Goal: Task Accomplishment & Management: Manage account settings

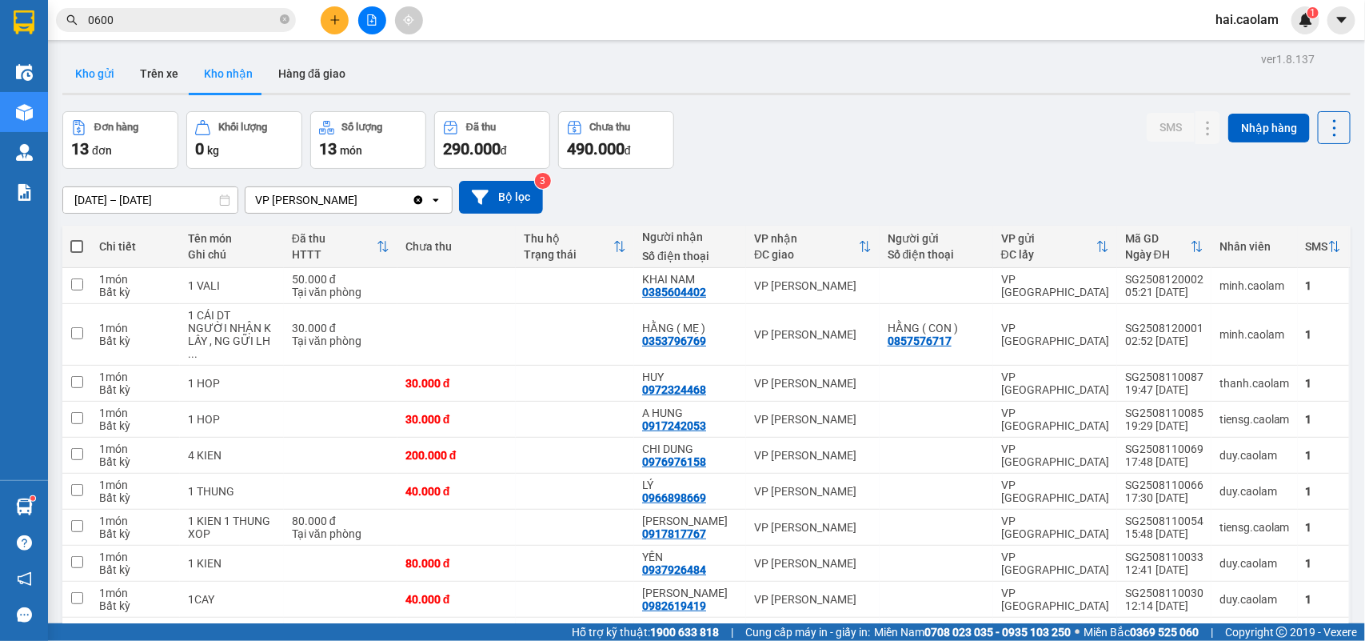
click at [92, 74] on button "Kho gửi" at bounding box center [94, 73] width 65 height 38
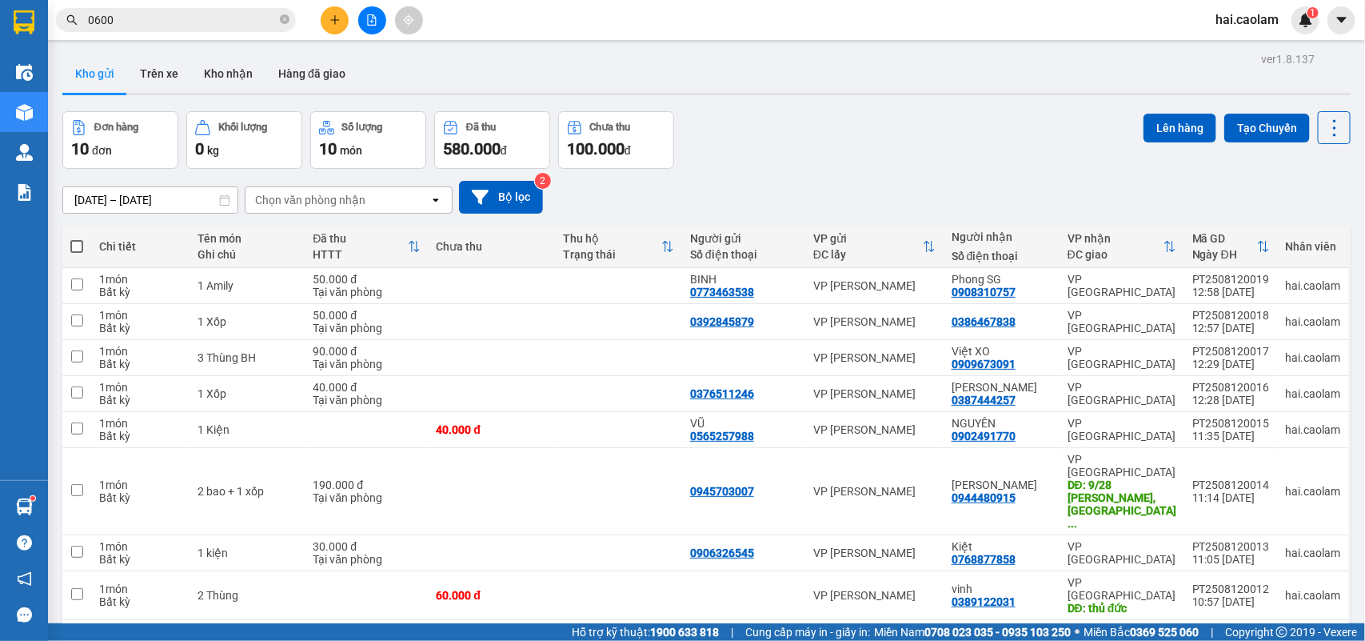
scroll to position [86, 0]
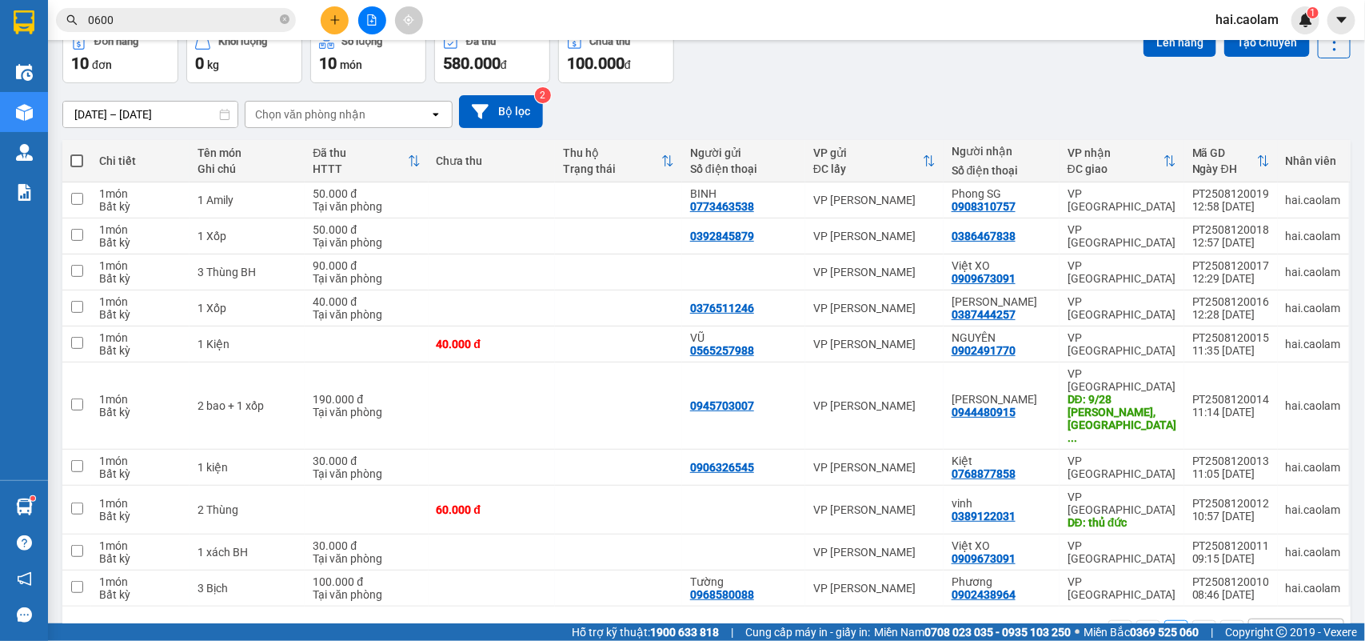
click at [81, 160] on span at bounding box center [76, 160] width 13 height 13
click at [77, 153] on input "checkbox" at bounding box center [77, 153] width 0 height 0
checkbox input "true"
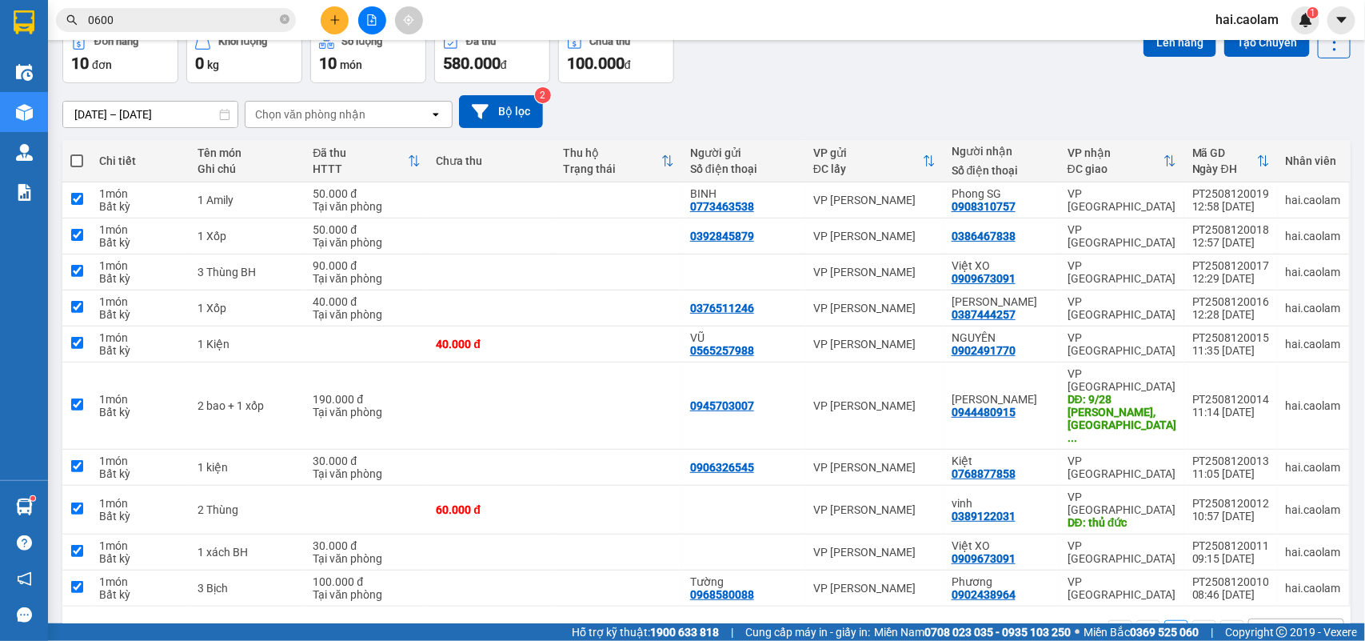
checkbox input "true"
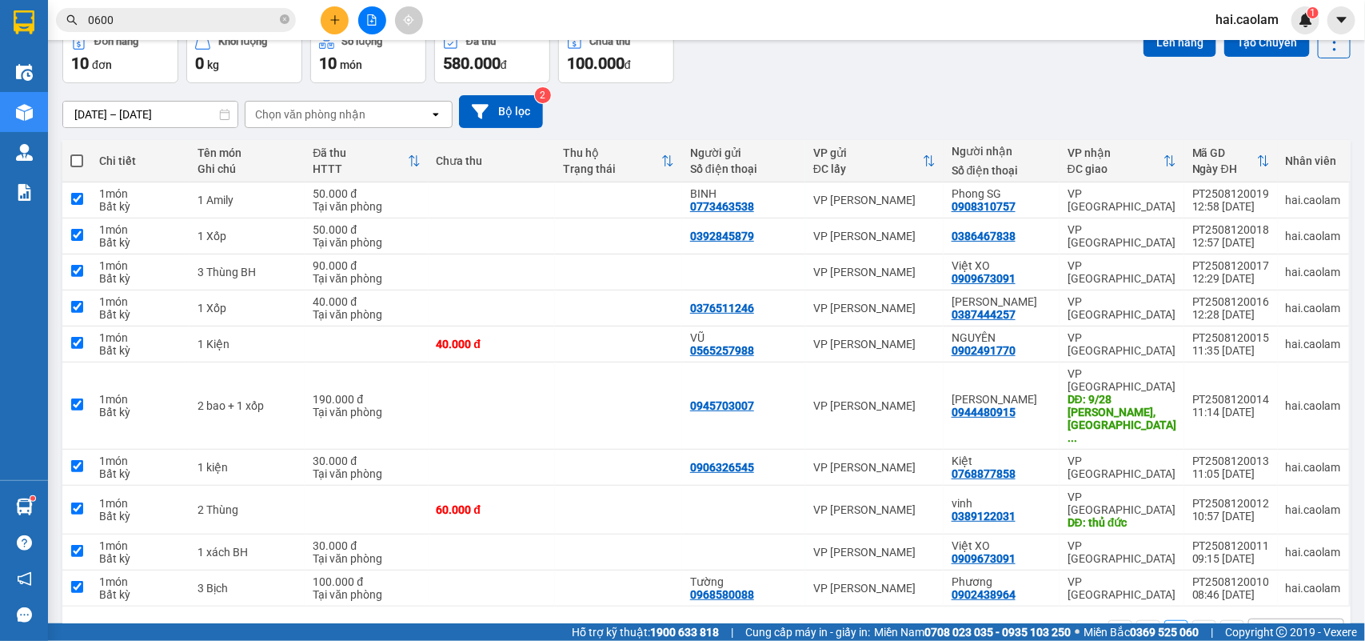
checkbox input "true"
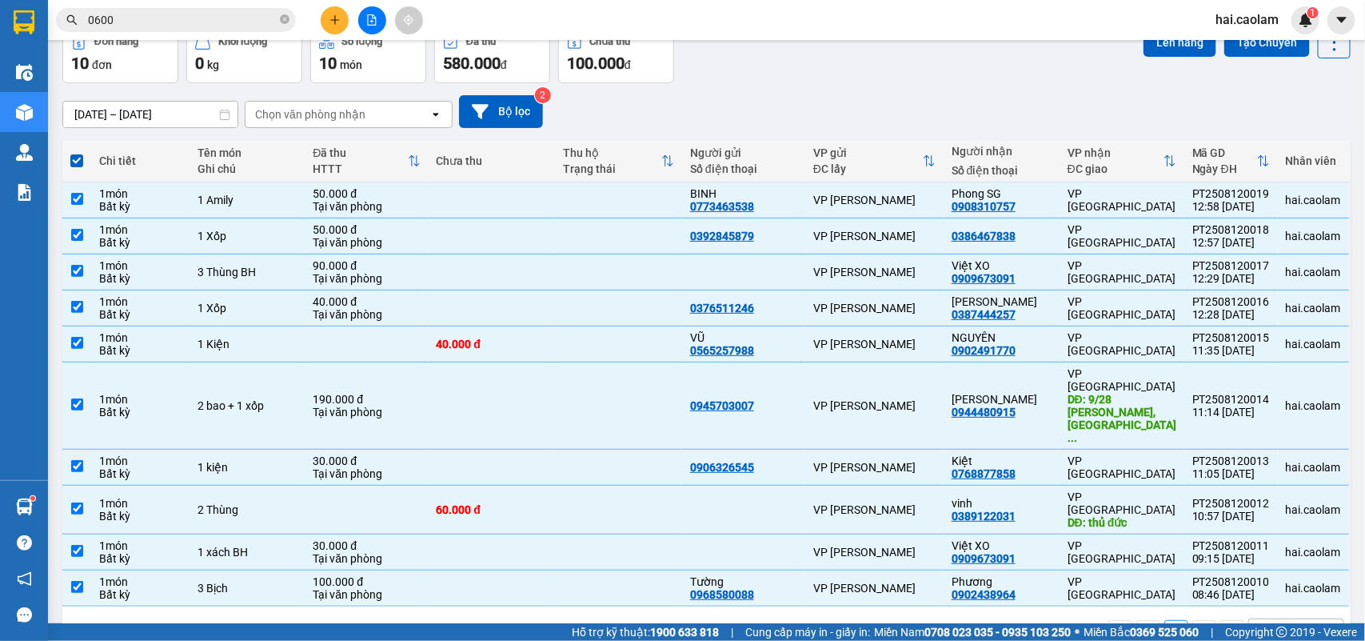
click at [901, 77] on div "Đơn hàng 10 đơn Khối lượng 0 kg Số lượng 10 món Đã thu 580.000 đ Chưa thu 100.0…" at bounding box center [706, 55] width 1289 height 58
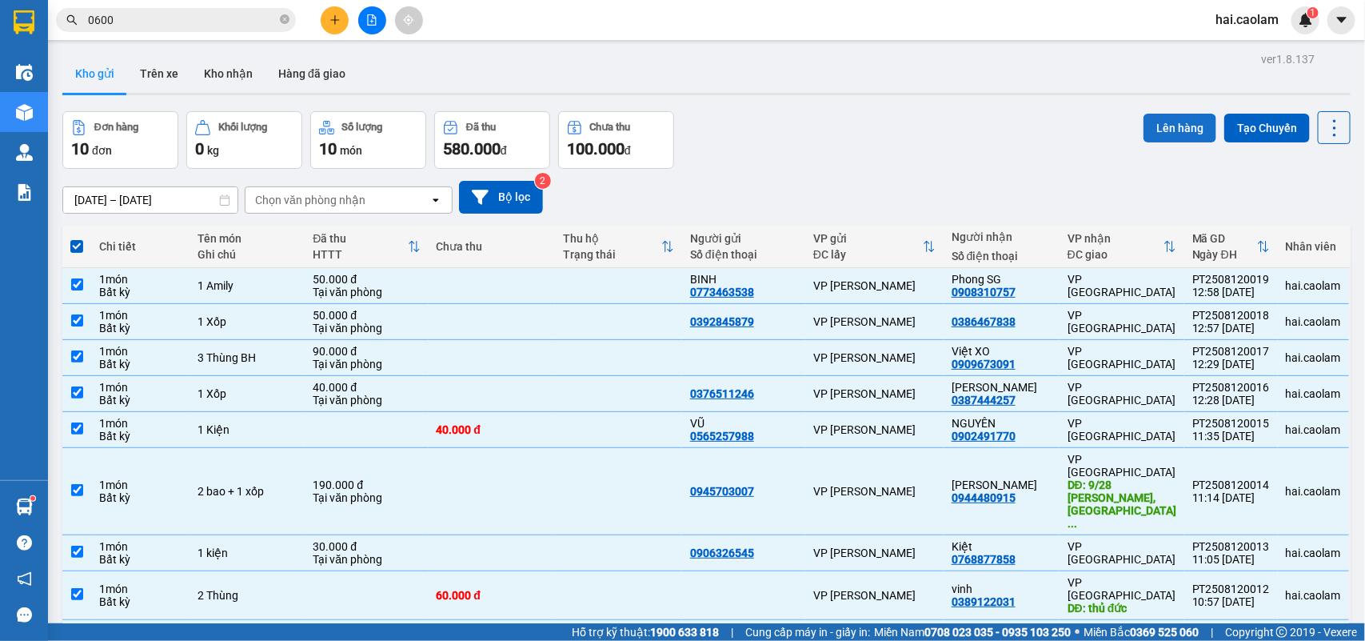
click at [1172, 122] on button "Lên hàng" at bounding box center [1180, 128] width 73 height 29
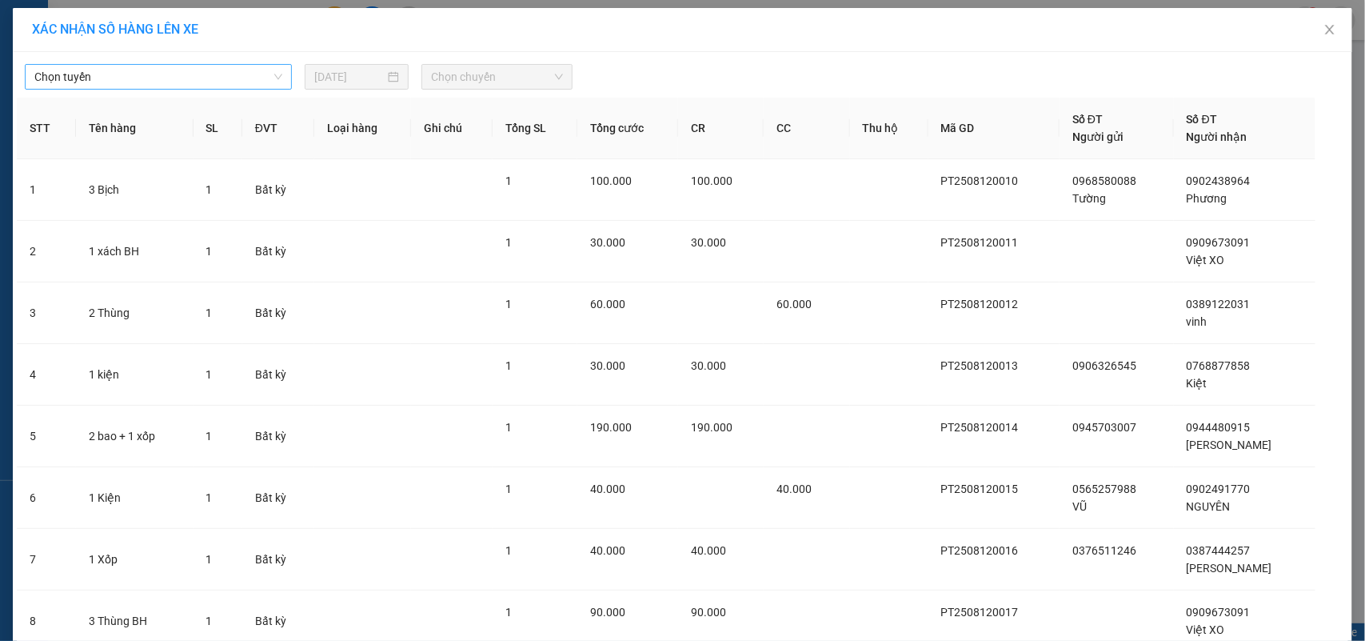
click at [168, 82] on span "Chọn tuyến" at bounding box center [158, 77] width 248 height 24
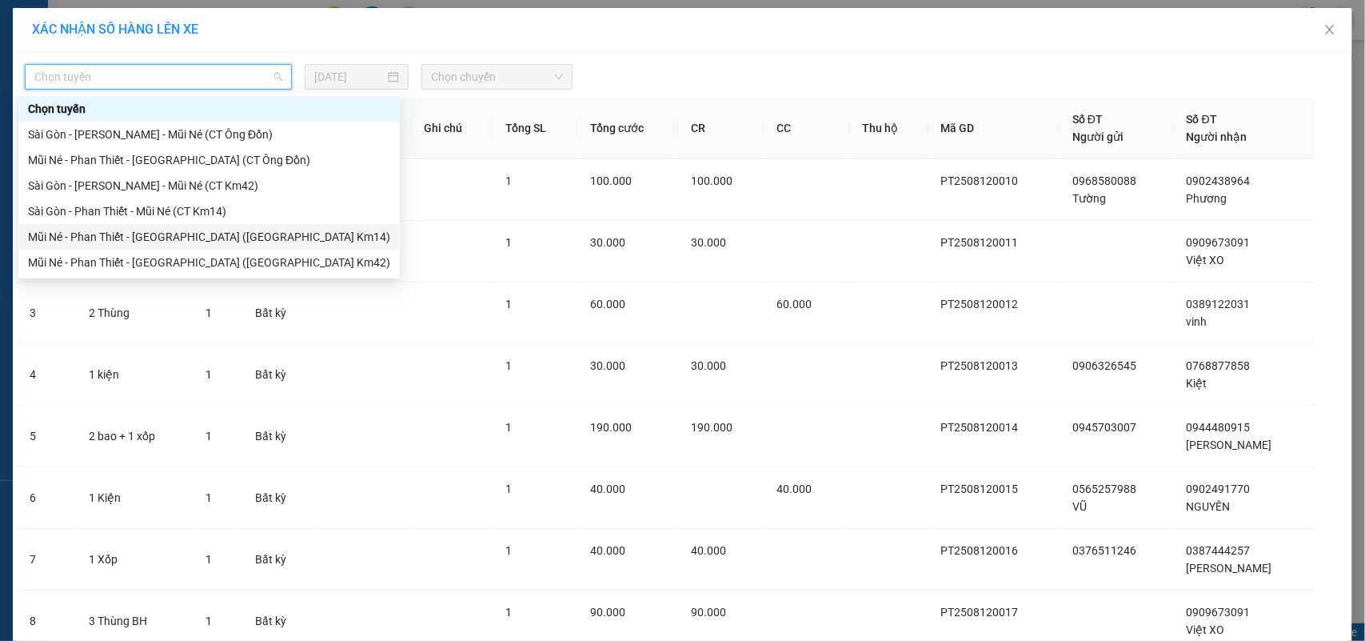
click at [144, 238] on div "Mũi Né - Phan Thiết - [GEOGRAPHIC_DATA] ([GEOGRAPHIC_DATA] Km14)" at bounding box center [209, 237] width 362 height 18
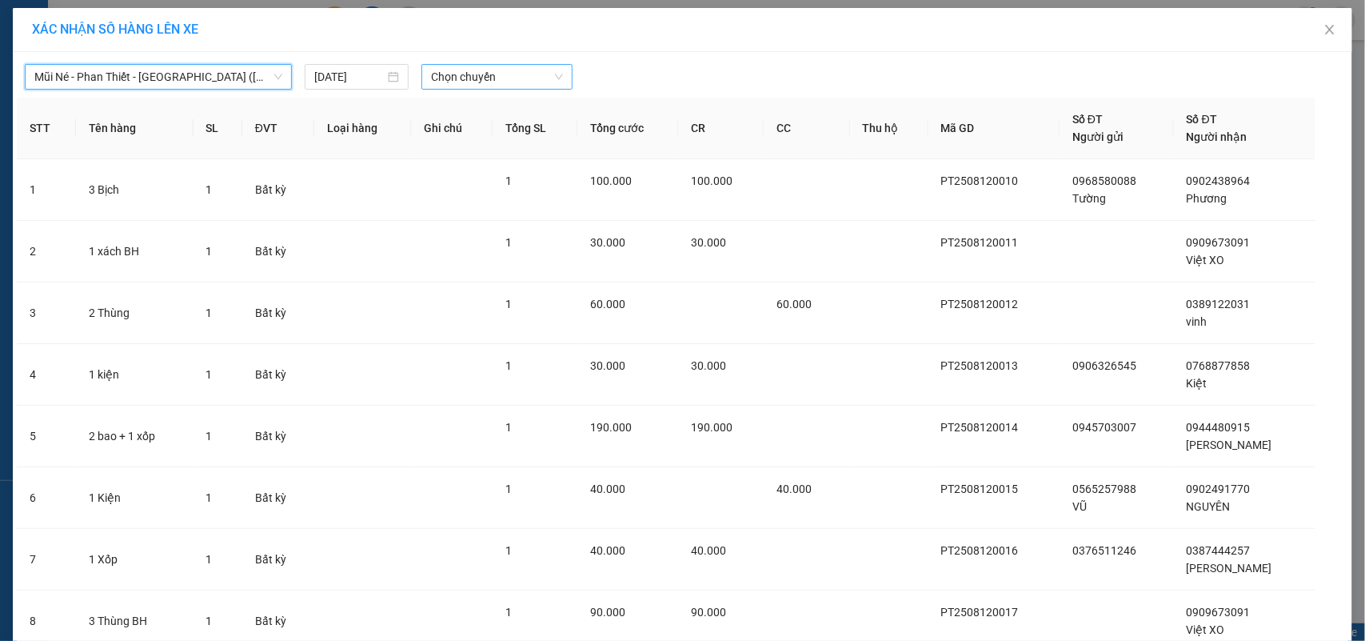
click at [472, 77] on span "Chọn chuyến" at bounding box center [496, 77] width 131 height 24
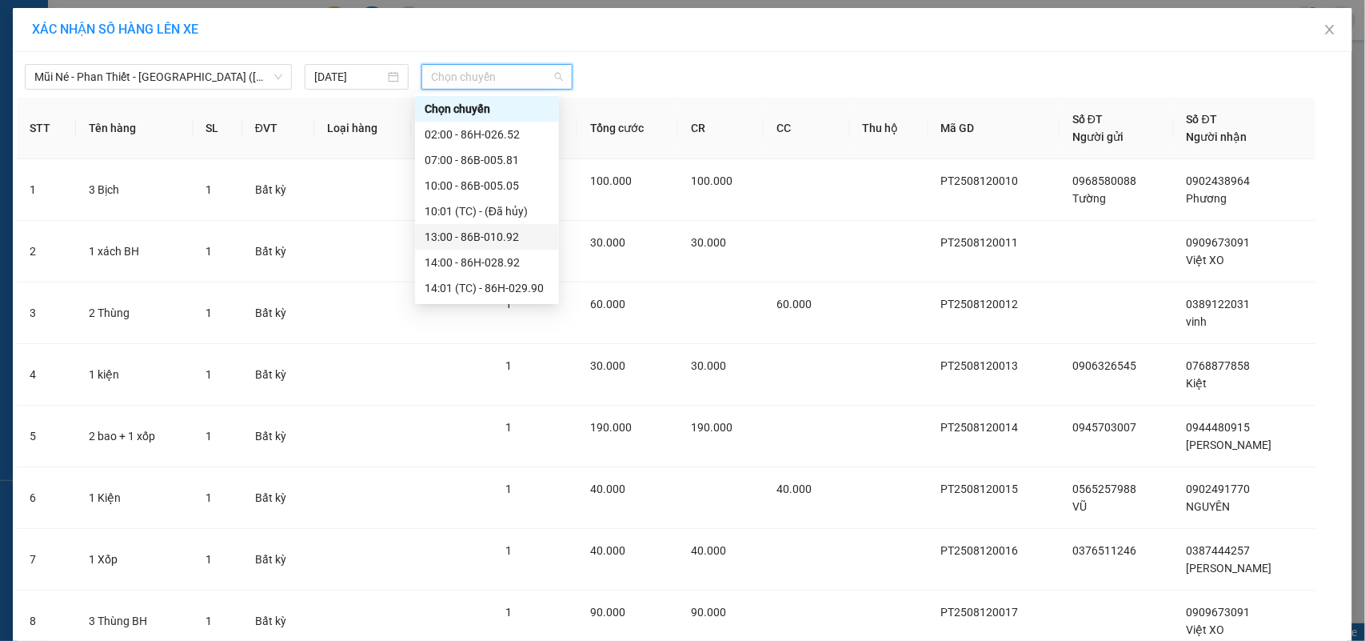
click at [478, 244] on div "13:00 - 86B-010.92" at bounding box center [487, 237] width 125 height 18
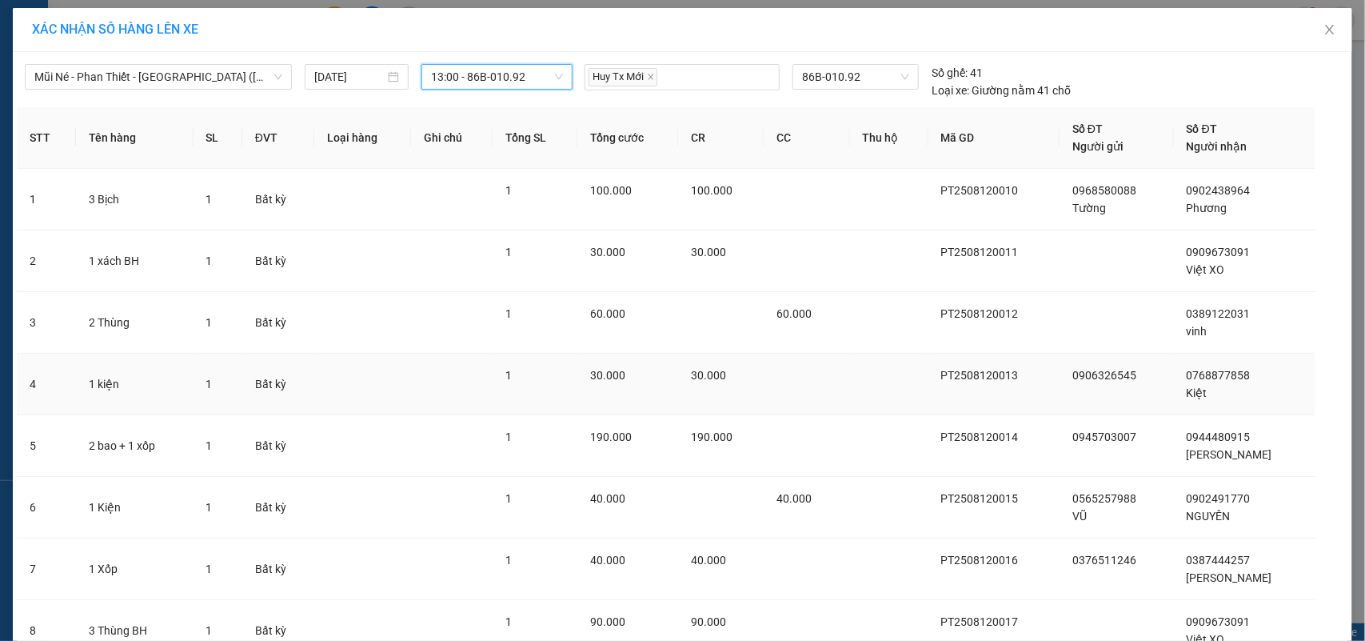
scroll to position [245, 0]
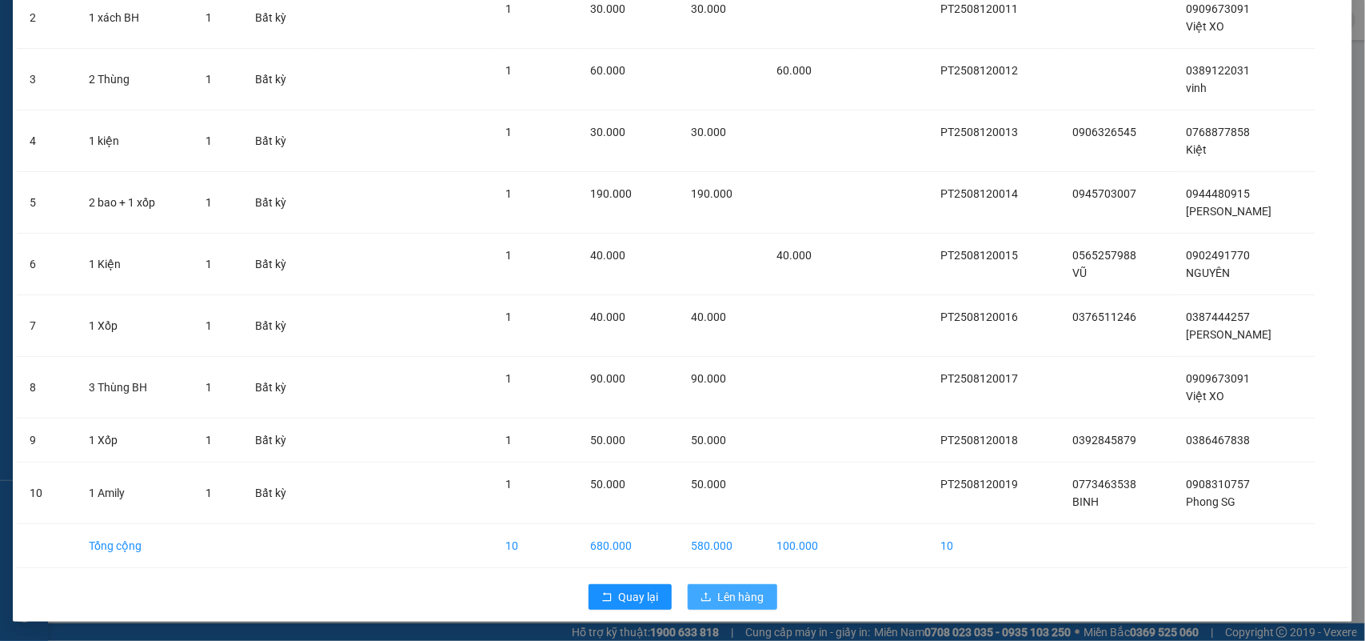
click at [726, 594] on span "Lên hàng" at bounding box center [741, 597] width 46 height 18
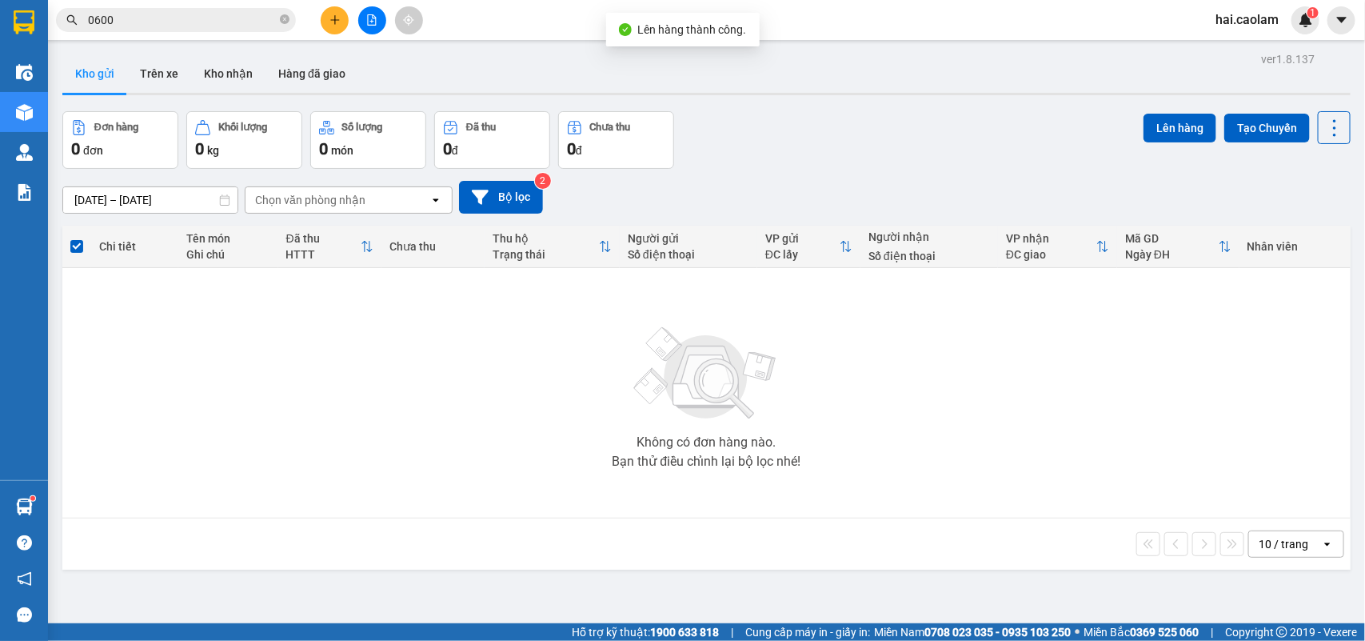
click at [870, 162] on div "Đơn hàng 0 đơn Khối lượng 0 kg Số lượng 0 món Đã thu 0 đ Chưa thu 0 đ Lên hàng …" at bounding box center [706, 140] width 1289 height 58
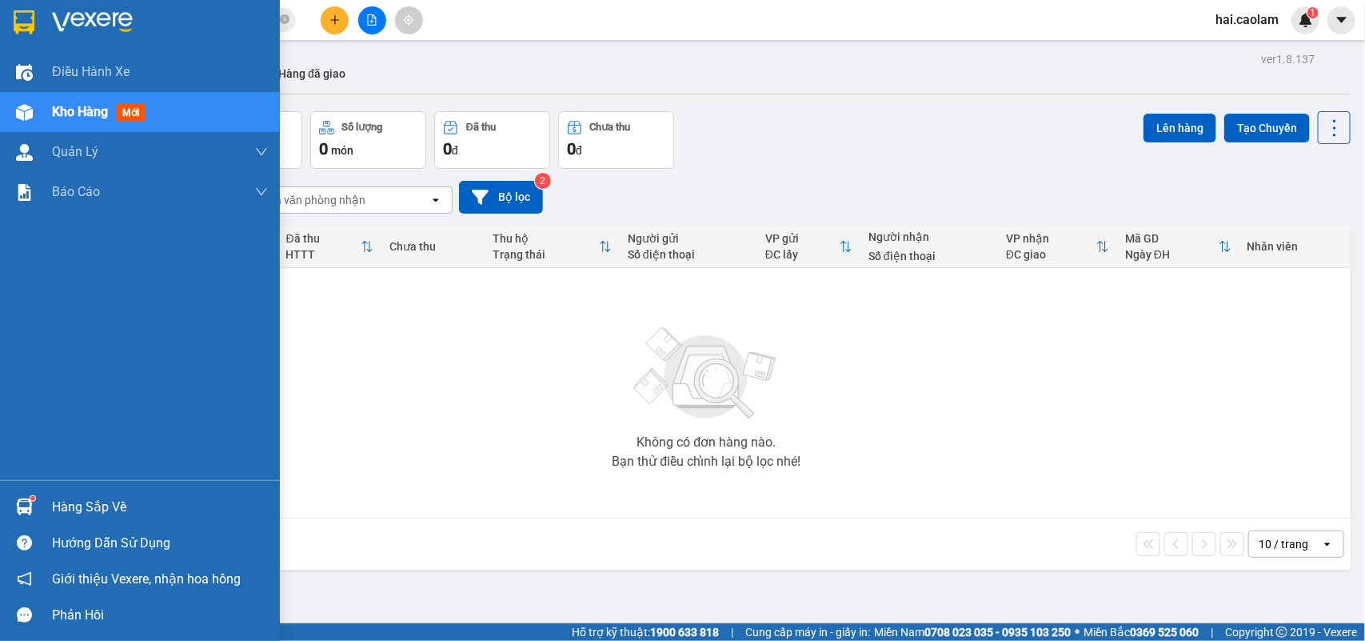
click at [36, 506] on div at bounding box center [24, 507] width 28 height 28
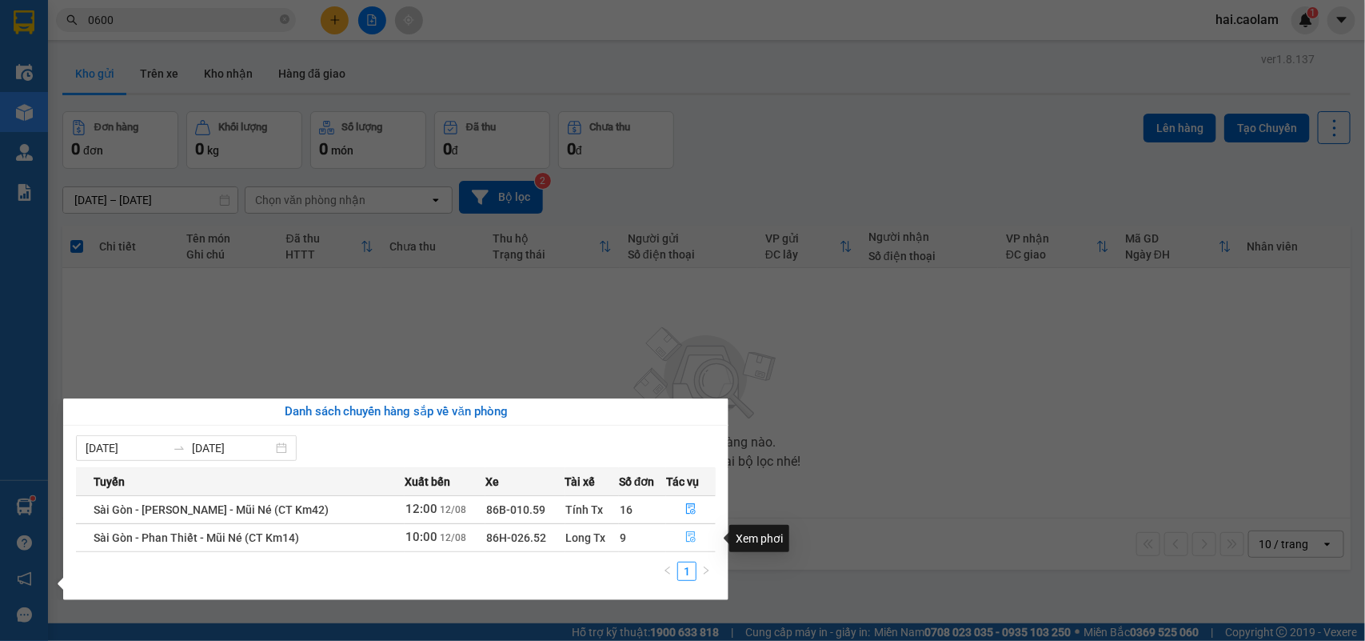
click at [686, 537] on icon "file-done" at bounding box center [691, 536] width 10 height 11
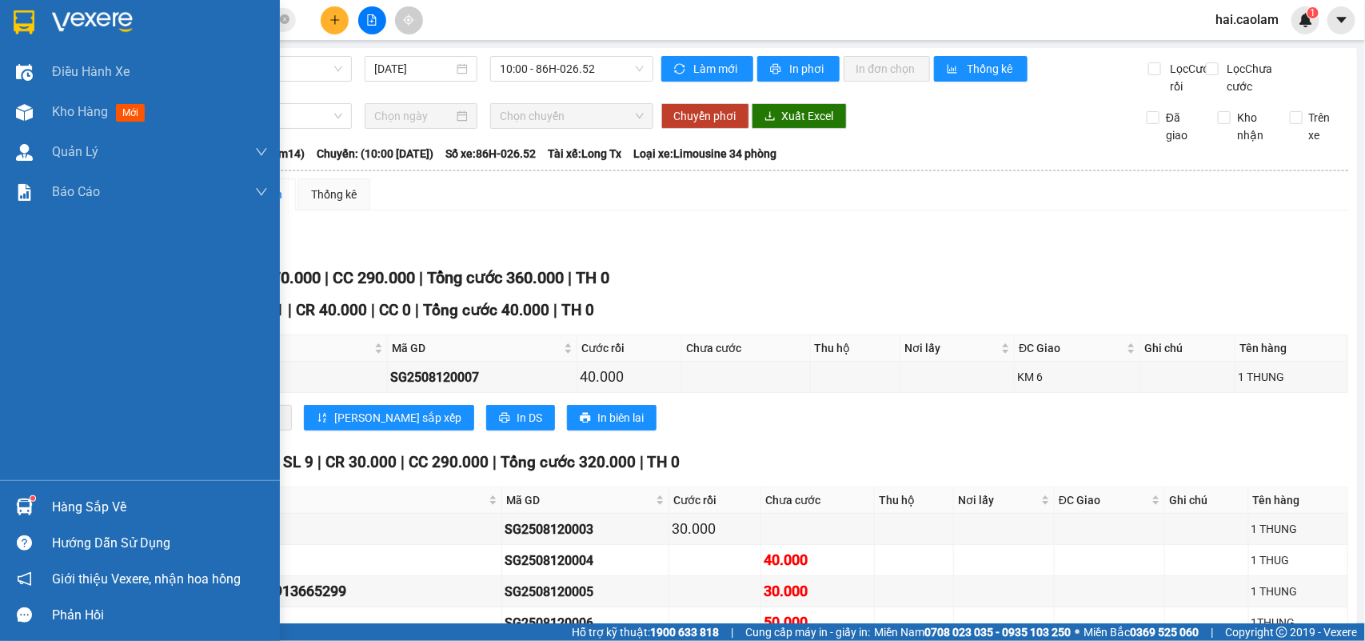
click at [24, 498] on img at bounding box center [24, 506] width 17 height 17
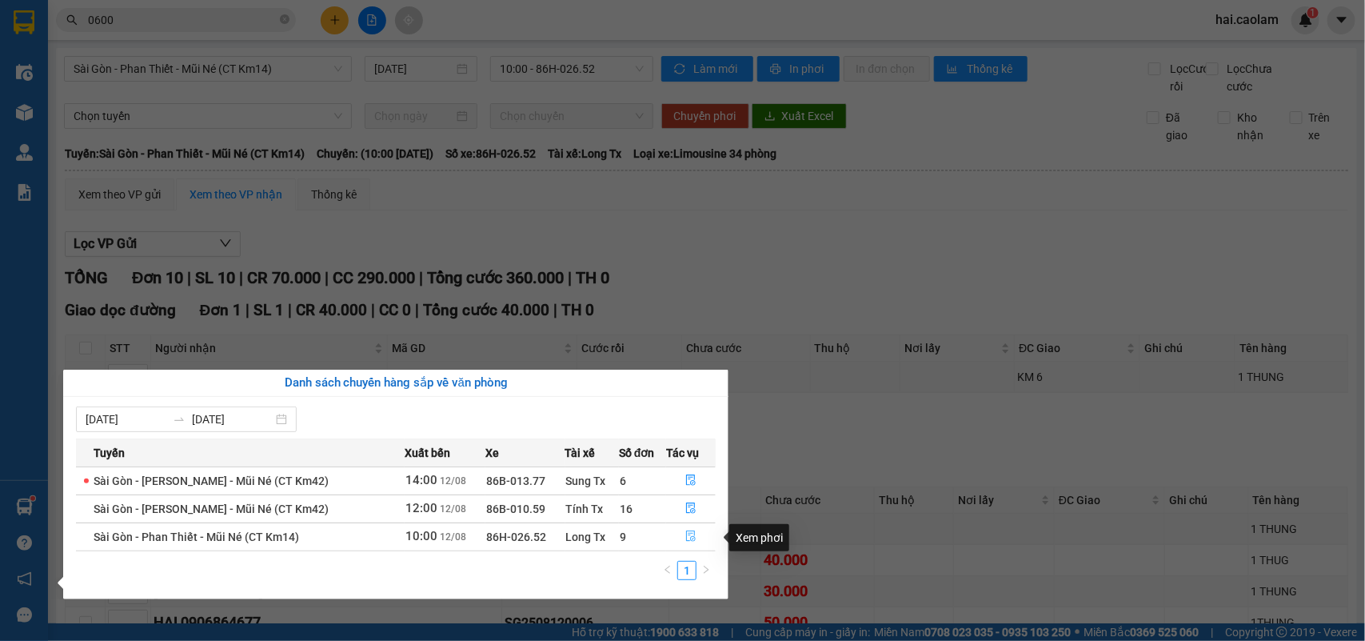
click at [685, 537] on icon "file-done" at bounding box center [690, 535] width 11 height 11
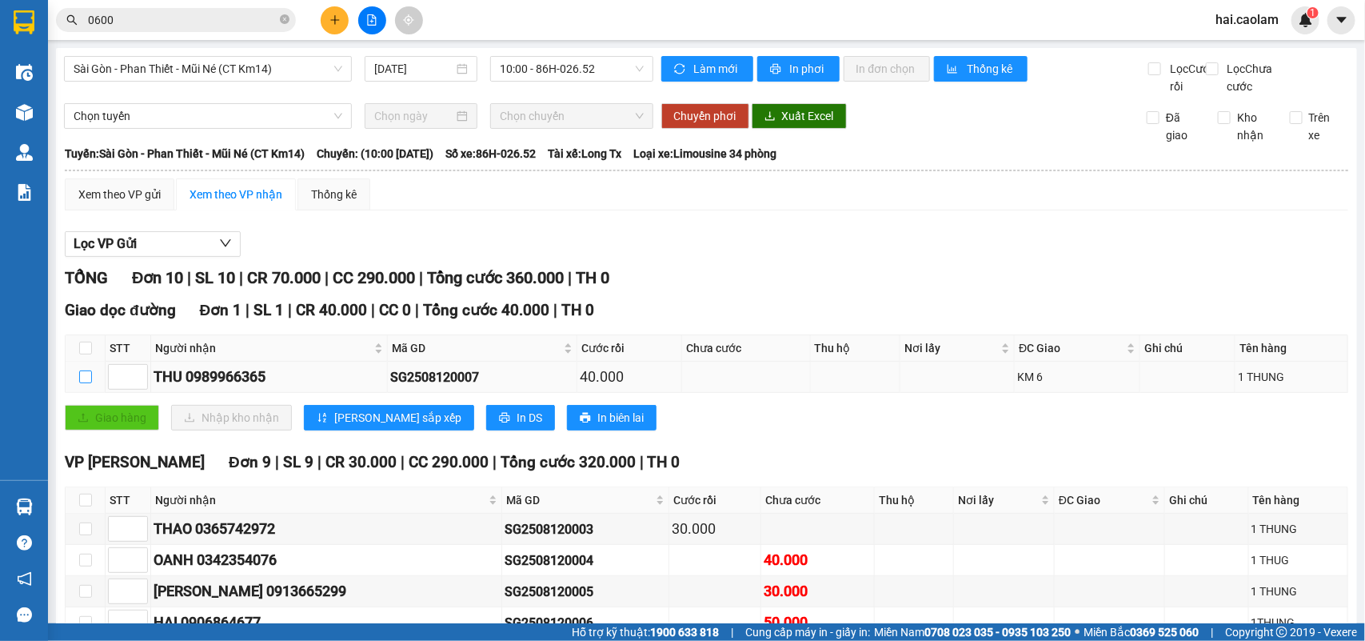
click at [82, 383] on input "checkbox" at bounding box center [85, 376] width 13 height 13
checkbox input "true"
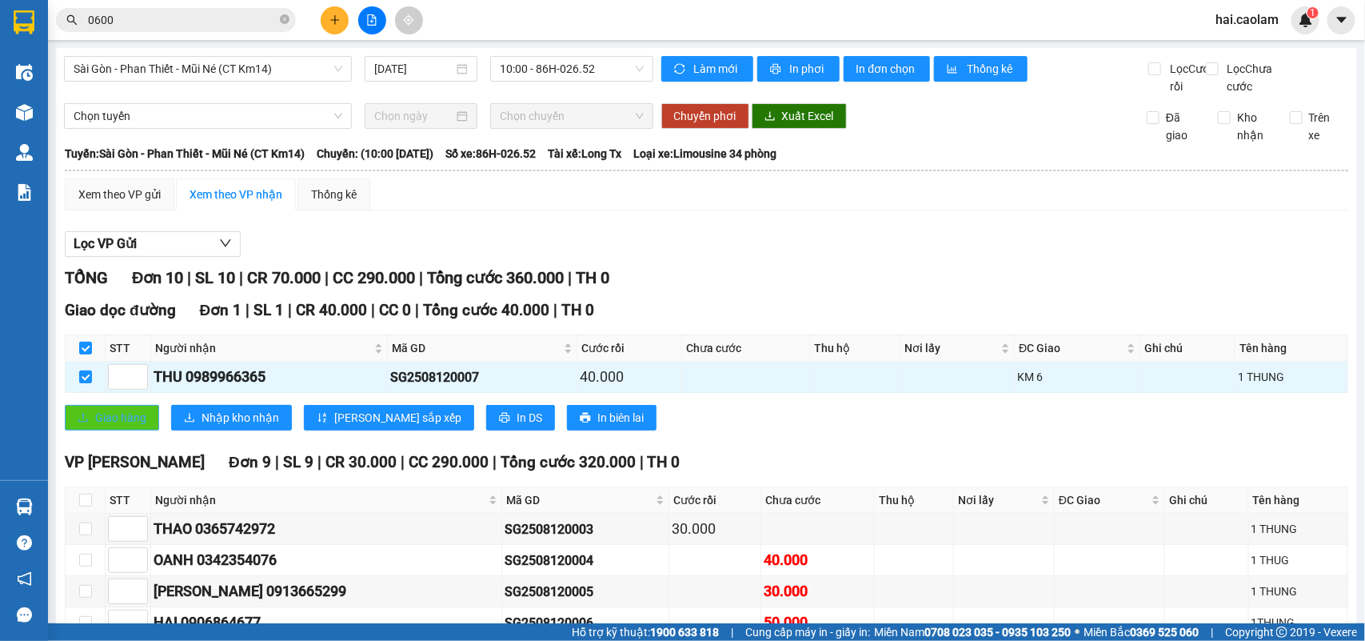
click at [114, 426] on span "Giao hàng" at bounding box center [120, 418] width 51 height 18
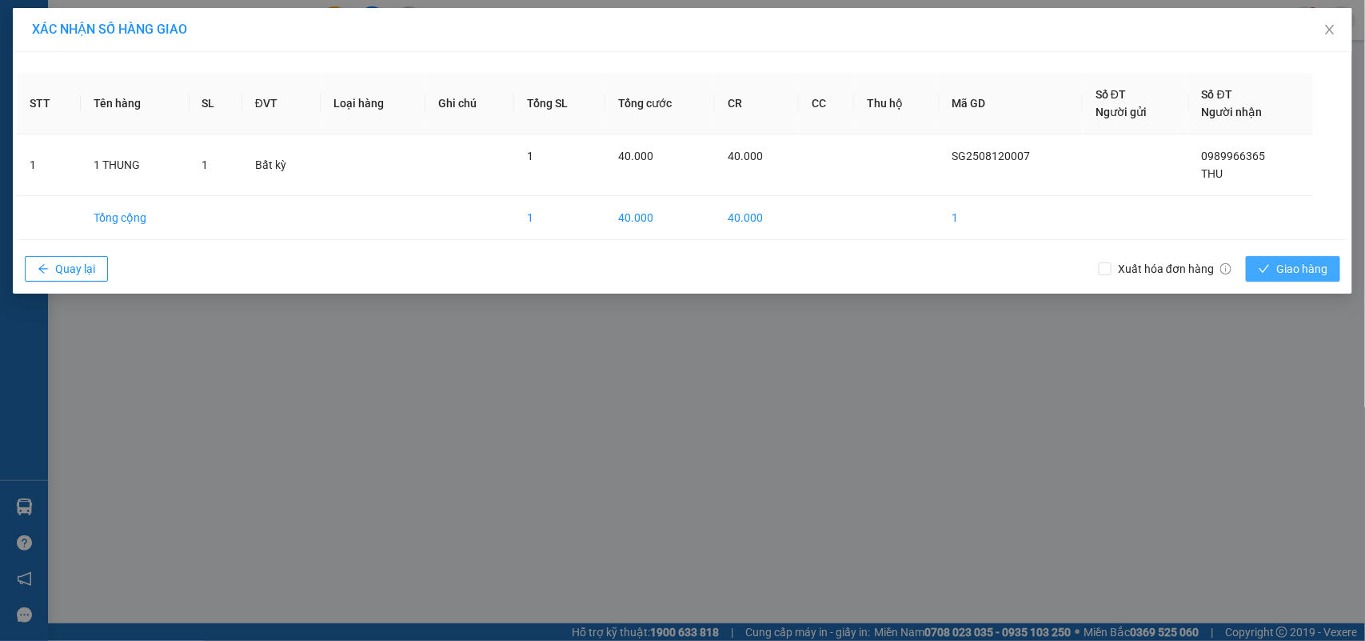
click at [1289, 266] on span "Giao hàng" at bounding box center [1302, 269] width 51 height 18
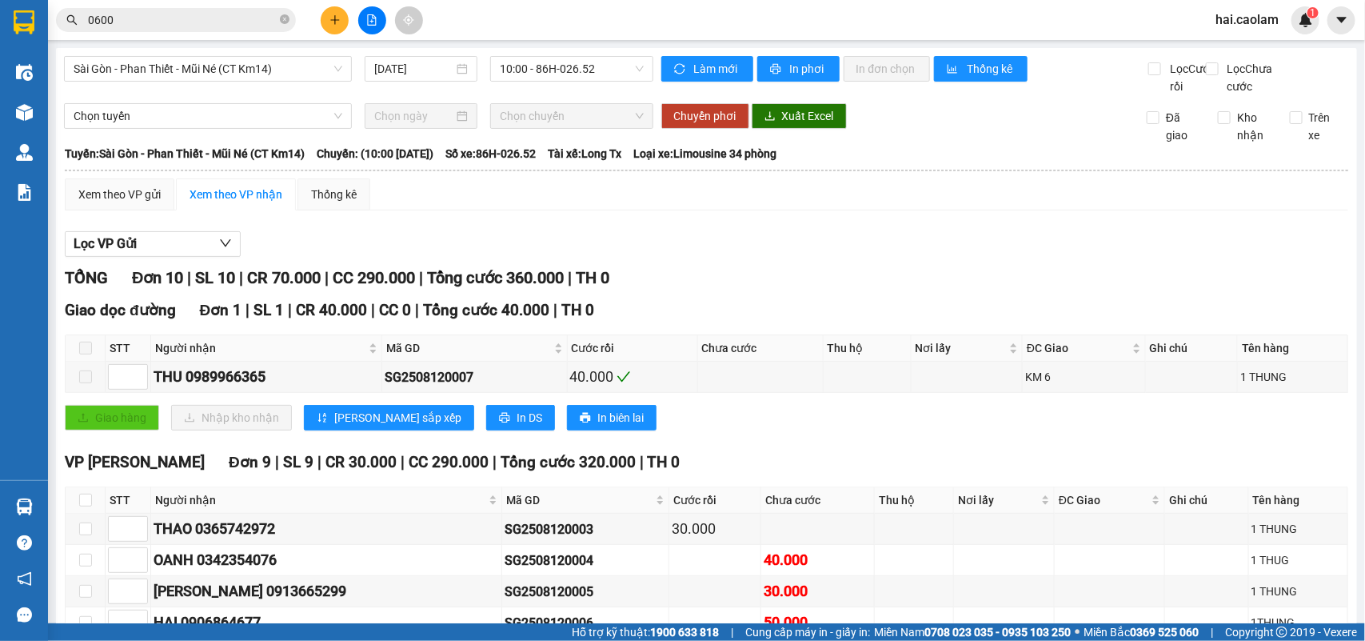
click at [330, 21] on icon "plus" at bounding box center [335, 19] width 11 height 11
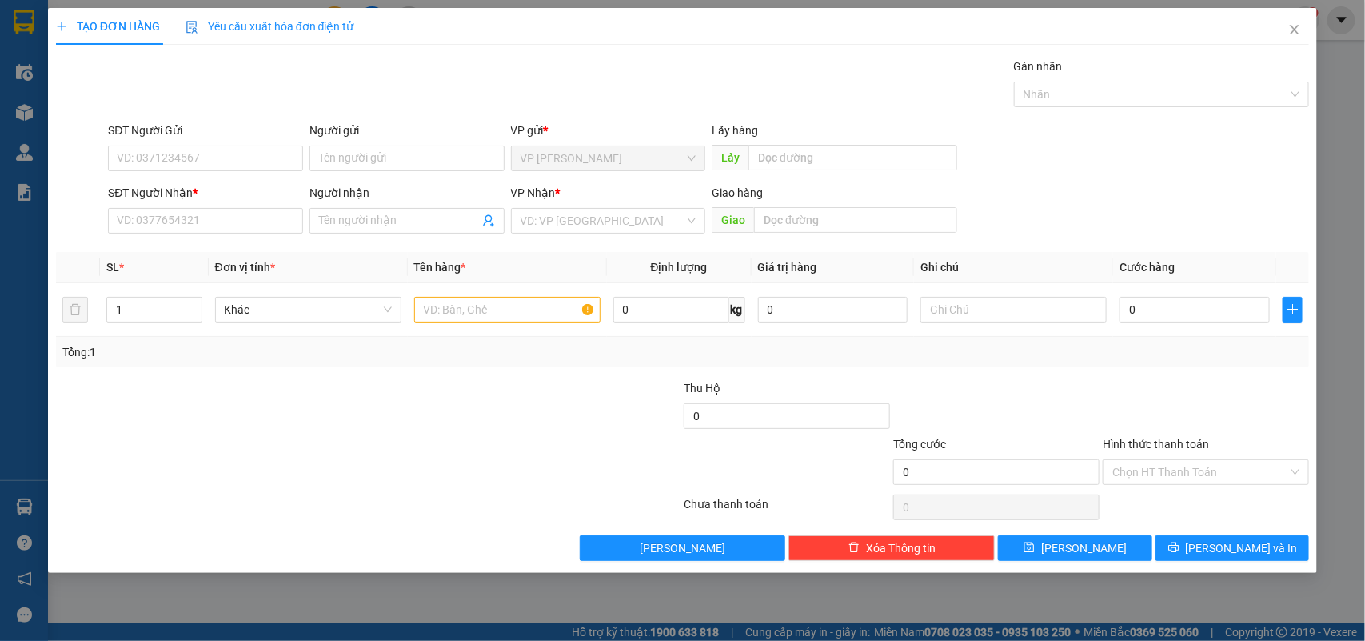
click at [193, 238] on div "SĐT Người Nhận * VD: 0377654321" at bounding box center [205, 212] width 195 height 56
click at [197, 228] on input "SĐT Người Nhận *" at bounding box center [205, 221] width 195 height 26
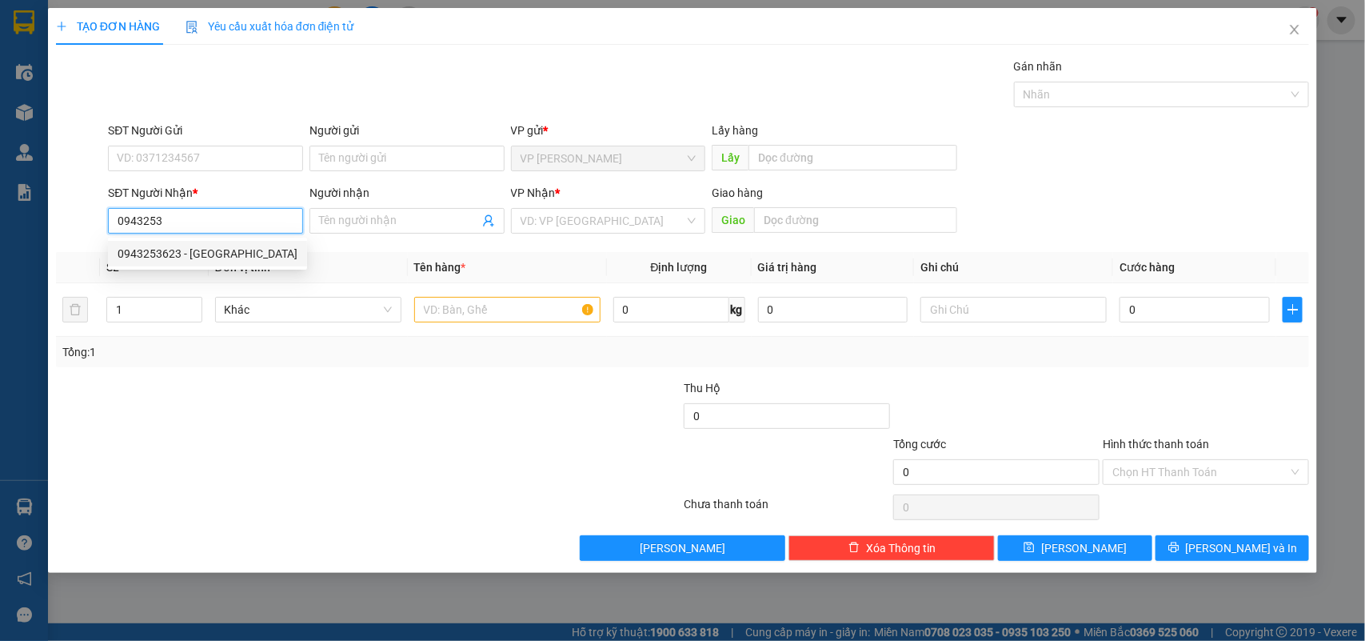
click at [216, 254] on div "0943253623 - Phuc Lương" at bounding box center [208, 254] width 180 height 18
type input "0943253623"
type input "Phuc Lương"
type input "0943253623"
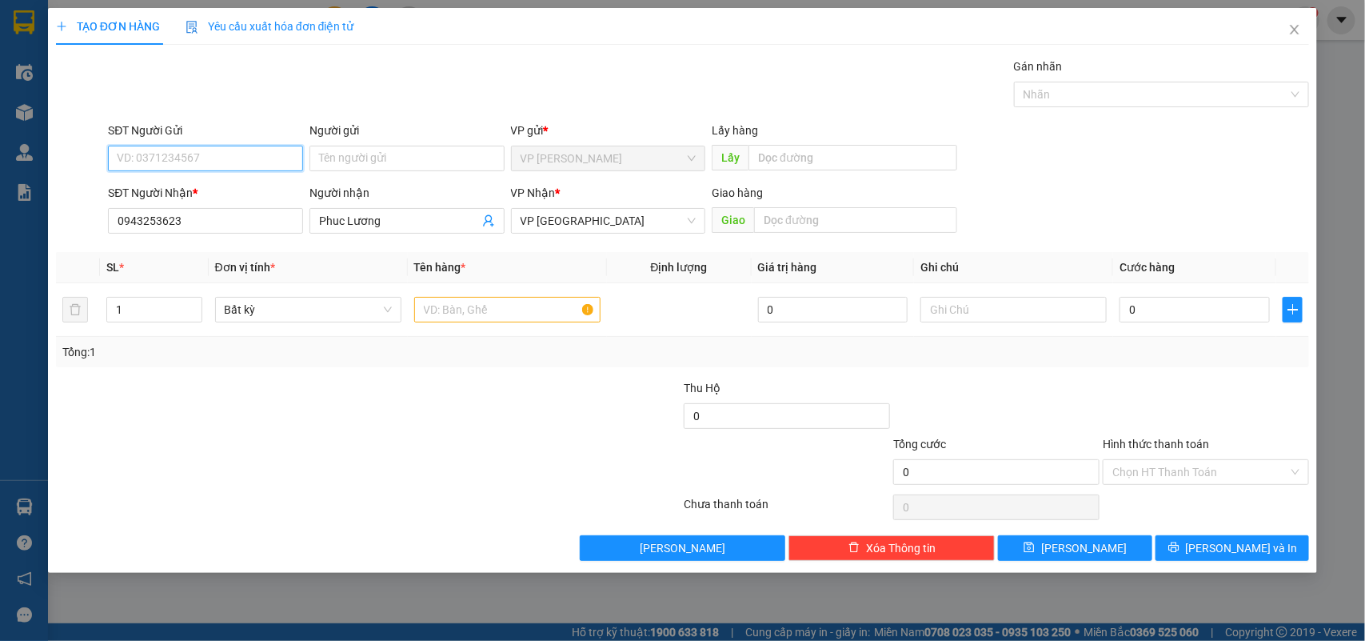
click at [162, 146] on input "SĐT Người Gửi" at bounding box center [205, 159] width 195 height 26
click at [172, 272] on div "0981502427 - Huy" at bounding box center [206, 268] width 176 height 18
type input "0981502427"
type input "Huy"
click at [504, 312] on input "text" at bounding box center [507, 310] width 186 height 26
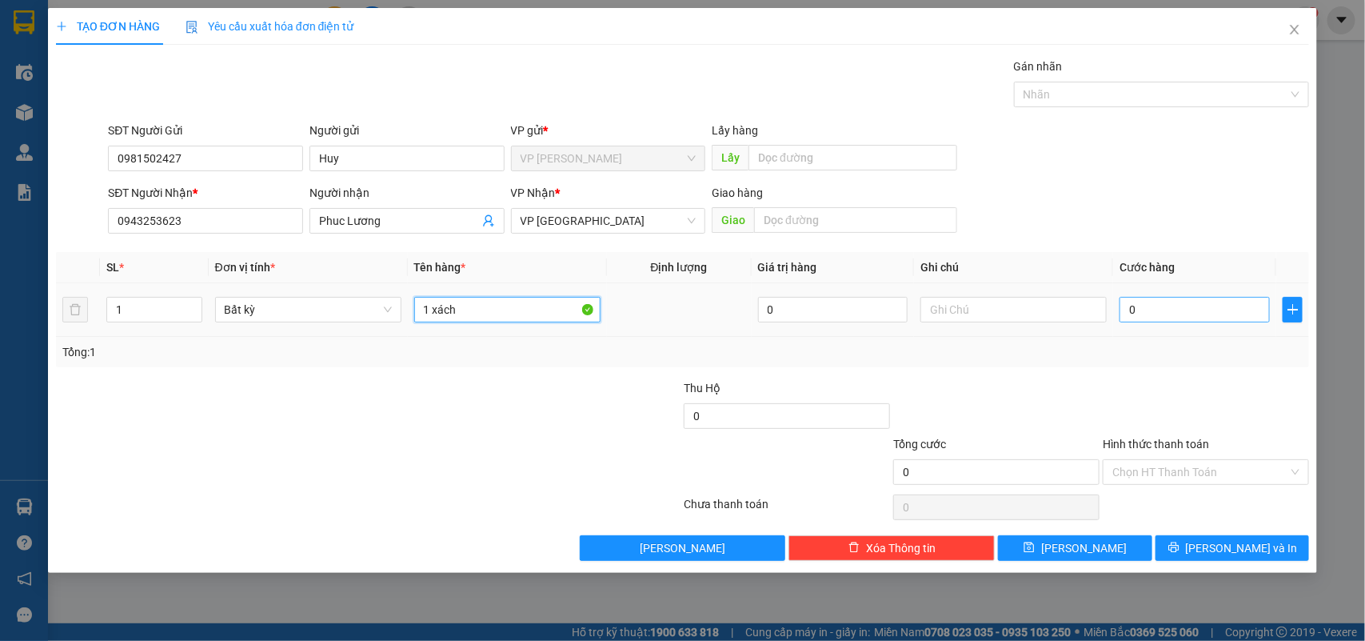
type input "1 xách"
click at [1181, 298] on input "0" at bounding box center [1195, 310] width 150 height 26
type input "4"
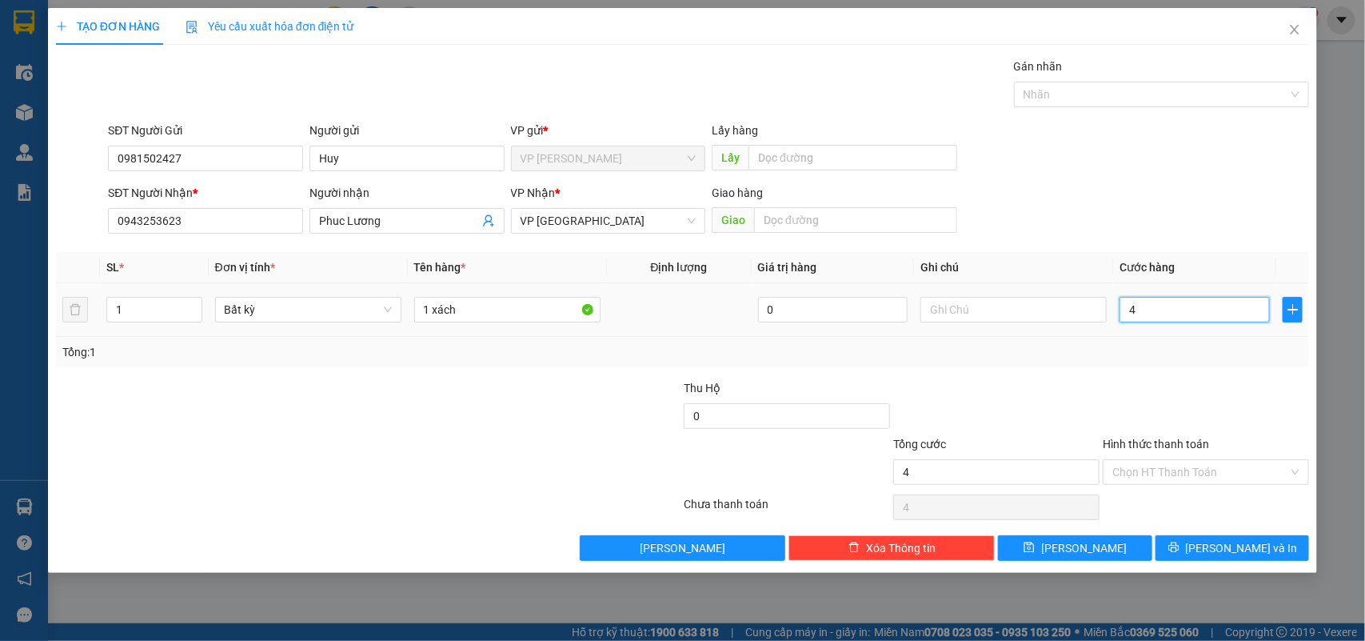
type input "40"
type input "40.000"
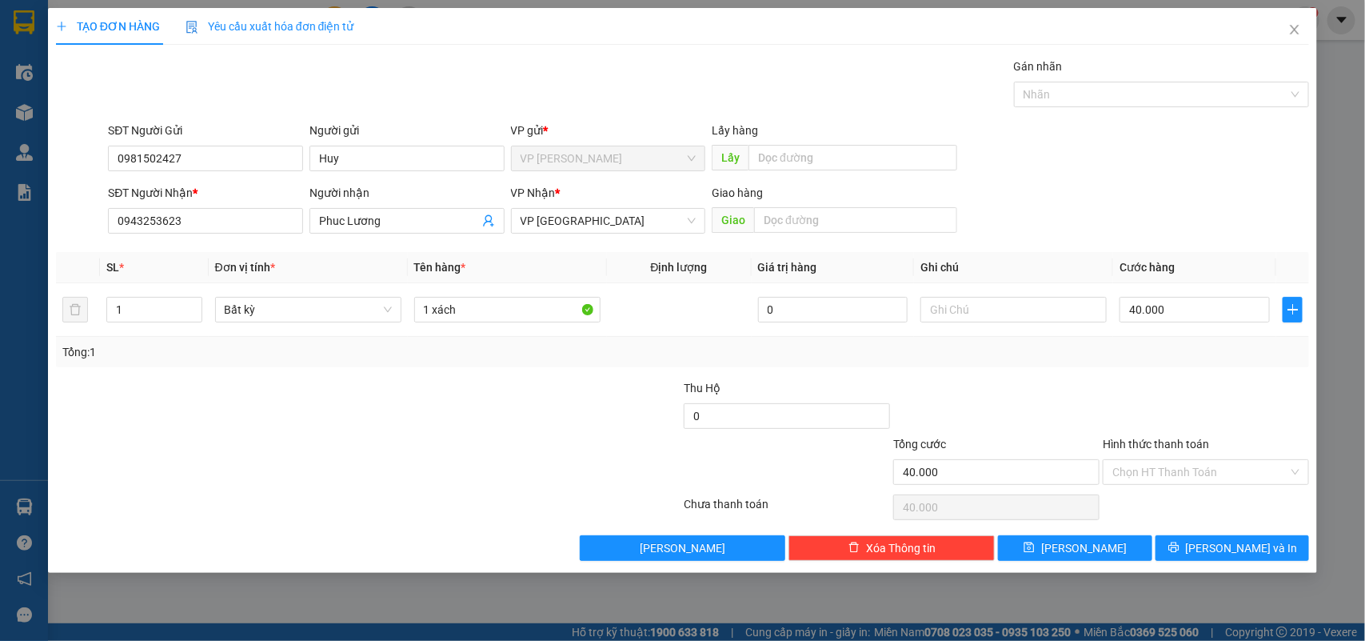
click at [1089, 364] on div "Tổng: 1" at bounding box center [683, 352] width 1254 height 30
click at [1205, 477] on input "Hình thức thanh toán" at bounding box center [1201, 472] width 176 height 24
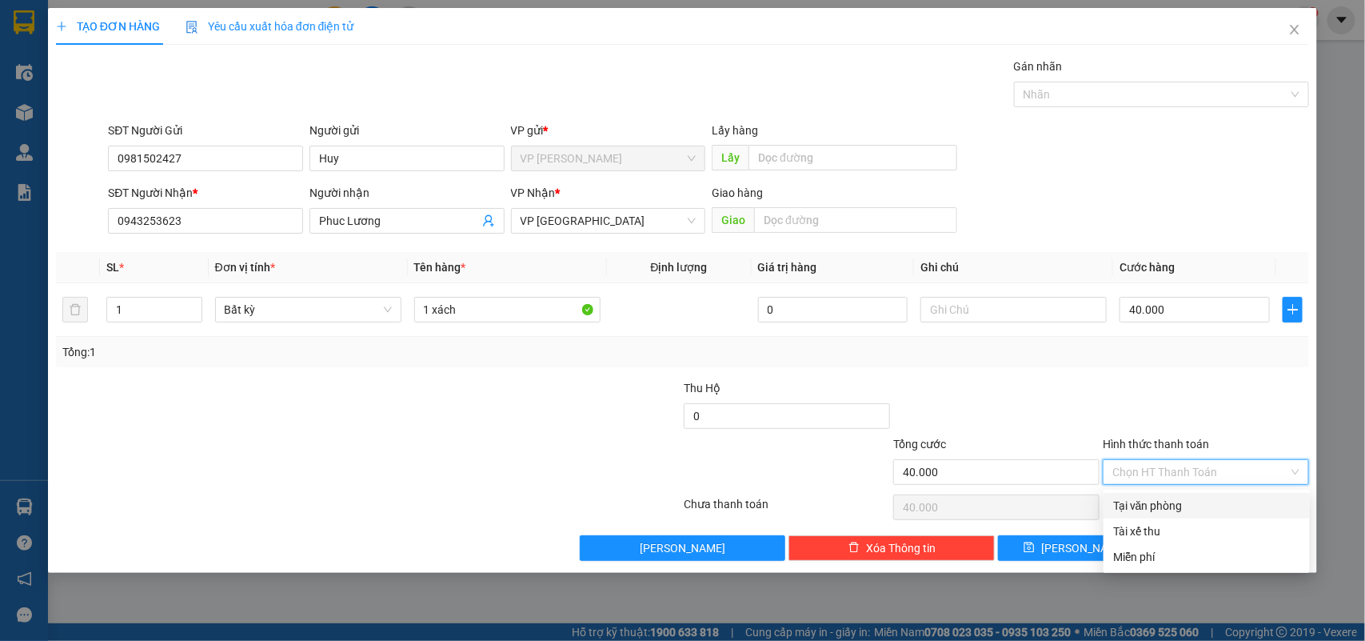
click at [1162, 504] on div "Tại văn phòng" at bounding box center [1206, 506] width 187 height 18
type input "0"
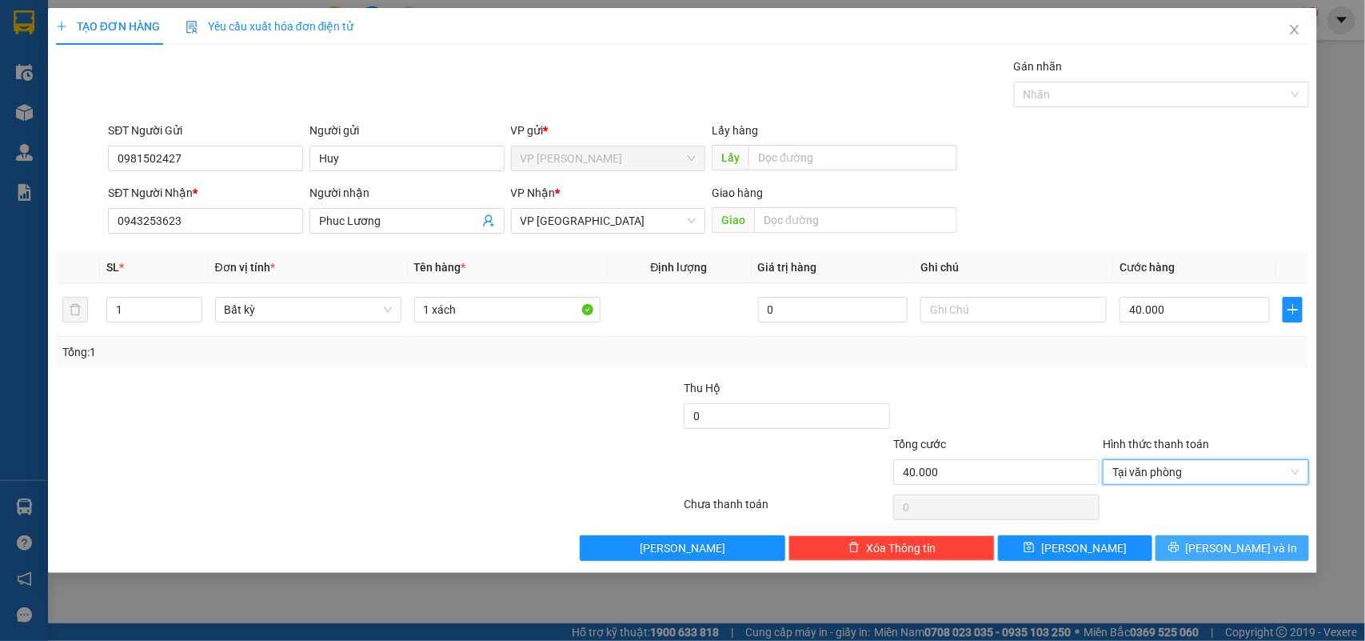
click at [1233, 557] on span "[PERSON_NAME] và In" at bounding box center [1242, 548] width 112 height 18
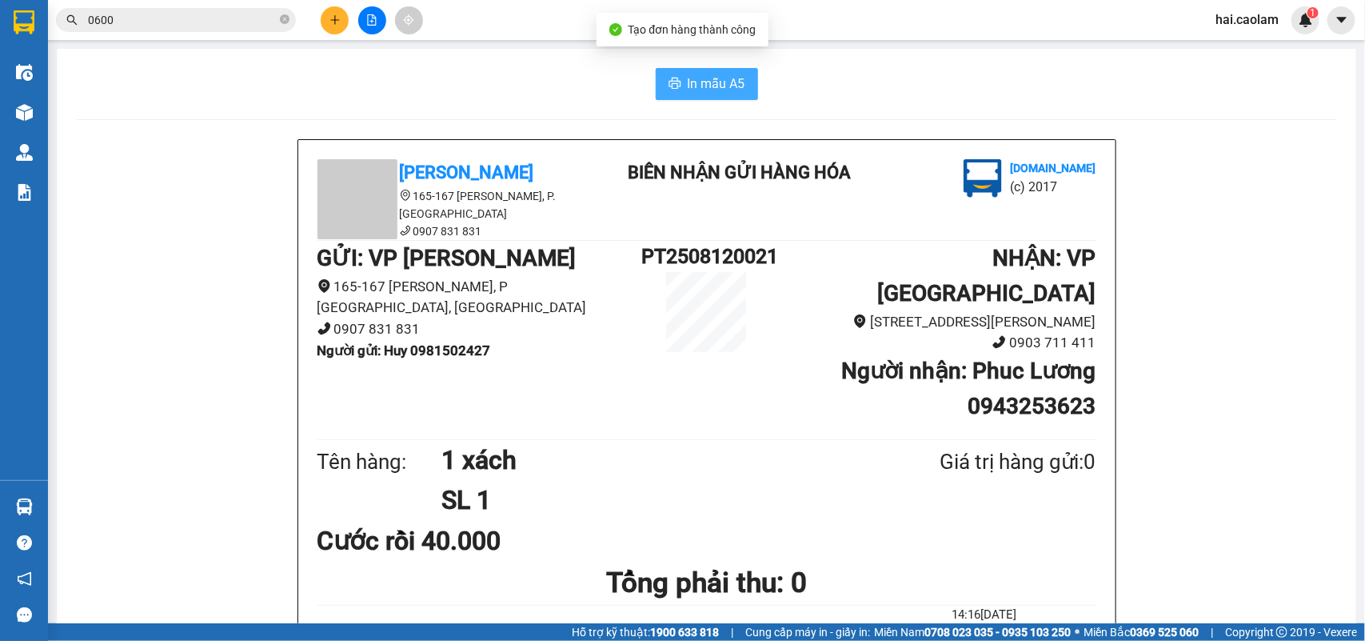
click at [689, 88] on span "In mẫu A5" at bounding box center [717, 84] width 58 height 20
click at [173, 26] on input "0600" at bounding box center [182, 20] width 189 height 18
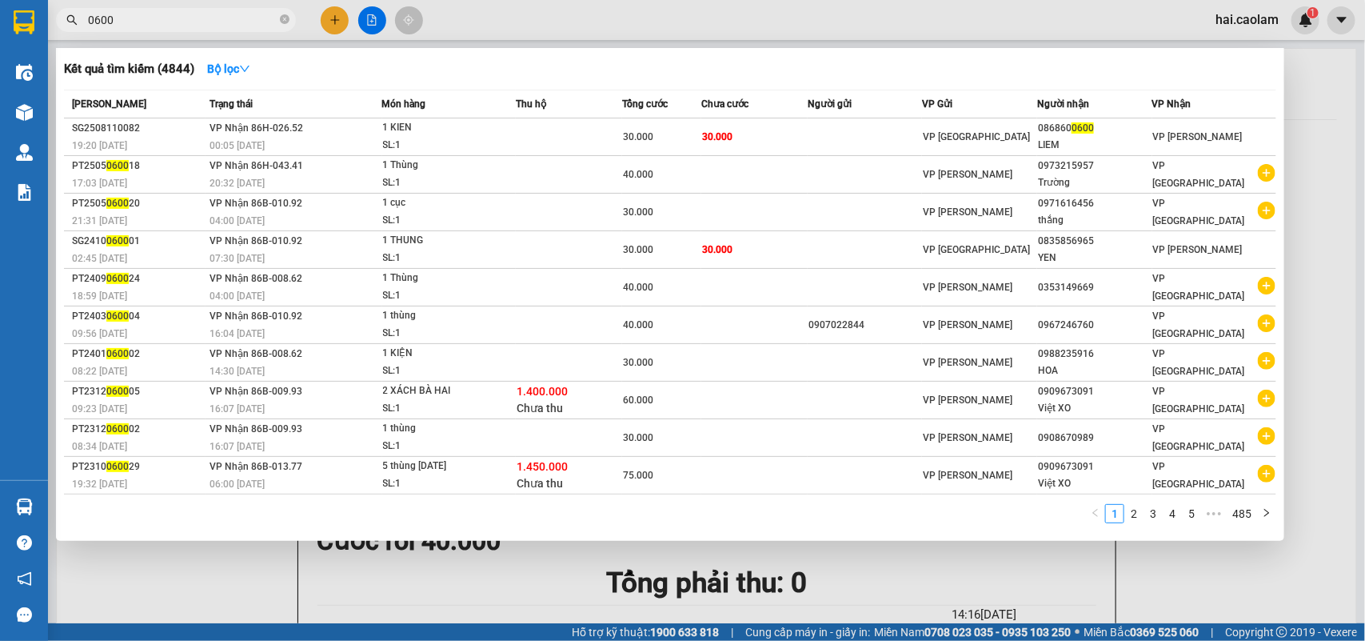
click at [173, 26] on input "0600" at bounding box center [182, 20] width 189 height 18
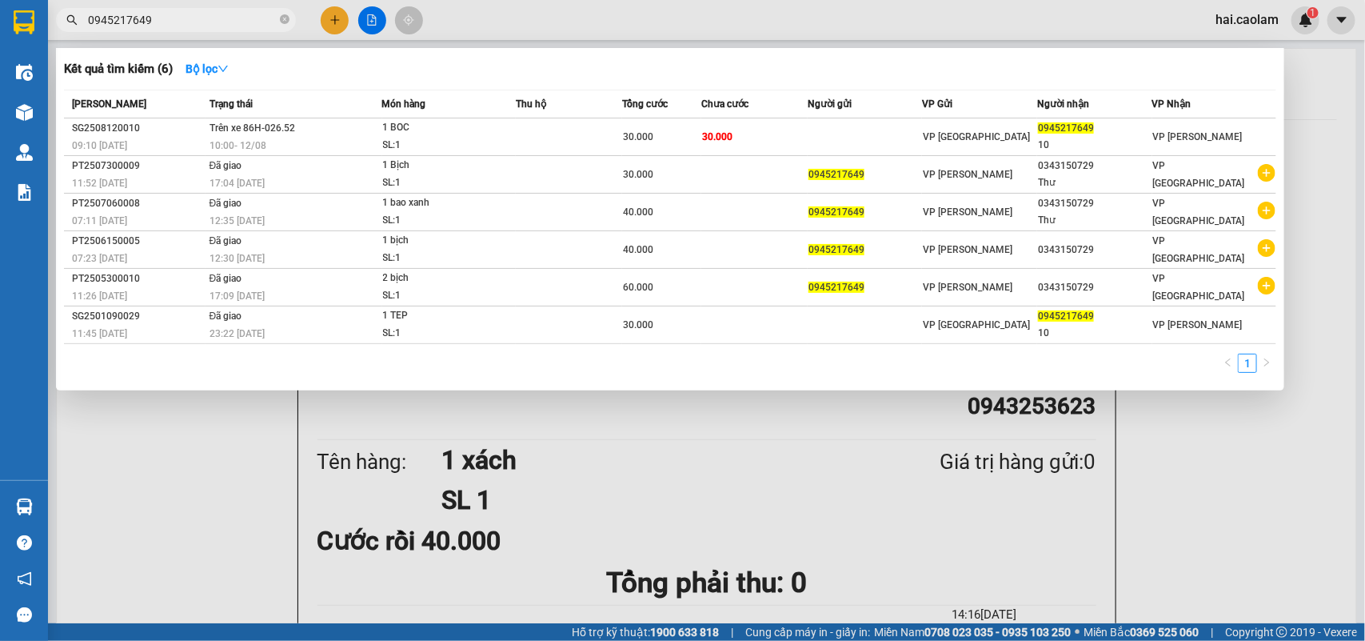
type input "0945217649"
click at [1310, 198] on div at bounding box center [682, 320] width 1365 height 641
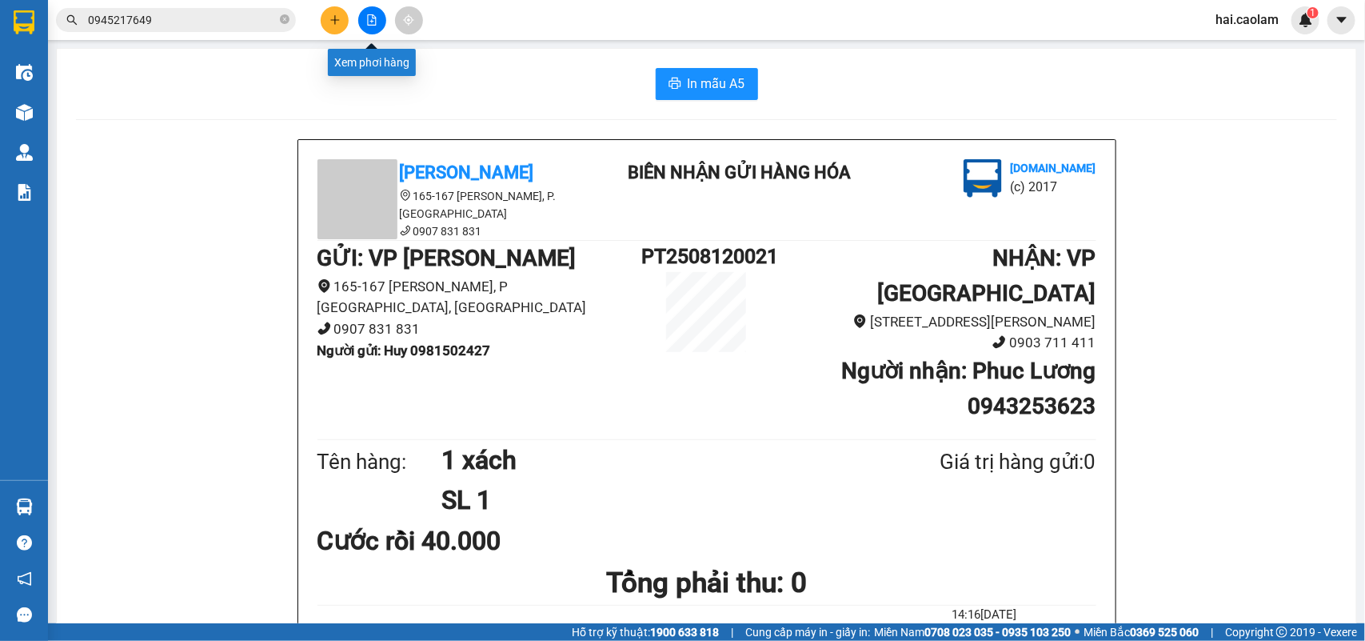
click at [373, 17] on icon "file-add" at bounding box center [372, 19] width 9 height 11
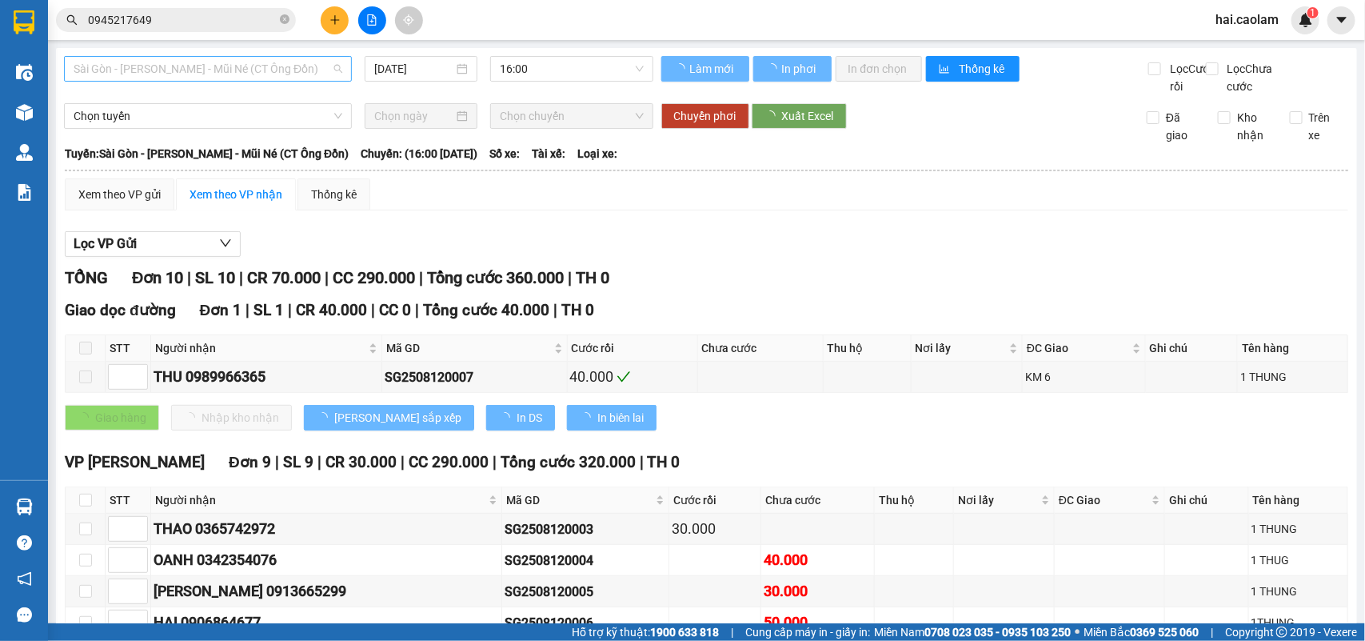
click at [204, 62] on span "Sài Gòn - [PERSON_NAME] - Mũi Né (CT Ông Đồn)" at bounding box center [208, 69] width 269 height 24
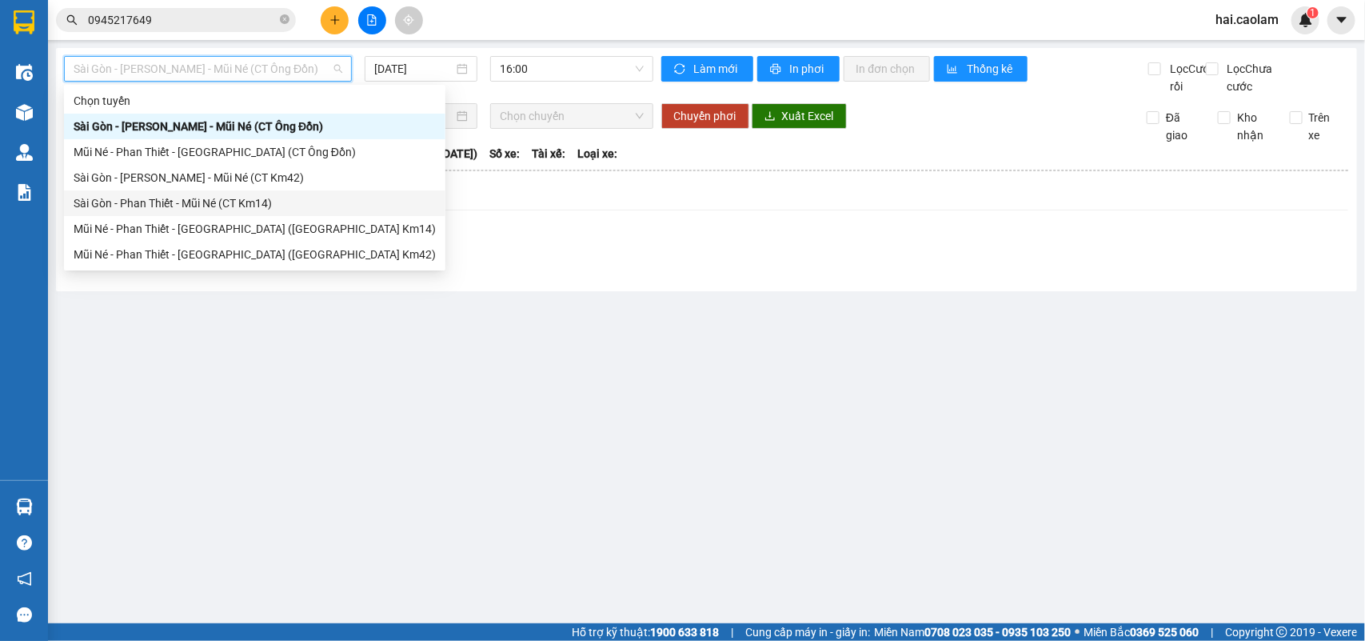
click at [270, 205] on div "Sài Gòn - Phan Thiết - Mũi Né (CT Km14)" at bounding box center [255, 203] width 362 height 18
type input "[DATE]"
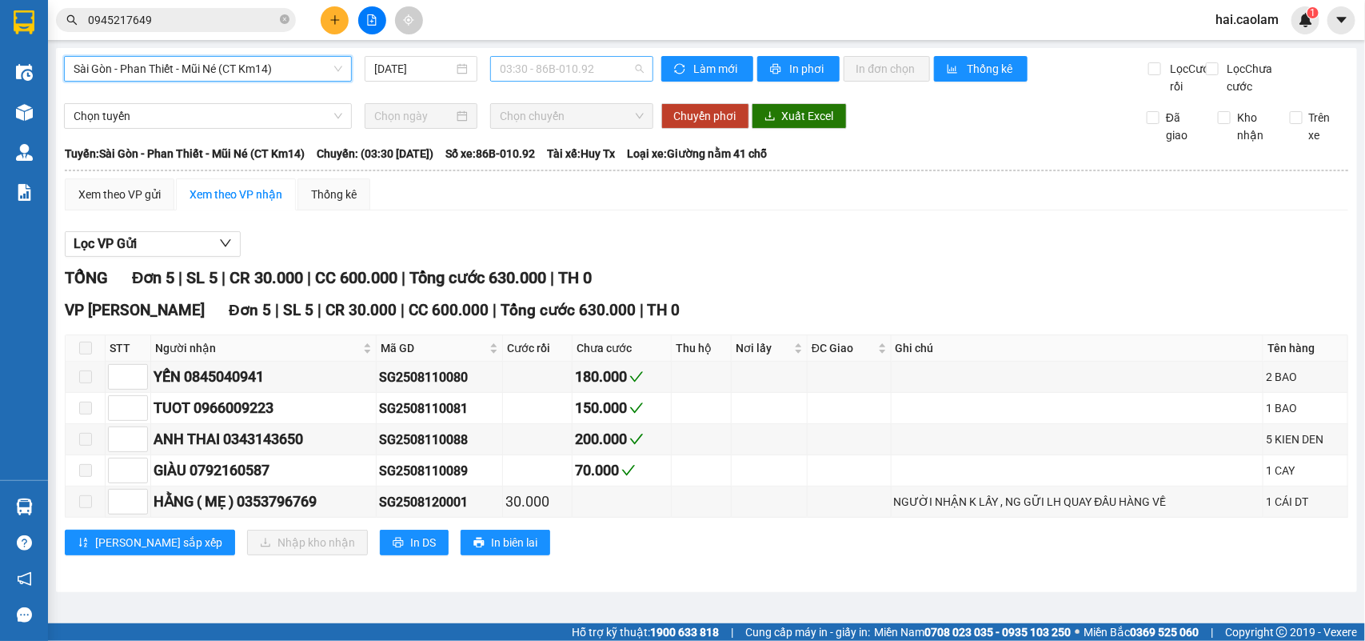
click at [542, 78] on span "03:30 - 86B-010.92" at bounding box center [571, 69] width 143 height 24
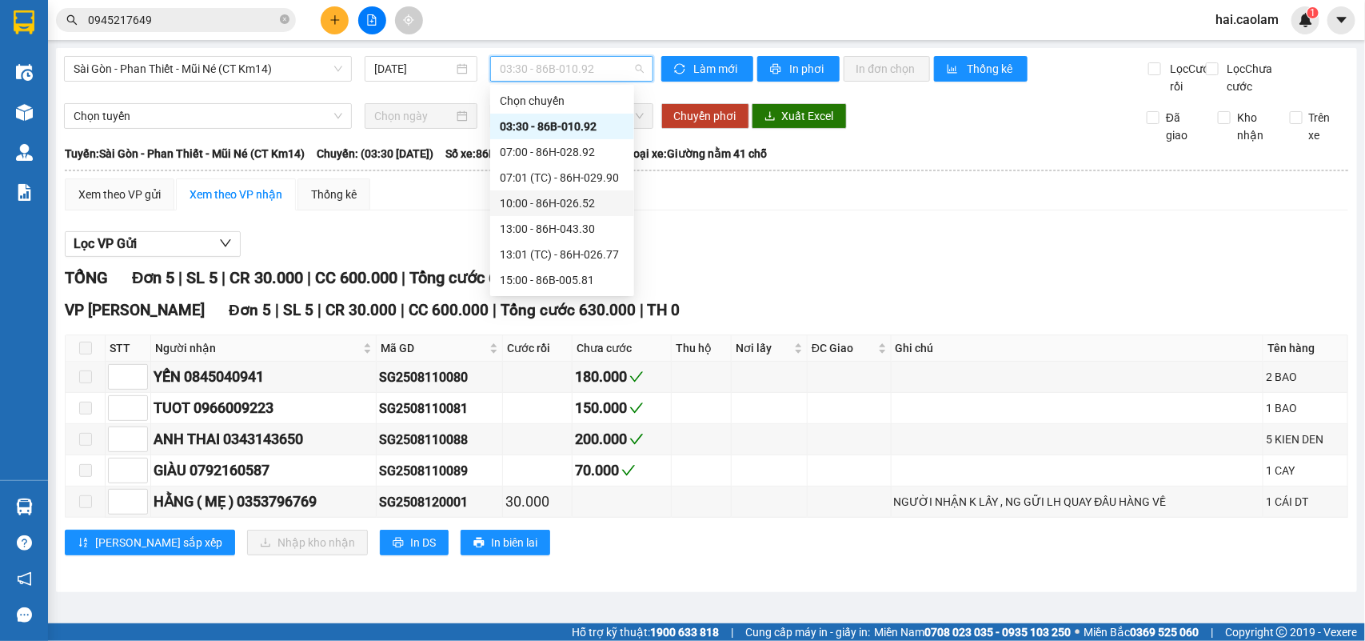
click at [538, 206] on div "10:00 - 86H-026.52" at bounding box center [562, 203] width 125 height 18
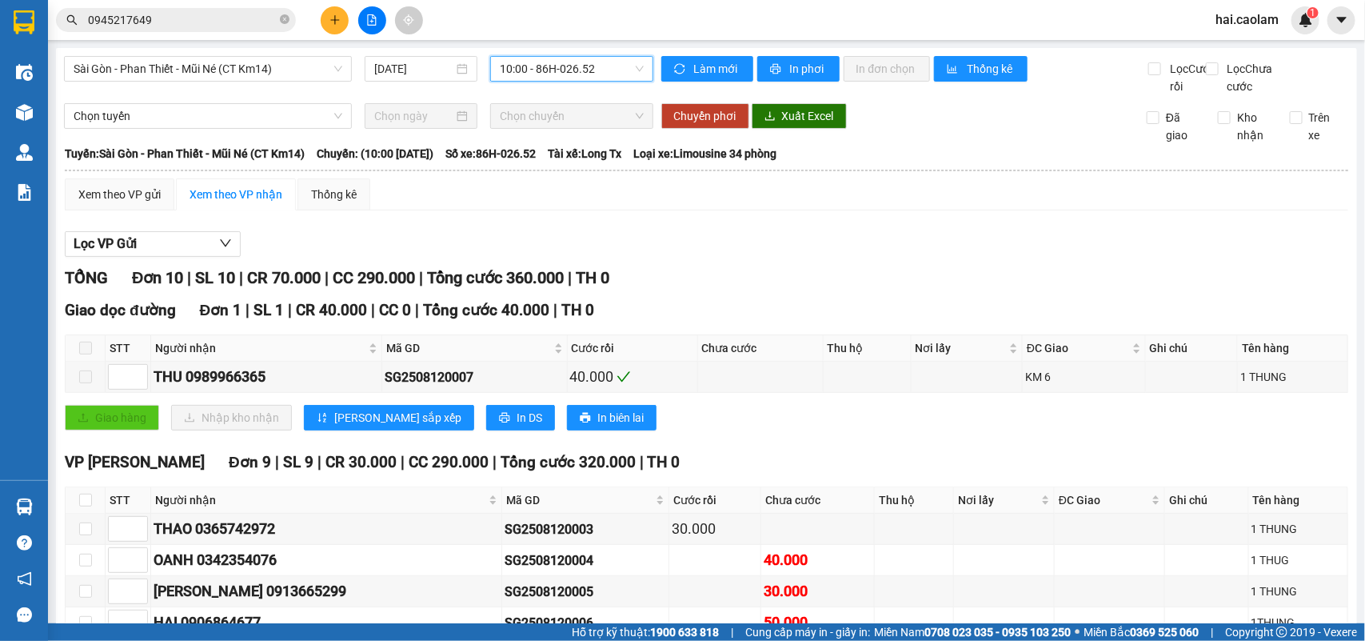
scroll to position [278, 0]
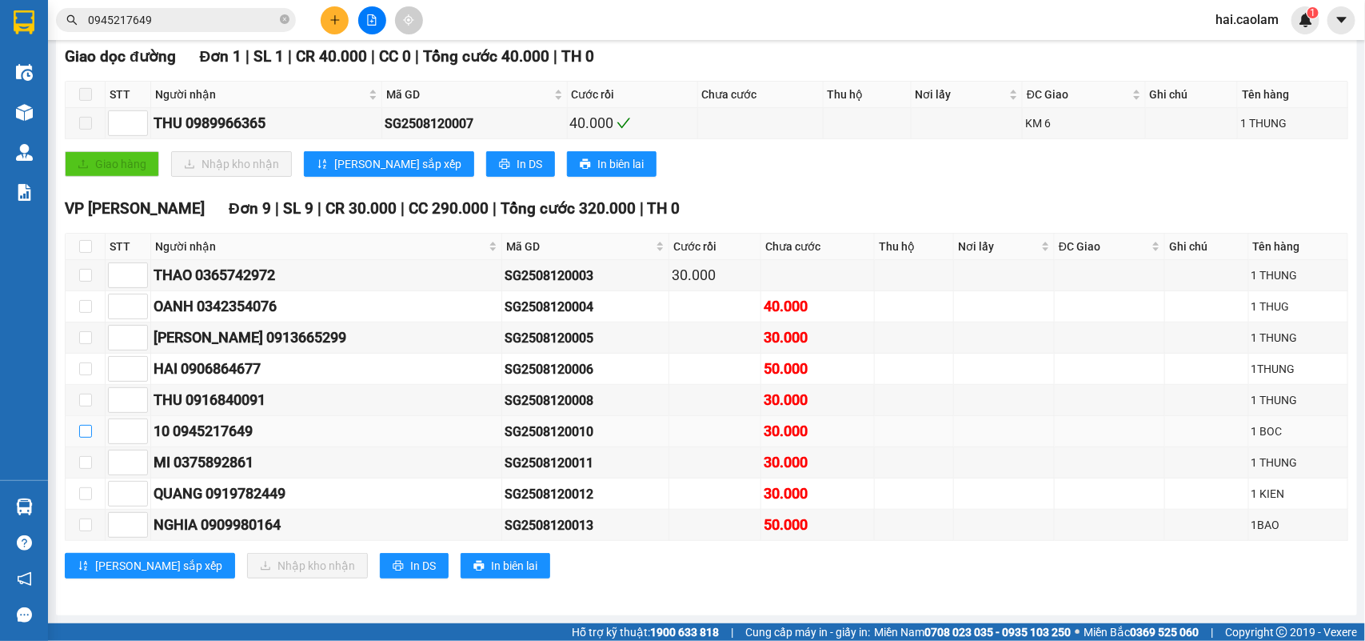
click at [81, 425] on input "checkbox" at bounding box center [85, 431] width 13 height 13
checkbox input "true"
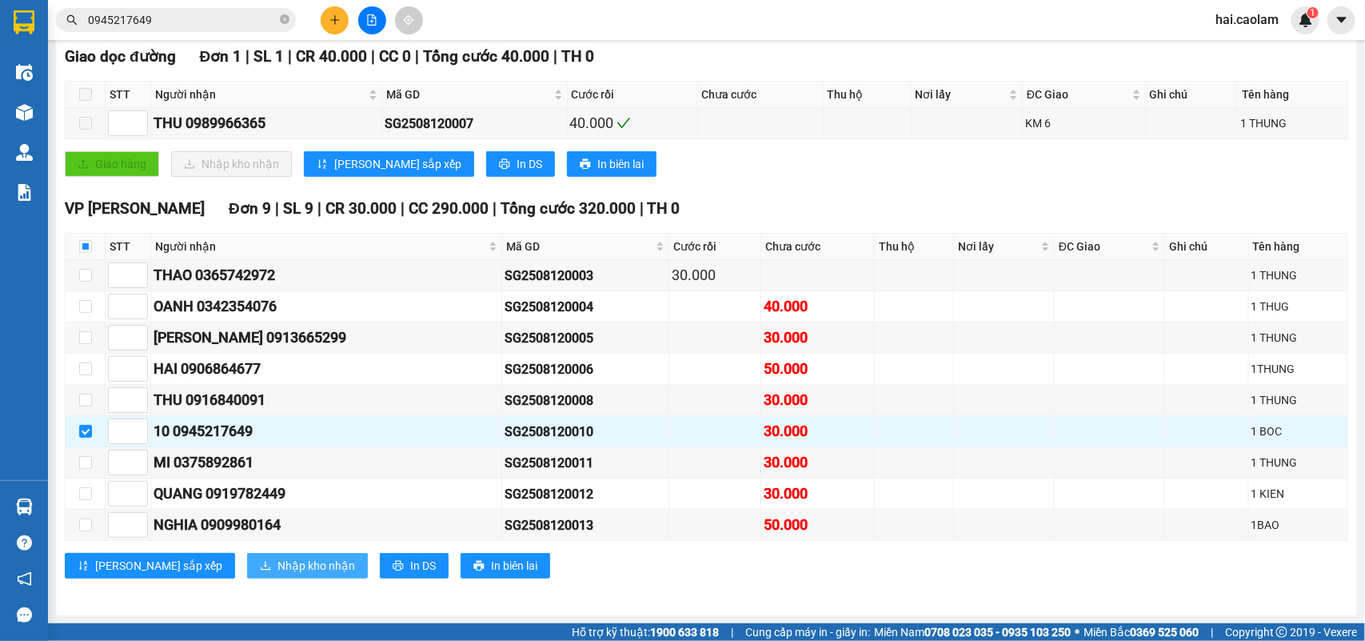
click at [278, 564] on span "Nhập kho nhận" at bounding box center [317, 566] width 78 height 18
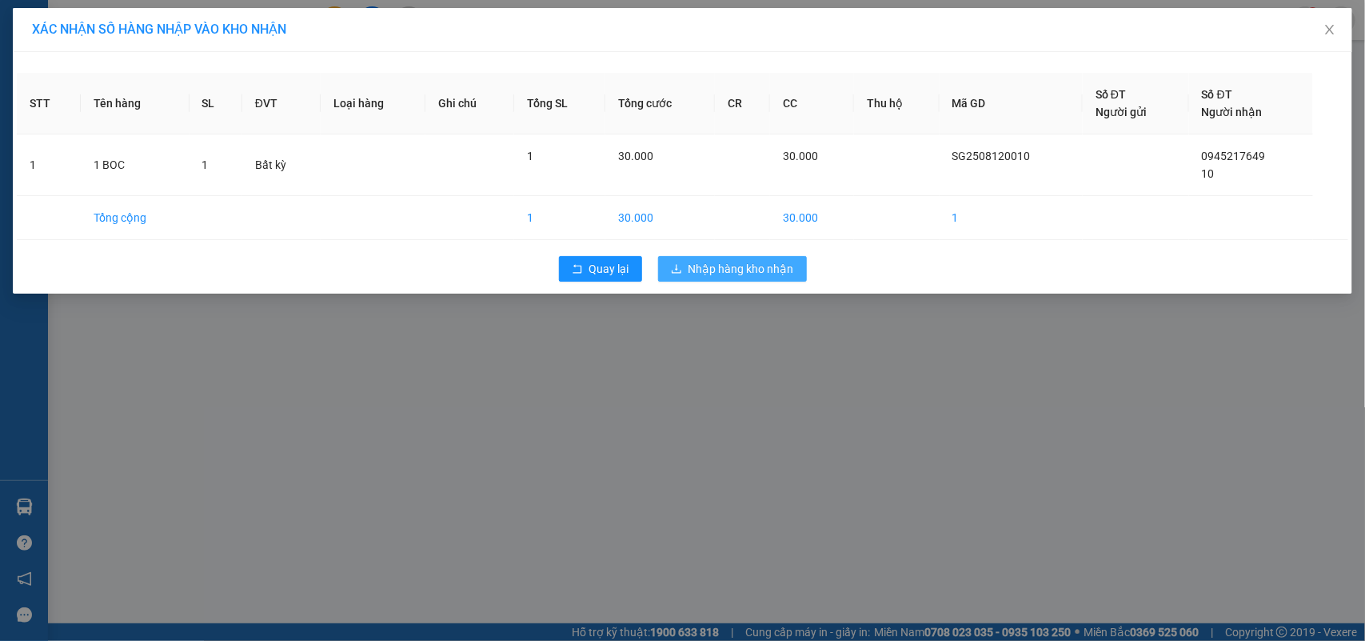
click at [784, 278] on button "Nhập hàng kho nhận" at bounding box center [732, 269] width 149 height 26
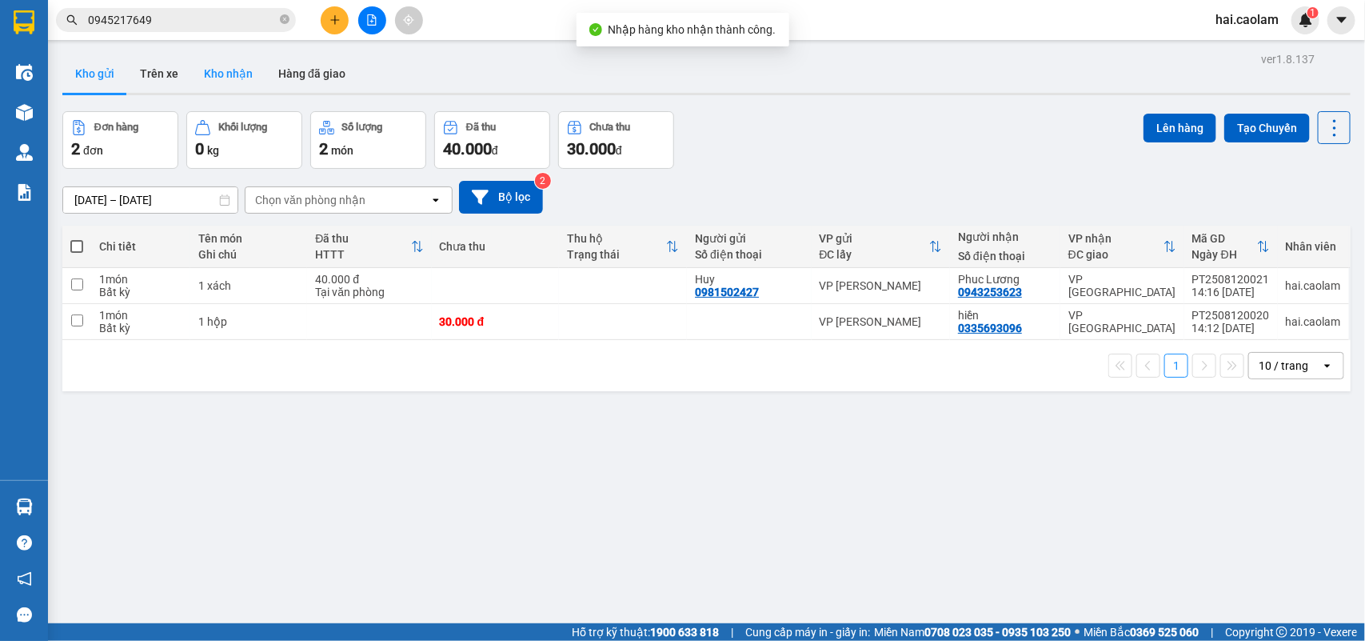
click at [245, 84] on button "Kho nhận" at bounding box center [228, 73] width 74 height 38
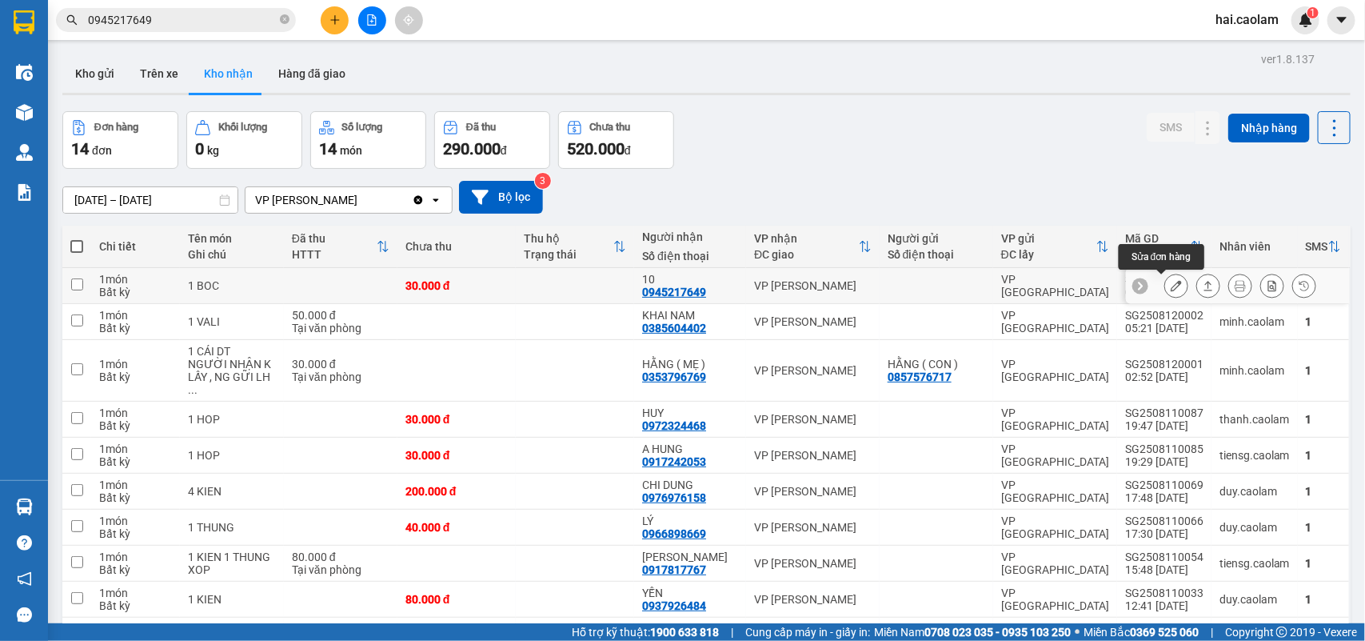
click at [1171, 286] on icon at bounding box center [1176, 285] width 11 height 11
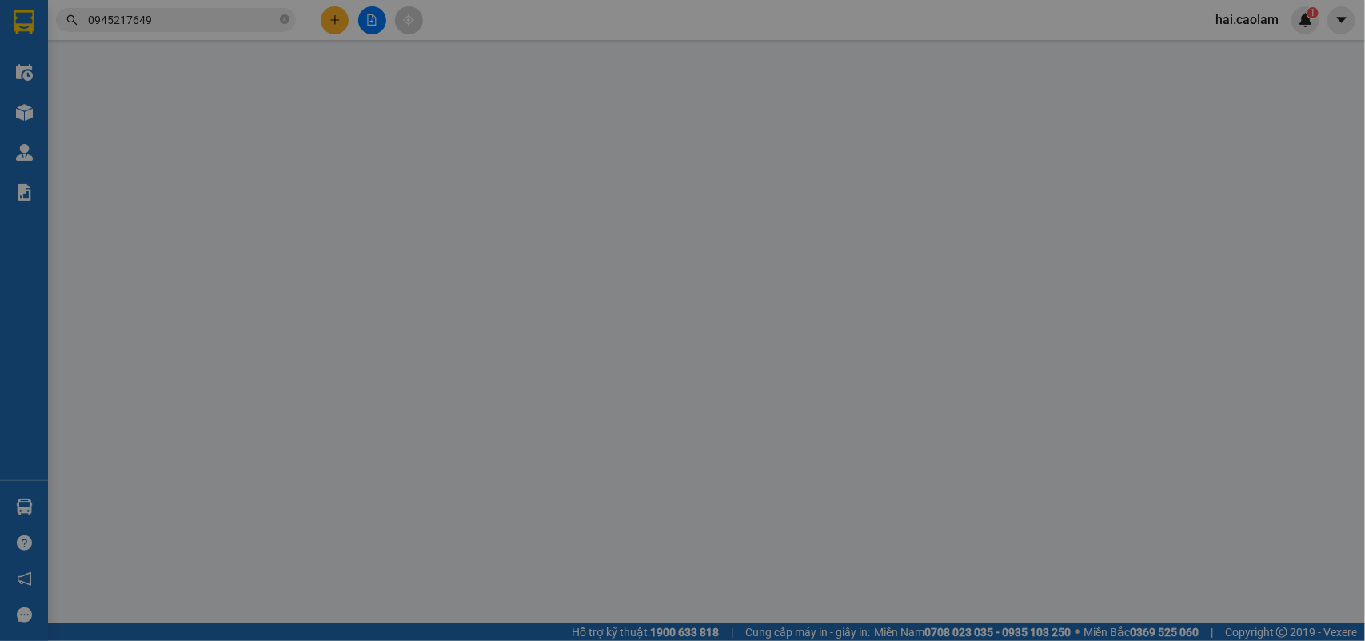
type input "0945217649"
type input "10"
type input "30.000"
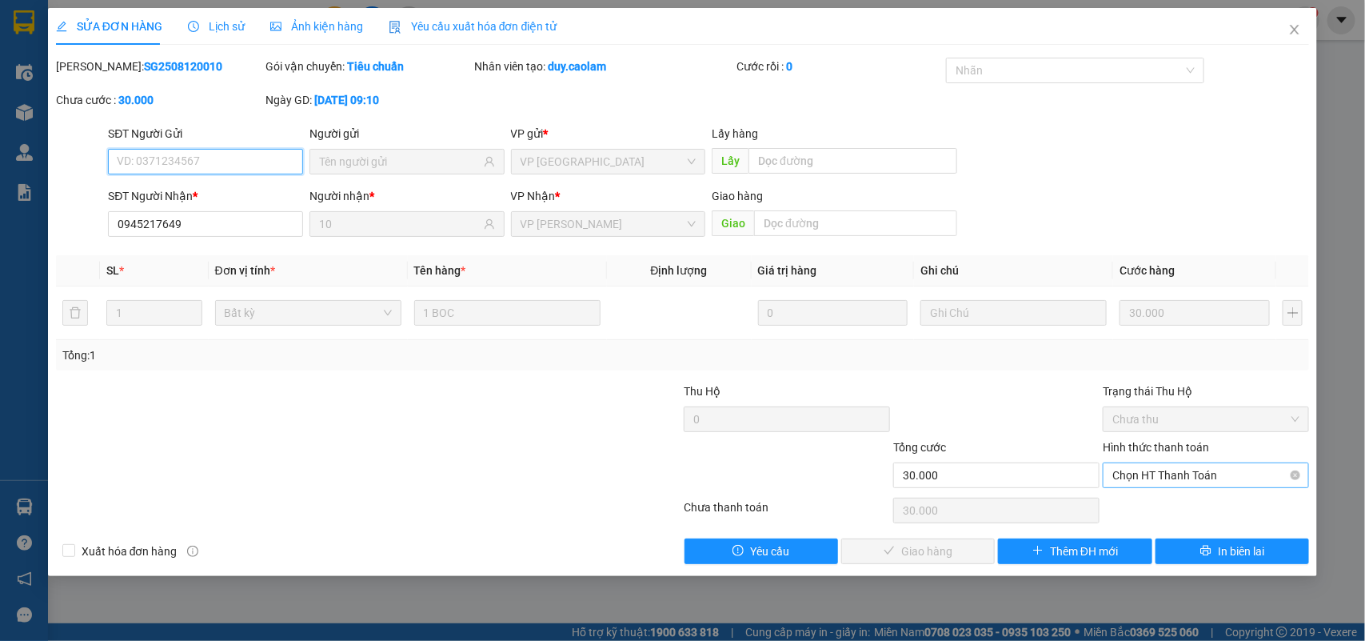
click at [1154, 486] on span "Chọn HT Thanh Toán" at bounding box center [1206, 475] width 187 height 24
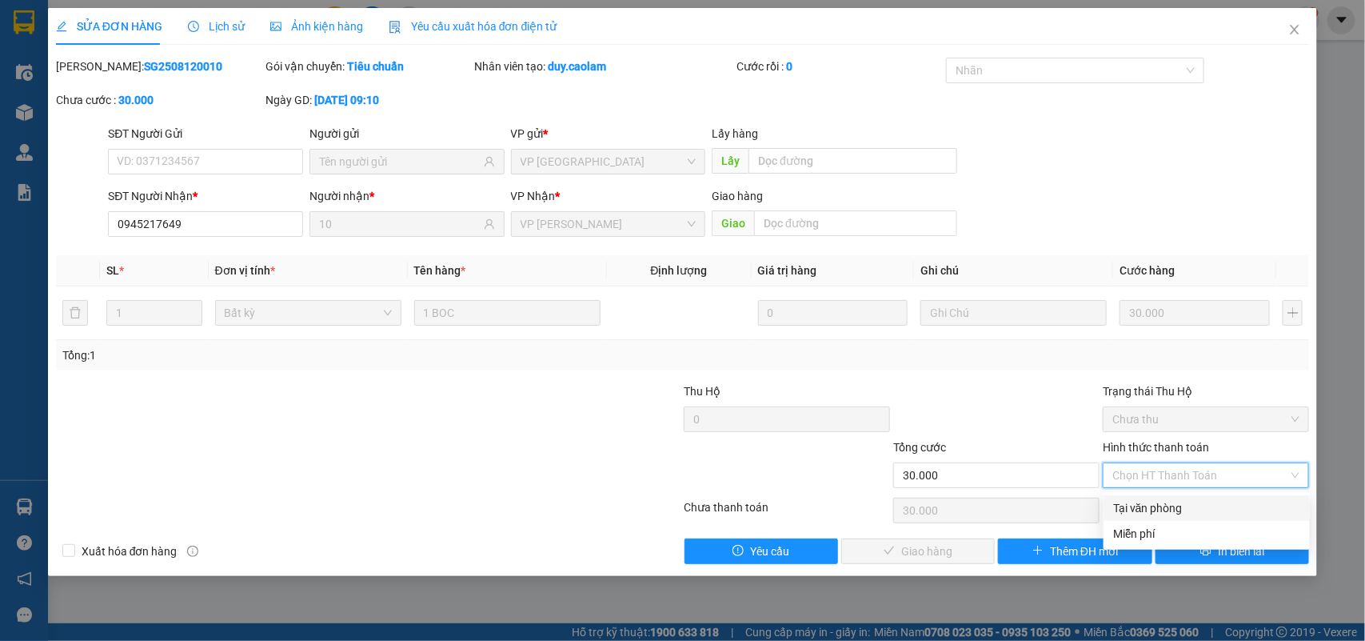
click at [1150, 508] on div "Tại văn phòng" at bounding box center [1206, 508] width 187 height 18
type input "0"
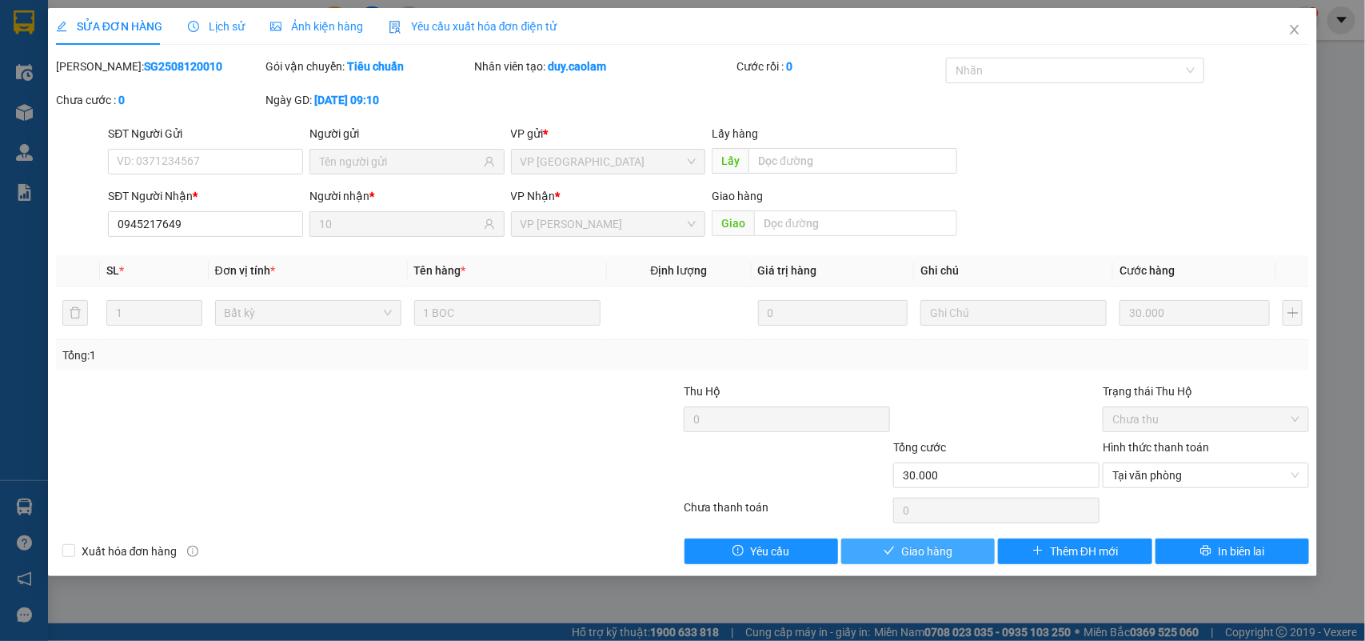
click at [925, 548] on span "Giao hàng" at bounding box center [926, 551] width 51 height 18
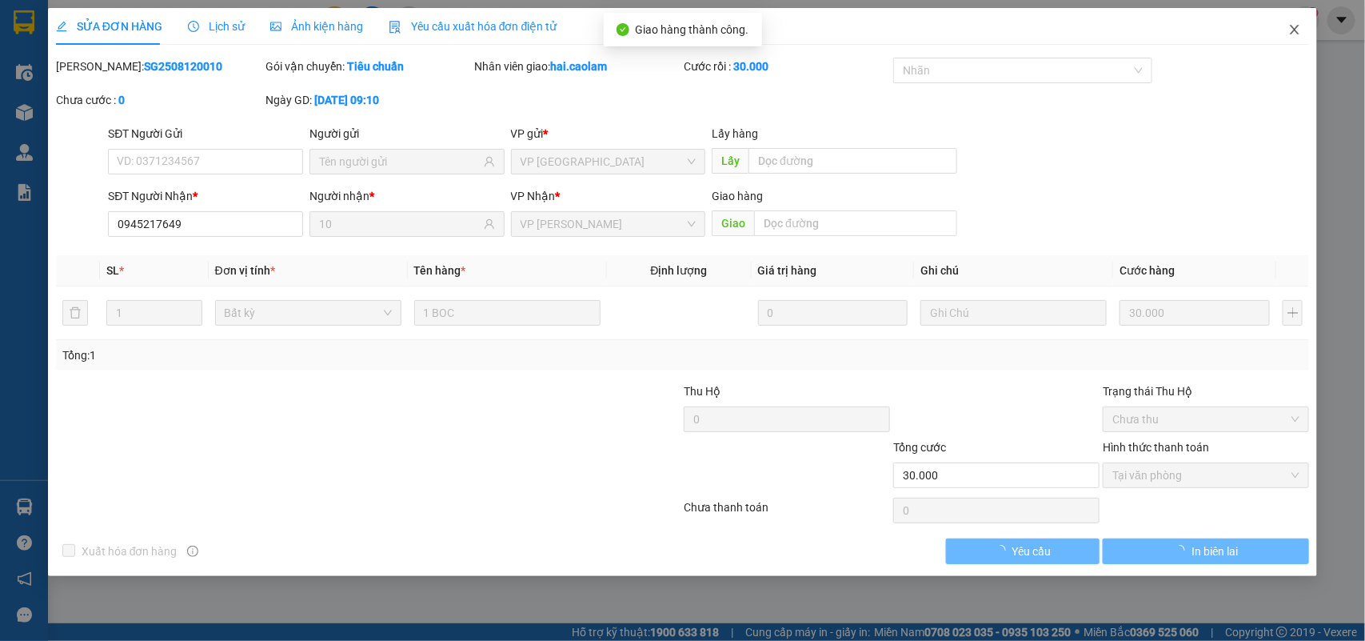
click at [1304, 30] on span "Close" at bounding box center [1295, 30] width 45 height 45
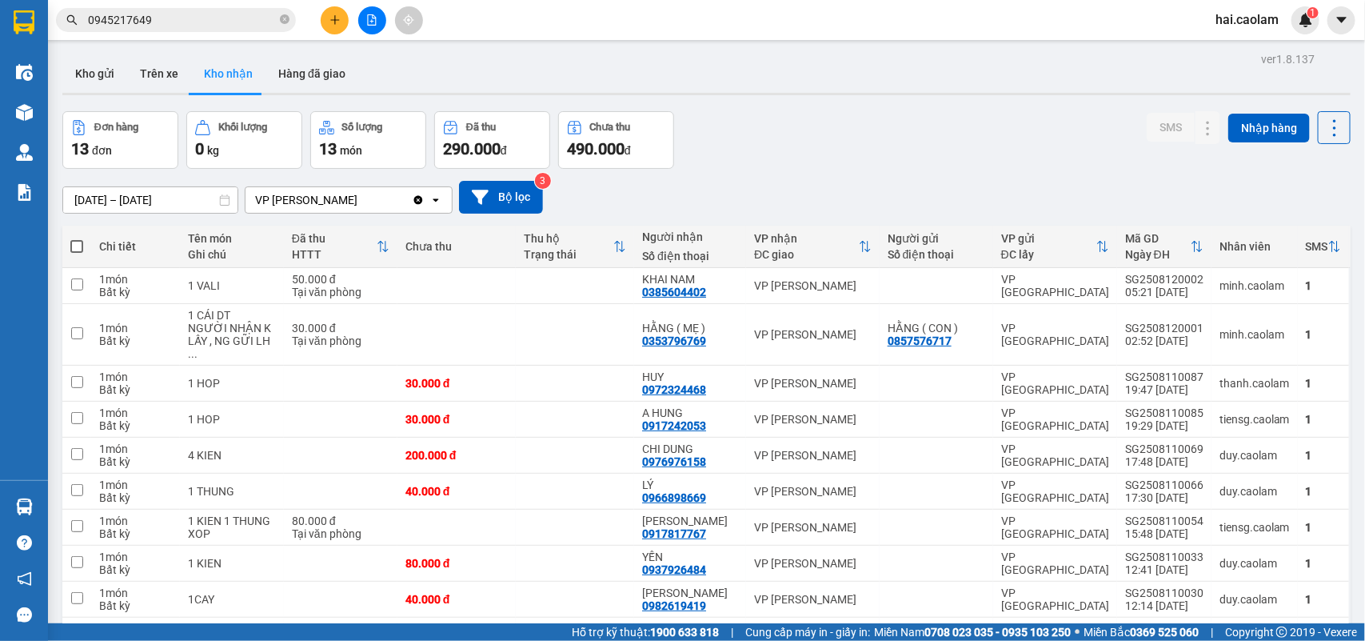
click at [178, 14] on input "0945217649" at bounding box center [182, 20] width 189 height 18
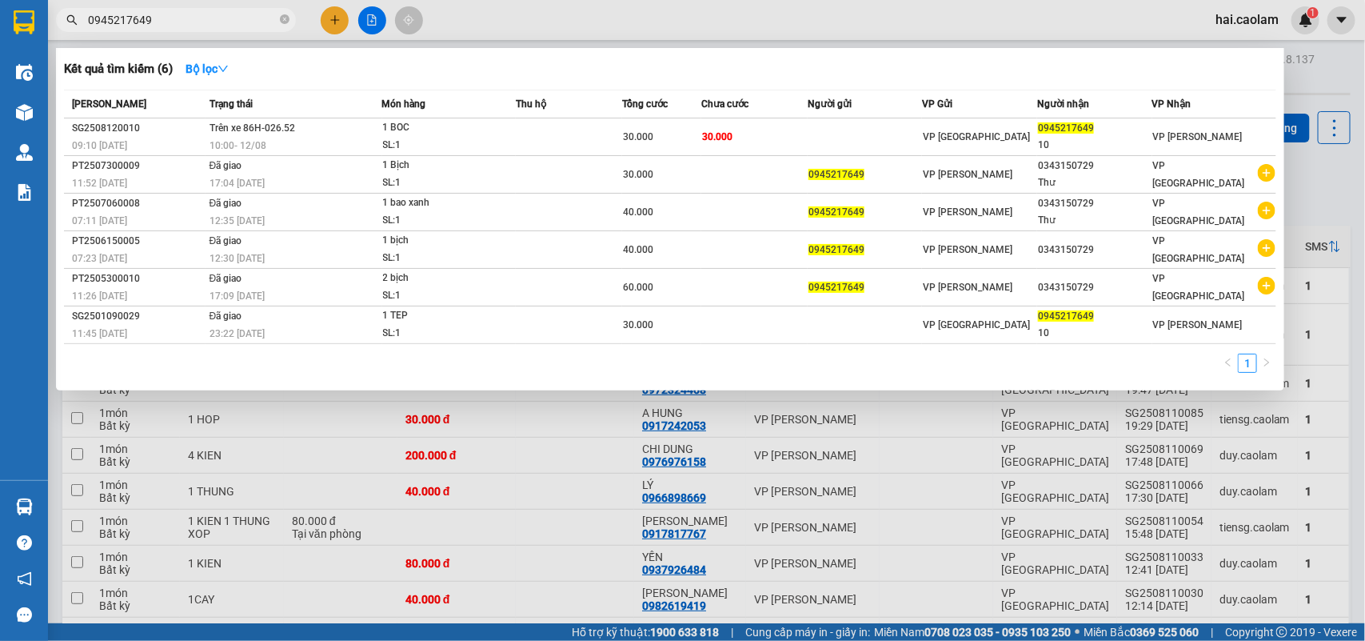
click at [178, 14] on input "0945217649" at bounding box center [182, 20] width 189 height 18
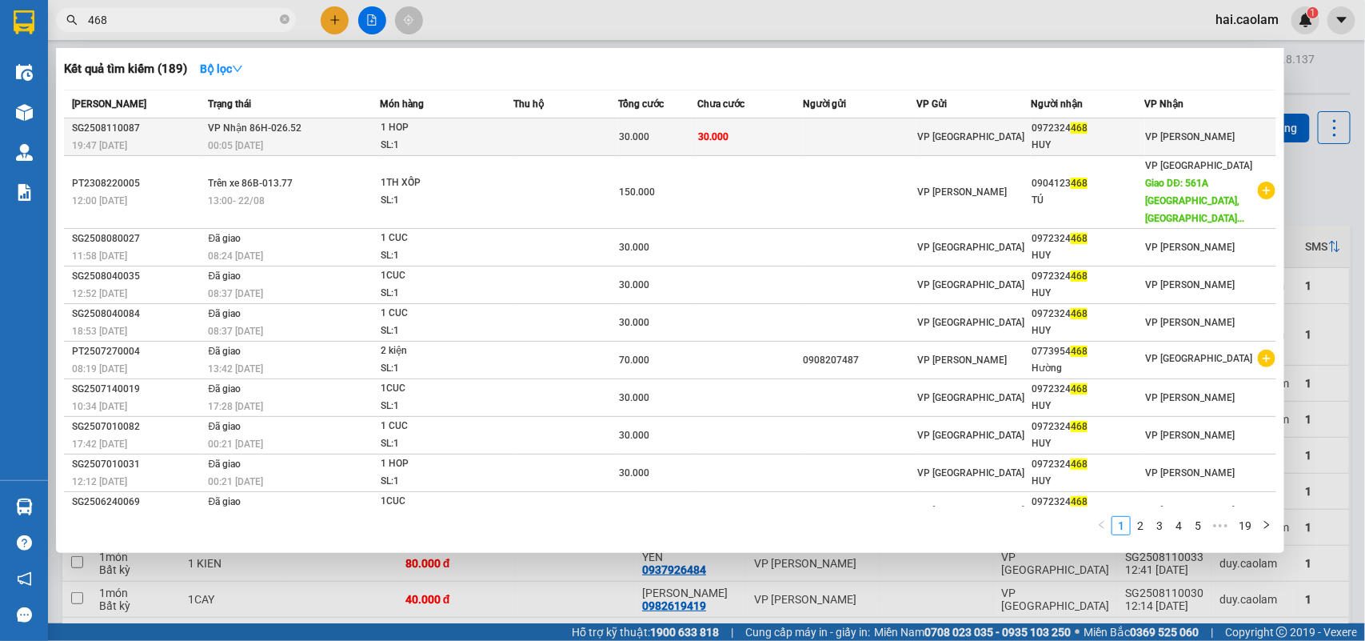
type input "468"
click at [789, 130] on td "30.000" at bounding box center [750, 137] width 106 height 38
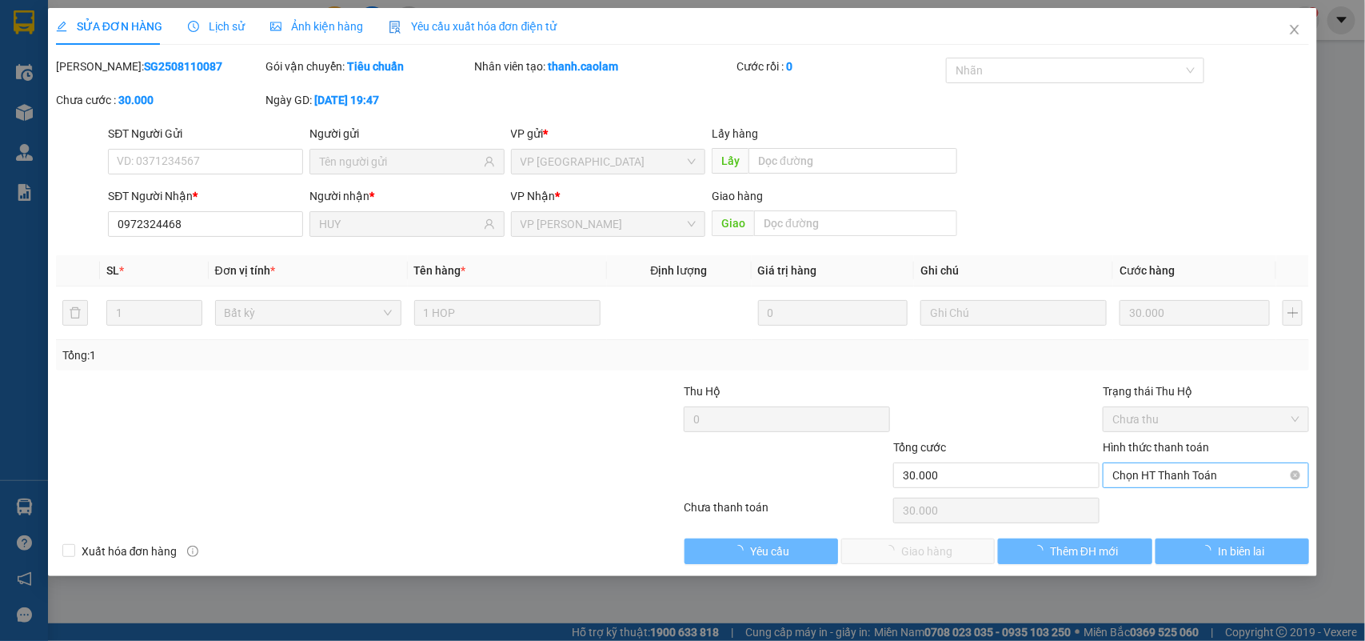
type input "0972324468"
type input "HUY"
type input "30.000"
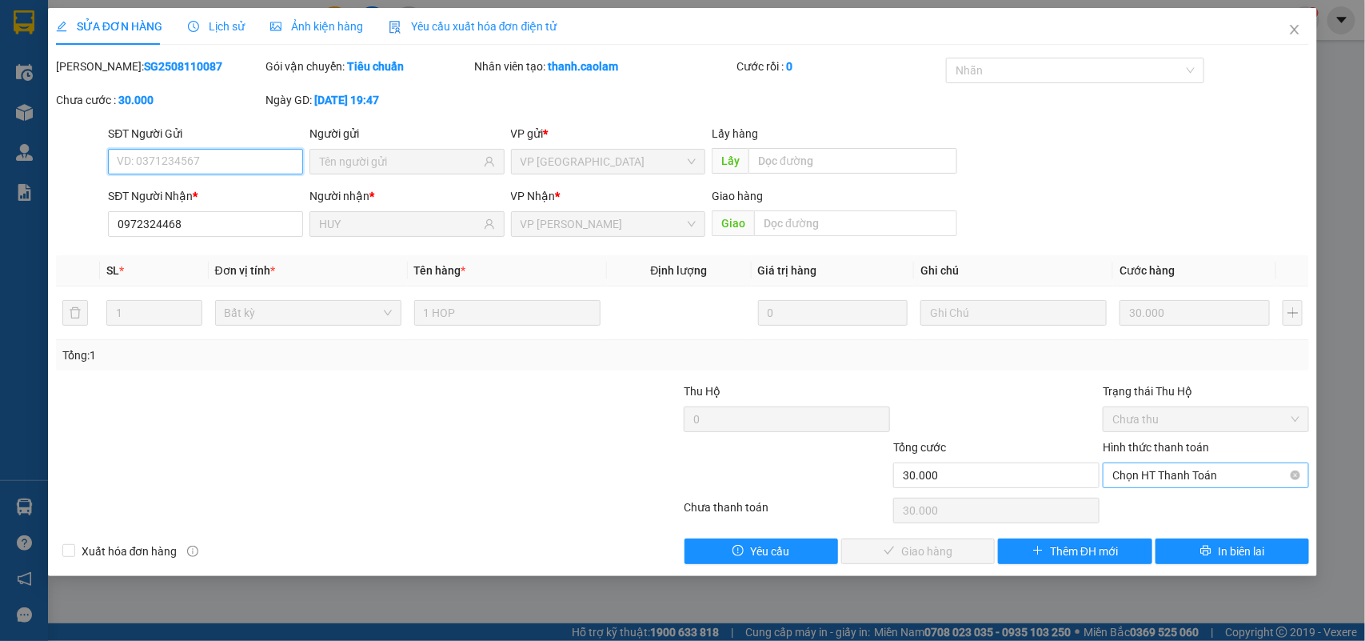
click at [1176, 478] on span "Chọn HT Thanh Toán" at bounding box center [1206, 475] width 187 height 24
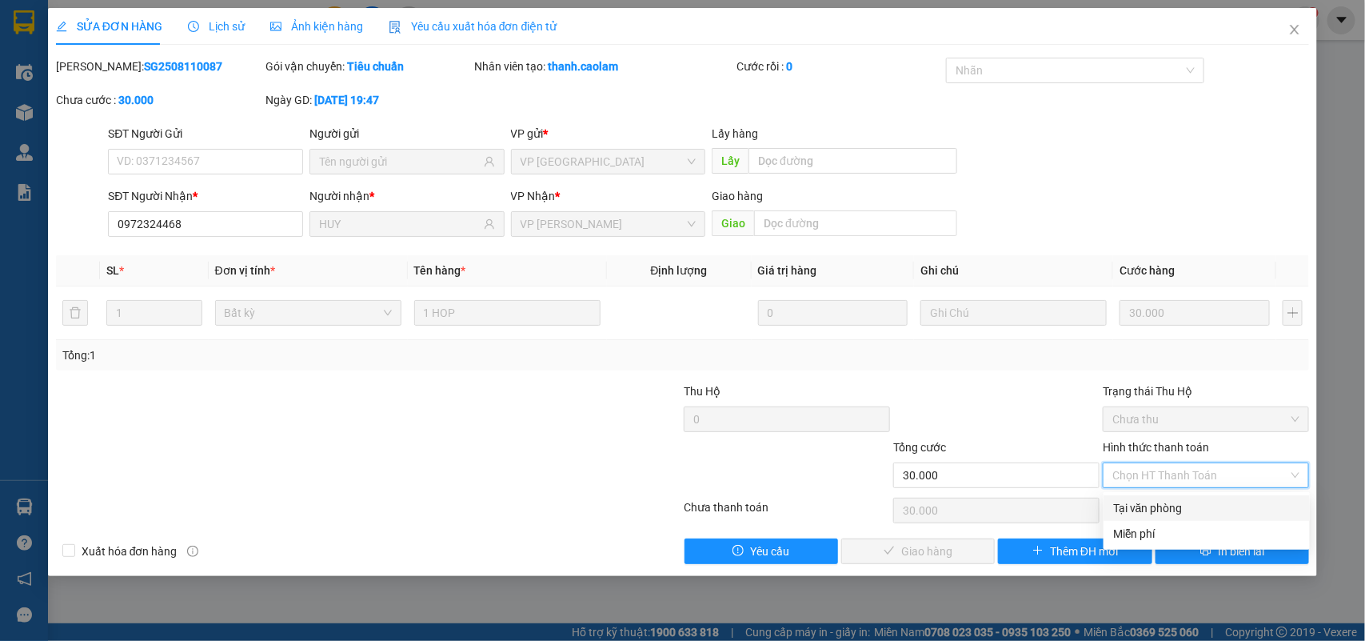
click at [1173, 512] on div "Tại văn phòng" at bounding box center [1206, 508] width 187 height 18
type input "0"
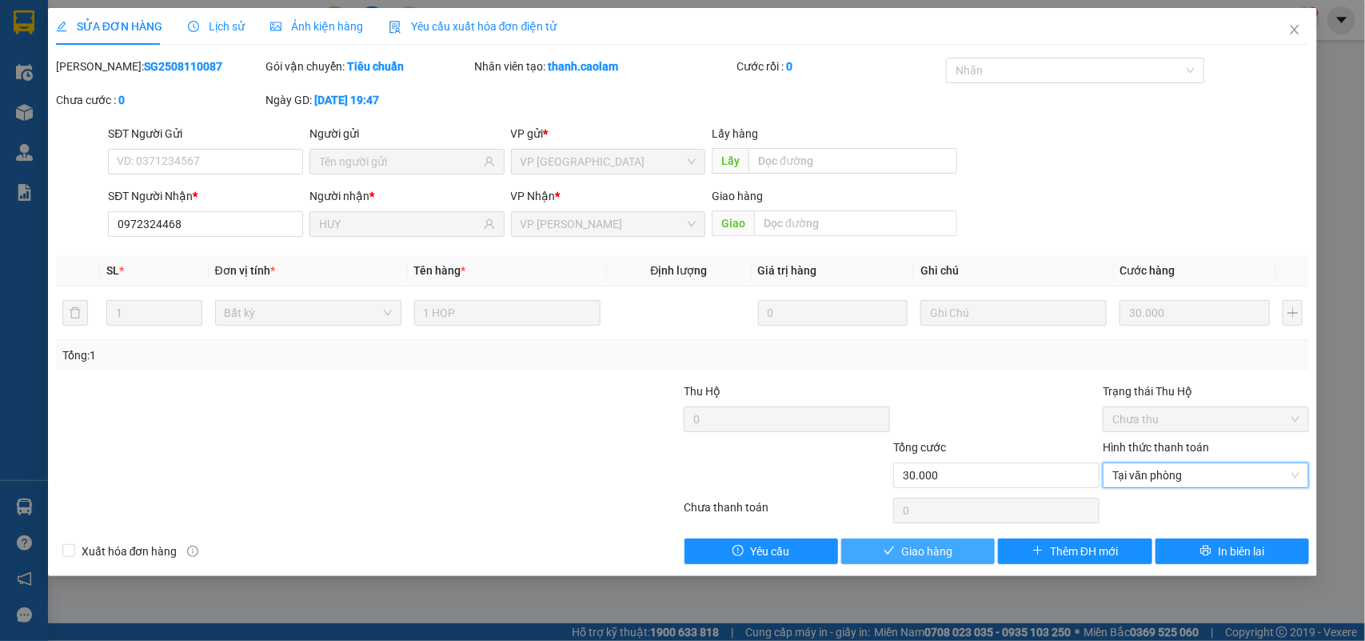
click at [965, 542] on button "Giao hàng" at bounding box center [918, 551] width 154 height 26
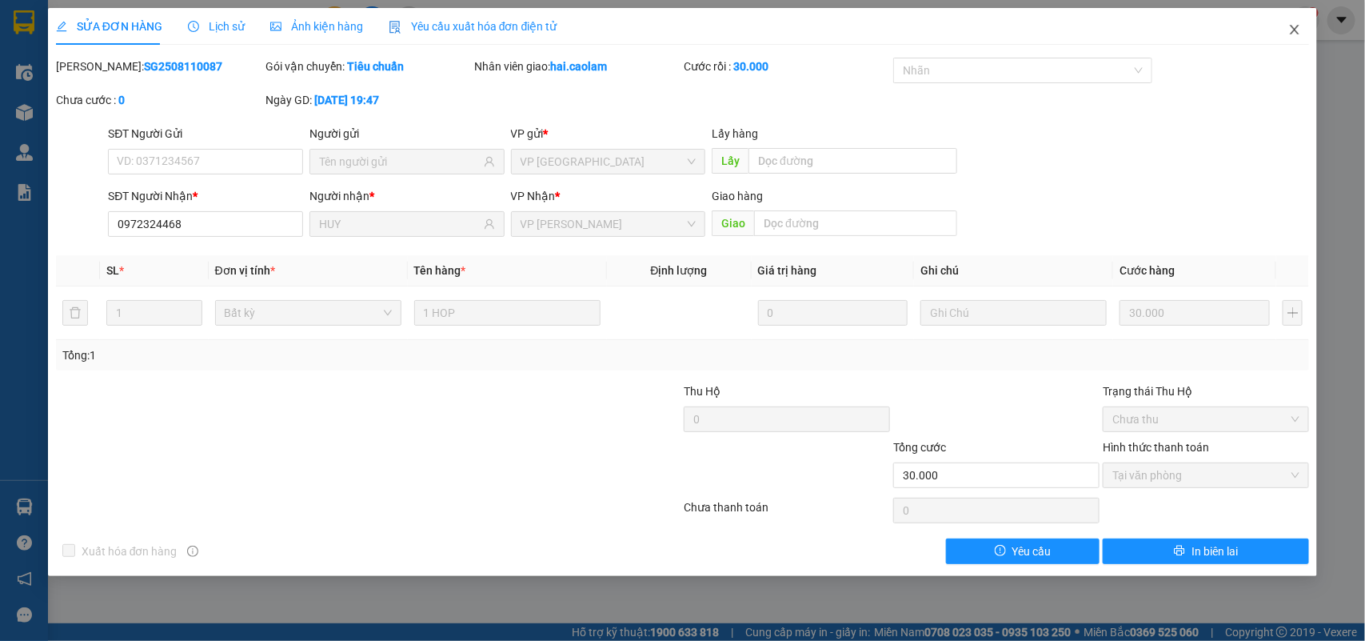
click at [1292, 23] on icon "close" at bounding box center [1295, 29] width 13 height 13
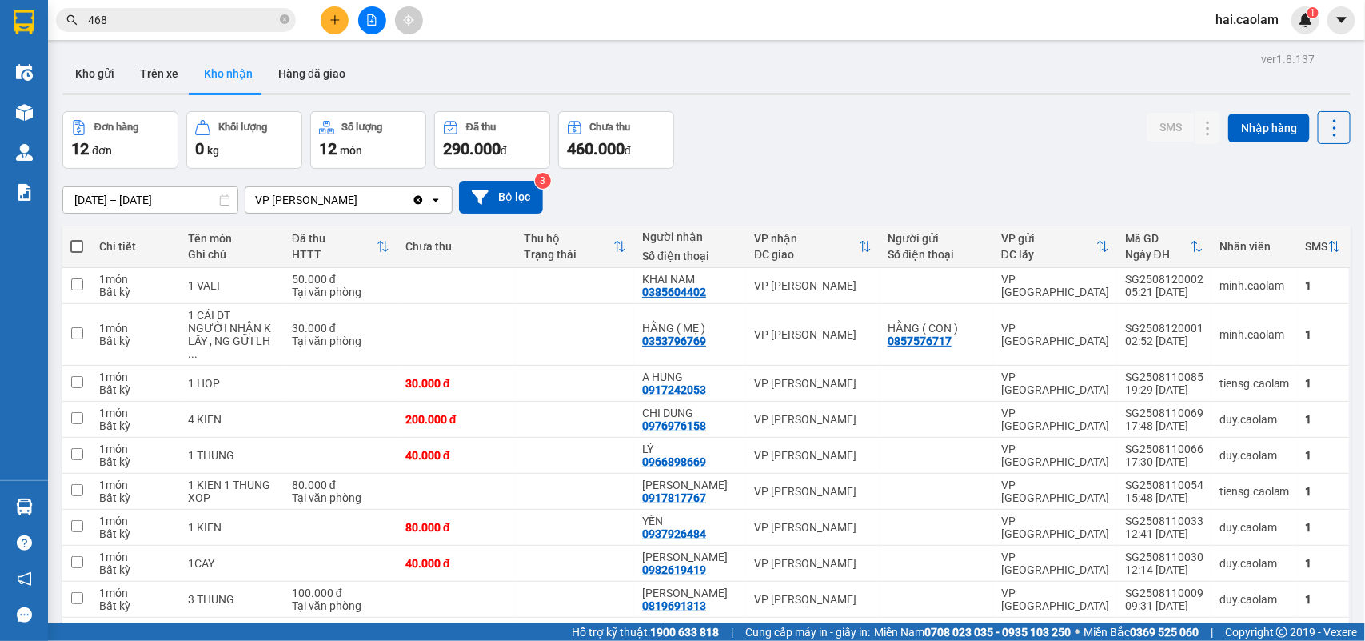
click at [1066, 94] on div at bounding box center [706, 94] width 1289 height 2
click at [877, 178] on div "10/08/2025 – 12/08/2025 Press the down arrow key to interact with the calendar …" at bounding box center [706, 197] width 1289 height 57
click at [754, 337] on td "VP [PERSON_NAME]" at bounding box center [813, 335] width 134 height 62
checkbox input "true"
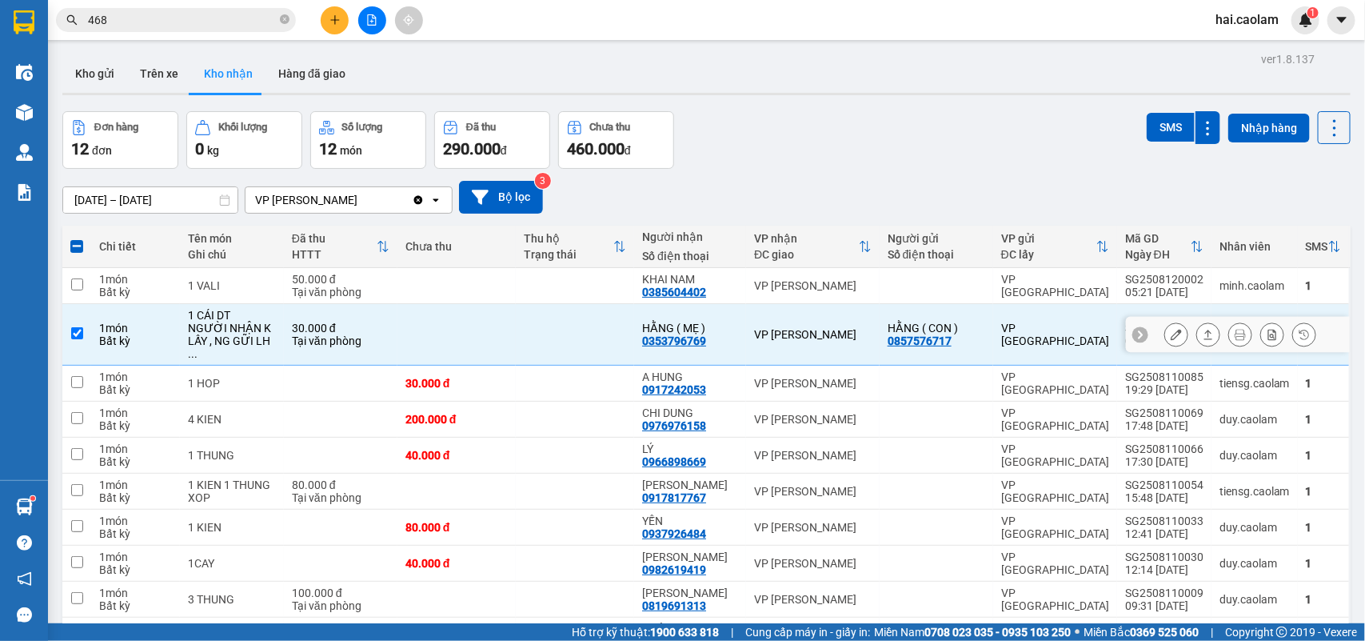
click at [1171, 332] on icon at bounding box center [1176, 334] width 11 height 11
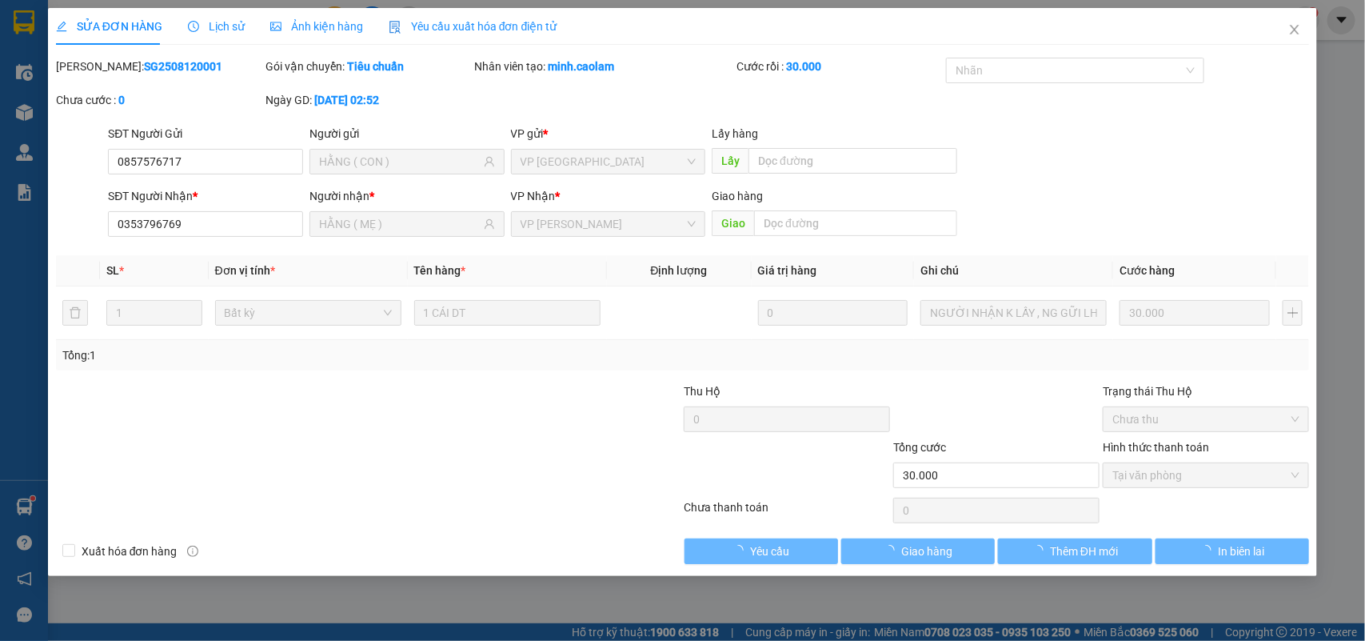
type input "0857576717"
type input "HẰNG ( CON )"
type input "0353796769"
type input "HẰNG ( MẸ )"
type input "30.000"
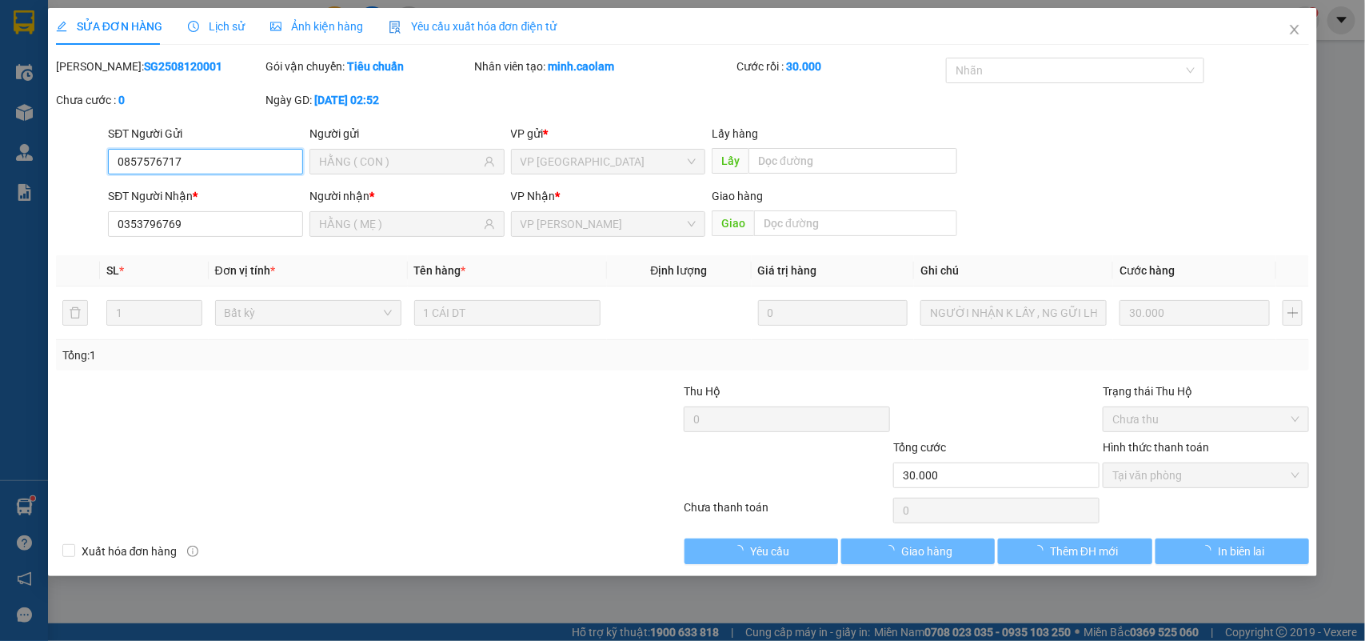
click at [1154, 480] on span "Tại văn phòng" at bounding box center [1206, 475] width 187 height 24
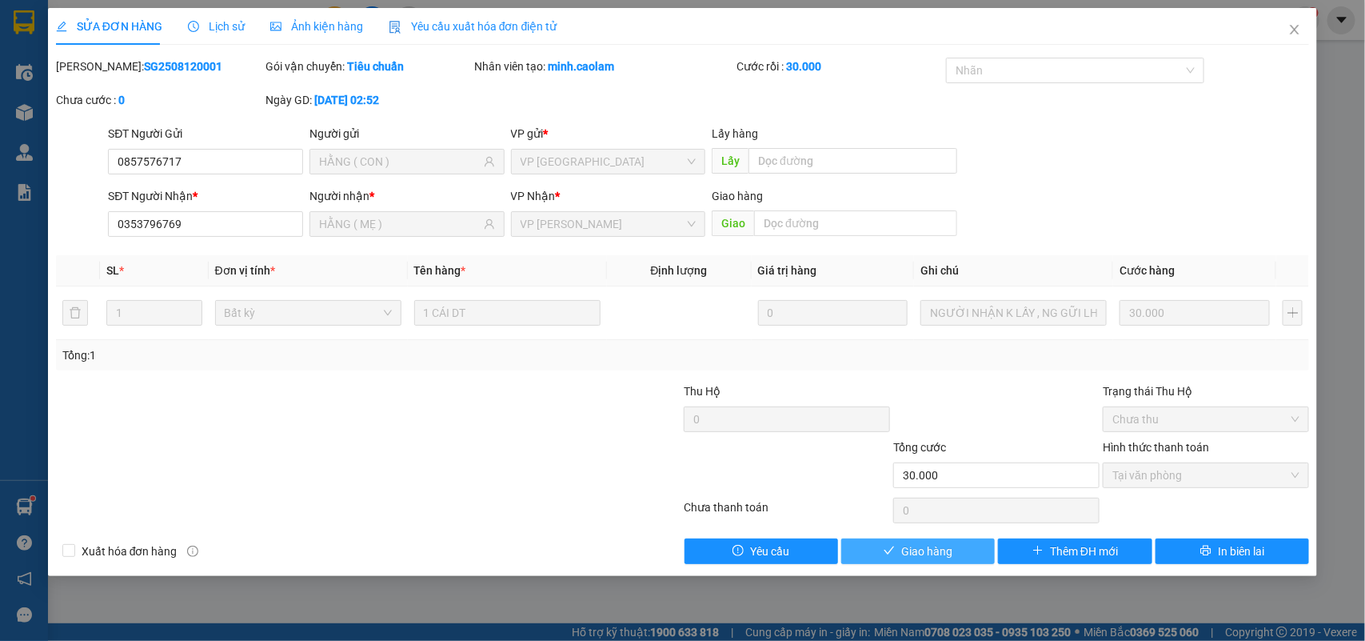
click at [957, 554] on button "Giao hàng" at bounding box center [918, 551] width 154 height 26
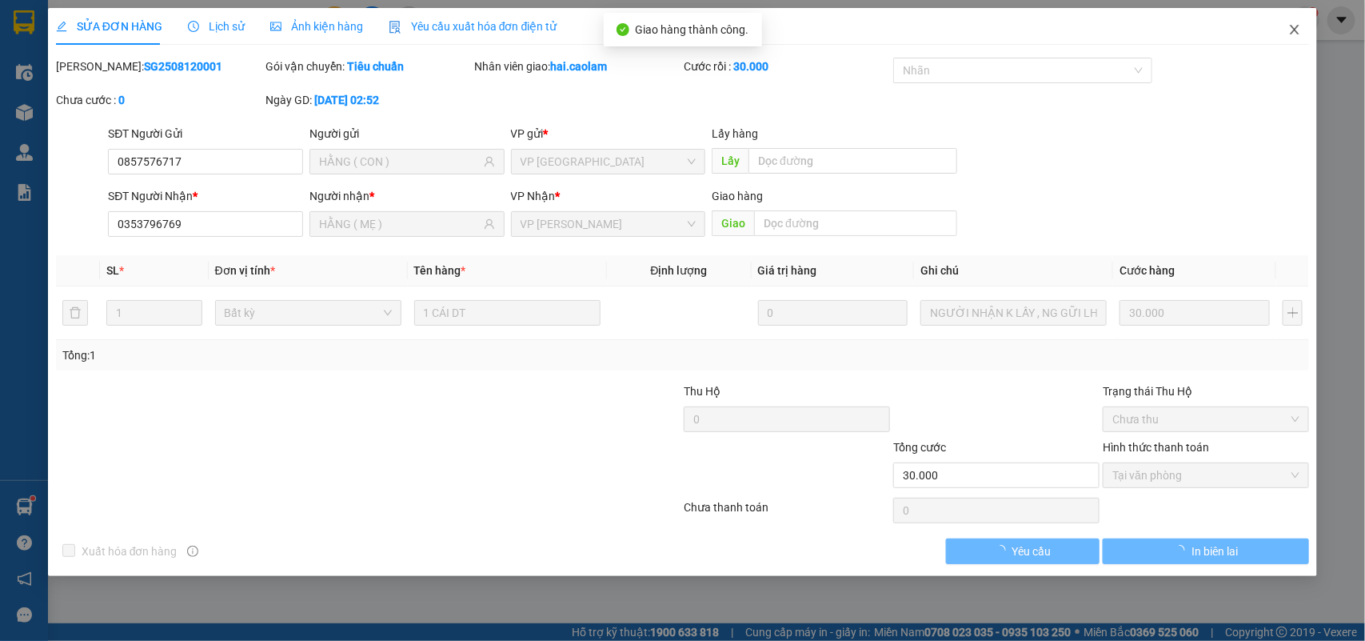
click at [1296, 28] on icon "close" at bounding box center [1295, 29] width 13 height 13
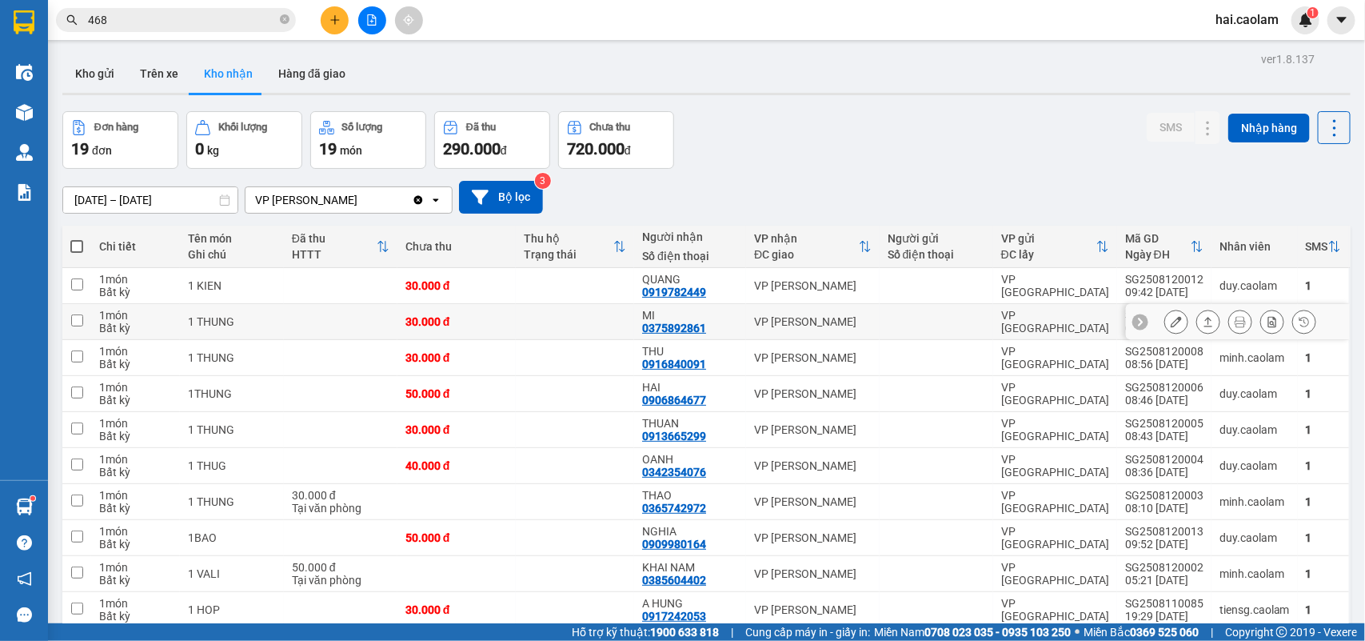
scroll to position [398, 0]
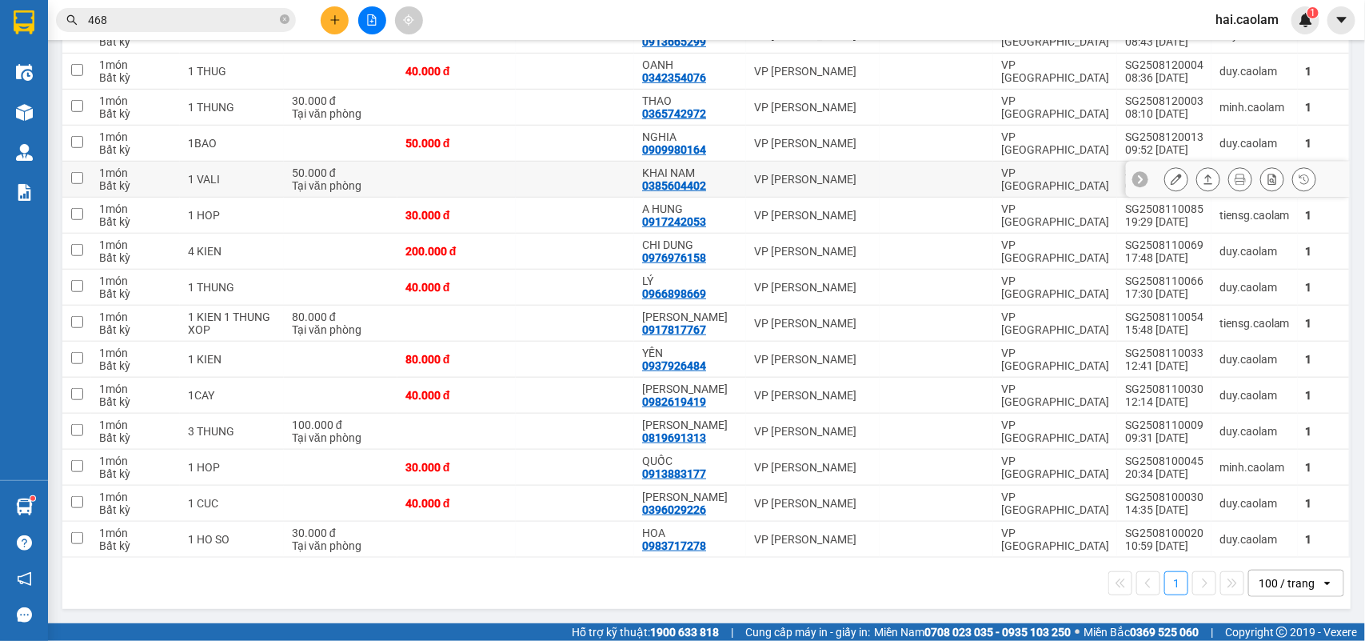
click at [622, 184] on td at bounding box center [575, 180] width 118 height 36
checkbox input "true"
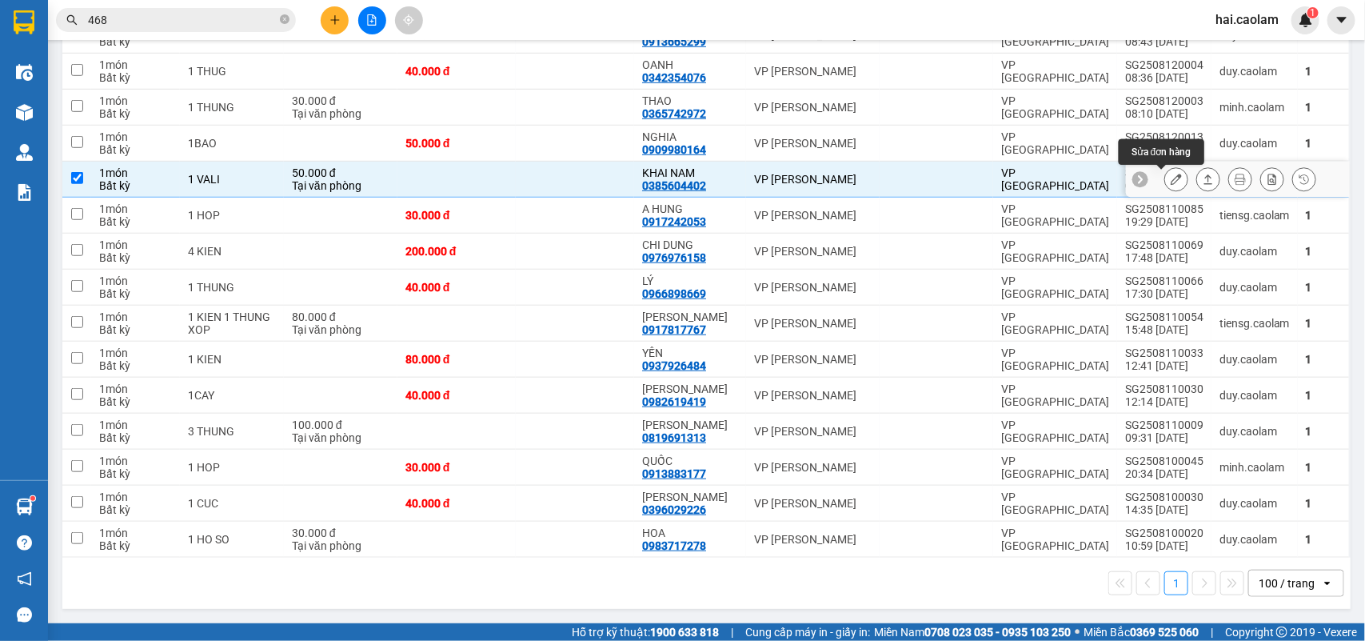
click at [1171, 180] on icon at bounding box center [1176, 179] width 11 height 11
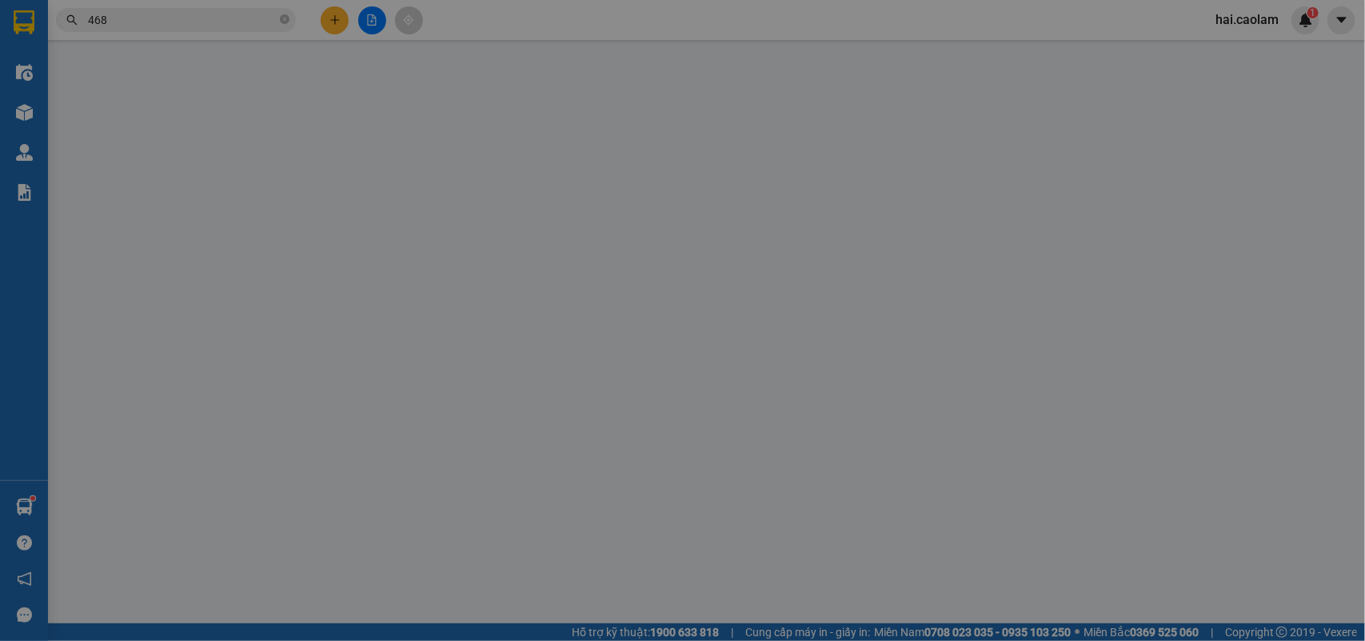
type input "0385604402"
type input "KHAI NAM"
type input "50.000"
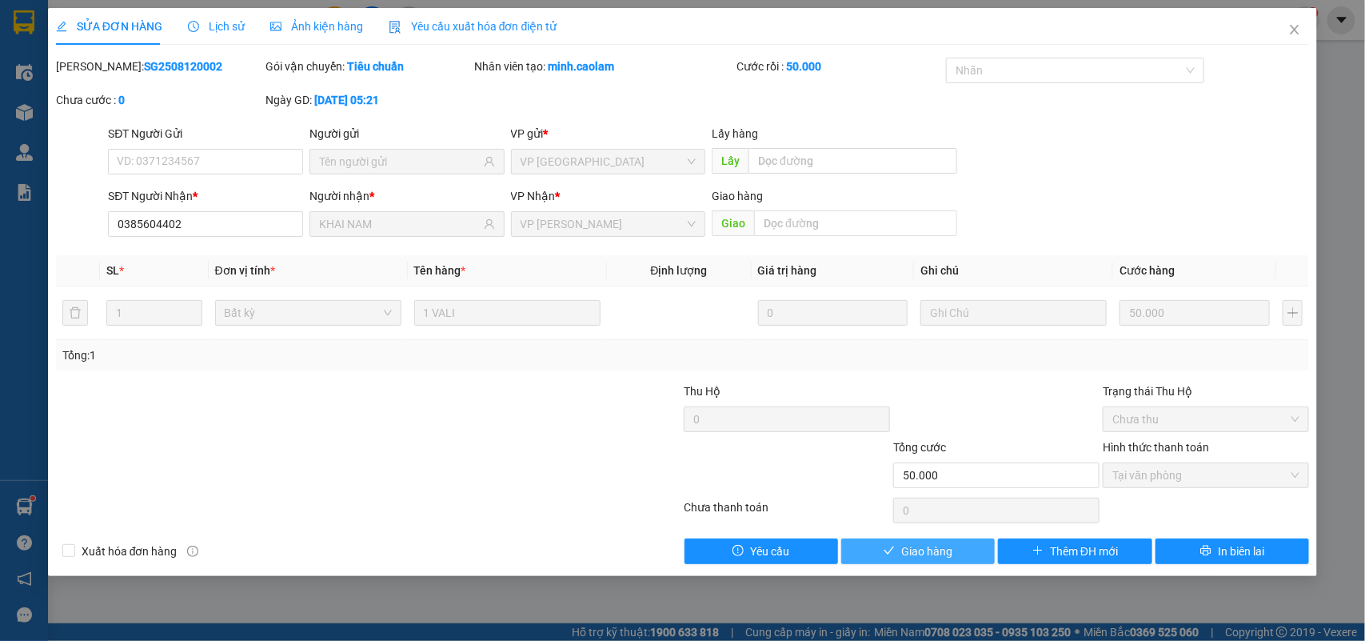
click at [934, 554] on span "Giao hàng" at bounding box center [926, 551] width 51 height 18
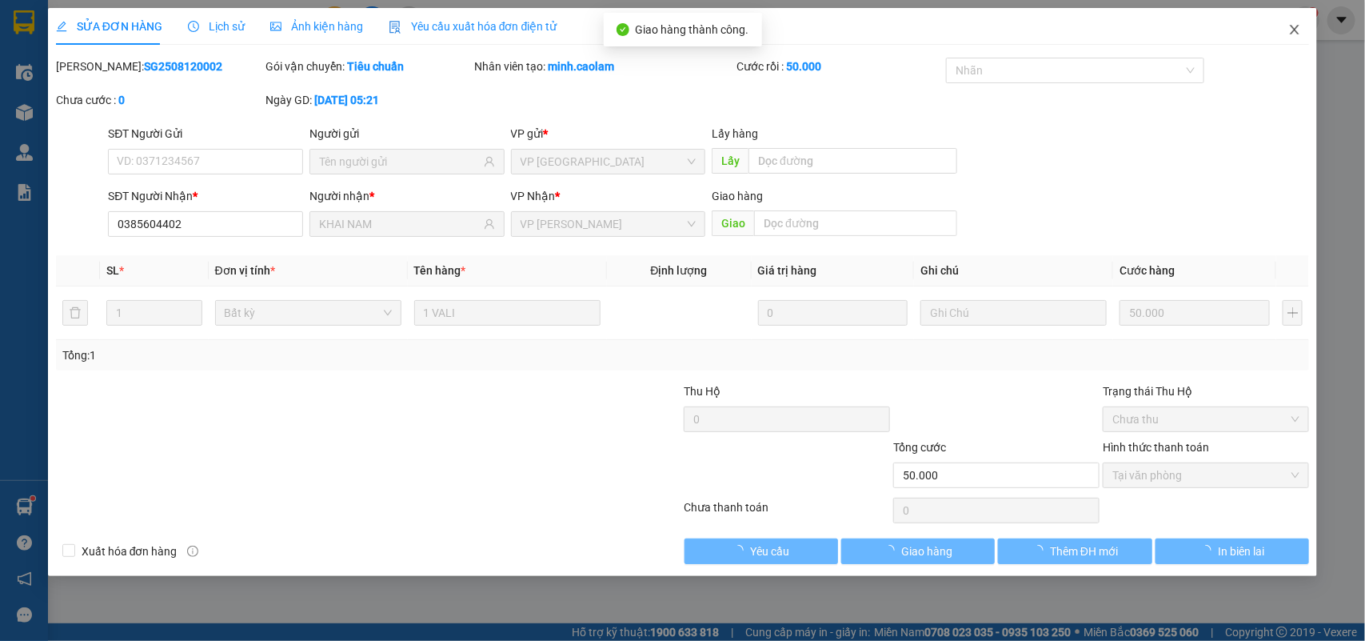
click at [1285, 34] on span "Close" at bounding box center [1295, 30] width 45 height 45
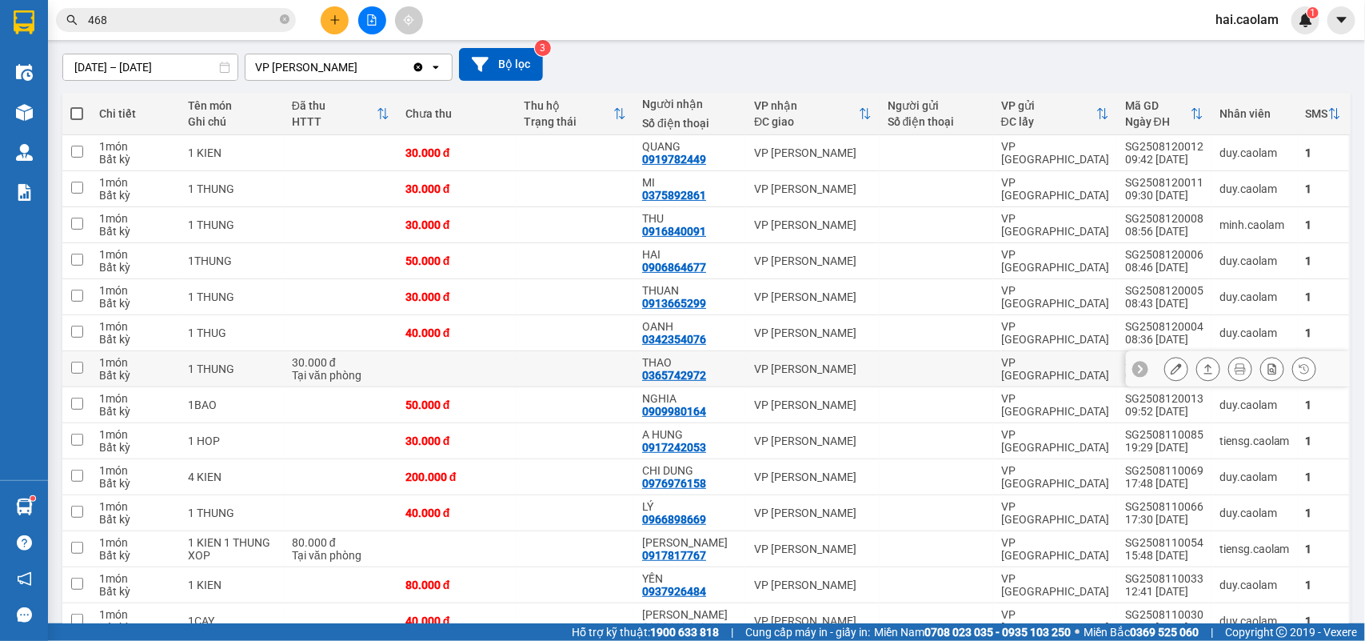
scroll to position [266, 0]
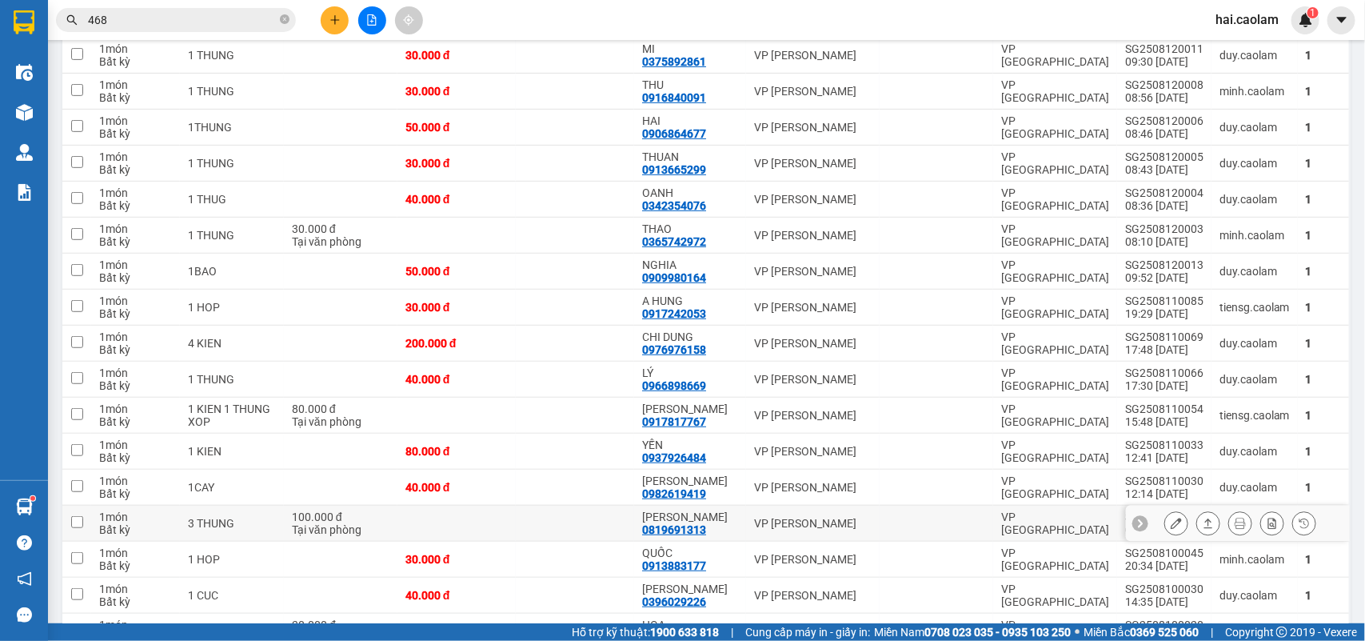
click at [740, 534] on td "ANH HUNG 0819691313" at bounding box center [690, 524] width 112 height 36
checkbox input "true"
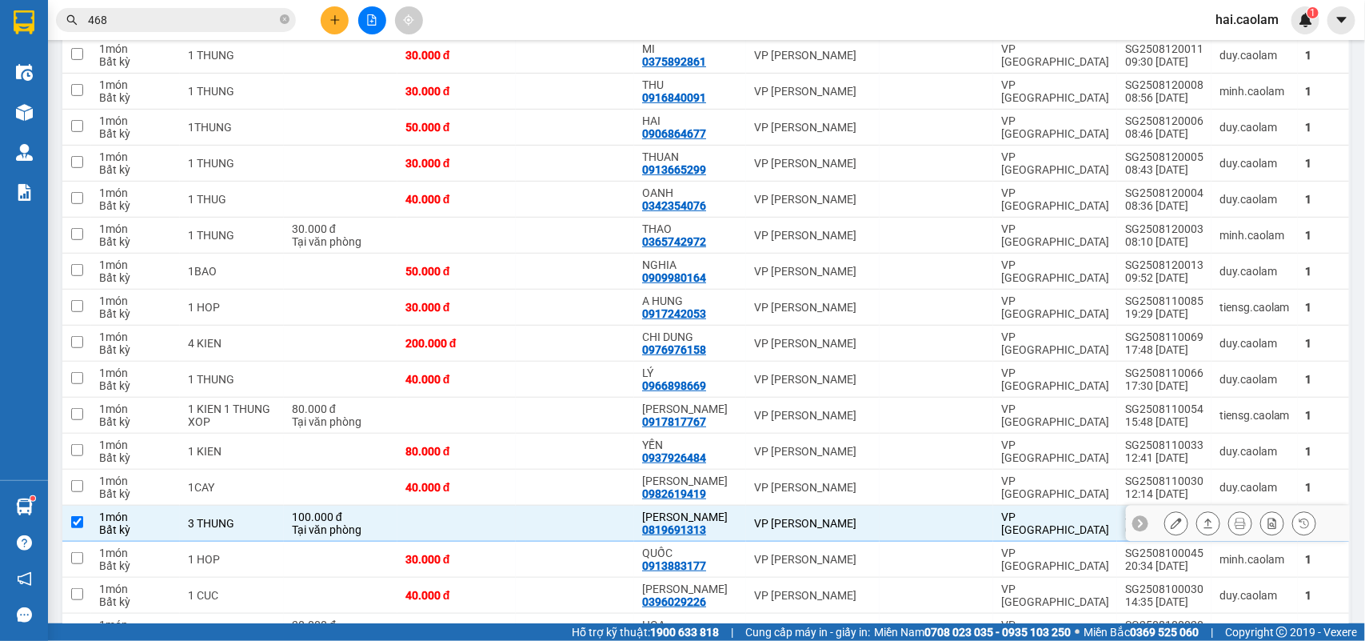
scroll to position [362, 0]
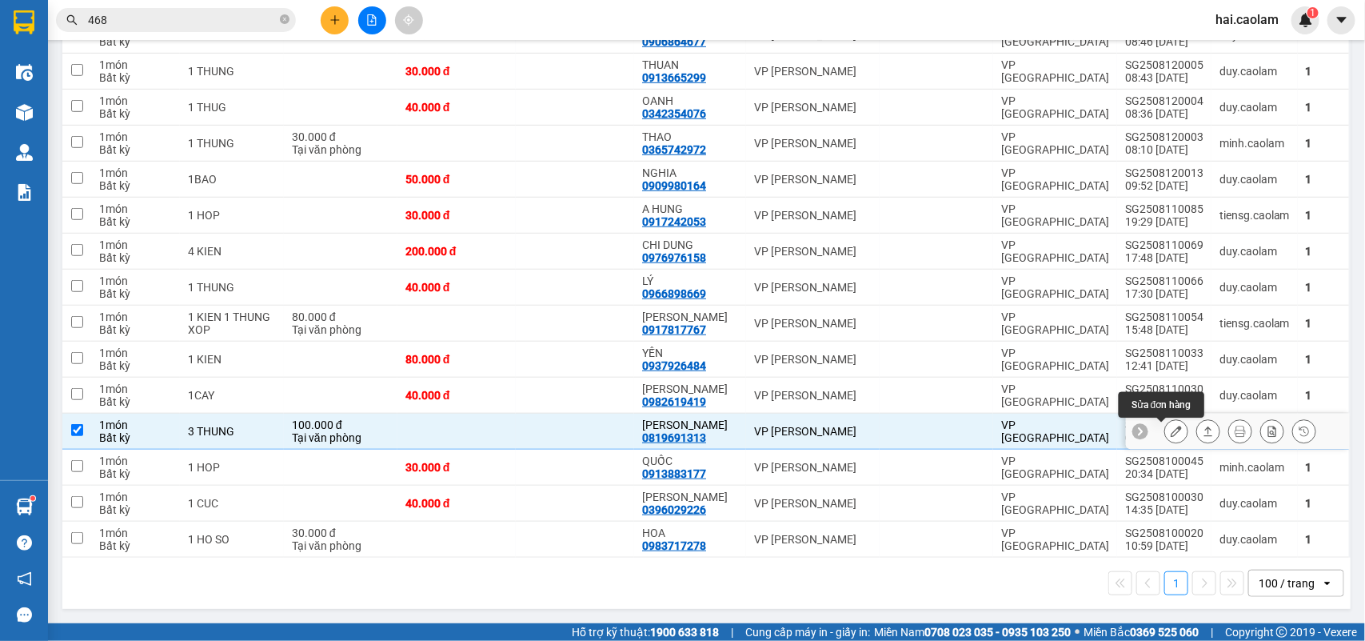
click at [1171, 426] on icon at bounding box center [1176, 431] width 11 height 11
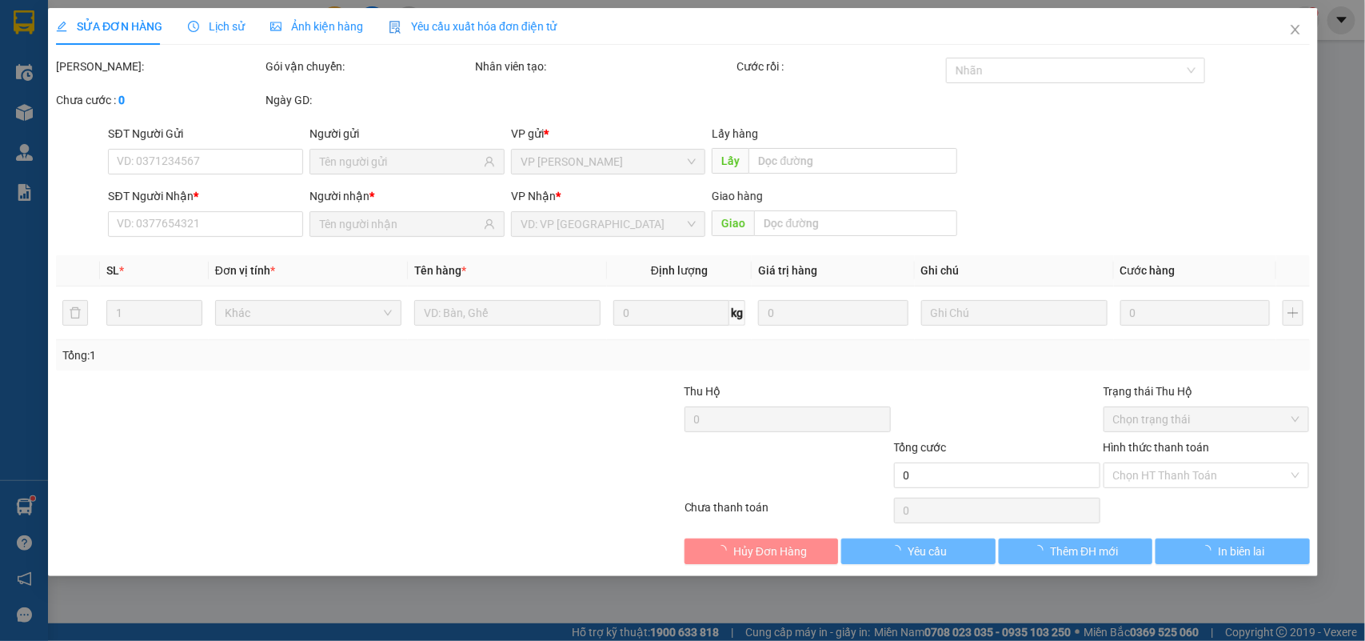
type input "0819691313"
type input "ANH HUNG"
type input "100.000"
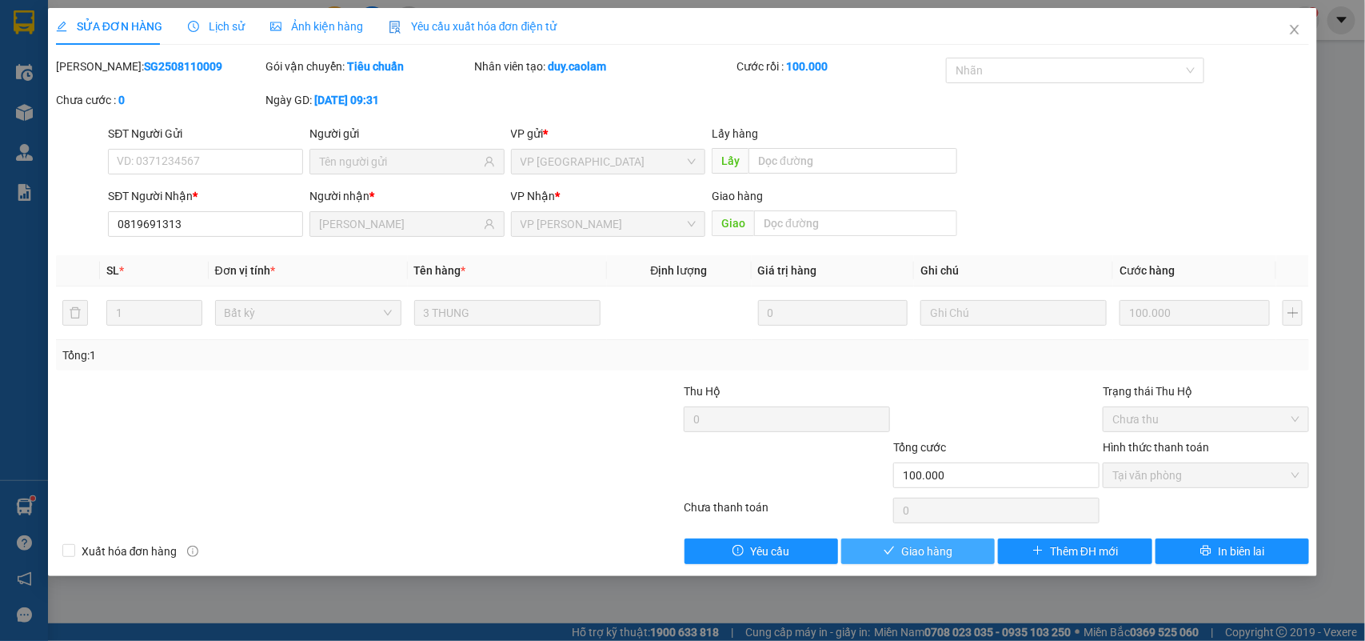
click at [913, 550] on span "Giao hàng" at bounding box center [926, 551] width 51 height 18
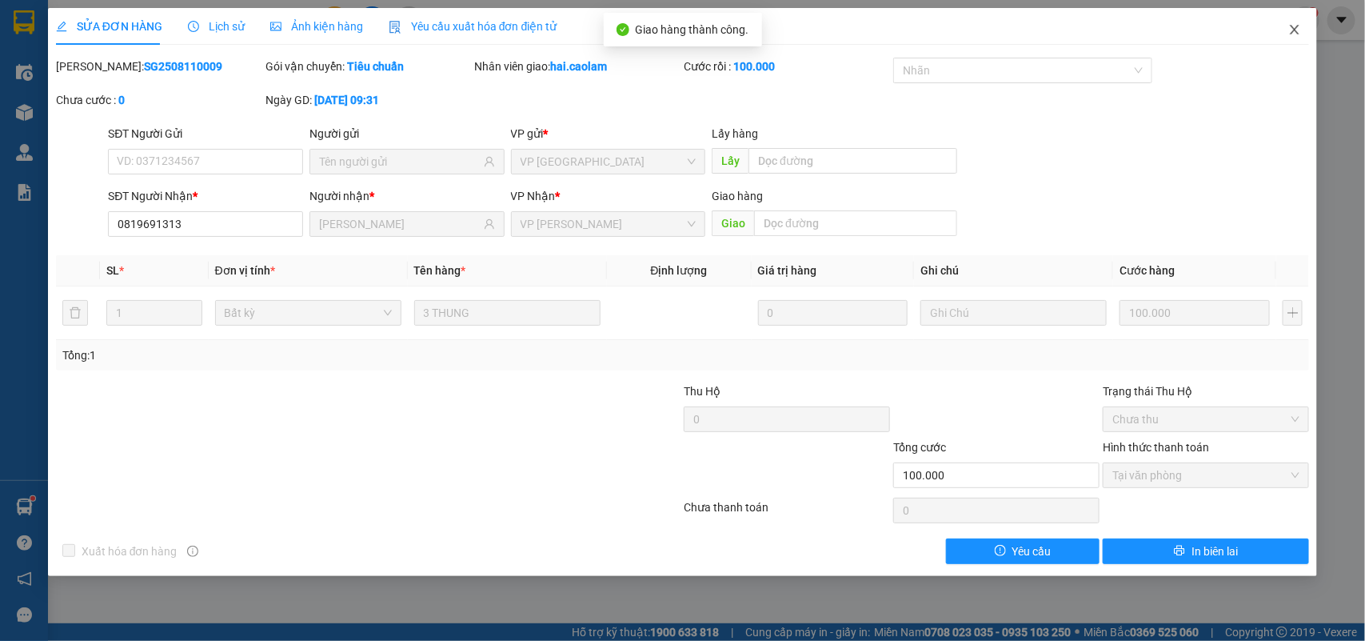
click at [1301, 34] on icon "close" at bounding box center [1295, 29] width 13 height 13
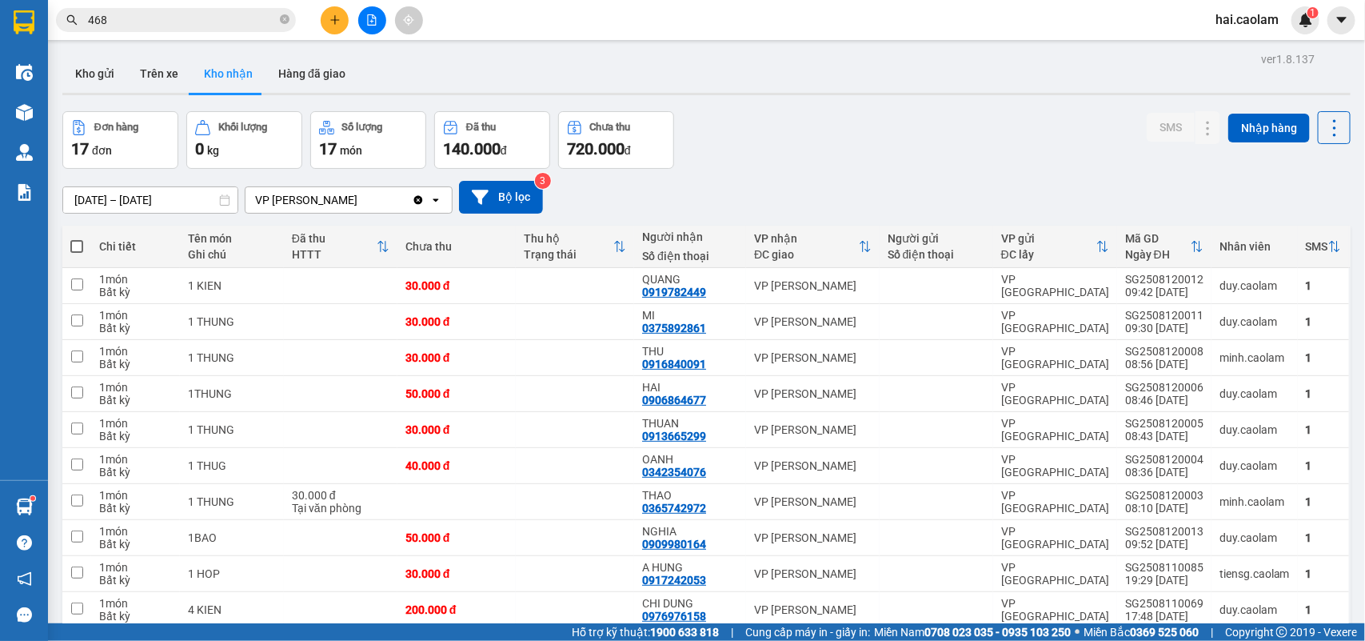
click at [856, 145] on div "Đơn hàng 17 đơn Khối lượng 0 kg Số lượng 17 món Đã thu 140.000 đ Chưa thu 720.0…" at bounding box center [706, 140] width 1289 height 58
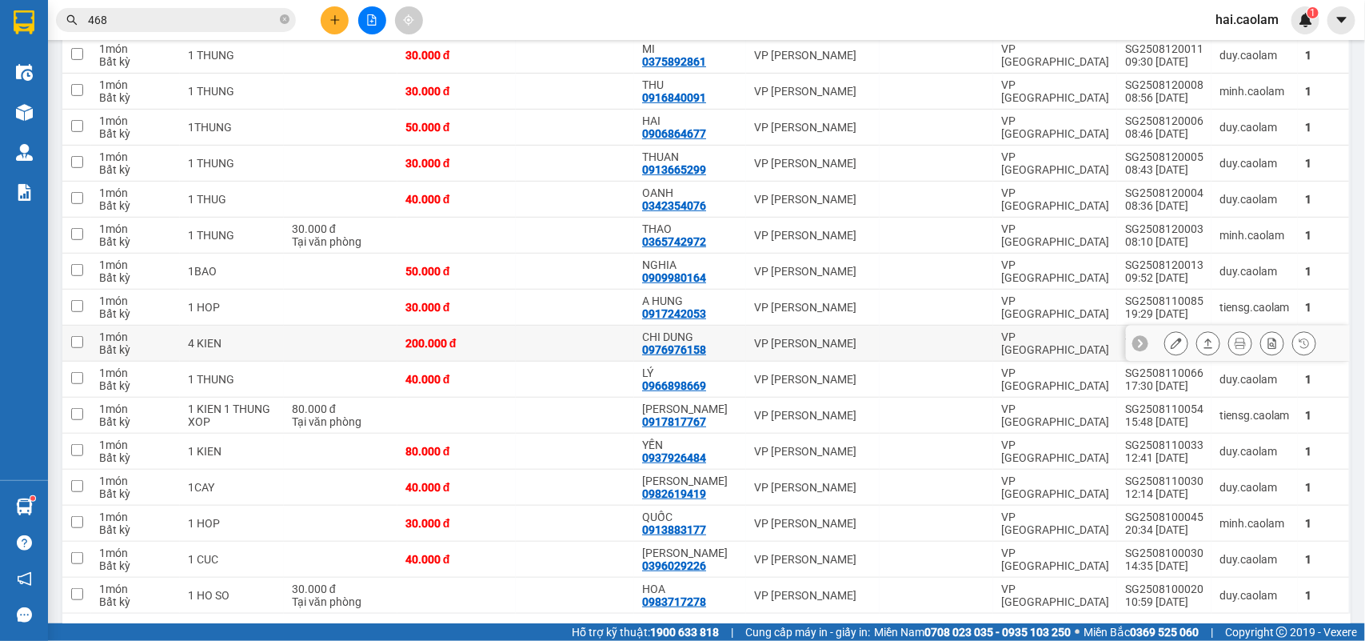
click at [773, 346] on div "VP [PERSON_NAME]" at bounding box center [813, 343] width 118 height 13
checkbox input "true"
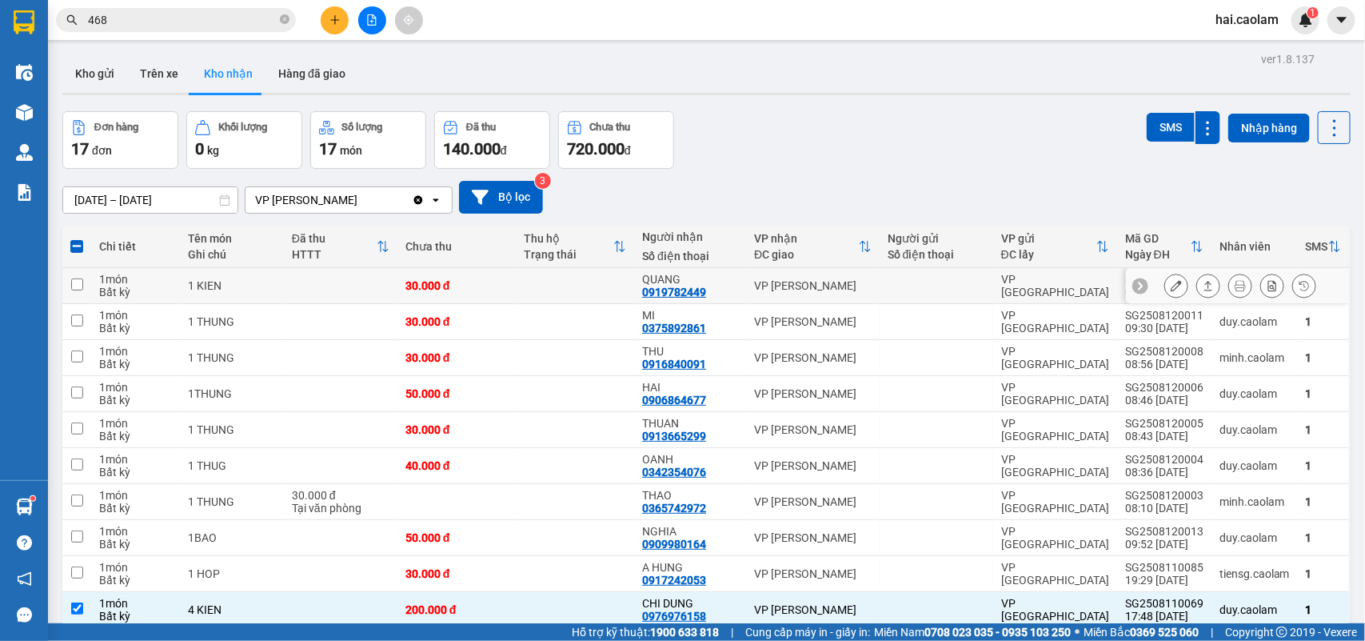
scroll to position [326, 0]
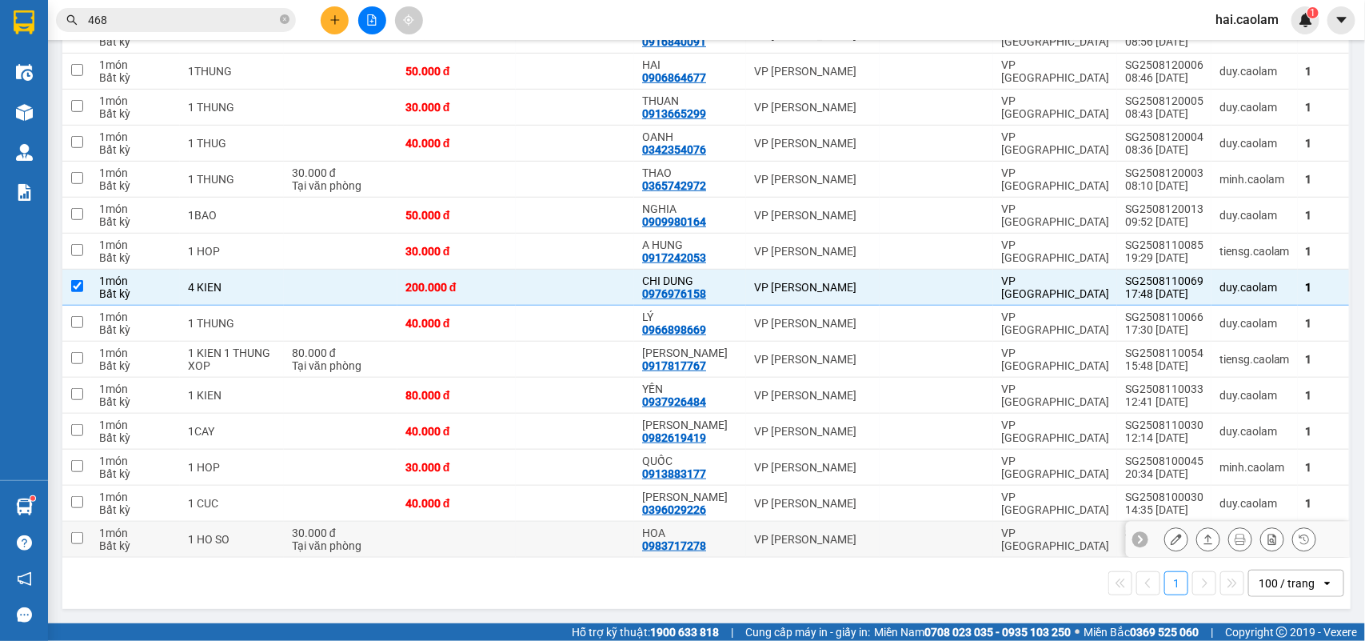
click at [549, 541] on td at bounding box center [575, 540] width 118 height 36
checkbox input "true"
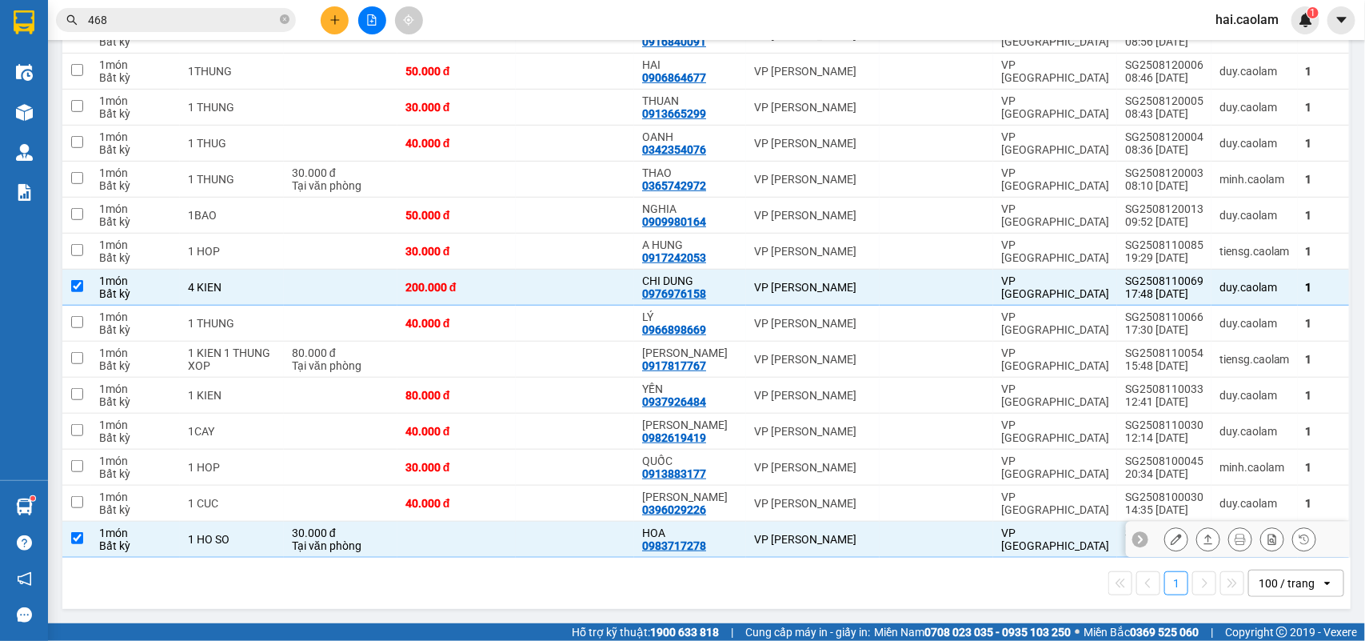
click at [1165, 534] on button at bounding box center [1176, 540] width 22 height 28
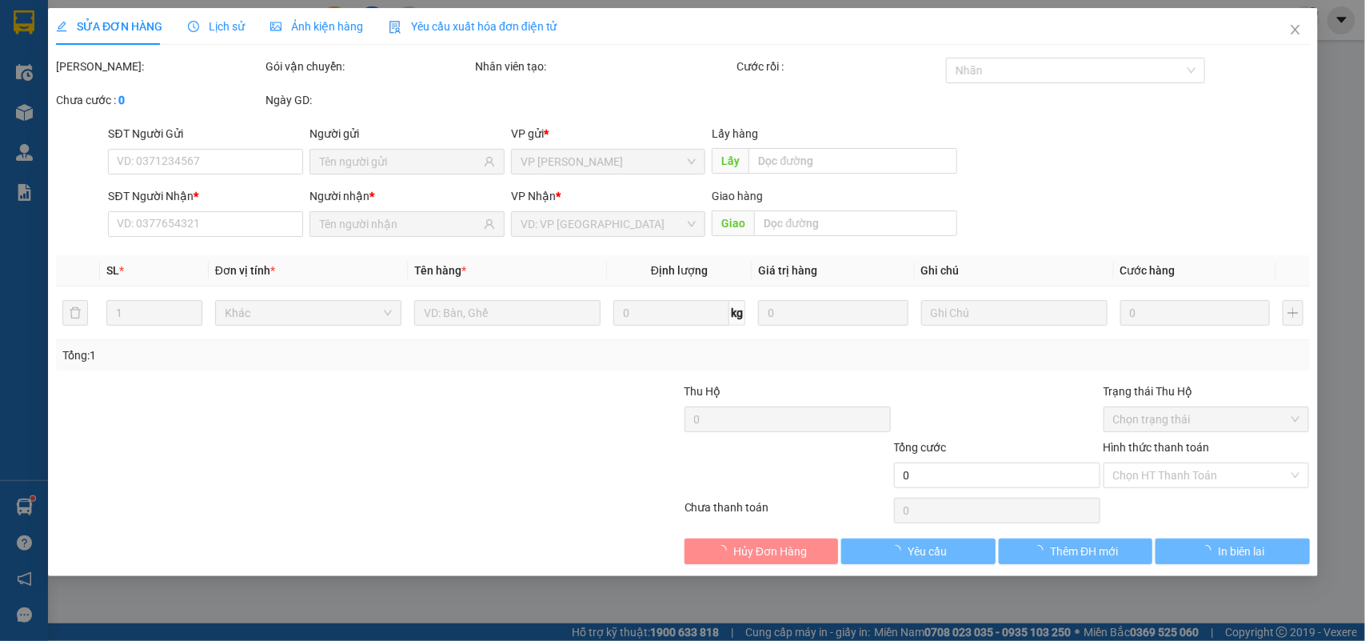
type input "0983717278"
type input "HOA"
type input "30.000"
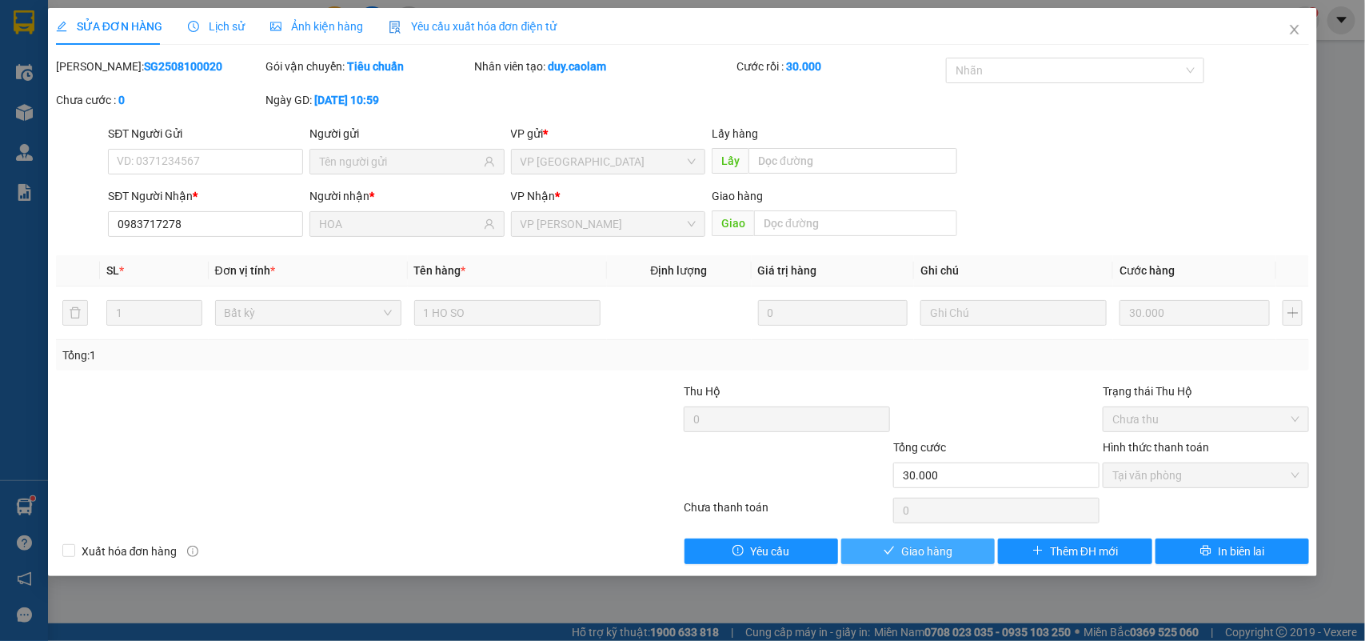
click at [944, 546] on span "Giao hàng" at bounding box center [926, 551] width 51 height 18
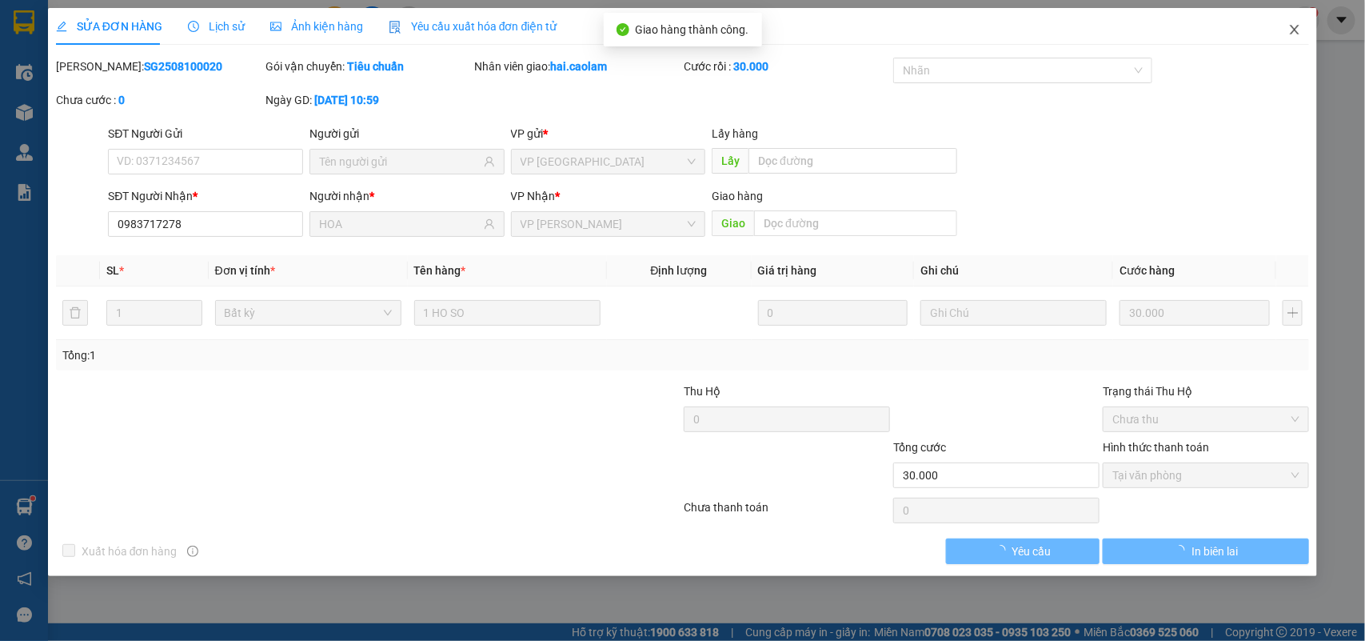
click at [1302, 21] on span "Close" at bounding box center [1295, 30] width 45 height 45
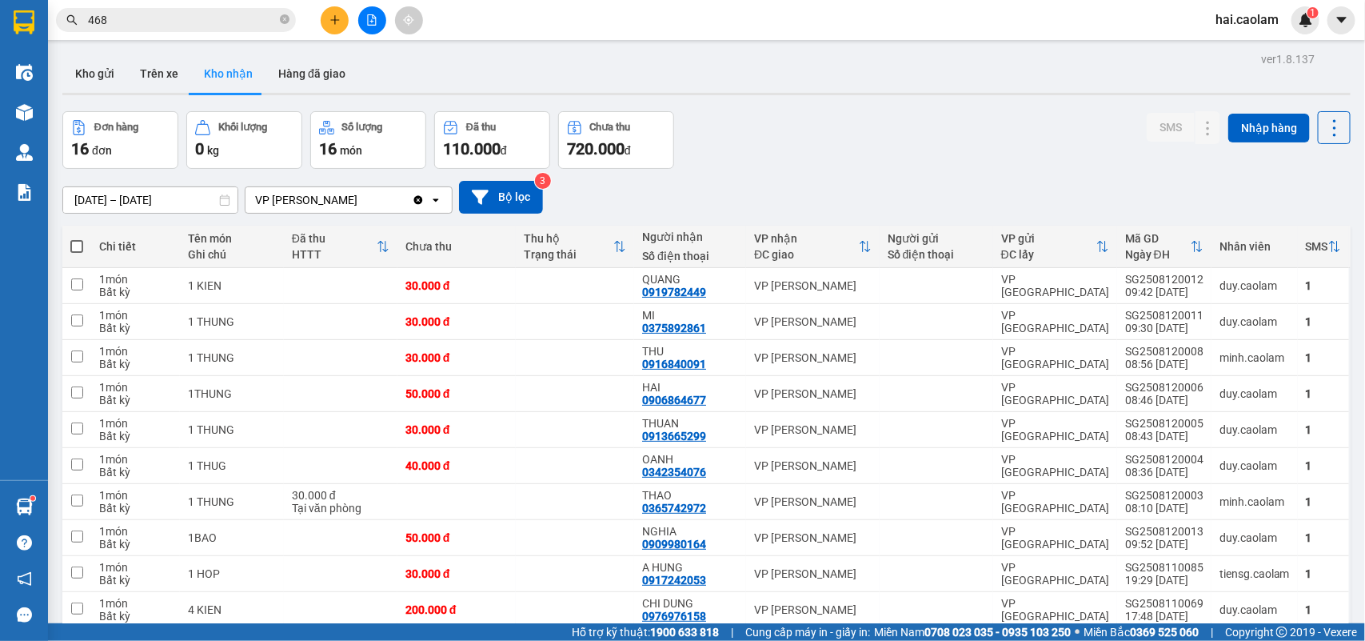
click at [117, 209] on div "ver 1.8.137 Kho gửi Trên xe Kho nhận Hàng đã giao Đơn hàng 16 đơn Khối lượng 0 …" at bounding box center [706, 474] width 1301 height 853
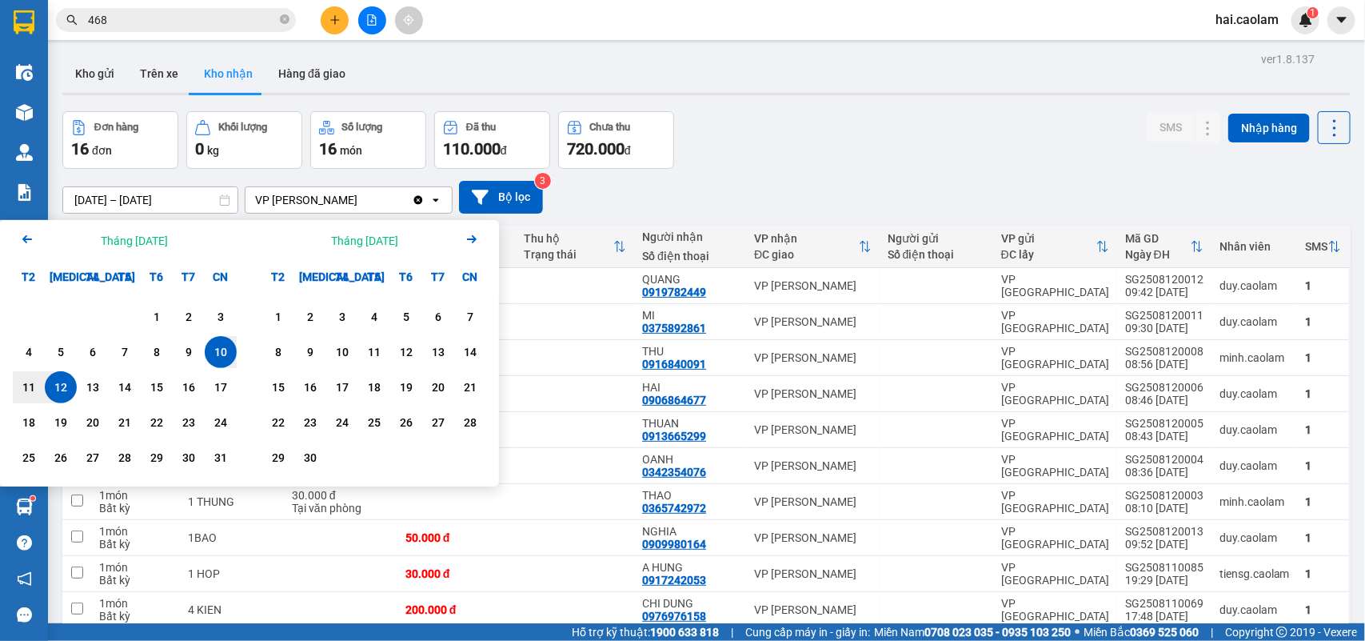
click at [18, 238] on div "Arrow Left Tháng Tám 2025" at bounding box center [125, 240] width 250 height 41
click at [22, 238] on icon "Arrow Left" at bounding box center [27, 239] width 19 height 19
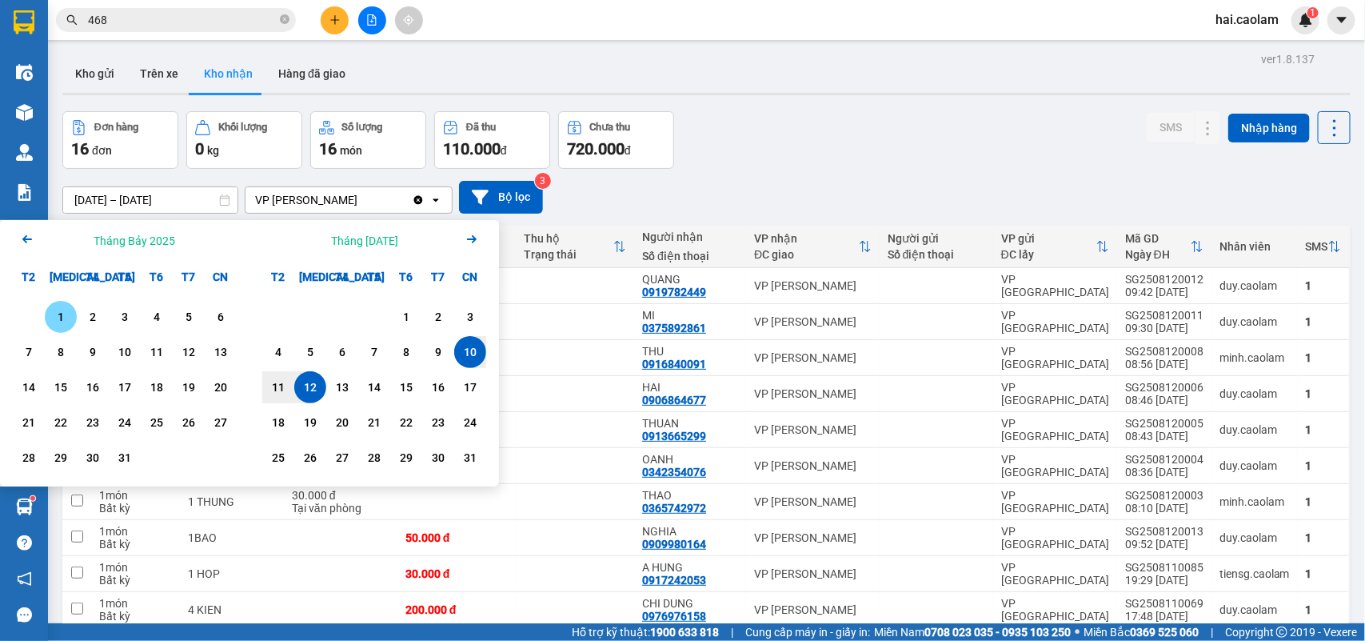
click at [24, 236] on icon "Arrow Left" at bounding box center [27, 239] width 19 height 19
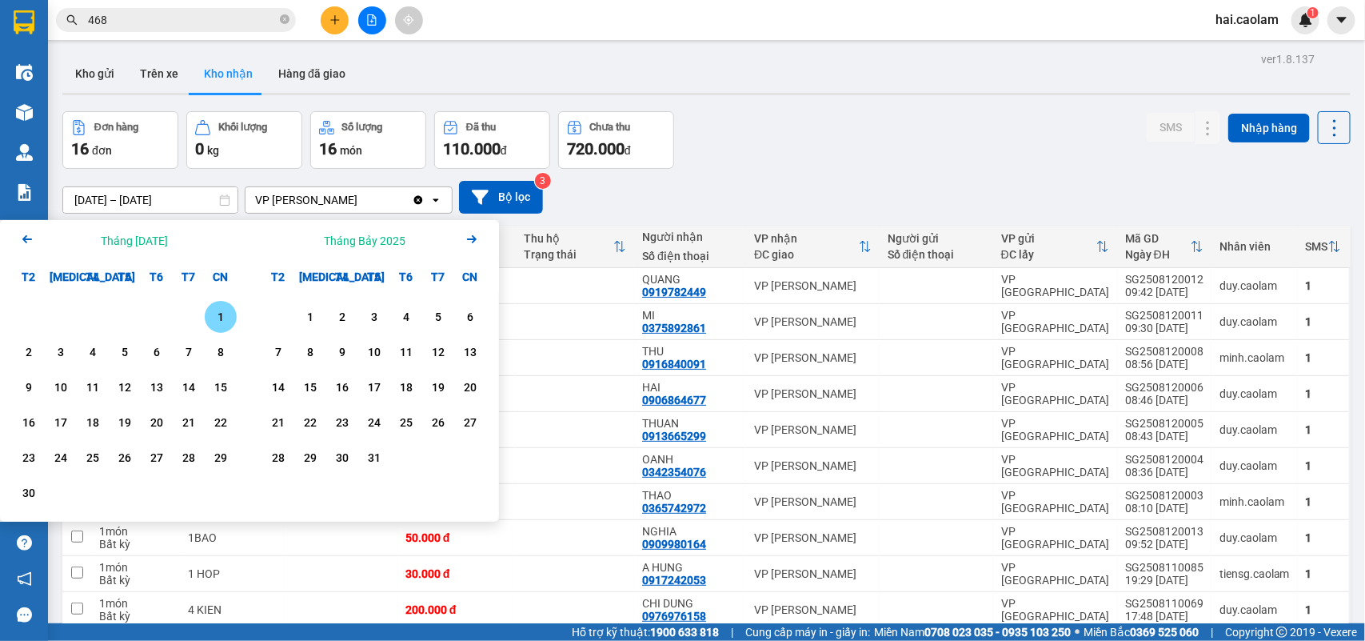
click at [214, 314] on div "1" at bounding box center [221, 316] width 22 height 19
click at [472, 238] on icon "Arrow Right" at bounding box center [471, 239] width 19 height 19
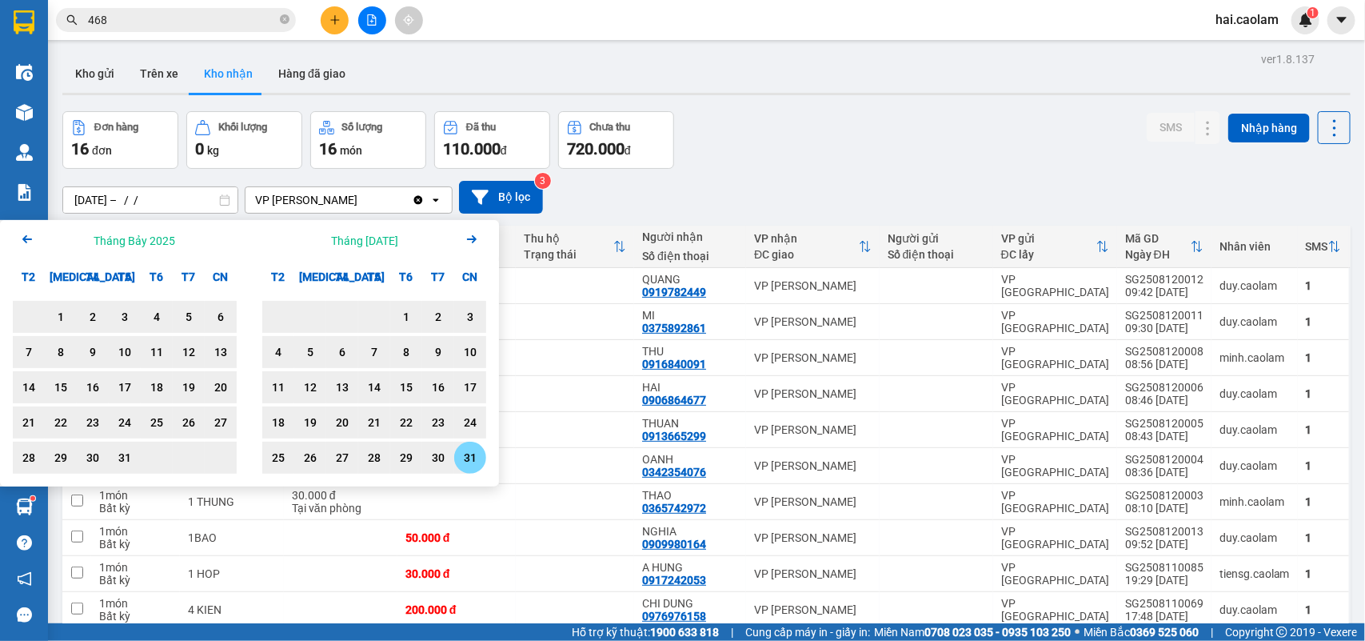
click at [473, 448] on div "31" at bounding box center [470, 457] width 22 height 19
type input "[DATE] – [DATE]"
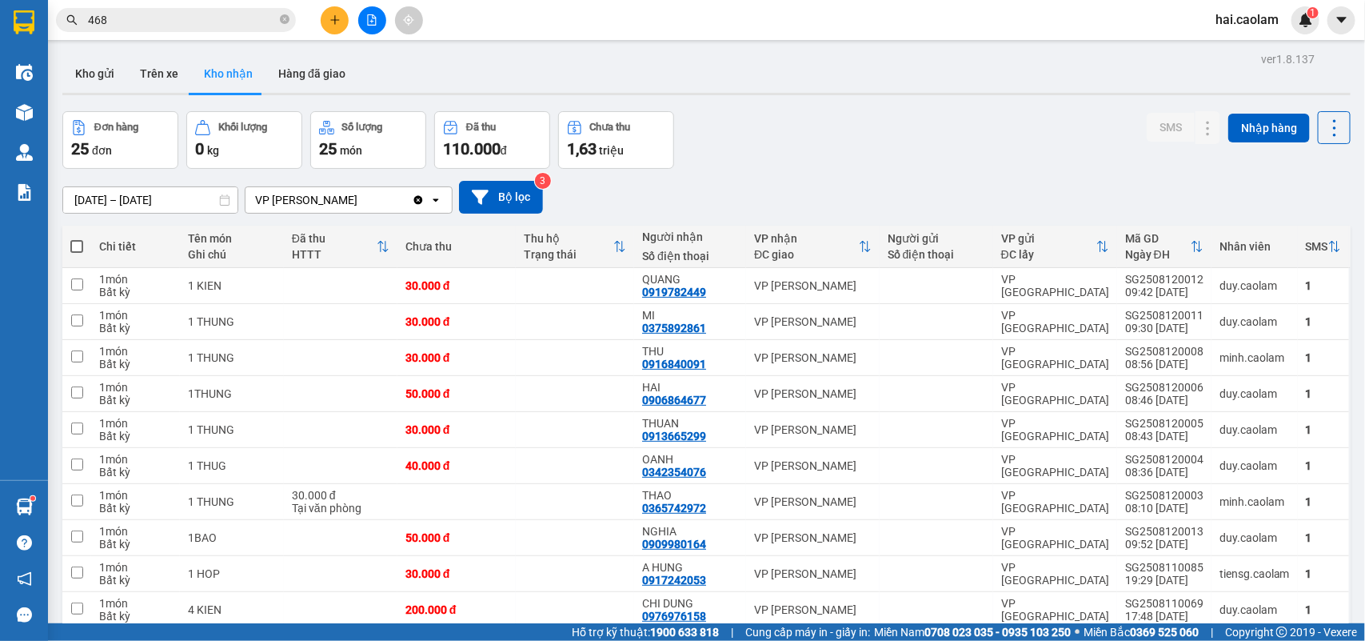
click at [953, 162] on div "Đơn hàng 25 đơn Khối lượng 0 kg Số lượng 25 món Đã thu 110.000 đ Chưa thu 1,63 …" at bounding box center [706, 140] width 1289 height 58
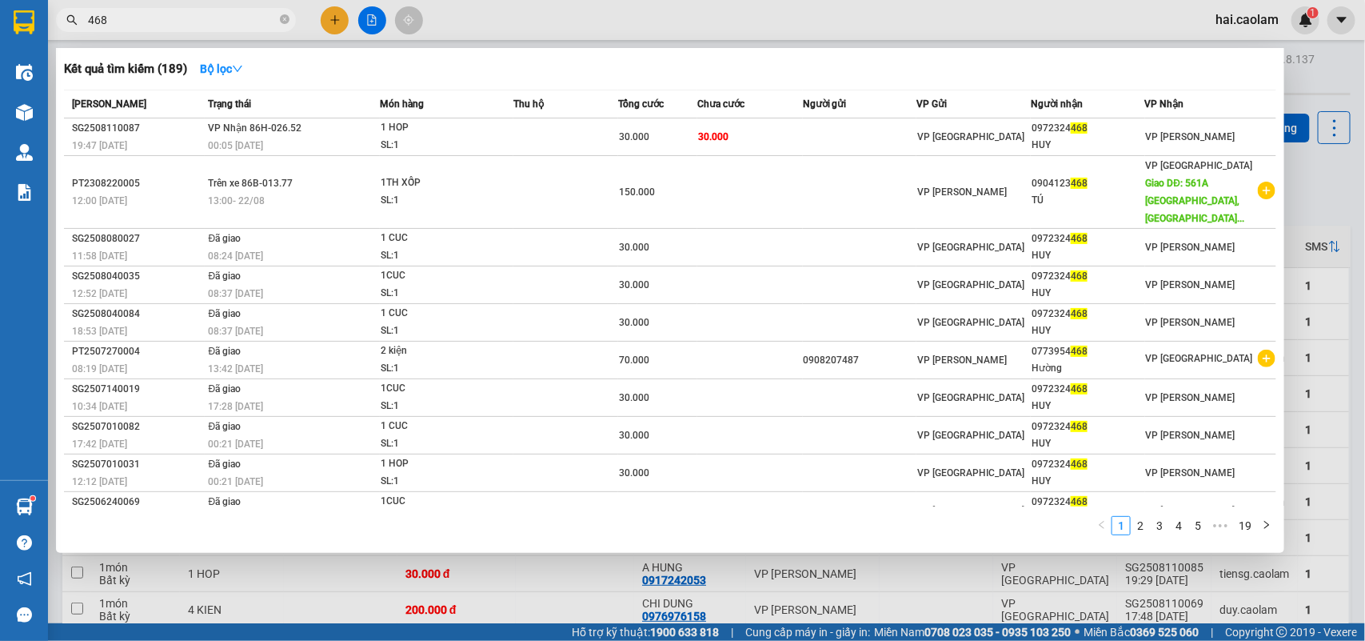
click at [216, 18] on input "468" at bounding box center [182, 20] width 189 height 18
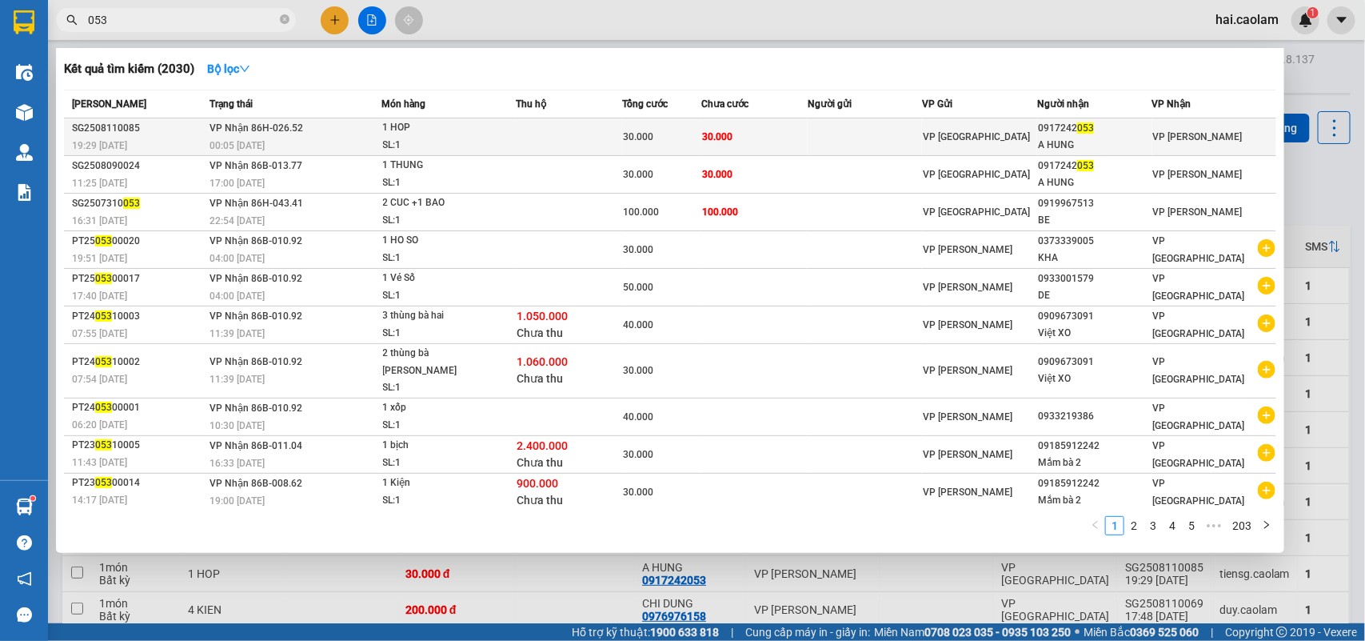
type input "053"
click at [941, 124] on td "VP [GEOGRAPHIC_DATA]" at bounding box center [979, 137] width 115 height 38
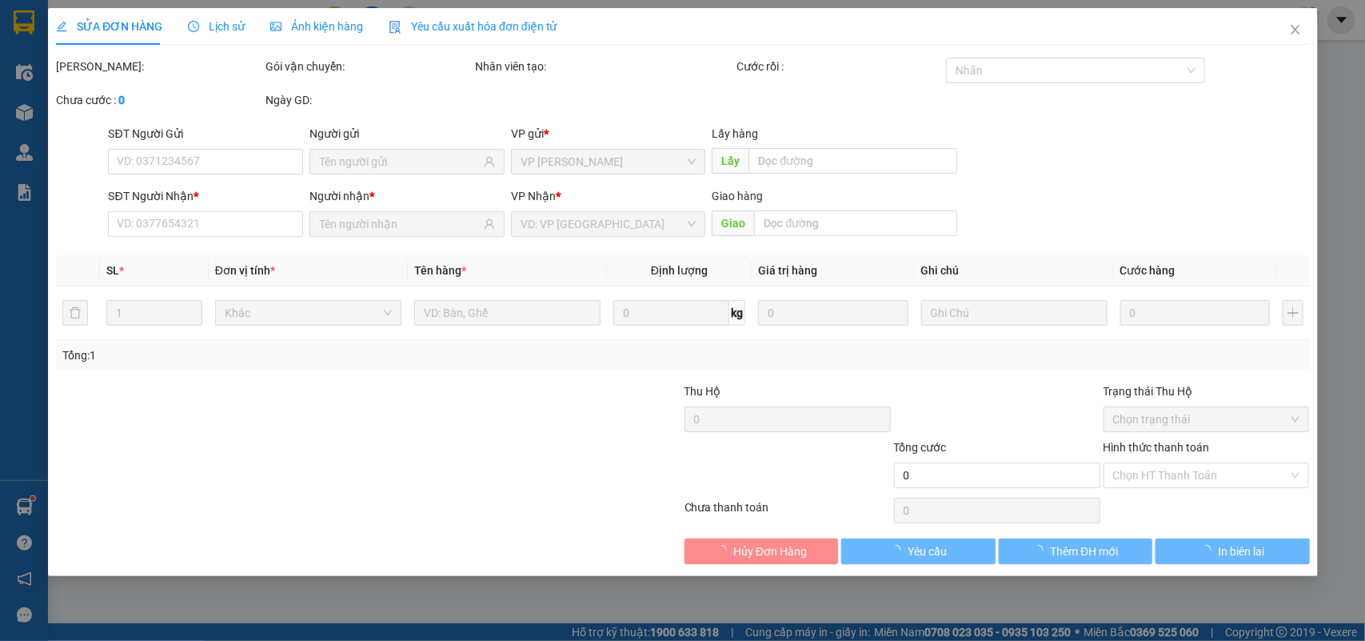
type input "0917242053"
type input "A HUNG"
type input "30.000"
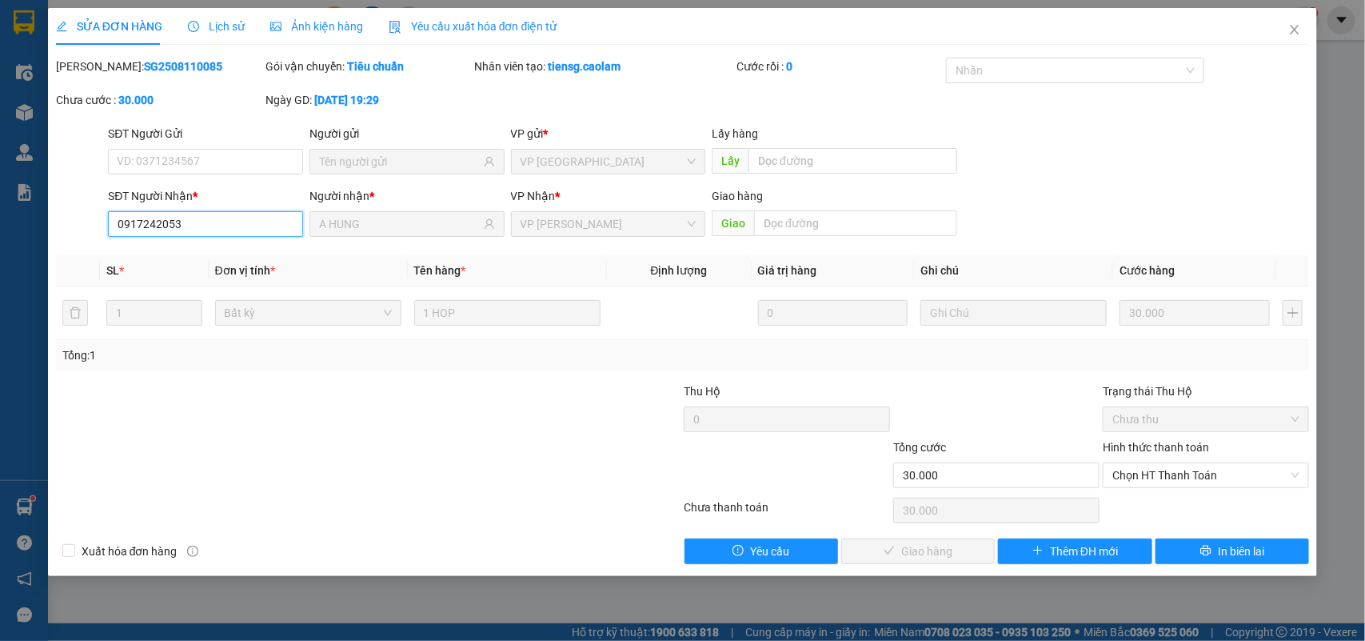
click at [216, 214] on input "0917242053" at bounding box center [205, 224] width 195 height 26
click at [1302, 36] on span "Close" at bounding box center [1295, 30] width 45 height 45
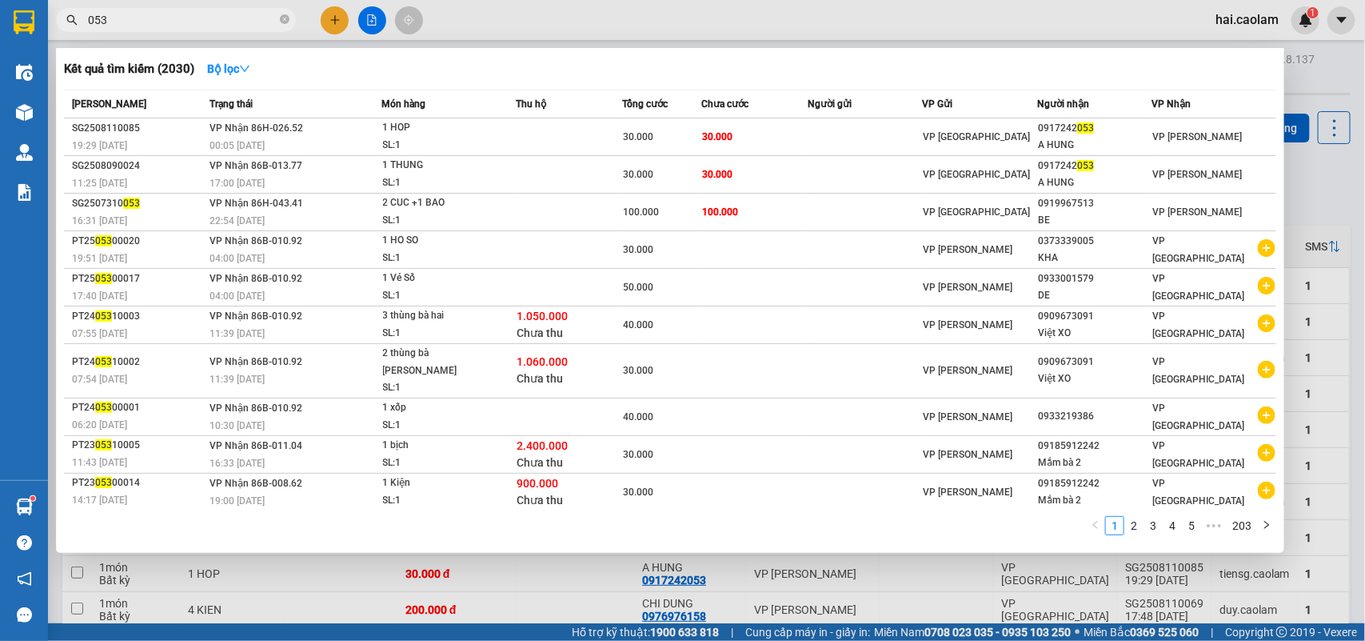
click at [197, 21] on input "053" at bounding box center [182, 20] width 189 height 18
paste input "0917242"
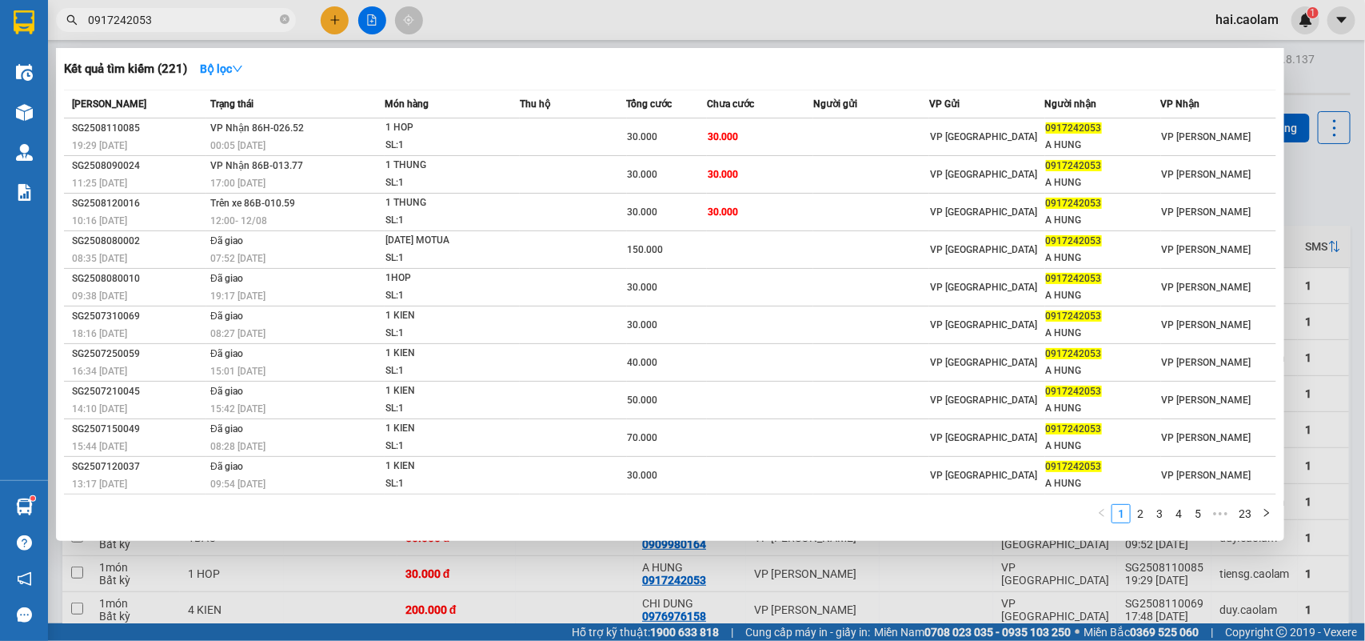
type input "0917242053"
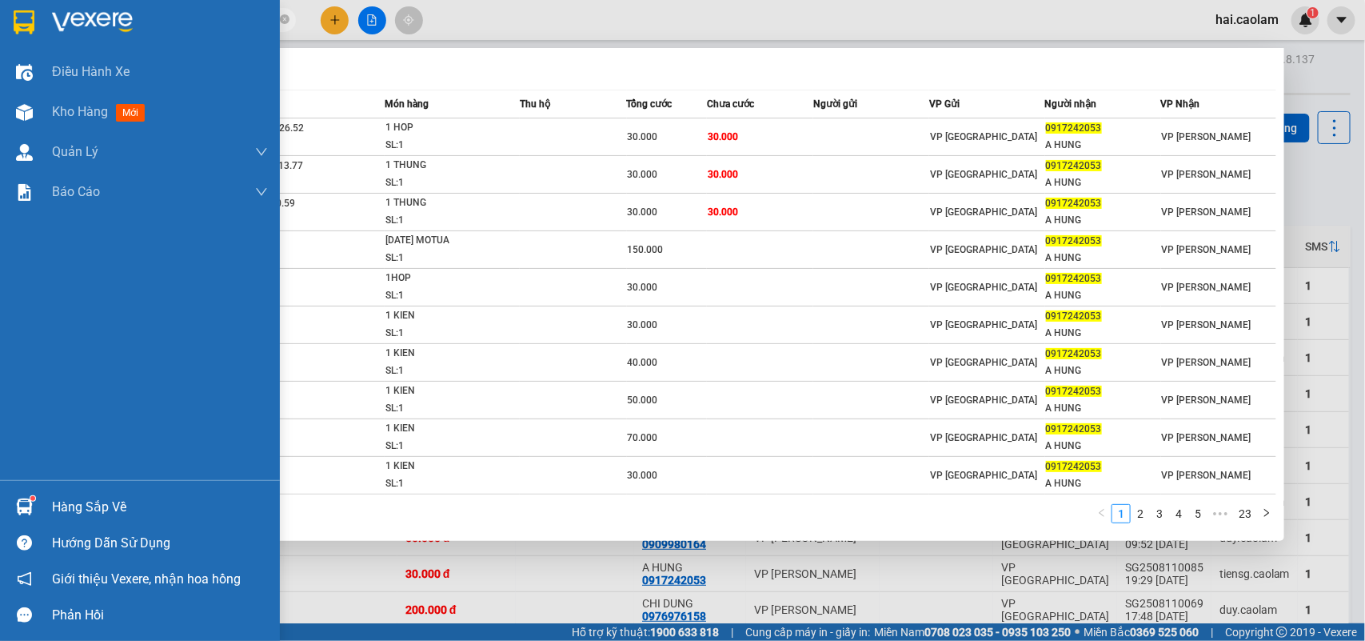
drag, startPoint x: 30, startPoint y: 504, endPoint x: 66, endPoint y: 500, distance: 36.2
click at [30, 502] on img at bounding box center [24, 506] width 17 height 17
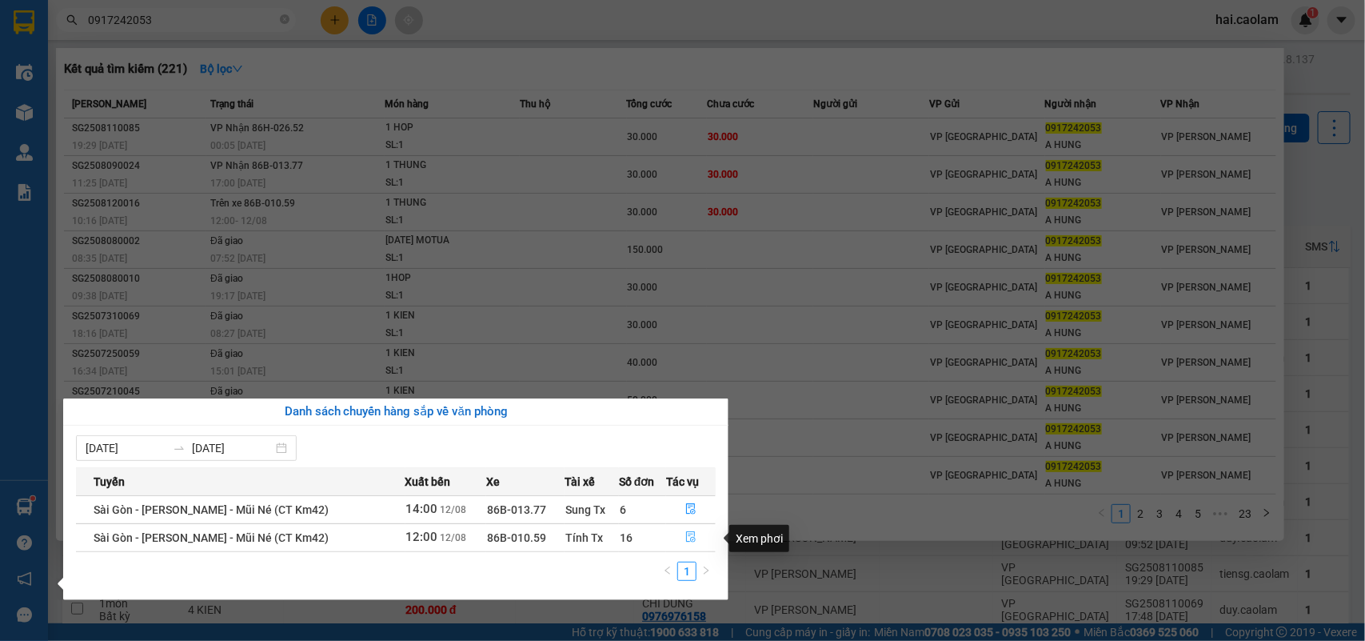
click at [693, 534] on icon "file-done" at bounding box center [690, 536] width 11 height 11
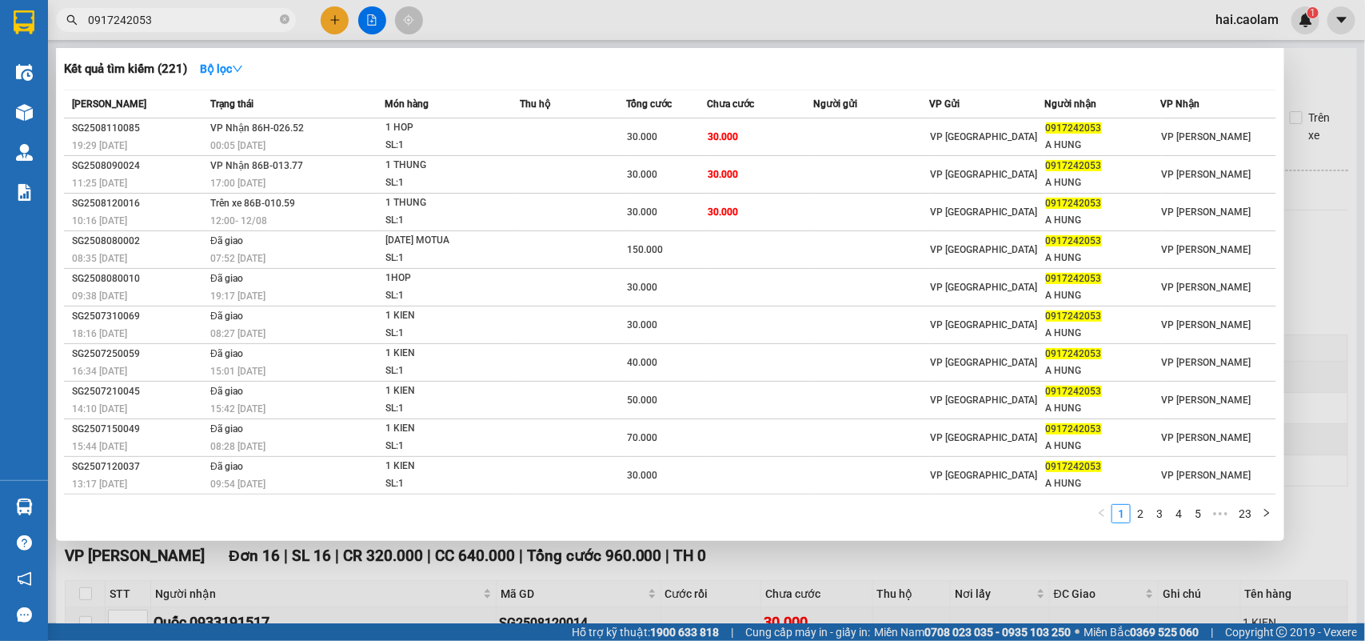
click at [800, 570] on div at bounding box center [682, 320] width 1365 height 641
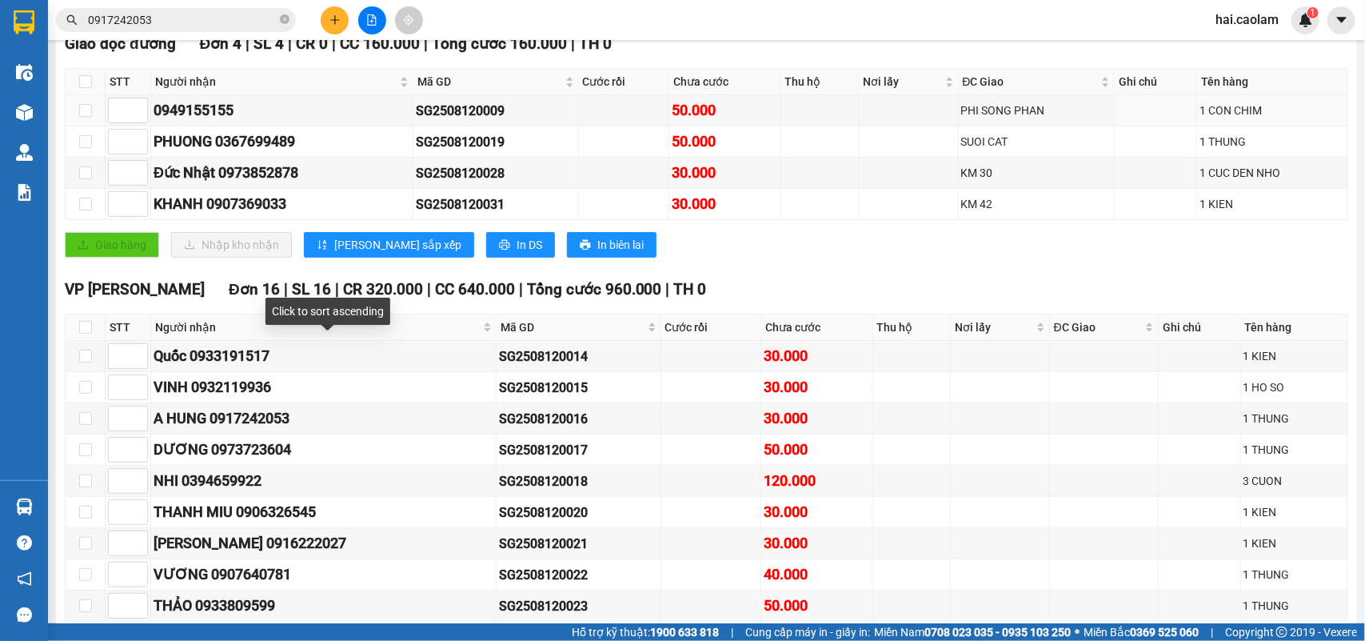
scroll to position [133, 0]
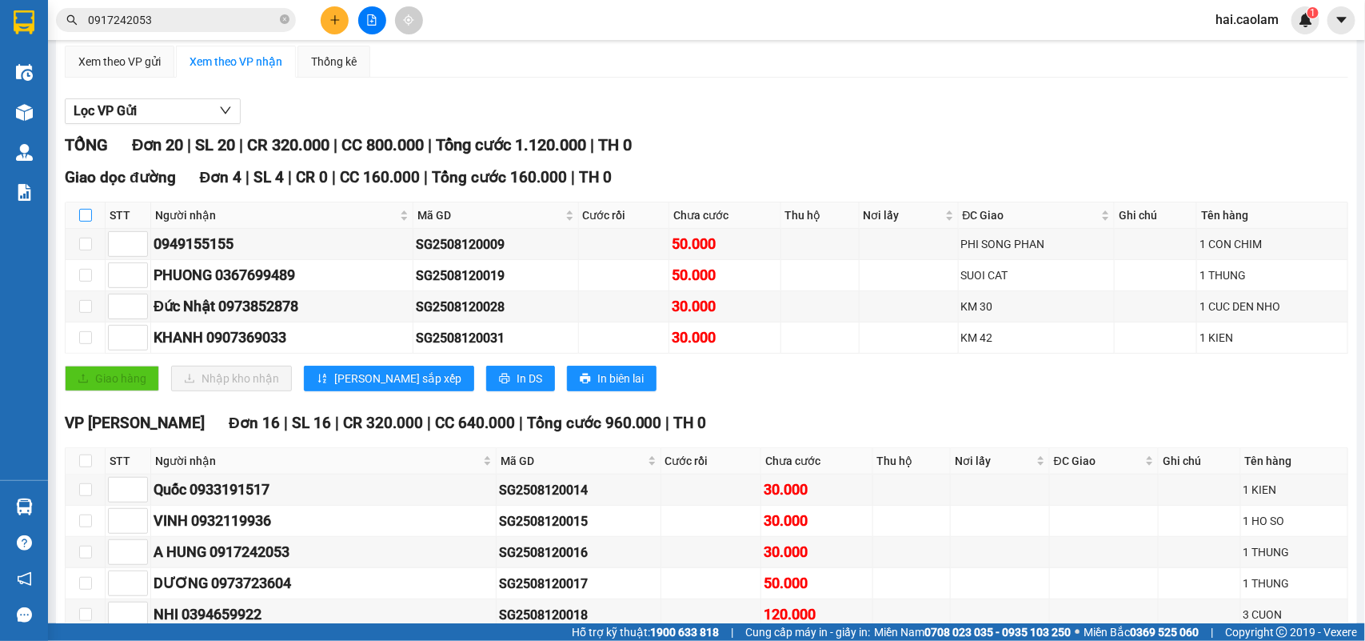
click at [85, 222] on input "checkbox" at bounding box center [85, 215] width 13 height 13
checkbox input "true"
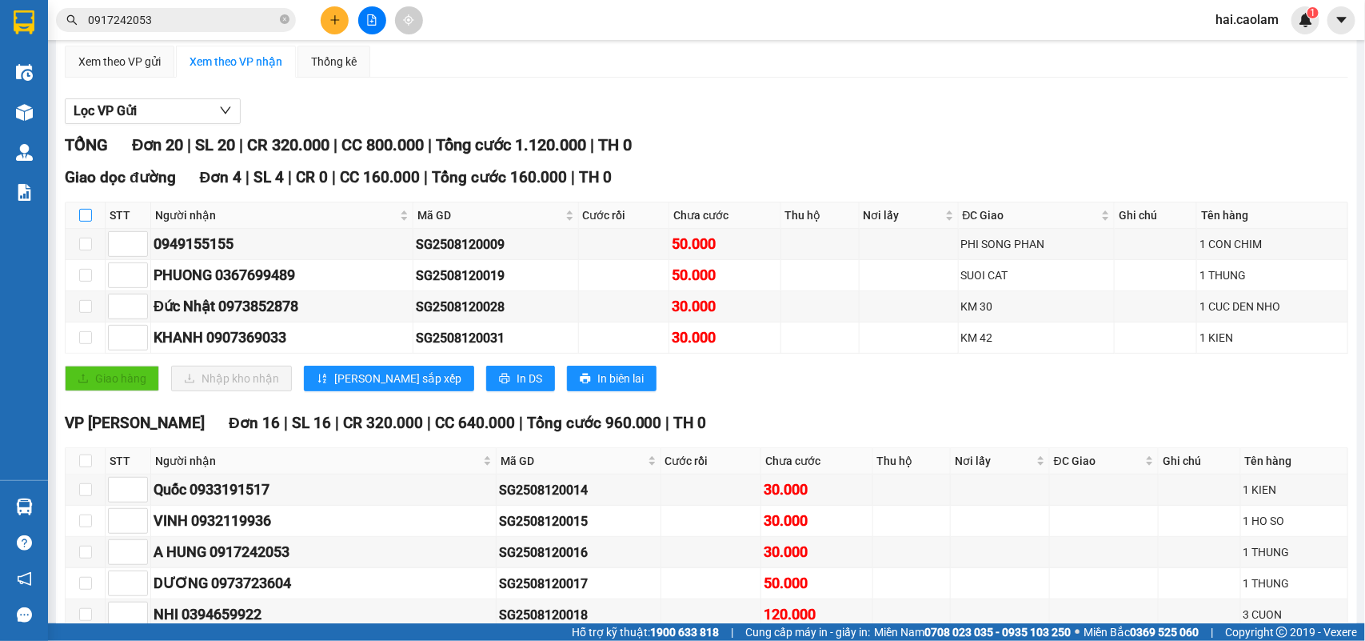
checkbox input "true"
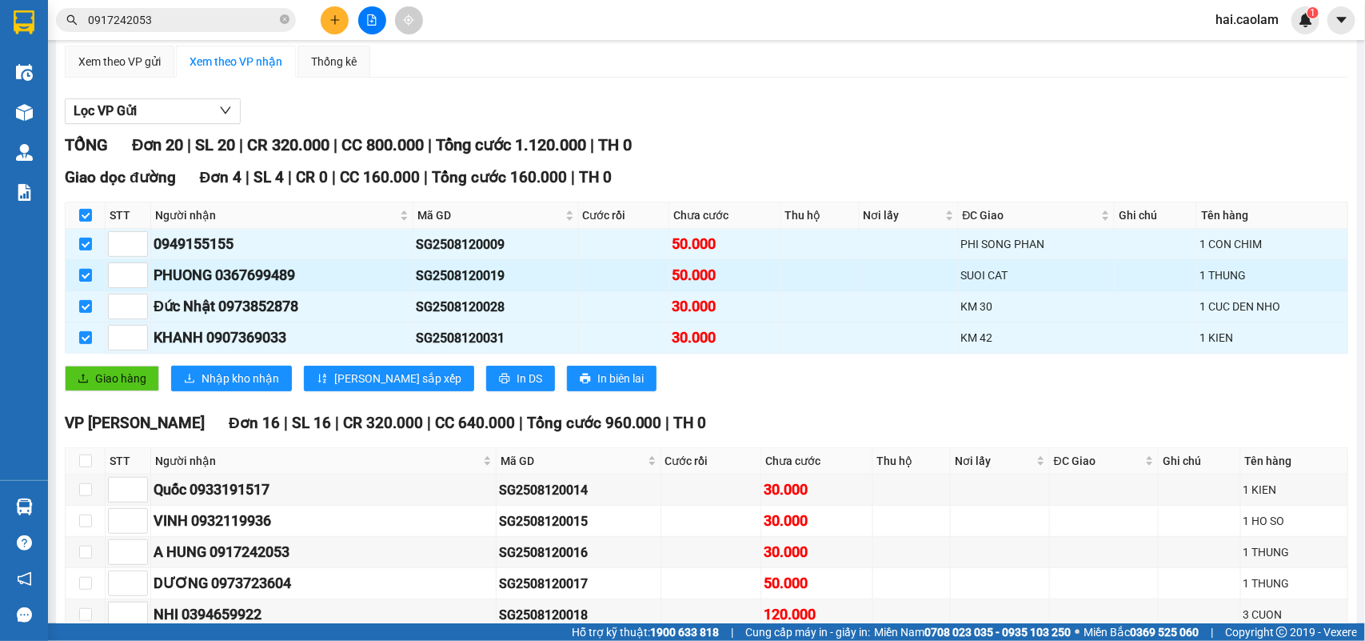
click at [82, 282] on input "checkbox" at bounding box center [85, 275] width 13 height 13
checkbox input "false"
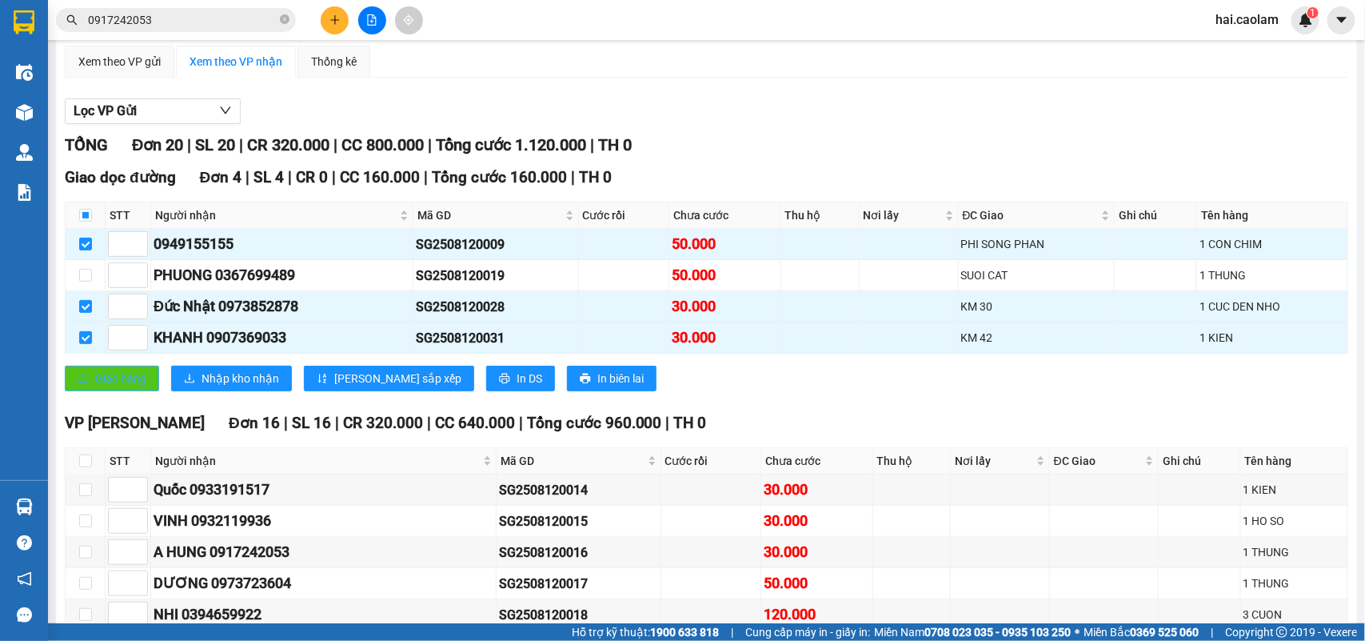
click at [105, 387] on span "Giao hàng" at bounding box center [120, 379] width 51 height 18
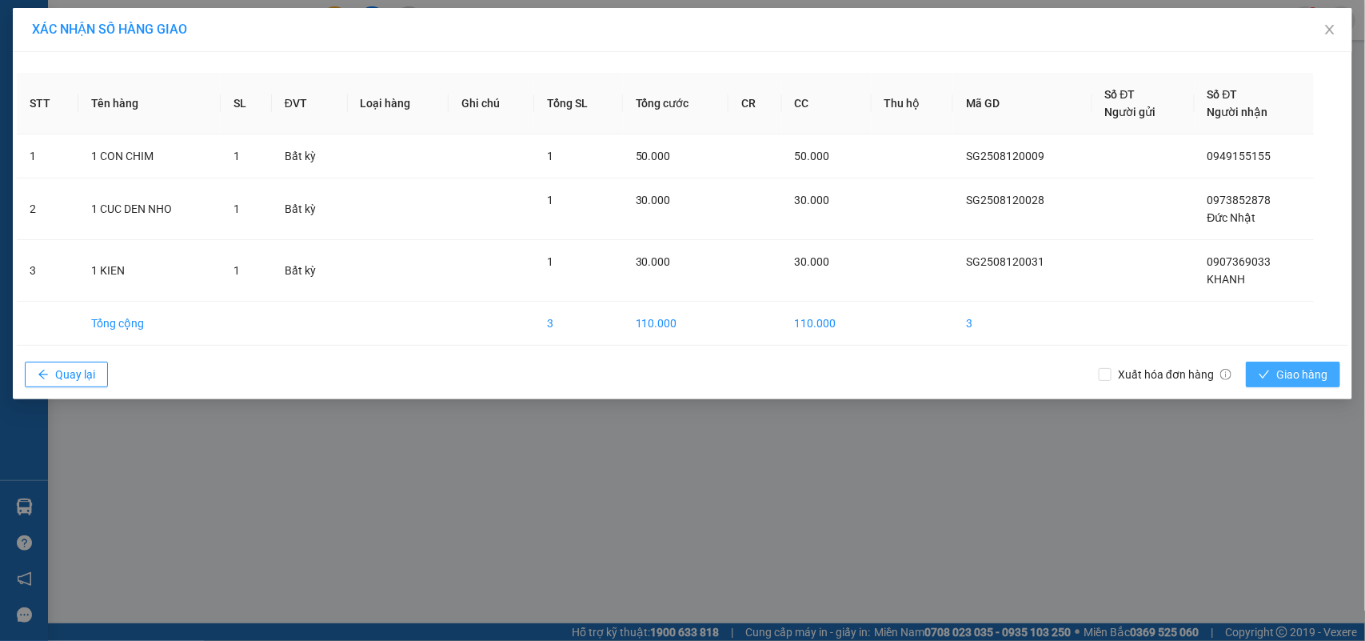
click at [1310, 365] on button "Giao hàng" at bounding box center [1293, 375] width 94 height 26
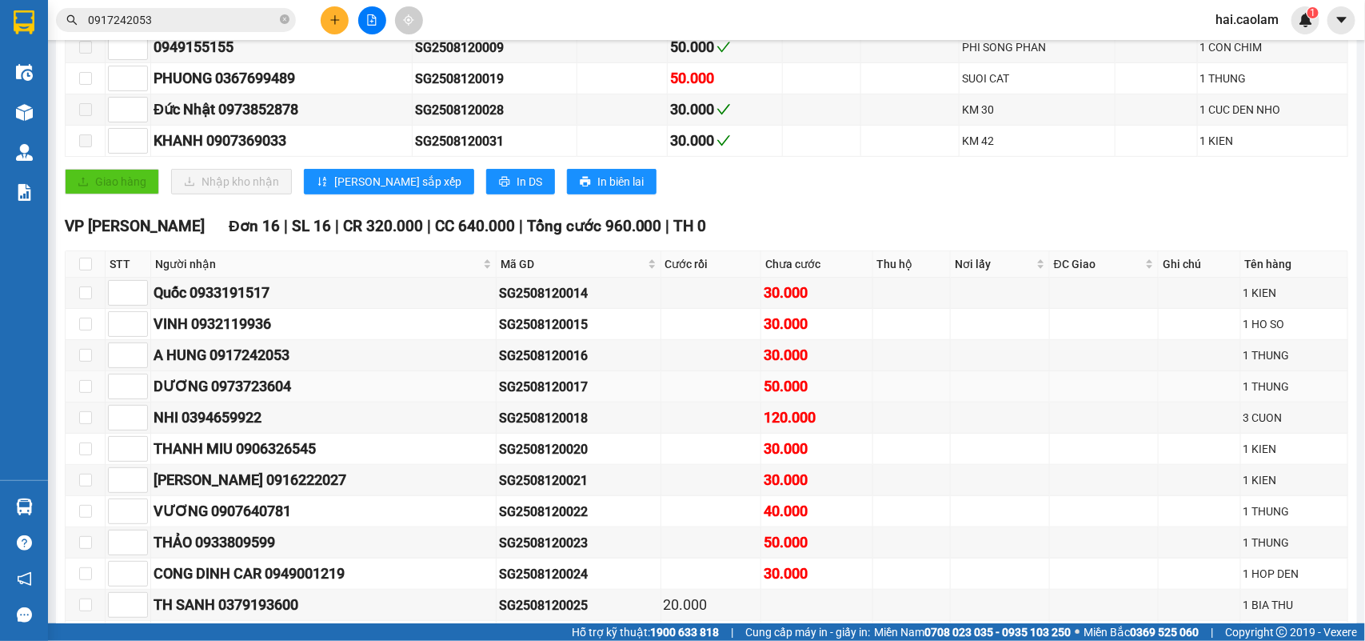
scroll to position [64, 0]
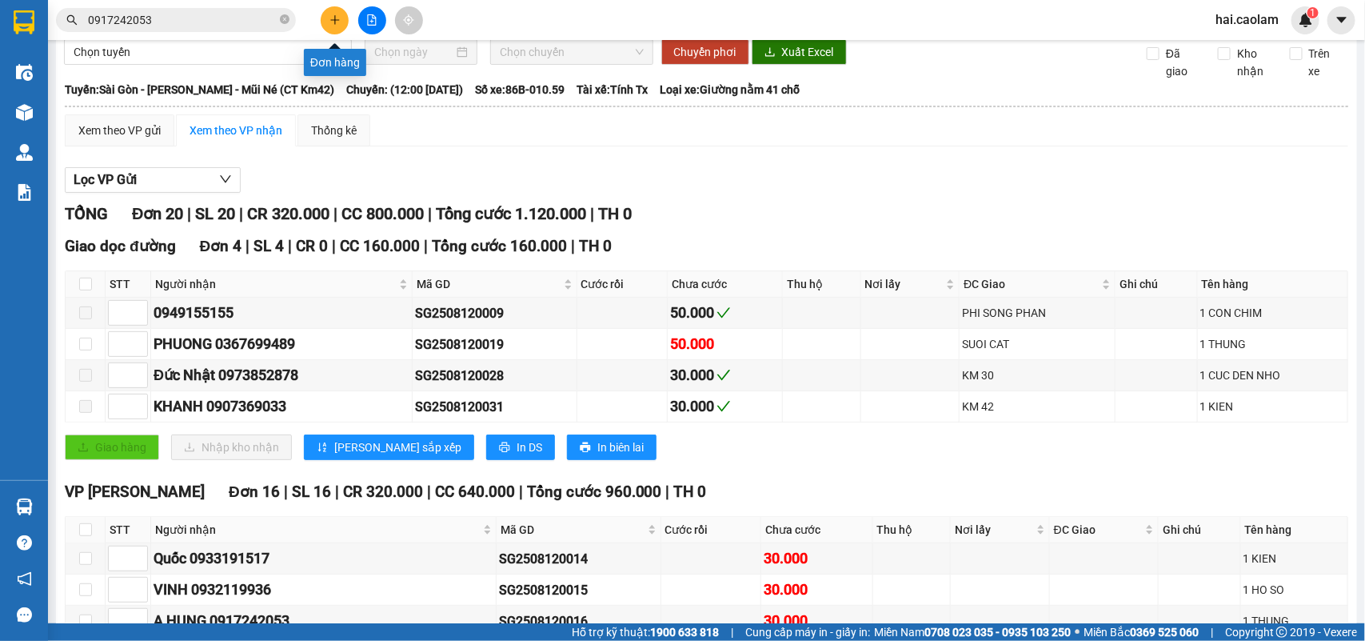
click at [346, 21] on button at bounding box center [335, 20] width 28 height 28
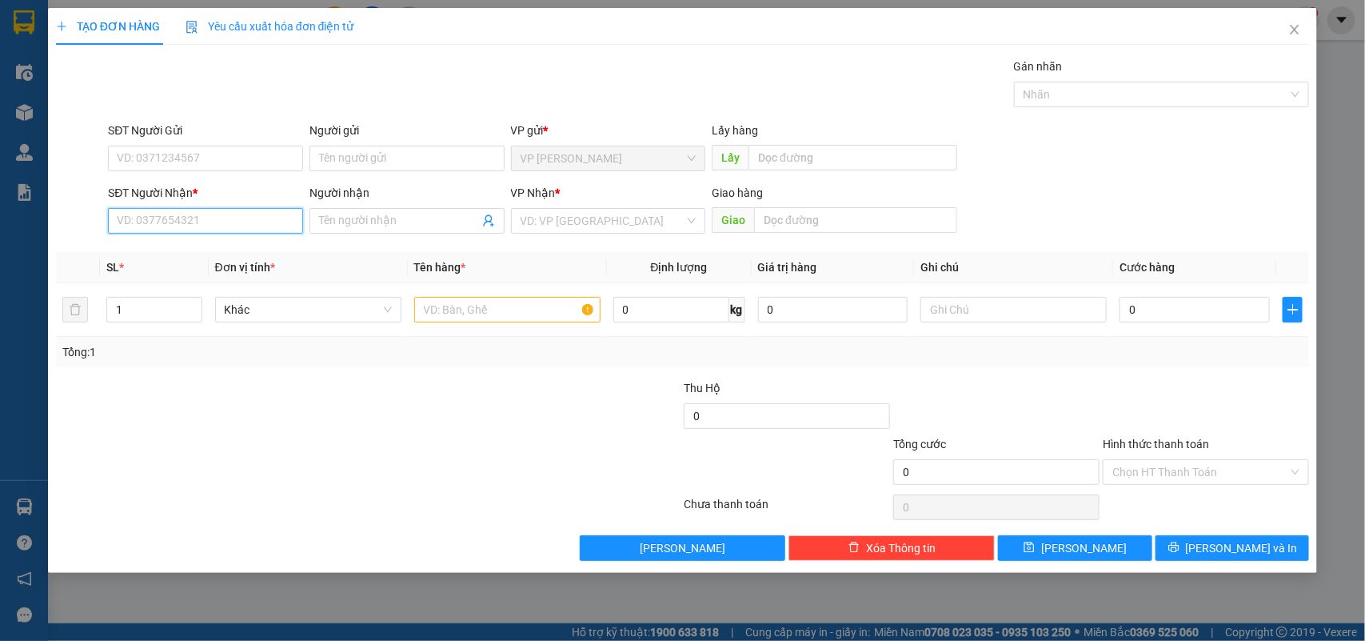
click at [220, 218] on input "SĐT Người Nhận *" at bounding box center [205, 221] width 195 height 26
type input "0984000537"
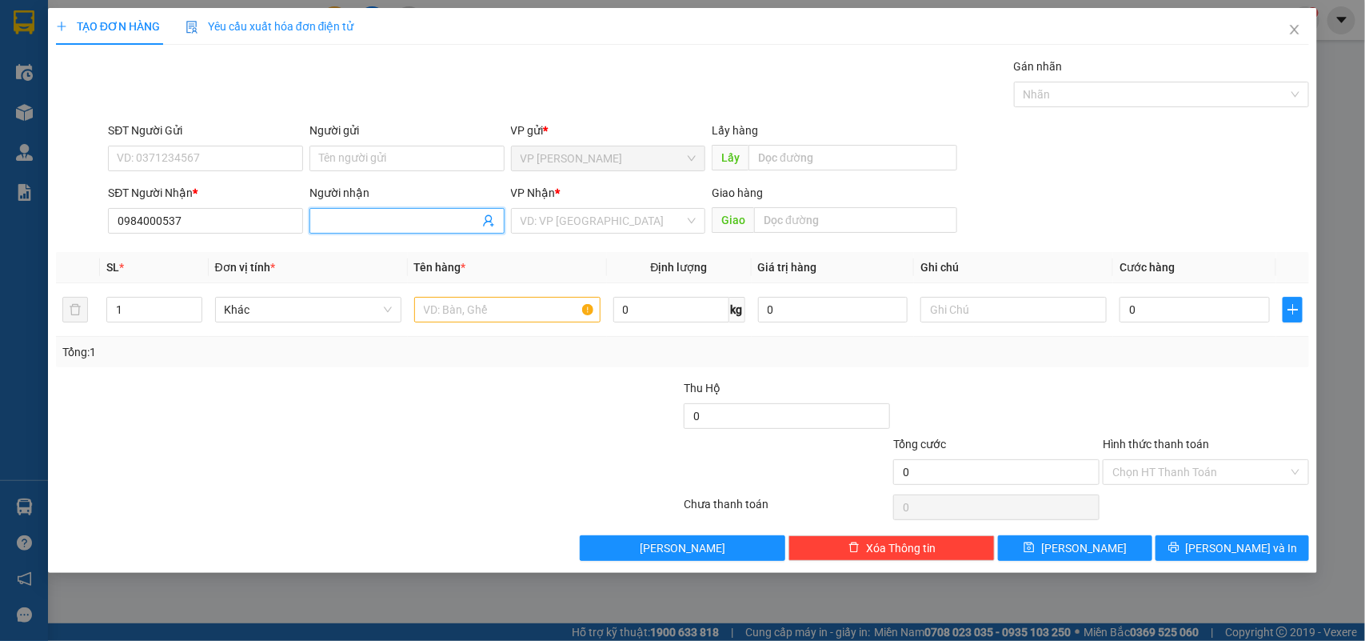
click at [404, 220] on input "Người nhận" at bounding box center [399, 221] width 160 height 18
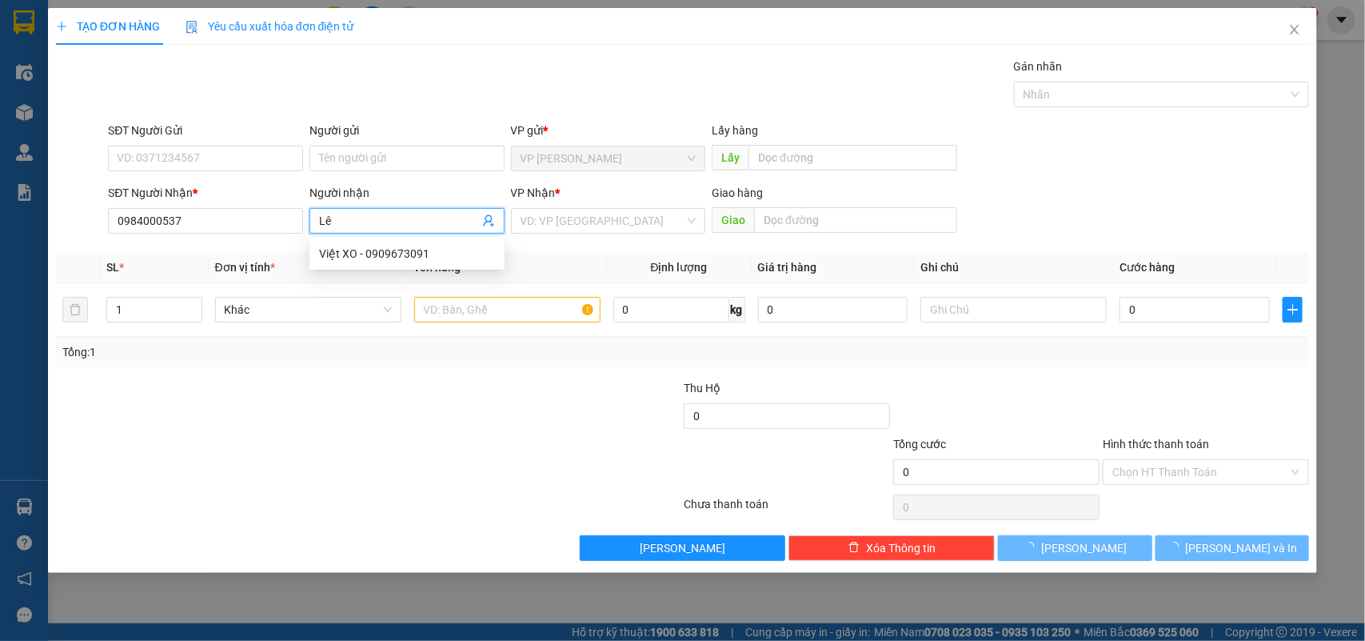
type input "L"
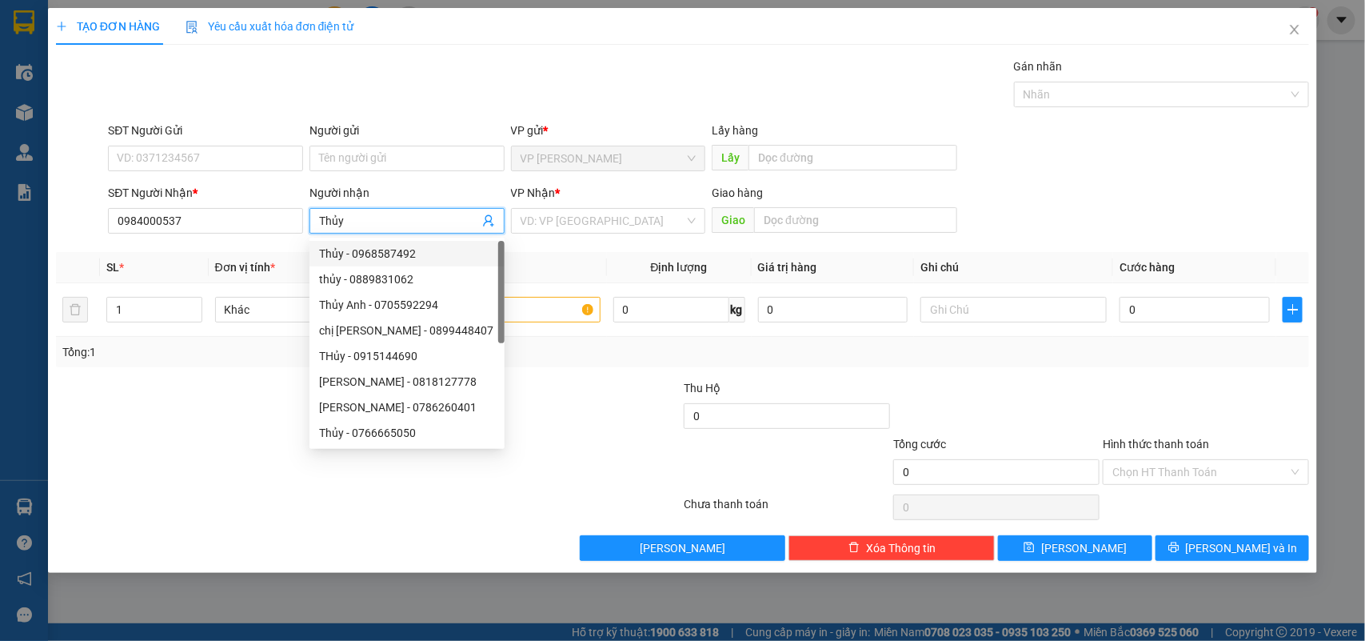
type input "Thủy"
click at [550, 372] on div "Transit Pickup Surcharge Ids Transit Deliver Surcharge Ids Transit Deliver Surc…" at bounding box center [683, 309] width 1254 height 503
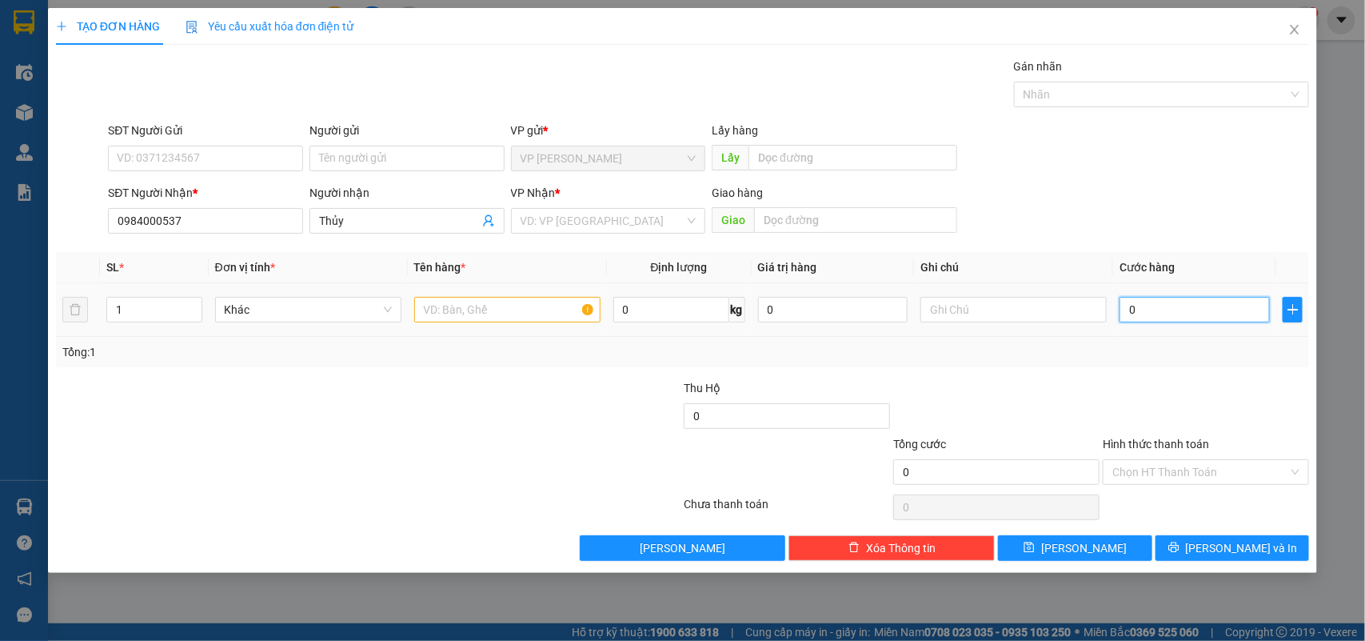
click at [1205, 314] on input "0" at bounding box center [1195, 310] width 150 height 26
type input "3"
type input "30"
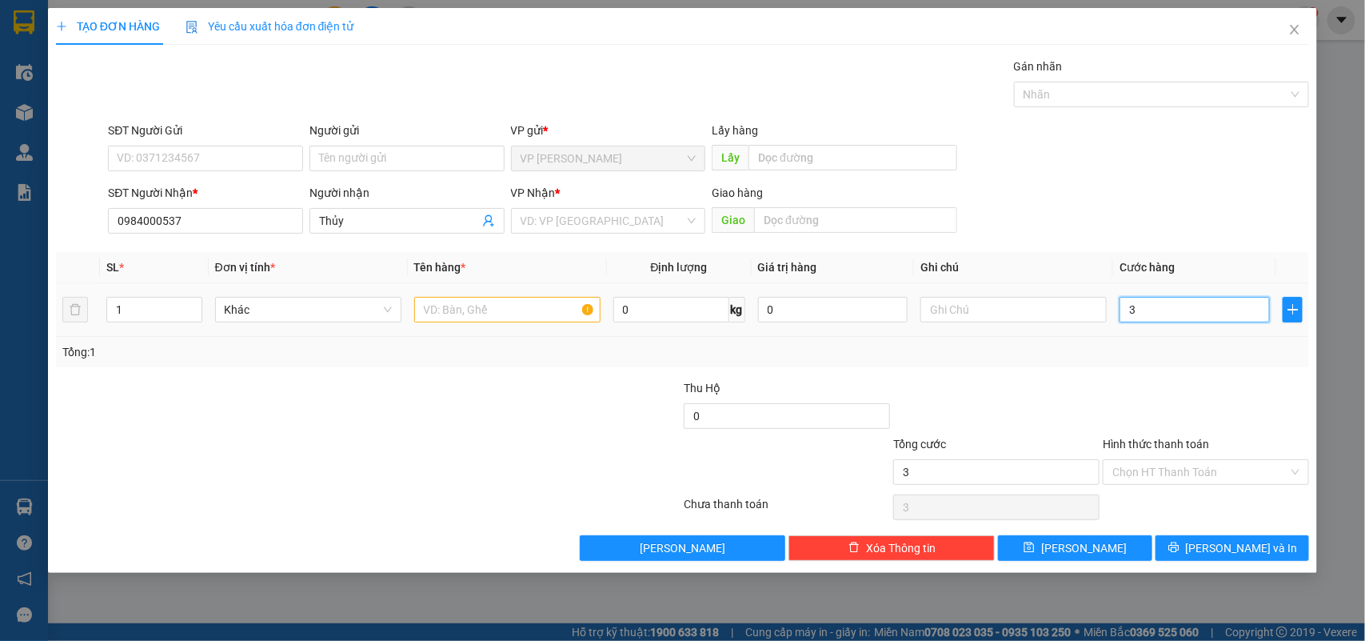
type input "30"
click at [1121, 405] on div at bounding box center [1206, 407] width 210 height 56
type input "30.000"
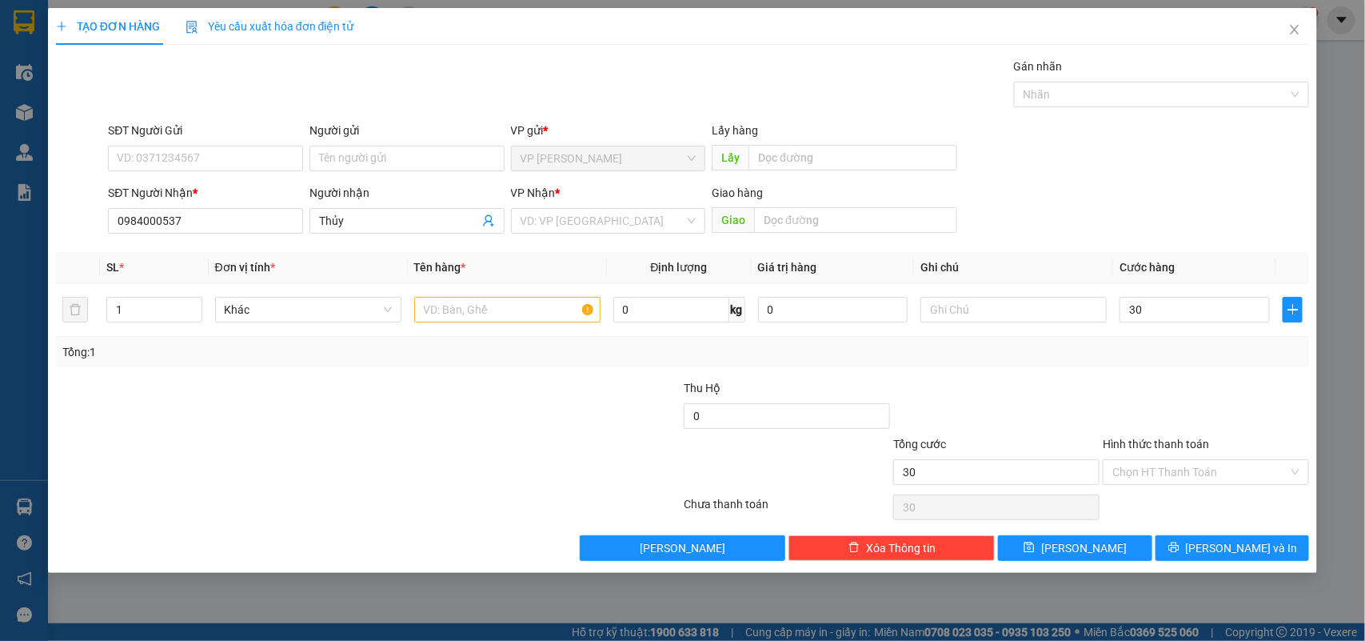
type input "30.000"
drag, startPoint x: 629, startPoint y: 226, endPoint x: 594, endPoint y: 293, distance: 75.5
click at [629, 226] on input "search" at bounding box center [603, 221] width 165 height 24
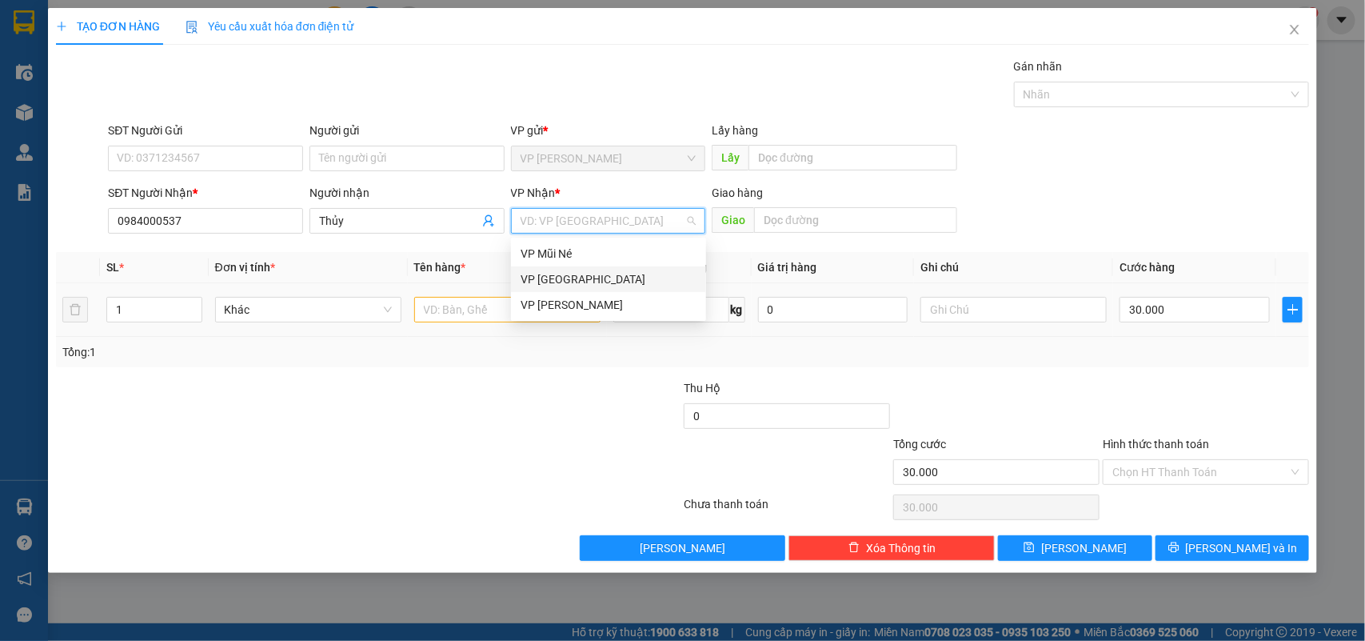
drag, startPoint x: 562, startPoint y: 274, endPoint x: 397, endPoint y: 336, distance: 176.7
click at [562, 274] on div "VP [GEOGRAPHIC_DATA]" at bounding box center [609, 279] width 176 height 18
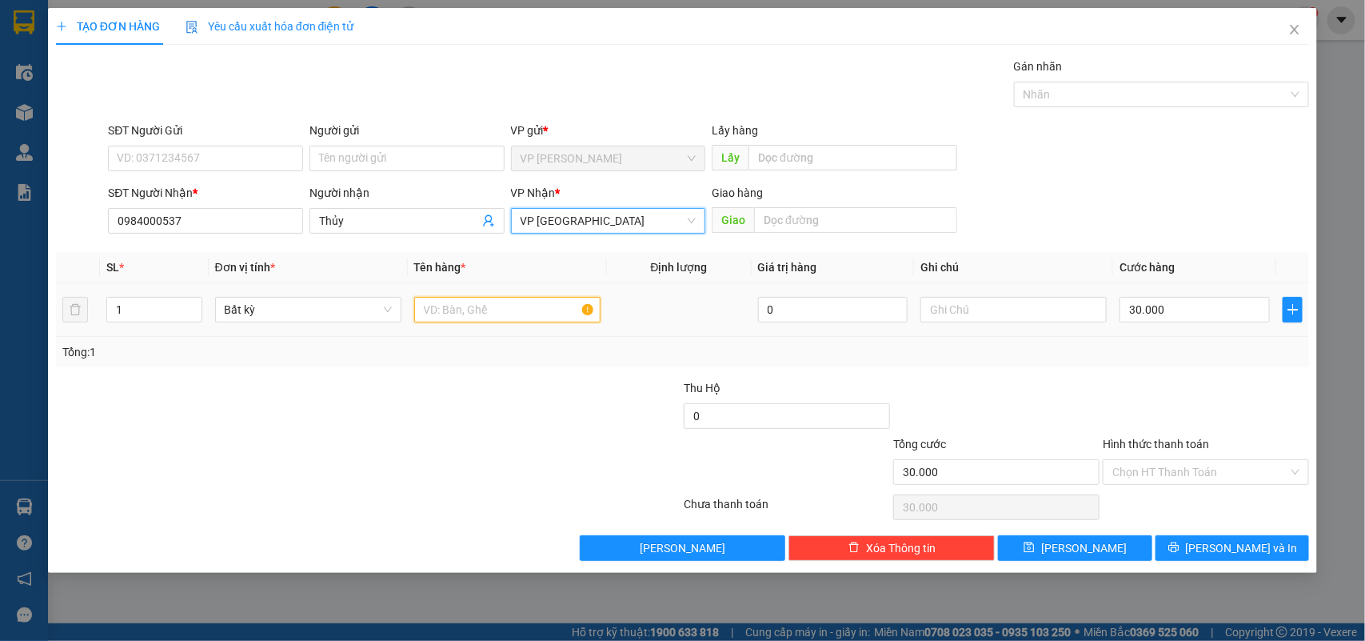
click at [456, 322] on input "text" at bounding box center [507, 310] width 186 height 26
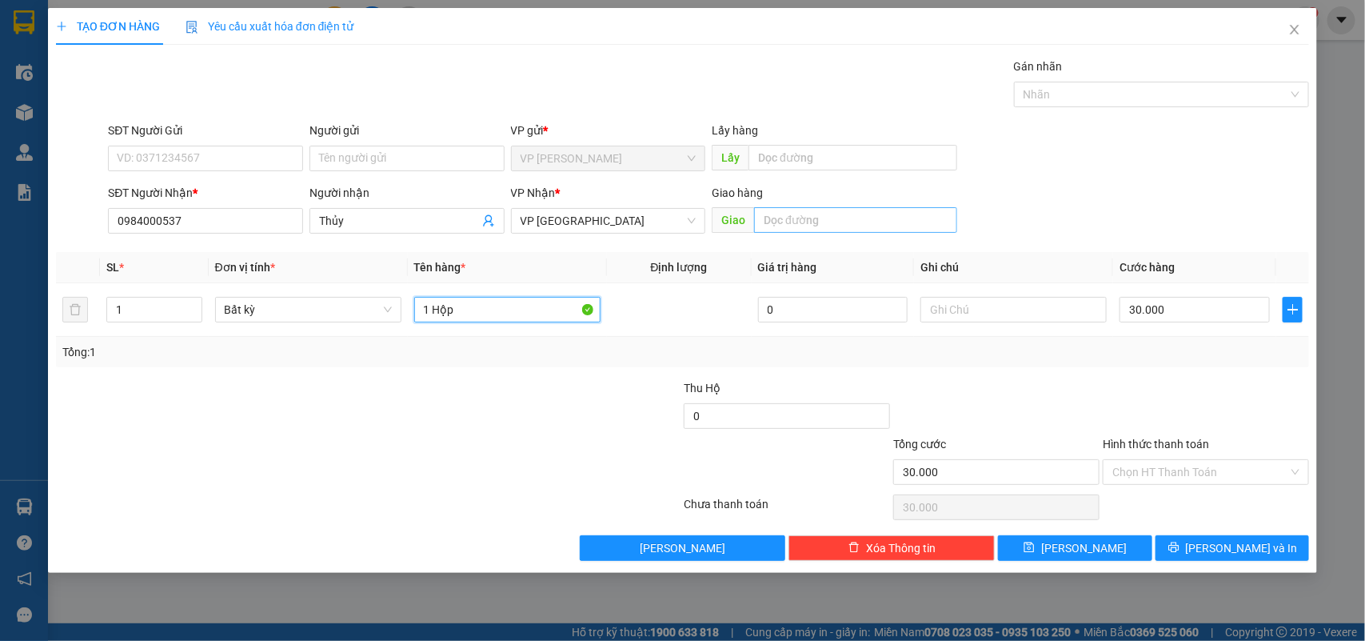
type input "1 Hộp"
click at [837, 220] on input "text" at bounding box center [855, 220] width 203 height 26
type input "E"
type input "số 107 Nguyễn Văn Linh , P Tân Thuận , Q7"
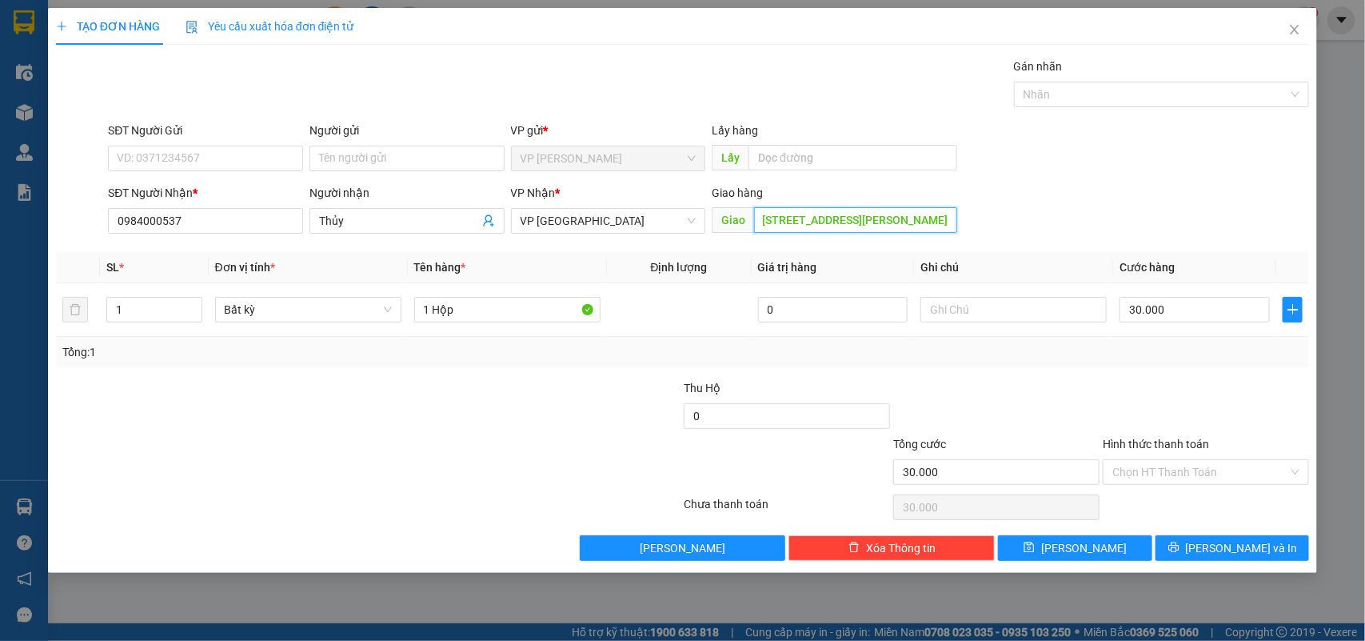
scroll to position [0, 0]
click at [1189, 397] on div at bounding box center [1206, 407] width 210 height 56
click at [1188, 482] on input "Hình thức thanh toán" at bounding box center [1201, 472] width 176 height 24
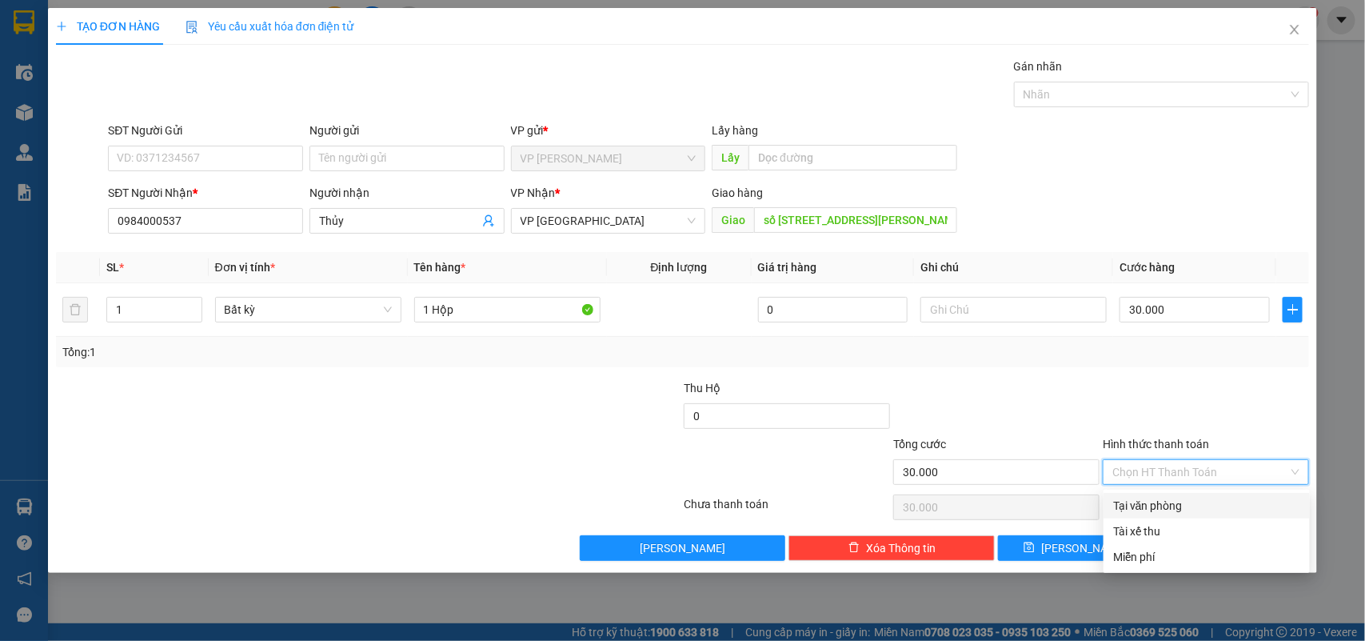
click at [1165, 505] on div "Tại văn phòng" at bounding box center [1206, 506] width 187 height 18
type input "0"
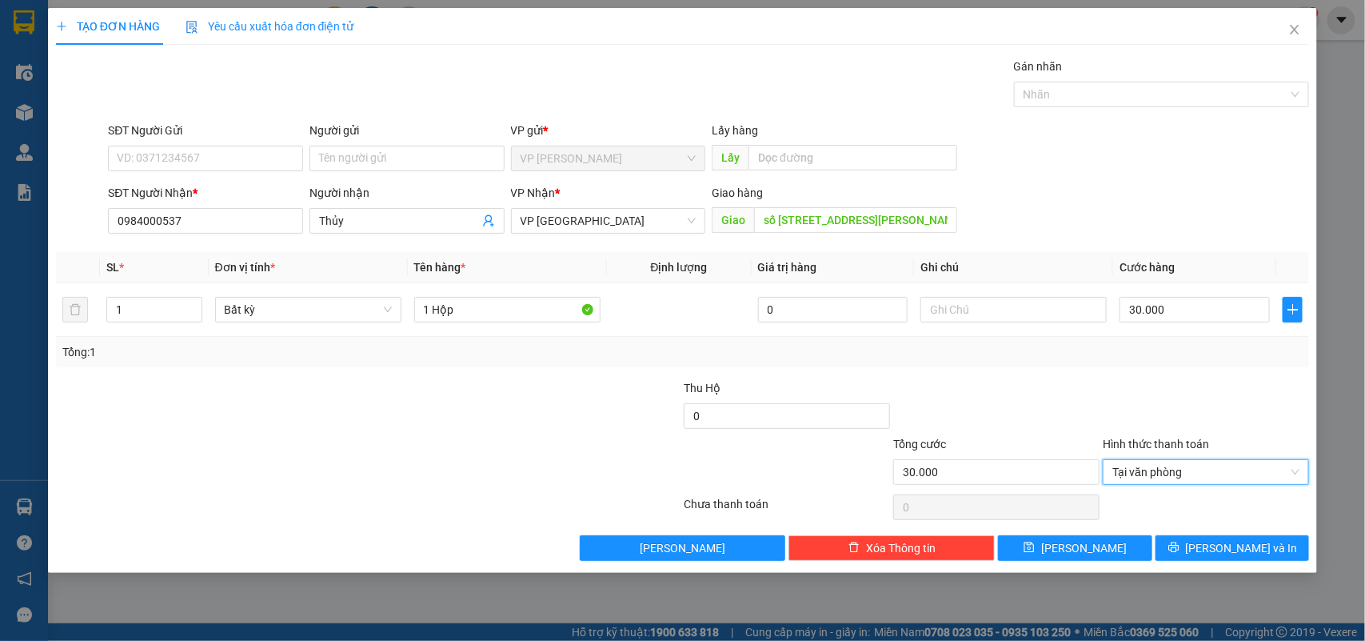
click at [1088, 413] on div at bounding box center [997, 407] width 210 height 56
click at [1180, 550] on icon "printer" at bounding box center [1174, 547] width 11 height 11
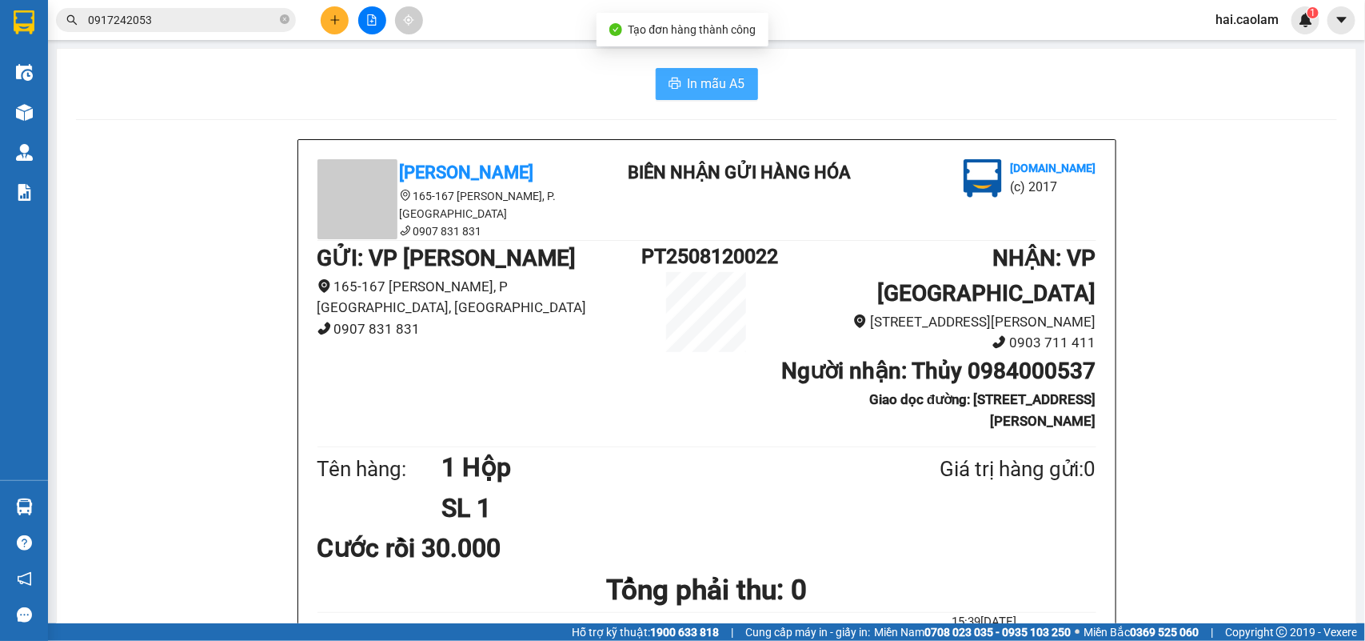
click at [721, 81] on span "In mẫu A5" at bounding box center [717, 84] width 58 height 20
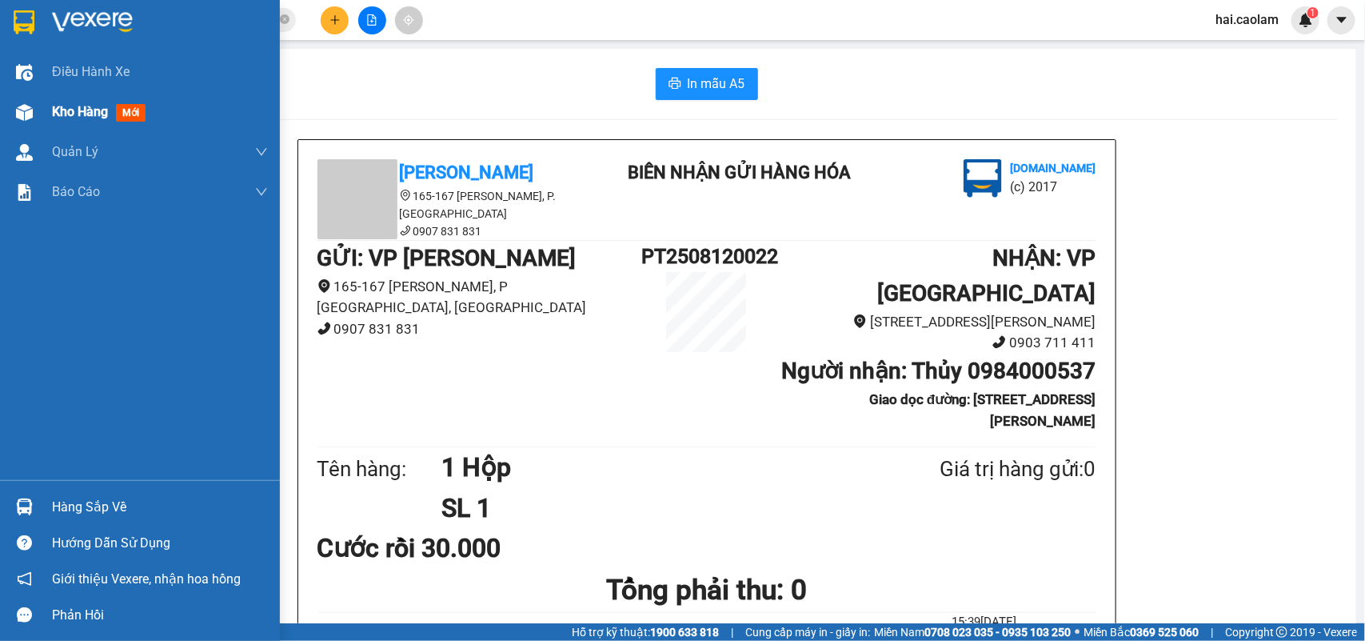
click at [42, 129] on div "Kho hàng mới" at bounding box center [140, 112] width 280 height 40
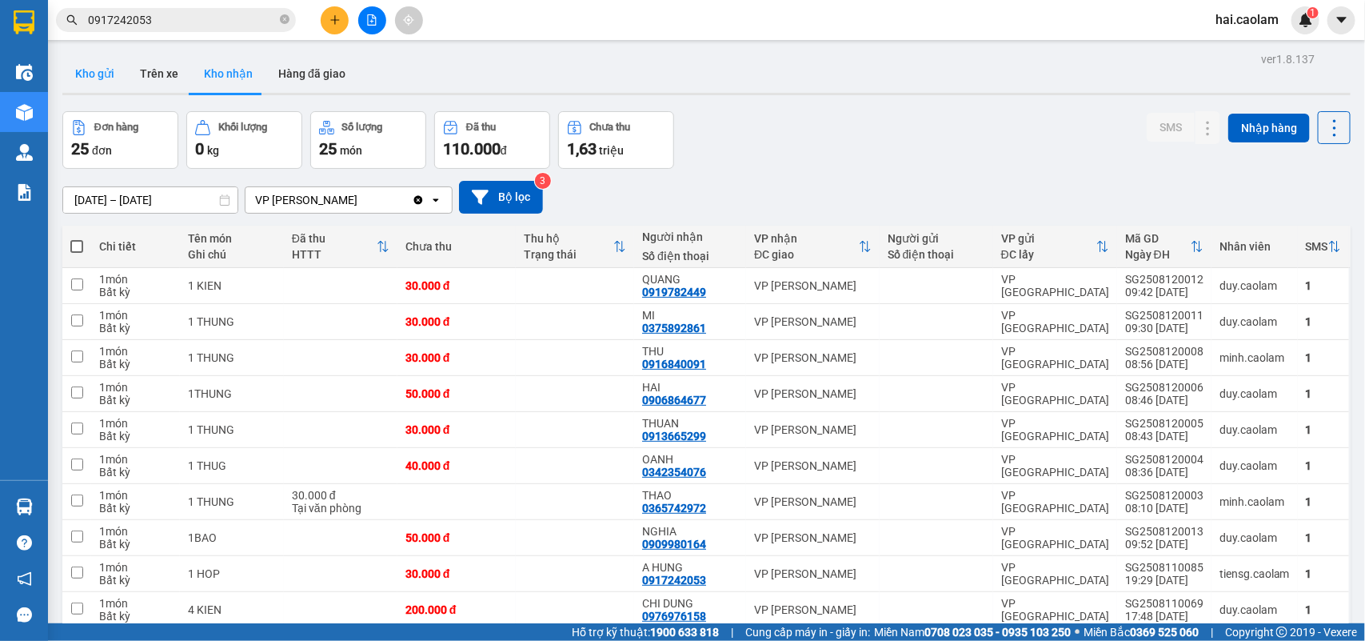
click at [102, 74] on button "Kho gửi" at bounding box center [94, 73] width 65 height 38
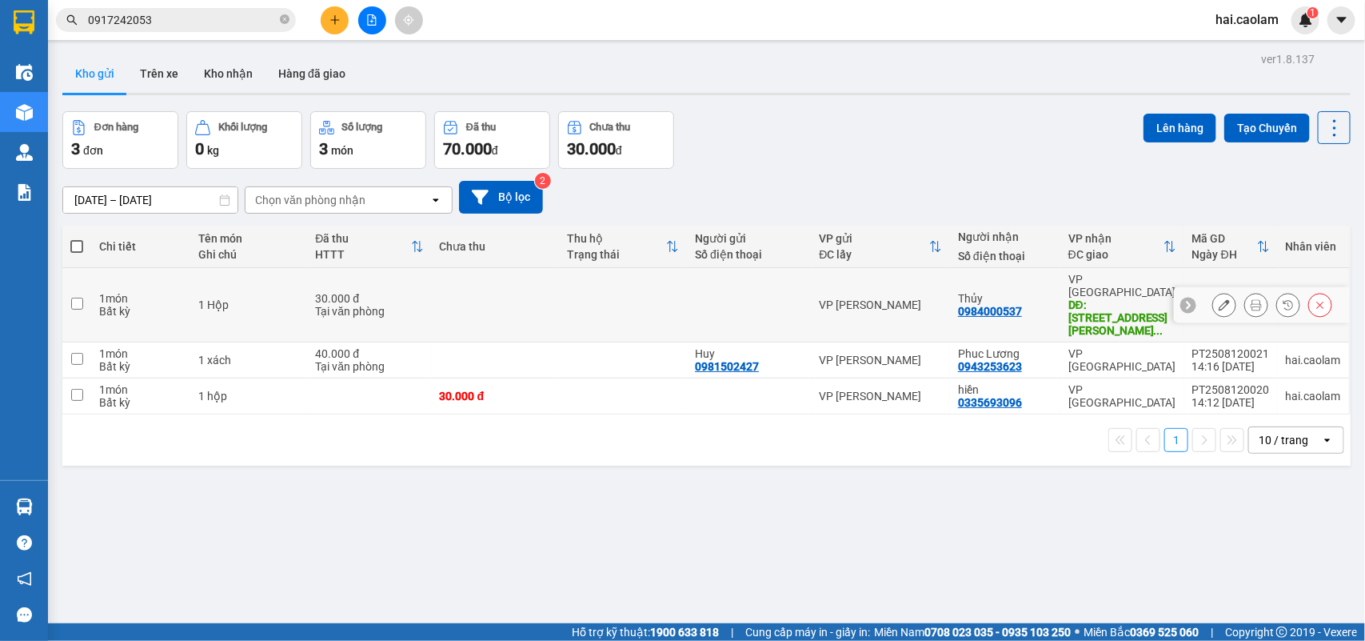
click at [1213, 291] on button at bounding box center [1224, 305] width 22 height 28
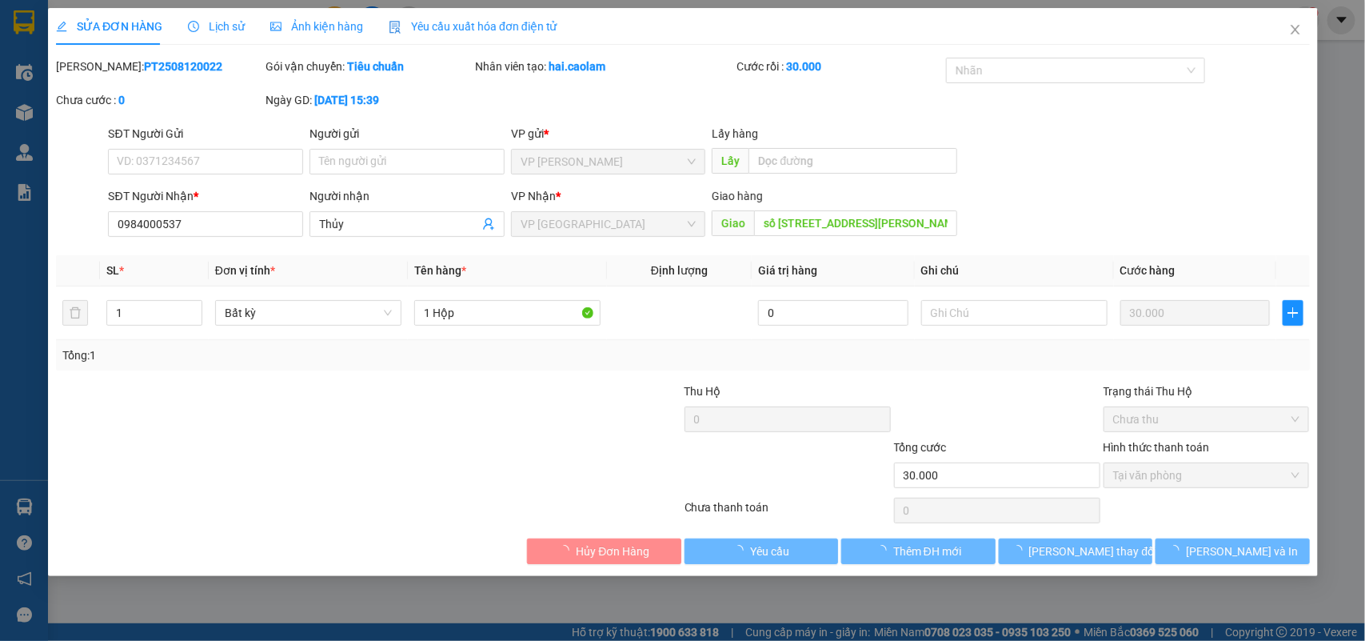
type input "0984000537"
type input "số 107 Nguyễn Văn Linh , P Tân Thuận , Q7"
type input "30.000"
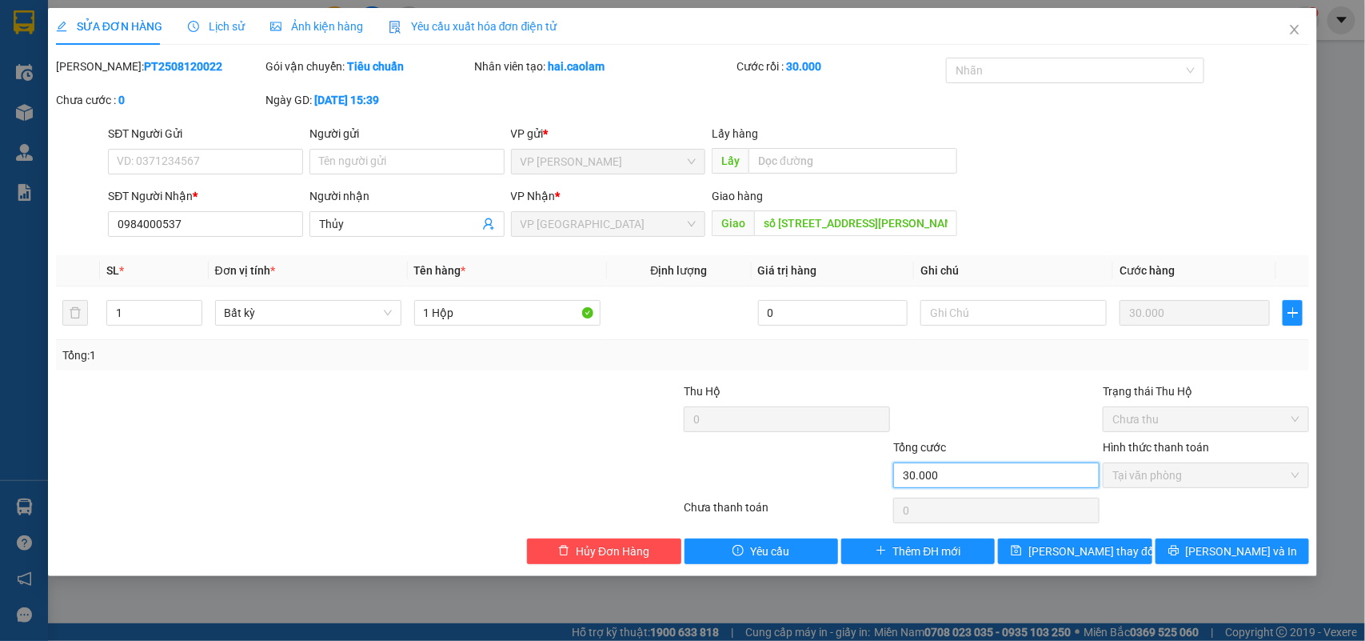
click at [969, 468] on input "30.000" at bounding box center [996, 475] width 206 height 26
click at [962, 474] on input "30.000" at bounding box center [996, 475] width 206 height 26
click at [613, 546] on span "Hủy Đơn Hàng" at bounding box center [613, 551] width 74 height 18
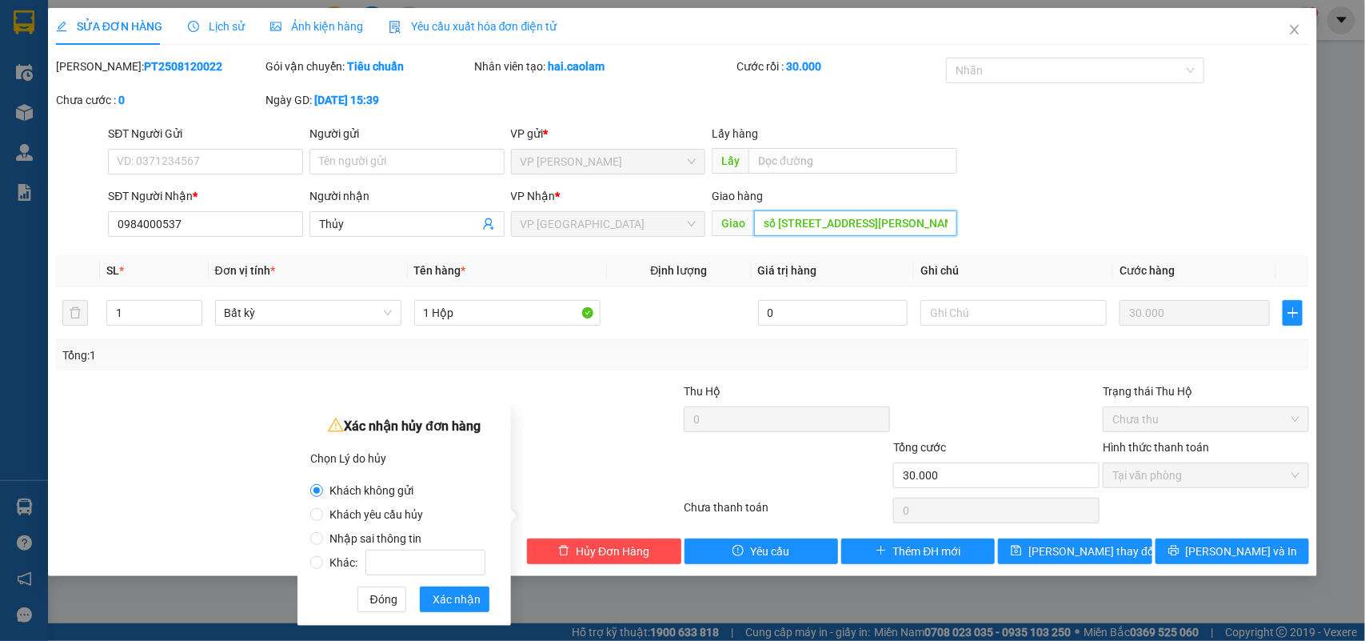
click at [845, 218] on input "số 107 Nguyễn Văn Linh , P Tân Thuận , Q7" at bounding box center [855, 223] width 203 height 26
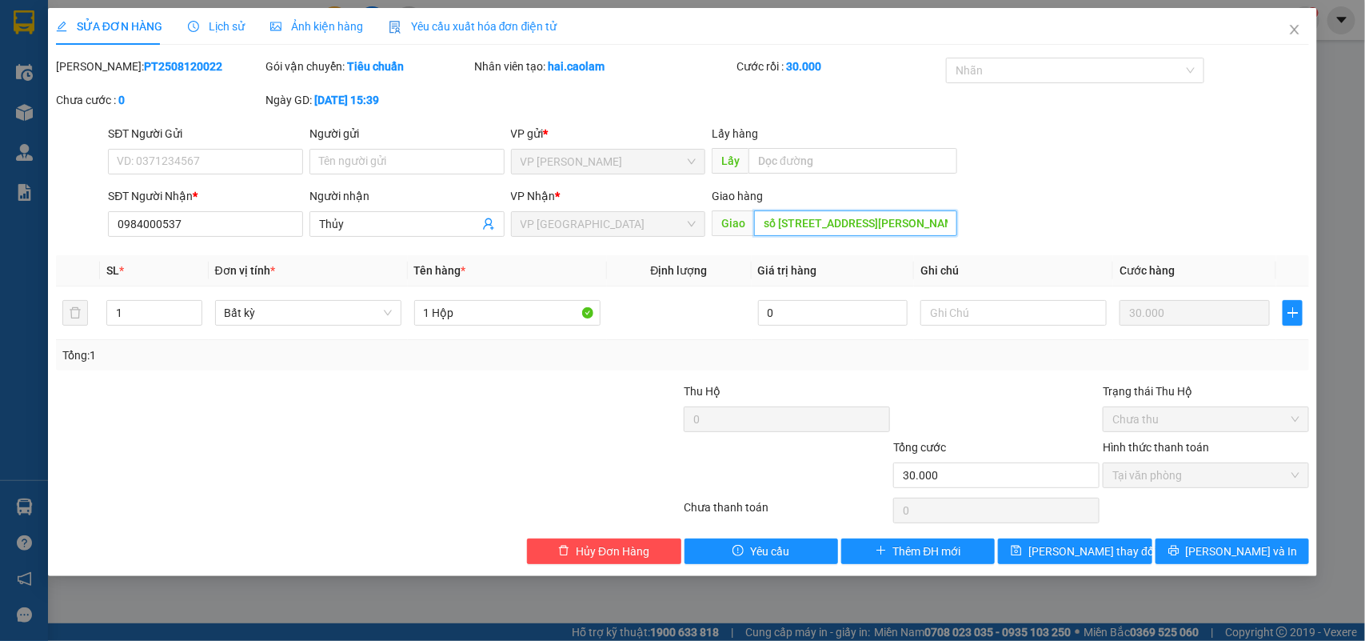
click at [845, 218] on input "số 107 Nguyễn Văn Linh , P Tân Thuận , Q7" at bounding box center [855, 223] width 203 height 26
click at [237, 226] on input "0984000537" at bounding box center [205, 224] width 195 height 26
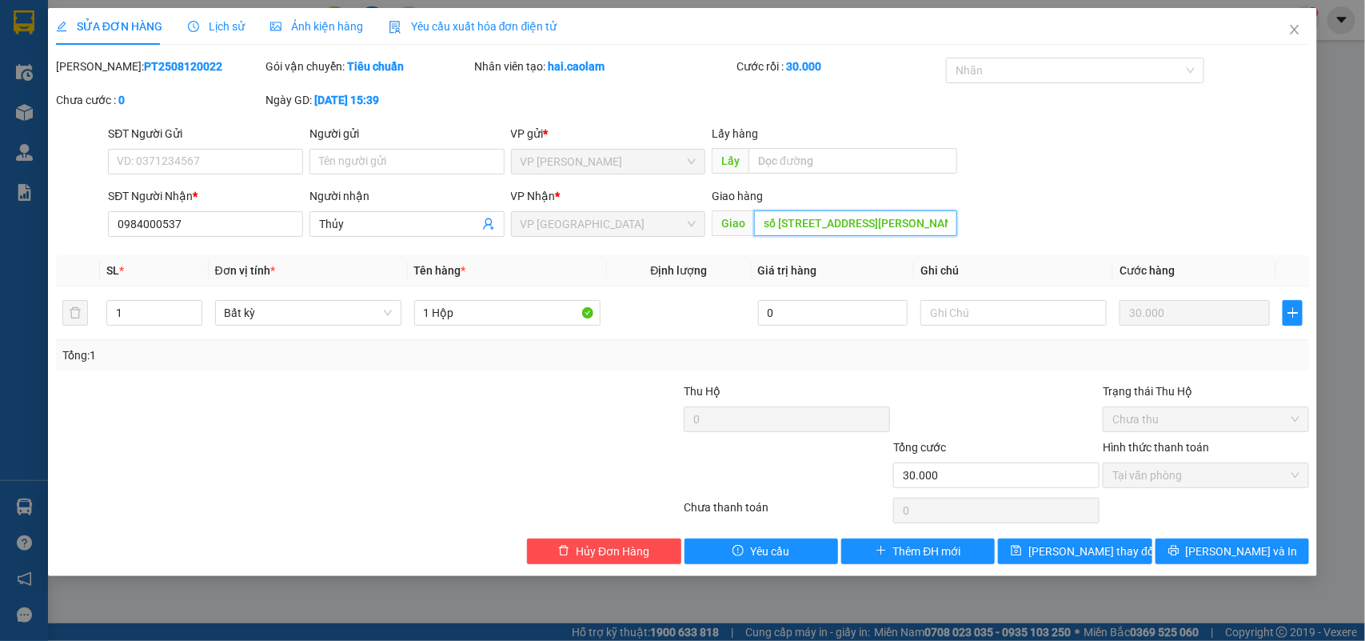
click at [896, 224] on input "số 107 Nguyễn Văn Linh , P Tân Thuận , Q7" at bounding box center [855, 223] width 203 height 26
click at [625, 545] on span "Hủy Đơn Hàng" at bounding box center [613, 551] width 74 height 18
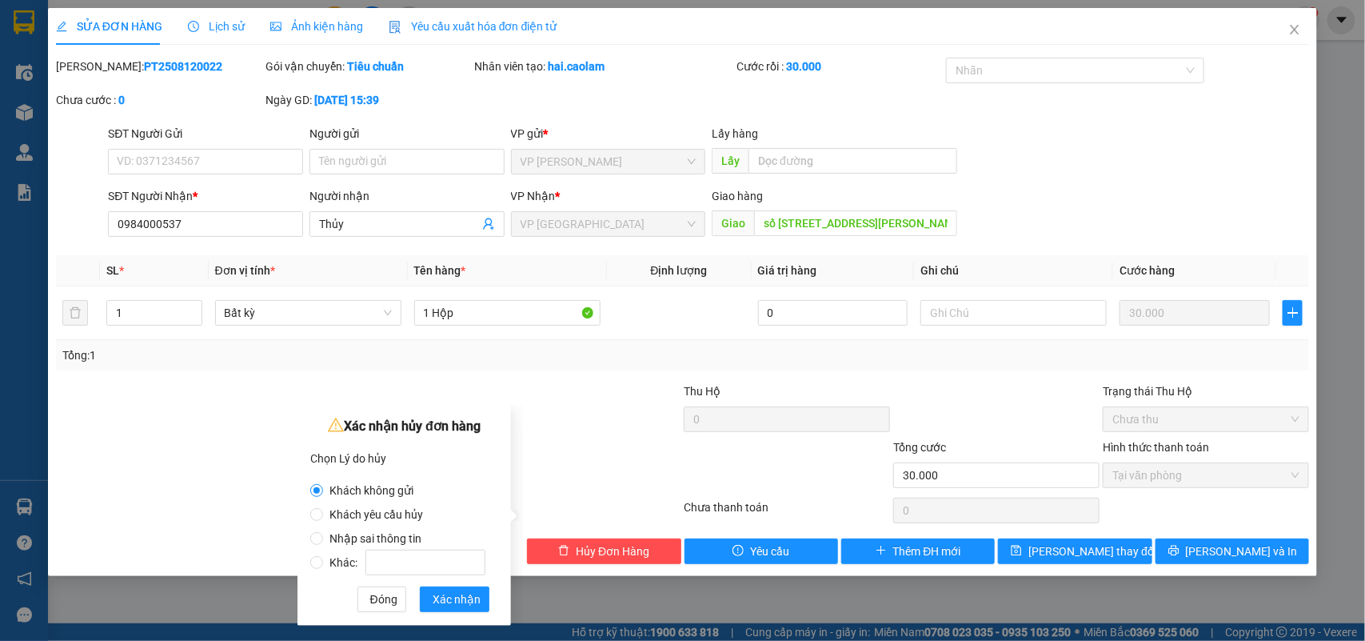
click at [353, 540] on span "Nhập sai thông tin" at bounding box center [375, 538] width 105 height 13
click at [323, 540] on input "Nhập sai thông tin" at bounding box center [316, 538] width 13 height 13
radio input "true"
radio input "false"
click at [458, 600] on span "Xác nhận" at bounding box center [457, 599] width 48 height 18
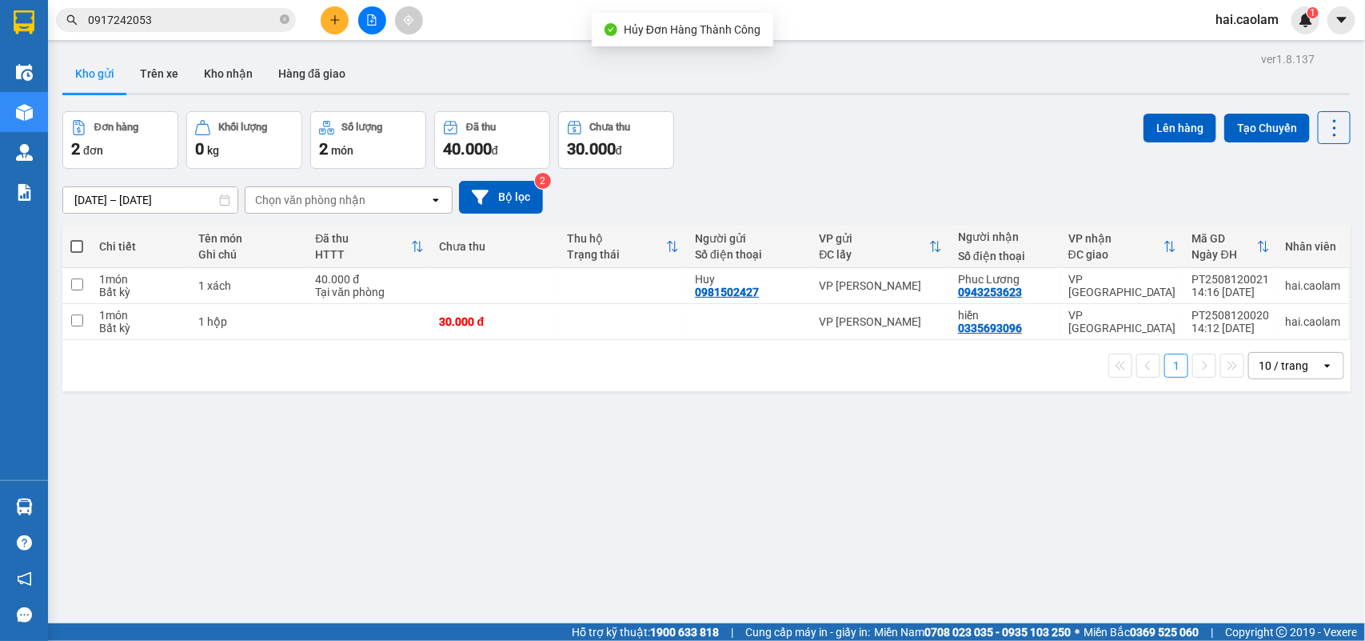
click at [334, 14] on icon "plus" at bounding box center [335, 19] width 11 height 11
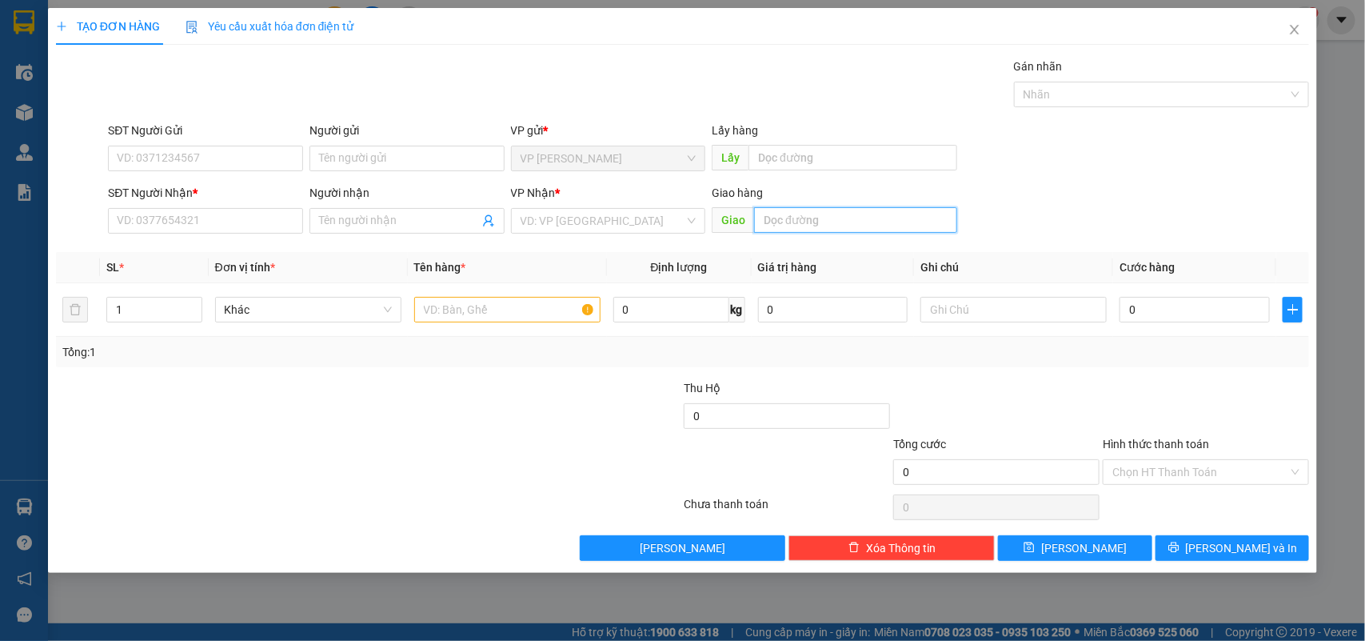
click at [786, 216] on input "text" at bounding box center [855, 220] width 203 height 26
paste input "số 107 Nguyễn Văn Linh , P Tân Thuận , Q7"
type input "số 107 Nguyễn Văn Linh , P Tân Thuận , Q7"
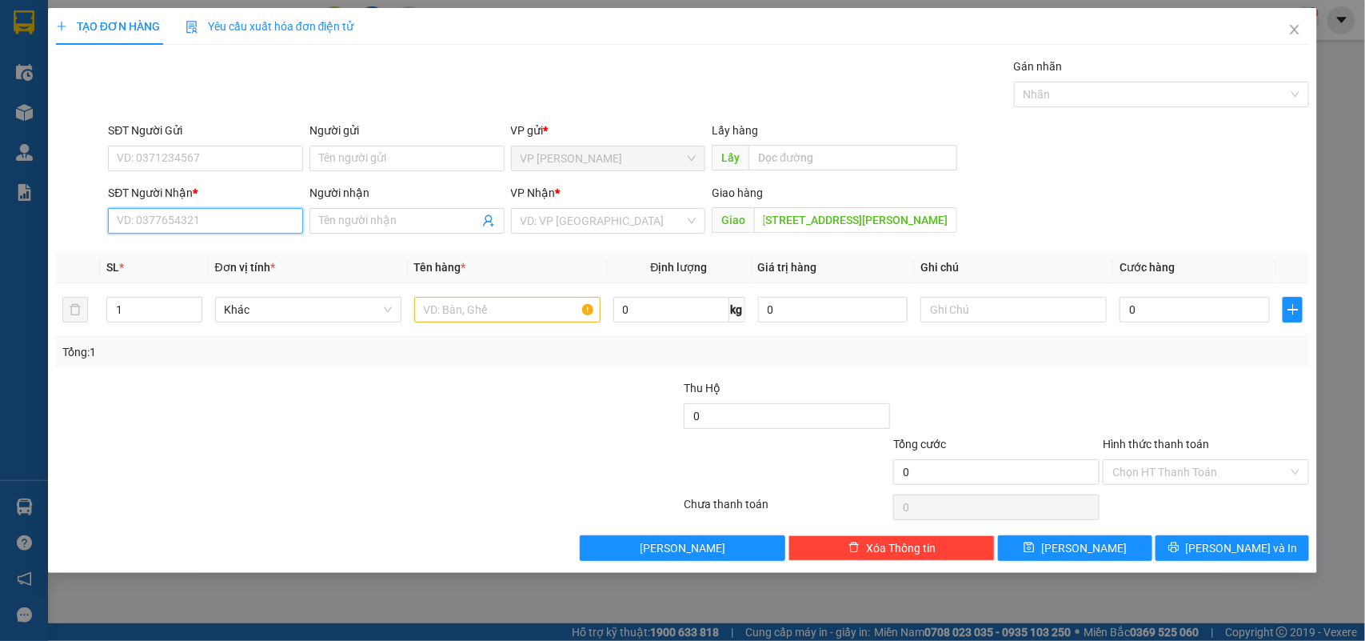
click at [201, 230] on input "SĐT Người Nhận *" at bounding box center [205, 221] width 195 height 26
type input "0984000537"
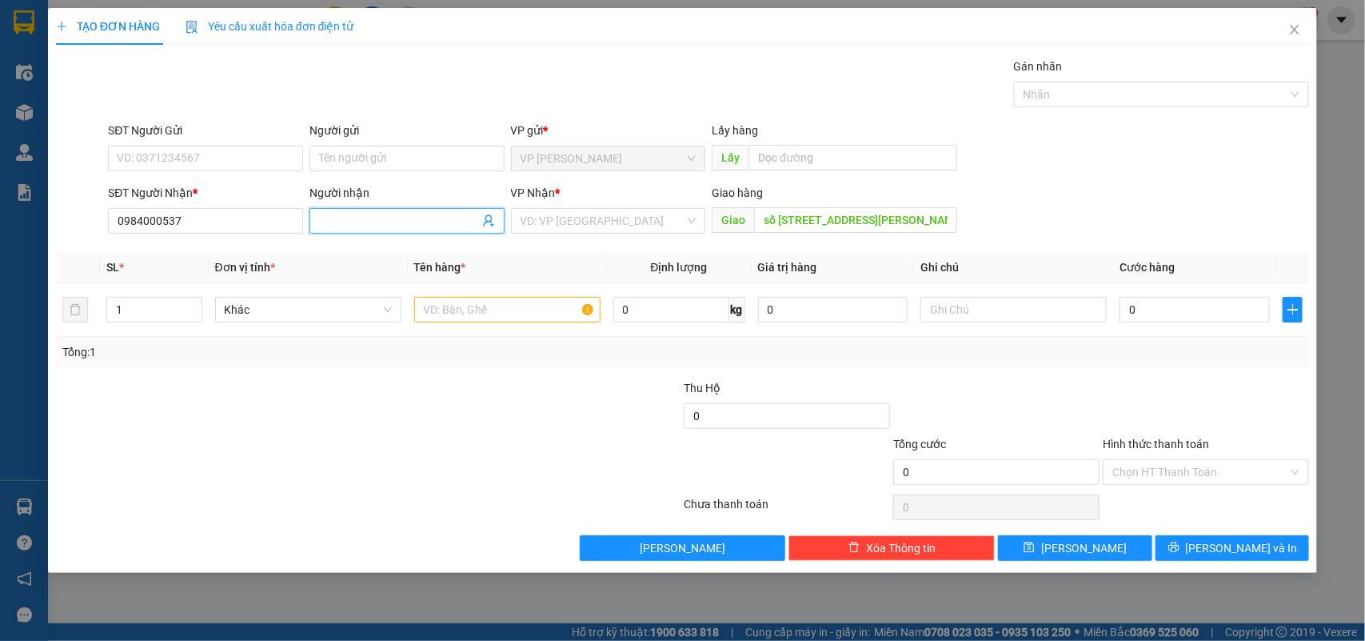
click at [368, 218] on input "Người nhận" at bounding box center [399, 221] width 160 height 18
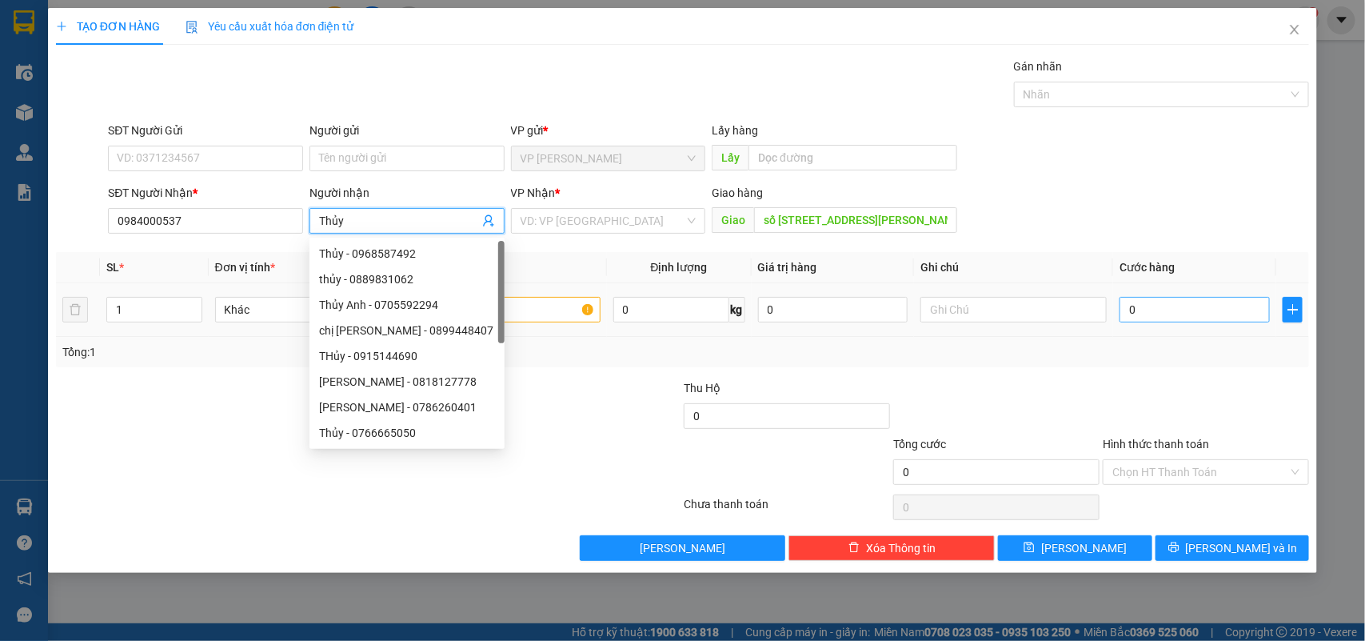
type input "Thủy"
click at [1162, 314] on input "0" at bounding box center [1195, 310] width 150 height 26
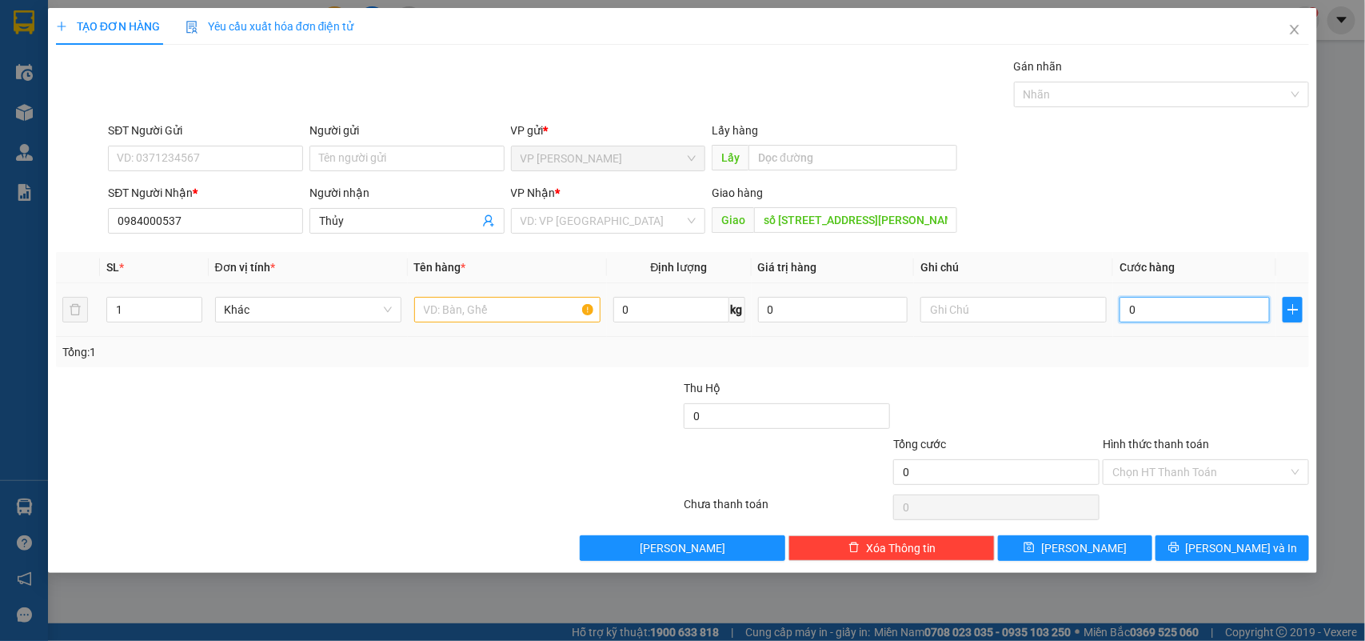
type input "1"
type input "10"
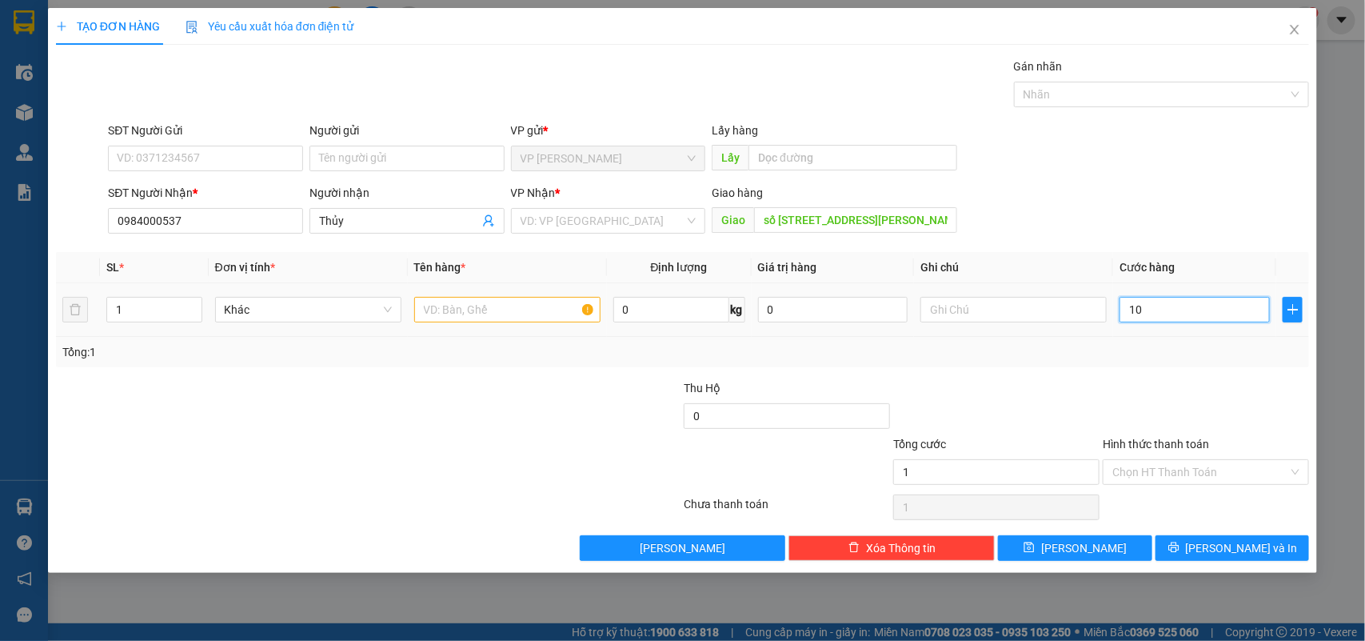
type input "10"
type input "100"
type input "1.000"
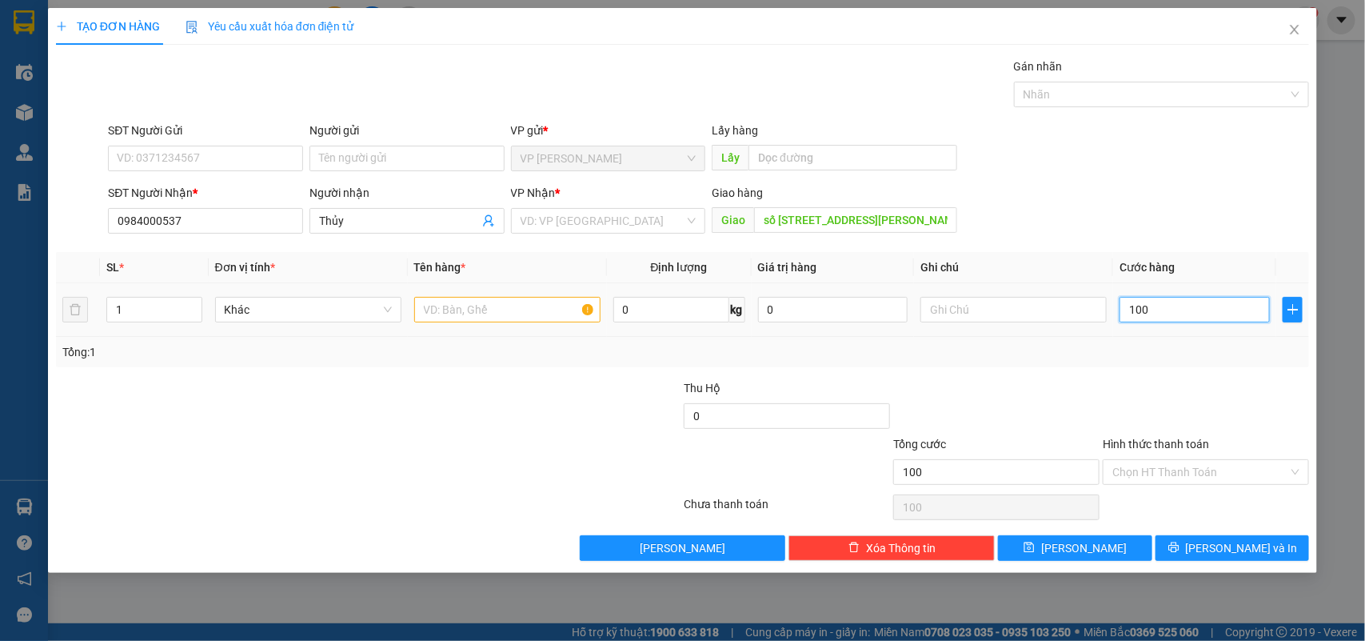
type input "1.000"
type input "100"
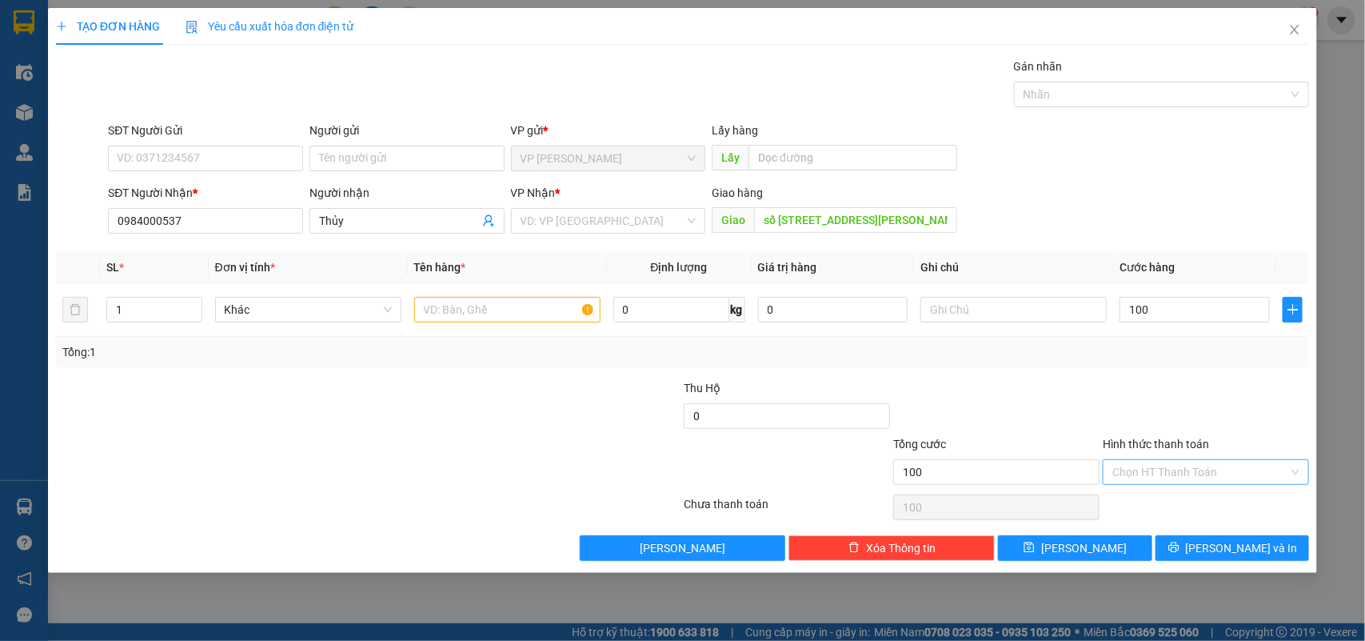
type input "100.000"
click at [1177, 470] on input "Hình thức thanh toán" at bounding box center [1201, 472] width 176 height 24
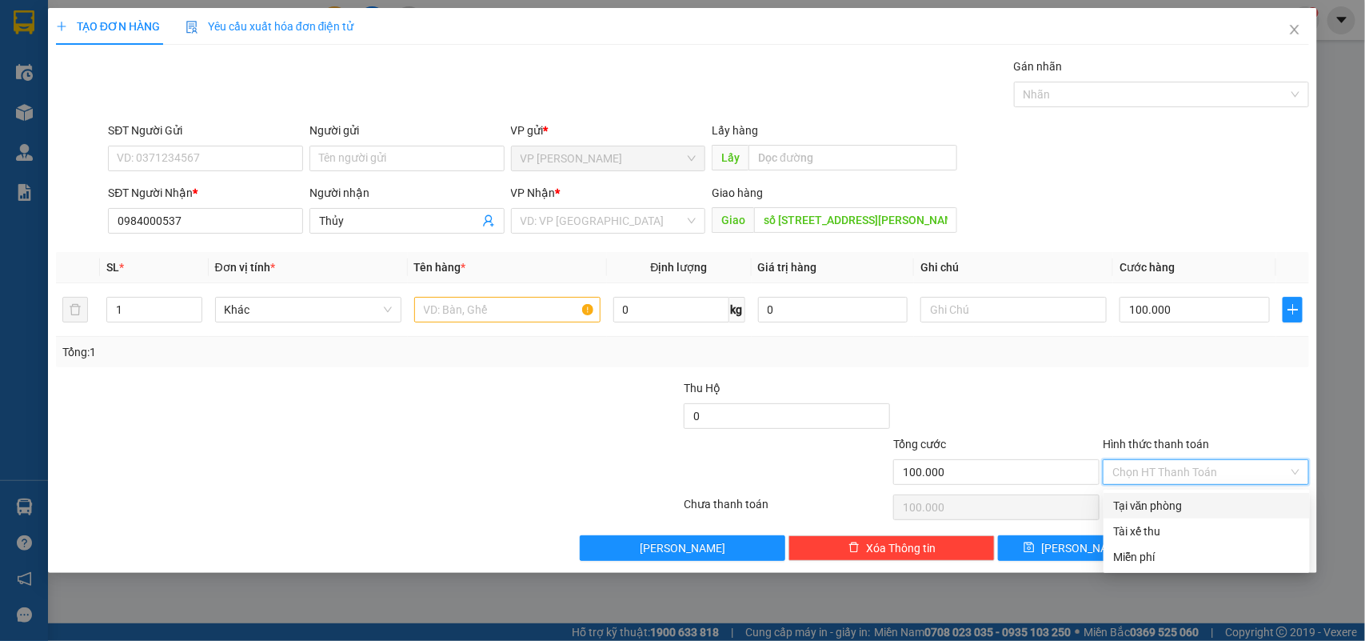
click at [1166, 506] on div "Tại văn phòng" at bounding box center [1206, 506] width 187 height 18
type input "0"
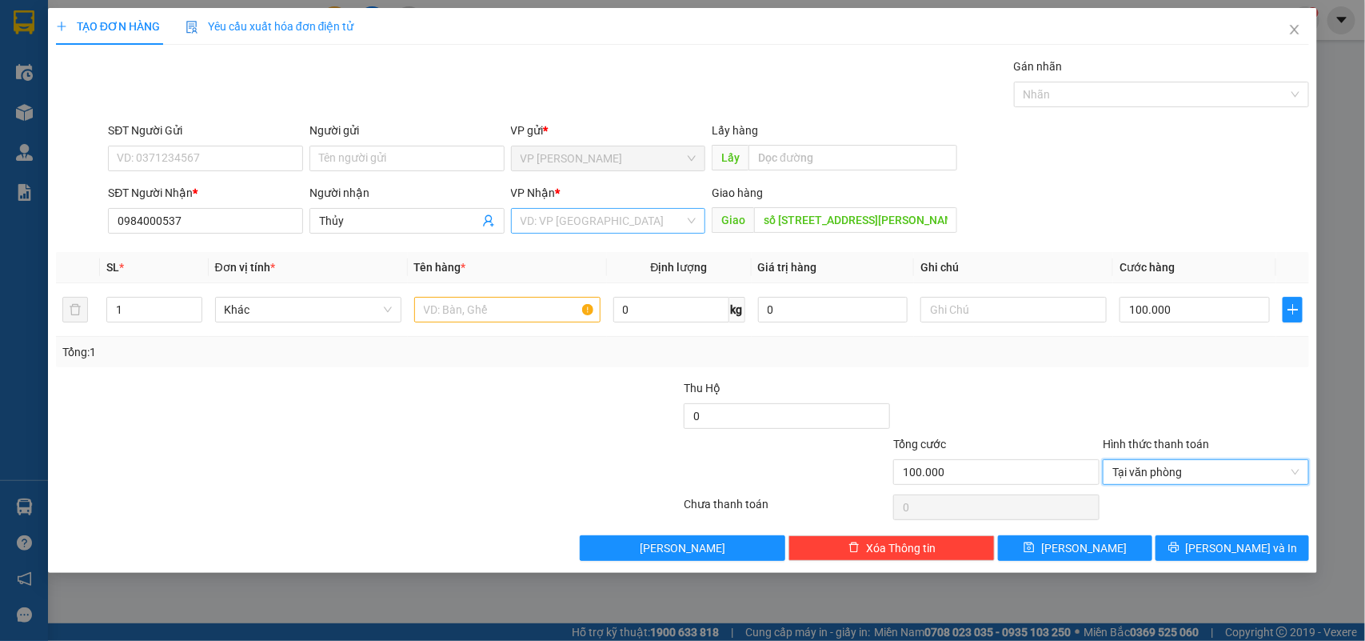
click at [602, 226] on input "search" at bounding box center [603, 221] width 165 height 24
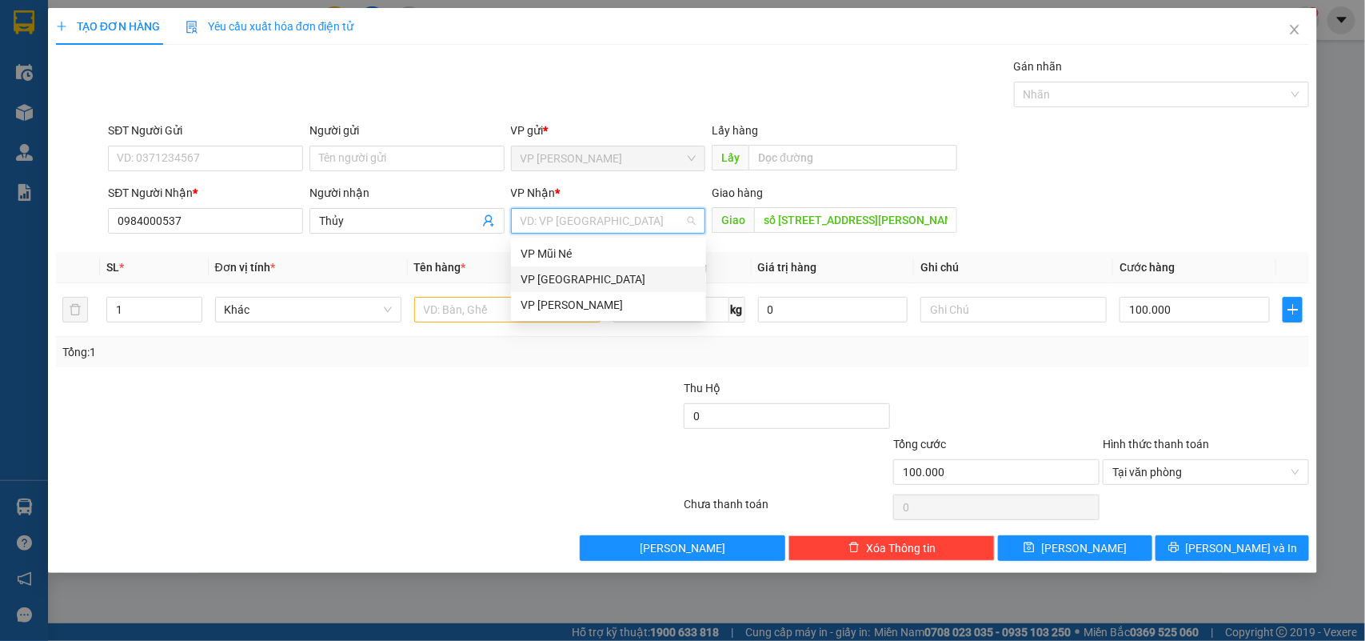
click at [572, 277] on div "VP [GEOGRAPHIC_DATA]" at bounding box center [609, 279] width 176 height 18
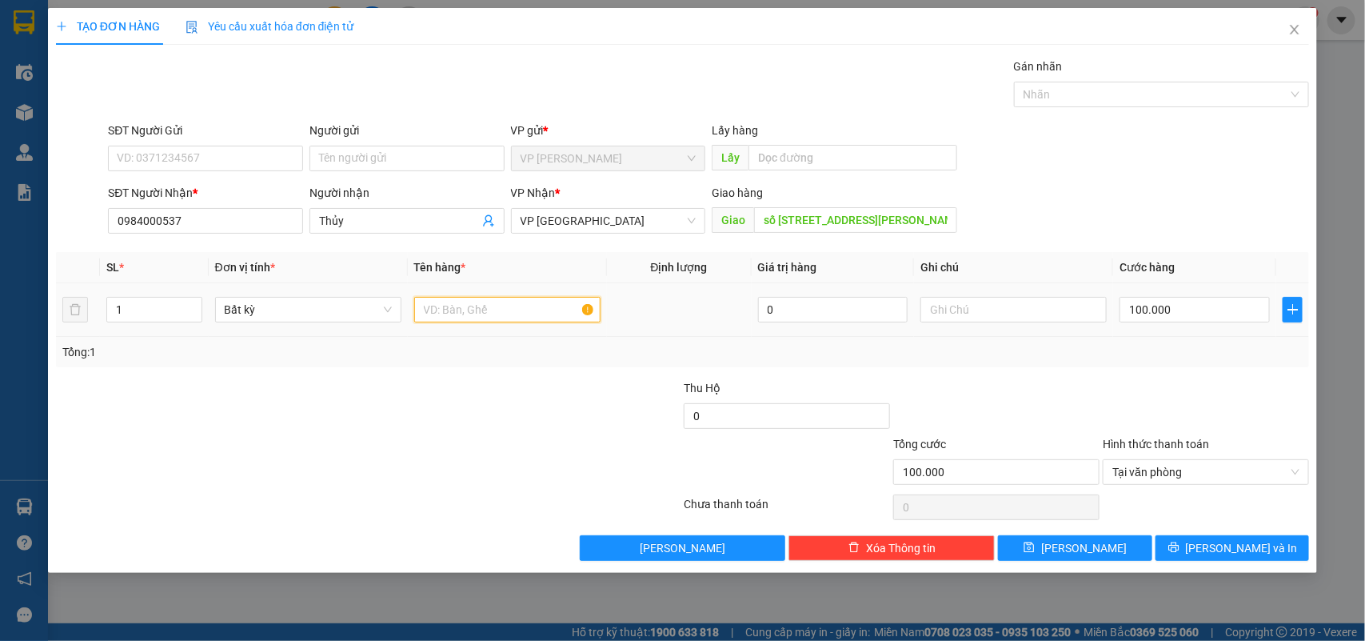
click at [460, 320] on input "text" at bounding box center [507, 310] width 186 height 26
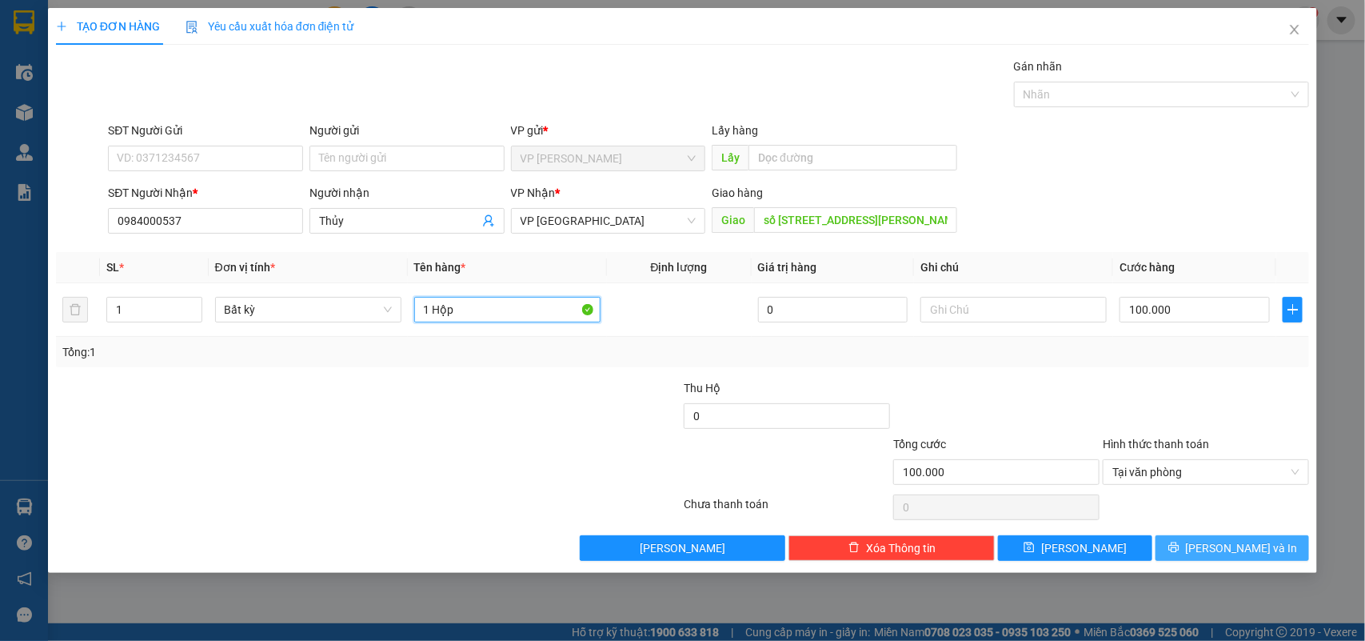
type input "1 Hộp"
click at [1237, 550] on span "[PERSON_NAME] và In" at bounding box center [1242, 548] width 112 height 18
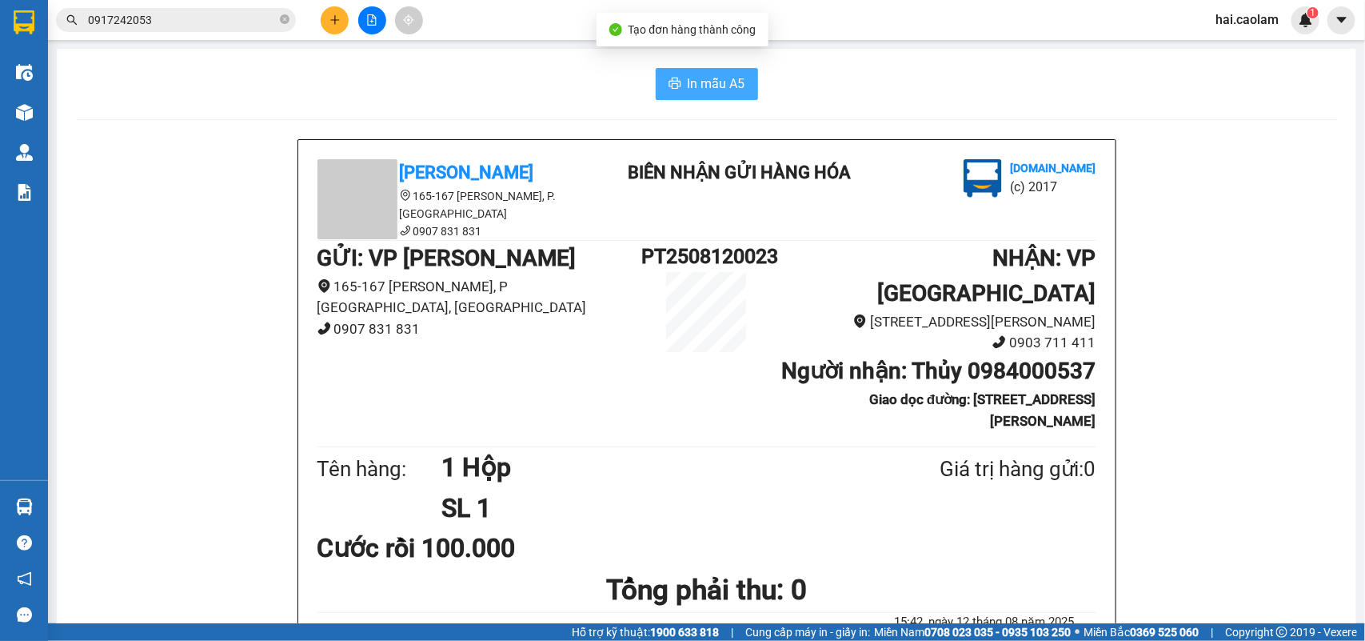
click at [697, 72] on button "In mẫu A5" at bounding box center [707, 84] width 102 height 32
click at [200, 25] on input "0917242053" at bounding box center [182, 20] width 189 height 18
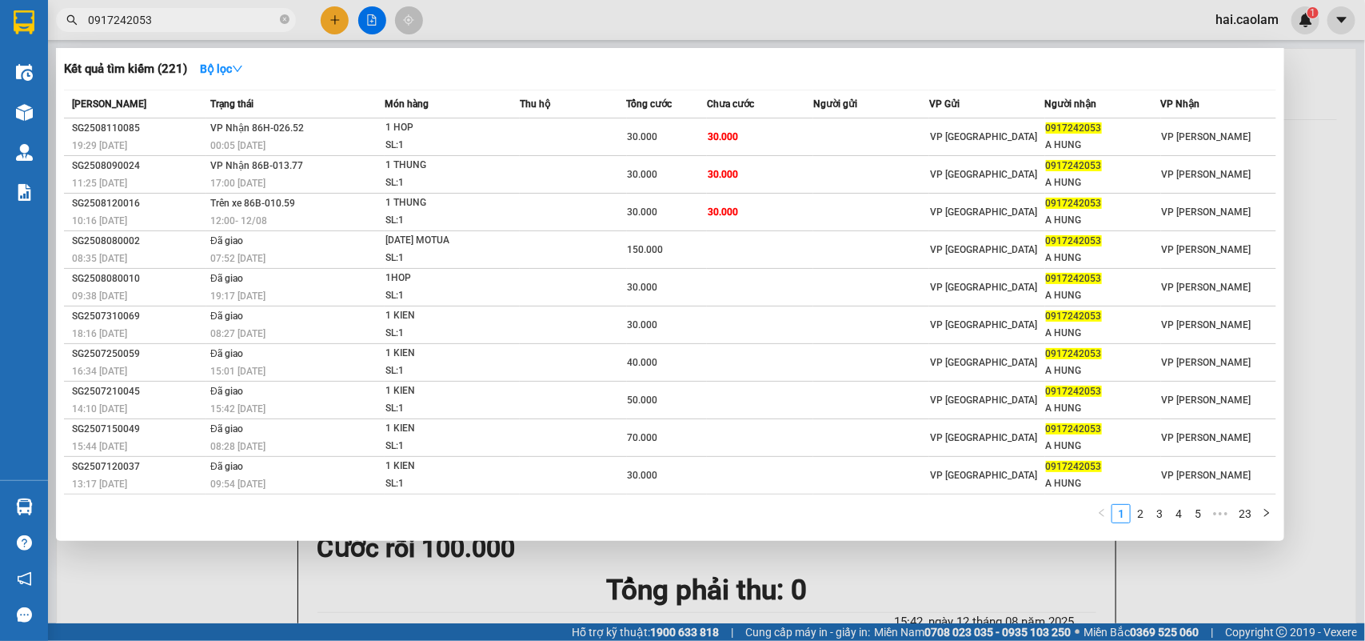
click at [200, 25] on input "0917242053" at bounding box center [182, 20] width 189 height 18
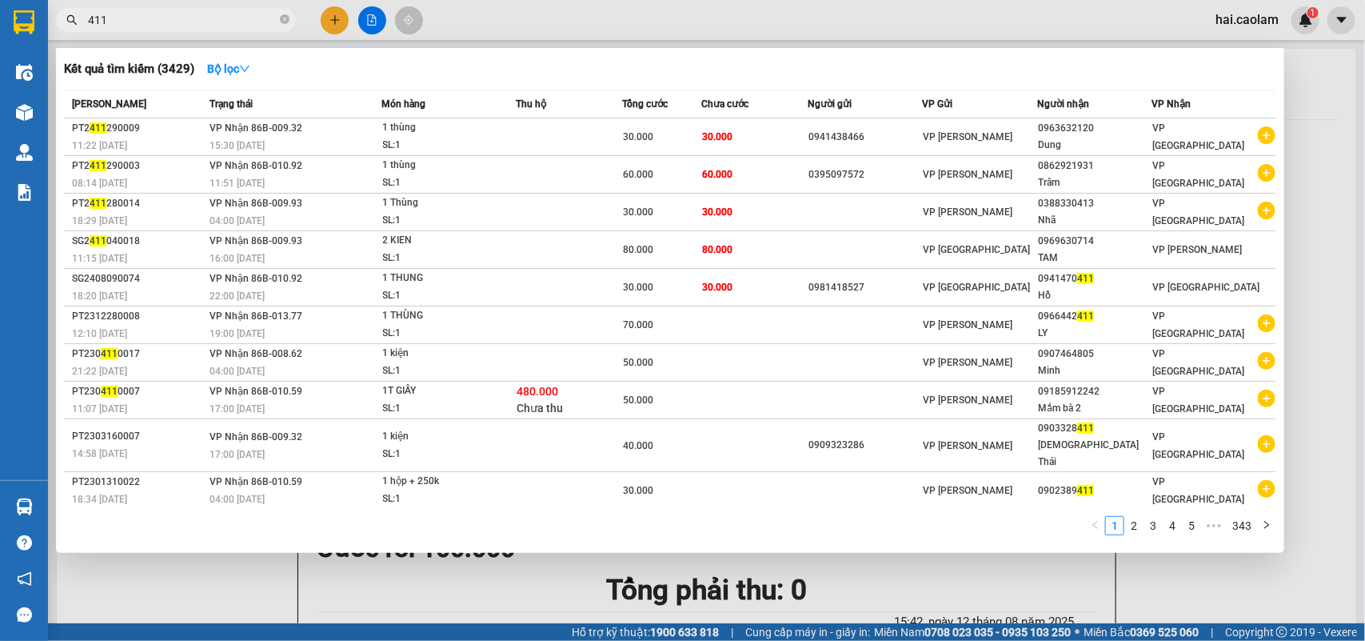
click at [181, 26] on input "411" at bounding box center [182, 20] width 189 height 18
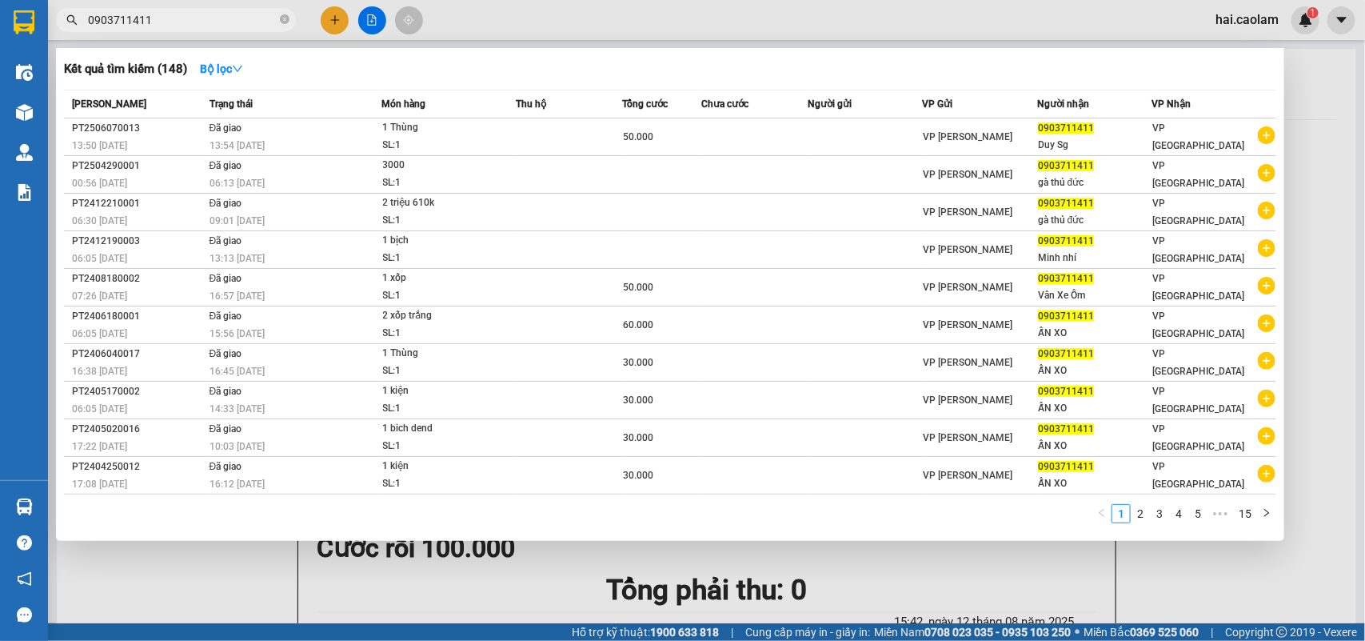
click at [170, 22] on input "0903711411" at bounding box center [182, 20] width 189 height 18
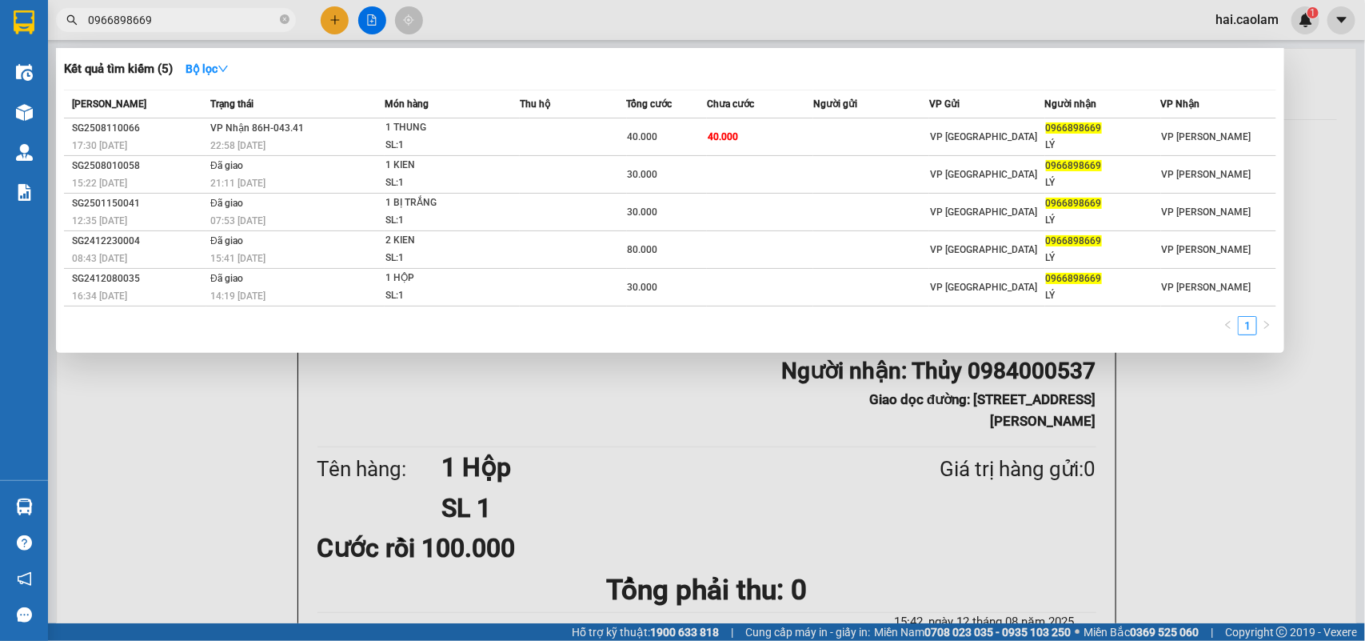
click at [186, 18] on input "0966898669" at bounding box center [182, 20] width 189 height 18
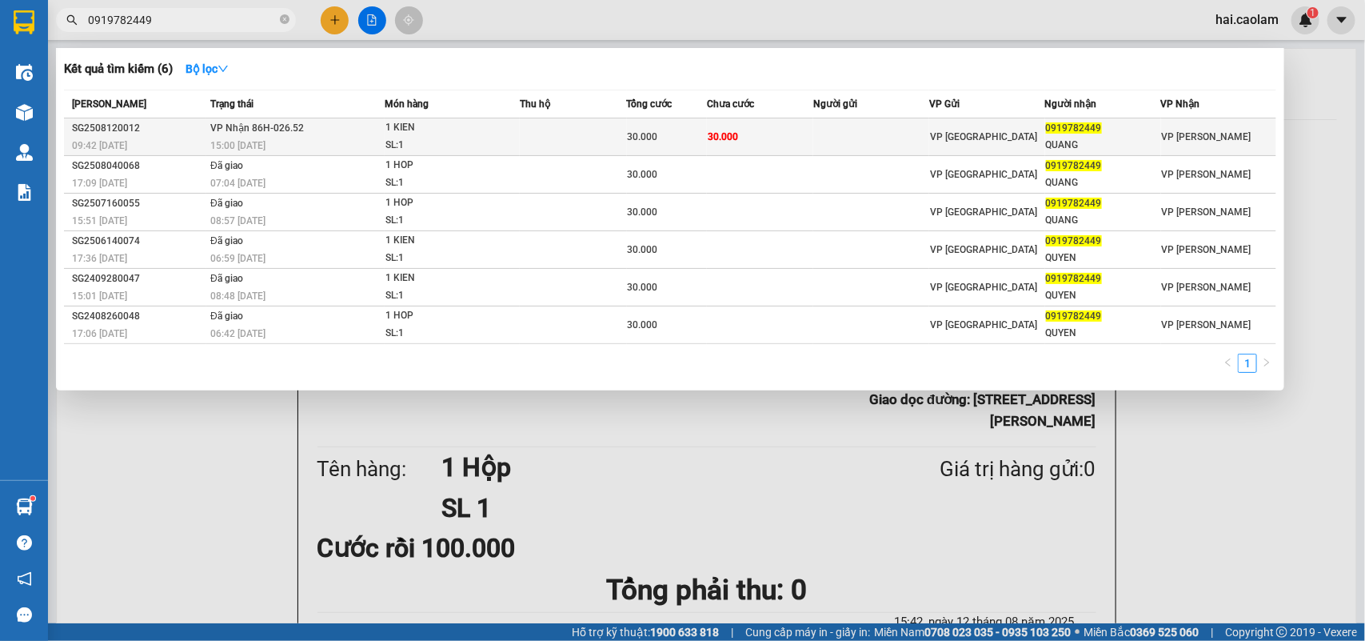
type input "0919782449"
click at [685, 134] on div "30.000" at bounding box center [667, 137] width 78 height 18
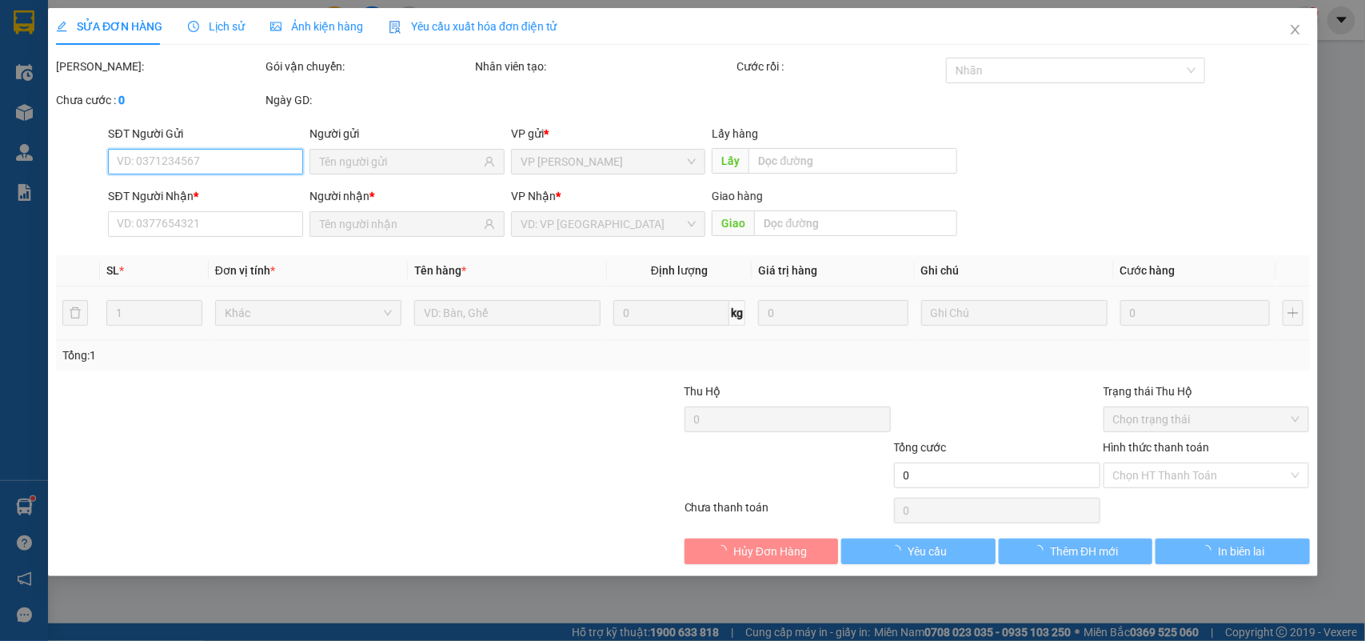
type input "0919782449"
type input "QUANG"
type input "30.000"
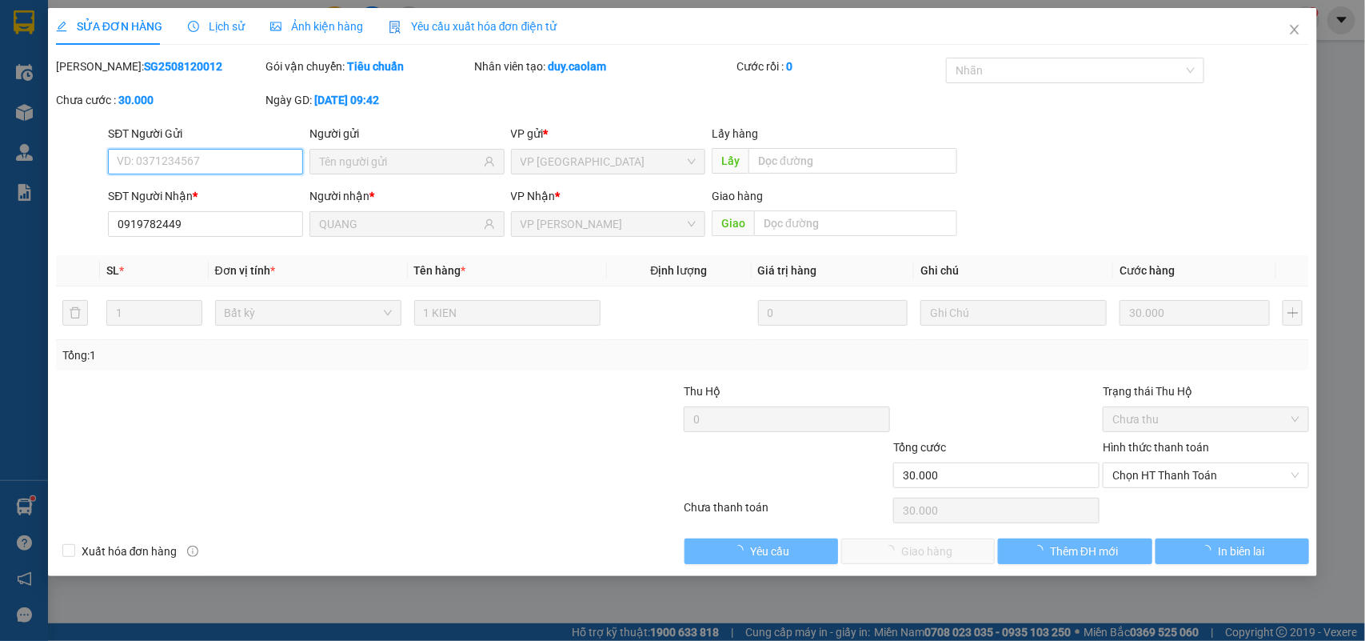
click at [1173, 477] on span "Chọn HT Thanh Toán" at bounding box center [1206, 475] width 187 height 24
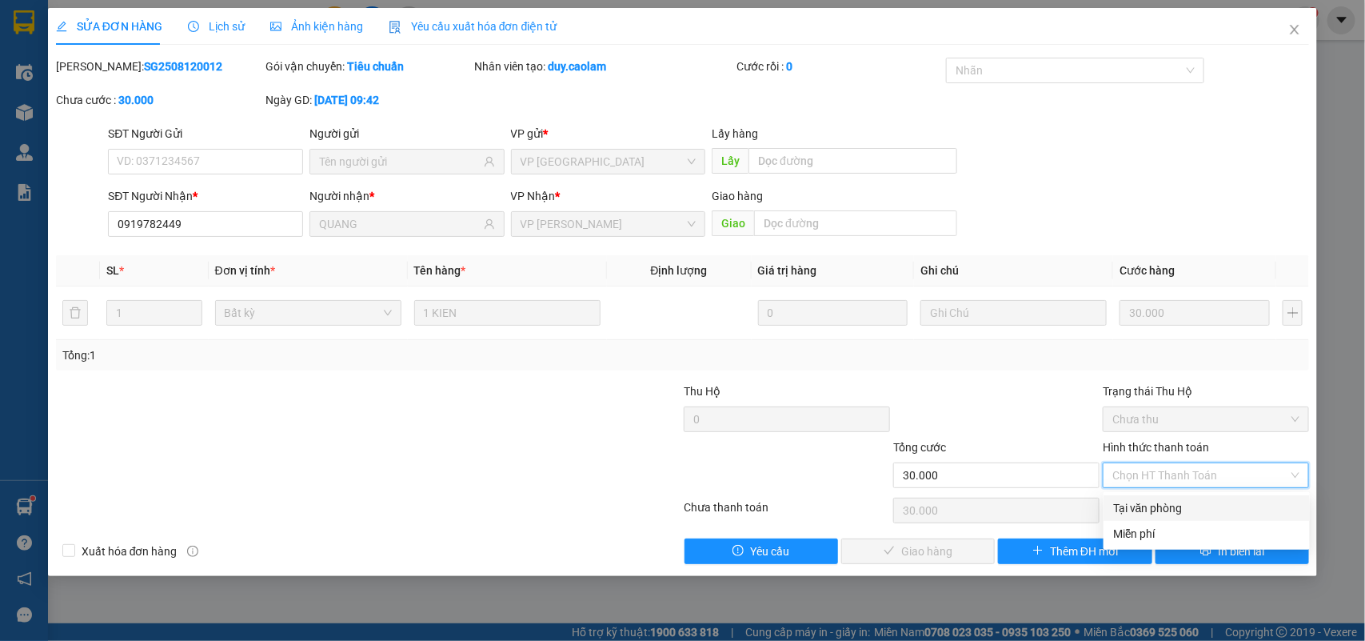
drag, startPoint x: 1153, startPoint y: 506, endPoint x: 989, endPoint y: 546, distance: 169.4
click at [1153, 506] on div "Tại văn phòng" at bounding box center [1206, 508] width 187 height 18
type input "0"
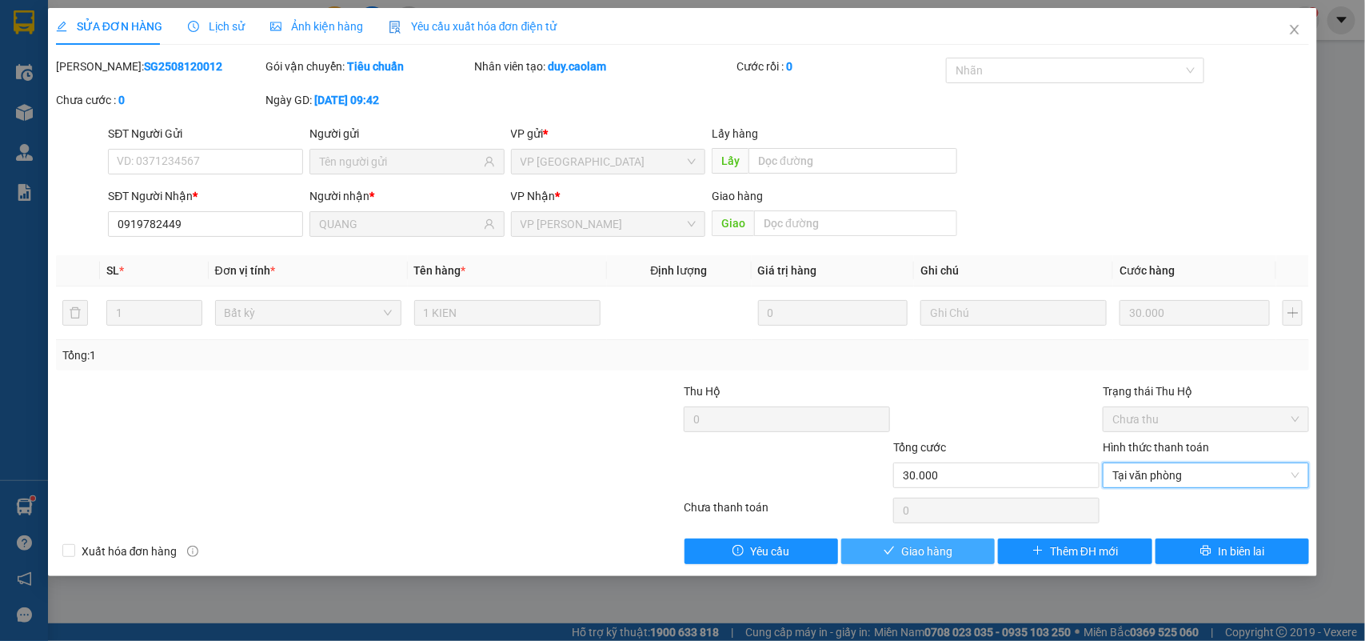
click at [965, 549] on button "Giao hàng" at bounding box center [918, 551] width 154 height 26
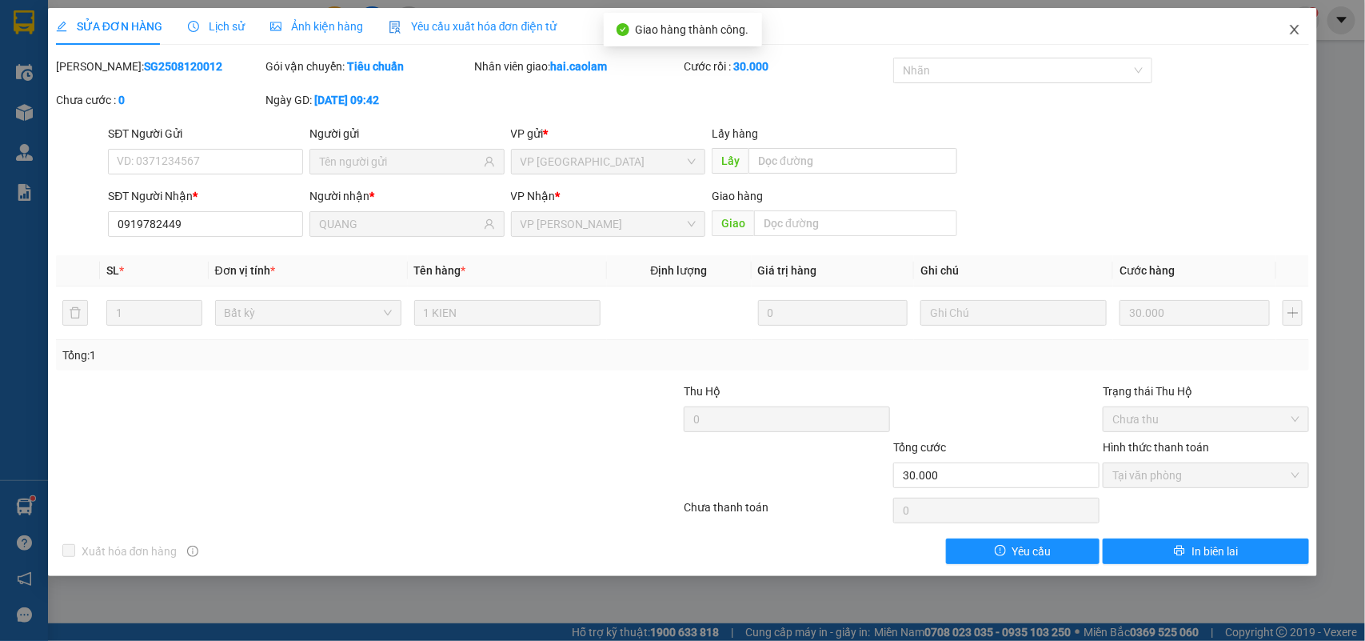
click at [1301, 24] on icon "close" at bounding box center [1295, 29] width 13 height 13
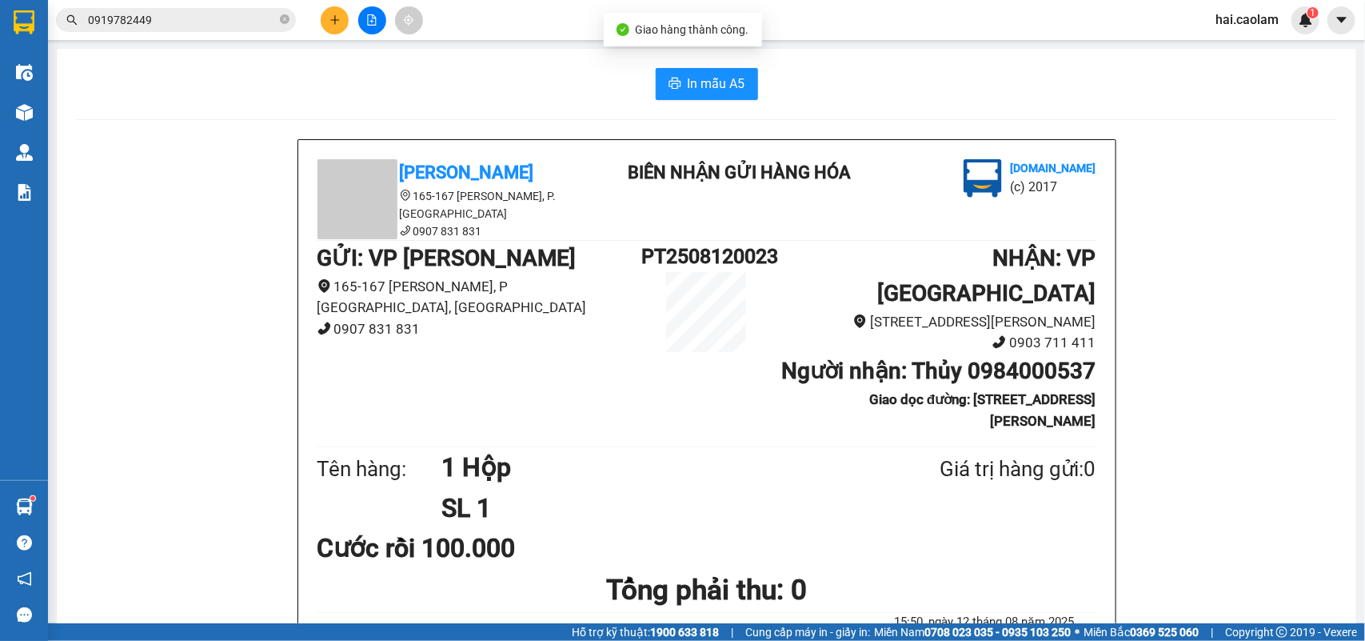
click at [238, 20] on input "0919782449" at bounding box center [182, 20] width 189 height 18
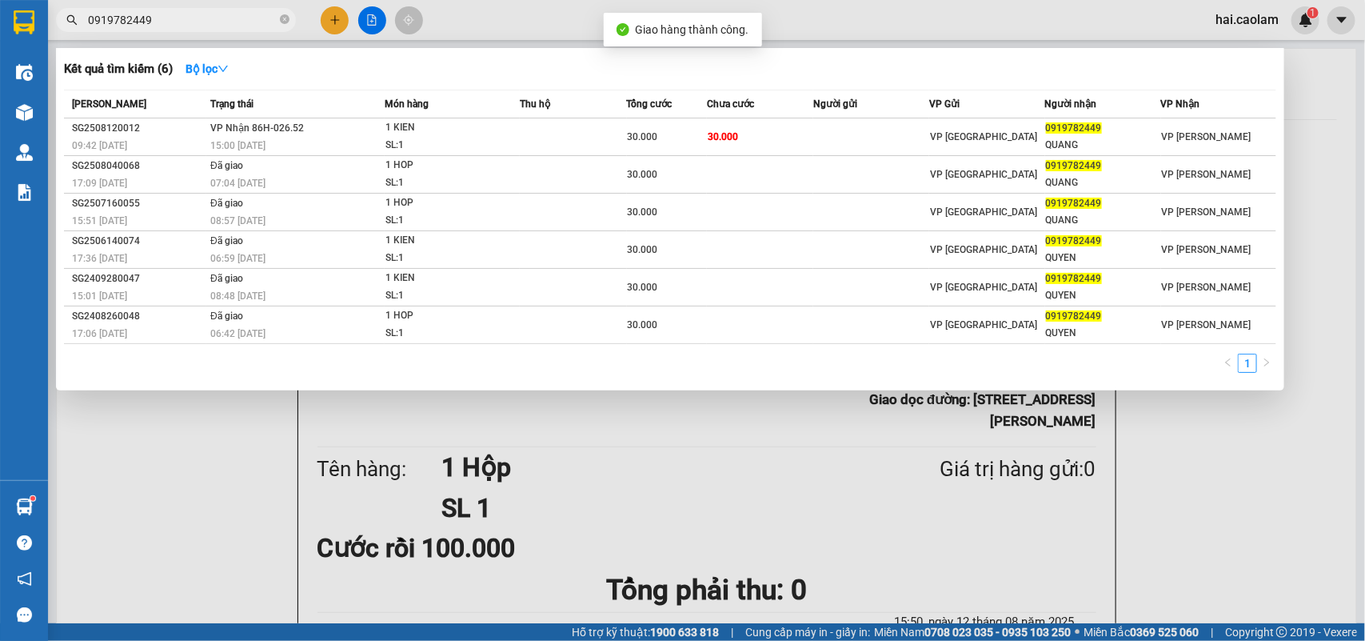
click at [238, 20] on input "0919782449" at bounding box center [182, 20] width 189 height 18
paste input "6689866"
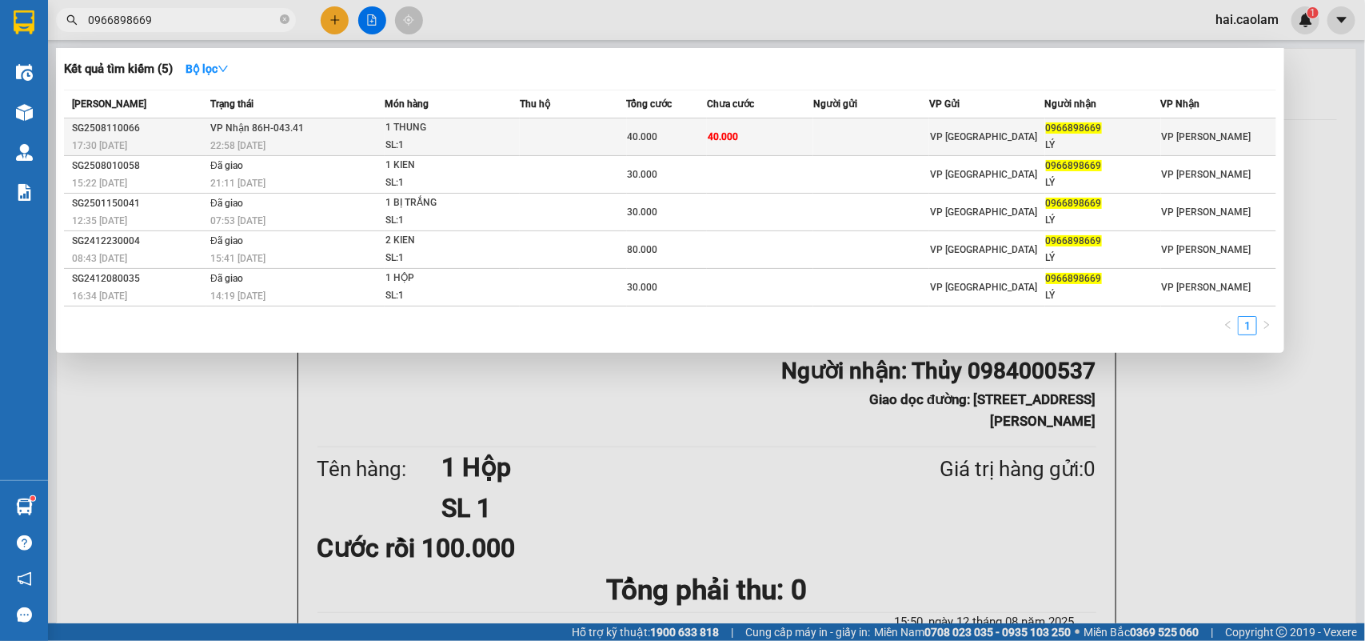
type input "0966898669"
click at [765, 134] on td "40.000" at bounding box center [760, 137] width 107 height 38
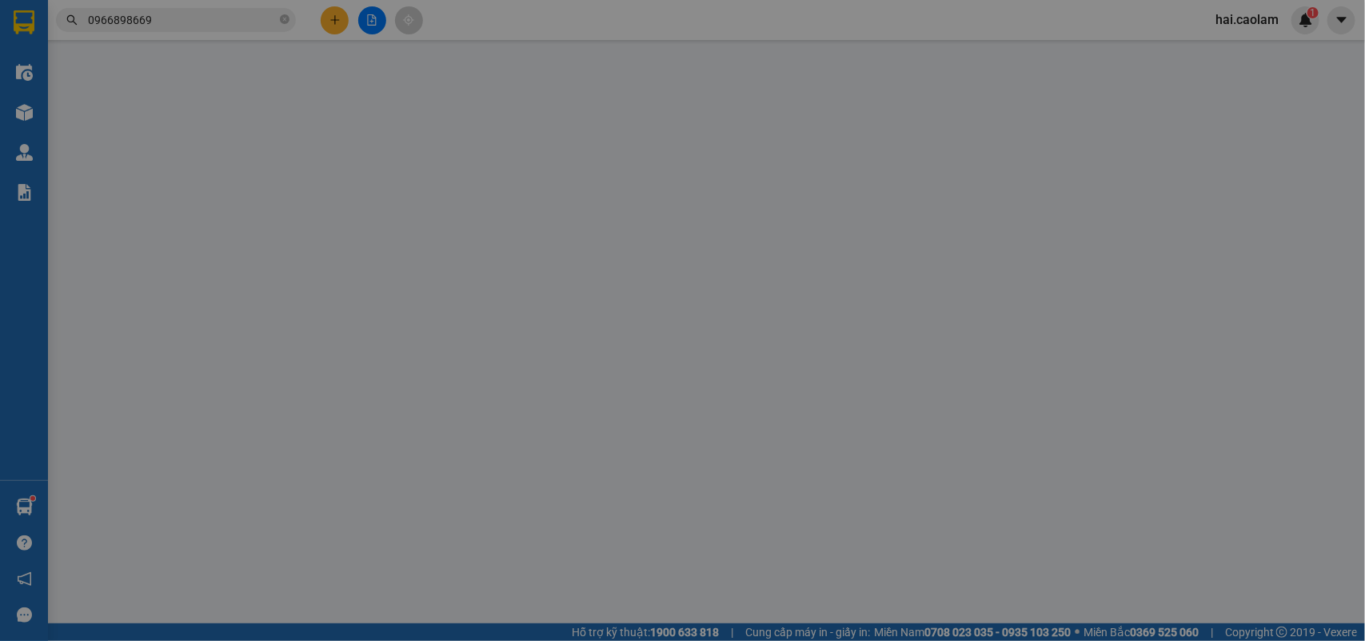
type input "0966898669"
type input "LÝ"
type input "40.000"
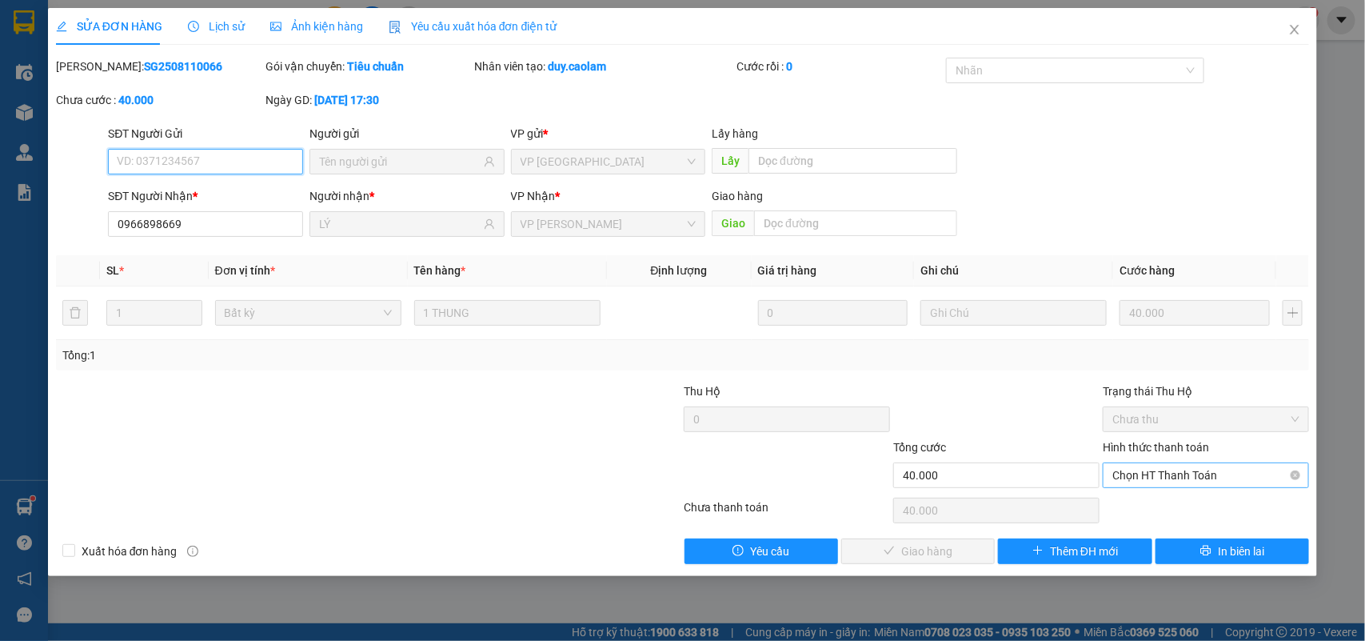
click at [1168, 476] on span "Chọn HT Thanh Toán" at bounding box center [1206, 475] width 187 height 24
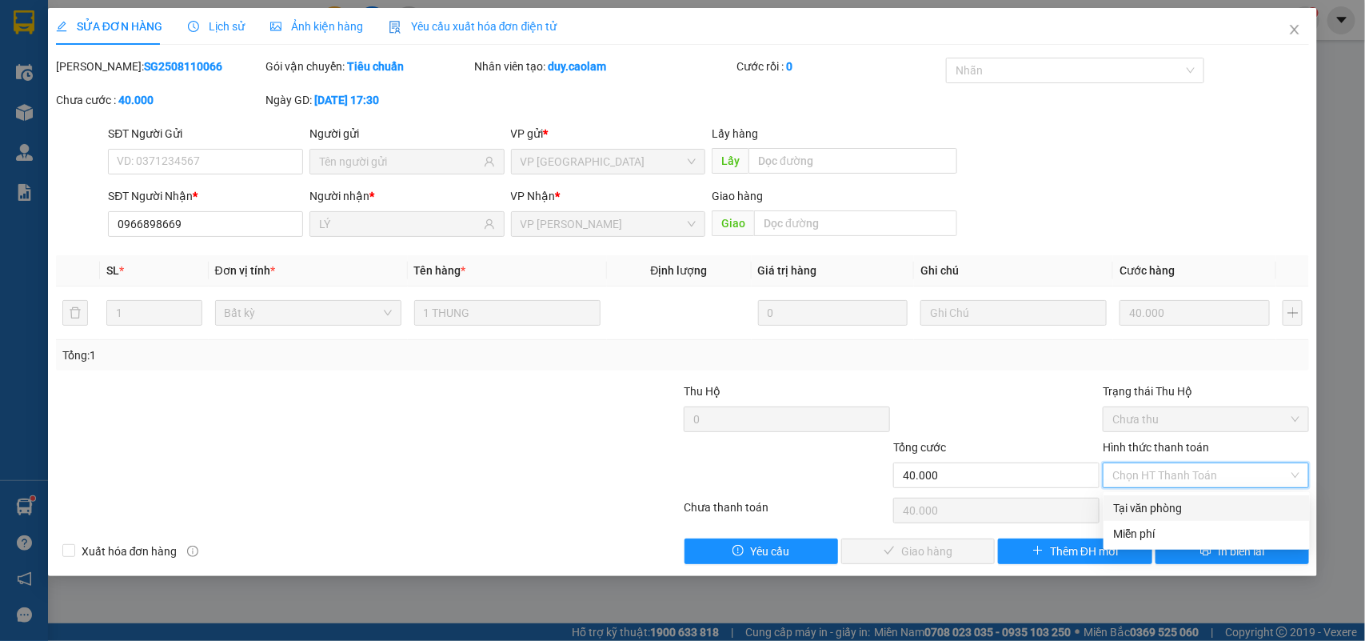
click at [1153, 506] on div "Tại văn phòng" at bounding box center [1206, 508] width 187 height 18
type input "0"
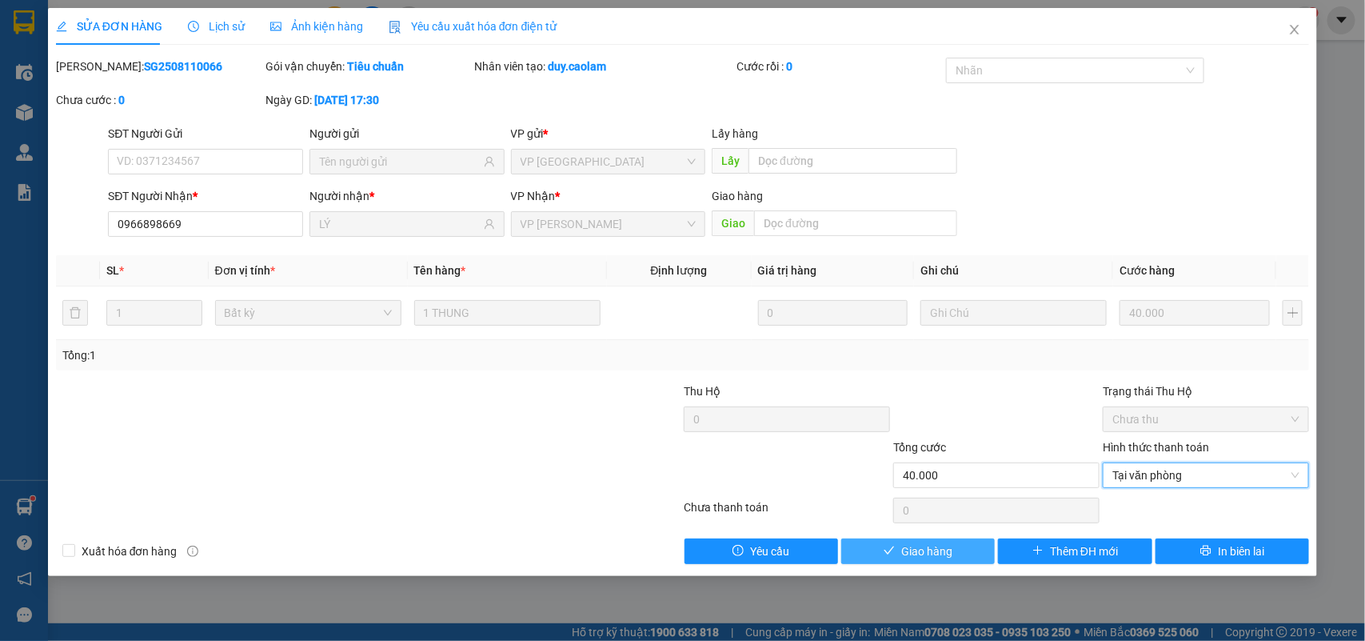
click at [917, 560] on span "Giao hàng" at bounding box center [926, 551] width 51 height 18
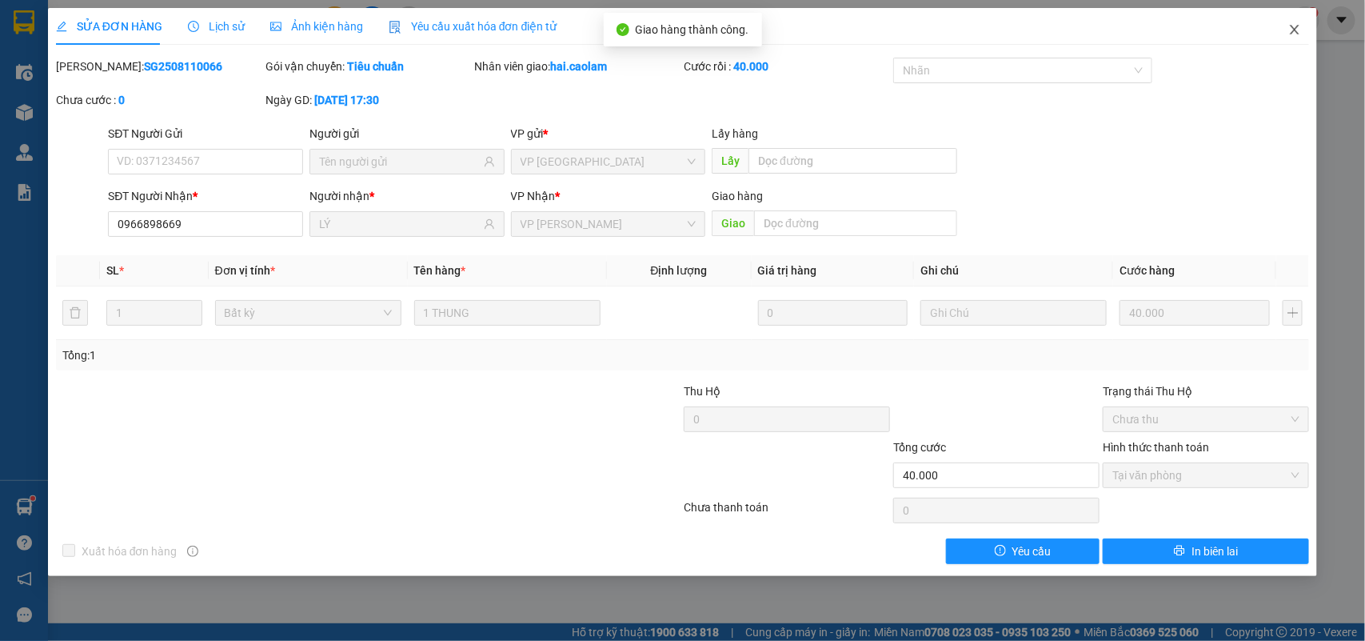
click at [1293, 20] on span "Close" at bounding box center [1295, 30] width 45 height 45
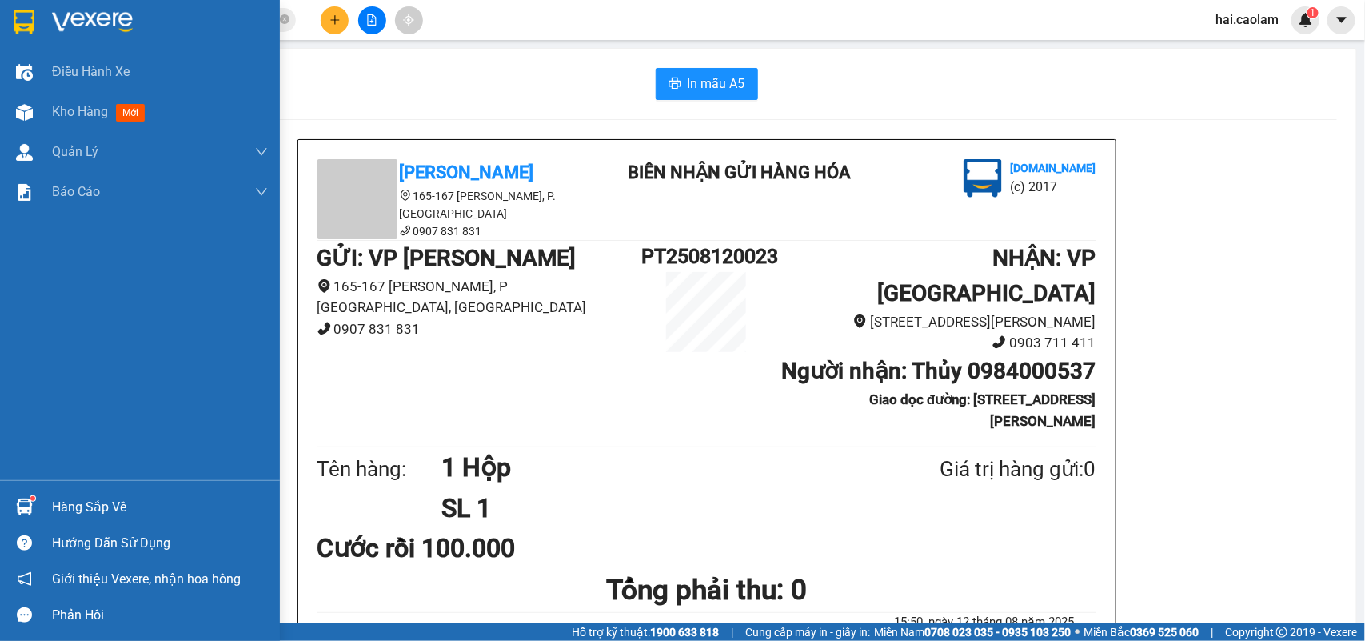
drag, startPoint x: 65, startPoint y: 506, endPoint x: 122, endPoint y: 506, distance: 57.6
click at [68, 506] on div "Hàng sắp về" at bounding box center [160, 507] width 216 height 24
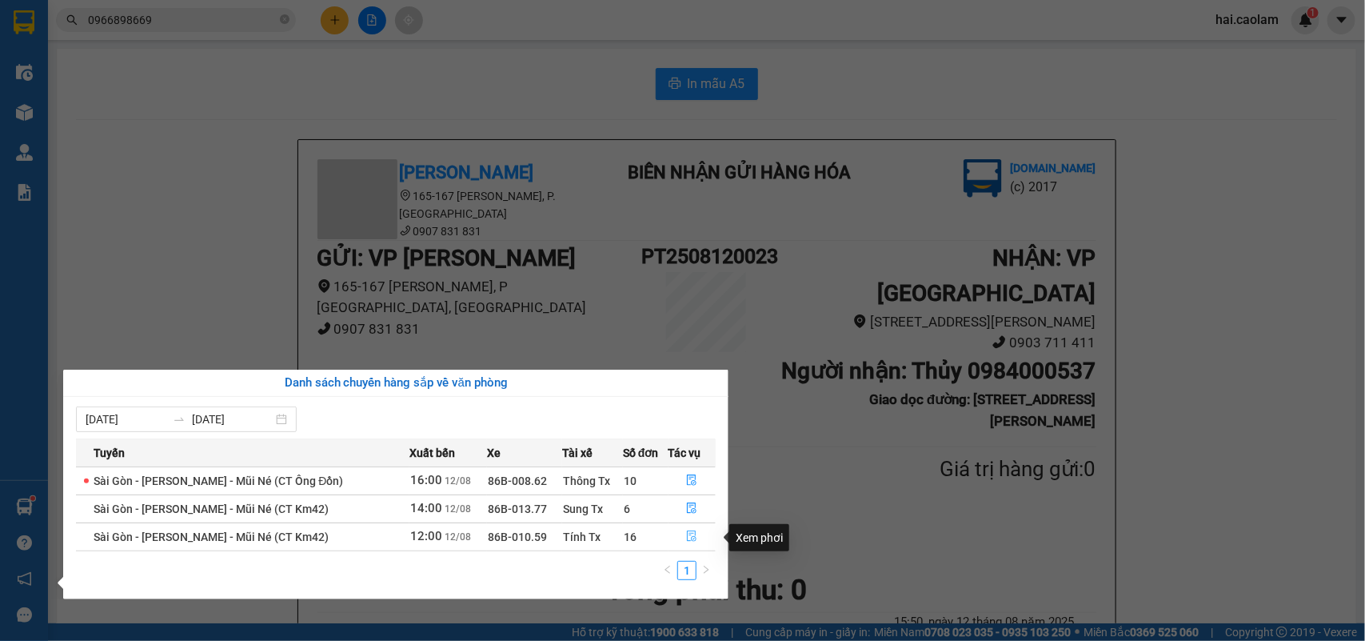
click at [688, 534] on icon "file-done" at bounding box center [693, 535] width 10 height 11
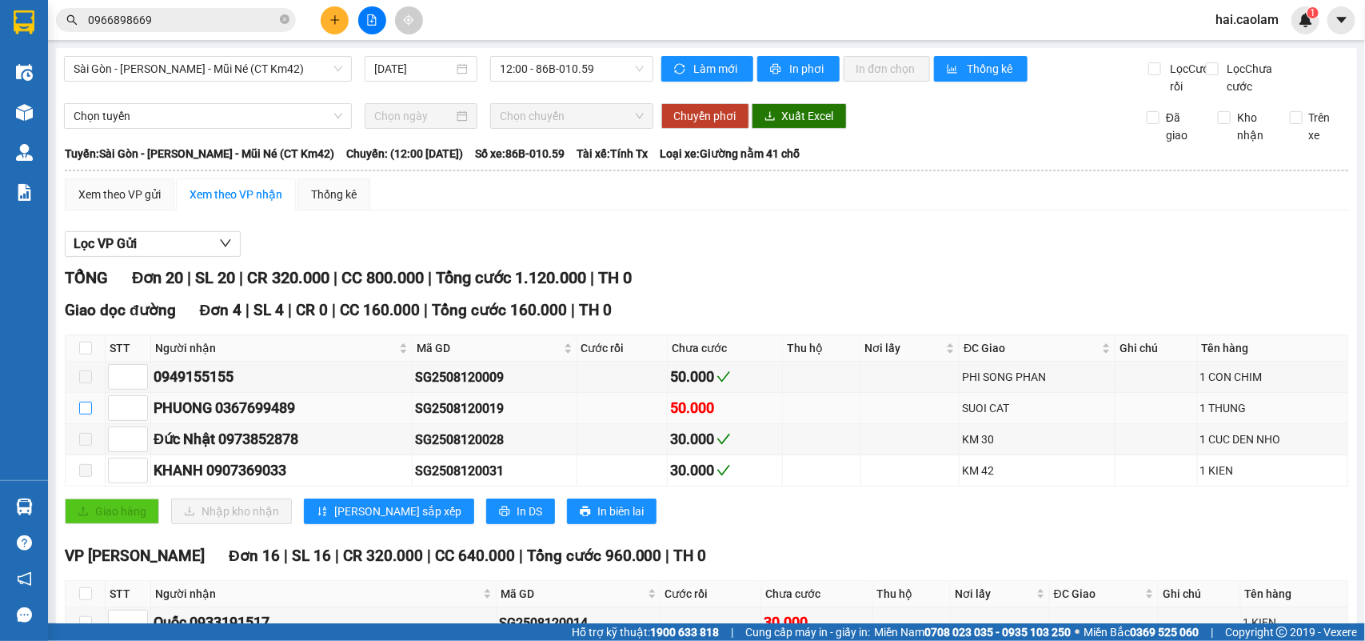
click at [88, 414] on input "checkbox" at bounding box center [85, 408] width 13 height 13
checkbox input "true"
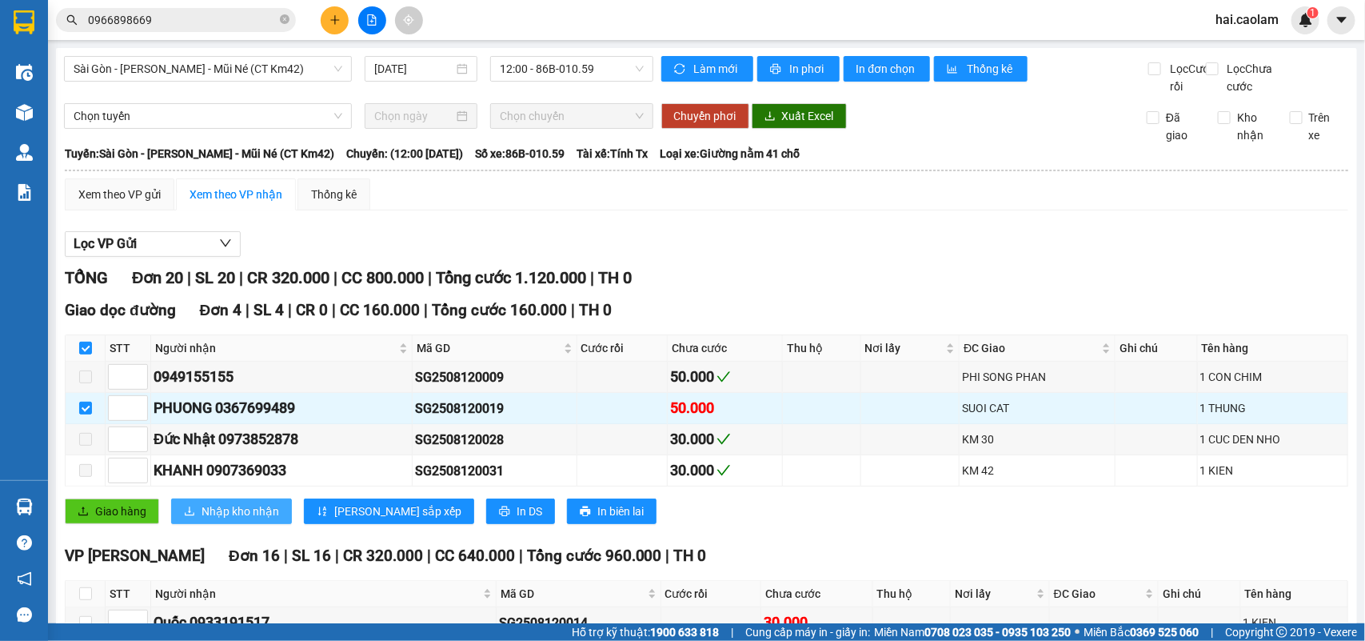
click at [209, 520] on span "Nhập kho nhận" at bounding box center [241, 511] width 78 height 18
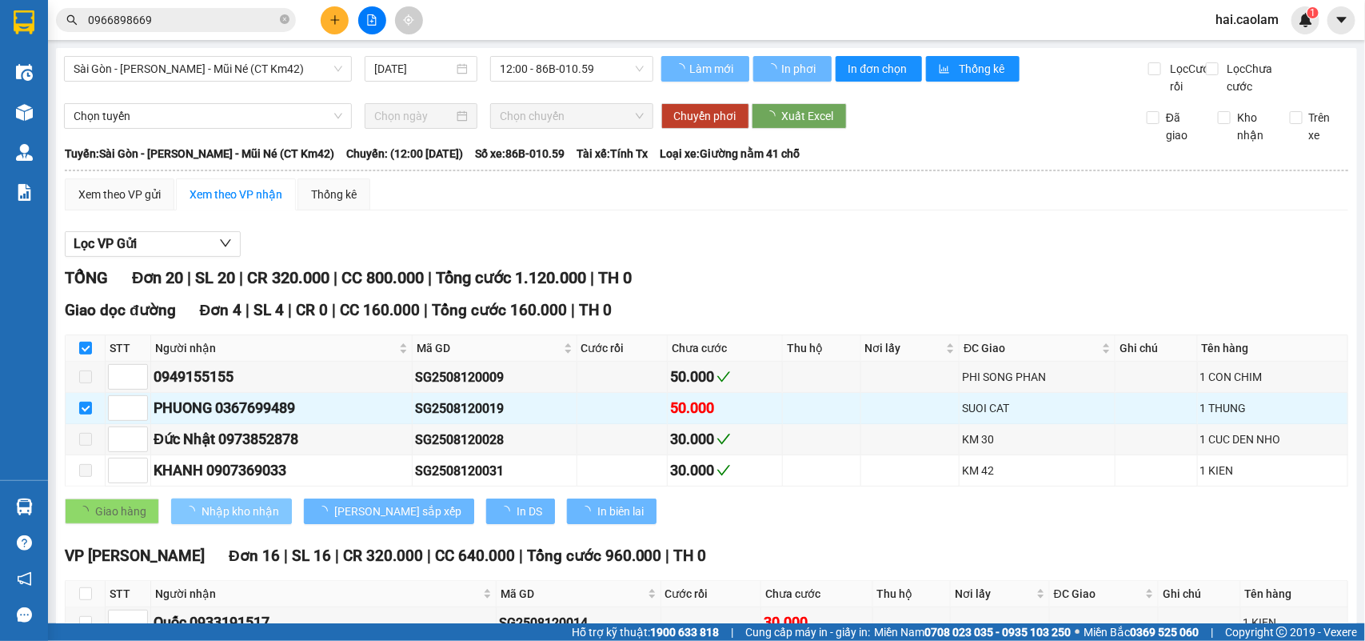
checkbox input "false"
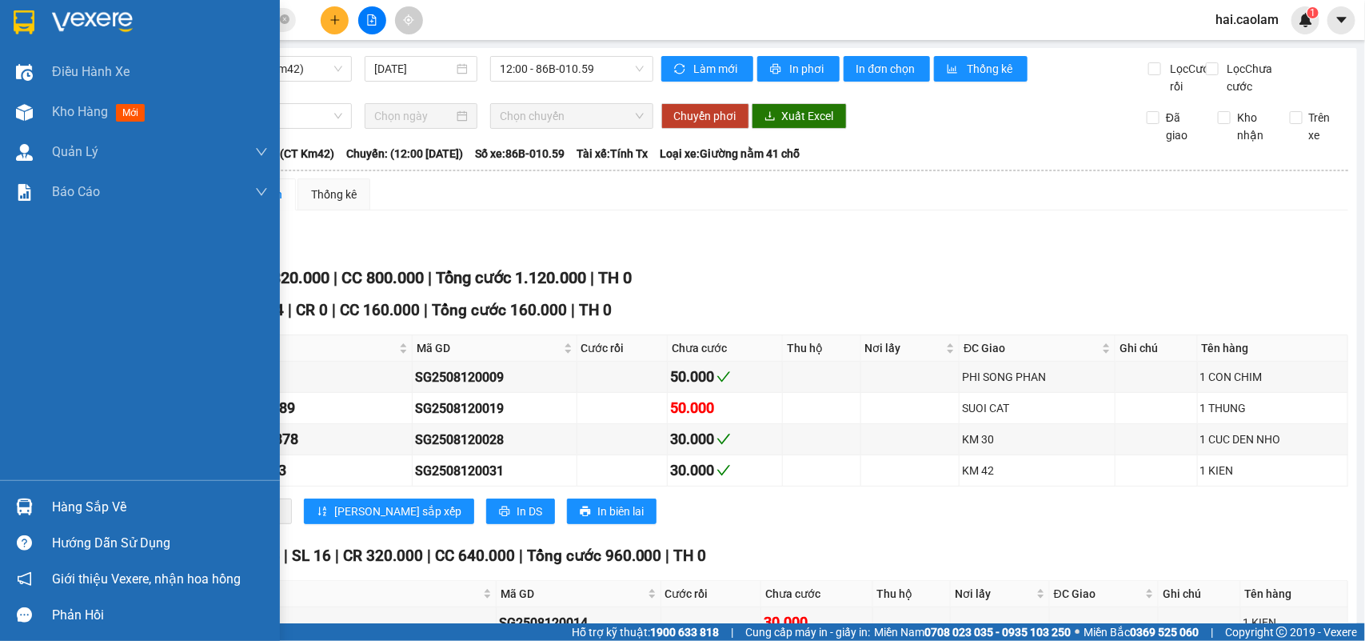
click at [26, 18] on img at bounding box center [24, 22] width 21 height 24
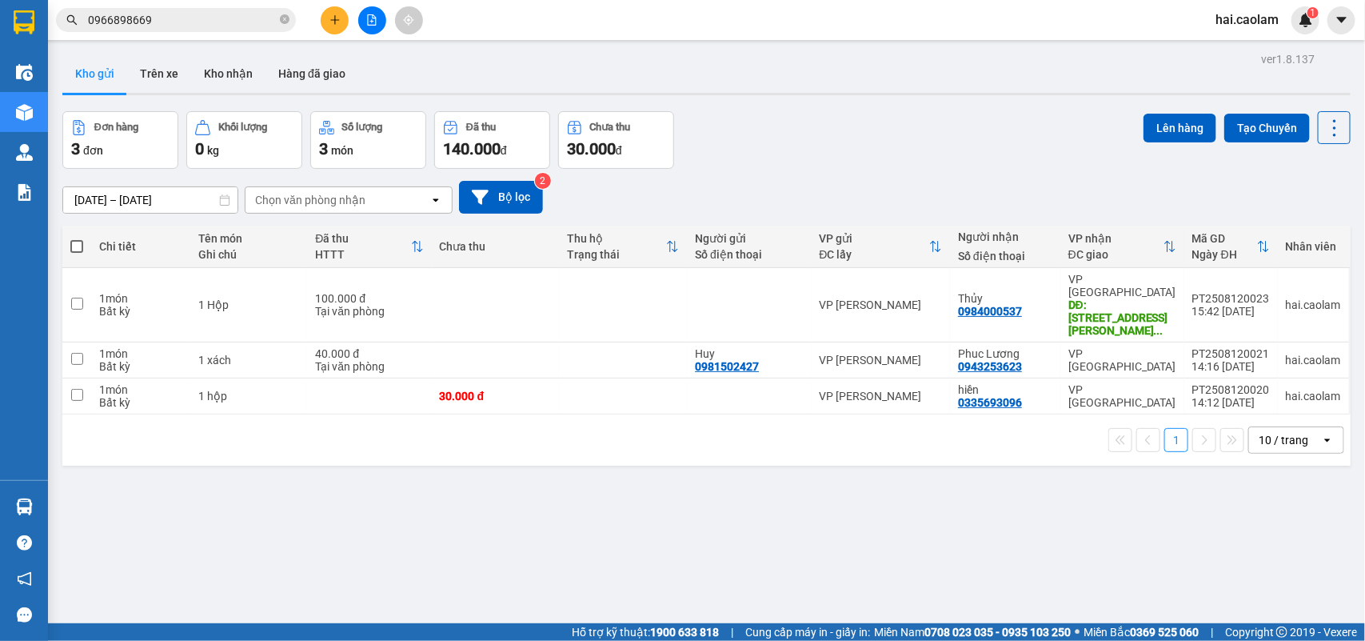
click at [844, 166] on div "Đơn hàng 3 đơn Khối lượng 0 kg Số lượng 3 món Đã thu 140.000 đ Chưa thu 30.000 …" at bounding box center [706, 140] width 1289 height 58
click at [222, 78] on button "Kho nhận" at bounding box center [228, 73] width 74 height 38
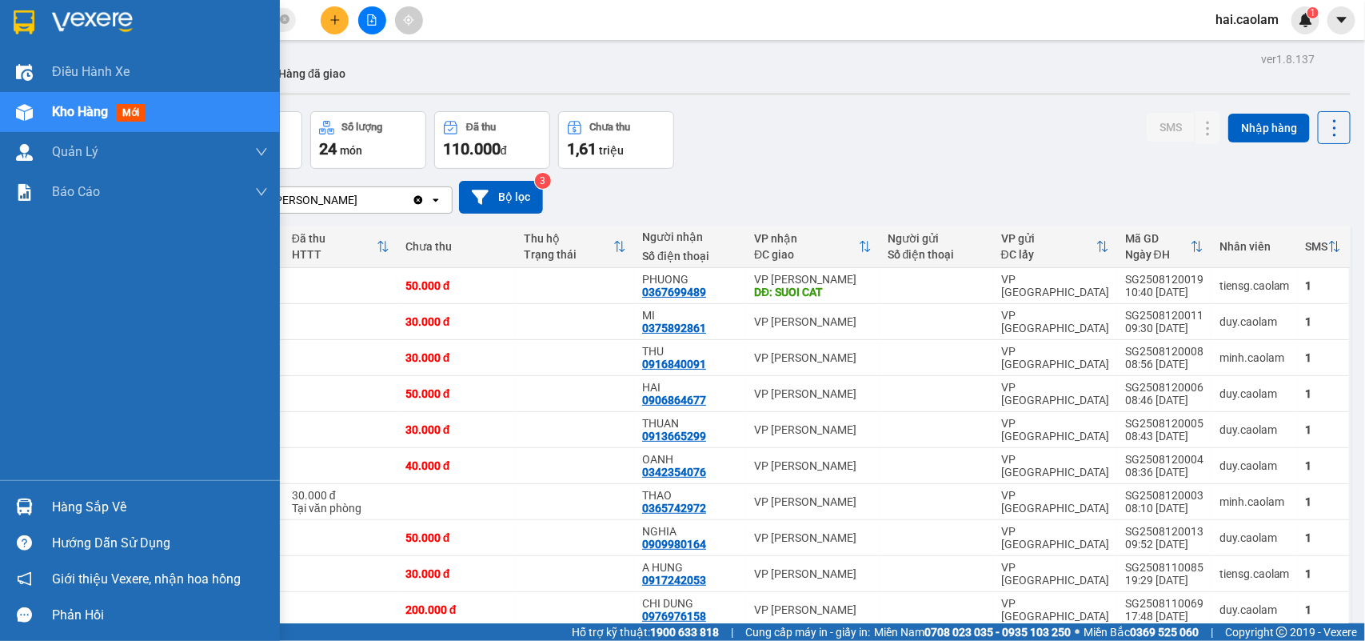
click at [24, 505] on img at bounding box center [24, 506] width 17 height 17
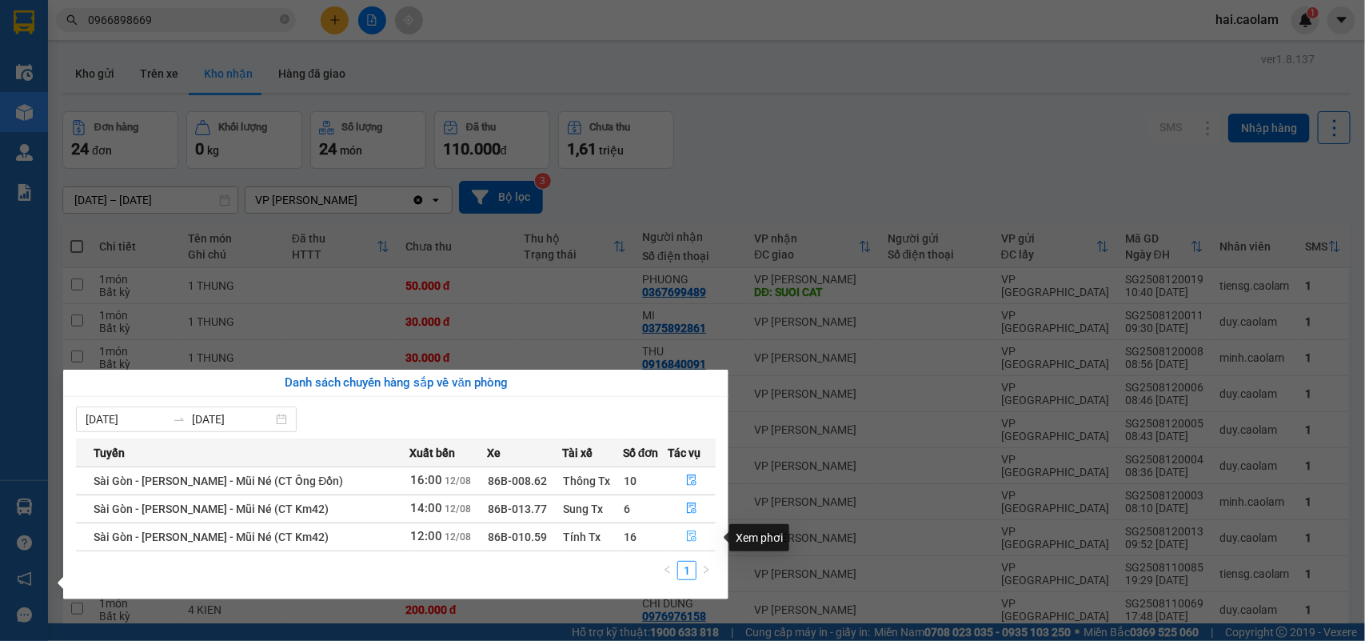
click at [693, 541] on icon "file-done" at bounding box center [691, 535] width 11 height 11
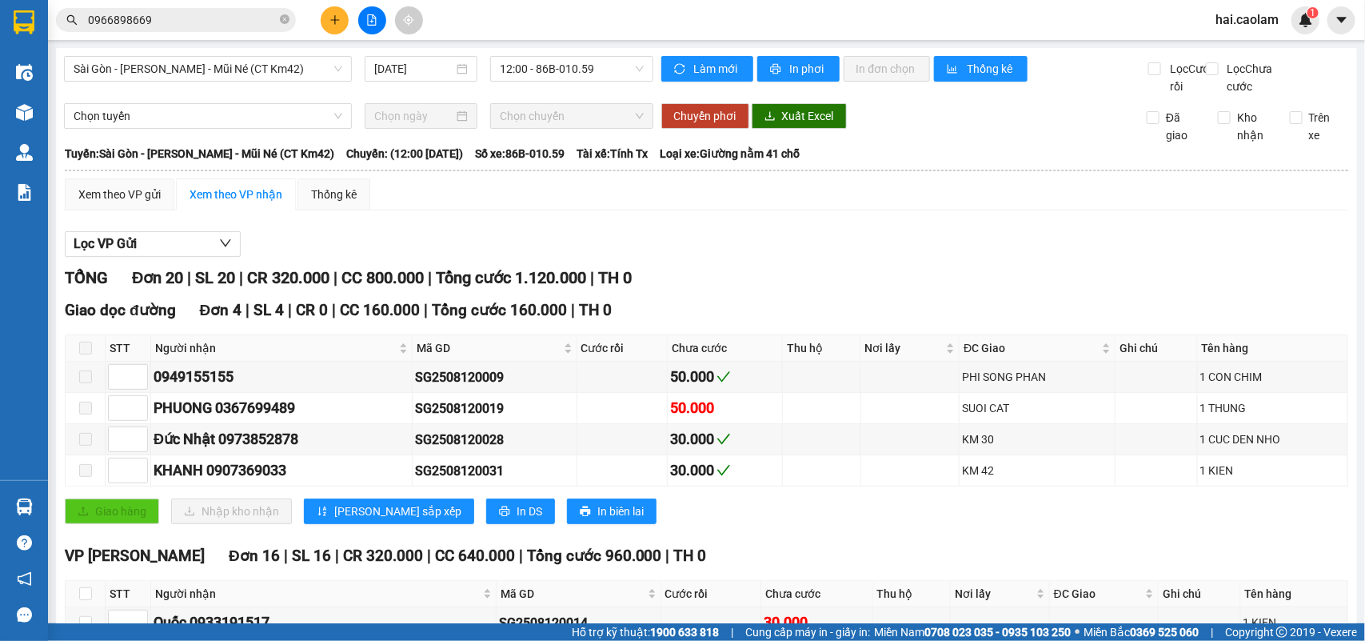
scroll to position [400, 0]
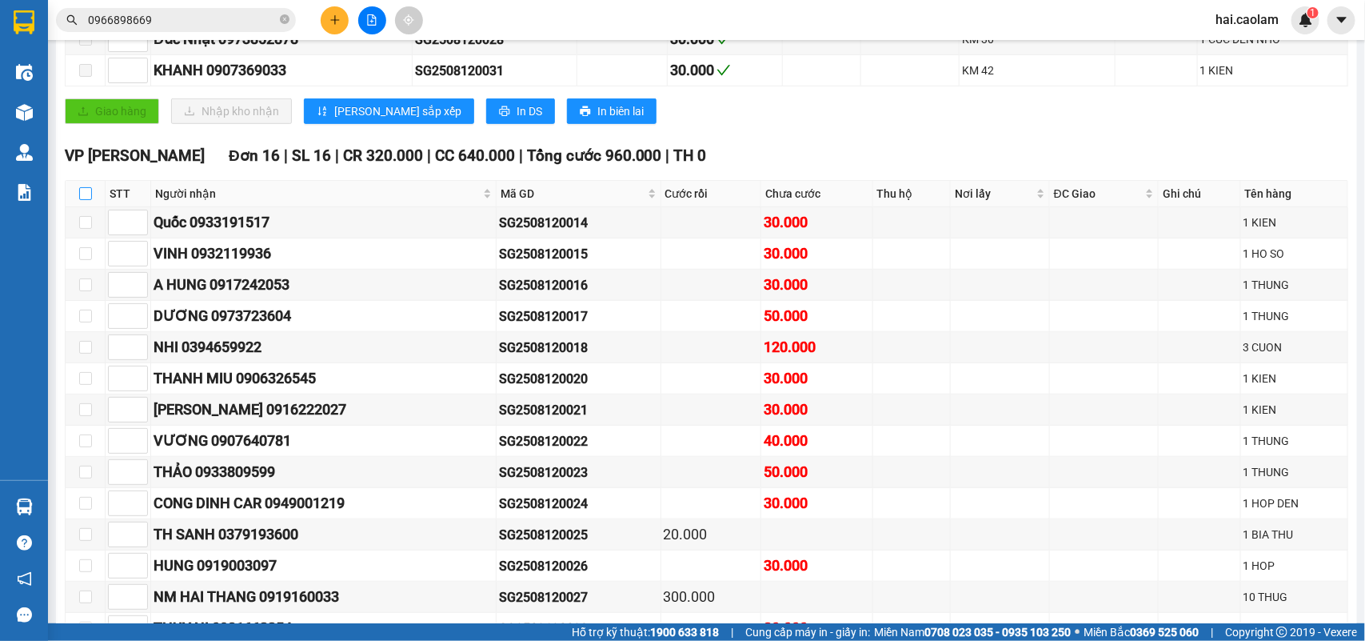
click at [84, 200] on input "checkbox" at bounding box center [85, 193] width 13 height 13
checkbox input "true"
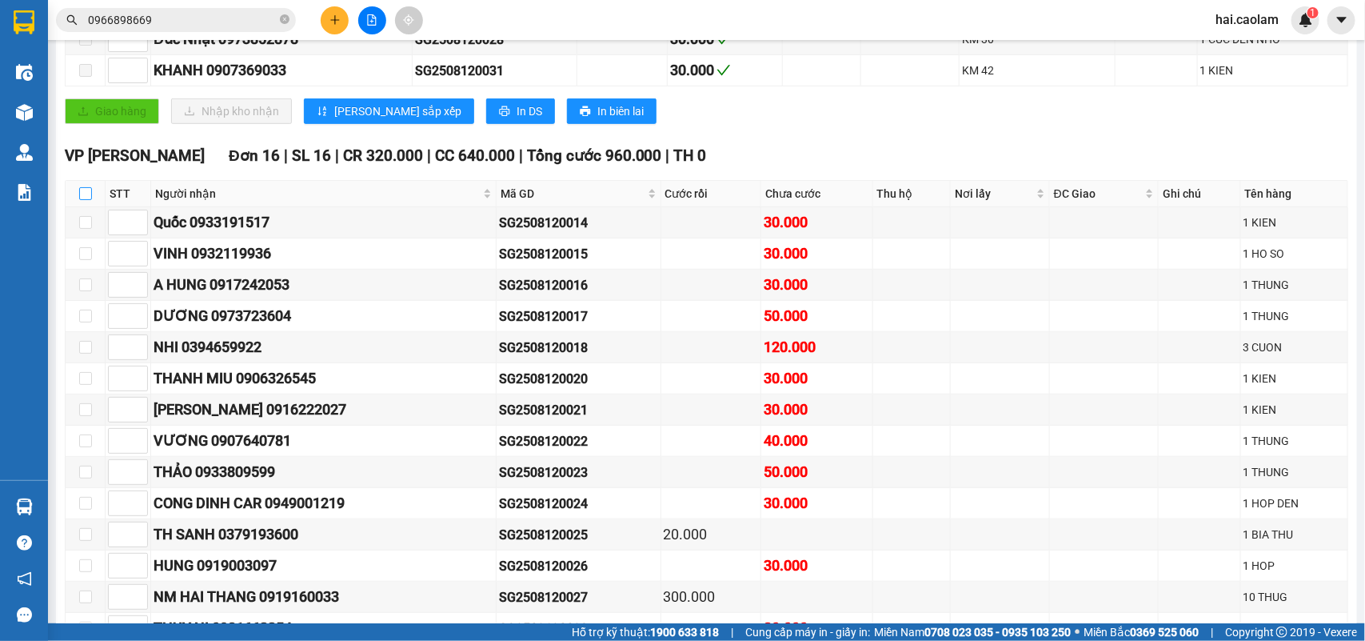
checkbox input "true"
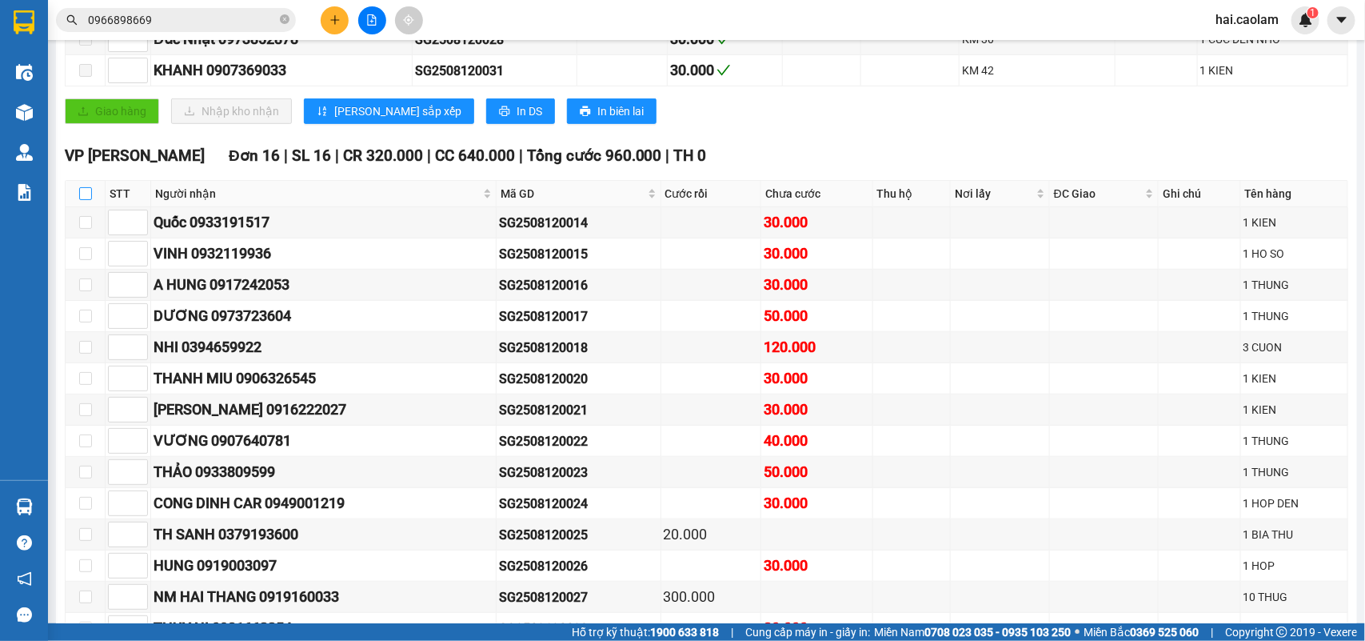
checkbox input "true"
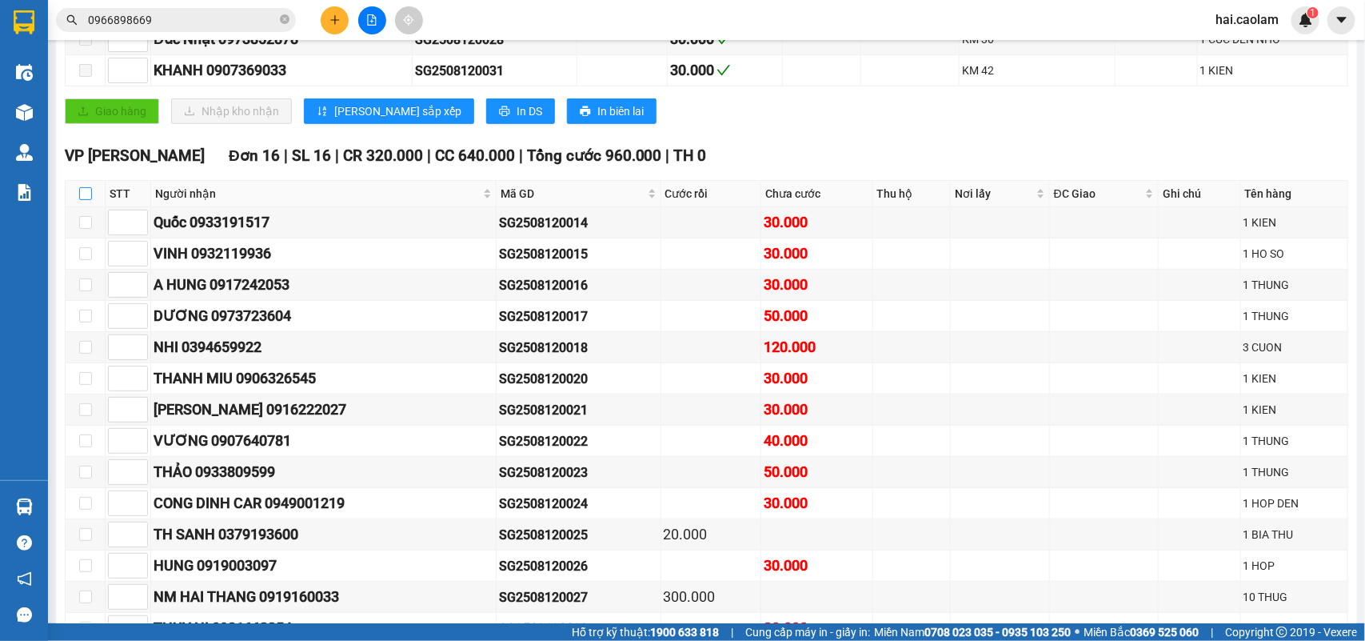
checkbox input "true"
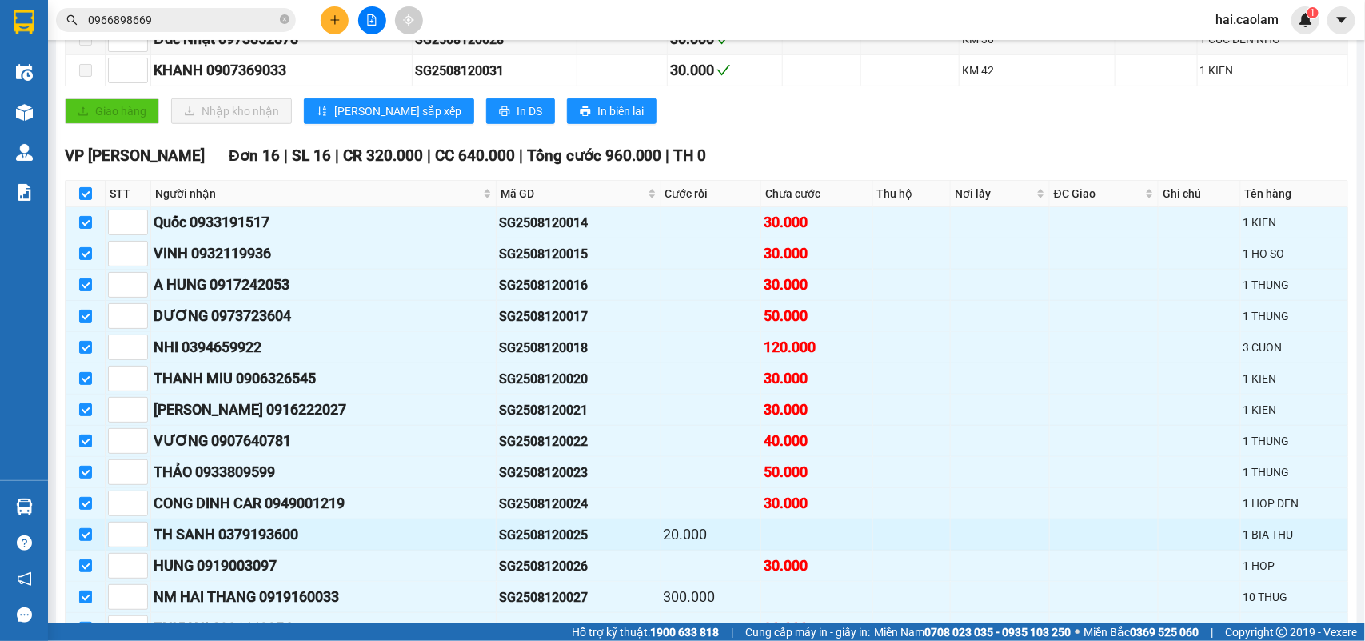
scroll to position [597, 0]
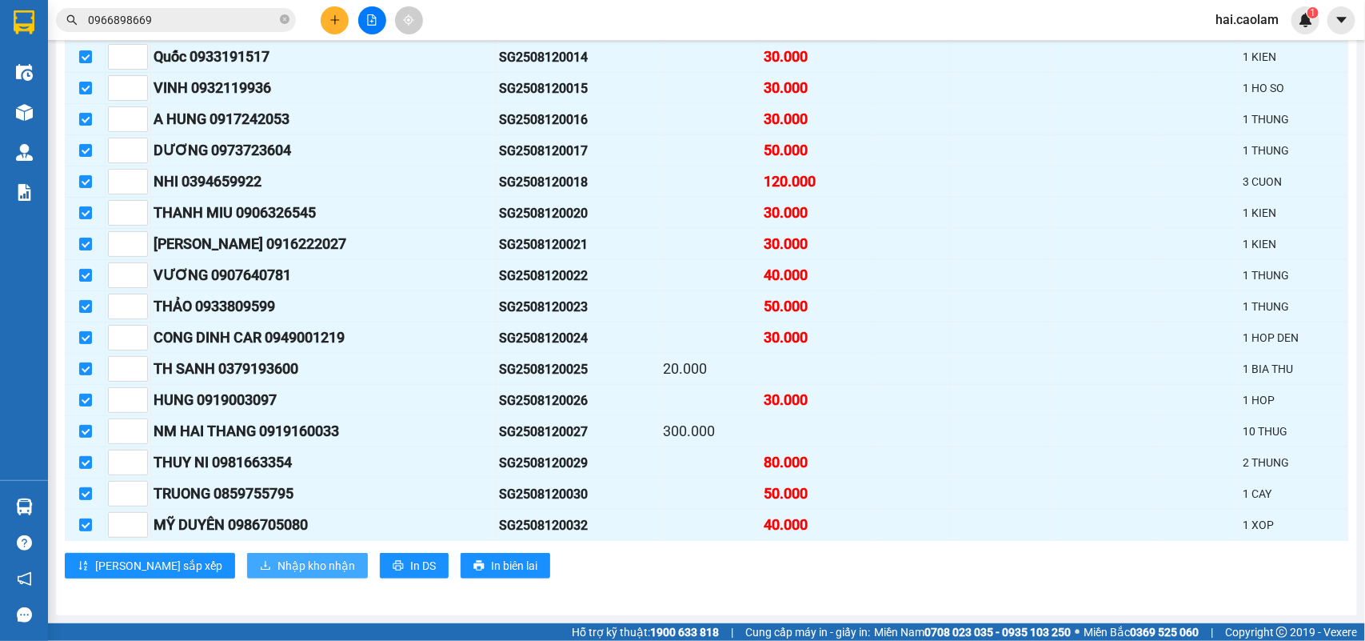
click at [278, 562] on span "Nhập kho nhận" at bounding box center [317, 566] width 78 height 18
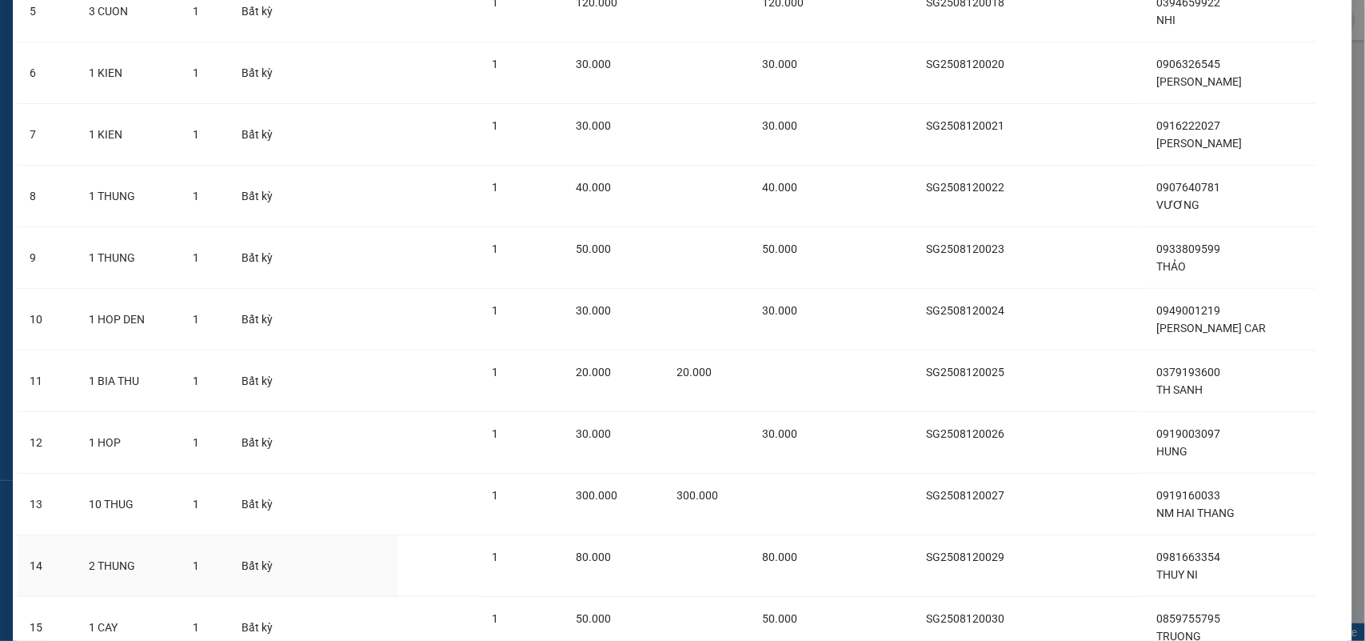
scroll to position [598, 0]
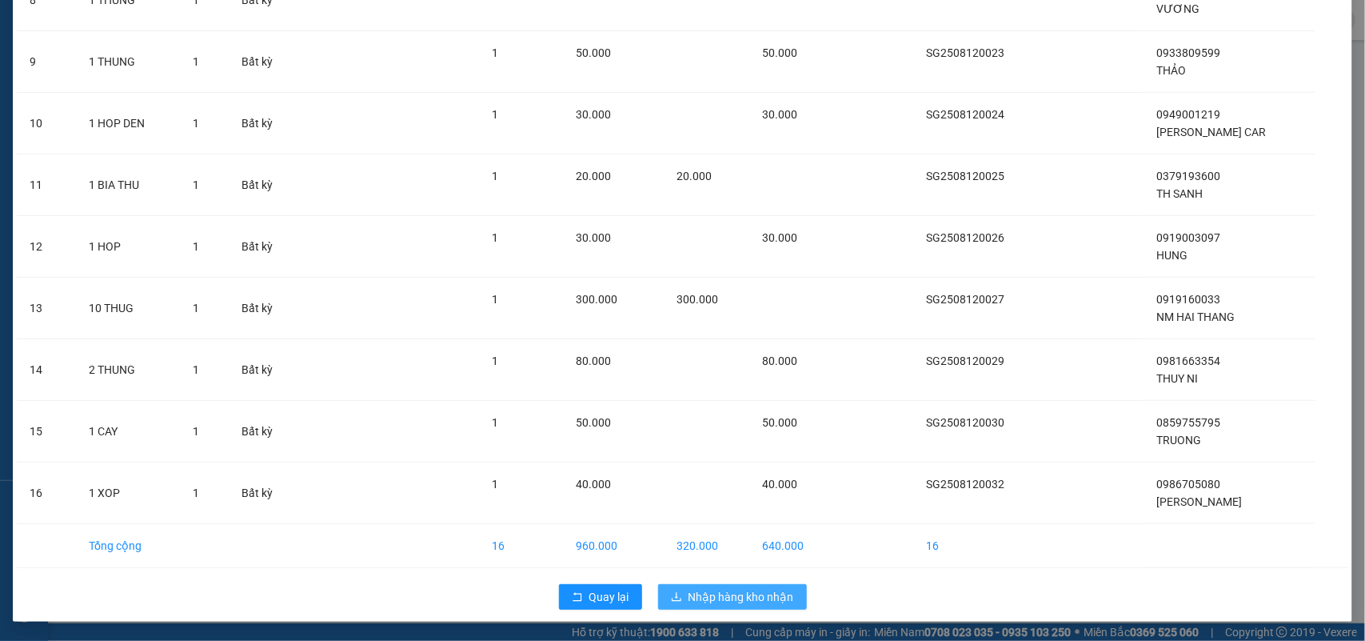
click at [748, 584] on button "Nhập hàng kho nhận" at bounding box center [732, 597] width 149 height 26
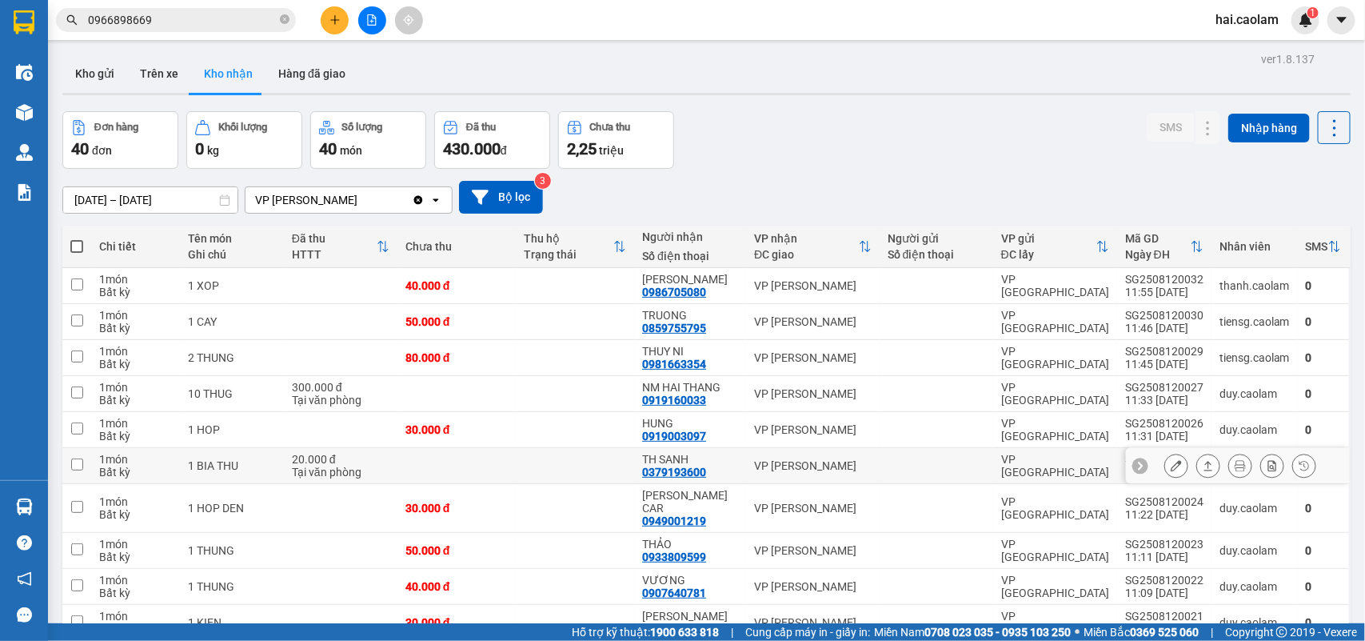
click at [728, 469] on div "TH SANH 0379193600" at bounding box center [690, 466] width 96 height 26
checkbox input "true"
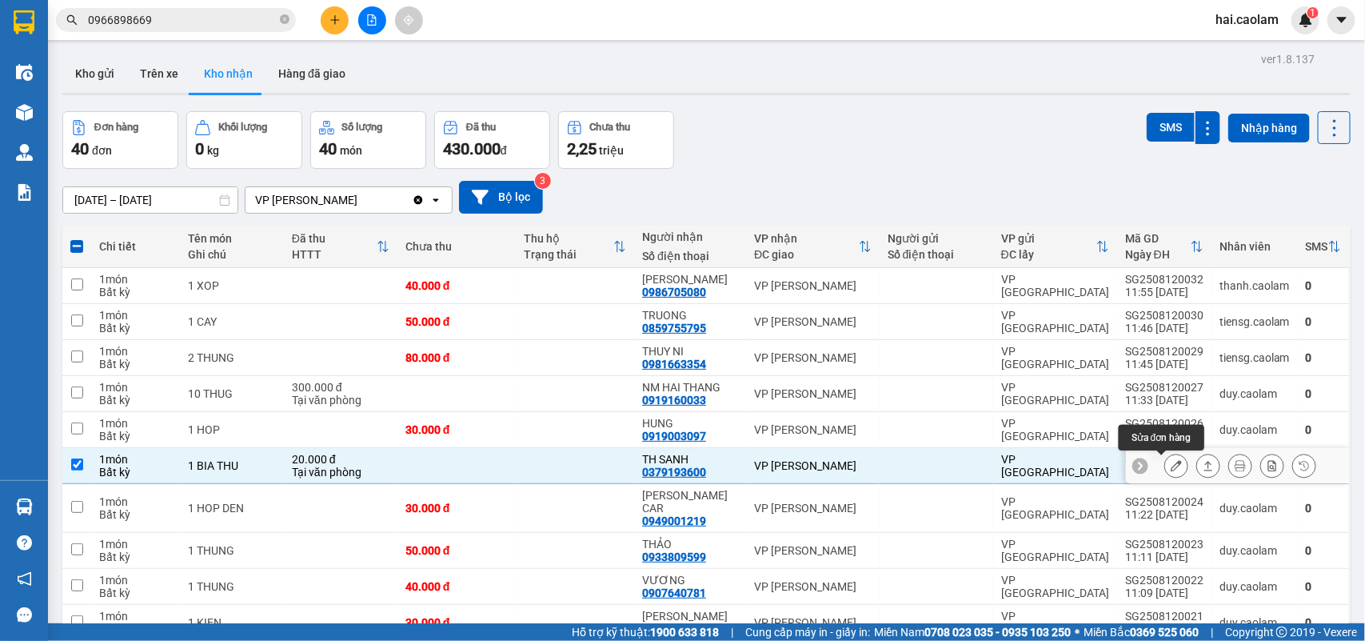
click at [1171, 465] on icon at bounding box center [1176, 465] width 11 height 11
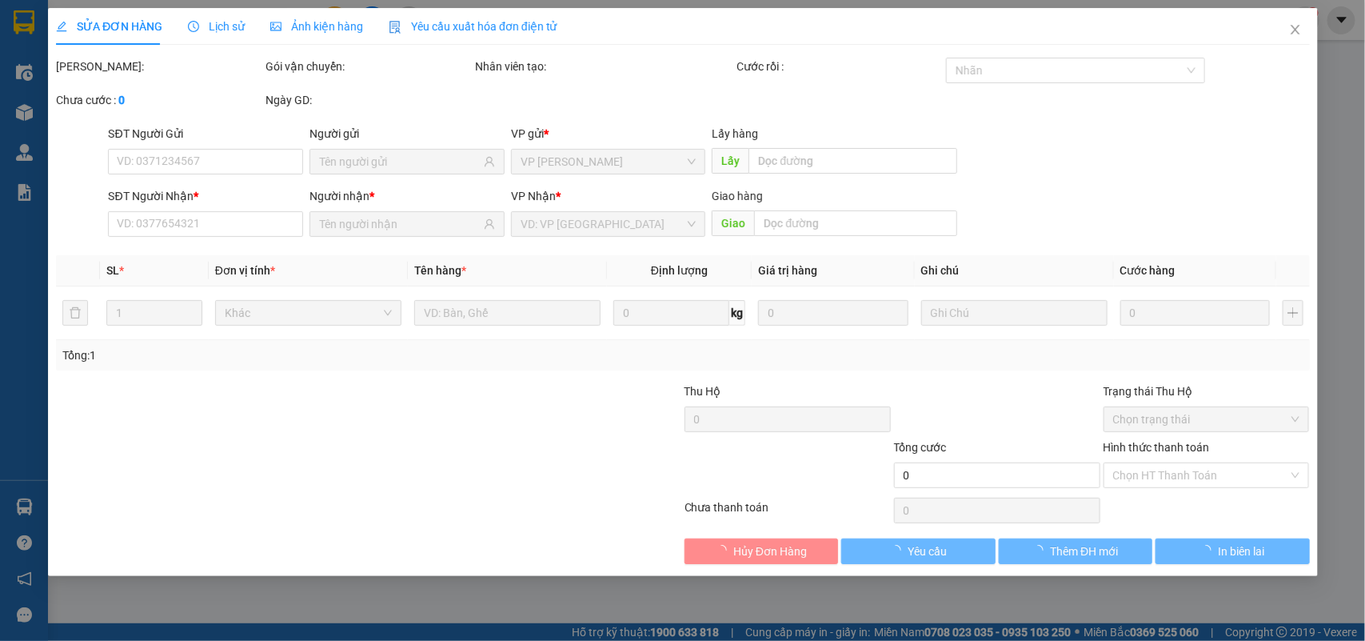
type input "0379193600"
type input "TH SANH"
type input "20.000"
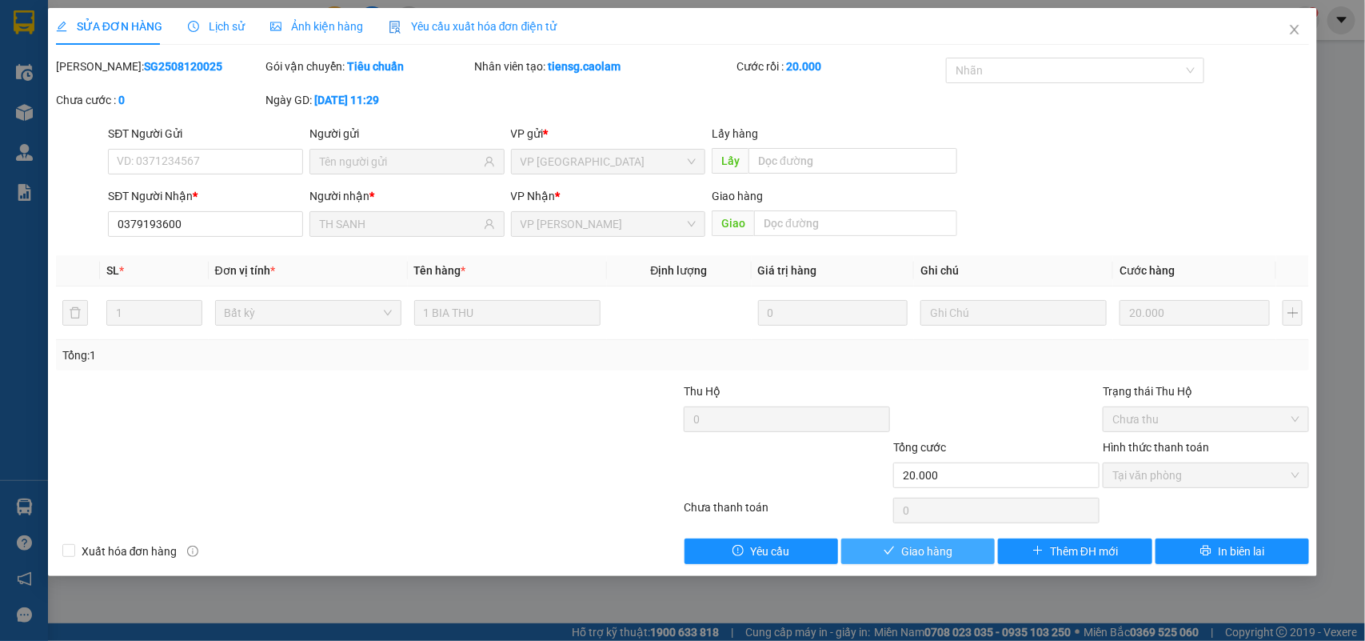
click at [941, 554] on span "Giao hàng" at bounding box center [926, 551] width 51 height 18
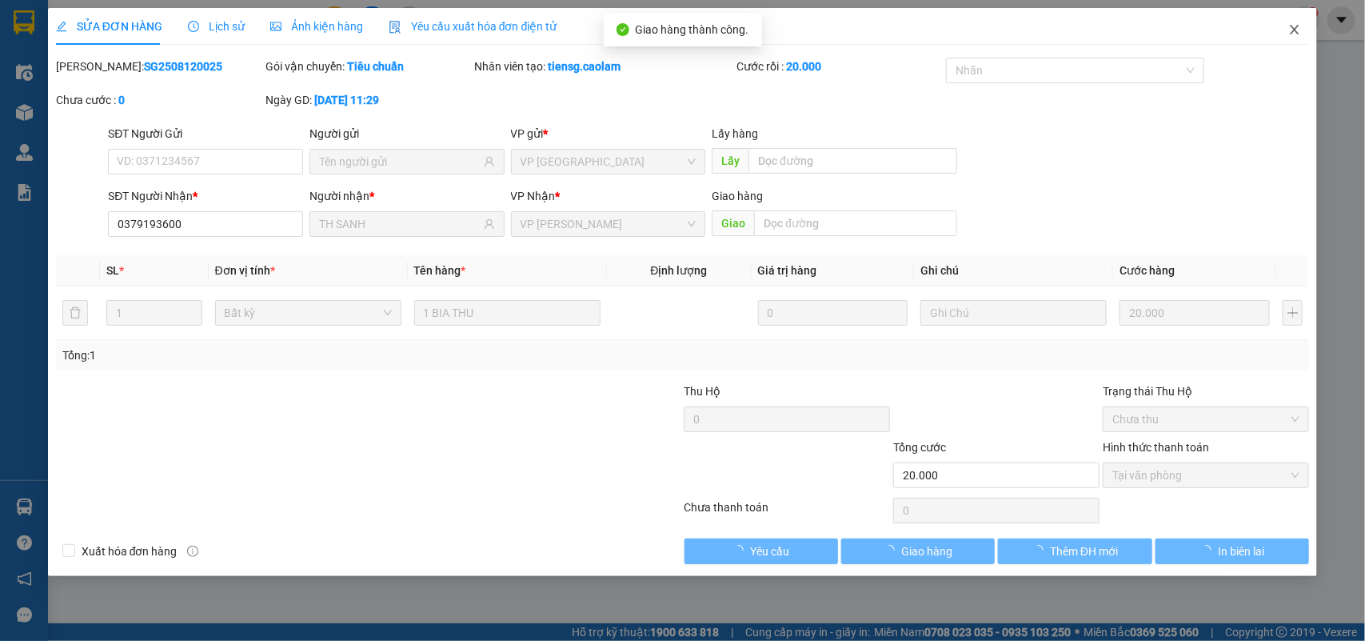
click at [1296, 41] on span "Close" at bounding box center [1295, 30] width 45 height 45
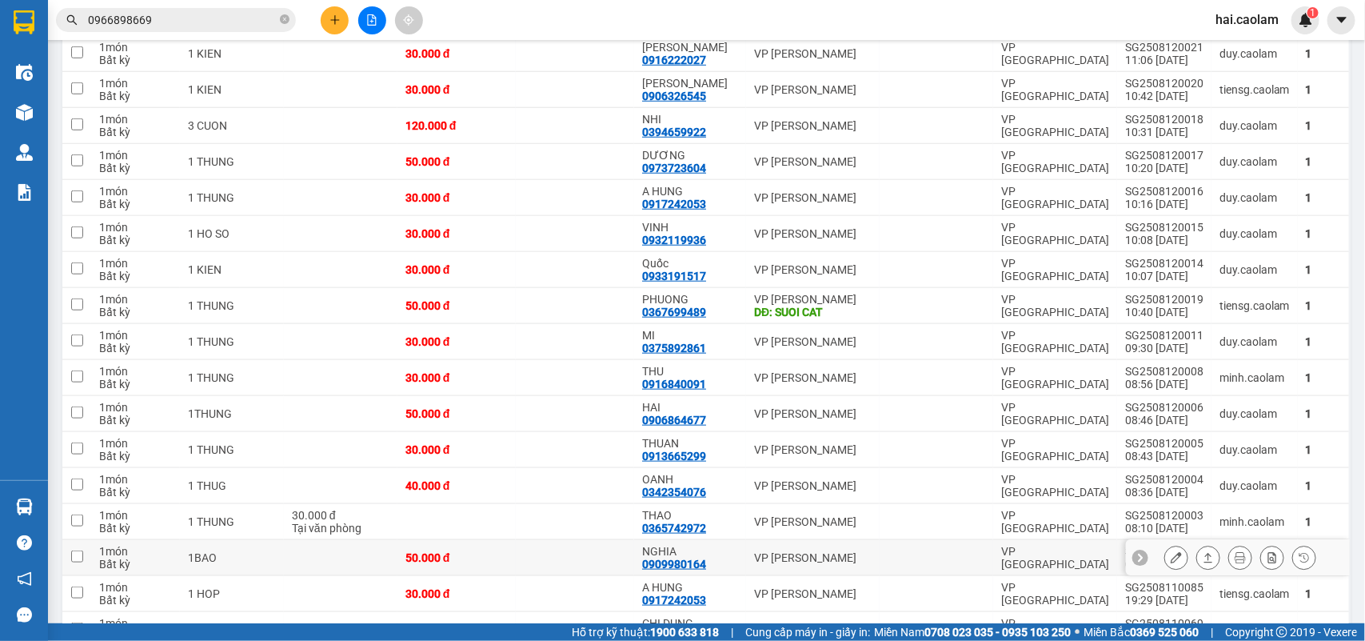
scroll to position [800, 0]
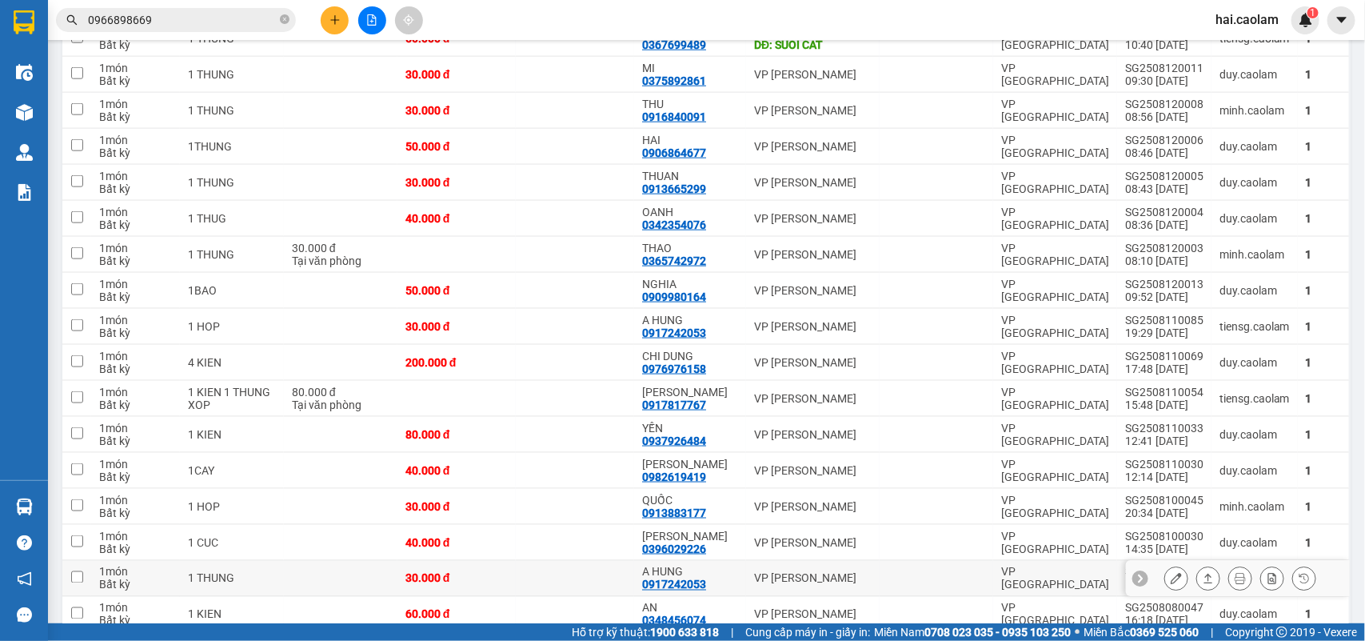
click at [720, 569] on div "A HUNG" at bounding box center [690, 572] width 96 height 13
checkbox input "true"
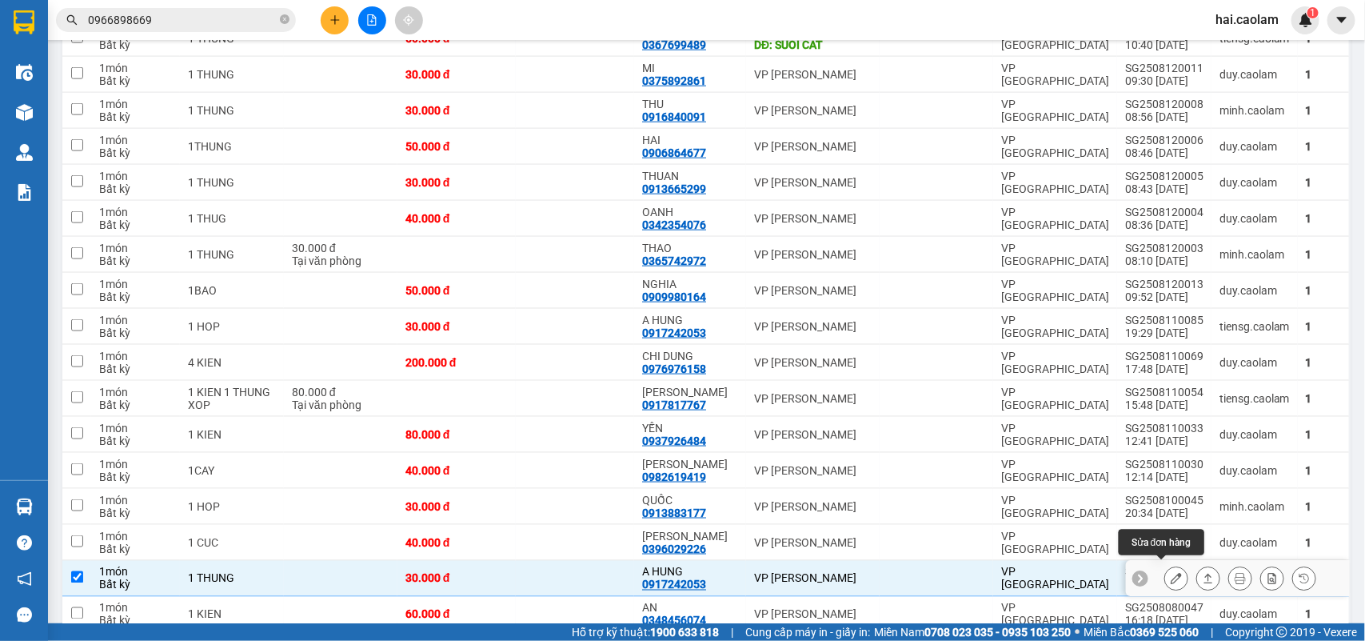
click at [1171, 573] on icon at bounding box center [1176, 578] width 11 height 11
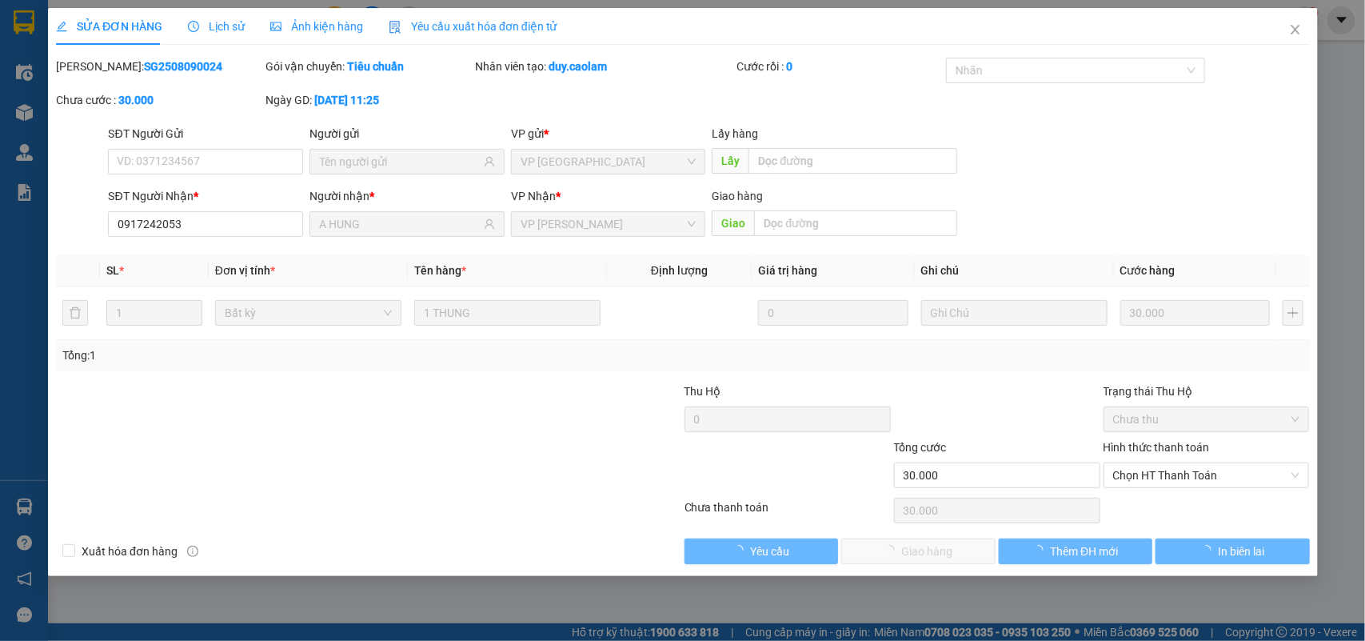
type input "0917242053"
type input "A HUNG"
type input "30.000"
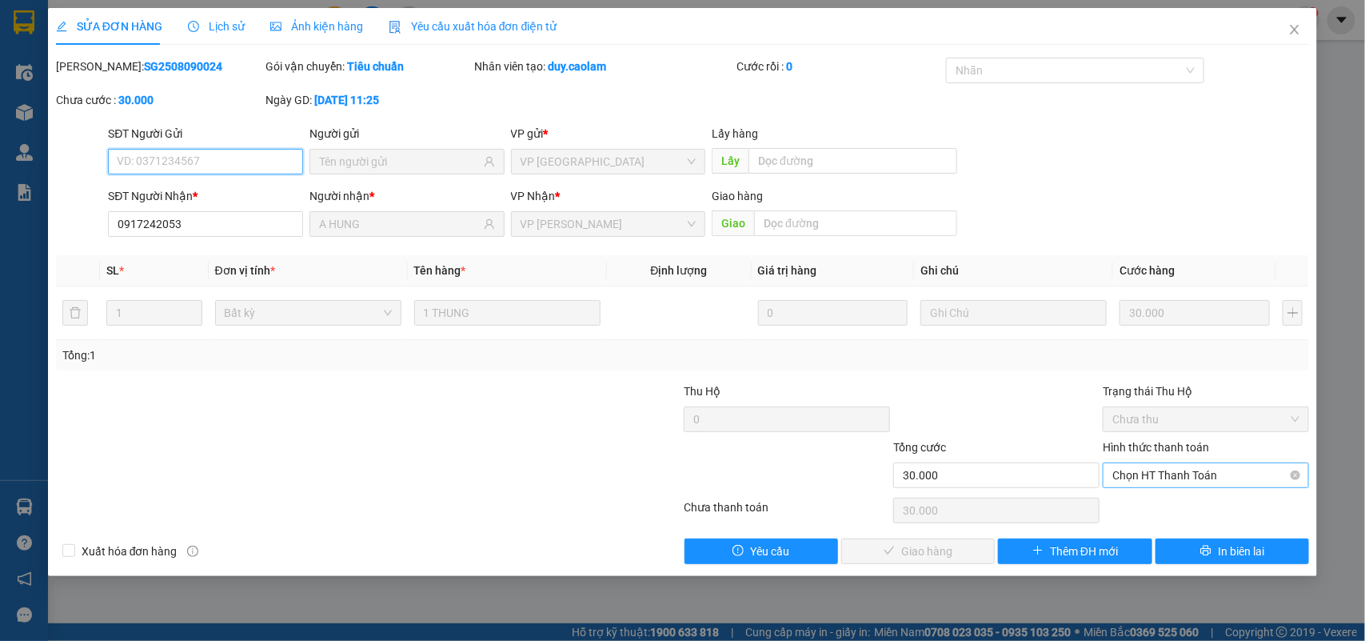
click at [1128, 478] on span "Chọn HT Thanh Toán" at bounding box center [1206, 475] width 187 height 24
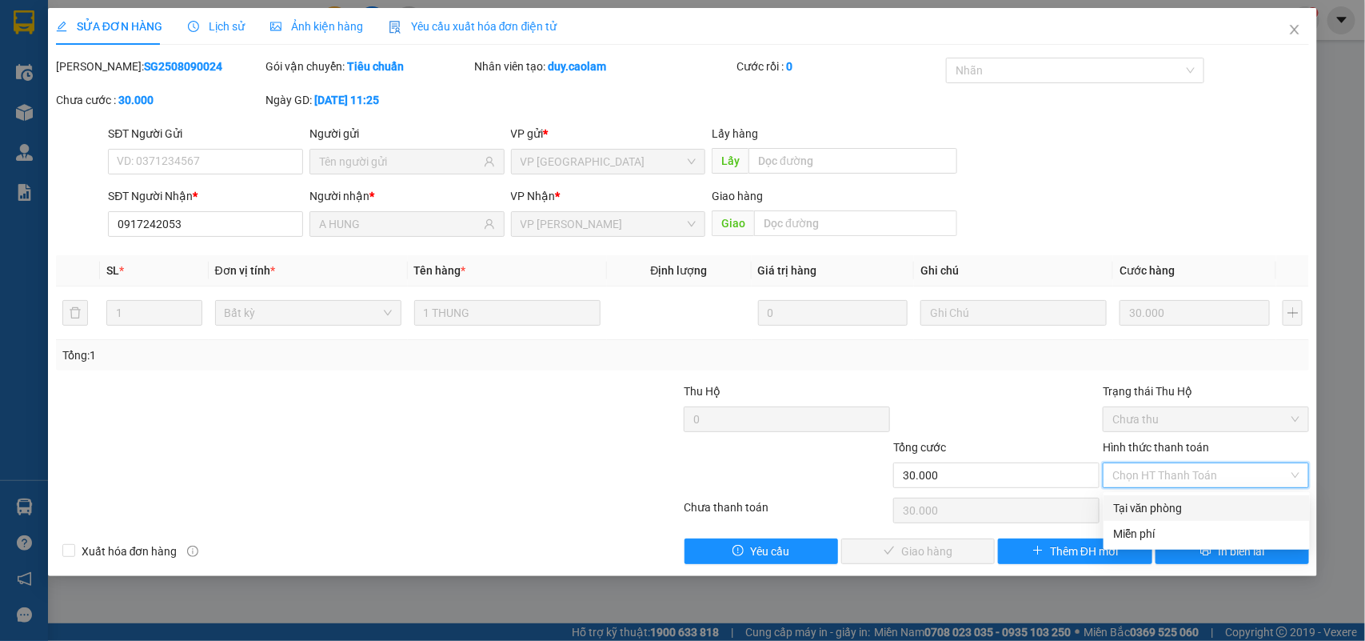
drag, startPoint x: 1126, startPoint y: 506, endPoint x: 985, endPoint y: 554, distance: 148.7
click at [1125, 506] on div "Tại văn phòng" at bounding box center [1206, 508] width 187 height 18
type input "0"
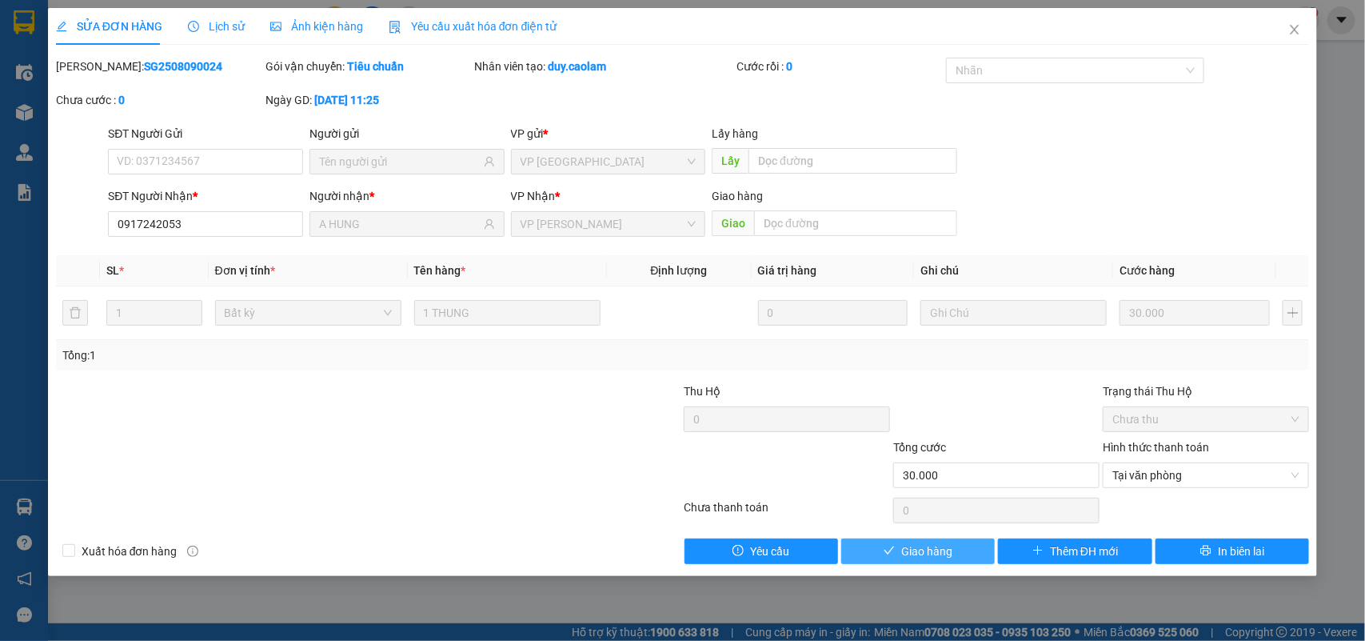
click at [965, 553] on button "Giao hàng" at bounding box center [918, 551] width 154 height 26
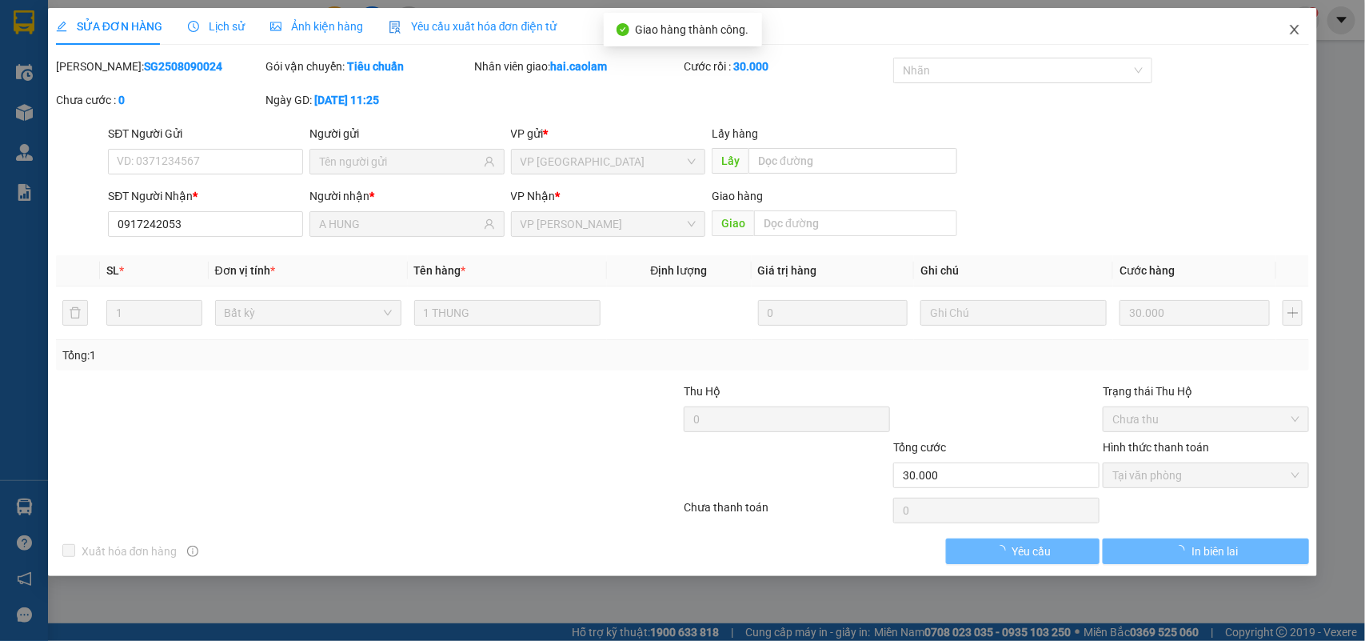
click at [1297, 26] on icon "close" at bounding box center [1295, 30] width 9 height 10
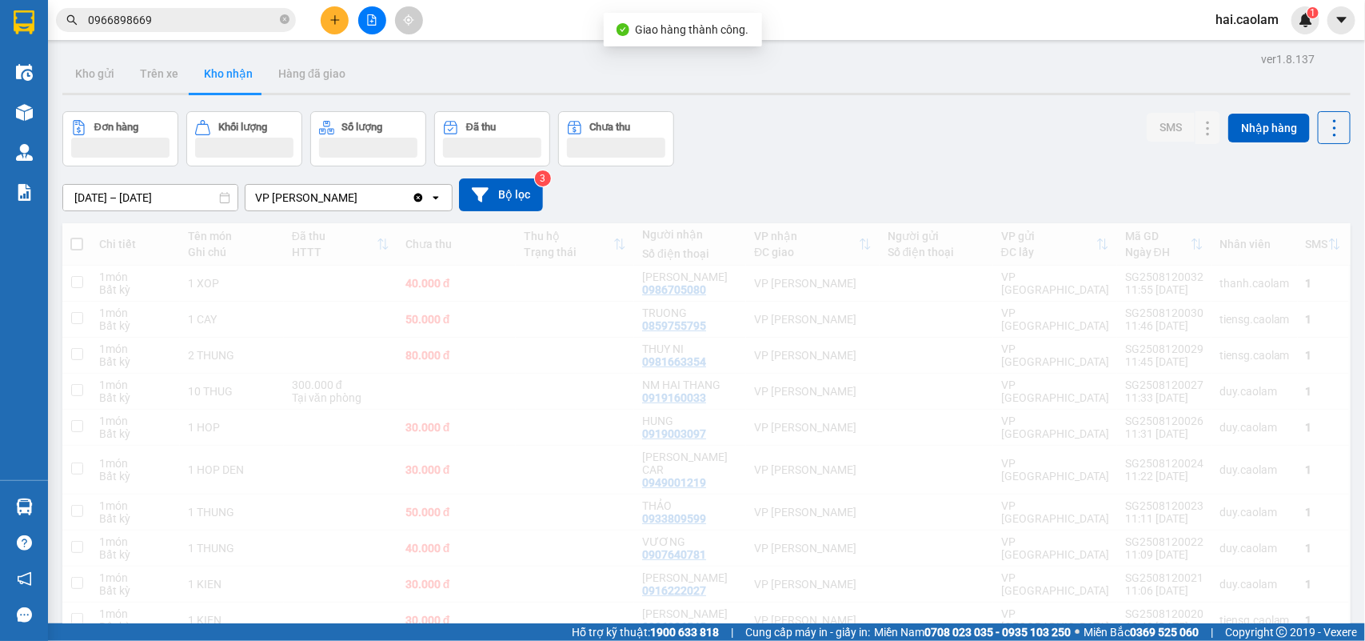
click at [166, 17] on input "0966898669" at bounding box center [182, 20] width 189 height 18
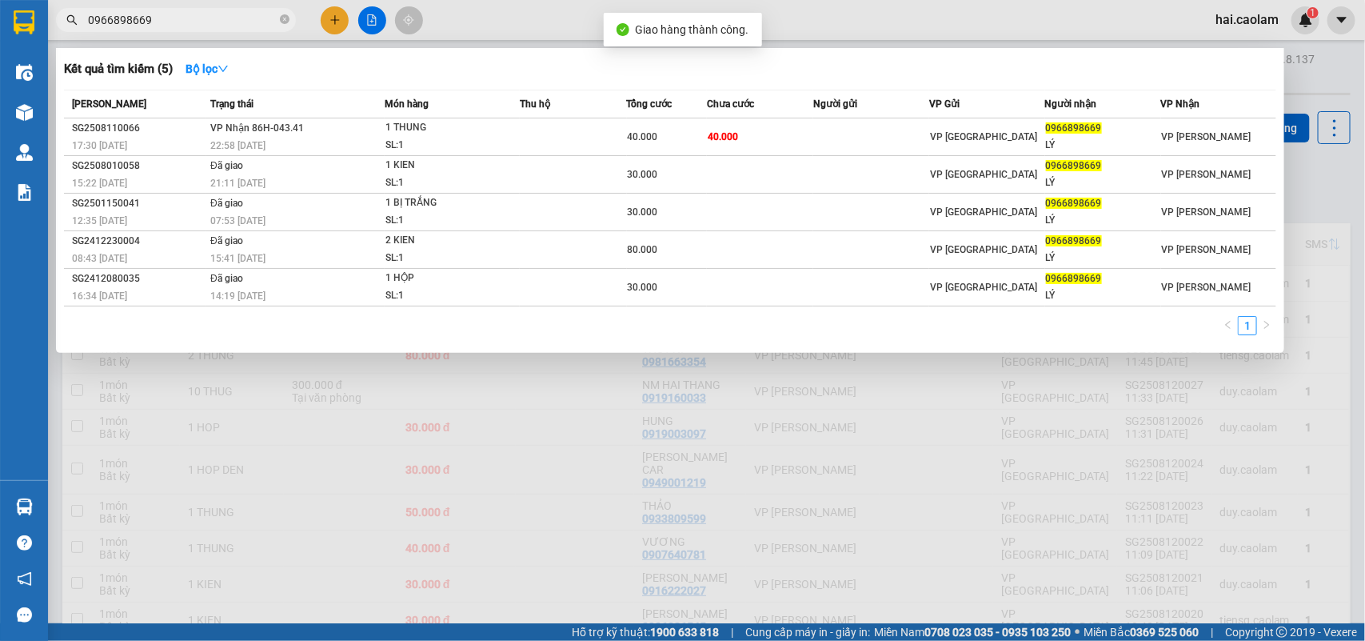
click at [166, 17] on input "0966898669" at bounding box center [182, 20] width 189 height 18
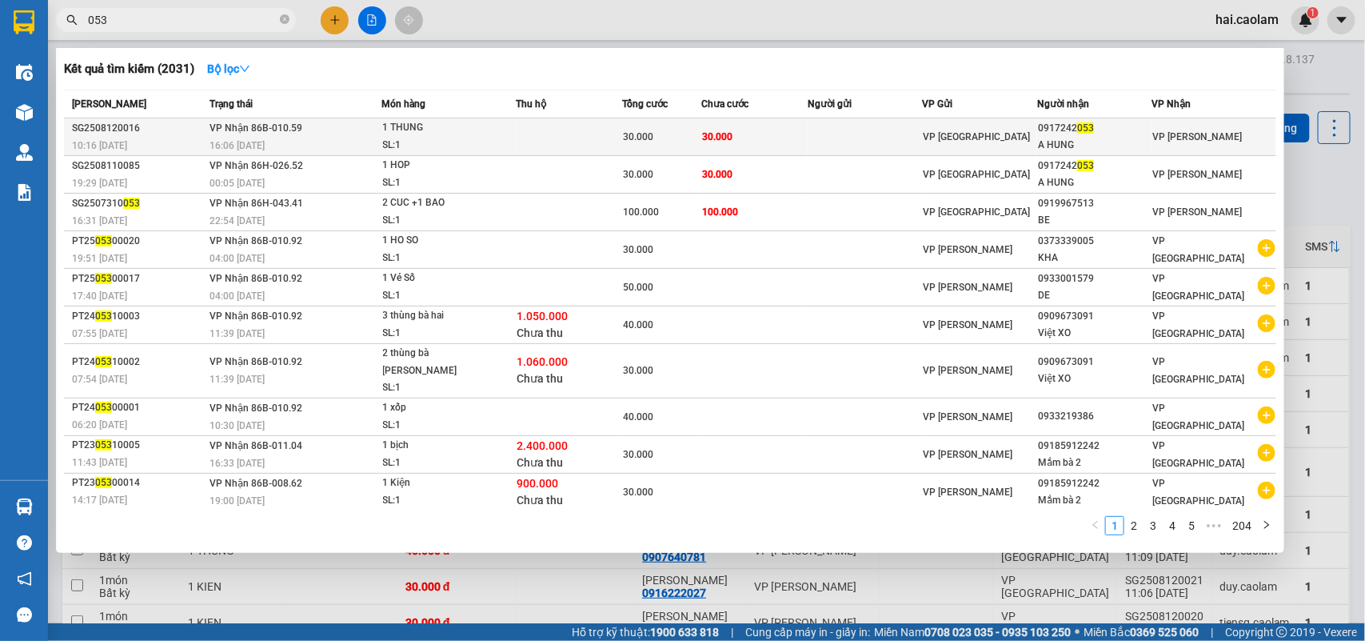
type input "053"
click at [753, 130] on td "30.000" at bounding box center [754, 137] width 106 height 38
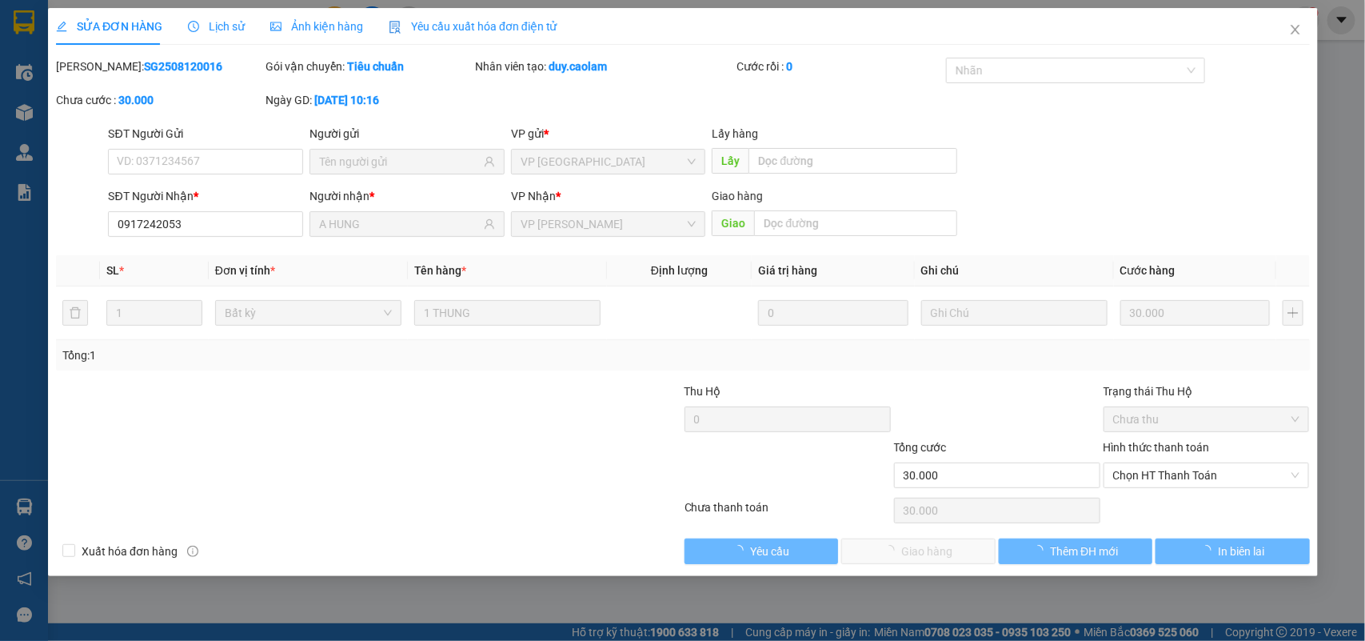
type input "0917242053"
type input "A HUNG"
type input "30.000"
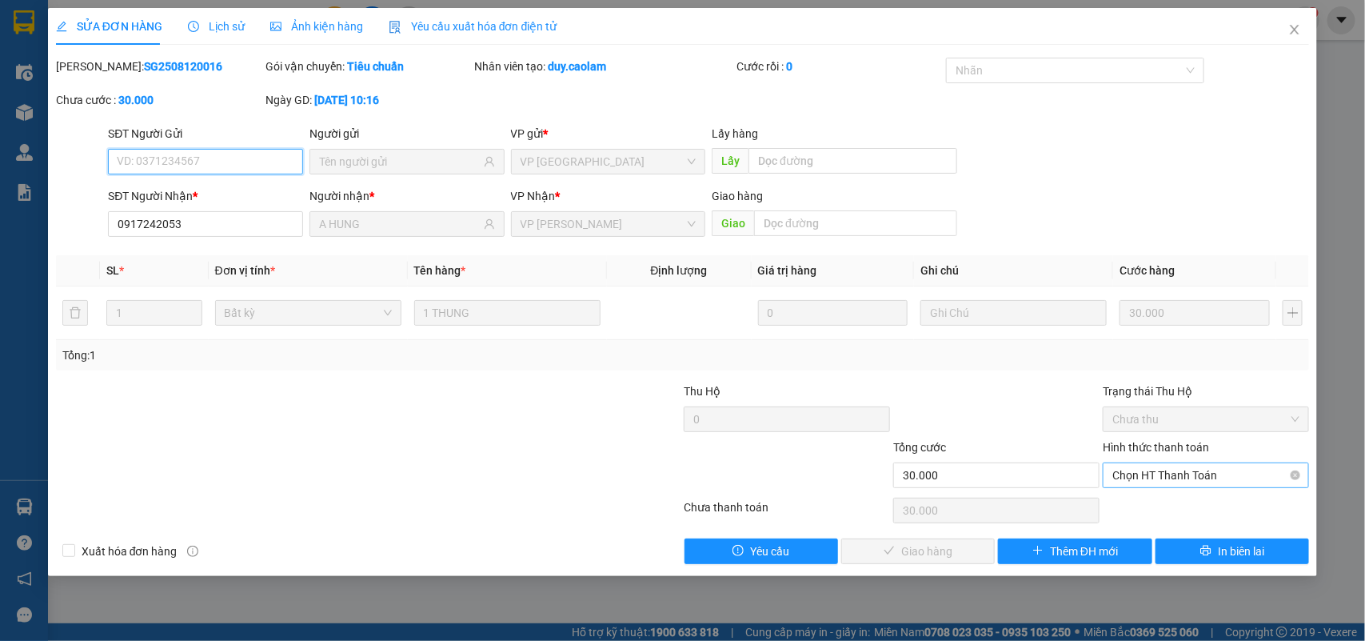
drag, startPoint x: 1210, startPoint y: 470, endPoint x: 1206, endPoint y: 458, distance: 11.9
click at [1209, 470] on span "Chọn HT Thanh Toán" at bounding box center [1206, 475] width 187 height 24
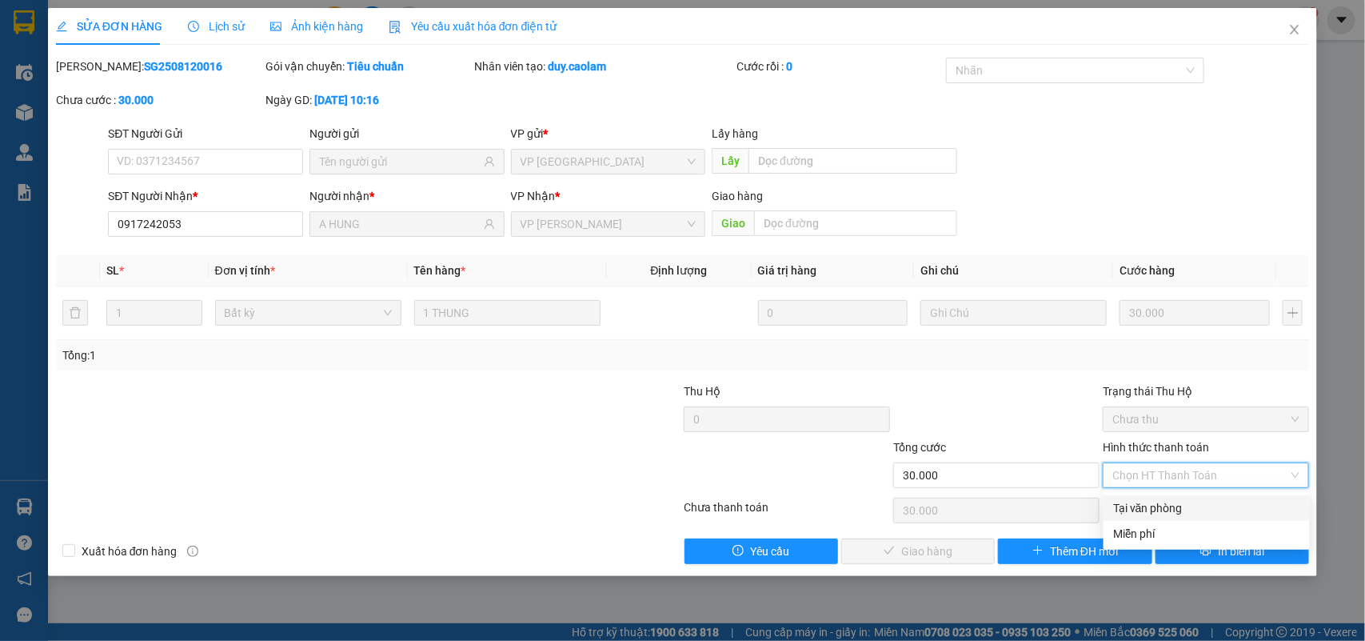
click at [1184, 505] on div "Tại văn phòng" at bounding box center [1206, 508] width 187 height 18
type input "0"
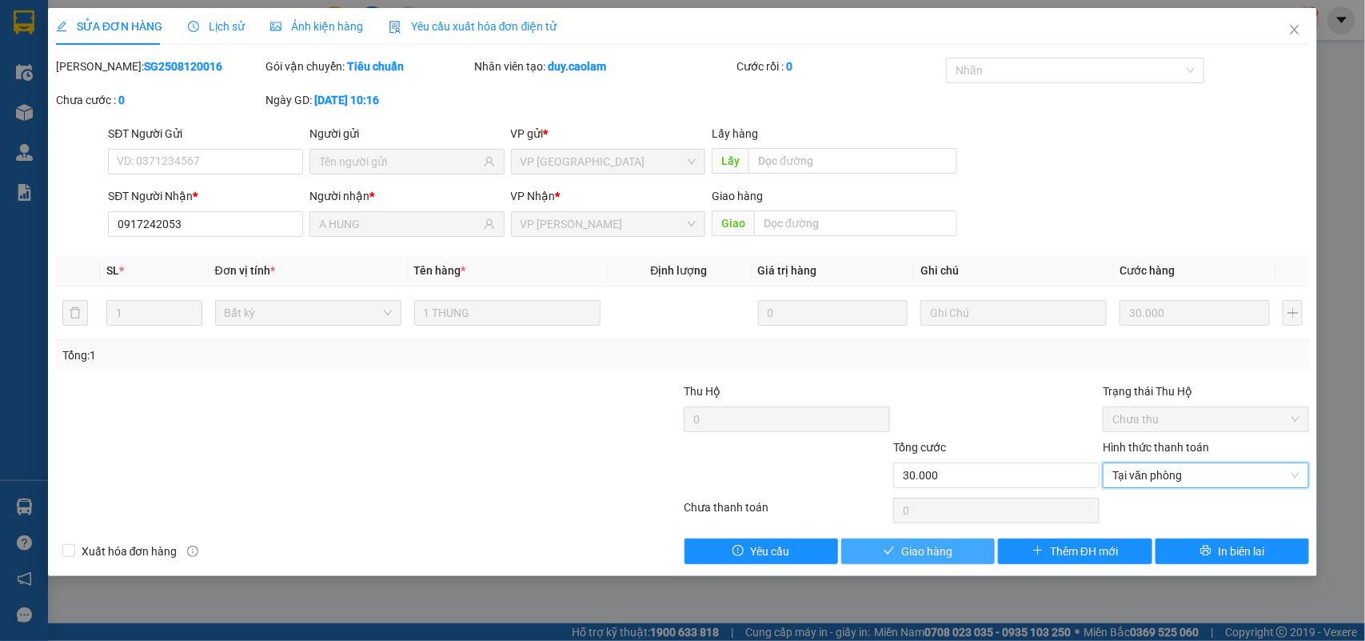
click at [965, 542] on button "Giao hàng" at bounding box center [918, 551] width 154 height 26
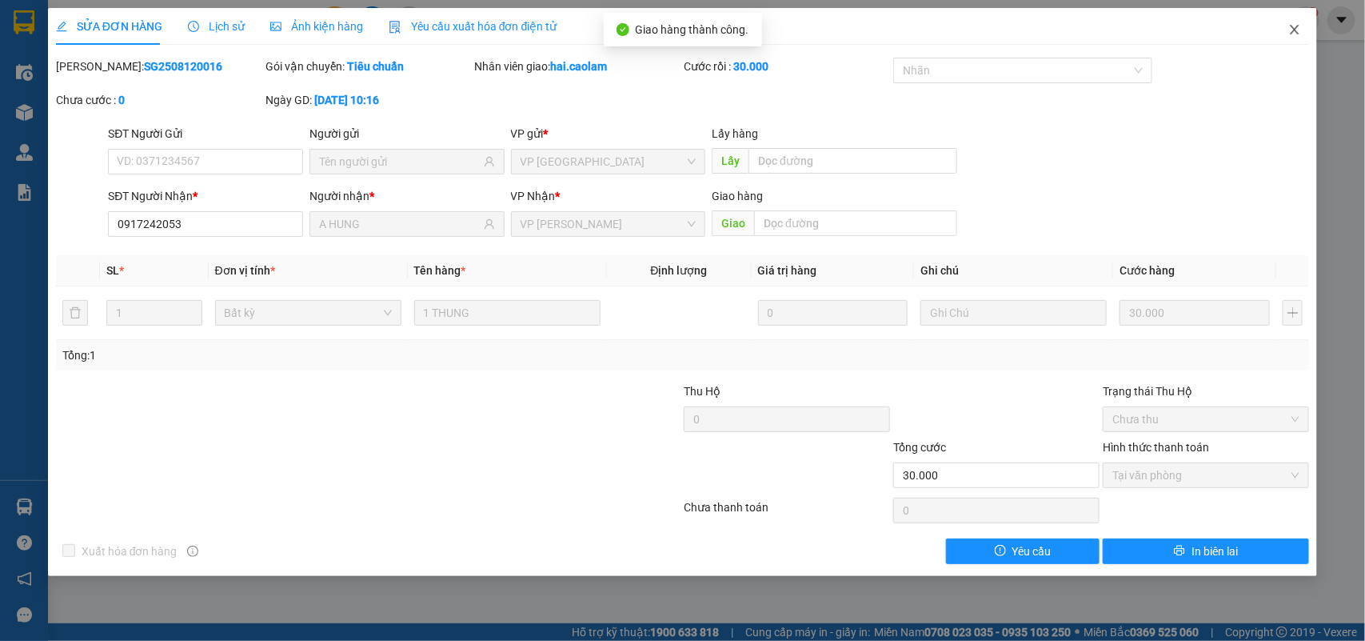
click at [1298, 37] on span "Close" at bounding box center [1295, 30] width 45 height 45
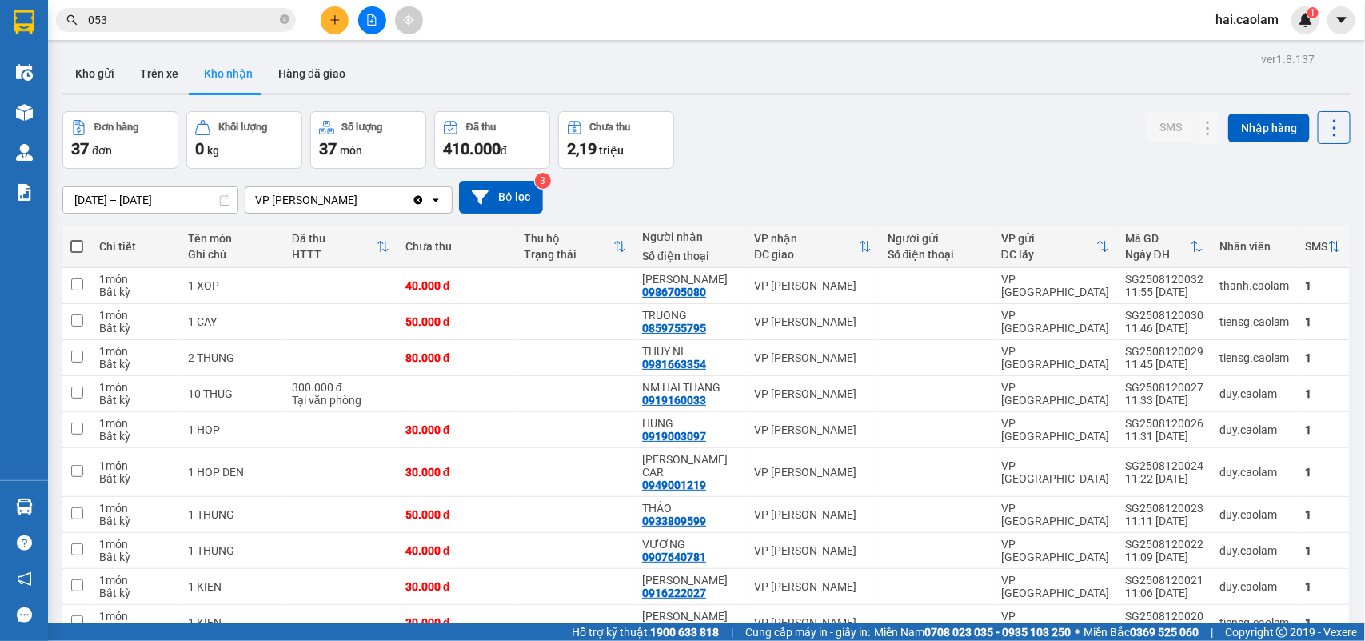
click at [182, 25] on input "053" at bounding box center [182, 20] width 189 height 18
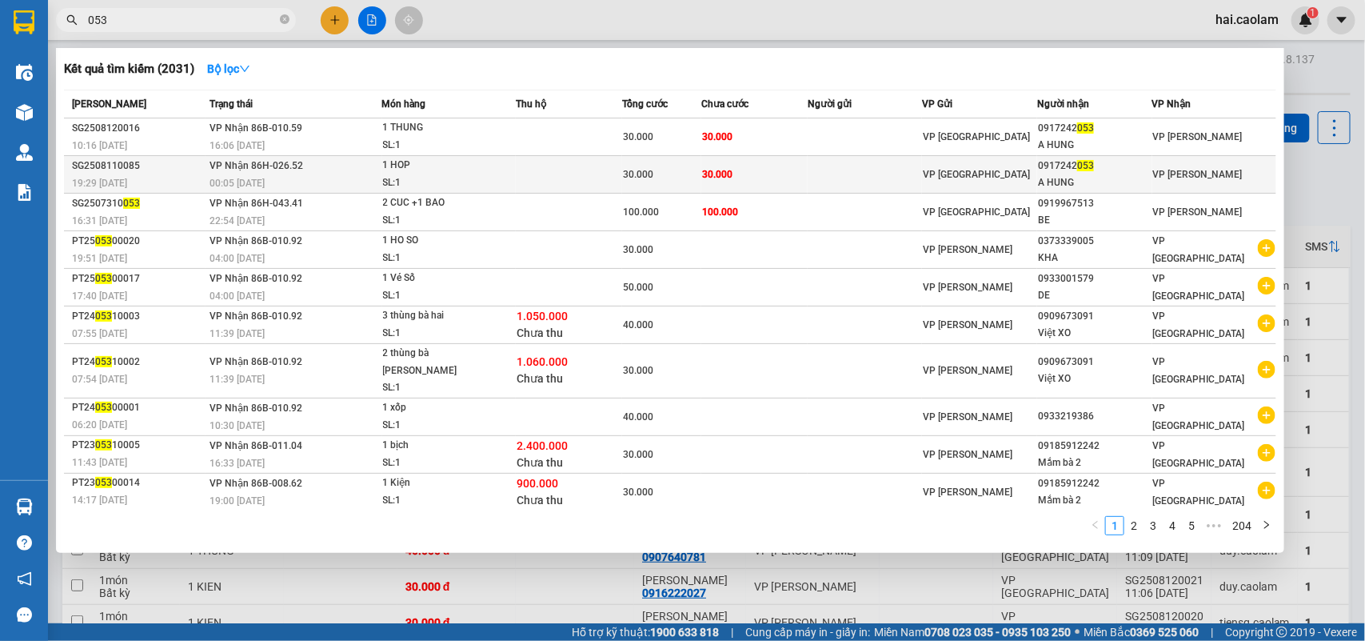
click at [718, 169] on span "30.000" at bounding box center [717, 174] width 30 height 11
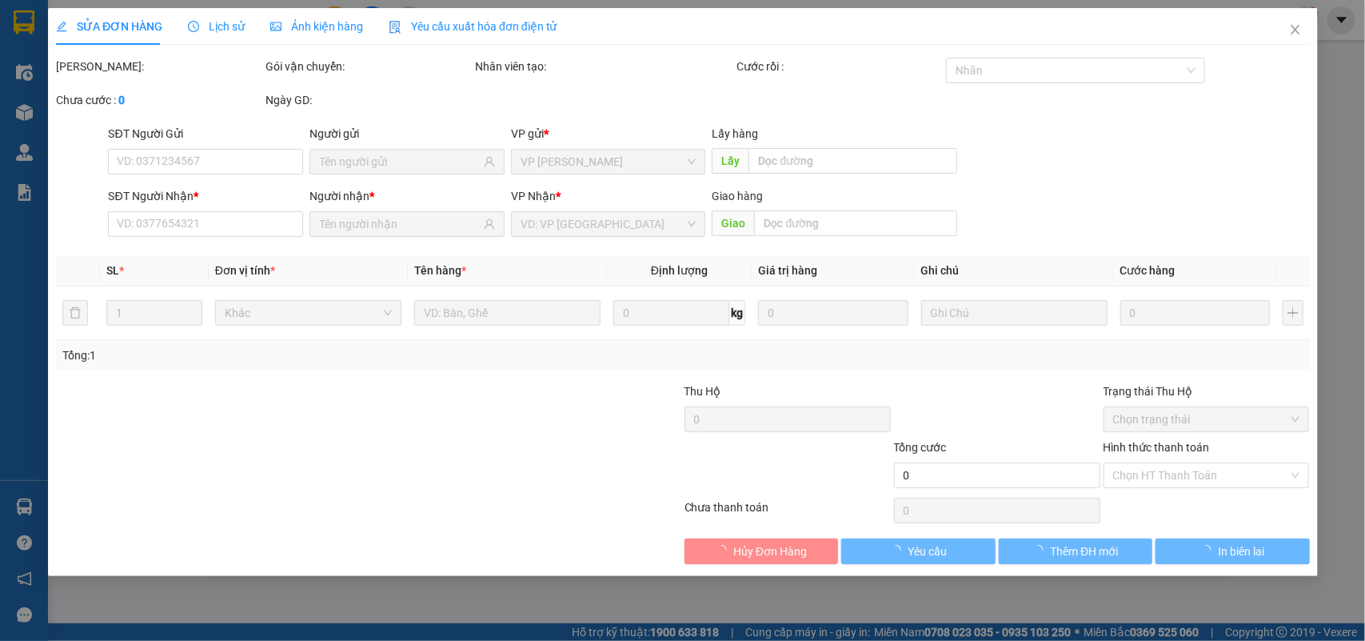
type input "0917242053"
type input "A HUNG"
type input "30.000"
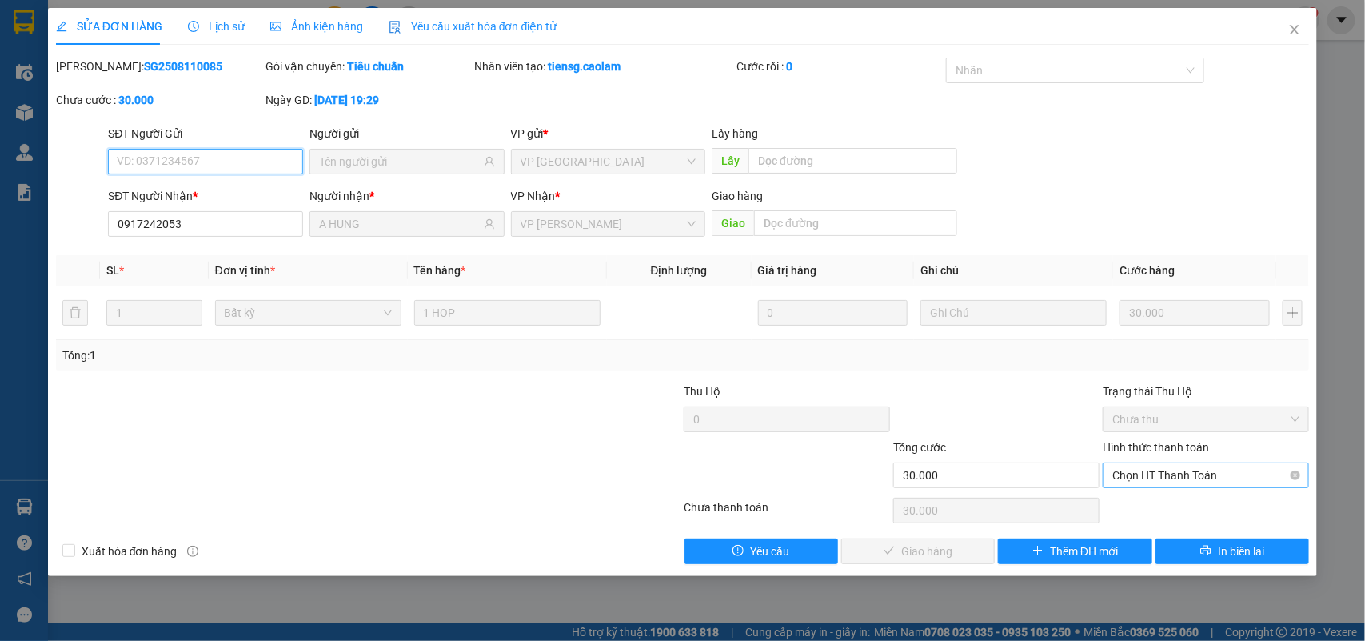
click at [1133, 477] on span "Chọn HT Thanh Toán" at bounding box center [1206, 475] width 187 height 24
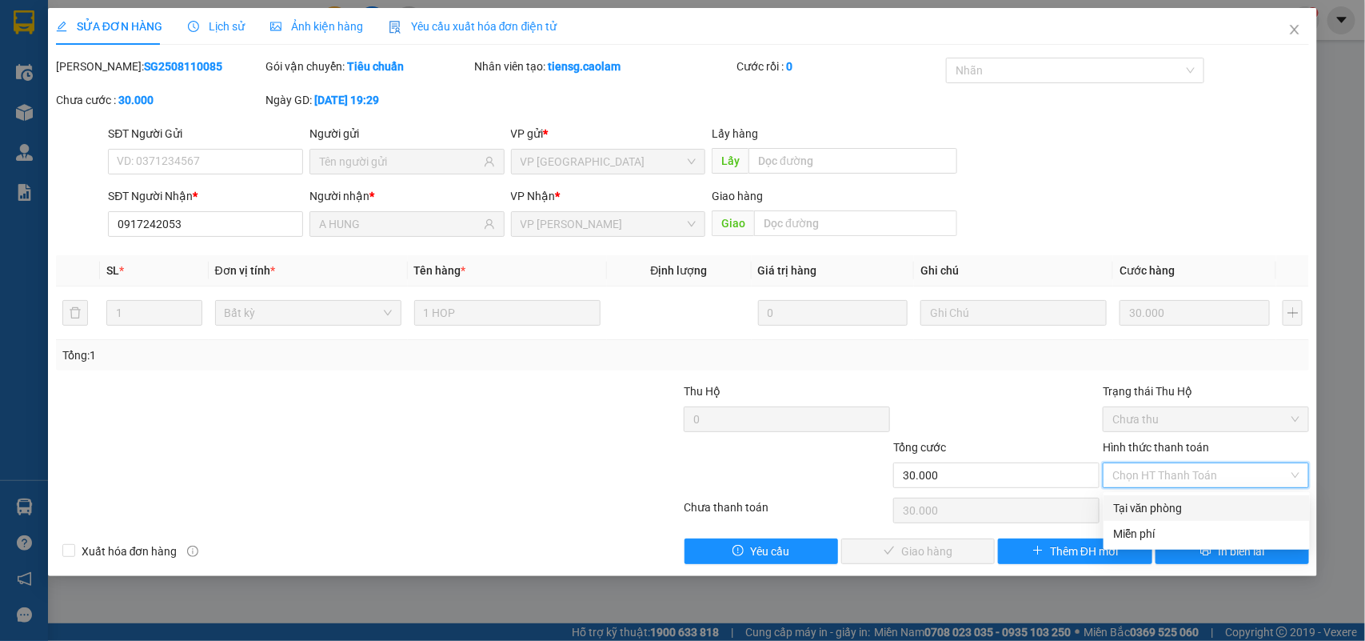
click at [1133, 510] on div "Tại văn phòng" at bounding box center [1206, 508] width 187 height 18
type input "0"
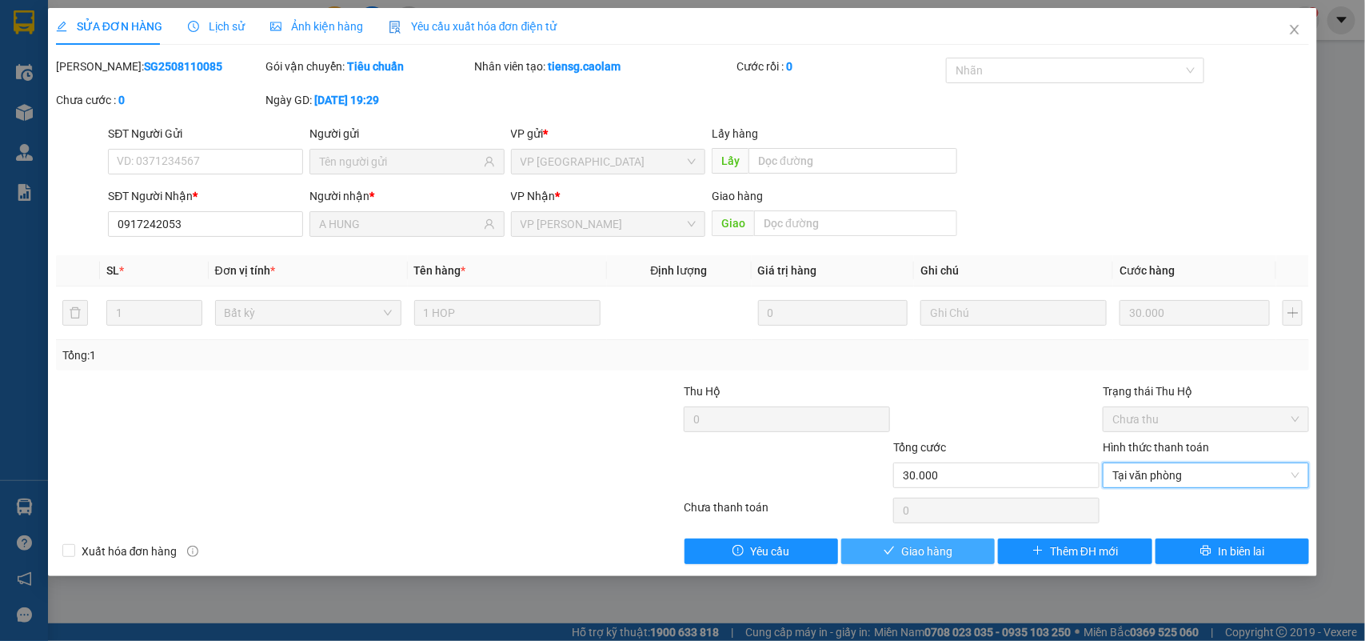
click at [941, 553] on span "Giao hàng" at bounding box center [926, 551] width 51 height 18
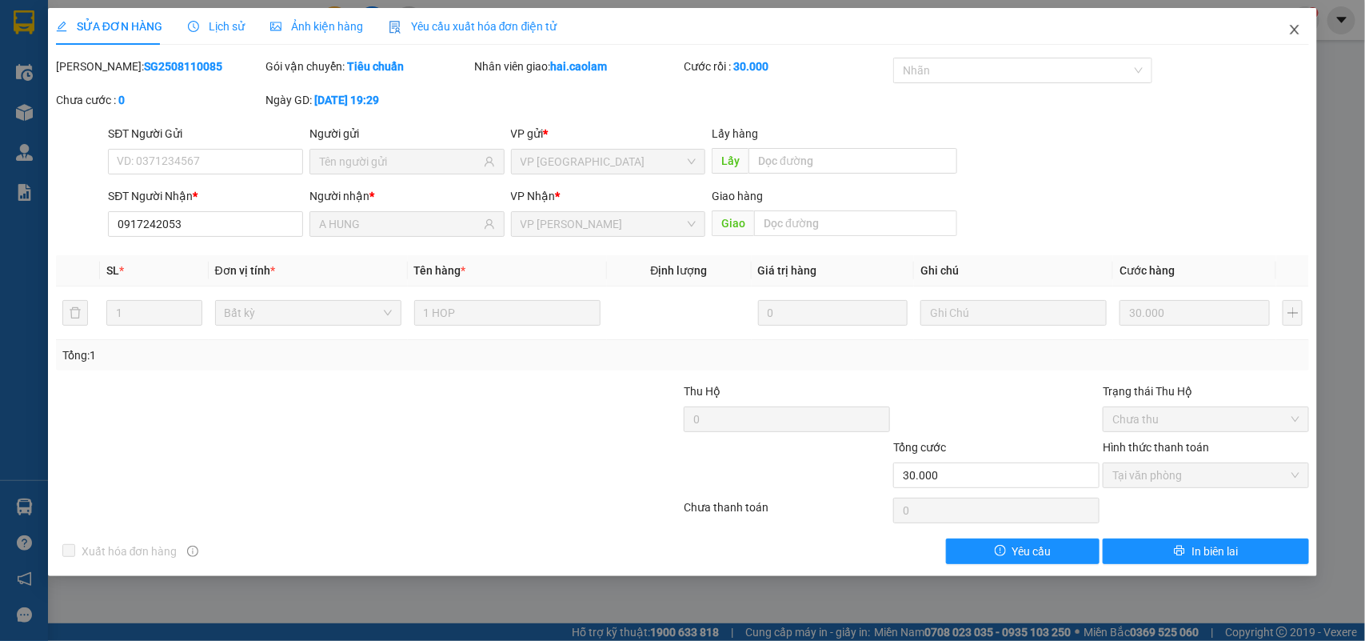
click at [1297, 33] on icon "close" at bounding box center [1295, 29] width 13 height 13
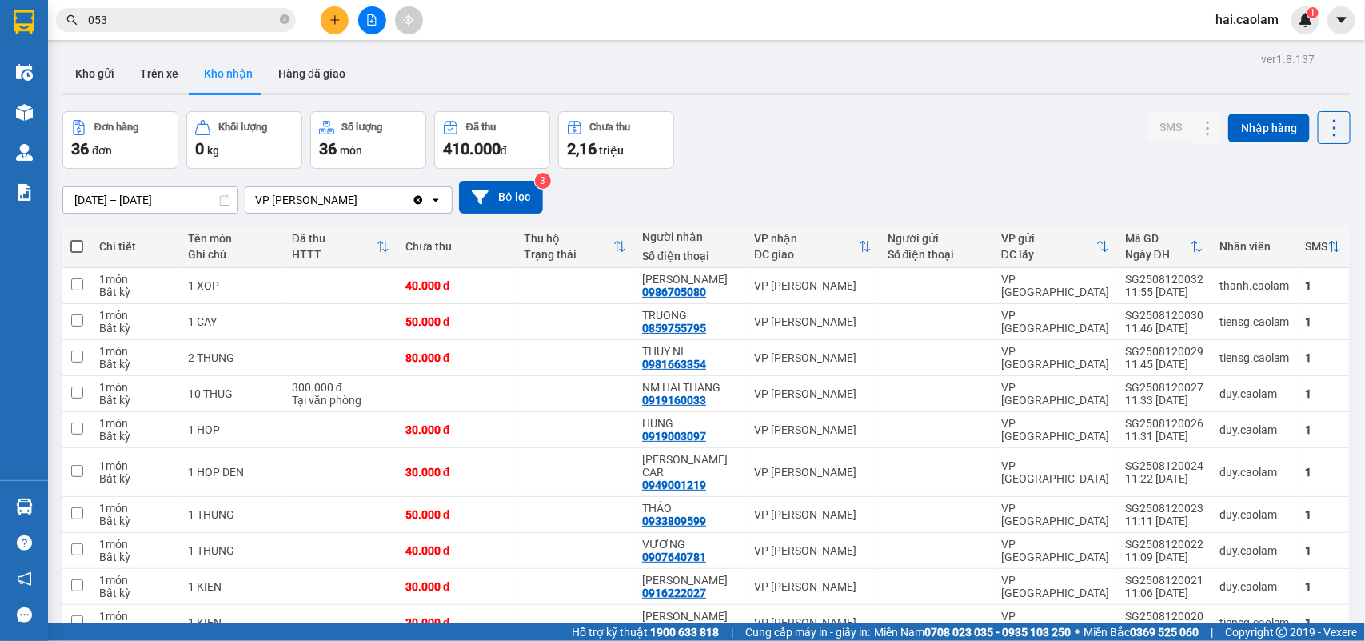
click at [806, 172] on div "[DATE] – [DATE] Press the down arrow key to interact with the calendar and sele…" at bounding box center [706, 197] width 1289 height 57
click at [1037, 94] on div at bounding box center [706, 94] width 1289 height 2
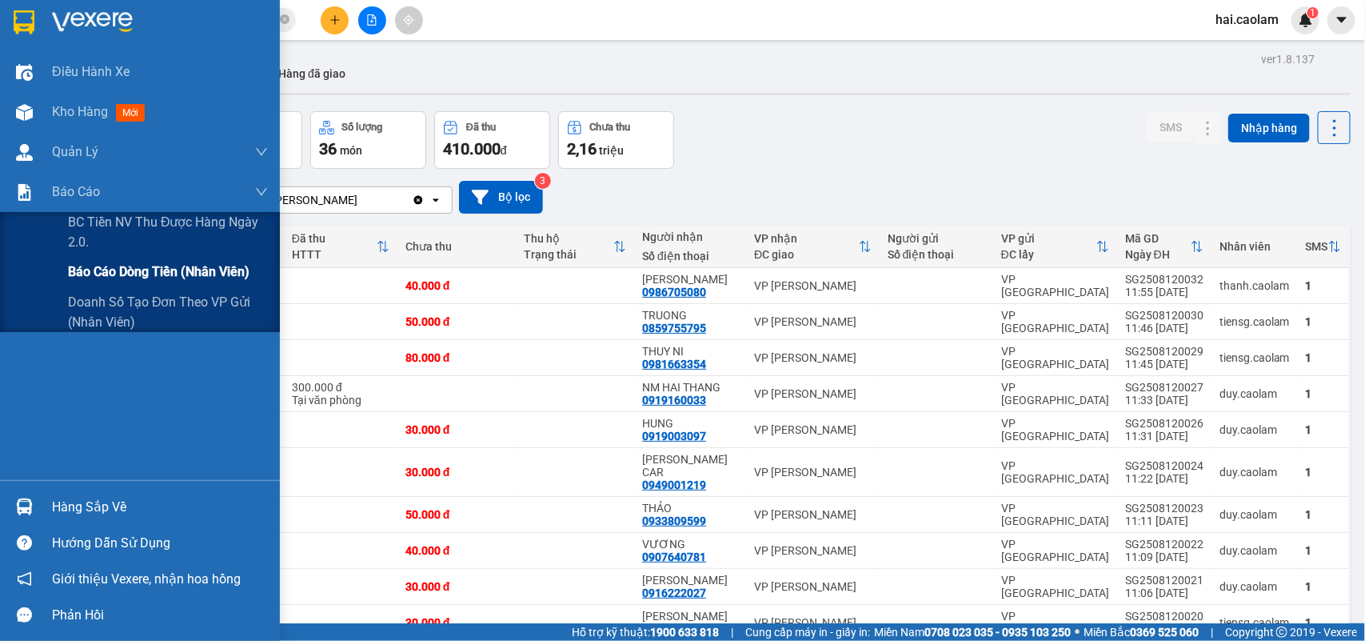
click at [85, 260] on div "Báo cáo dòng tiền (nhân viên)" at bounding box center [168, 272] width 200 height 40
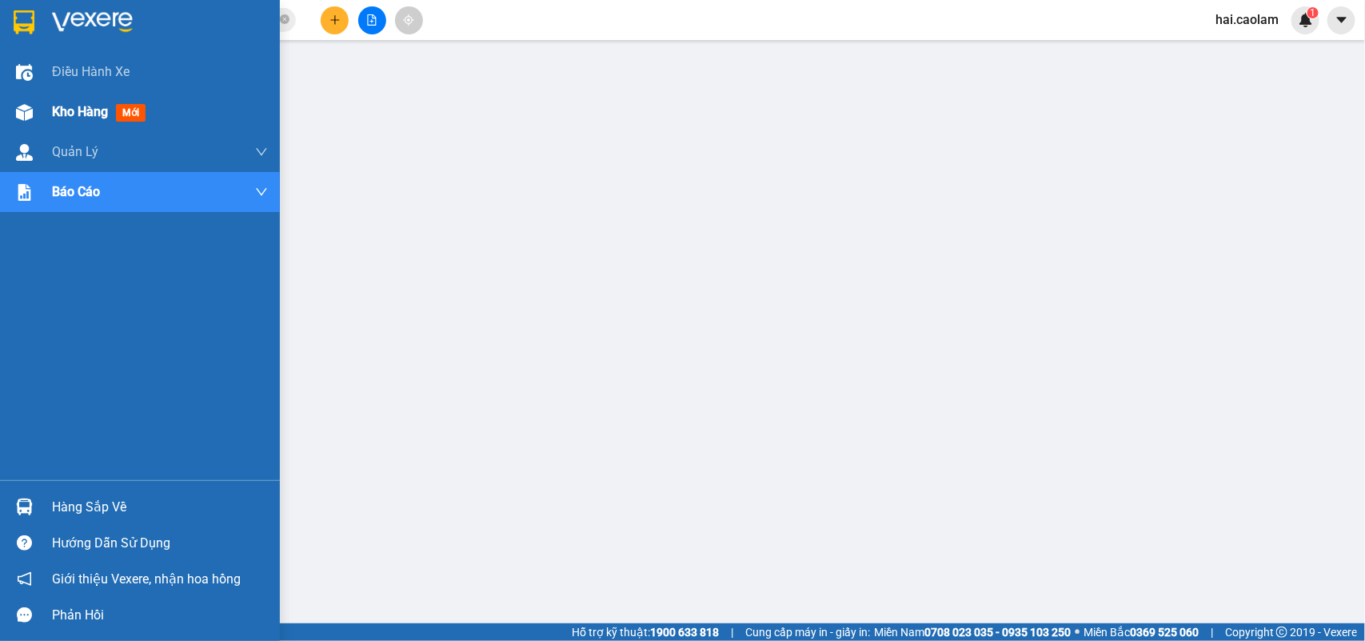
click at [81, 120] on div "Kho hàng mới" at bounding box center [102, 112] width 100 height 20
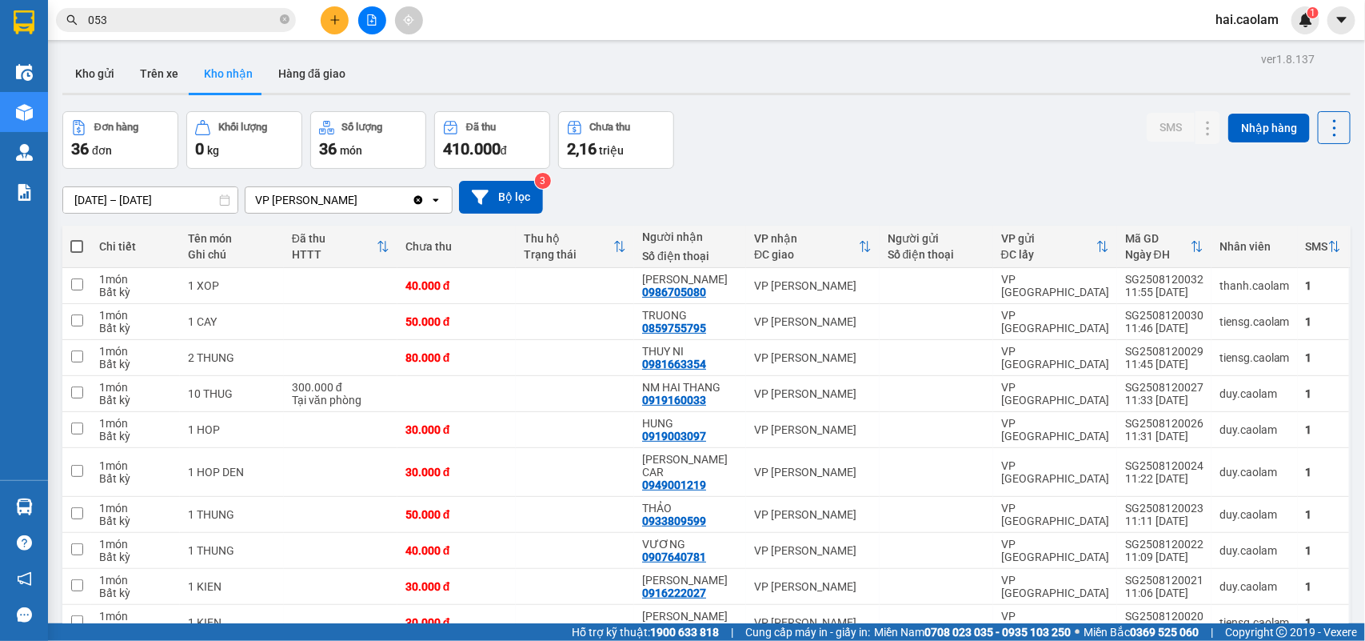
scroll to position [133, 0]
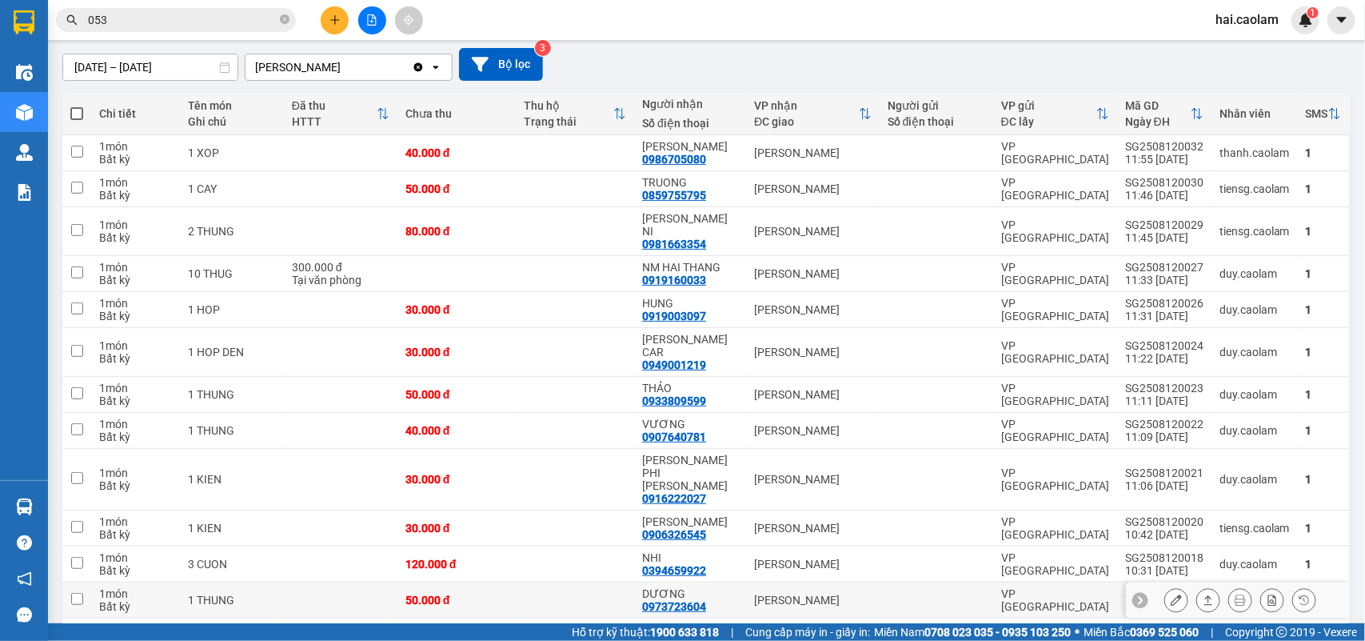
scroll to position [533, 0]
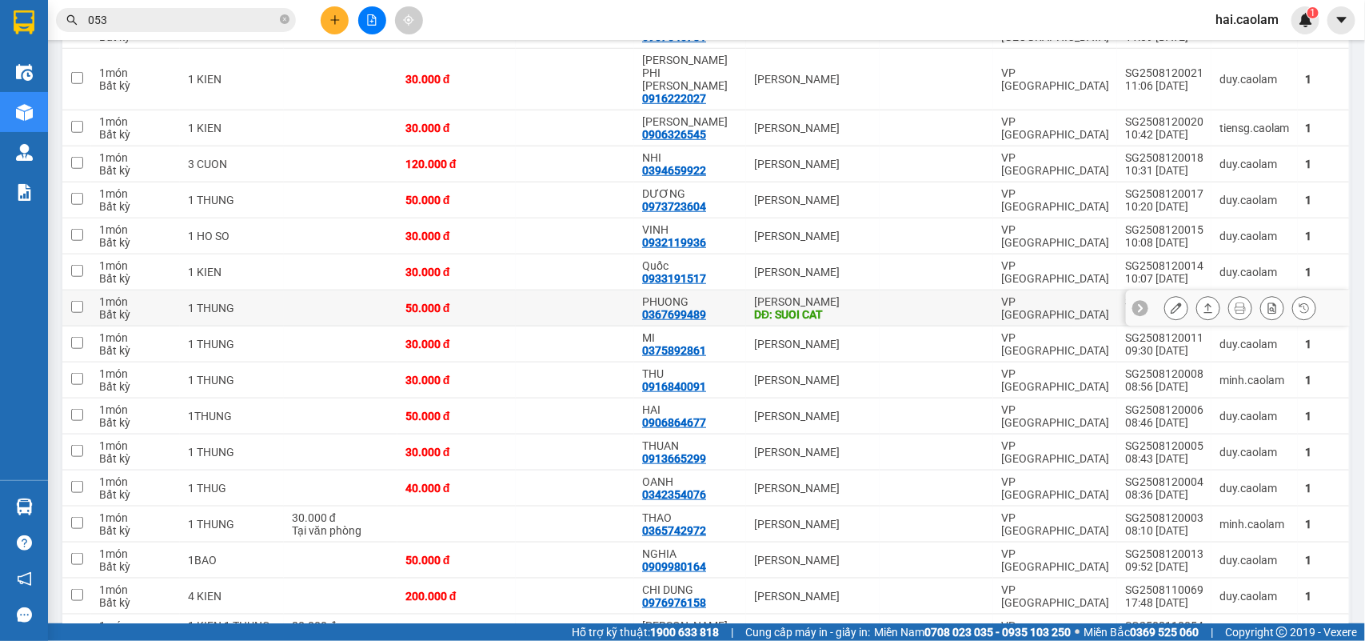
click at [733, 295] on div "PHUONG 0367699489" at bounding box center [690, 308] width 96 height 26
checkbox input "true"
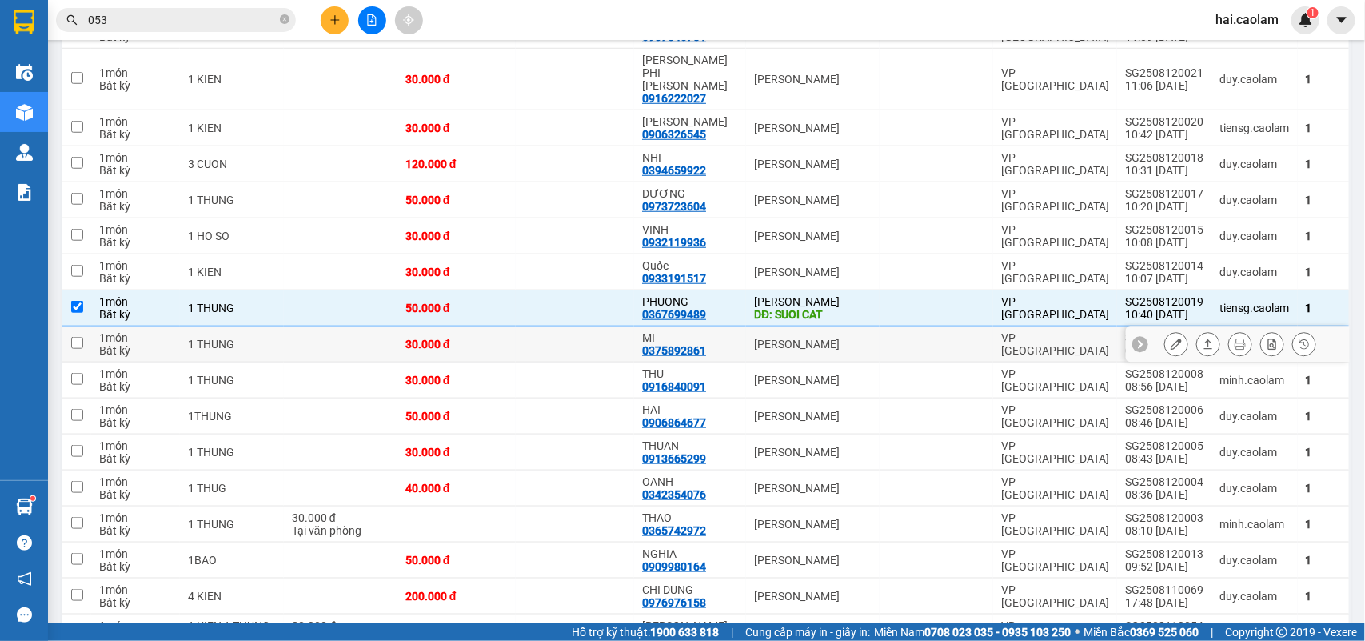
click at [808, 338] on div "VP [PERSON_NAME]" at bounding box center [813, 344] width 118 height 13
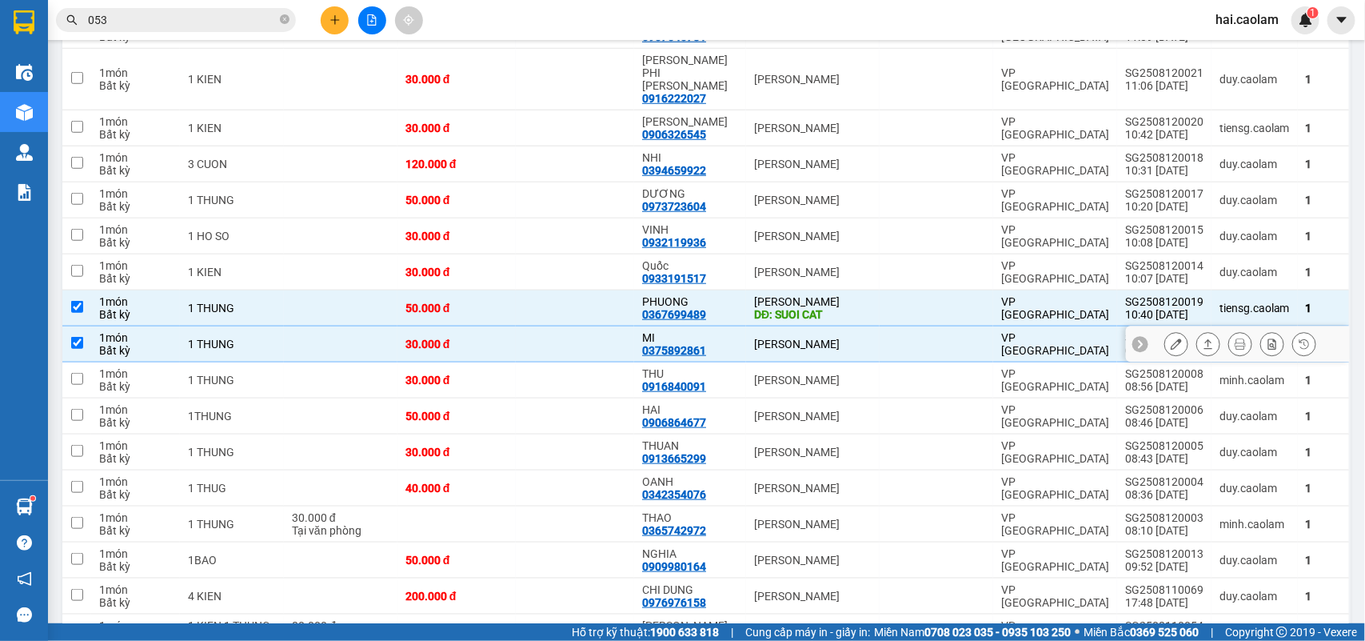
drag, startPoint x: 753, startPoint y: 281, endPoint x: 705, endPoint y: 258, distance: 54.0
click at [752, 326] on td "VP [PERSON_NAME]" at bounding box center [813, 344] width 134 height 36
checkbox input "false"
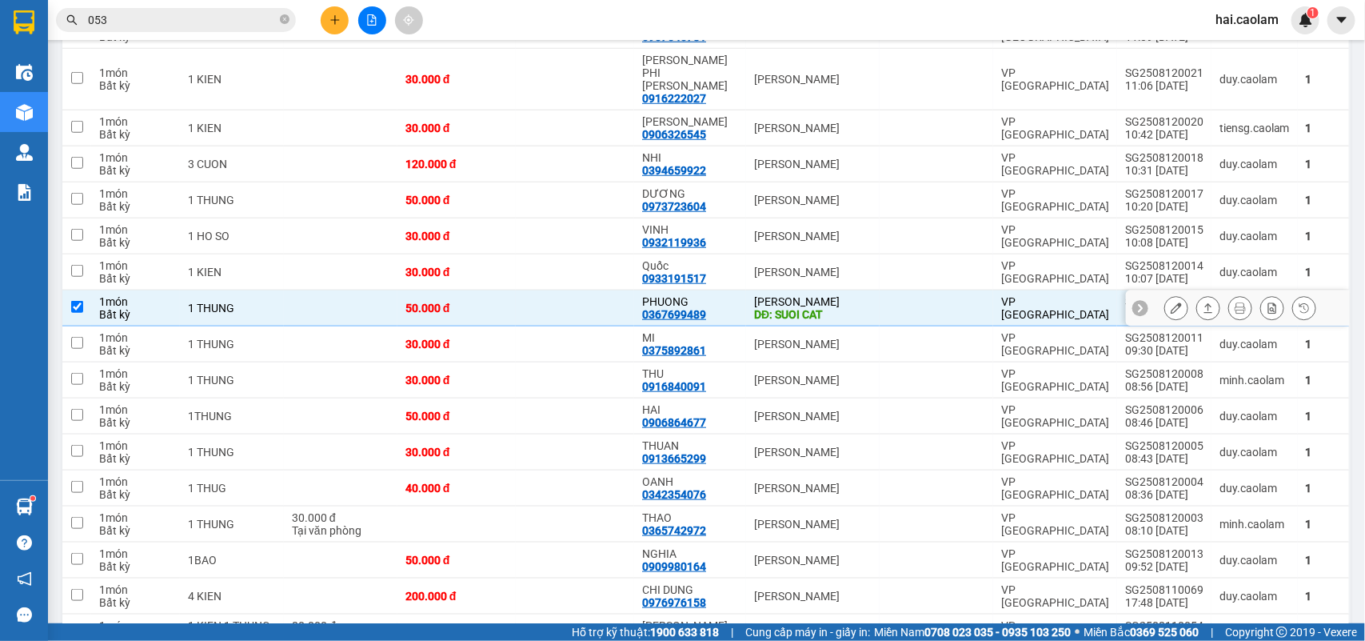
click at [689, 295] on div "PHUONG" at bounding box center [690, 301] width 96 height 13
checkbox input "false"
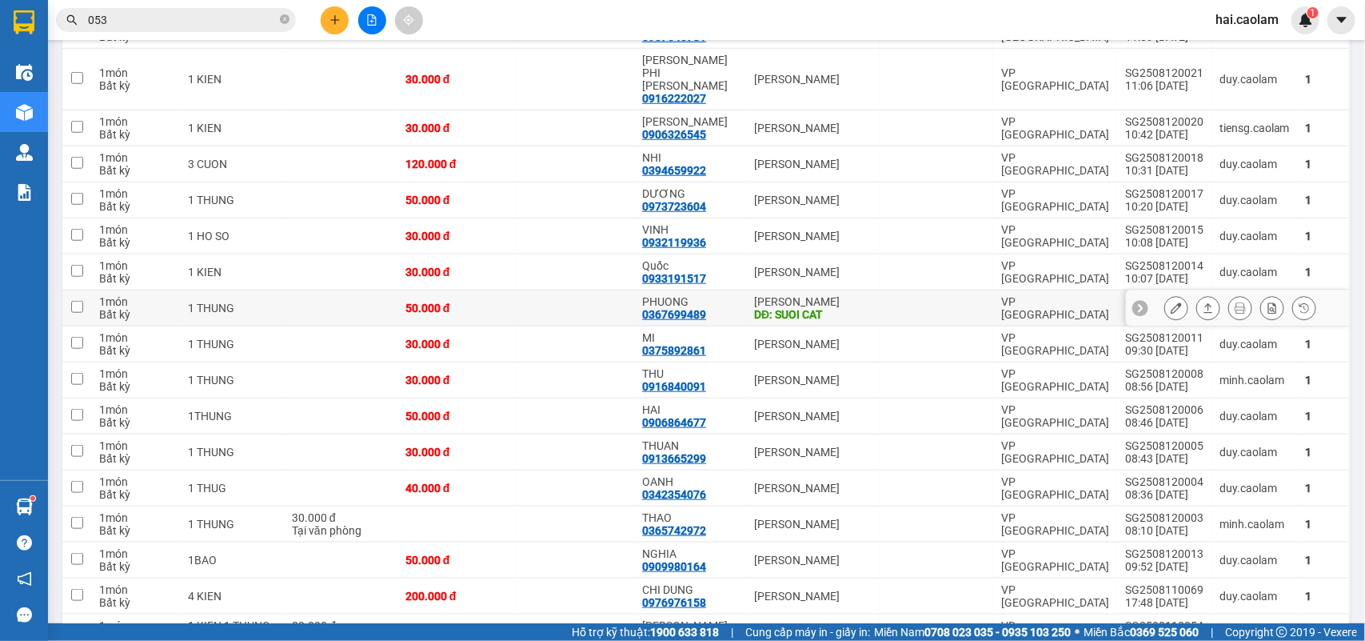
scroll to position [0, 0]
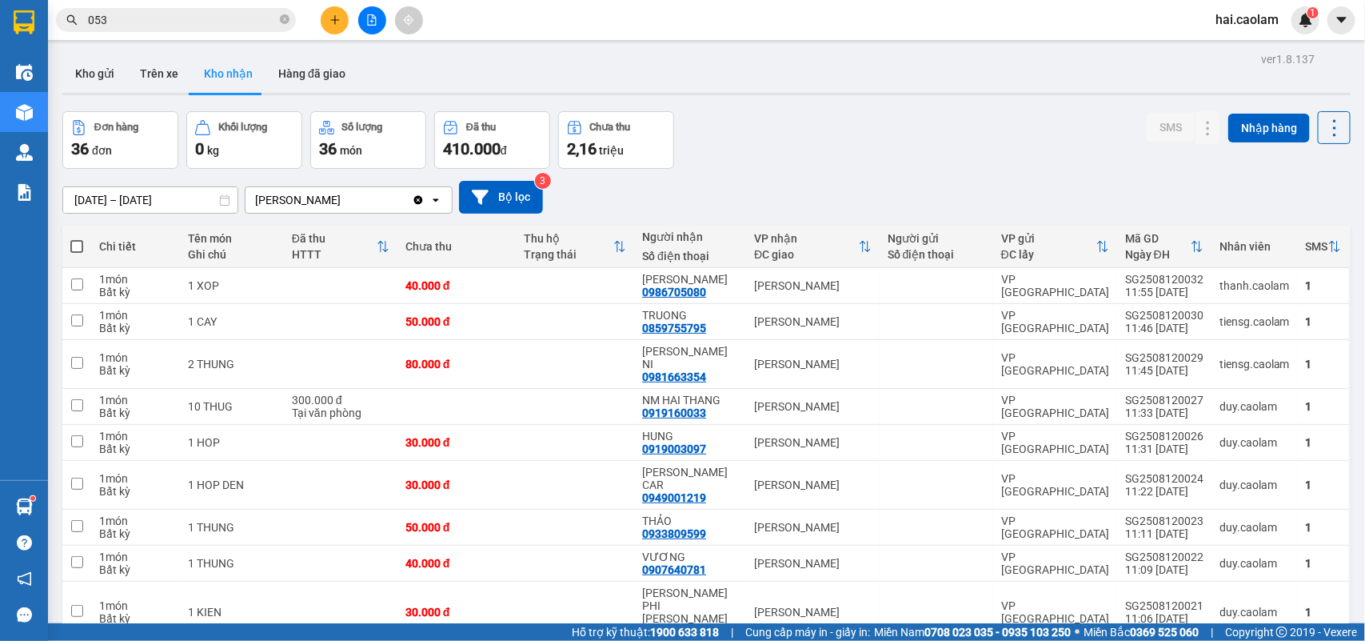
click at [809, 134] on div "Đơn hàng 36 đơn Khối lượng 0 kg Số lượng 36 món Đã thu 410.000 đ Chưa thu 2,16 …" at bounding box center [706, 140] width 1289 height 58
click at [782, 166] on div "Đơn hàng 36 đơn Khối lượng 0 kg Số lượng 36 món Đã thu 410.000 đ Chưa thu 2,16 …" at bounding box center [706, 140] width 1289 height 58
click at [178, 12] on input "053" at bounding box center [182, 20] width 189 height 18
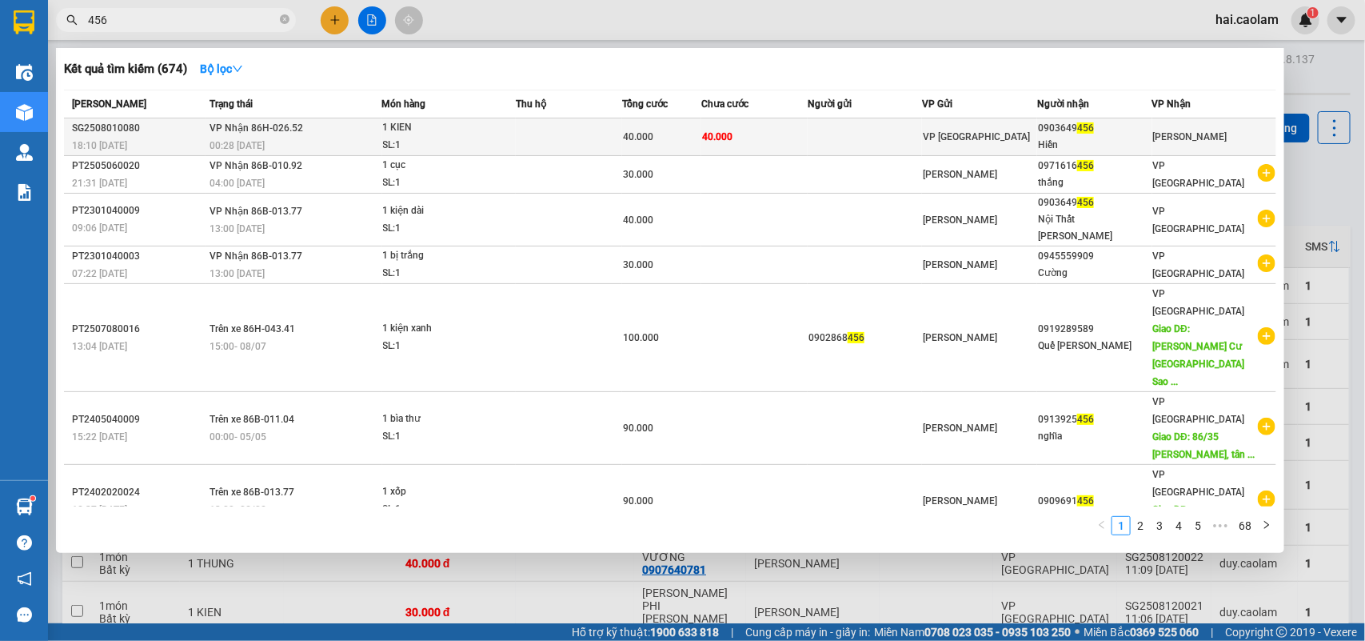
type input "456"
click at [949, 136] on span "VP [GEOGRAPHIC_DATA]" at bounding box center [976, 136] width 107 height 11
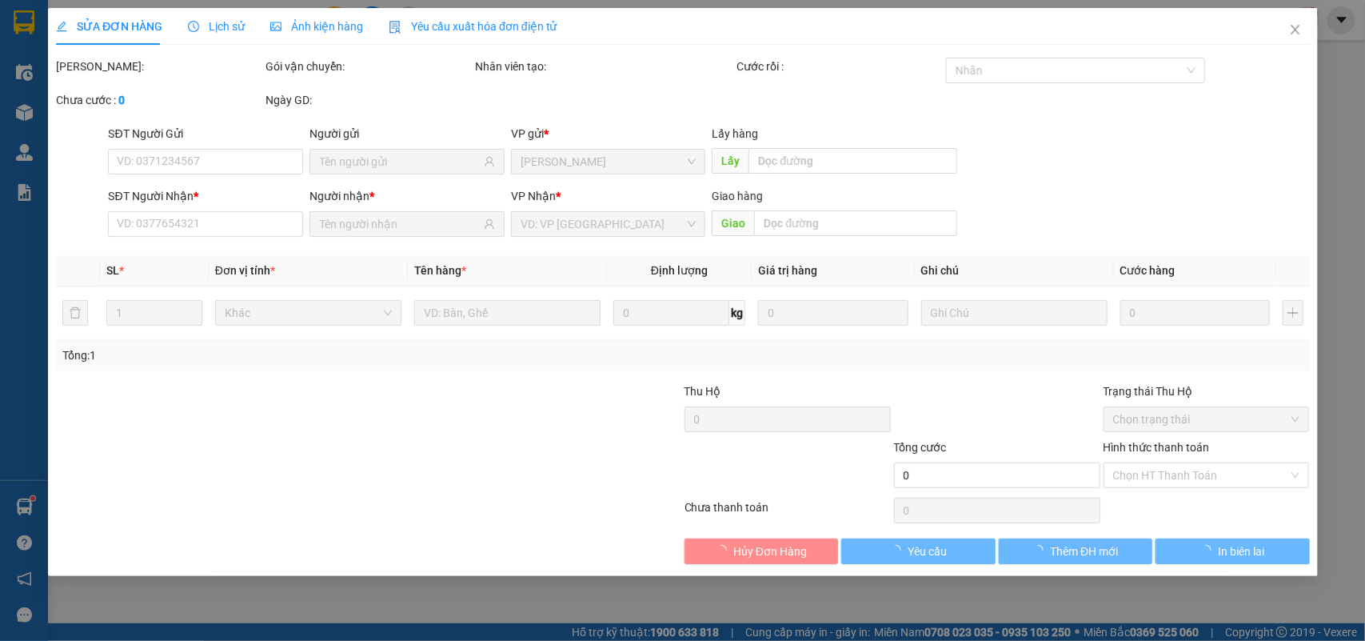
type input "0903649456"
type input "Hiền"
type input "40.000"
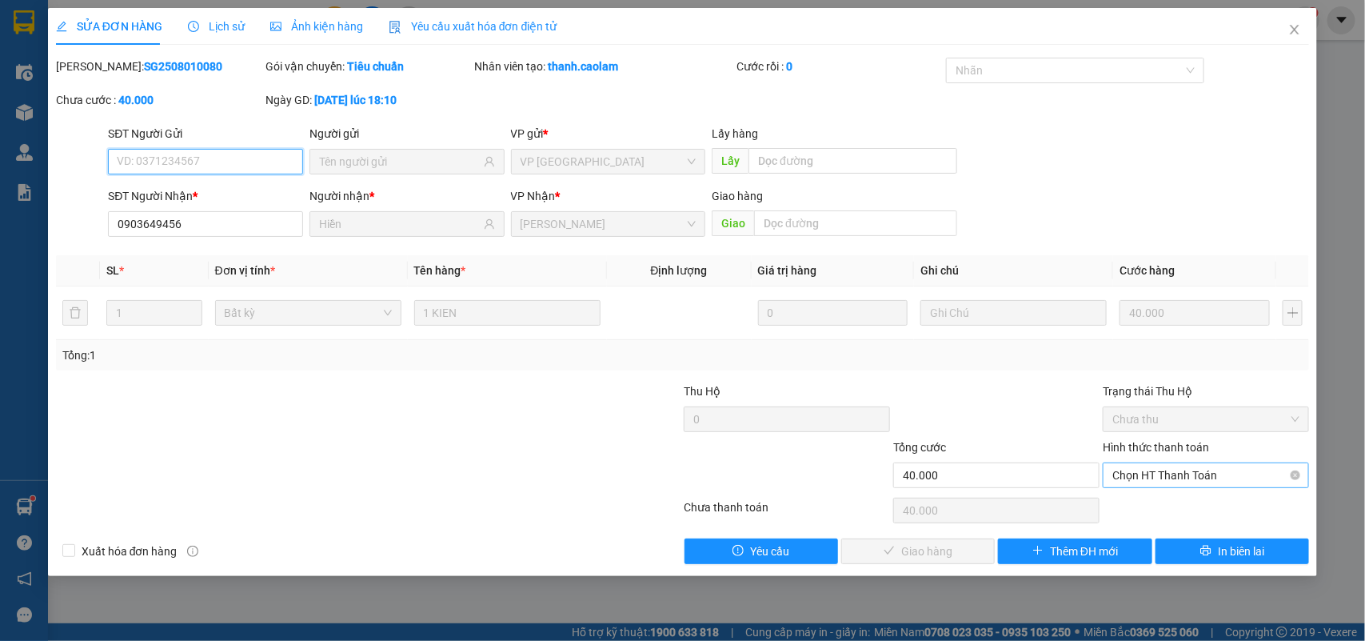
click at [1169, 477] on span "Chọn HT Thanh Toán" at bounding box center [1206, 475] width 187 height 24
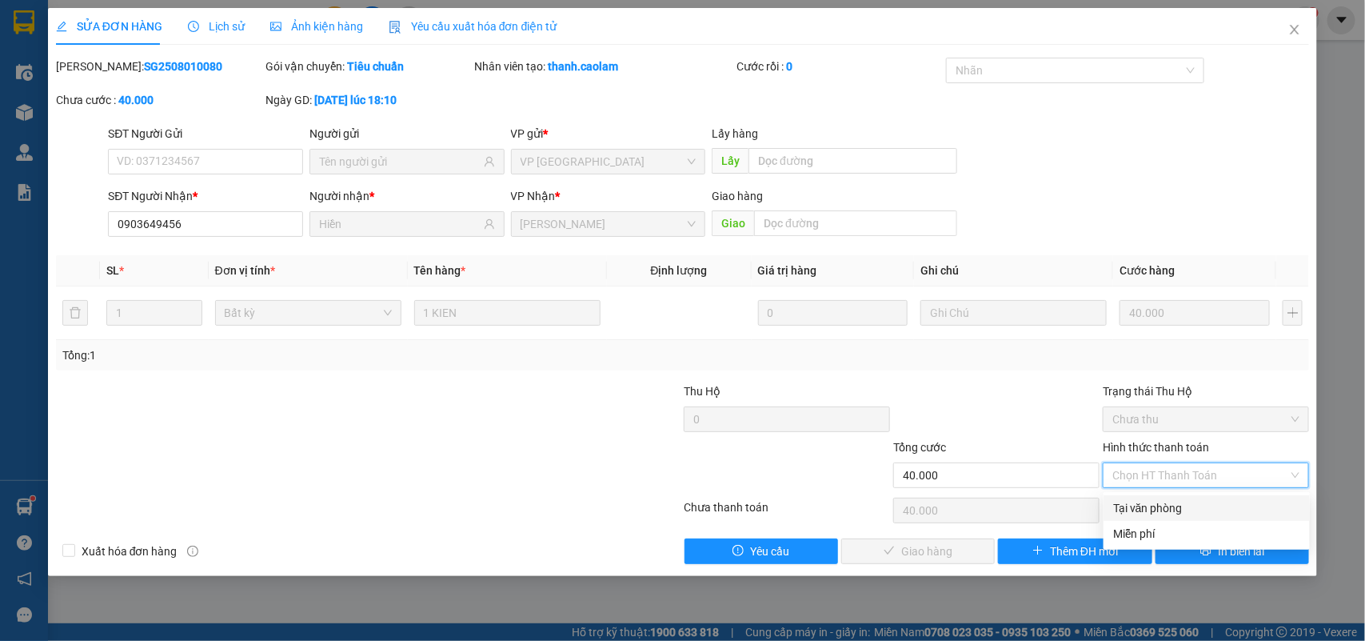
drag, startPoint x: 1158, startPoint y: 500, endPoint x: 993, endPoint y: 542, distance: 170.1
click at [1157, 501] on div "Tại văn phòng" at bounding box center [1206, 508] width 187 height 18
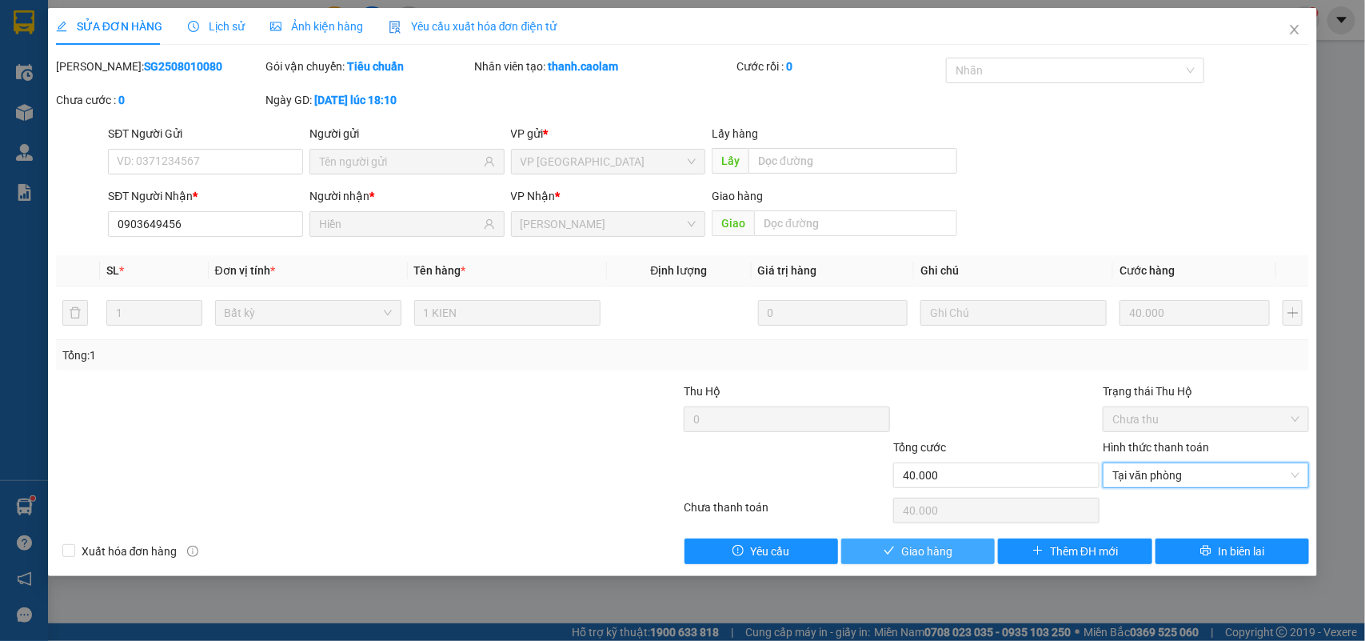
type input "0"
click at [905, 549] on span "Giao hàng" at bounding box center [926, 551] width 51 height 18
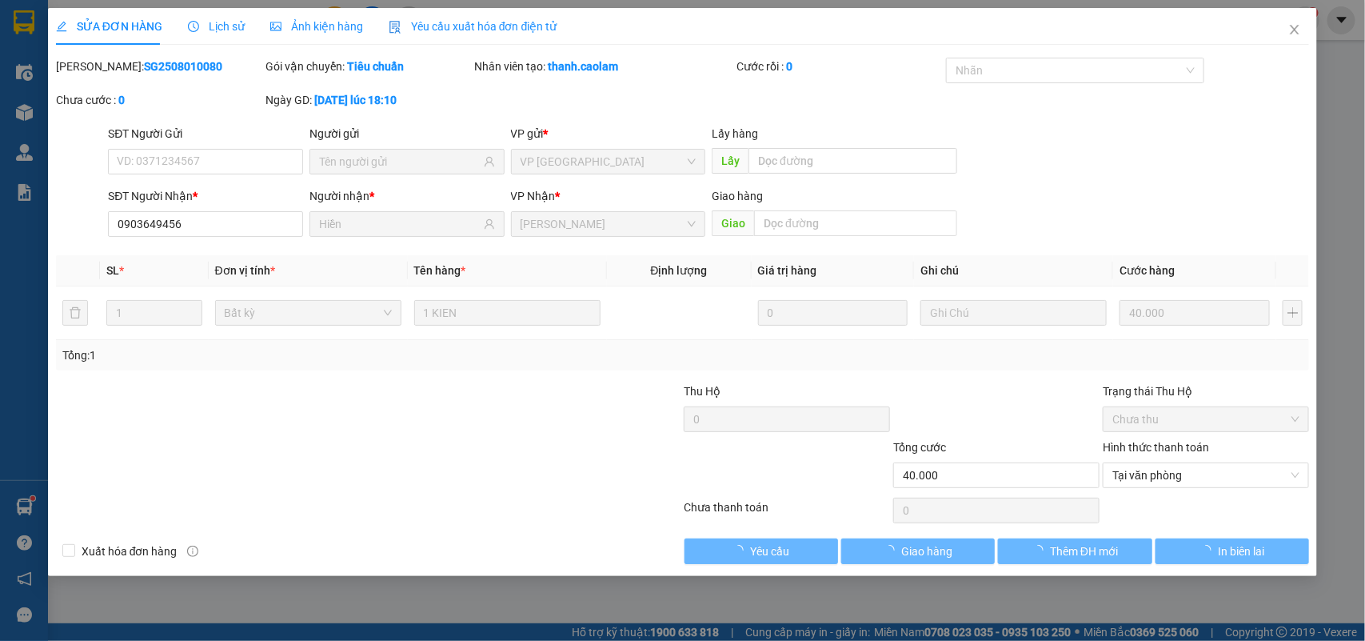
click at [1293, 24] on icon "close" at bounding box center [1295, 29] width 13 height 13
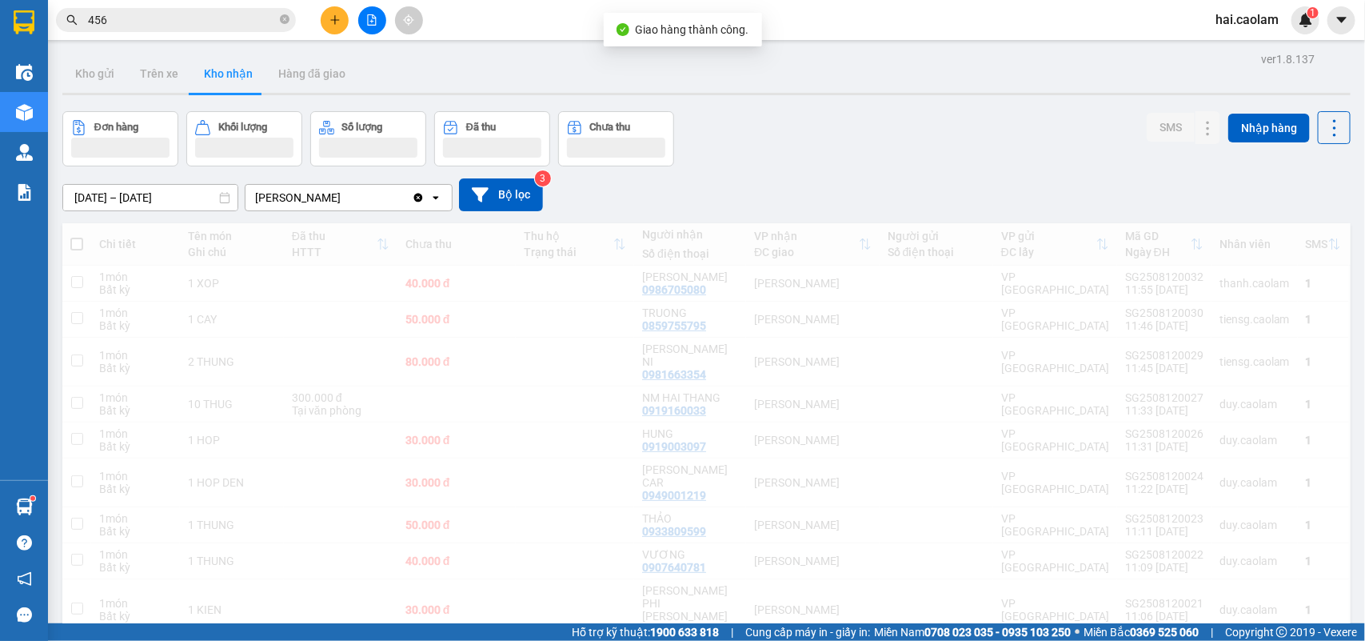
click at [140, 25] on input "456" at bounding box center [182, 20] width 189 height 18
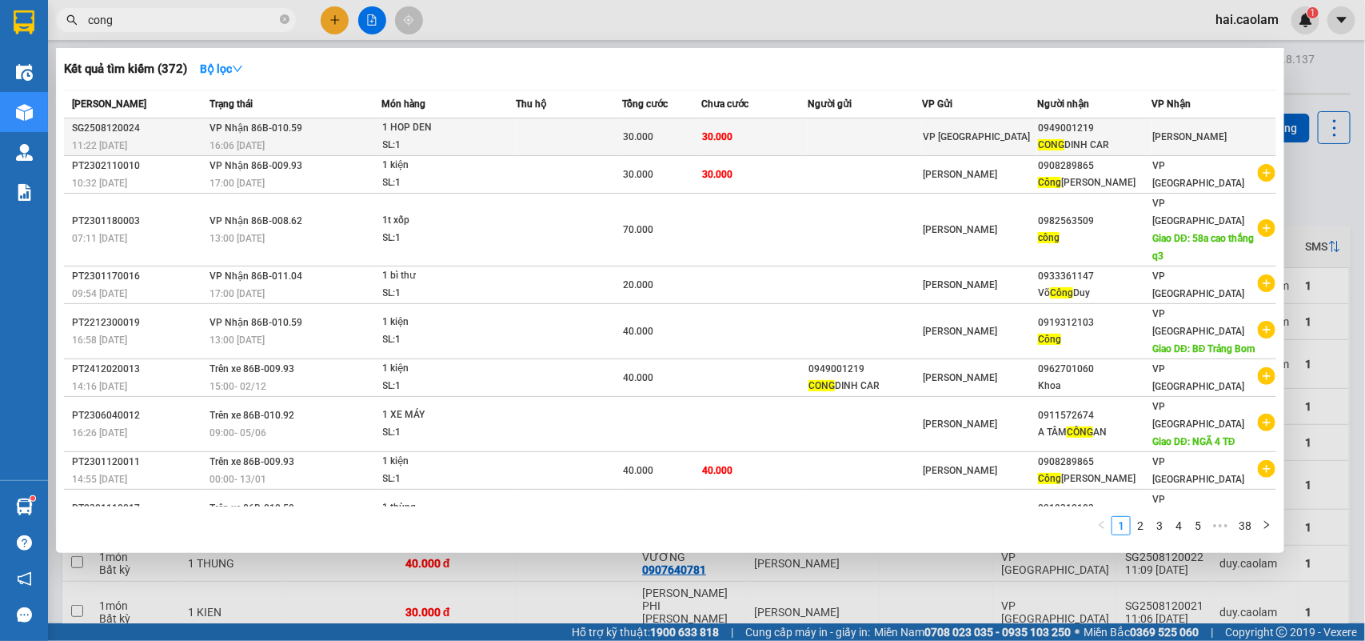
type input "cong"
click at [789, 134] on td "30.000" at bounding box center [754, 137] width 106 height 38
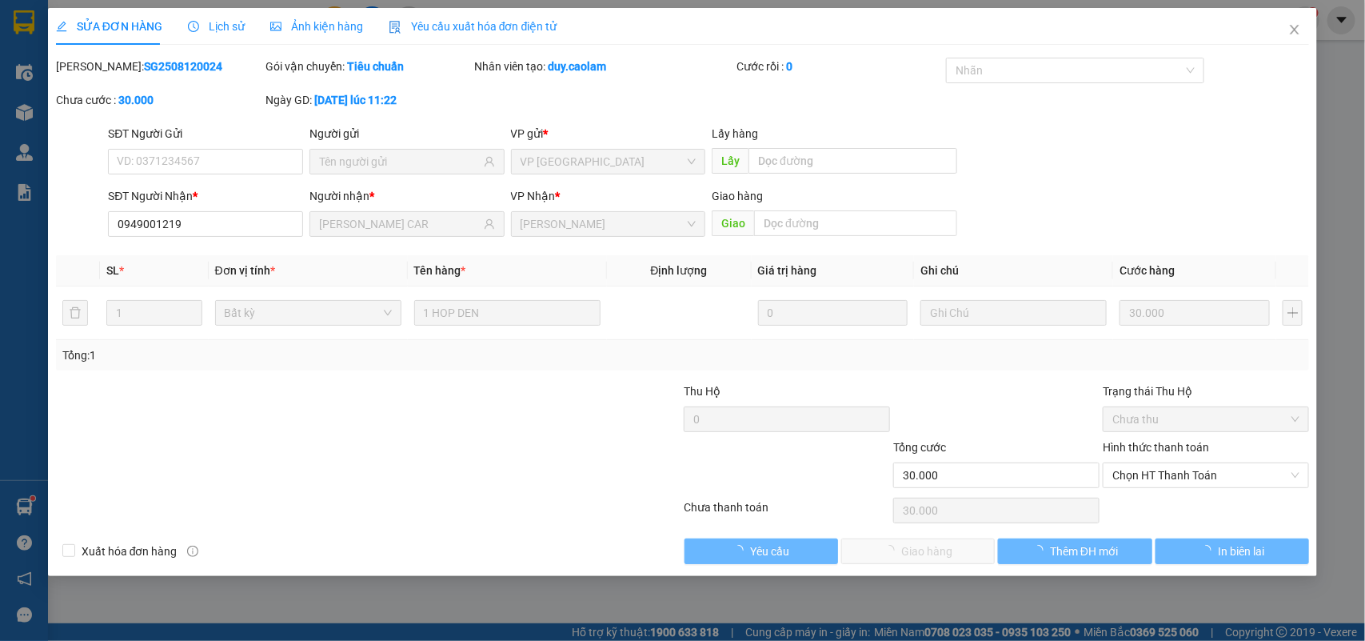
type input "0949001219"
type input "CONG DINH CAR"
type input "30.000"
drag, startPoint x: 1145, startPoint y: 470, endPoint x: 1142, endPoint y: 482, distance: 13.0
click at [1145, 470] on span "Chọn HT Thanh Toán" at bounding box center [1206, 475] width 187 height 24
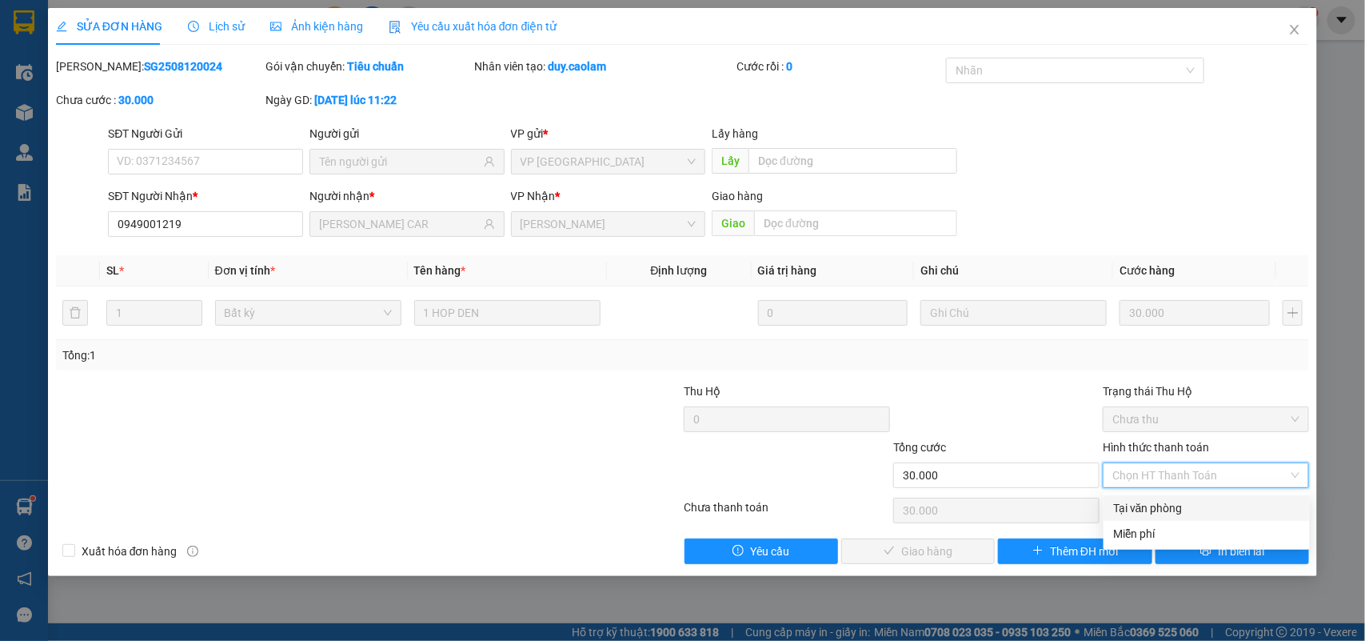
click at [1142, 492] on div "Total Paid Fee 0 Total UnPaid Fee 30.000 Cash Collection Total Fee Mã ĐH: SG250…" at bounding box center [683, 311] width 1254 height 506
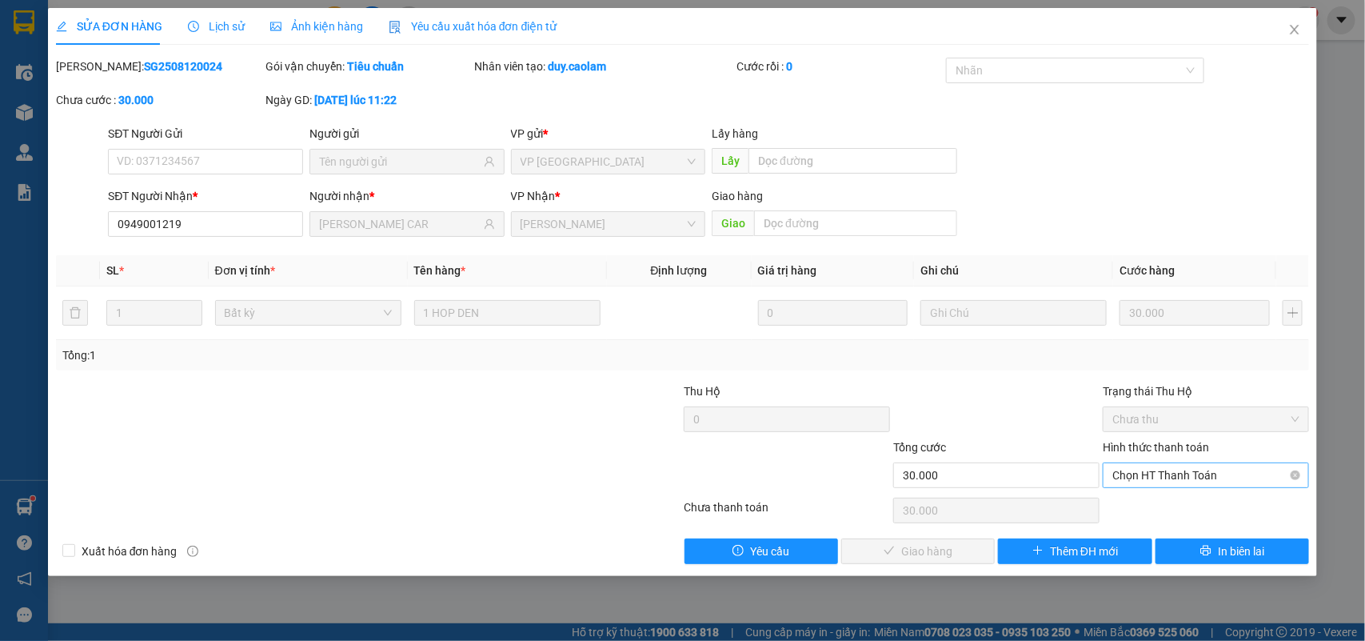
click at [1144, 478] on span "Chọn HT Thanh Toán" at bounding box center [1206, 475] width 187 height 24
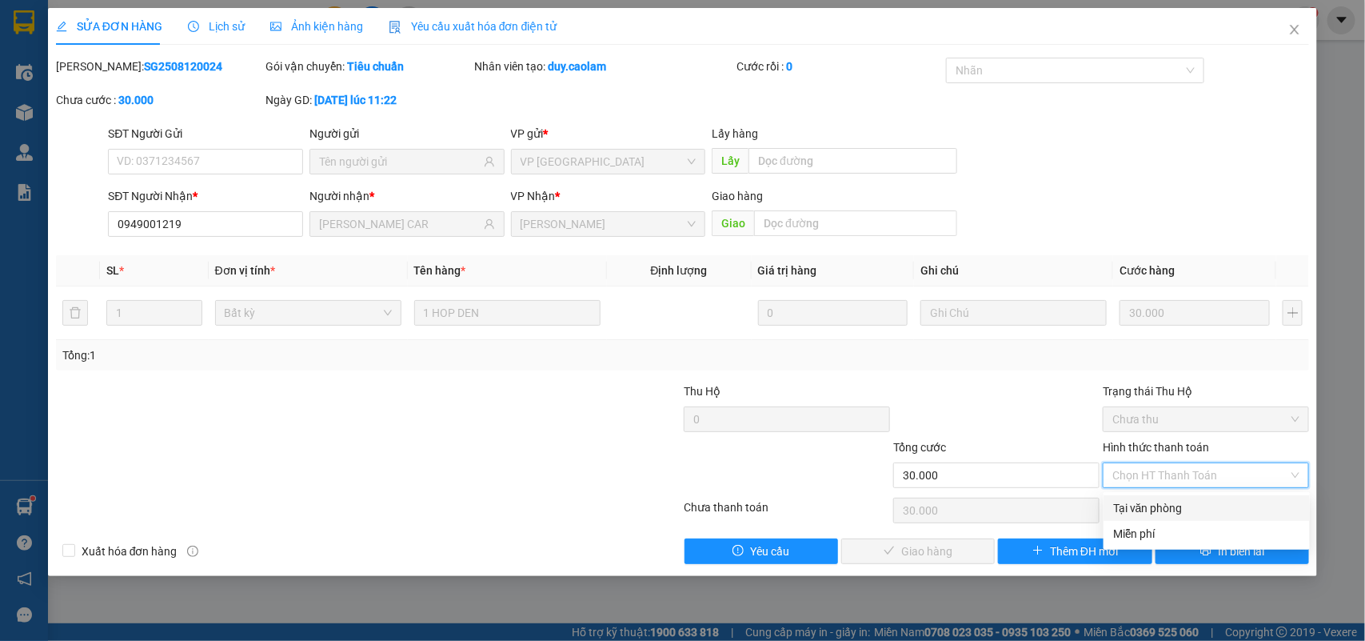
drag, startPoint x: 1146, startPoint y: 501, endPoint x: 1000, endPoint y: 564, distance: 159.4
click at [1146, 502] on div "Tại văn phòng" at bounding box center [1206, 508] width 187 height 18
type input "0"
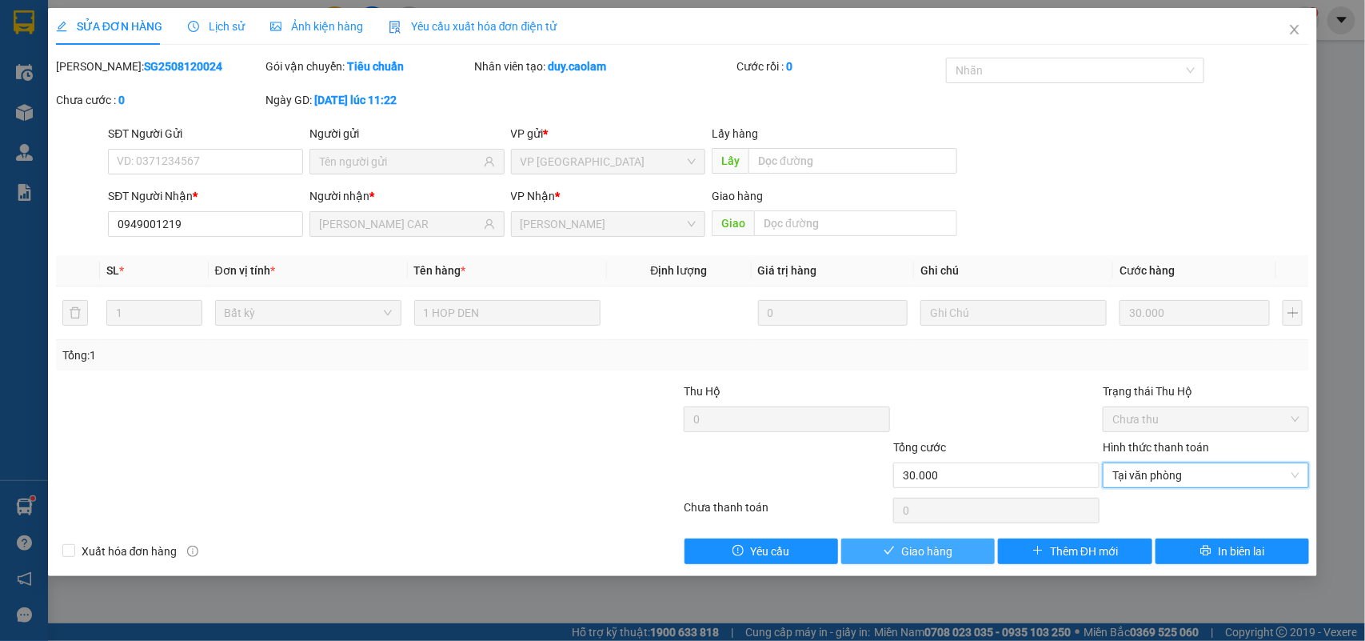
click at [957, 550] on button "Giao hàng" at bounding box center [918, 551] width 154 height 26
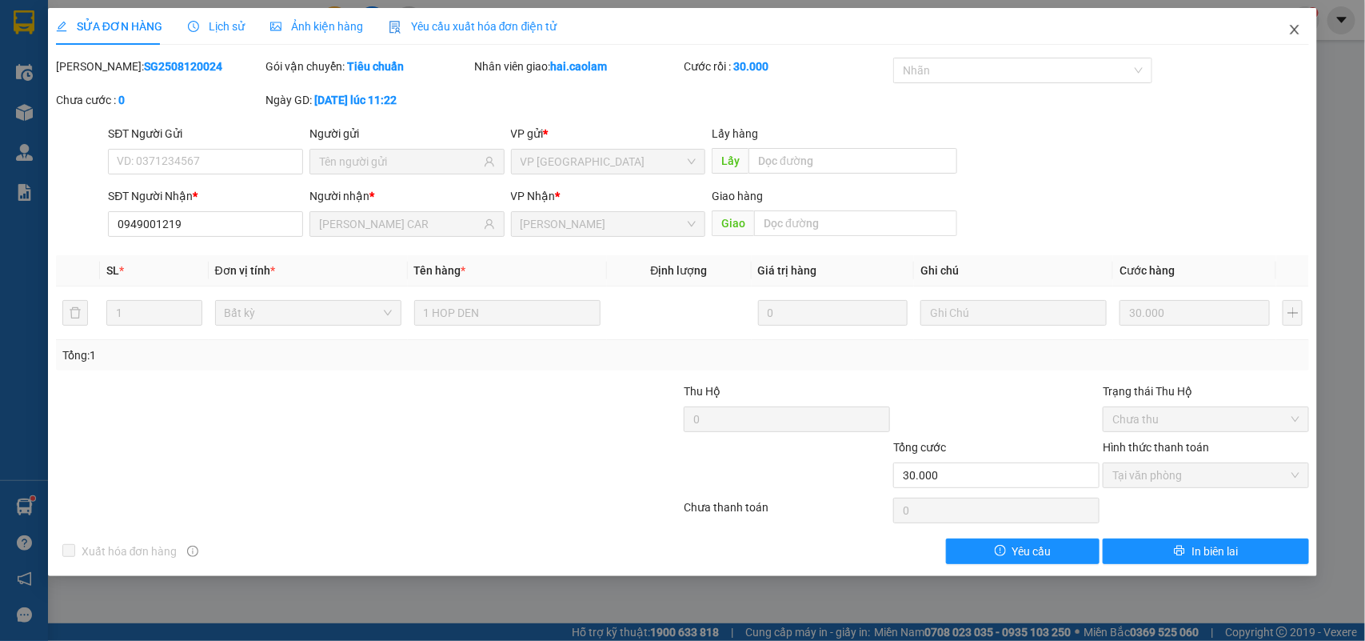
click at [1289, 36] on icon "close" at bounding box center [1295, 29] width 13 height 13
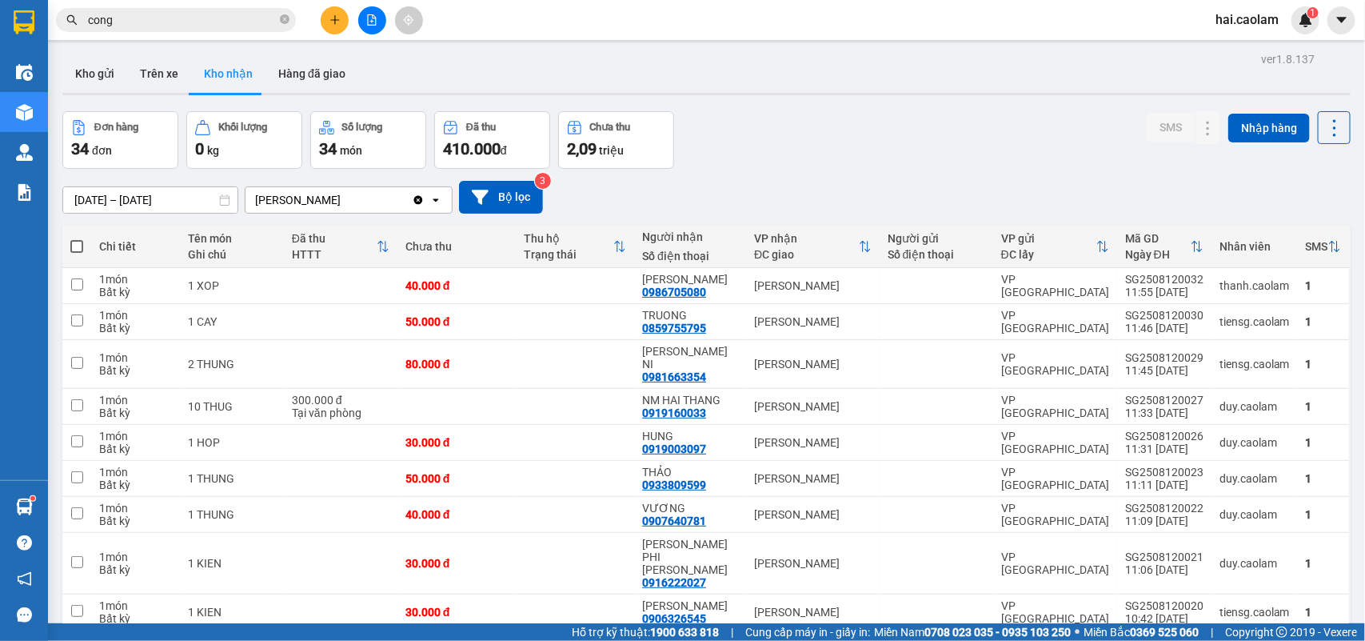
click at [137, 14] on input "cong" at bounding box center [182, 20] width 189 height 18
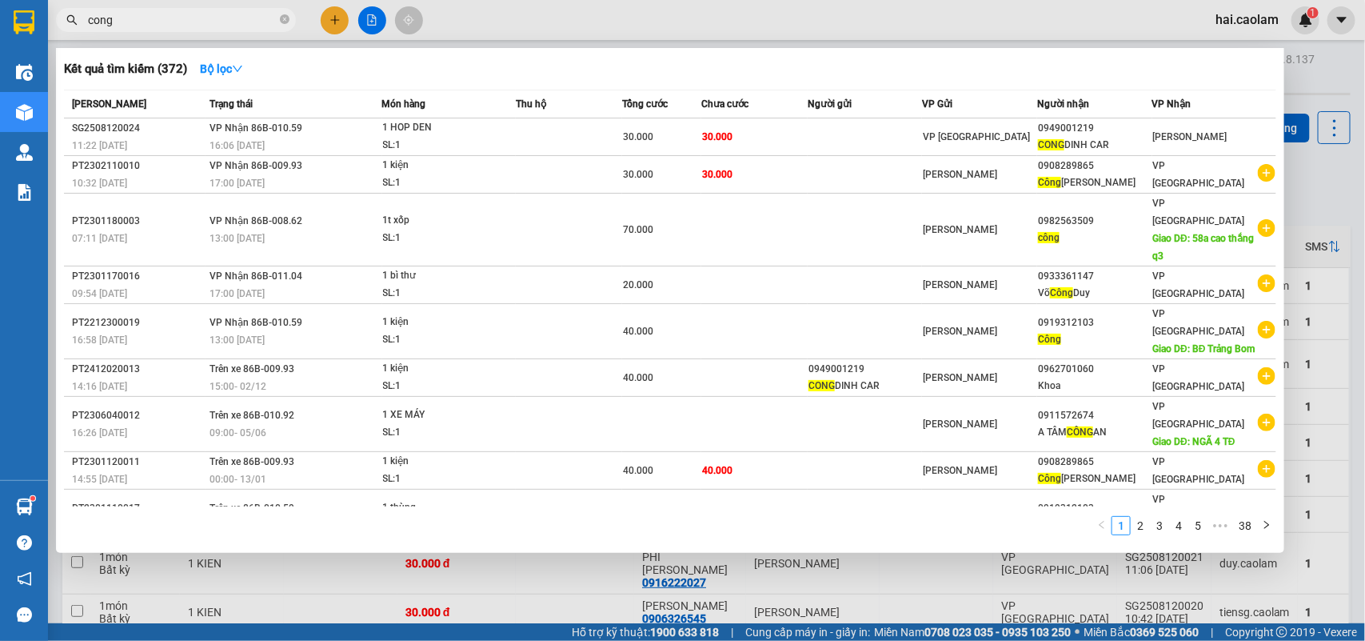
click at [137, 14] on input "cong" at bounding box center [182, 20] width 189 height 18
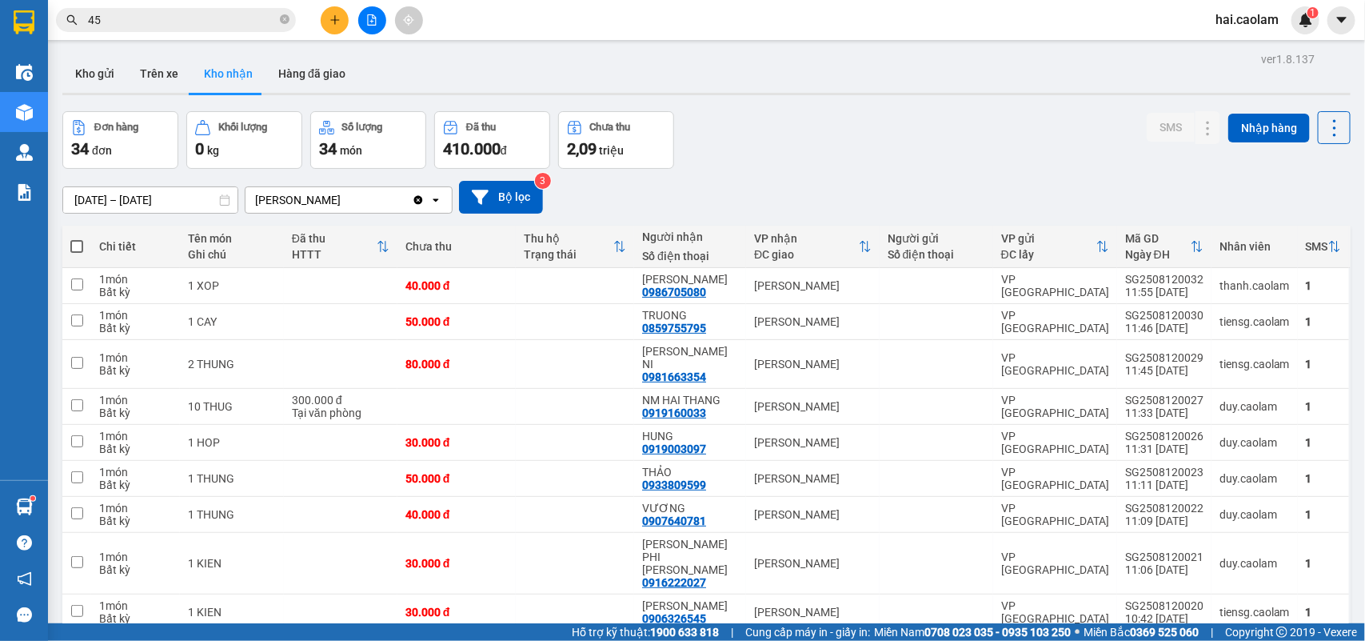
type input "456"
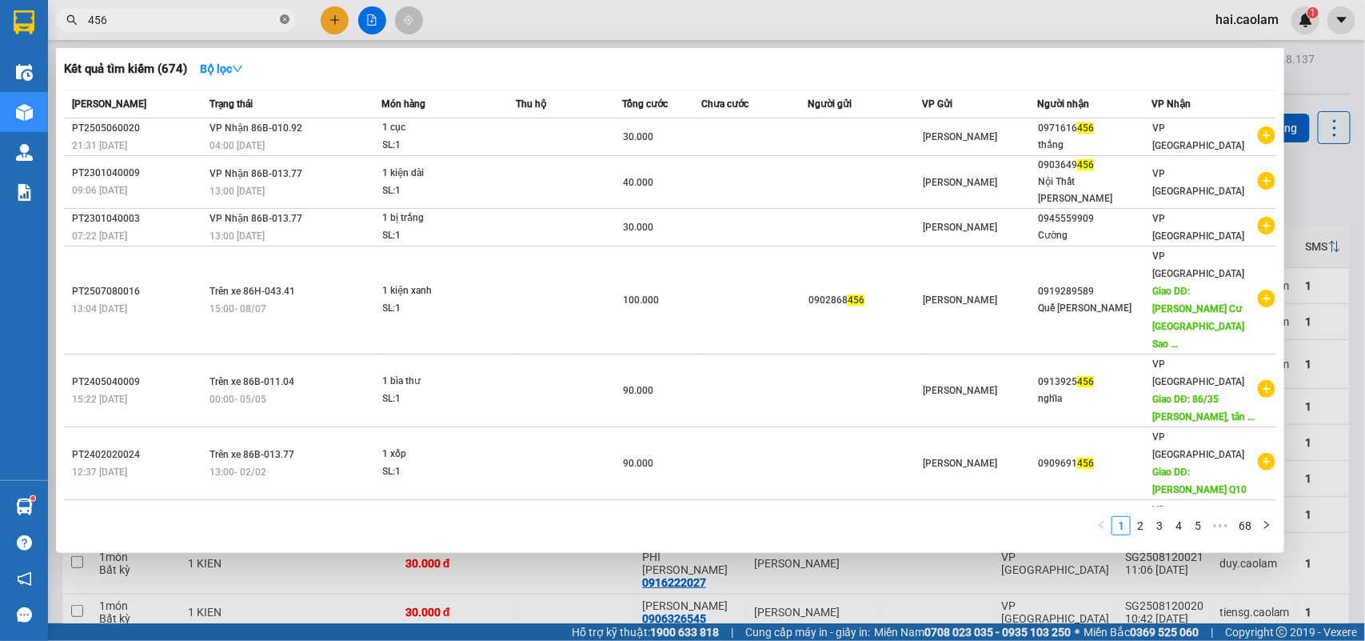
click at [282, 21] on icon "close-circle" at bounding box center [285, 19] width 10 height 10
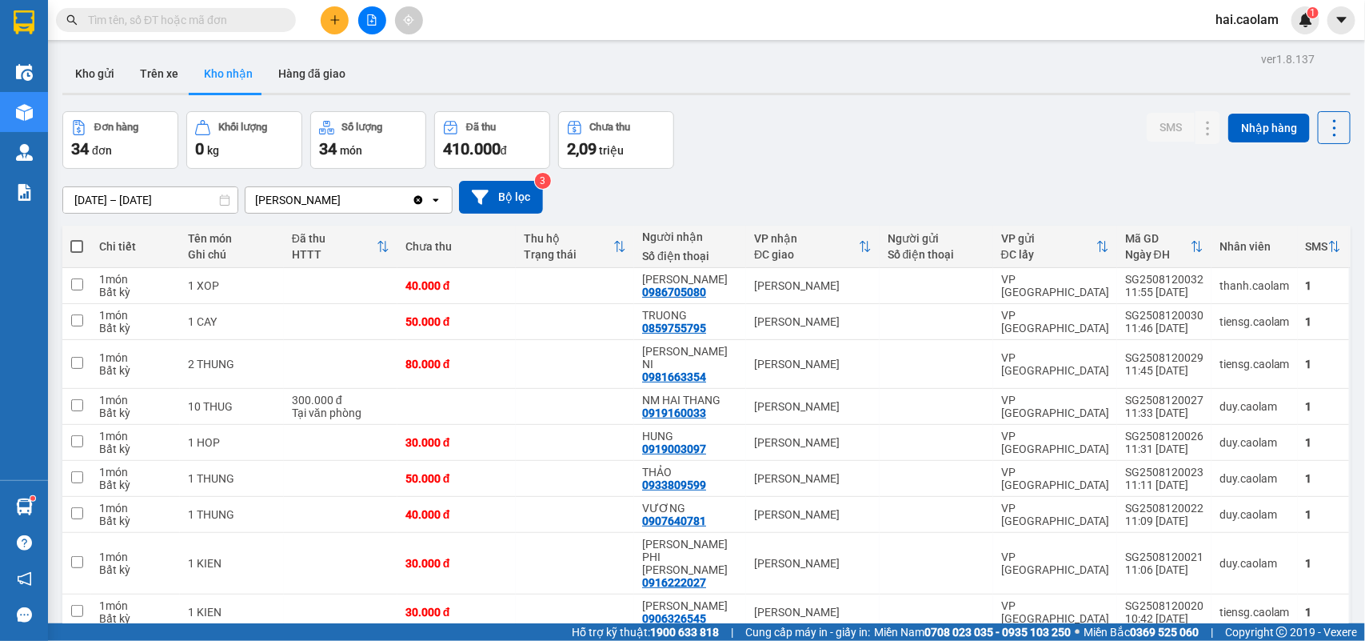
click at [330, 16] on icon "plus" at bounding box center [335, 19] width 11 height 11
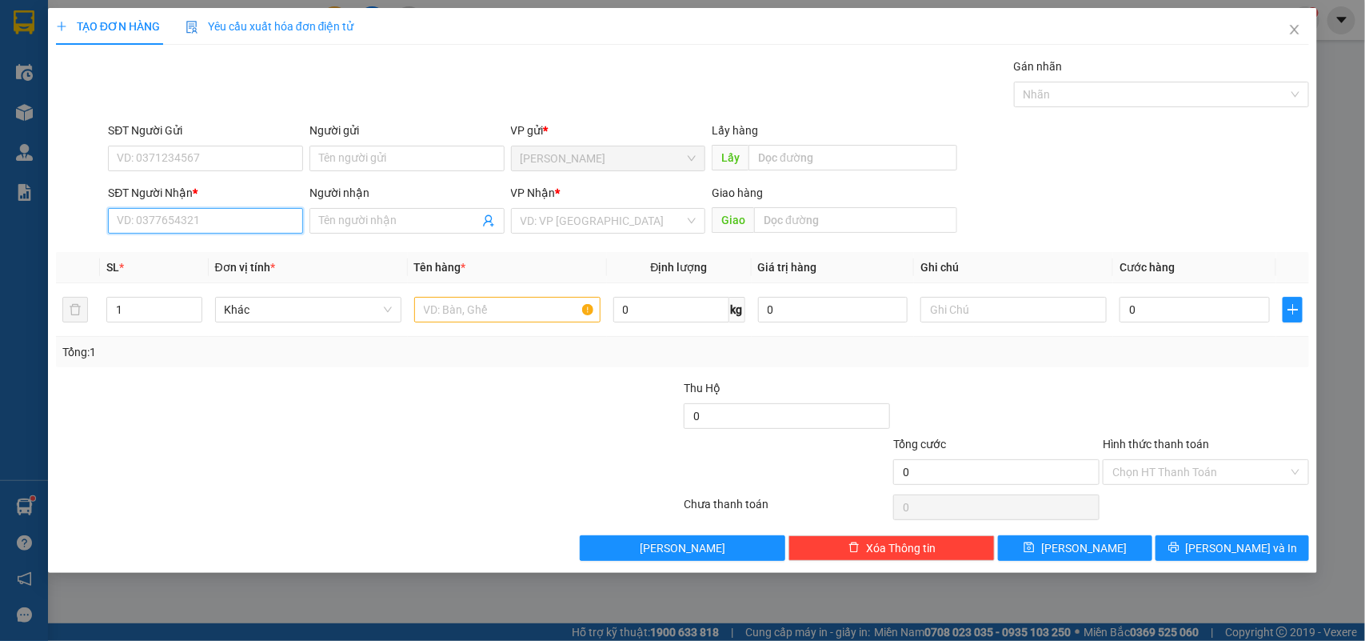
click at [190, 213] on input "SĐT Người Nhận *" at bounding box center [205, 221] width 195 height 26
click at [206, 218] on input "SĐT Người Nhận *" at bounding box center [205, 221] width 195 height 26
type input "0862187617"
click at [152, 258] on div "0862187617 - Cường" at bounding box center [206, 254] width 176 height 18
type input "Cường"
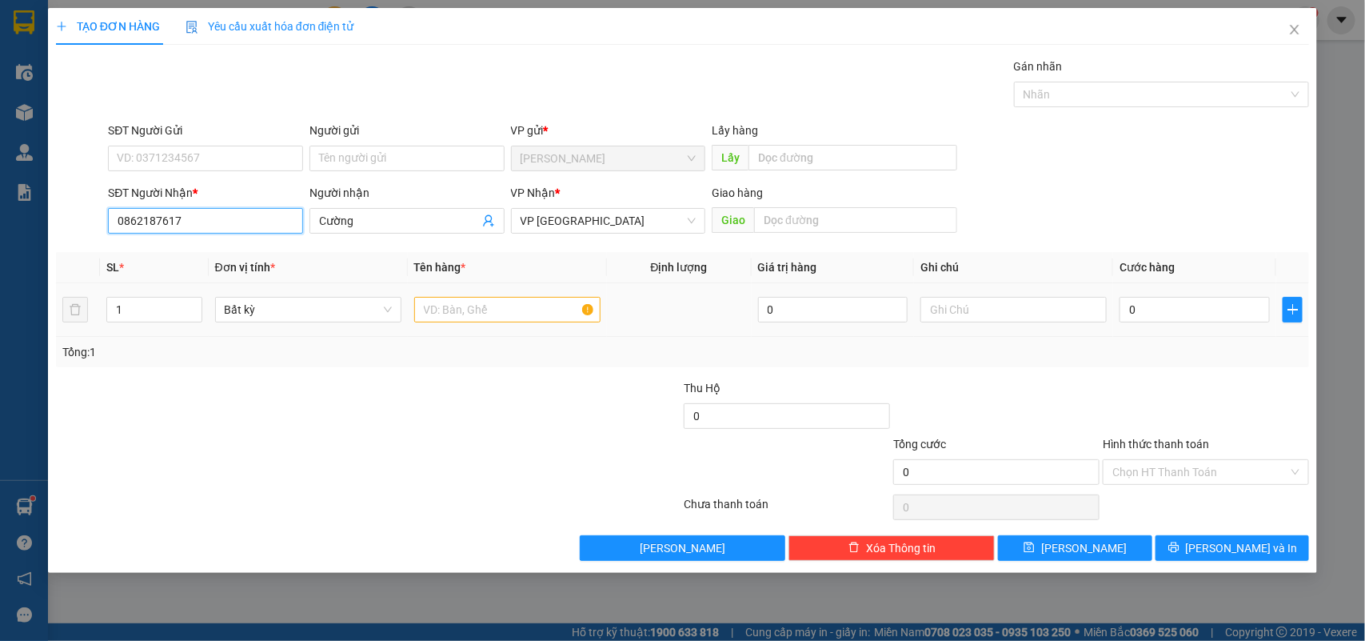
type input "0862187617"
click at [498, 317] on input "text" at bounding box center [507, 310] width 186 height 26
type input "1 hs"
click at [1233, 306] on input "0" at bounding box center [1195, 310] width 150 height 26
type input "3"
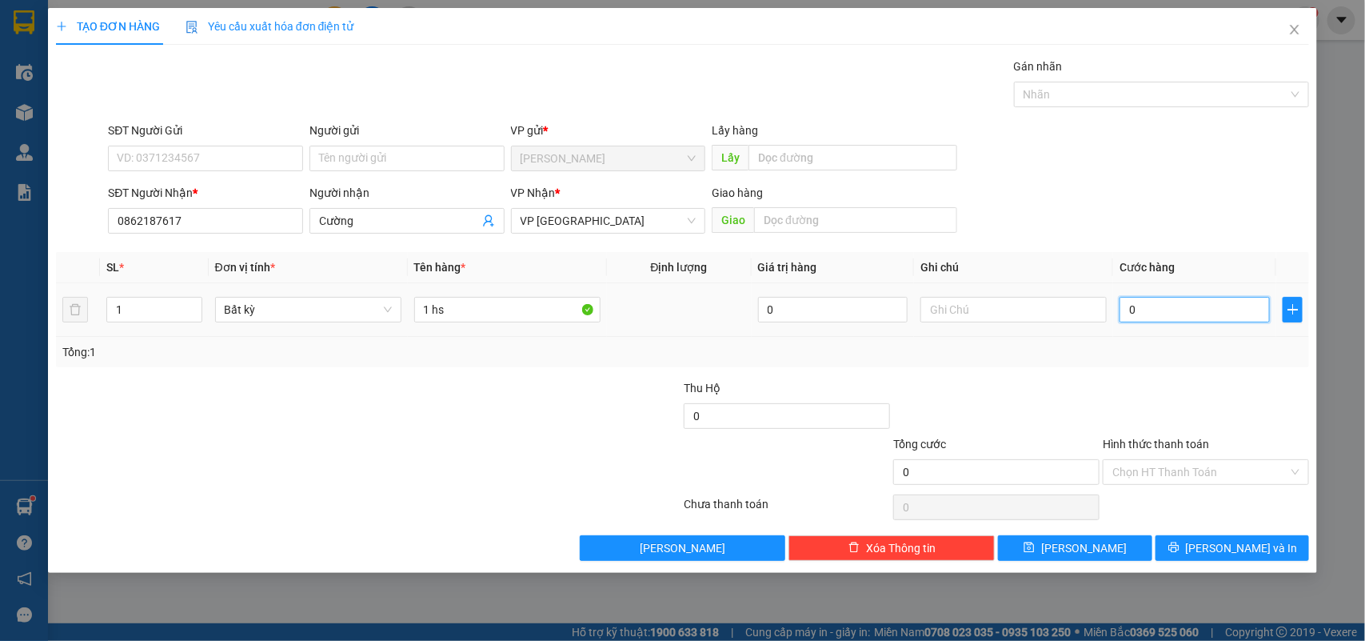
type input "3"
type input "30"
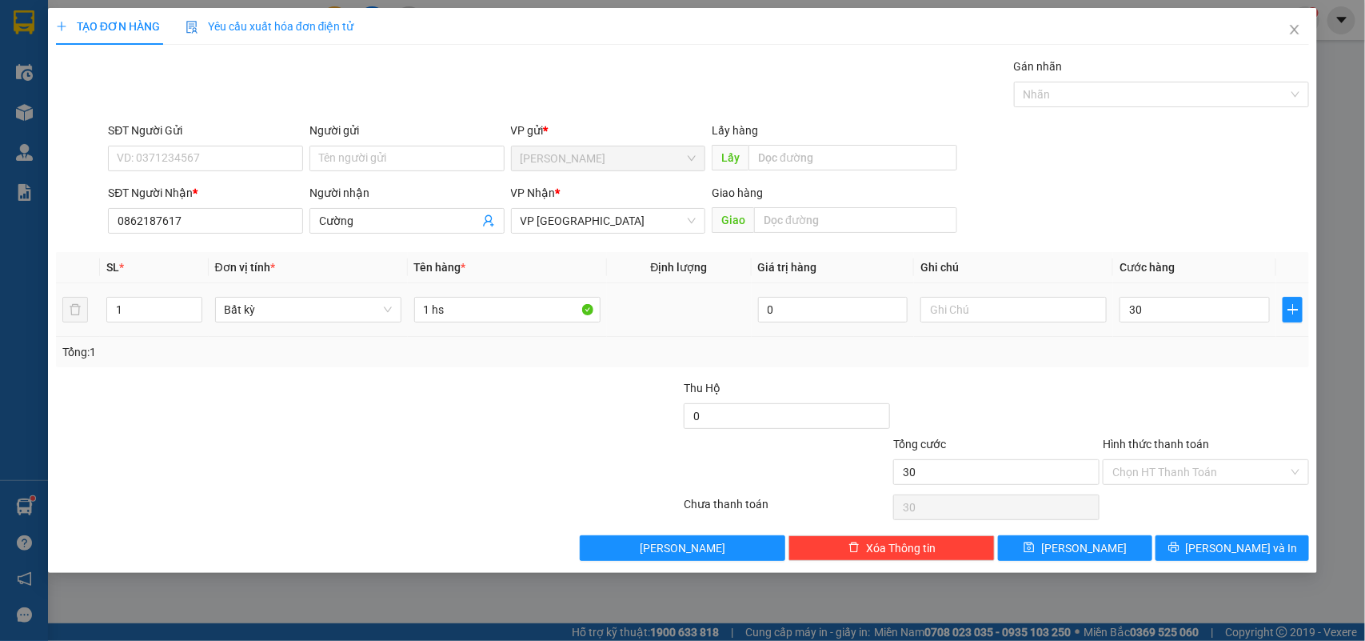
type input "30.000"
drag, startPoint x: 1226, startPoint y: 368, endPoint x: 1197, endPoint y: 481, distance: 116.6
click at [1226, 369] on div "Transit Pickup Surcharge Ids Transit Deliver Surcharge Ids Transit Deliver Surc…" at bounding box center [683, 309] width 1254 height 503
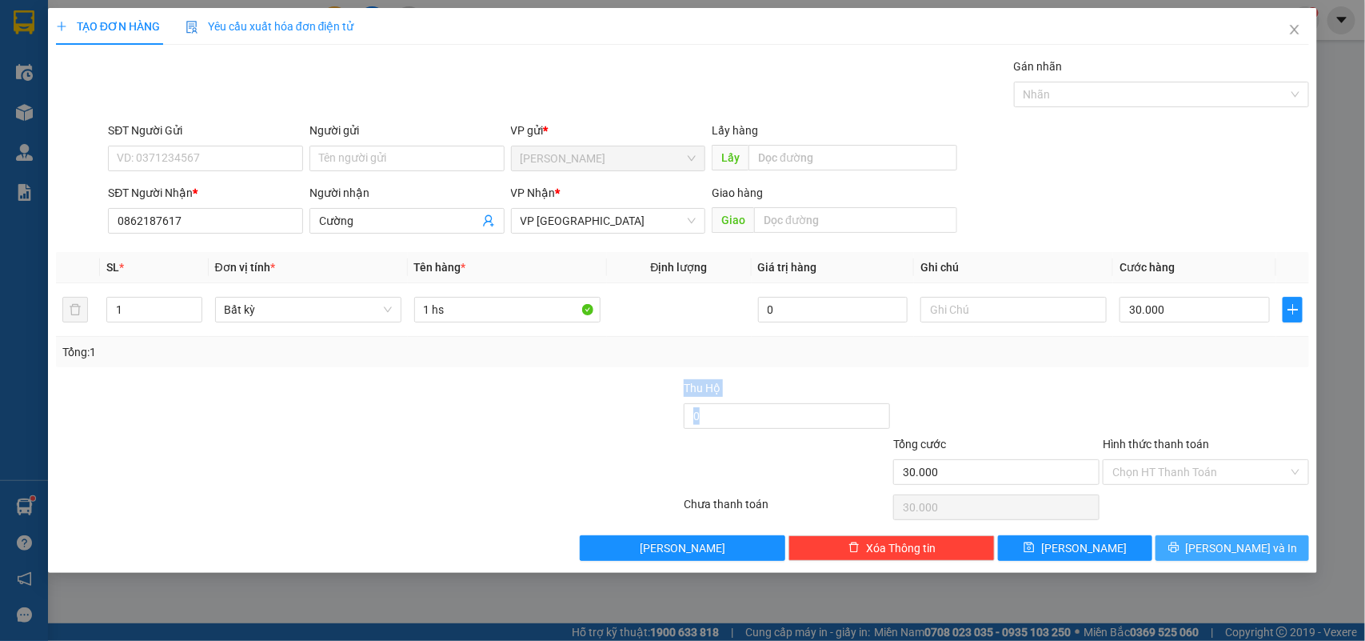
click at [1180, 544] on icon "printer" at bounding box center [1174, 547] width 11 height 11
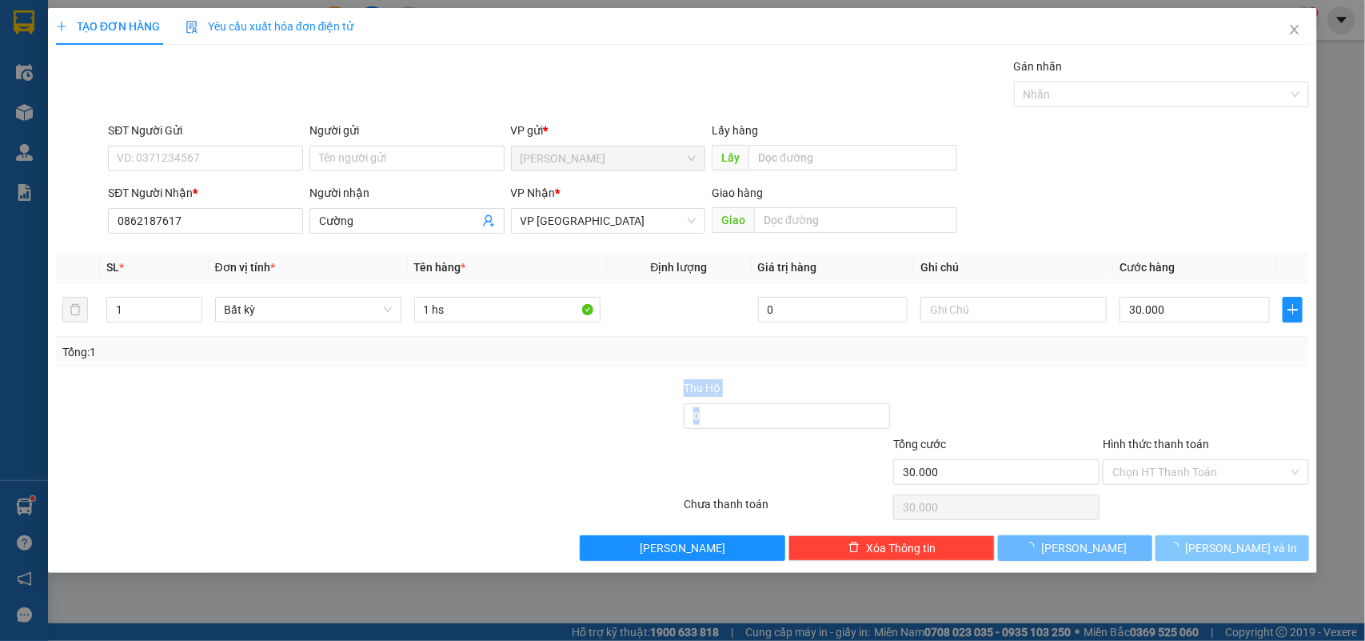
click at [1054, 392] on div at bounding box center [997, 407] width 210 height 56
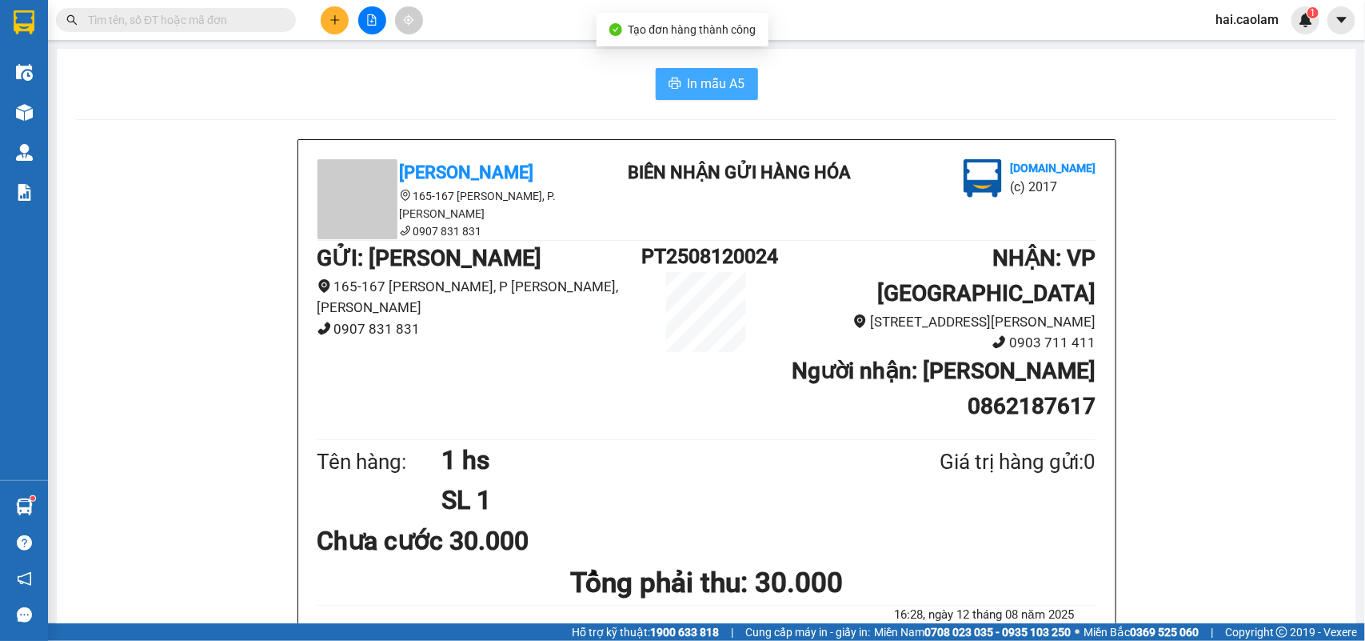
click at [728, 74] on span "In mẫu A5" at bounding box center [717, 84] width 58 height 20
click at [262, 17] on input "text" at bounding box center [182, 20] width 189 height 18
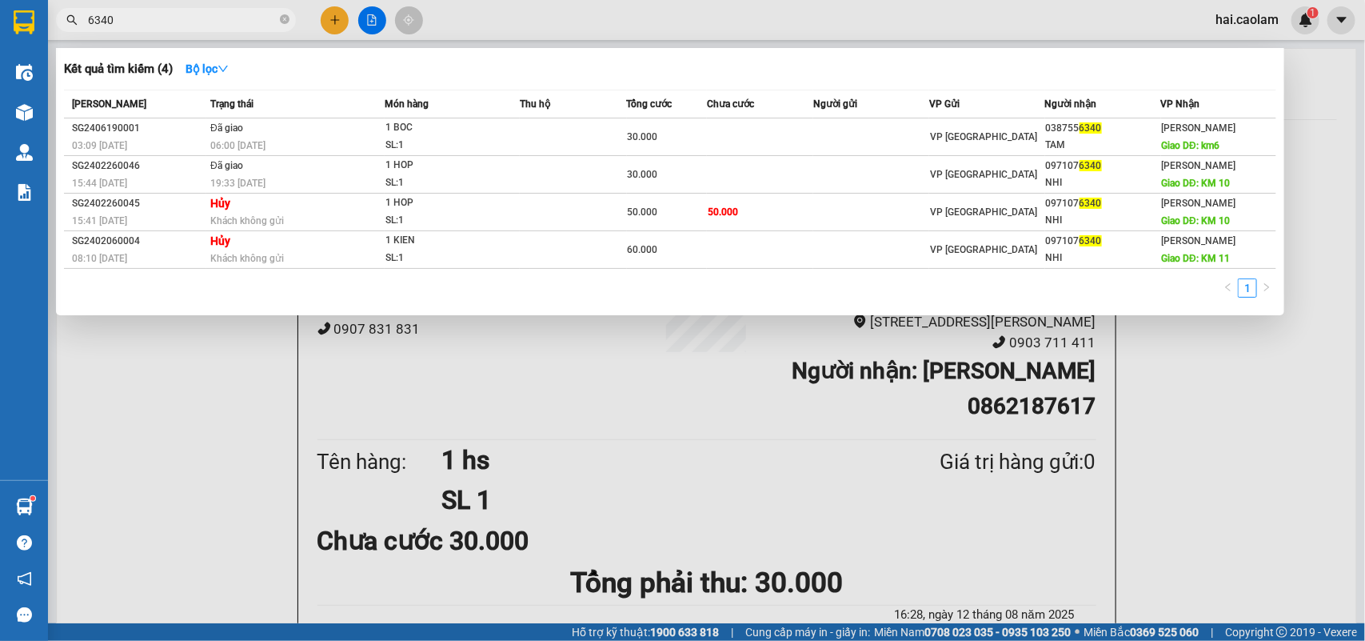
click at [221, 20] on input "6340" at bounding box center [182, 20] width 189 height 18
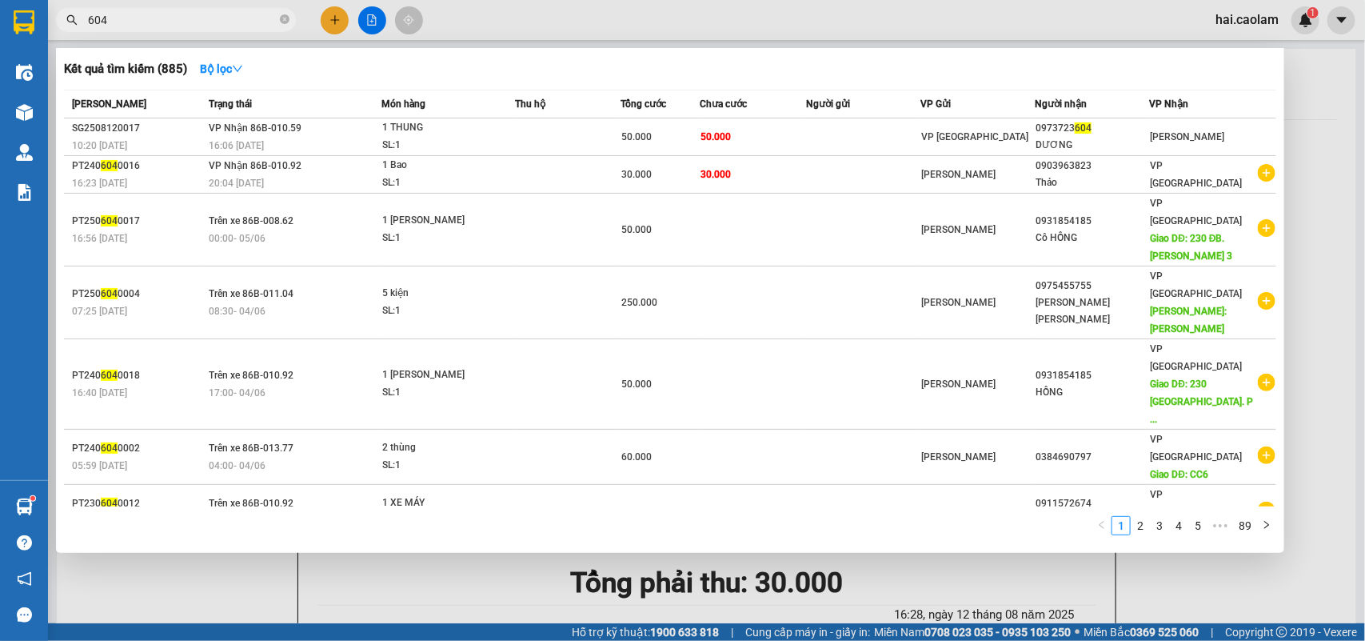
type input "604"
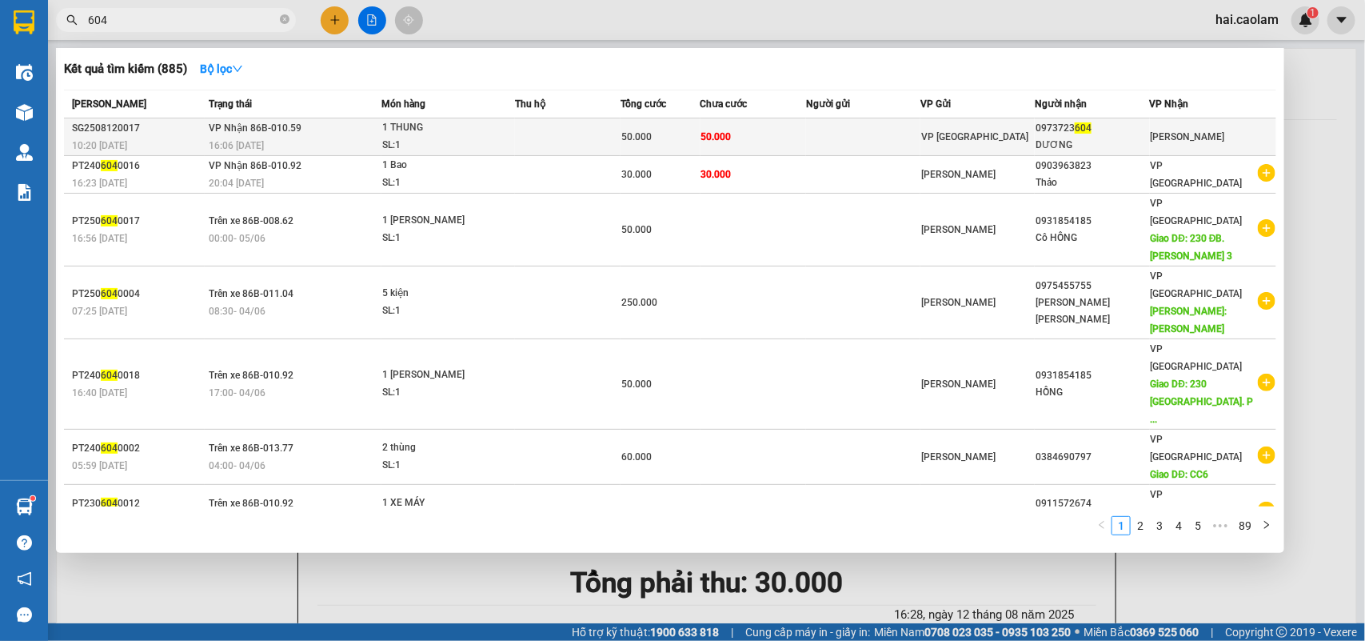
click at [809, 134] on td at bounding box center [863, 137] width 114 height 38
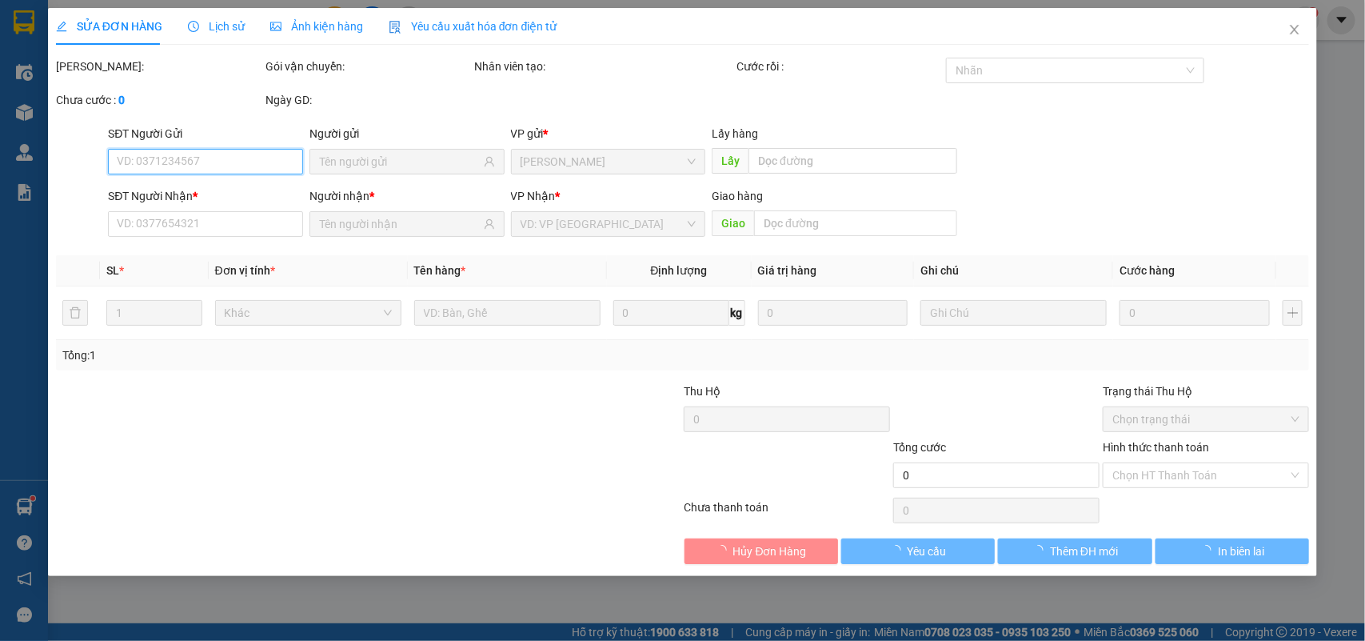
type input "0973723604"
type input "DƯƠNG"
type input "50.000"
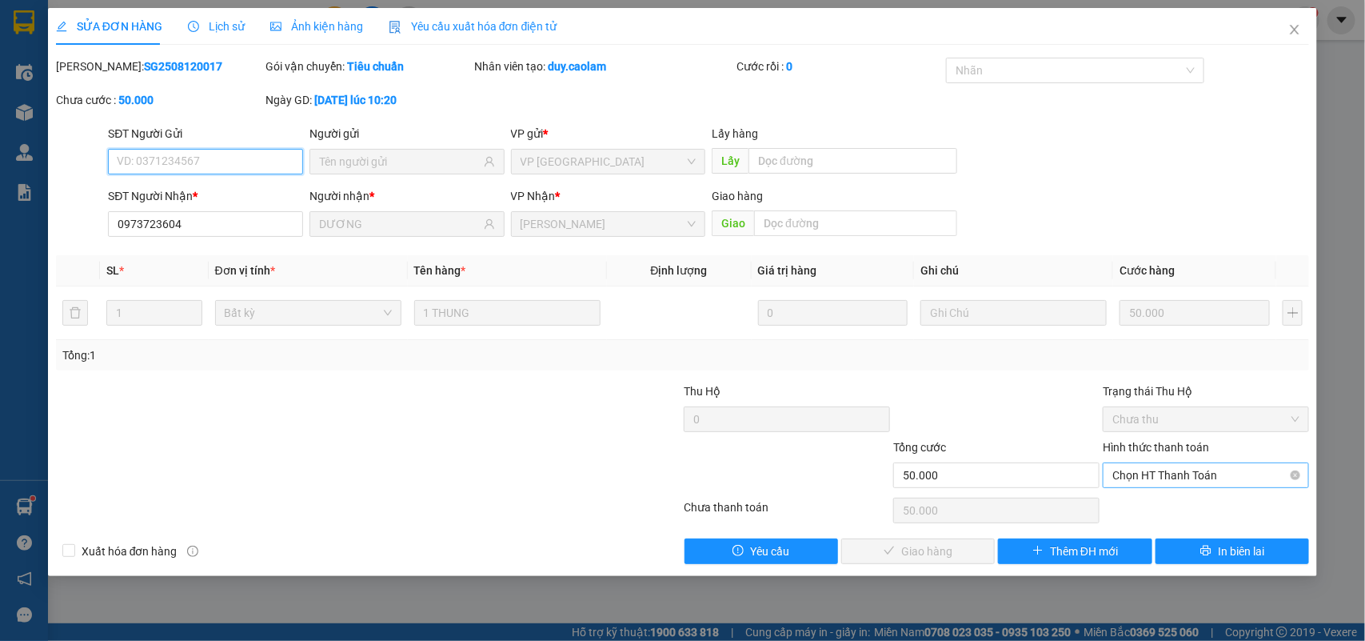
click at [1174, 481] on span "Chọn HT Thanh Toán" at bounding box center [1206, 475] width 187 height 24
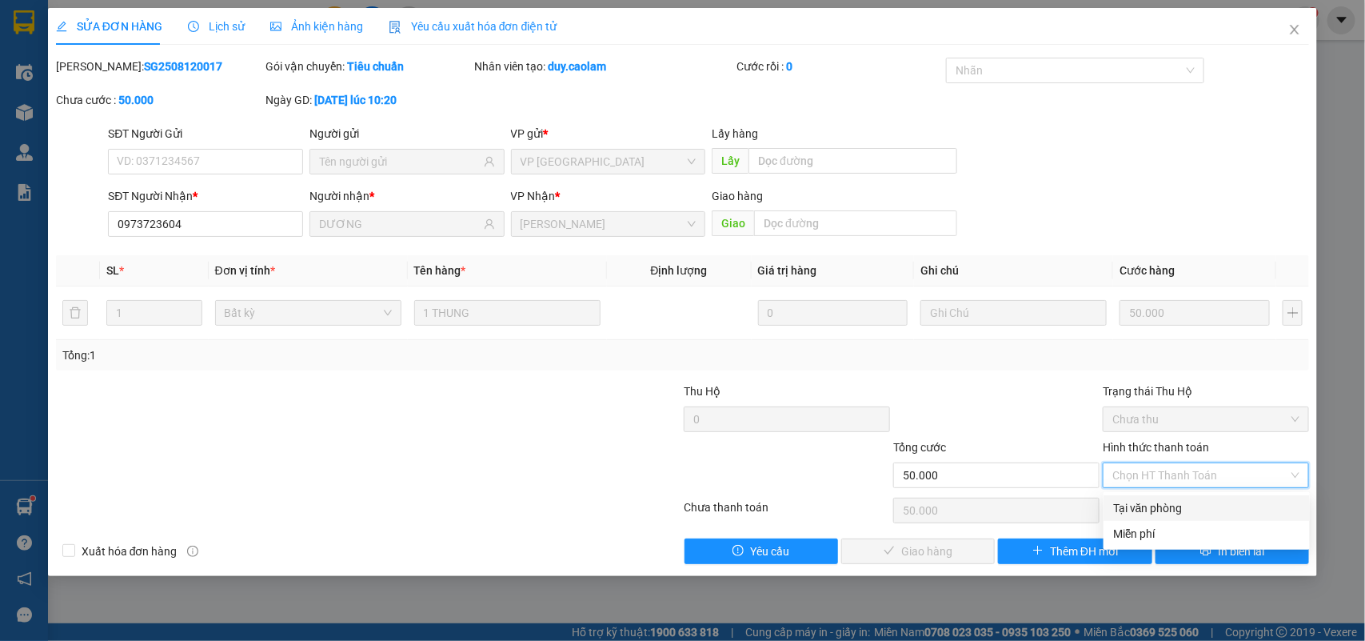
click at [1173, 502] on div "Tại văn phòng" at bounding box center [1206, 508] width 187 height 18
type input "0"
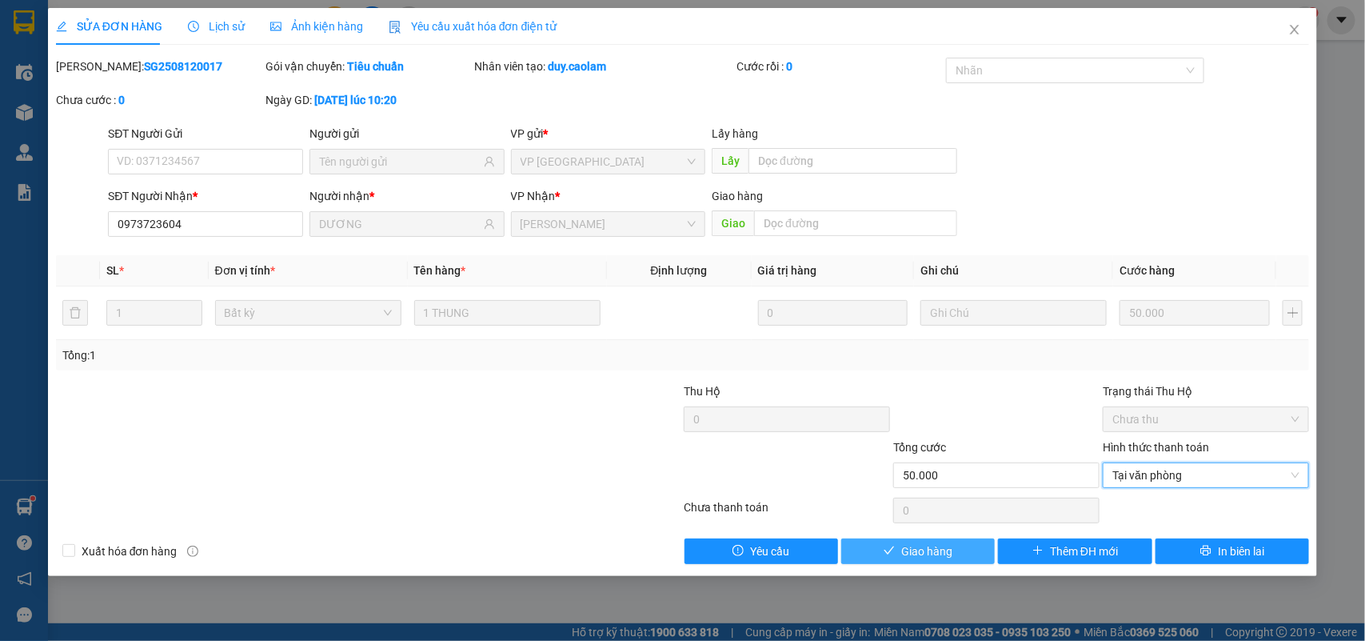
click at [960, 548] on button "Giao hàng" at bounding box center [918, 551] width 154 height 26
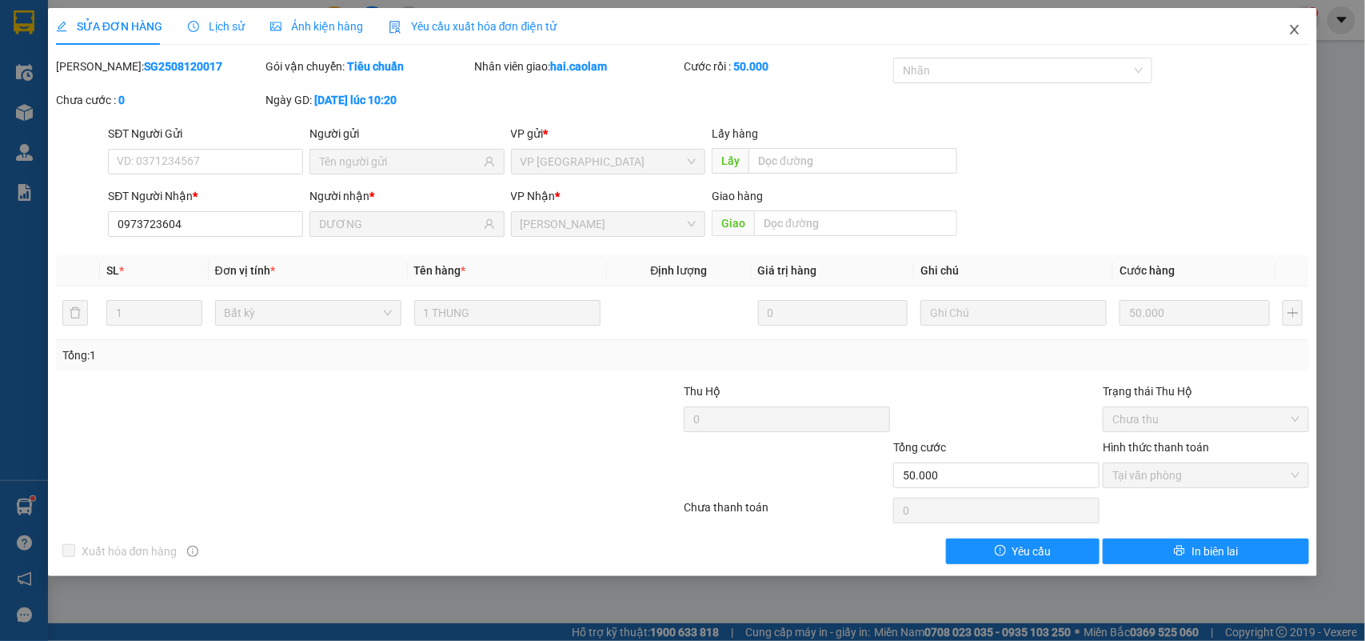
click at [1285, 30] on span "Close" at bounding box center [1295, 30] width 45 height 45
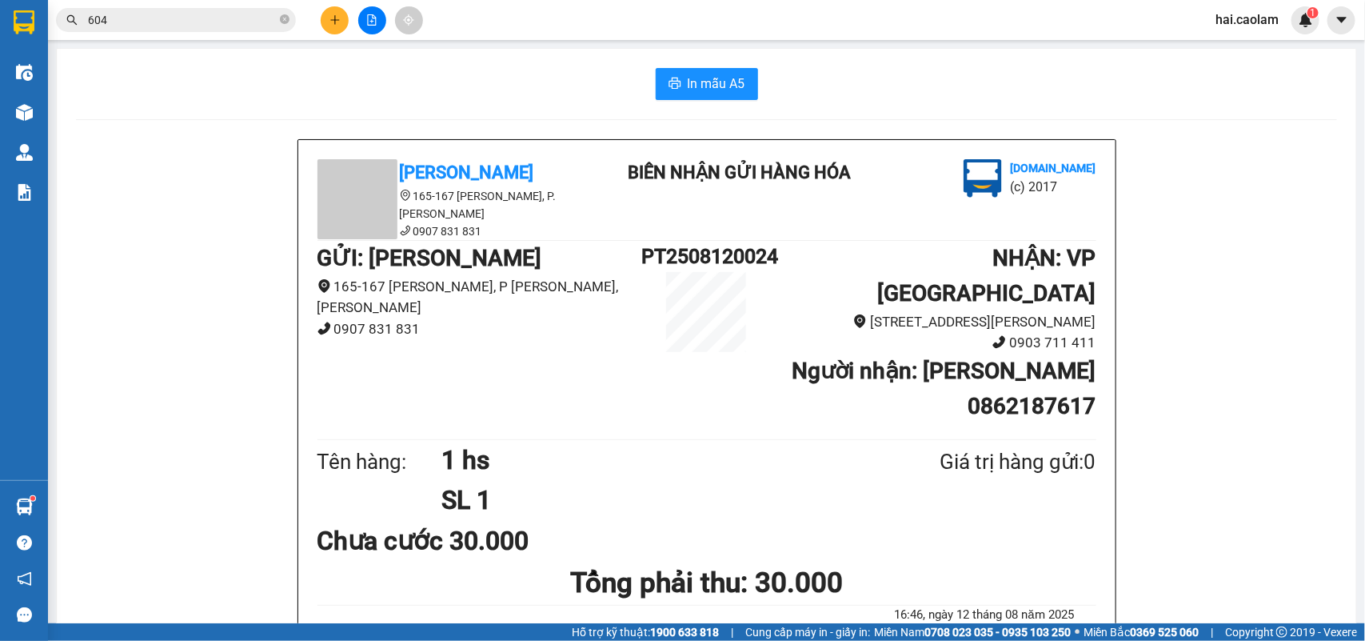
click at [214, 21] on input "604" at bounding box center [182, 20] width 189 height 18
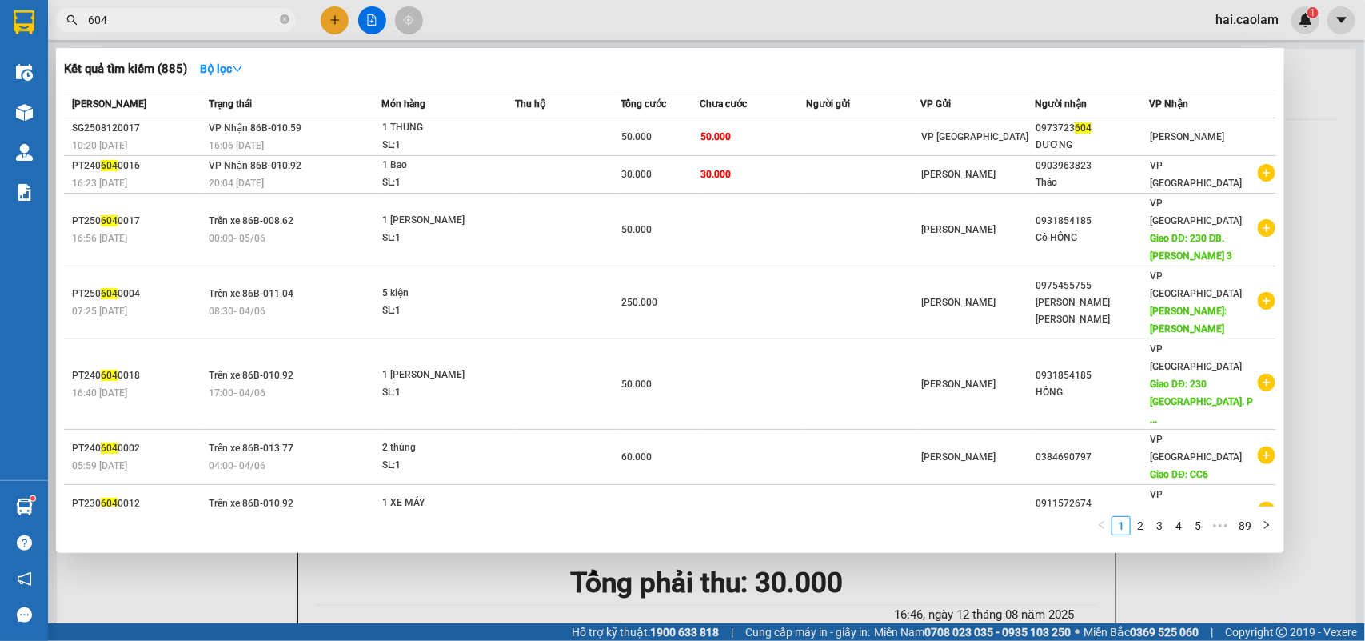
click at [214, 21] on input "604" at bounding box center [182, 20] width 189 height 18
type input "2119"
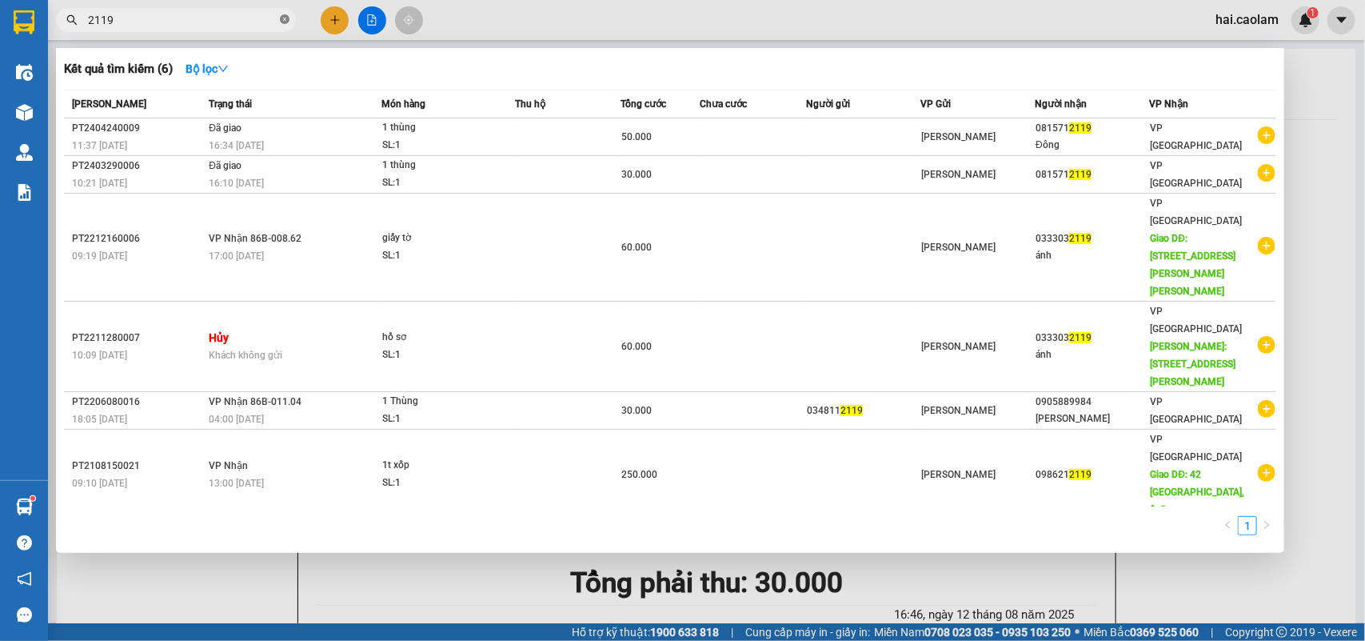
click at [289, 20] on icon "close-circle" at bounding box center [285, 19] width 10 height 10
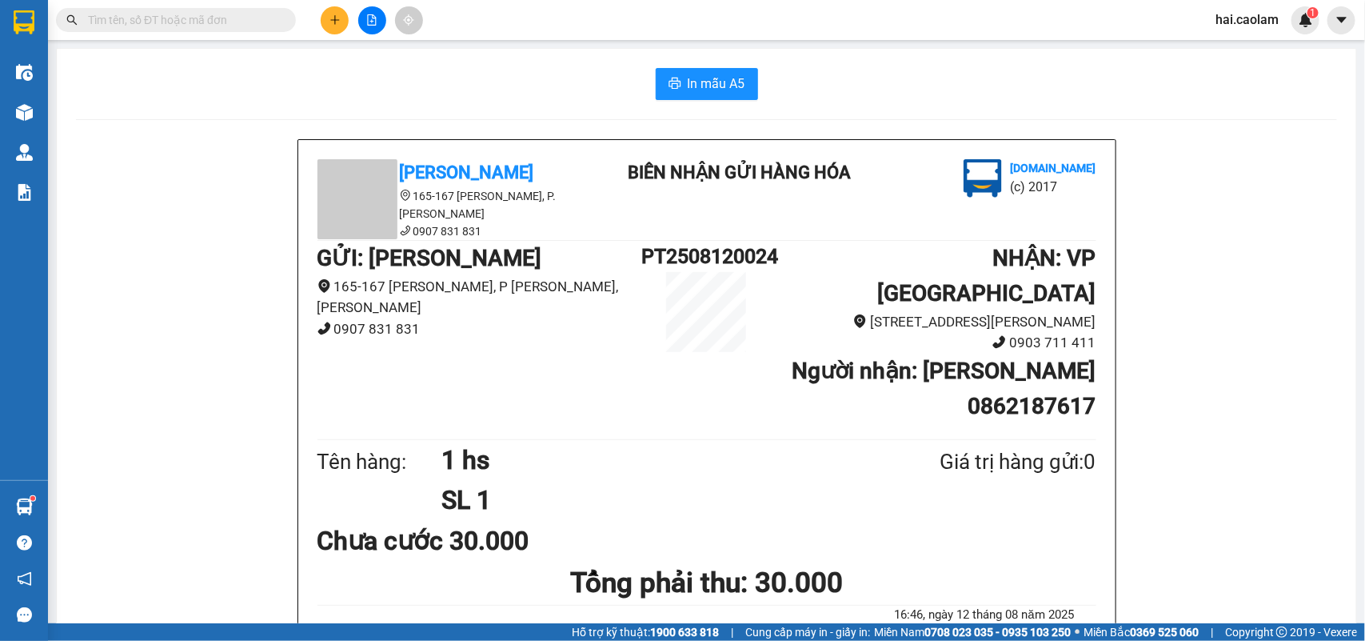
click at [213, 22] on input "text" at bounding box center [182, 20] width 189 height 18
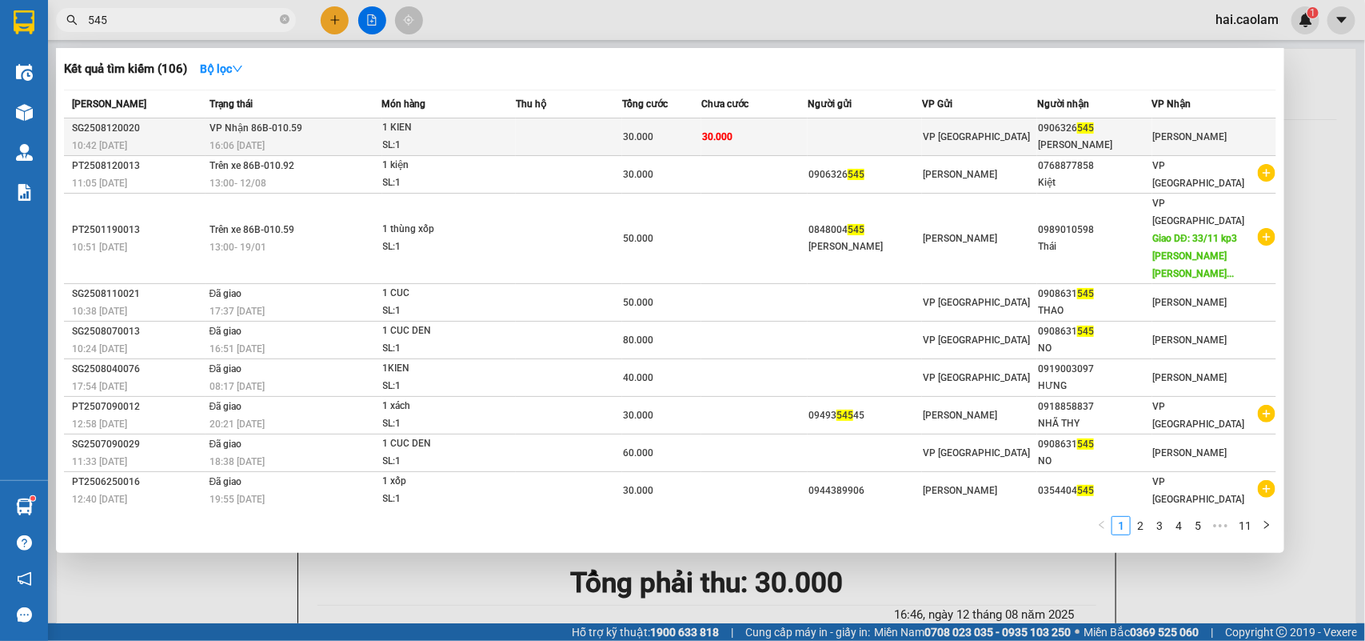
type input "545"
click at [901, 138] on td at bounding box center [865, 137] width 115 height 38
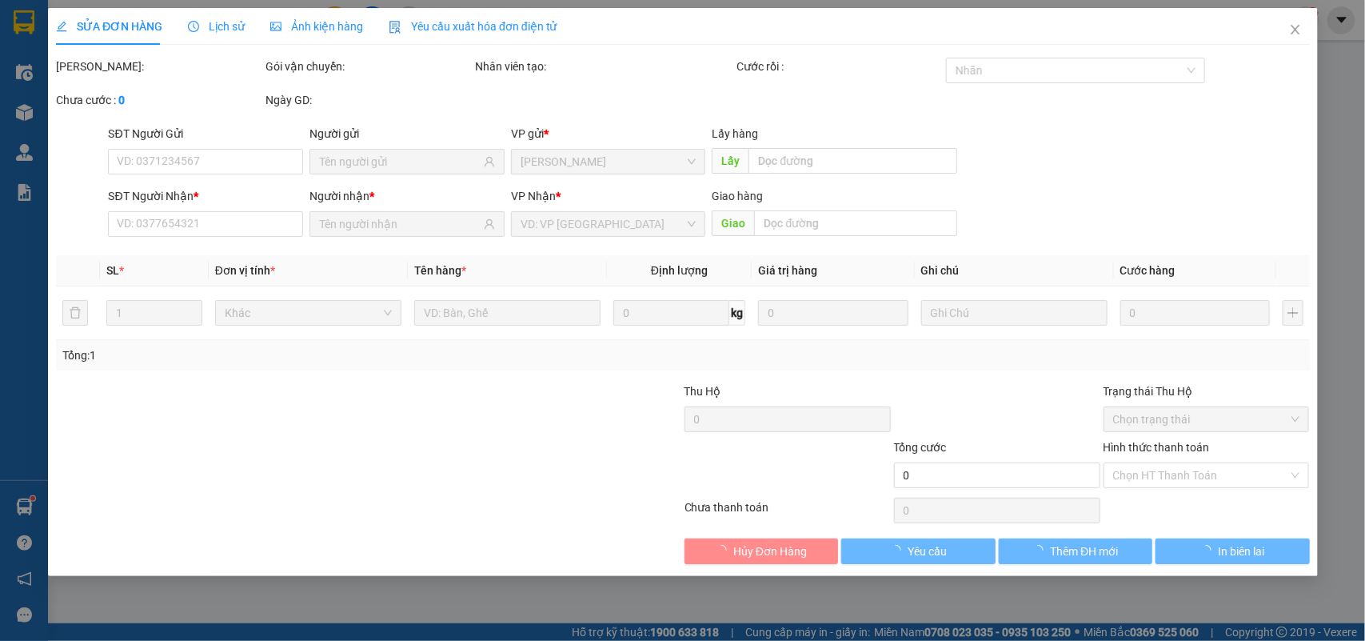
type input "0906326545"
type input "THANH MIU"
type input "30.000"
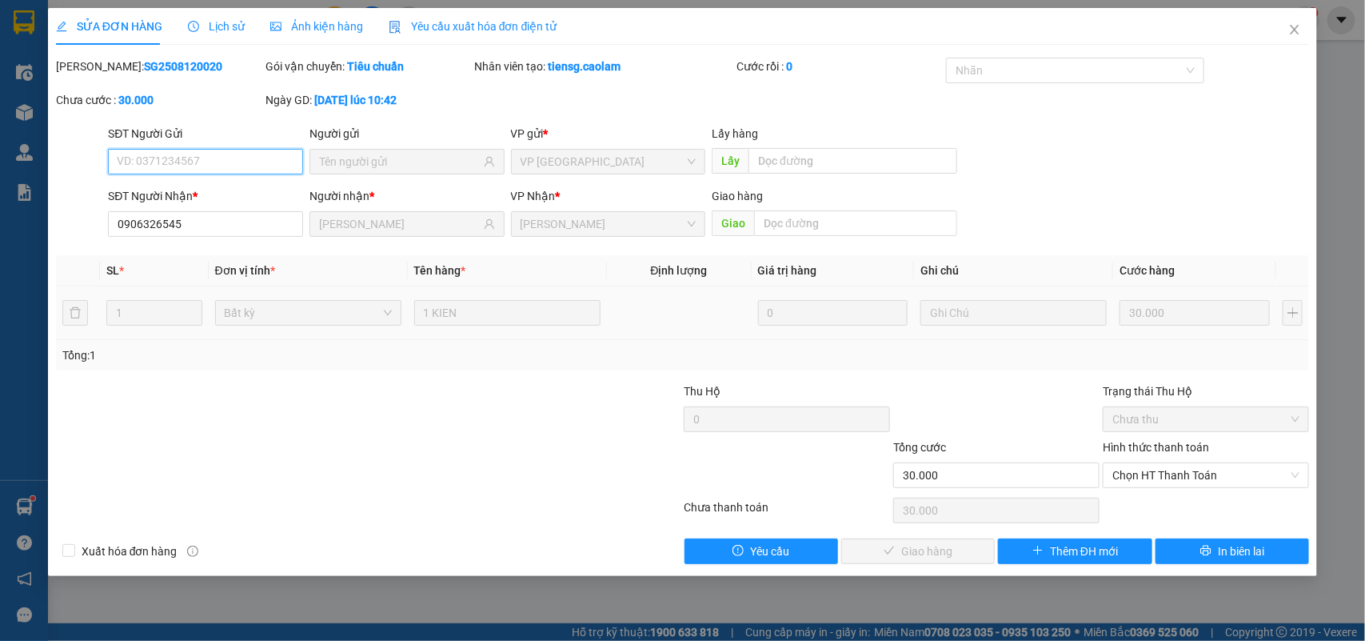
drag, startPoint x: 1142, startPoint y: 477, endPoint x: 1141, endPoint y: 490, distance: 12.8
click at [1142, 480] on span "Chọn HT Thanh Toán" at bounding box center [1206, 475] width 187 height 24
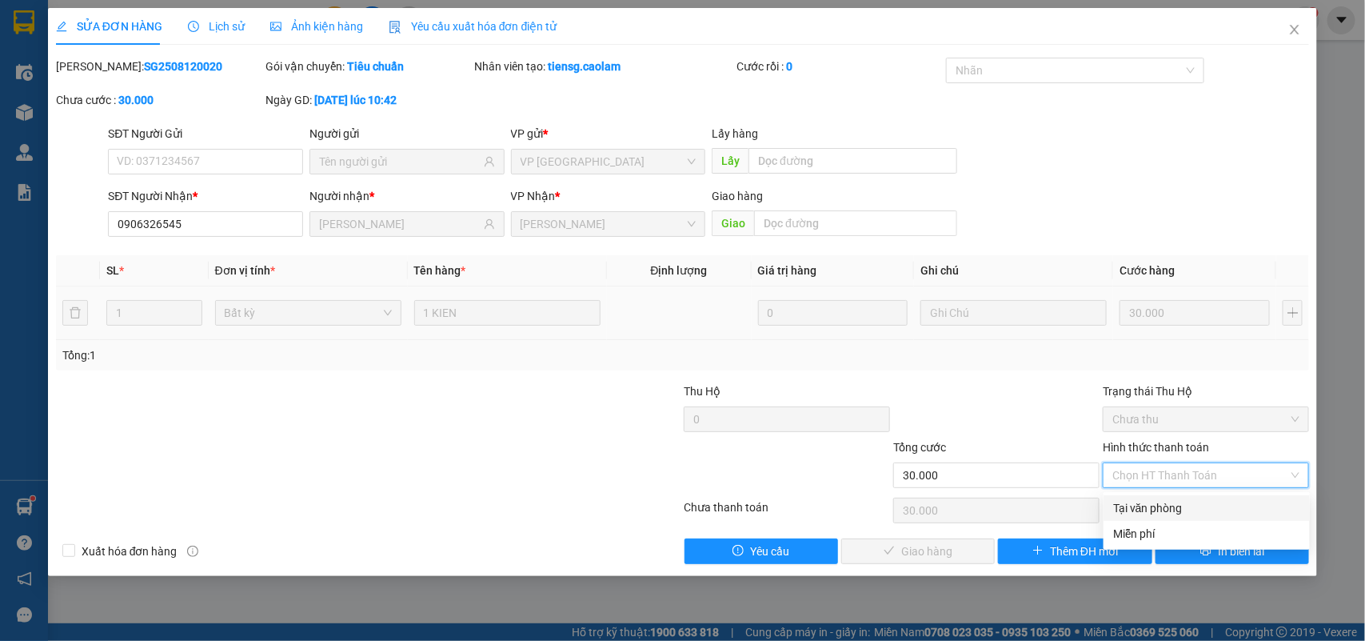
click at [1141, 500] on div "Tại văn phòng" at bounding box center [1206, 508] width 187 height 18
type input "0"
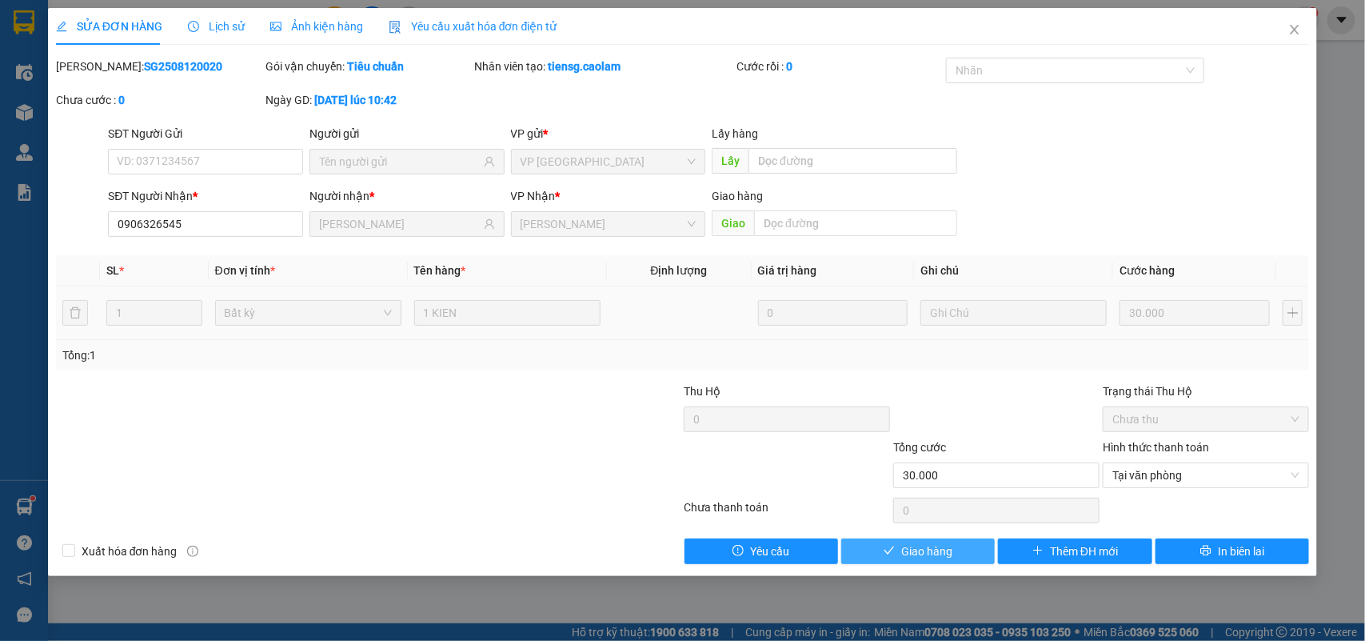
click at [921, 545] on span "Giao hàng" at bounding box center [926, 551] width 51 height 18
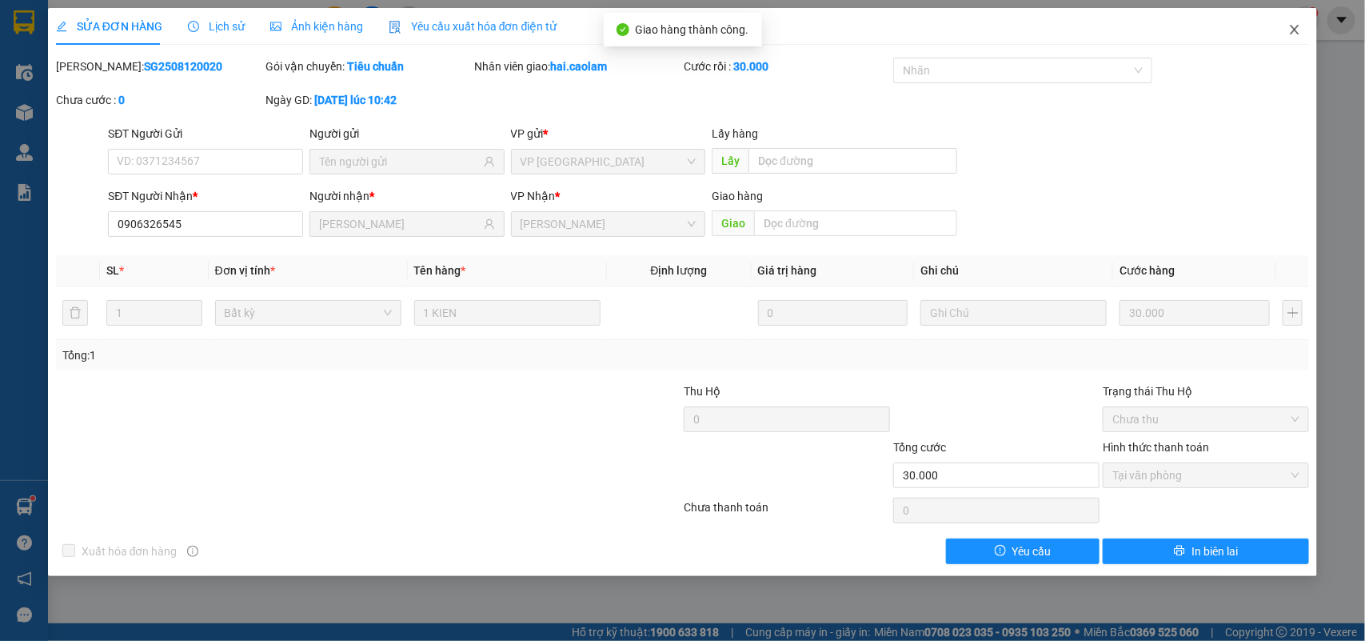
click at [1304, 33] on span "Close" at bounding box center [1295, 30] width 45 height 45
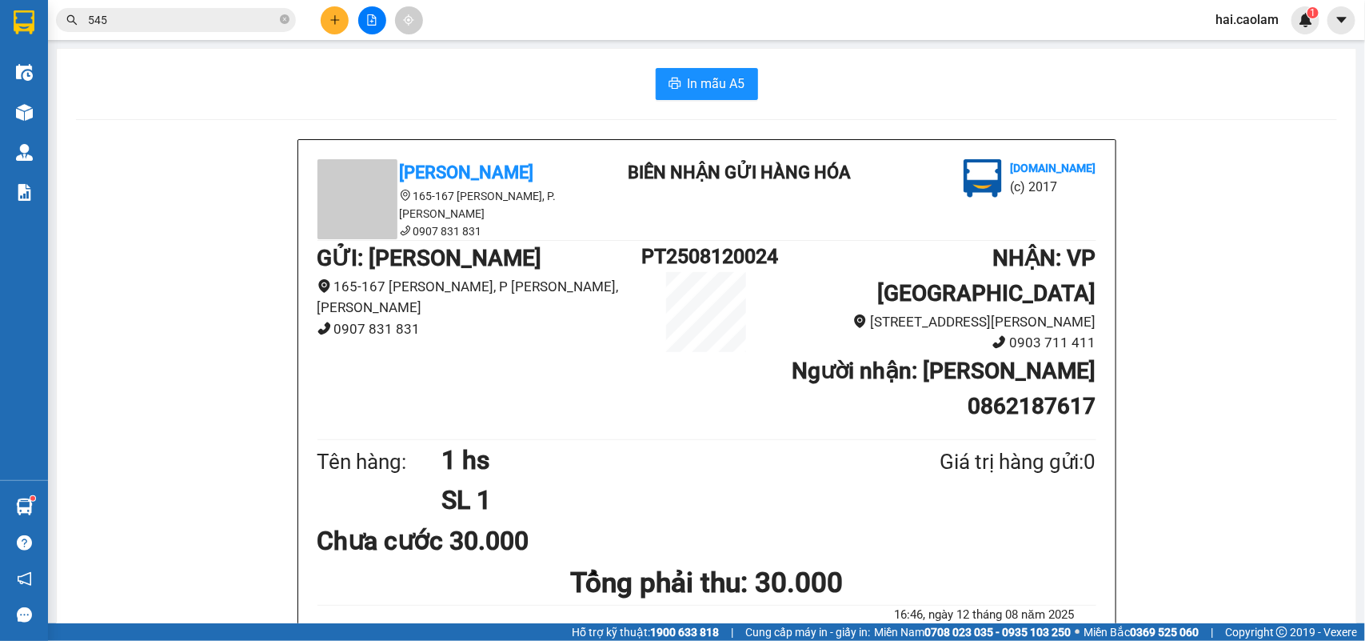
click at [137, 28] on input "545" at bounding box center [182, 20] width 189 height 18
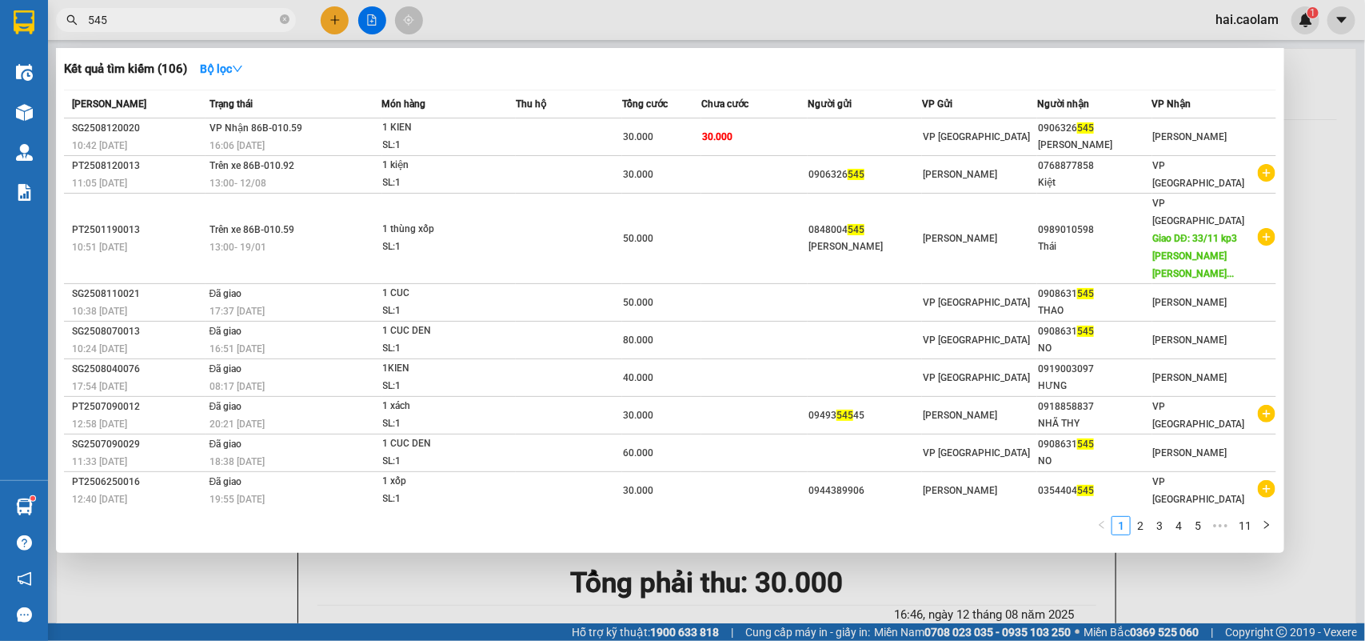
click at [190, 30] on span "545" at bounding box center [176, 20] width 240 height 24
click at [190, 21] on input "545" at bounding box center [182, 20] width 189 height 18
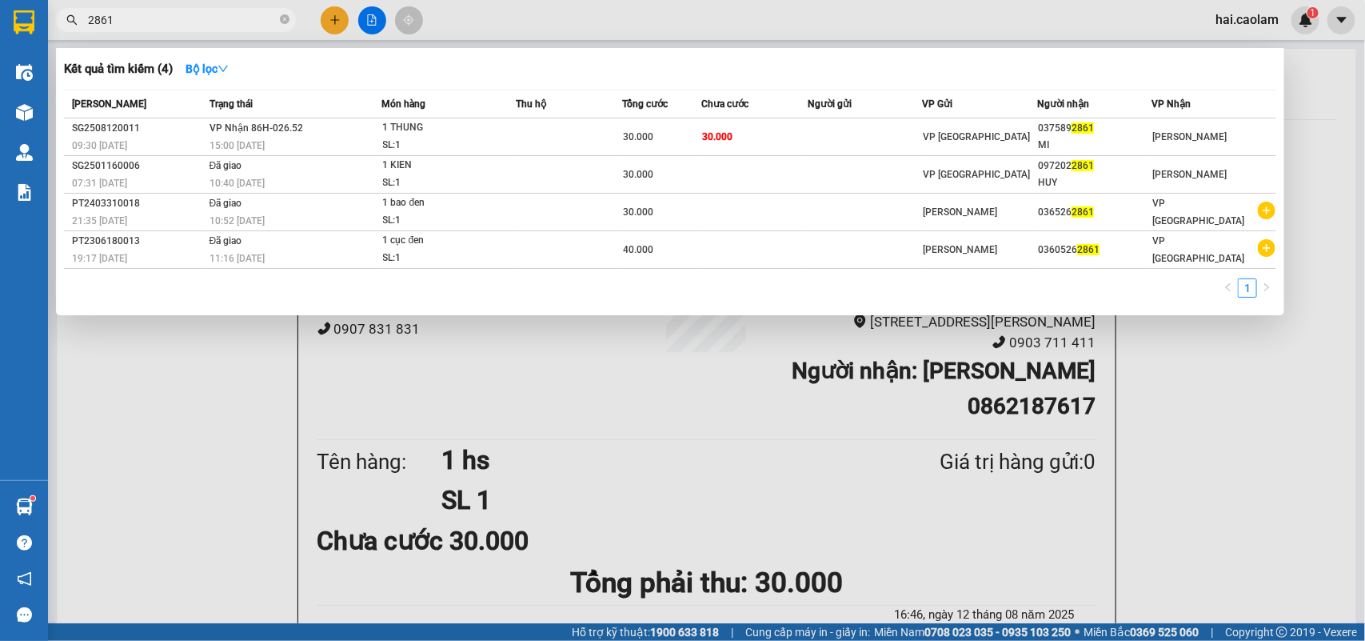
type input "2861"
click at [777, 116] on th "Chưa cước" at bounding box center [754, 104] width 106 height 28
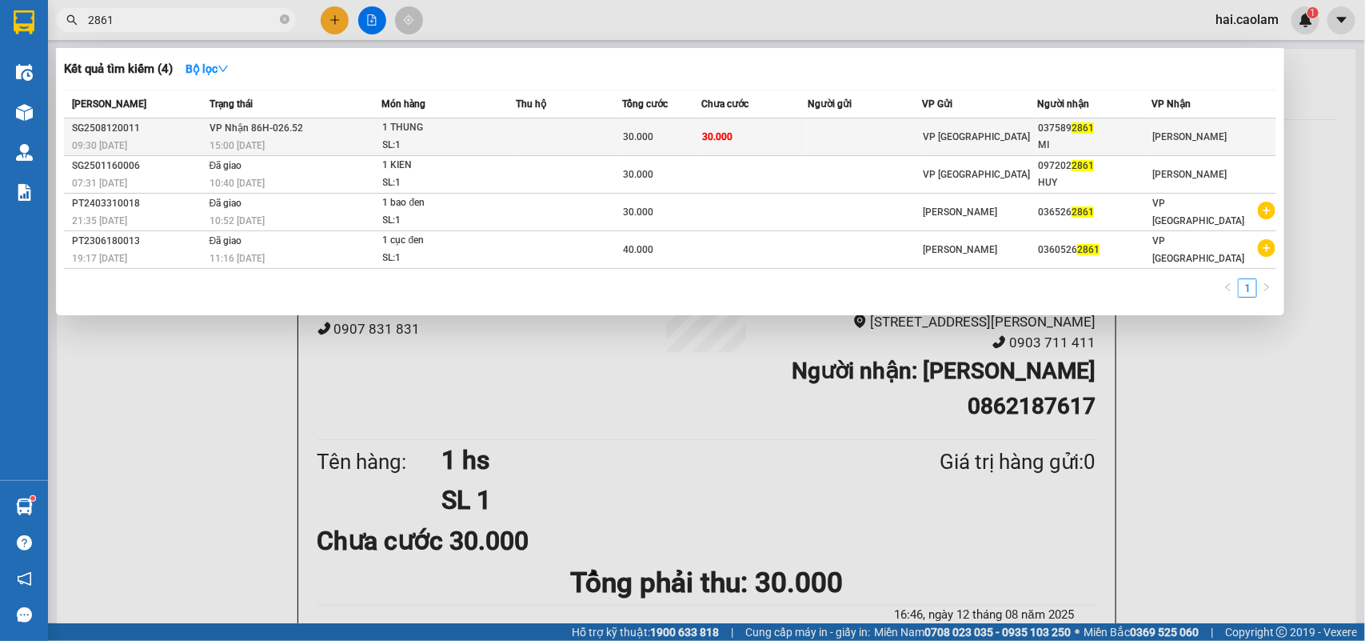
click at [770, 132] on td "30.000" at bounding box center [754, 137] width 106 height 38
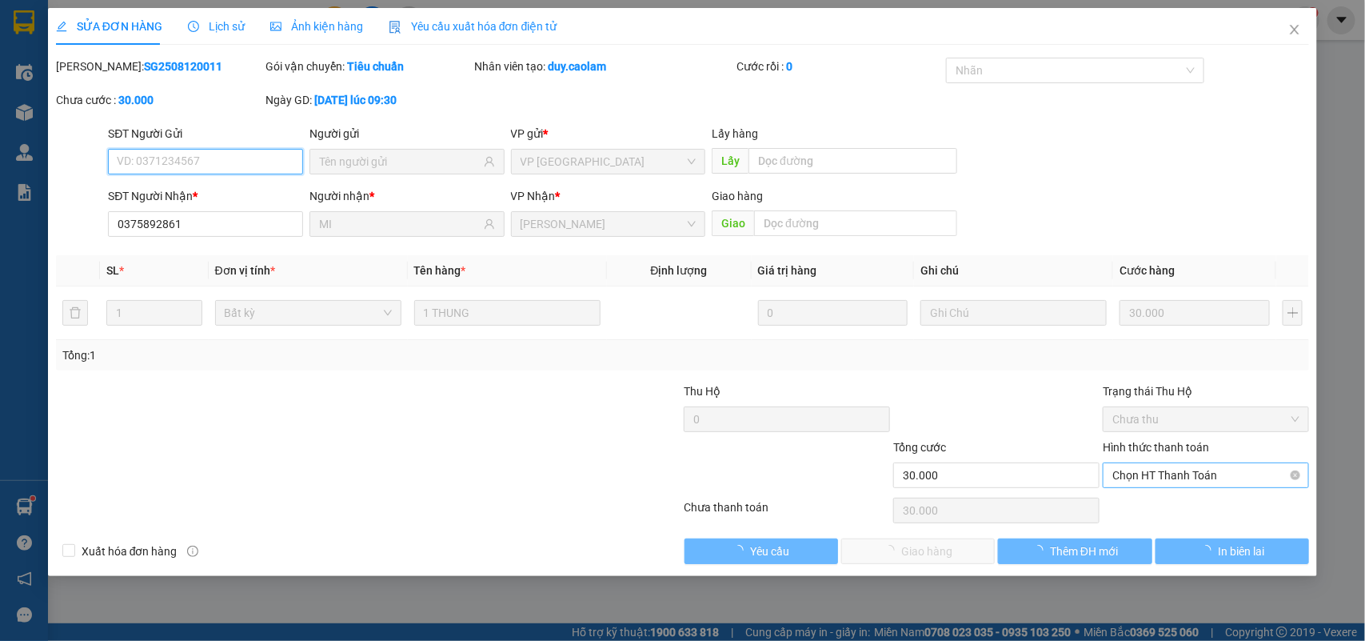
click at [1153, 472] on span "Chọn HT Thanh Toán" at bounding box center [1206, 475] width 187 height 24
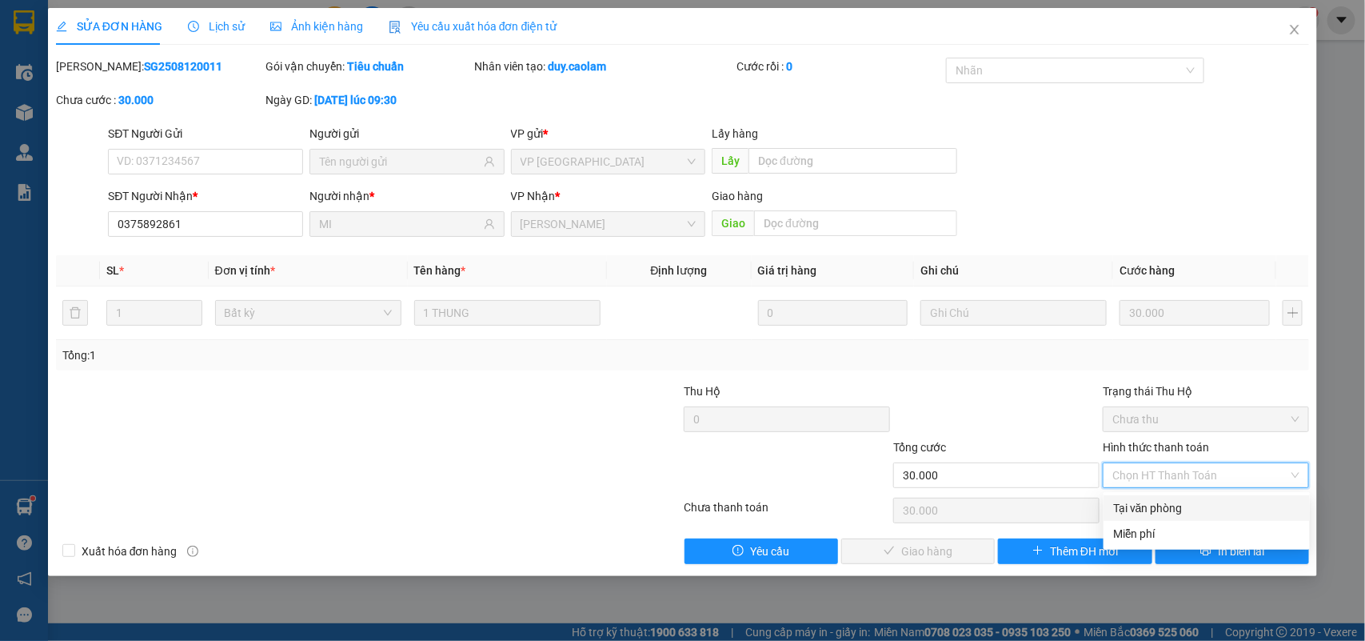
drag, startPoint x: 1148, startPoint y: 513, endPoint x: 1001, endPoint y: 546, distance: 151.0
click at [1146, 513] on div "Tại văn phòng" at bounding box center [1206, 508] width 187 height 18
type input "0"
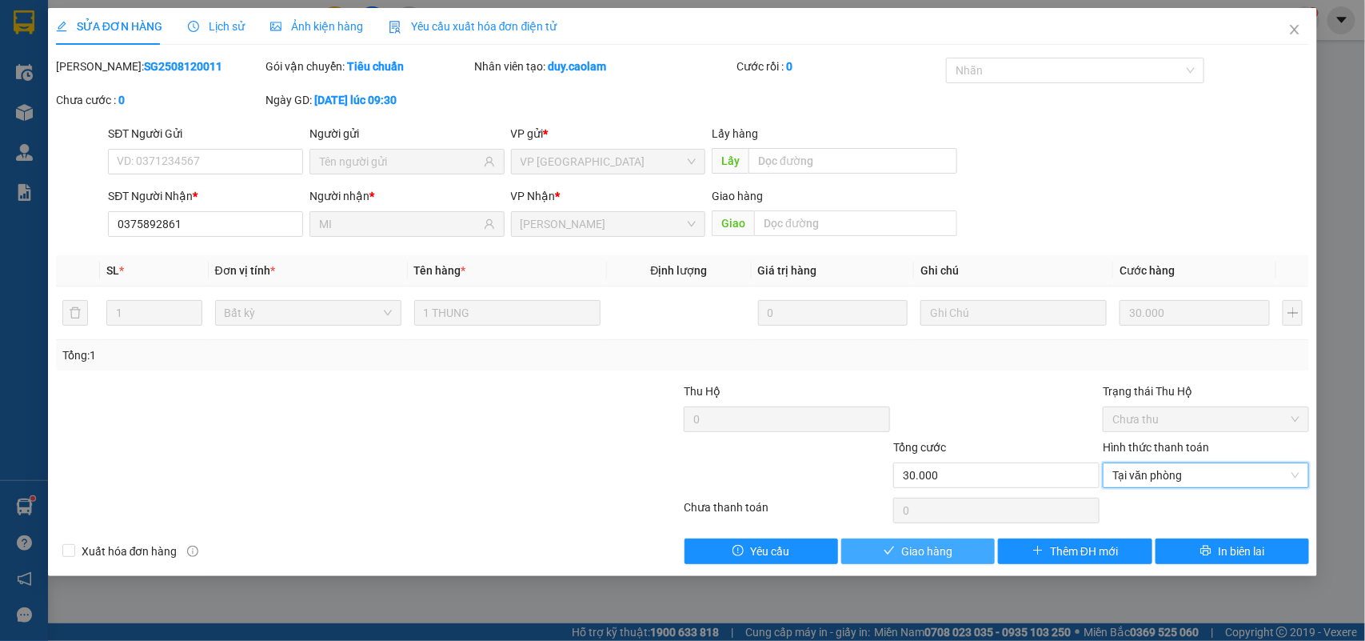
click at [929, 550] on span "Giao hàng" at bounding box center [926, 551] width 51 height 18
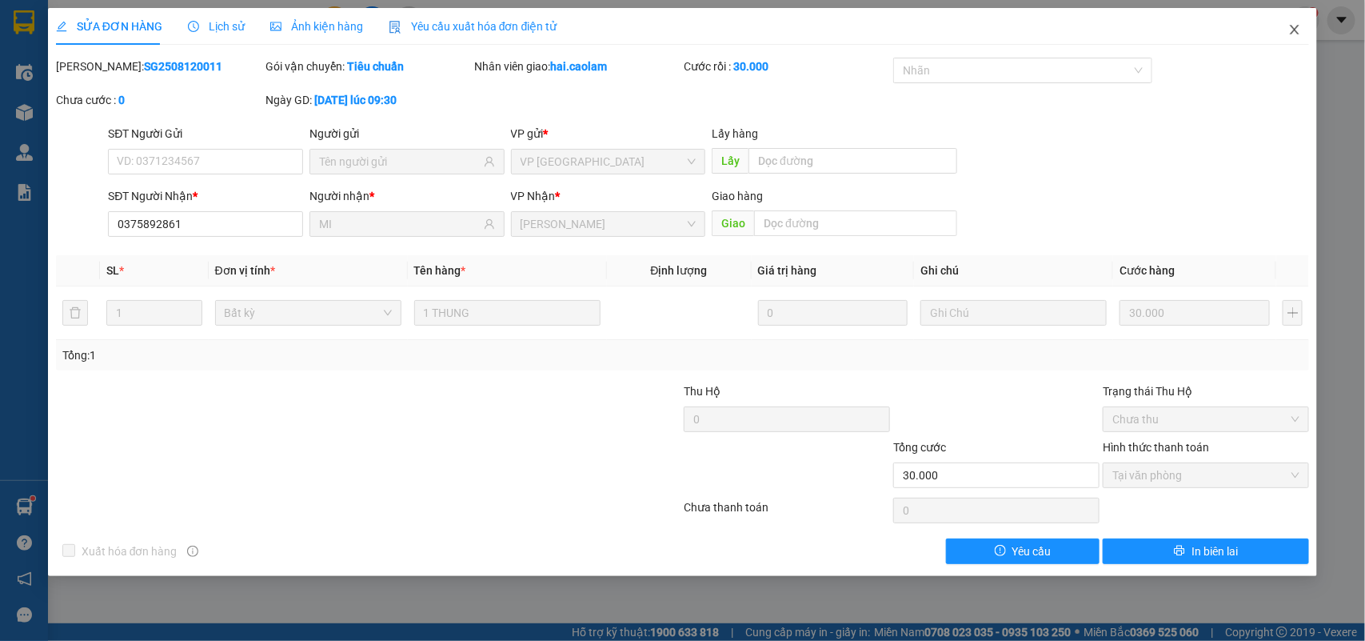
click at [1298, 22] on span "Close" at bounding box center [1295, 30] width 45 height 45
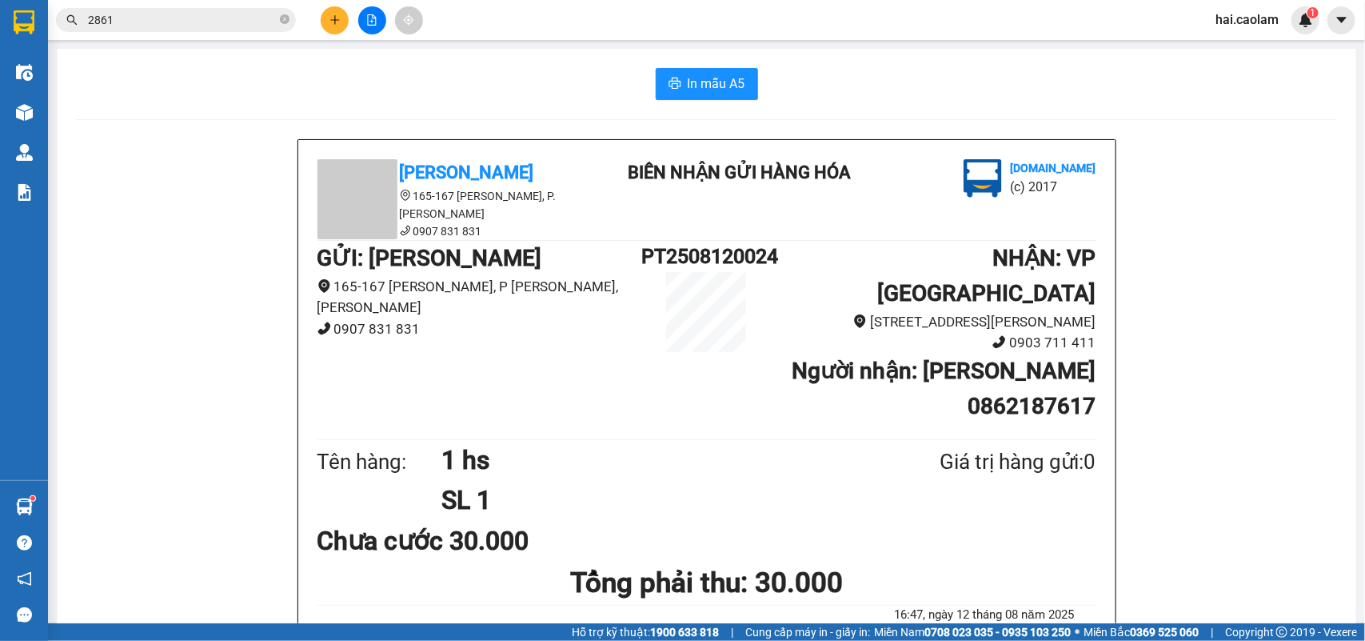
click at [149, 6] on div "Kết quả tìm kiếm ( 4 ) Bộ lọc Mã ĐH Trạng thái Món hàng Thu hộ Tổng cước Chưa c…" at bounding box center [156, 20] width 312 height 28
click at [148, 14] on input "2861" at bounding box center [182, 20] width 189 height 18
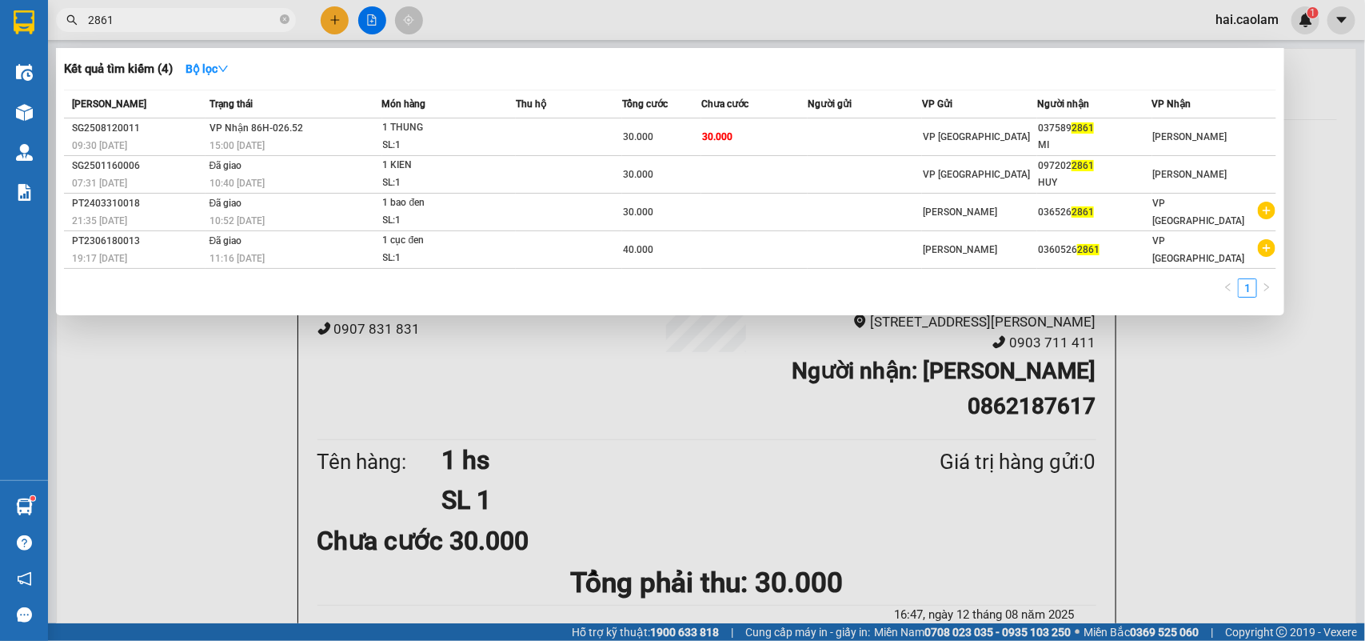
click at [148, 14] on input "2861" at bounding box center [182, 20] width 189 height 18
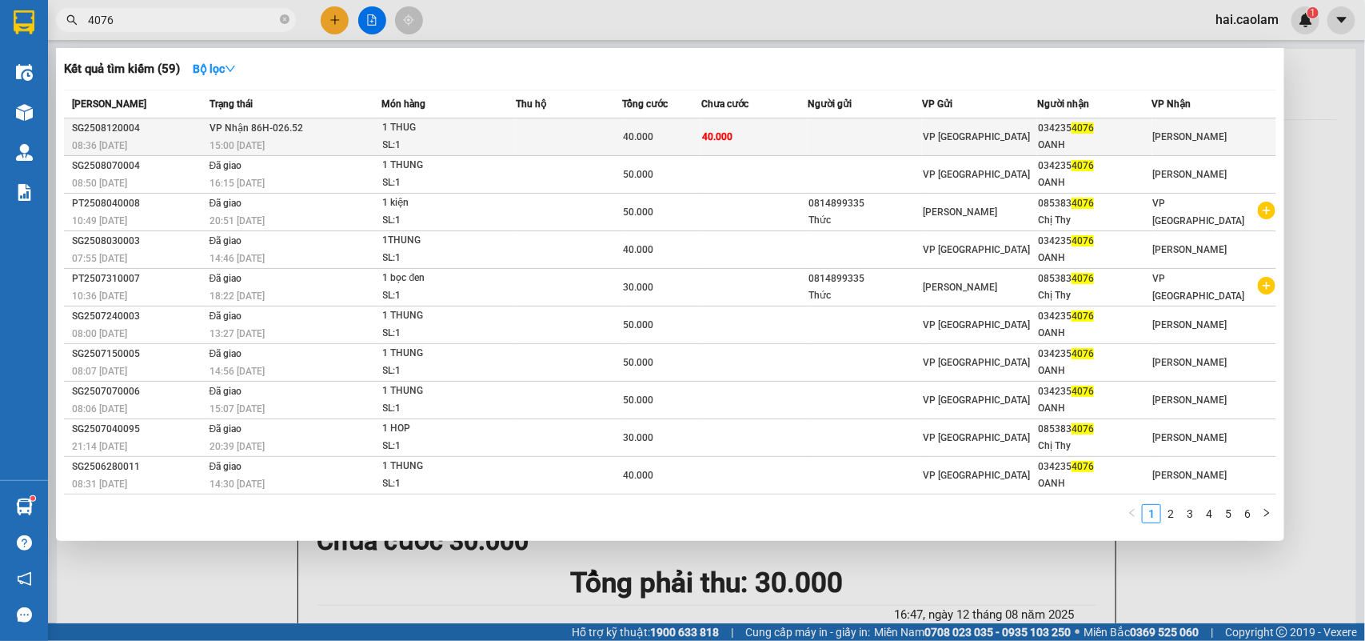
type input "4076"
click at [797, 149] on td "40.000" at bounding box center [754, 137] width 106 height 38
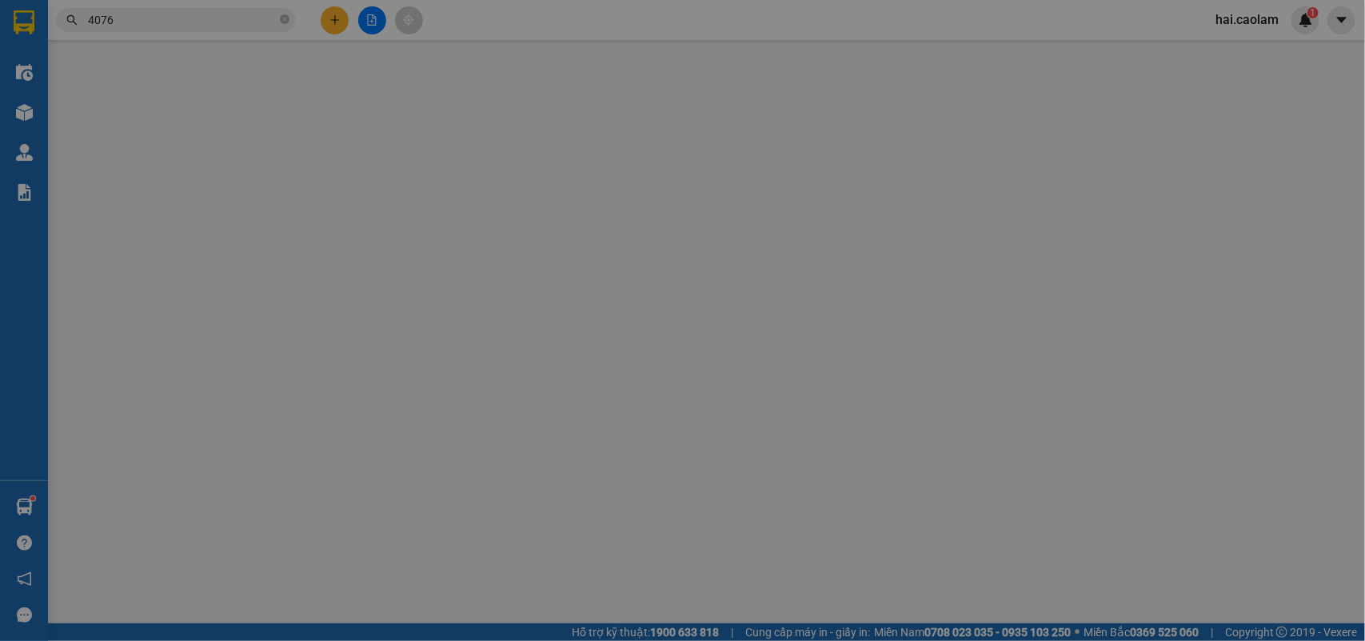
type input "0342354076"
type input "OANH"
type input "40.000"
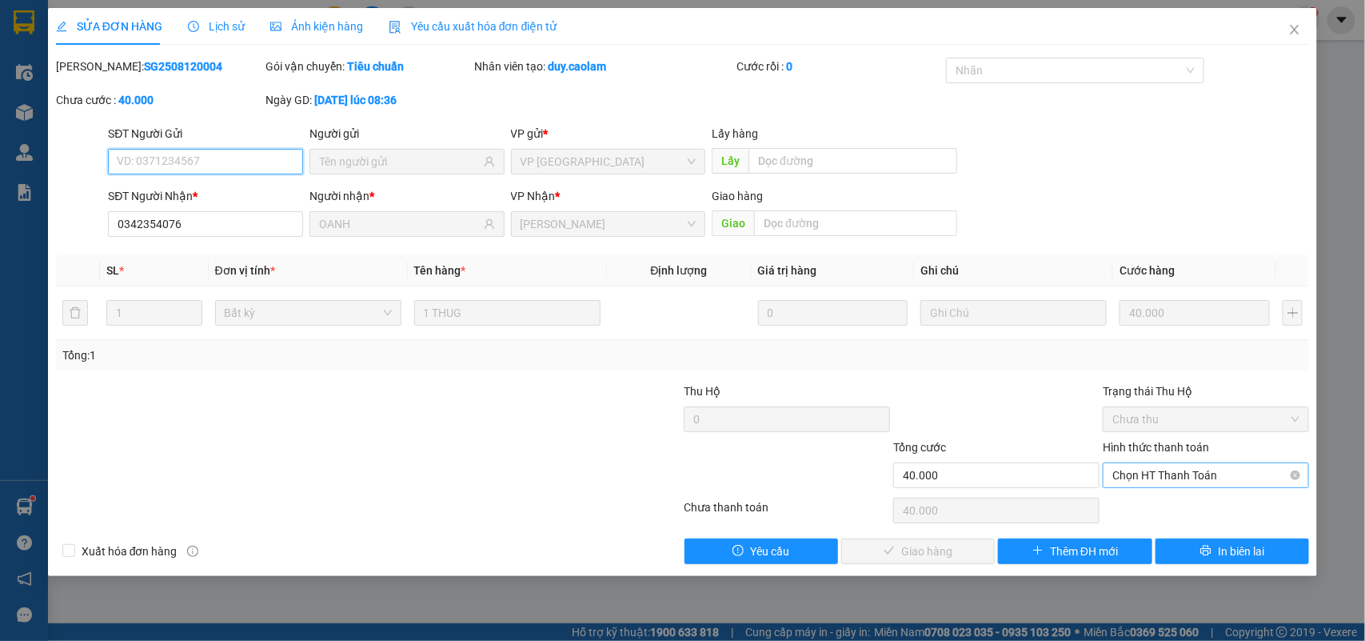
click at [1157, 468] on span "Chọn HT Thanh Toán" at bounding box center [1206, 475] width 187 height 24
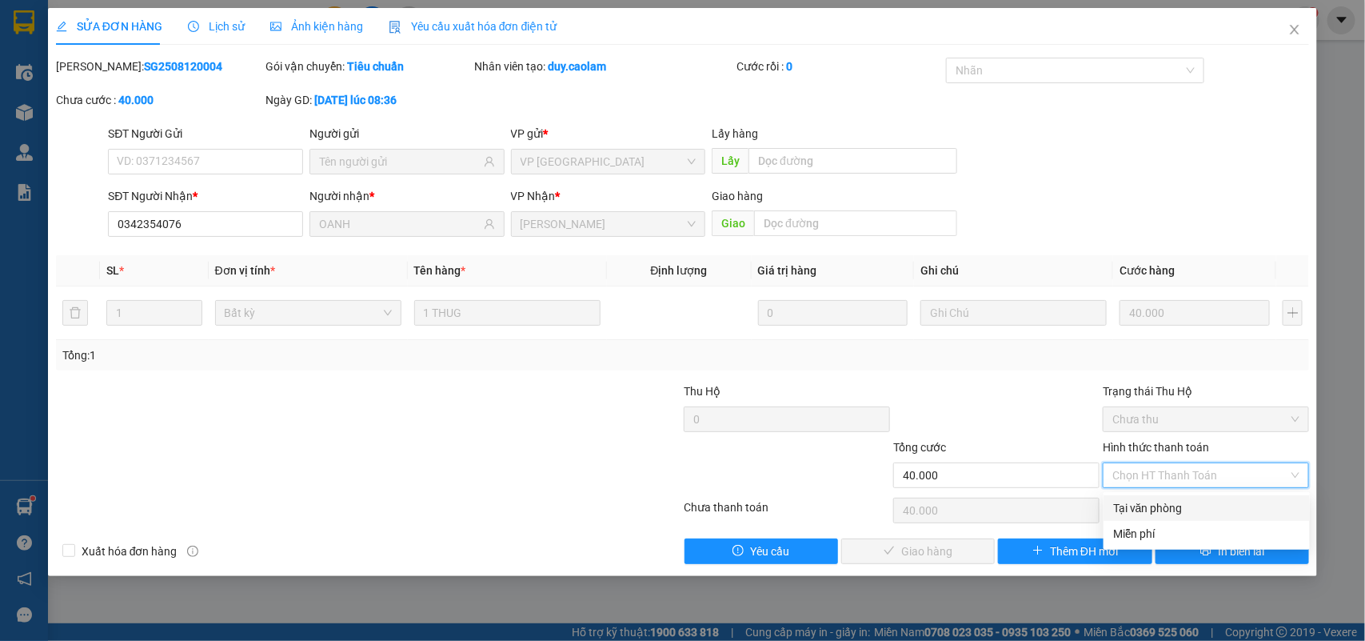
click at [1140, 508] on div "Tại văn phòng" at bounding box center [1206, 508] width 187 height 18
type input "0"
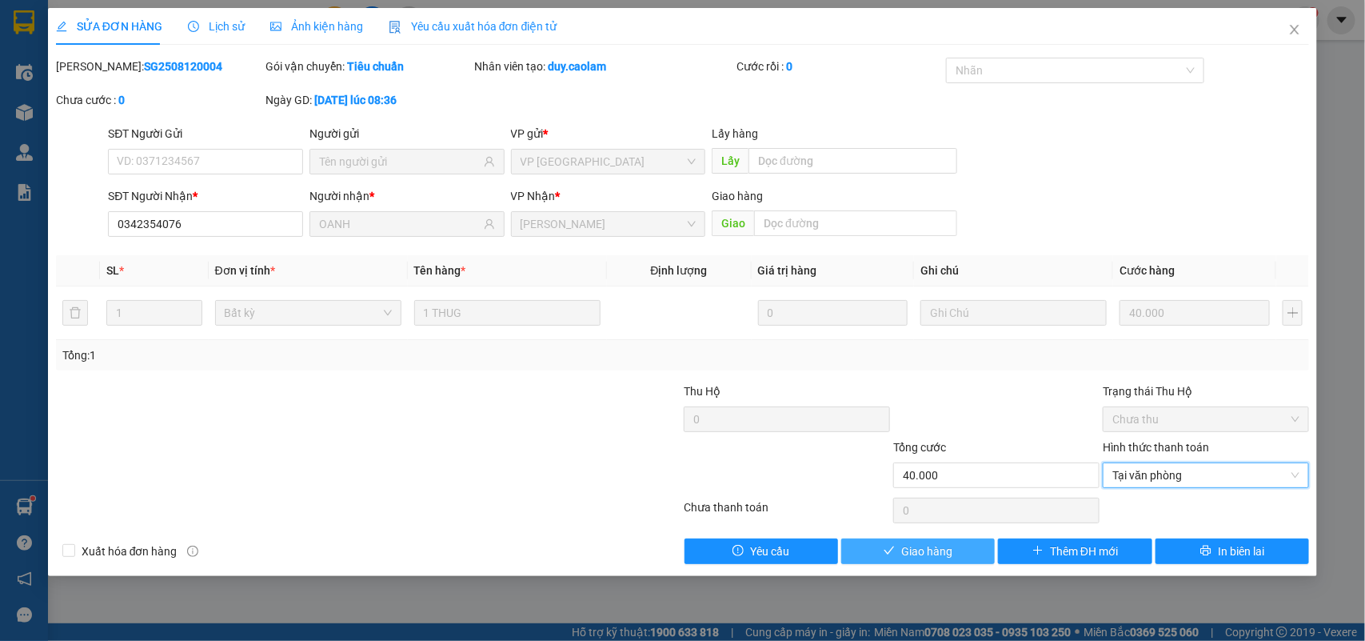
click at [897, 546] on button "Giao hàng" at bounding box center [918, 551] width 154 height 26
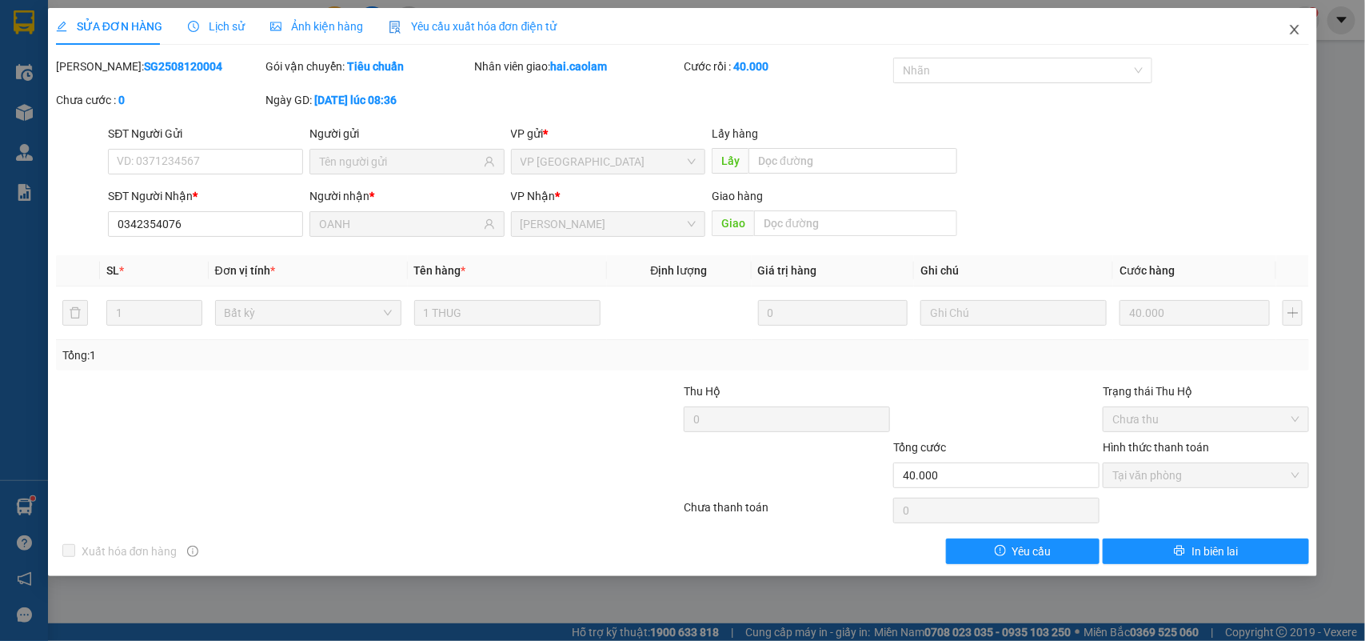
click at [1301, 30] on icon "close" at bounding box center [1295, 29] width 13 height 13
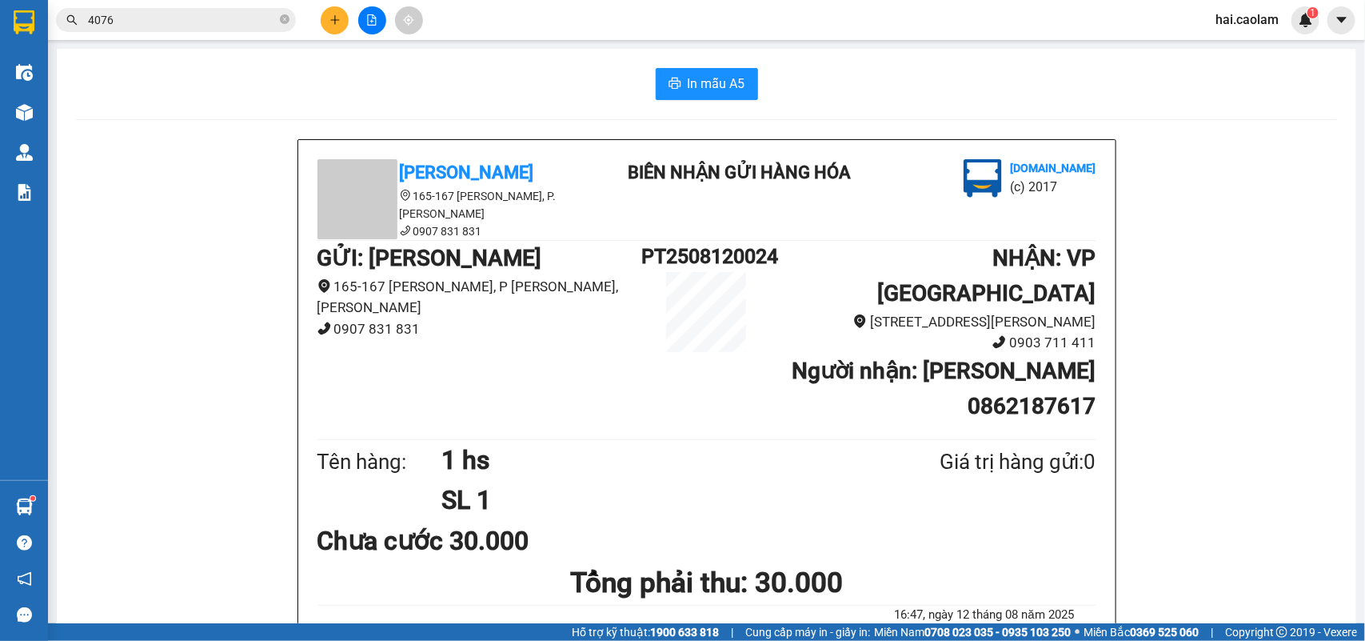
click at [169, 17] on input "4076" at bounding box center [182, 20] width 189 height 18
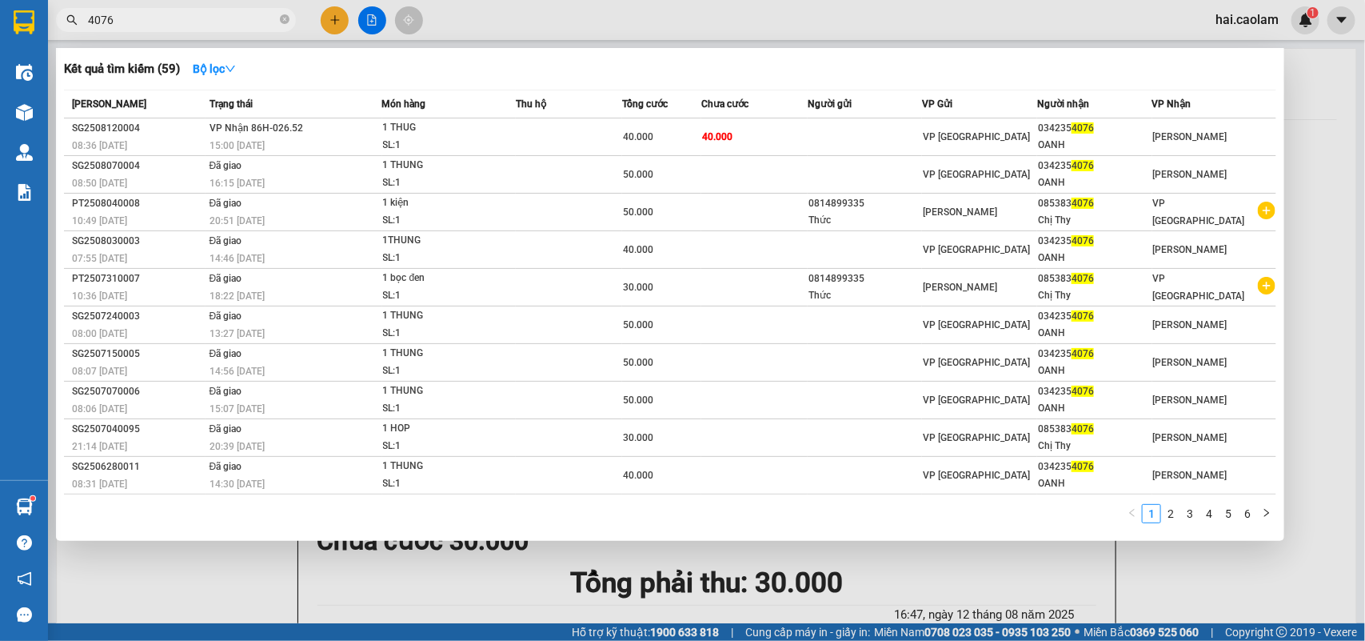
click at [169, 17] on input "4076" at bounding box center [182, 20] width 189 height 18
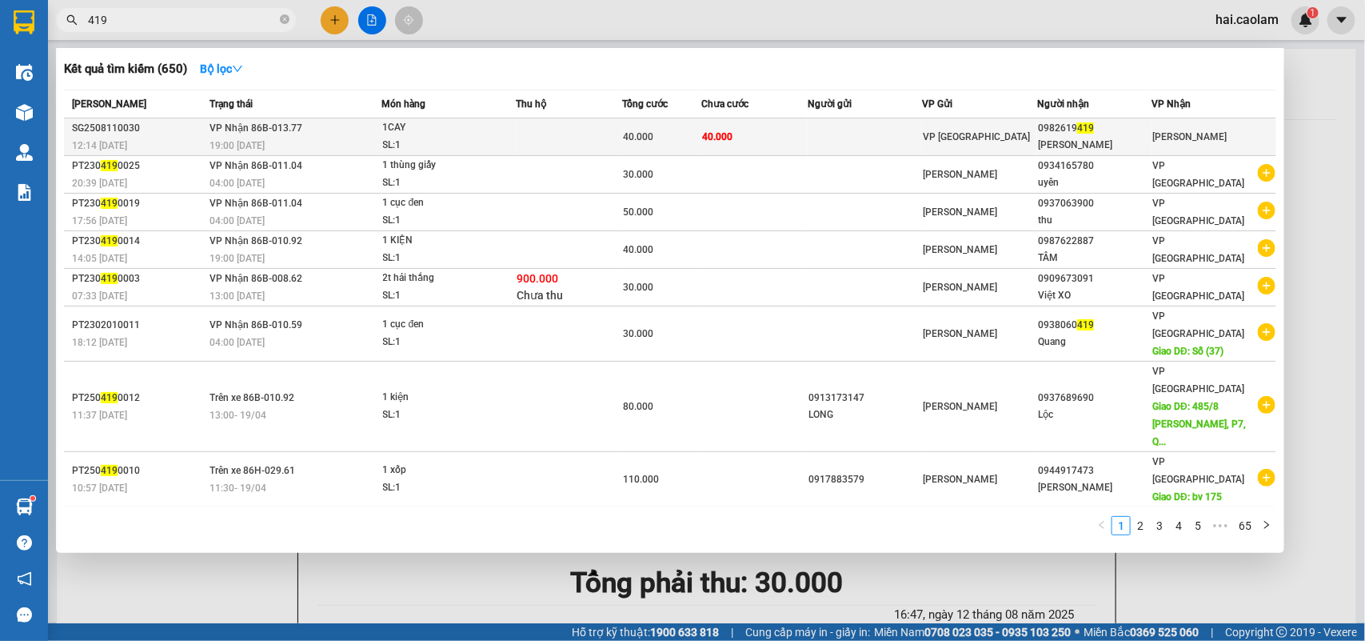
type input "419"
click at [910, 136] on td at bounding box center [865, 137] width 115 height 38
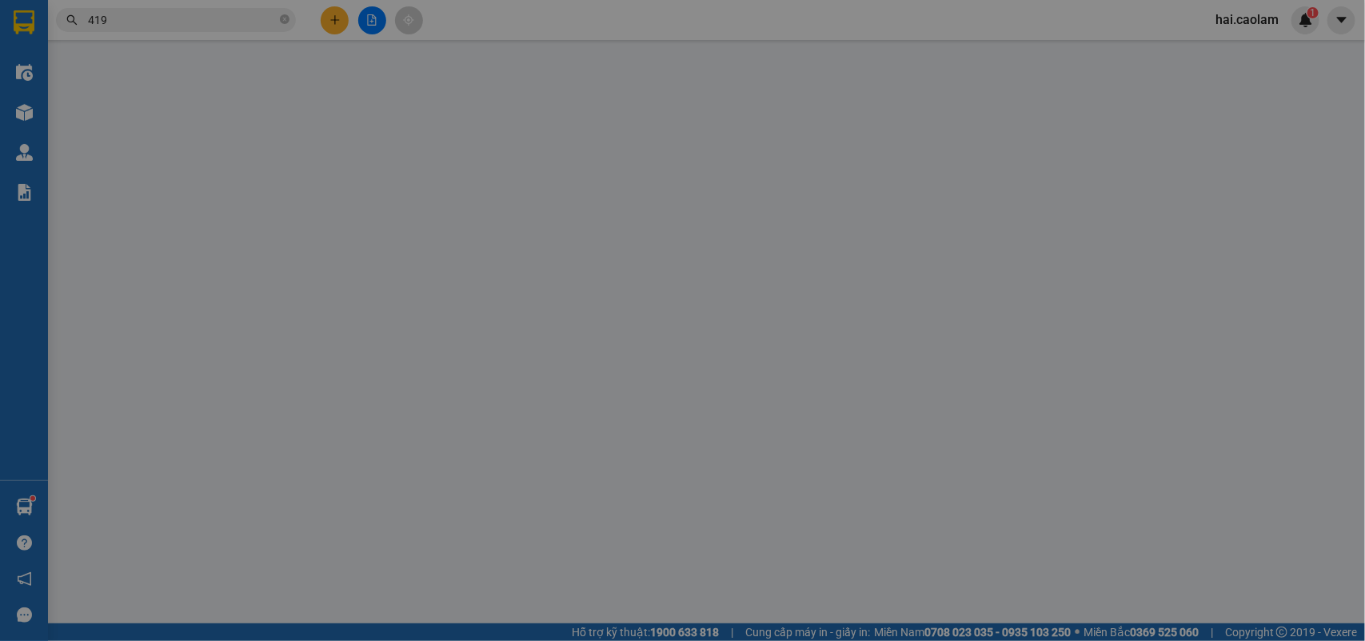
type input "0982619419"
type input "BẢO LINH"
type input "40.000"
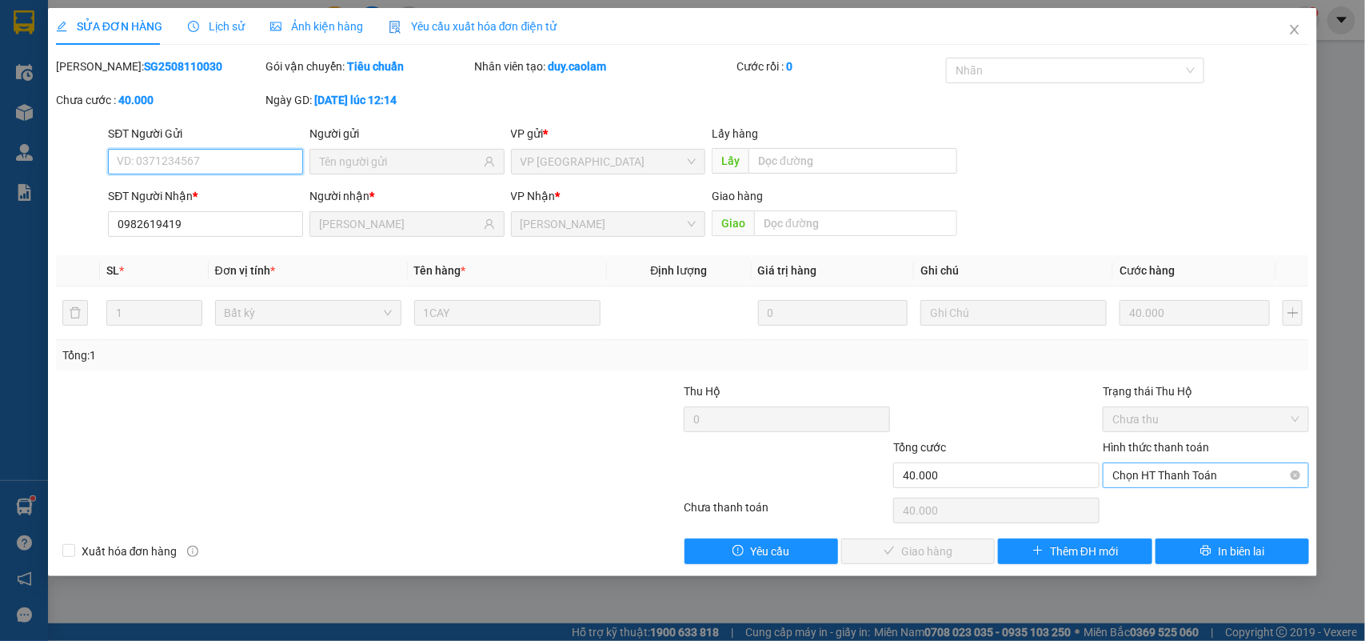
click at [1174, 473] on span "Chọn HT Thanh Toán" at bounding box center [1206, 475] width 187 height 24
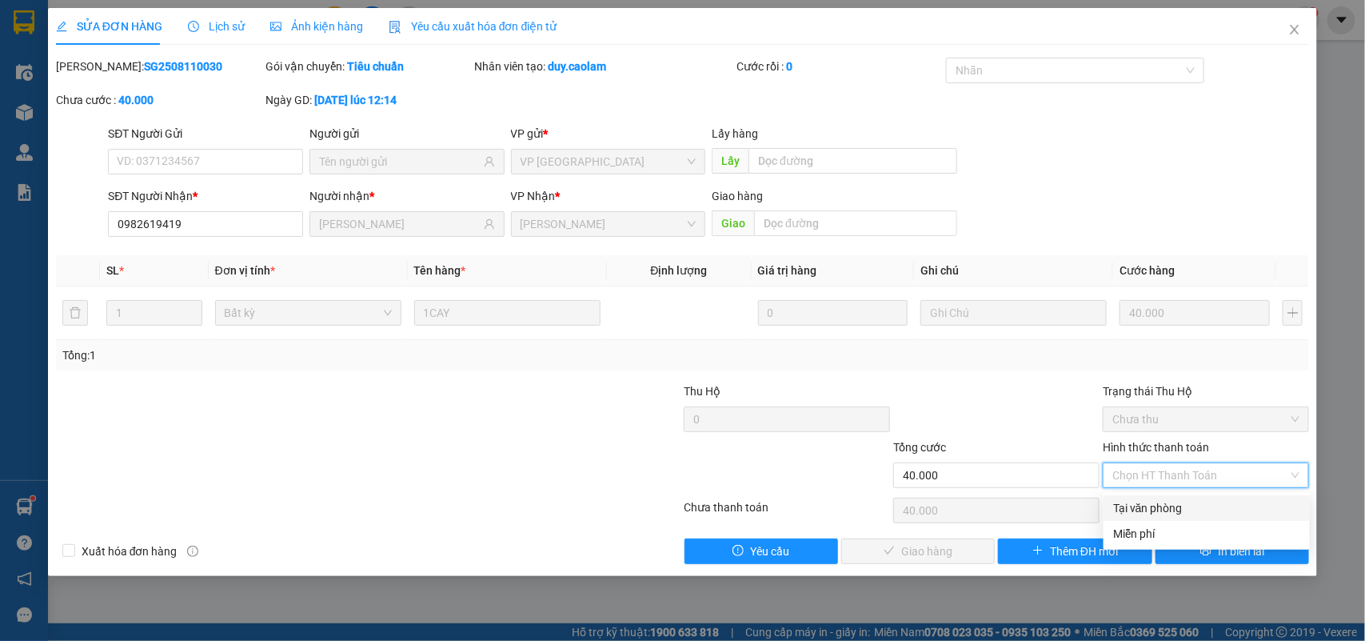
click at [1130, 502] on div "Tại văn phòng" at bounding box center [1206, 508] width 187 height 18
type input "0"
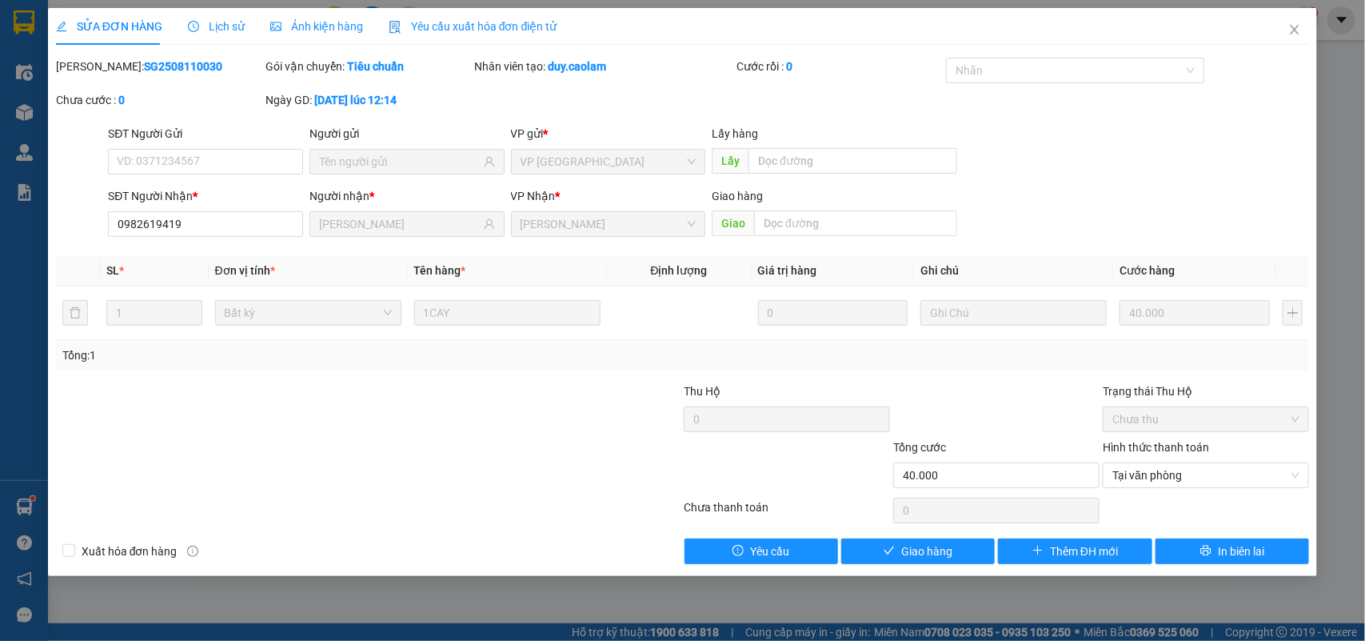
click at [929, 537] on div "Total Paid Fee 0 Total UnPaid Fee 40.000 Cash Collection Total Fee Mã ĐH: SG250…" at bounding box center [683, 311] width 1254 height 506
click at [921, 562] on button "Giao hàng" at bounding box center [918, 551] width 154 height 26
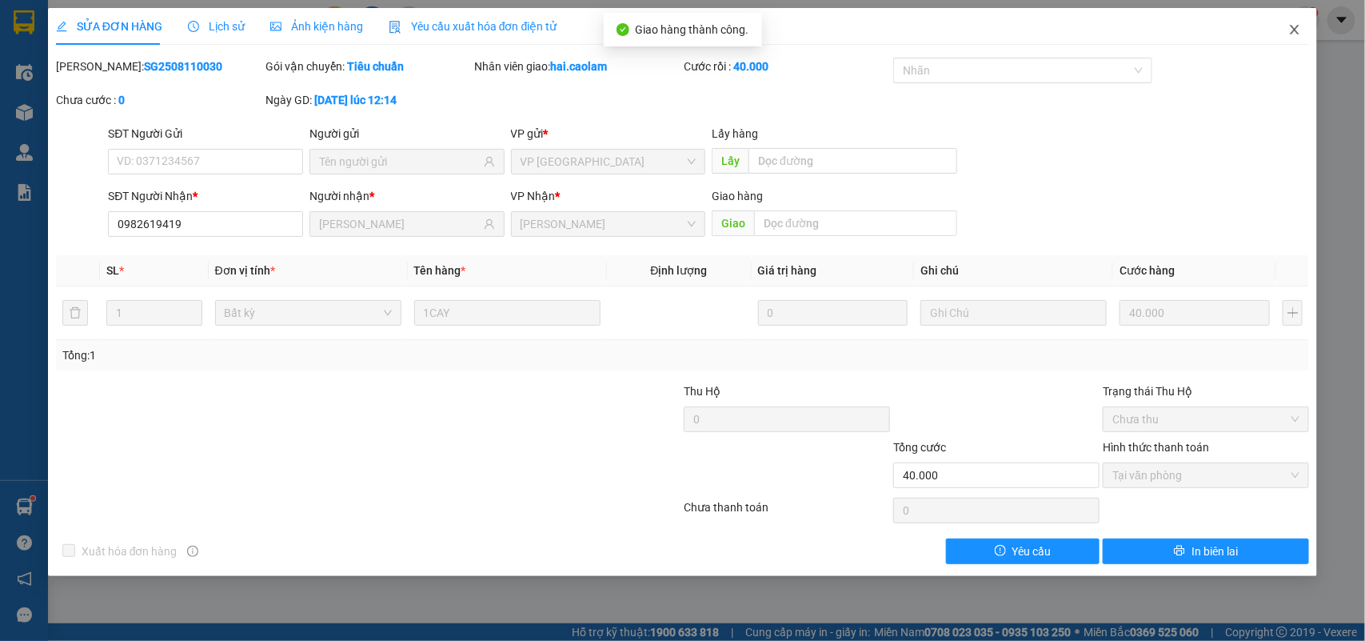
click at [1300, 33] on icon "close" at bounding box center [1295, 29] width 13 height 13
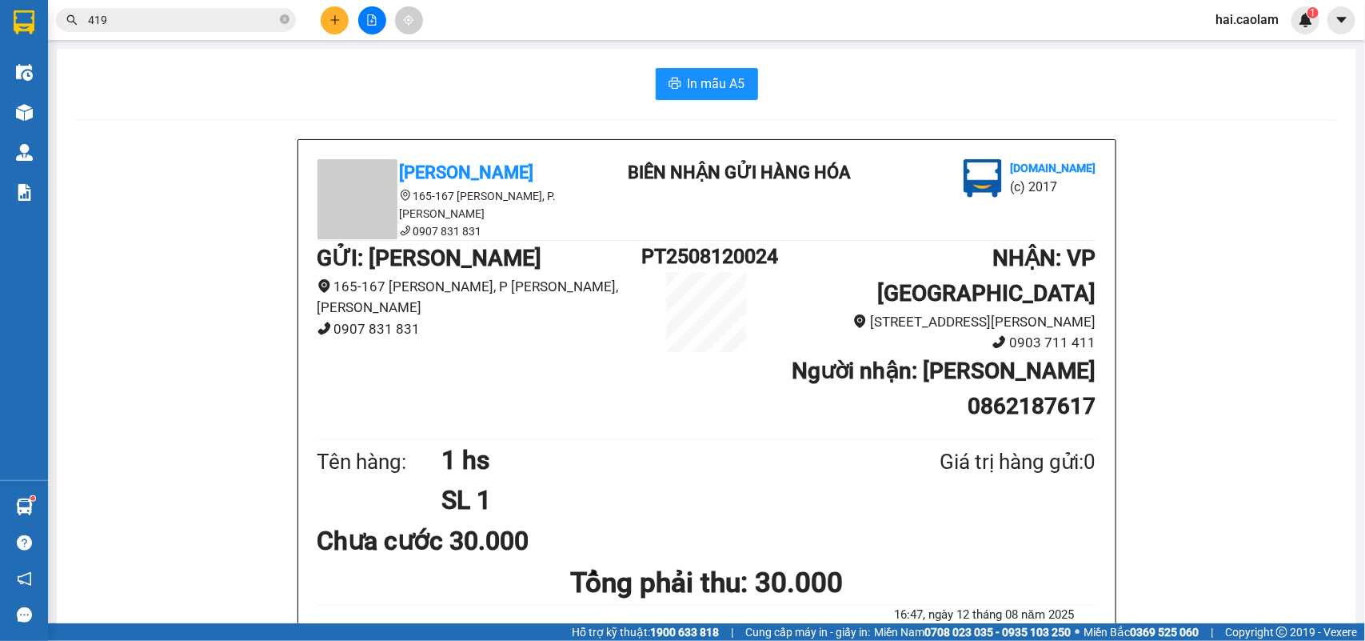
click at [208, 9] on span "419" at bounding box center [176, 20] width 240 height 24
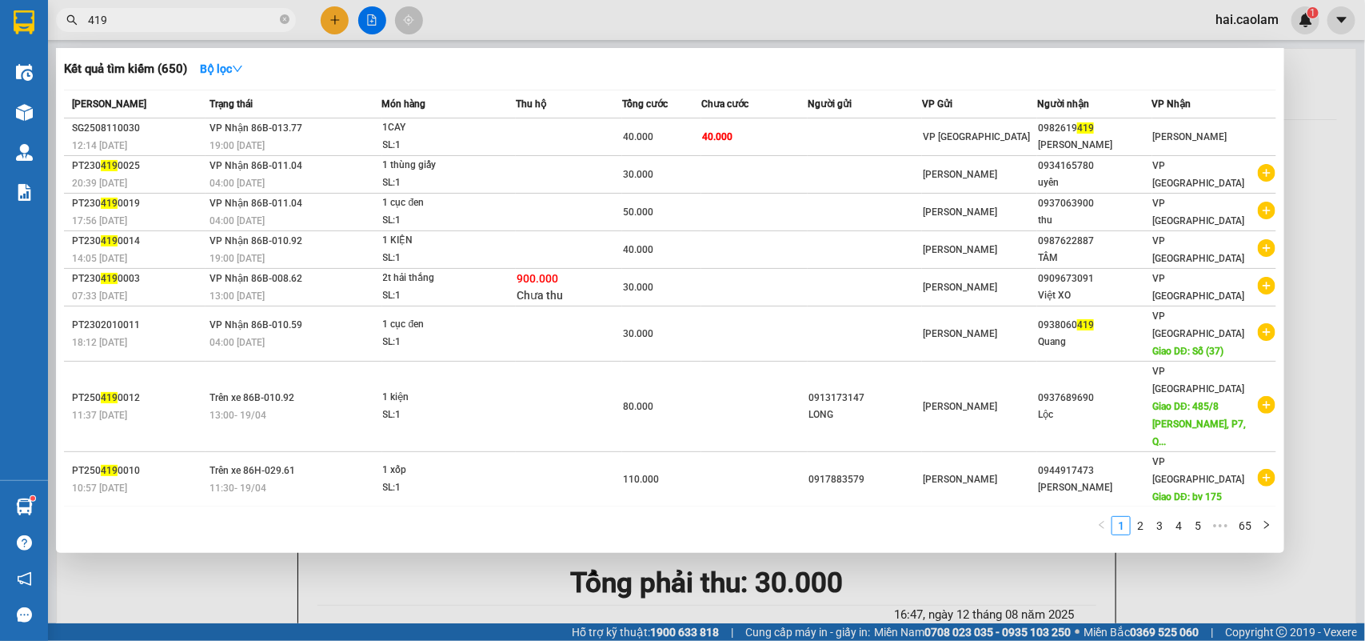
click at [194, 22] on input "419" at bounding box center [182, 20] width 189 height 18
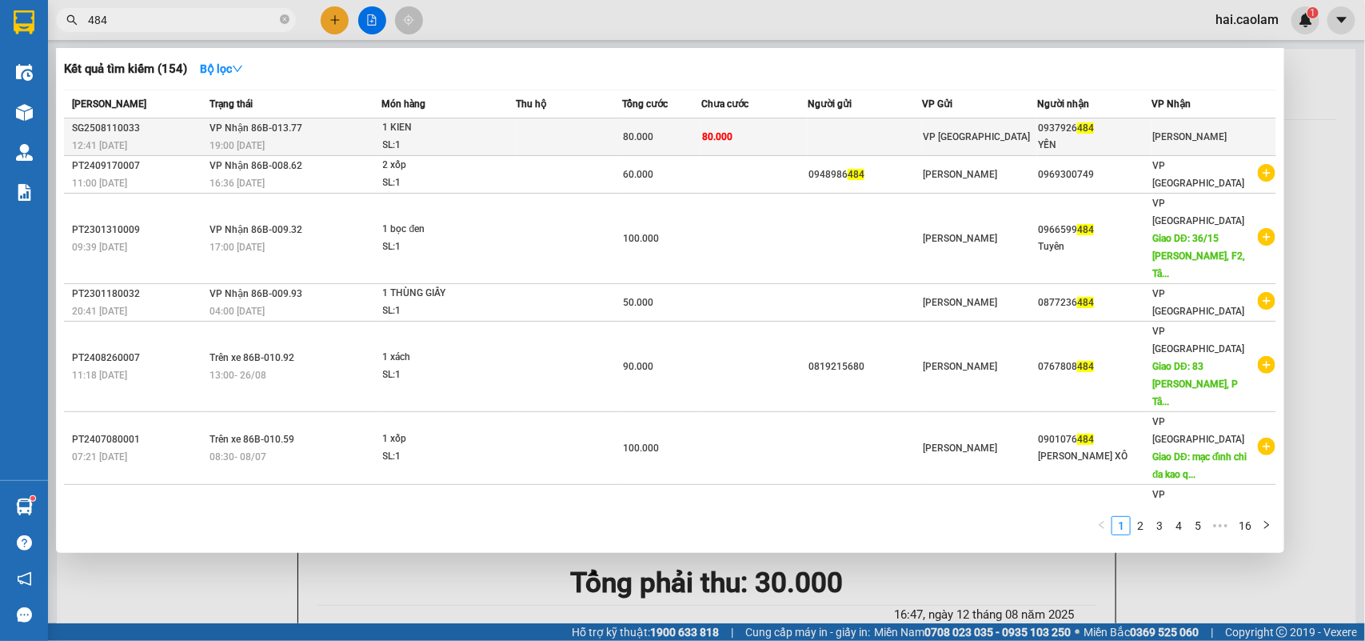
type input "484"
click at [806, 125] on td "80.000" at bounding box center [754, 137] width 106 height 38
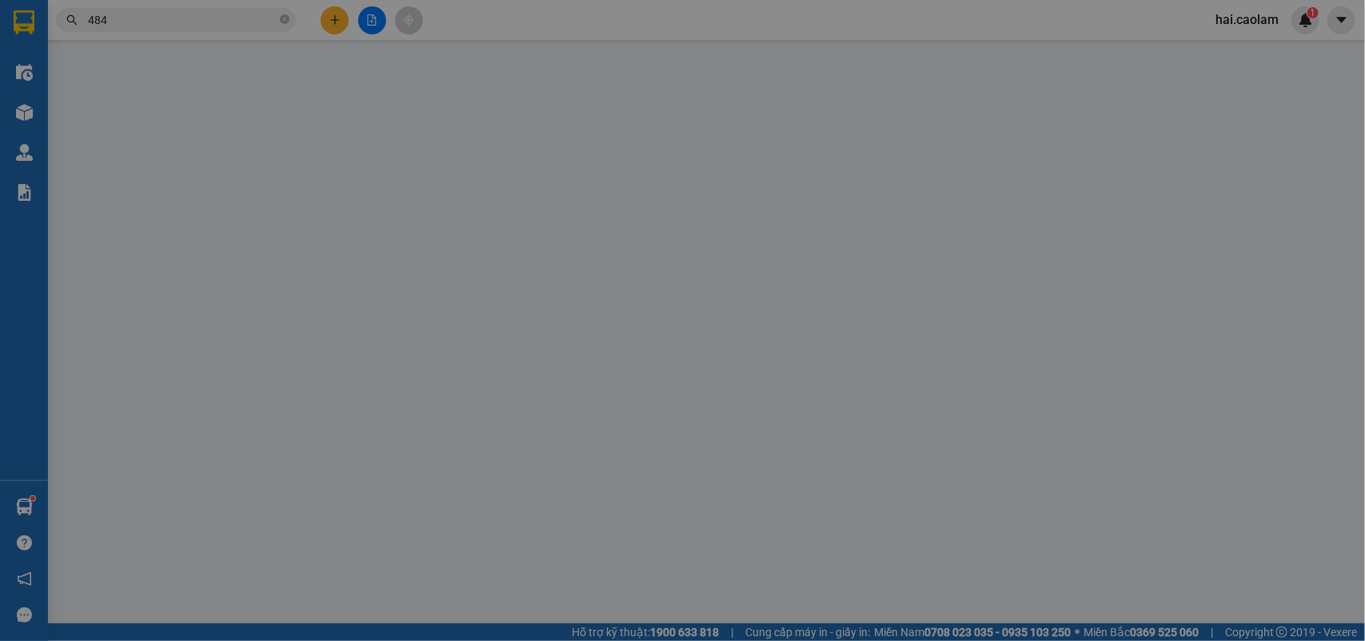
type input "0937926484"
type input "YẾN"
type input "80.000"
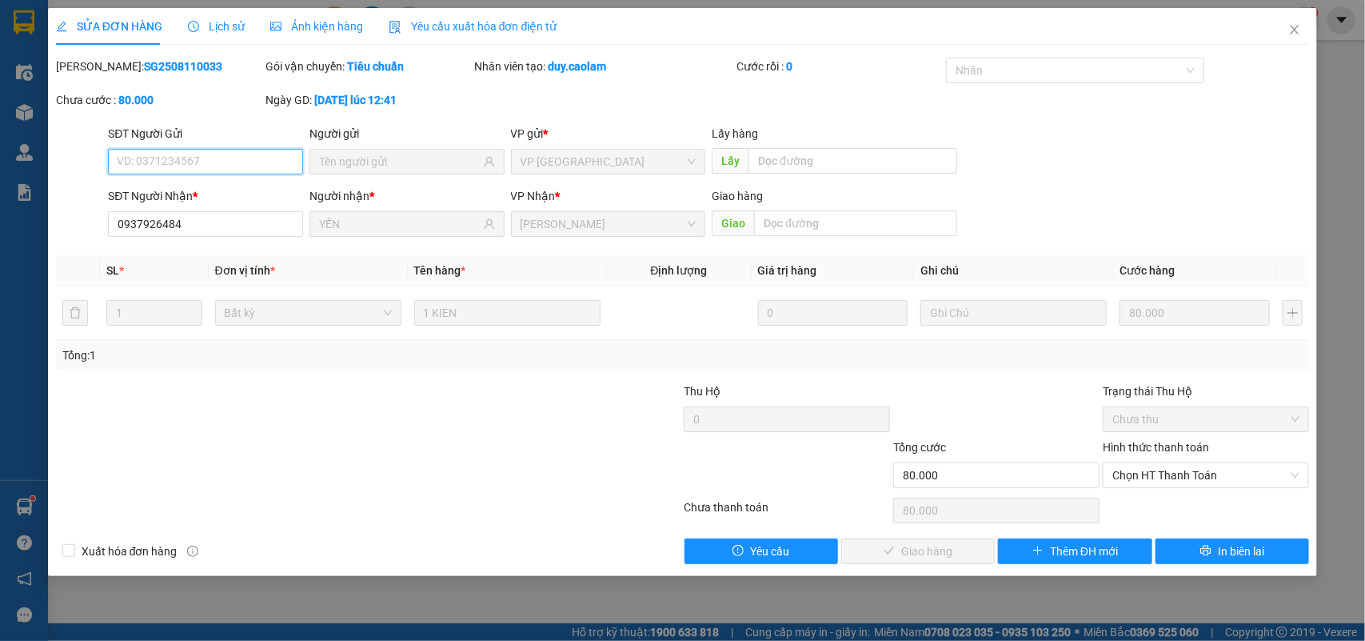
drag, startPoint x: 1181, startPoint y: 477, endPoint x: 1176, endPoint y: 494, distance: 18.2
click at [1180, 478] on span "Chọn HT Thanh Toán" at bounding box center [1206, 475] width 187 height 24
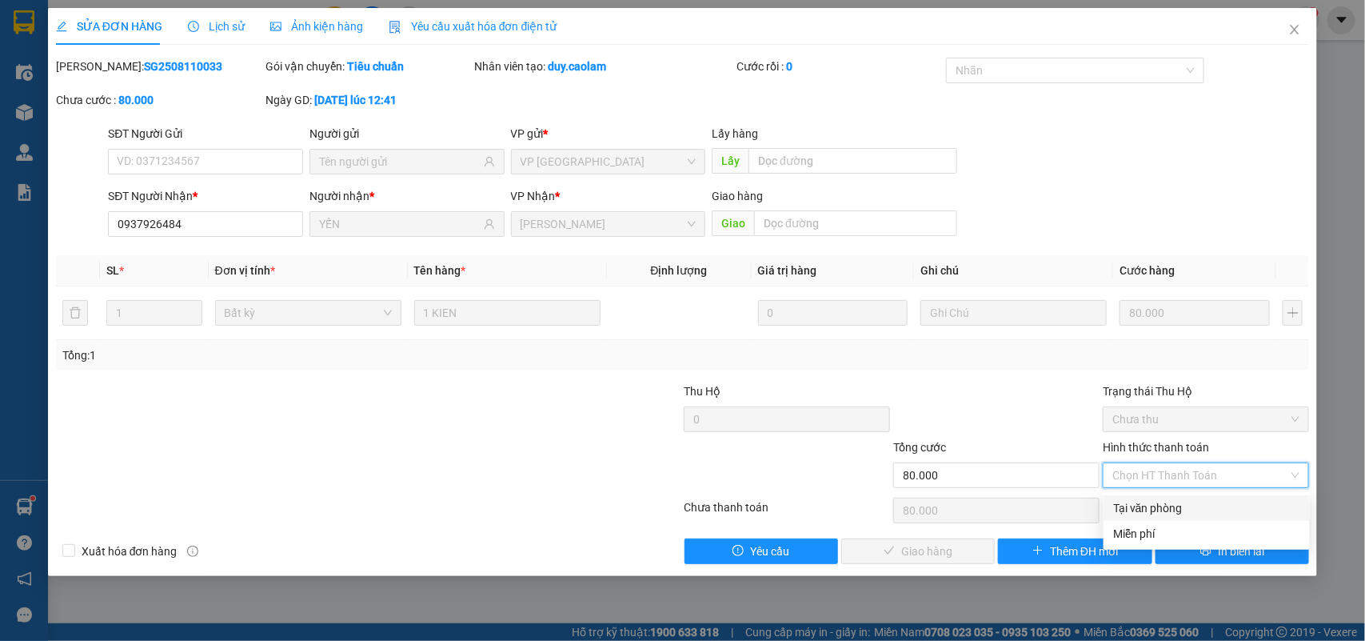
click at [1170, 505] on div "Tại văn phòng" at bounding box center [1206, 508] width 187 height 18
type input "0"
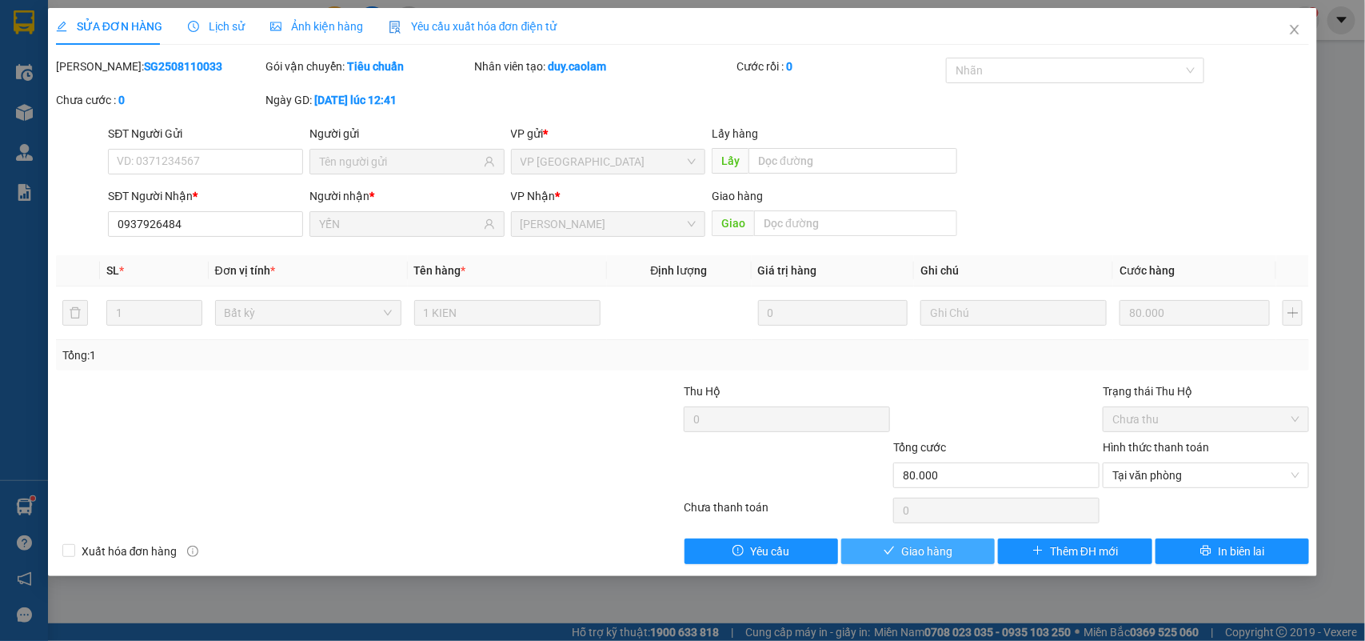
click at [913, 542] on span "Giao hàng" at bounding box center [926, 551] width 51 height 18
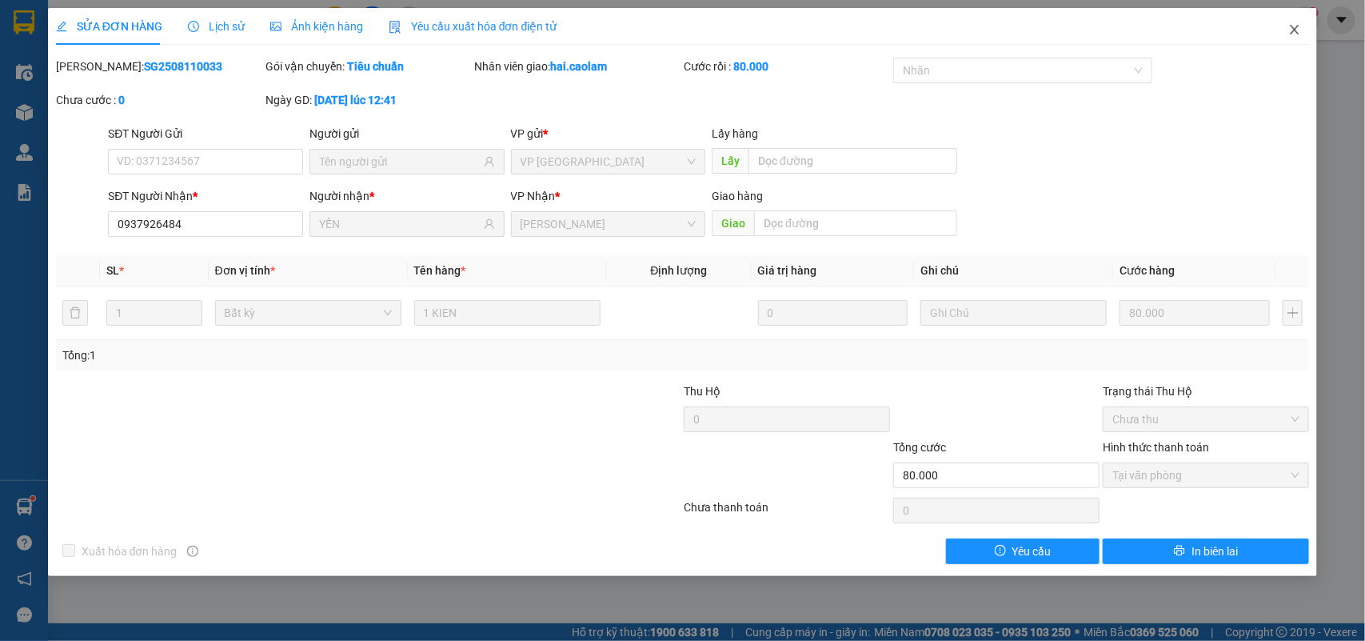
click at [1289, 25] on icon "close" at bounding box center [1295, 29] width 13 height 13
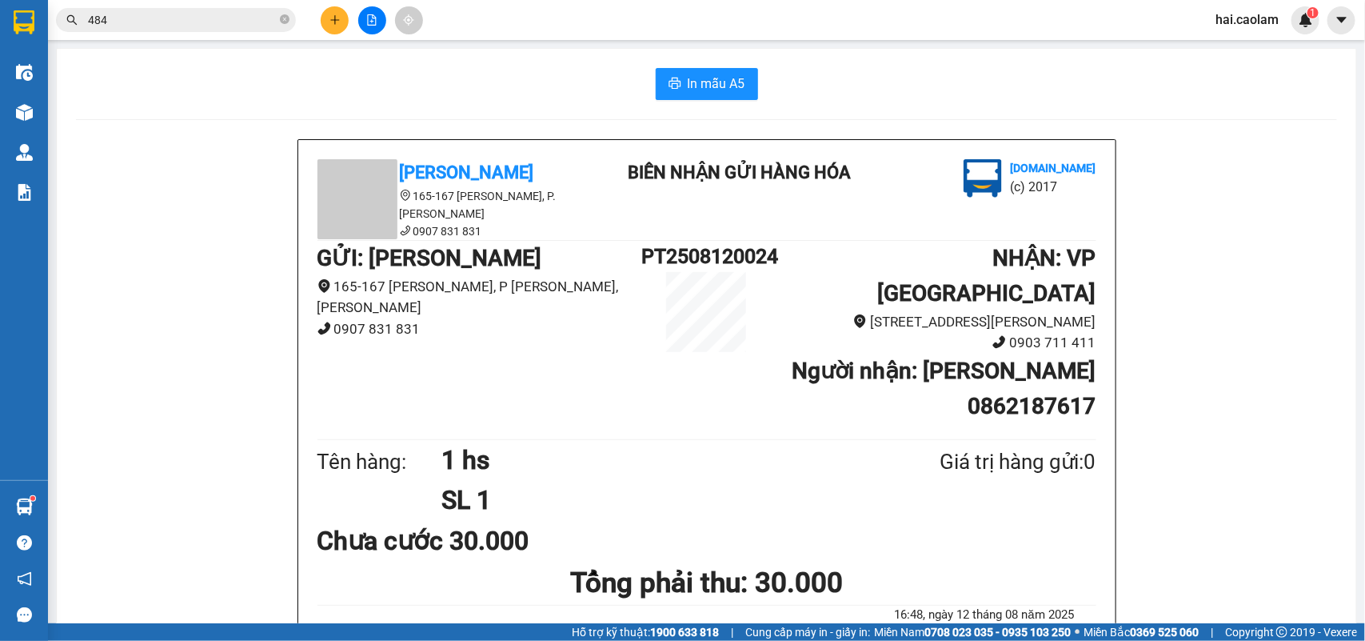
click at [205, 6] on div "Kết quả tìm kiếm ( 154 ) Bộ lọc Mã ĐH Trạng thái Món hàng Thu hộ Tổng cước Chưa…" at bounding box center [156, 20] width 312 height 28
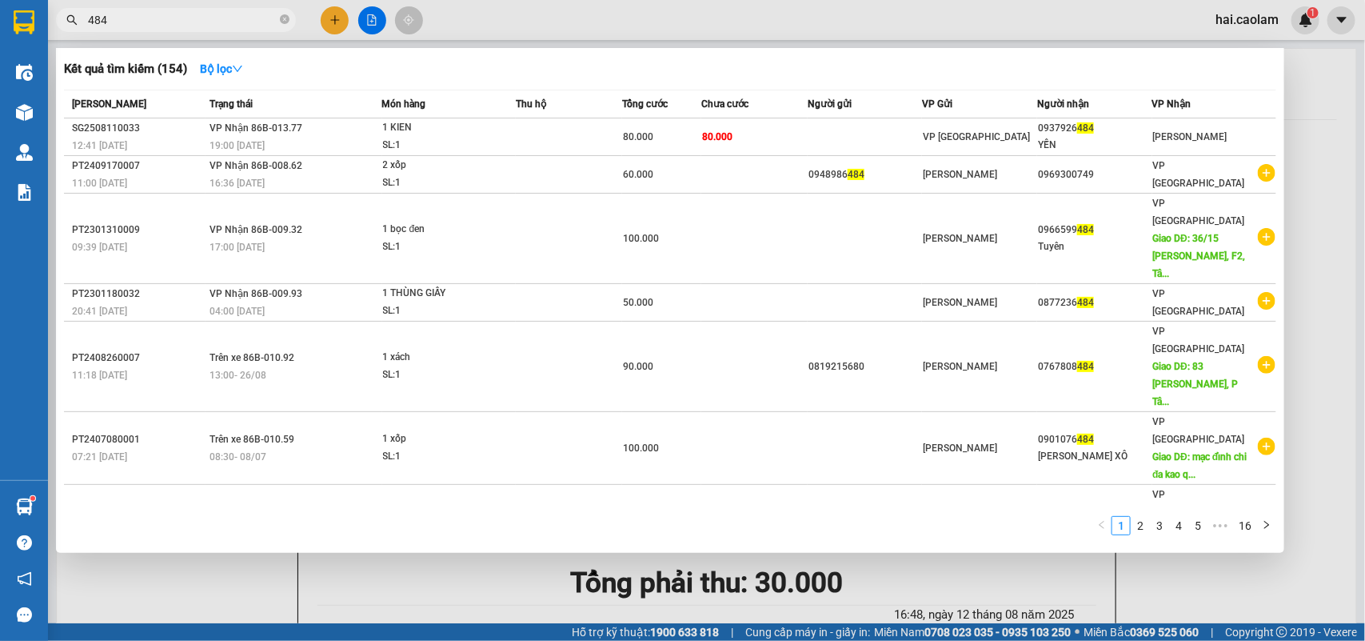
click at [204, 22] on input "484" at bounding box center [182, 20] width 189 height 18
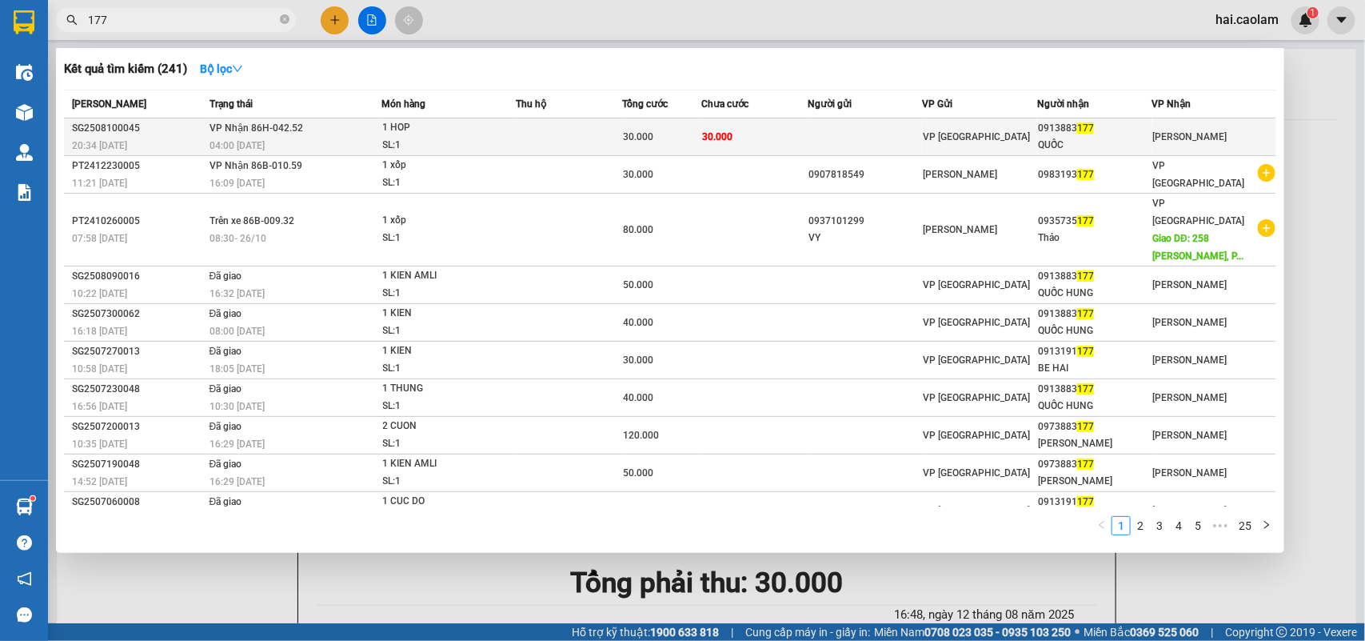
type input "177"
click at [757, 130] on td "30.000" at bounding box center [754, 137] width 106 height 38
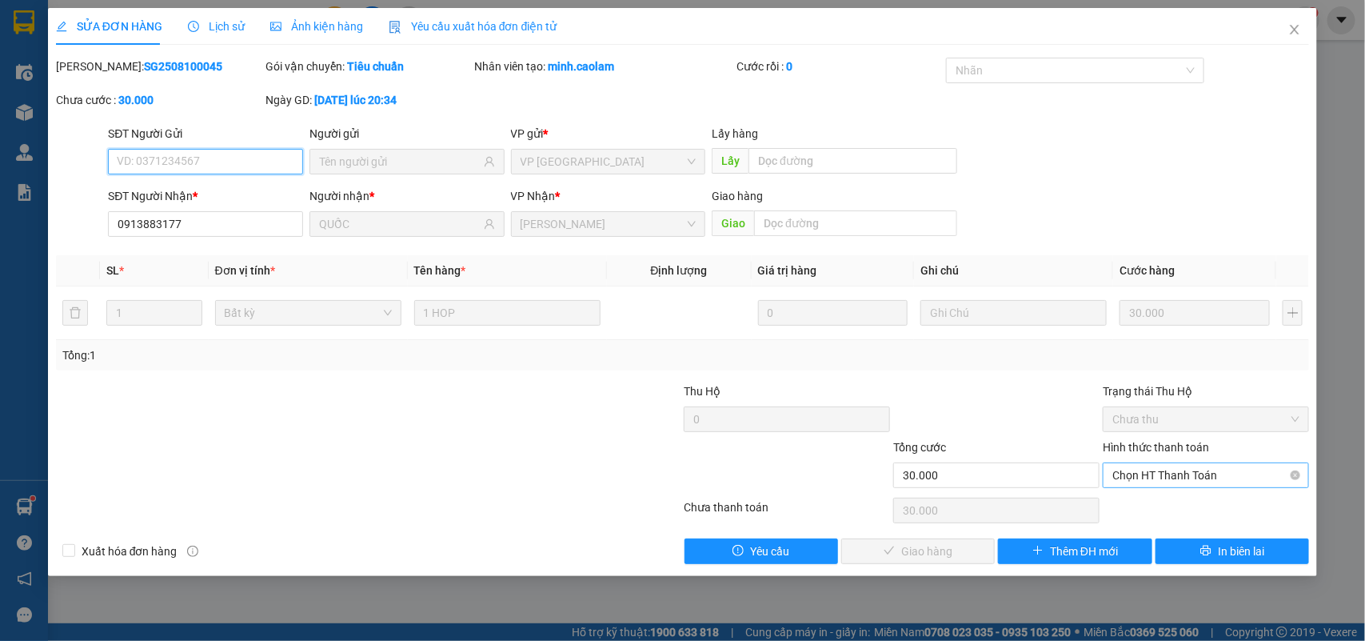
click at [1134, 478] on span "Chọn HT Thanh Toán" at bounding box center [1206, 475] width 187 height 24
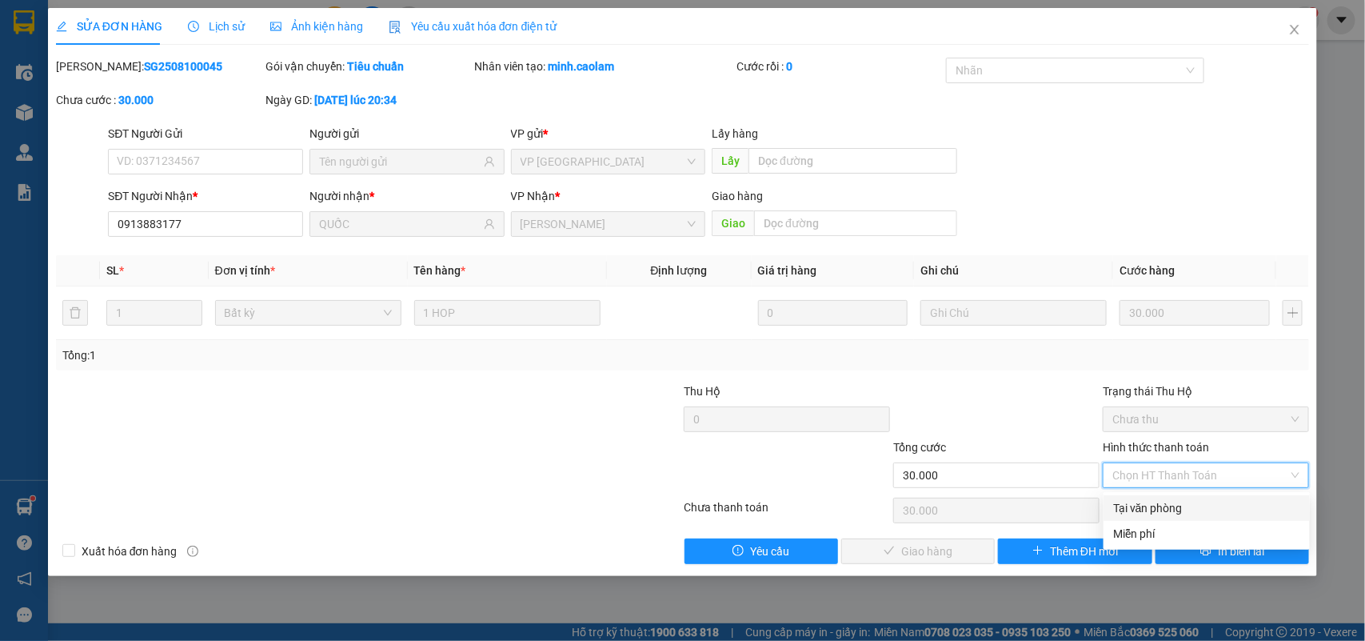
drag, startPoint x: 1132, startPoint y: 502, endPoint x: 1085, endPoint y: 530, distance: 54.6
click at [1132, 502] on div "Tại văn phòng" at bounding box center [1206, 508] width 187 height 18
type input "0"
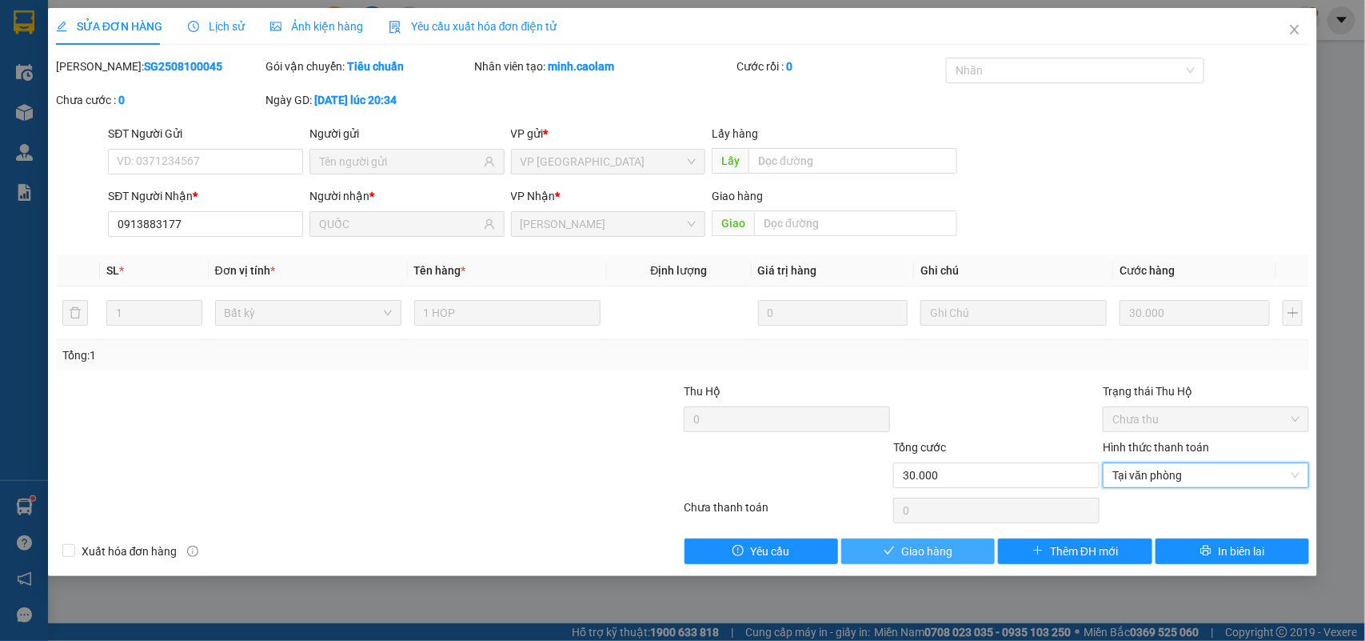
click at [965, 553] on button "Giao hàng" at bounding box center [918, 551] width 154 height 26
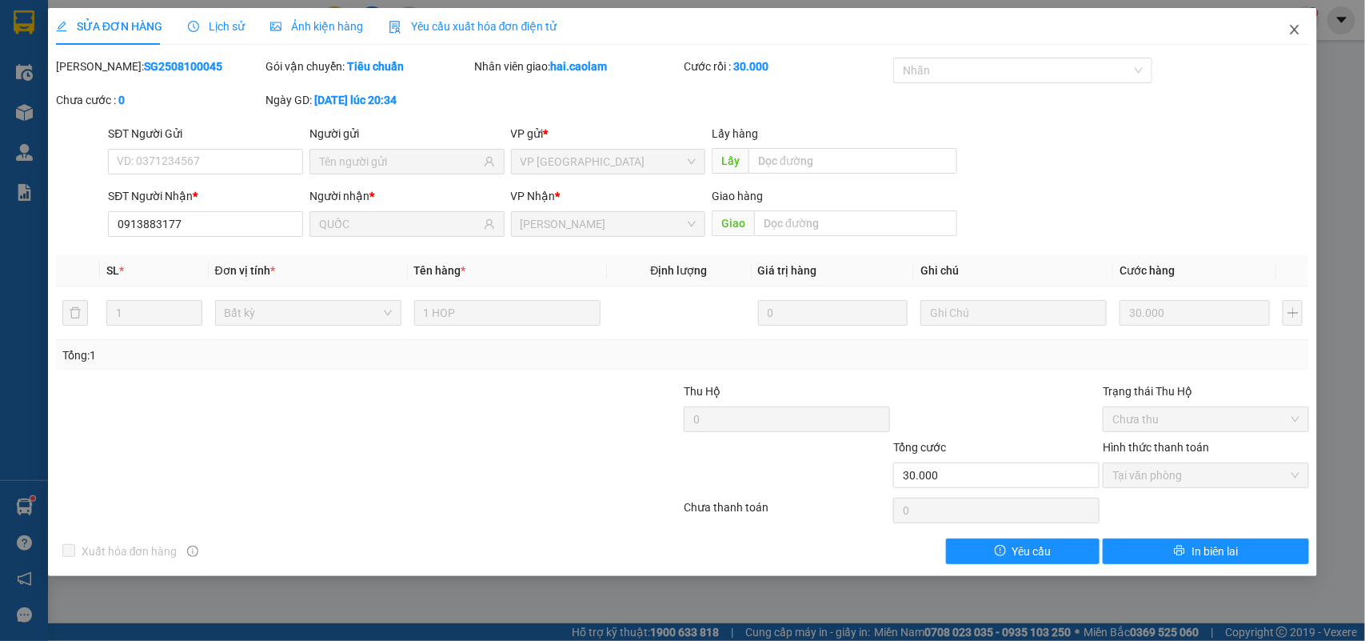
click at [1300, 29] on icon "close" at bounding box center [1295, 29] width 13 height 13
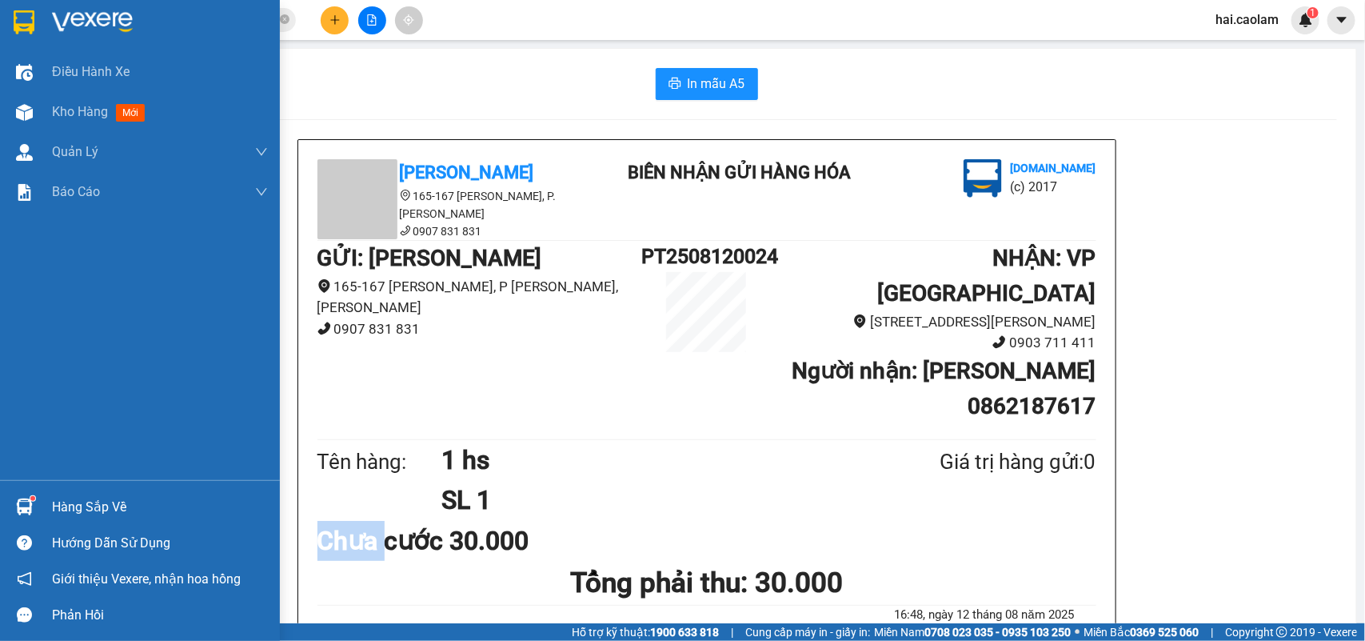
click at [92, 510] on div "Hàng sắp về" at bounding box center [160, 507] width 216 height 24
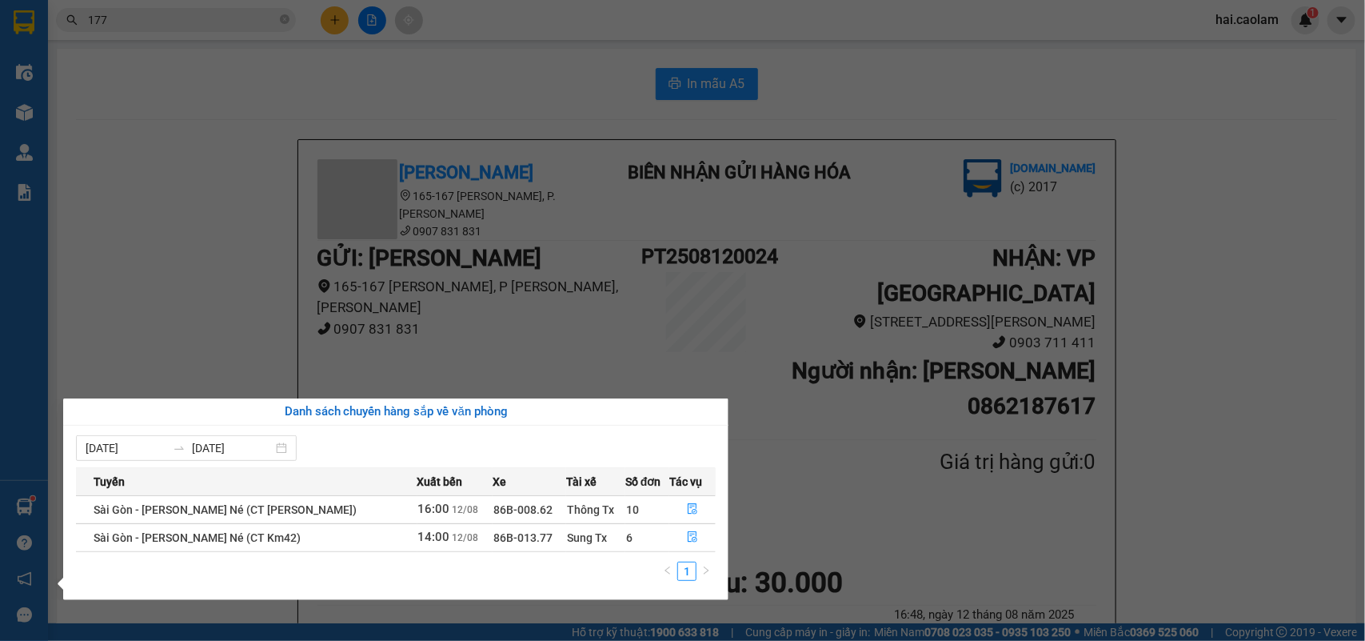
click at [166, 284] on section "Kết quả tìm kiếm ( 241 ) Bộ lọc Mã ĐH Trạng thái Món hàng Thu hộ Tổng cước Chưa…" at bounding box center [682, 320] width 1365 height 641
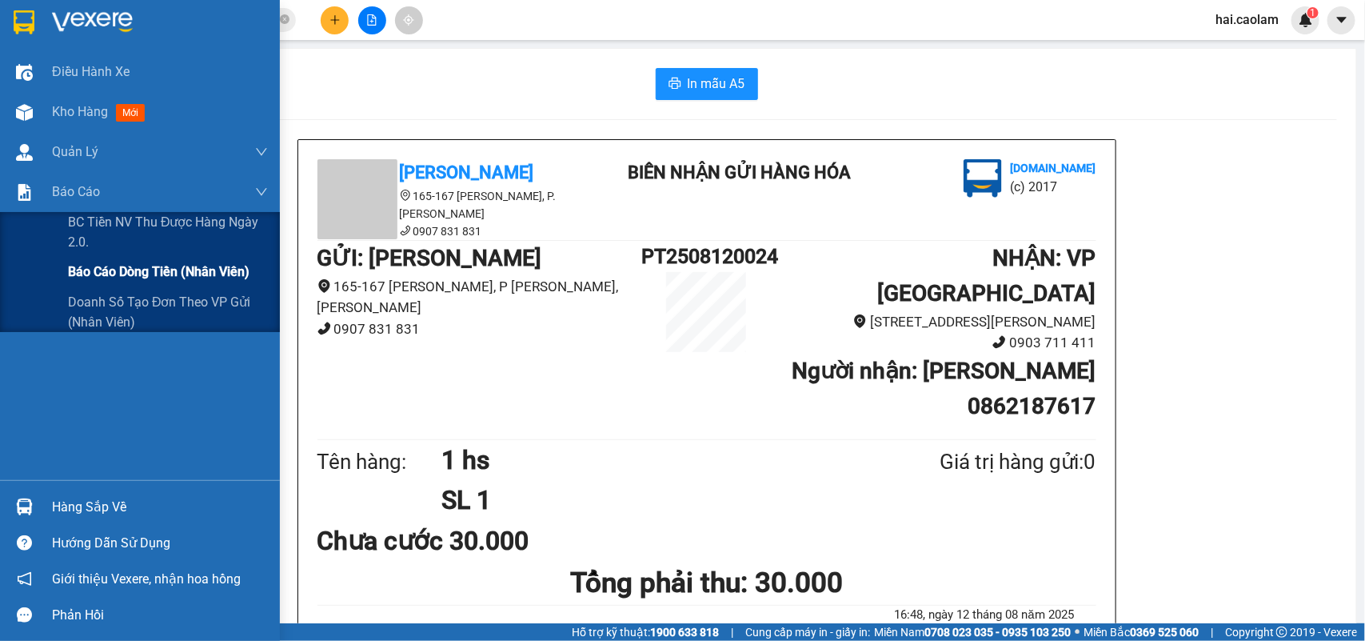
click at [114, 270] on span "Báo cáo dòng tiền (nhân viên)" at bounding box center [159, 272] width 182 height 20
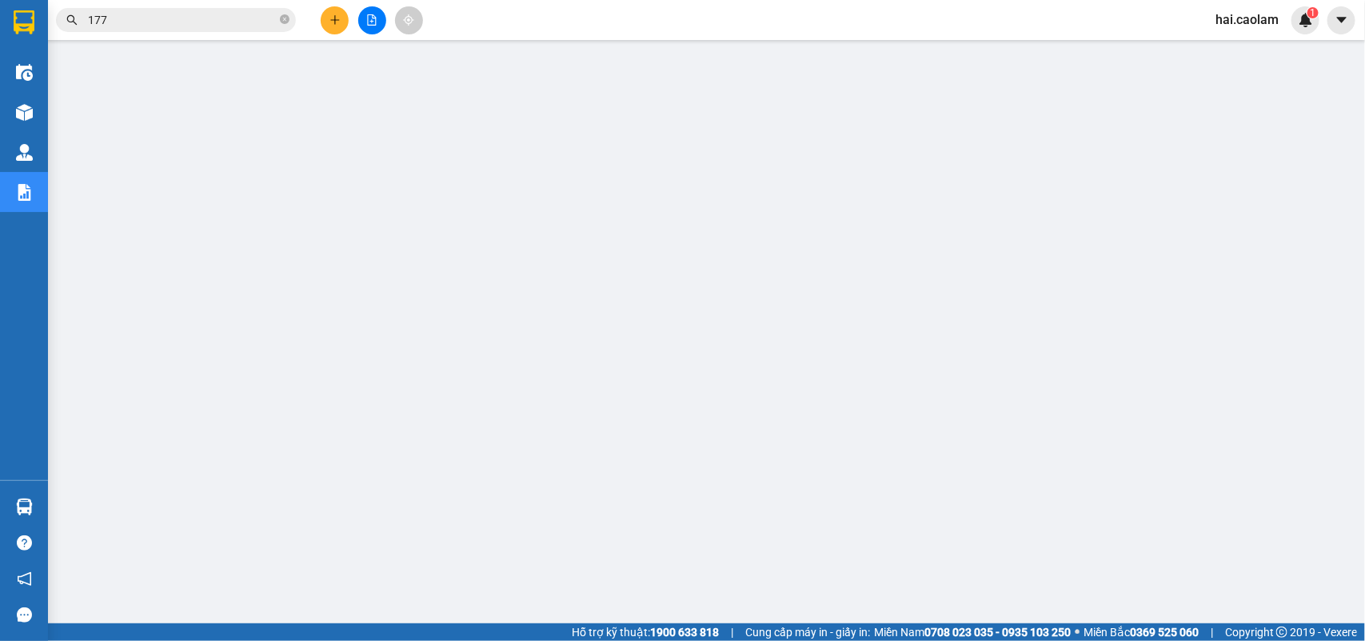
click at [233, 16] on input "177" at bounding box center [182, 20] width 189 height 18
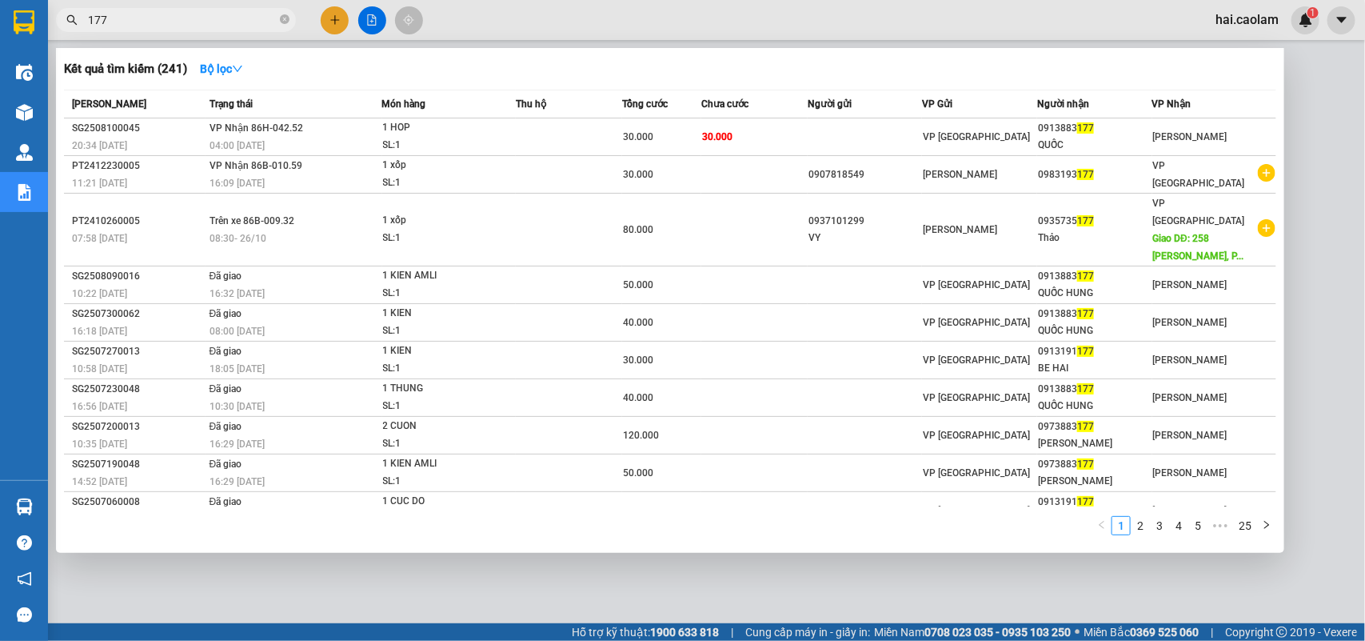
click at [233, 16] on input "177" at bounding box center [182, 20] width 189 height 18
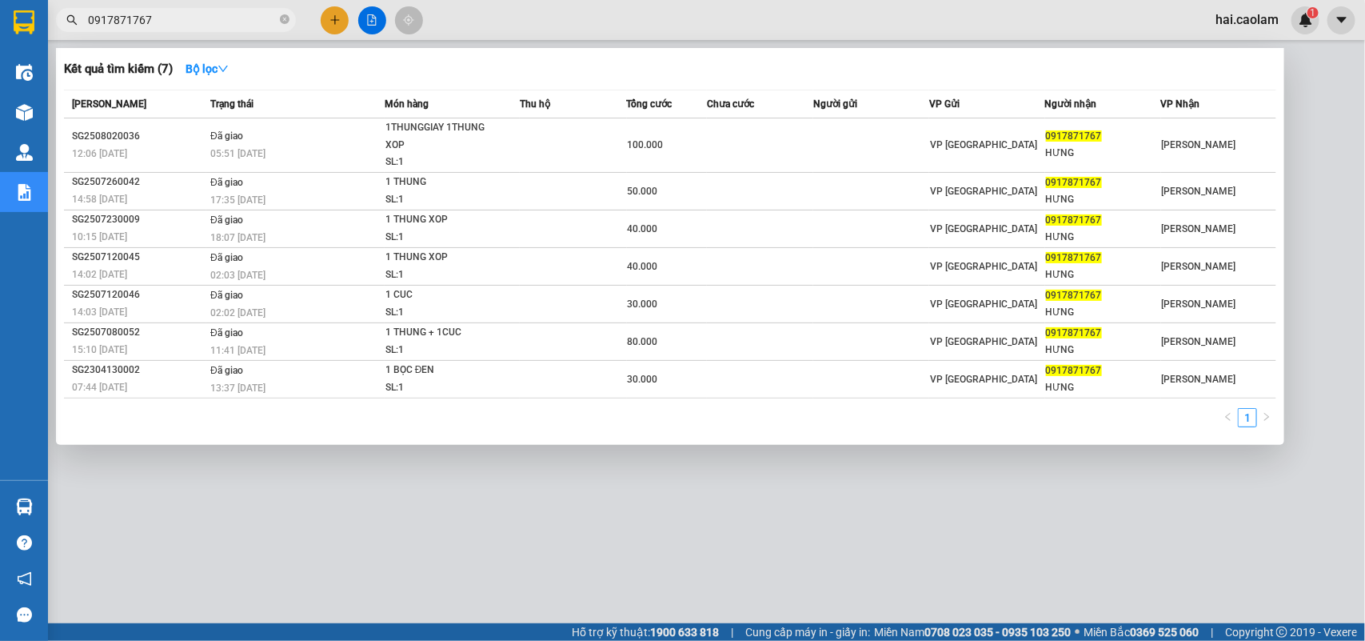
click at [242, 14] on input "0917871767" at bounding box center [182, 20] width 189 height 18
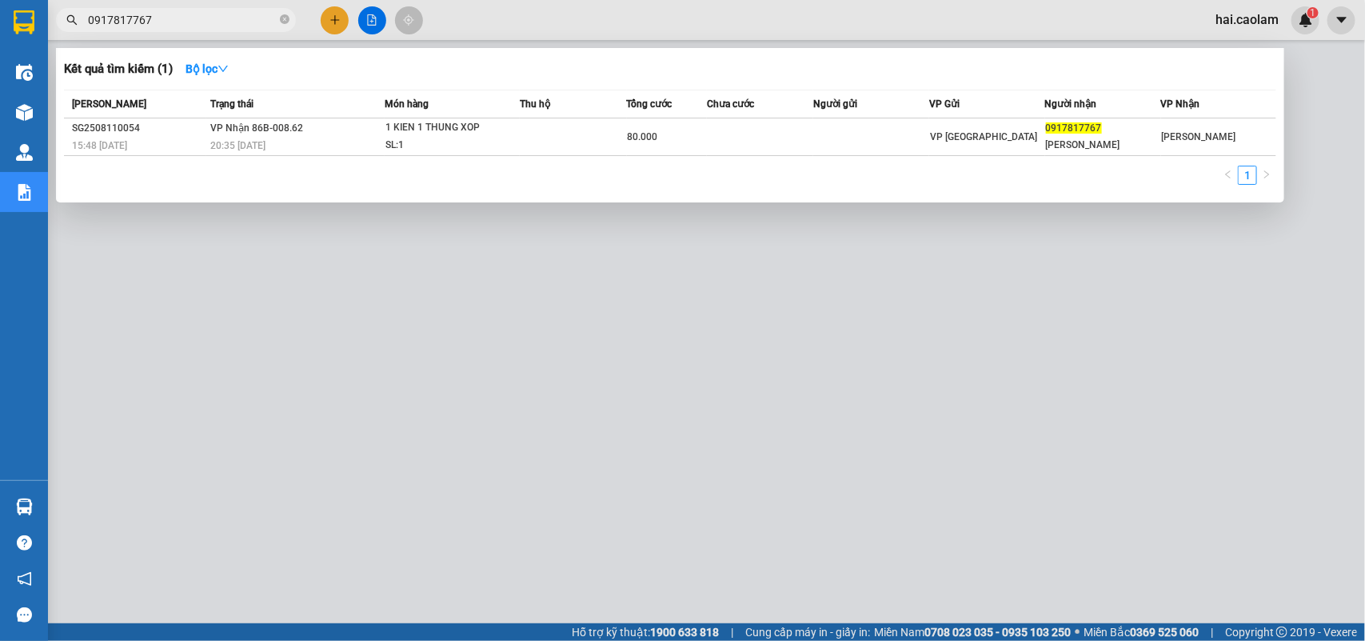
type input "0917817767"
click at [570, 409] on div at bounding box center [682, 320] width 1365 height 641
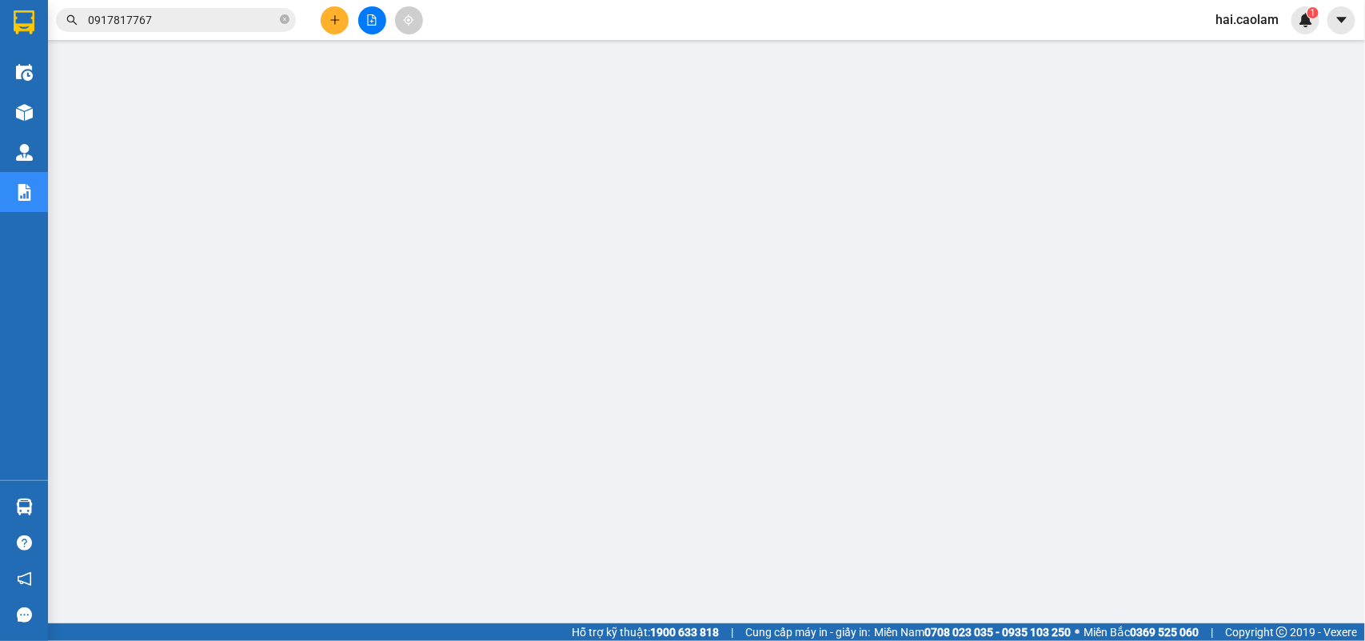
click at [224, 18] on input "0917817767" at bounding box center [182, 20] width 189 height 18
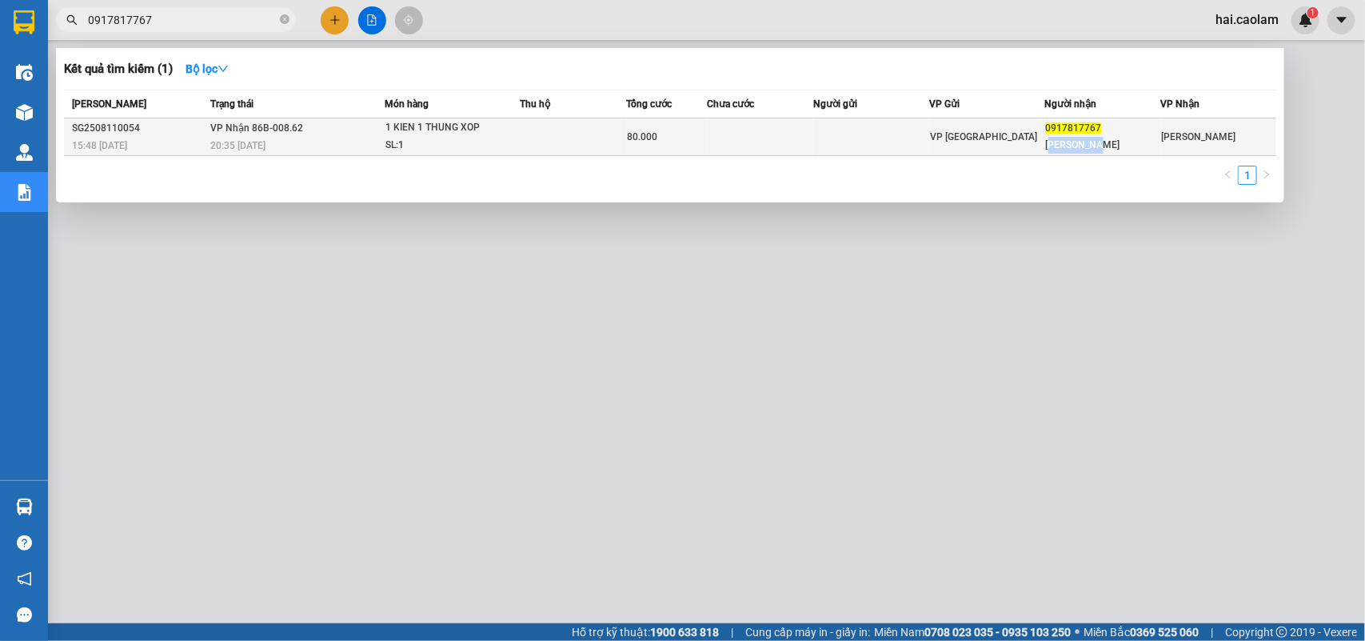
drag, startPoint x: 1049, startPoint y: 146, endPoint x: 1106, endPoint y: 154, distance: 57.2
click at [1106, 154] on td "0917817767 THANH HUNG" at bounding box center [1103, 137] width 116 height 38
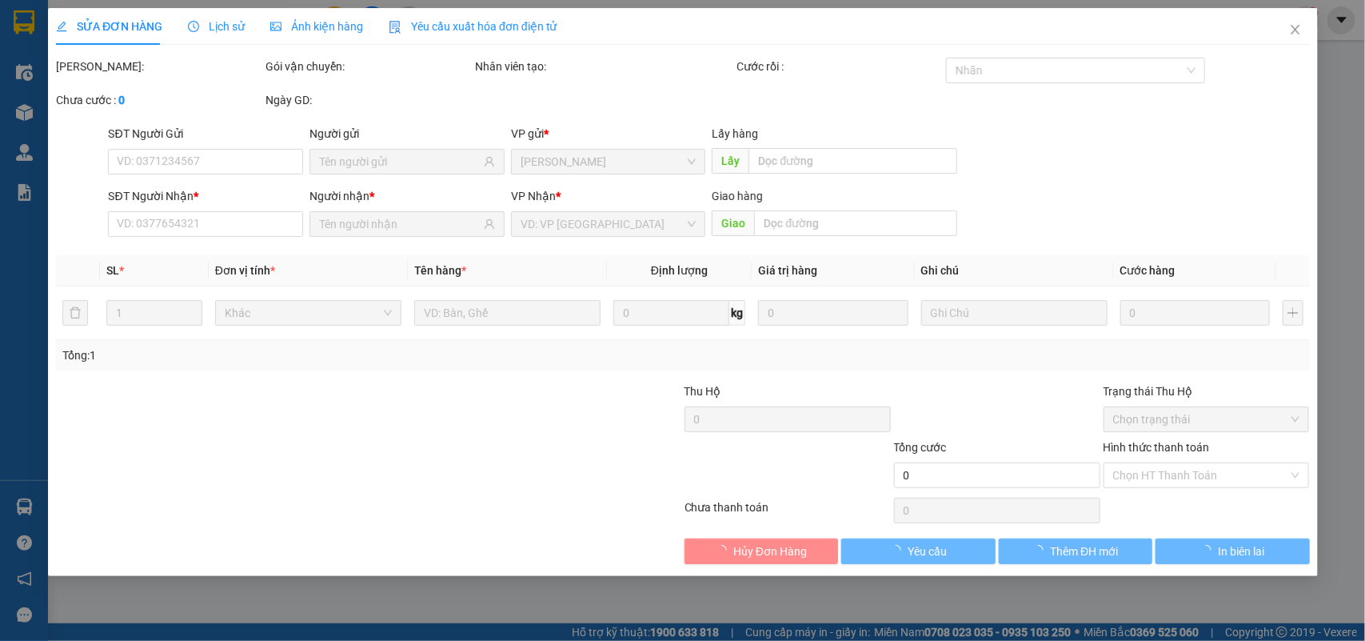
click at [1074, 176] on div "SĐT Người Gửi VD: 0371234567 Người gửi VP gửi * VP Phan Thiết Lấy hàng Lấy" at bounding box center [709, 153] width 1208 height 56
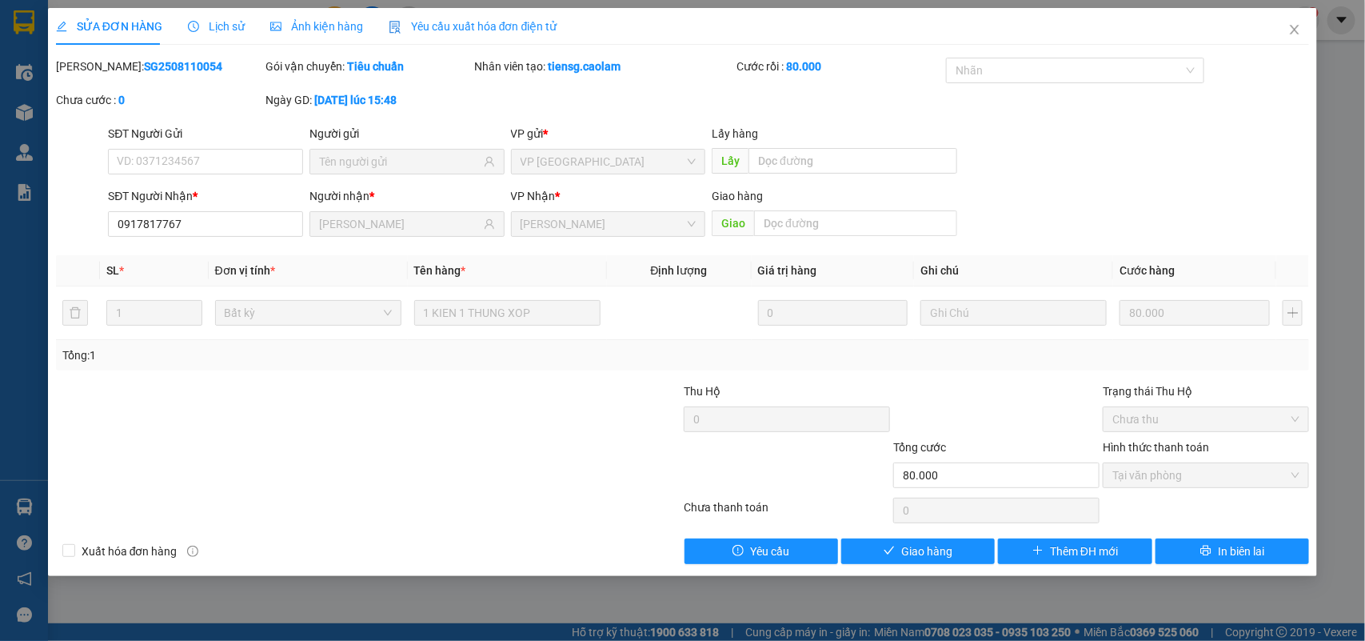
type input "0917817767"
type input "[PERSON_NAME]"
type input "80.000"
drag, startPoint x: 164, startPoint y: 226, endPoint x: 116, endPoint y: 229, distance: 48.1
click at [109, 226] on input "0917817767" at bounding box center [205, 224] width 195 height 26
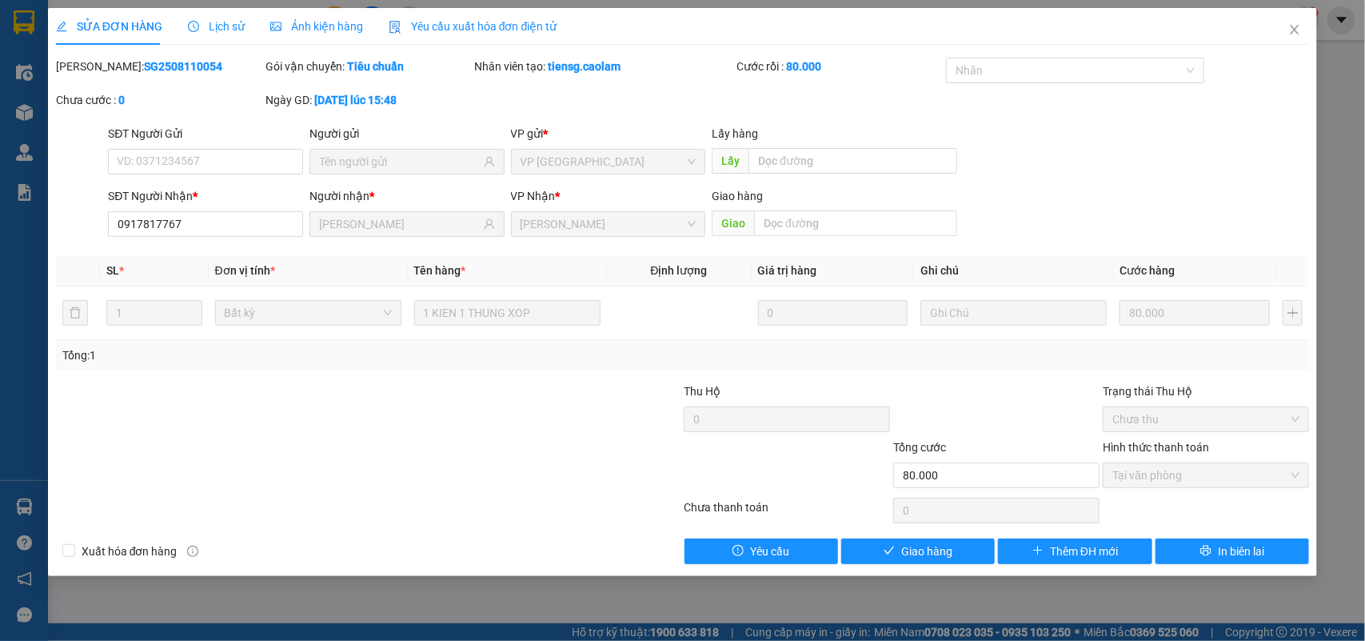
click at [286, 400] on div at bounding box center [263, 410] width 419 height 56
drag, startPoint x: 224, startPoint y: 212, endPoint x: 97, endPoint y: 221, distance: 127.5
click at [97, 221] on div "SĐT Người Nhận * 0917817767 0917817767 Người nhận * THANH HUNG VP Nhận * VP Pha…" at bounding box center [682, 215] width 1257 height 56
click at [258, 385] on div at bounding box center [263, 410] width 419 height 56
drag, startPoint x: 230, startPoint y: 214, endPoint x: 110, endPoint y: 222, distance: 119.4
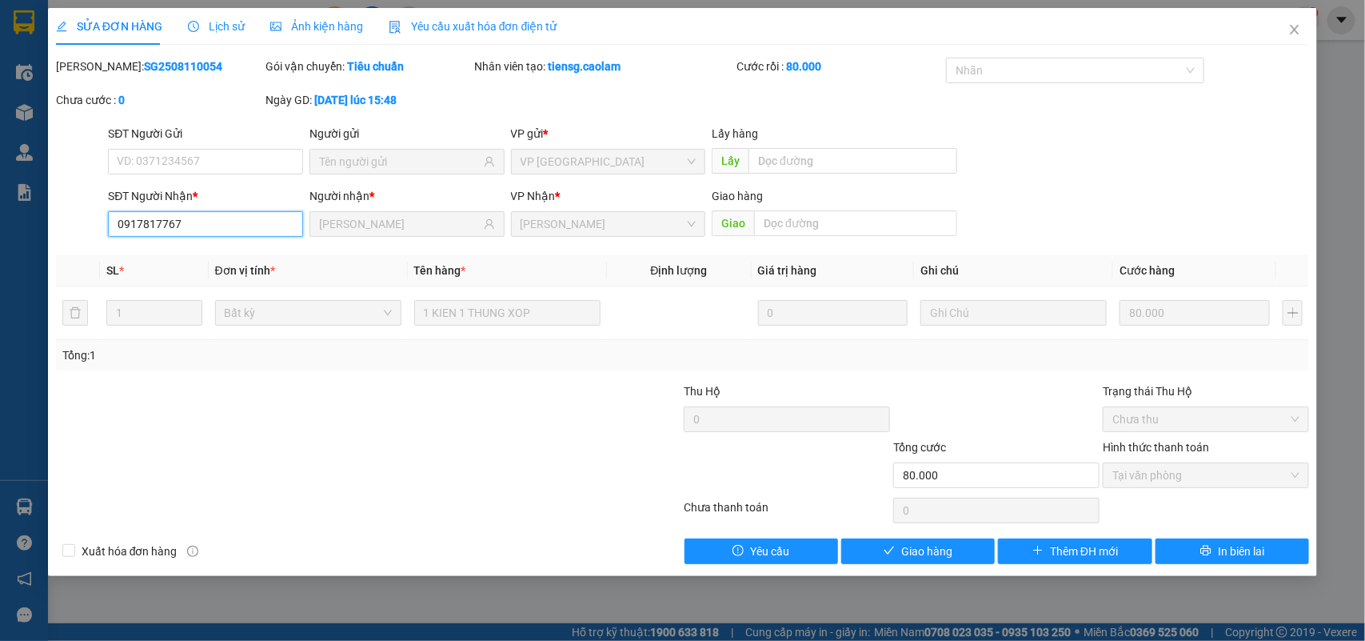
click at [109, 222] on input "0917817767" at bounding box center [205, 224] width 195 height 26
click at [288, 428] on div at bounding box center [263, 410] width 419 height 56
drag, startPoint x: 234, startPoint y: 226, endPoint x: 96, endPoint y: 233, distance: 138.6
click at [113, 230] on input "0917817767" at bounding box center [205, 224] width 195 height 26
click at [248, 386] on div at bounding box center [263, 410] width 419 height 56
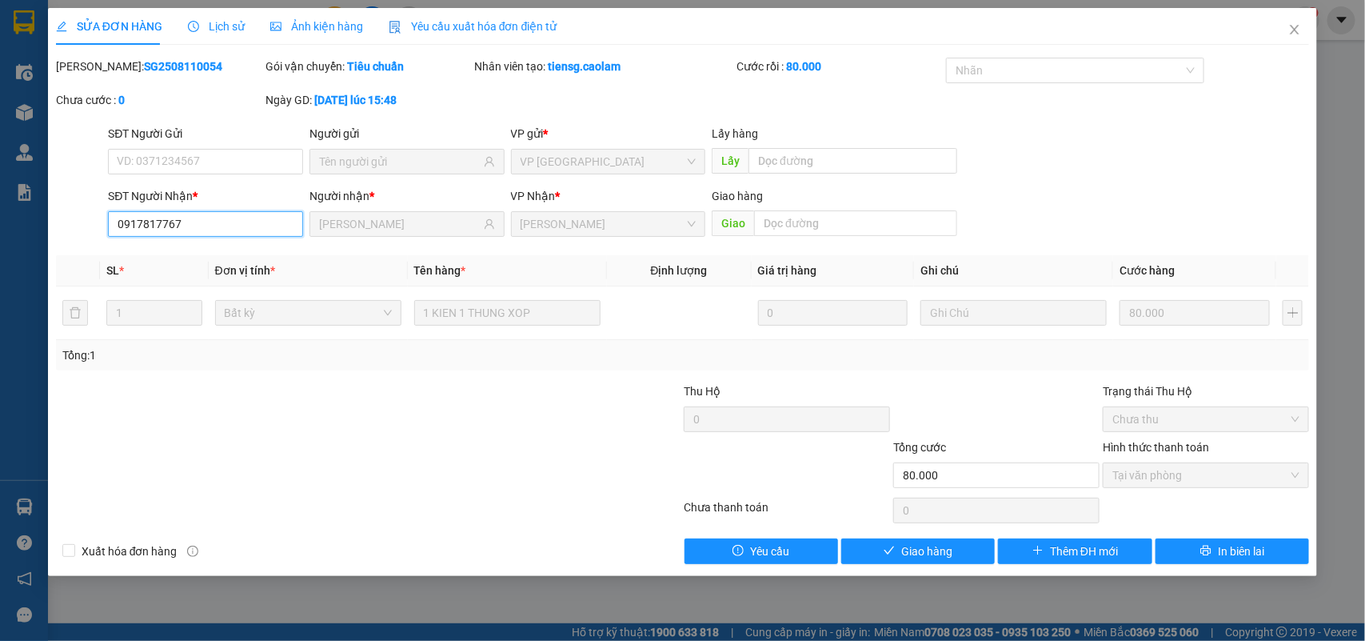
drag, startPoint x: 154, startPoint y: 230, endPoint x: 68, endPoint y: 238, distance: 86.0
click at [68, 238] on div "SĐT Người Nhận * 0917817767 0917817767 Người nhận * THANH HUNG VP Nhận * VP Pha…" at bounding box center [682, 215] width 1257 height 56
click at [189, 398] on div at bounding box center [263, 410] width 419 height 56
drag, startPoint x: 185, startPoint y: 221, endPoint x: 58, endPoint y: 221, distance: 126.4
click at [58, 221] on div "SĐT Người Nhận * 0917817767 0917817767 Người nhận * THANH HUNG VP Nhận * VP Pha…" at bounding box center [682, 215] width 1257 height 56
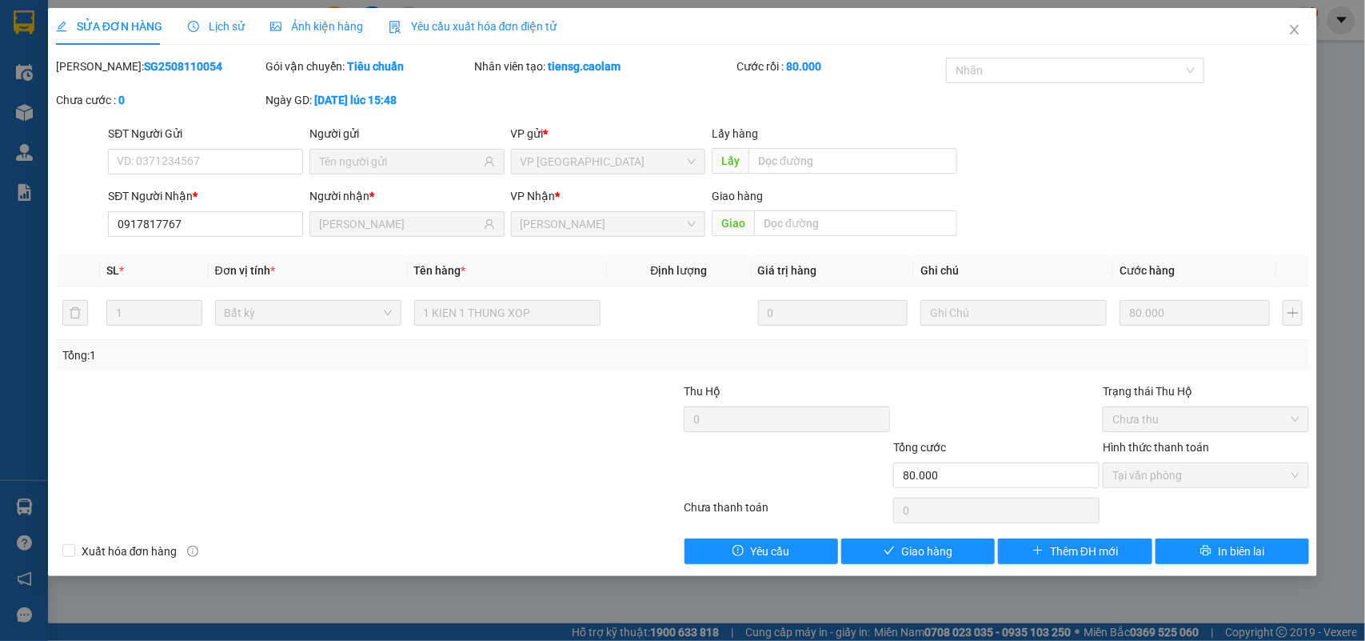
click at [201, 413] on div at bounding box center [263, 410] width 419 height 56
drag, startPoint x: 198, startPoint y: 222, endPoint x: 113, endPoint y: 222, distance: 84.8
click at [113, 222] on input "0917817767" at bounding box center [205, 224] width 195 height 26
click at [233, 225] on input "0917817767" at bounding box center [205, 224] width 195 height 26
drag, startPoint x: 938, startPoint y: 206, endPoint x: 958, endPoint y: 198, distance: 21.8
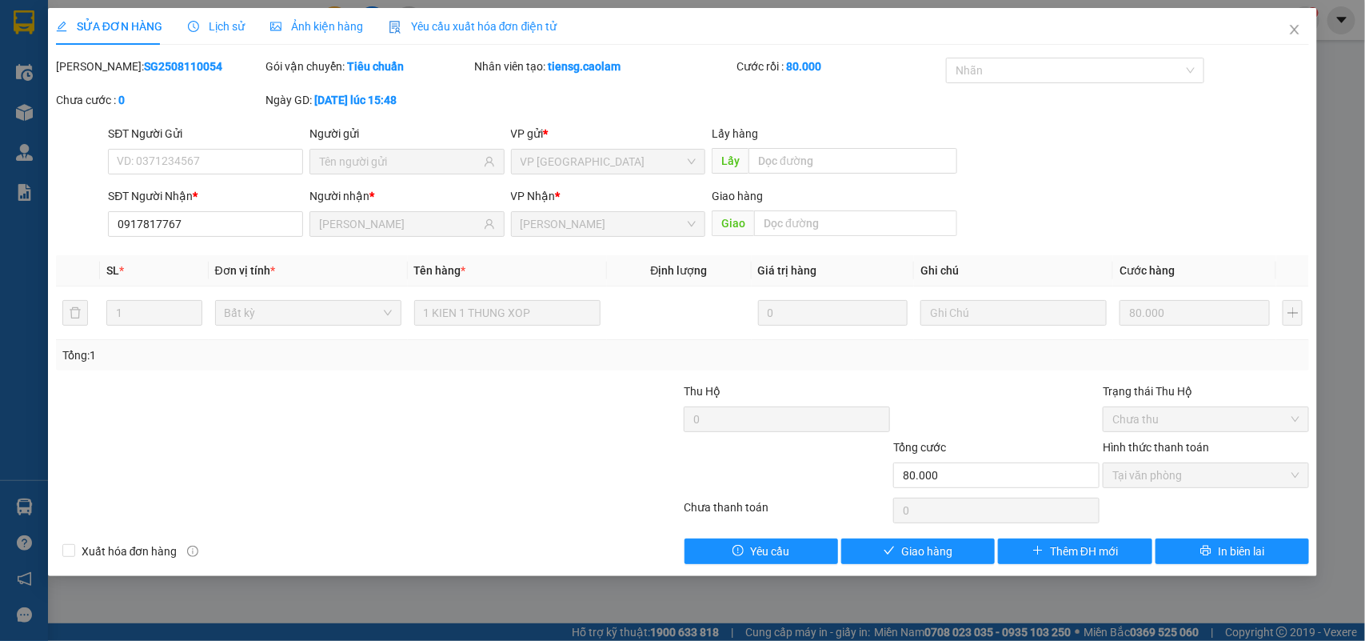
click at [953, 200] on div "Giao hàng" at bounding box center [835, 199] width 246 height 24
click at [958, 198] on div "Giao hàng Giao" at bounding box center [835, 215] width 252 height 56
click at [1069, 198] on div "SĐT Người Nhận * 0917817767 Người nhận * THANH HUNG VP Nhận * VP Phan Thiết Gia…" at bounding box center [709, 215] width 1208 height 56
click at [1296, 34] on icon "close" at bounding box center [1295, 29] width 13 height 13
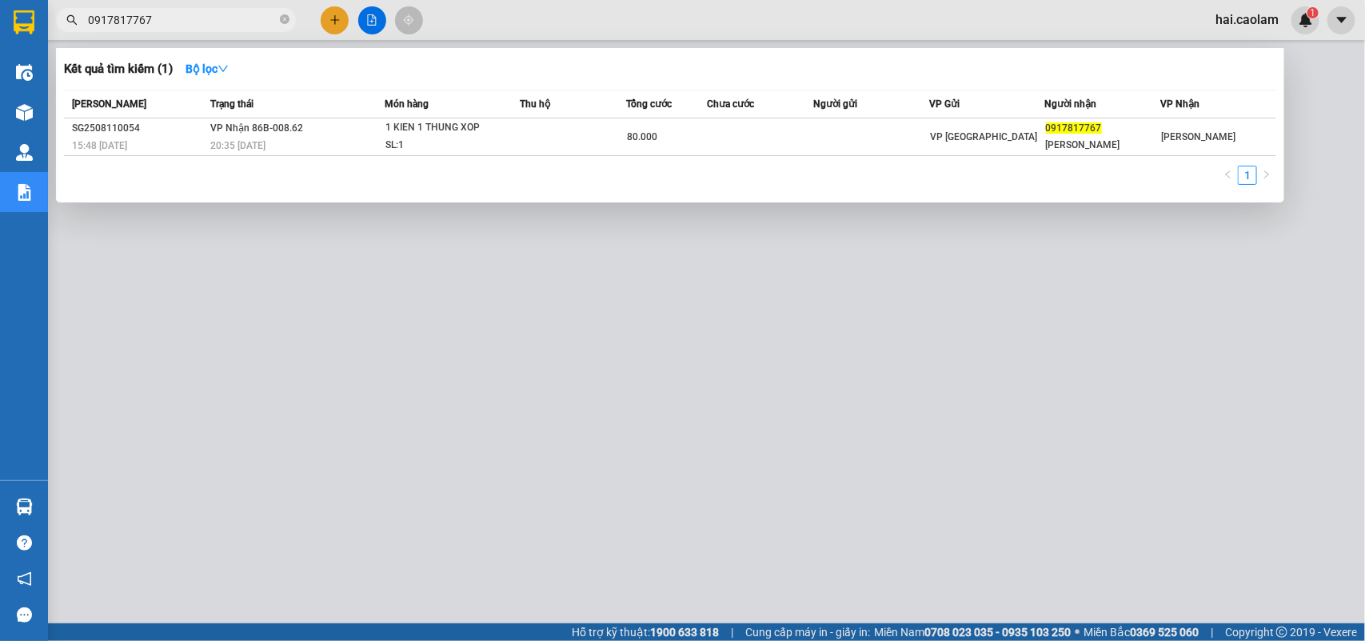
click at [202, 14] on input "0917817767" at bounding box center [182, 20] width 189 height 18
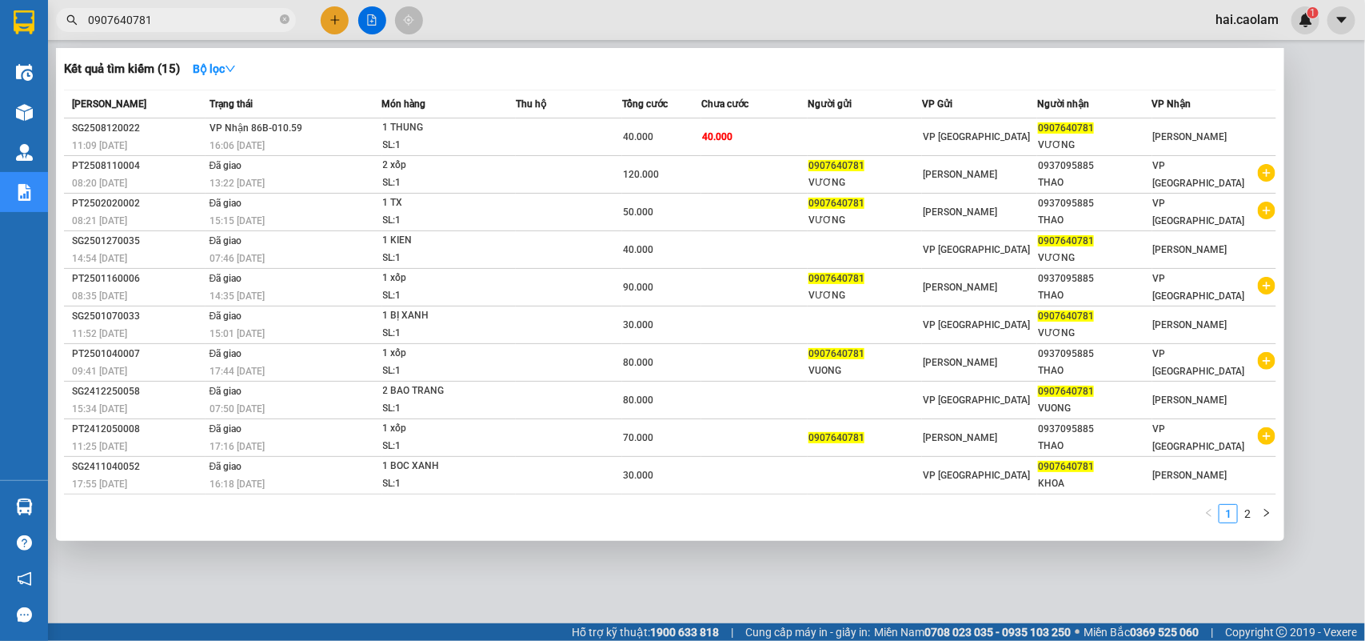
type input "0907640781"
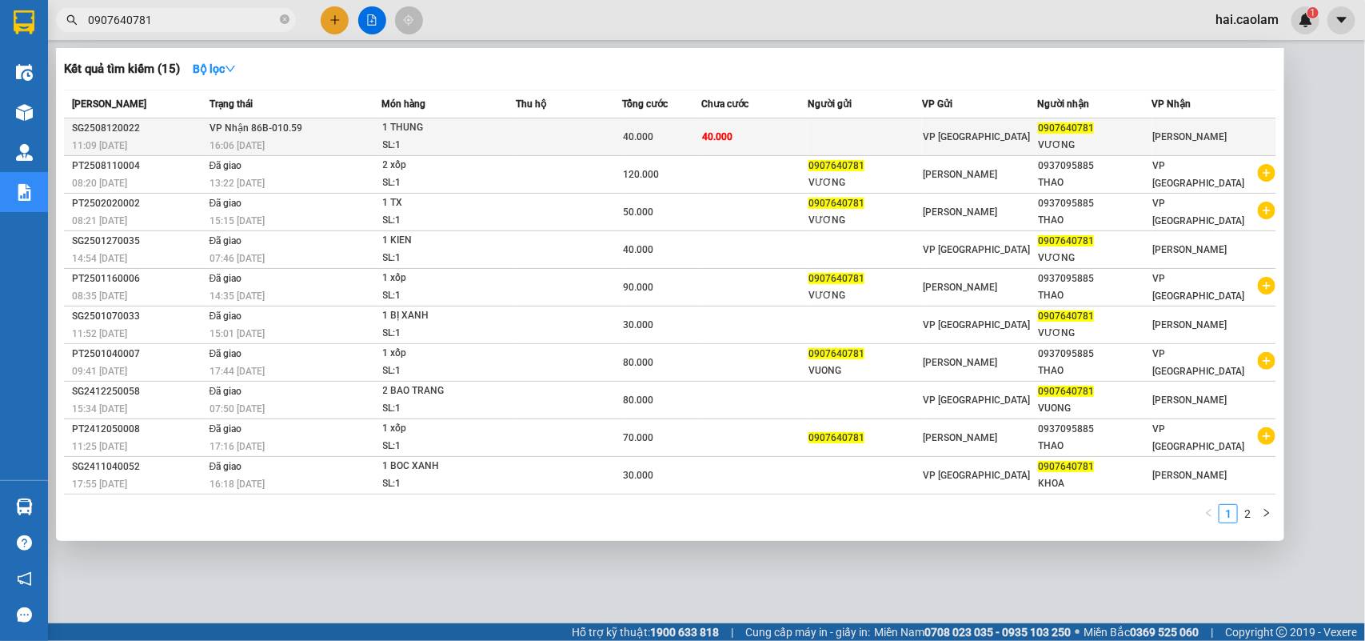
click at [721, 144] on td "40.000" at bounding box center [754, 137] width 106 height 38
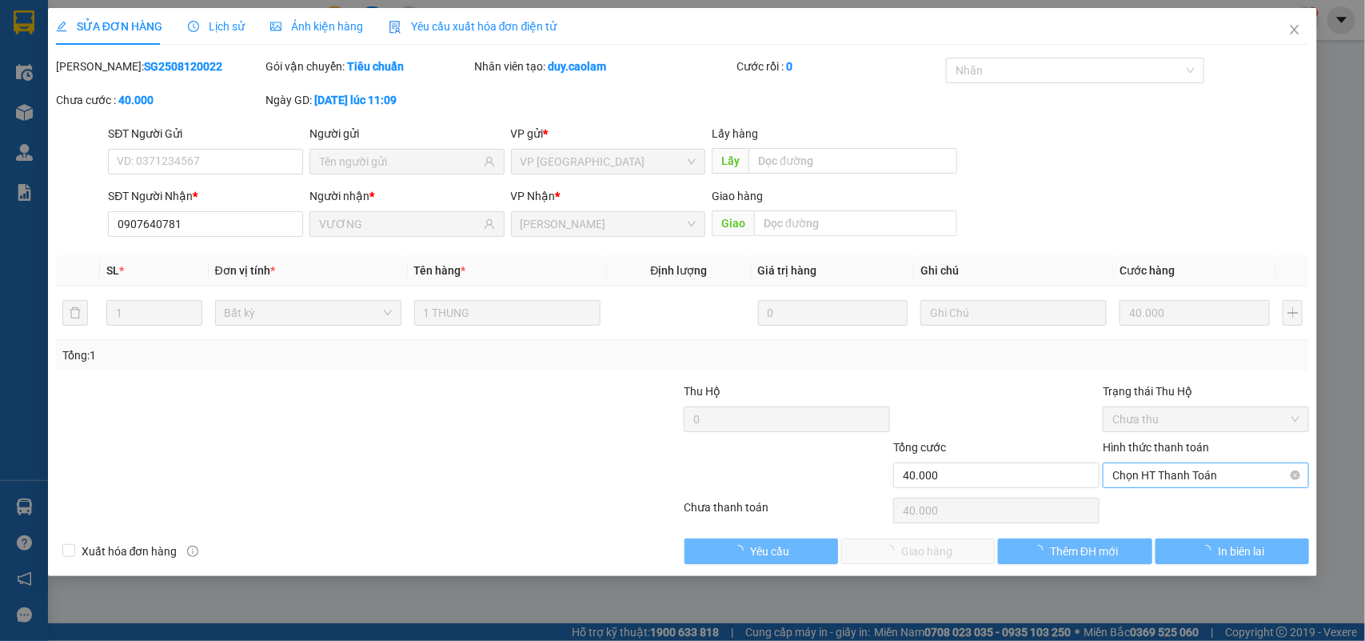
type input "0907640781"
type input "VƯƠNG"
type input "40.000"
click at [1173, 487] on input "Hình thức thanh toán" at bounding box center [1201, 475] width 176 height 24
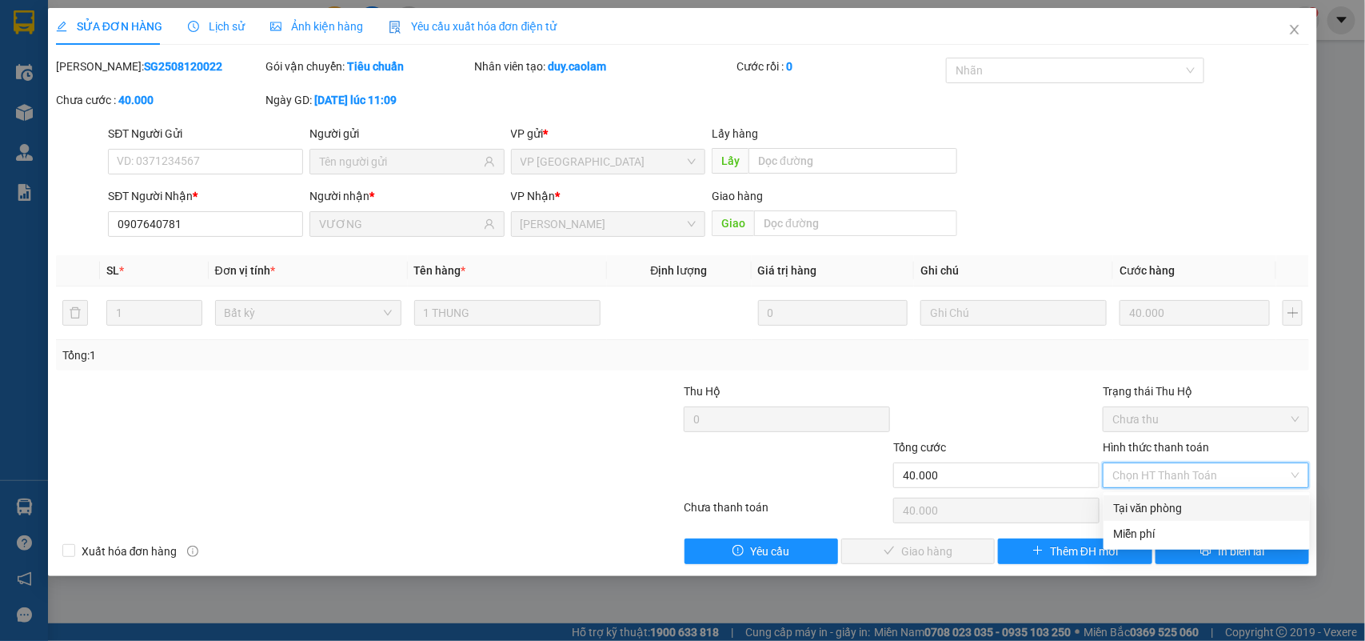
click at [1173, 509] on div "Tại văn phòng" at bounding box center [1206, 508] width 187 height 18
type input "0"
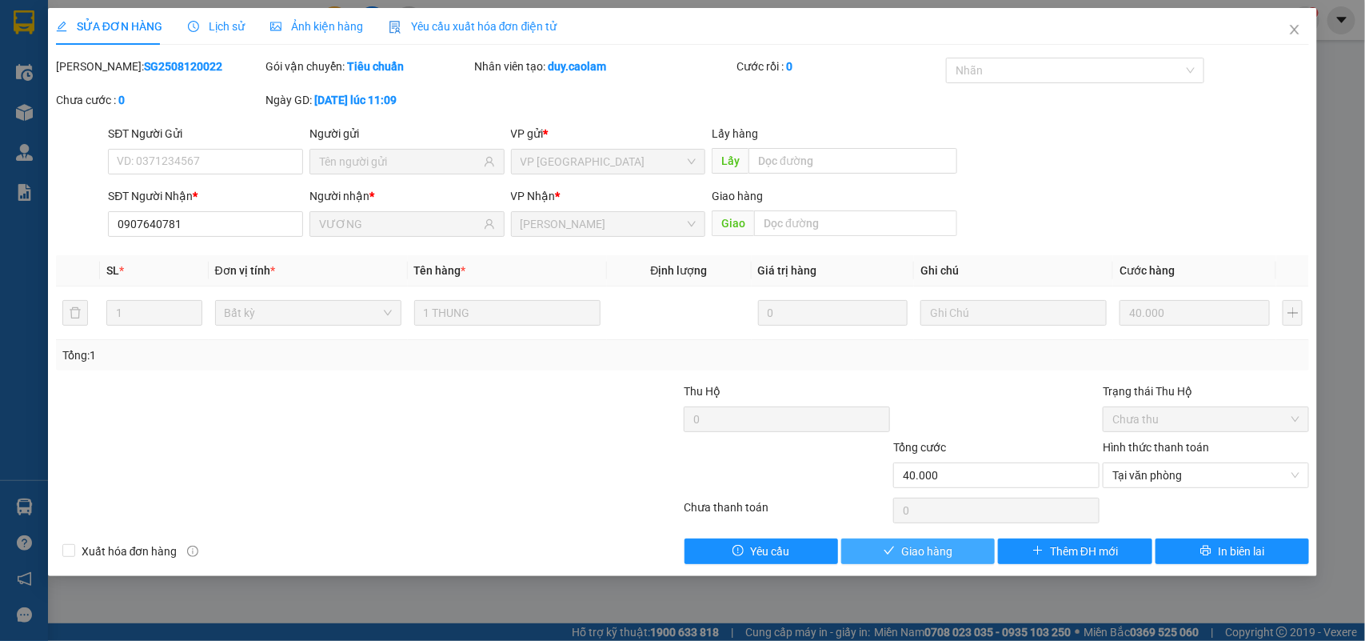
click at [926, 553] on span "Giao hàng" at bounding box center [926, 551] width 51 height 18
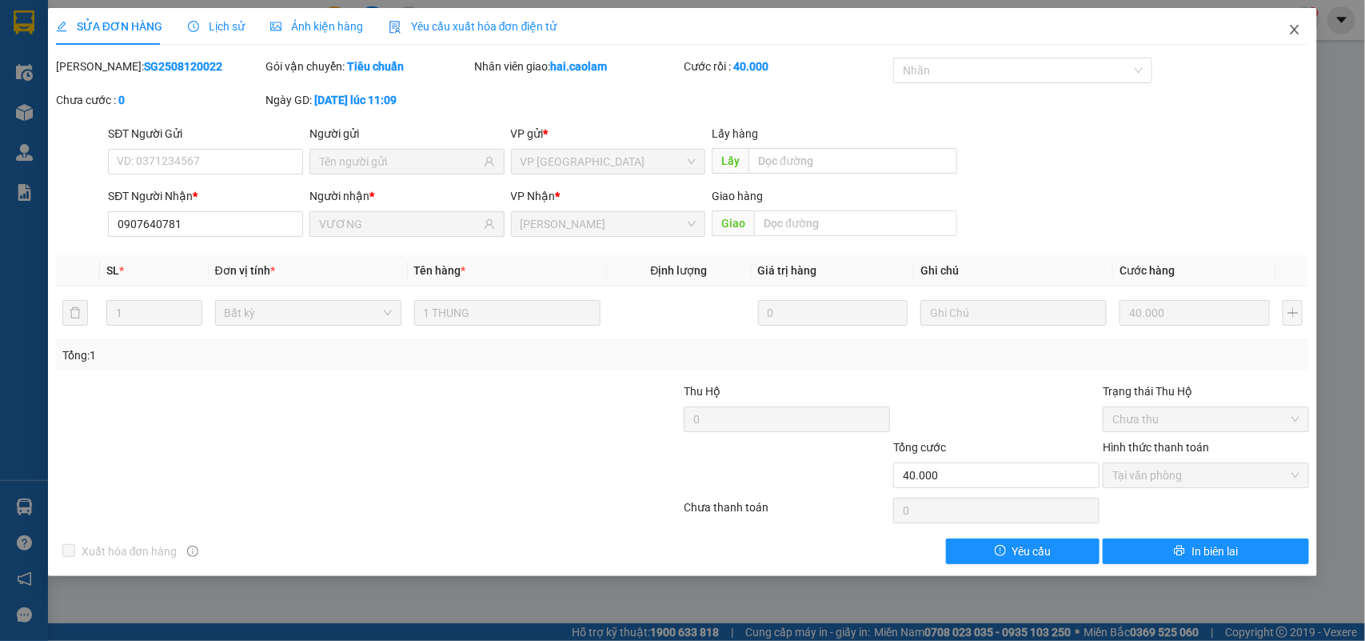
click at [1293, 25] on icon "close" at bounding box center [1295, 29] width 13 height 13
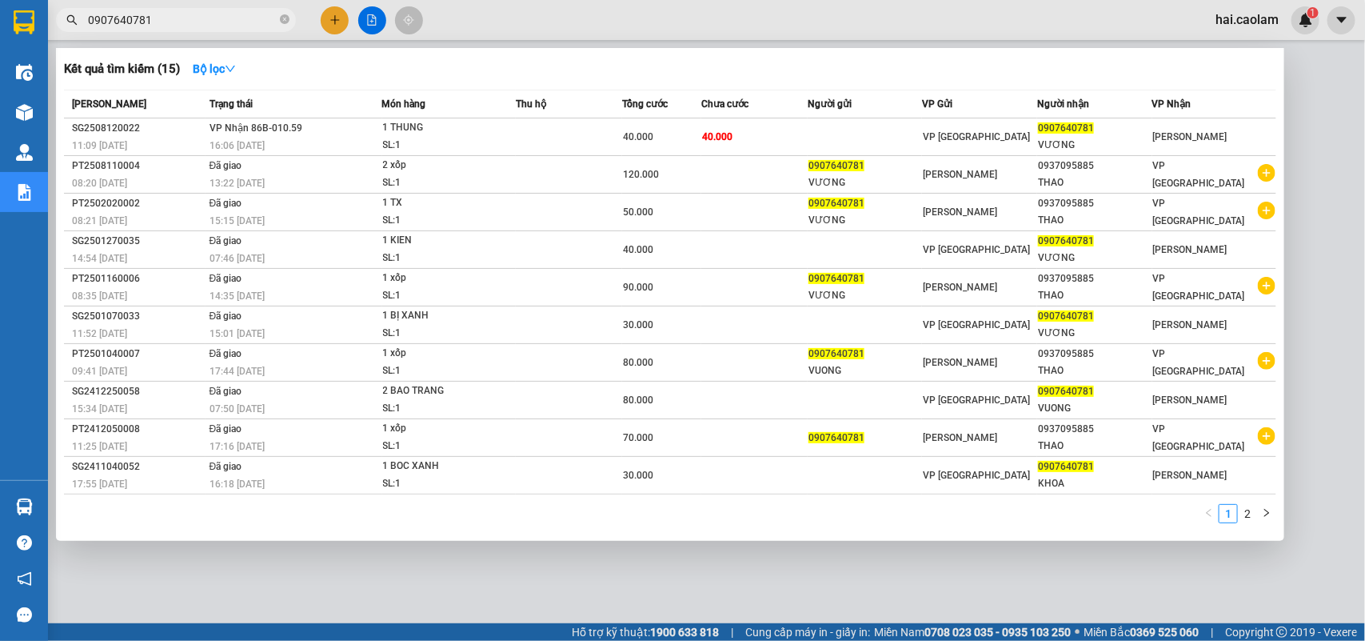
click at [194, 17] on input "0907640781" at bounding box center [182, 20] width 189 height 18
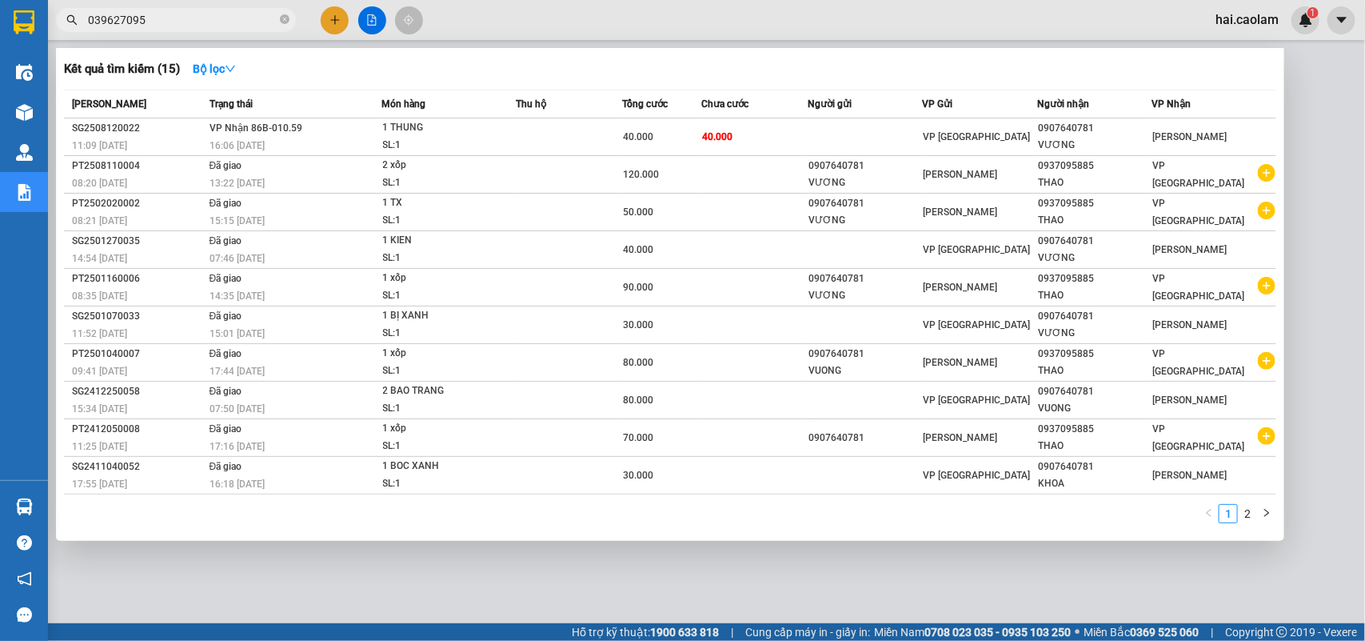
type input "0396270950"
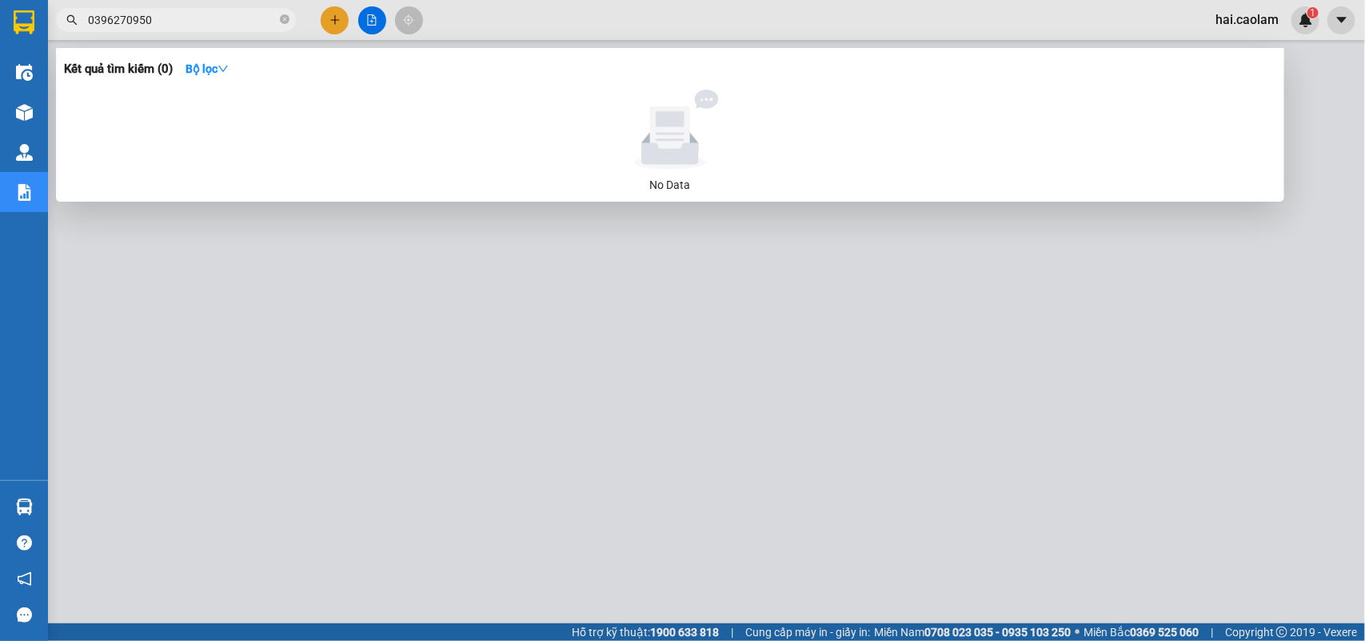
click at [188, 22] on input "0396270950" at bounding box center [182, 20] width 189 height 18
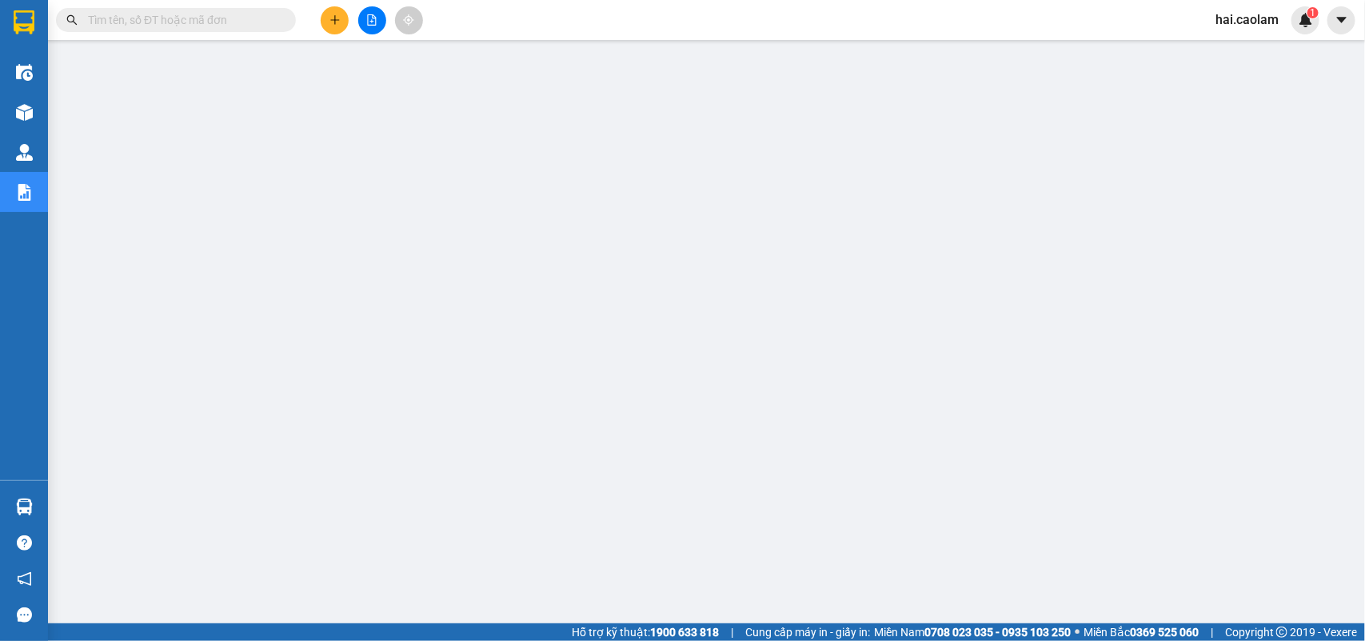
click at [194, 18] on input "text" at bounding box center [182, 20] width 189 height 18
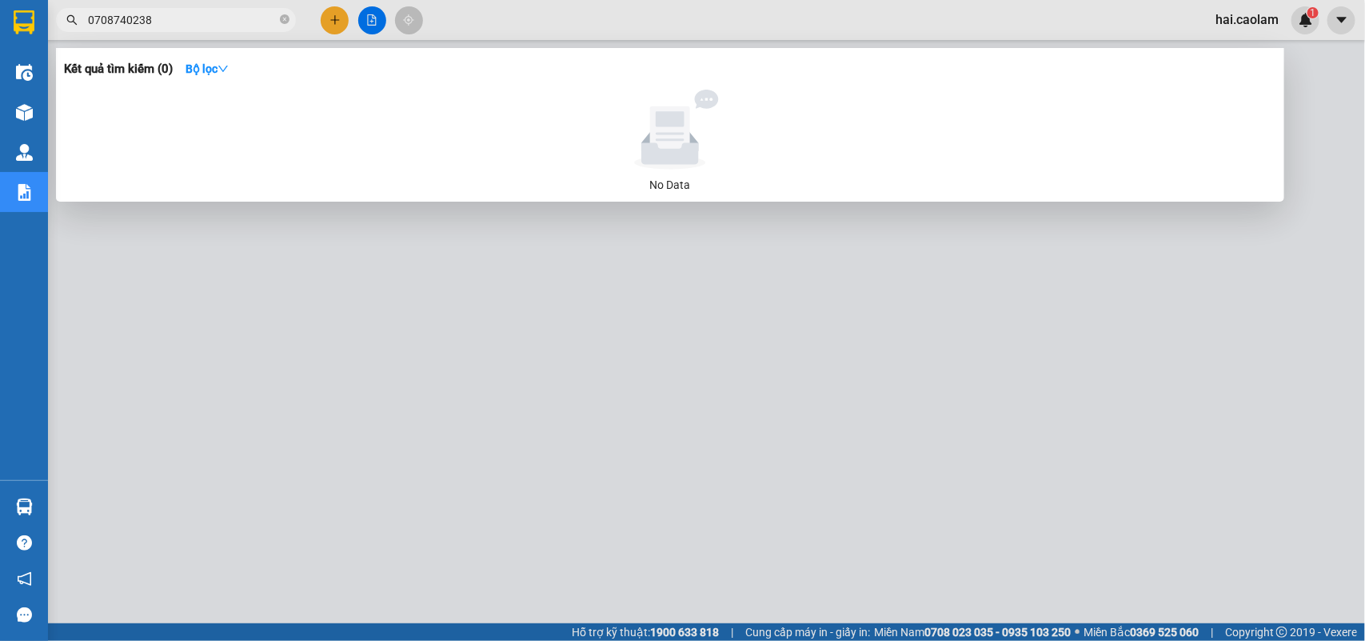
drag, startPoint x: 181, startPoint y: 17, endPoint x: 77, endPoint y: 22, distance: 104.1
click at [77, 22] on div "0708740238" at bounding box center [156, 20] width 312 height 24
click at [202, 18] on input "0708740238" at bounding box center [182, 20] width 189 height 18
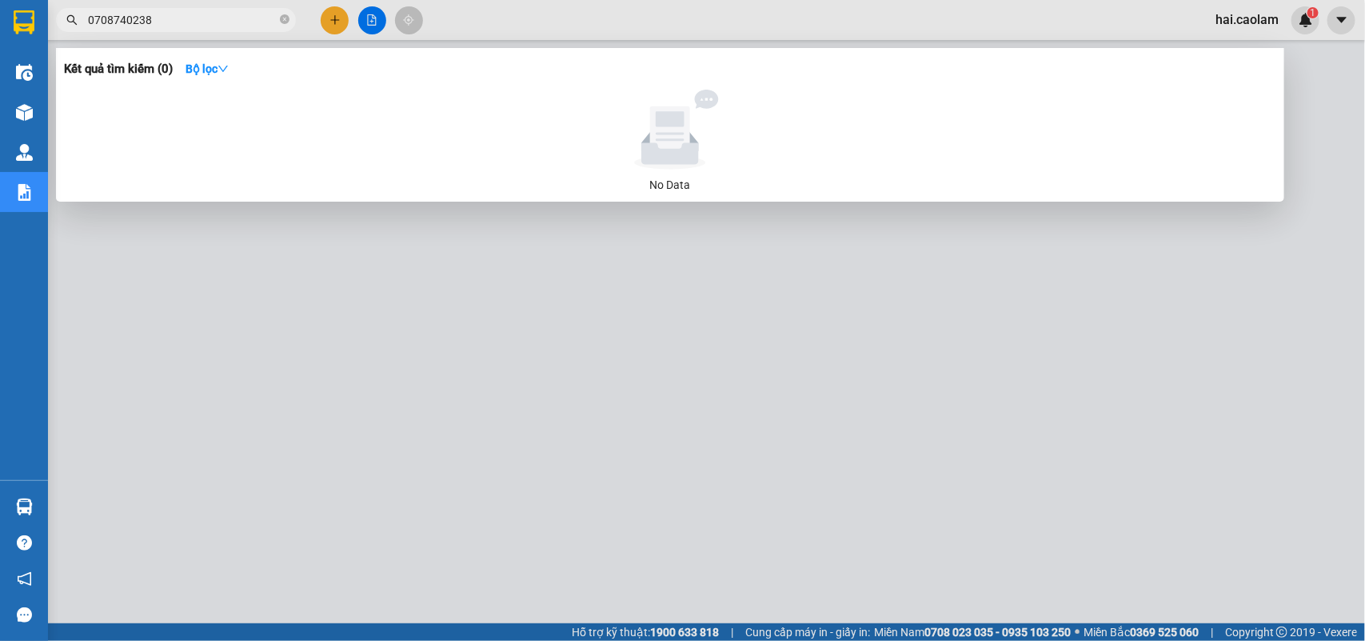
click at [202, 18] on input "0708740238" at bounding box center [182, 20] width 189 height 18
click at [172, 18] on input "0708740238" at bounding box center [182, 20] width 189 height 18
type input "0708740238"
click at [504, 294] on div at bounding box center [682, 320] width 1365 height 641
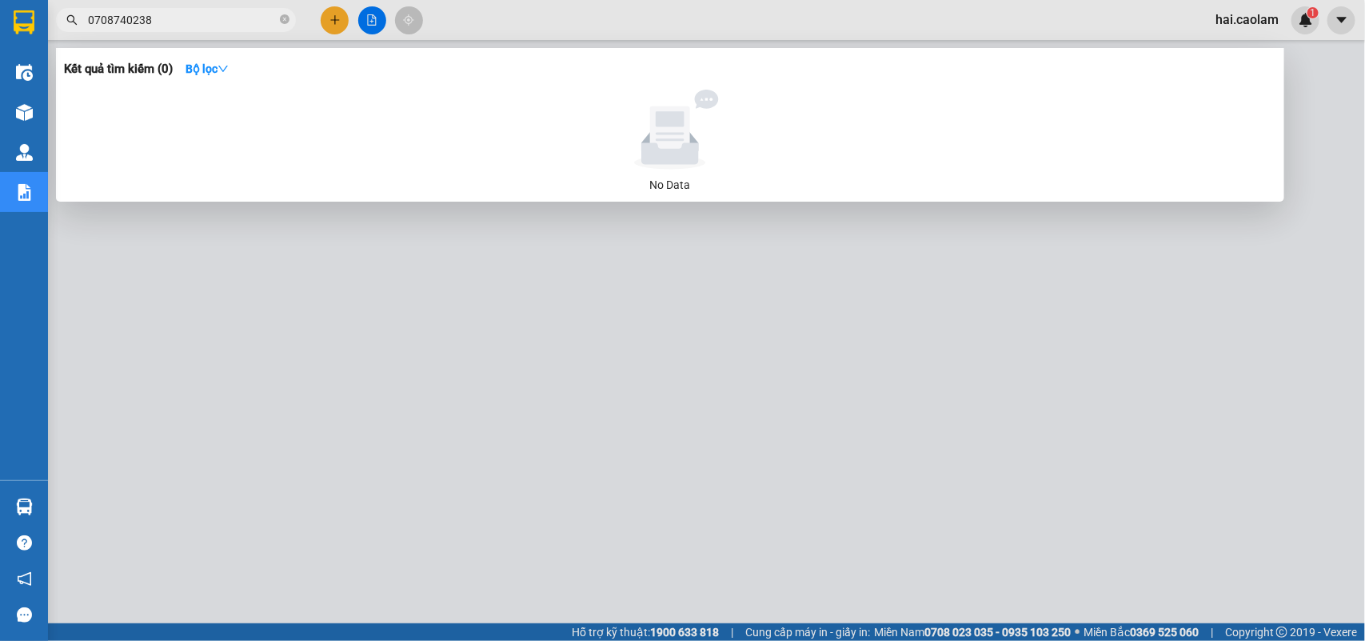
click at [208, 22] on input "0708740238" at bounding box center [182, 20] width 189 height 18
click at [338, 22] on div at bounding box center [682, 320] width 1365 height 641
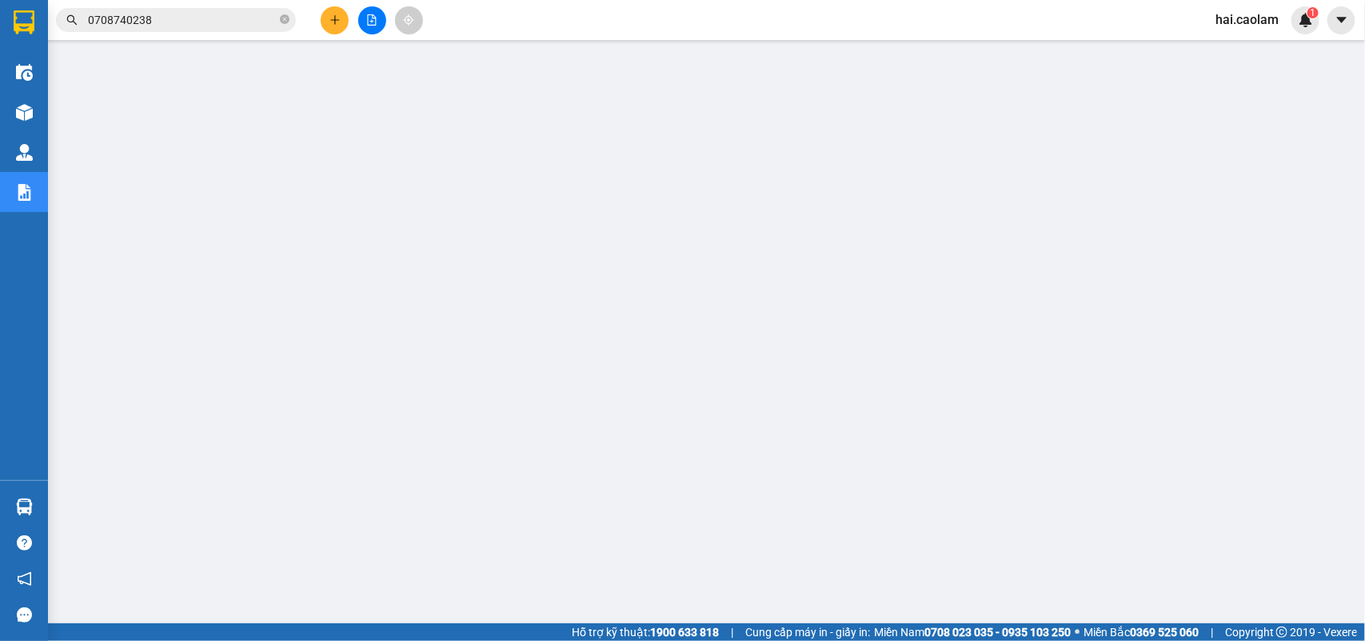
click at [338, 22] on icon "plus" at bounding box center [335, 19] width 11 height 11
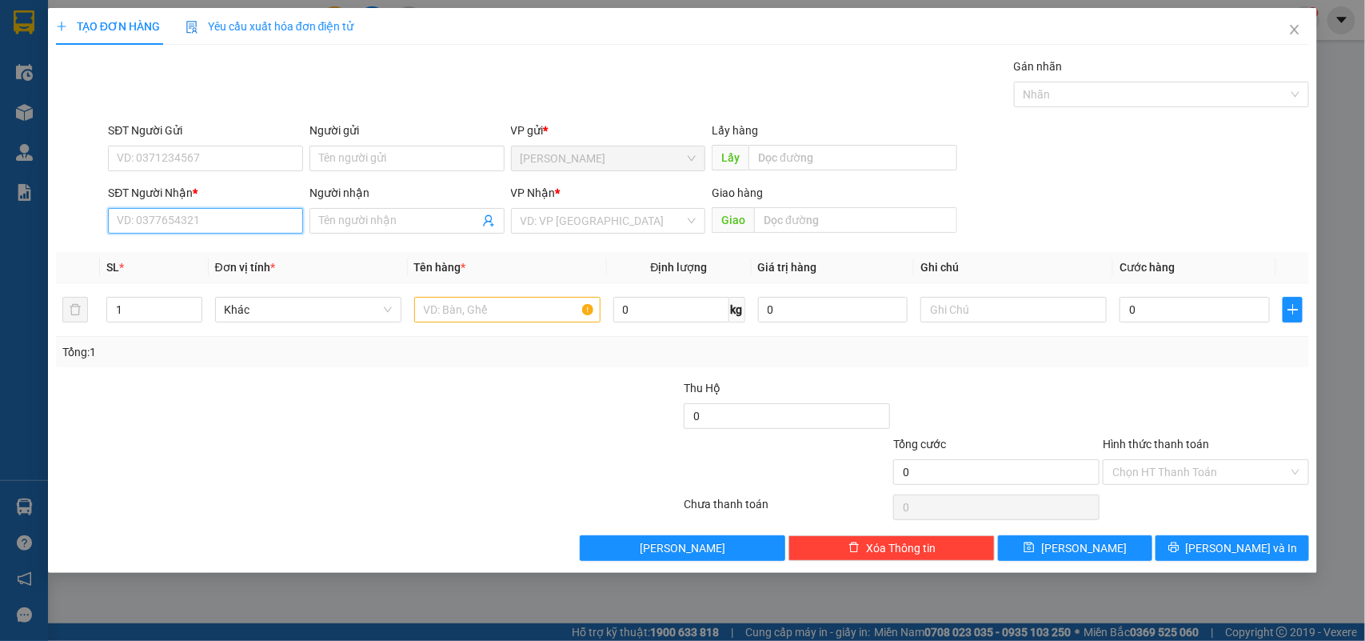
click at [226, 225] on input "SĐT Người Nhận *" at bounding box center [205, 221] width 195 height 26
click at [233, 214] on input "SĐT Người Nhận *" at bounding box center [205, 221] width 195 height 26
type input "0919722899"
click at [238, 252] on div "0919722899 - Tuấn" at bounding box center [206, 254] width 176 height 18
type input "Tuấn"
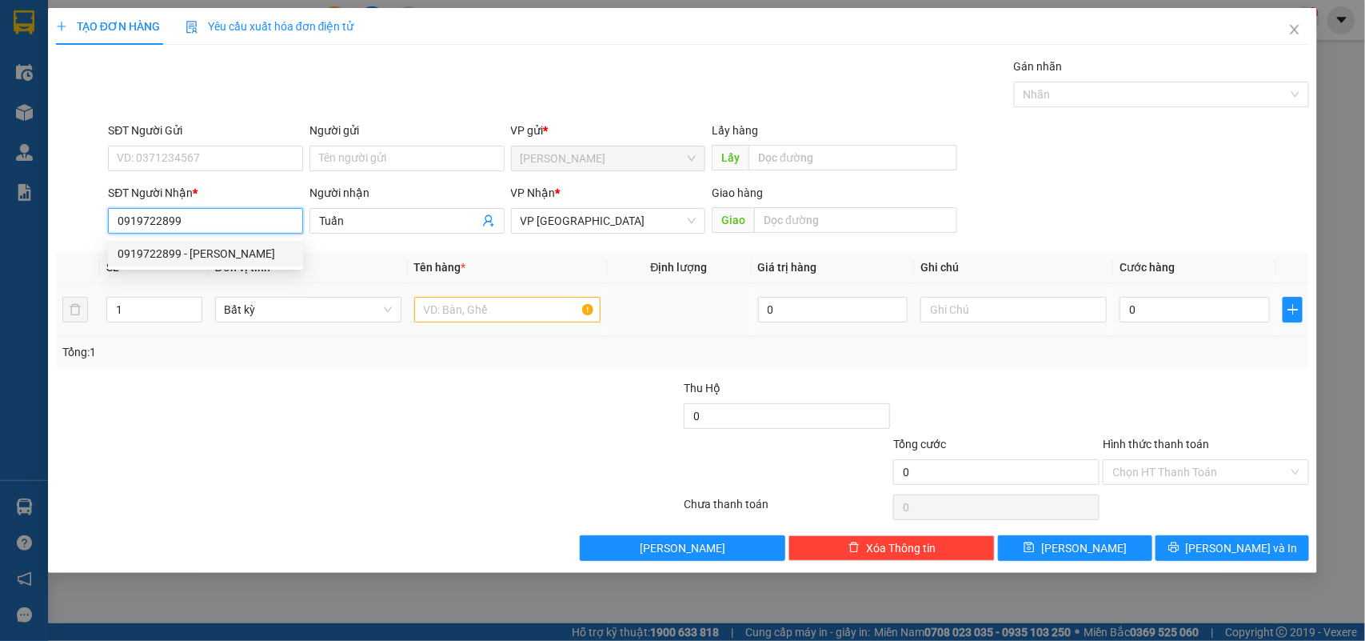
type input "0919722899"
click at [458, 304] on input "text" at bounding box center [507, 310] width 186 height 26
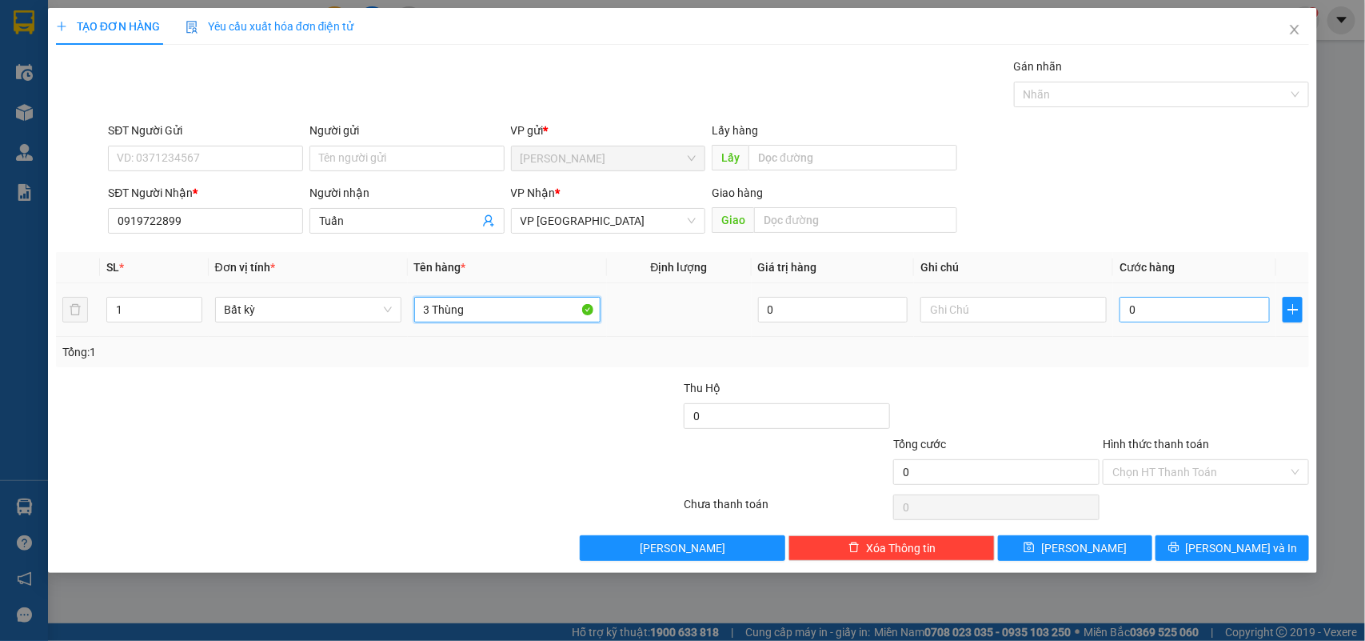
type input "3 Thùng"
click at [1153, 300] on input "0" at bounding box center [1195, 310] width 150 height 26
type input "15"
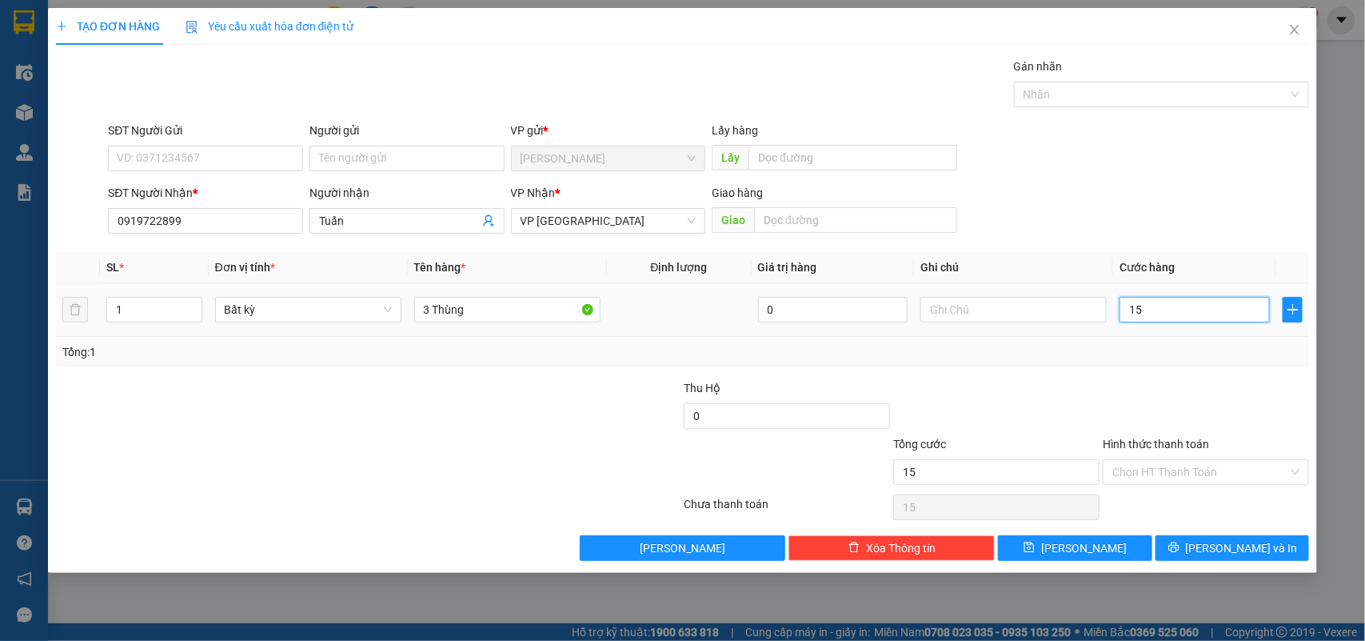
type input "150"
click at [1173, 382] on div at bounding box center [1206, 407] width 210 height 56
type input "150.000"
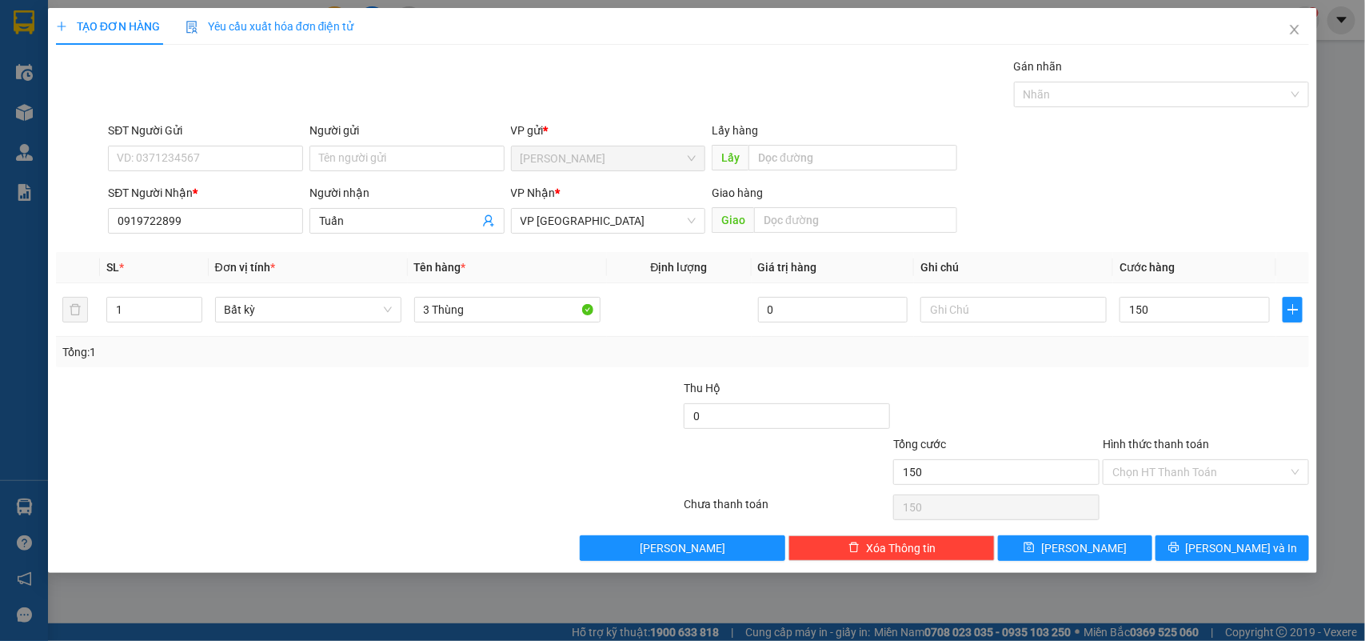
type input "150.000"
click at [1190, 484] on div "Hình thức thanh toán Chọn HT Thanh Toán" at bounding box center [1206, 463] width 206 height 56
click at [1213, 478] on input "Hình thức thanh toán" at bounding box center [1201, 472] width 176 height 24
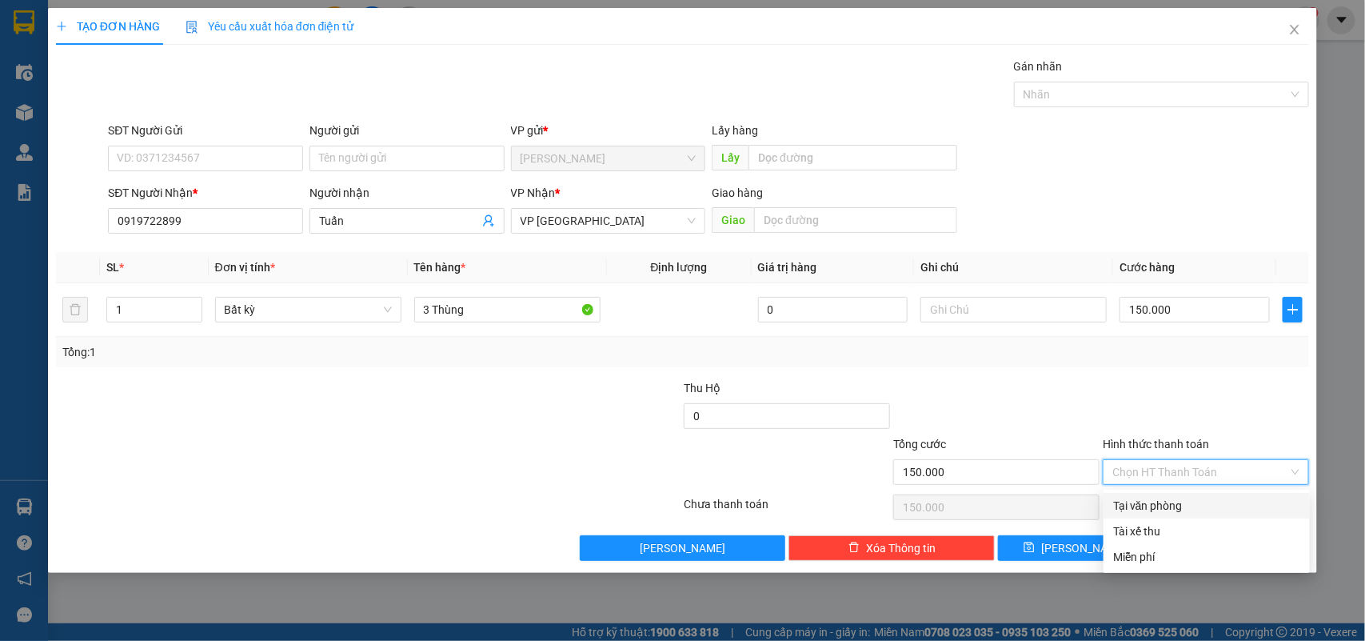
click at [1196, 497] on div "Tại văn phòng" at bounding box center [1206, 506] width 187 height 18
type input "0"
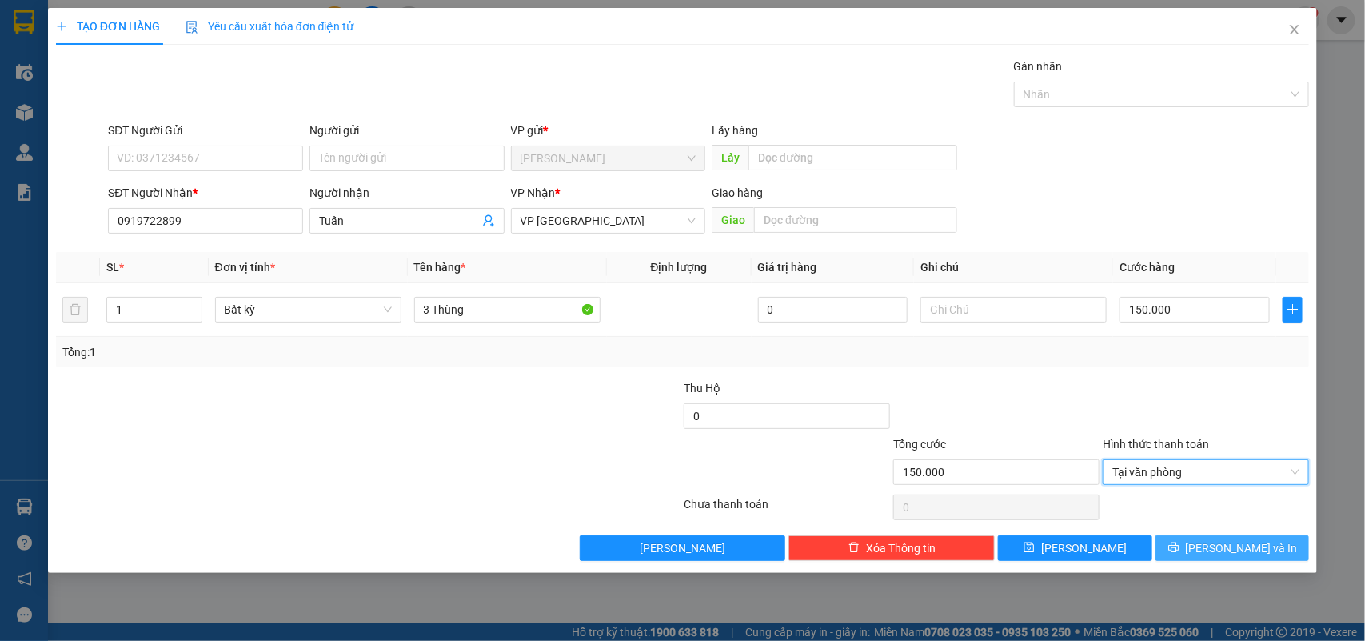
click at [1222, 550] on span "[PERSON_NAME] và In" at bounding box center [1242, 548] width 112 height 18
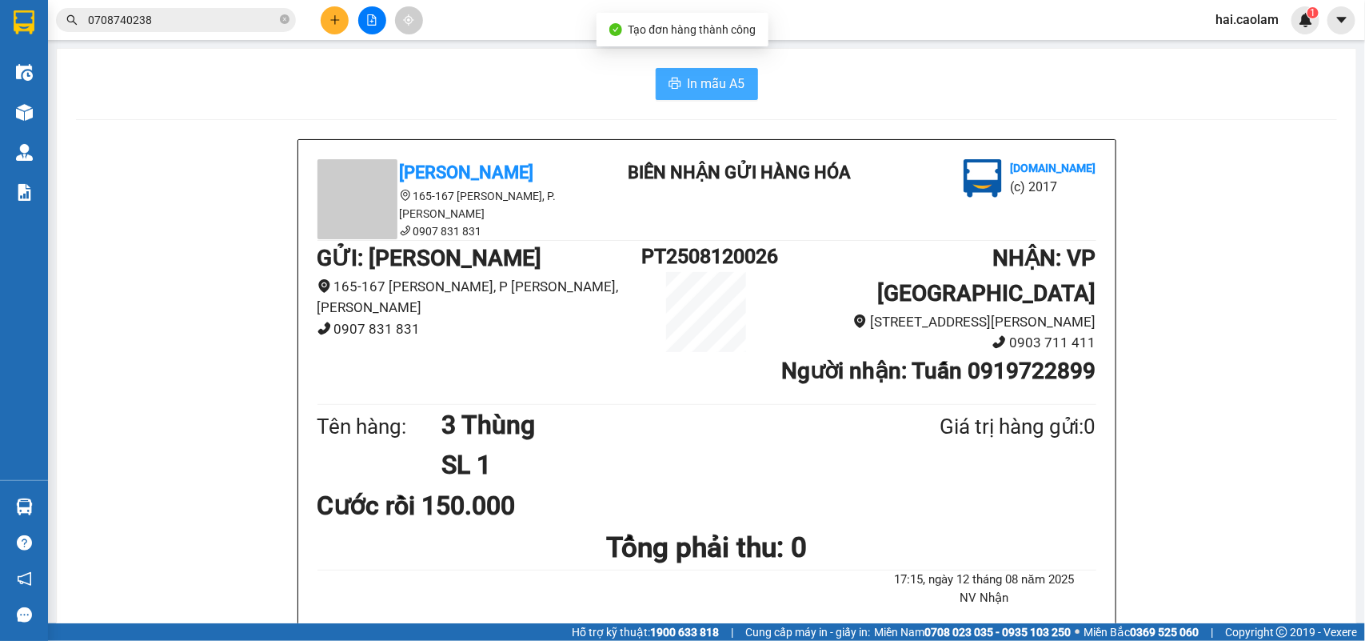
click at [701, 90] on span "In mẫu A5" at bounding box center [717, 84] width 58 height 20
click at [210, 26] on input "0708740238" at bounding box center [182, 20] width 189 height 18
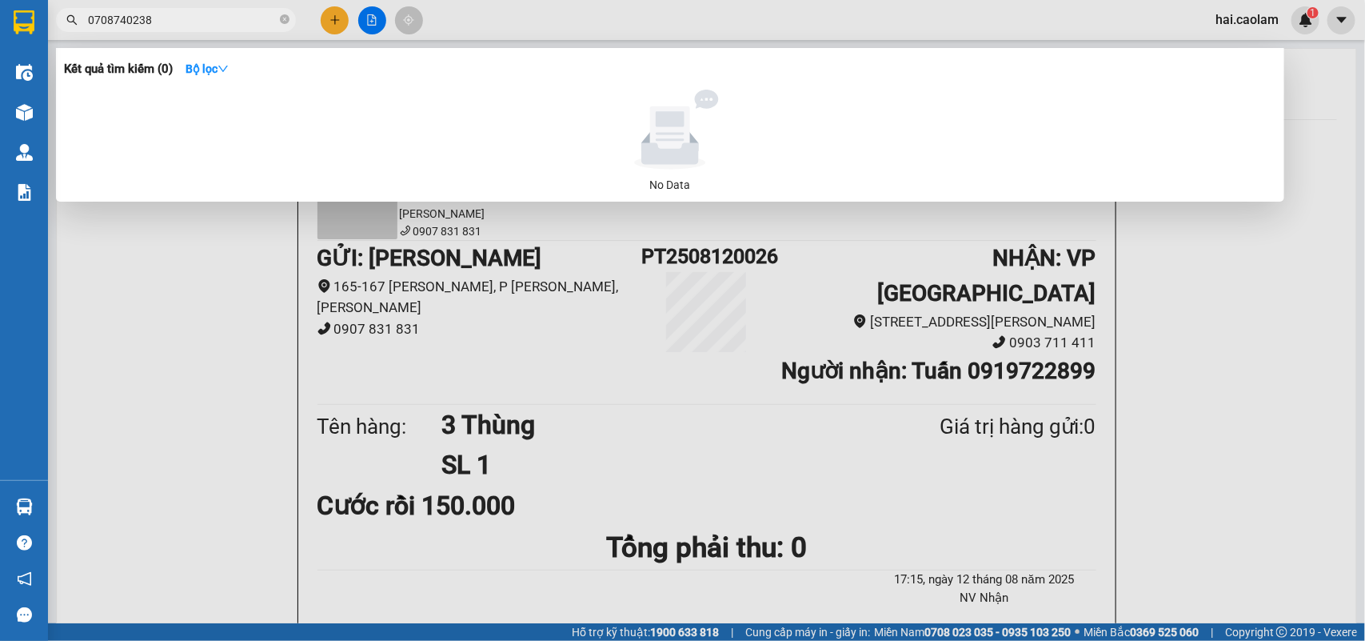
click at [210, 26] on input "0708740238" at bounding box center [182, 20] width 189 height 18
click at [337, 24] on div at bounding box center [682, 320] width 1365 height 641
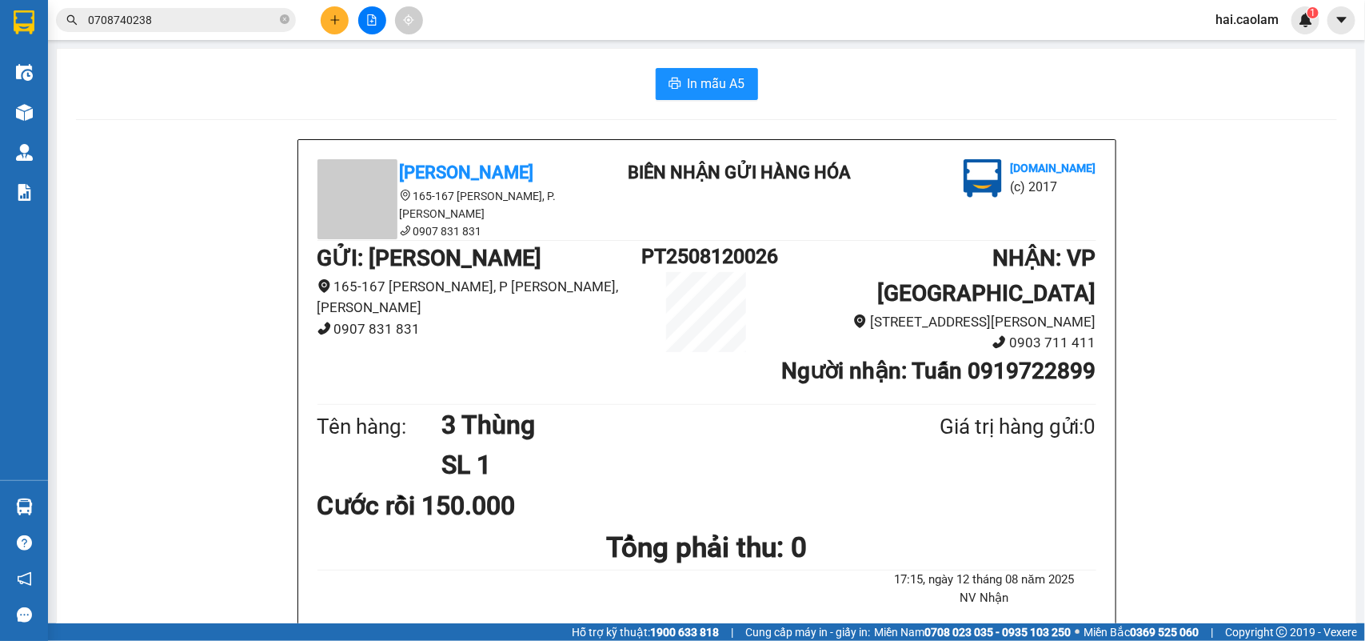
click at [337, 24] on icon "plus" at bounding box center [335, 19] width 11 height 11
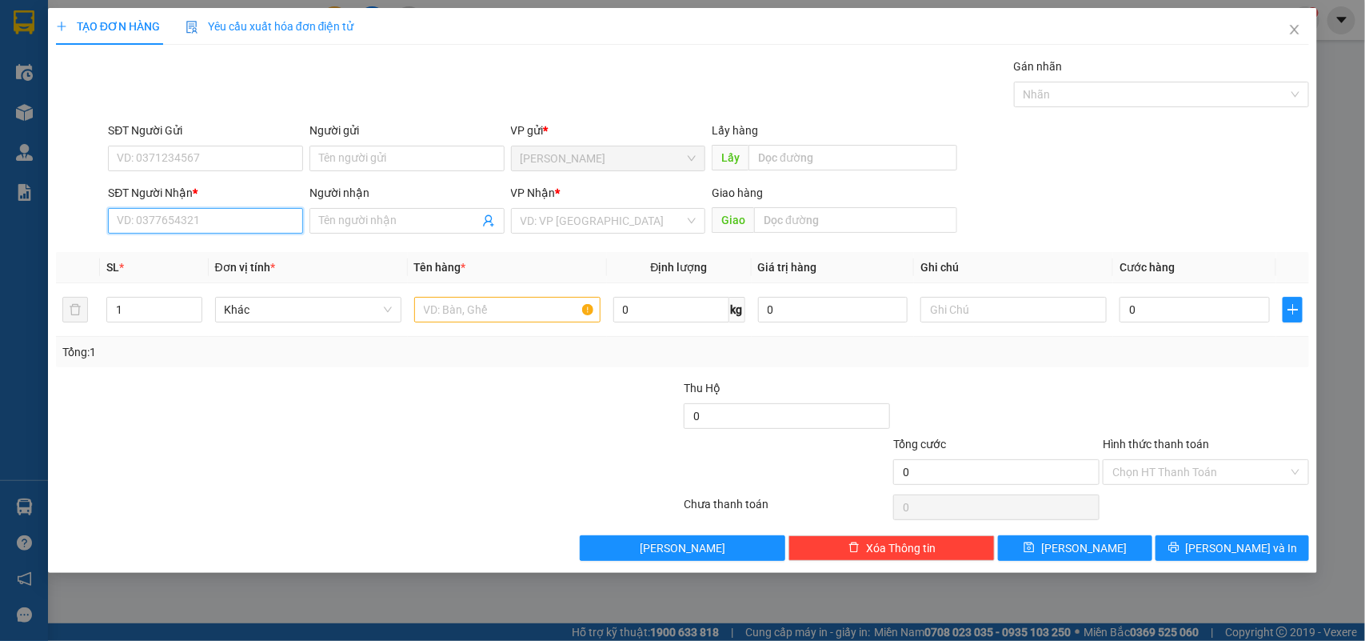
click at [185, 218] on input "SĐT Người Nhận *" at bounding box center [205, 221] width 195 height 26
click at [184, 218] on input "SĐT Người Nhận *" at bounding box center [205, 221] width 195 height 26
click at [212, 250] on div "0909211923" at bounding box center [206, 254] width 176 height 18
type input "0909211923"
click at [378, 224] on input "Người nhận" at bounding box center [399, 221] width 160 height 18
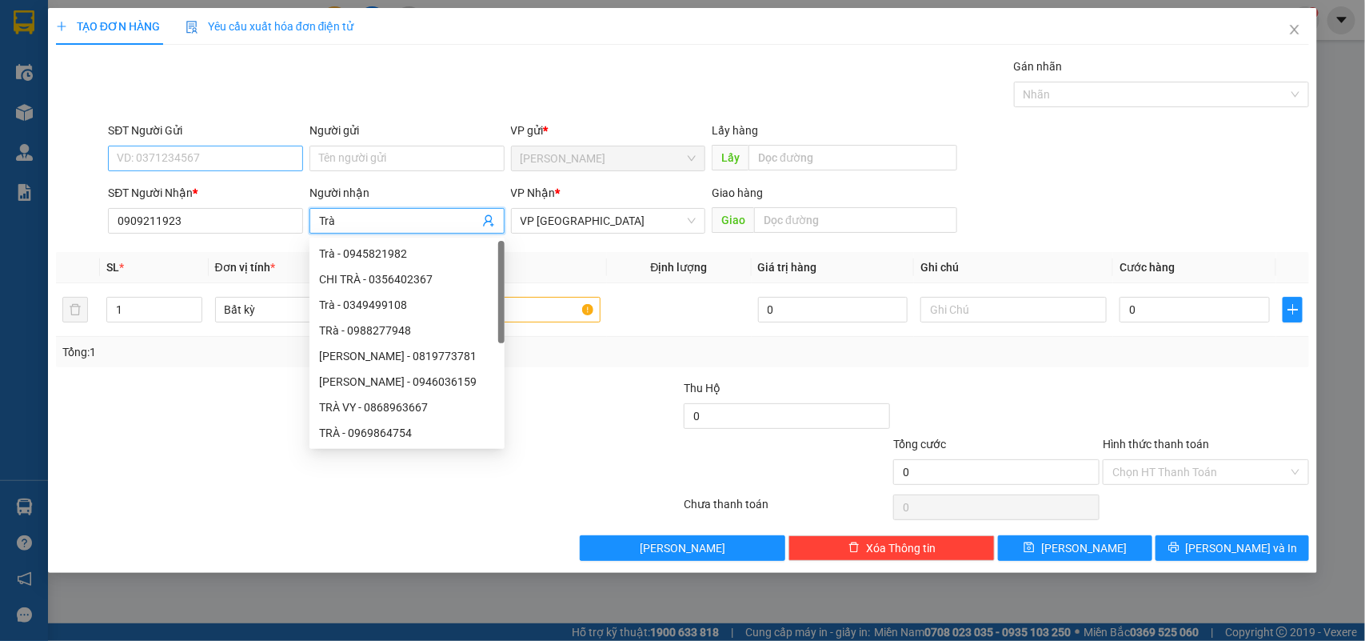
type input "Trà"
click at [188, 152] on input "SĐT Người Gửi" at bounding box center [205, 159] width 195 height 26
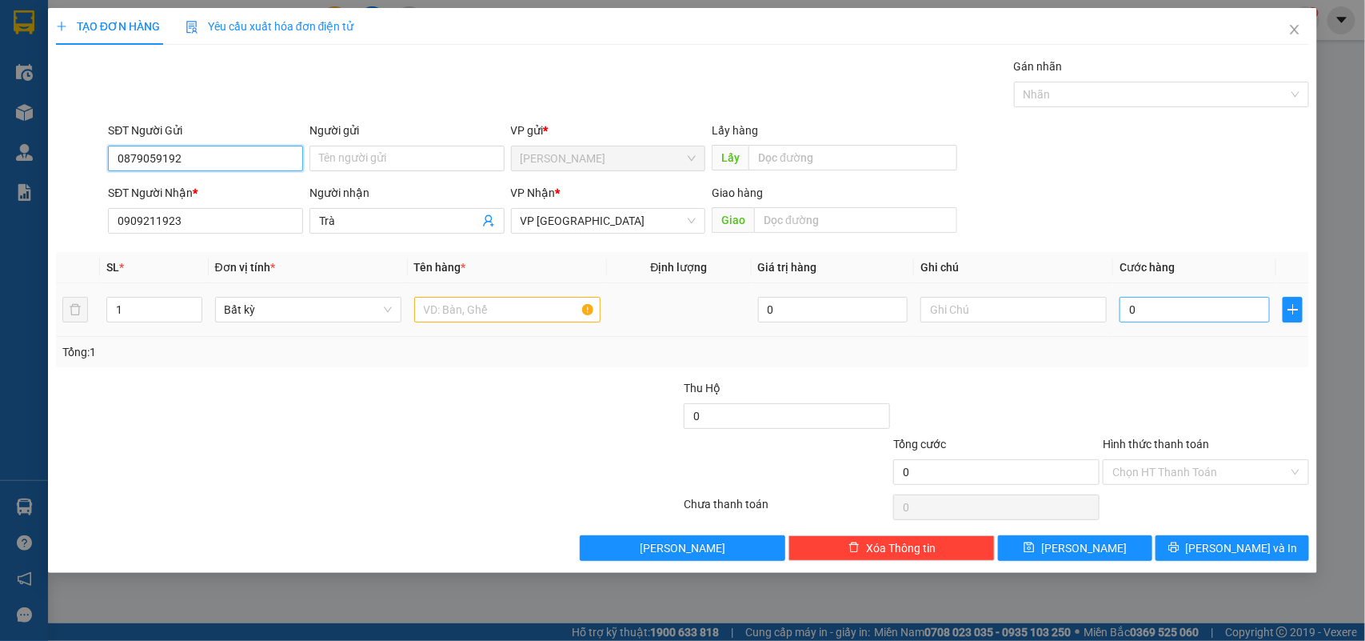
type input "0879059192"
click at [1172, 309] on input "0" at bounding box center [1195, 310] width 150 height 26
type input "3"
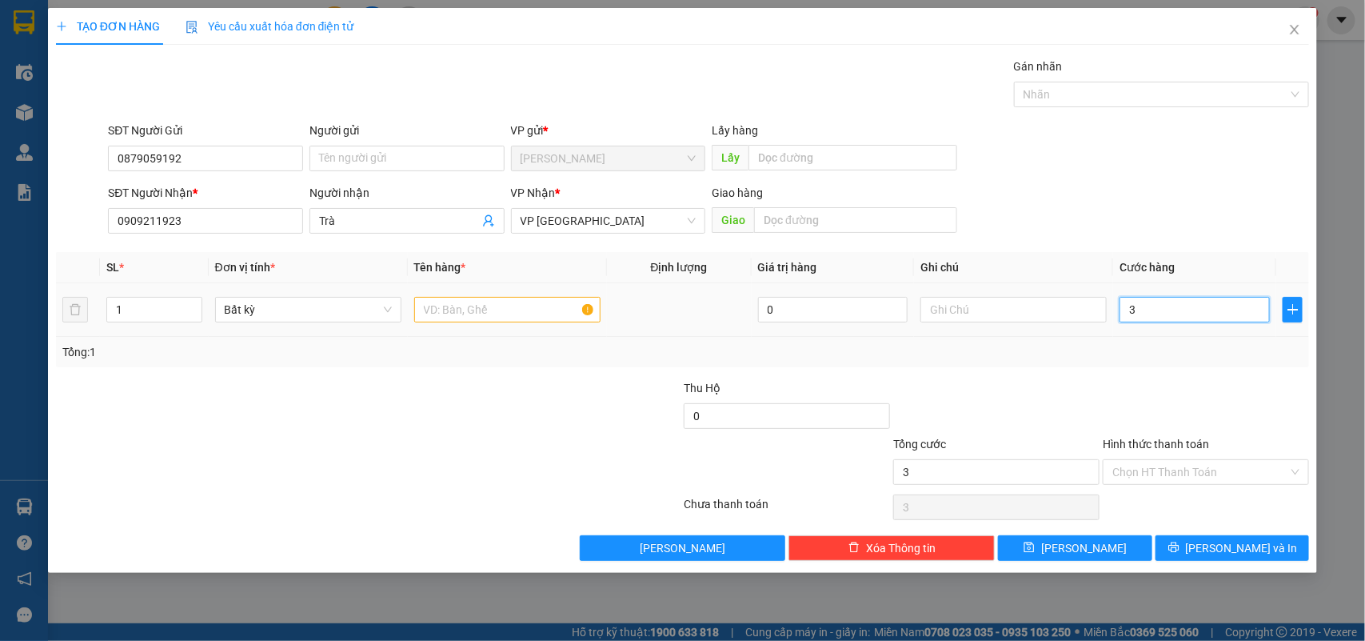
type input "30"
type input "30.000"
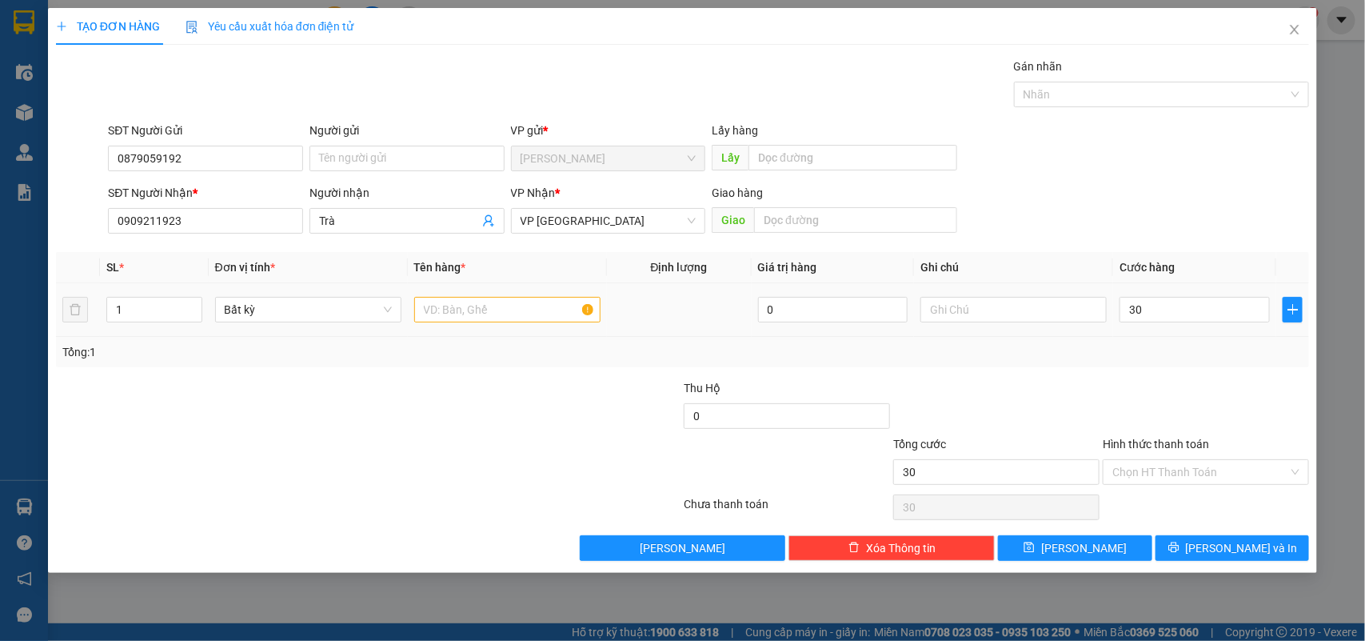
type input "30.000"
drag, startPoint x: 585, startPoint y: 354, endPoint x: 518, endPoint y: 310, distance: 79.6
click at [570, 350] on div "Tổng: 1" at bounding box center [682, 352] width 1241 height 18
click at [518, 310] on input "text" at bounding box center [507, 310] width 186 height 26
type input "1 kiện vàng"
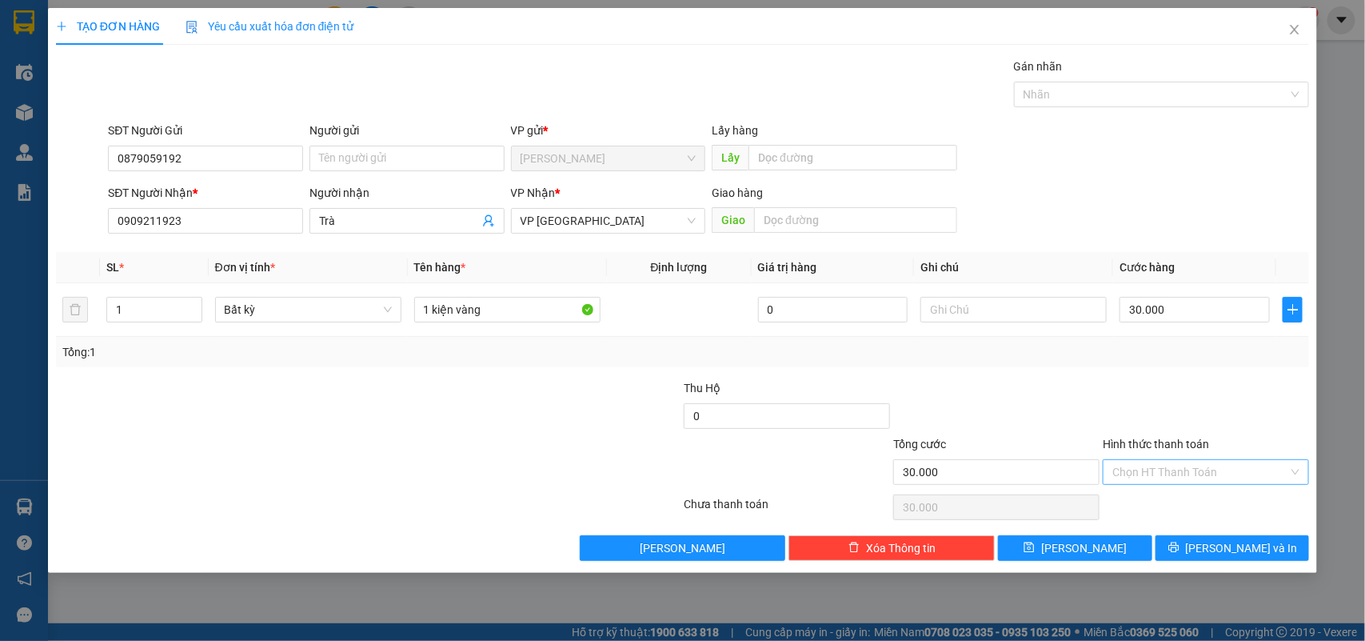
click at [1197, 476] on input "Hình thức thanh toán" at bounding box center [1201, 472] width 176 height 24
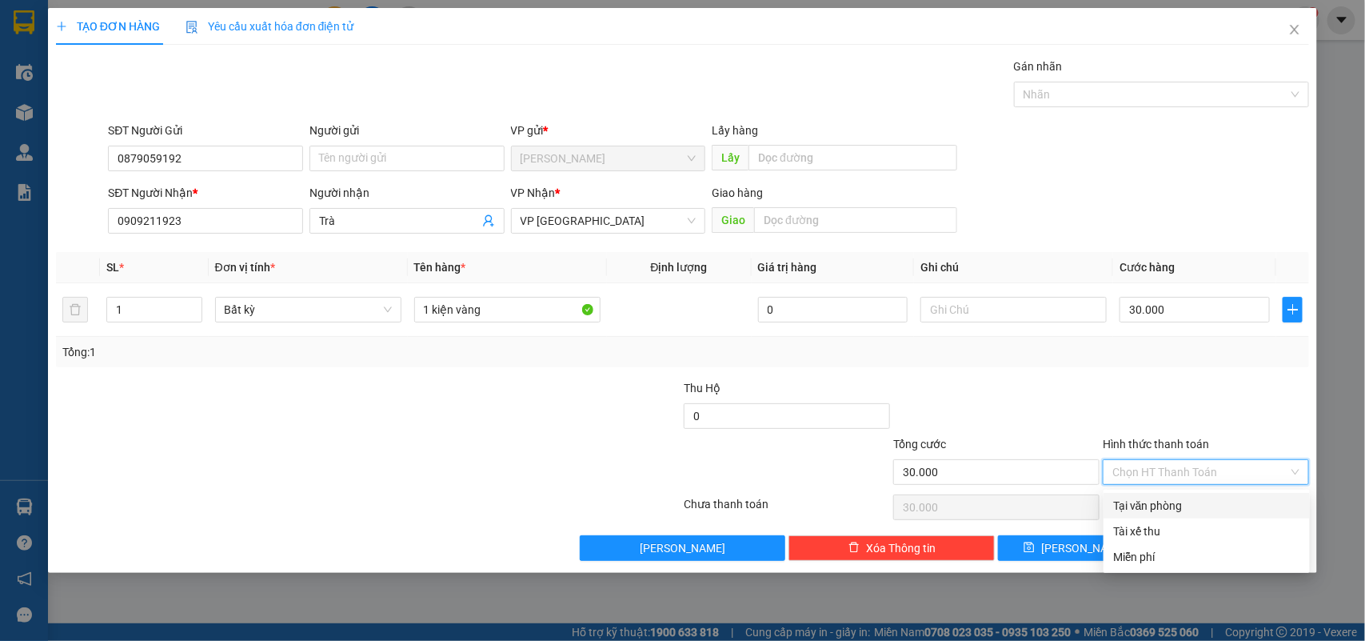
click at [1173, 502] on div "Tại văn phòng" at bounding box center [1206, 506] width 187 height 18
type input "0"
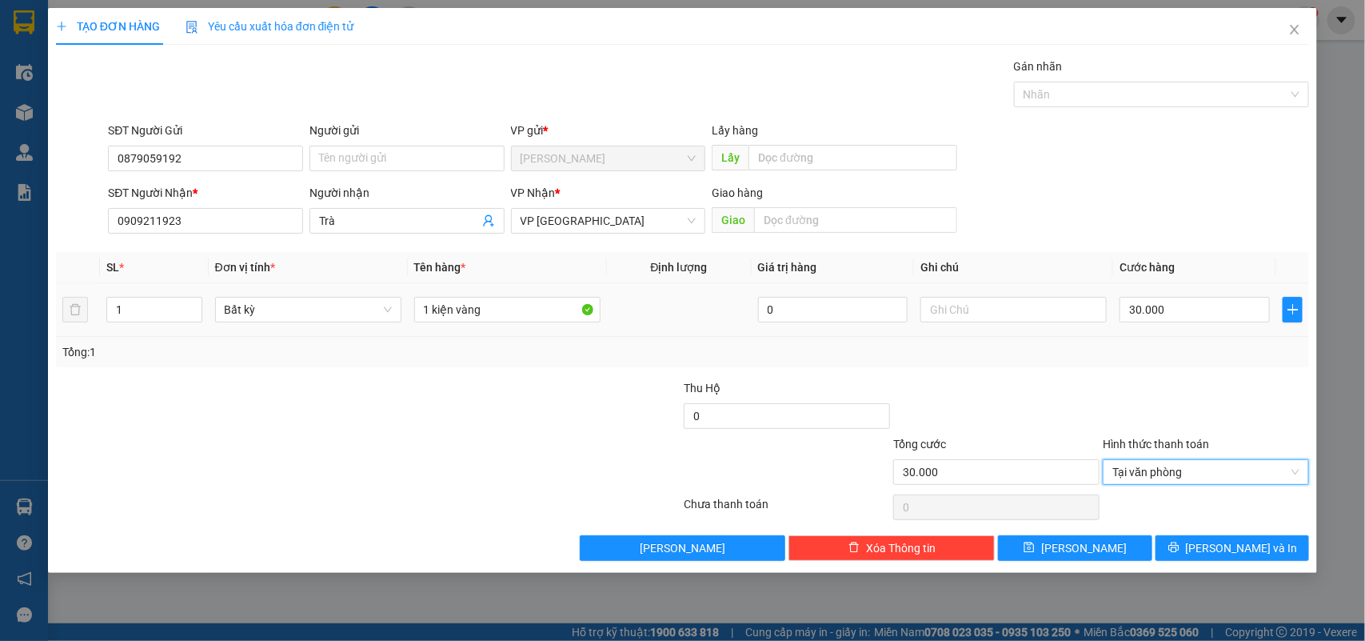
drag, startPoint x: 1134, startPoint y: 393, endPoint x: 654, endPoint y: 326, distance: 484.6
click at [1121, 394] on div at bounding box center [1206, 407] width 210 height 56
click at [1224, 548] on span "[PERSON_NAME] và In" at bounding box center [1242, 548] width 112 height 18
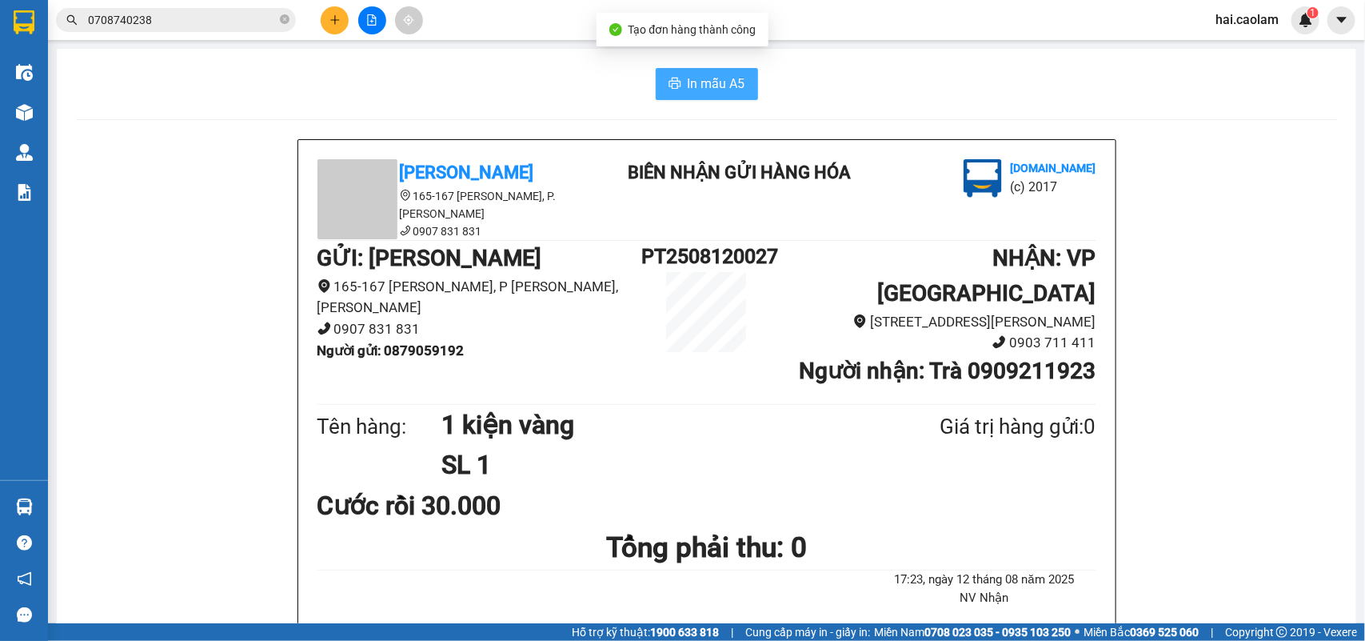
click at [697, 86] on span "In mẫu A5" at bounding box center [717, 84] width 58 height 20
click at [202, 21] on input "0708740238" at bounding box center [182, 20] width 189 height 18
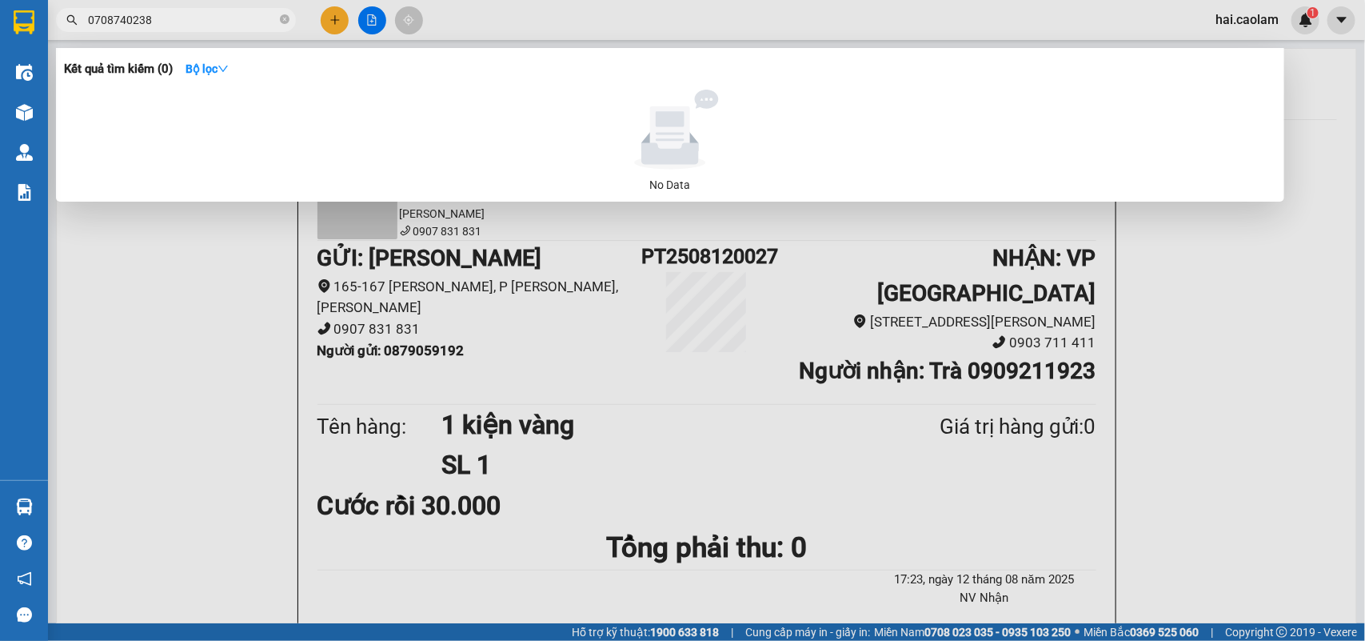
click at [202, 21] on input "0708740238" at bounding box center [182, 20] width 189 height 18
type input "0"
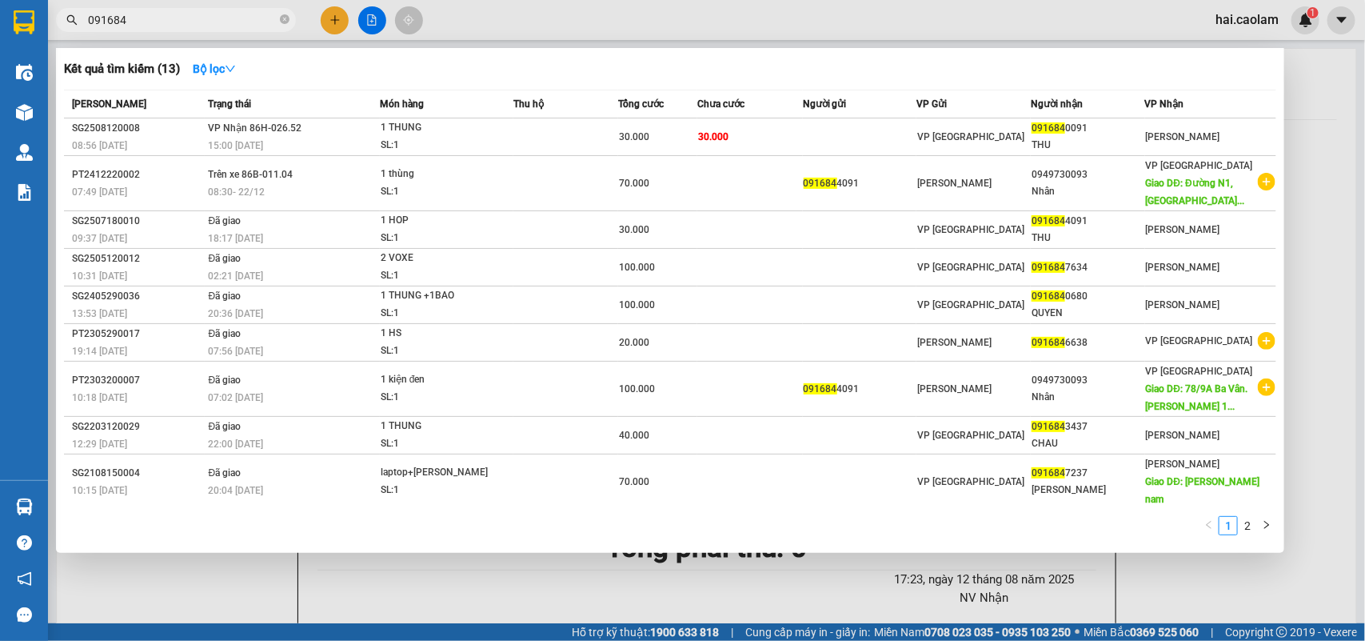
type input "091684"
click at [504, 610] on div at bounding box center [682, 320] width 1365 height 641
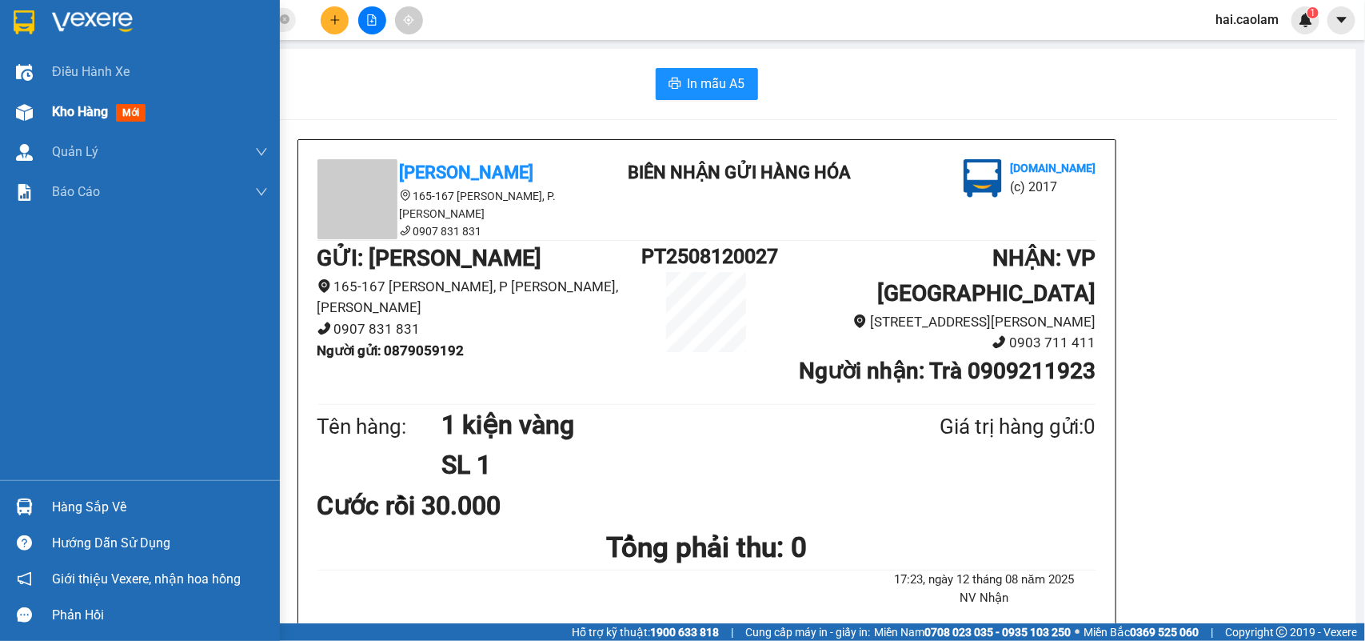
click at [12, 100] on div at bounding box center [24, 112] width 28 height 28
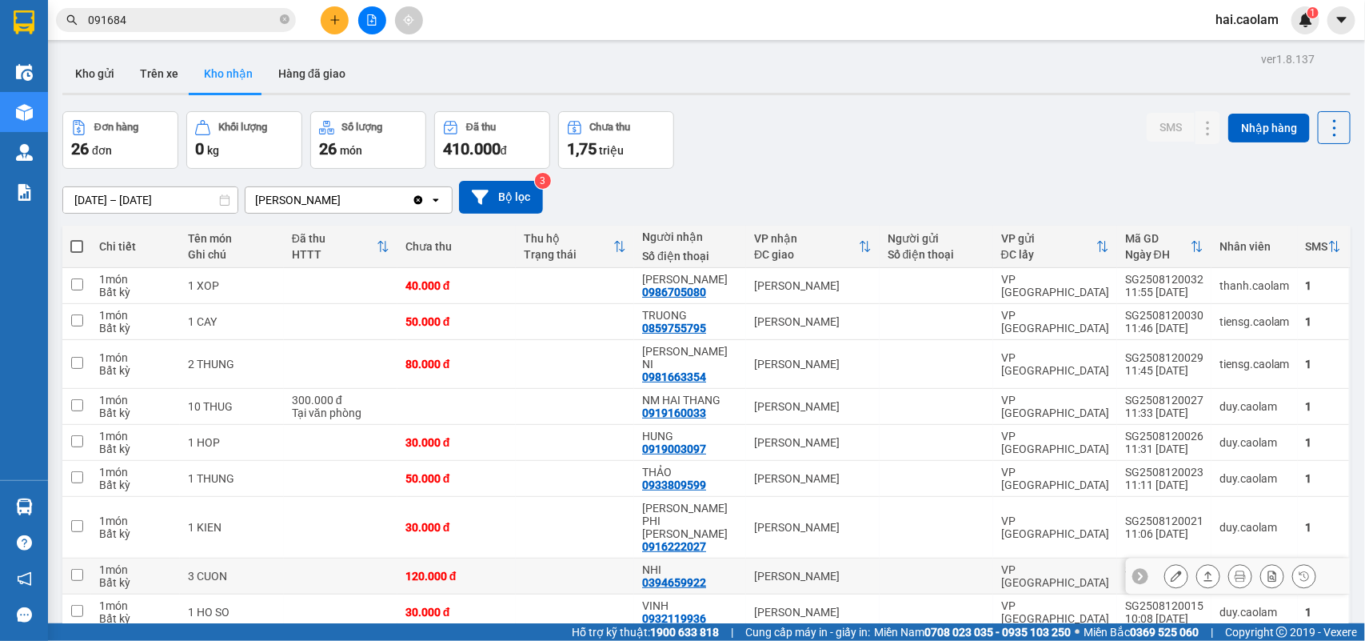
scroll to position [133, 0]
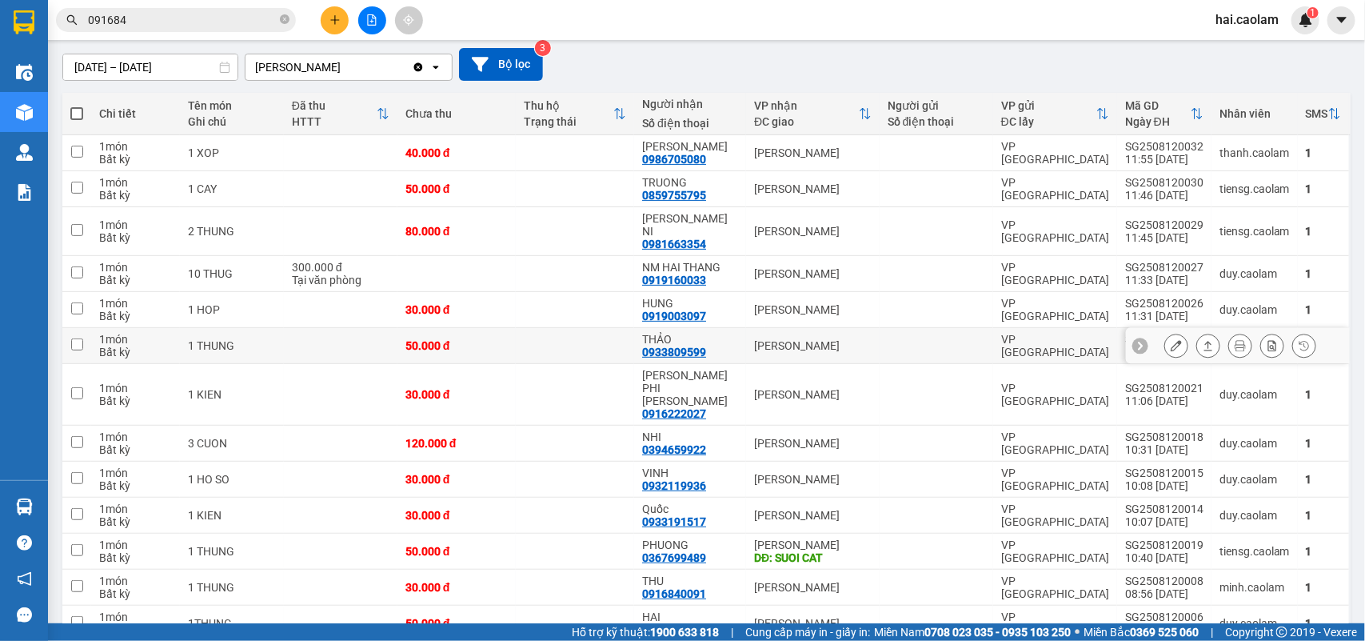
click at [758, 339] on div "VP [PERSON_NAME]" at bounding box center [813, 345] width 118 height 13
checkbox input "true"
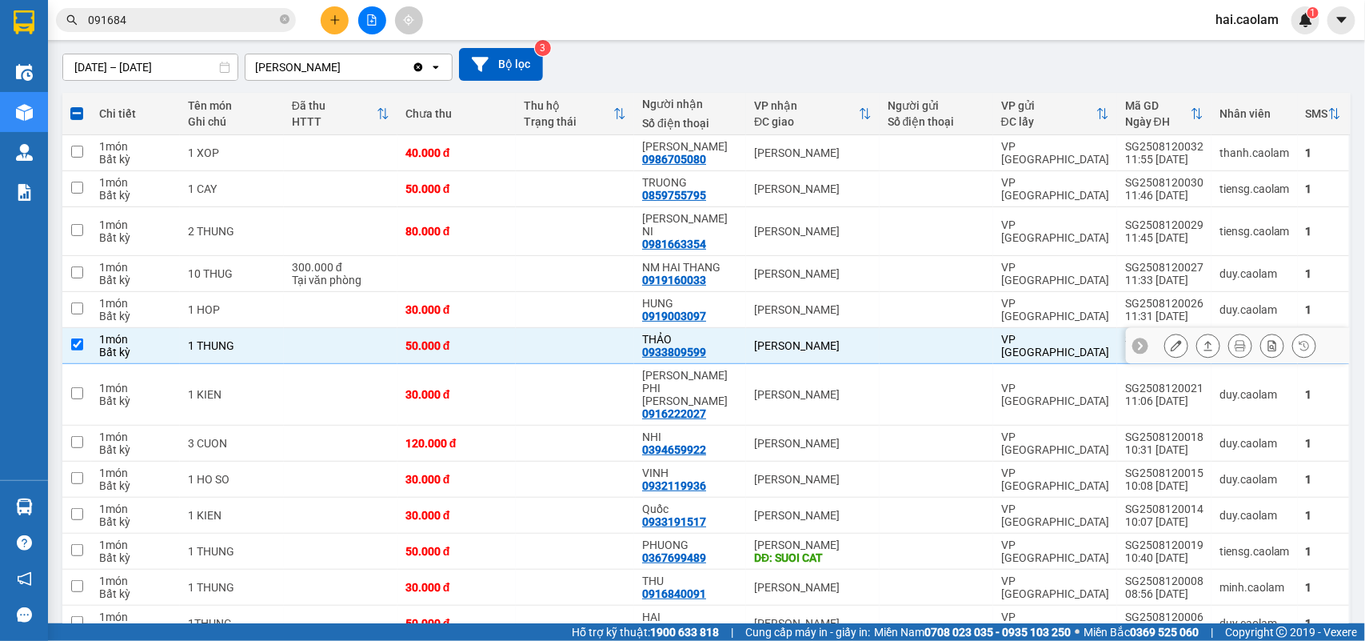
click at [1171, 340] on icon at bounding box center [1176, 345] width 11 height 11
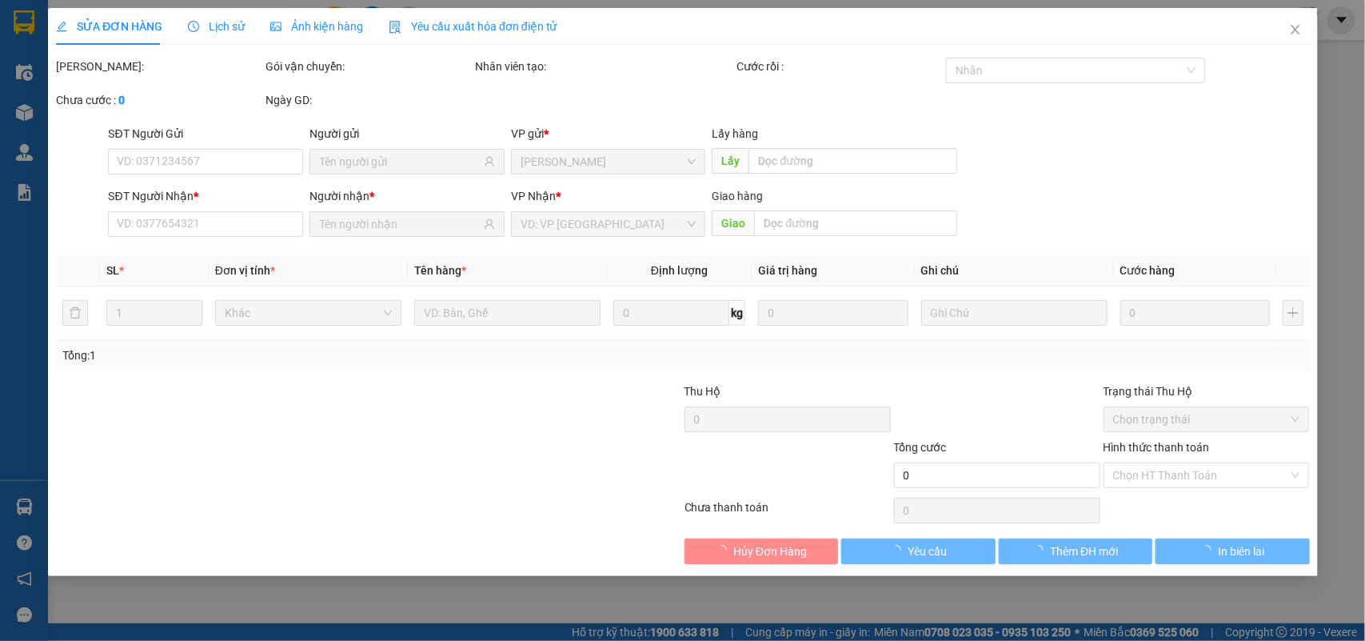
type input "0933809599"
type input "THẢO"
type input "50.000"
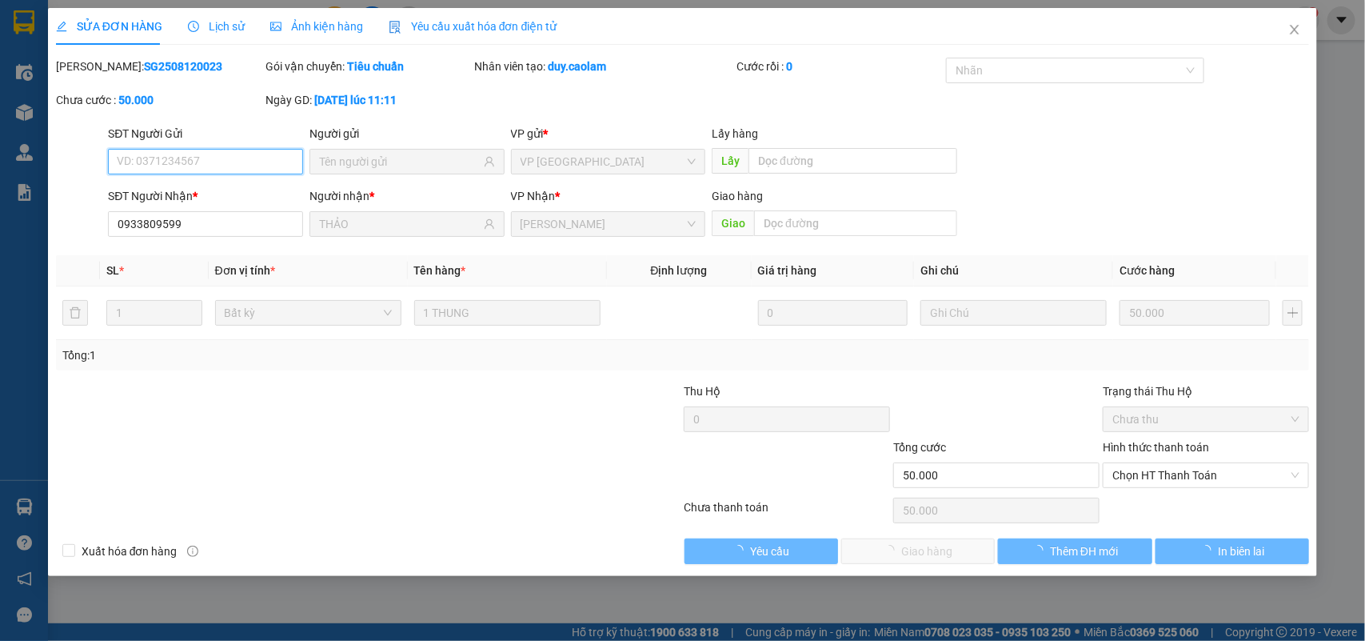
click at [1174, 473] on span "Chọn HT Thanh Toán" at bounding box center [1206, 475] width 187 height 24
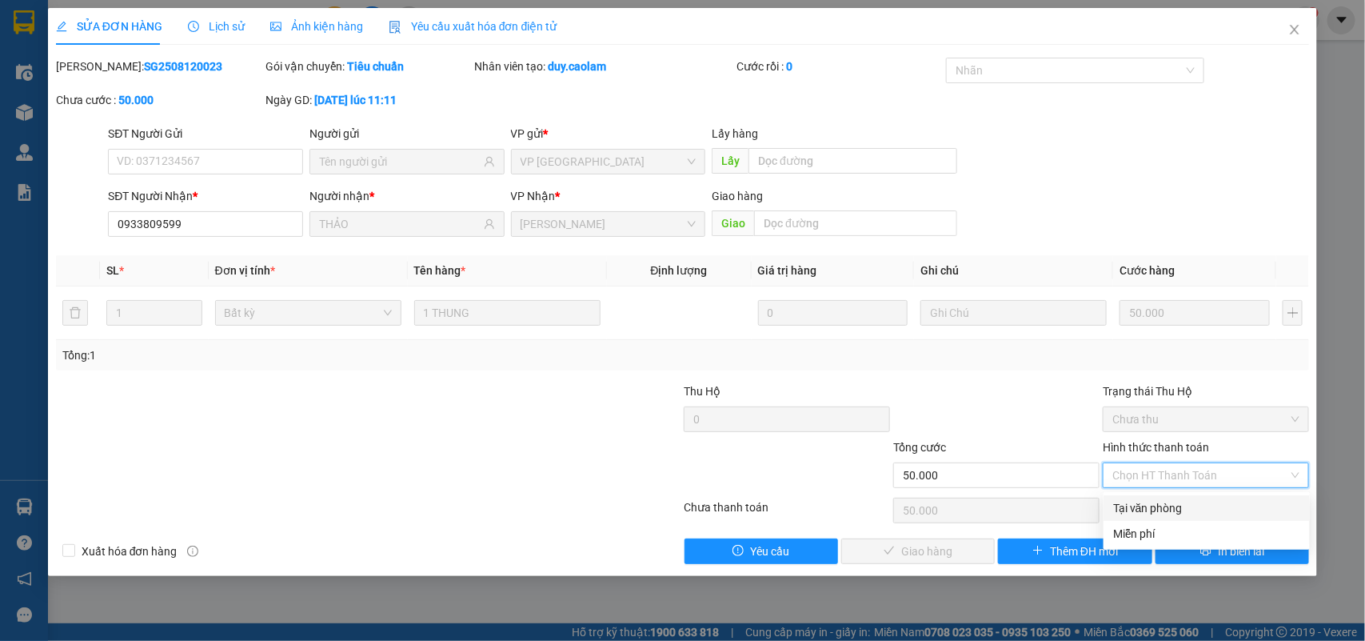
click at [1146, 510] on div "Tại văn phòng" at bounding box center [1206, 508] width 187 height 18
type input "0"
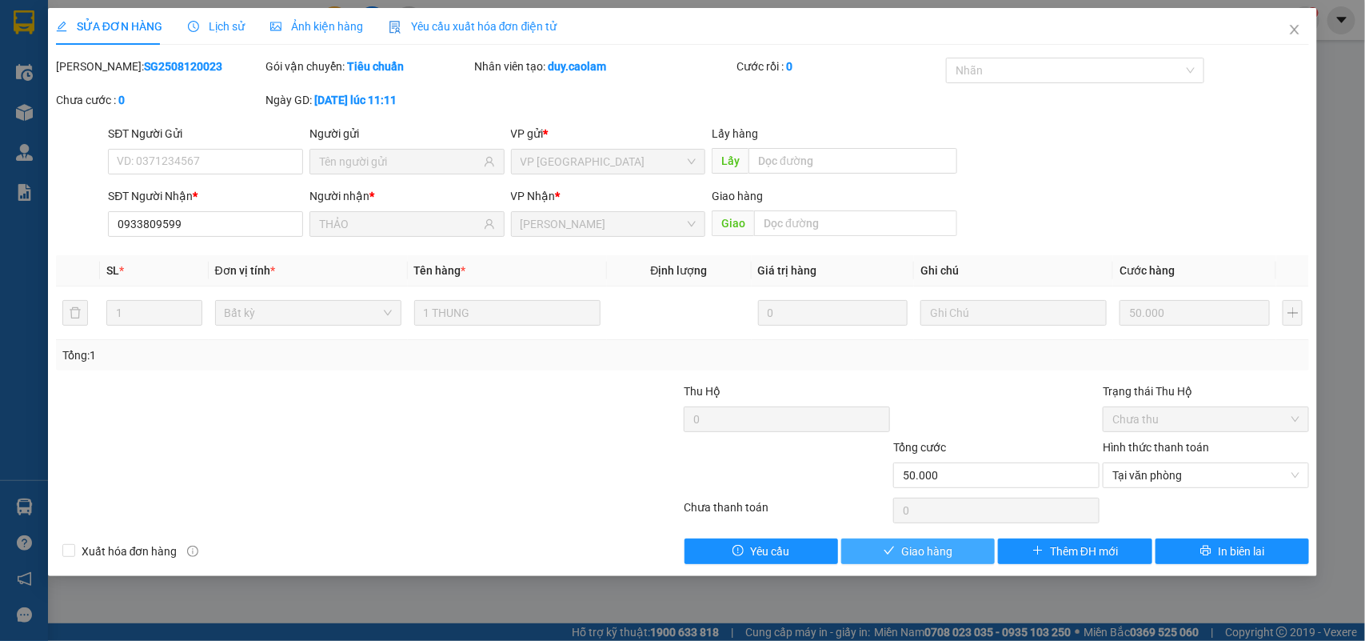
click at [901, 554] on button "Giao hàng" at bounding box center [918, 551] width 154 height 26
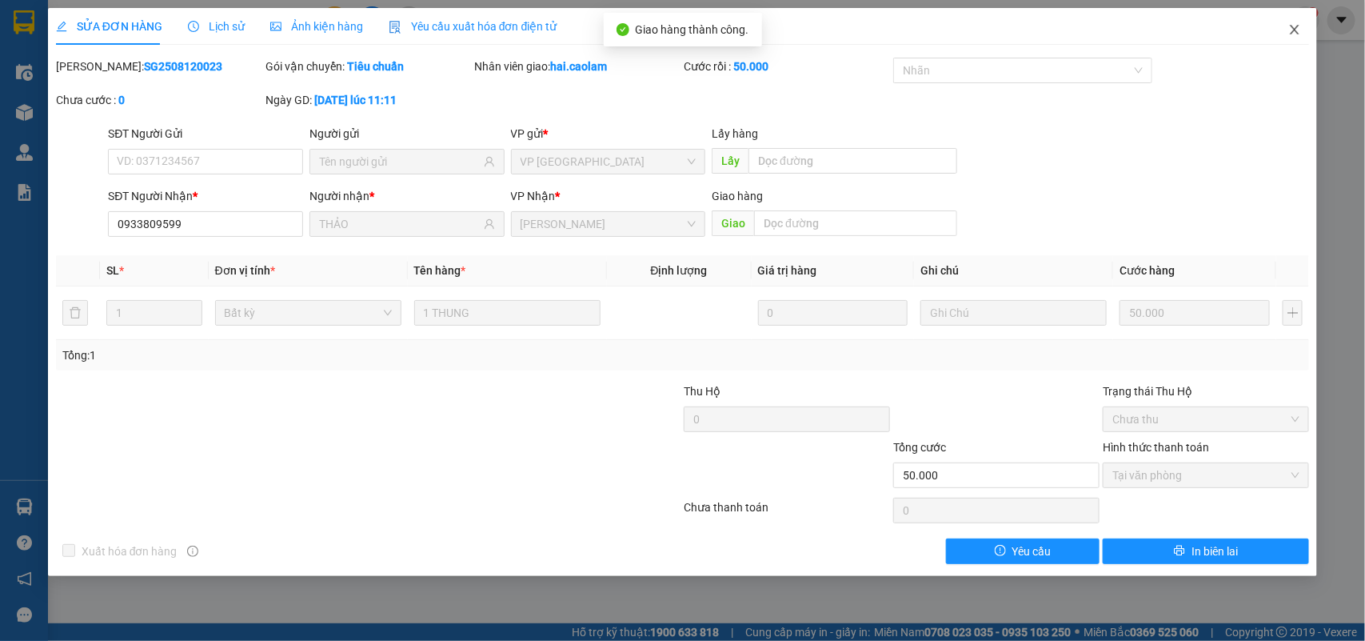
click at [1302, 20] on span "Close" at bounding box center [1295, 30] width 45 height 45
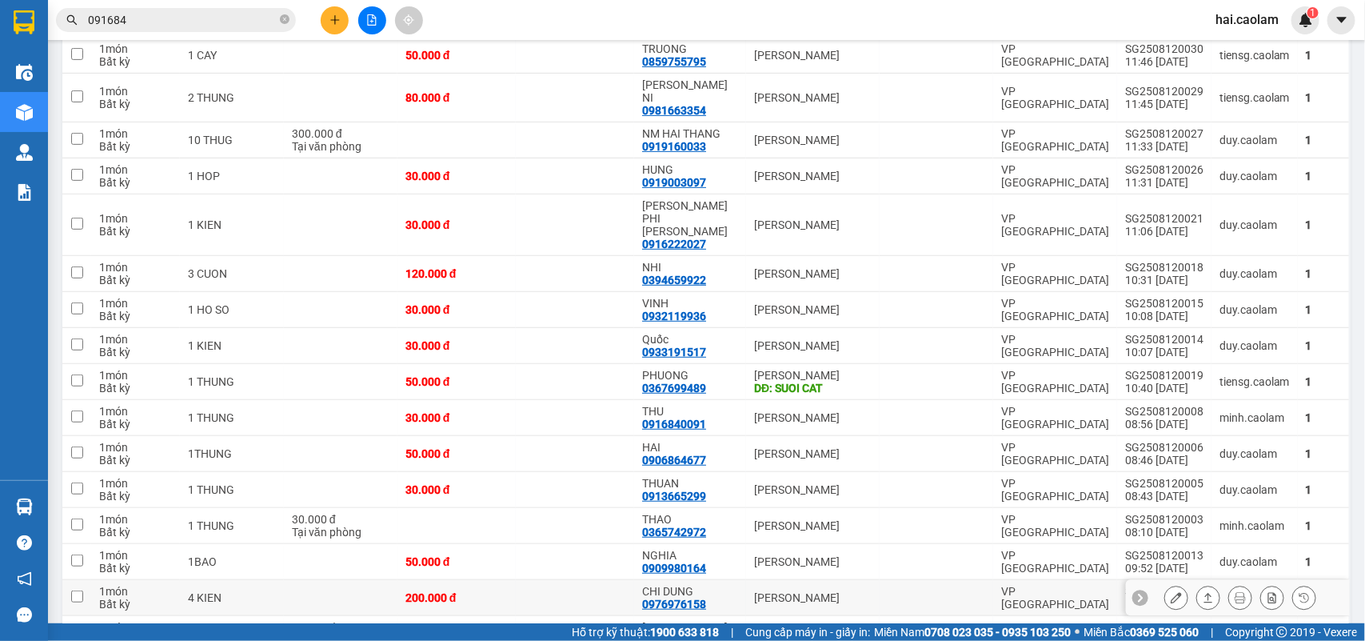
scroll to position [400, 0]
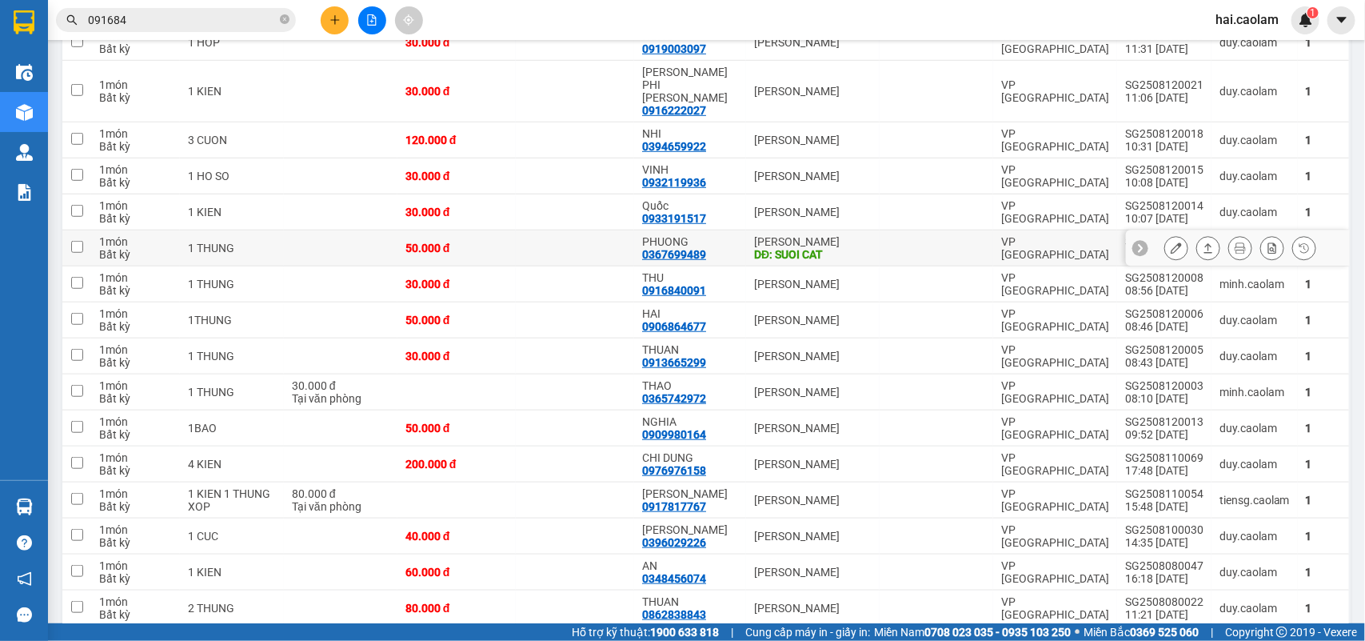
click at [705, 235] on div "PHUONG" at bounding box center [690, 241] width 96 height 13
checkbox input "true"
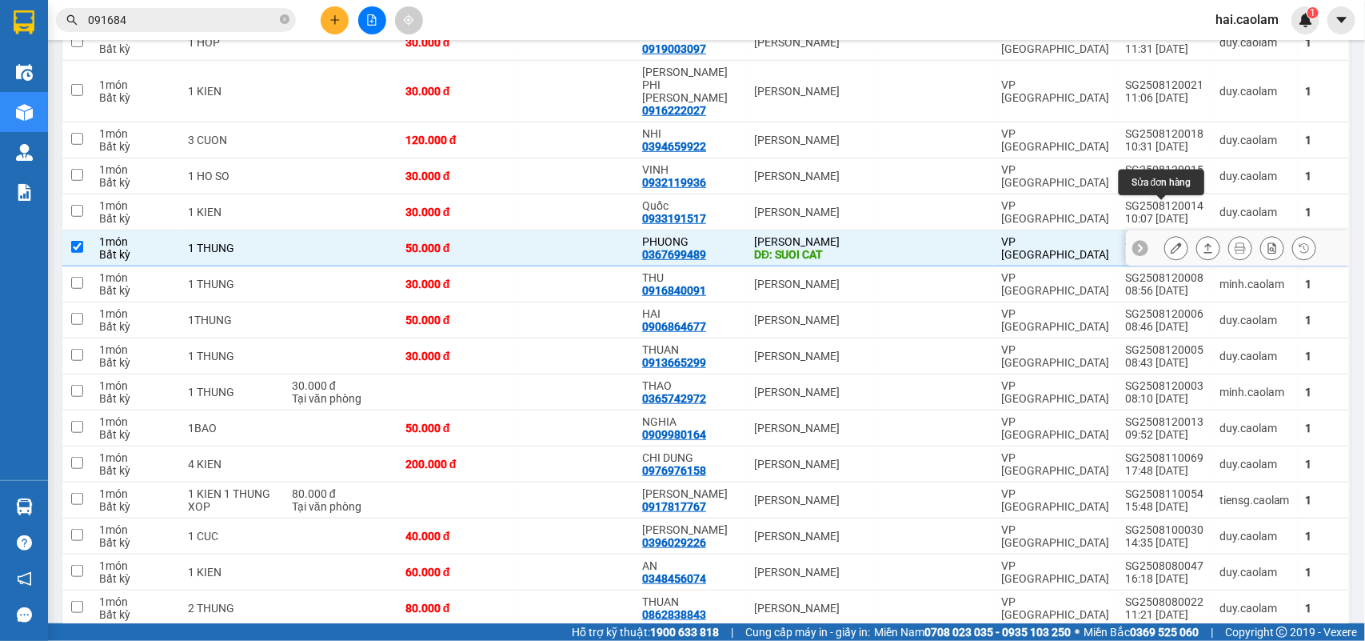
click at [1171, 242] on icon at bounding box center [1176, 247] width 11 height 11
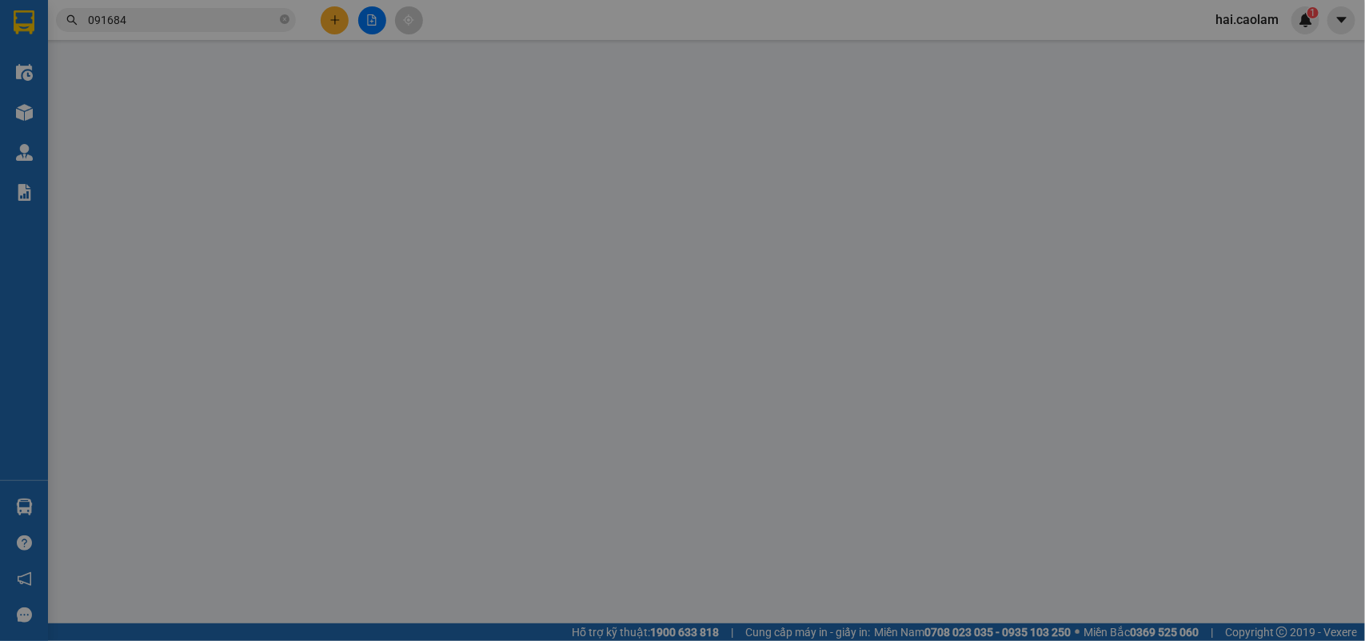
type input "0367699489"
type input "PHUONG"
type input "SUOI CAT"
type input "50.000"
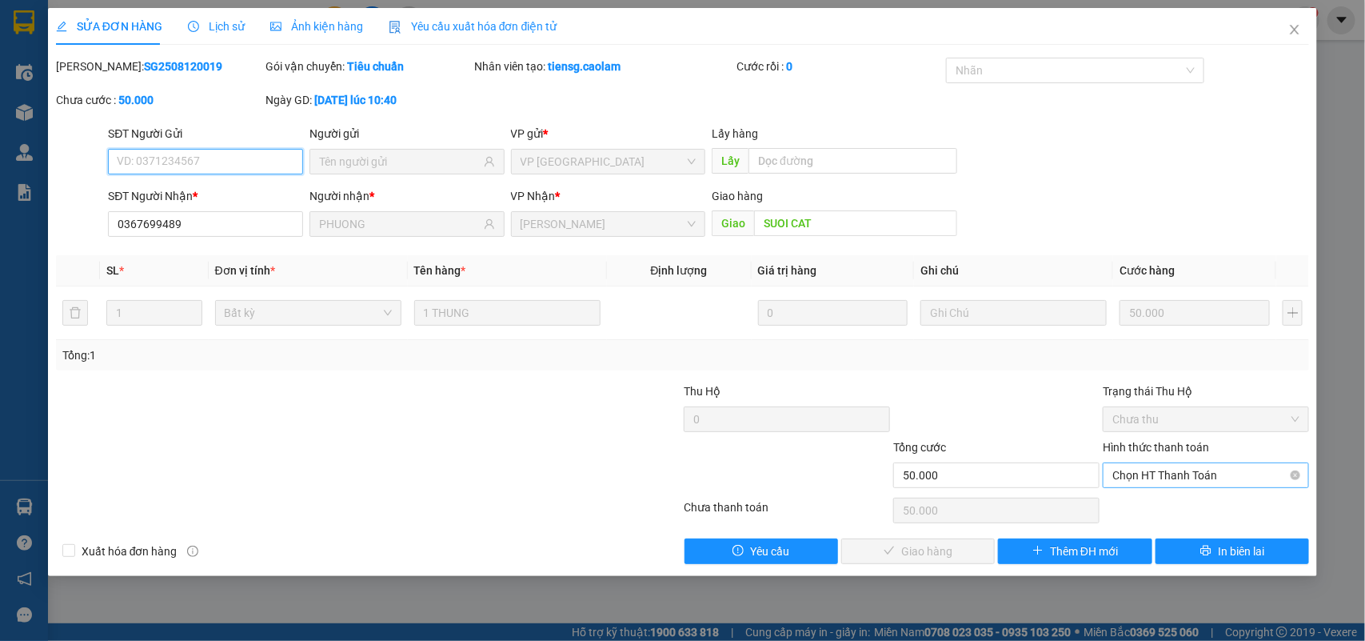
click at [1156, 476] on span "Chọn HT Thanh Toán" at bounding box center [1206, 475] width 187 height 24
click at [1153, 500] on div "Tại văn phòng" at bounding box center [1206, 508] width 187 height 18
type input "0"
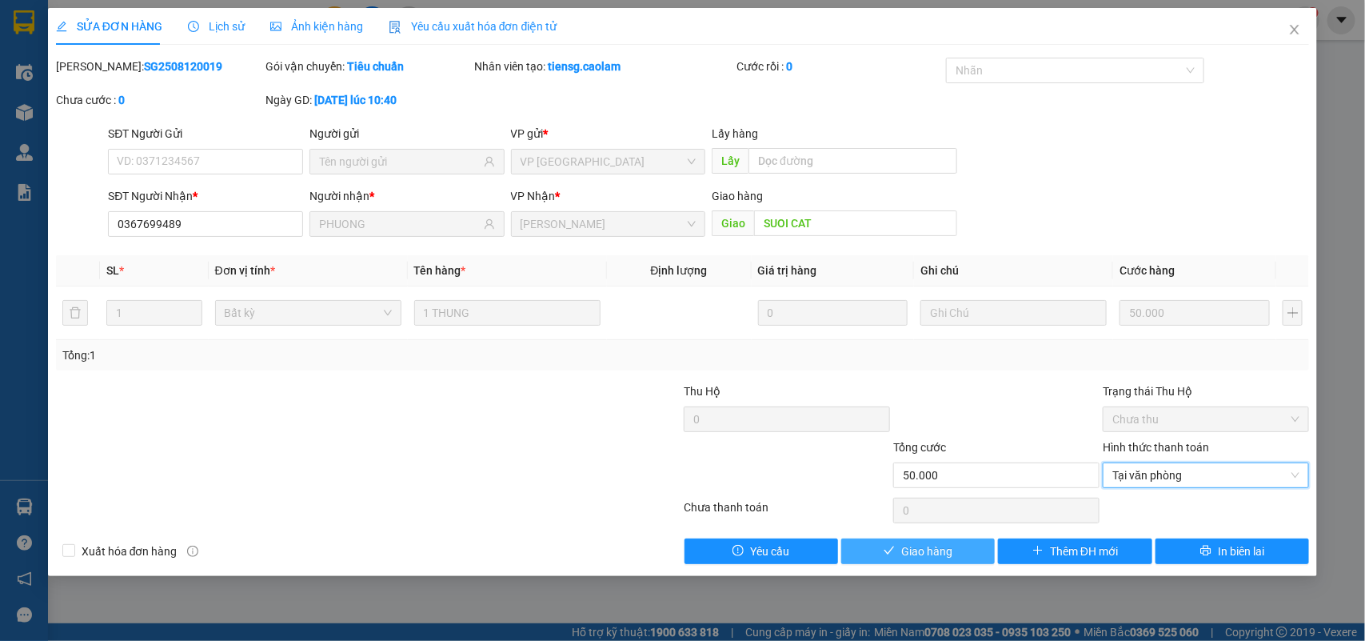
click at [920, 557] on span "Giao hàng" at bounding box center [926, 551] width 51 height 18
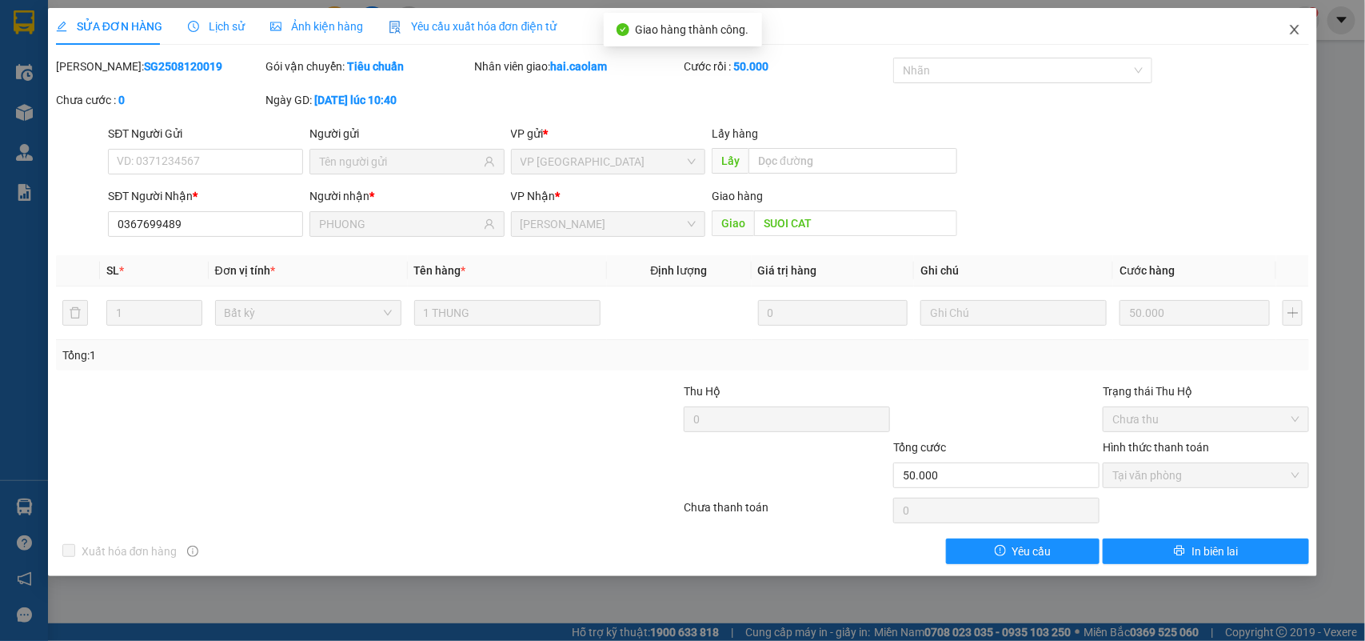
click at [1300, 25] on icon "close" at bounding box center [1295, 29] width 13 height 13
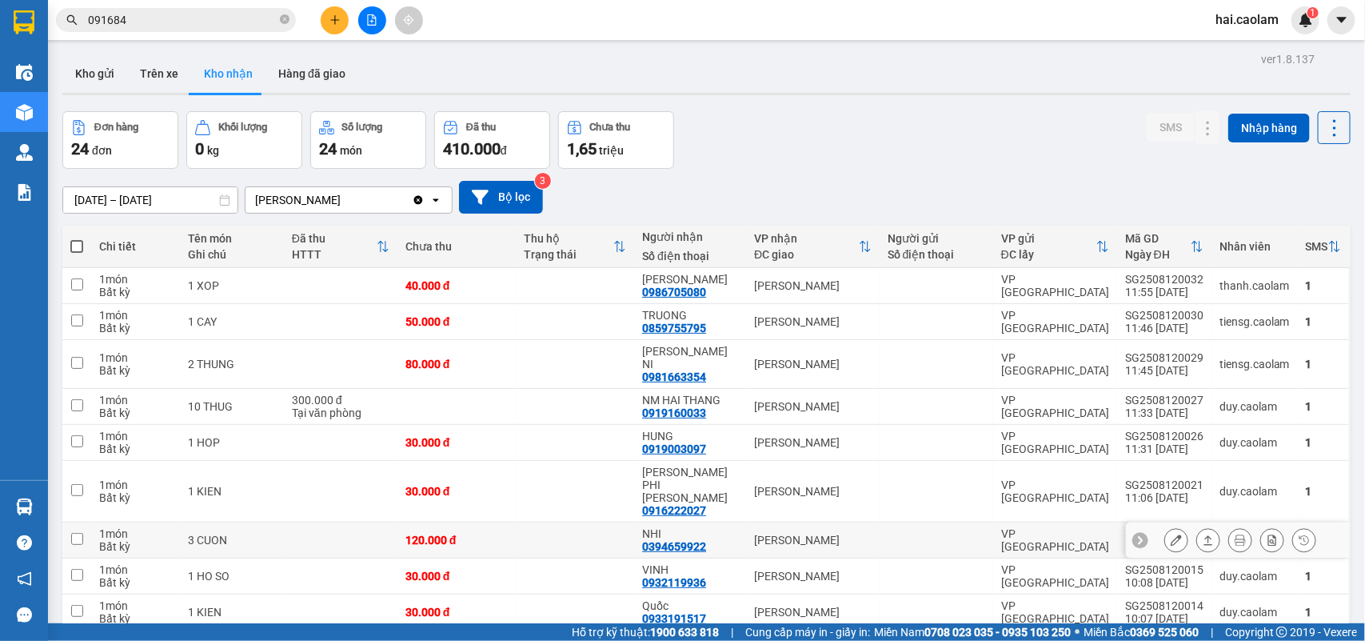
click at [746, 522] on td "VP [PERSON_NAME]" at bounding box center [813, 540] width 134 height 36
checkbox input "true"
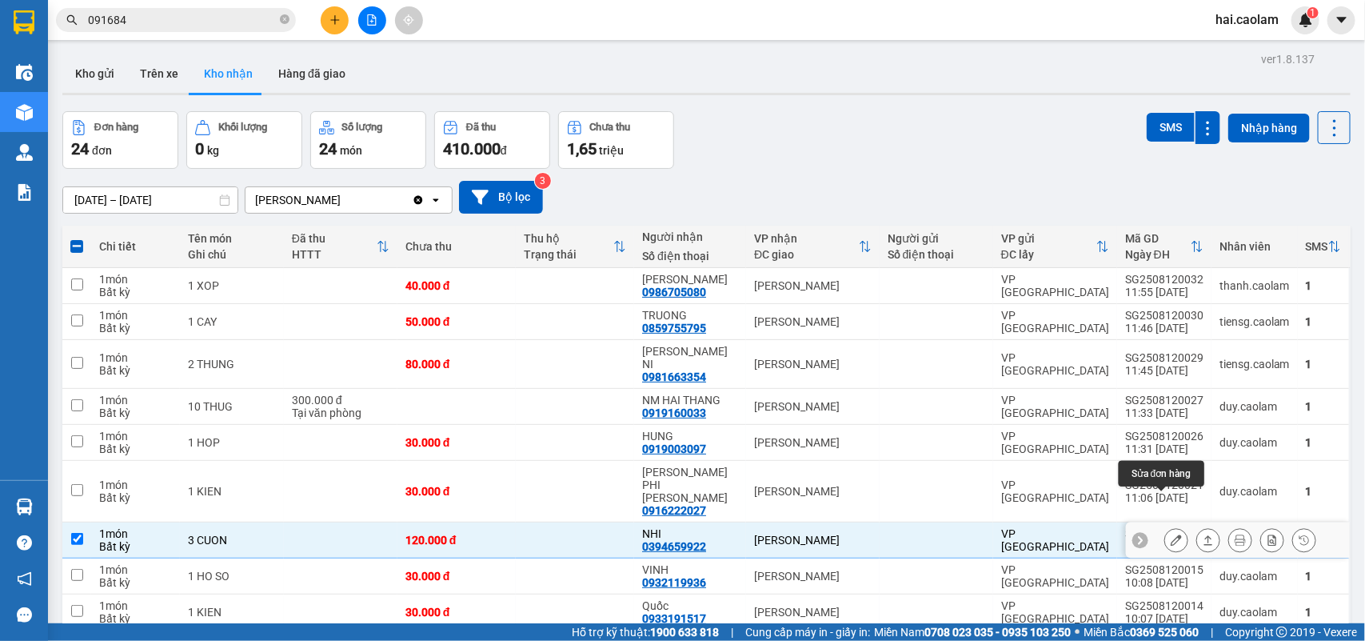
click at [1171, 534] on icon at bounding box center [1176, 539] width 11 height 11
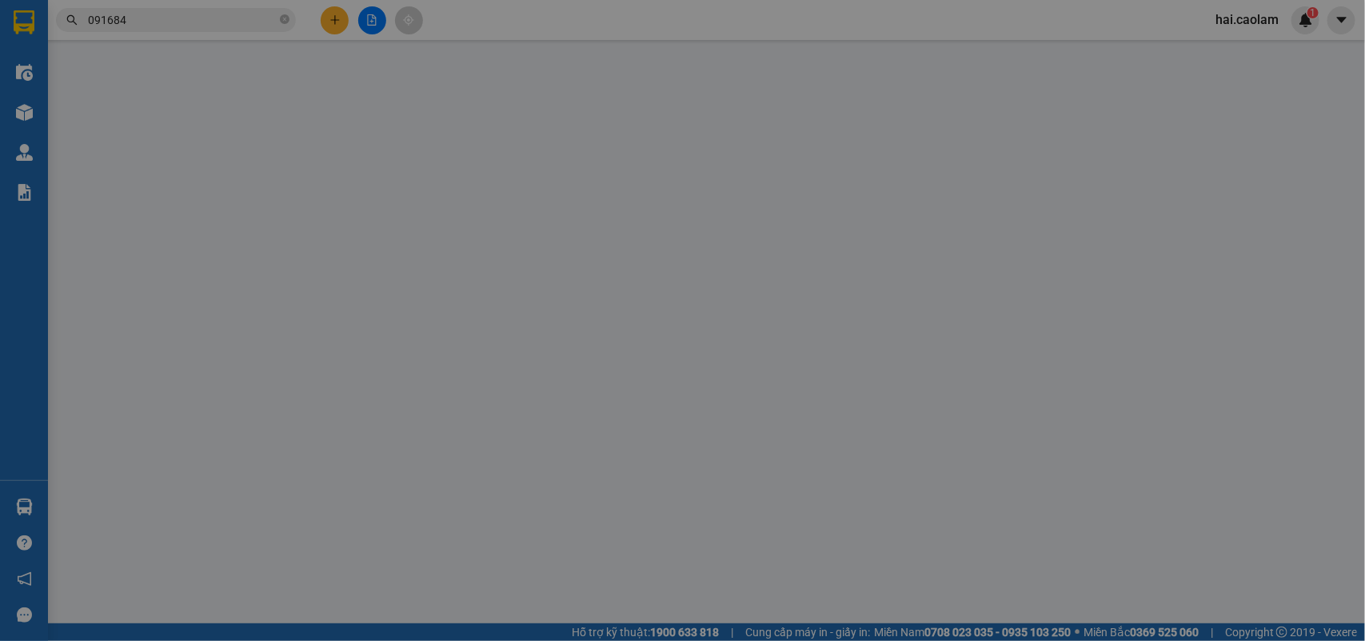
type input "0394659922"
type input "NHI"
type input "120.000"
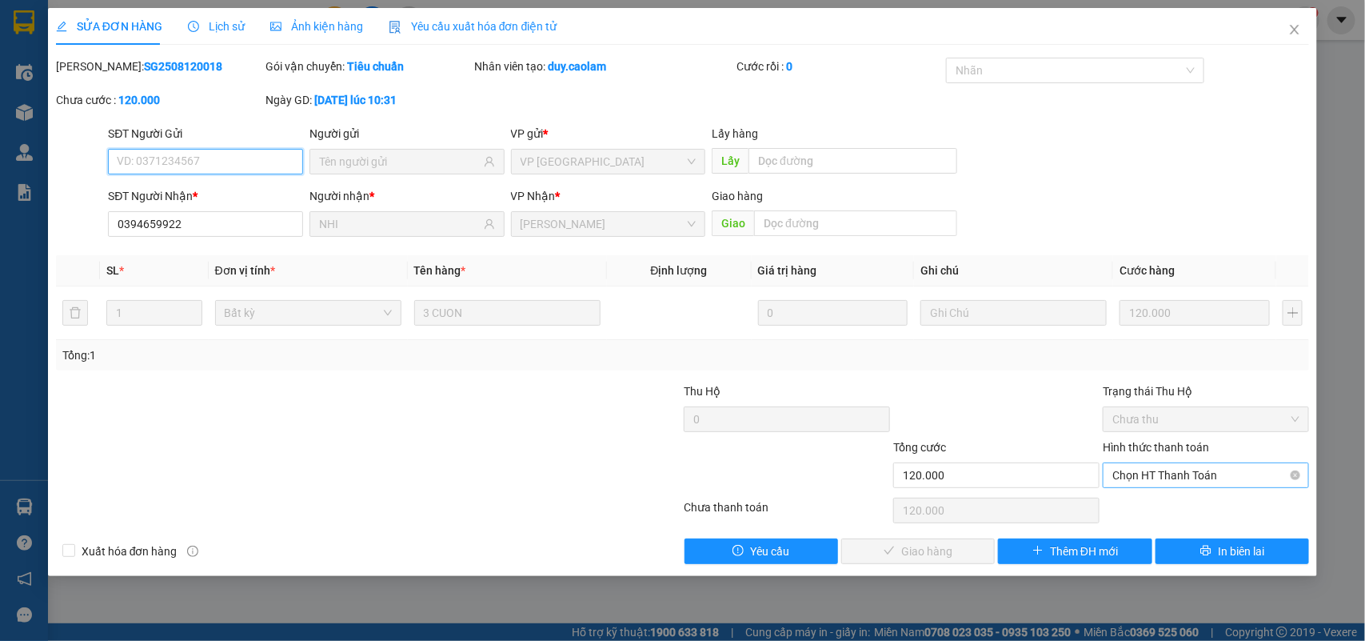
click at [1182, 485] on span "Chọn HT Thanh Toán" at bounding box center [1206, 475] width 187 height 24
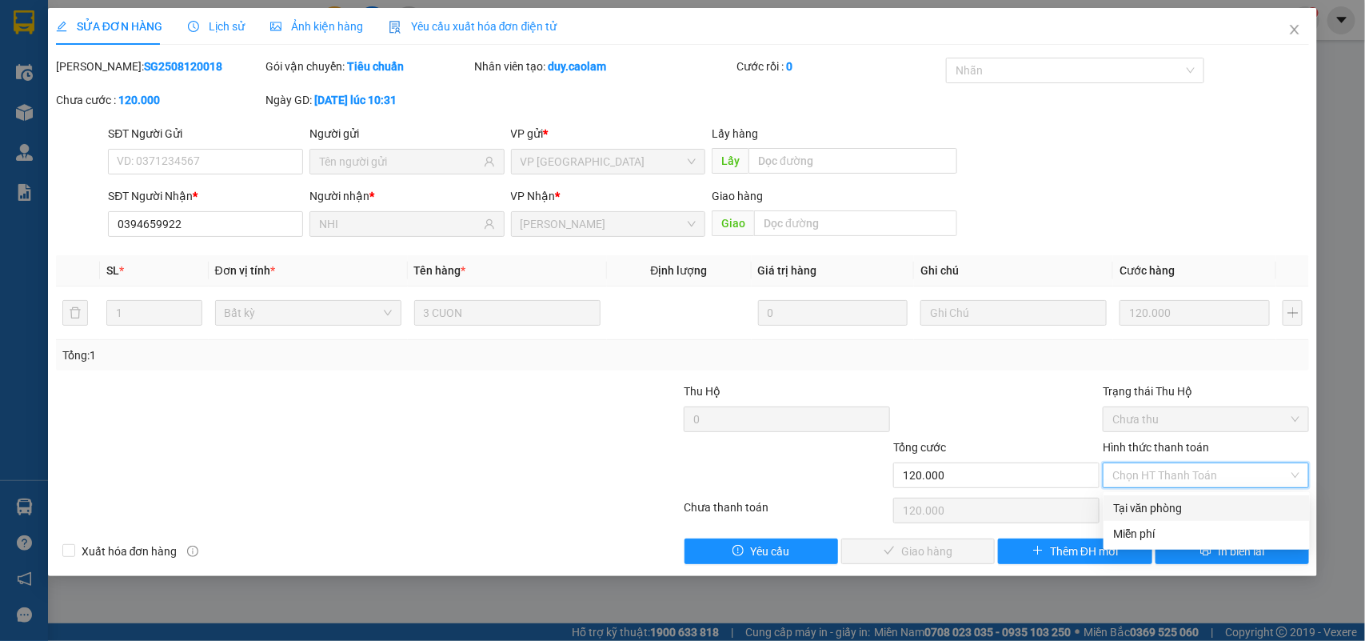
click at [1169, 505] on div "Tại văn phòng" at bounding box center [1206, 508] width 187 height 18
type input "0"
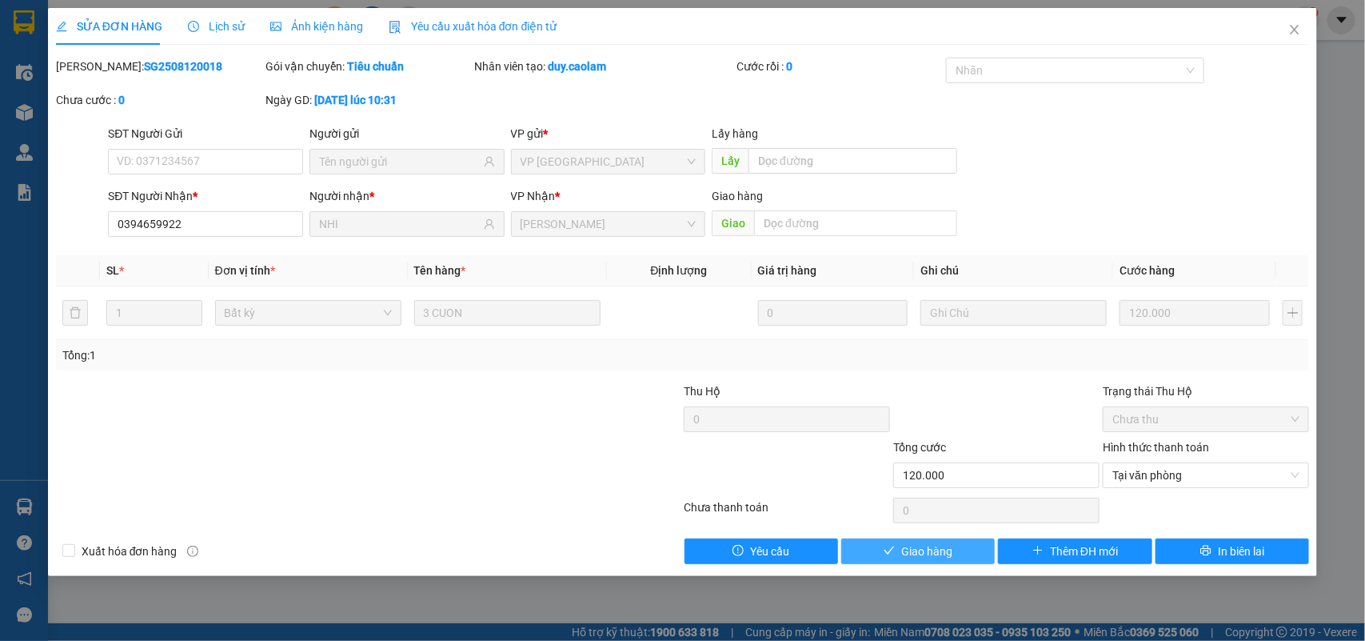
click at [900, 545] on button "Giao hàng" at bounding box center [918, 551] width 154 height 26
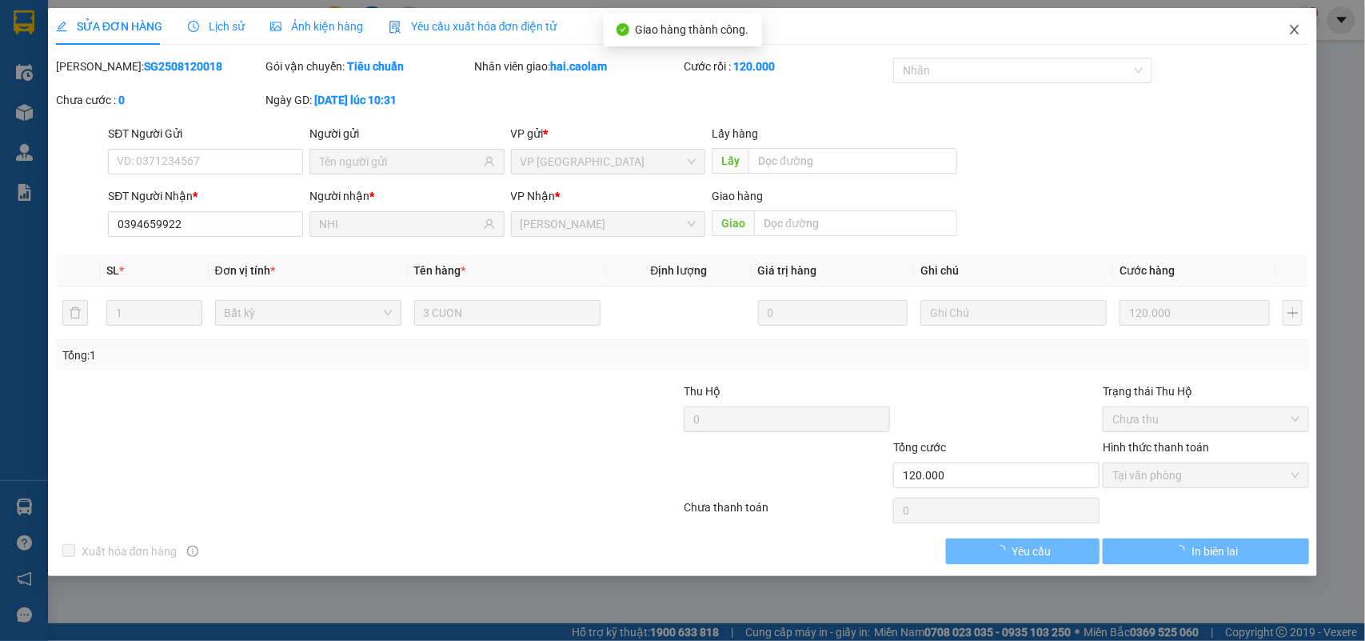
click at [1289, 36] on icon "close" at bounding box center [1295, 29] width 13 height 13
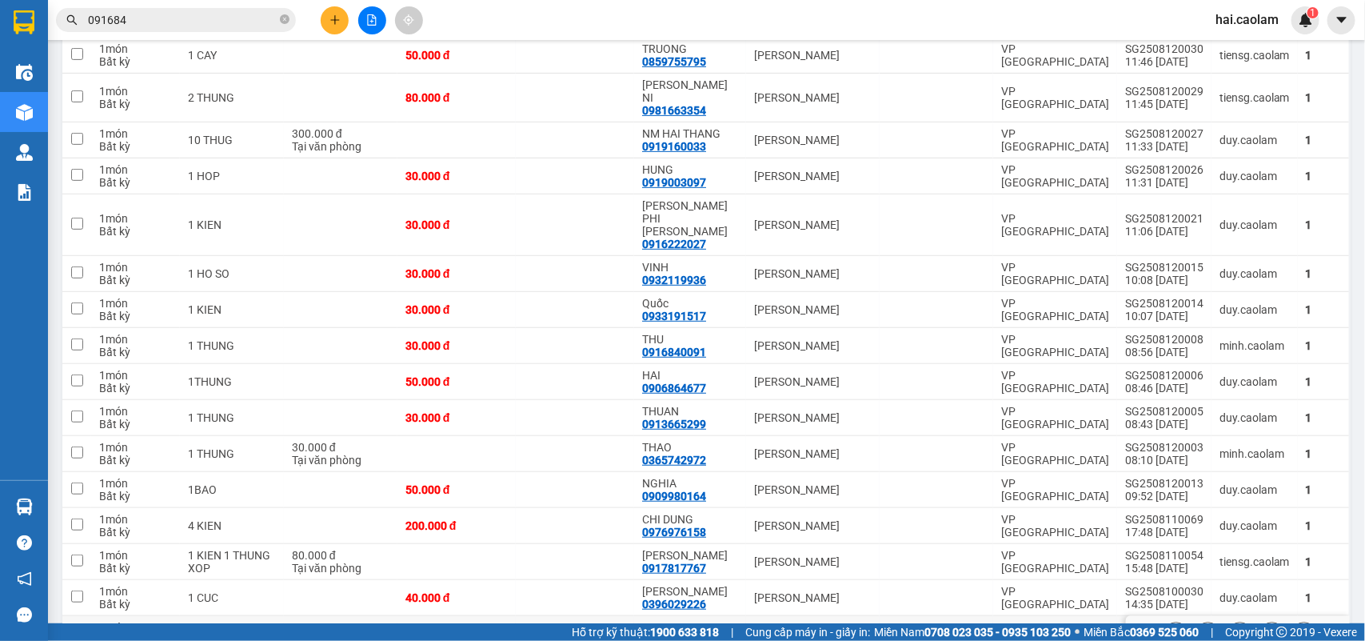
scroll to position [400, 0]
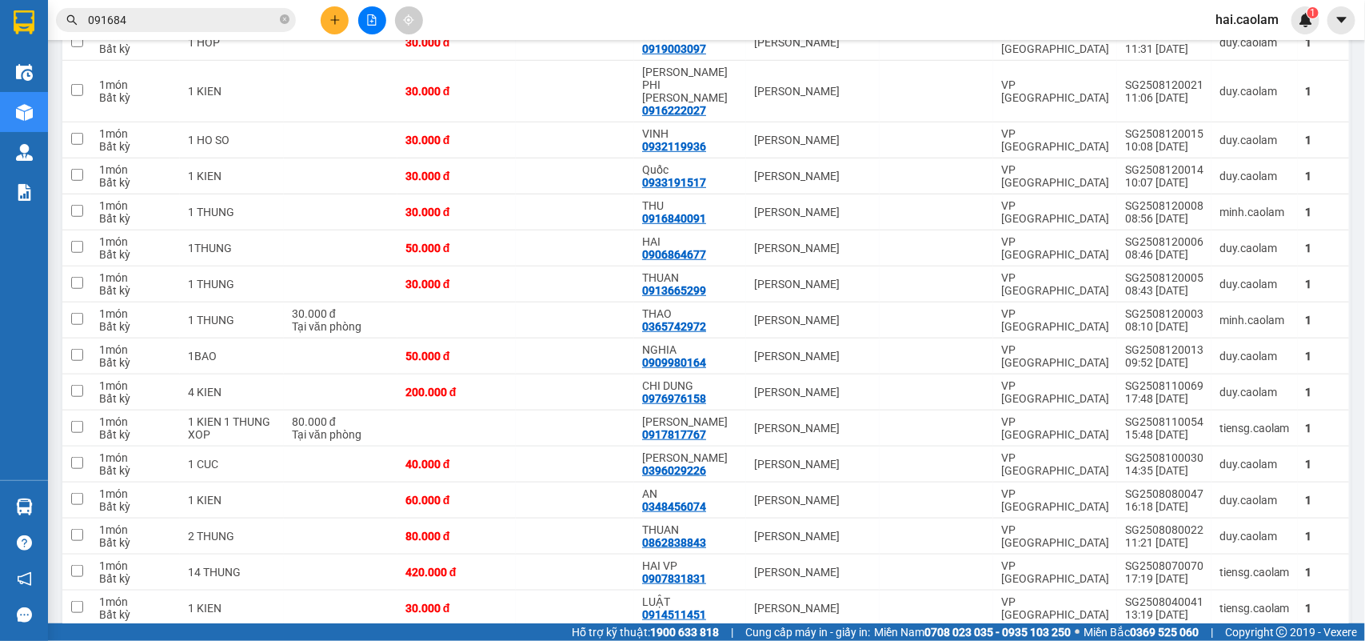
click at [196, 22] on input "091684" at bounding box center [182, 20] width 189 height 18
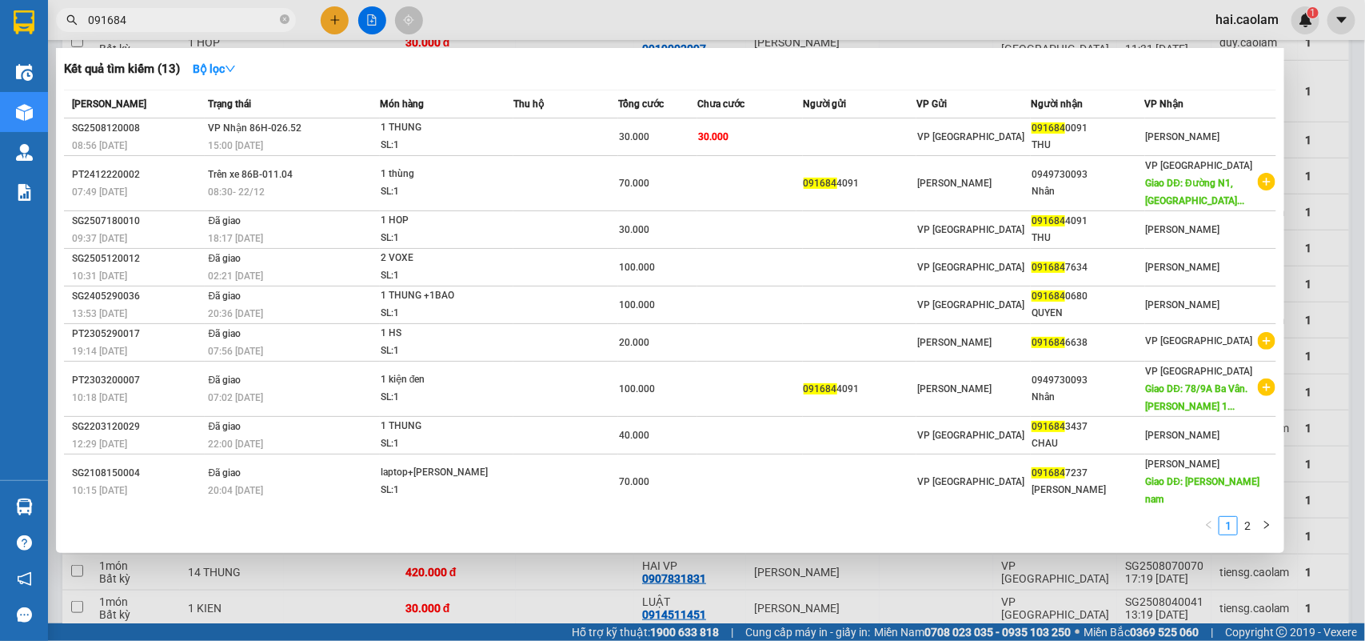
click at [196, 22] on input "091684" at bounding box center [182, 20] width 189 height 18
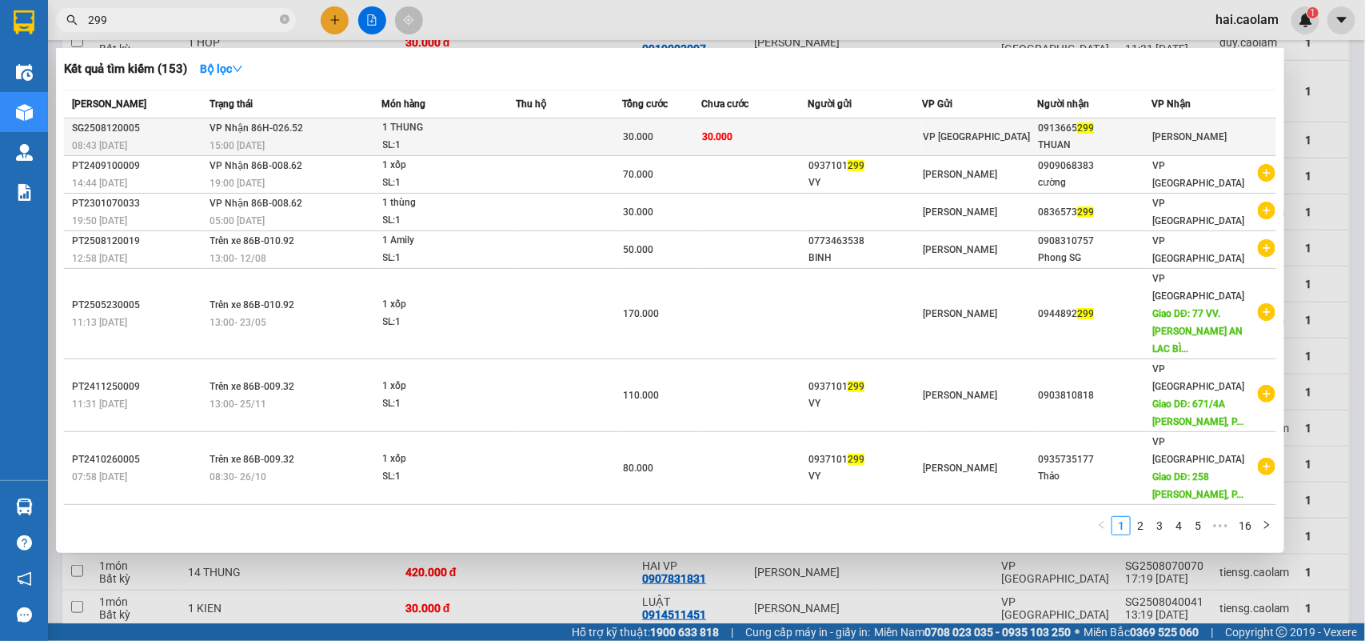
type input "299"
click at [885, 137] on td at bounding box center [865, 137] width 115 height 38
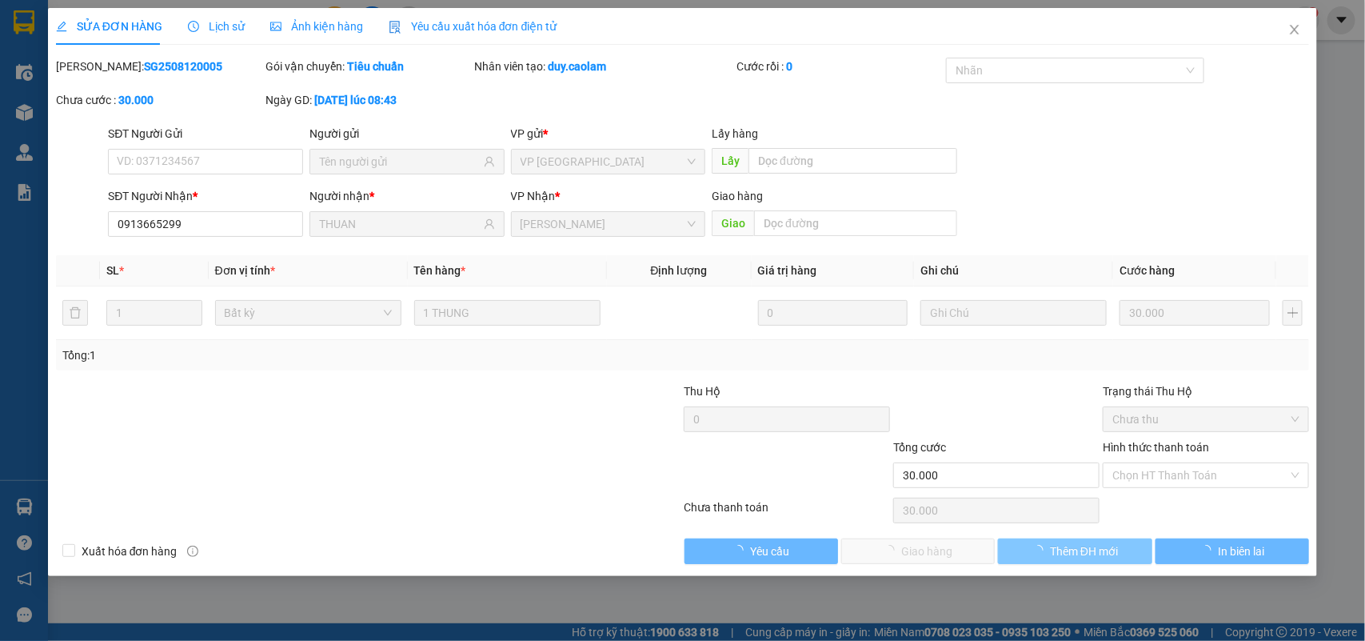
type input "0913665299"
type input "THUAN"
type input "30.000"
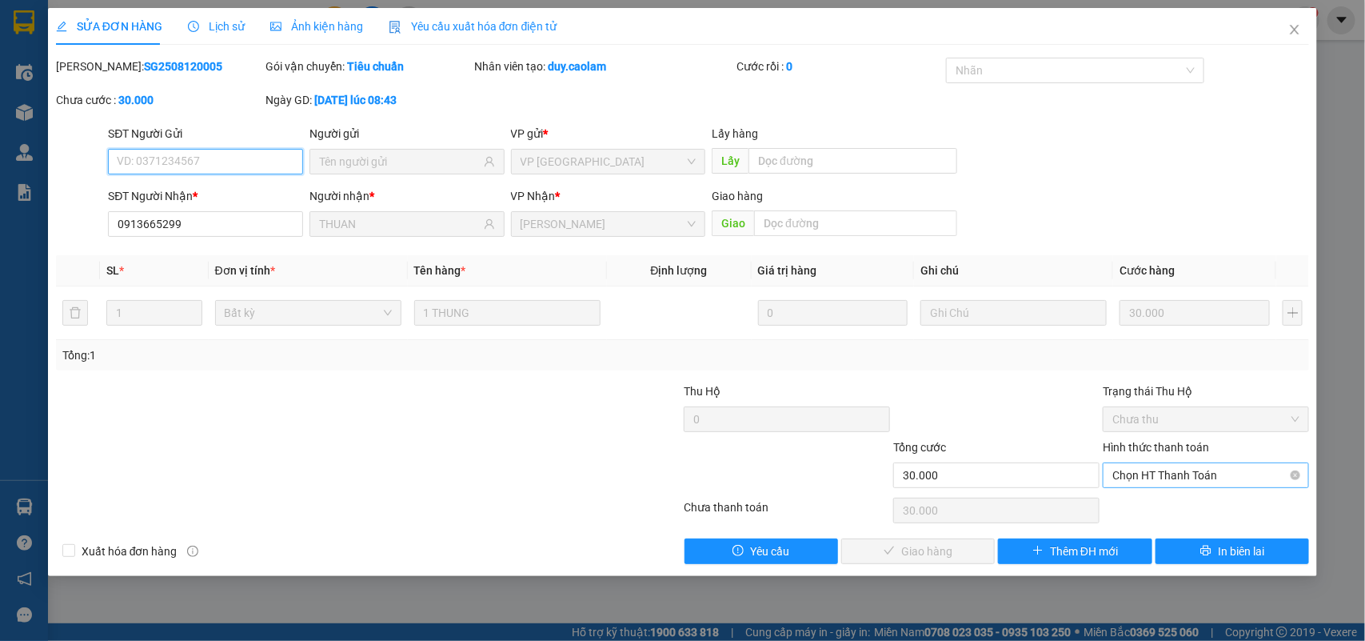
click at [1145, 474] on span "Chọn HT Thanh Toán" at bounding box center [1206, 475] width 187 height 24
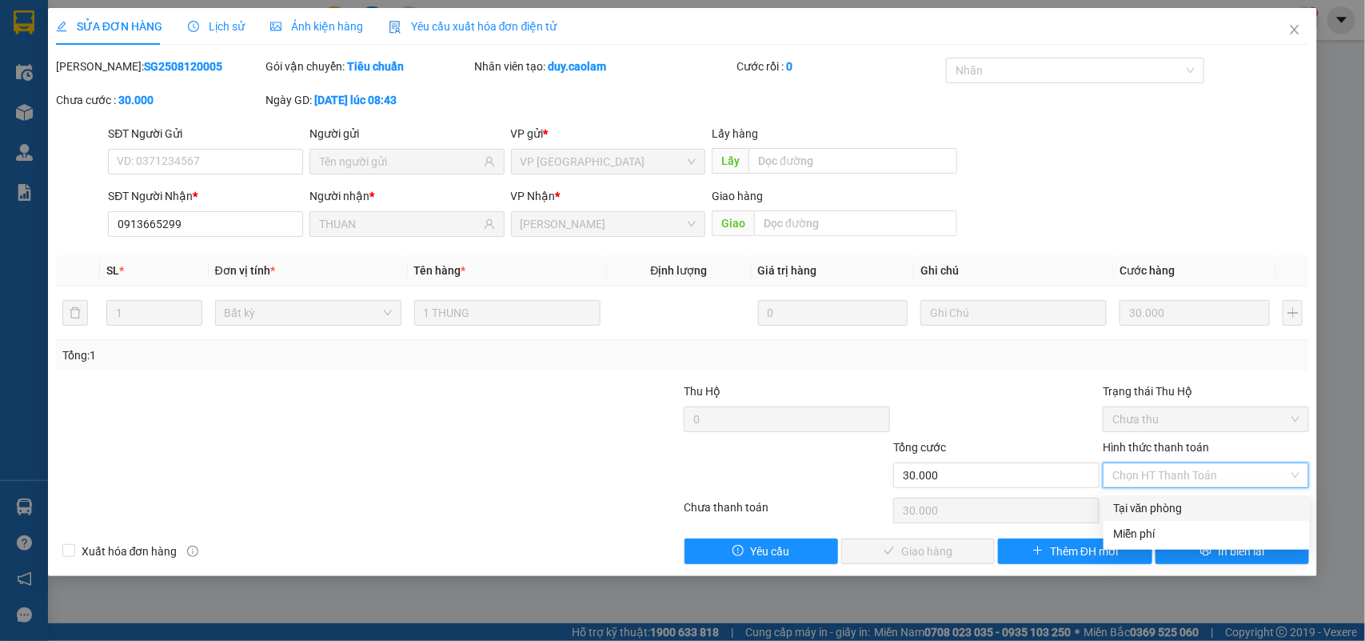
drag, startPoint x: 1145, startPoint y: 504, endPoint x: 1009, endPoint y: 516, distance: 137.3
click at [1145, 505] on div "Tại văn phòng" at bounding box center [1206, 508] width 187 height 18
type input "0"
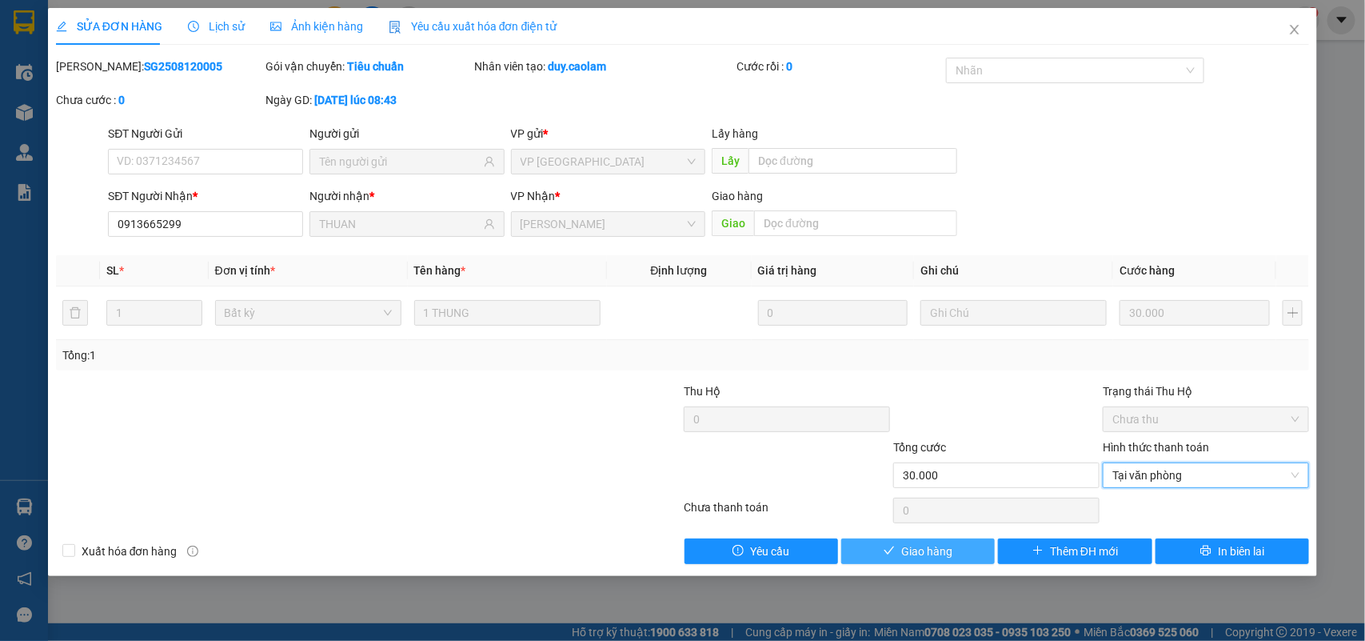
click at [938, 552] on span "Giao hàng" at bounding box center [926, 551] width 51 height 18
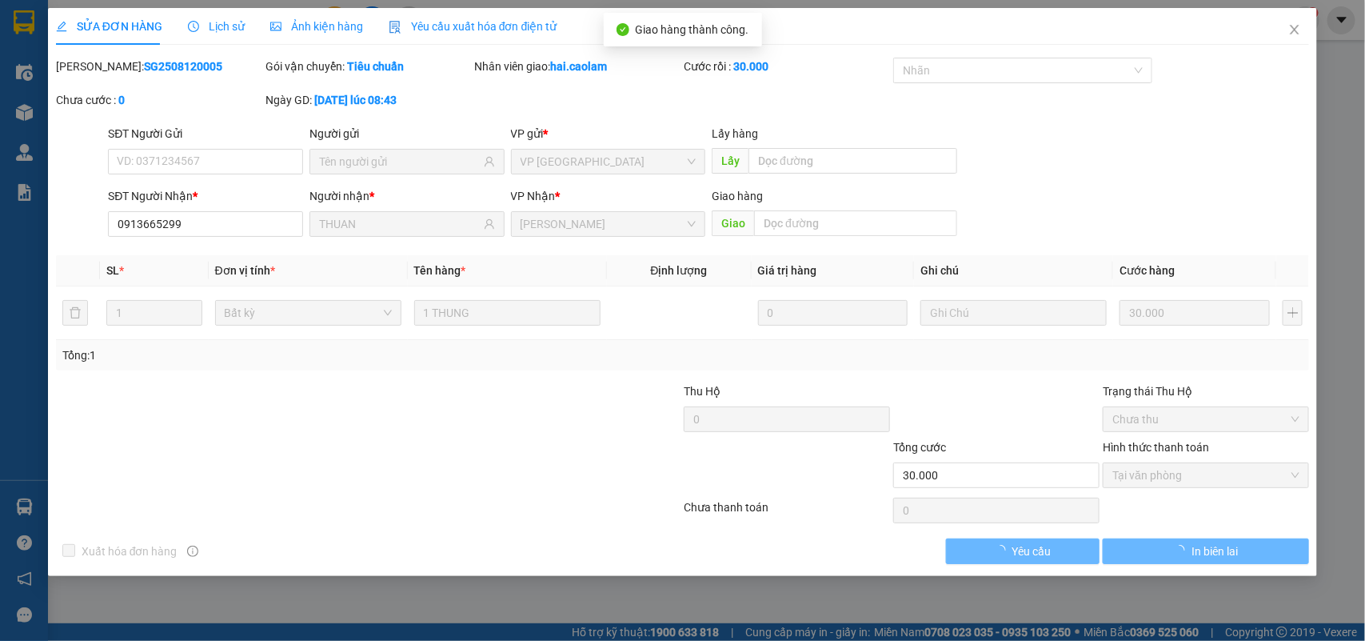
drag, startPoint x: 1137, startPoint y: 228, endPoint x: 1238, endPoint y: 104, distance: 160.3
click at [1137, 218] on div "SĐT Người Nhận * 0913665299 Người nhận * THUAN VP Nhận * VP Phan Thiết Giao hàn…" at bounding box center [709, 215] width 1208 height 56
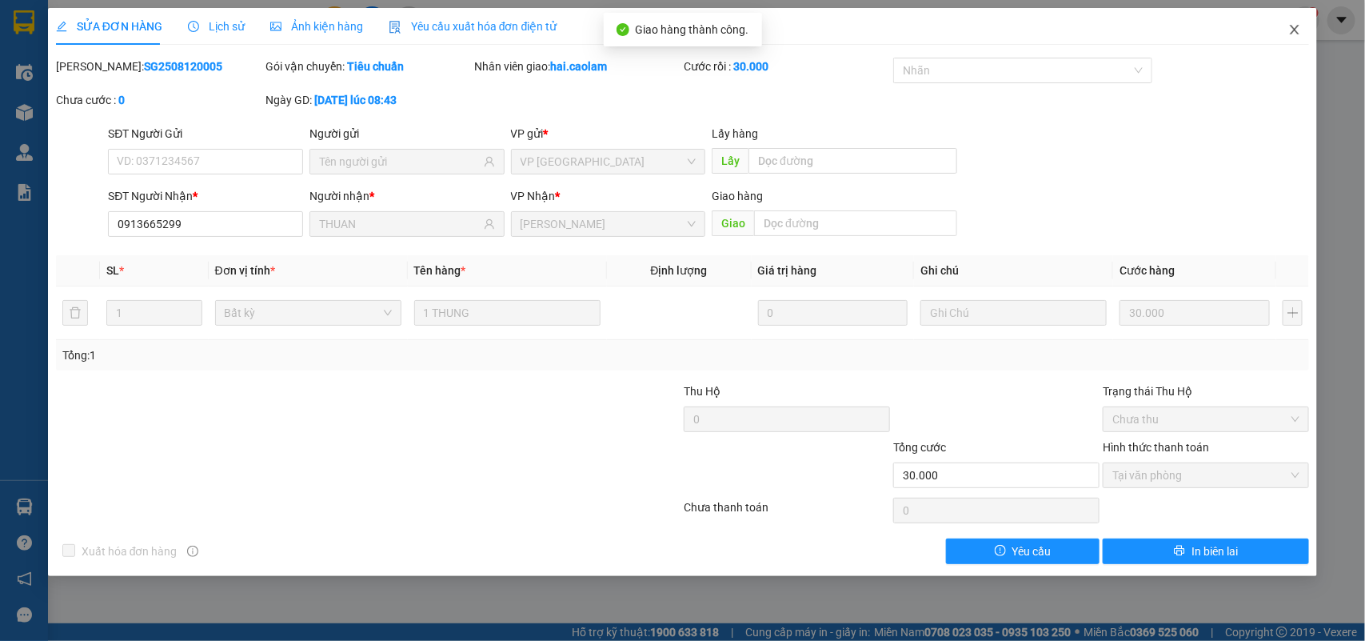
click at [1306, 30] on span "Close" at bounding box center [1295, 30] width 45 height 45
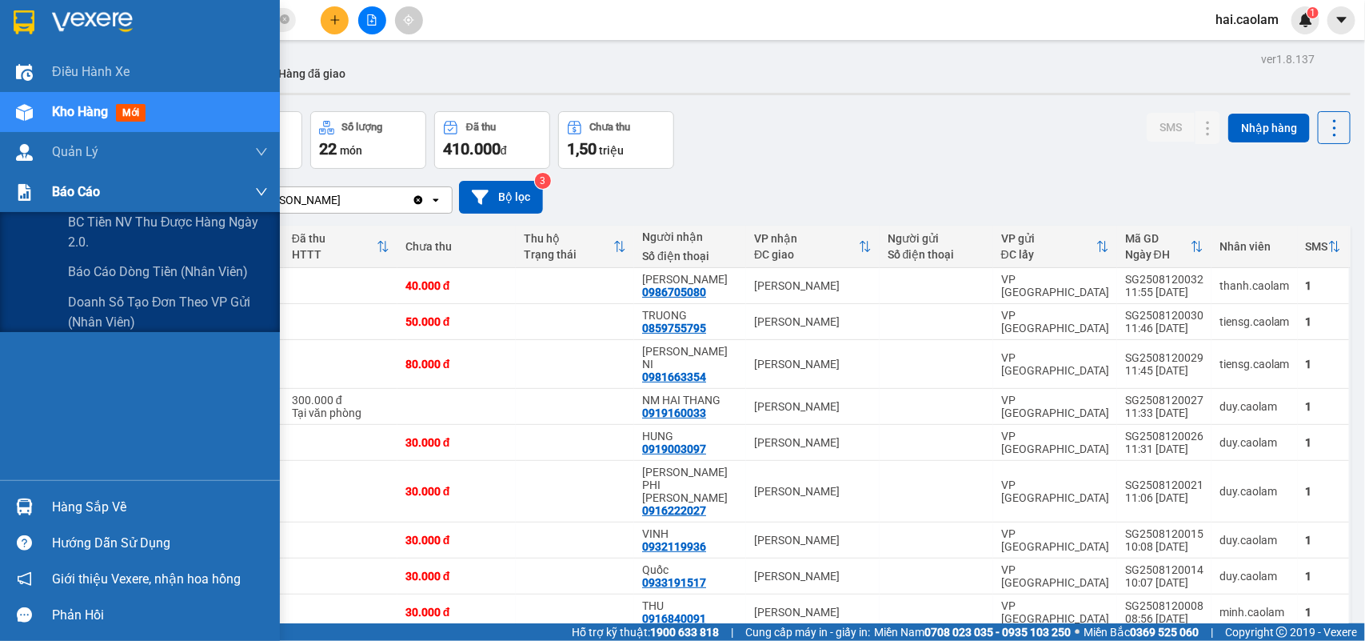
click at [30, 188] on img at bounding box center [24, 192] width 17 height 17
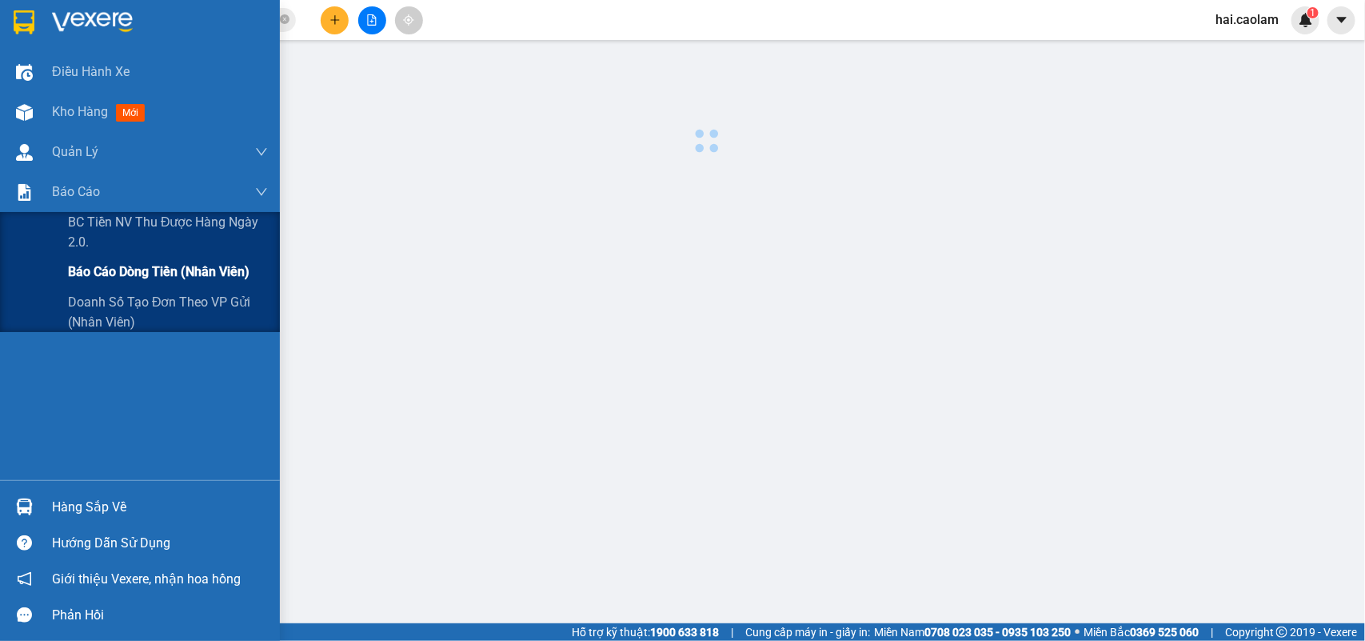
click at [102, 280] on span "Báo cáo dòng tiền (nhân viên)" at bounding box center [159, 272] width 182 height 20
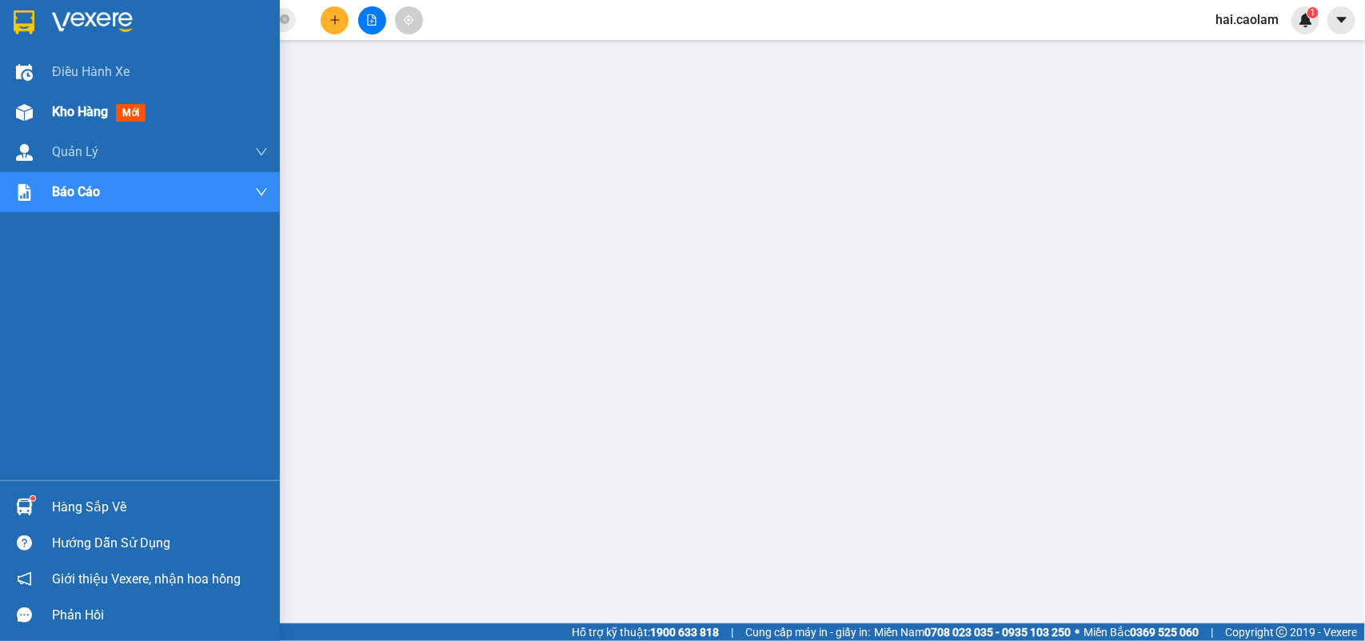
click at [38, 106] on div "Kho hàng mới" at bounding box center [140, 112] width 280 height 40
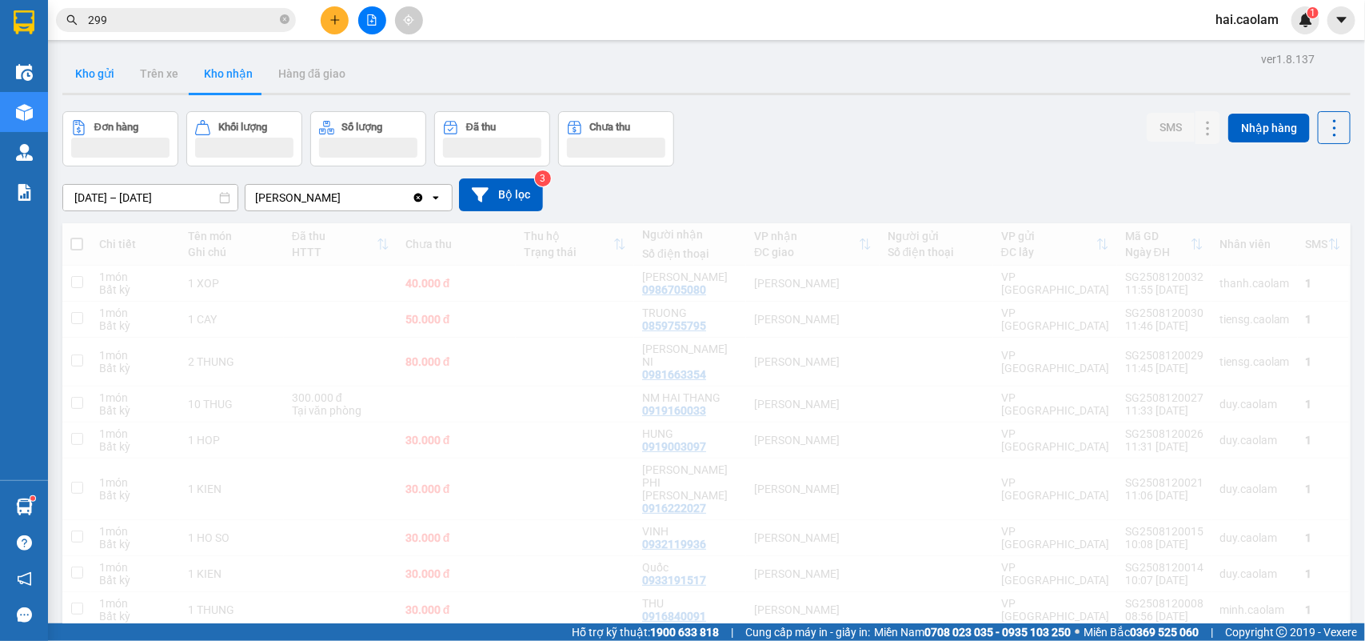
click at [78, 85] on button "Kho gửi" at bounding box center [94, 73] width 65 height 38
click at [97, 84] on button "Kho gửi" at bounding box center [94, 73] width 65 height 38
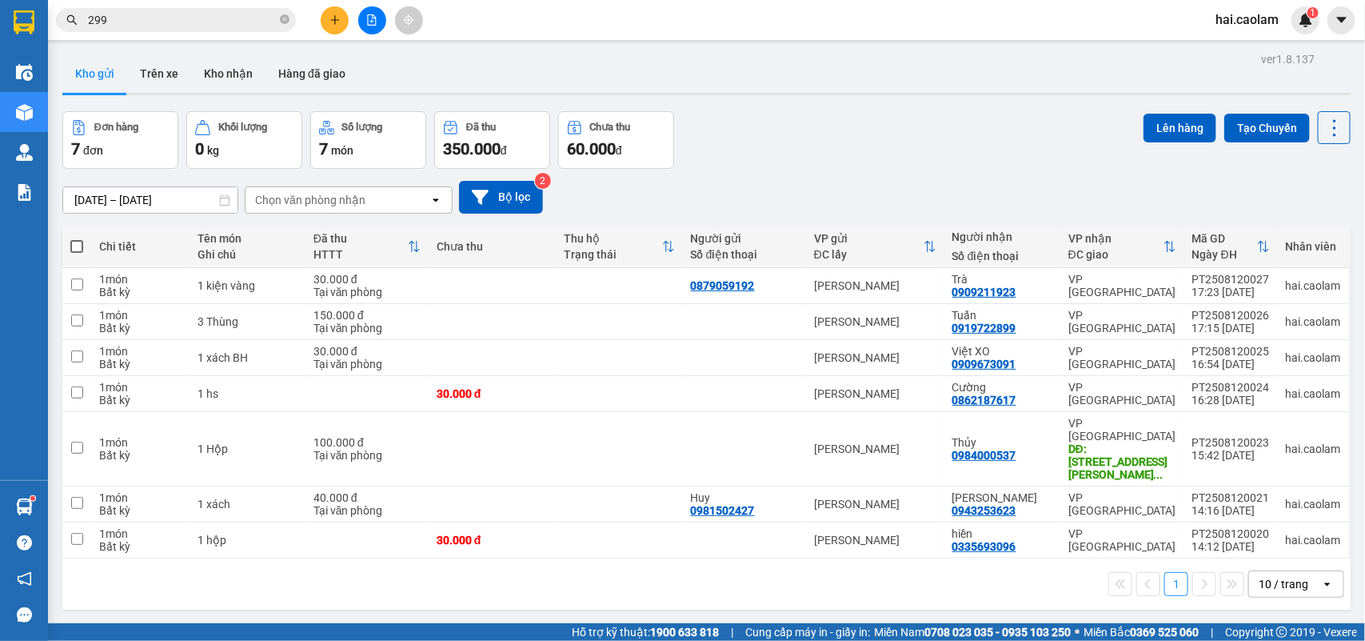
click at [813, 158] on div "Đơn hàng 7 đơn Khối lượng 0 kg Số lượng 7 món Đã thu 350.000 đ Chưa thu 60.000 …" at bounding box center [706, 140] width 1289 height 58
click at [212, 72] on button "Kho nhận" at bounding box center [228, 73] width 74 height 38
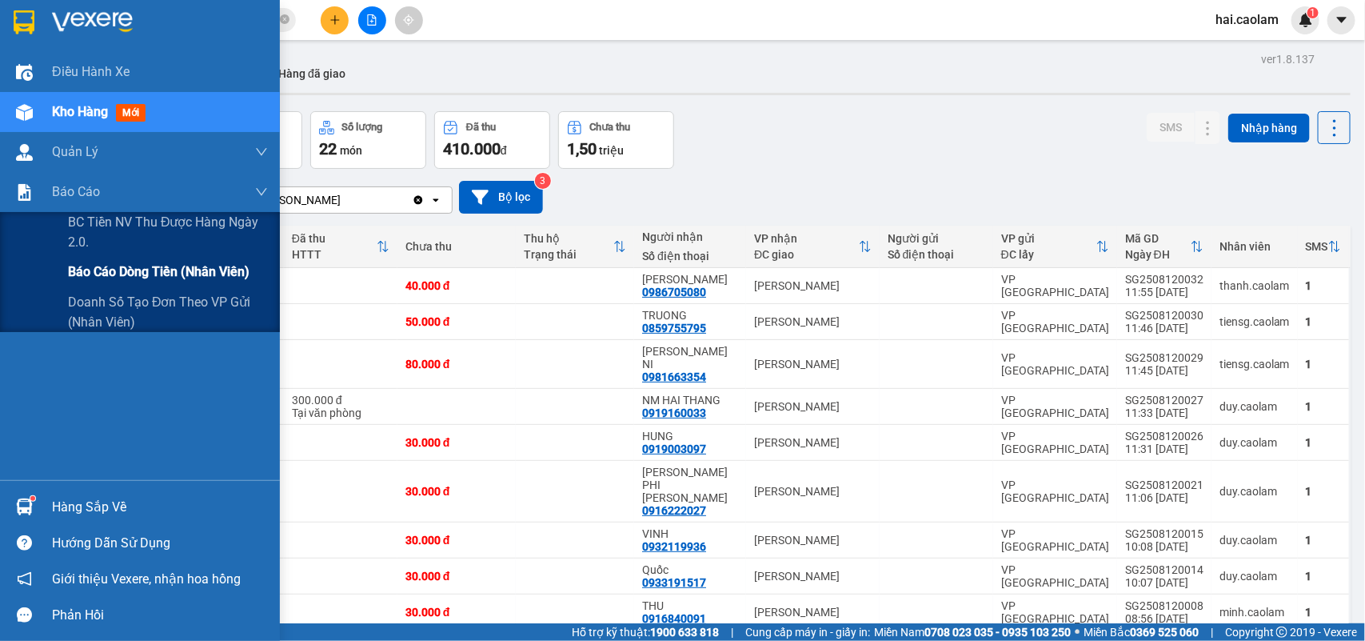
click at [117, 276] on span "Báo cáo dòng tiền (nhân viên)" at bounding box center [159, 272] width 182 height 20
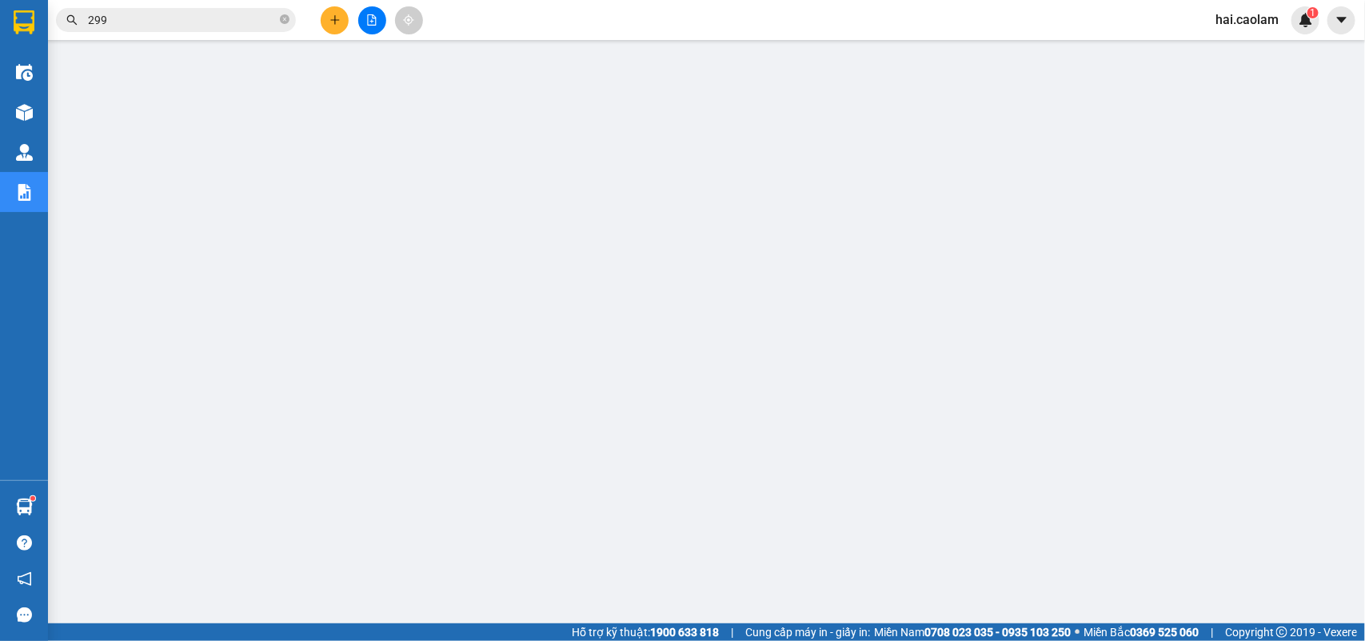
click at [162, 18] on input "299" at bounding box center [182, 20] width 189 height 18
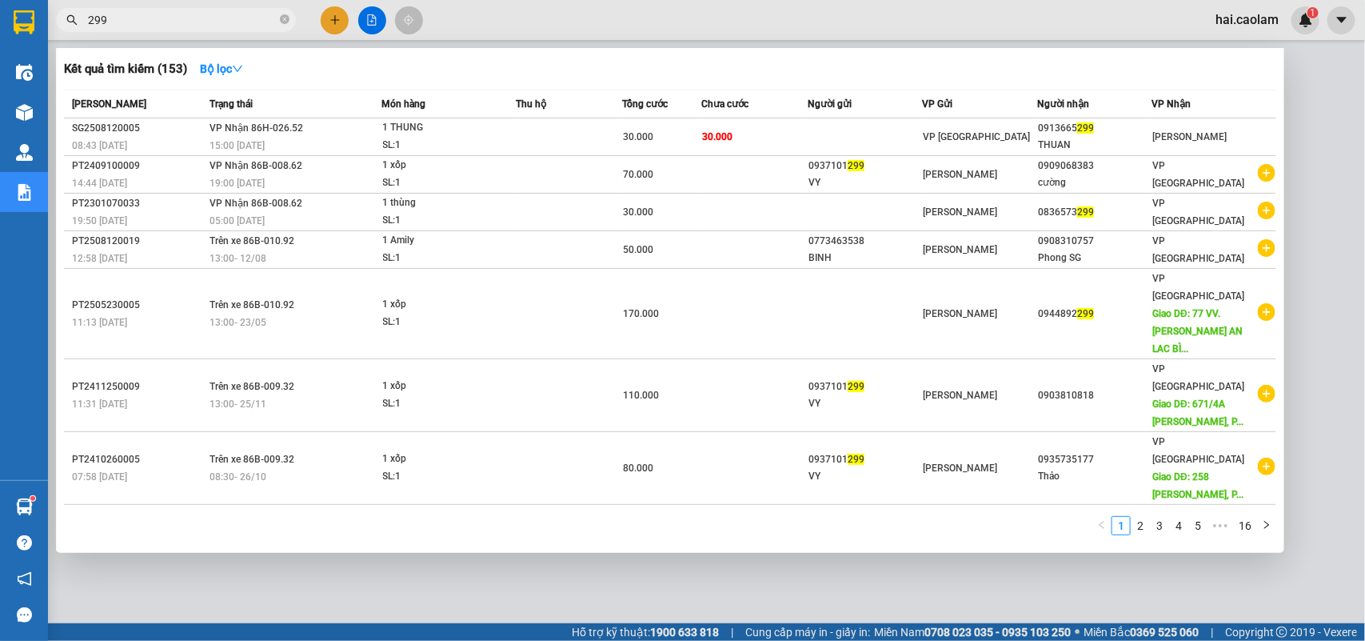
click at [162, 18] on input "299" at bounding box center [182, 20] width 189 height 18
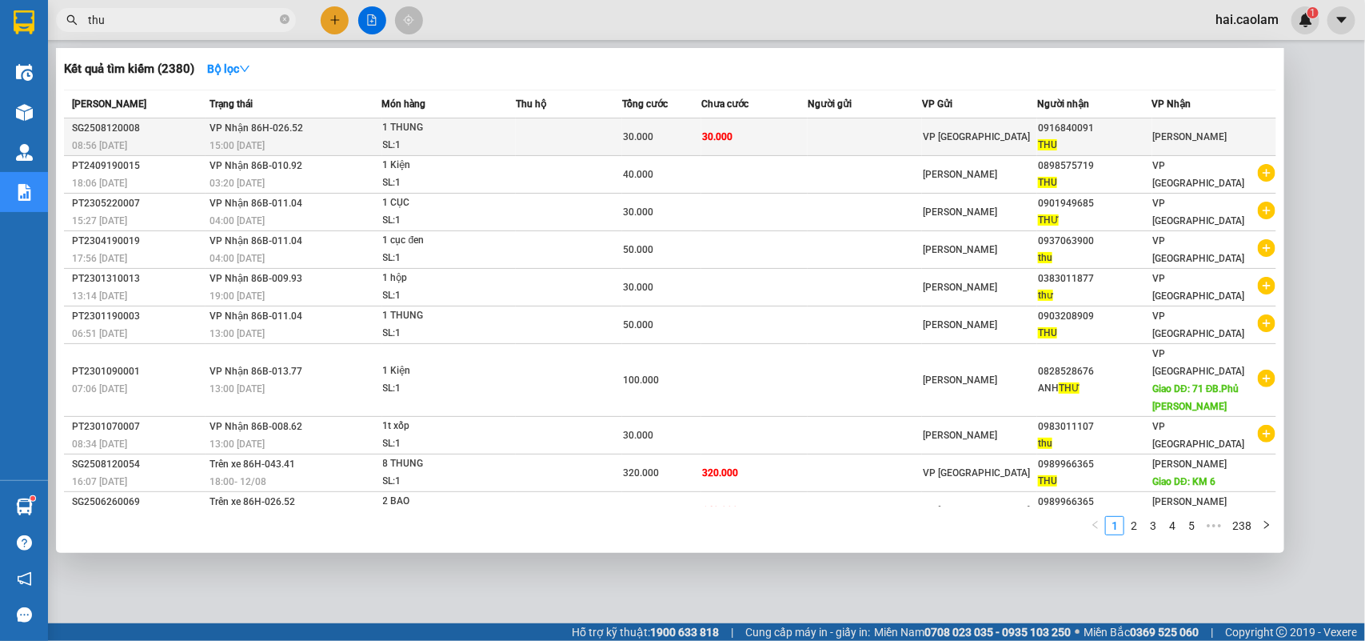
type input "thu"
click at [953, 124] on td "VP [GEOGRAPHIC_DATA]" at bounding box center [979, 137] width 115 height 38
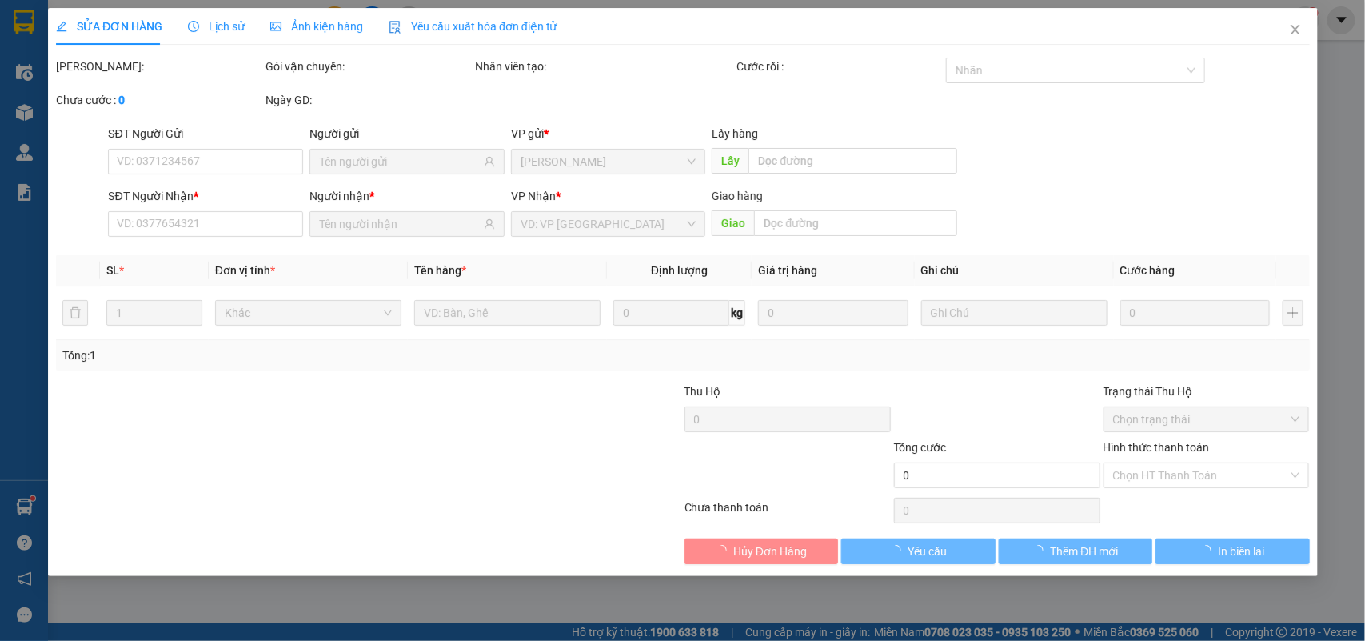
type input "0916840091"
type input "THU"
type input "30.000"
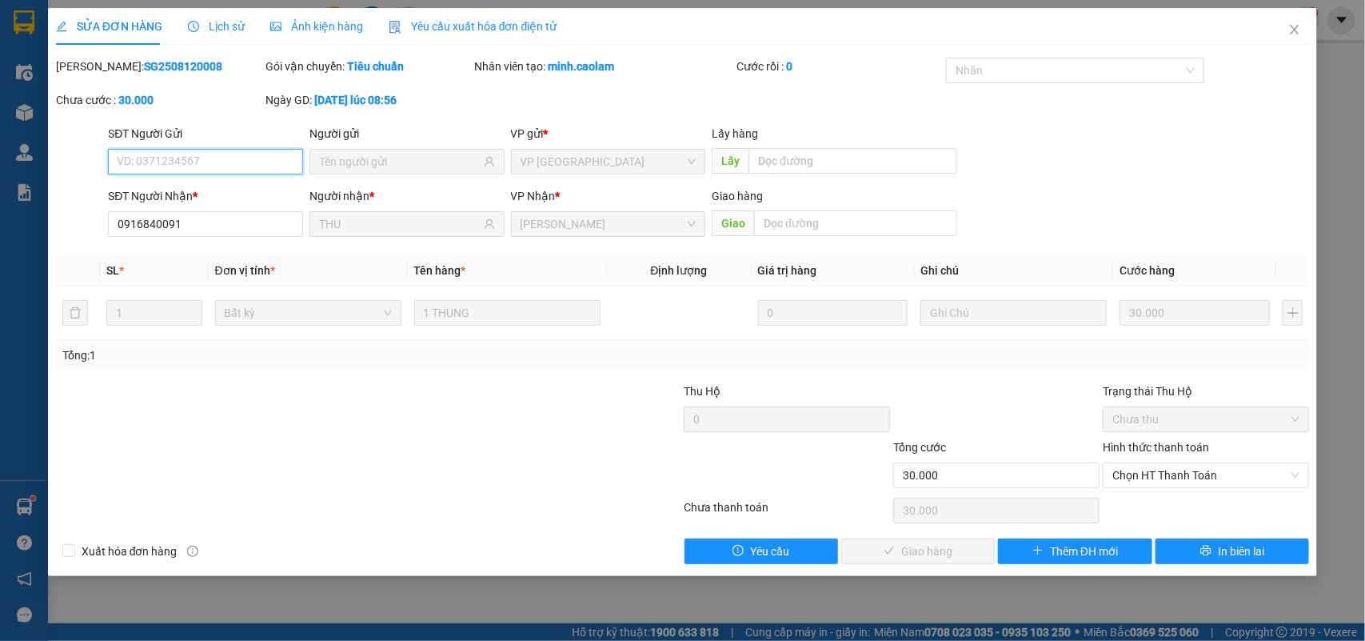
drag, startPoint x: 1165, startPoint y: 478, endPoint x: 1165, endPoint y: 490, distance: 12.0
click at [1165, 477] on span "Chọn HT Thanh Toán" at bounding box center [1206, 475] width 187 height 24
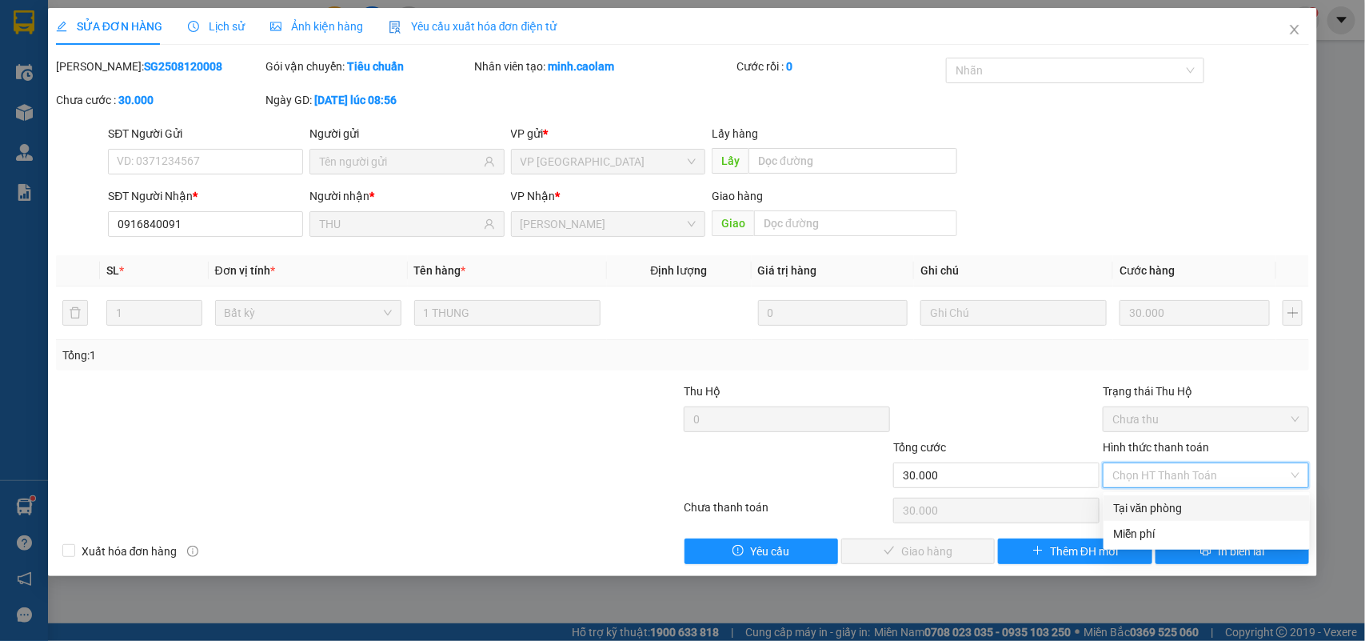
drag, startPoint x: 1160, startPoint y: 504, endPoint x: 1113, endPoint y: 516, distance: 48.7
click at [1160, 505] on div "Tại văn phòng" at bounding box center [1206, 508] width 187 height 18
type input "0"
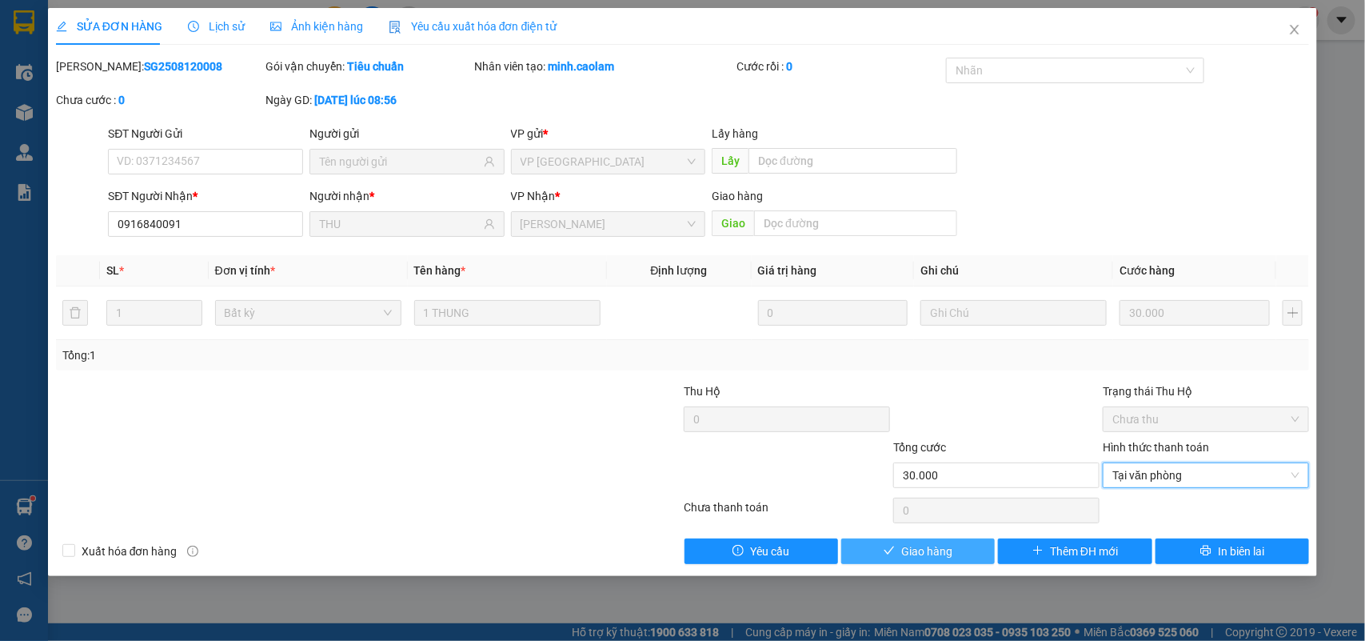
click at [940, 556] on span "Giao hàng" at bounding box center [926, 551] width 51 height 18
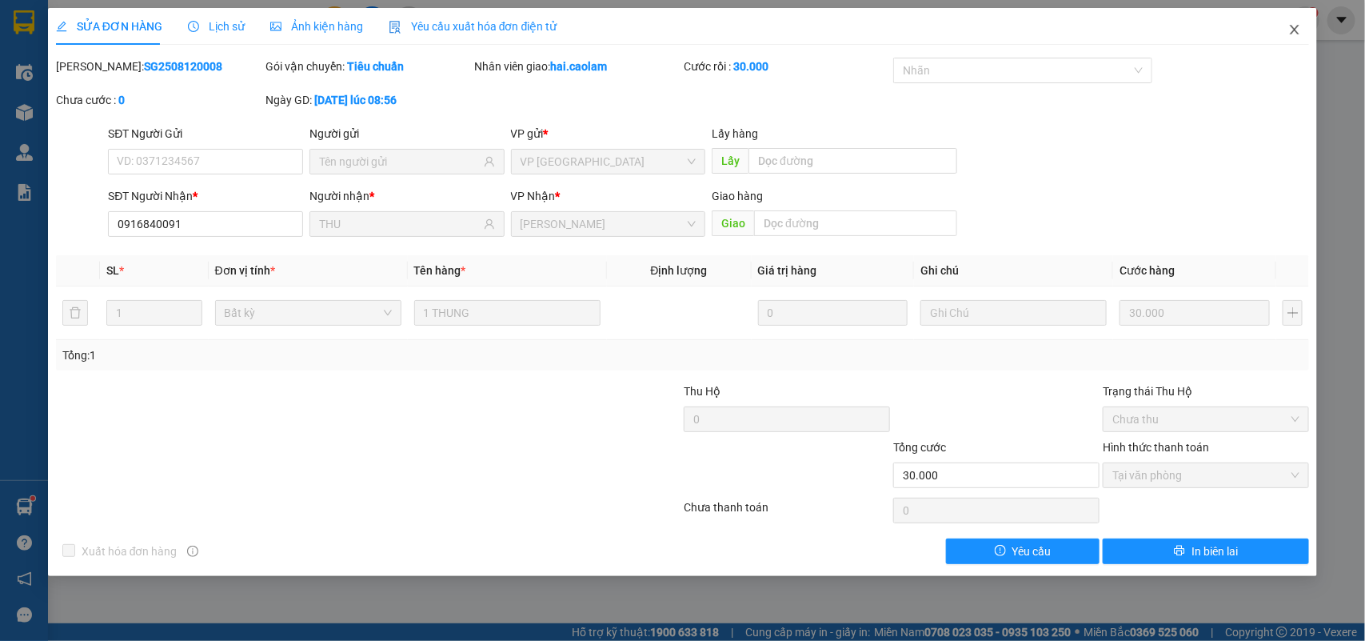
click at [1284, 8] on span "Close" at bounding box center [1295, 30] width 45 height 45
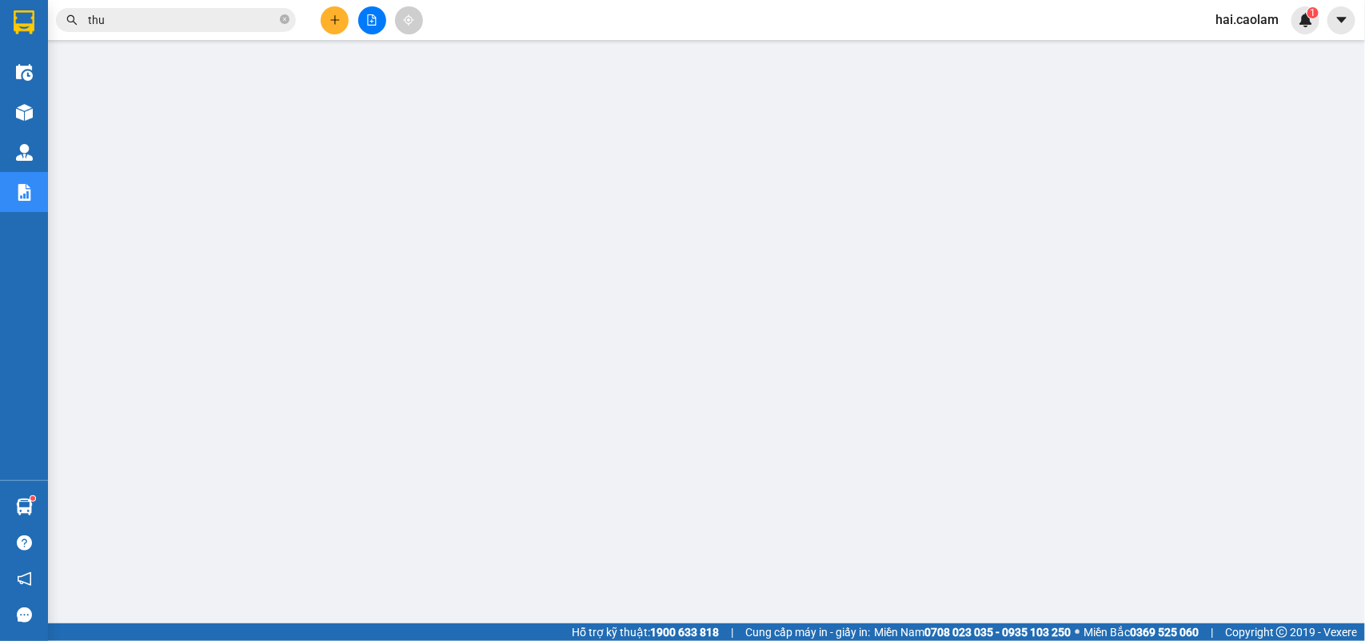
click at [206, 25] on input "thu" at bounding box center [182, 20] width 189 height 18
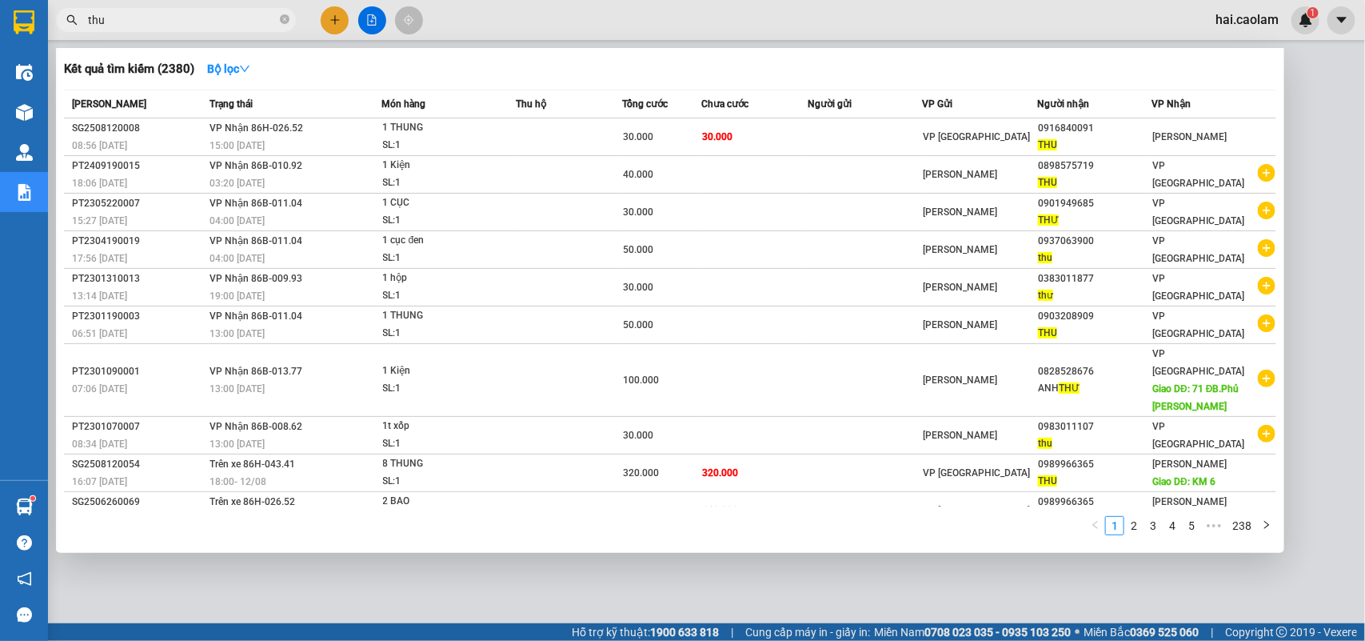
click at [206, 25] on input "thu" at bounding box center [182, 20] width 189 height 18
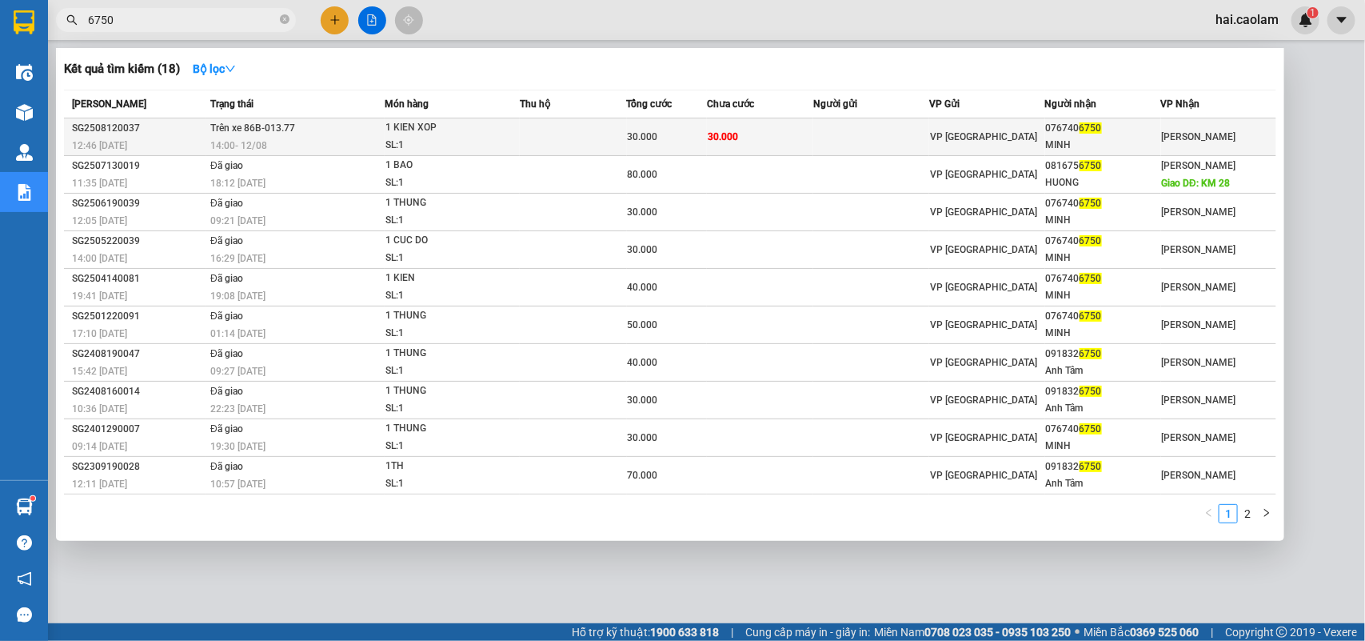
type input "6750"
click at [737, 145] on td "30.000" at bounding box center [760, 137] width 107 height 38
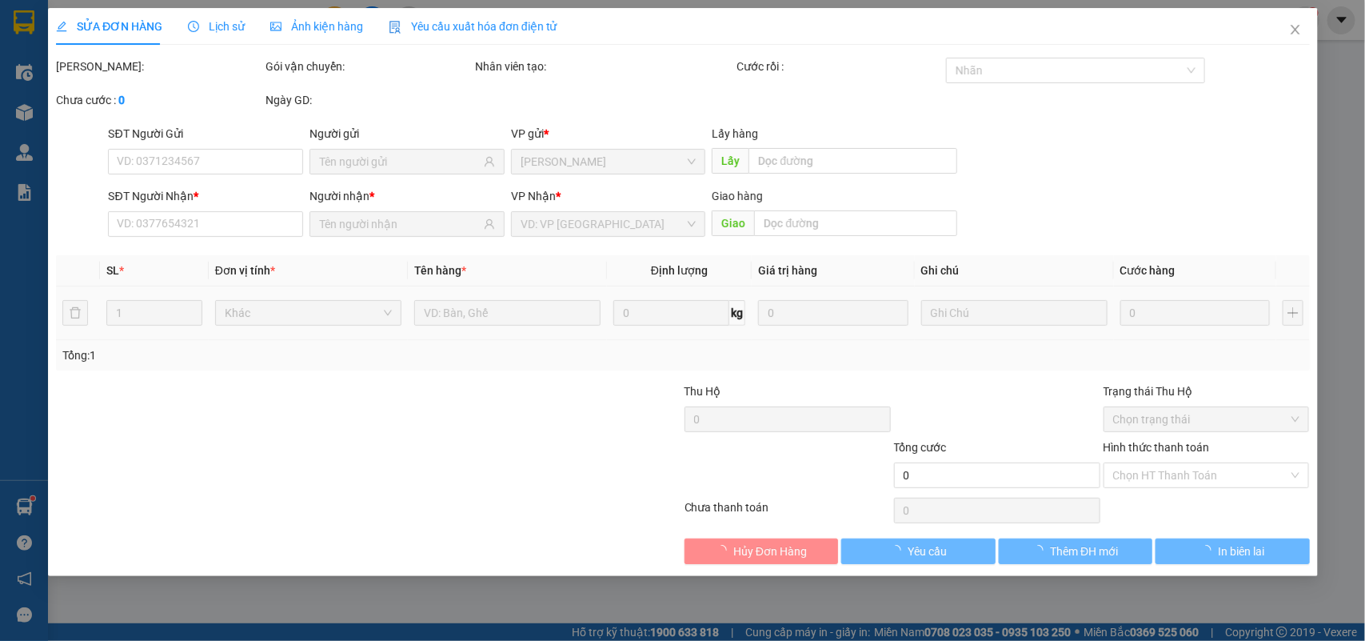
type input "0767406750"
type input "MINH"
type input "30.000"
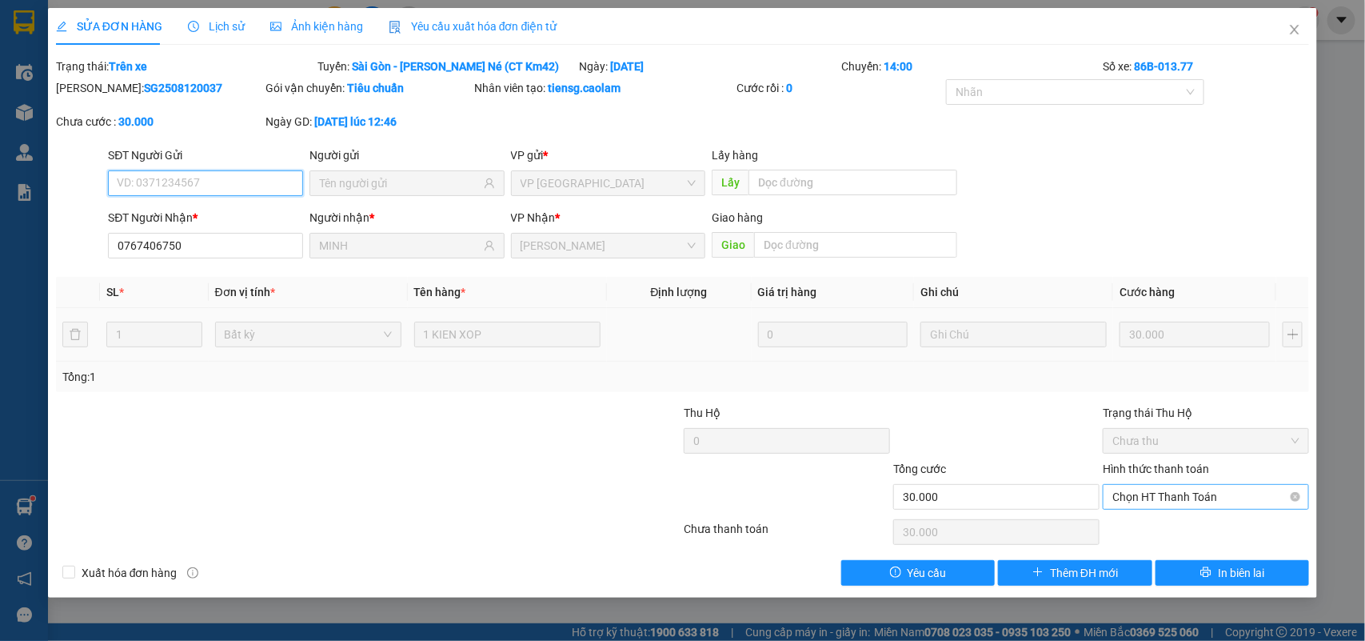
click at [1192, 484] on div "Chọn HT Thanh Toán" at bounding box center [1206, 497] width 206 height 26
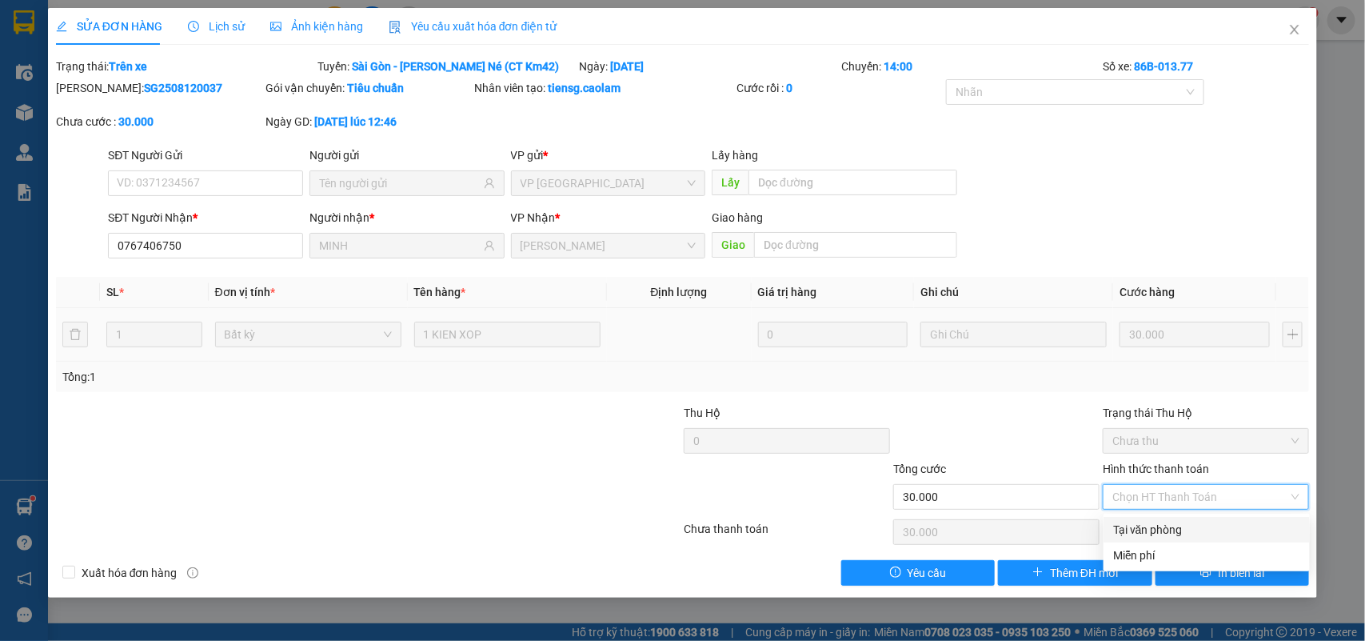
drag, startPoint x: 1164, startPoint y: 525, endPoint x: 877, endPoint y: 562, distance: 288.7
click at [1161, 525] on div "Tại văn phòng" at bounding box center [1206, 530] width 187 height 18
type input "0"
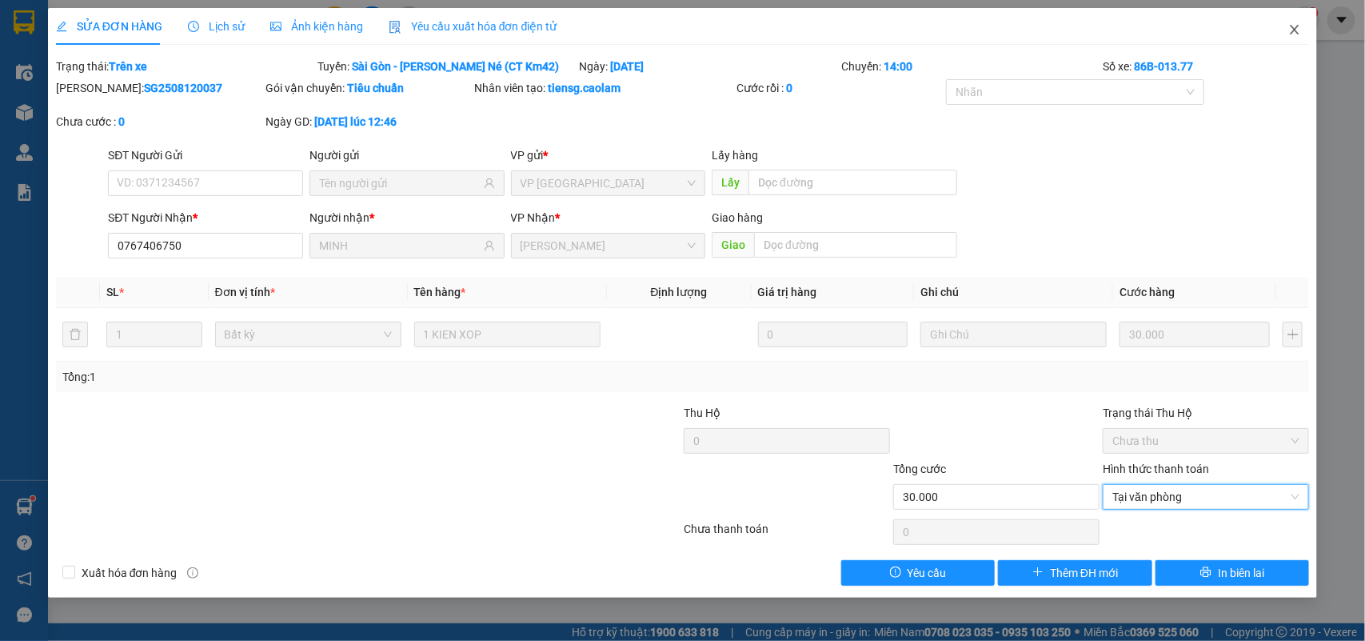
click at [1302, 20] on span "Close" at bounding box center [1295, 30] width 45 height 45
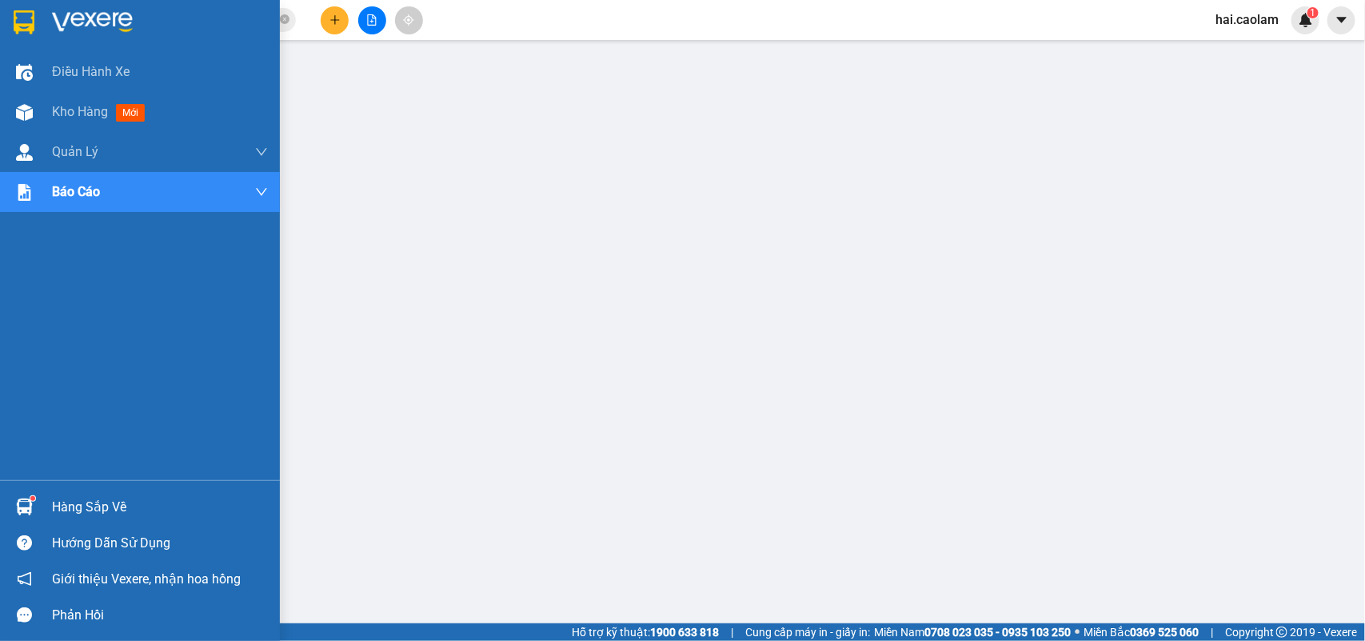
click at [61, 509] on div "Hàng sắp về" at bounding box center [160, 507] width 216 height 24
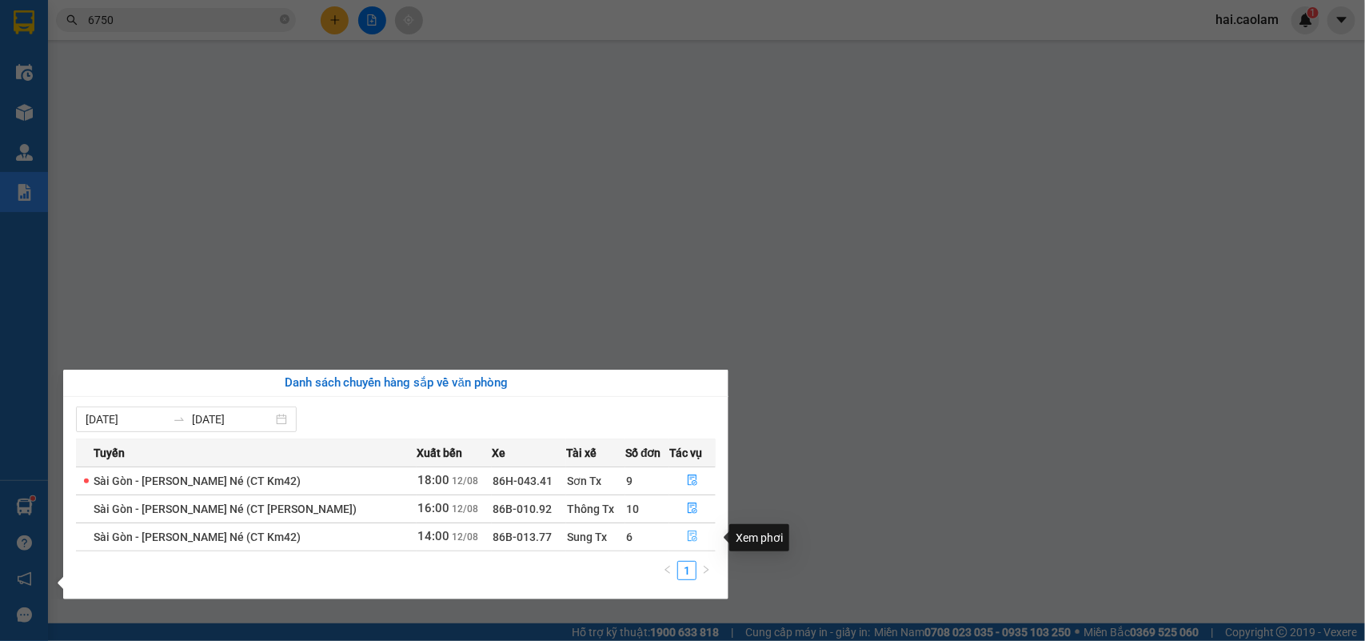
click at [692, 536] on icon "file-done" at bounding box center [692, 535] width 11 height 11
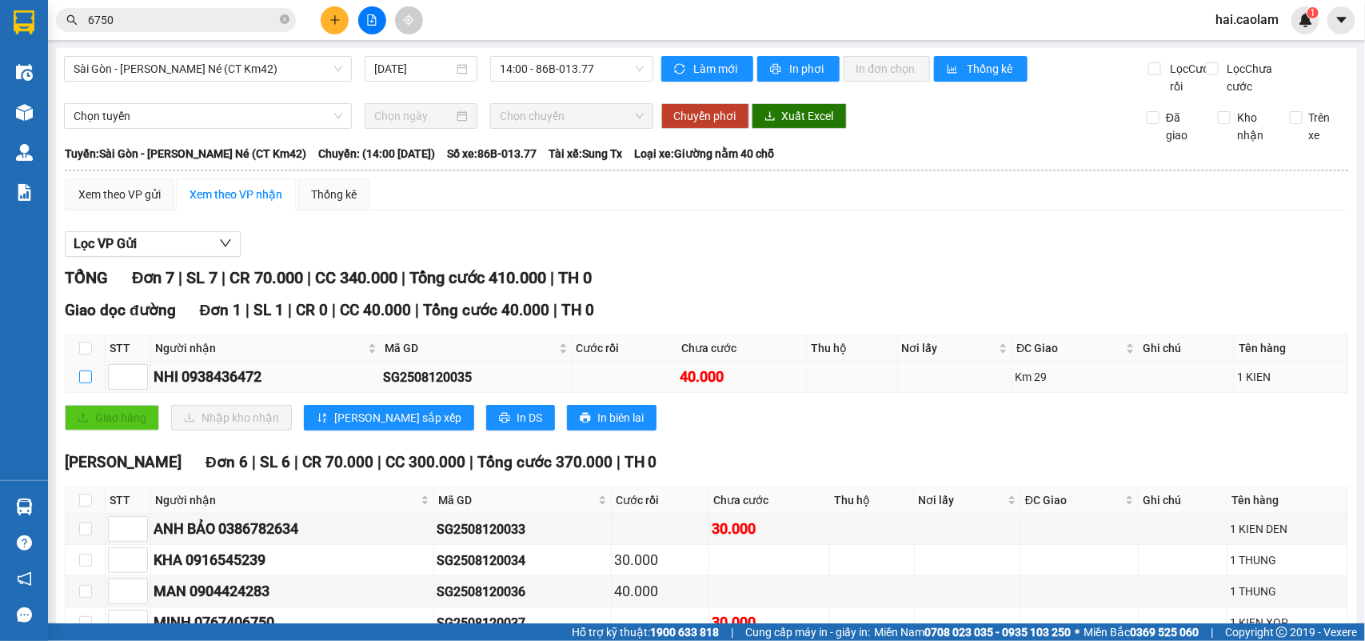
click at [88, 383] on input "checkbox" at bounding box center [85, 376] width 13 height 13
checkbox input "true"
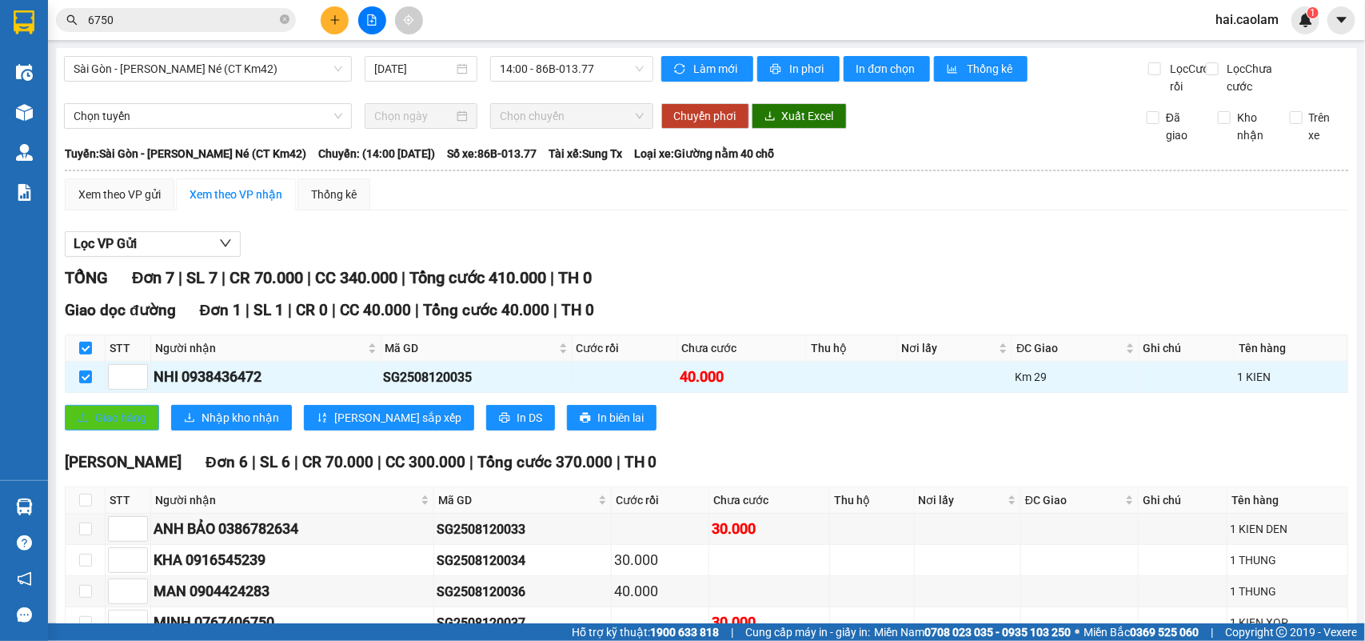
click at [106, 426] on span "Giao hàng" at bounding box center [120, 418] width 51 height 18
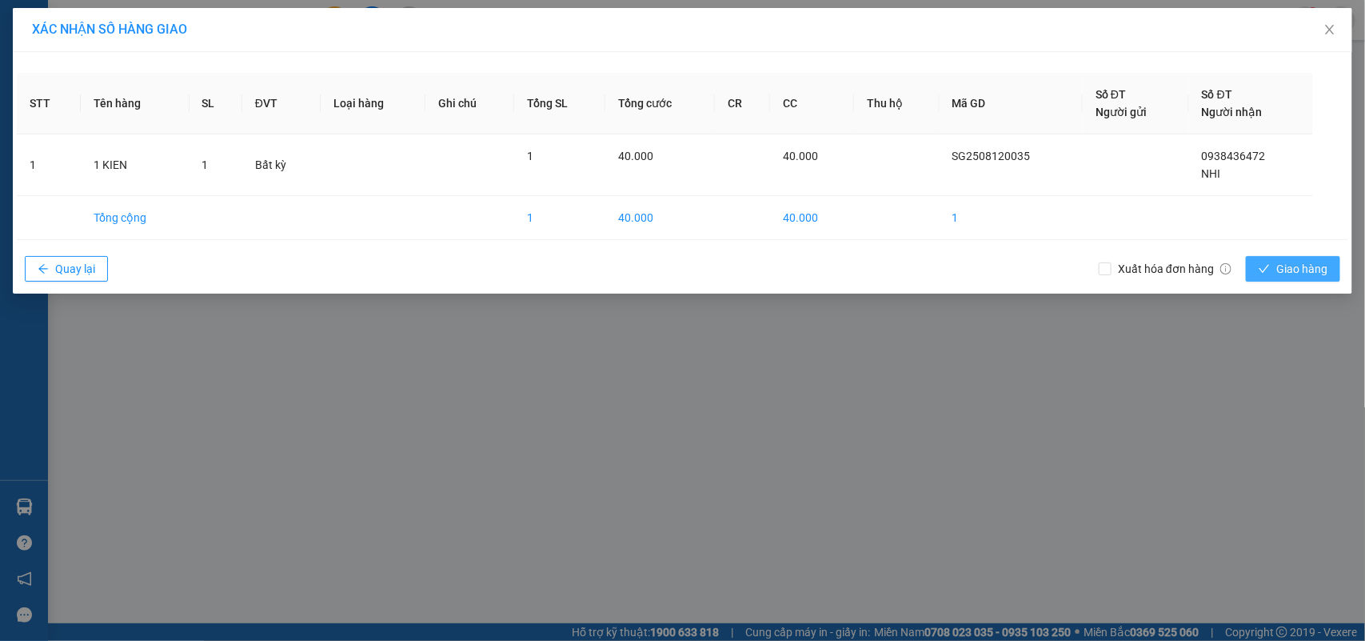
click at [1309, 269] on span "Giao hàng" at bounding box center [1302, 269] width 51 height 18
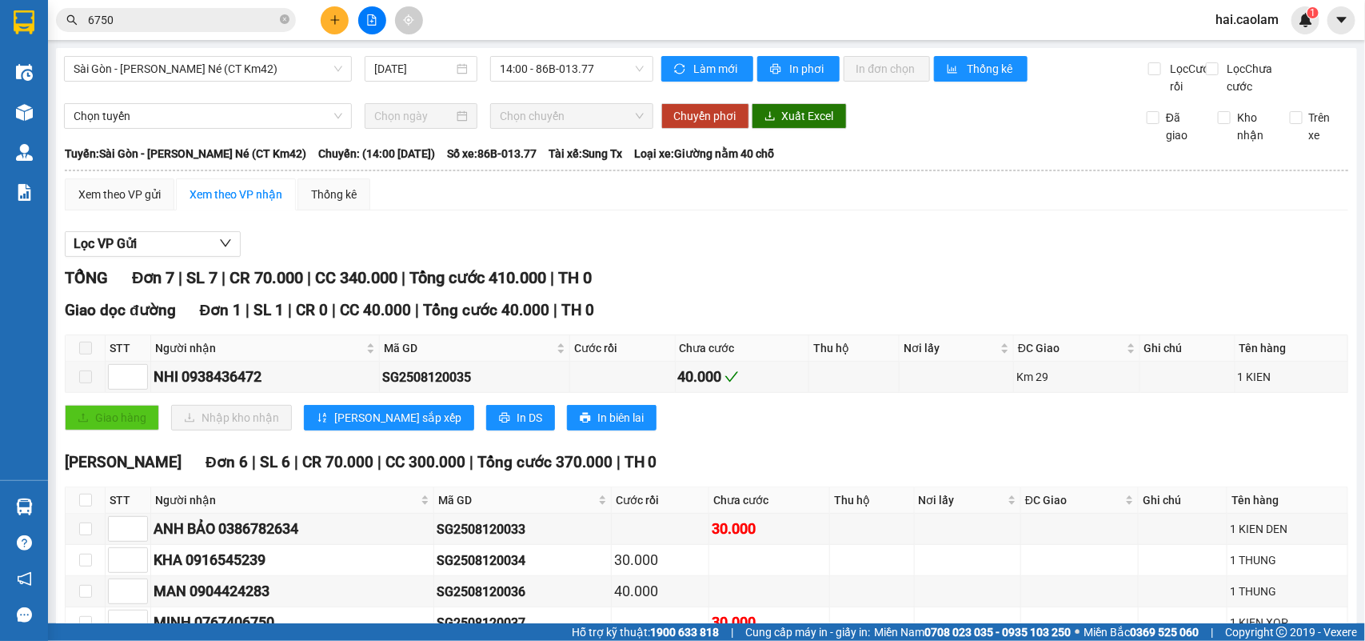
click at [1034, 256] on div "Lọc VP Gửi" at bounding box center [707, 244] width 1284 height 26
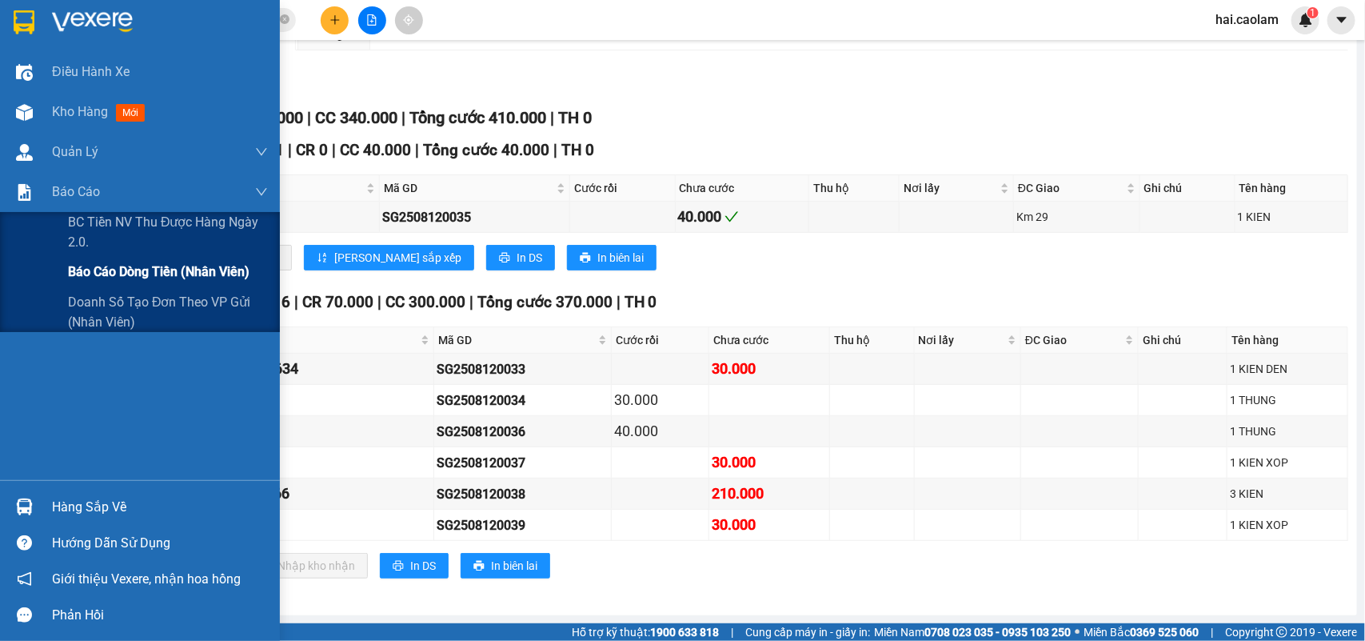
click at [50, 265] on div "Báo cáo dòng tiền (nhân viên)" at bounding box center [140, 272] width 280 height 40
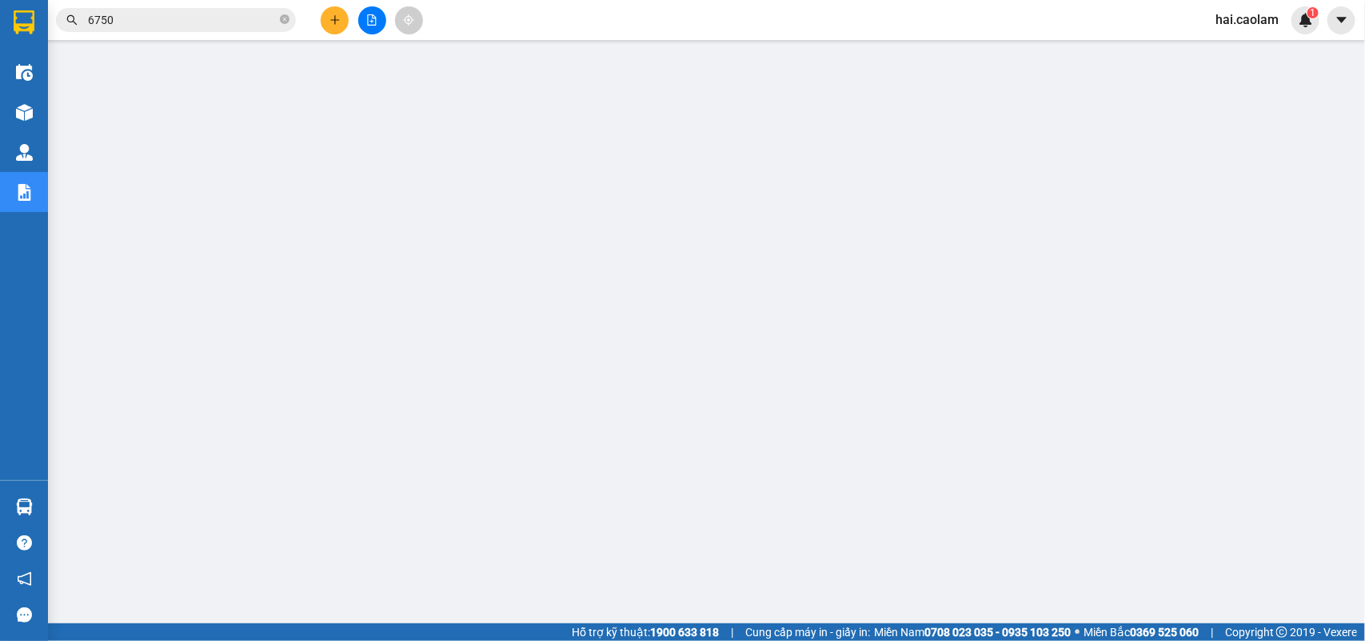
scroll to position [153, 0]
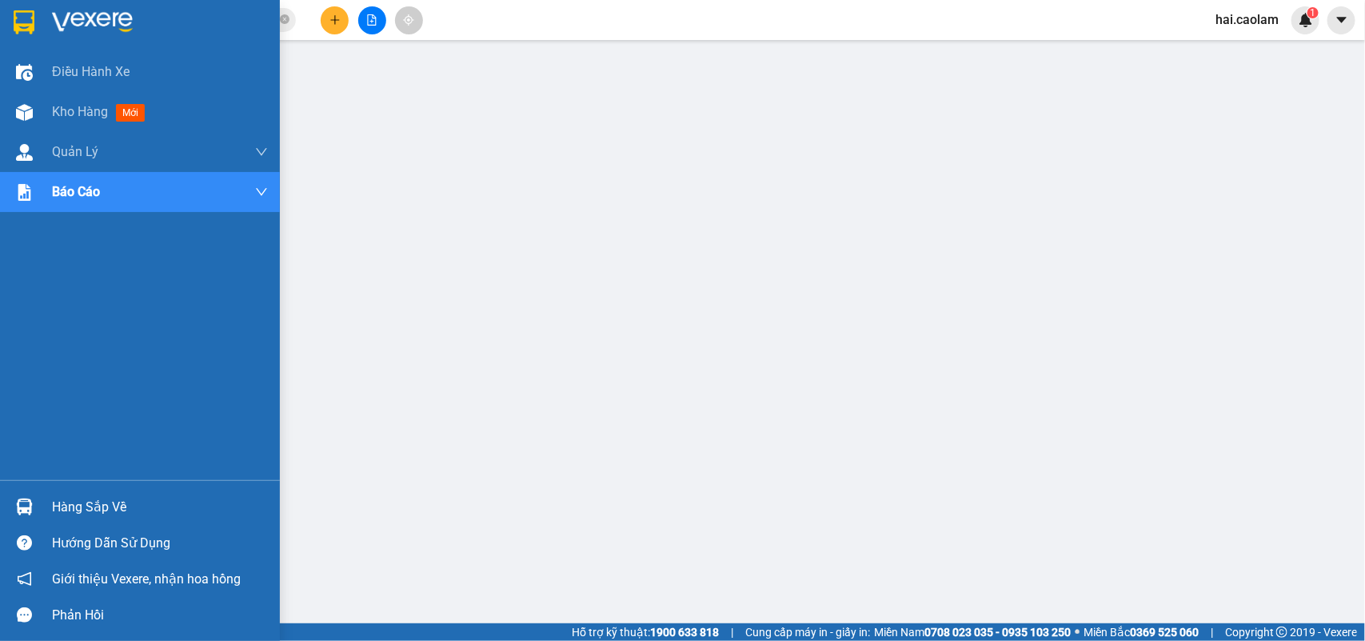
click at [18, 501] on img at bounding box center [24, 506] width 17 height 17
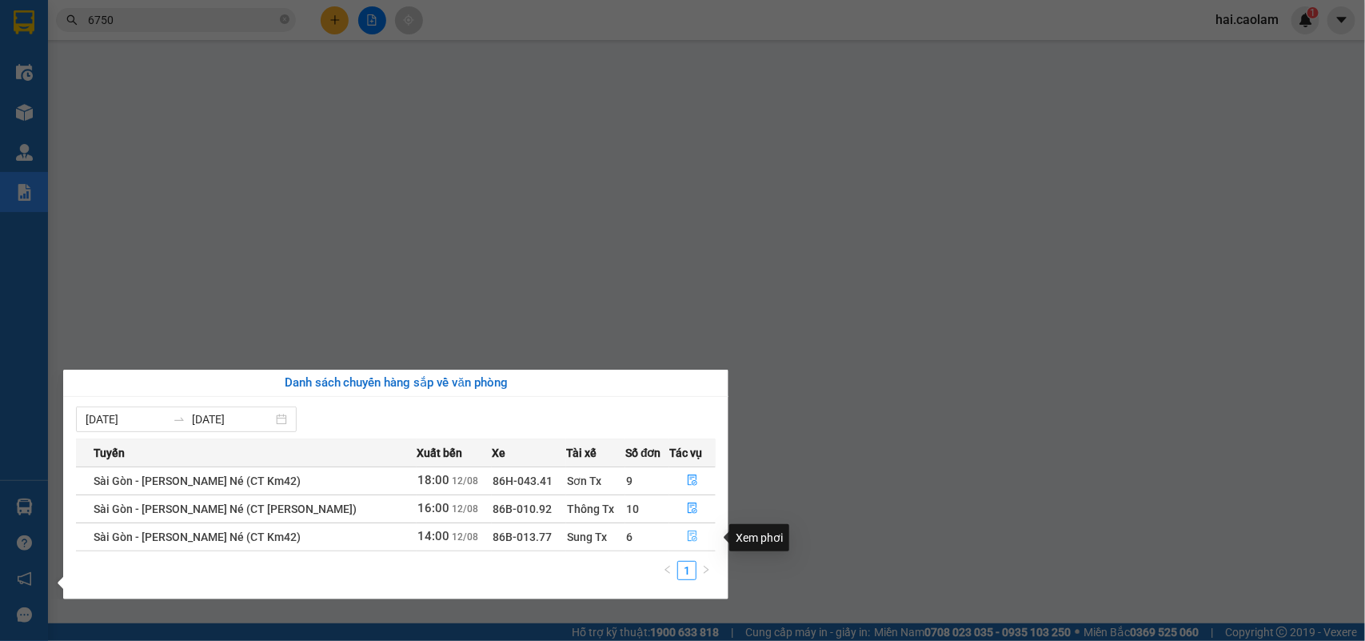
click at [684, 533] on button "button" at bounding box center [692, 537] width 45 height 26
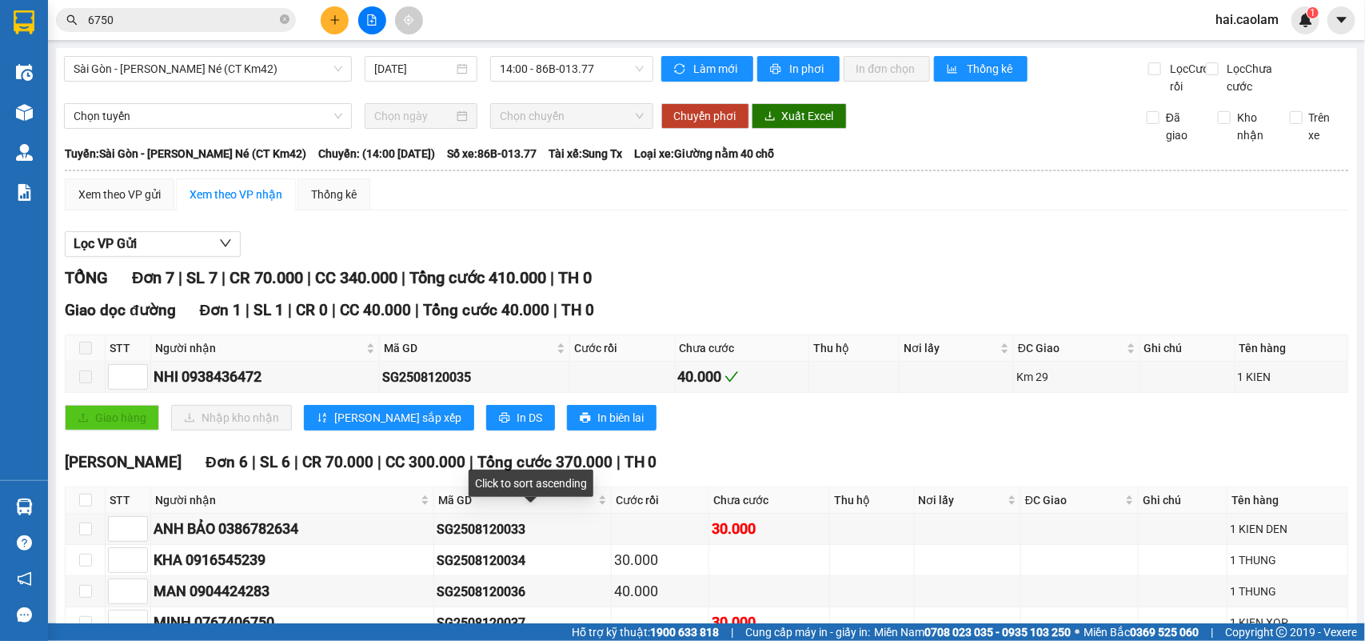
scroll to position [184, 0]
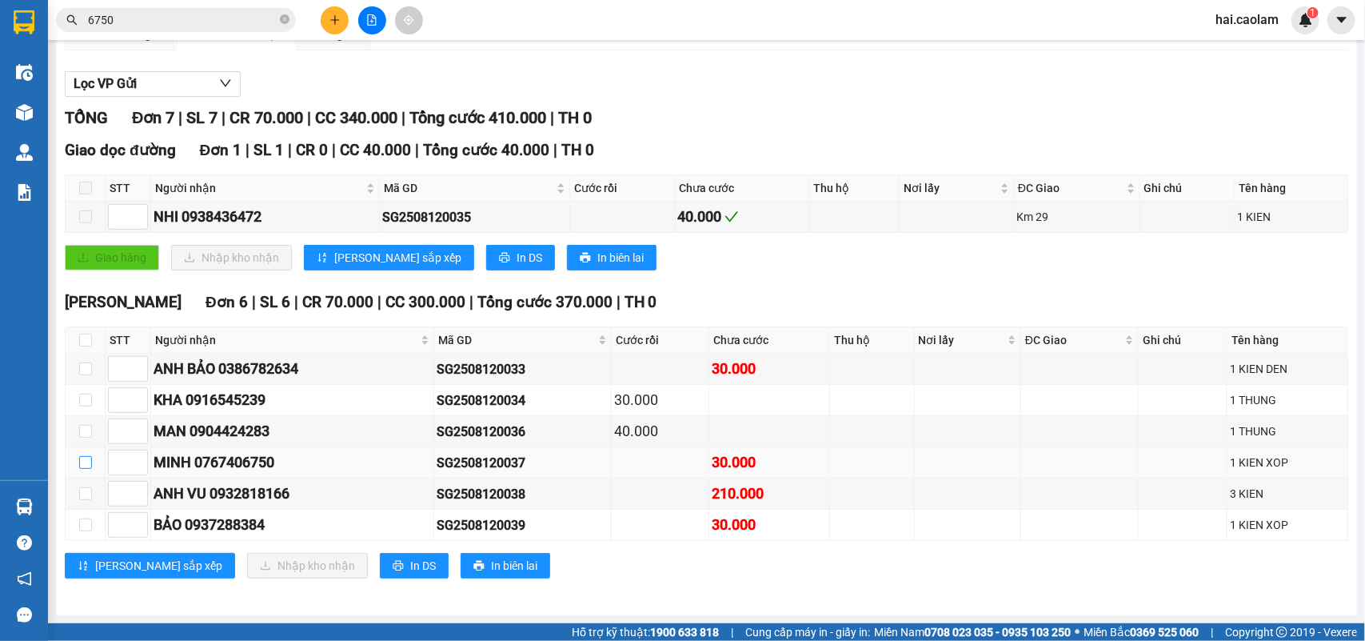
click at [82, 466] on input "checkbox" at bounding box center [85, 462] width 13 height 13
checkbox input "true"
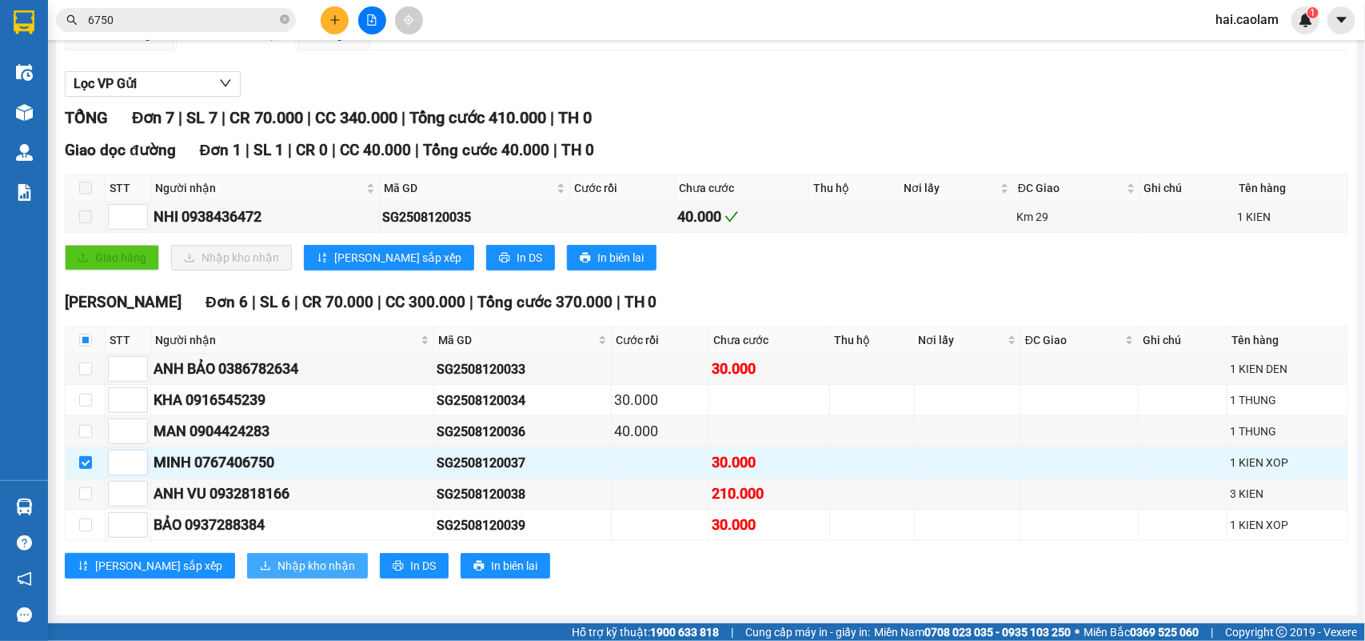
click at [278, 570] on span "Nhập kho nhận" at bounding box center [317, 566] width 78 height 18
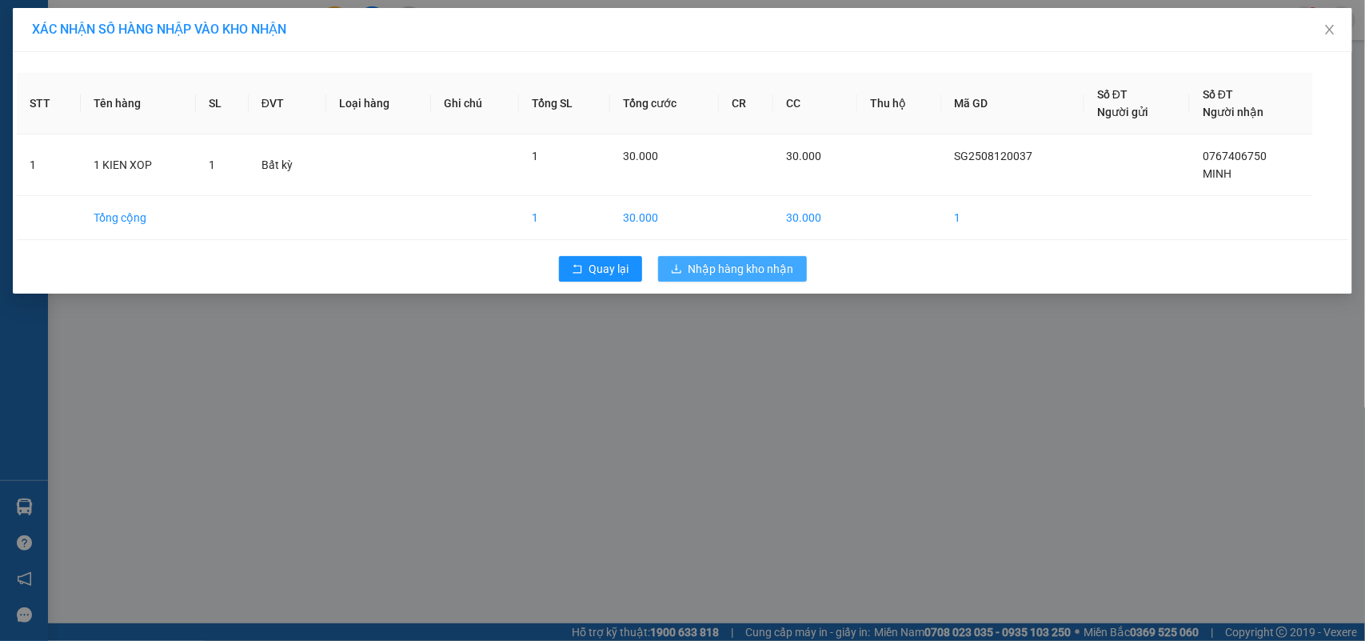
click at [753, 278] on span "Nhập hàng kho nhận" at bounding box center [742, 269] width 106 height 18
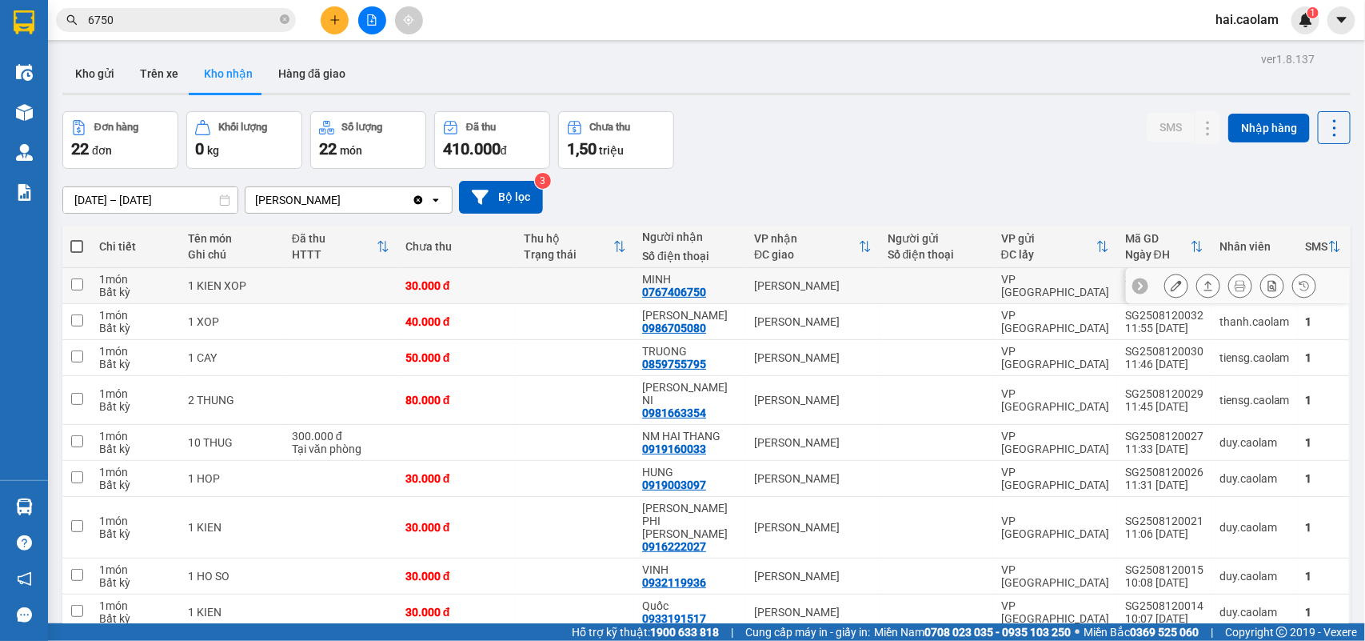
click at [793, 288] on div "VP [PERSON_NAME]" at bounding box center [813, 285] width 118 height 13
checkbox input "true"
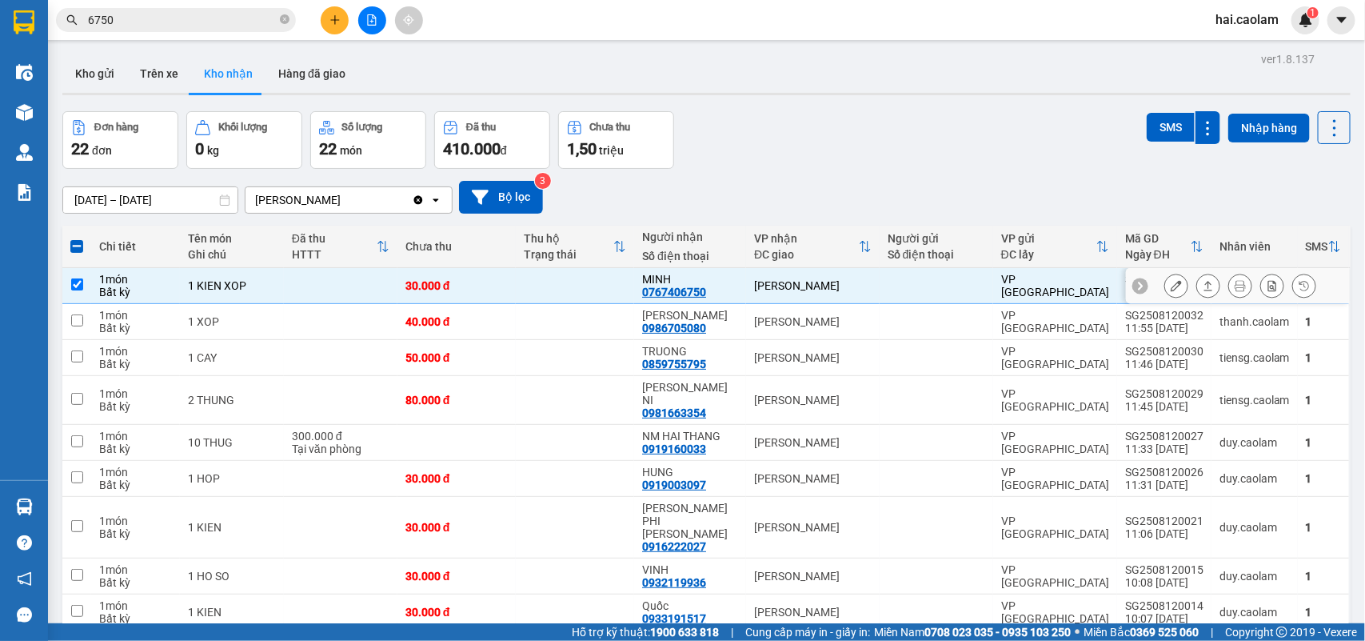
click at [1171, 289] on icon at bounding box center [1176, 285] width 11 height 11
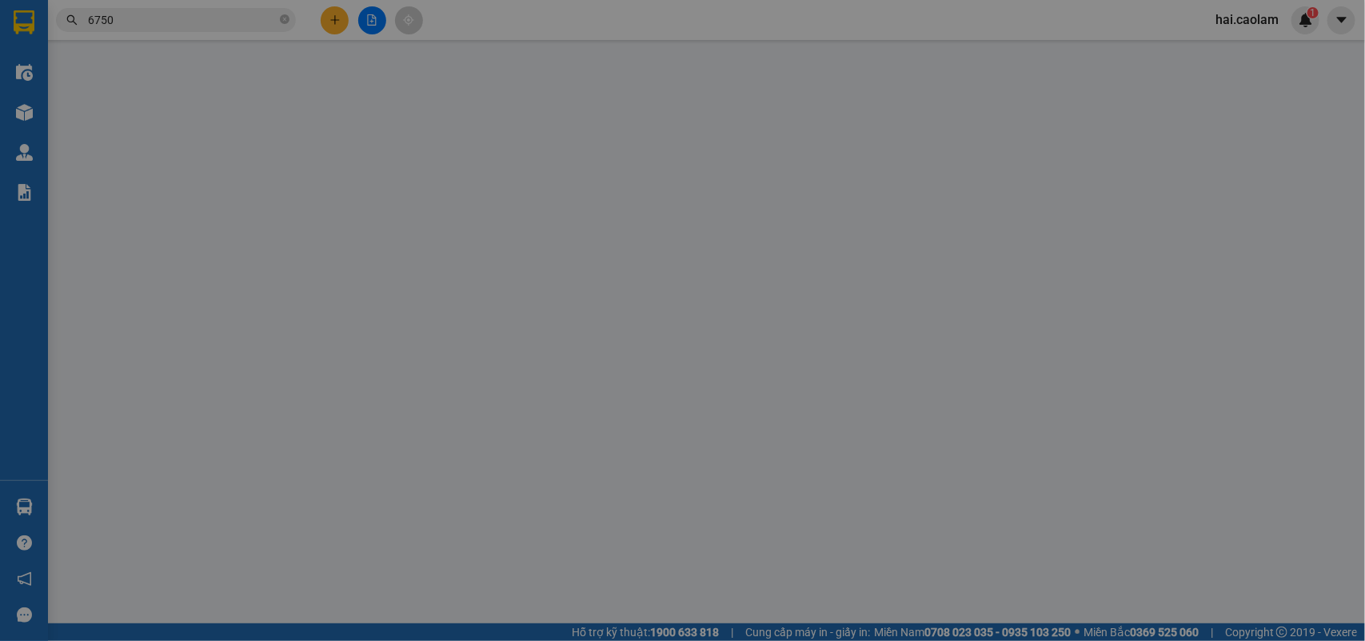
type input "0767406750"
type input "MINH"
type input "30.000"
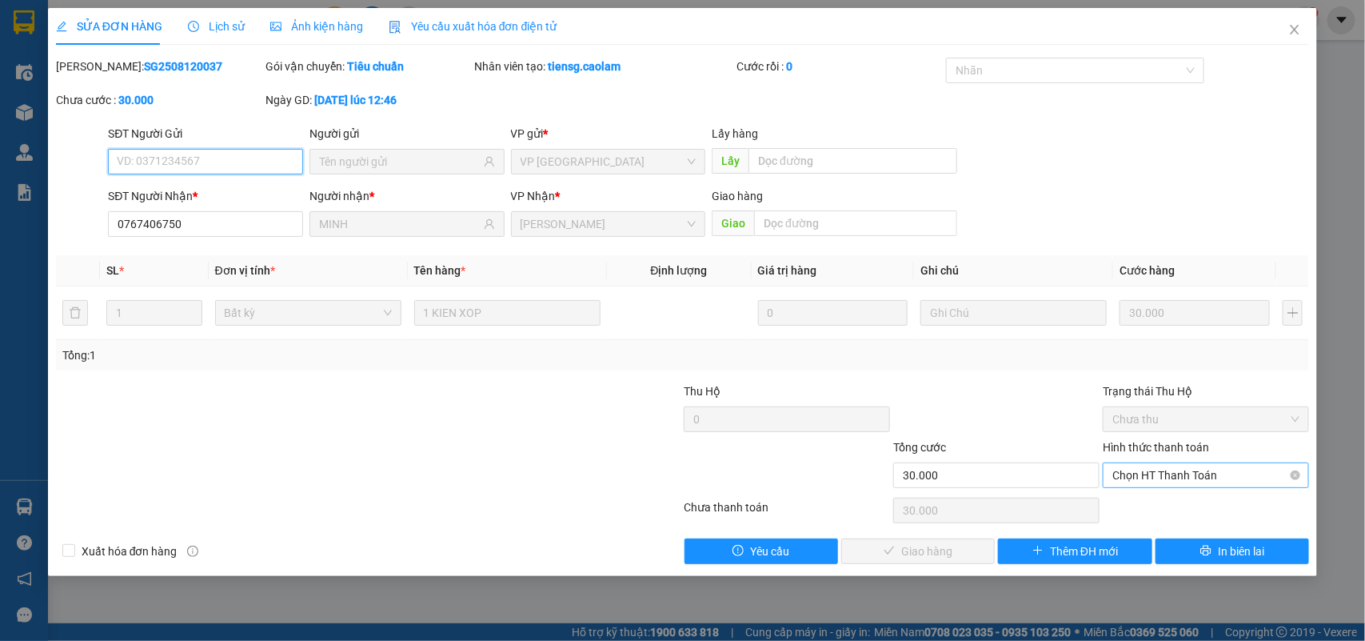
click at [1148, 477] on span "Chọn HT Thanh Toán" at bounding box center [1206, 475] width 187 height 24
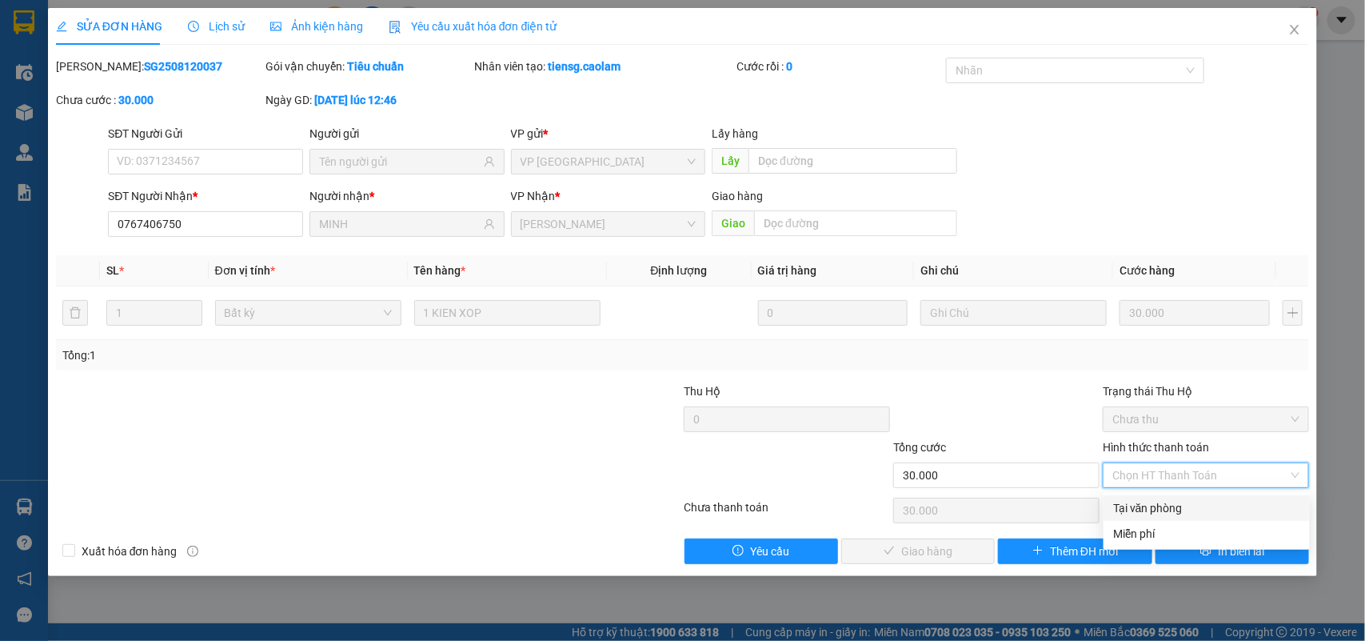
click at [1154, 502] on div "Tại văn phòng" at bounding box center [1206, 508] width 187 height 18
type input "0"
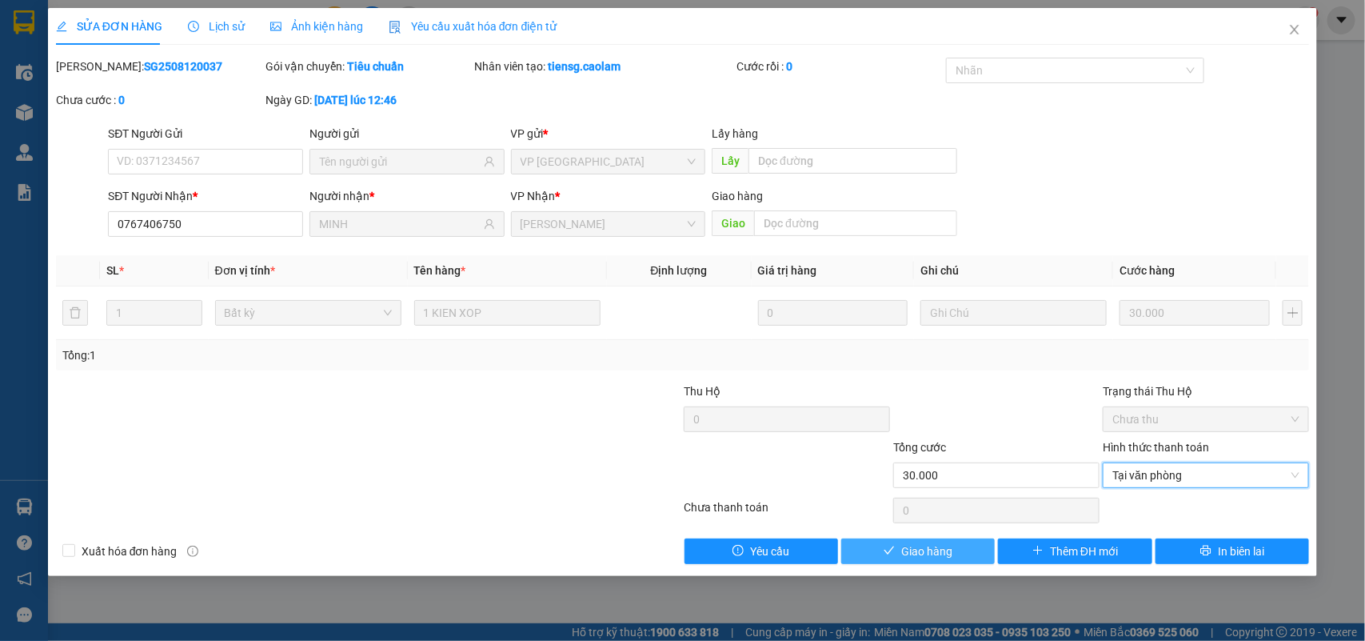
click at [945, 554] on span "Giao hàng" at bounding box center [926, 551] width 51 height 18
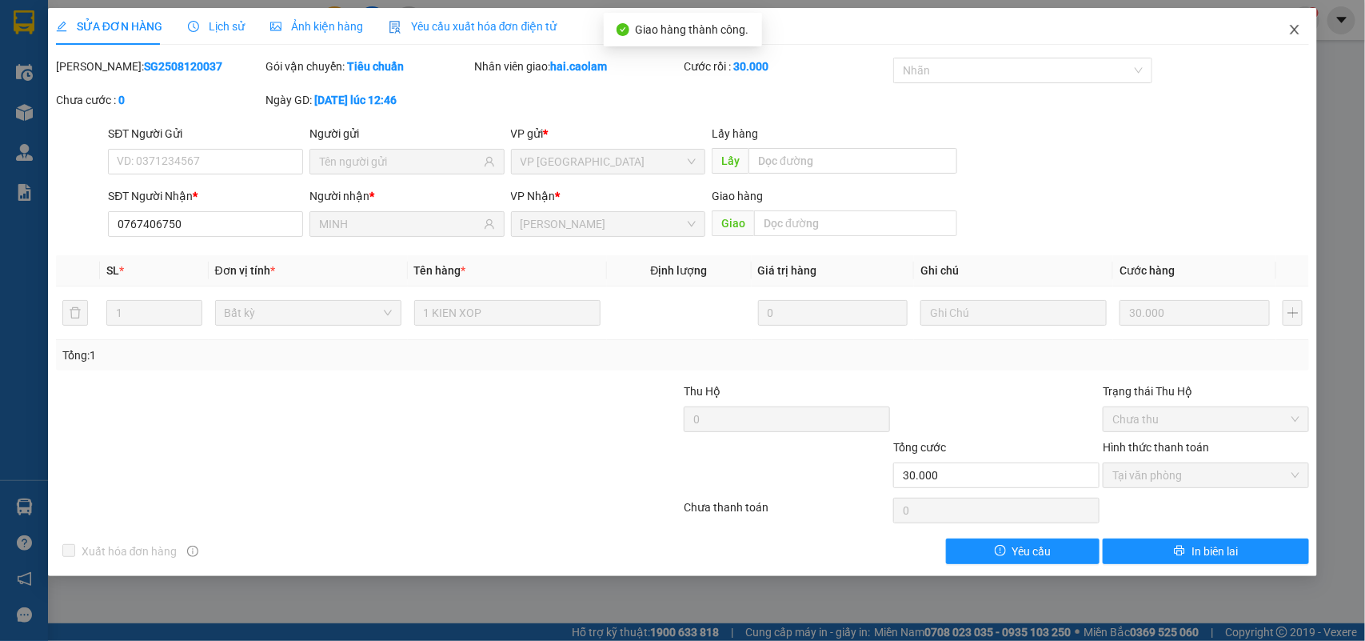
click at [1285, 30] on span "Close" at bounding box center [1295, 30] width 45 height 45
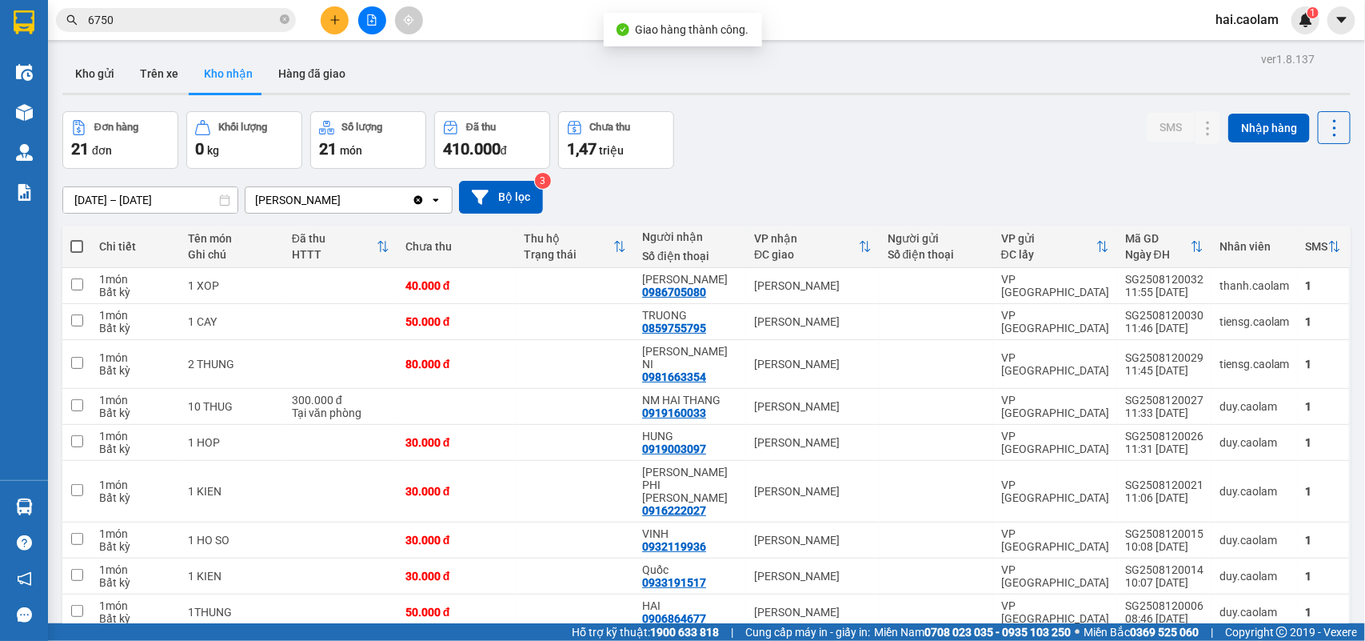
click at [889, 173] on div "[DATE] – [DATE] Press the down arrow key to interact with the calendar and sele…" at bounding box center [706, 197] width 1289 height 57
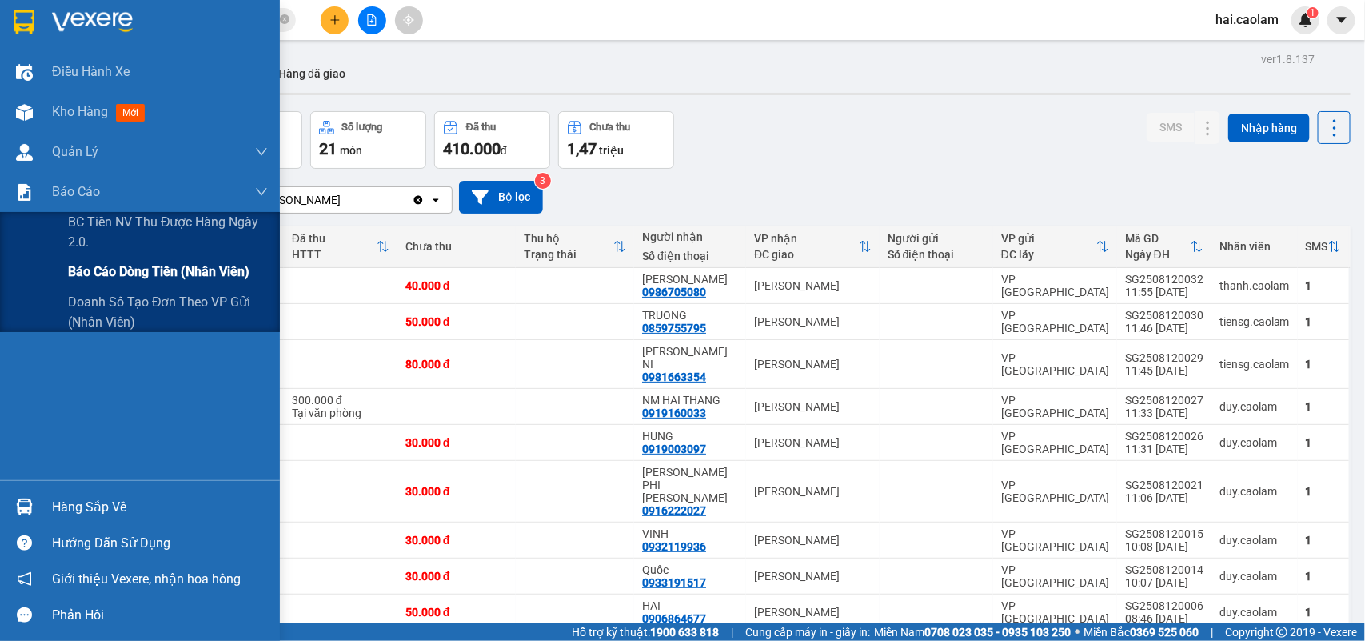
click at [42, 277] on div "Báo cáo dòng tiền (nhân viên)" at bounding box center [140, 272] width 280 height 40
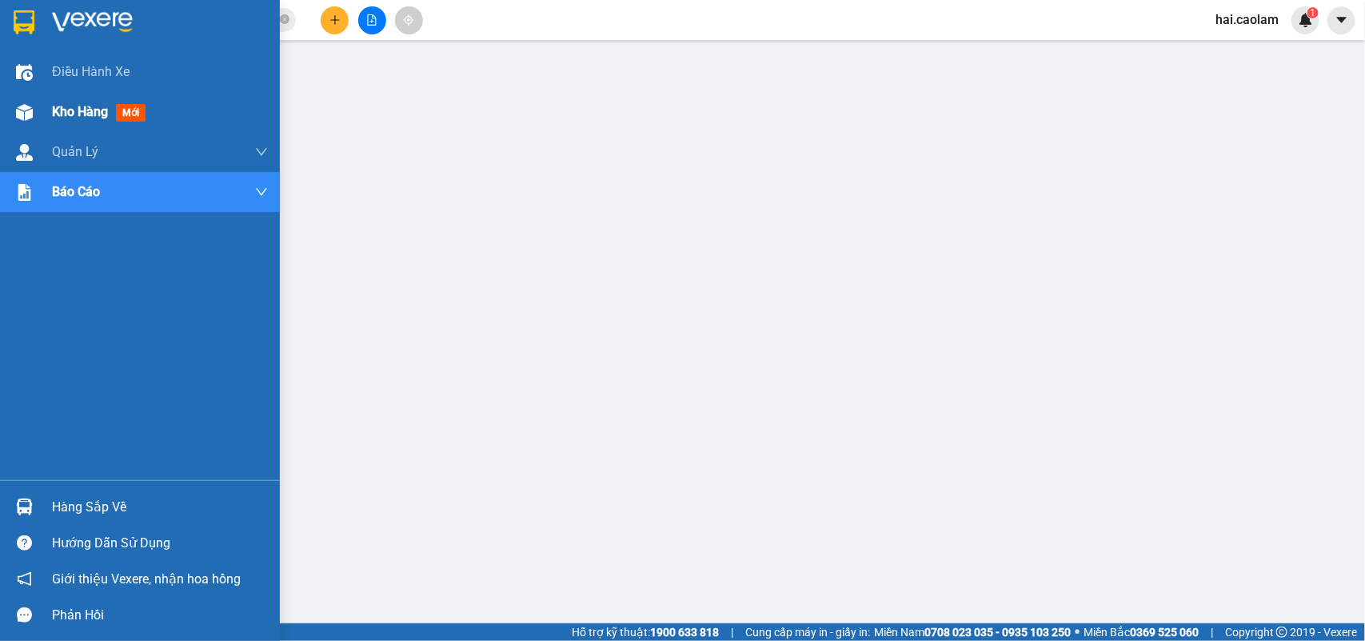
click at [32, 124] on div at bounding box center [24, 112] width 28 height 28
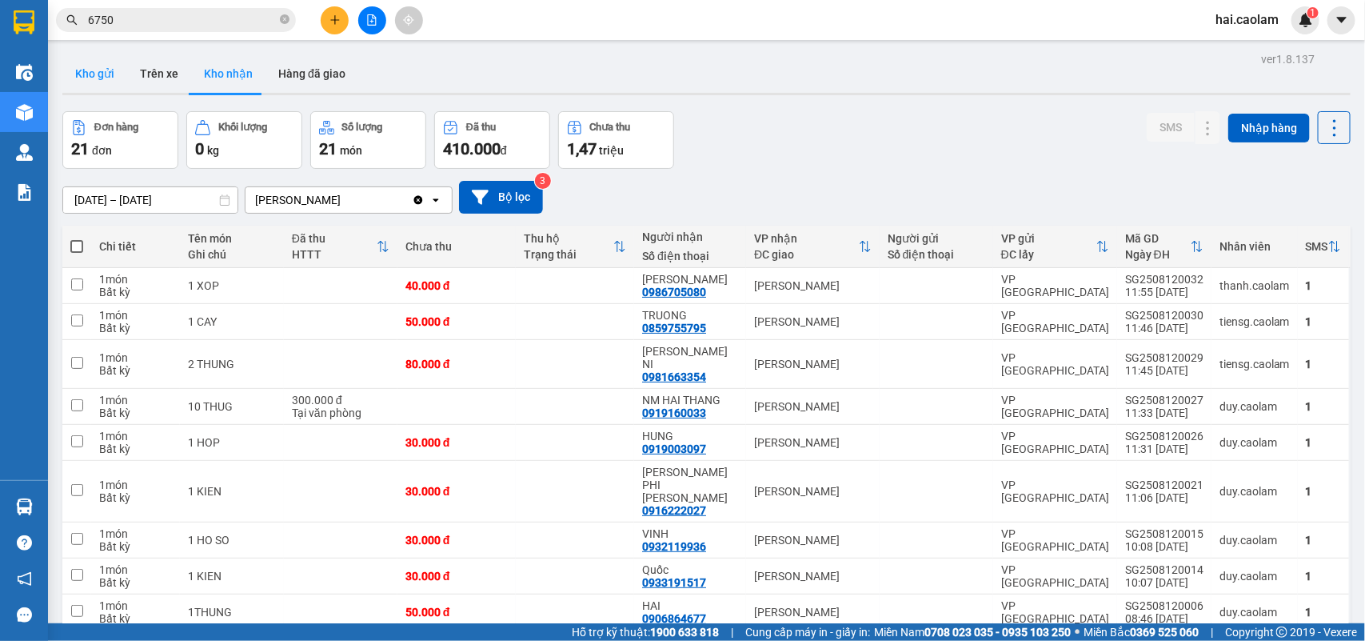
click at [94, 85] on button "Kho gửi" at bounding box center [94, 73] width 65 height 38
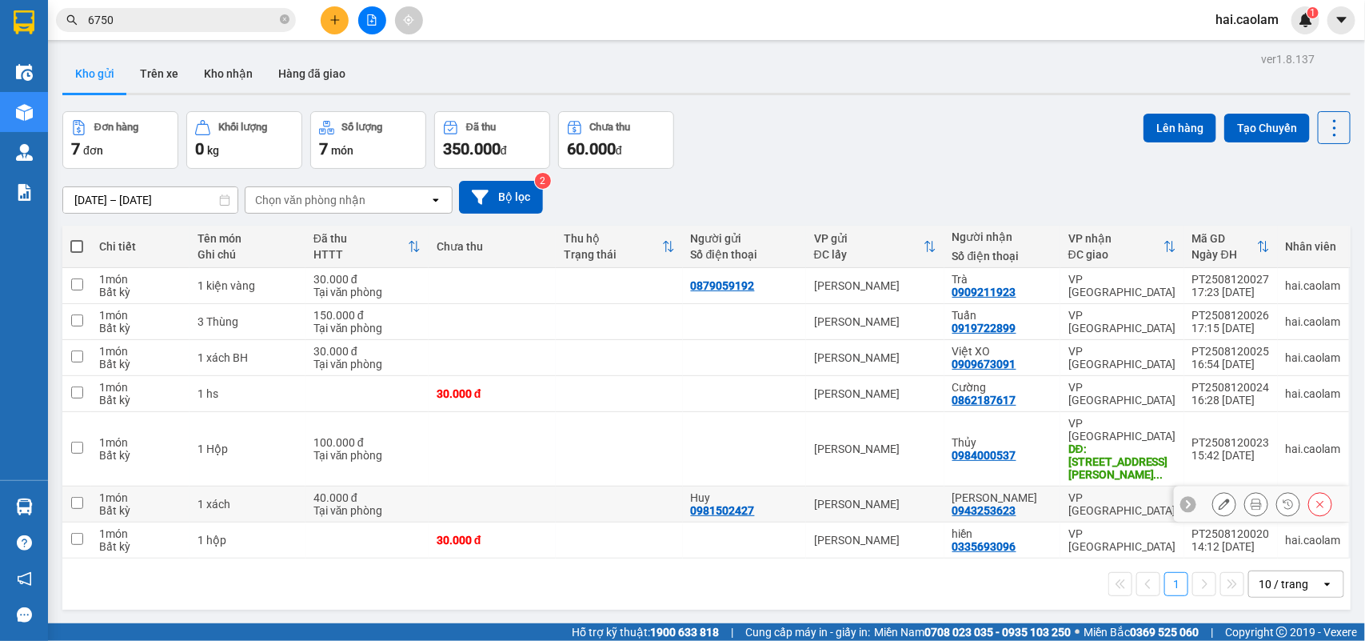
drag, startPoint x: 366, startPoint y: 481, endPoint x: 333, endPoint y: 518, distance: 50.4
click at [366, 504] on div "Tại văn phòng" at bounding box center [367, 510] width 107 height 13
checkbox input "true"
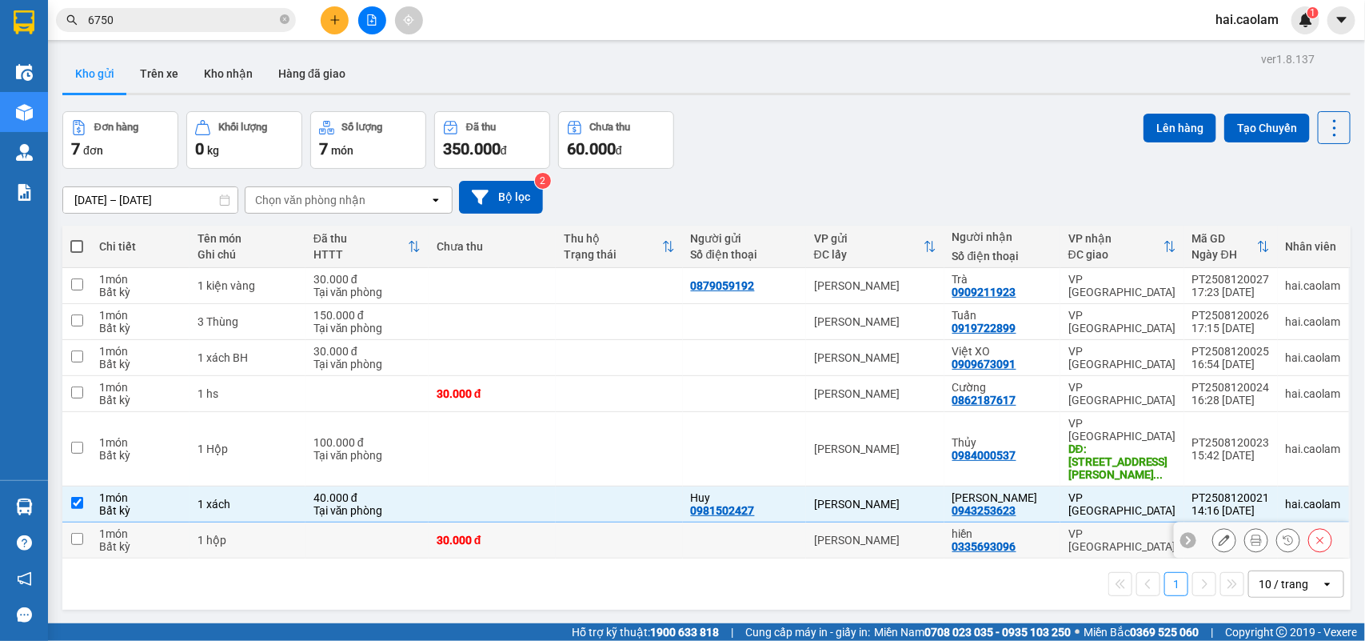
click at [333, 522] on td at bounding box center [367, 540] width 123 height 36
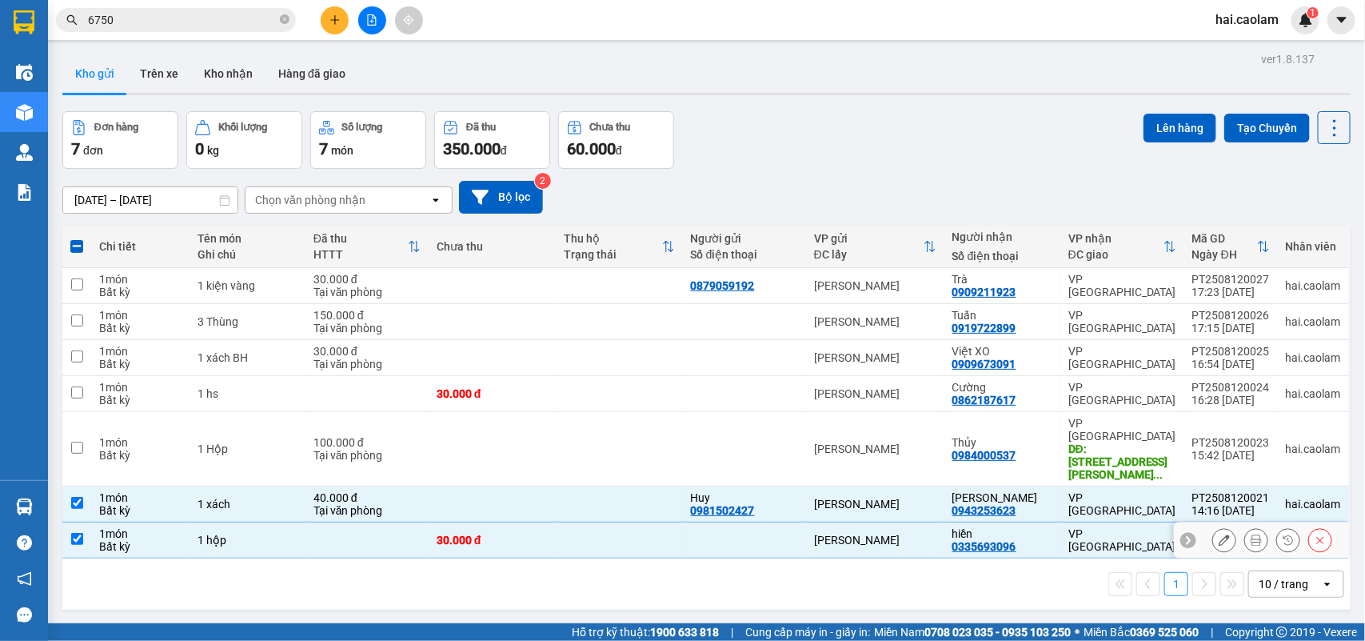
click at [568, 522] on td at bounding box center [619, 540] width 127 height 36
checkbox input "false"
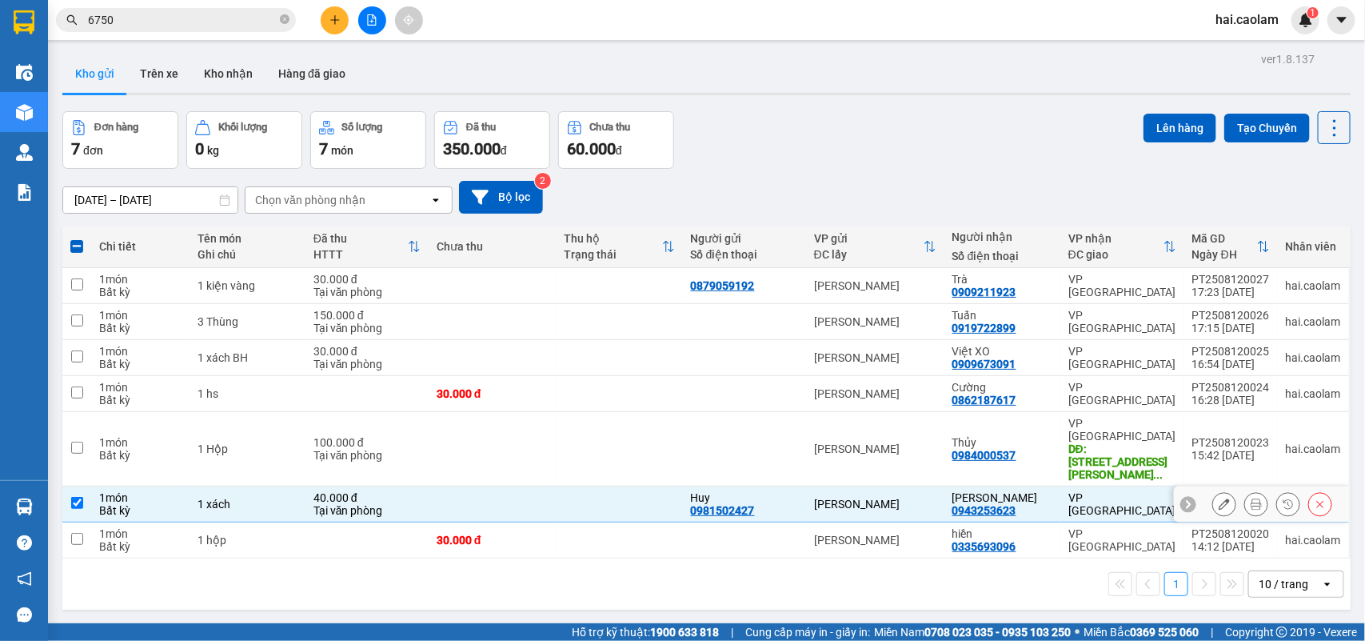
click at [565, 486] on td at bounding box center [619, 504] width 127 height 36
checkbox input "false"
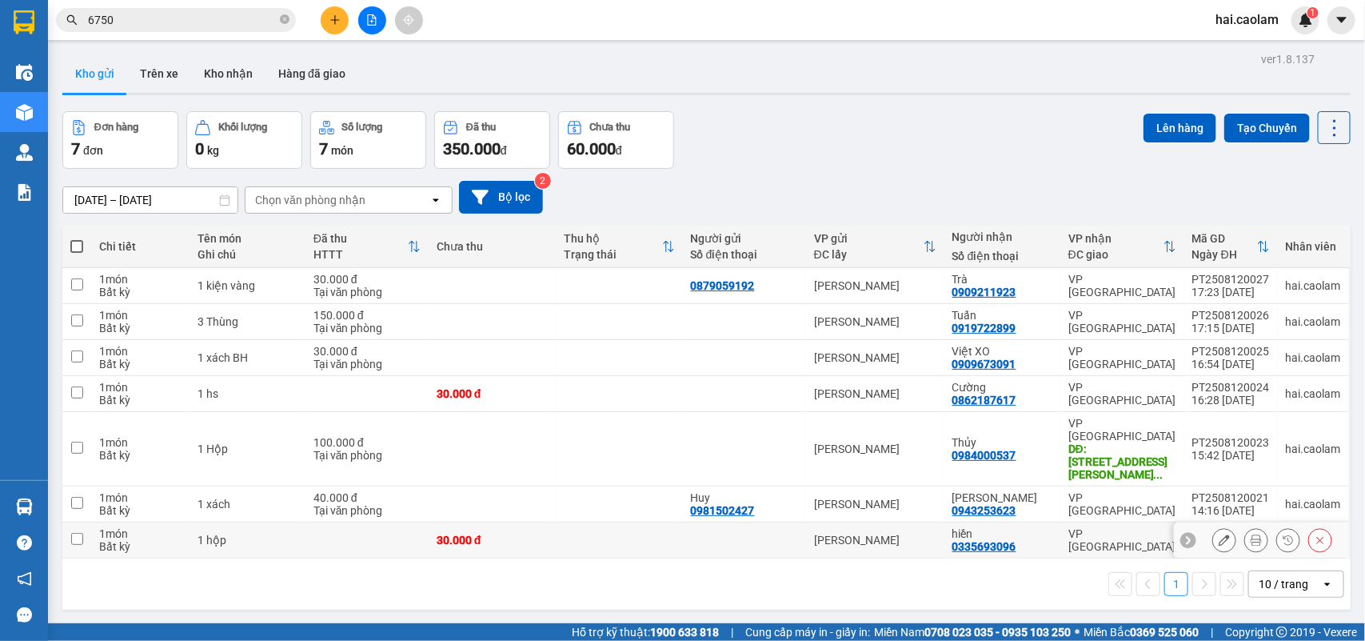
click at [522, 534] on div "30.000 đ" at bounding box center [492, 540] width 111 height 13
checkbox input "true"
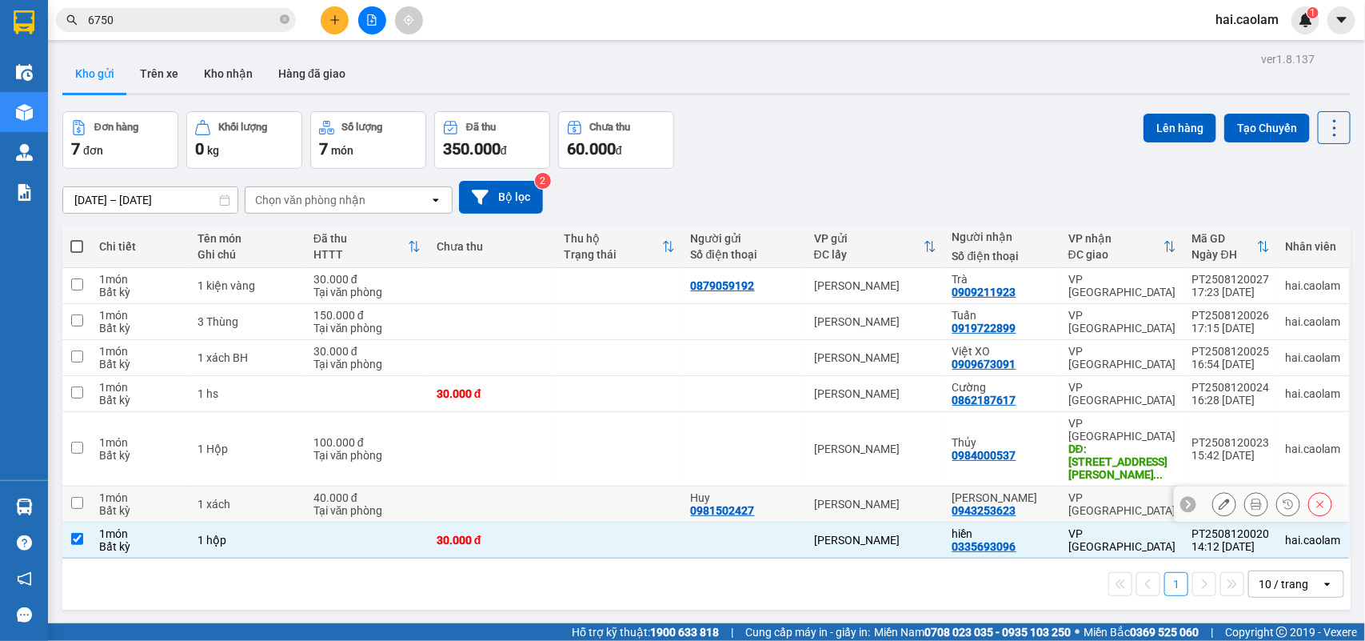
click at [522, 486] on td at bounding box center [492, 504] width 127 height 36
checkbox input "true"
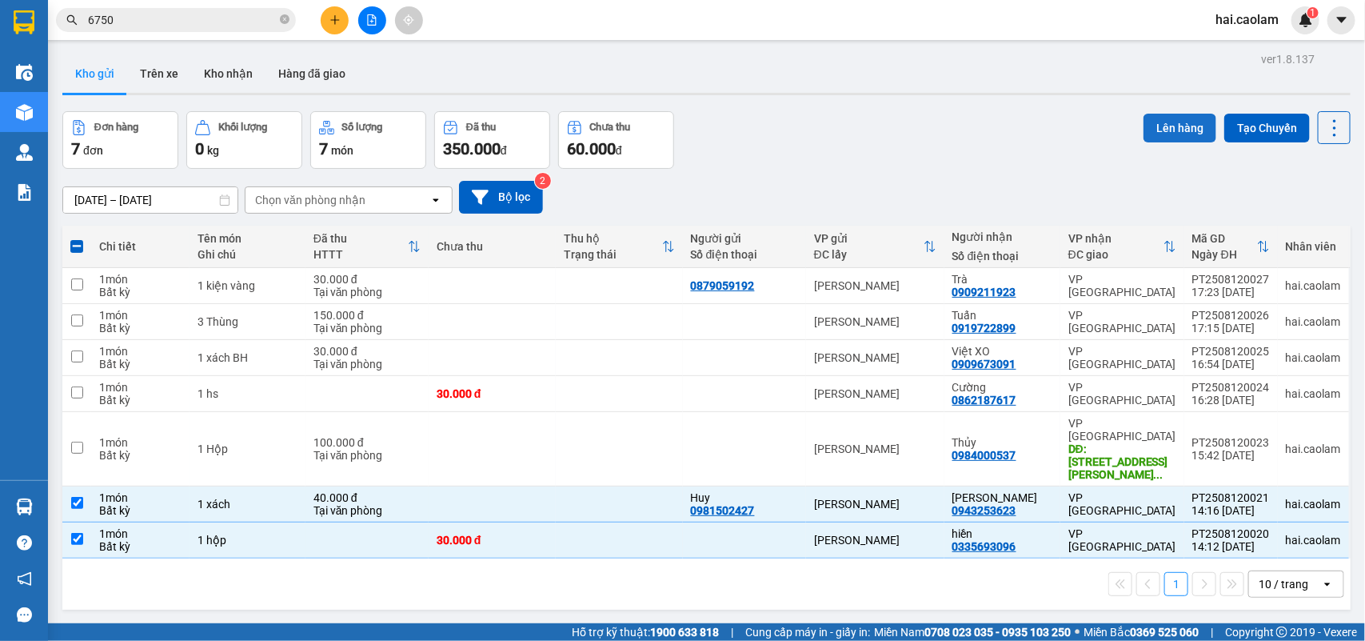
click at [1153, 132] on button "Lên hàng" at bounding box center [1180, 128] width 73 height 29
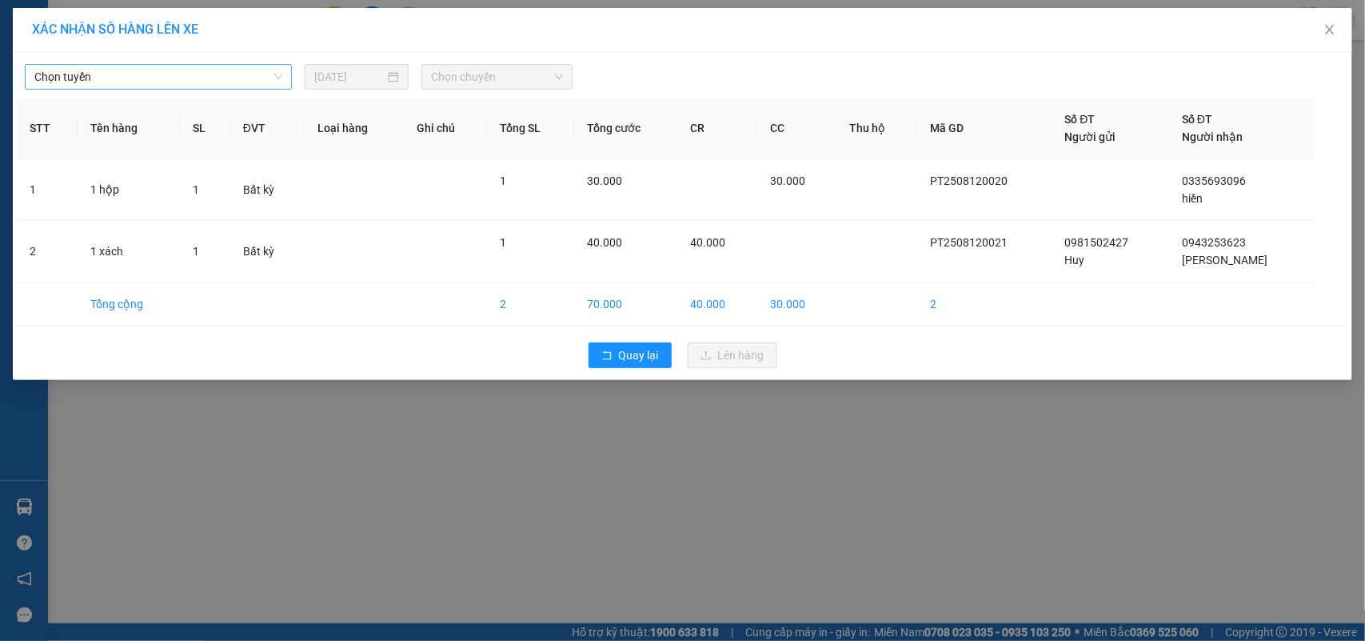
click at [240, 78] on span "Chọn tuyến" at bounding box center [158, 77] width 248 height 24
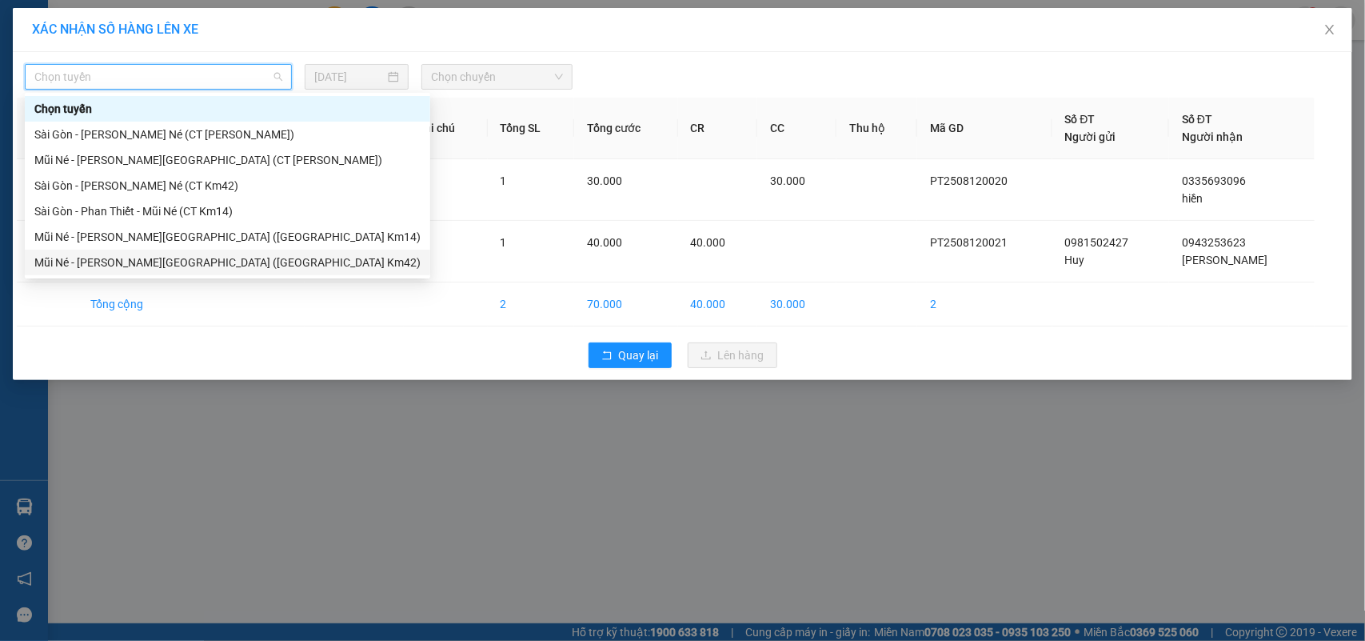
click at [146, 254] on div "Mũi Né - Phan Thiết - [GEOGRAPHIC_DATA] ([GEOGRAPHIC_DATA] Km42)" at bounding box center [227, 263] width 386 height 18
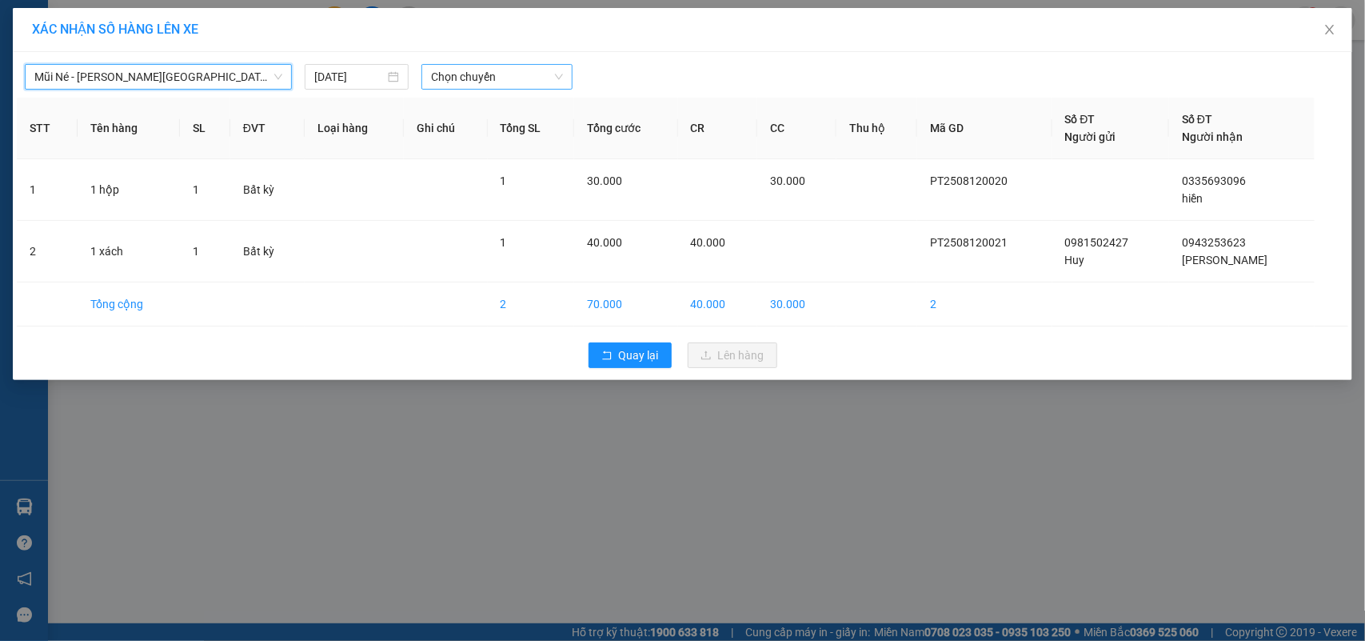
click at [493, 68] on span "Chọn chuyến" at bounding box center [496, 77] width 131 height 24
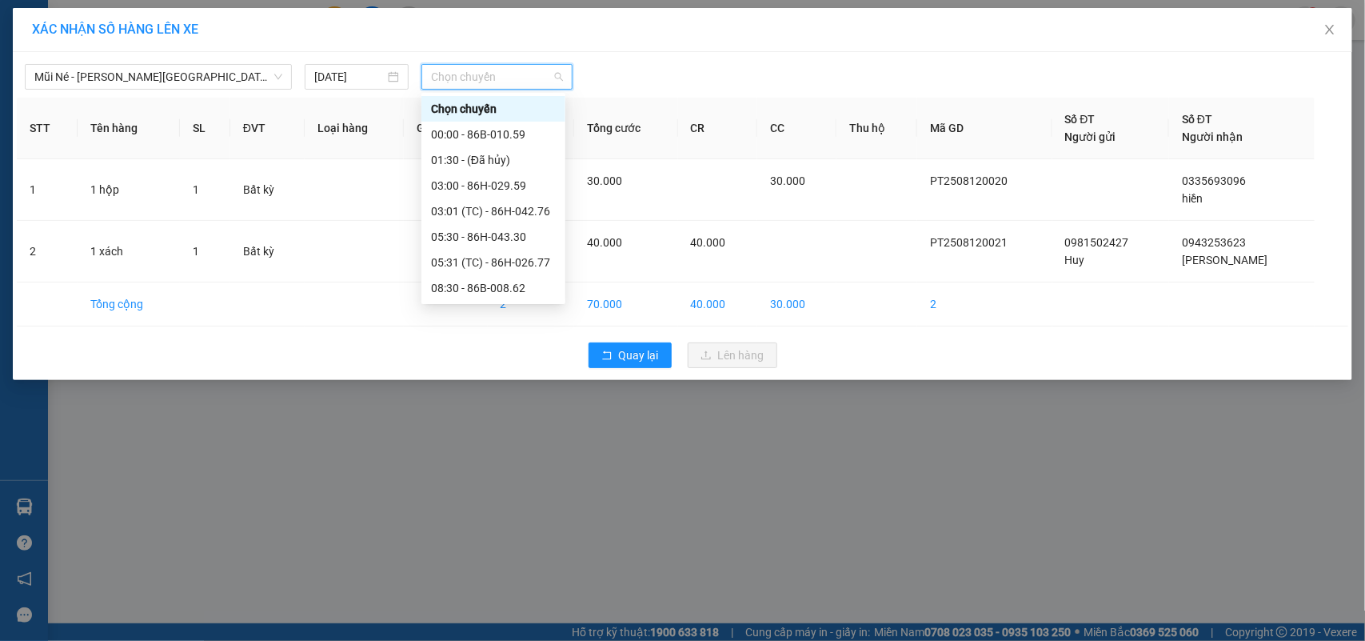
scroll to position [133, 0]
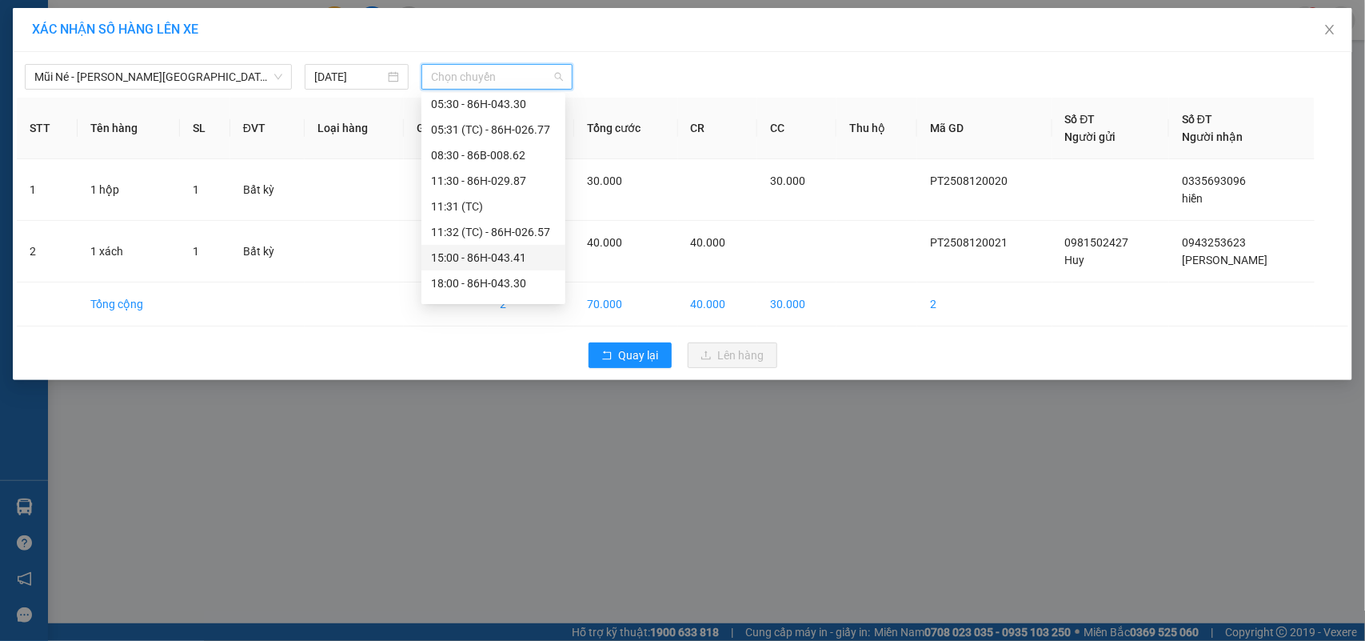
click at [464, 256] on div "15:00 - 86H-043.41" at bounding box center [493, 258] width 125 height 18
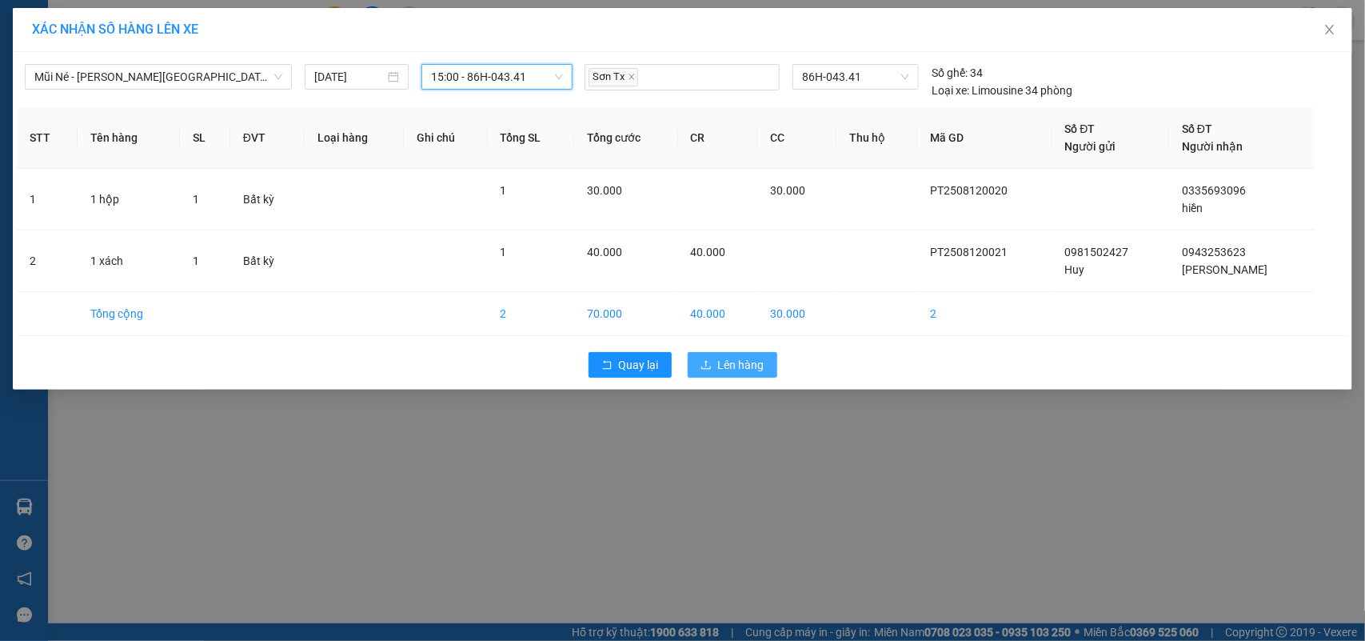
click at [740, 361] on span "Lên hàng" at bounding box center [741, 365] width 46 height 18
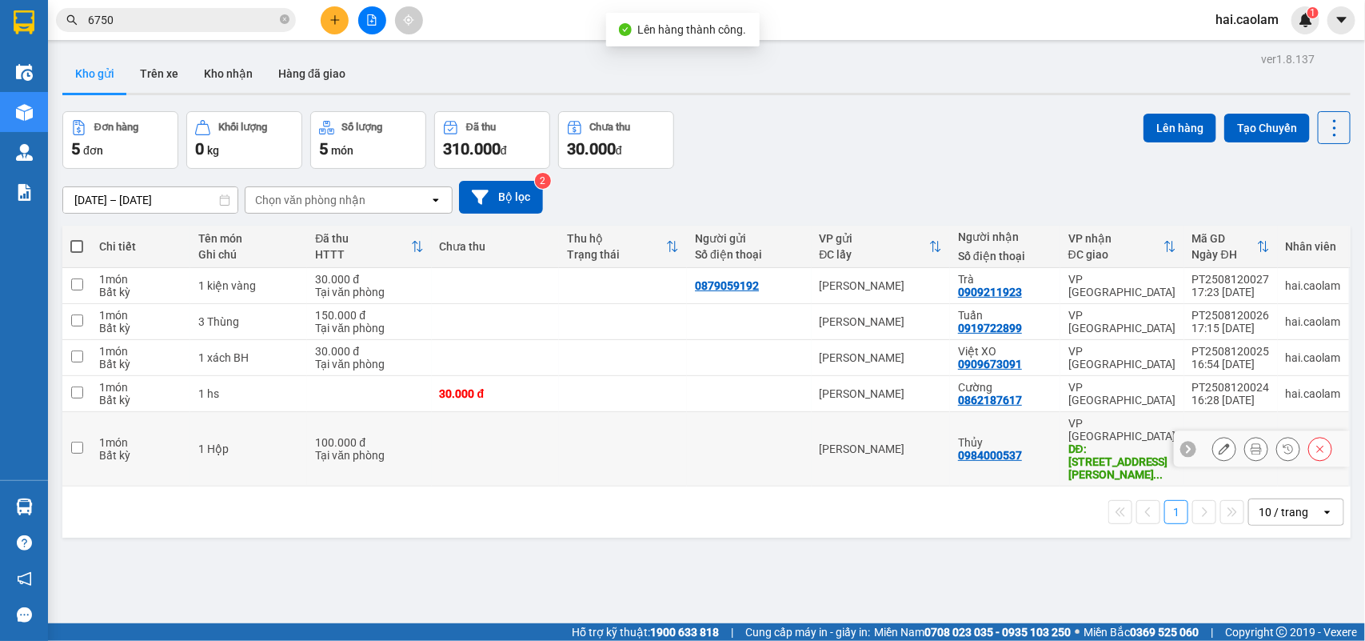
drag, startPoint x: 720, startPoint y: 444, endPoint x: 693, endPoint y: 416, distance: 39.0
click at [717, 442] on td at bounding box center [749, 449] width 124 height 74
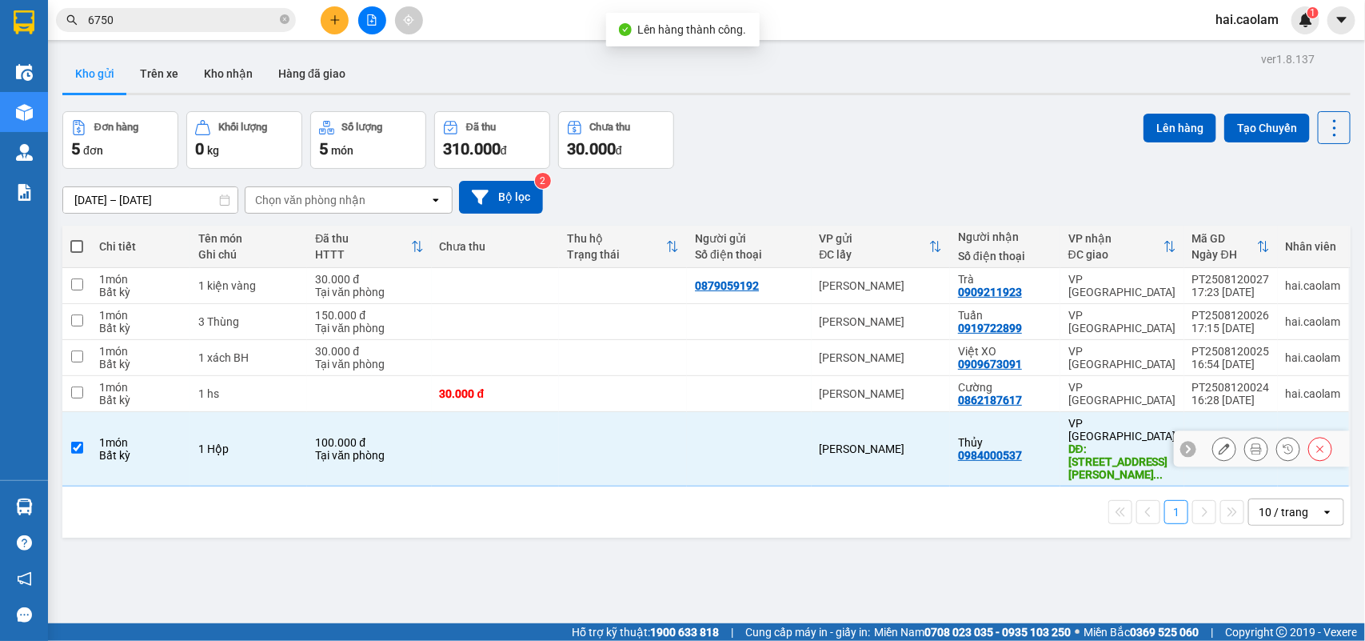
click at [689, 413] on td at bounding box center [749, 449] width 124 height 74
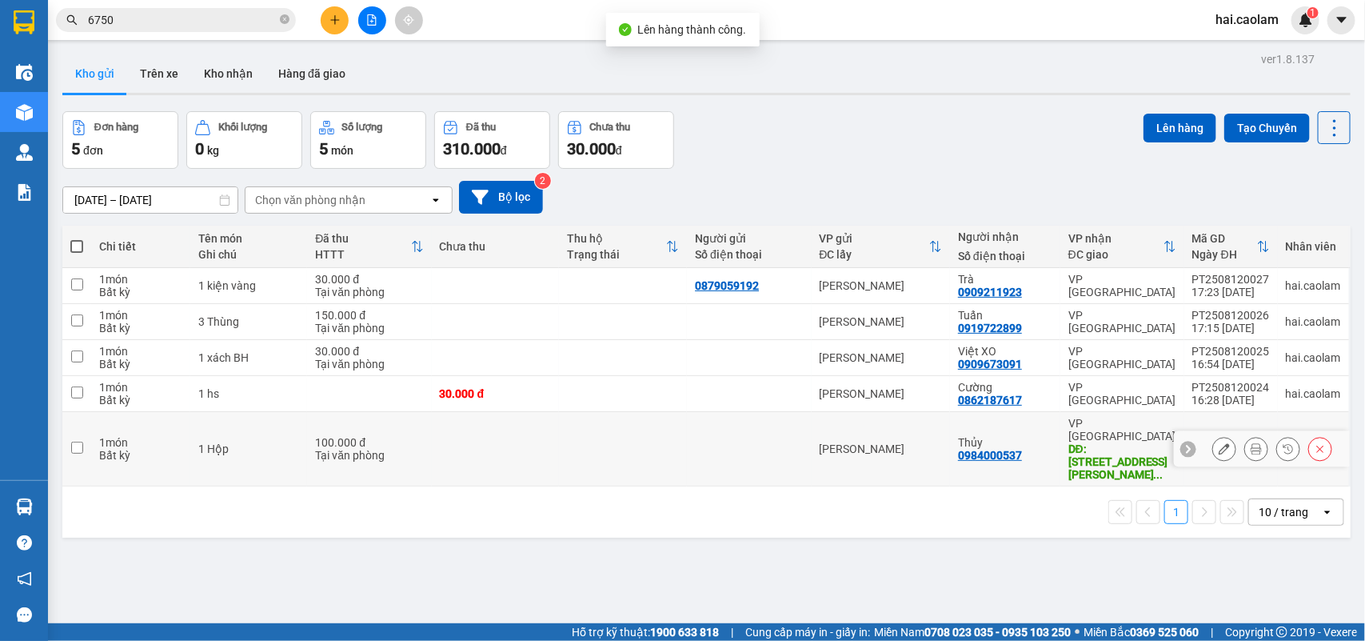
click at [552, 433] on td at bounding box center [496, 449] width 128 height 74
checkbox input "true"
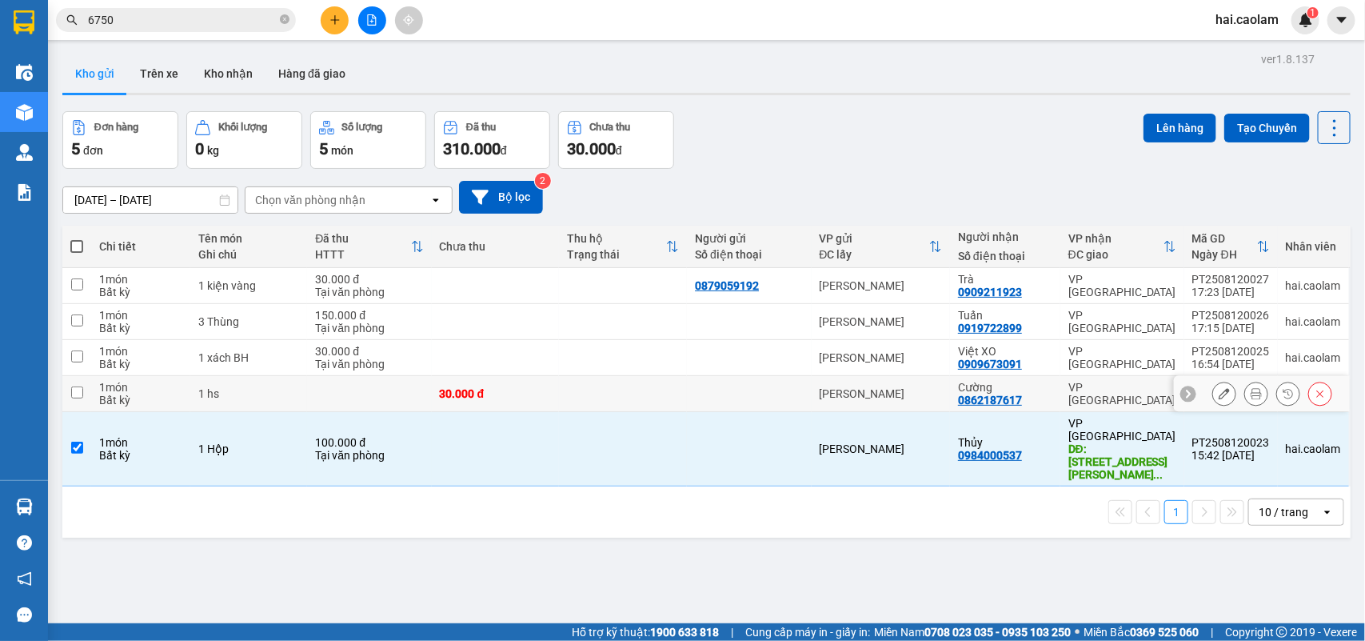
click at [532, 406] on td "30.000 đ" at bounding box center [496, 394] width 128 height 36
checkbox input "true"
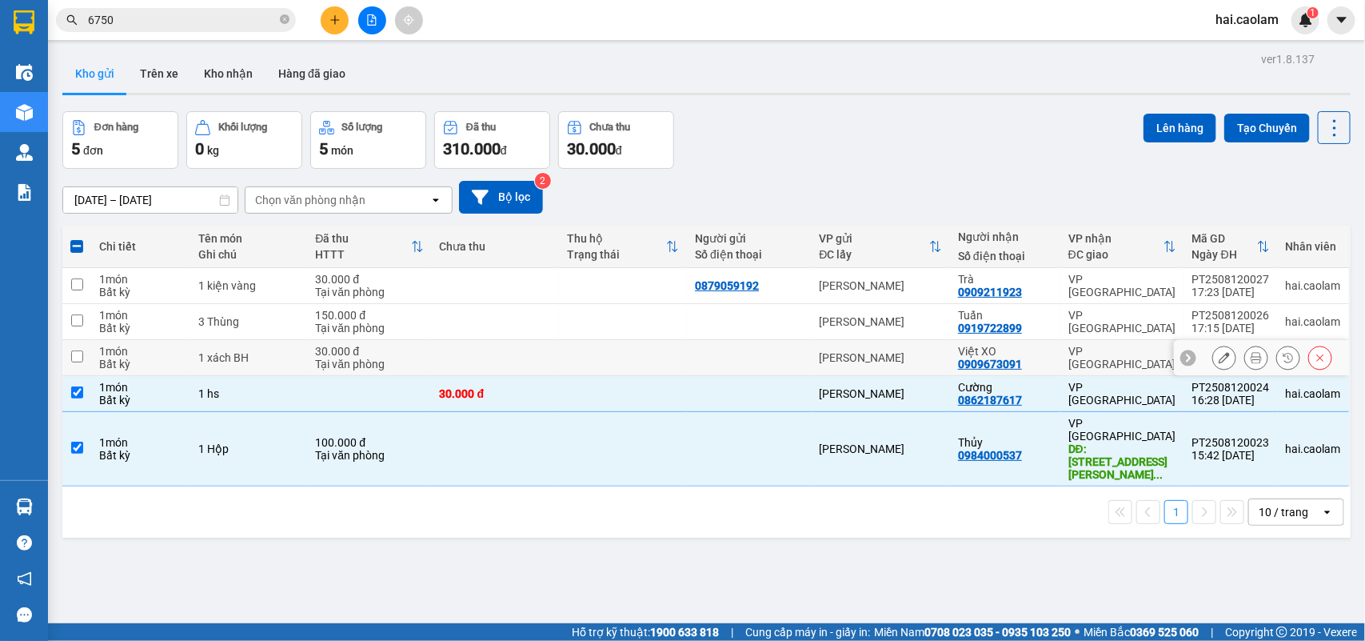
click at [560, 366] on td at bounding box center [623, 358] width 128 height 36
checkbox input "true"
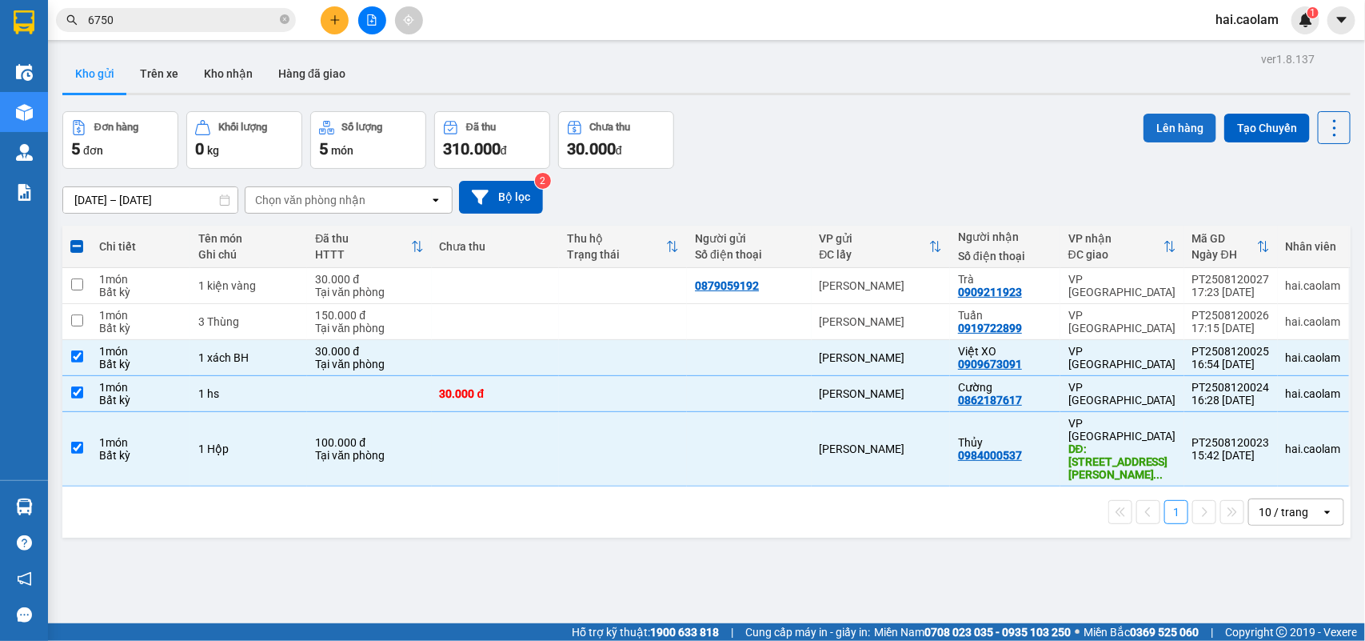
click at [1154, 122] on button "Lên hàng" at bounding box center [1180, 128] width 73 height 29
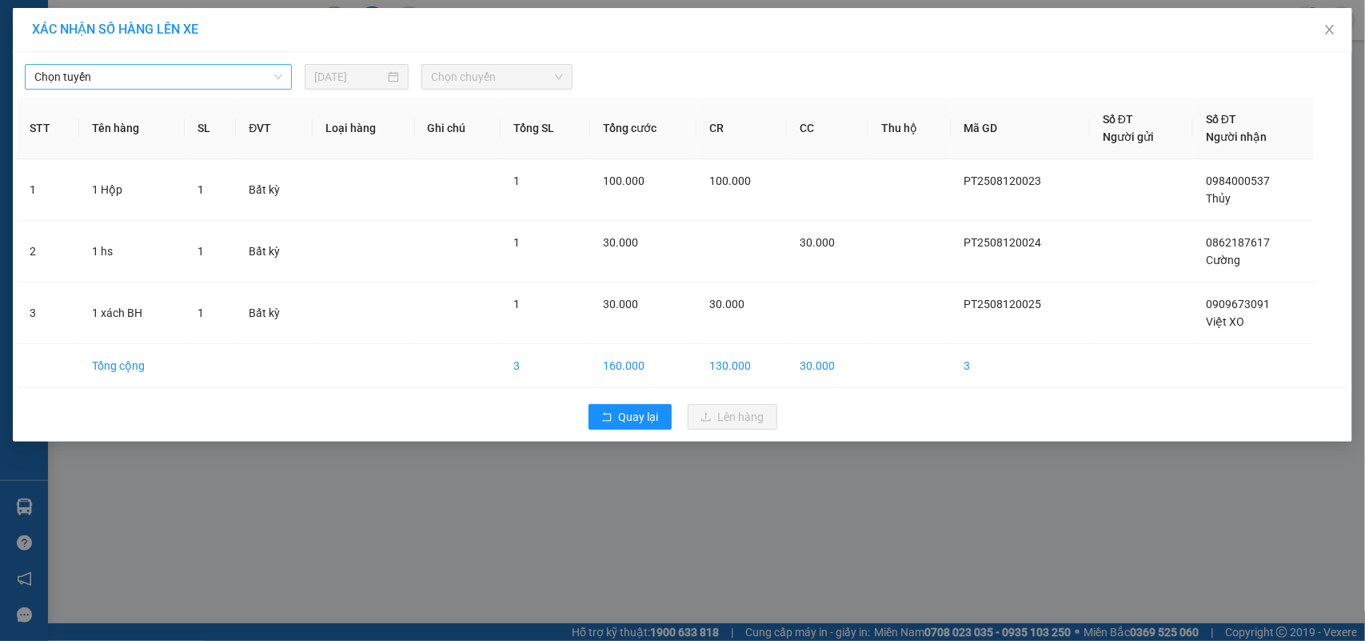
click at [222, 82] on span "Chọn tuyến" at bounding box center [158, 77] width 248 height 24
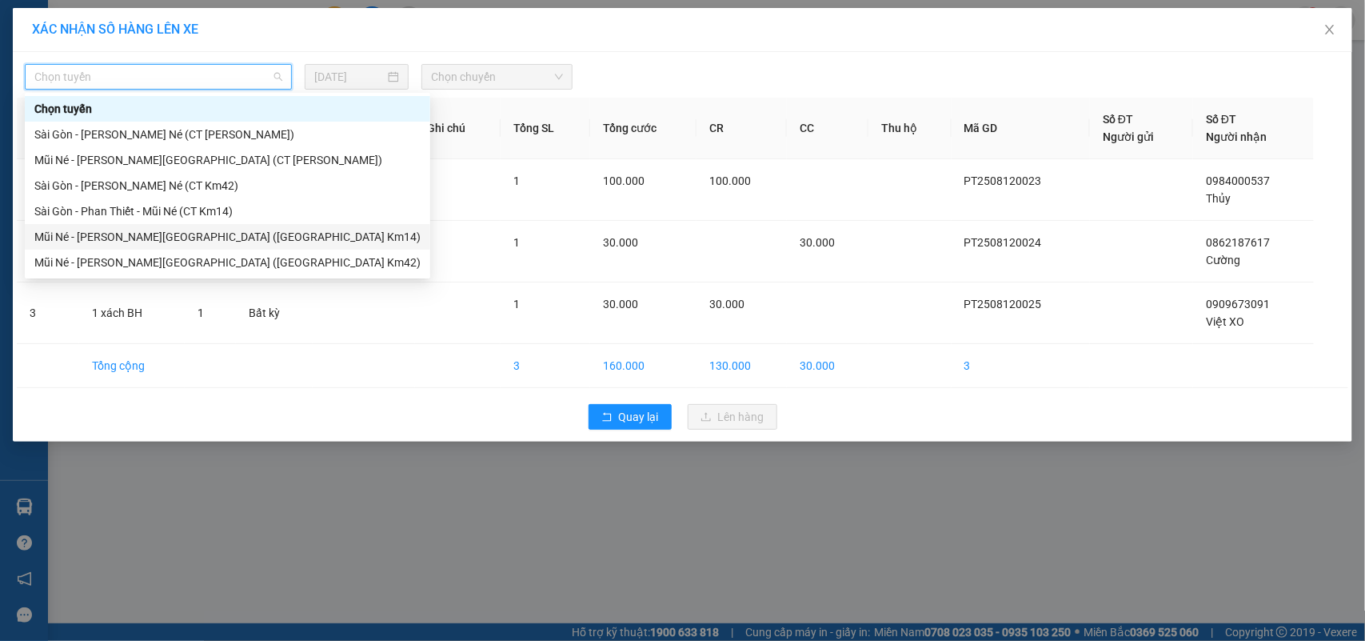
click at [153, 238] on div "Mũi Né - Phan Thiết - [GEOGRAPHIC_DATA] ([GEOGRAPHIC_DATA] Km14)" at bounding box center [227, 237] width 386 height 18
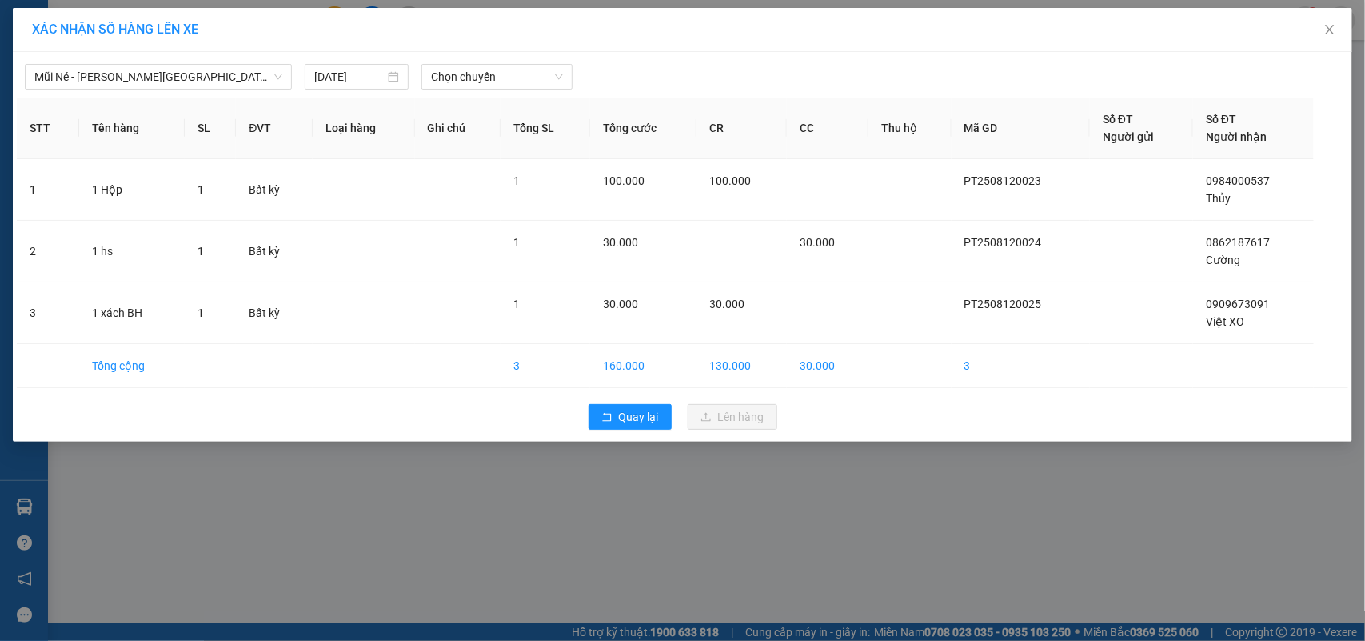
drag, startPoint x: 440, startPoint y: 53, endPoint x: 445, endPoint y: 77, distance: 24.5
click at [441, 53] on div "Mũi Né - Phan Thiết - Sài Gòn (CT Km14) 12/08/2025 Chọn chuyến STT Tên hàng SL …" at bounding box center [683, 247] width 1340 height 390
click at [445, 78] on span "Chọn chuyến" at bounding box center [496, 77] width 131 height 24
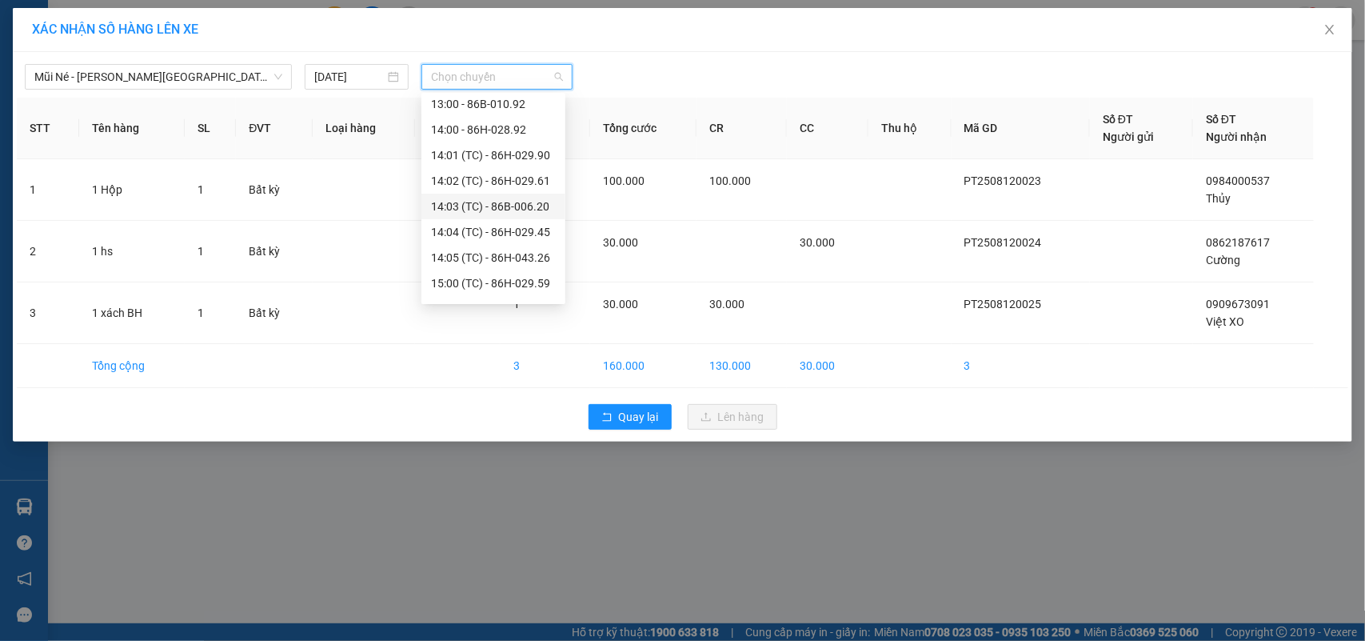
scroll to position [266, 0]
click at [466, 248] on div "17:00 - 86H-026.52" at bounding box center [493, 253] width 125 height 18
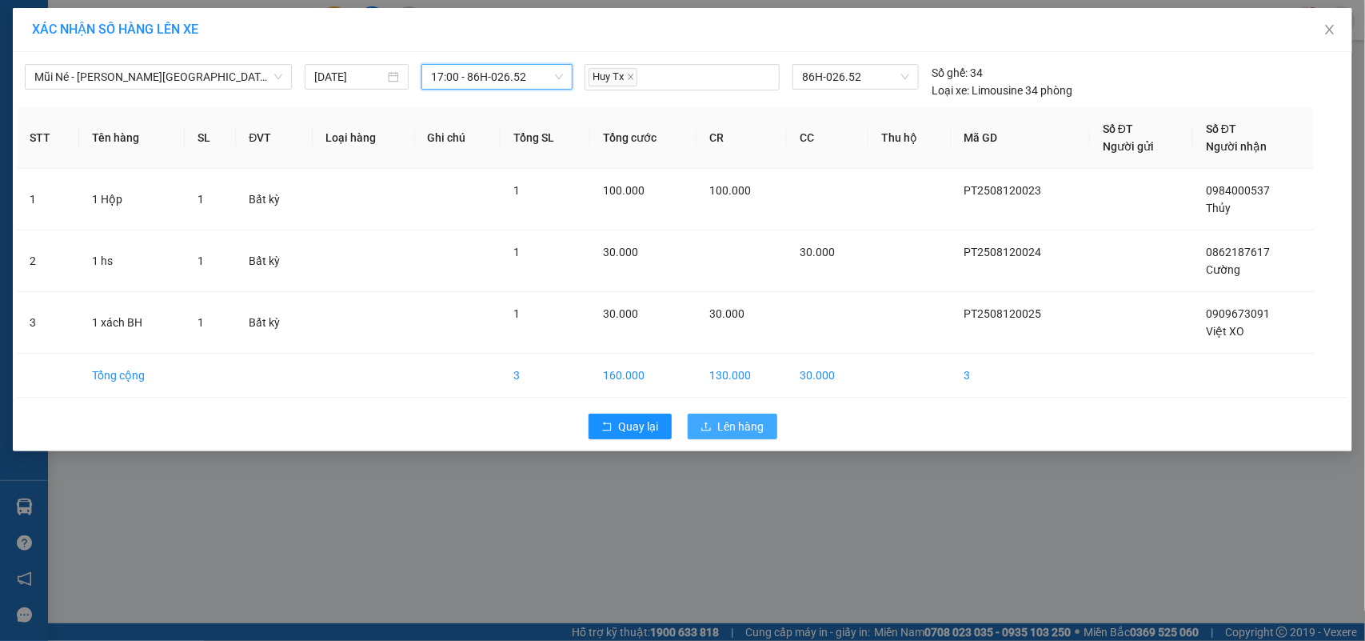
click at [732, 425] on span "Lên hàng" at bounding box center [741, 427] width 46 height 18
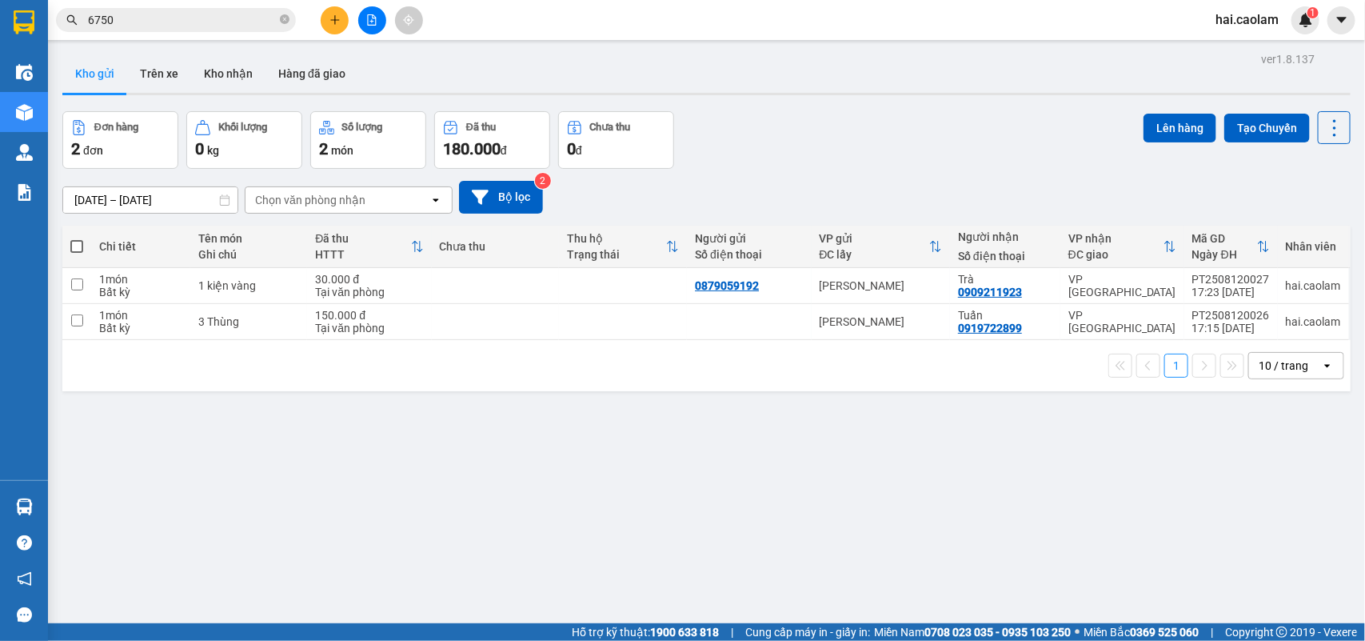
click at [917, 166] on div "Đơn hàng 2 đơn Khối lượng 0 kg Số lượng 2 món Đã thu 180.000 đ Chưa thu 0 đ Lên…" at bounding box center [706, 140] width 1289 height 58
click at [161, 25] on input "6750" at bounding box center [182, 20] width 189 height 18
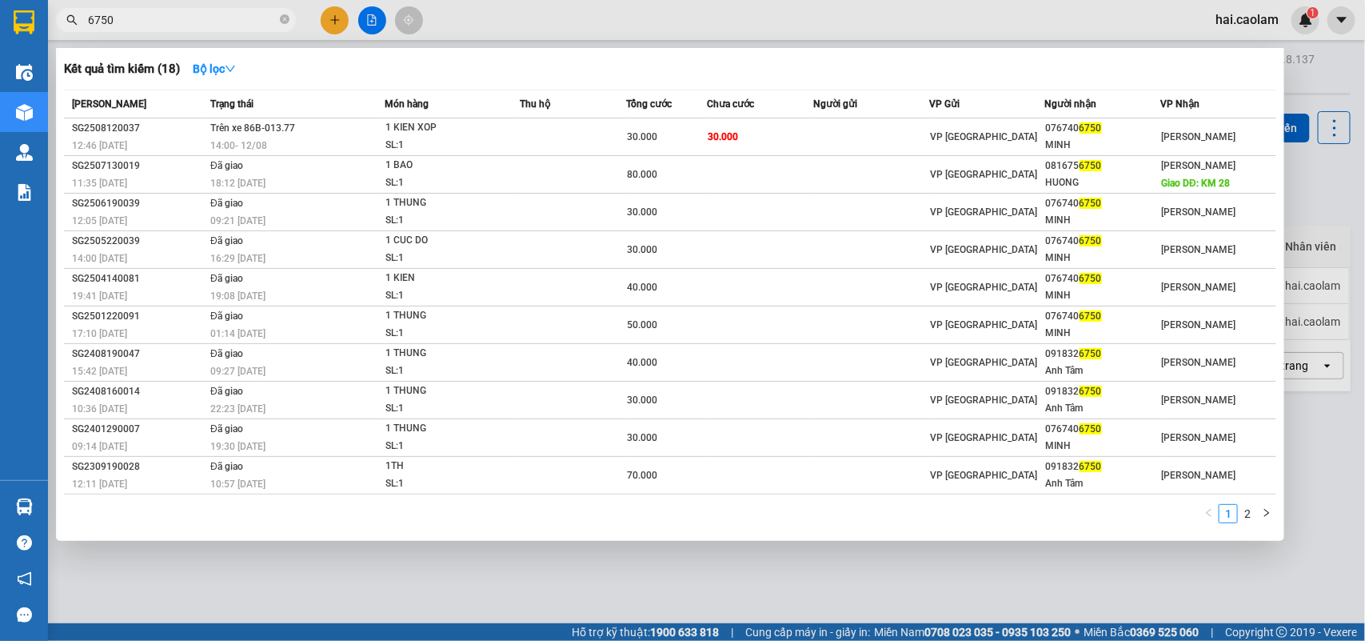
click at [161, 25] on input "6750" at bounding box center [182, 20] width 189 height 18
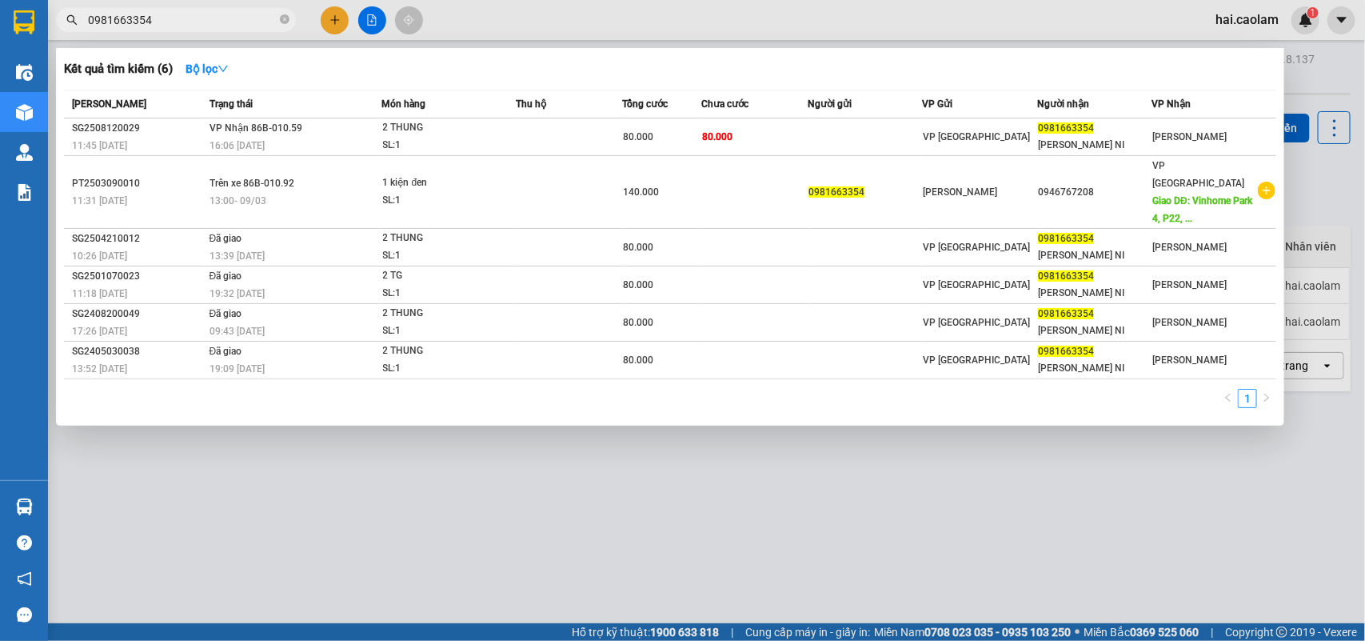
type input "0981663354"
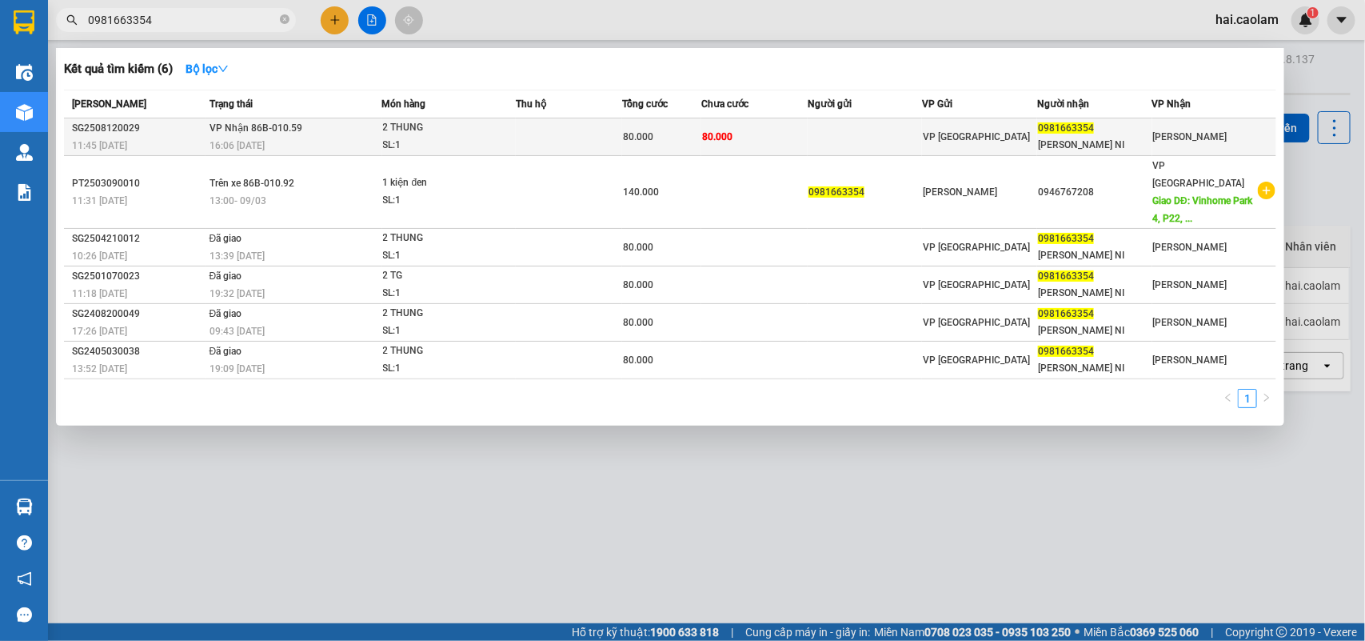
click at [717, 130] on span "80.000" at bounding box center [717, 136] width 30 height 13
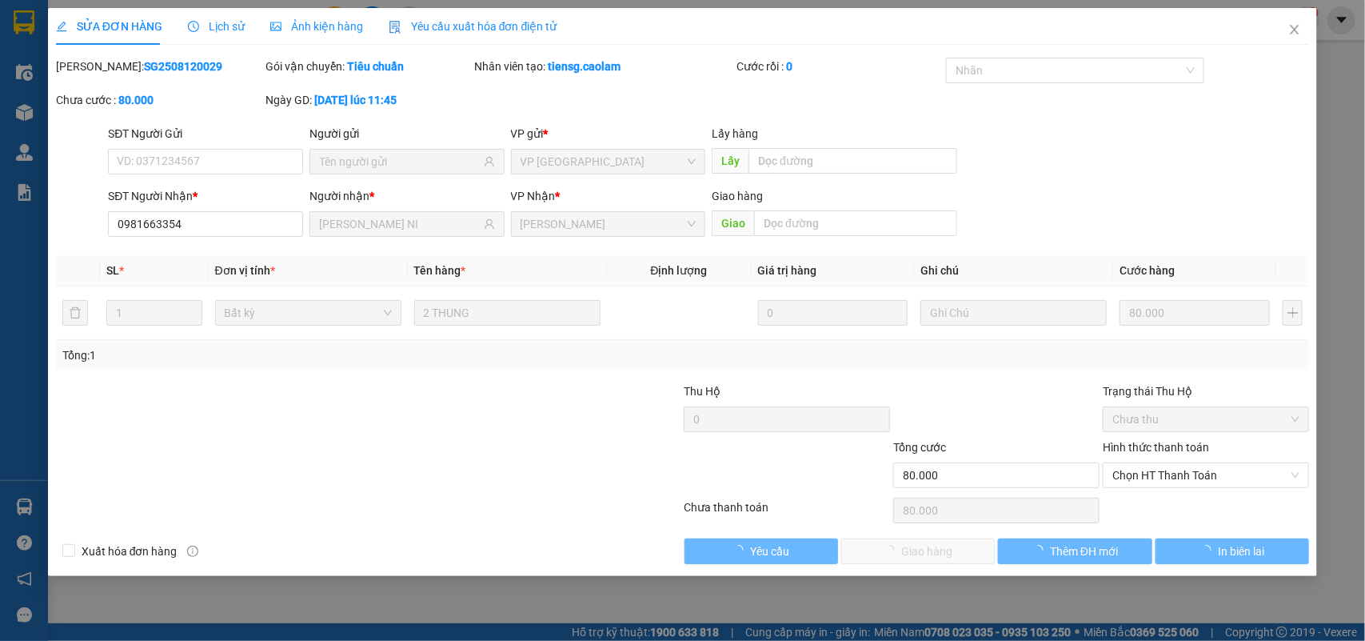
type input "0981663354"
type input "THUY NI"
type input "80.000"
click at [1193, 469] on span "Chọn HT Thanh Toán" at bounding box center [1206, 475] width 187 height 24
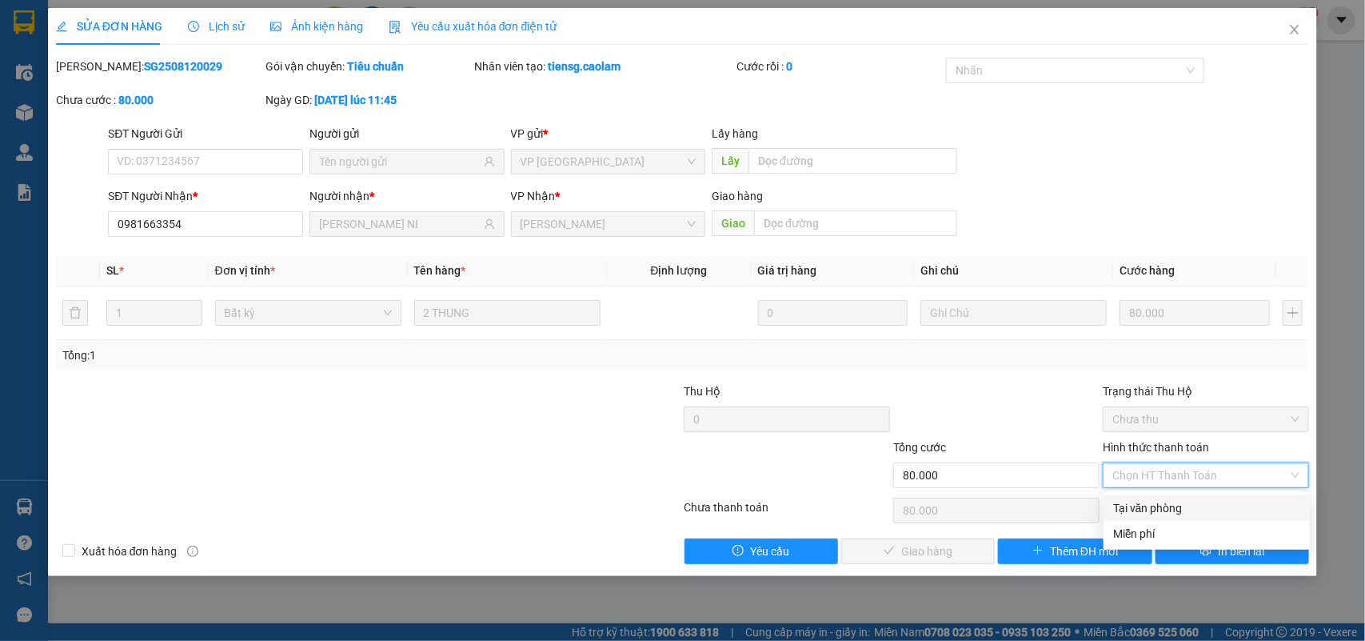
click at [1156, 508] on div "Tại văn phòng" at bounding box center [1206, 508] width 187 height 18
type input "0"
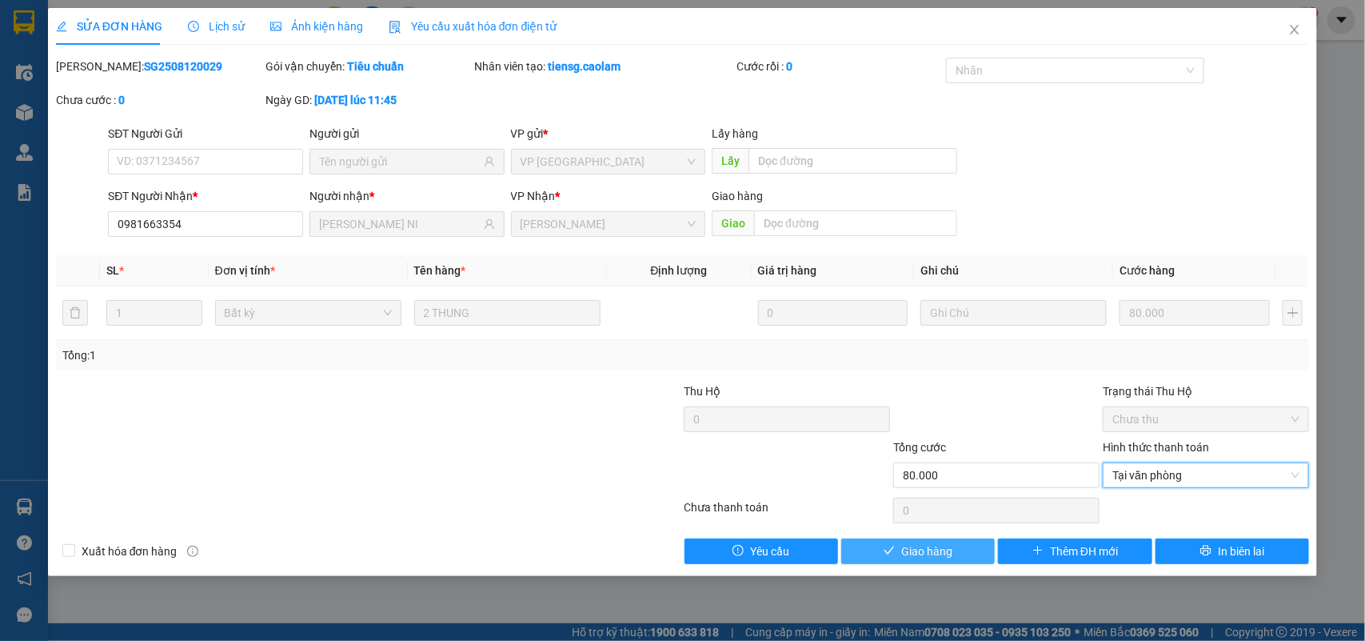
click at [937, 550] on span "Giao hàng" at bounding box center [926, 551] width 51 height 18
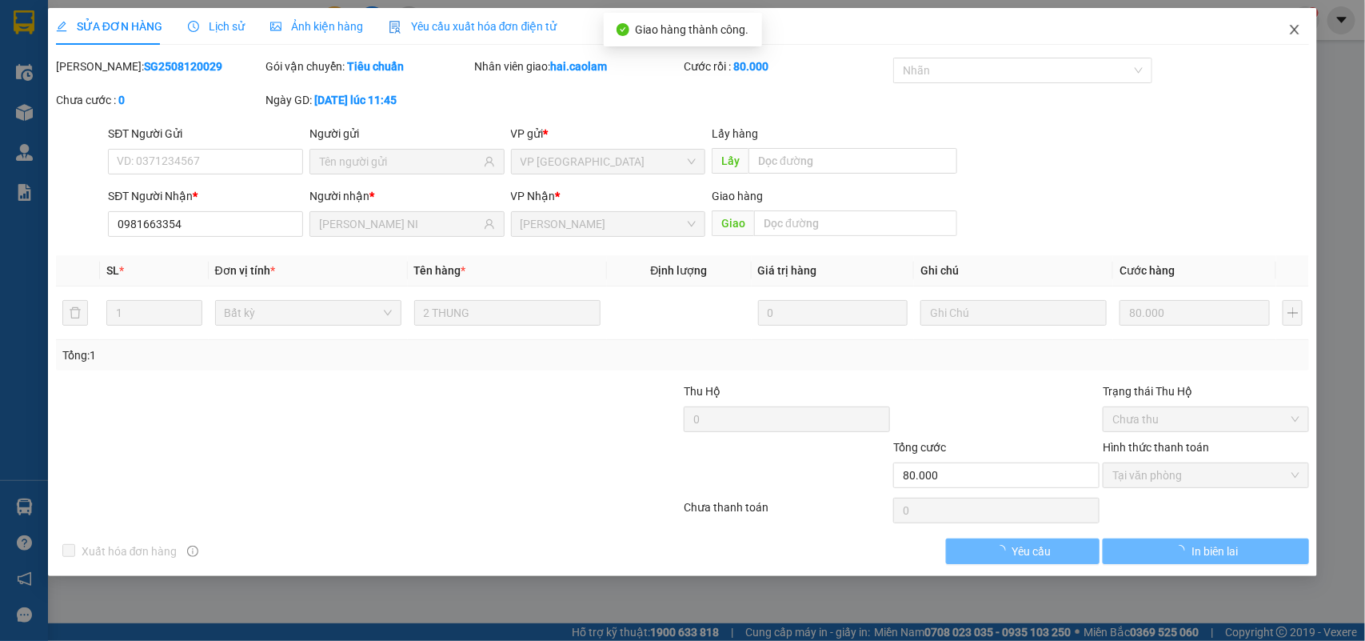
click at [1301, 30] on icon "close" at bounding box center [1295, 29] width 13 height 13
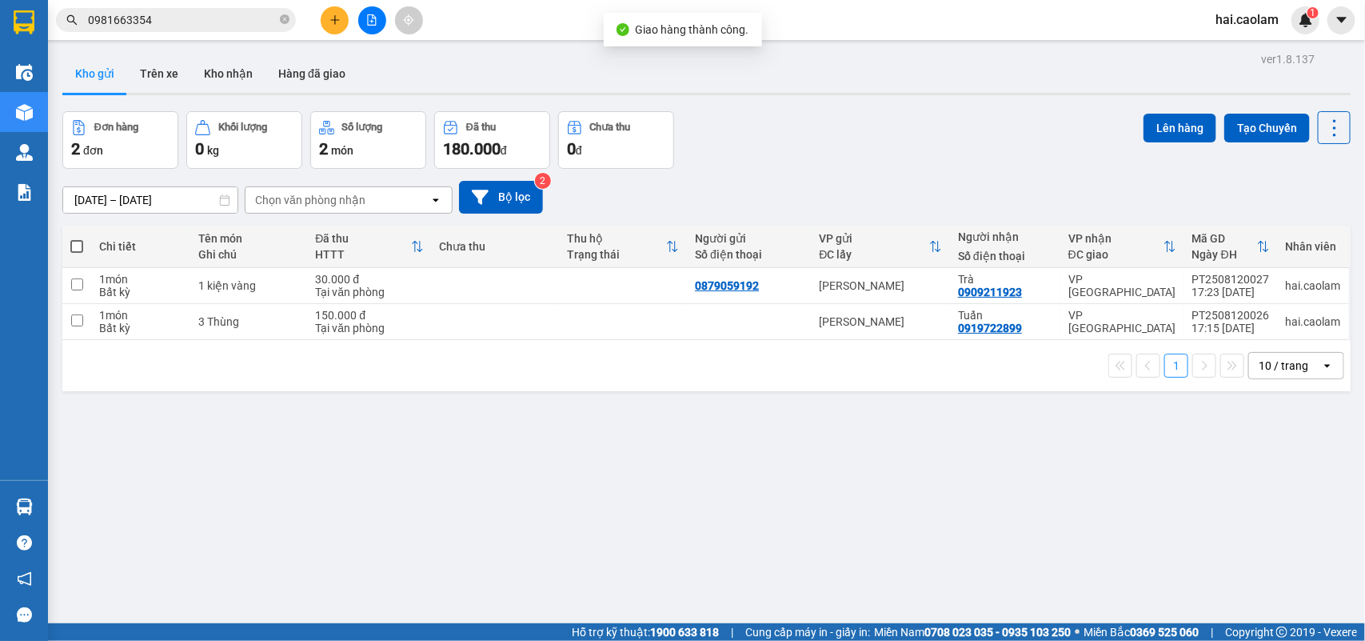
click at [324, 14] on button at bounding box center [335, 20] width 28 height 28
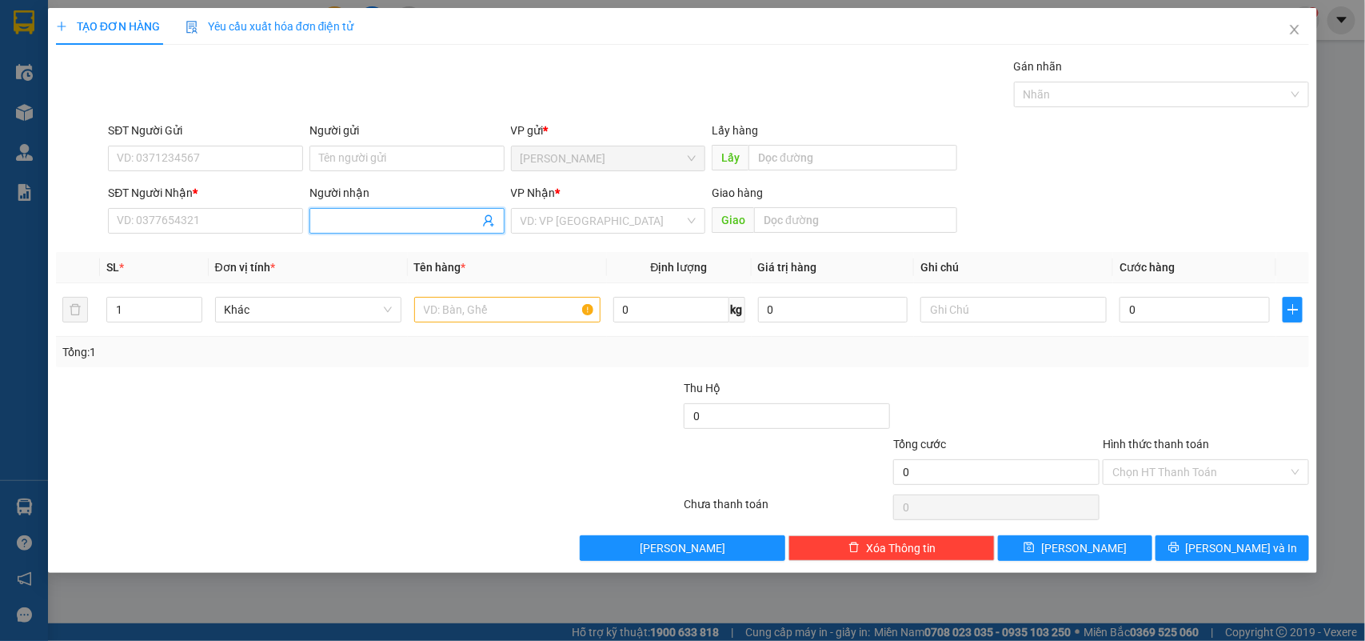
click at [438, 222] on input "Người nhận" at bounding box center [399, 221] width 160 height 18
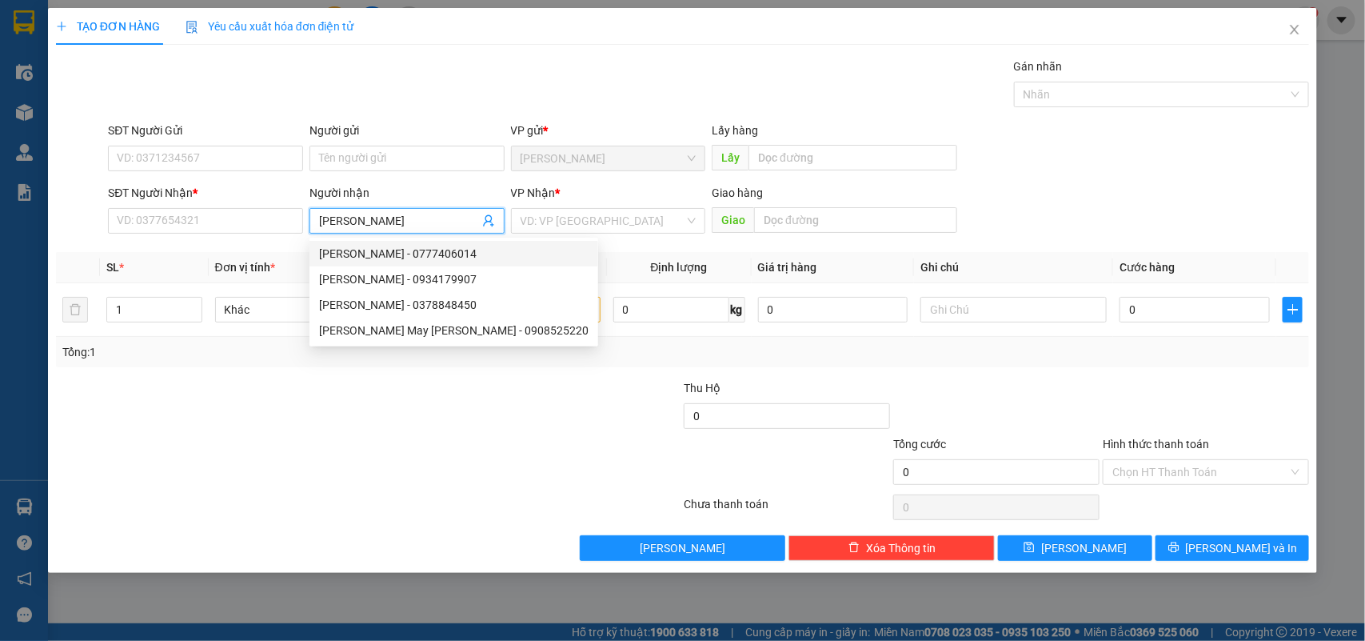
type input "Xưởng"
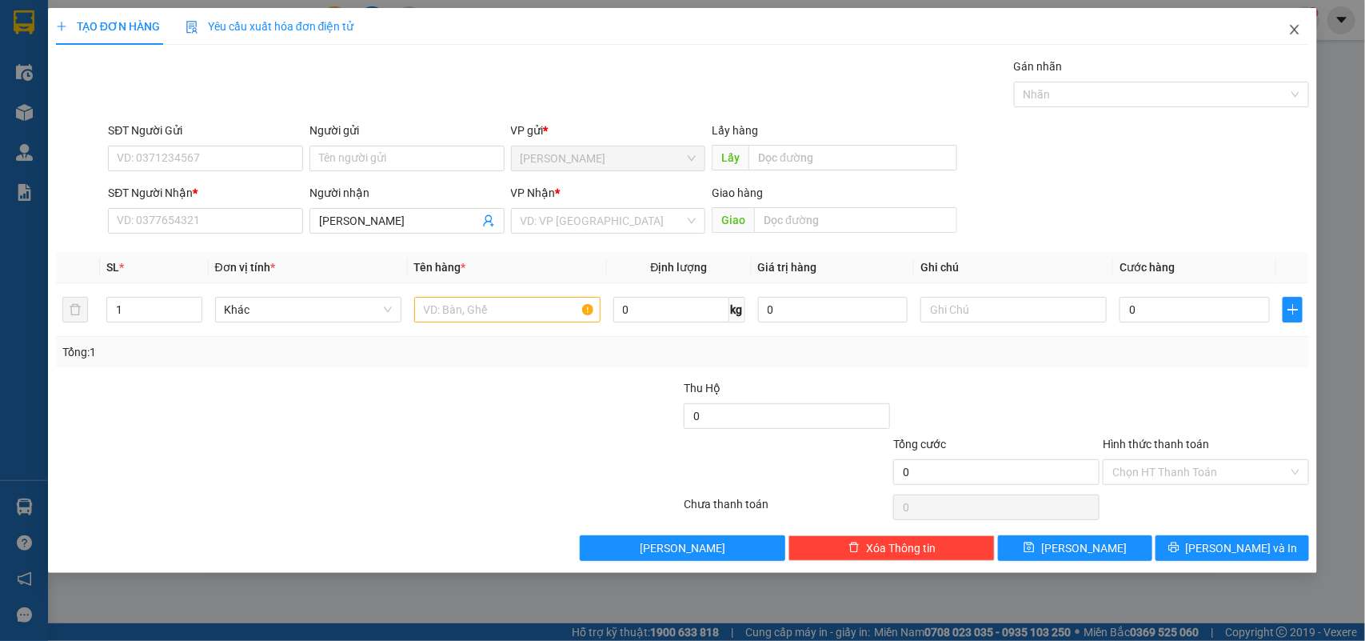
click at [1290, 32] on icon "close" at bounding box center [1295, 29] width 13 height 13
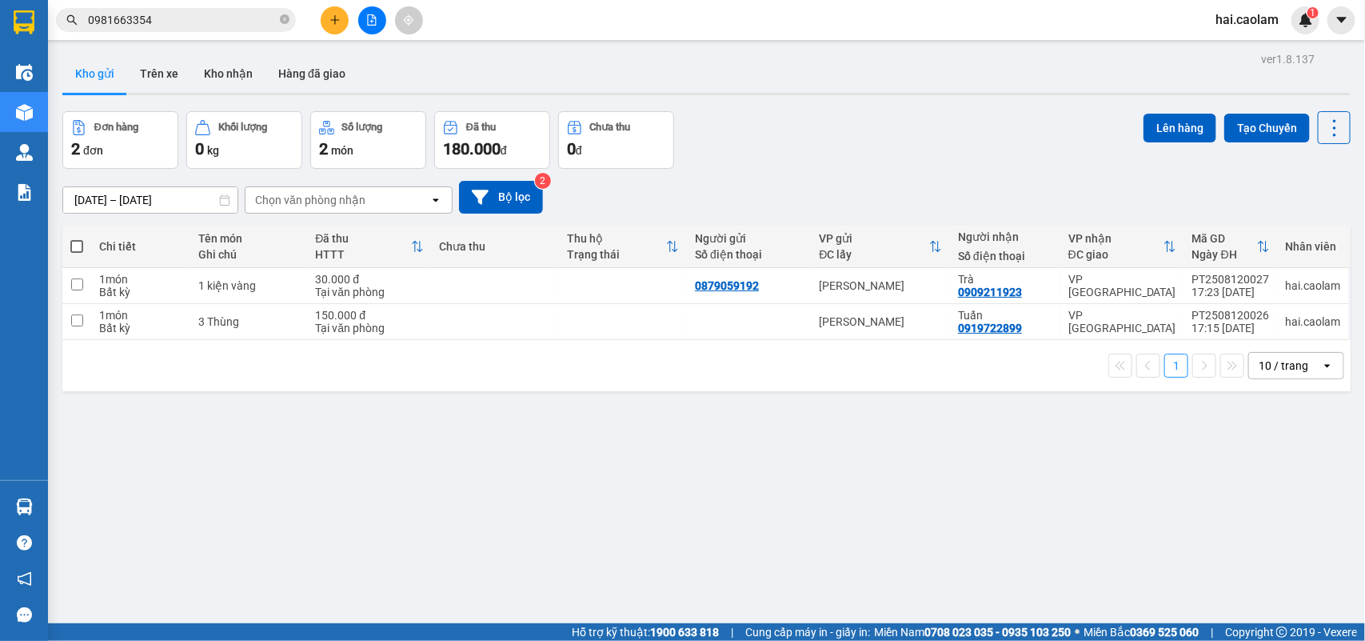
click at [222, 18] on input "0981663354" at bounding box center [182, 20] width 189 height 18
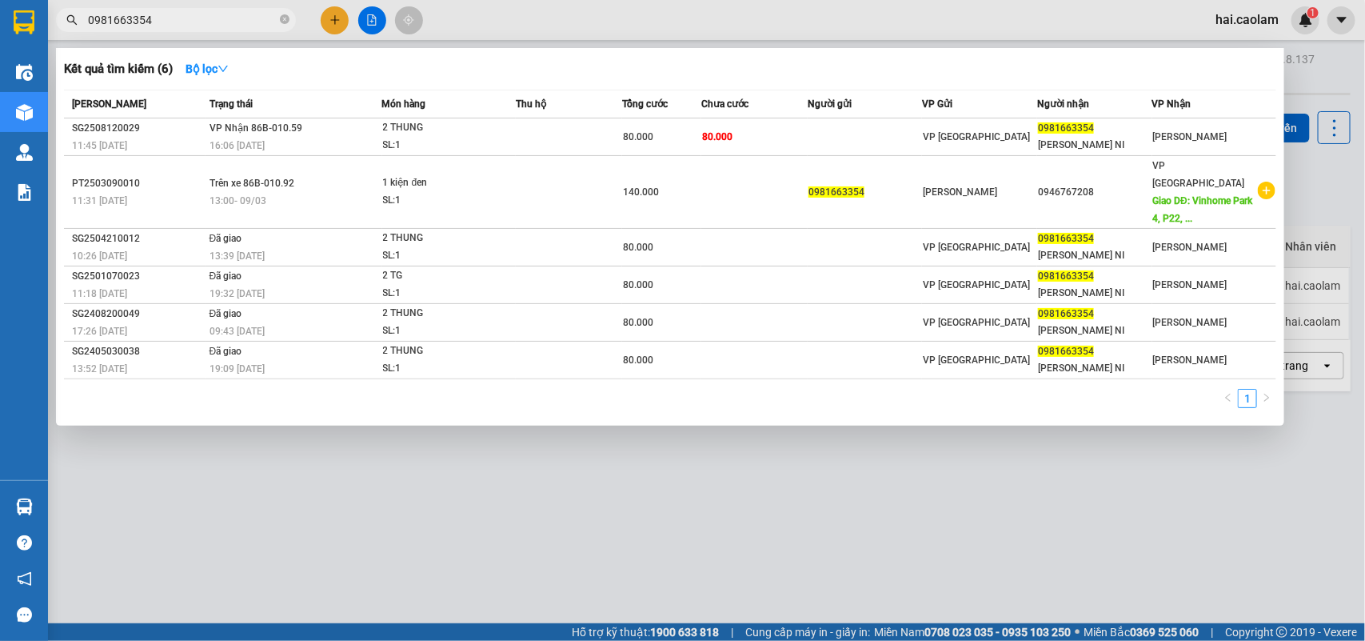
click at [222, 18] on input "0981663354" at bounding box center [182, 20] width 189 height 18
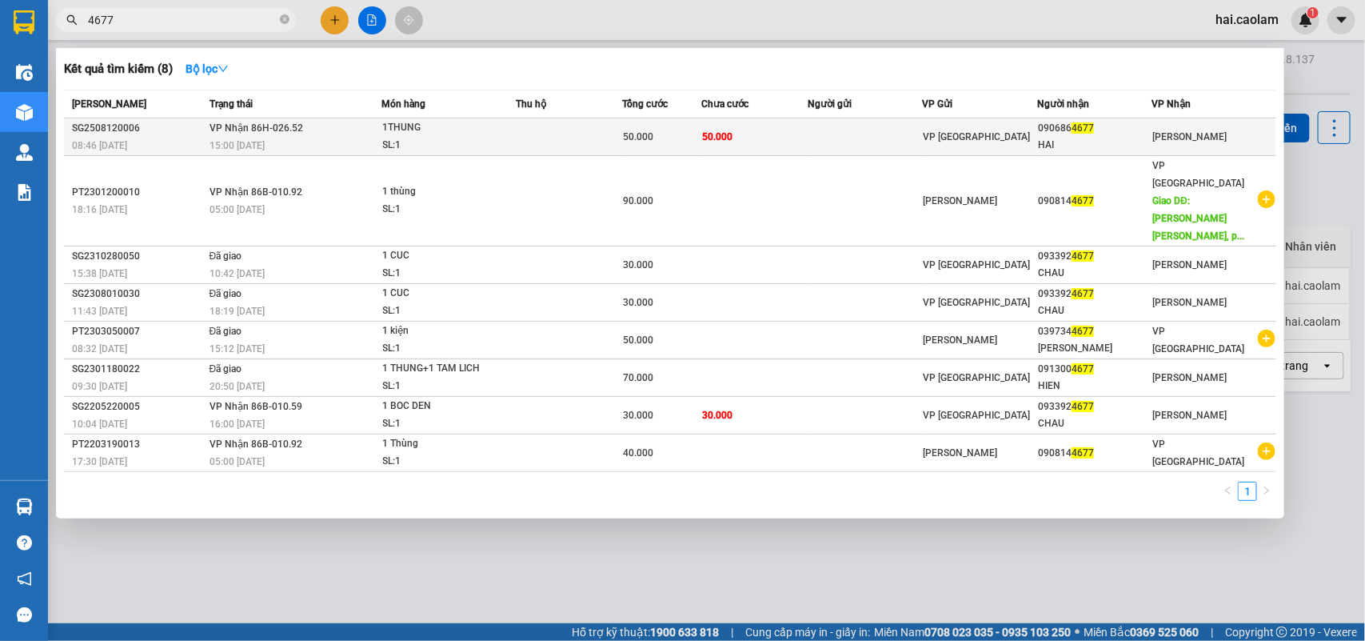
type input "4677"
click at [873, 128] on td at bounding box center [865, 137] width 115 height 38
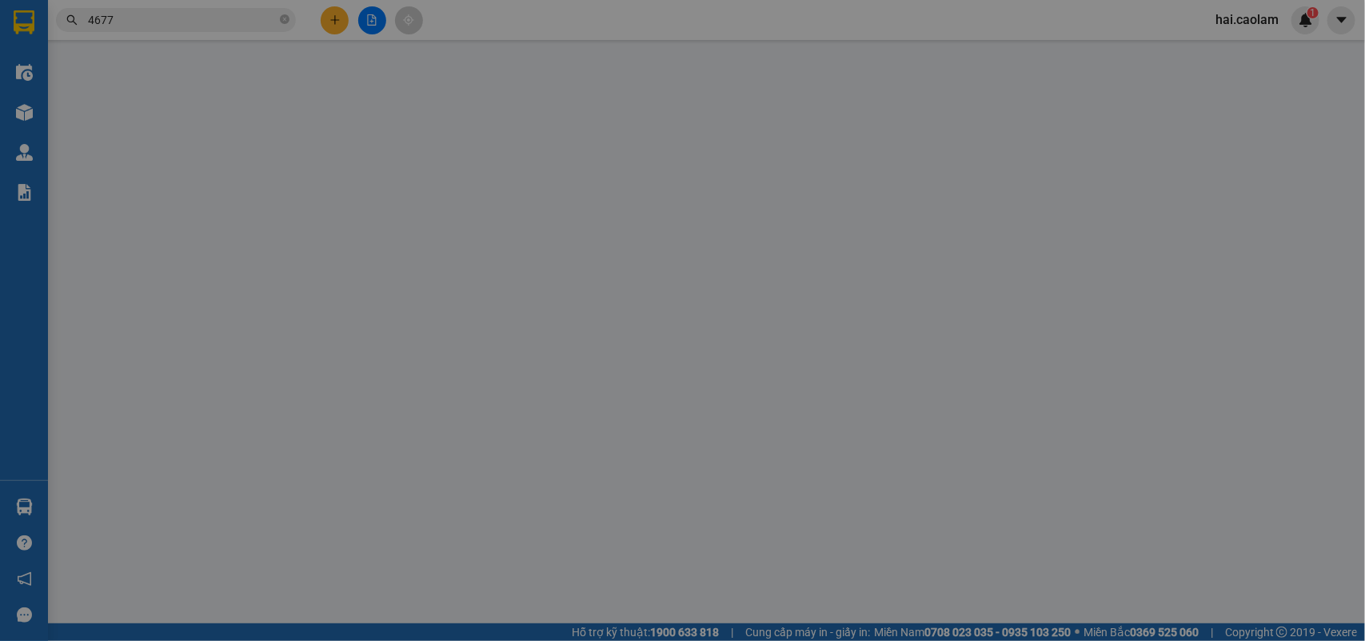
type input "0906864677"
type input "HAI"
type input "50.000"
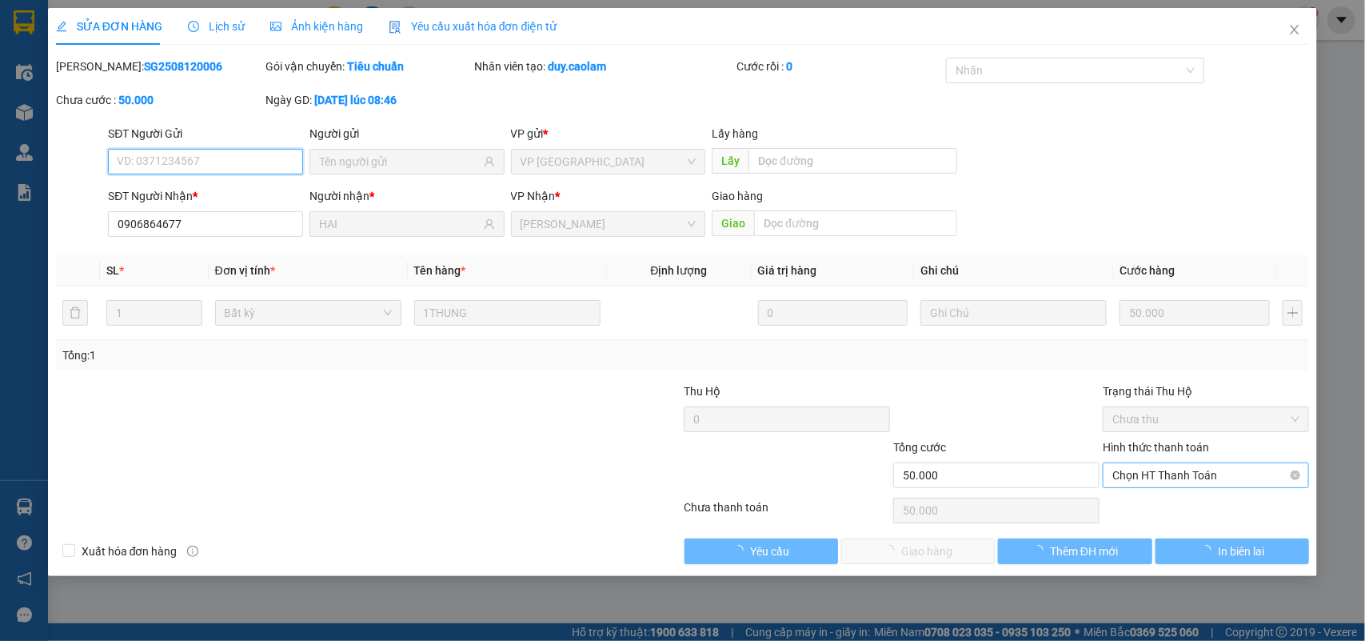
click at [1162, 482] on span "Chọn HT Thanh Toán" at bounding box center [1206, 475] width 187 height 24
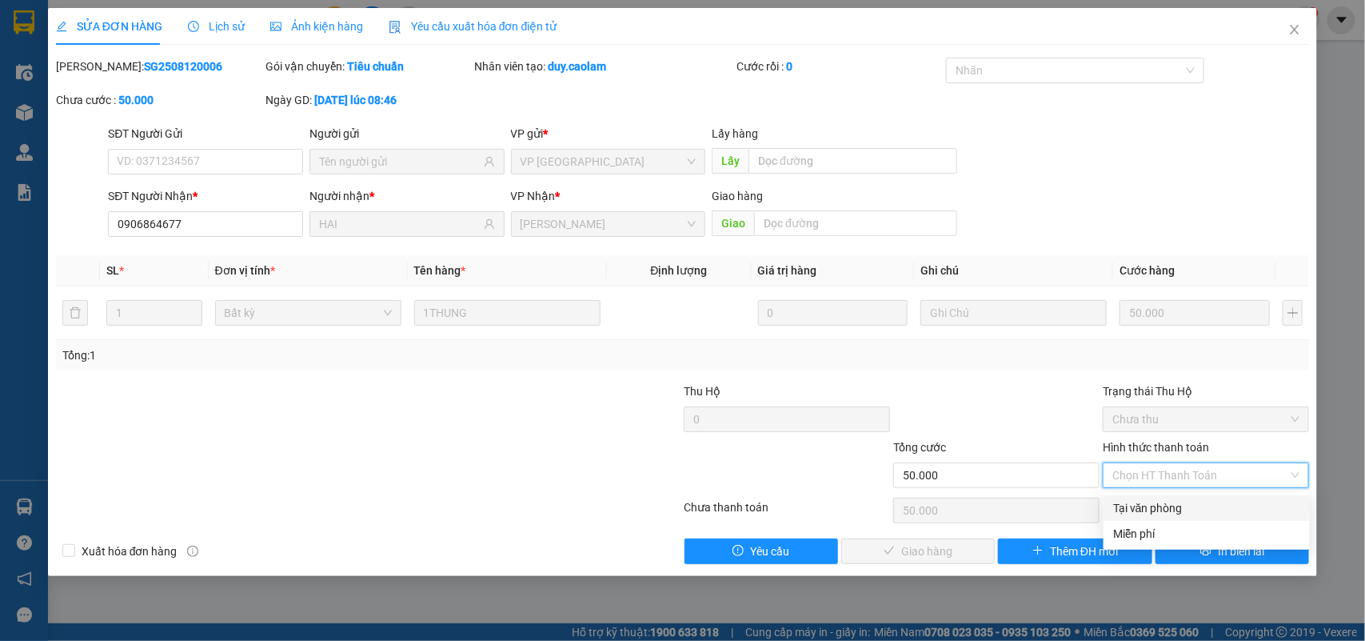
click at [1165, 509] on div "Tại văn phòng" at bounding box center [1206, 508] width 187 height 18
type input "0"
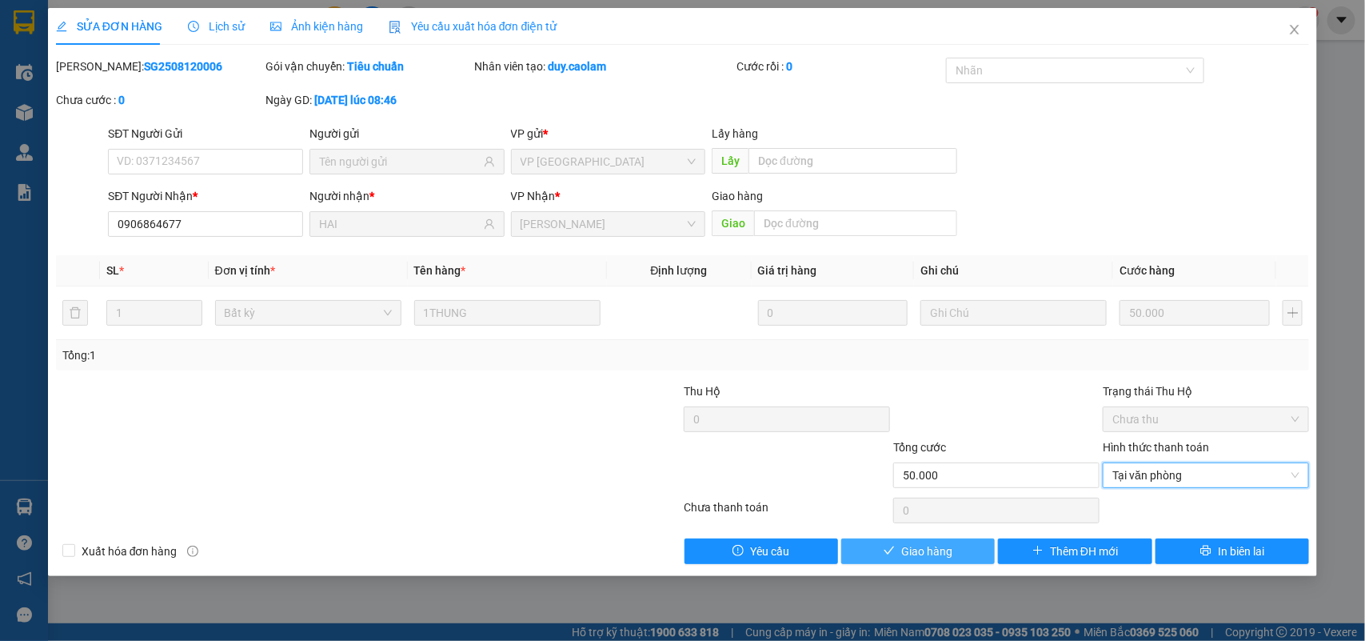
click at [940, 545] on span "Giao hàng" at bounding box center [926, 551] width 51 height 18
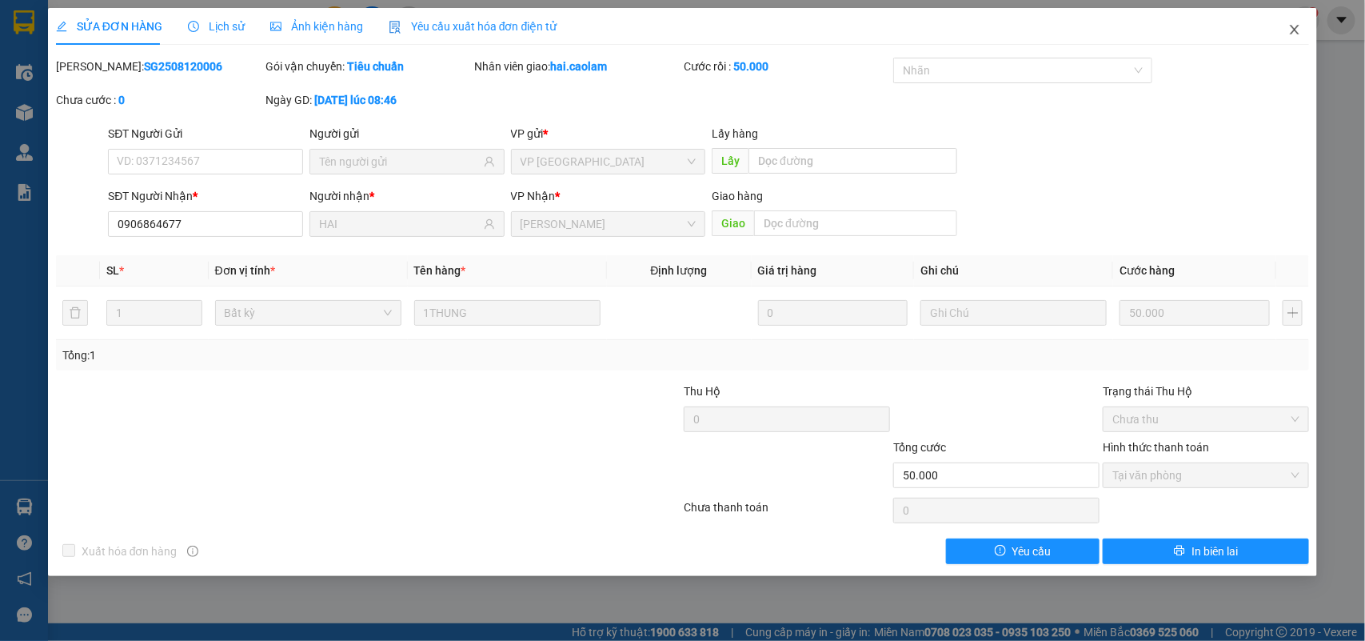
click at [1292, 21] on span "Close" at bounding box center [1295, 30] width 45 height 45
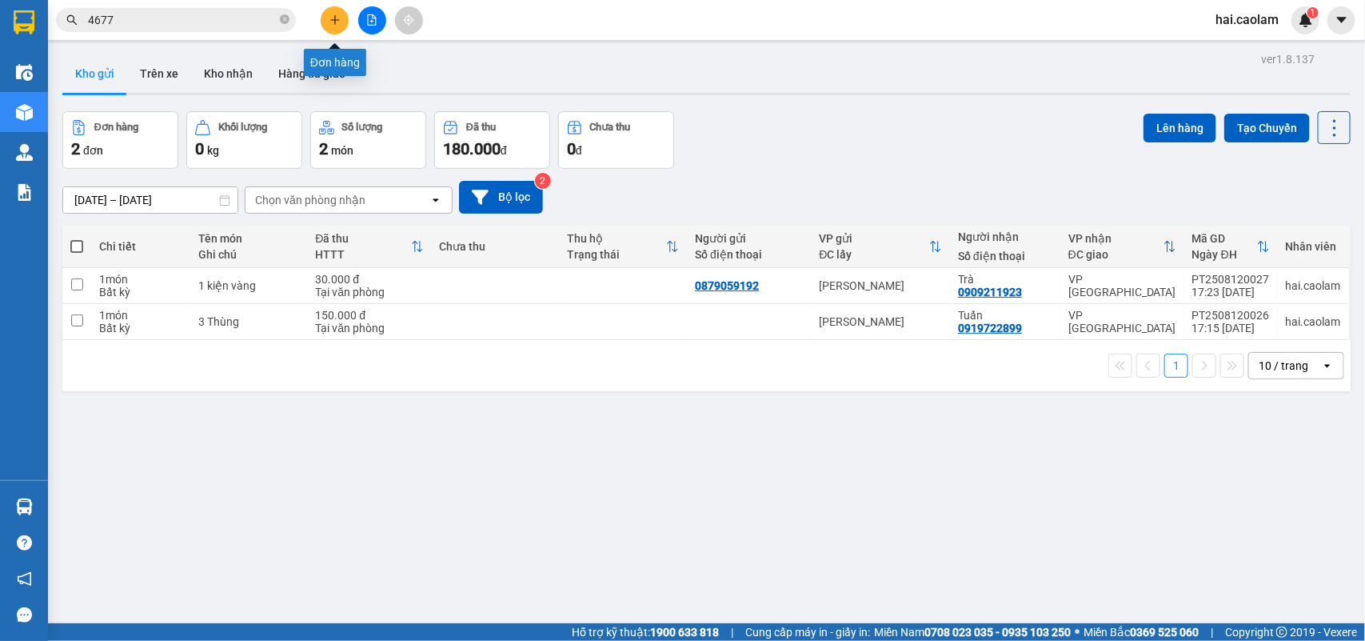
click at [334, 18] on icon "plus" at bounding box center [335, 19] width 11 height 11
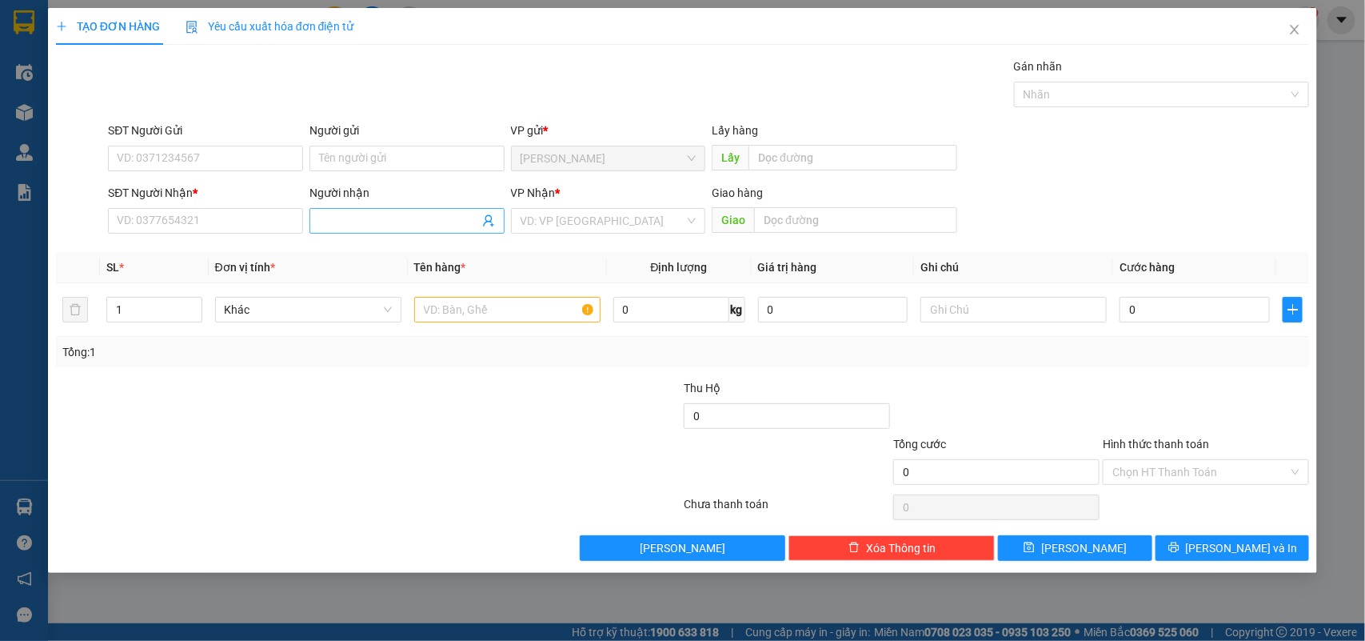
click at [369, 225] on input "Người nhận" at bounding box center [399, 221] width 160 height 18
type input "Xưởng"
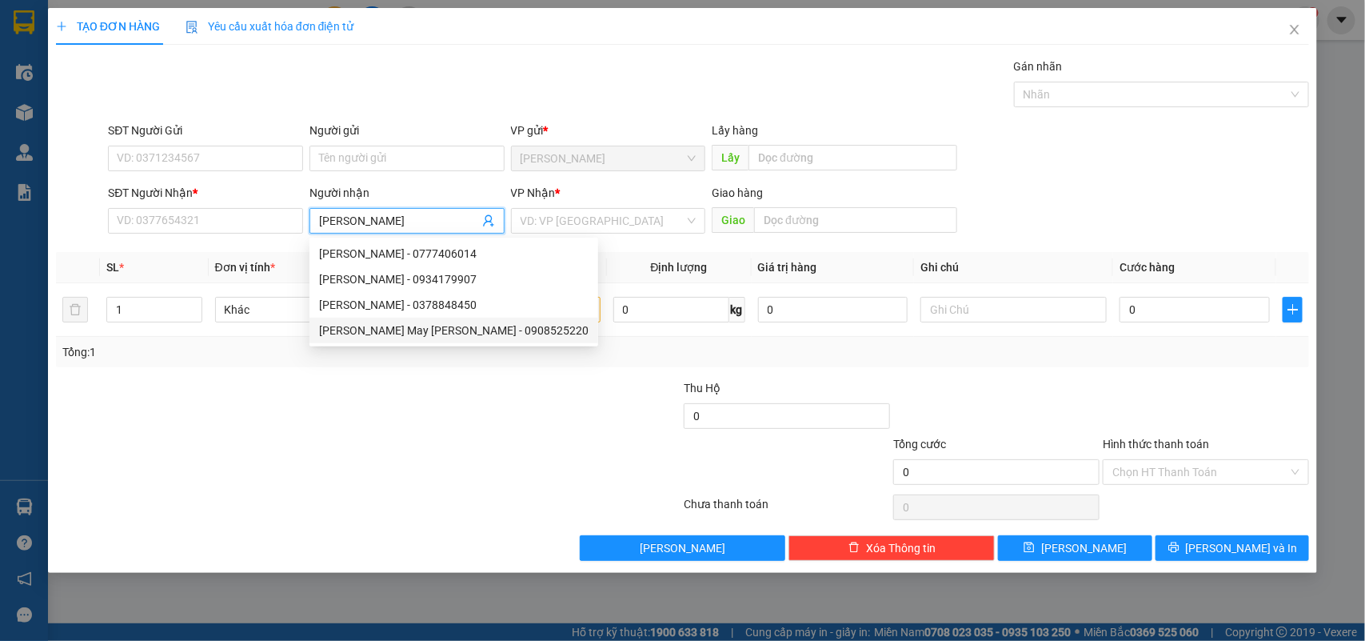
click at [386, 326] on div "Xưởng May Thiên Phúc - 0908525220" at bounding box center [454, 331] width 270 height 18
type input "0908525220"
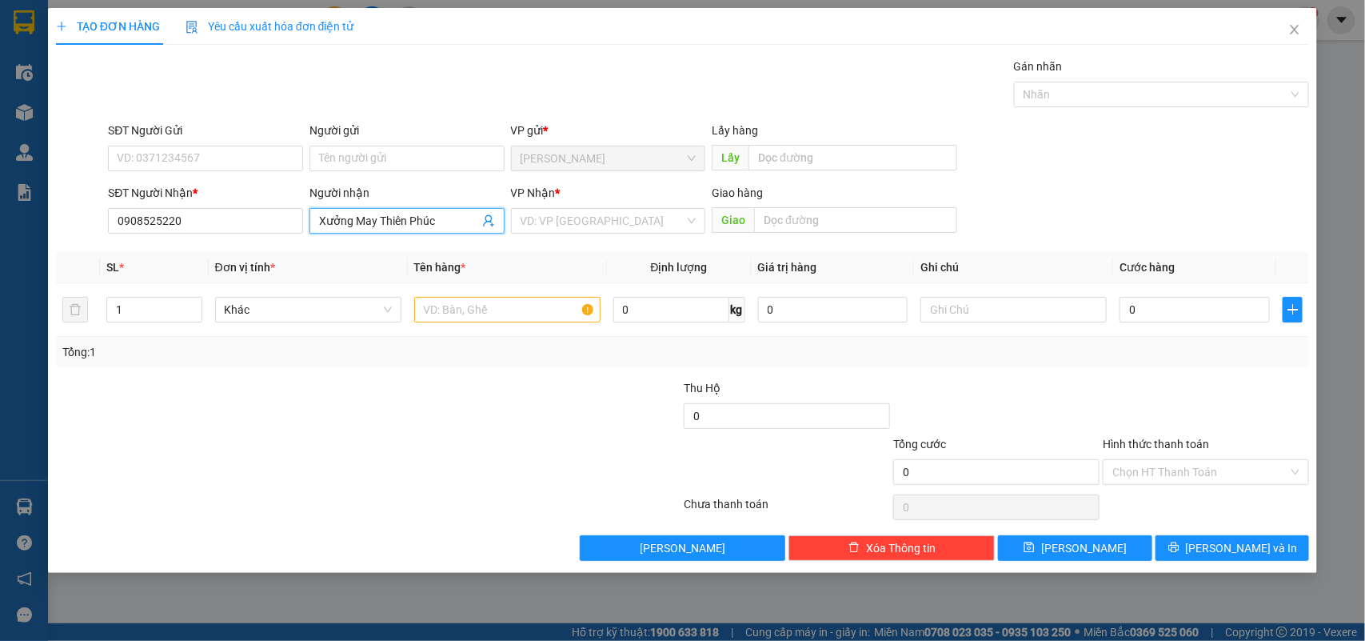
type input "Xưởng May Thiên Phúc"
click at [1137, 218] on div "SĐT Người Nhận * 0908525220 Người nhận Xưởng May Thiên Phúc Xưởng May Thiên Ph…" at bounding box center [709, 212] width 1208 height 56
click at [1156, 326] on td "0" at bounding box center [1194, 310] width 163 height 54
click at [1168, 326] on td "0" at bounding box center [1194, 310] width 163 height 54
click at [1172, 318] on input "0" at bounding box center [1195, 310] width 150 height 26
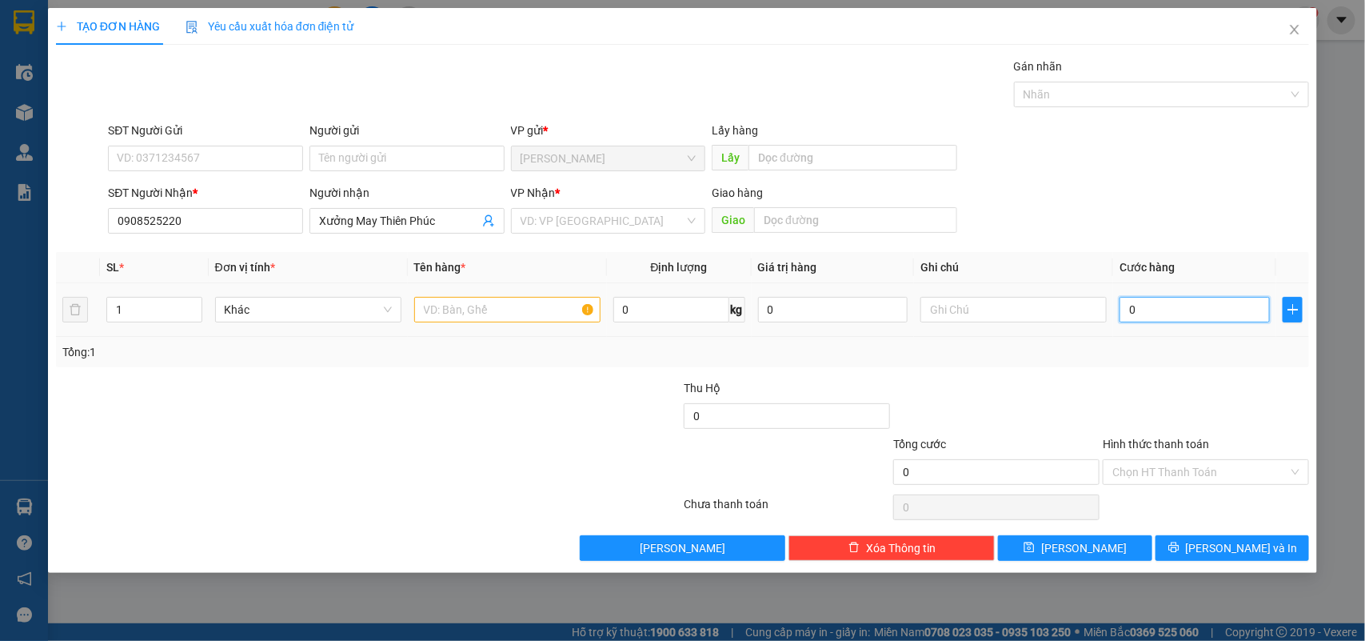
type input "5"
type input "50"
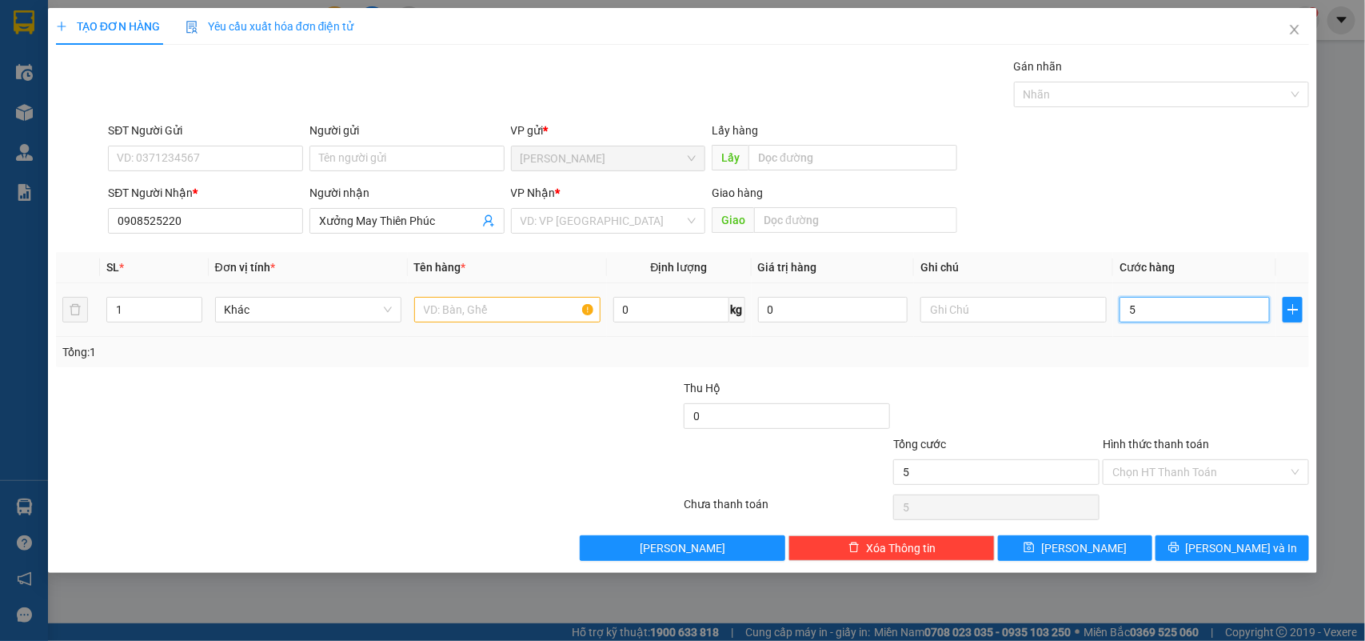
type input "50"
type input "50.000"
drag, startPoint x: 1060, startPoint y: 354, endPoint x: 948, endPoint y: 330, distance: 114.4
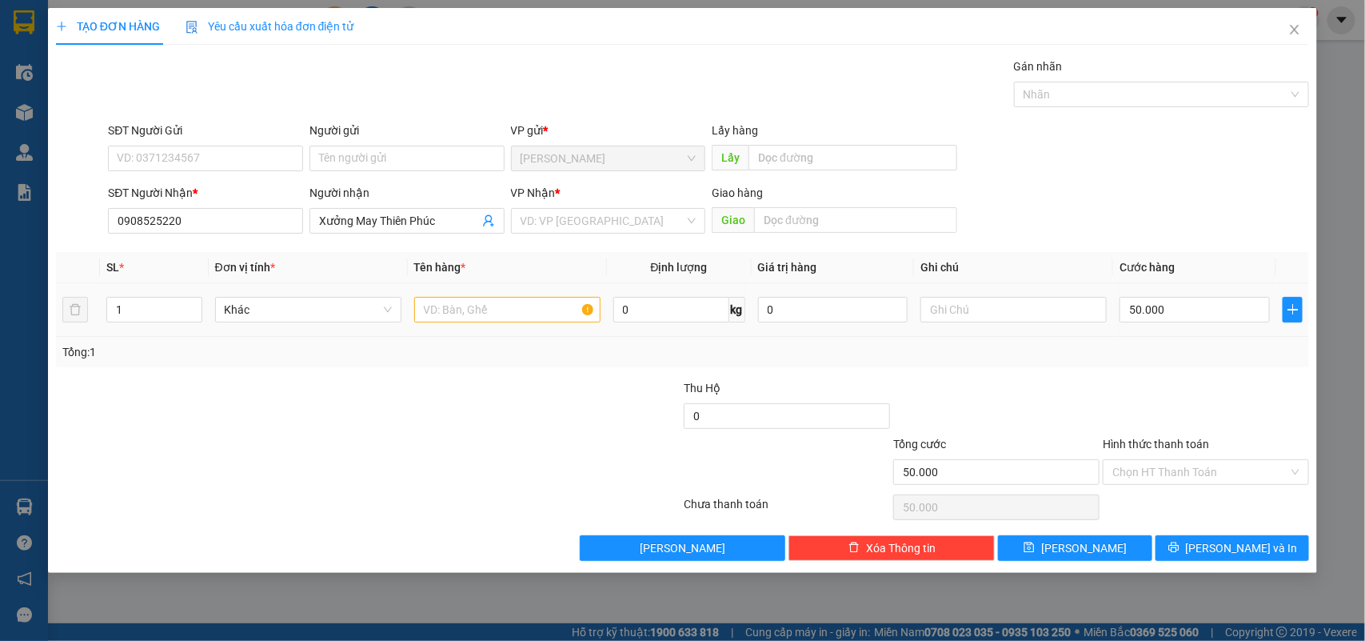
click at [1058, 354] on div "Tổng: 1" at bounding box center [682, 352] width 1241 height 18
click at [614, 230] on input "search" at bounding box center [603, 221] width 165 height 24
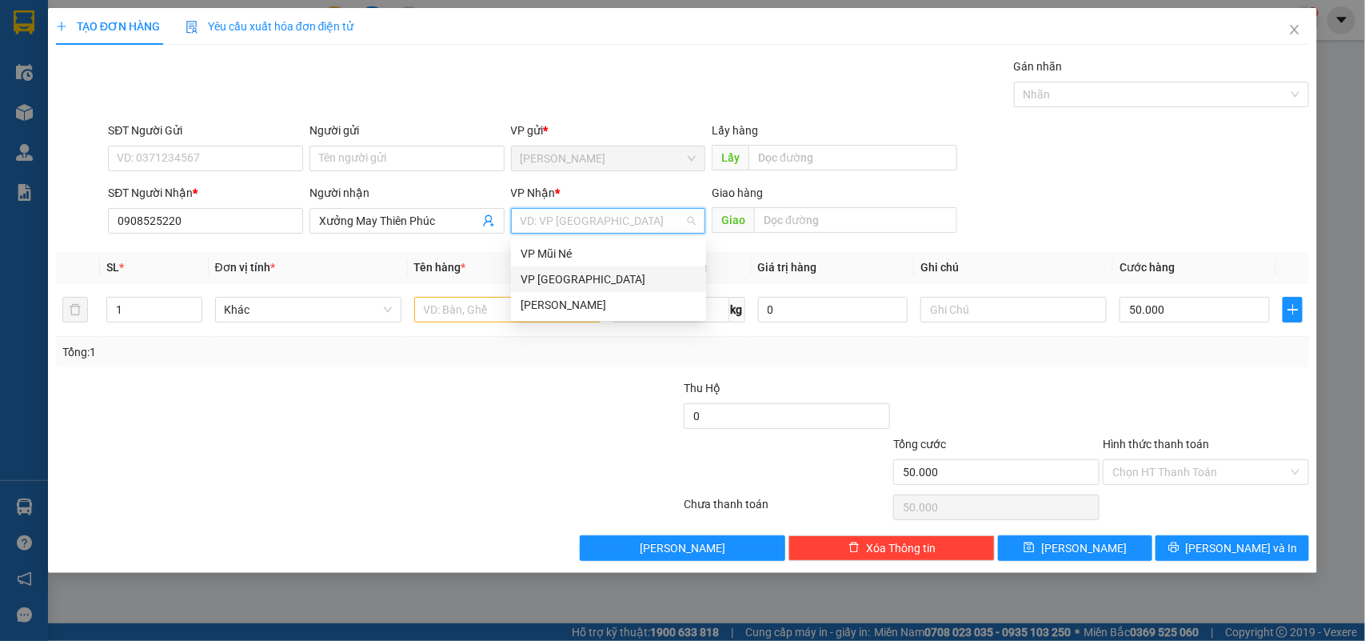
click at [604, 268] on div "VP [GEOGRAPHIC_DATA]" at bounding box center [608, 279] width 195 height 26
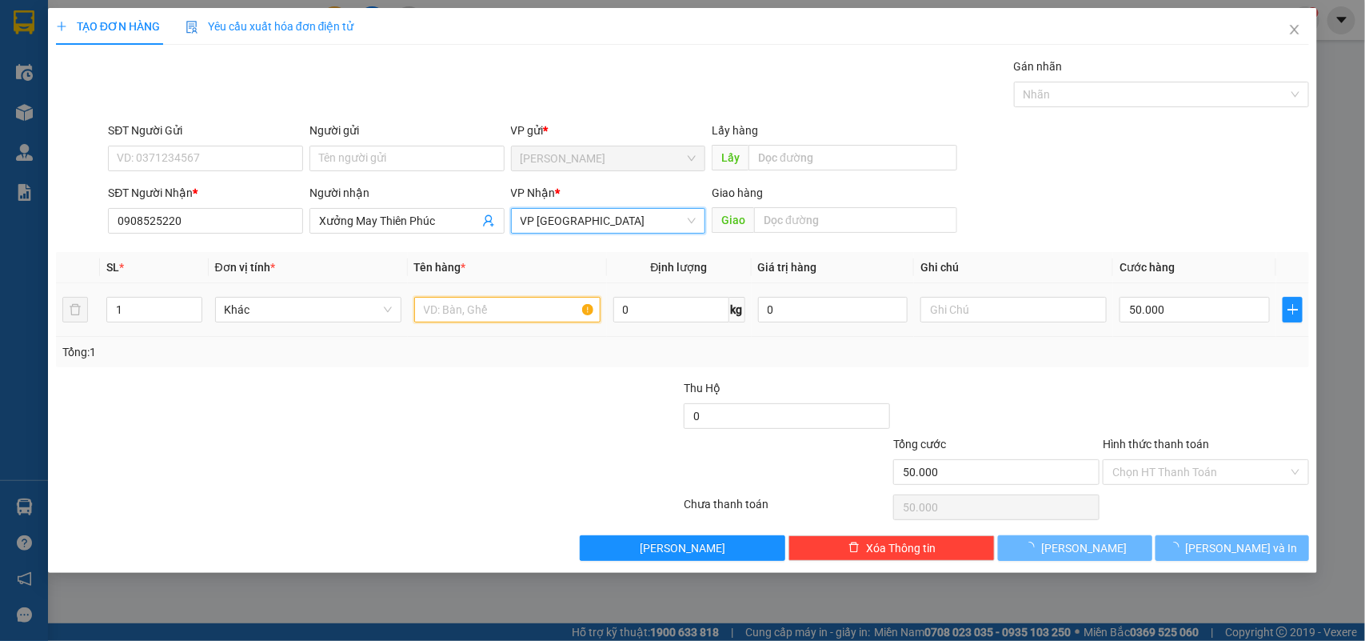
click at [482, 310] on input "text" at bounding box center [507, 310] width 186 height 26
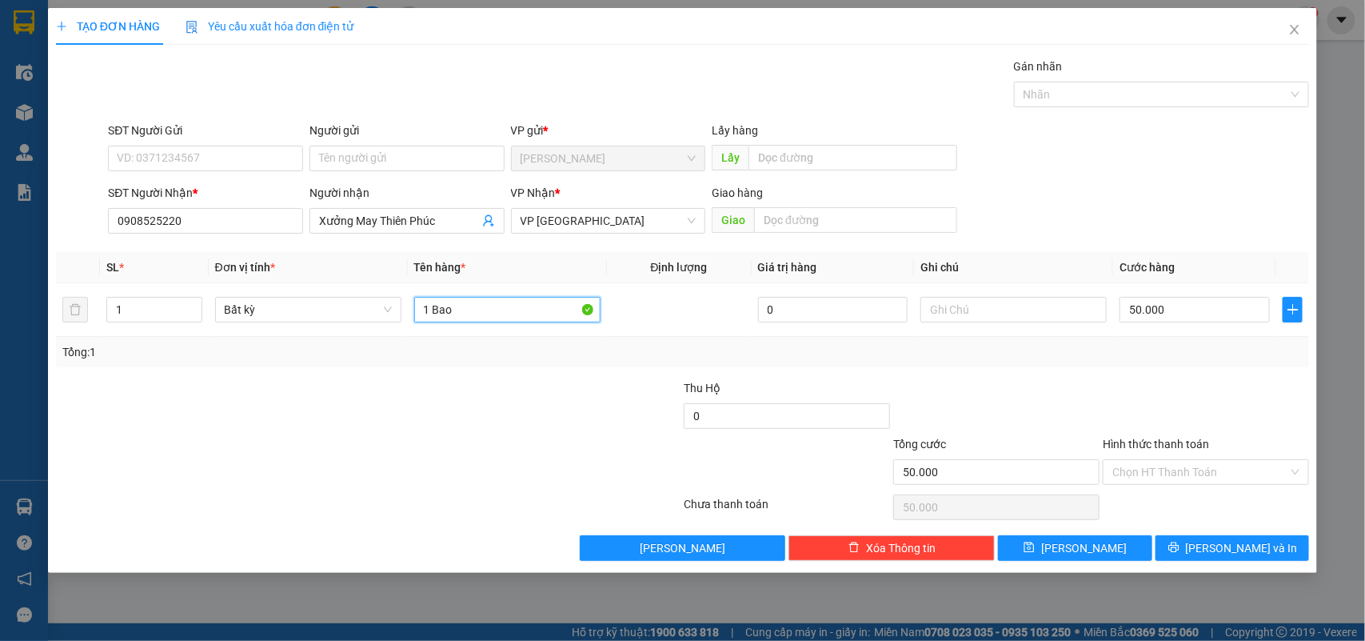
type input "1 Bao"
drag, startPoint x: 1037, startPoint y: 382, endPoint x: 1081, endPoint y: 434, distance: 68.2
click at [1045, 382] on div at bounding box center [997, 407] width 210 height 56
click at [1145, 474] on input "Hình thức thanh toán" at bounding box center [1201, 472] width 176 height 24
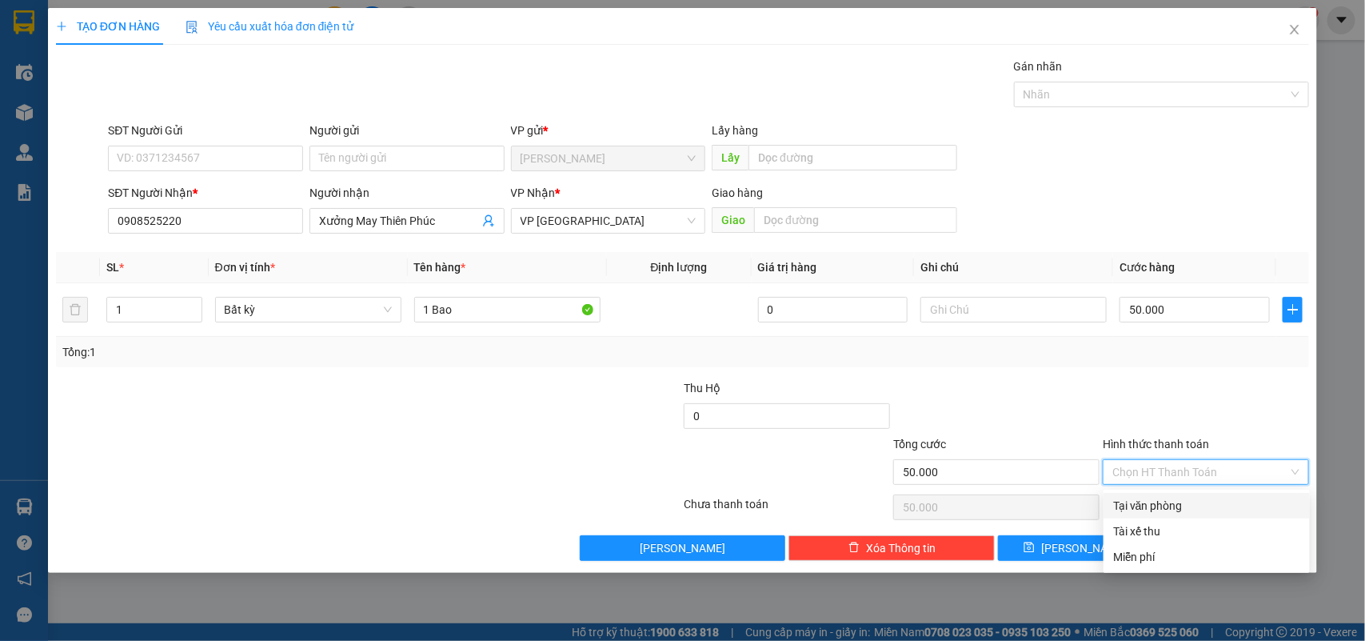
click at [1145, 422] on div at bounding box center [1206, 407] width 210 height 56
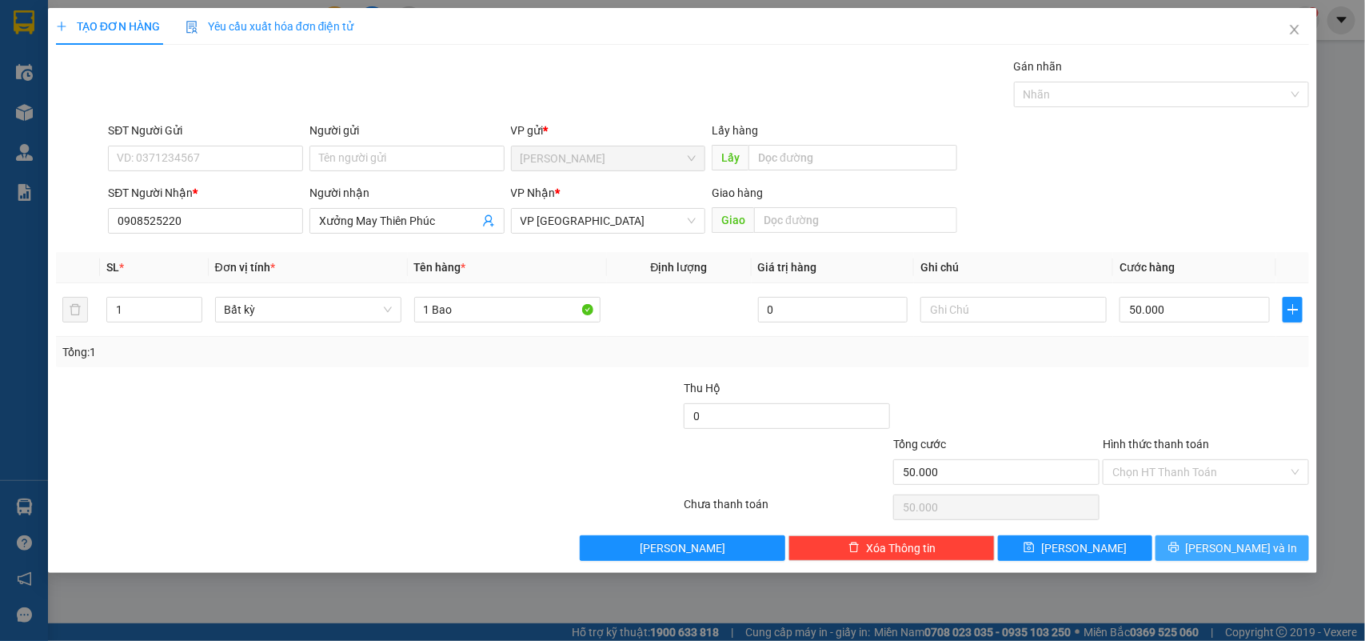
drag, startPoint x: 1214, startPoint y: 542, endPoint x: 1206, endPoint y: 541, distance: 8.0
click at [1210, 542] on button "[PERSON_NAME] và In" at bounding box center [1233, 548] width 154 height 26
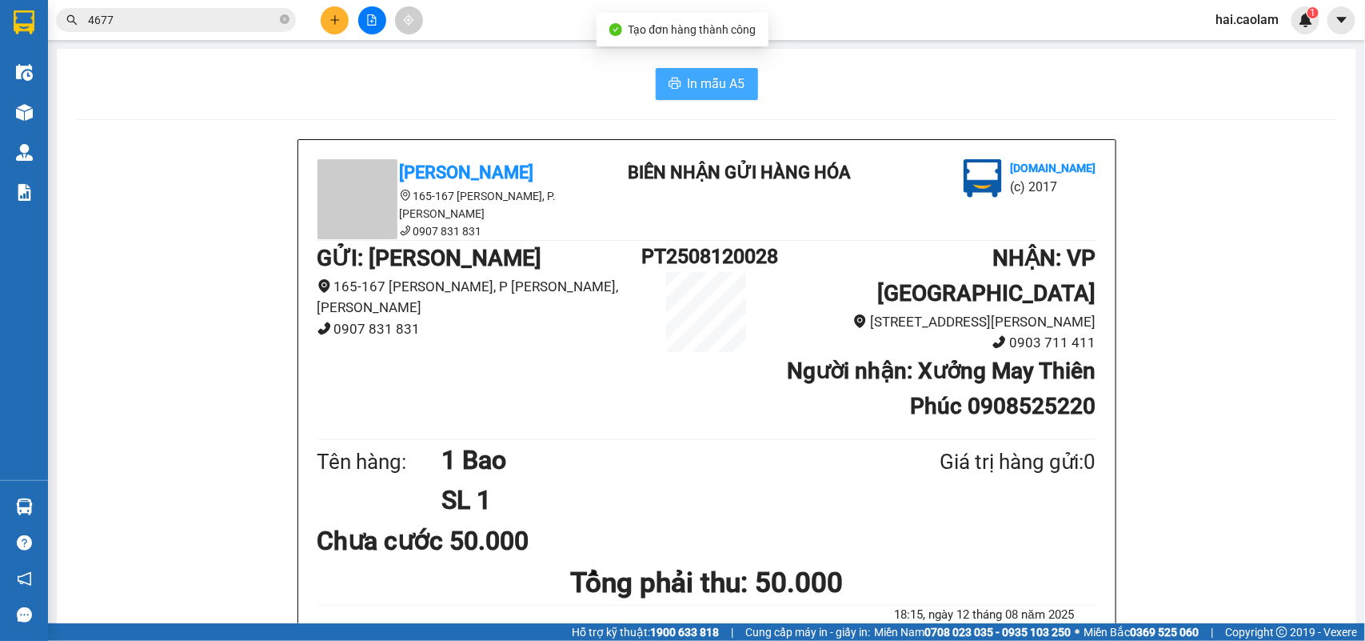
click at [717, 78] on span "In mẫu A5" at bounding box center [717, 84] width 58 height 20
click at [222, 25] on input "4677" at bounding box center [182, 20] width 189 height 18
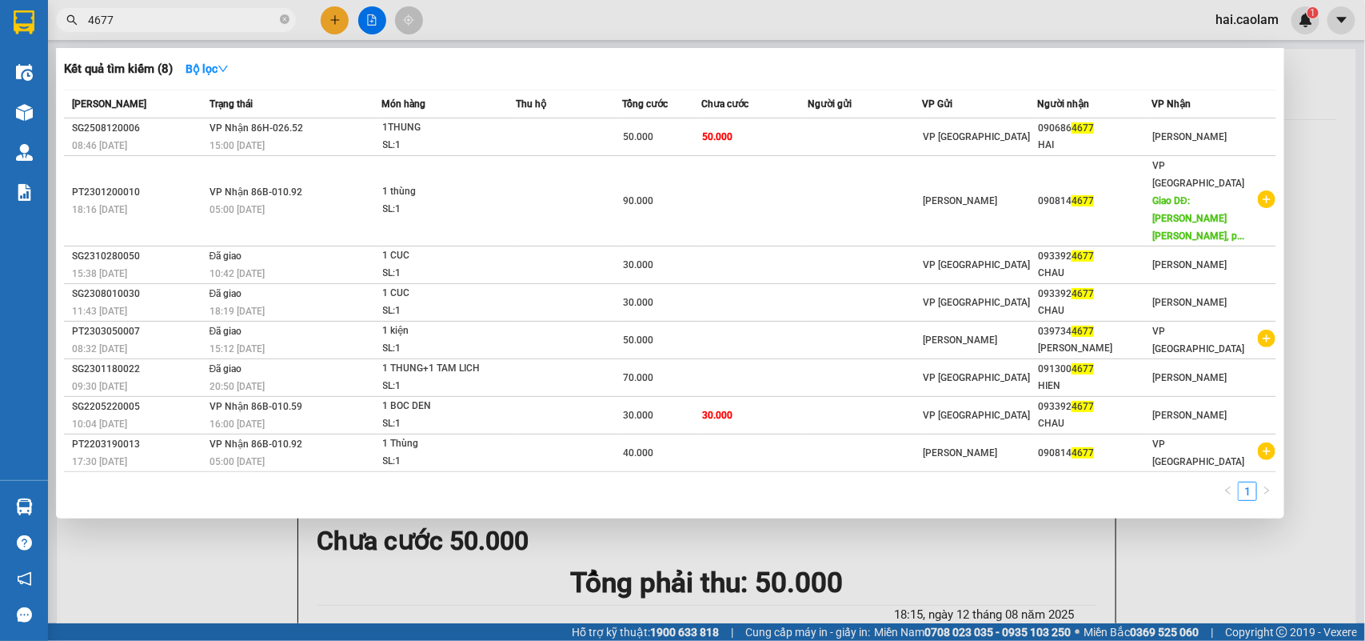
click at [222, 25] on input "4677" at bounding box center [182, 20] width 189 height 18
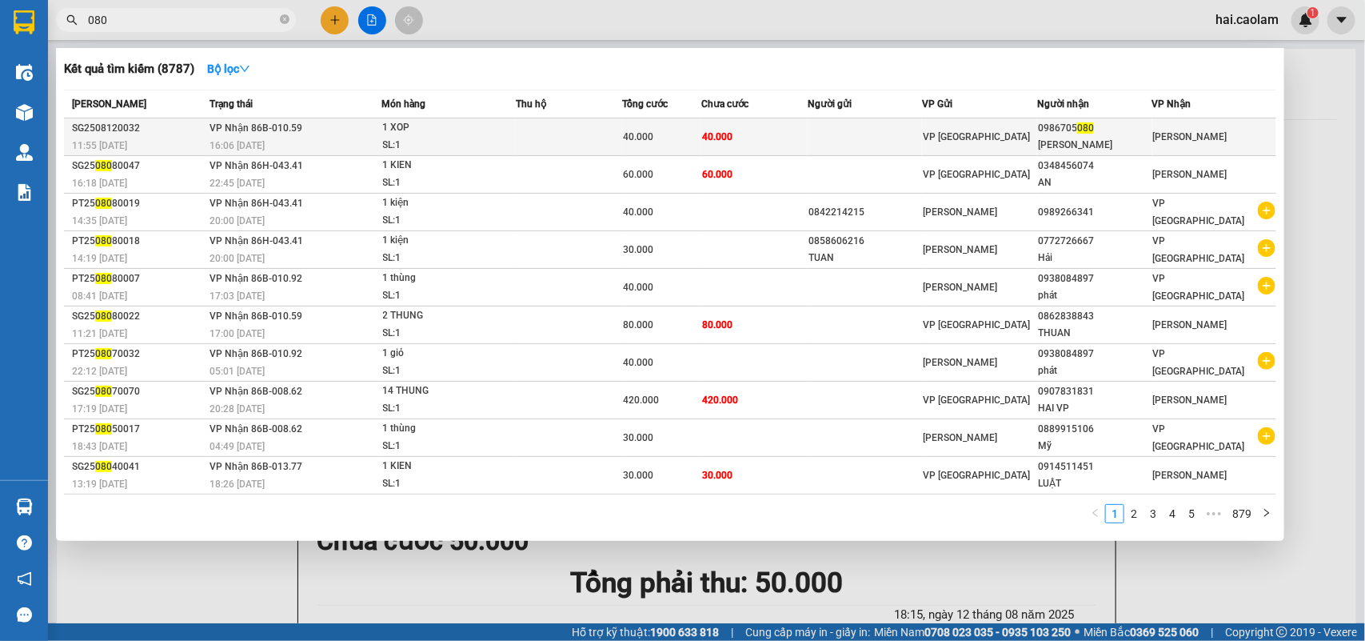
type input "080"
click at [870, 140] on td at bounding box center [865, 137] width 115 height 38
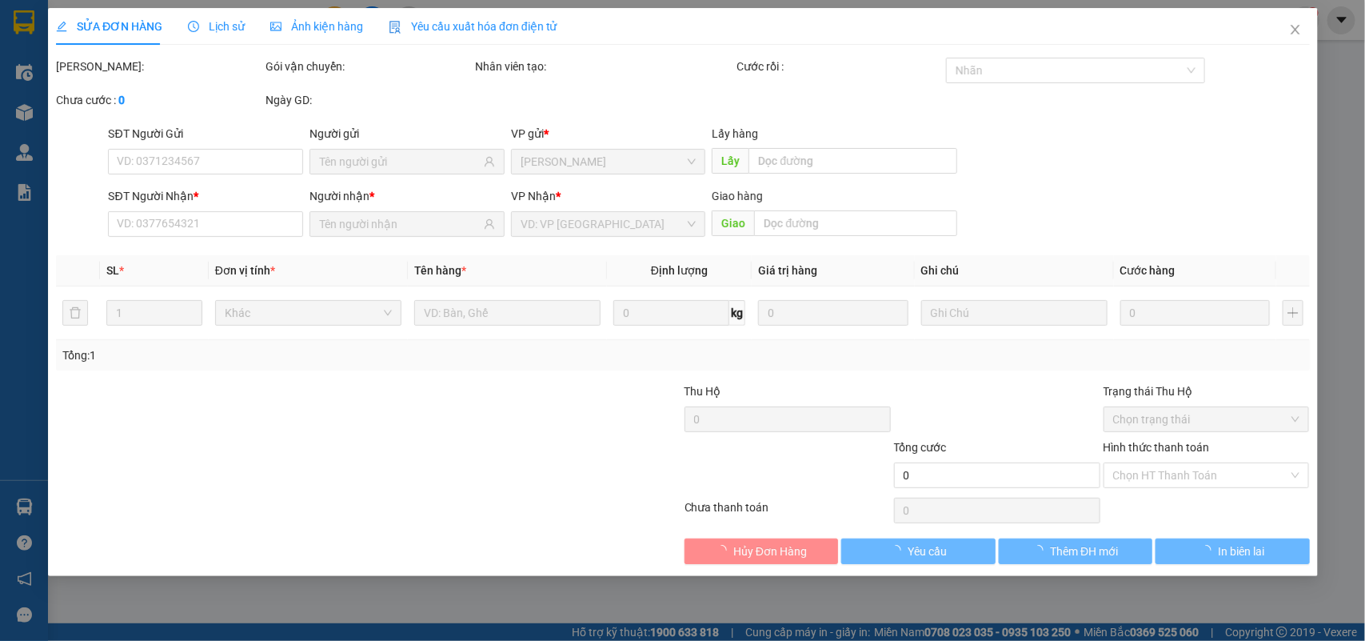
type input "0986705080"
type input "[PERSON_NAME]"
type input "40.000"
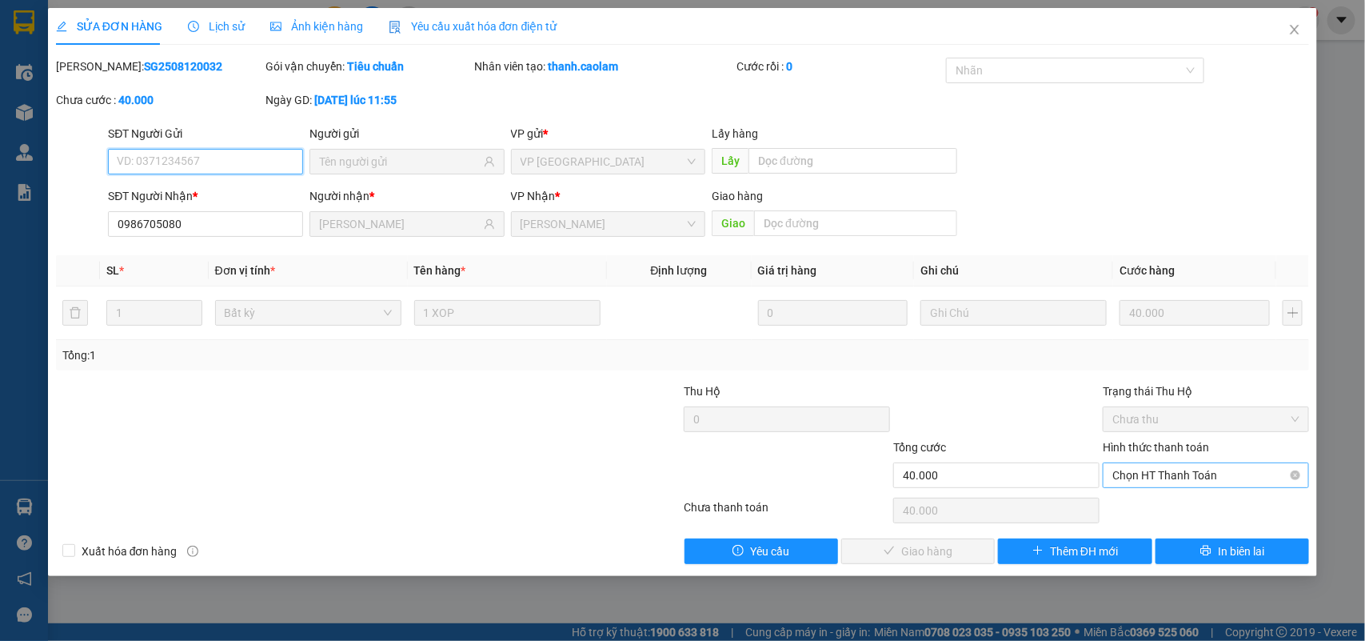
click at [1153, 476] on span "Chọn HT Thanh Toán" at bounding box center [1206, 475] width 187 height 24
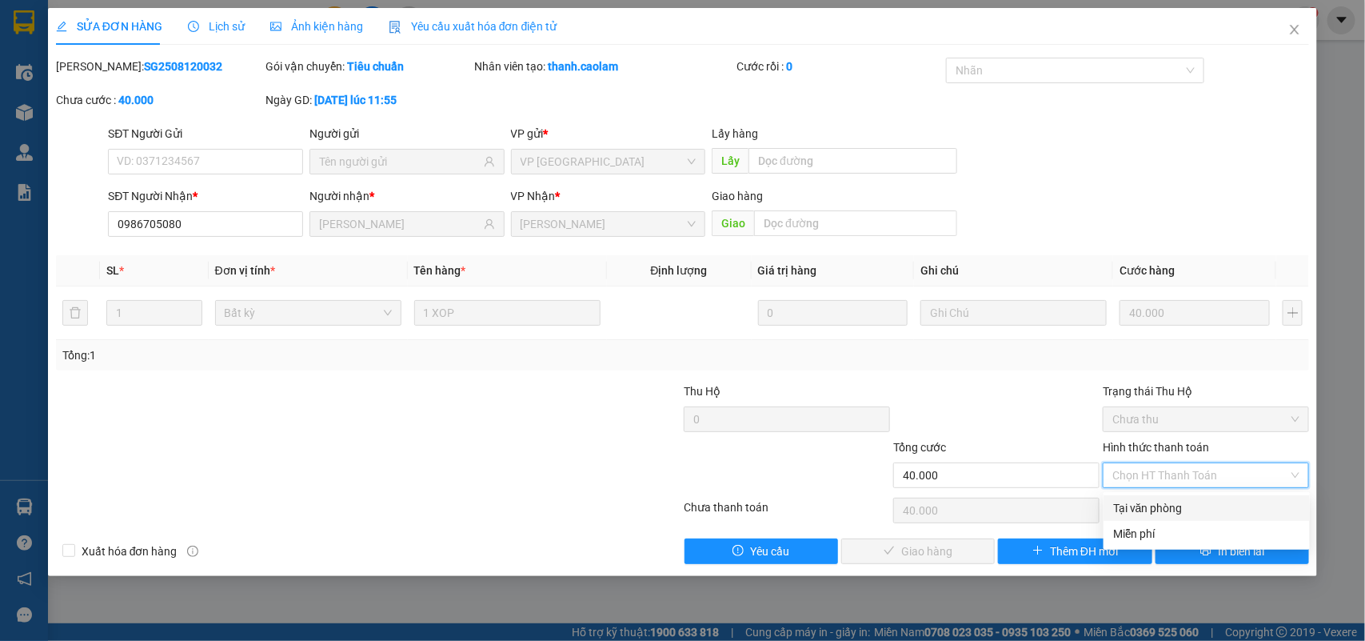
click at [1172, 504] on div "Tại văn phòng" at bounding box center [1206, 508] width 187 height 18
type input "0"
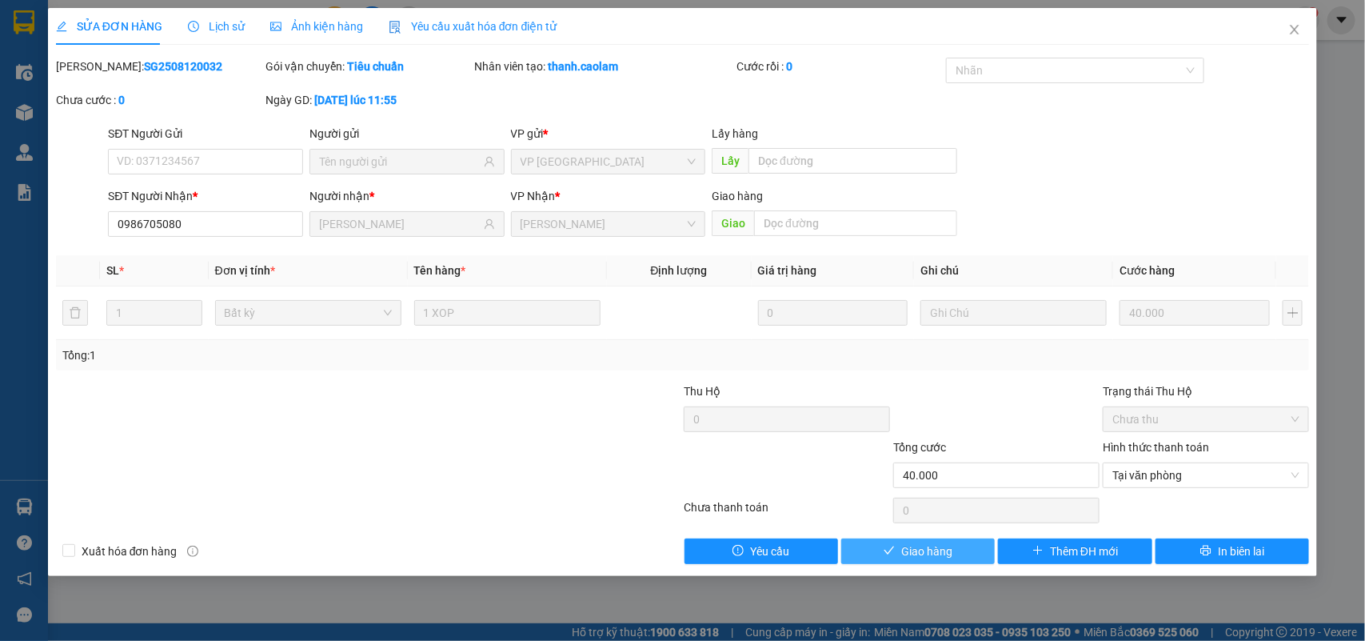
click at [949, 550] on span "Giao hàng" at bounding box center [926, 551] width 51 height 18
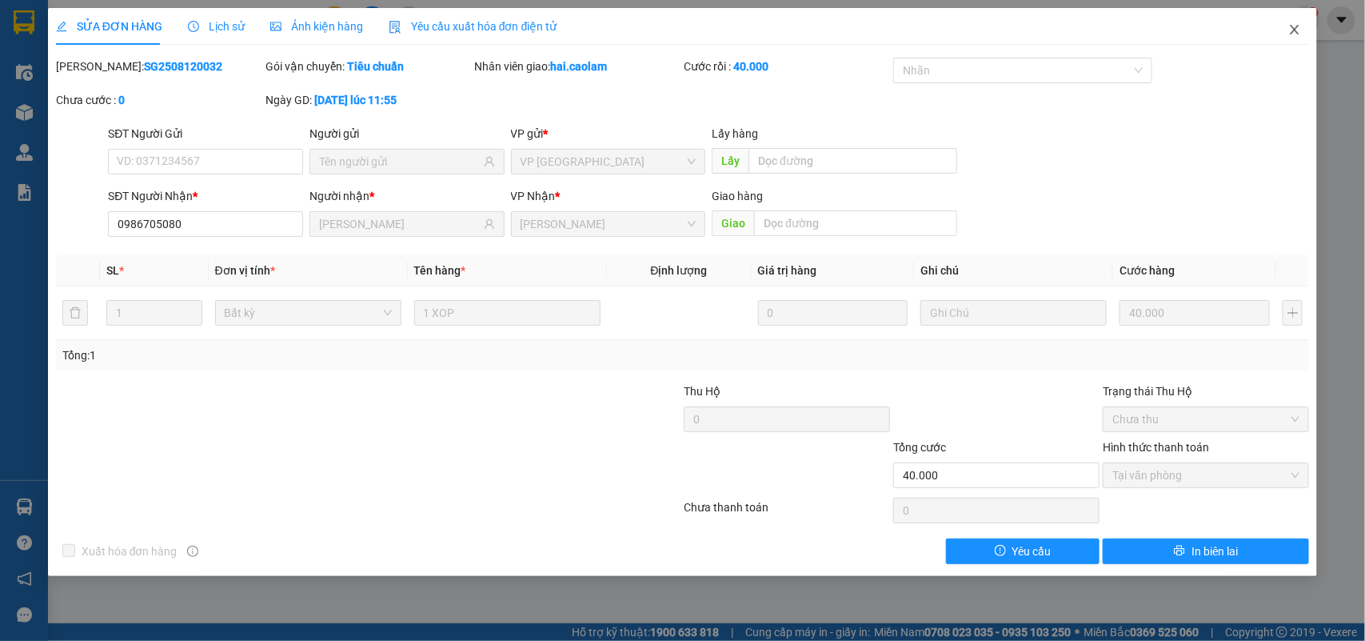
click at [1300, 26] on icon "close" at bounding box center [1295, 29] width 13 height 13
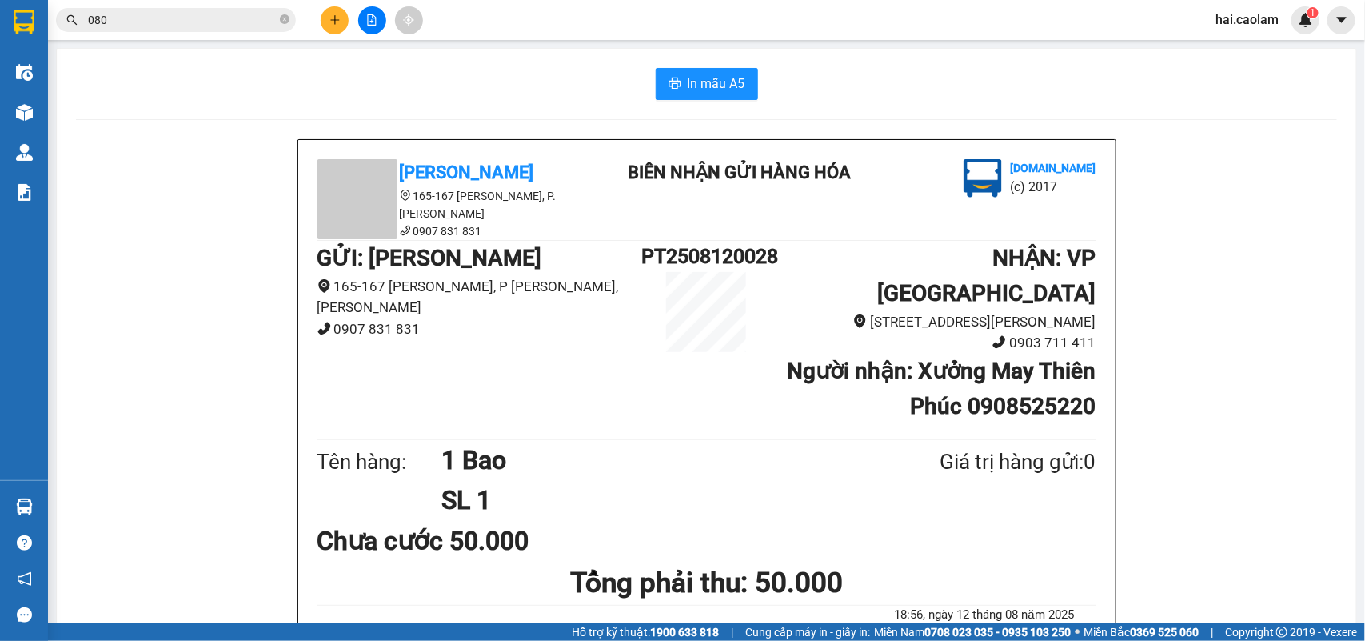
click at [218, 24] on input "080" at bounding box center [182, 20] width 189 height 18
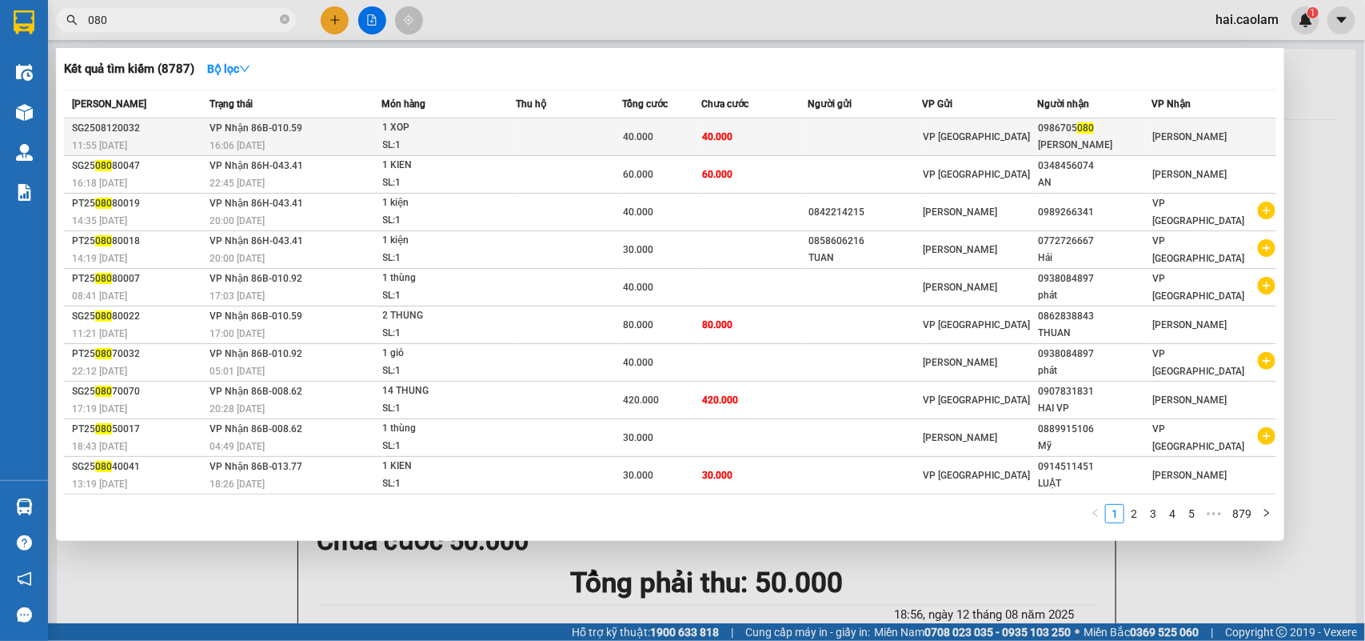
click at [845, 145] on td at bounding box center [865, 137] width 115 height 38
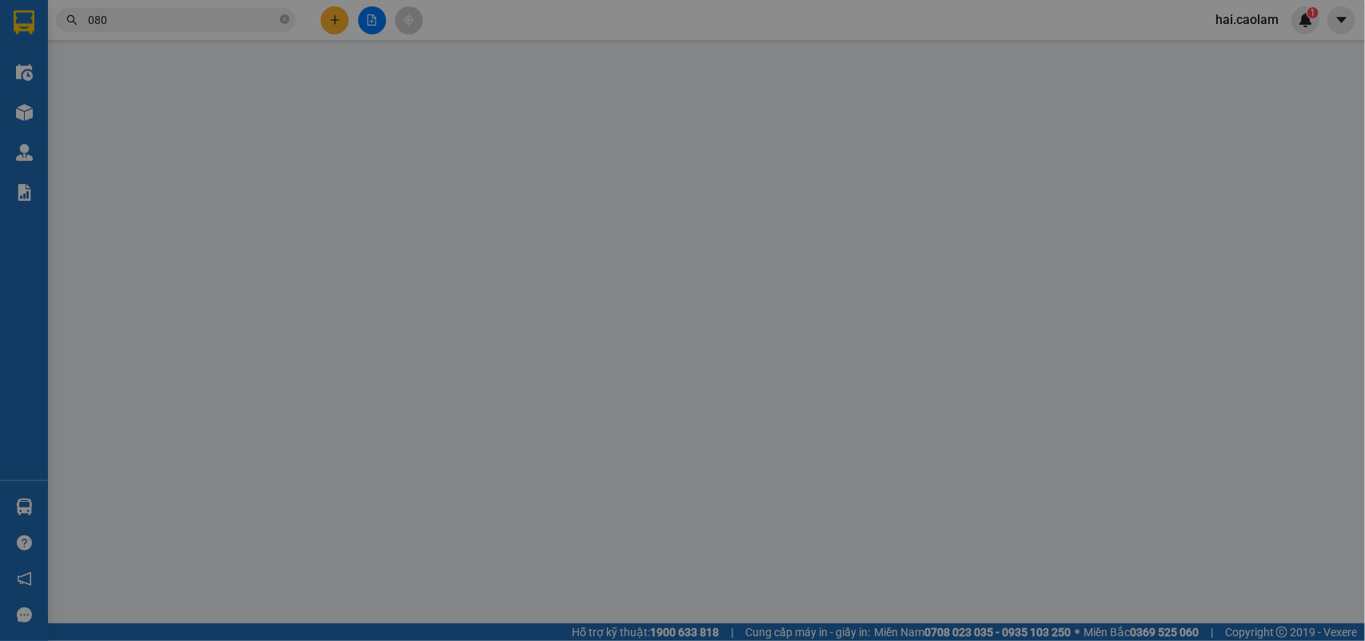
type input "0986705080"
type input "[PERSON_NAME]"
type input "40.000"
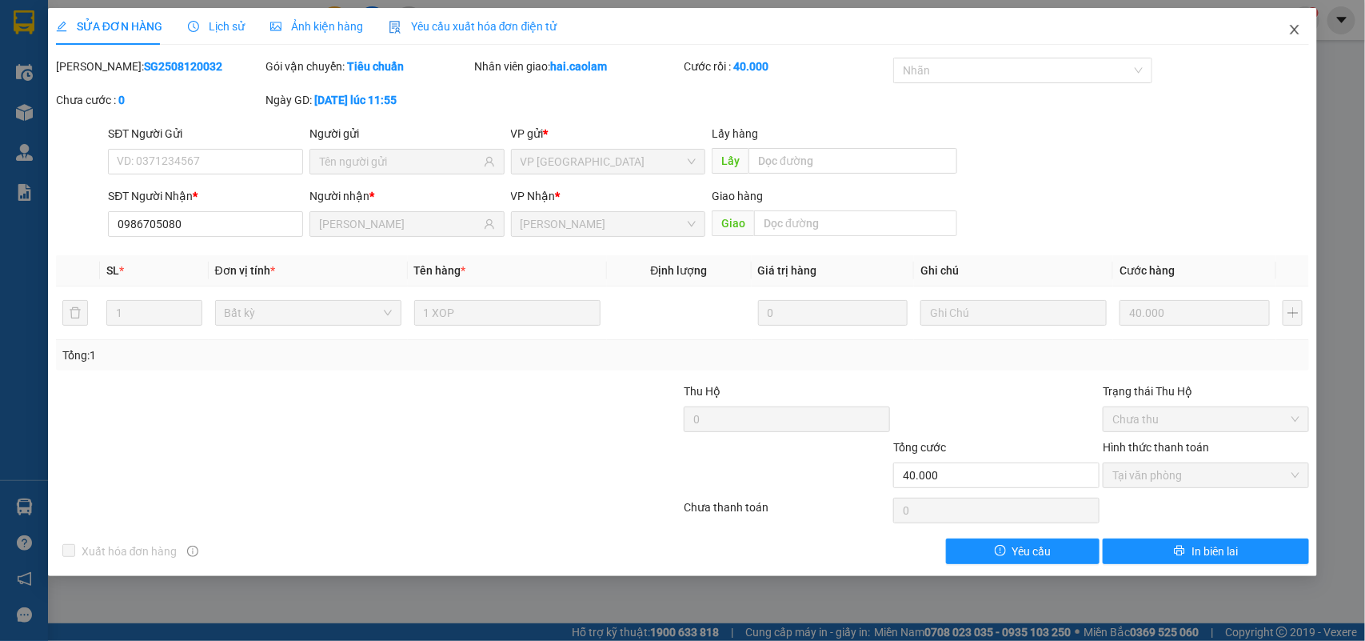
click at [1304, 30] on span "Close" at bounding box center [1295, 30] width 45 height 45
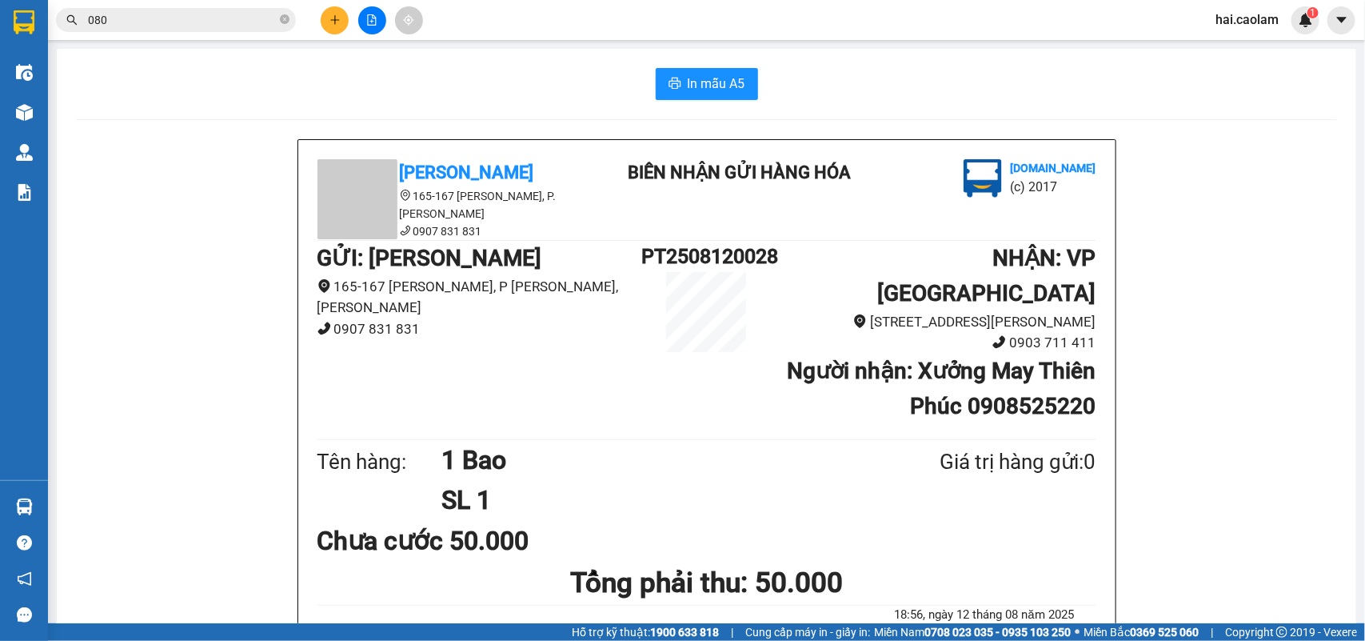
click at [226, 12] on input "080" at bounding box center [182, 20] width 189 height 18
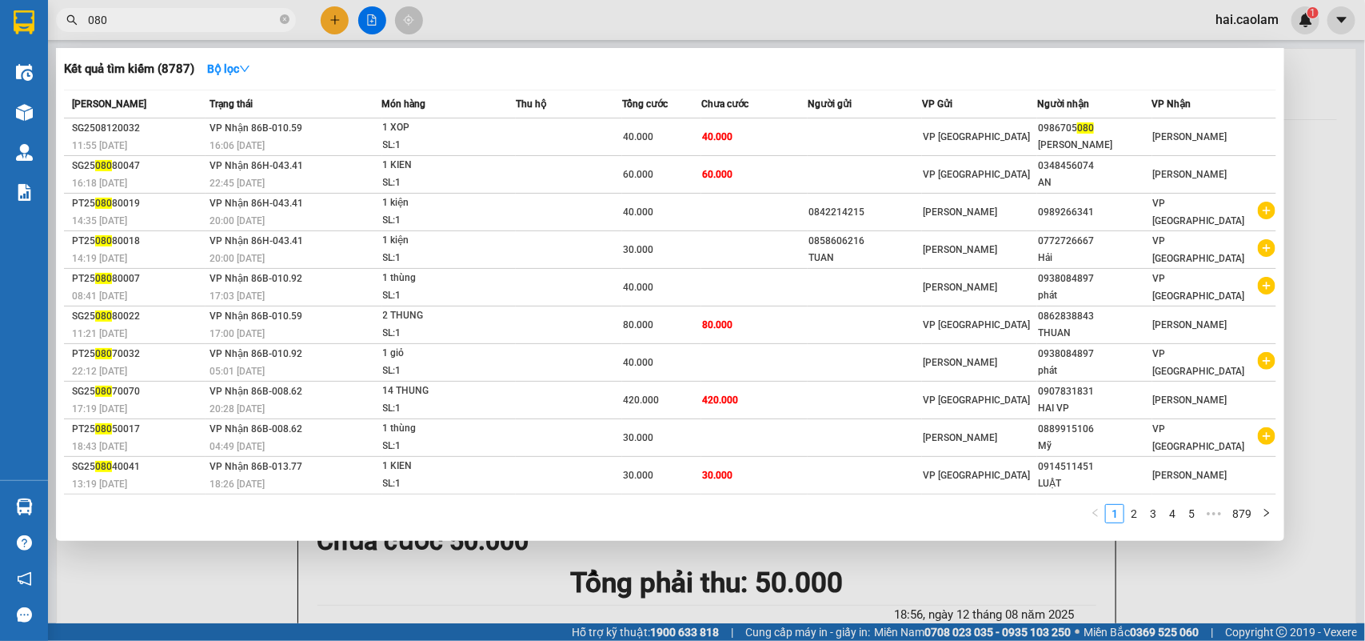
click at [226, 12] on input "080" at bounding box center [182, 20] width 189 height 18
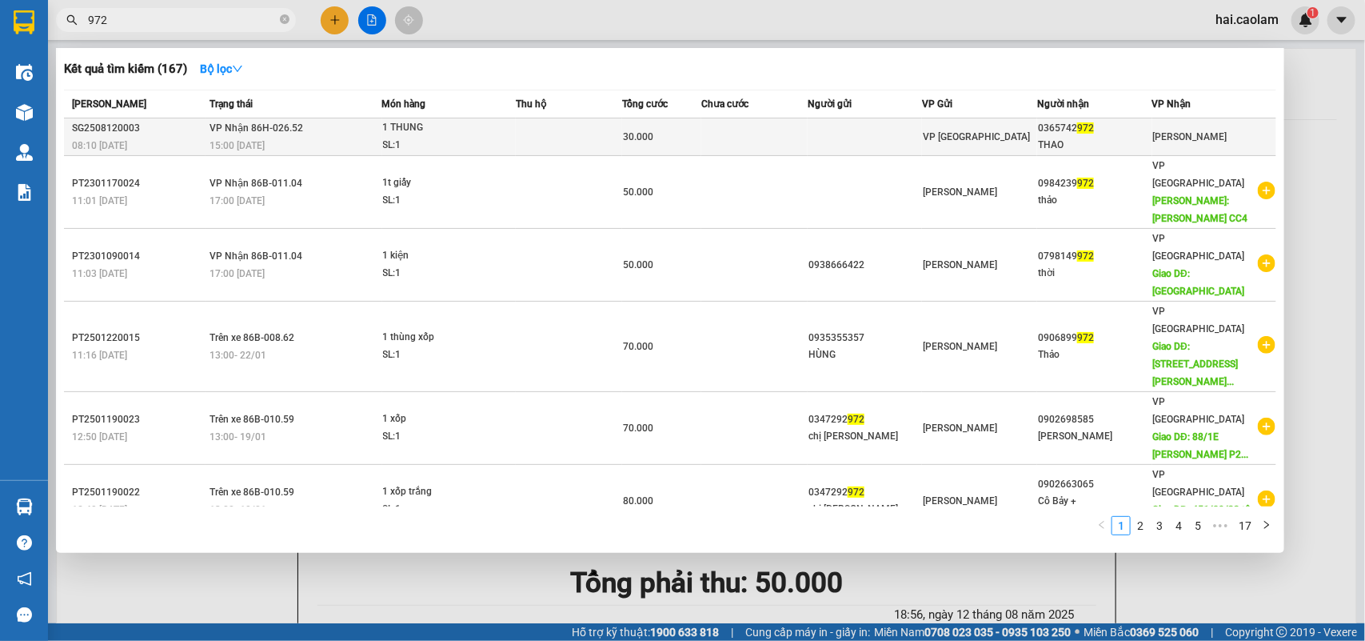
type input "972"
click at [772, 142] on td at bounding box center [754, 137] width 106 height 38
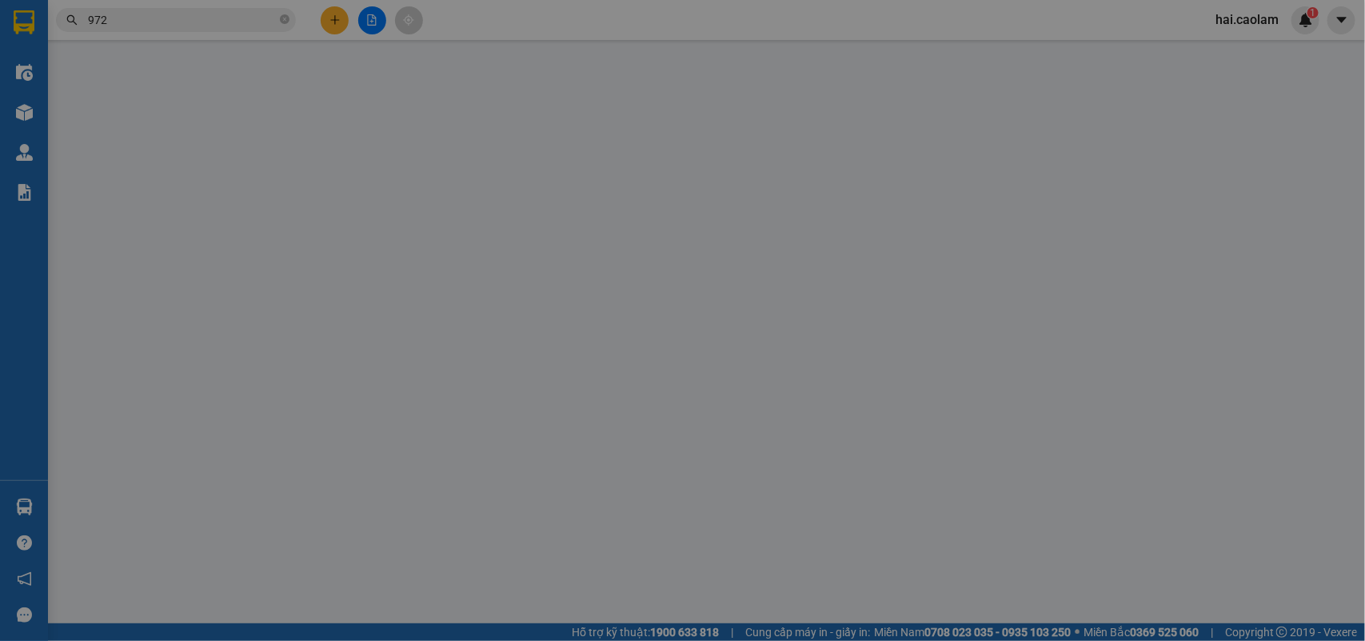
type input "0365742972"
type input "THAO"
type input "30.000"
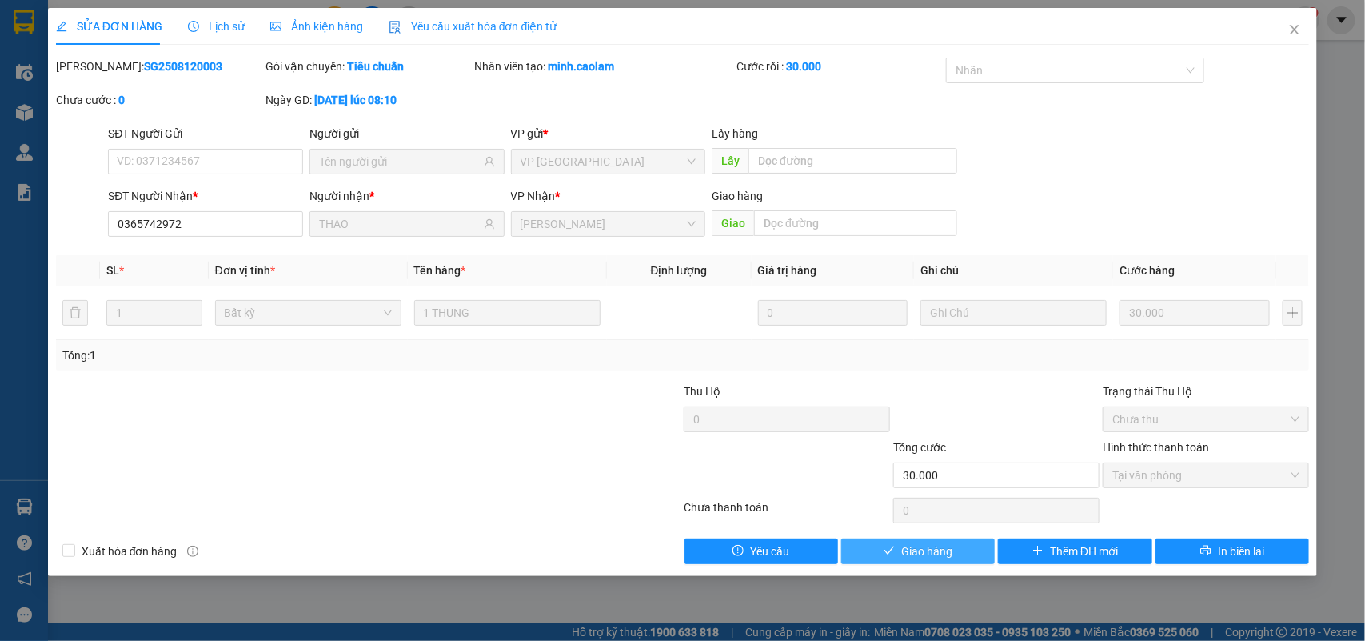
click at [929, 552] on span "Giao hàng" at bounding box center [926, 551] width 51 height 18
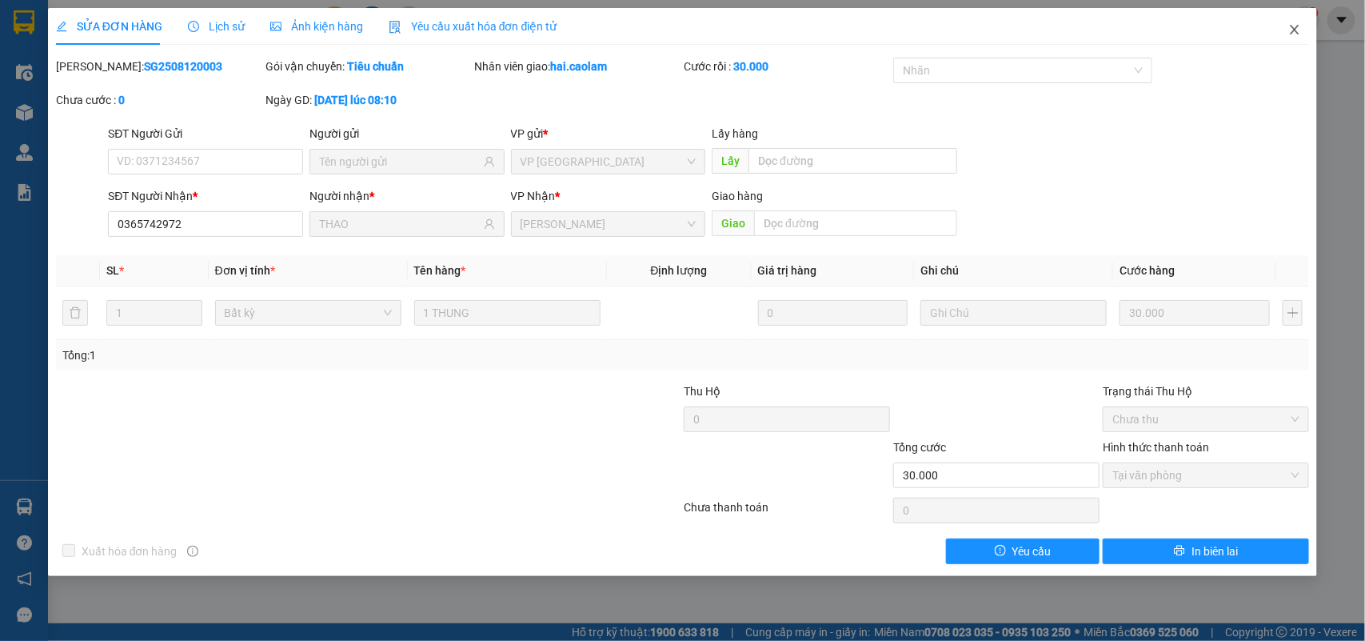
click at [1298, 37] on span "Close" at bounding box center [1295, 30] width 45 height 45
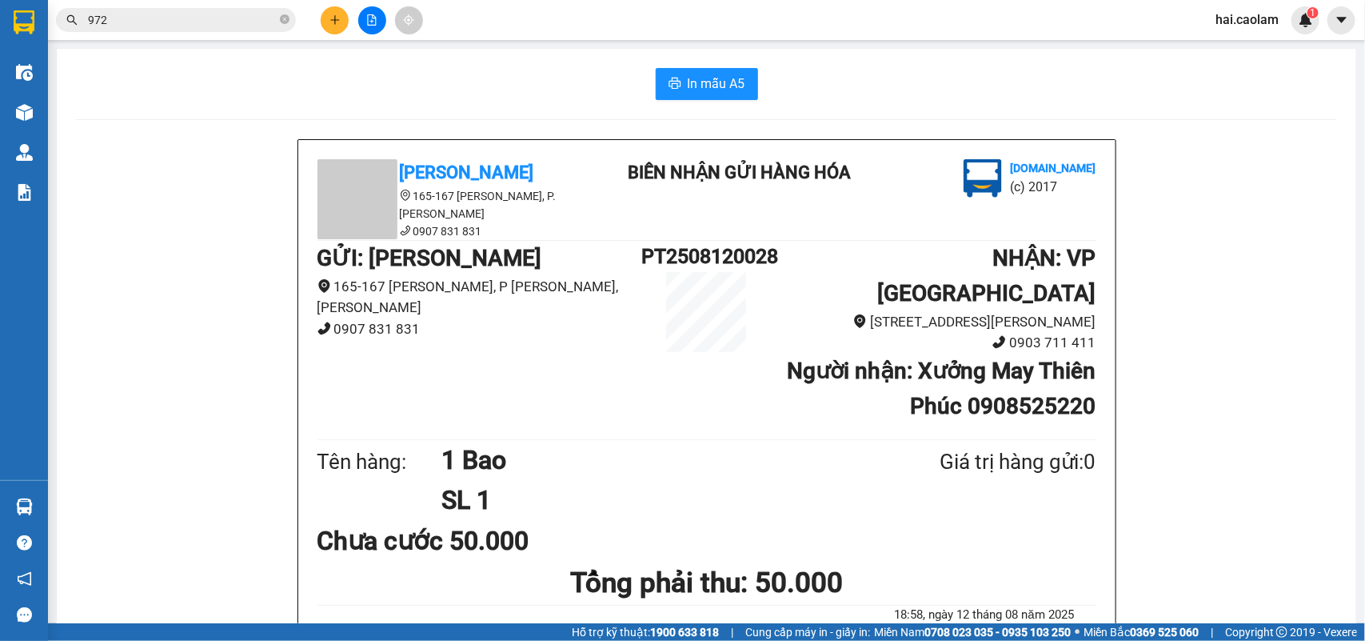
click at [230, 22] on input "972" at bounding box center [182, 20] width 189 height 18
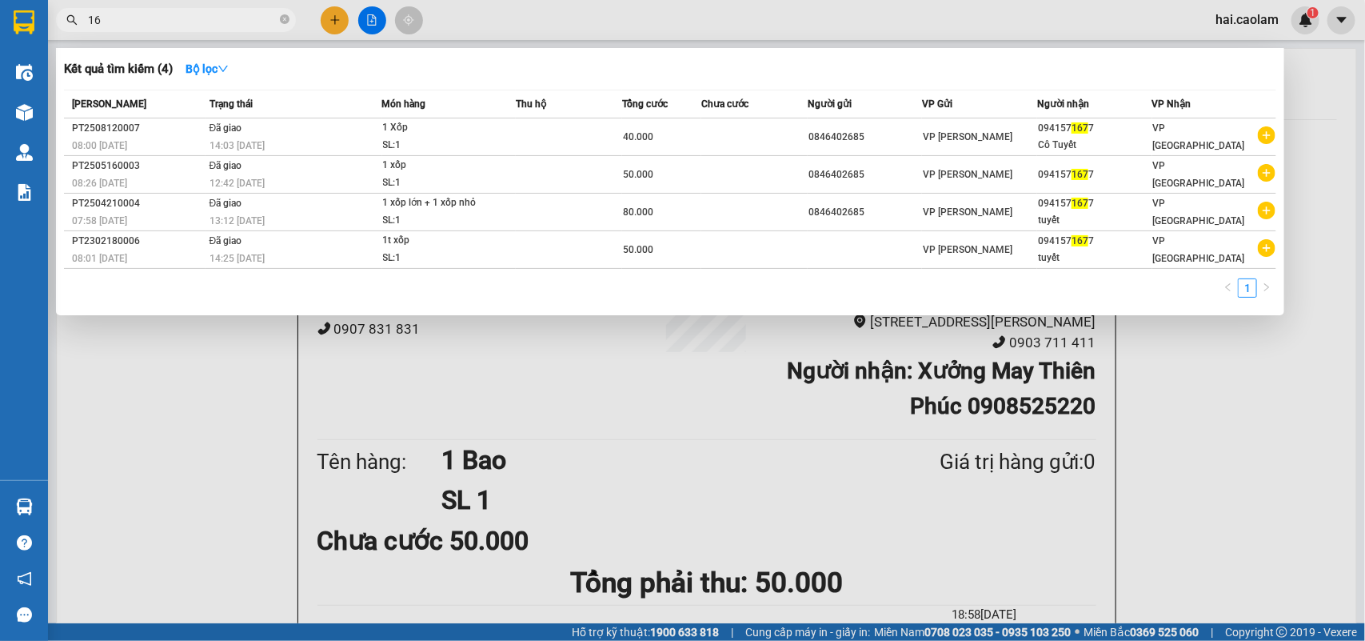
type input "1"
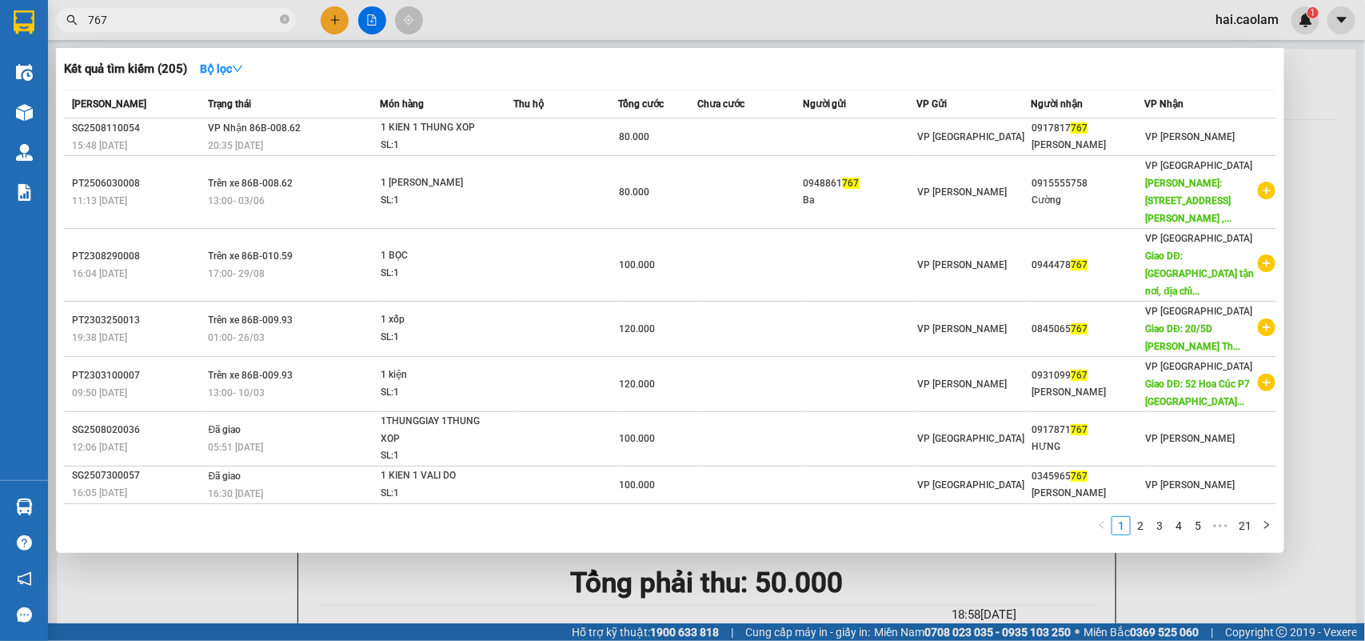
type input "767"
click at [338, 28] on div at bounding box center [682, 320] width 1365 height 641
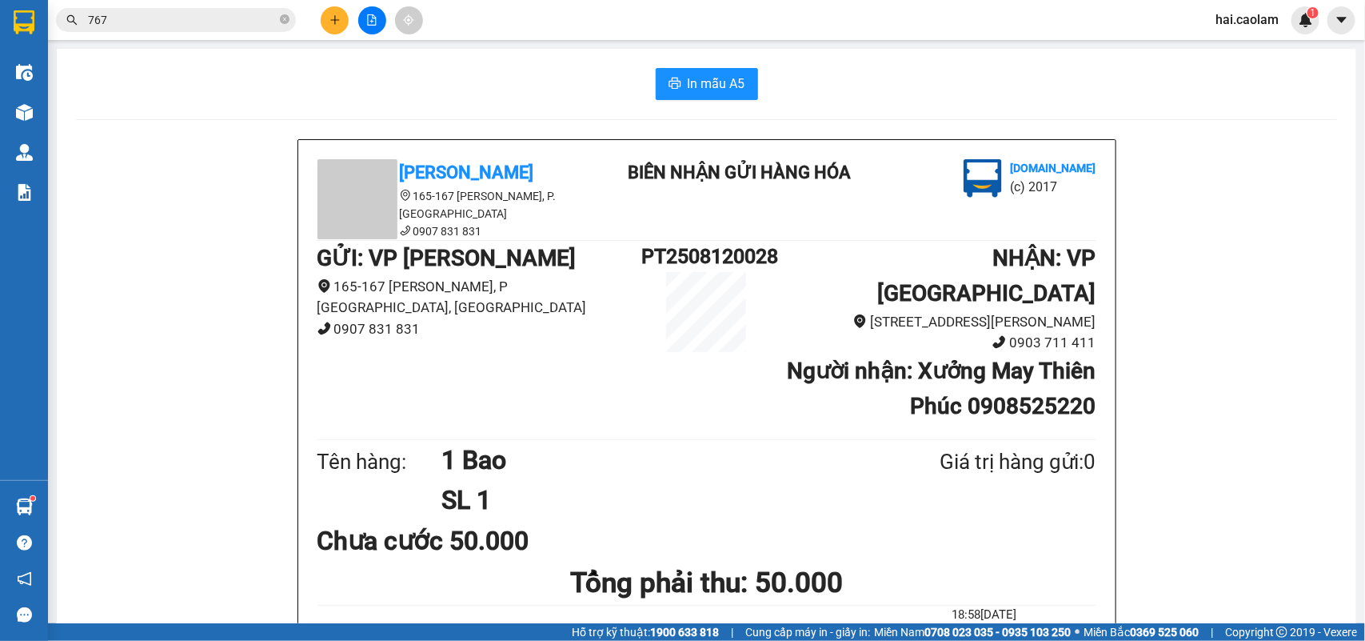
click at [328, 20] on button at bounding box center [335, 20] width 28 height 28
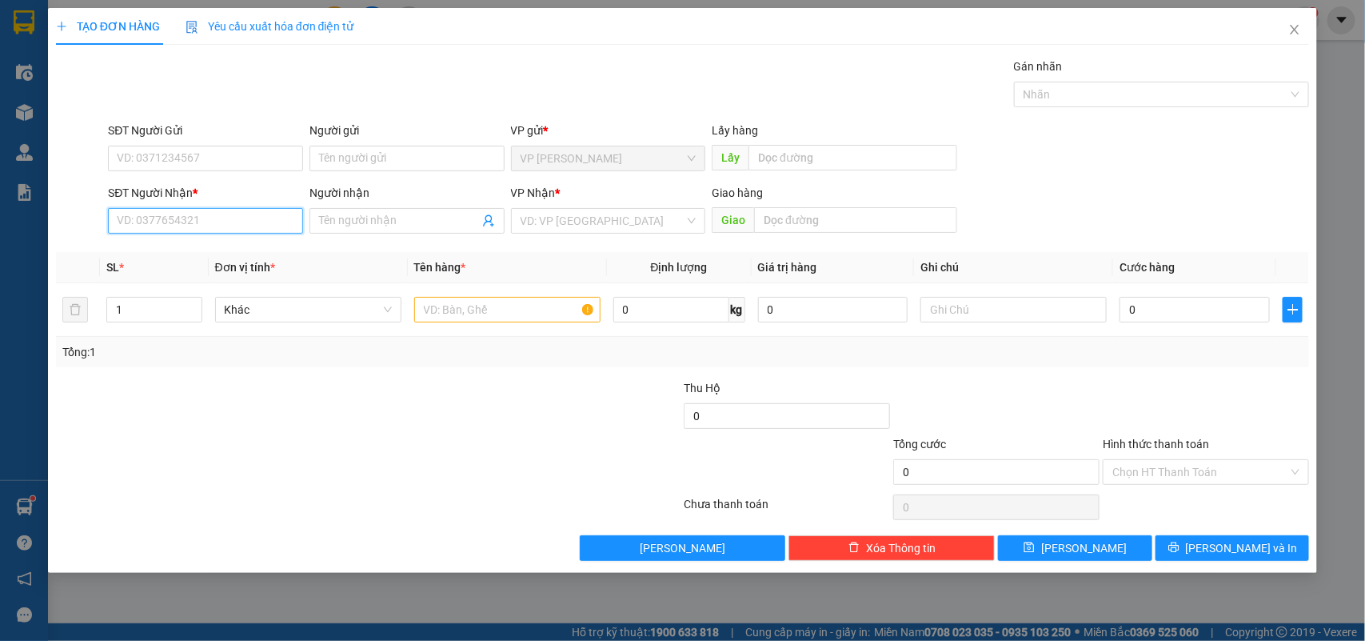
click at [245, 226] on input "SĐT Người Nhận *" at bounding box center [205, 221] width 195 height 26
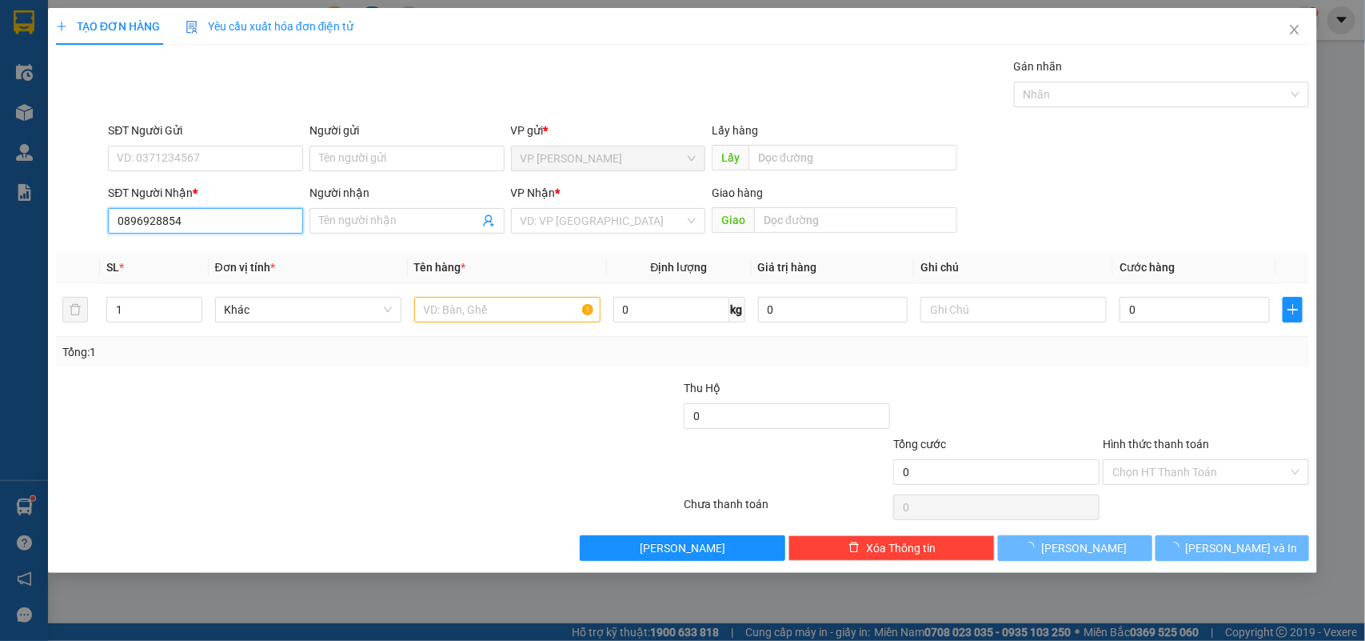
type input "0896928854"
drag, startPoint x: 389, startPoint y: 236, endPoint x: 394, endPoint y: 225, distance: 12.2
click at [389, 230] on div "Người nhận Tên người nhận" at bounding box center [407, 212] width 195 height 56
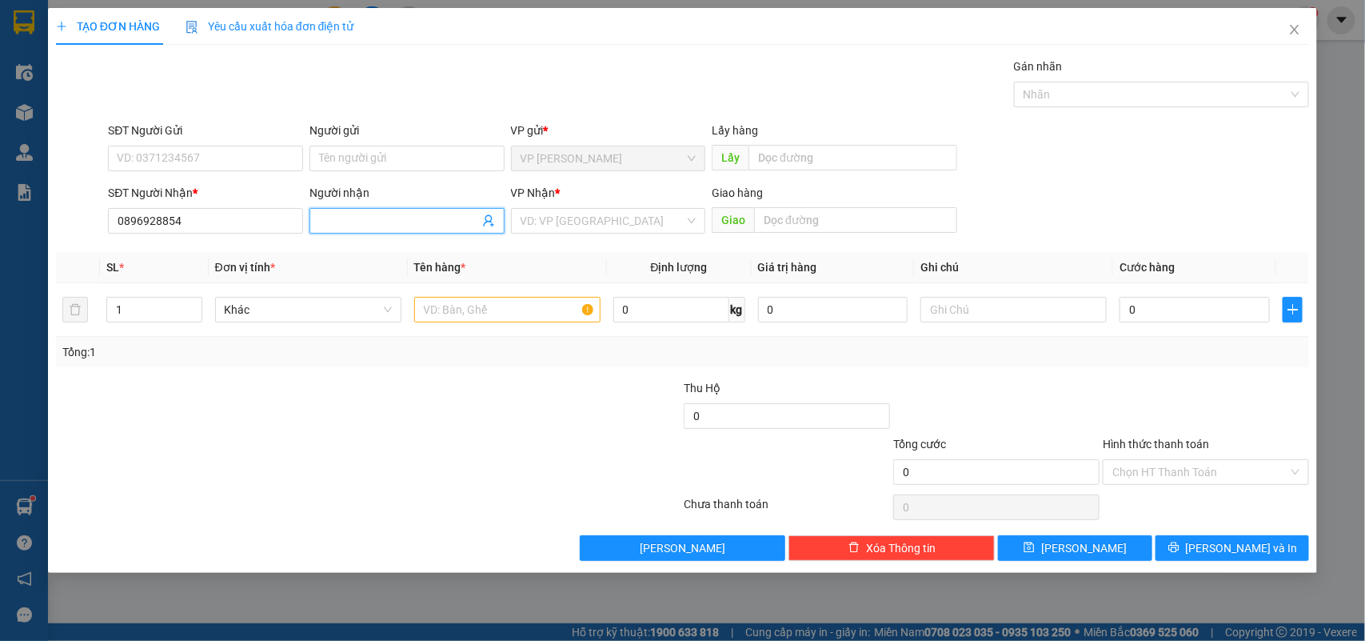
click at [394, 224] on input "Người nhận" at bounding box center [399, 221] width 160 height 18
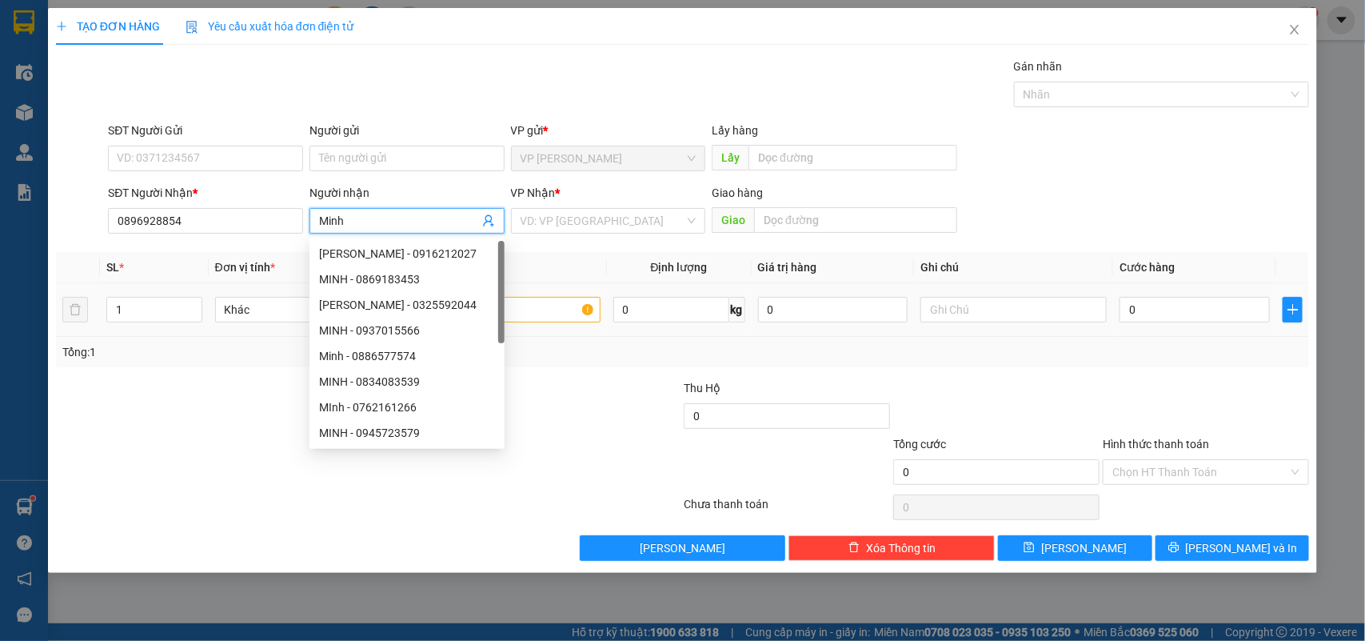
type input "Minh"
click at [556, 297] on input "text" at bounding box center [507, 310] width 186 height 26
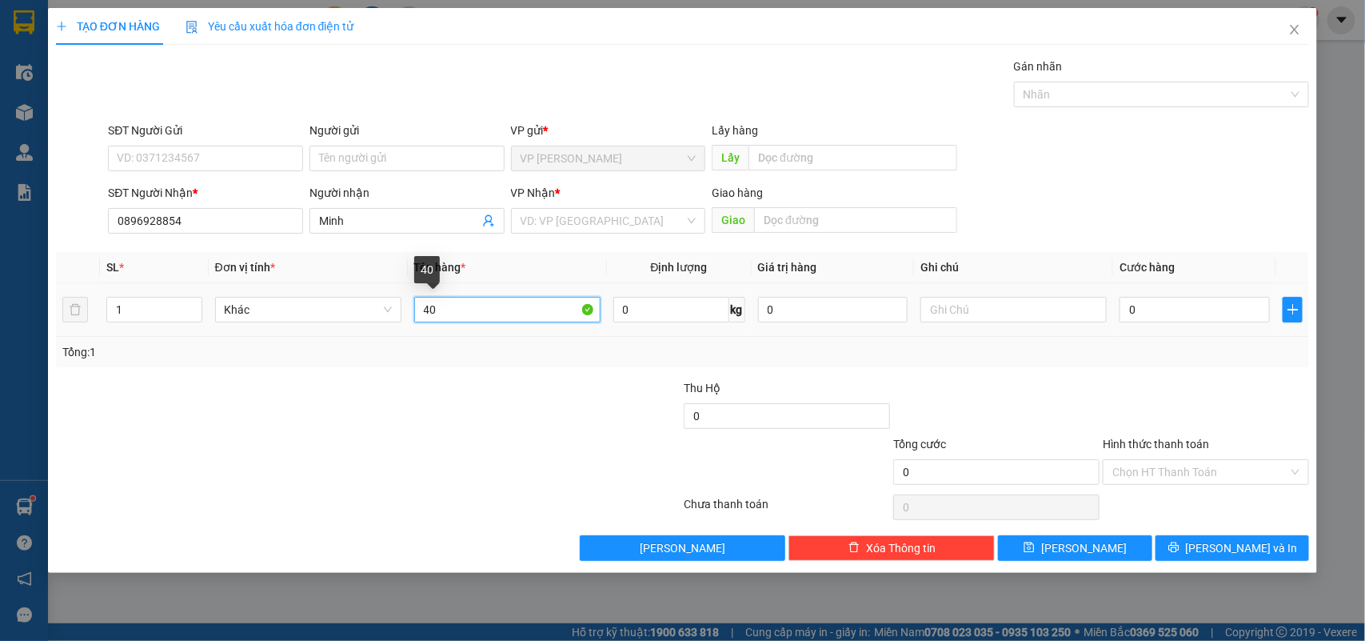
click at [489, 304] on input "40" at bounding box center [507, 310] width 186 height 26
type input "1 Bao Xanh"
click at [1190, 320] on input "0" at bounding box center [1195, 310] width 150 height 26
type input "4"
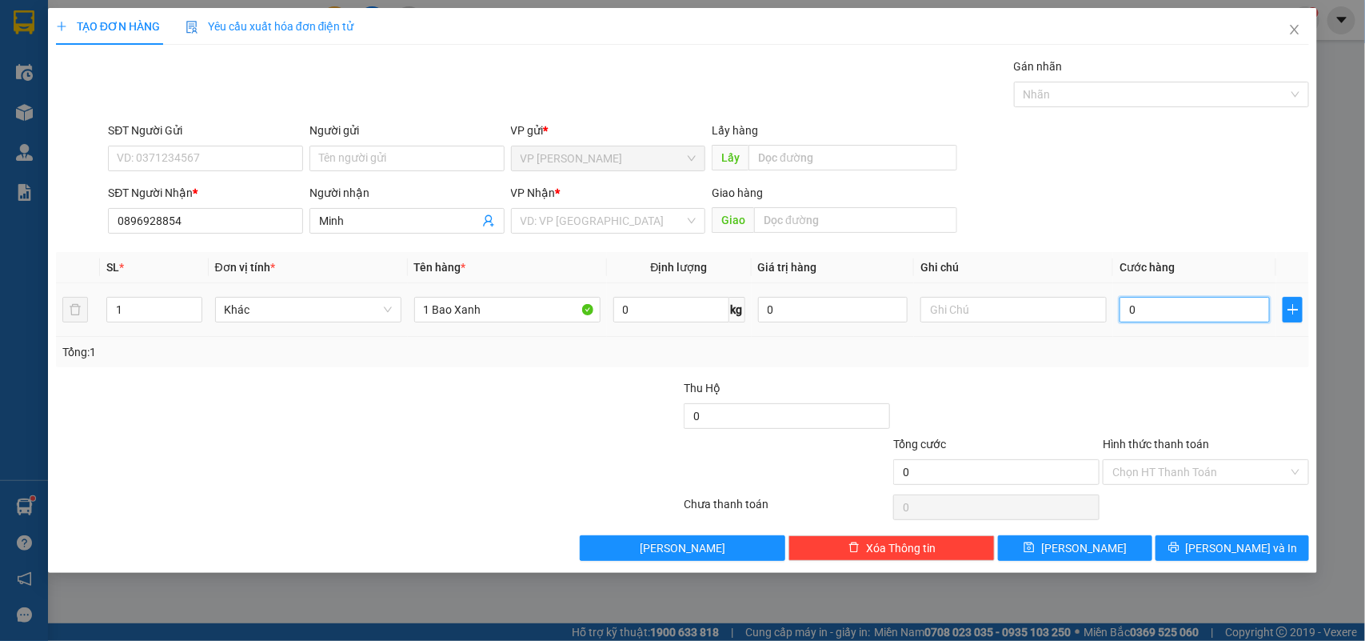
type input "4"
type input "40"
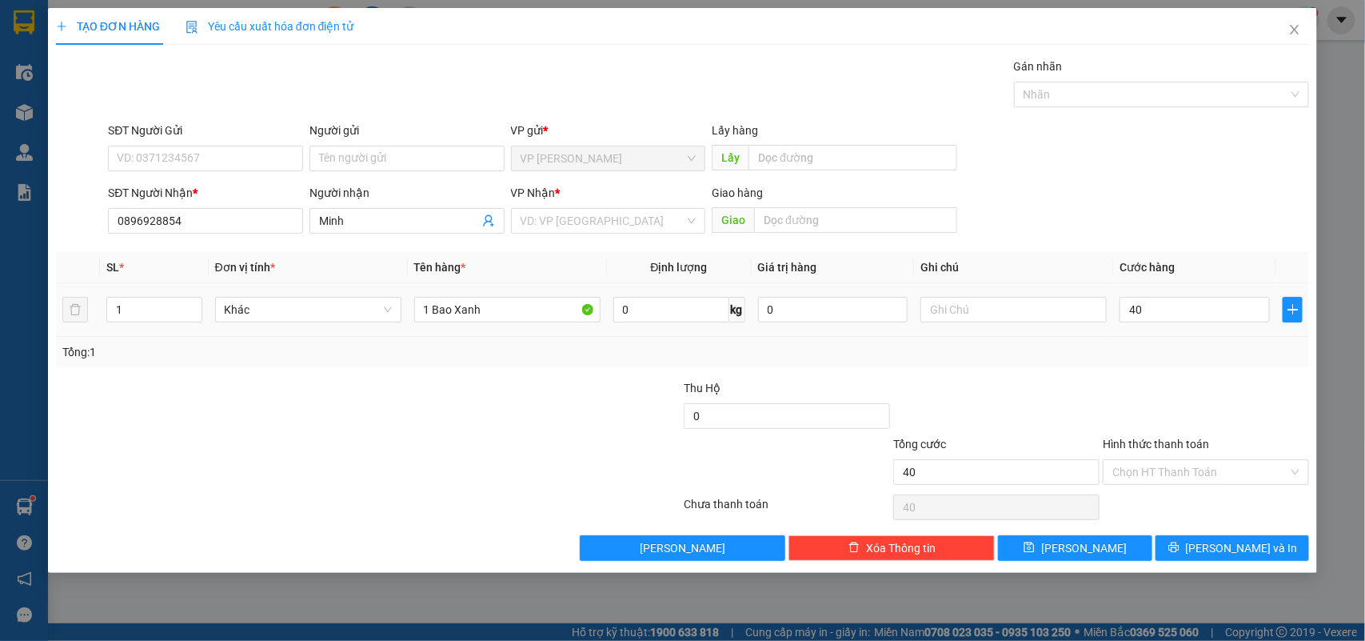
click at [1146, 398] on div at bounding box center [1206, 407] width 210 height 56
type input "40.000"
click at [1233, 472] on input "Hình thức thanh toán" at bounding box center [1201, 472] width 176 height 24
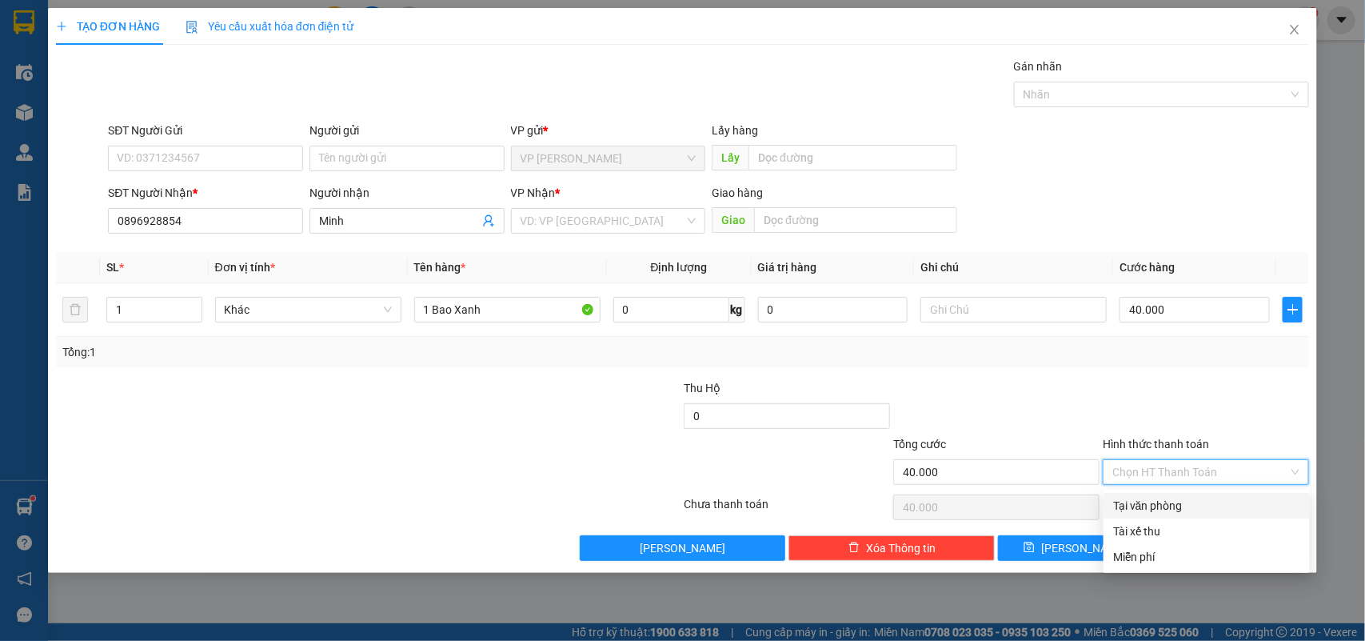
click at [1189, 506] on div "Tại văn phòng" at bounding box center [1206, 506] width 187 height 18
type input "0"
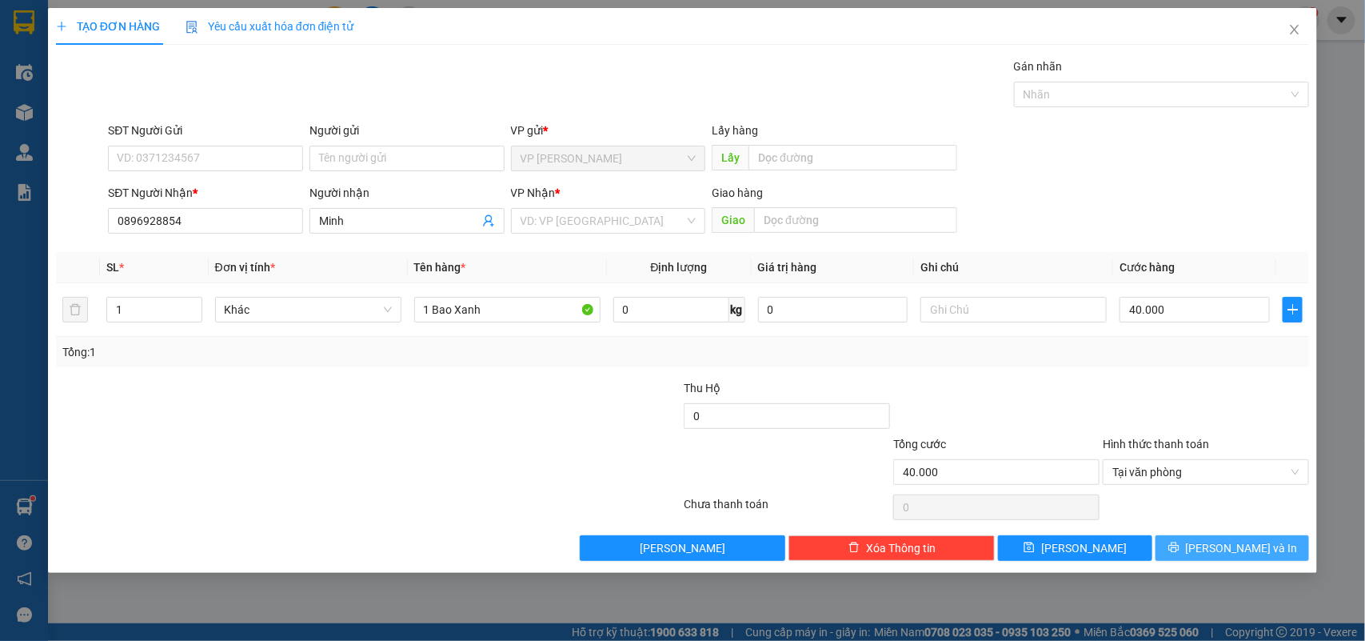
click at [1218, 554] on span "[PERSON_NAME] và In" at bounding box center [1242, 548] width 112 height 18
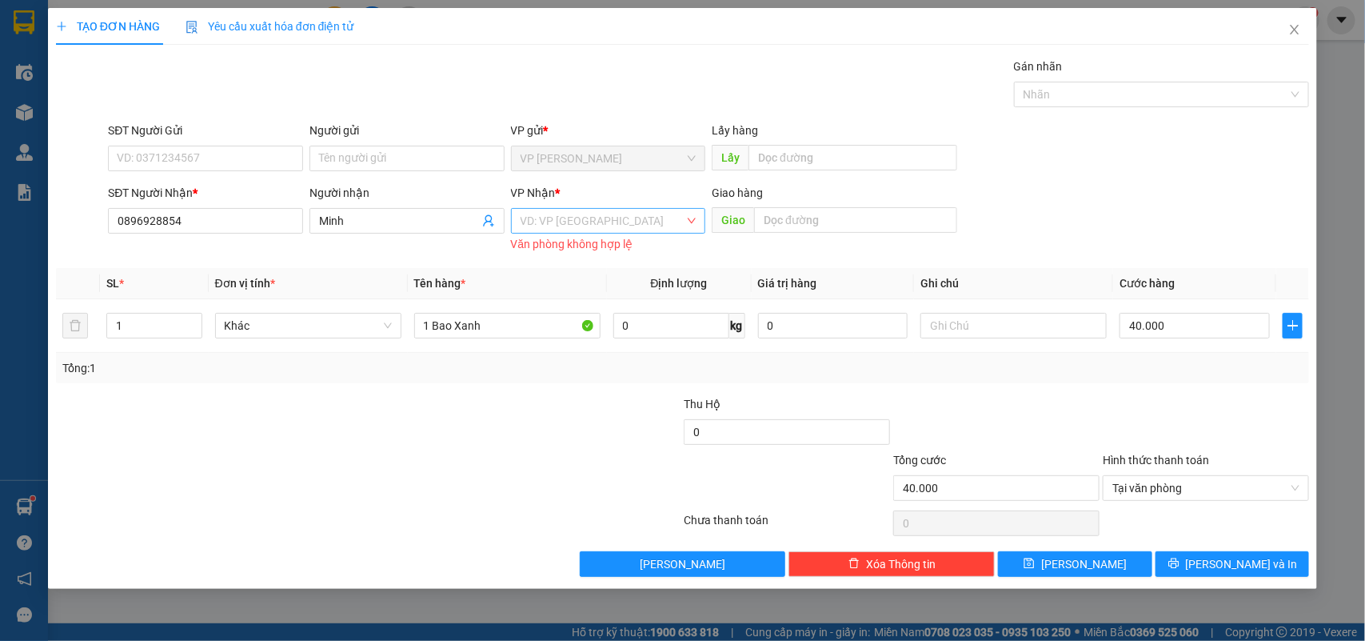
click at [610, 210] on input "search" at bounding box center [603, 221] width 165 height 24
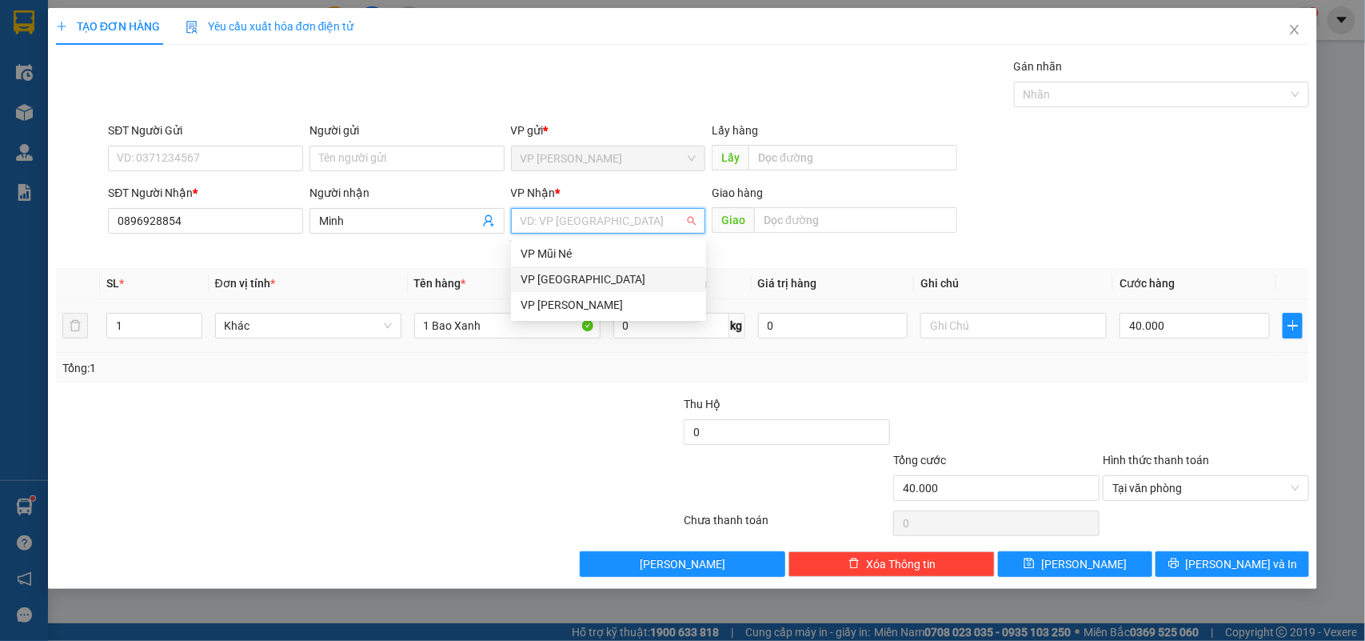
click at [602, 278] on div "VP [GEOGRAPHIC_DATA]" at bounding box center [609, 279] width 176 height 18
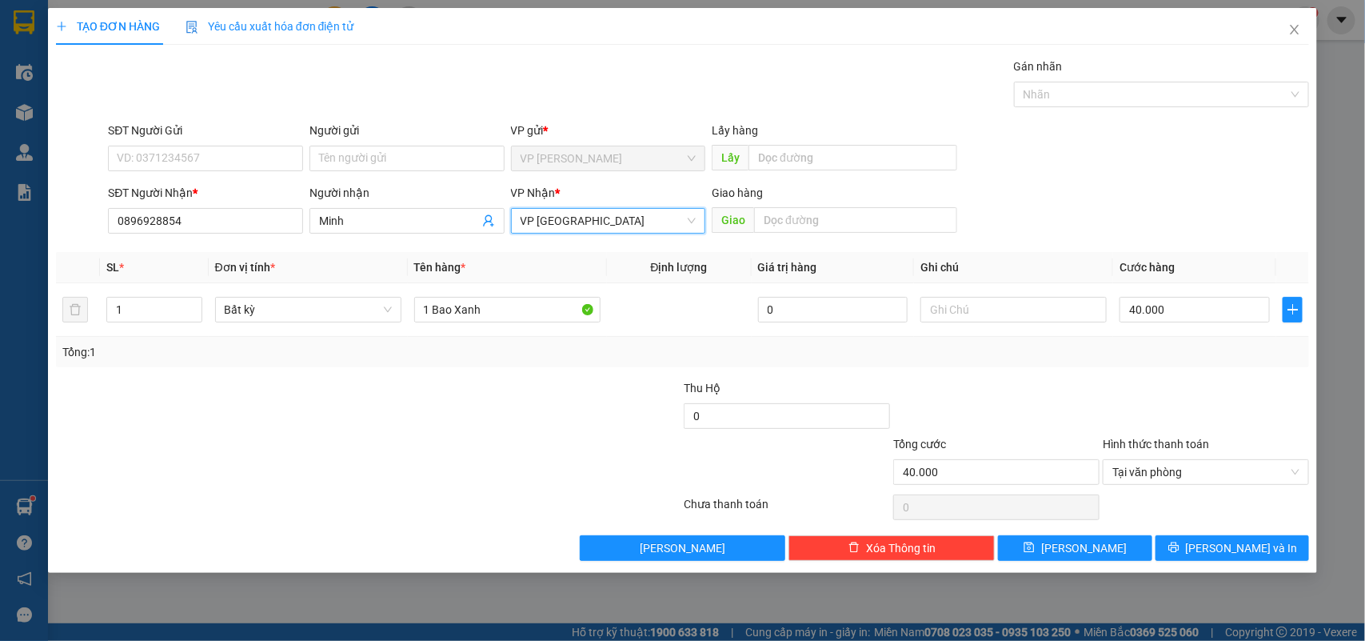
click at [1222, 534] on div "Transit Pickup Surcharge Ids Transit Deliver Surcharge Ids Transit Deliver Surc…" at bounding box center [683, 309] width 1254 height 503
click at [1222, 537] on button "[PERSON_NAME] và In" at bounding box center [1233, 548] width 154 height 26
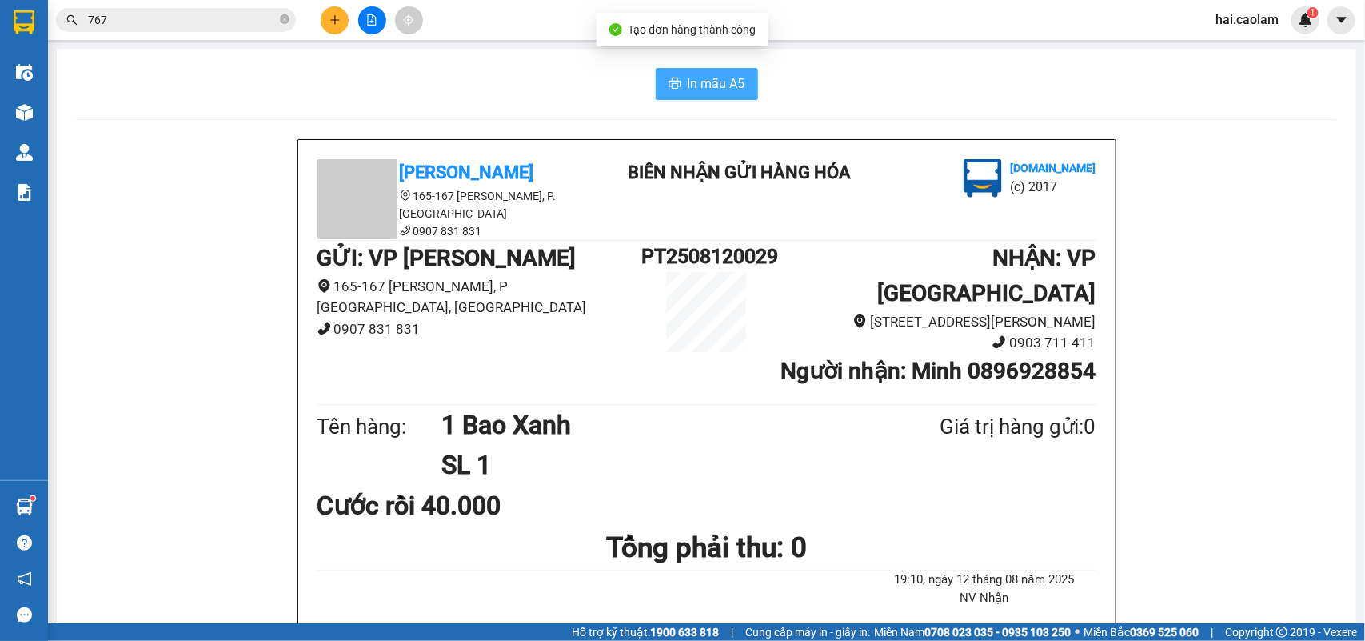
click at [713, 82] on span "In mẫu A5" at bounding box center [717, 84] width 58 height 20
click at [46, 108] on div "Kho hàng mới" at bounding box center [24, 112] width 48 height 40
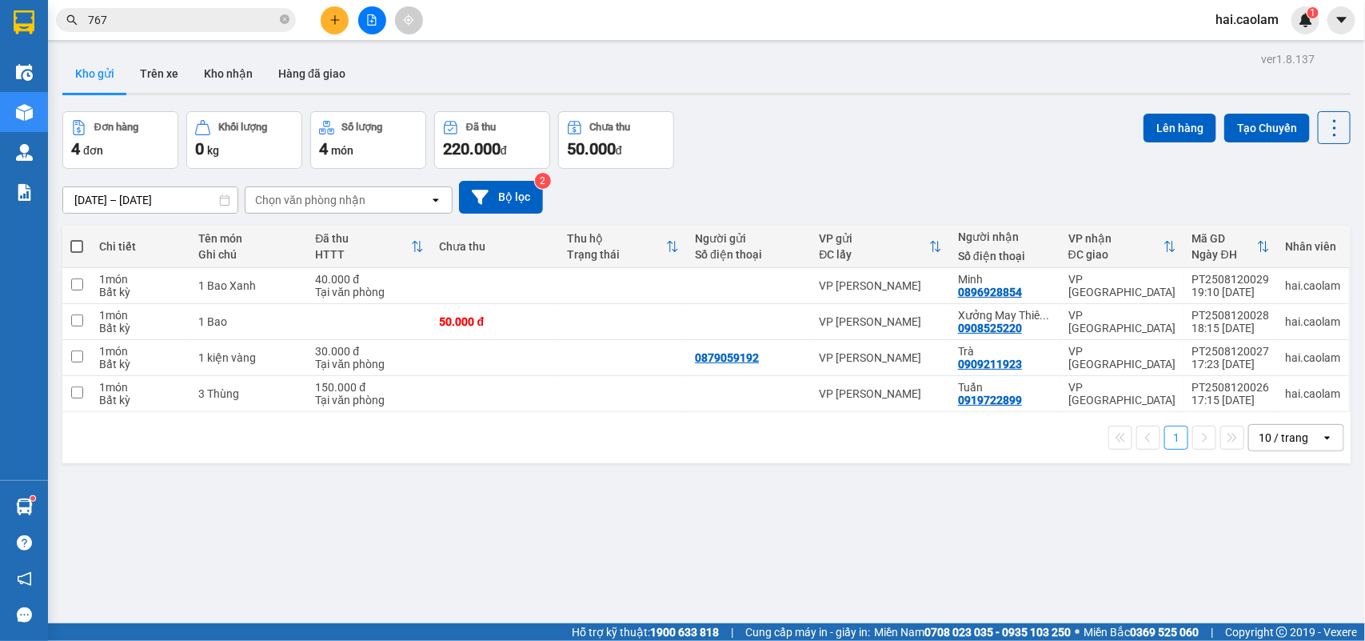
click at [176, 22] on input "767" at bounding box center [182, 20] width 189 height 18
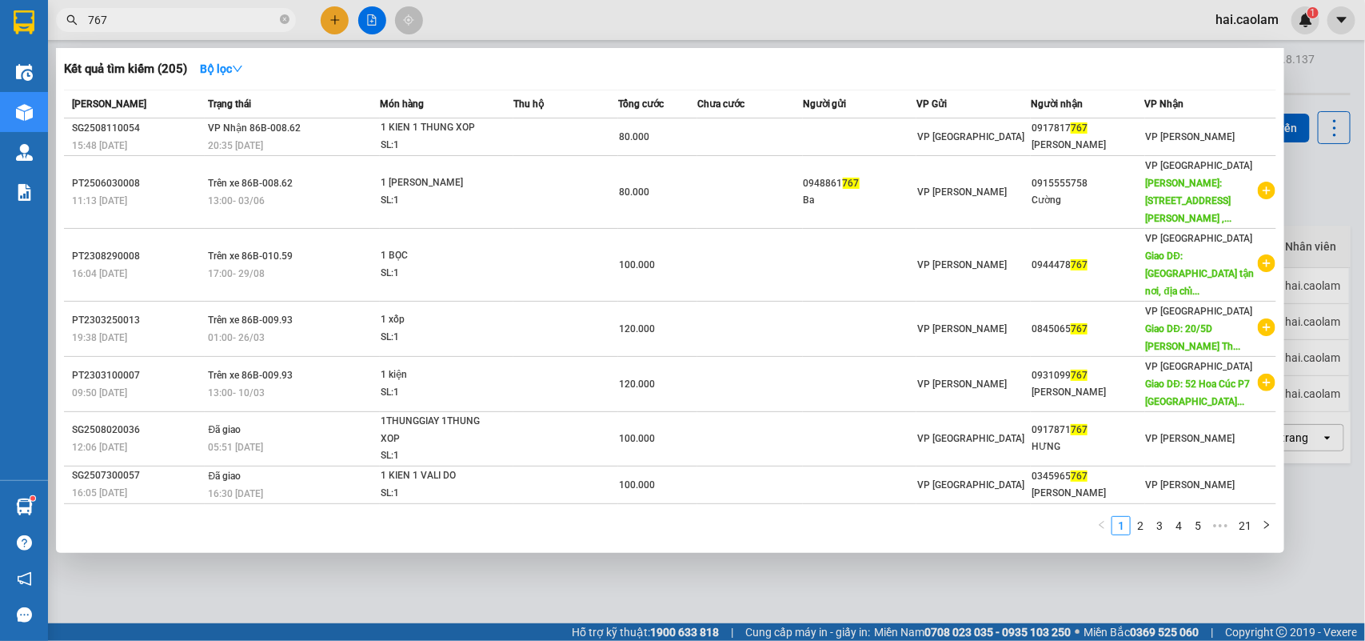
click at [176, 22] on input "767" at bounding box center [182, 20] width 189 height 18
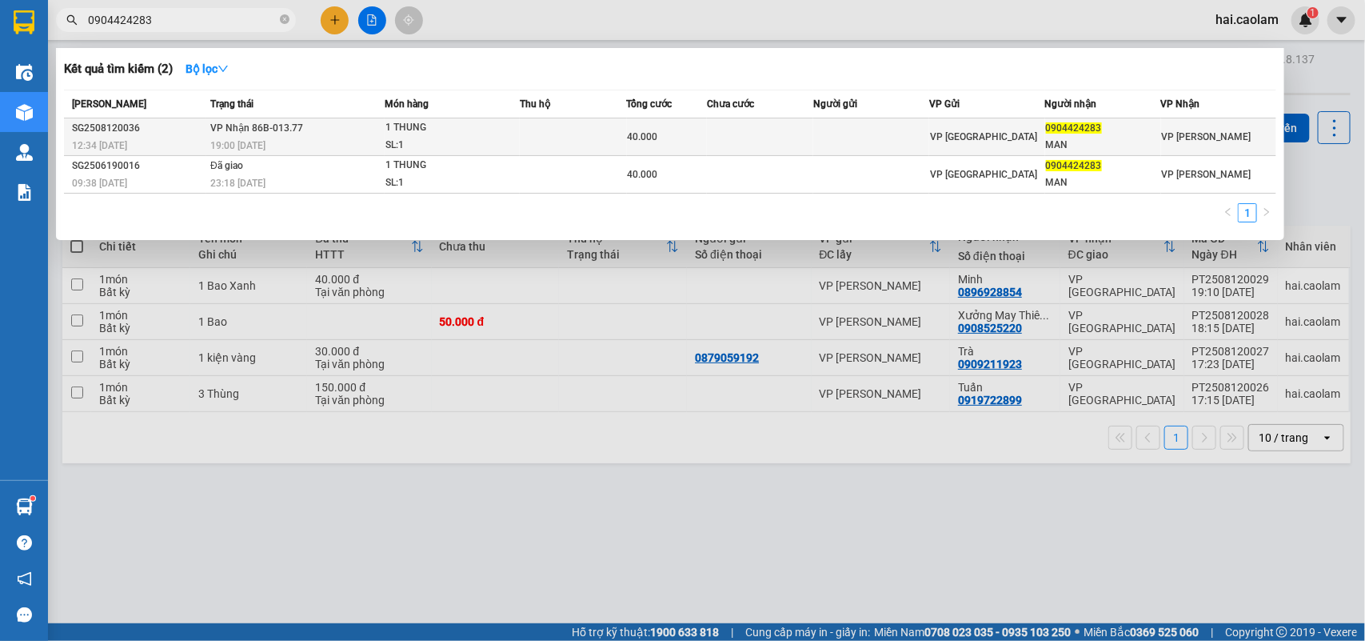
type input "0904424283"
click at [614, 144] on td at bounding box center [573, 137] width 107 height 38
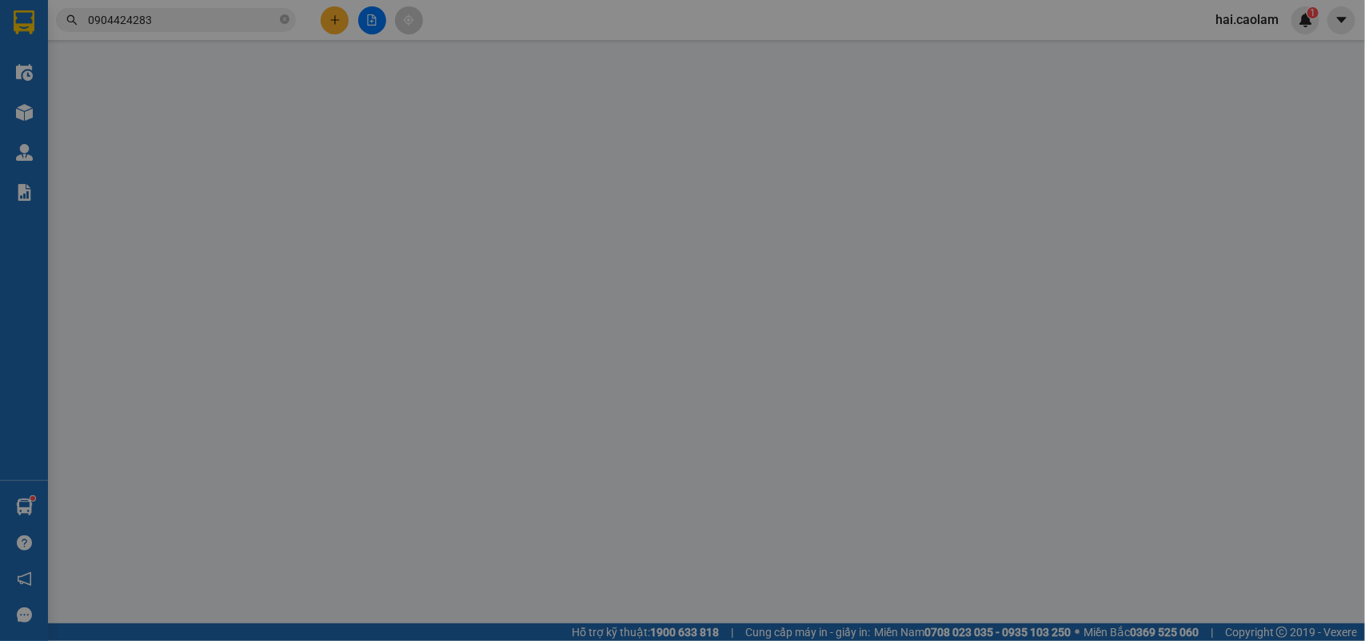
type input "0904424283"
type input "MAN"
type input "40.000"
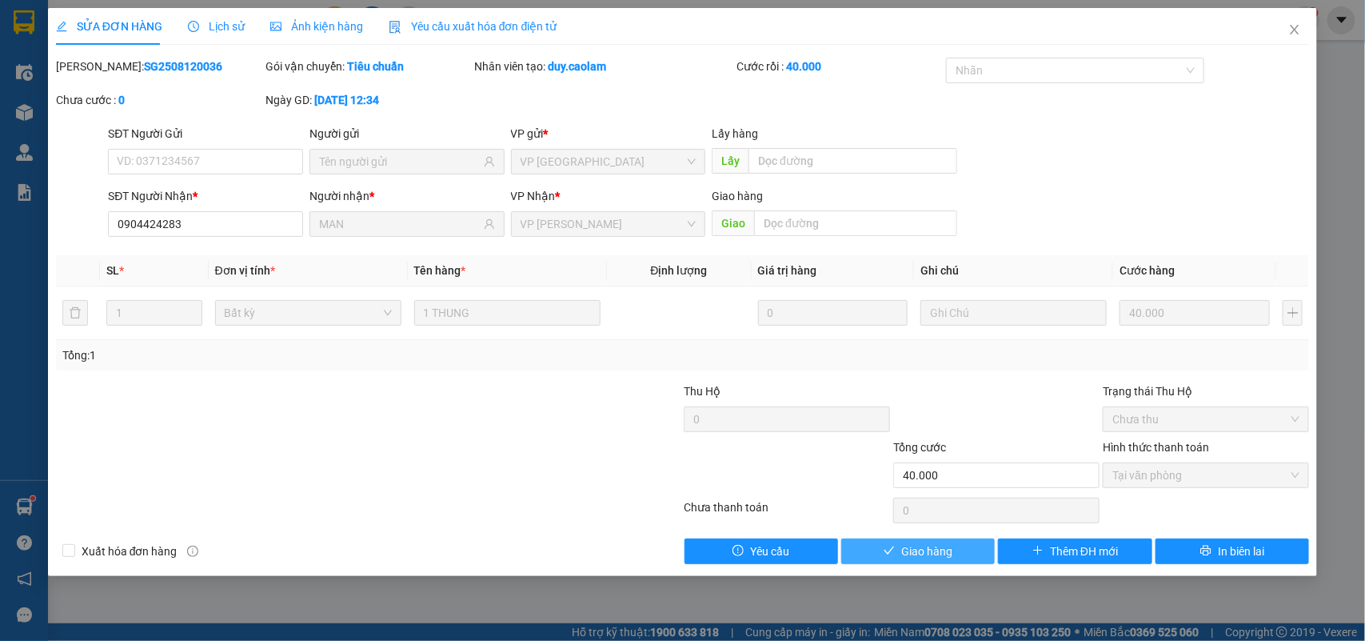
click at [952, 546] on span "Giao hàng" at bounding box center [926, 551] width 51 height 18
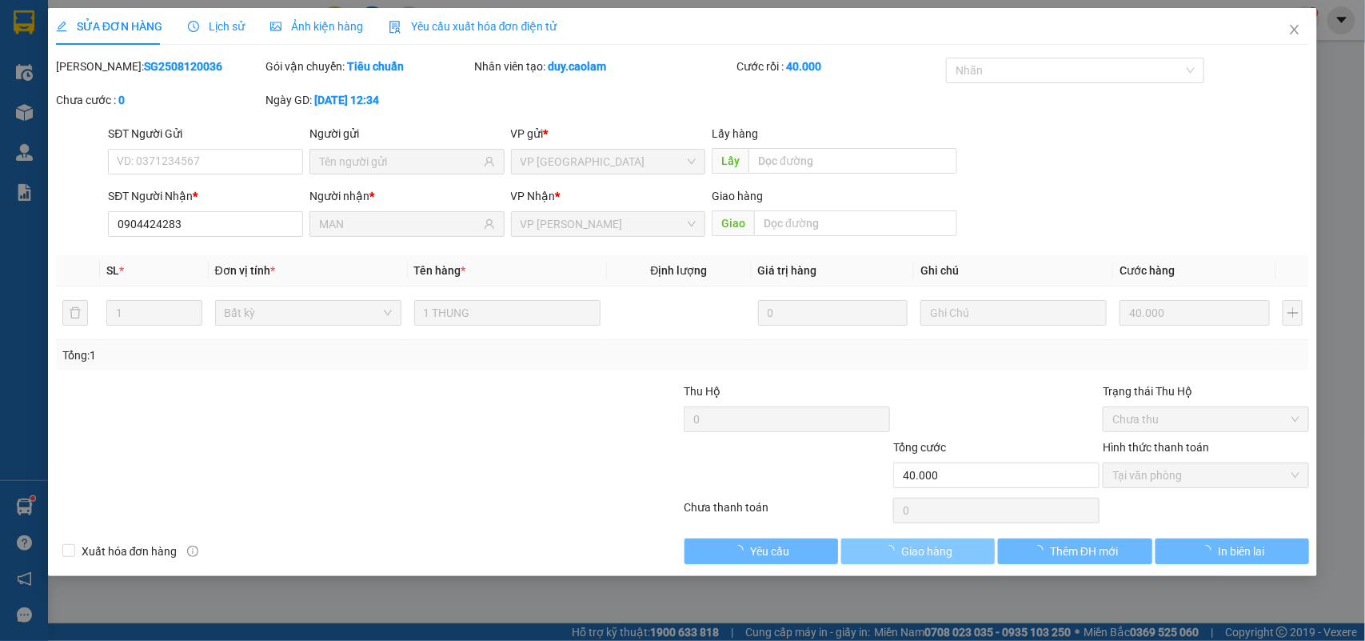
click at [952, 546] on span "Giao hàng" at bounding box center [926, 551] width 51 height 18
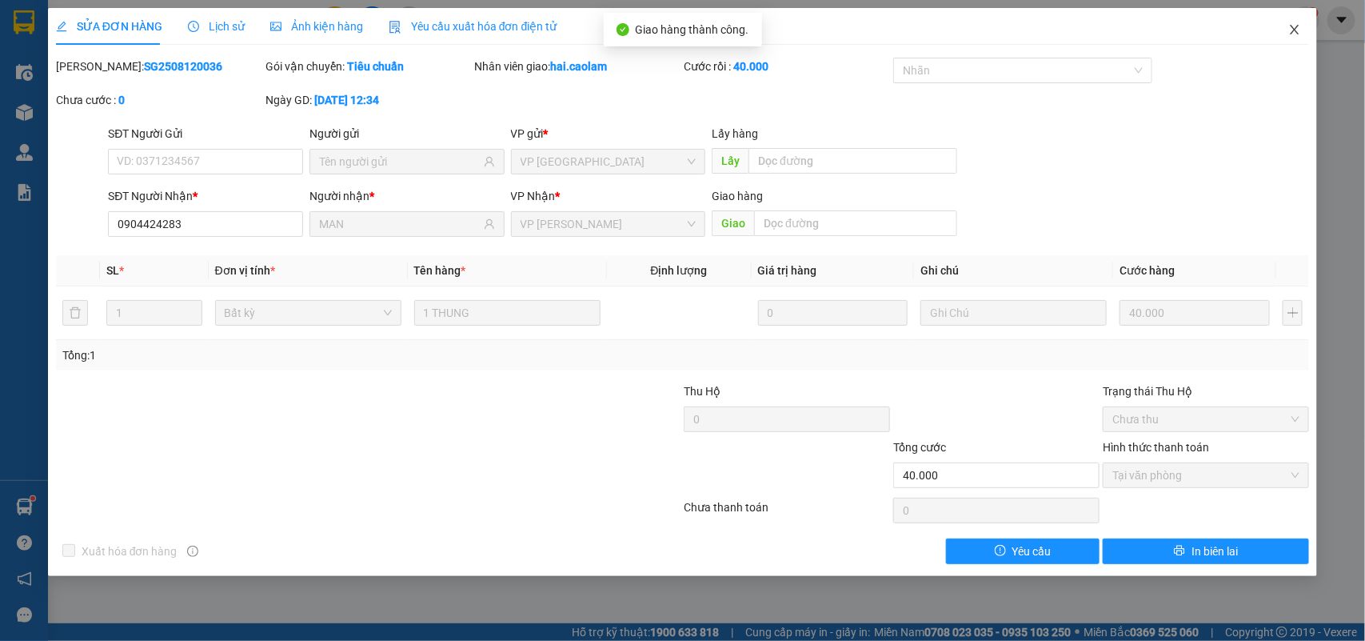
click at [1294, 32] on icon "close" at bounding box center [1295, 30] width 9 height 10
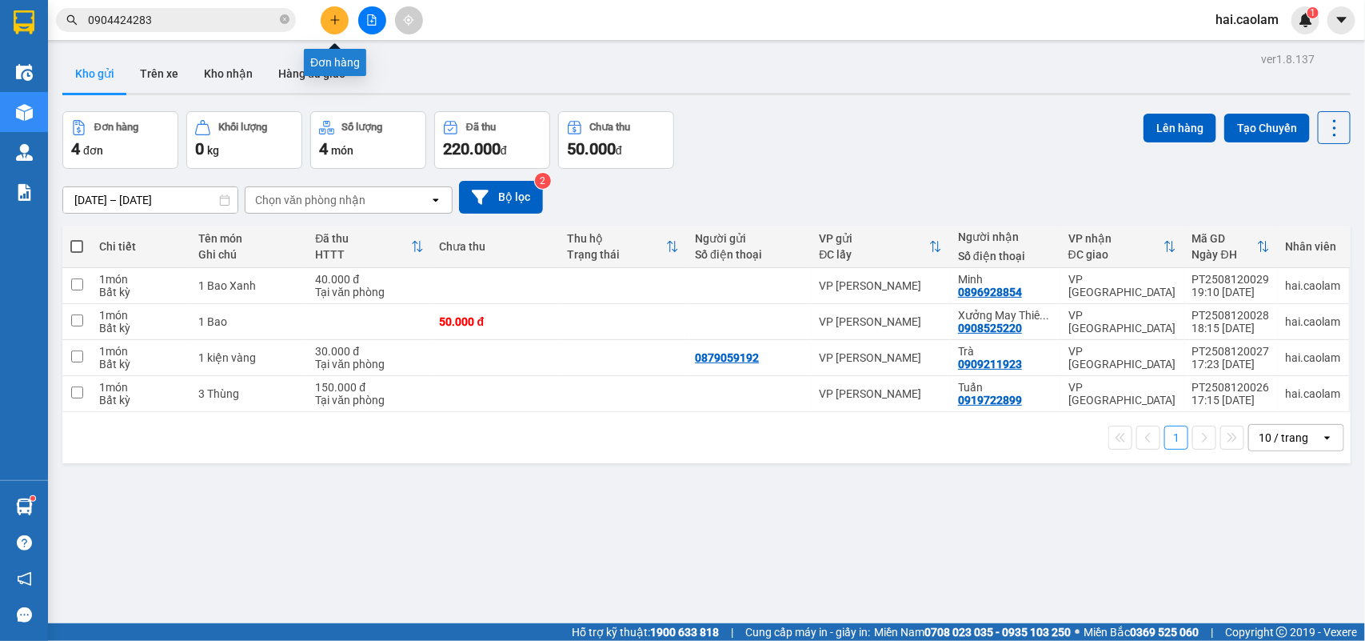
click at [342, 25] on button at bounding box center [335, 20] width 28 height 28
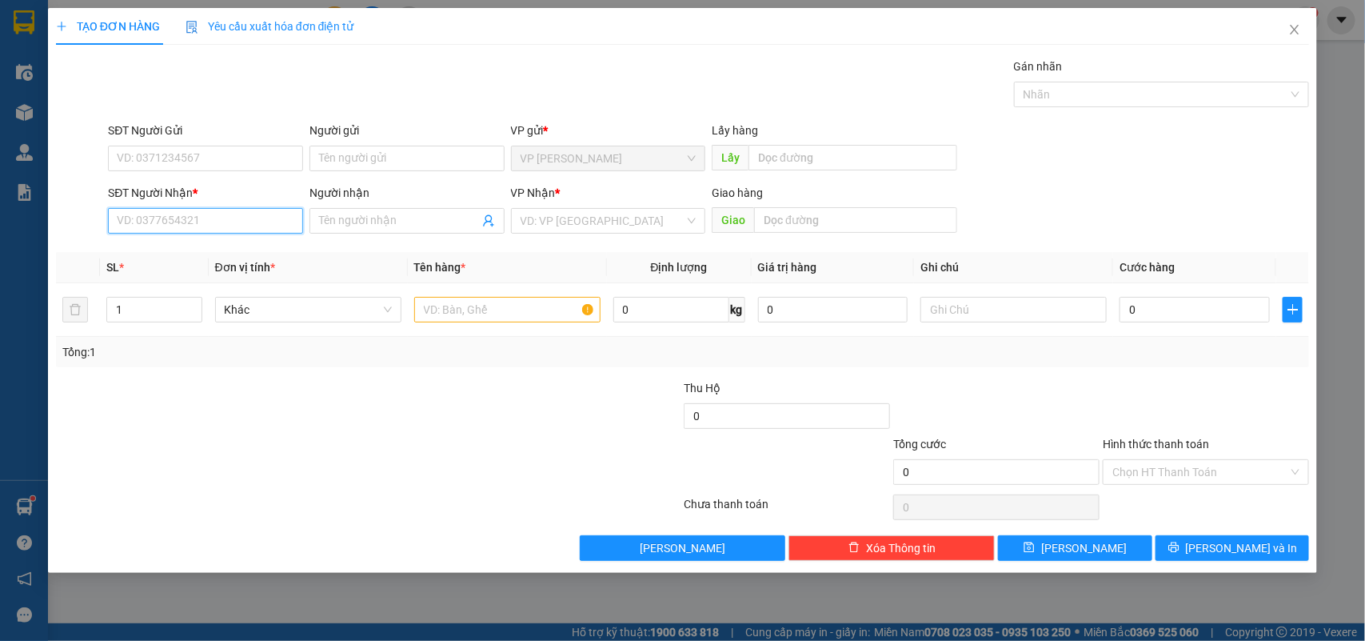
click at [194, 222] on input "SĐT Người Nhận *" at bounding box center [205, 221] width 195 height 26
click at [174, 254] on div "0392407801 - Thuận" at bounding box center [206, 254] width 176 height 18
type input "0392407801"
type input "Thuận"
type input "74/36 [PERSON_NAME]. P10. [GEOGRAPHIC_DATA]"
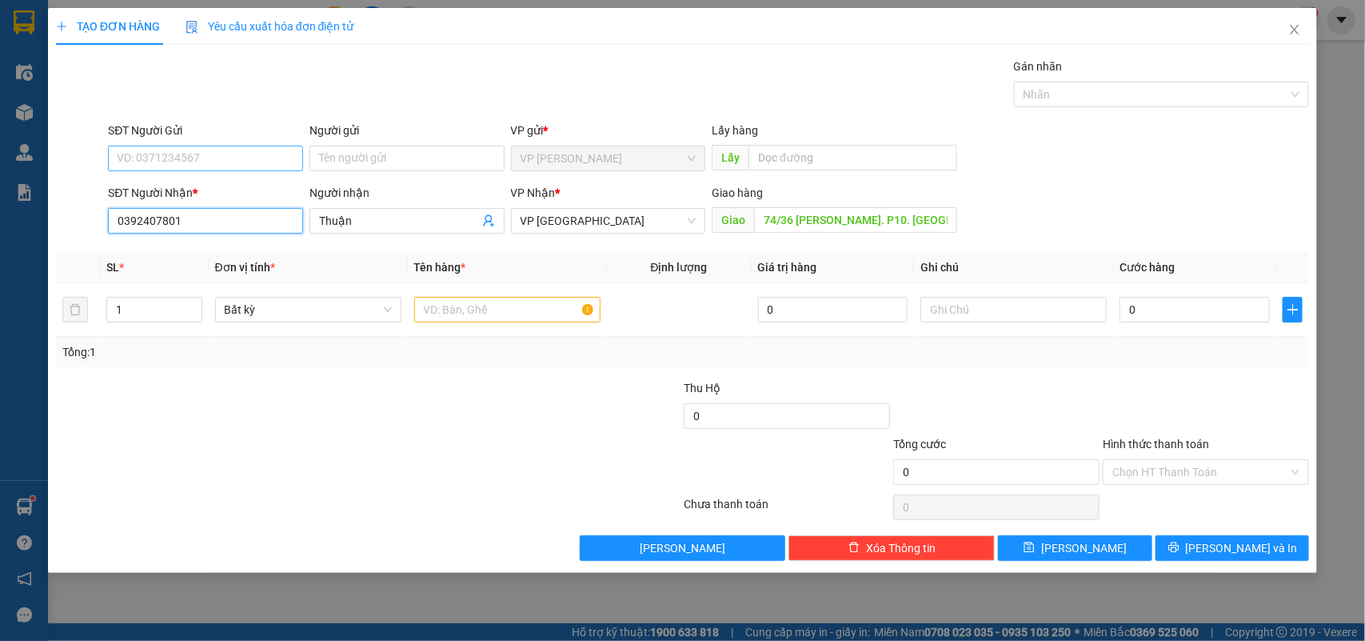
type input "0392407801"
click at [233, 161] on input "SĐT Người Gửi" at bounding box center [205, 159] width 195 height 26
click at [896, 226] on input "74/36 [PERSON_NAME]. P10. [GEOGRAPHIC_DATA]" at bounding box center [855, 220] width 203 height 26
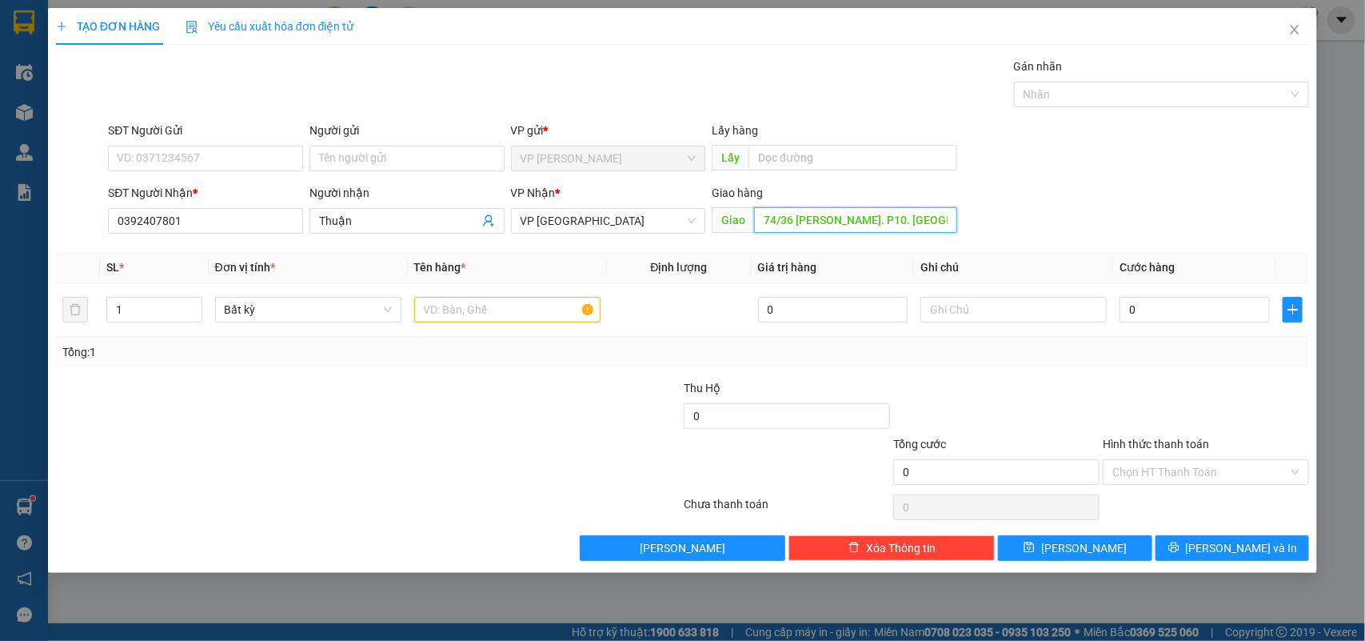
scroll to position [0, 64]
click at [908, 220] on input "74/36 [PERSON_NAME]. P10. [GEOGRAPHIC_DATA]" at bounding box center [855, 220] width 203 height 26
click at [1005, 186] on div "SĐT Người Nhận * 0392407801 Người nhận Thuận VP Nhận * VP Sài Gòn Giao hàng Gia…" at bounding box center [709, 212] width 1208 height 56
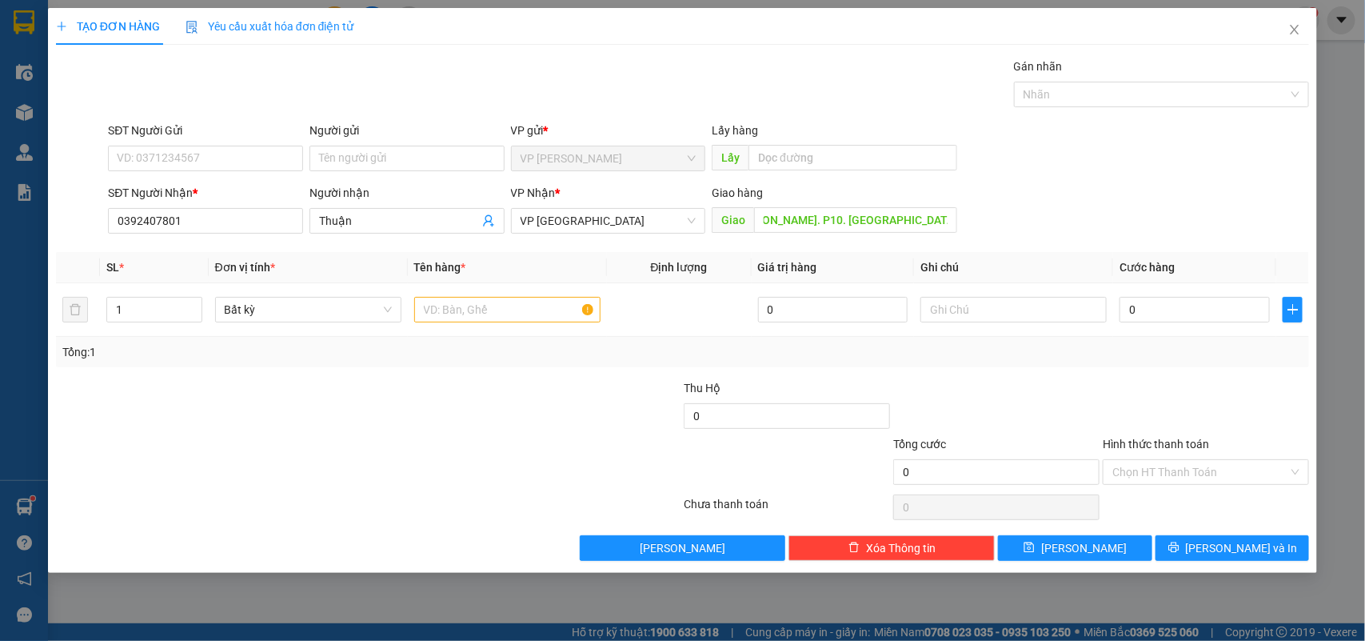
scroll to position [0, 0]
click at [900, 221] on input "74/36 [PERSON_NAME]. P10. [GEOGRAPHIC_DATA]" at bounding box center [855, 220] width 203 height 26
click at [996, 301] on input "text" at bounding box center [1014, 310] width 186 height 26
type input "Xe Ôm Sau"
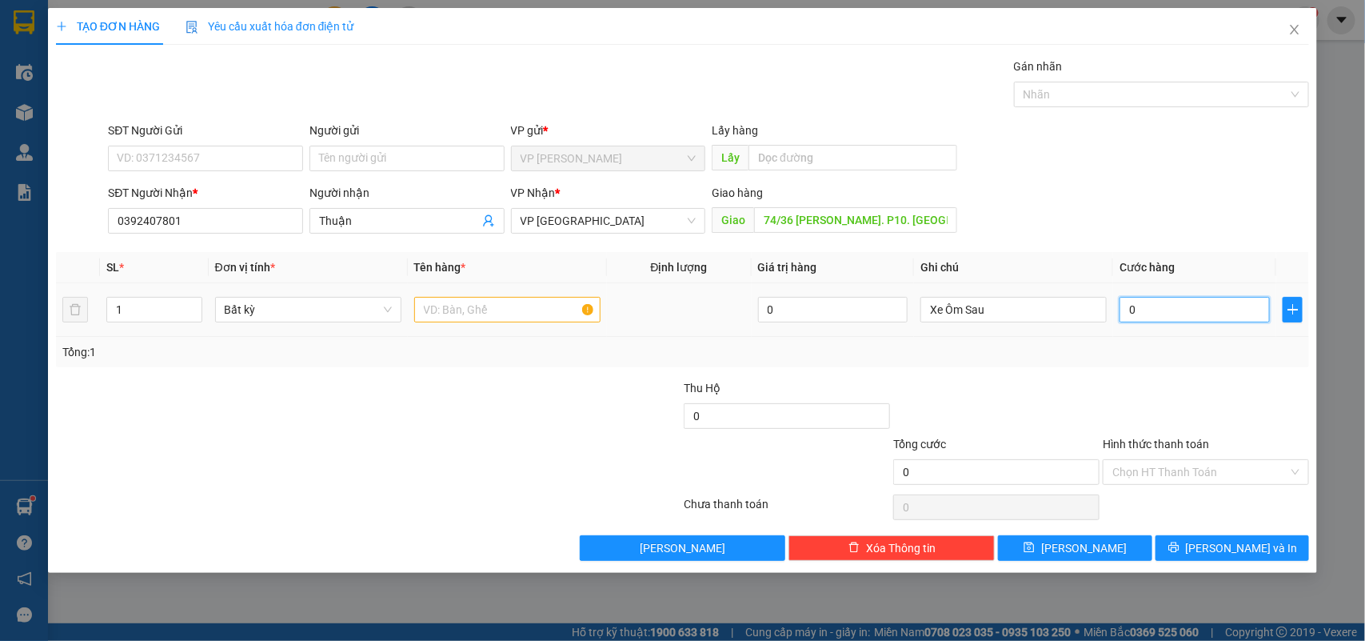
click at [1192, 316] on input "0" at bounding box center [1195, 310] width 150 height 26
type input "7"
type input "70"
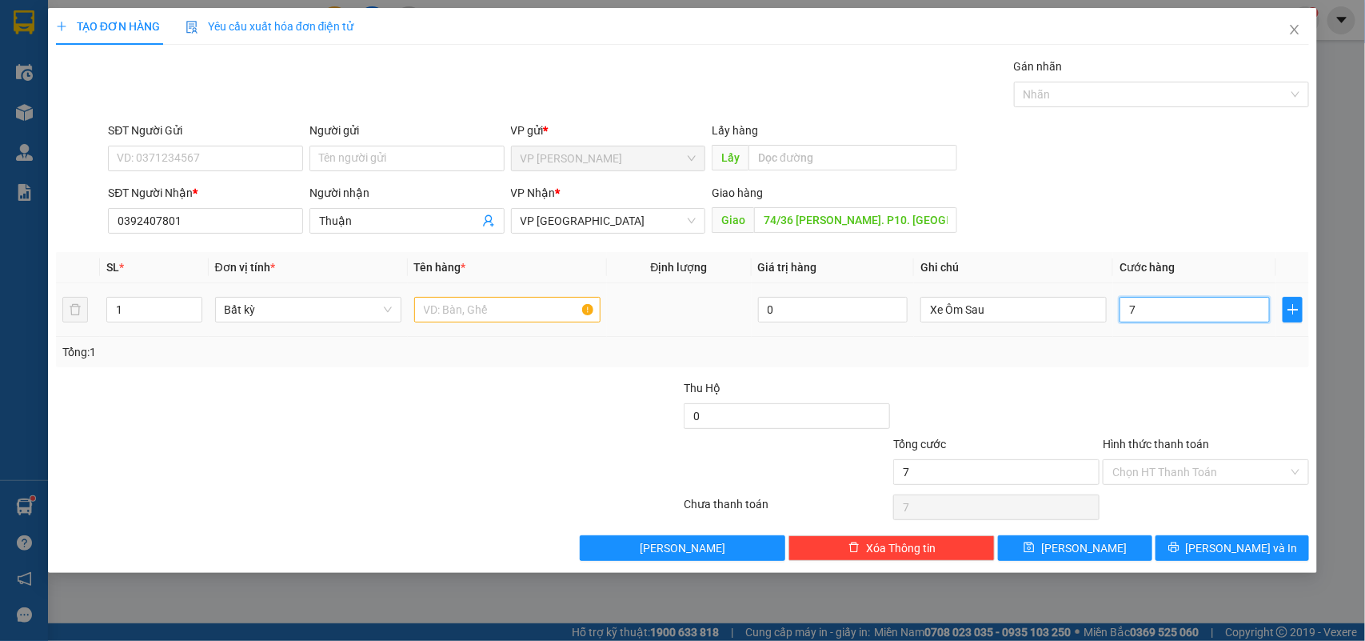
type input "70"
type input "70.000"
click at [1205, 480] on input "Hình thức thanh toán" at bounding box center [1201, 472] width 176 height 24
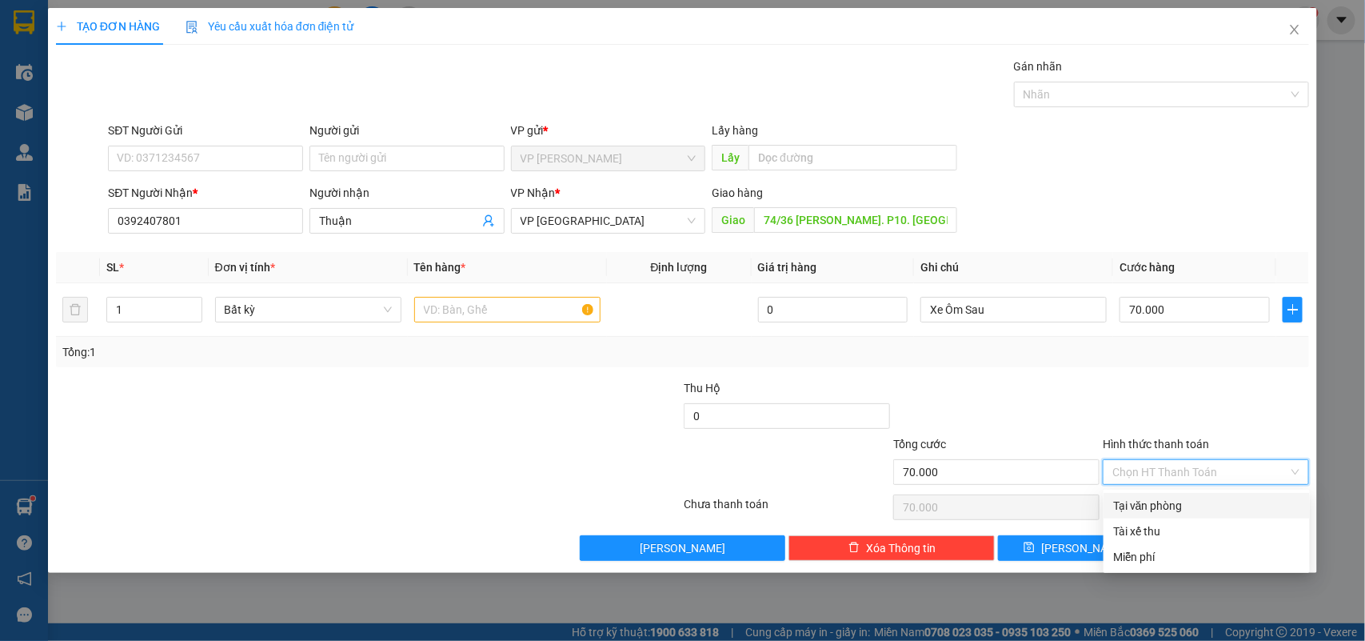
click at [1172, 504] on div "Tại văn phòng" at bounding box center [1206, 506] width 187 height 18
type input "0"
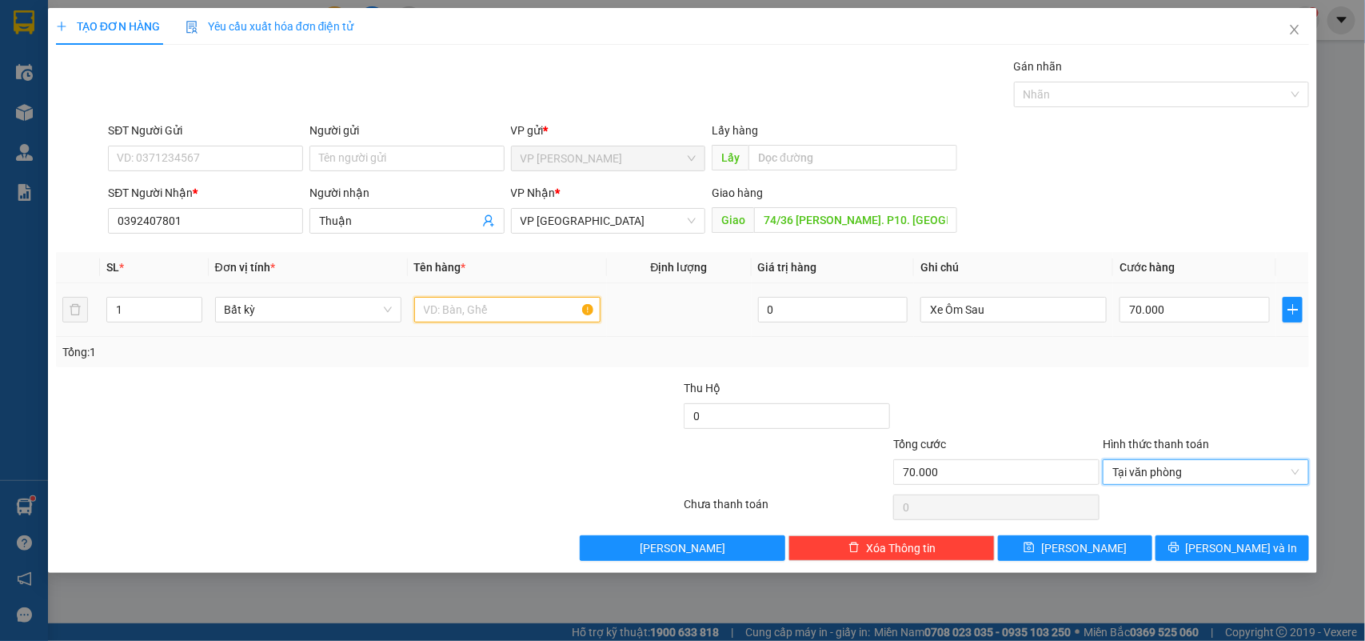
click at [510, 312] on input "text" at bounding box center [507, 310] width 186 height 26
type input "1 Thùng"
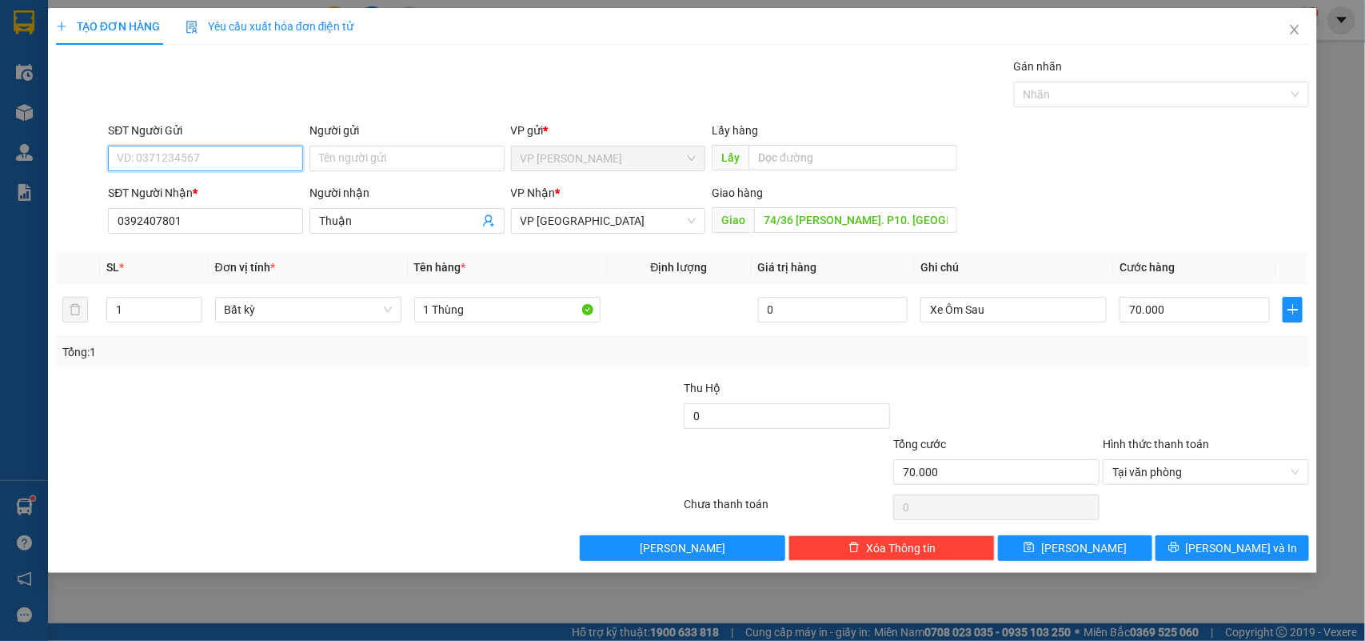
click at [244, 158] on input "SĐT Người Gửi" at bounding box center [205, 159] width 195 height 26
type input "0385472760"
click at [1217, 550] on button "[PERSON_NAME] và In" at bounding box center [1233, 548] width 154 height 26
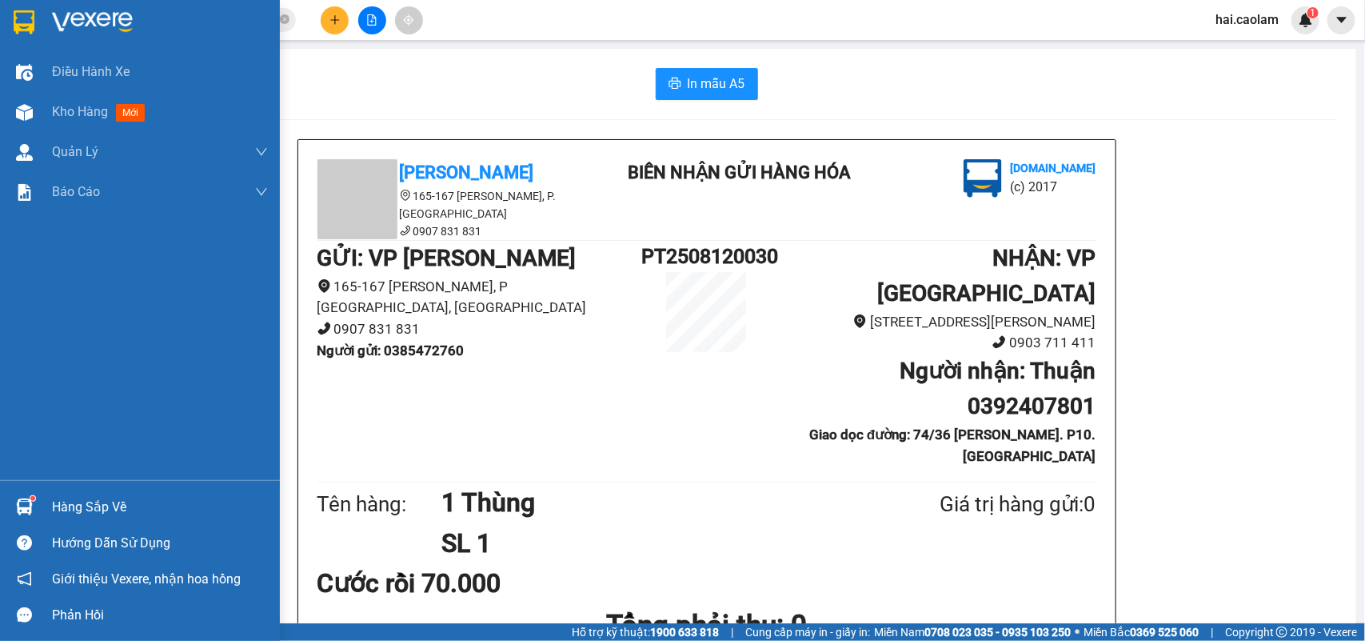
click at [16, 504] on img at bounding box center [24, 506] width 17 height 17
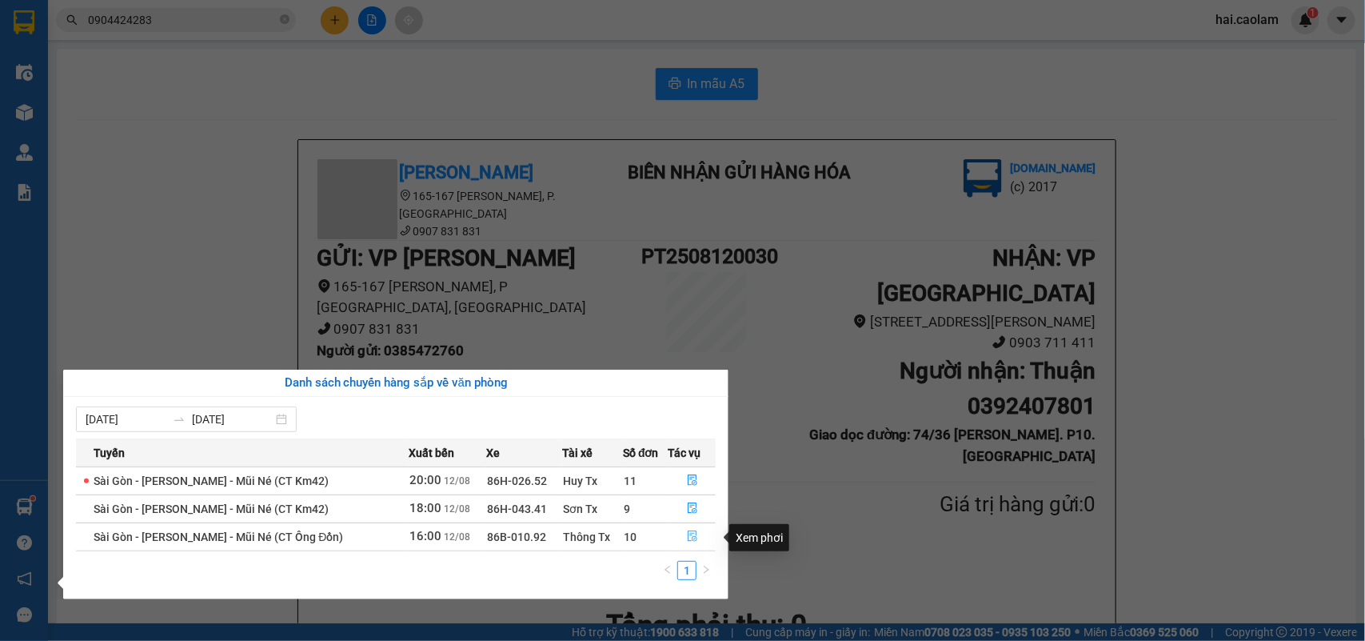
click at [682, 536] on button "button" at bounding box center [692, 537] width 46 height 26
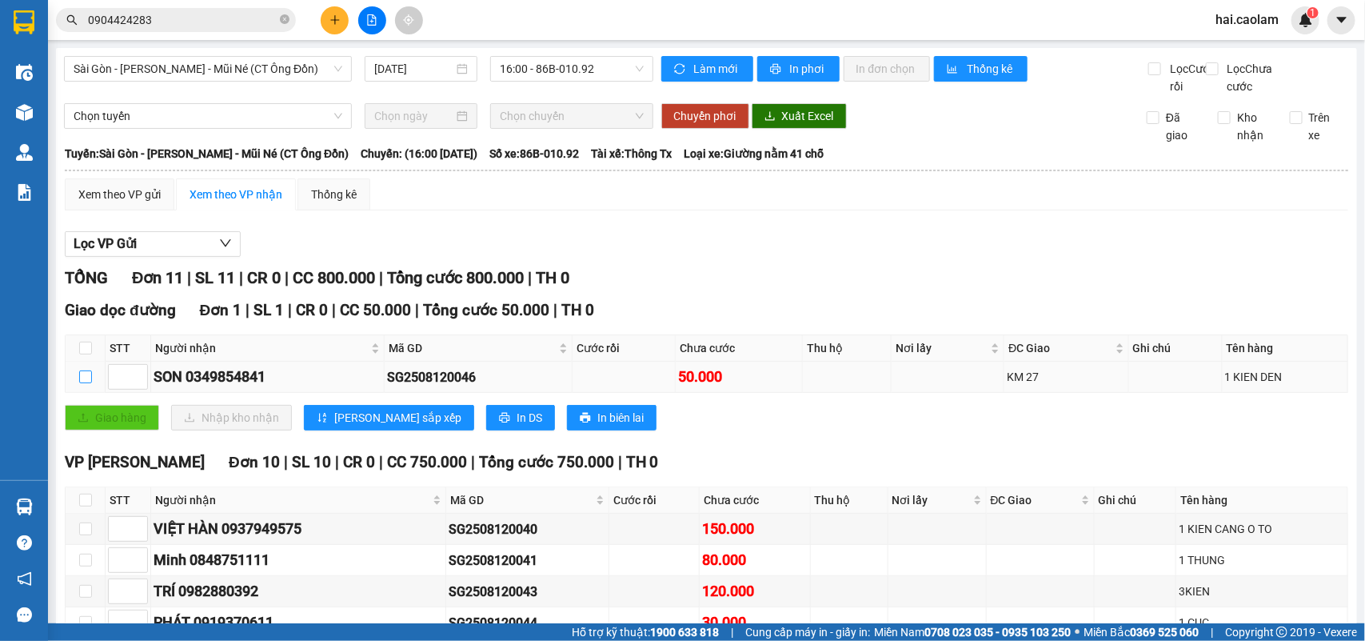
click at [84, 386] on label at bounding box center [85, 377] width 13 height 18
click at [84, 383] on input "checkbox" at bounding box center [85, 376] width 13 height 13
checkbox input "true"
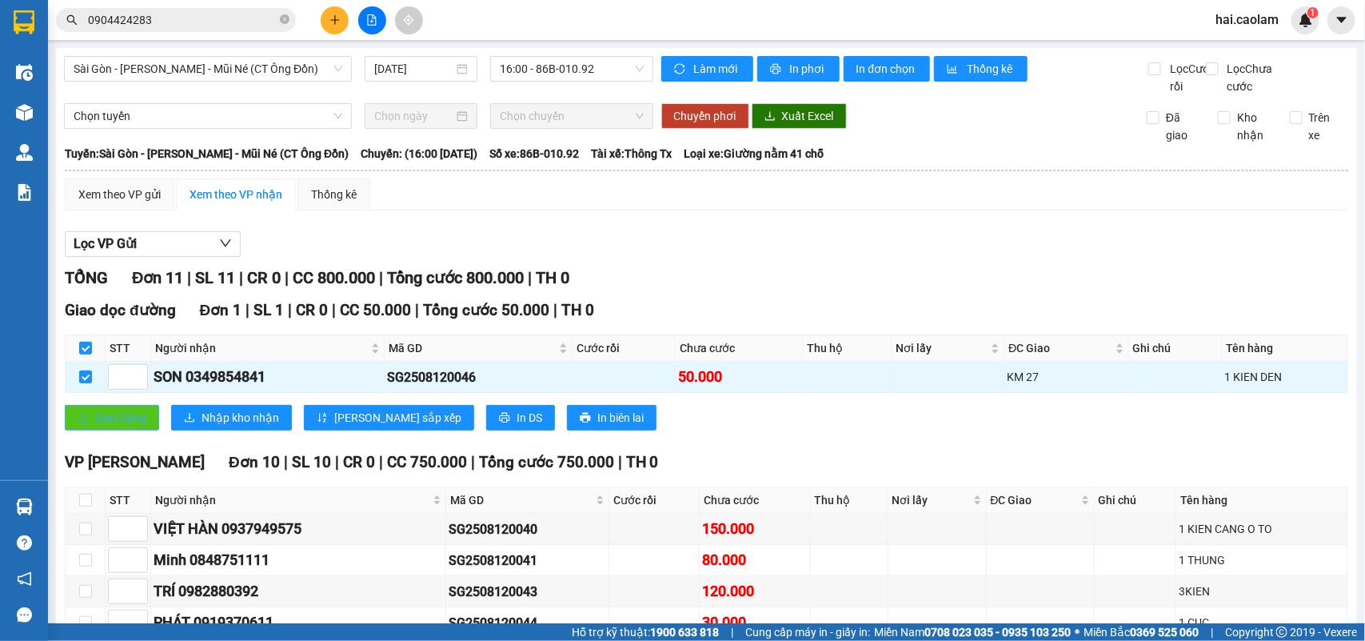
click at [104, 426] on span "Giao hàng" at bounding box center [120, 418] width 51 height 18
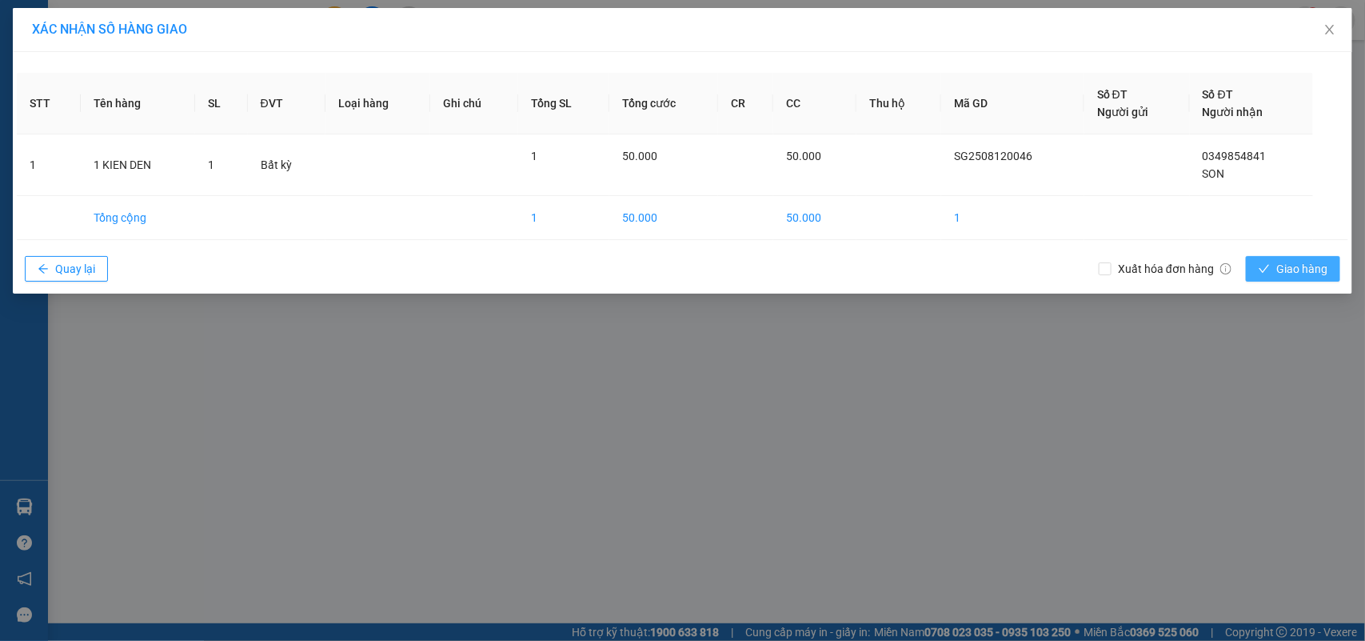
click at [1269, 261] on button "Giao hàng" at bounding box center [1293, 269] width 94 height 26
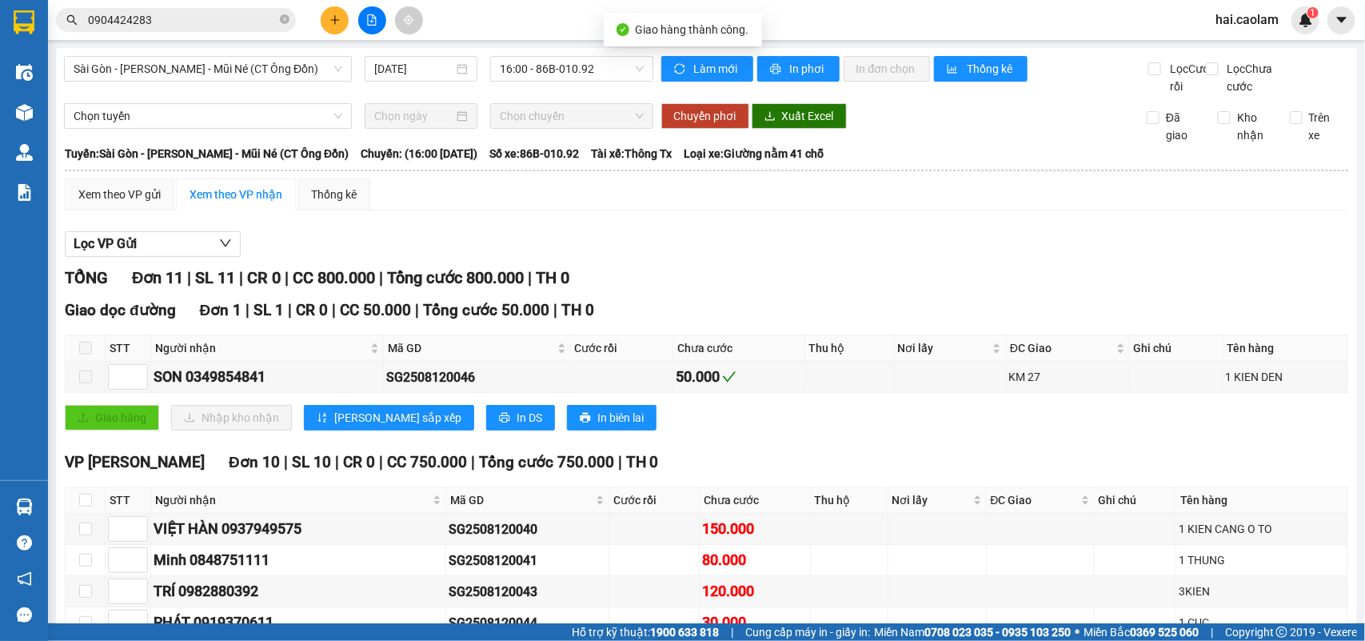
click at [885, 322] on div "Giao dọc đường Đơn 1 | SL 1 | CR 0 | CC 50.000 | Tổng cước 50.000 | TH 0" at bounding box center [707, 310] width 1284 height 24
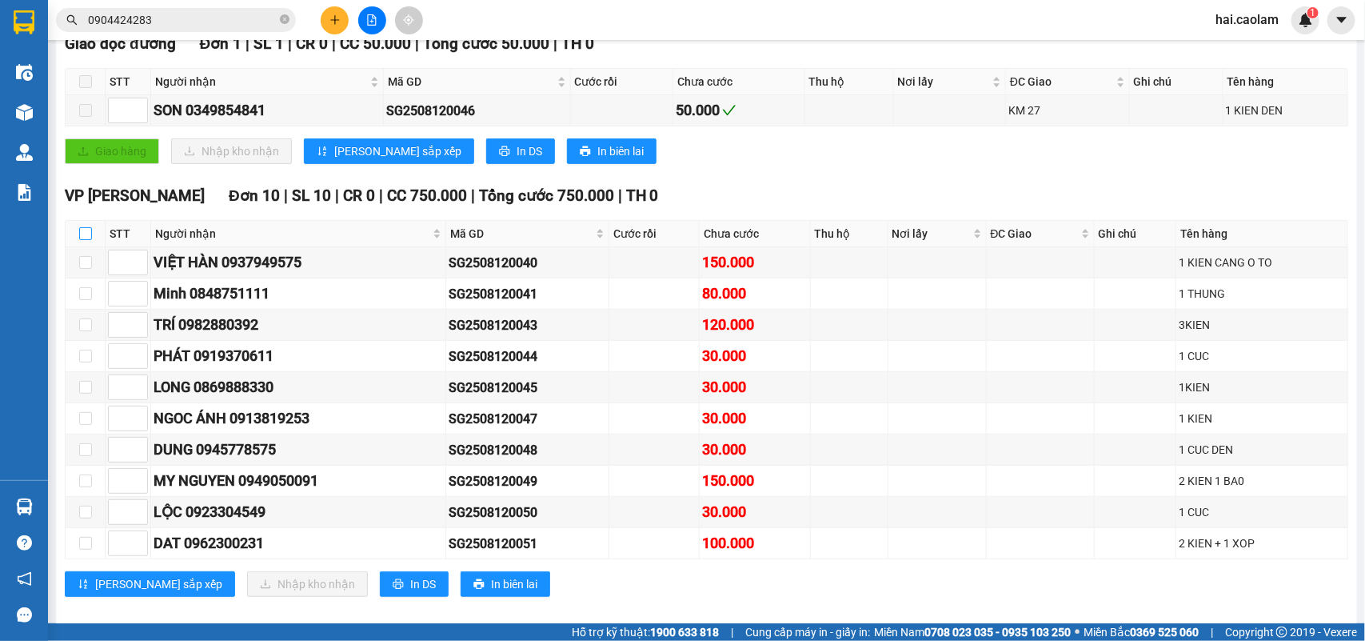
click at [90, 240] on input "checkbox" at bounding box center [85, 233] width 13 height 13
checkbox input "true"
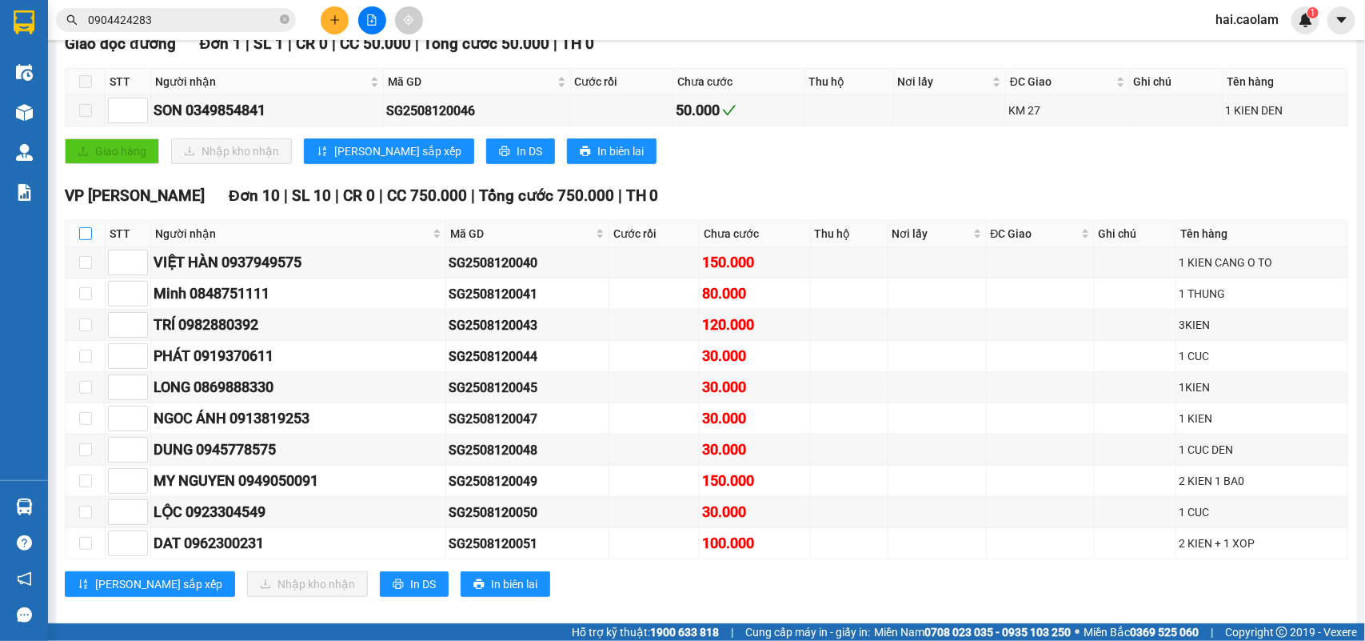
checkbox input "true"
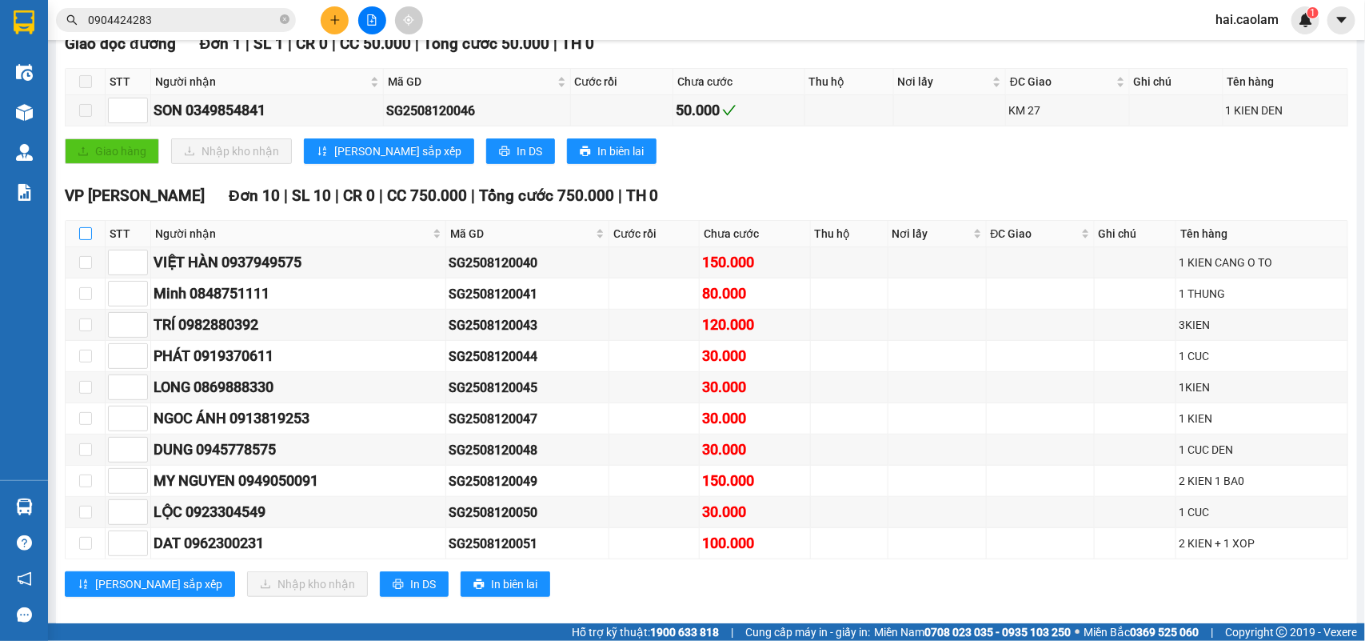
checkbox input "true"
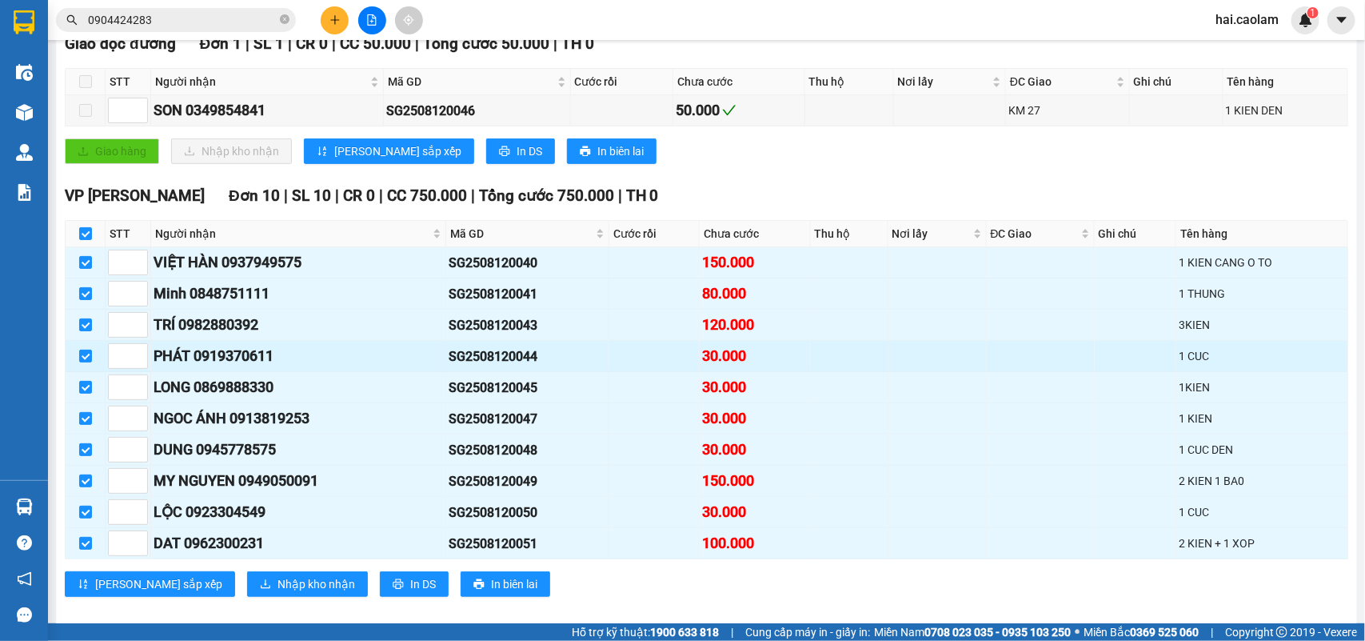
scroll to position [310, 0]
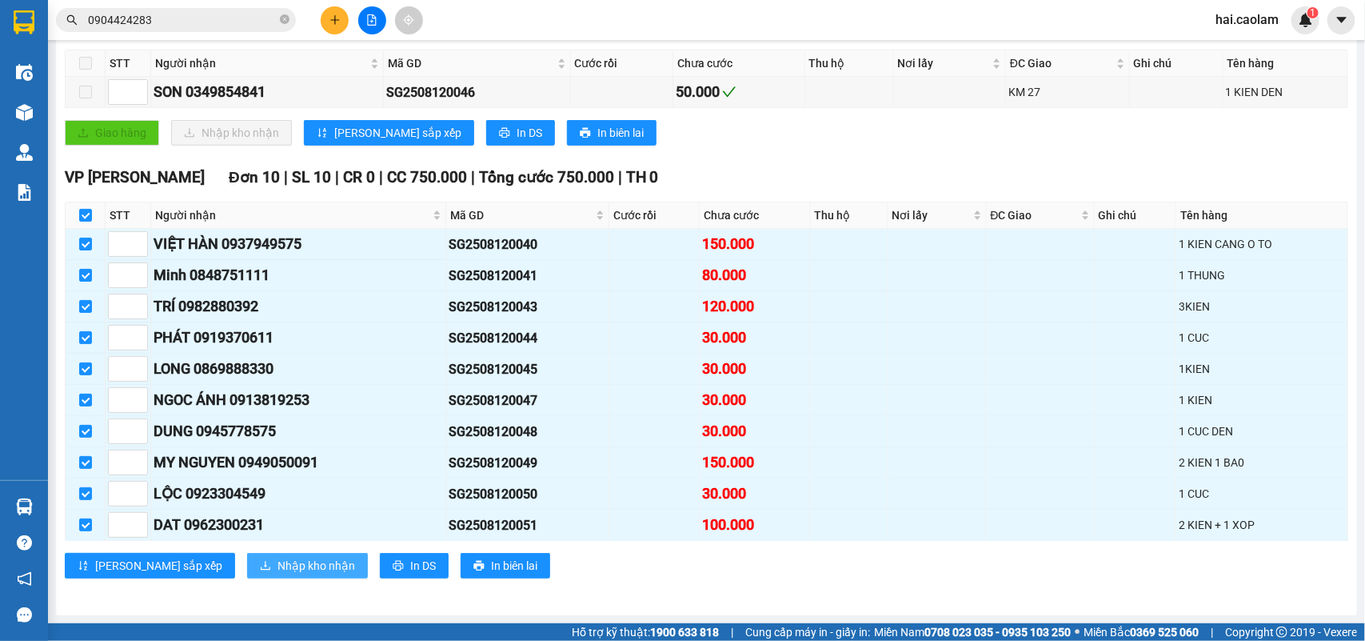
click at [278, 568] on span "Nhập kho nhận" at bounding box center [317, 566] width 78 height 18
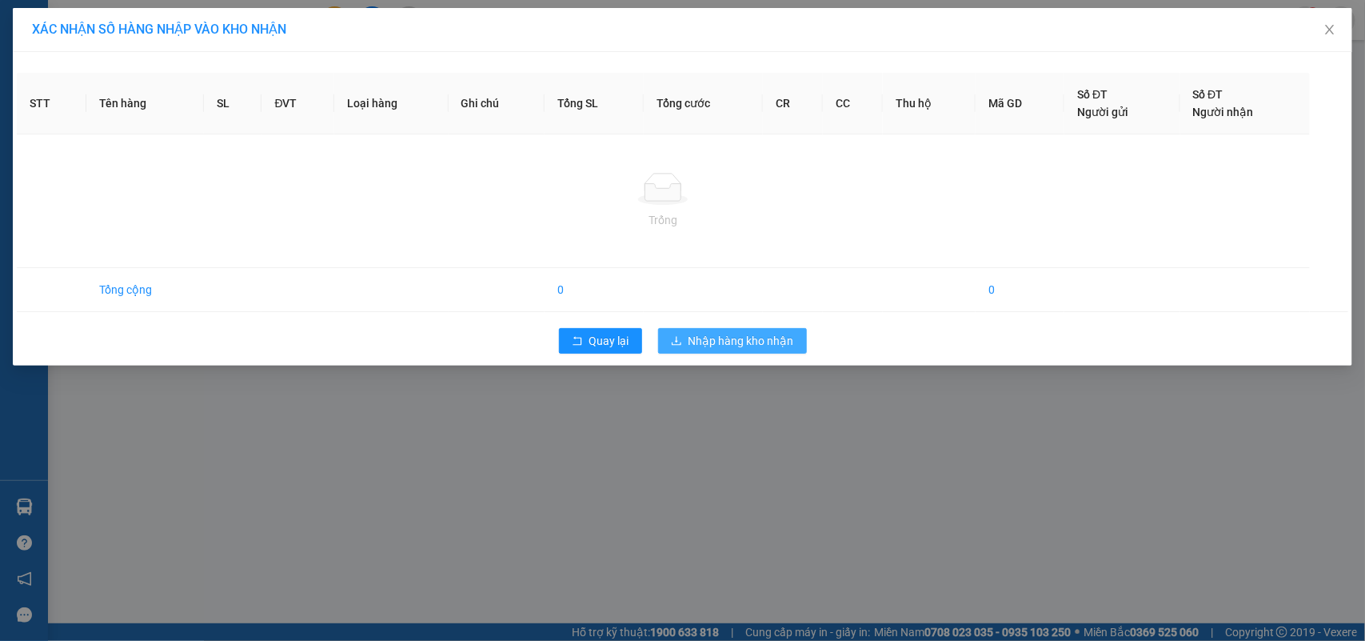
drag, startPoint x: 726, startPoint y: 340, endPoint x: 712, endPoint y: 338, distance: 14.5
click at [722, 340] on span "Nhập hàng kho nhận" at bounding box center [742, 341] width 106 height 18
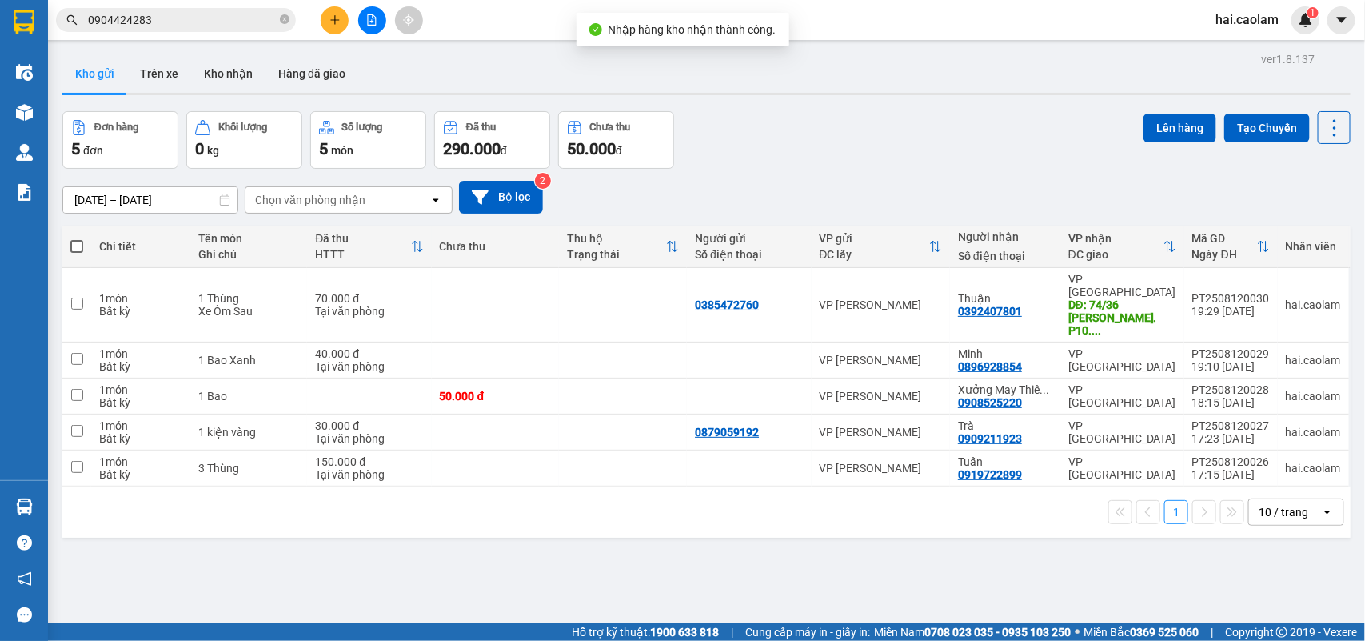
click at [328, 30] on button at bounding box center [335, 20] width 28 height 28
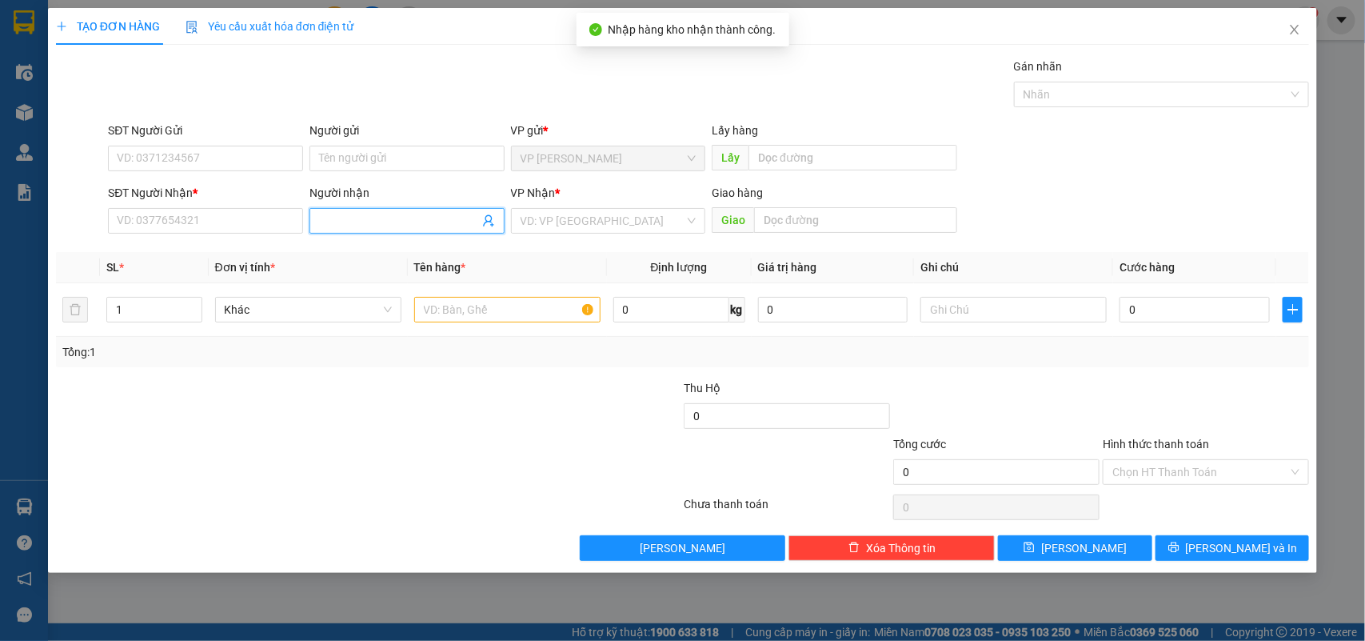
click at [366, 222] on input "Người nhận" at bounding box center [399, 221] width 160 height 18
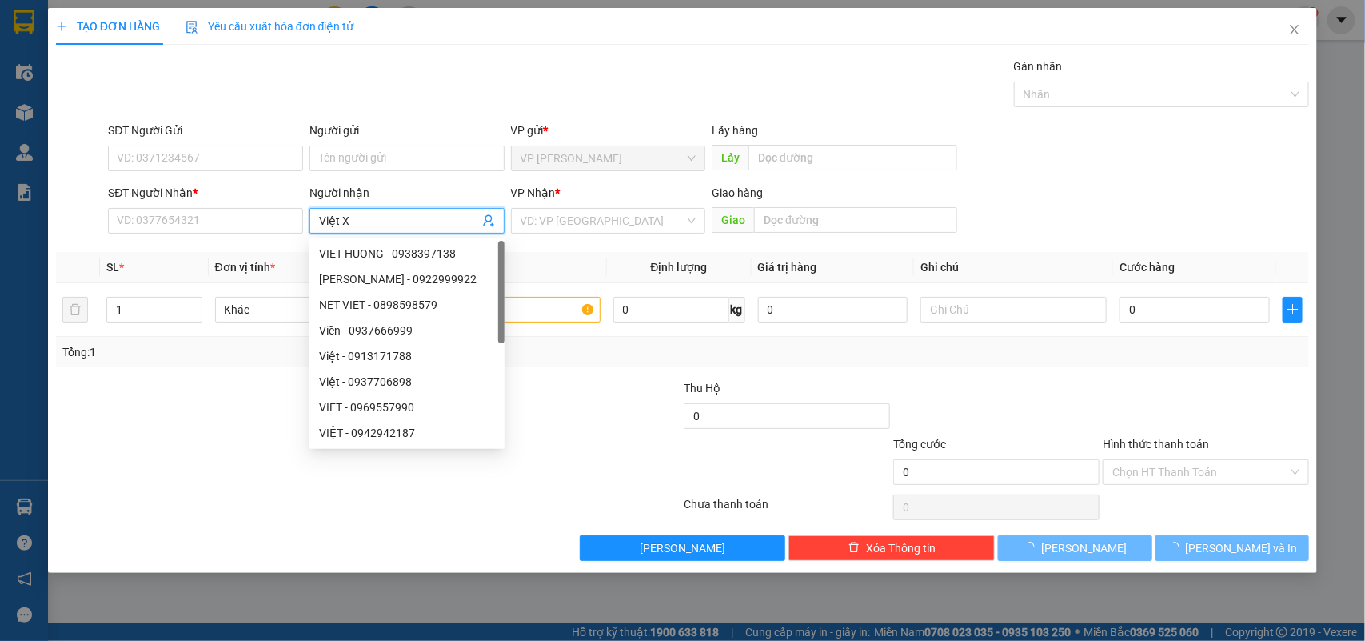
type input "Việt XO"
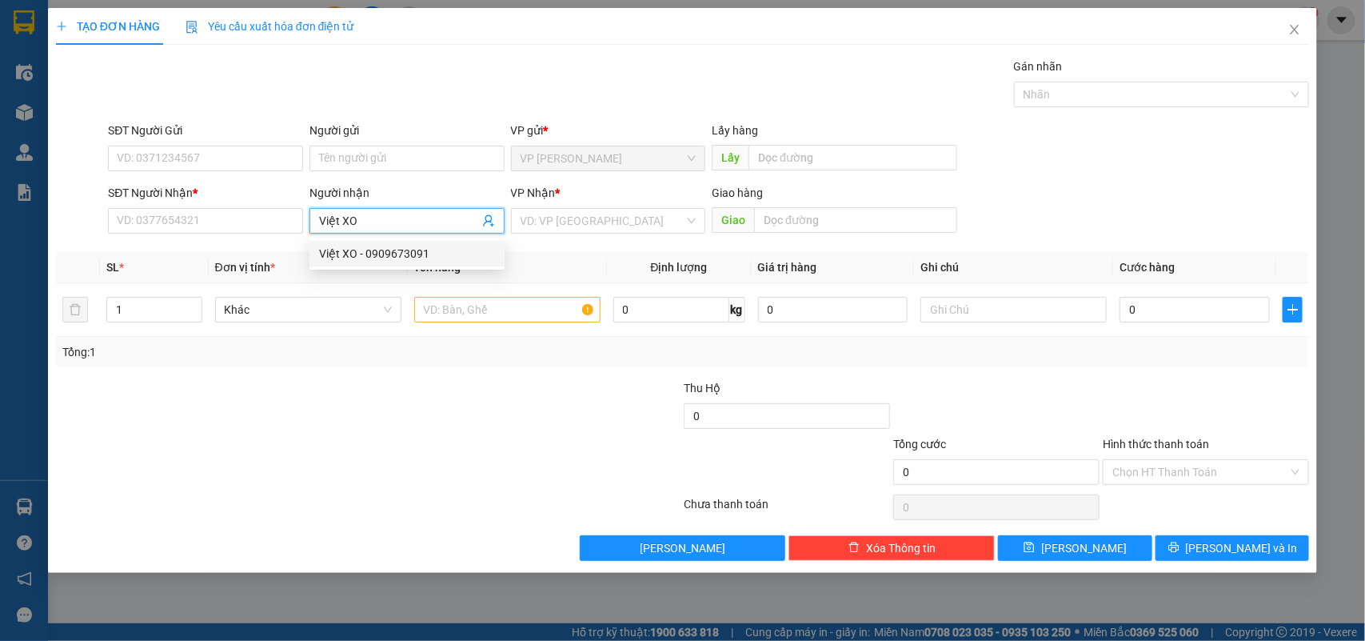
click at [416, 262] on div "Việt XO - 0909673091" at bounding box center [407, 254] width 195 height 26
type input "0909673091"
type input "Việt XO"
click at [1168, 310] on input "0" at bounding box center [1195, 310] width 150 height 26
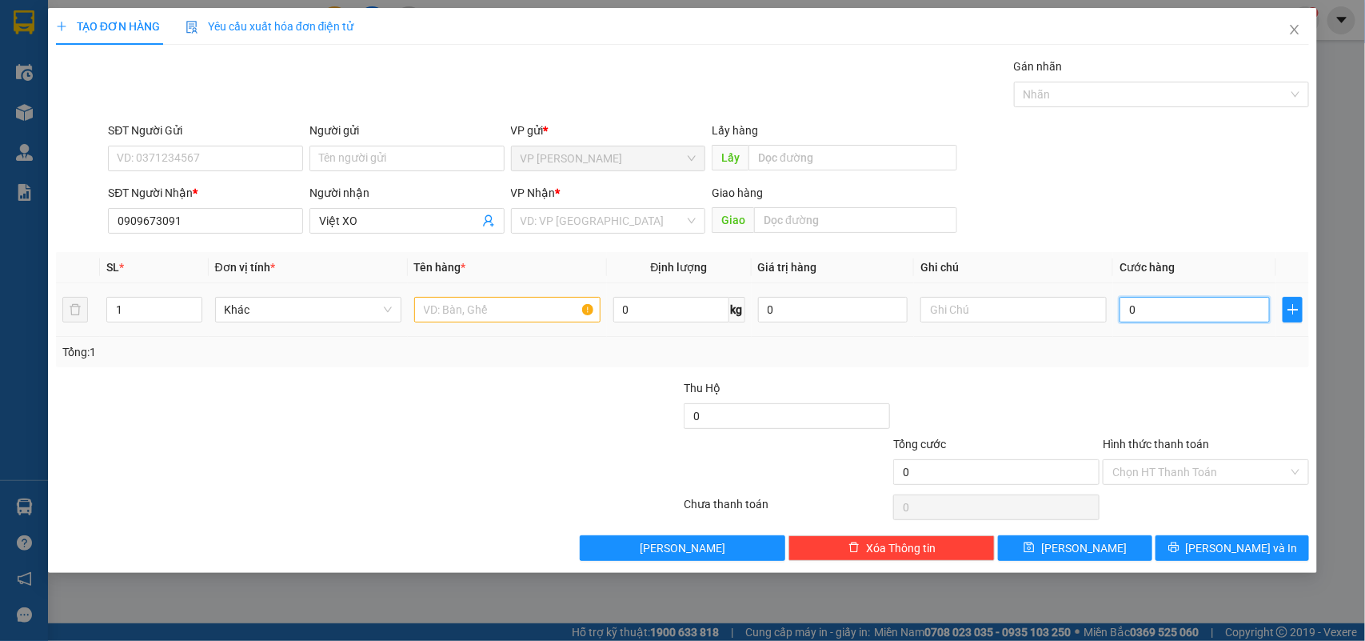
type input "3"
type input "30"
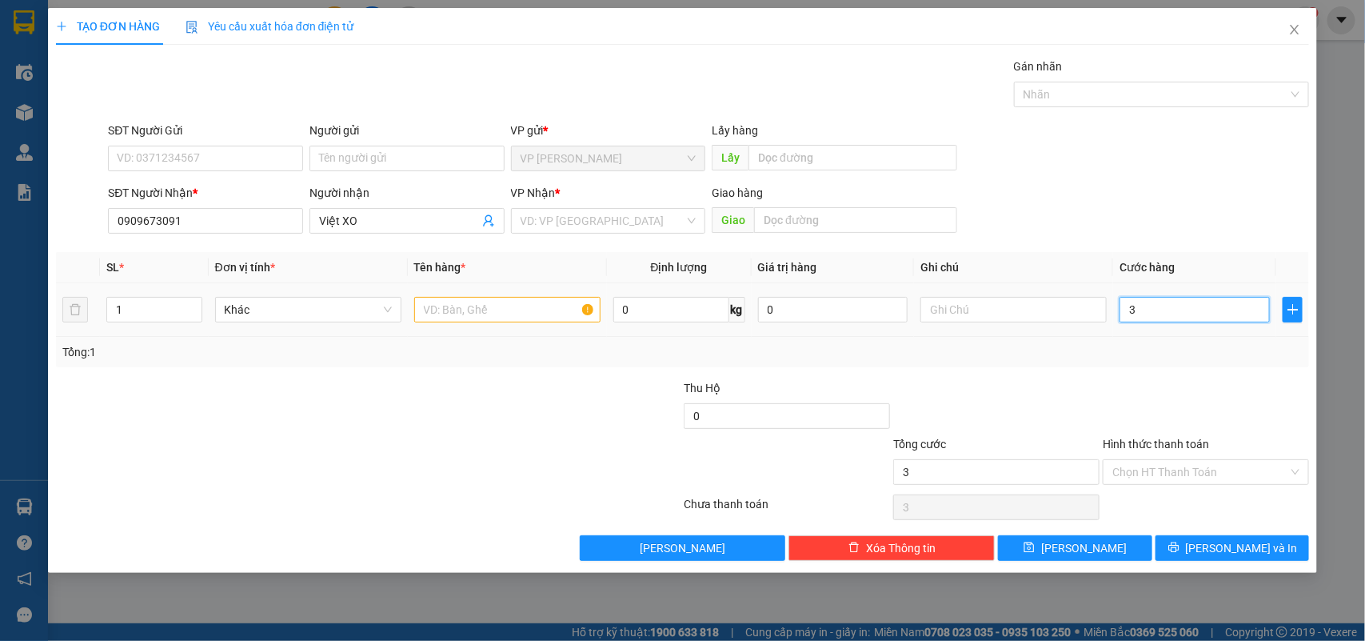
type input "30"
type input "30.000"
drag, startPoint x: 1162, startPoint y: 386, endPoint x: 1178, endPoint y: 428, distance: 45.3
click at [1162, 390] on div at bounding box center [1206, 407] width 210 height 56
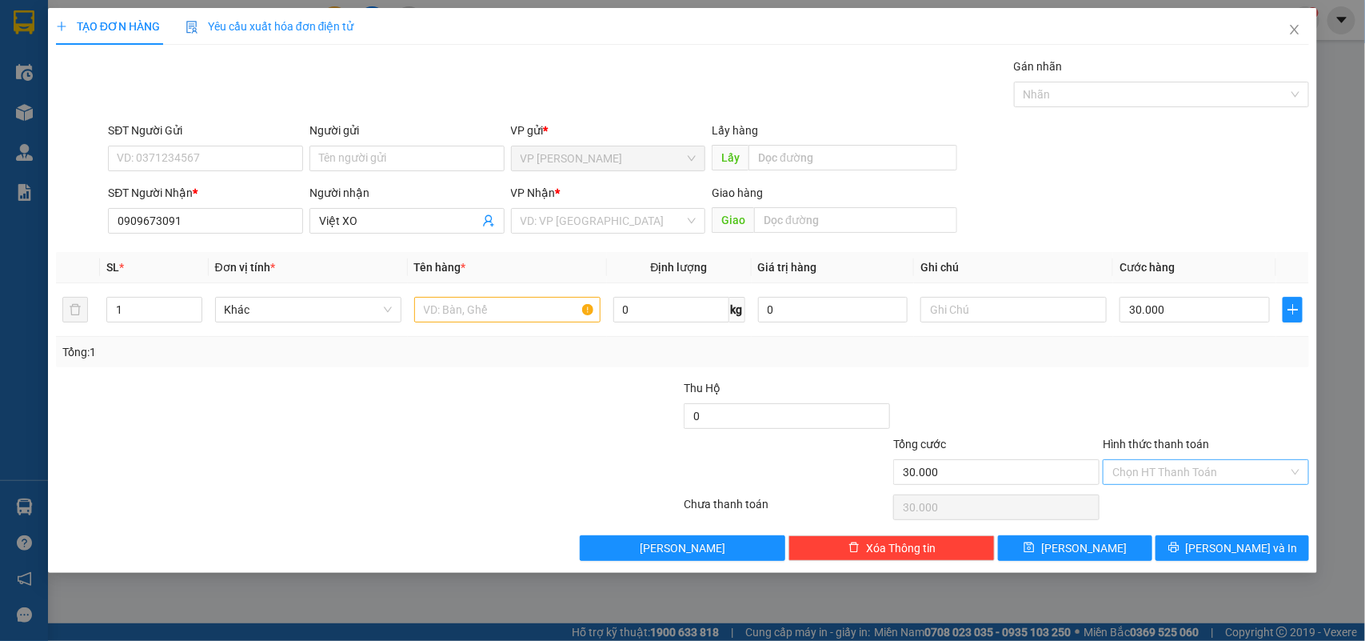
click at [1193, 477] on input "Hình thức thanh toán" at bounding box center [1201, 472] width 176 height 24
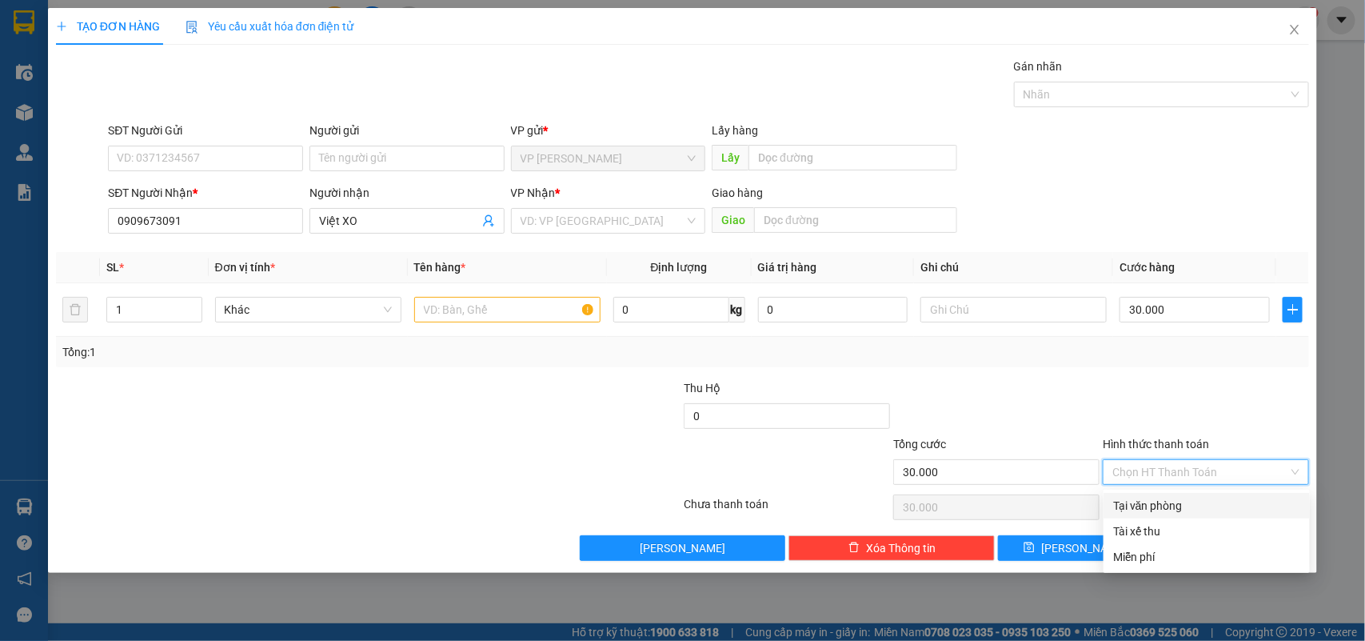
click at [1184, 506] on div "Tại văn phòng" at bounding box center [1206, 506] width 187 height 18
type input "0"
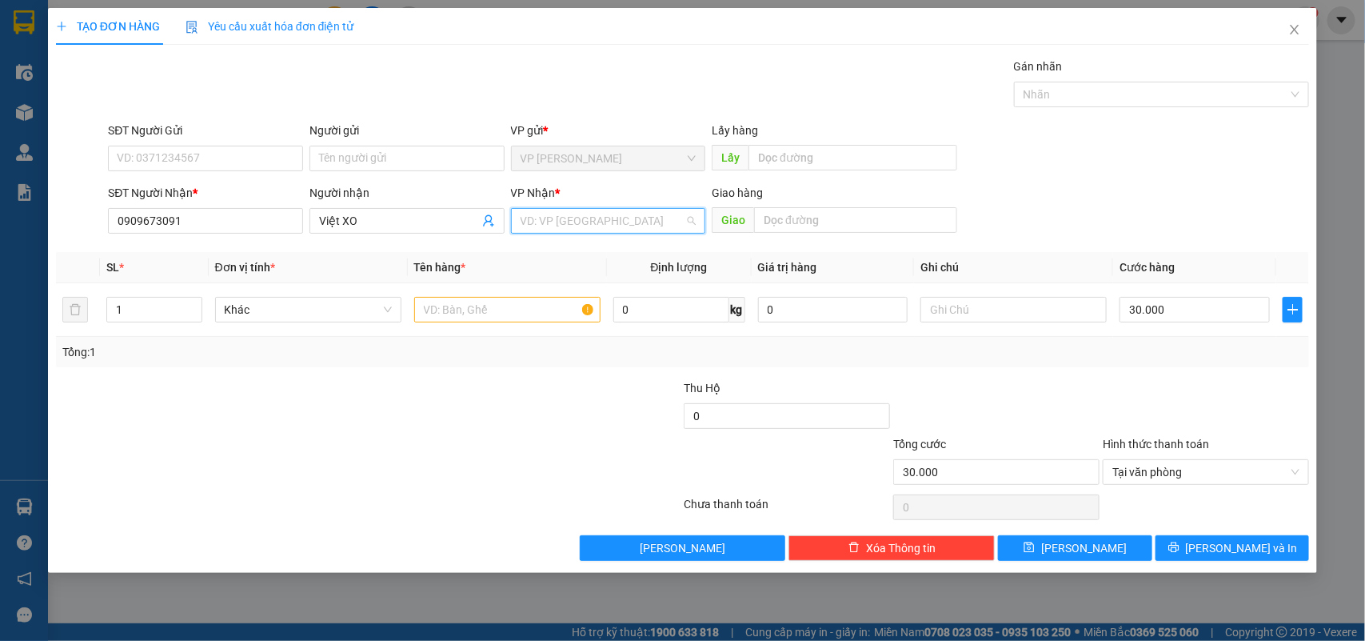
click at [606, 214] on input "search" at bounding box center [603, 221] width 165 height 24
click at [570, 274] on div "VP [GEOGRAPHIC_DATA]" at bounding box center [609, 279] width 176 height 18
click at [502, 302] on input "text" at bounding box center [507, 310] width 186 height 26
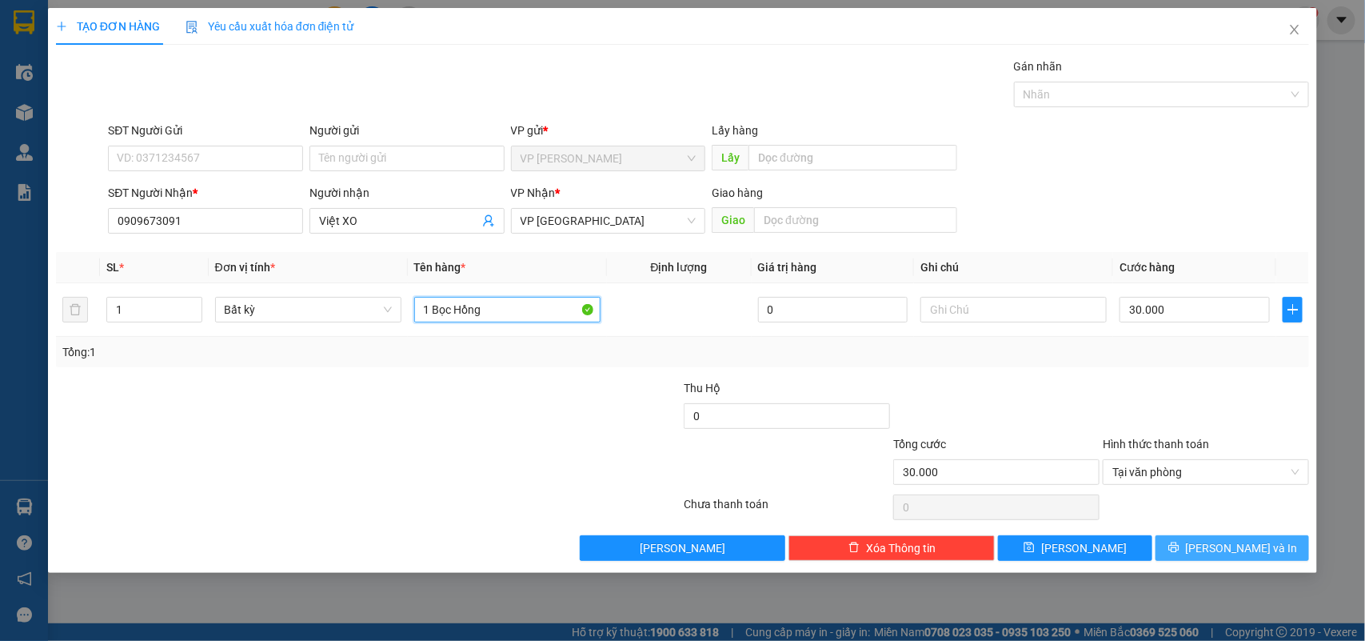
type input "1 Bọc Hồng"
click at [1234, 549] on span "[PERSON_NAME] và In" at bounding box center [1242, 548] width 112 height 18
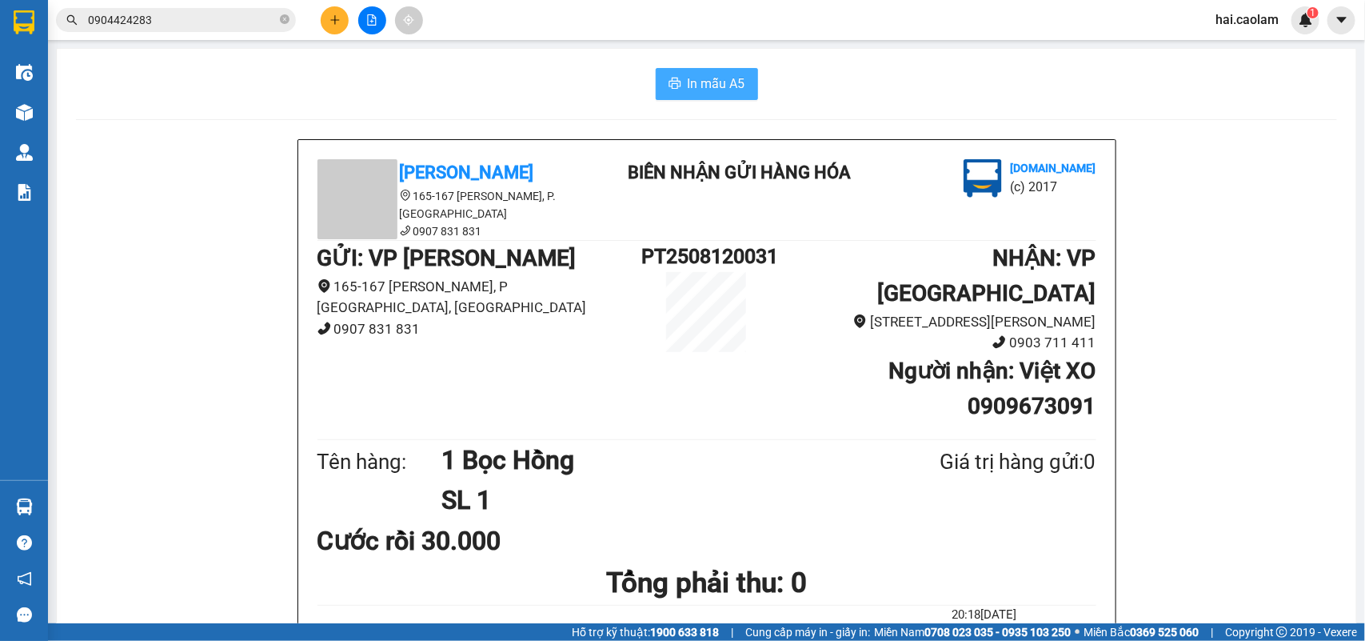
click at [716, 90] on span "In mẫu A5" at bounding box center [717, 84] width 58 height 20
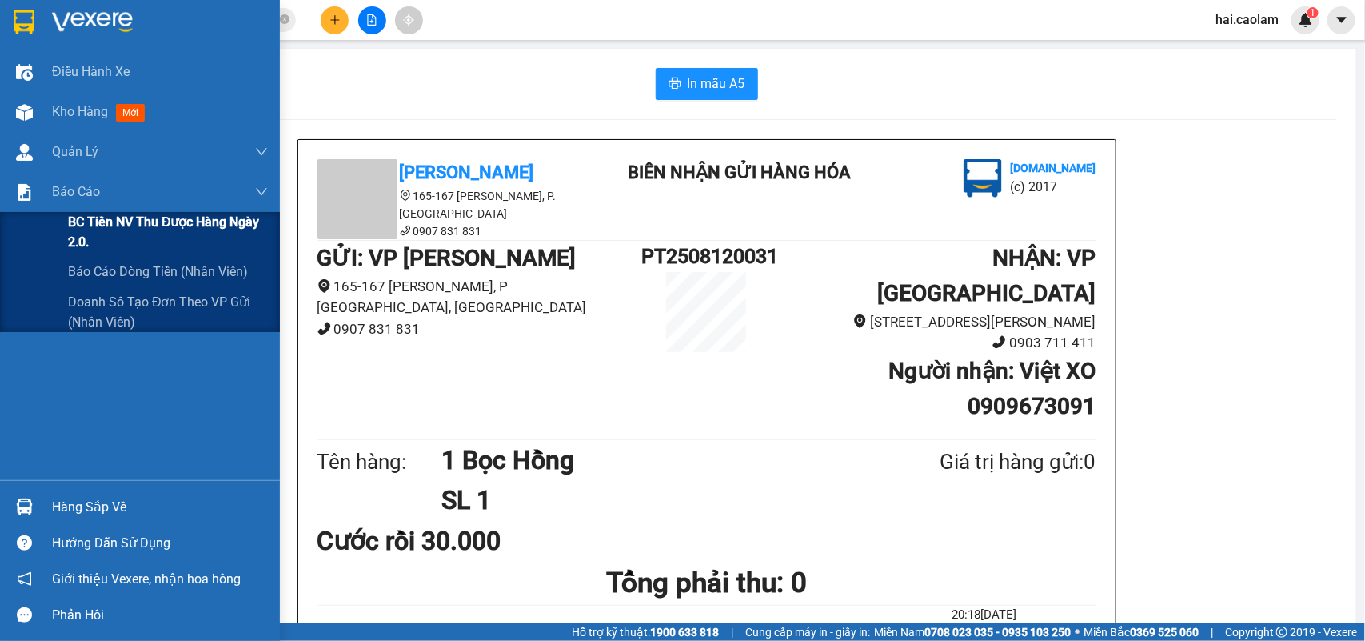
click at [116, 234] on span "BC Tiền NV thu được hàng ngày 2.0." at bounding box center [168, 232] width 200 height 40
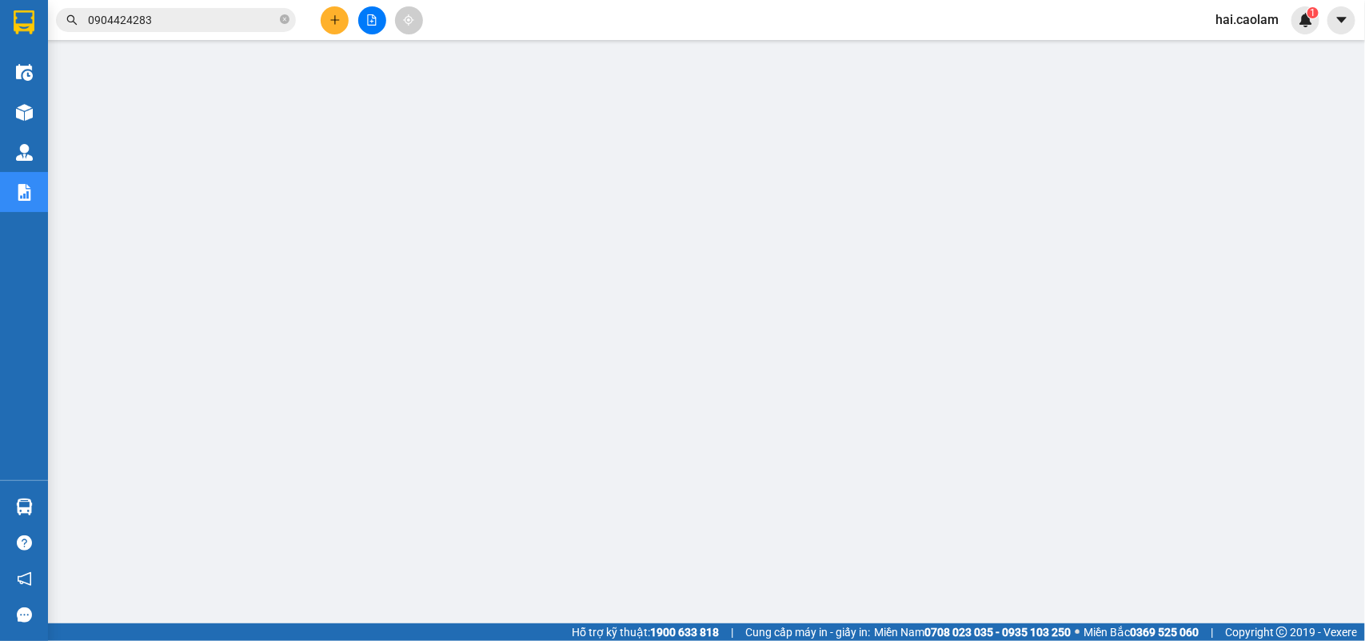
click at [178, 14] on input "0904424283" at bounding box center [182, 20] width 189 height 18
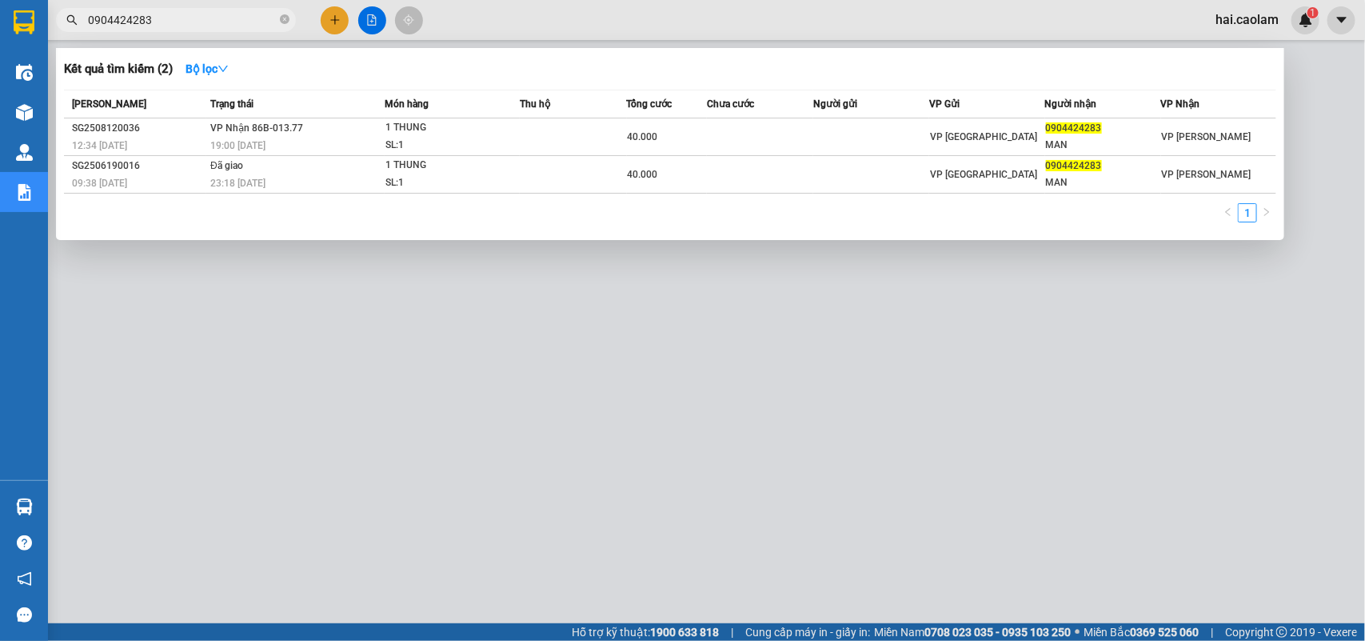
click at [178, 14] on input "0904424283" at bounding box center [182, 20] width 189 height 18
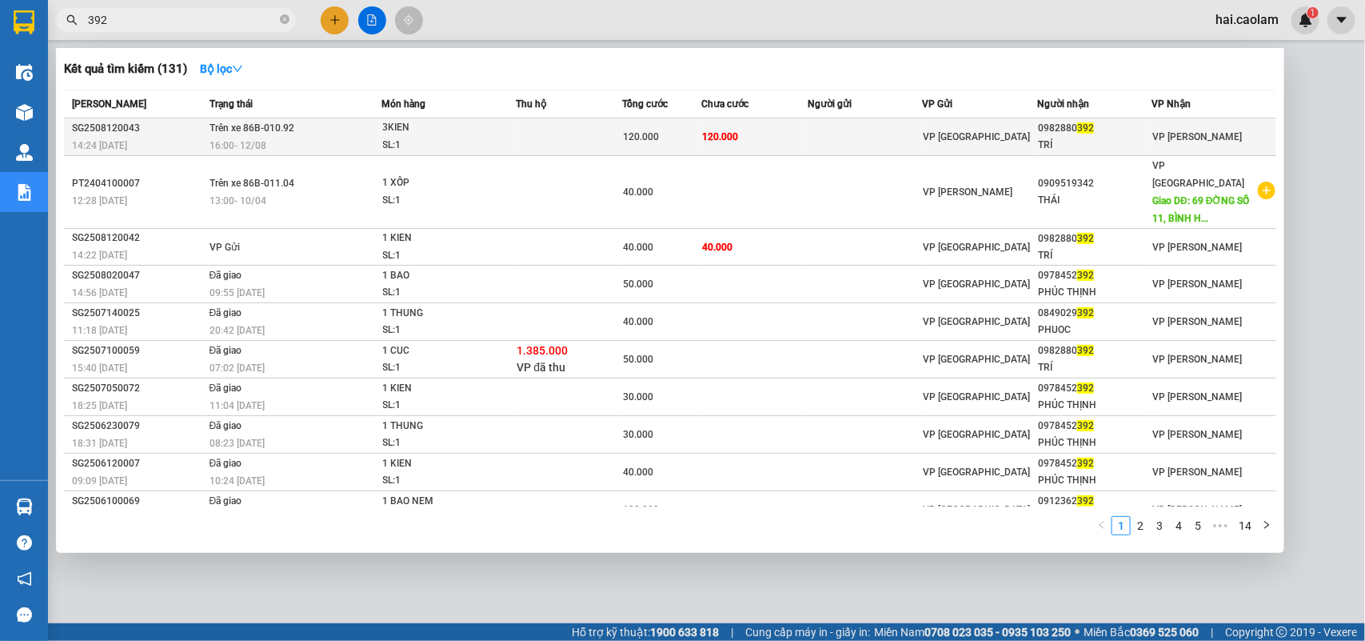
type input "392"
click at [801, 137] on td "120.000" at bounding box center [754, 137] width 106 height 38
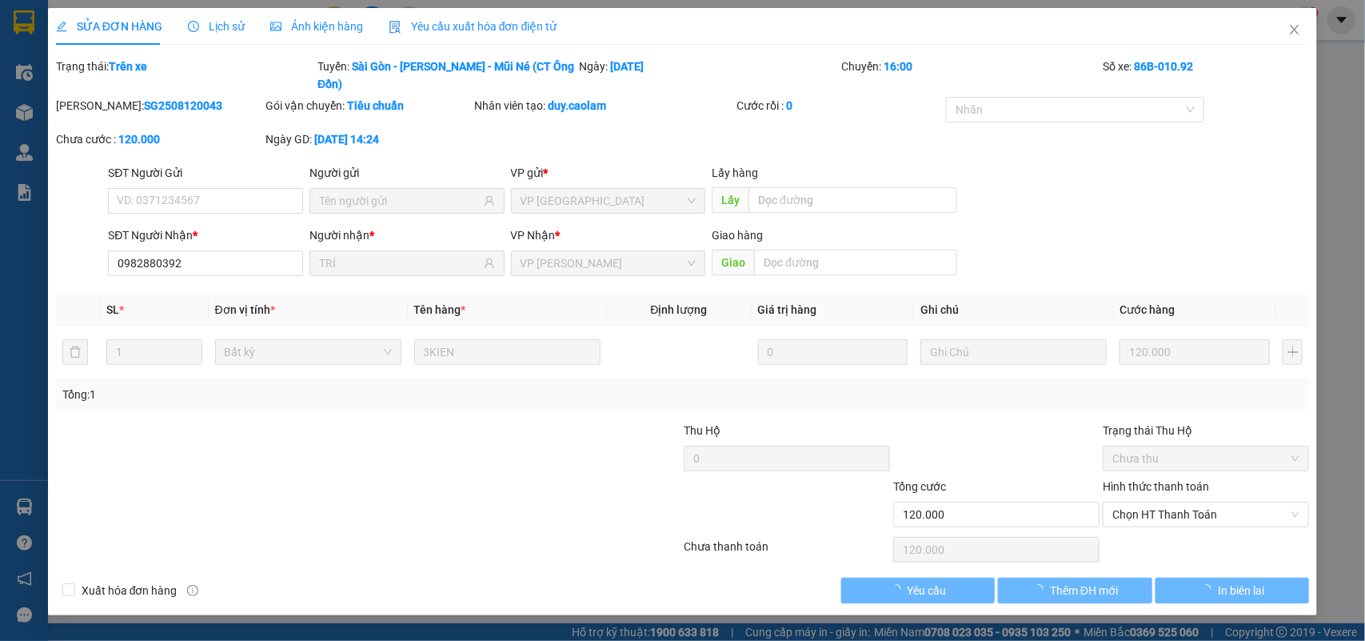
type input "0982880392"
type input "TRÍ"
type input "120.000"
click at [1182, 470] on span "Chưa thu" at bounding box center [1206, 458] width 187 height 24
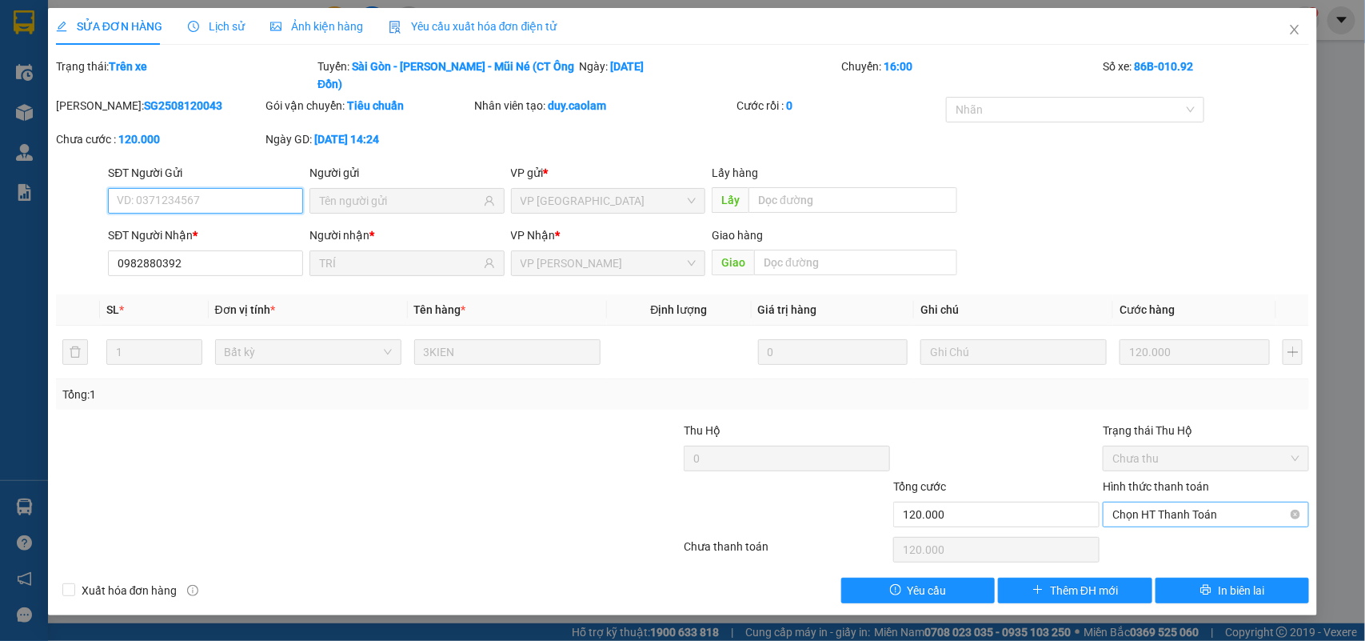
click at [1164, 513] on span "Chọn HT Thanh Toán" at bounding box center [1206, 514] width 187 height 24
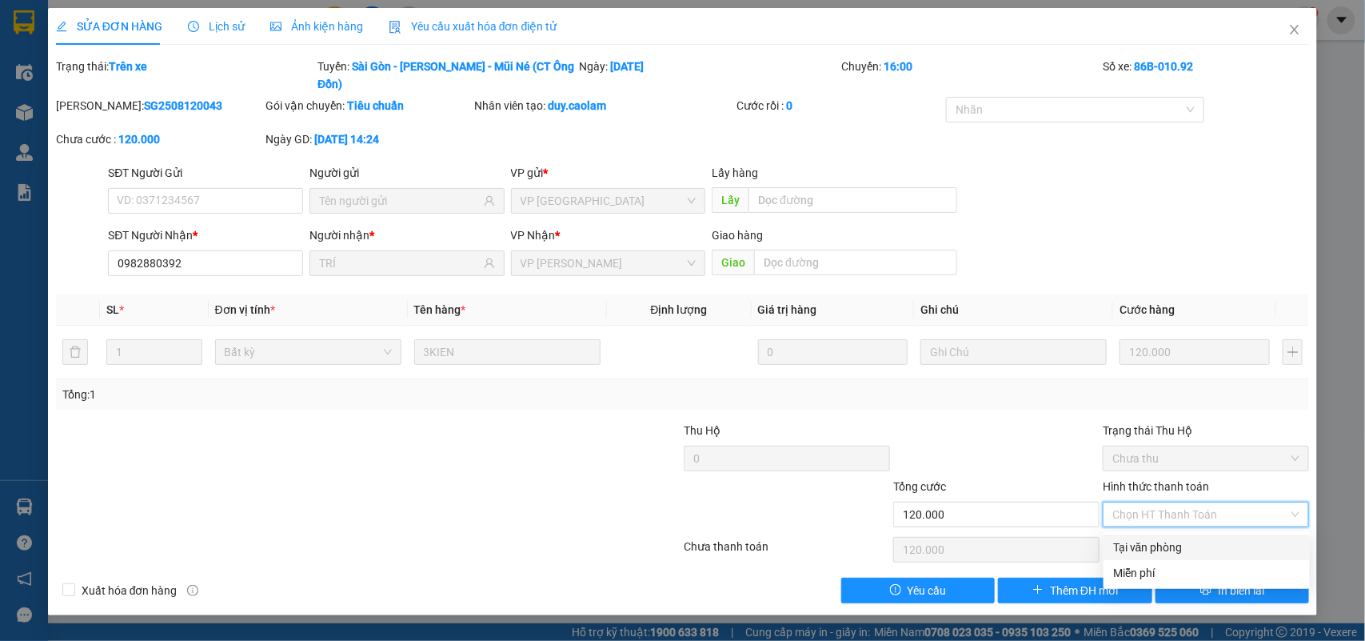
click at [1177, 544] on div "Tại văn phòng" at bounding box center [1206, 547] width 187 height 18
type input "0"
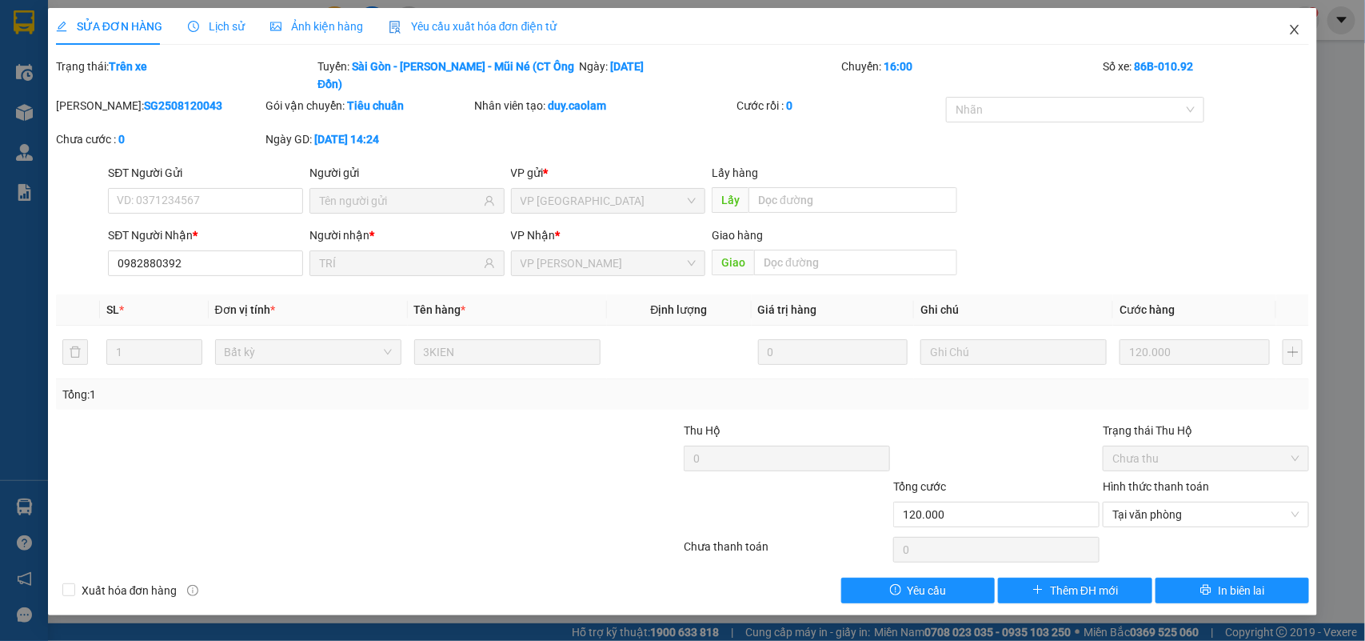
click at [1293, 23] on icon "close" at bounding box center [1295, 29] width 13 height 13
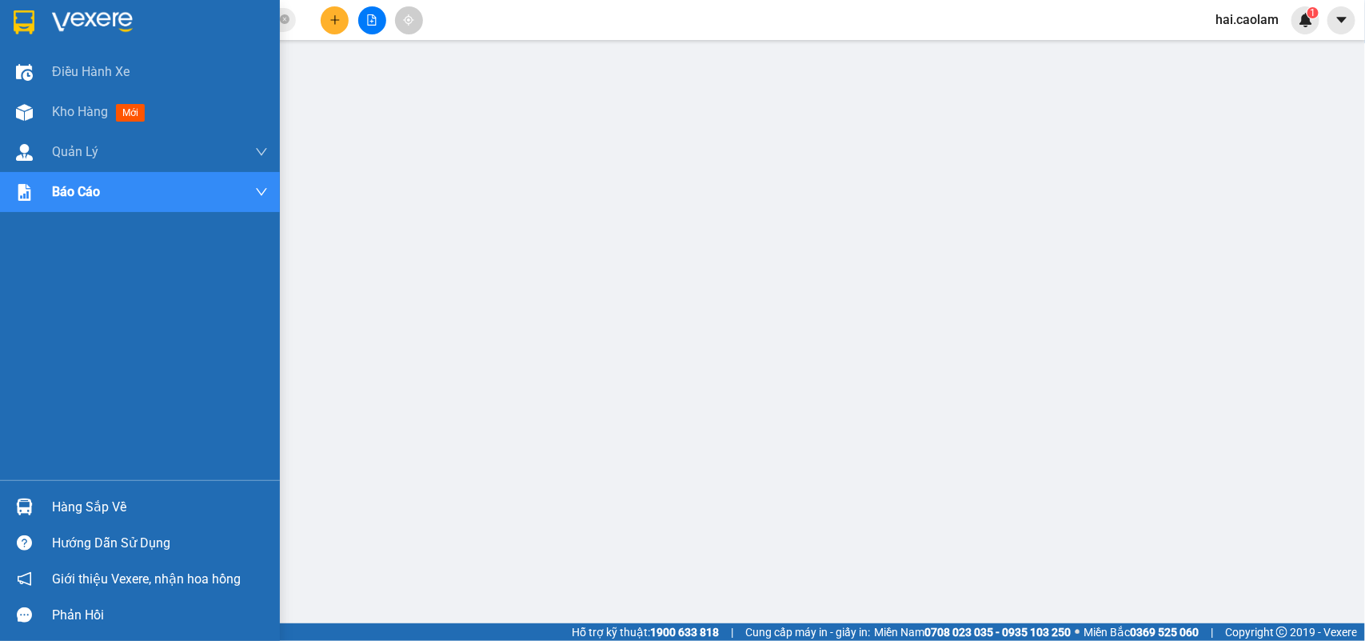
click at [41, 516] on div "Hàng sắp về" at bounding box center [140, 507] width 280 height 36
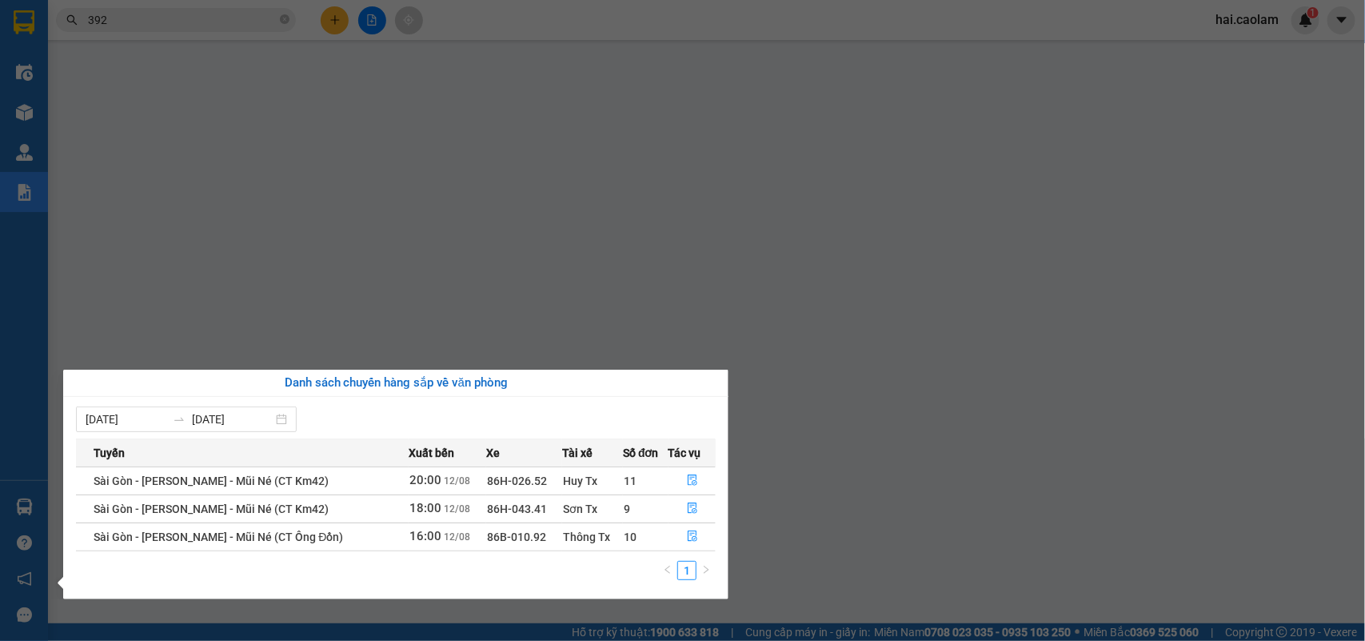
click at [418, 532] on span "16:00" at bounding box center [426, 536] width 32 height 14
click at [687, 537] on icon "file-done" at bounding box center [692, 535] width 11 height 11
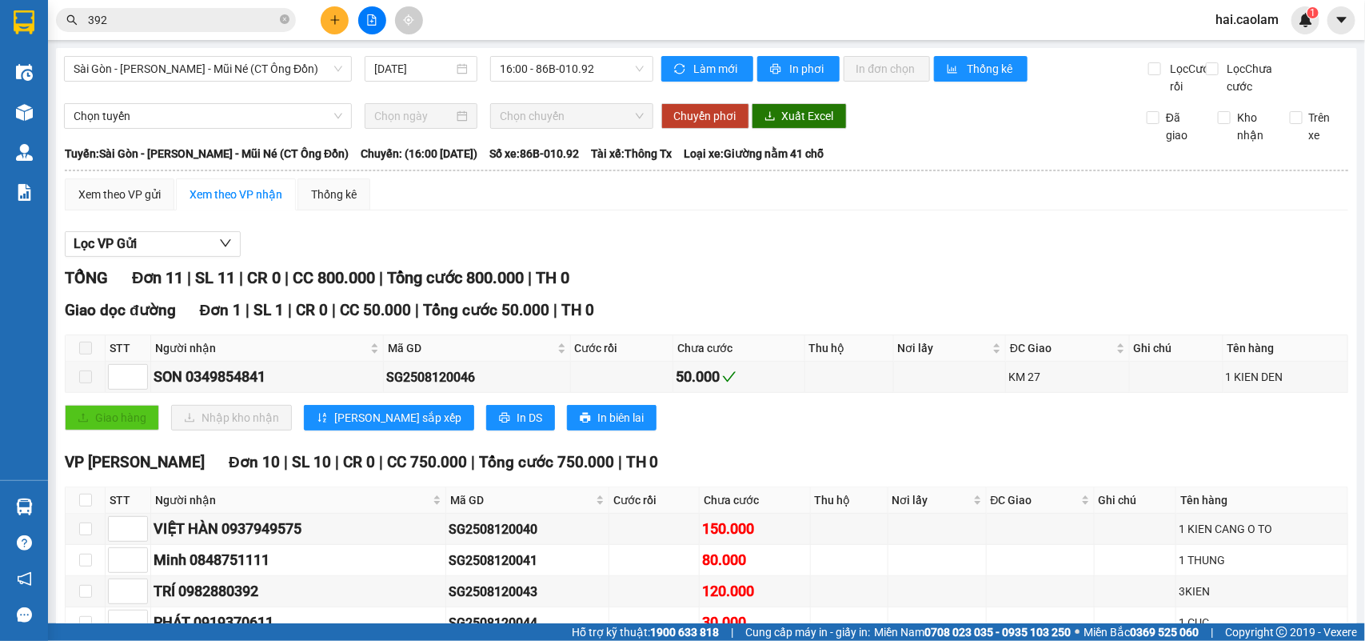
scroll to position [310, 0]
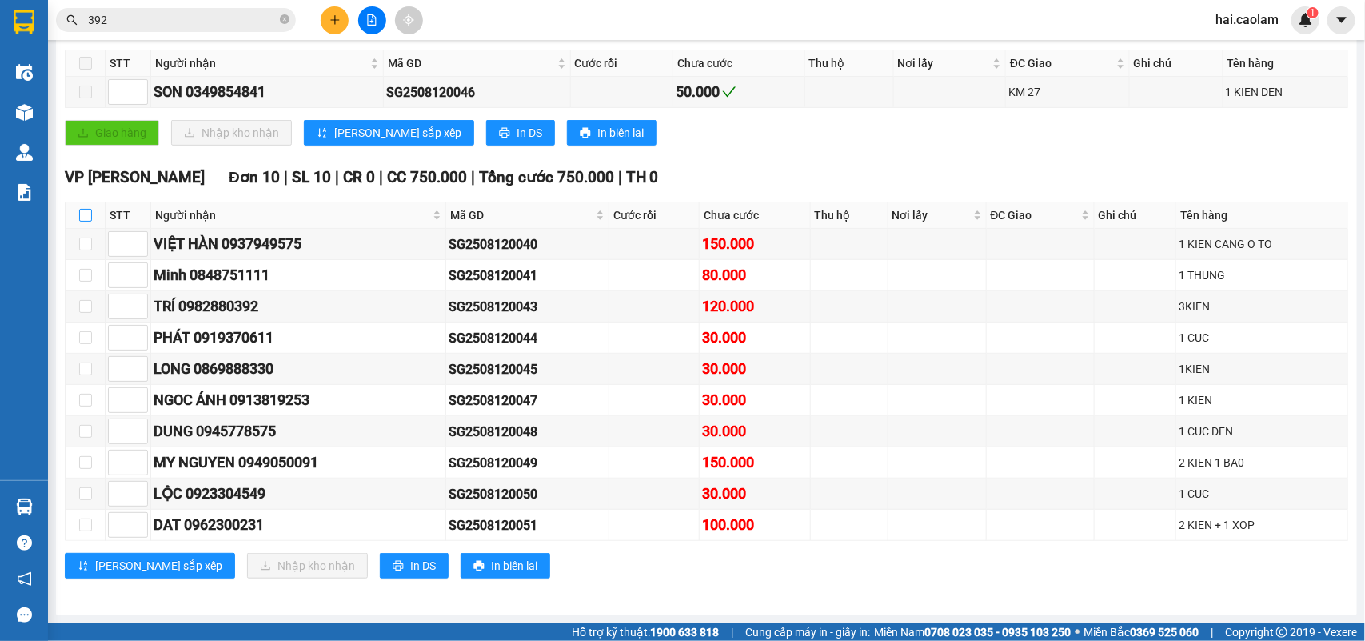
click at [88, 209] on input "checkbox" at bounding box center [85, 215] width 13 height 13
checkbox input "true"
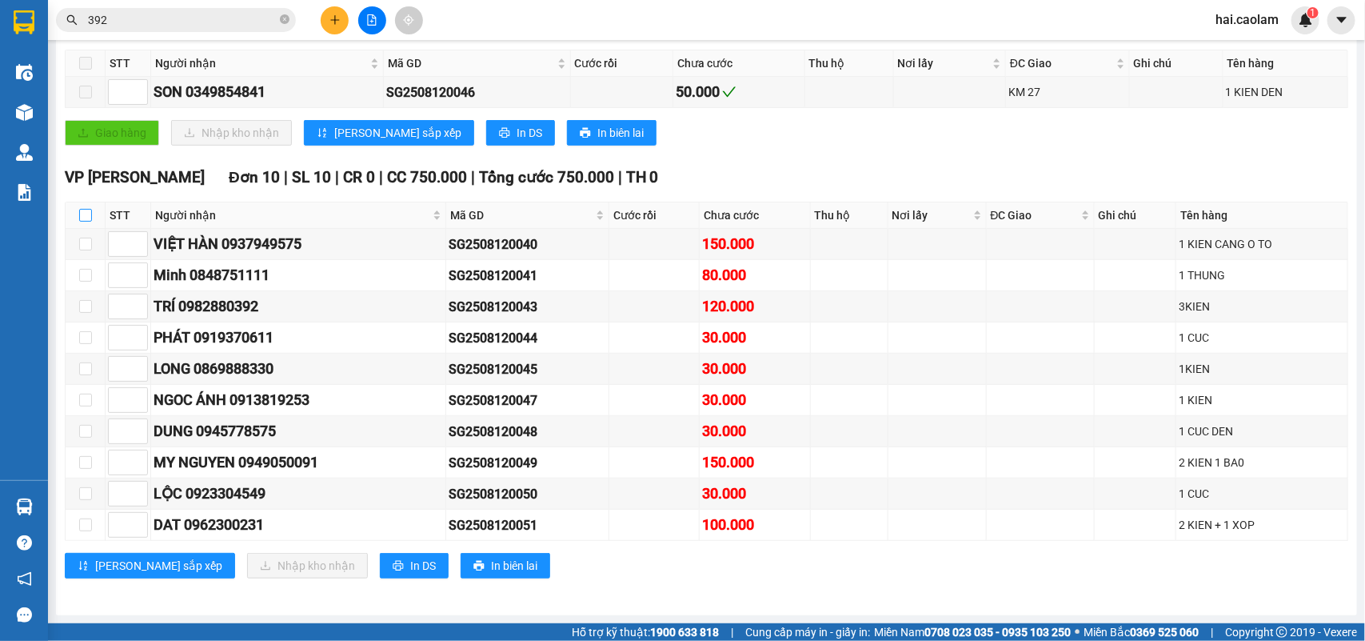
checkbox input "true"
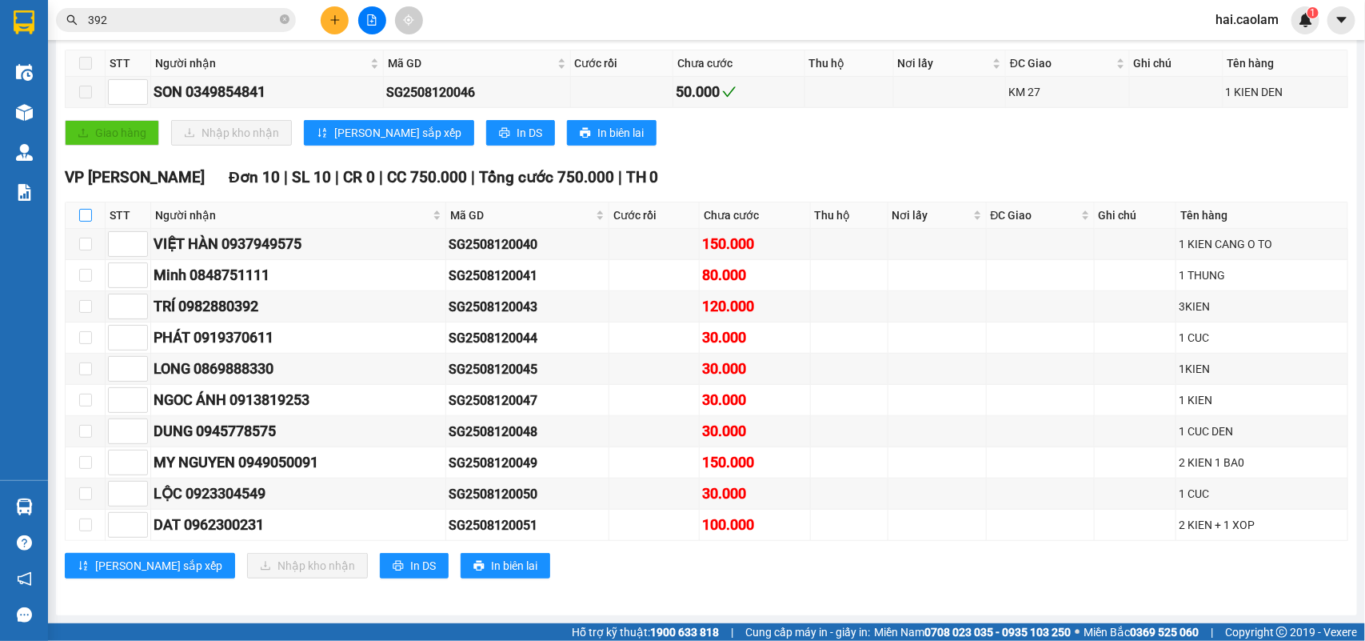
checkbox input "true"
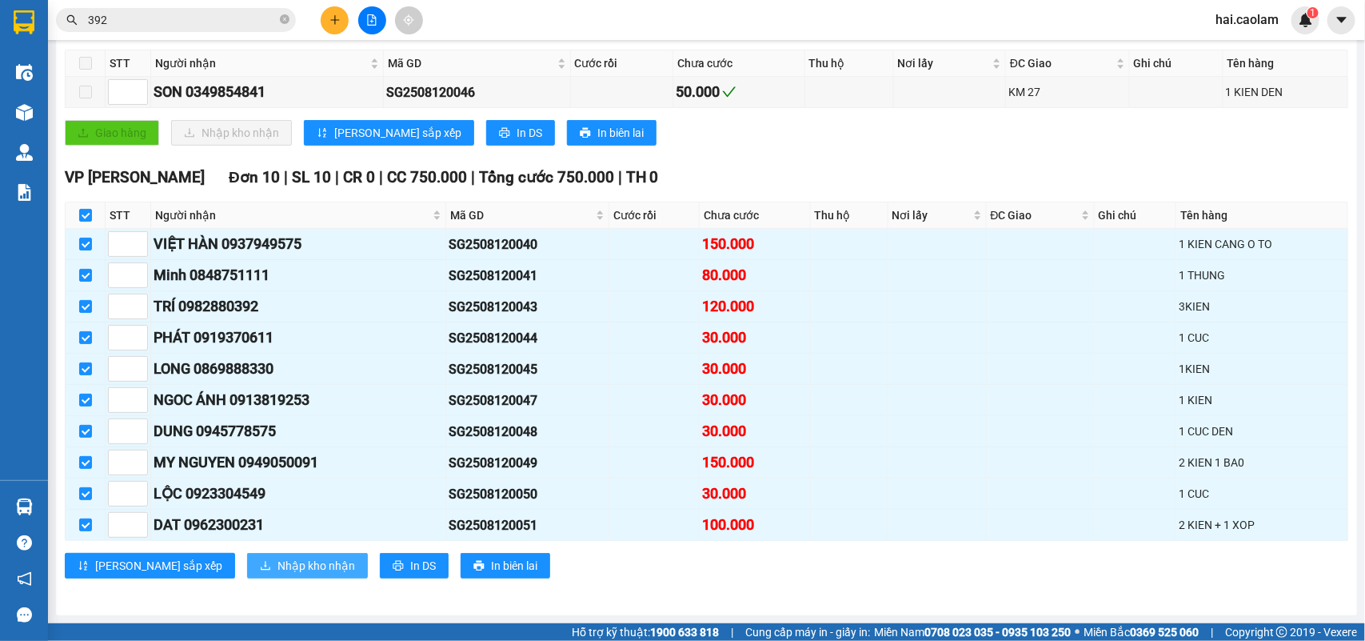
click at [278, 564] on span "Nhập kho nhận" at bounding box center [317, 566] width 78 height 18
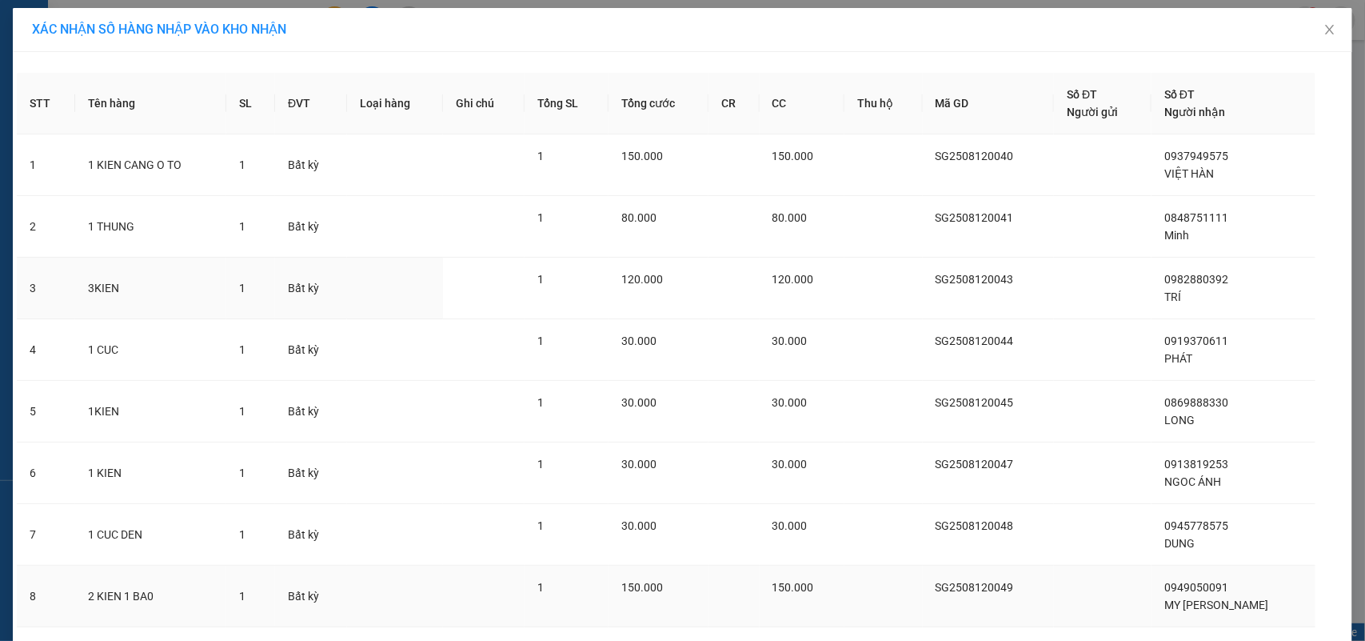
scroll to position [229, 0]
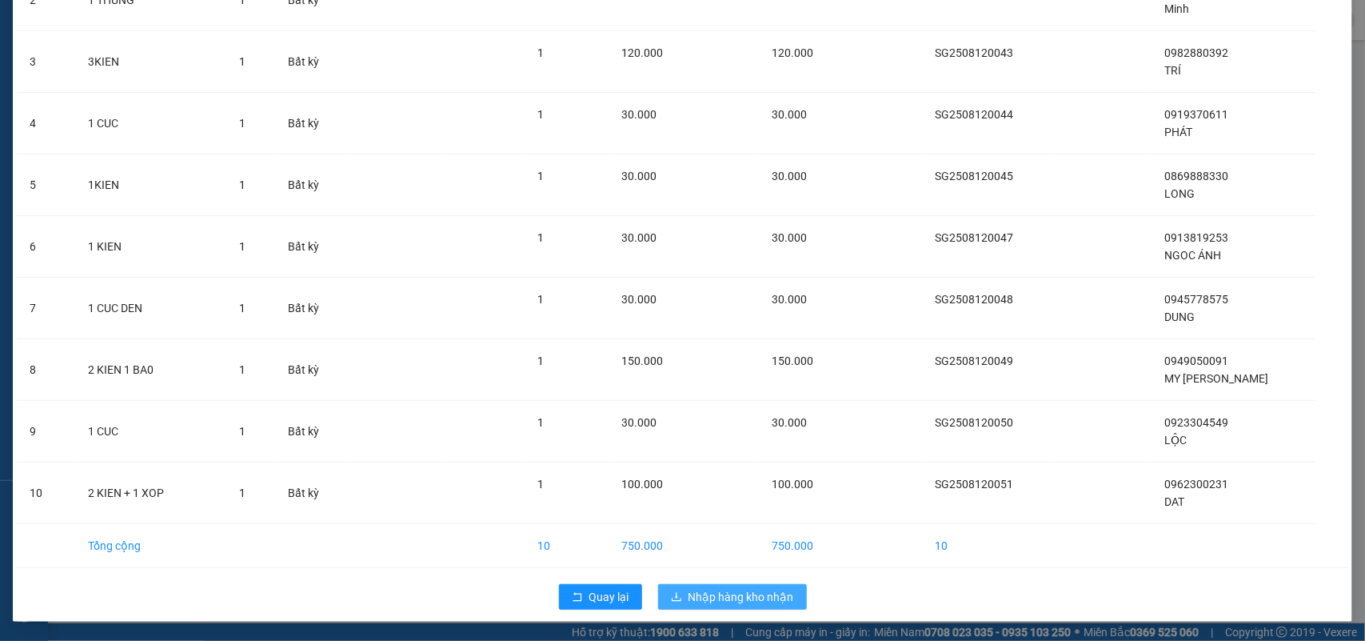
click at [708, 597] on span "Nhập hàng kho nhận" at bounding box center [742, 597] width 106 height 18
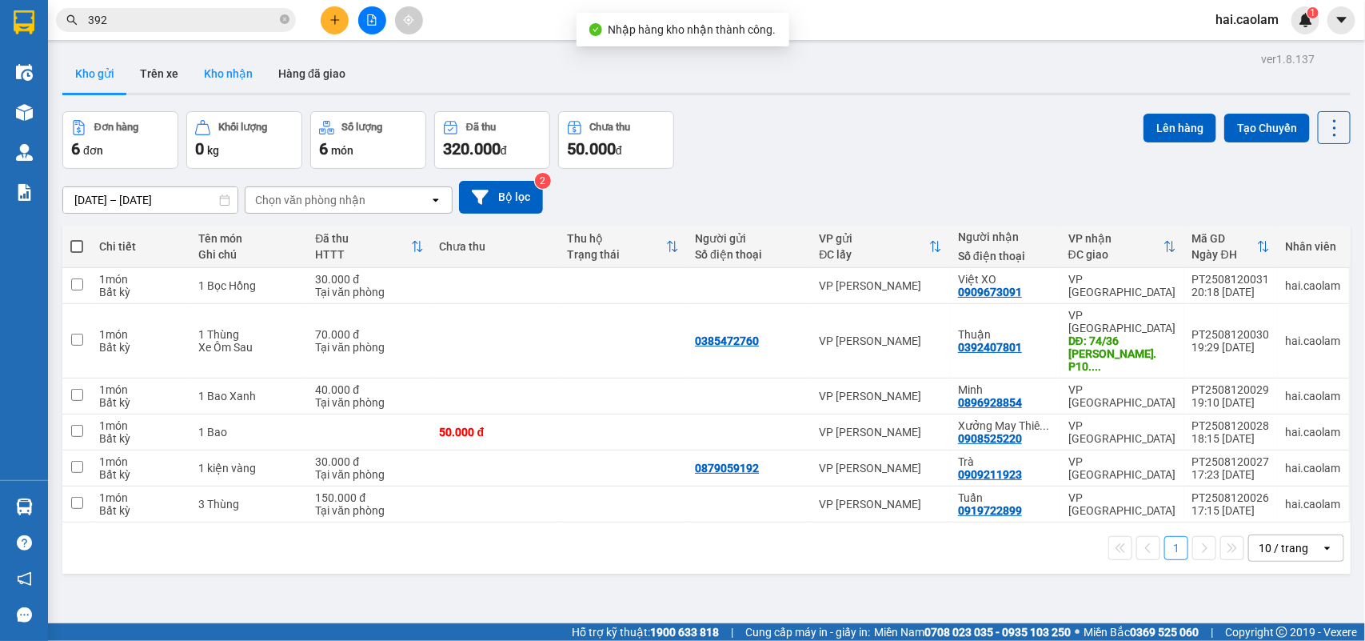
click at [208, 77] on button "Kho nhận" at bounding box center [228, 73] width 74 height 38
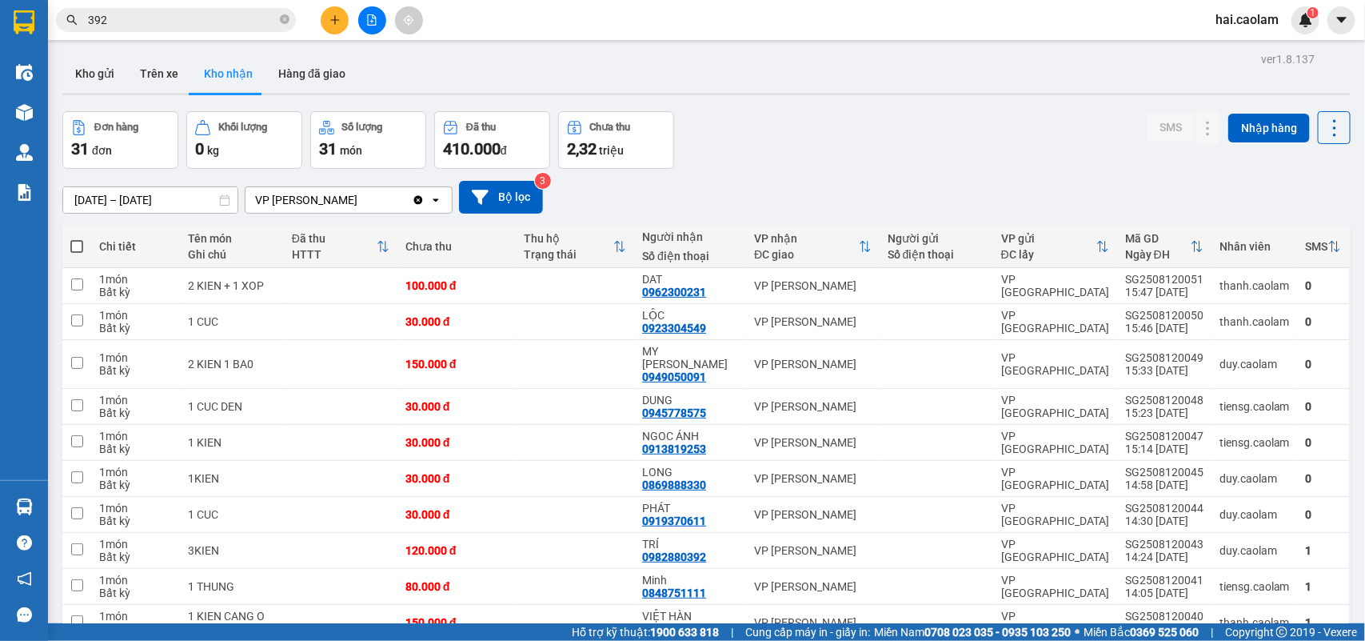
click at [193, 20] on input "392" at bounding box center [182, 20] width 189 height 18
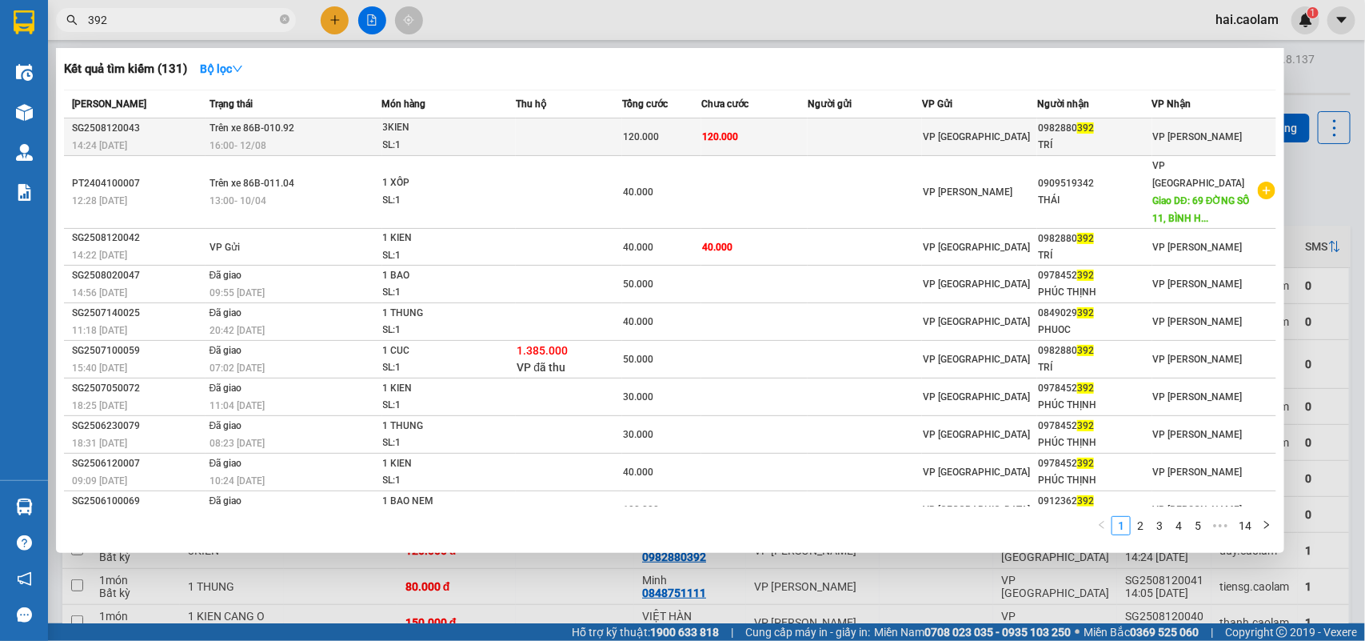
click at [898, 126] on td at bounding box center [865, 137] width 115 height 38
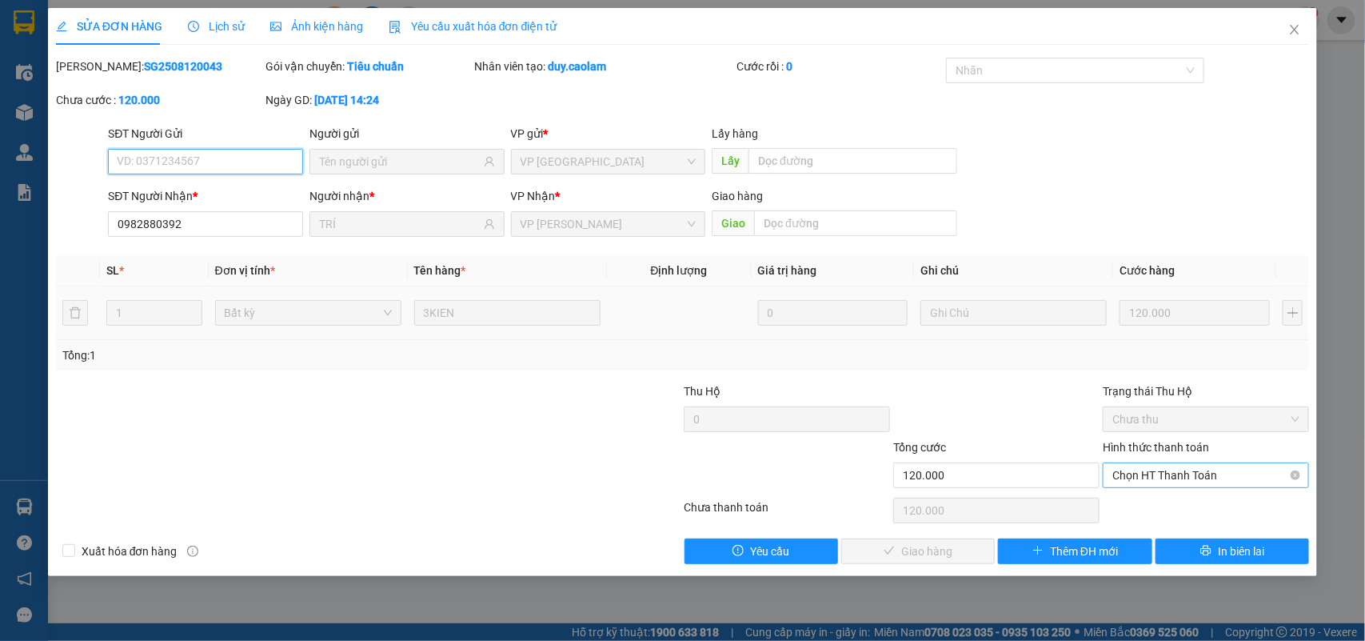
click at [1198, 478] on span "Chọn HT Thanh Toán" at bounding box center [1206, 475] width 187 height 24
click at [1185, 500] on div "Tại văn phòng" at bounding box center [1206, 508] width 187 height 18
type input "0"
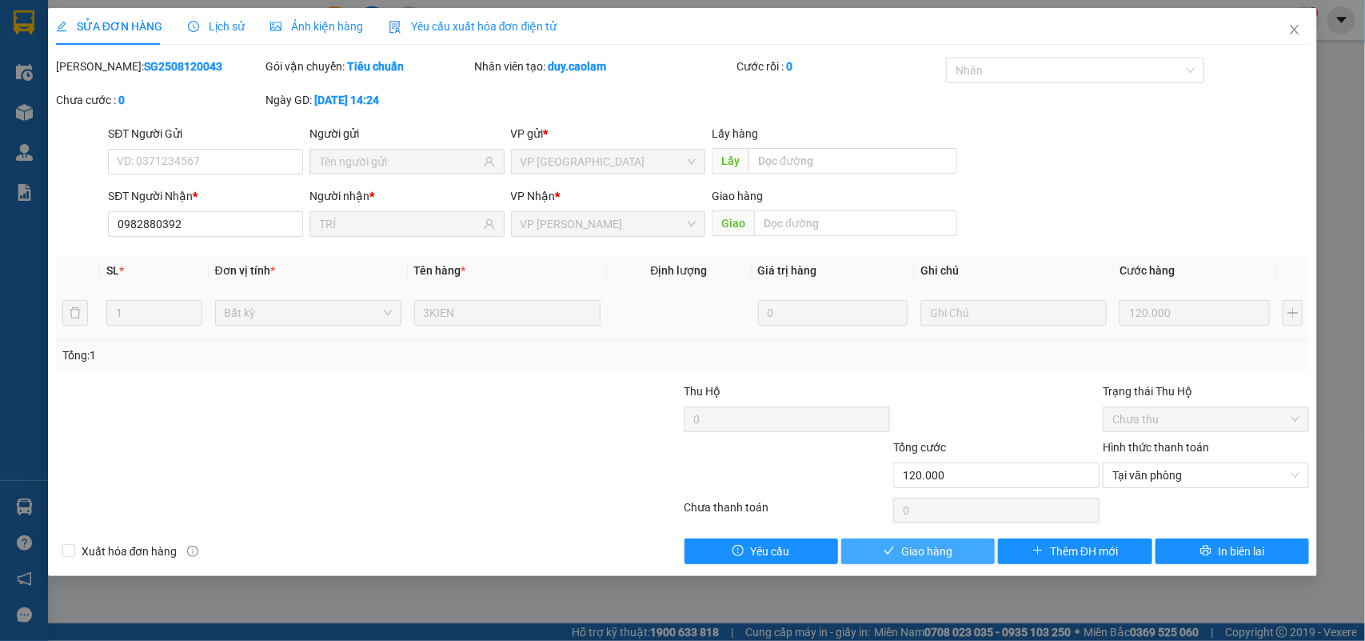
click at [869, 550] on button "Giao hàng" at bounding box center [918, 551] width 154 height 26
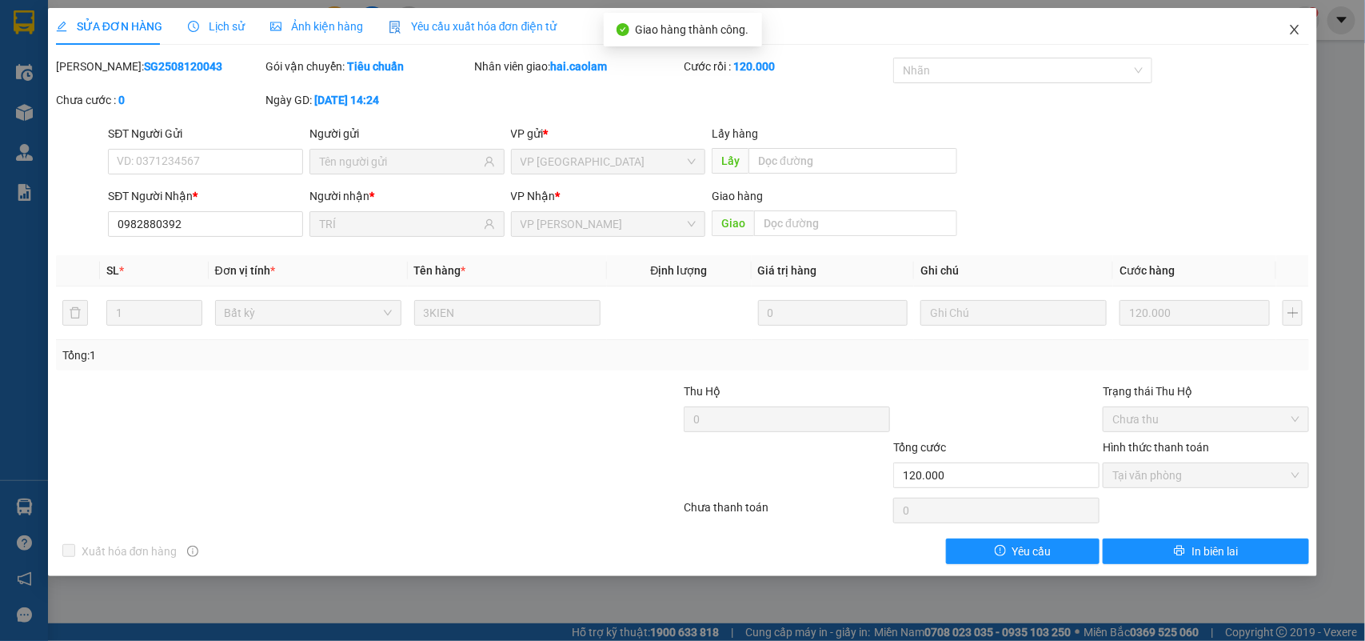
click at [1305, 38] on span "Close" at bounding box center [1295, 30] width 45 height 45
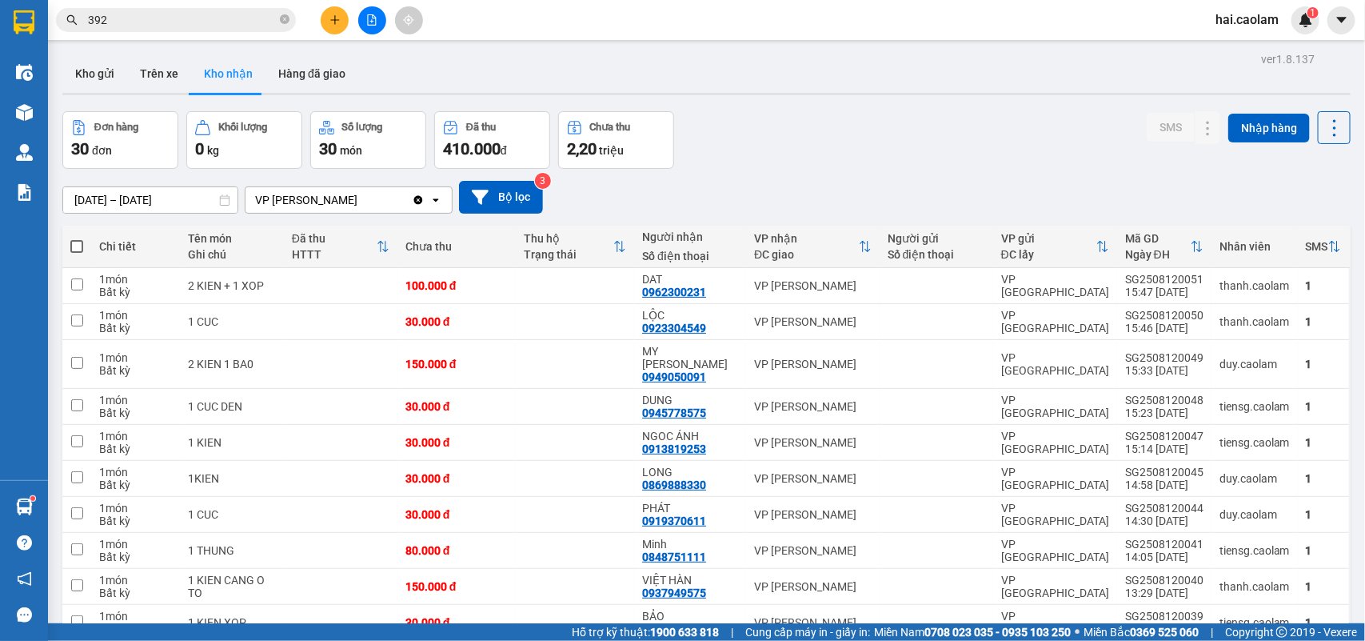
click at [894, 177] on div "[DATE] – [DATE] Press the down arrow key to interact with the calendar and sele…" at bounding box center [706, 197] width 1289 height 57
click at [882, 152] on div "Đơn hàng 30 đơn Khối lượng 0 kg Số lượng 30 món Đã thu 410.000 đ Chưa thu 2,20 …" at bounding box center [706, 140] width 1289 height 58
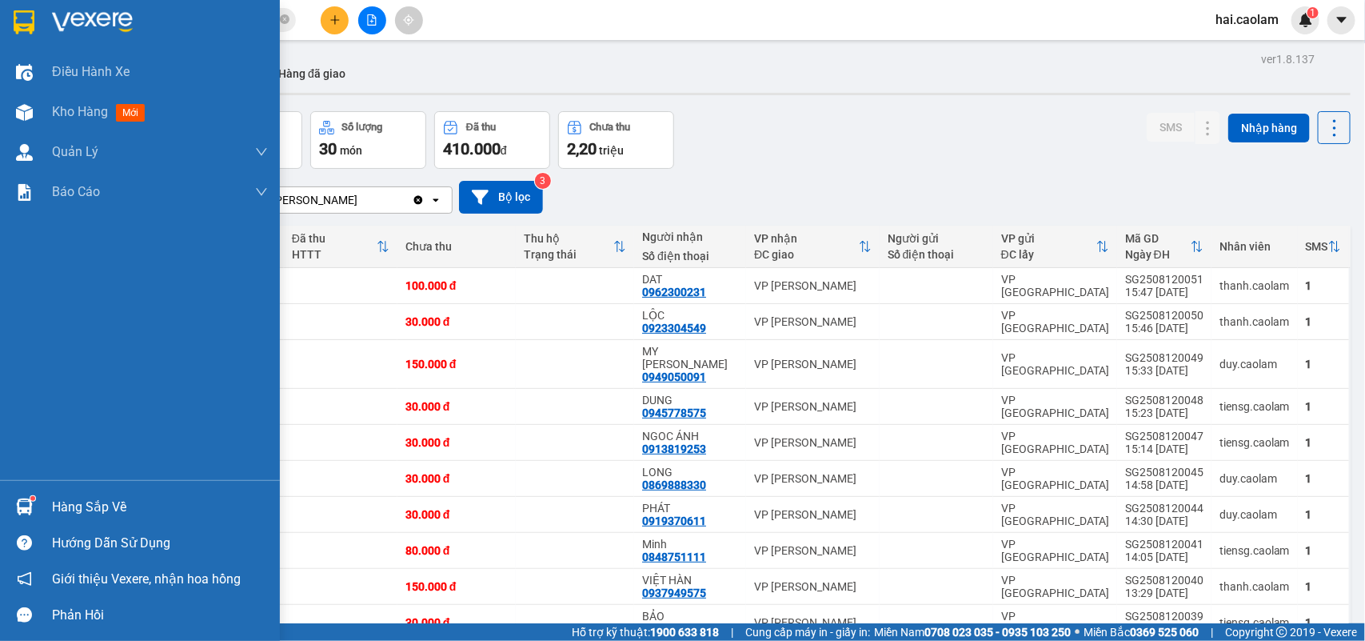
click at [34, 500] on sup at bounding box center [32, 498] width 5 height 5
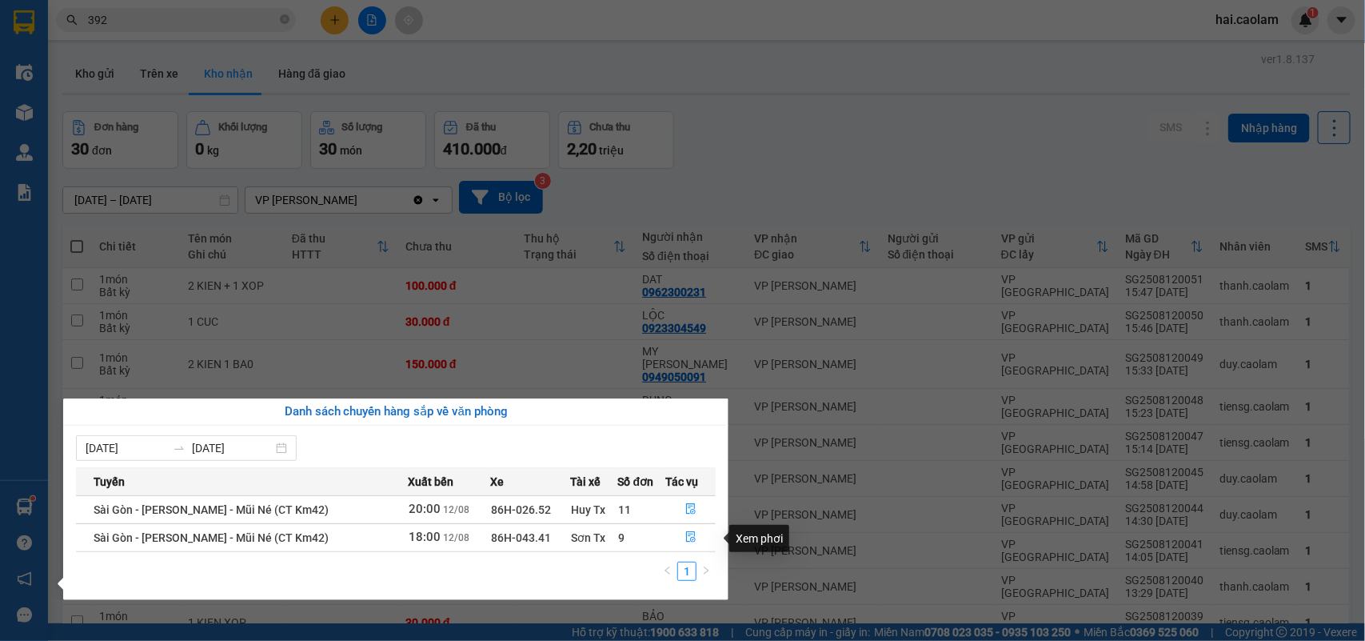
click at [705, 254] on section "Kết quả tìm kiếm ( 131 ) Bộ lọc Mã ĐH Trạng thái Món hàng Thu hộ Tổng cước Chưa…" at bounding box center [682, 320] width 1365 height 641
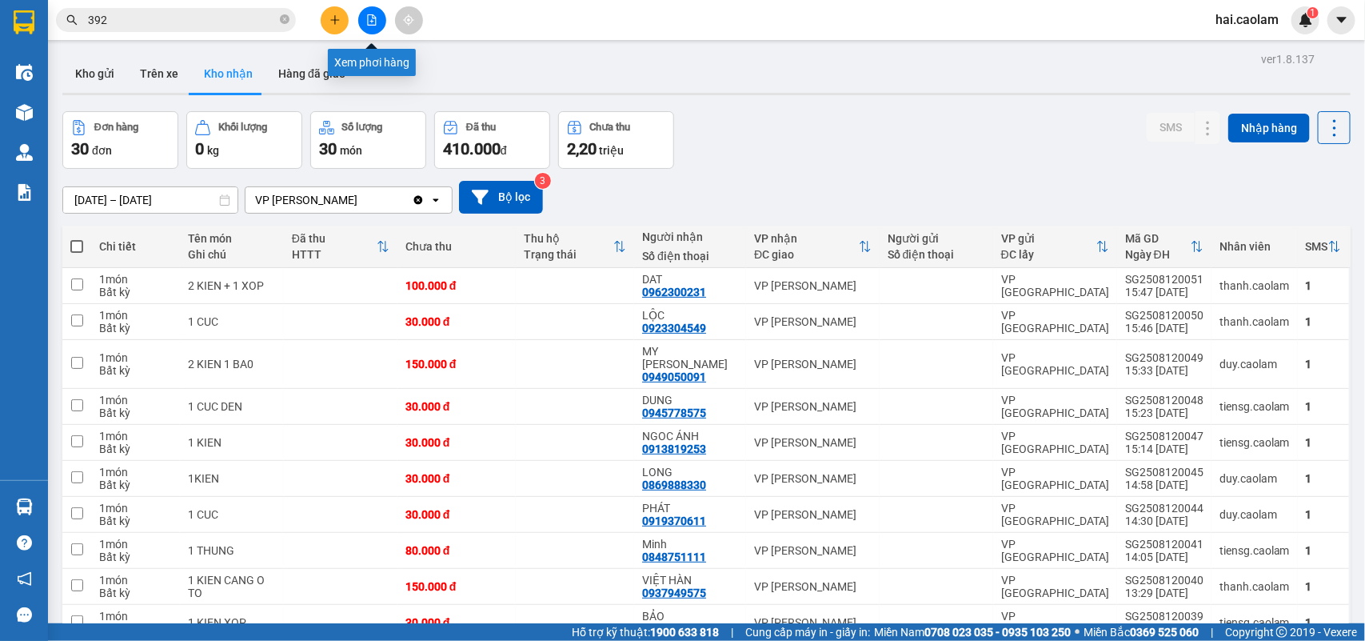
click at [374, 21] on icon "file-add" at bounding box center [371, 19] width 11 height 11
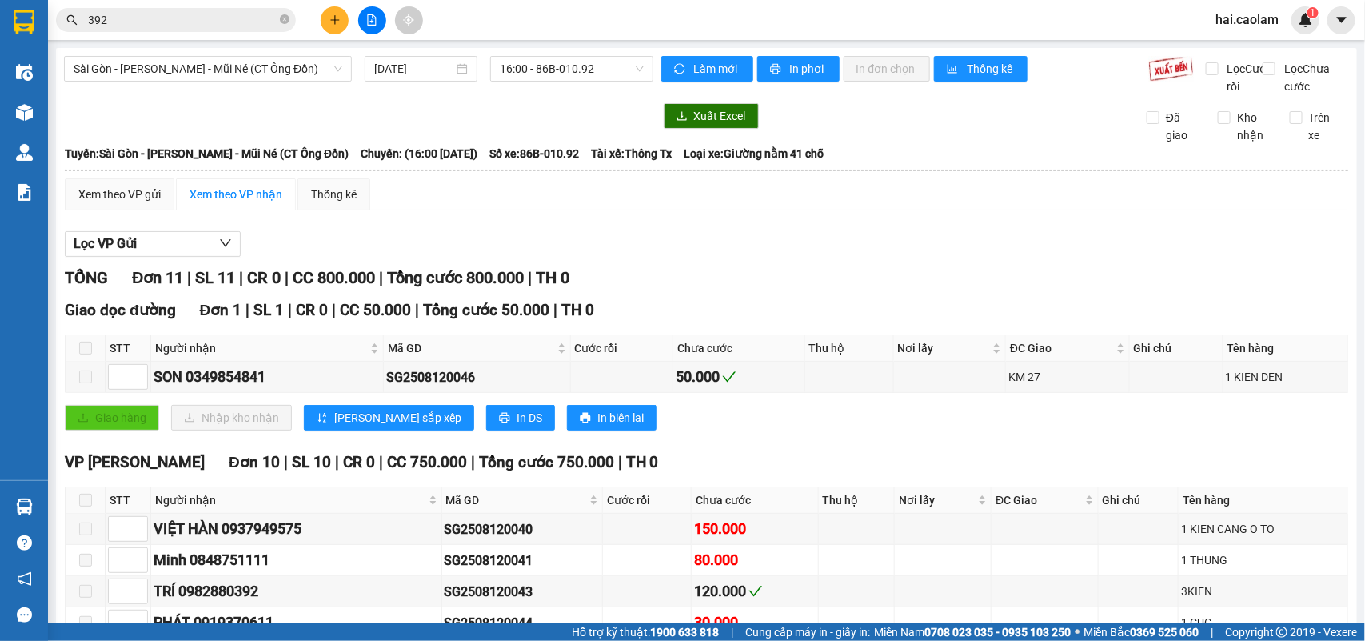
click at [798, 250] on div "Lọc VP Gửi" at bounding box center [707, 244] width 1284 height 26
click at [220, 62] on span "Sài Gòn - [PERSON_NAME] - Mũi Né (CT Ông Đồn)" at bounding box center [208, 69] width 269 height 24
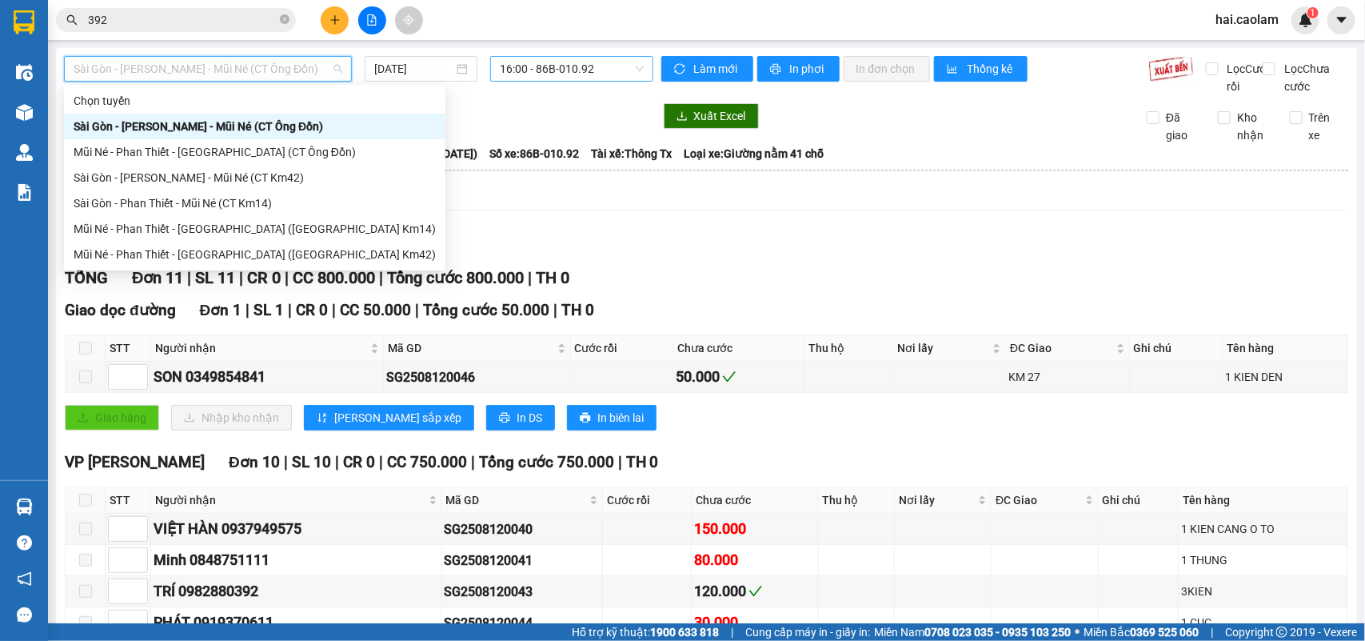
click at [546, 62] on span "16:00 - 86B-010.92" at bounding box center [571, 69] width 143 height 24
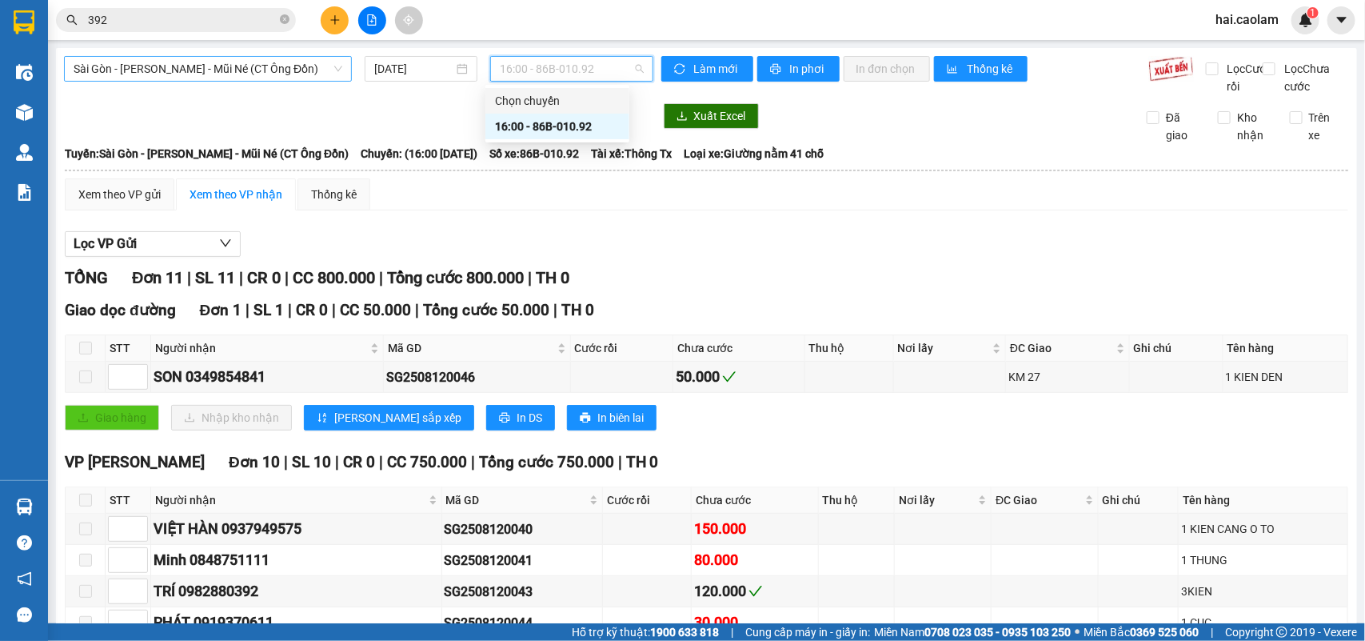
click at [245, 62] on span "Sài Gòn - [PERSON_NAME] - Mũi Né (CT Ông Đồn)" at bounding box center [208, 69] width 269 height 24
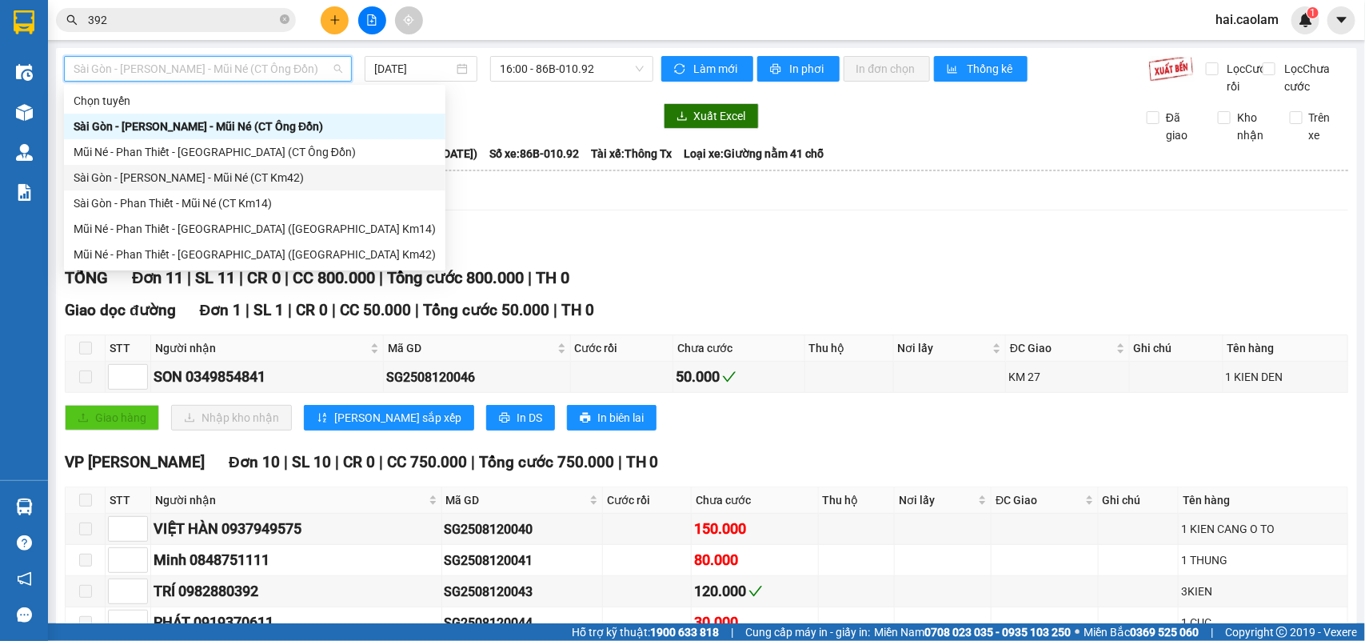
click at [266, 180] on div "Sài Gòn - [PERSON_NAME] - Mũi Né (CT Km42)" at bounding box center [255, 178] width 362 height 18
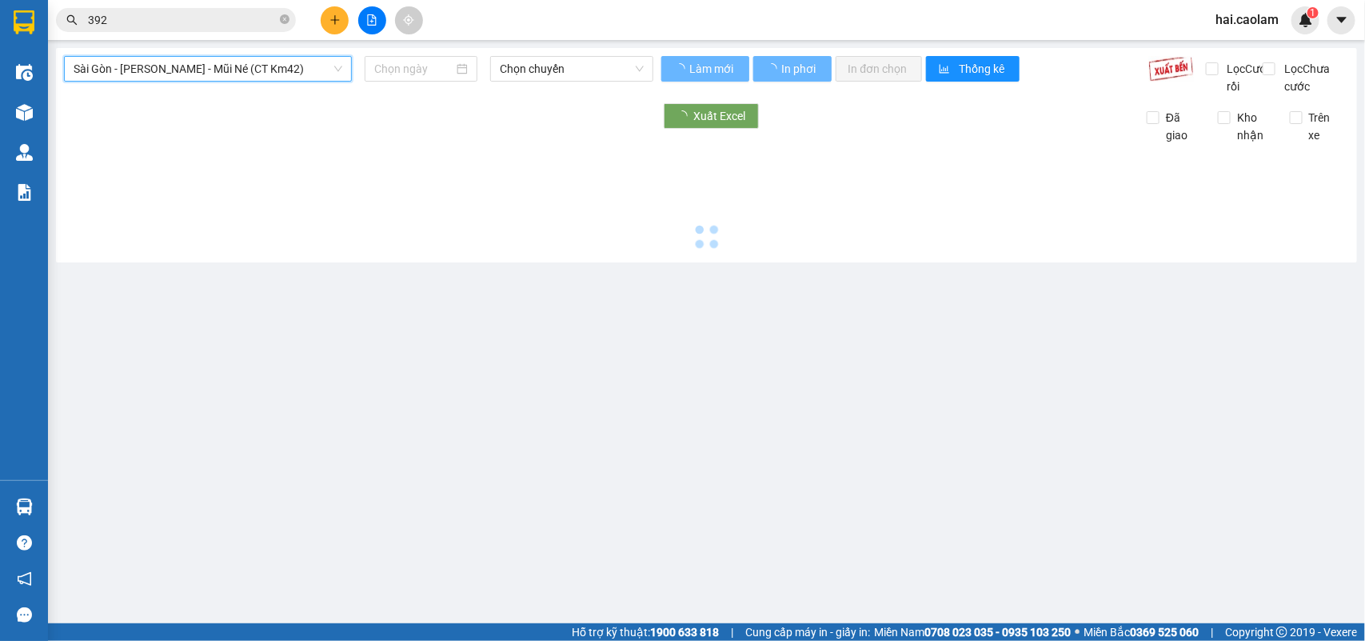
type input "[DATE]"
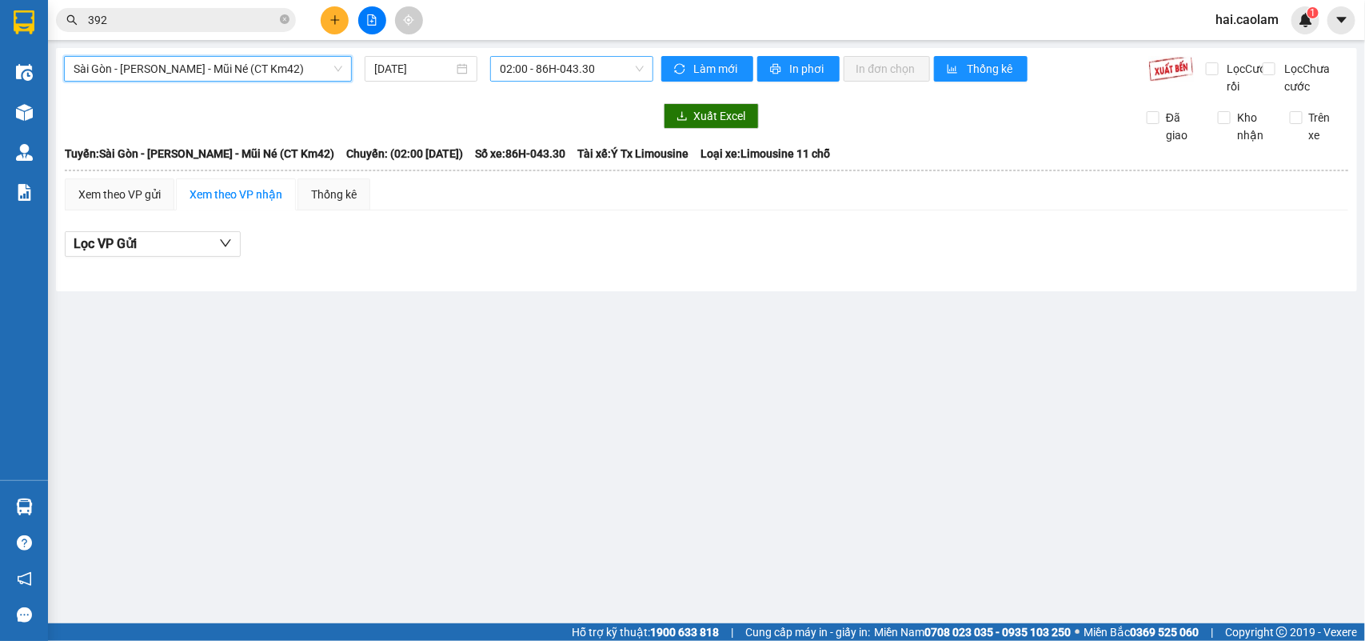
click at [538, 66] on span "02:00 - 86H-043.30" at bounding box center [571, 69] width 143 height 24
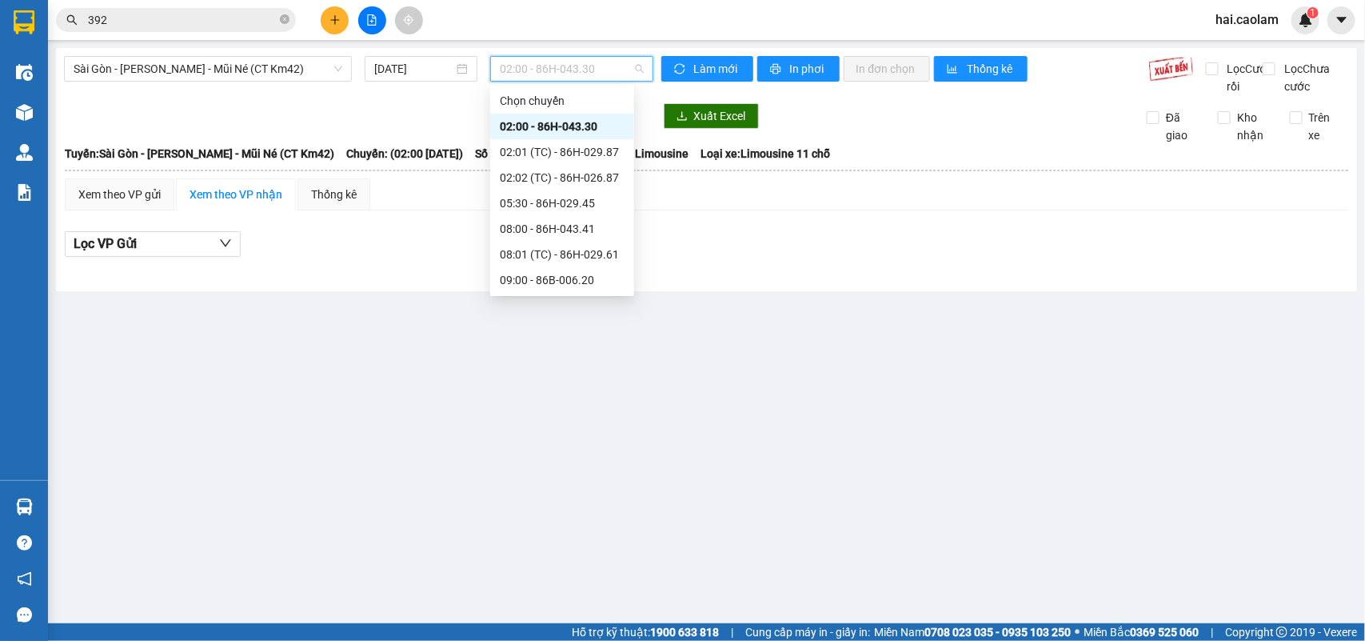
scroll to position [266, 0]
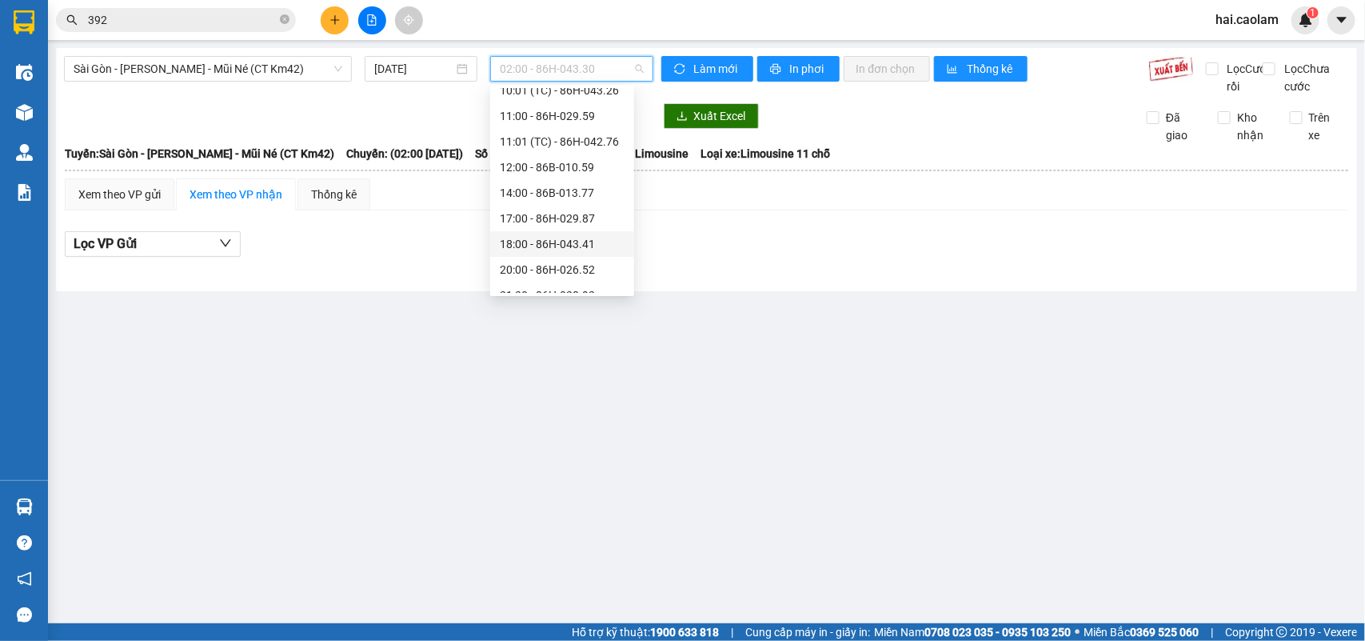
click at [544, 238] on div "18:00 - 86H-043.41" at bounding box center [562, 244] width 125 height 18
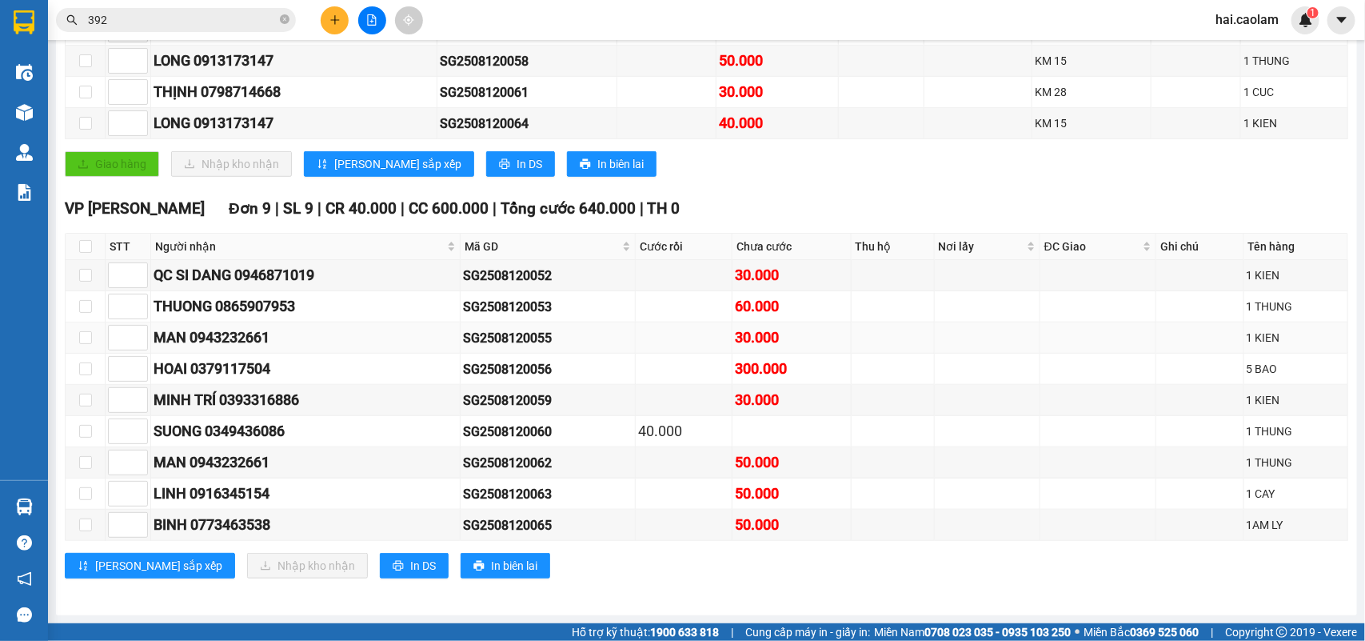
scroll to position [406, 0]
click at [86, 272] on input "checkbox" at bounding box center [85, 275] width 13 height 13
checkbox input "true"
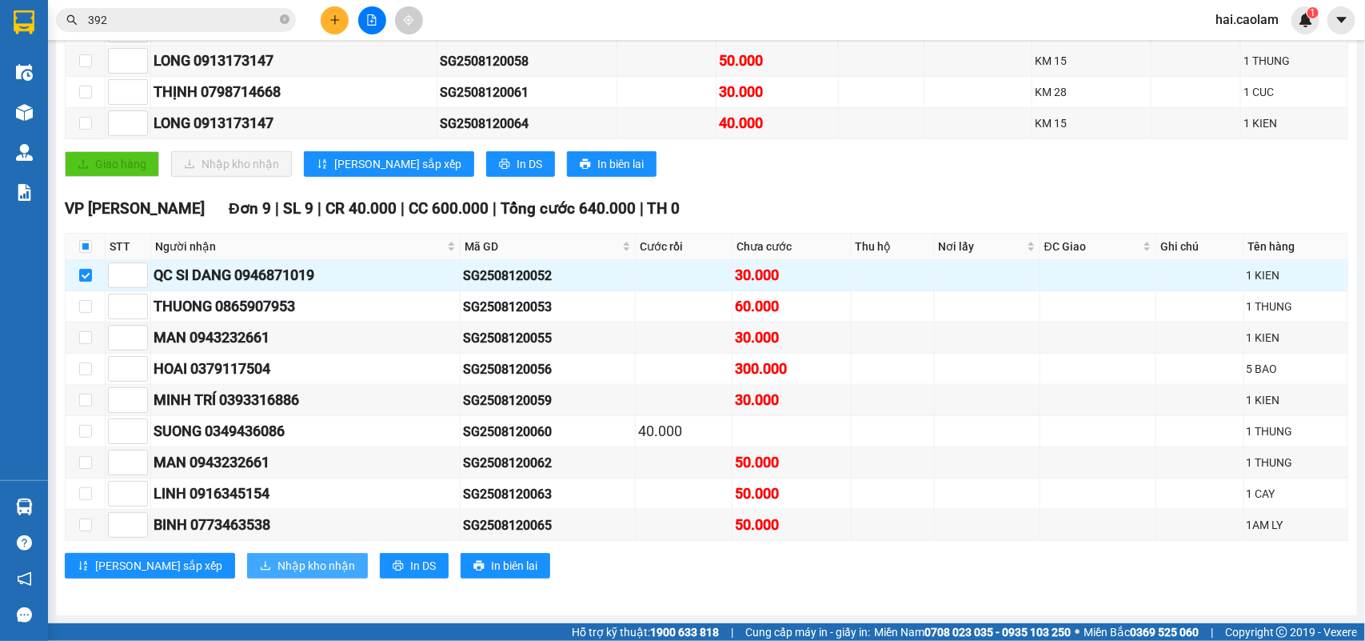
click at [278, 561] on span "Nhập kho nhận" at bounding box center [317, 566] width 78 height 18
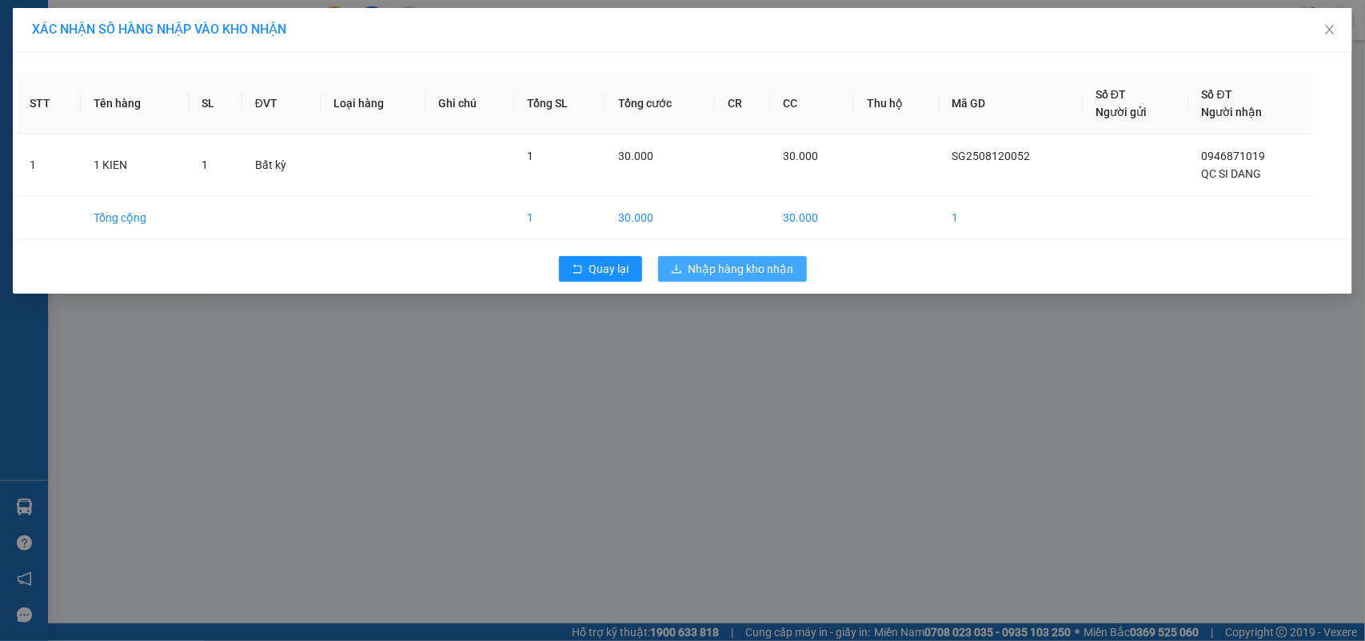
click at [744, 266] on span "Nhập hàng kho nhận" at bounding box center [742, 269] width 106 height 18
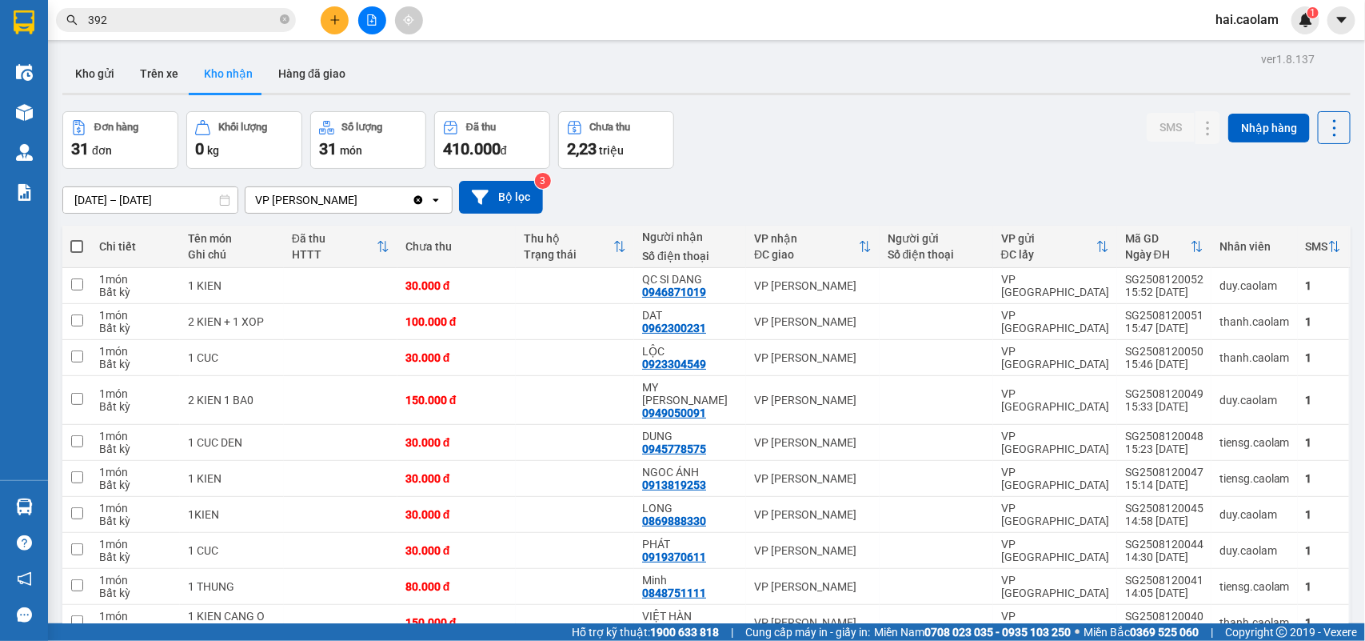
click at [230, 25] on input "392" at bounding box center [182, 20] width 189 height 18
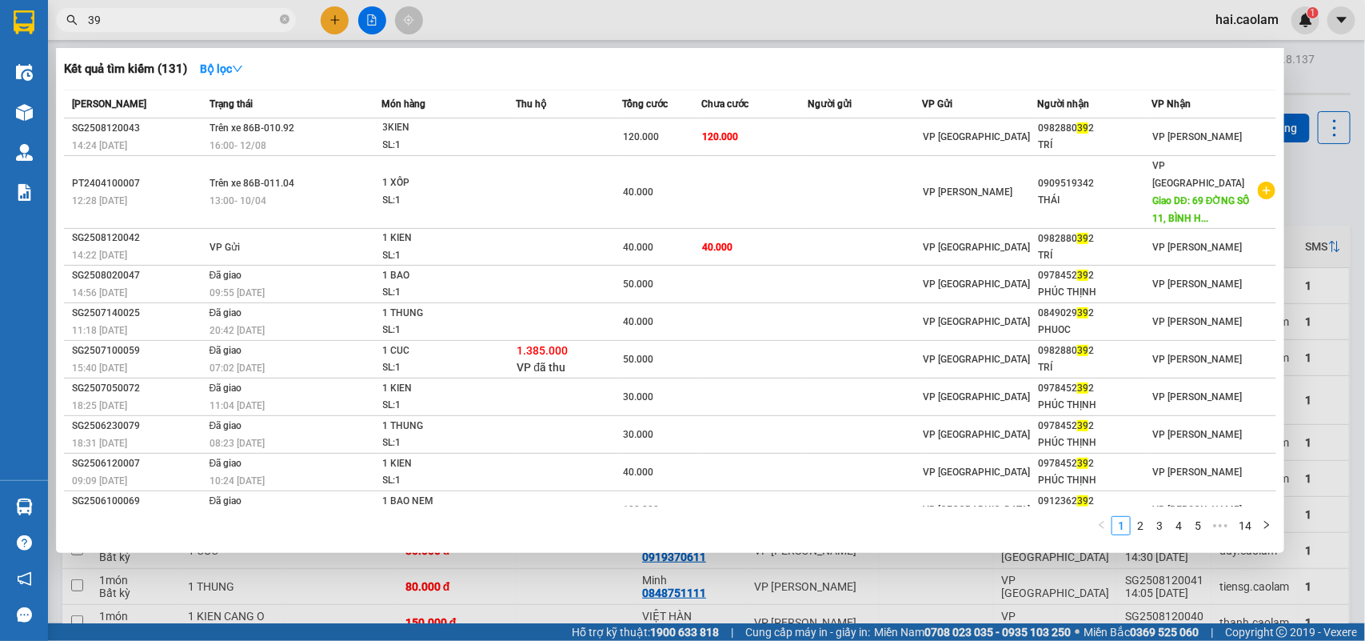
type input "3"
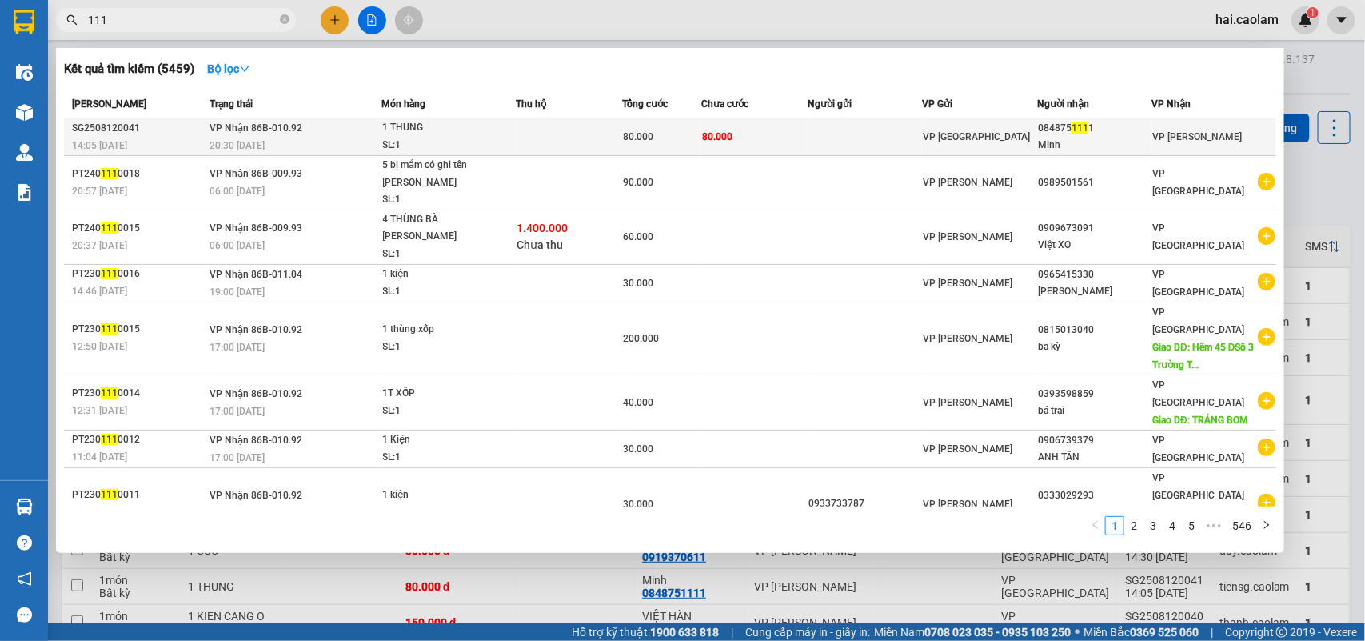
type input "111"
click at [749, 130] on td "80.000" at bounding box center [754, 137] width 106 height 38
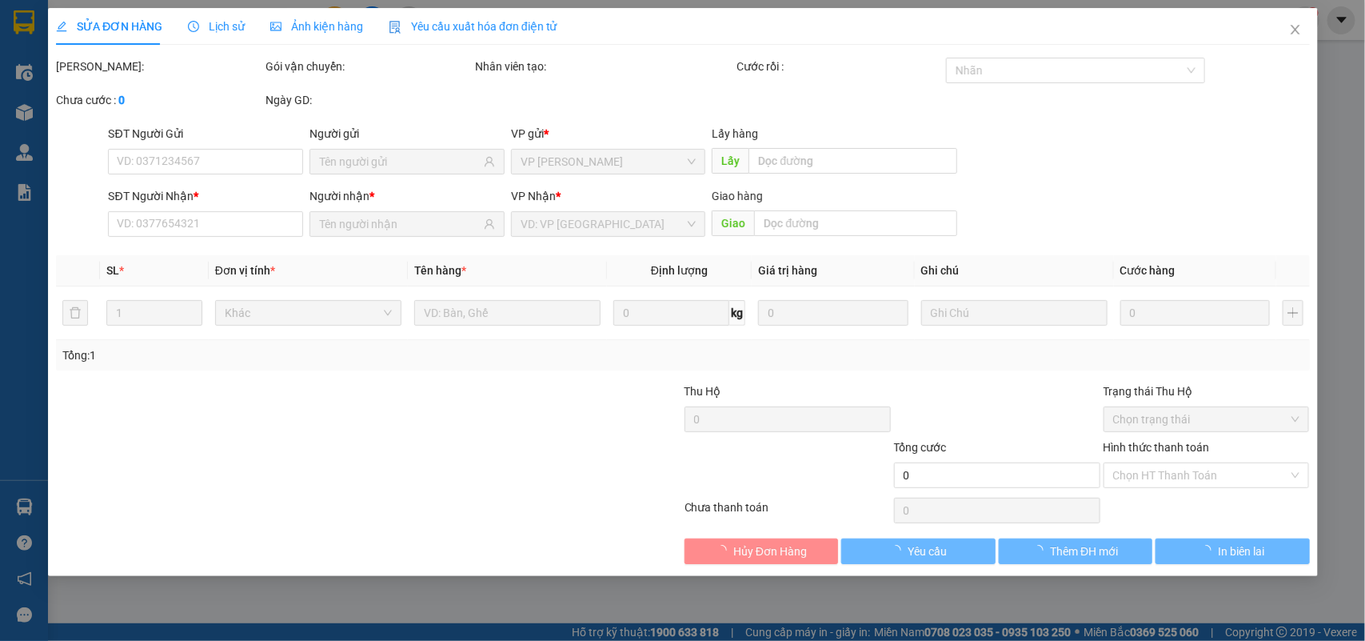
type input "0848751111"
type input "Minh"
type input "80.000"
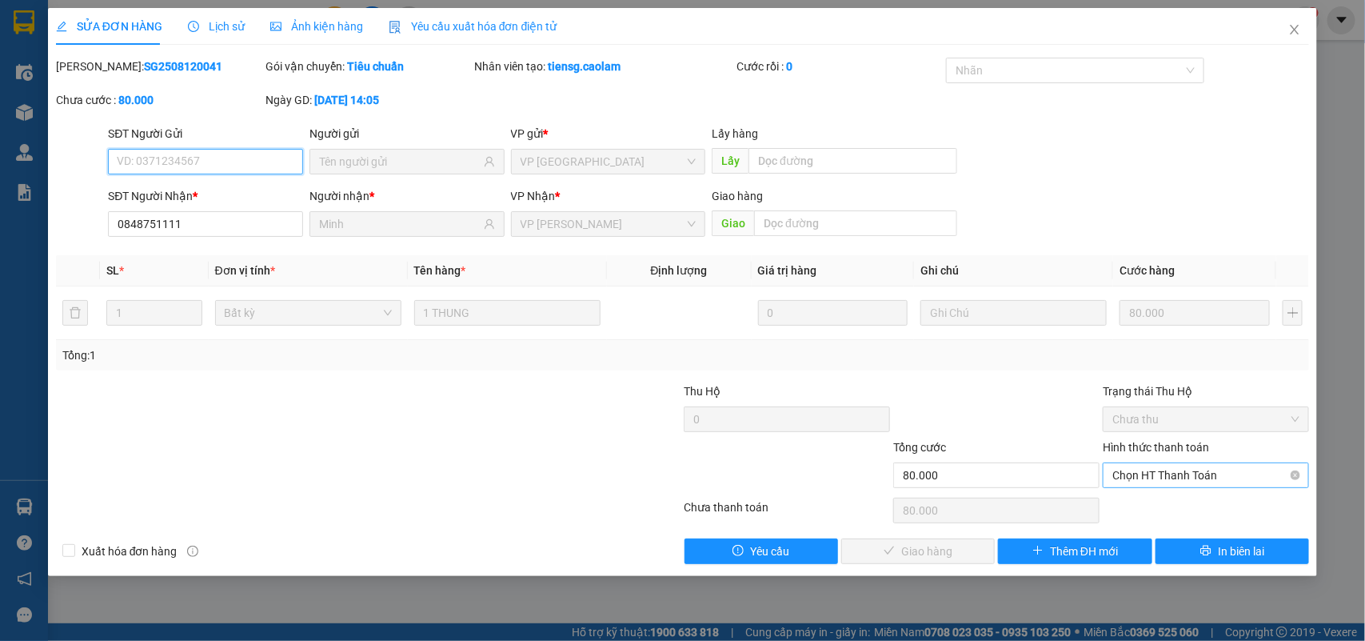
click at [1193, 477] on span "Chọn HT Thanh Toán" at bounding box center [1206, 475] width 187 height 24
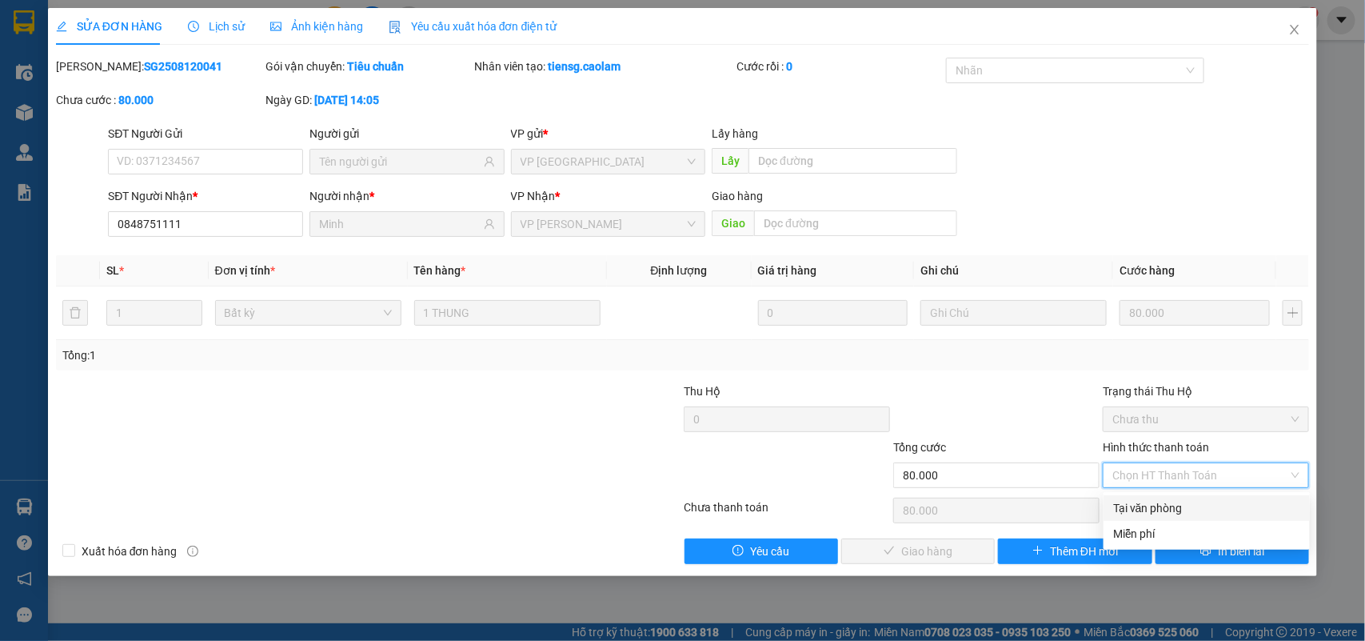
click at [1182, 504] on div "Tại văn phòng" at bounding box center [1206, 508] width 187 height 18
type input "0"
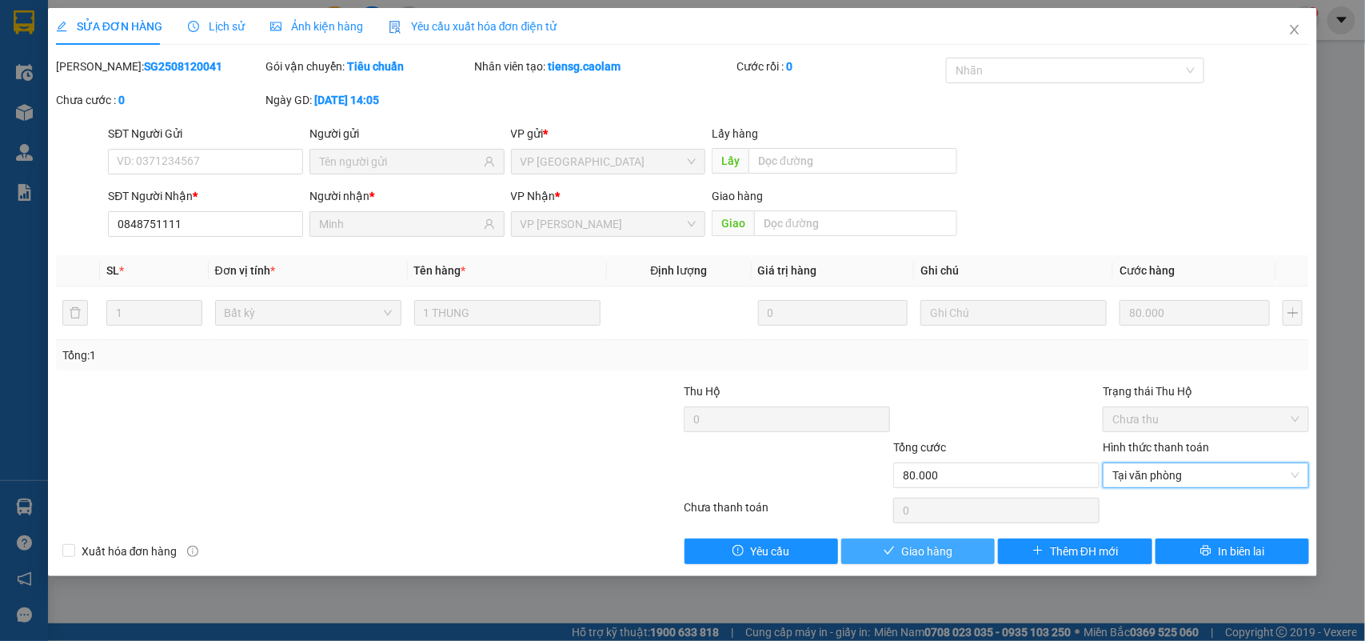
click at [945, 550] on span "Giao hàng" at bounding box center [926, 551] width 51 height 18
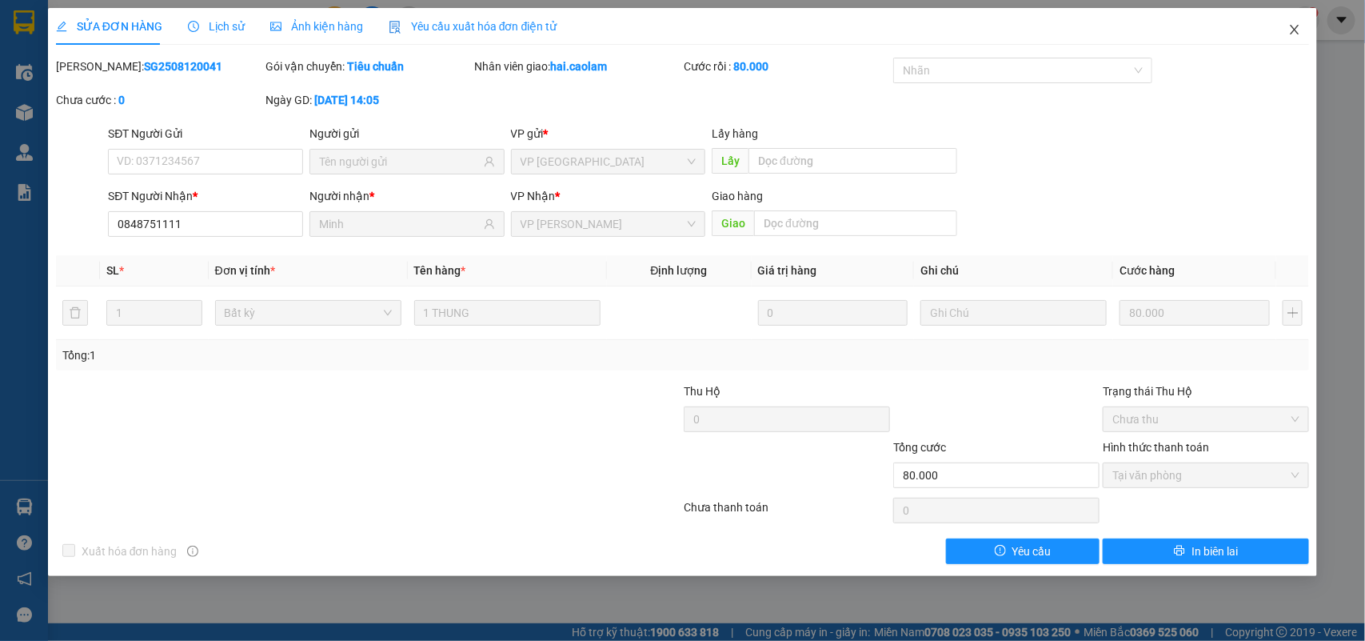
click at [1286, 25] on span "Close" at bounding box center [1295, 30] width 45 height 45
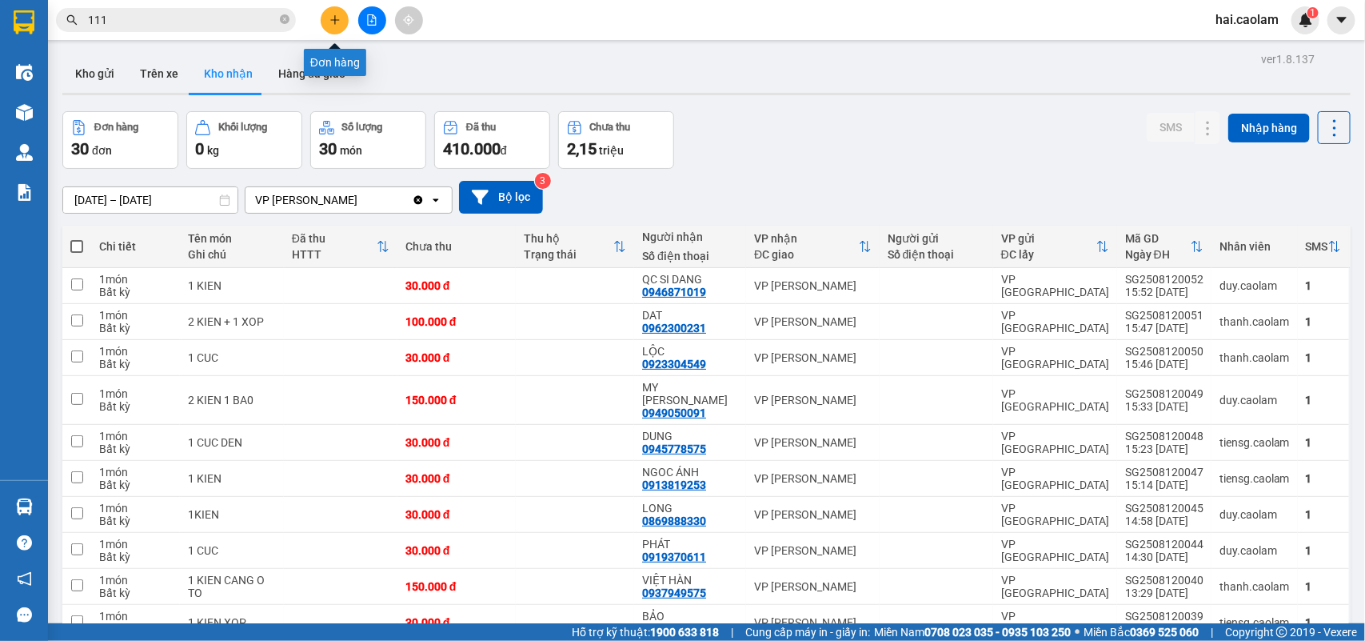
click at [342, 28] on button at bounding box center [335, 20] width 28 height 28
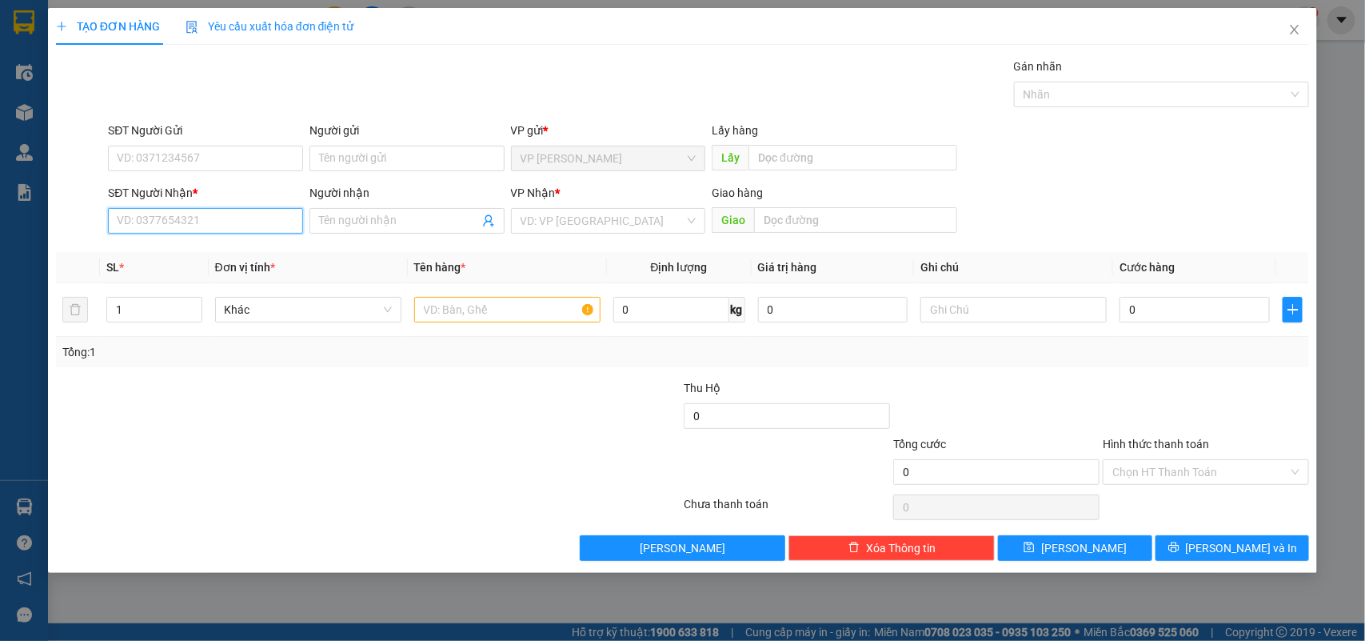
drag, startPoint x: 202, startPoint y: 224, endPoint x: 209, endPoint y: 201, distance: 24.1
click at [205, 210] on input "SĐT Người Nhận *" at bounding box center [205, 221] width 195 height 26
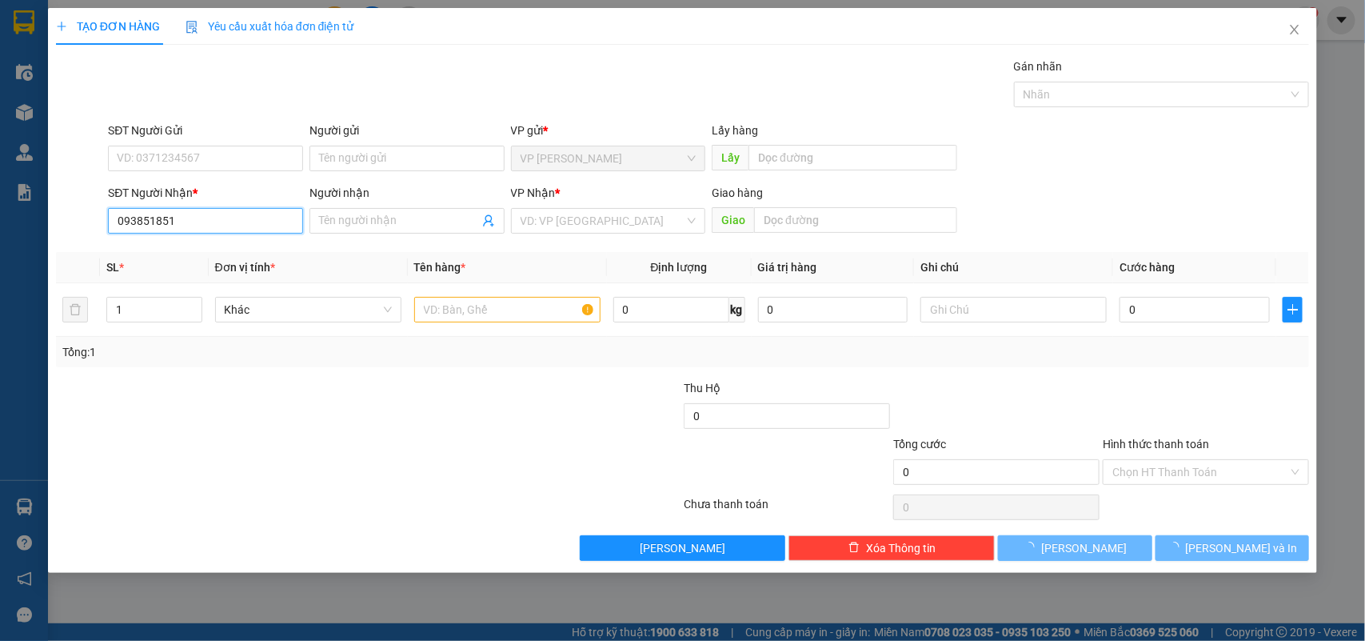
type input "0938518518"
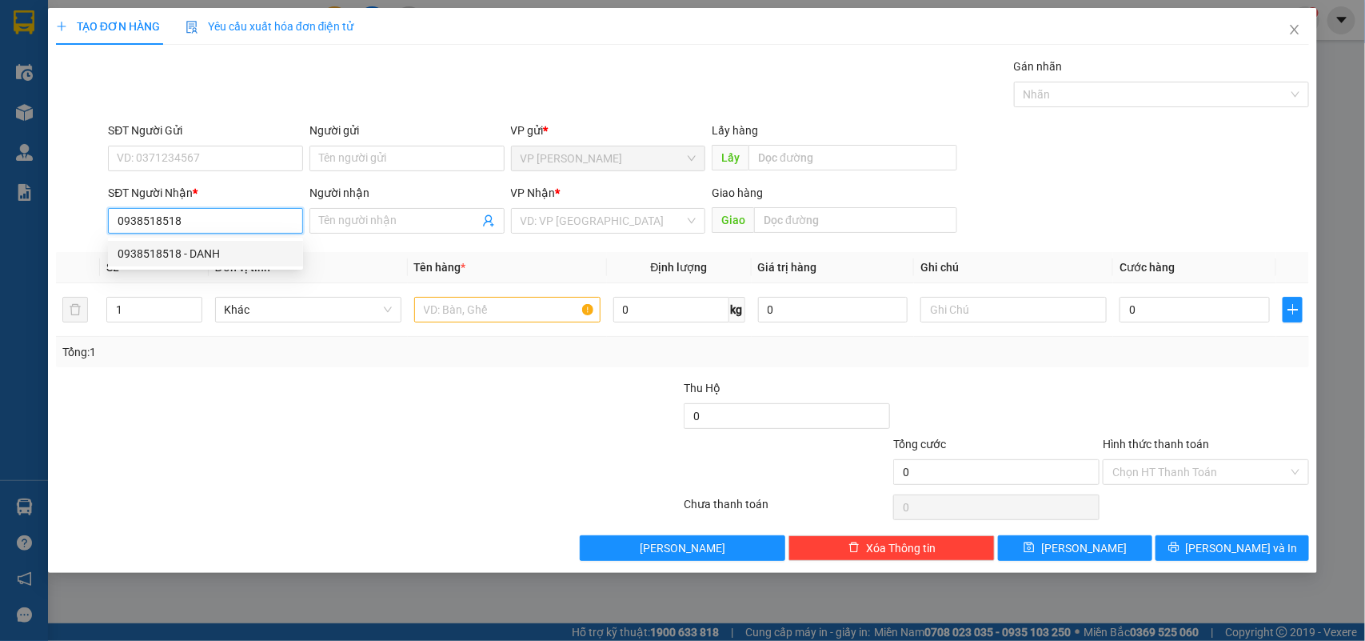
click at [214, 254] on div "0938518518 - DANH" at bounding box center [206, 254] width 176 height 18
type input "DANH"
type input "0938518518"
click at [516, 330] on td at bounding box center [507, 310] width 199 height 54
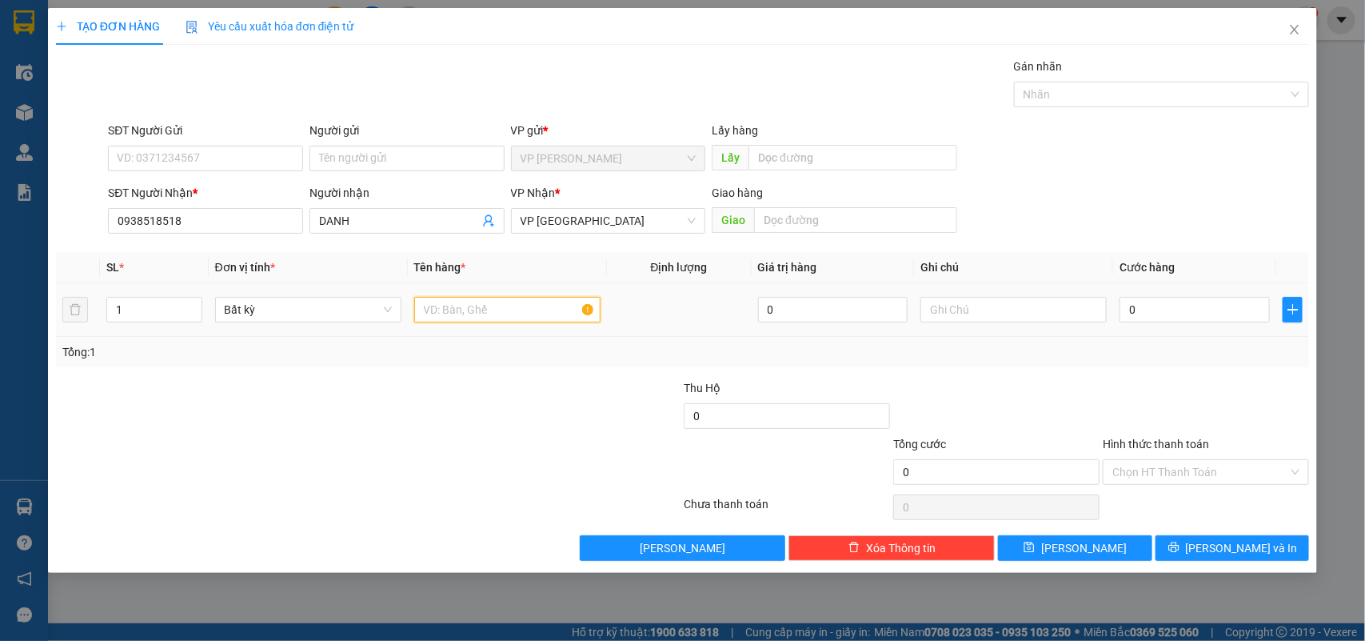
click at [510, 320] on input "text" at bounding box center [507, 310] width 186 height 26
type input "1 [PERSON_NAME]"
click at [1137, 300] on input "0" at bounding box center [1195, 310] width 150 height 26
type input "30"
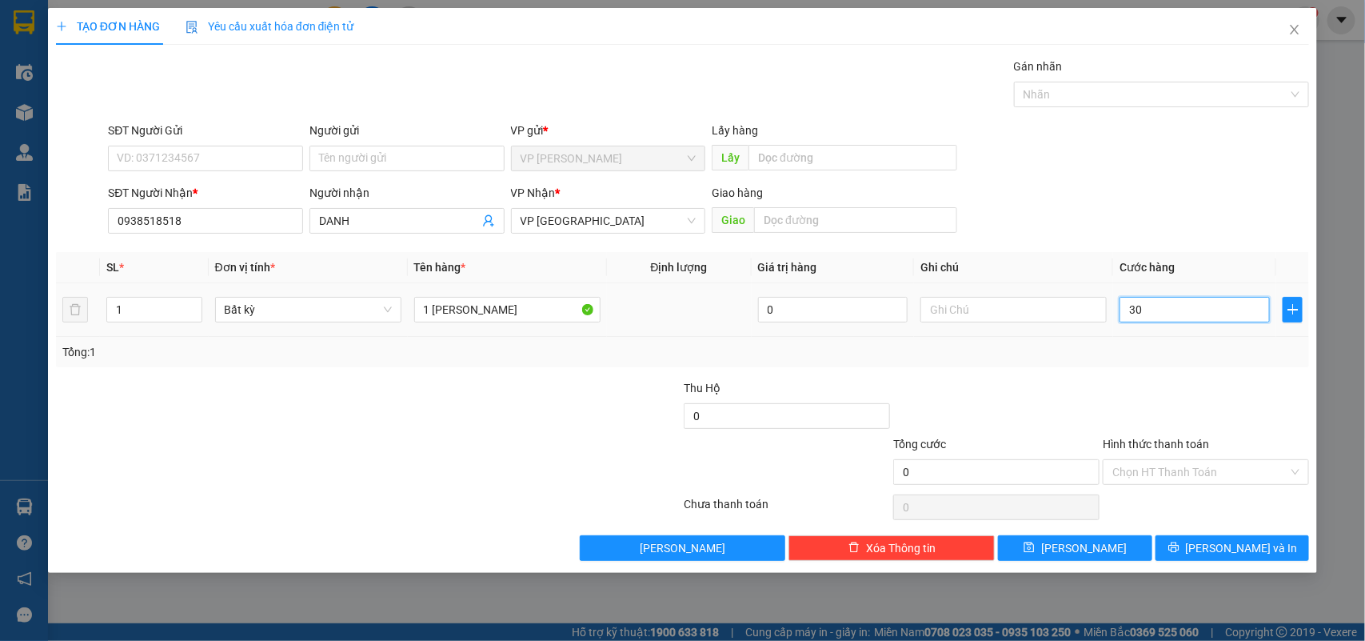
type input "30"
click at [1192, 410] on div at bounding box center [1206, 407] width 210 height 56
type input "30.000"
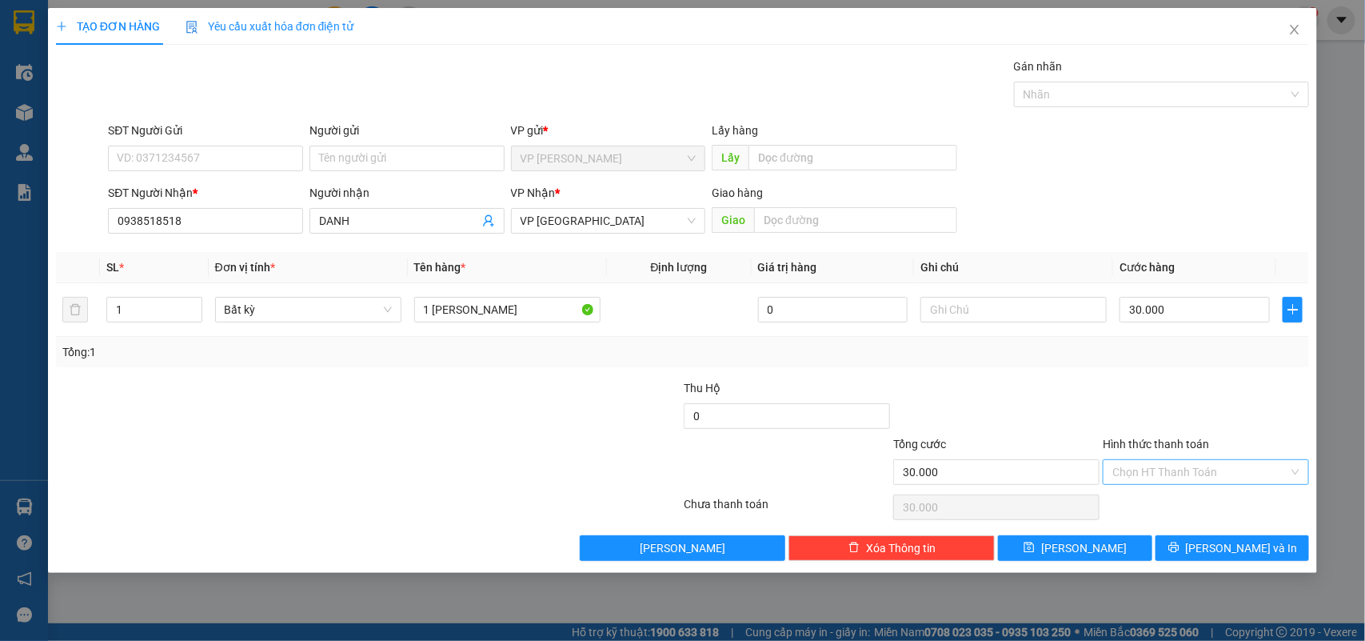
click at [1189, 478] on input "Hình thức thanh toán" at bounding box center [1201, 472] width 176 height 24
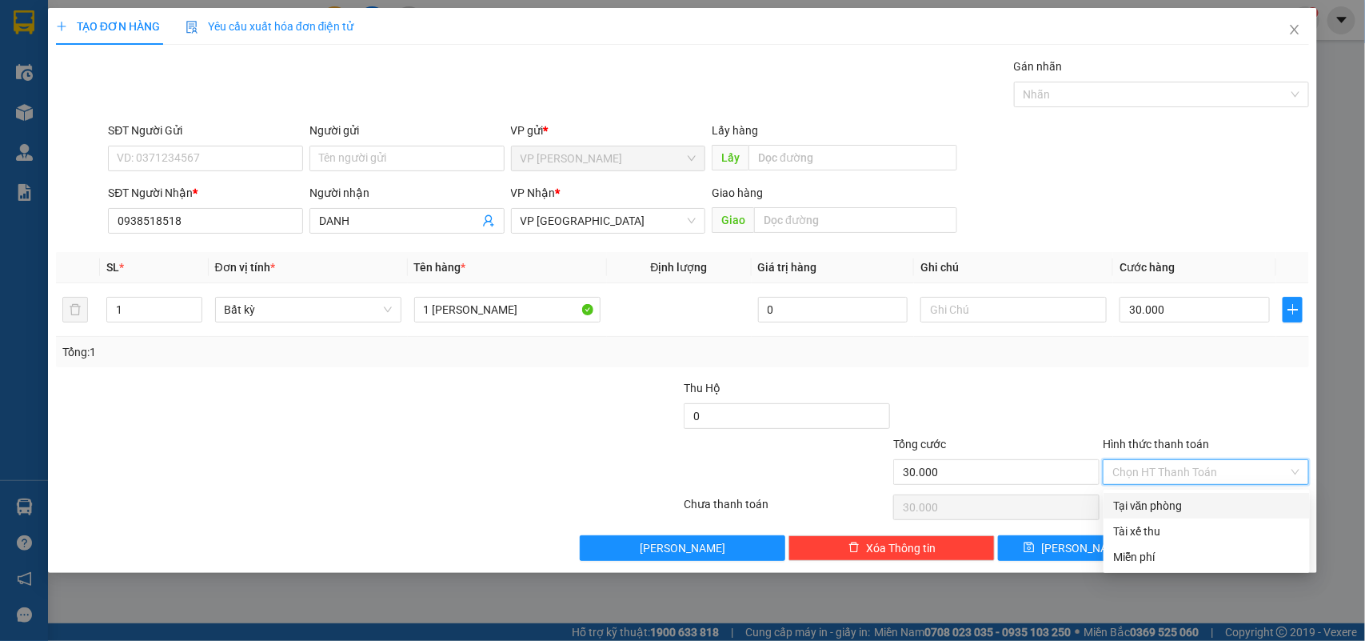
click at [1217, 424] on div at bounding box center [1206, 407] width 210 height 56
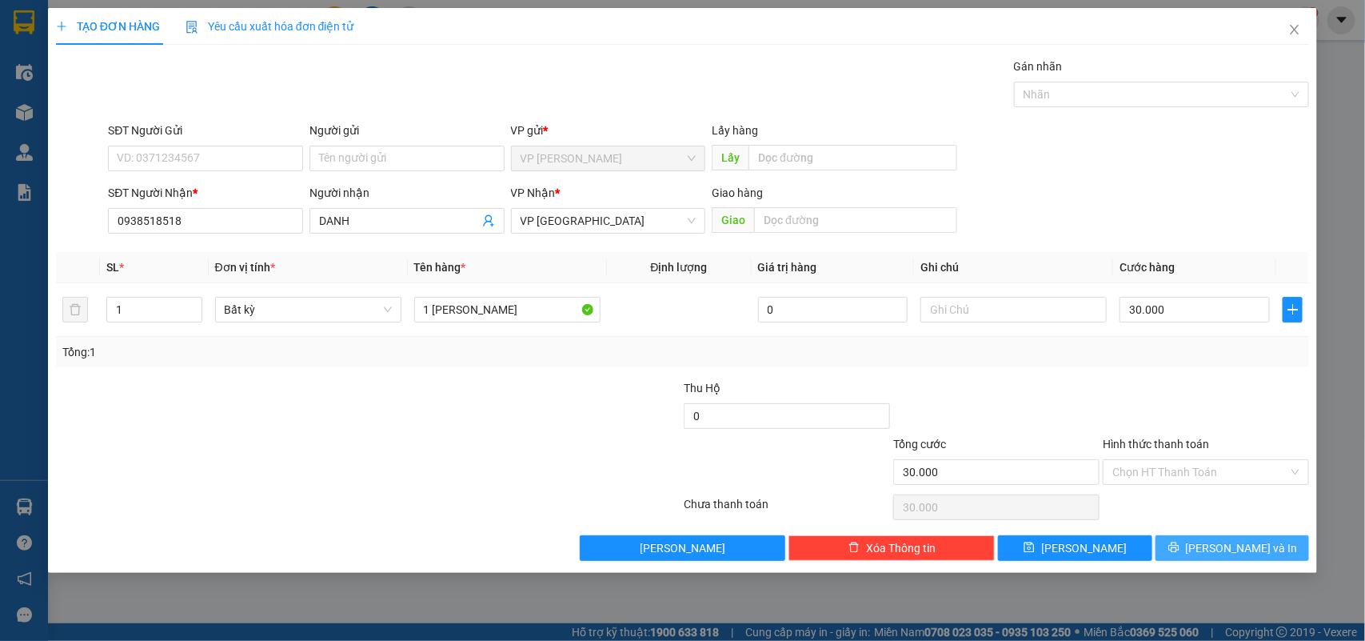
click at [1237, 554] on span "[PERSON_NAME] và In" at bounding box center [1242, 548] width 112 height 18
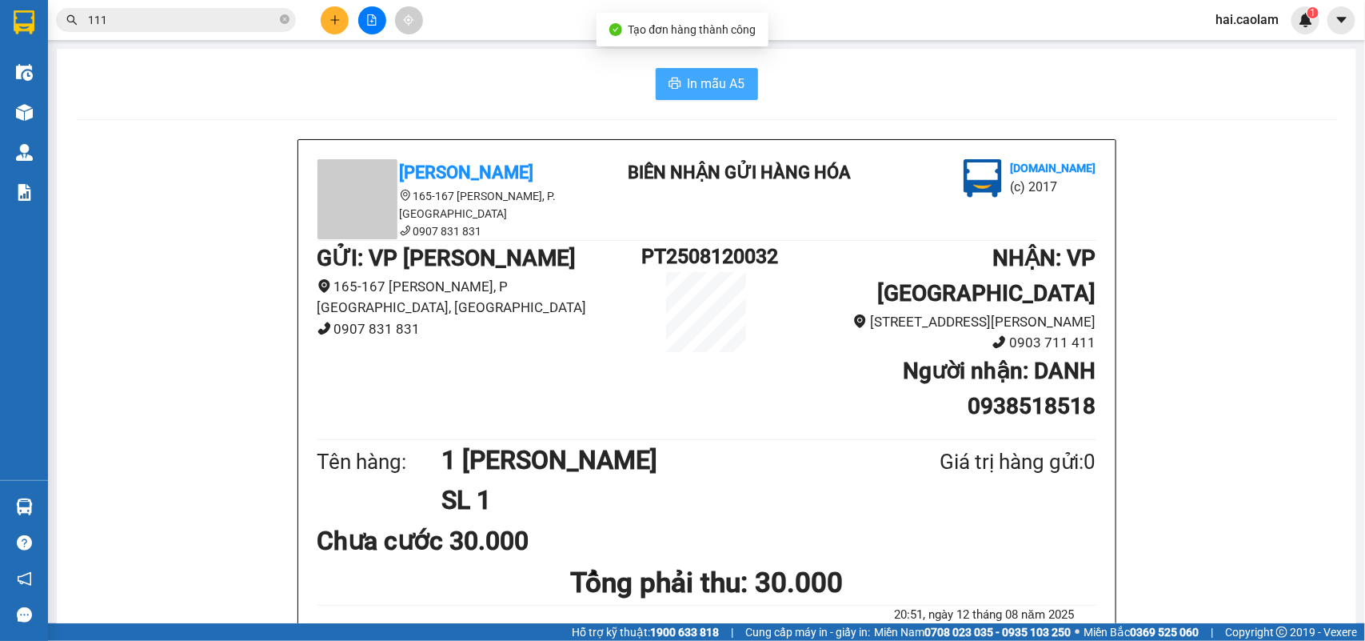
click at [697, 84] on span "In mẫu A5" at bounding box center [717, 84] width 58 height 20
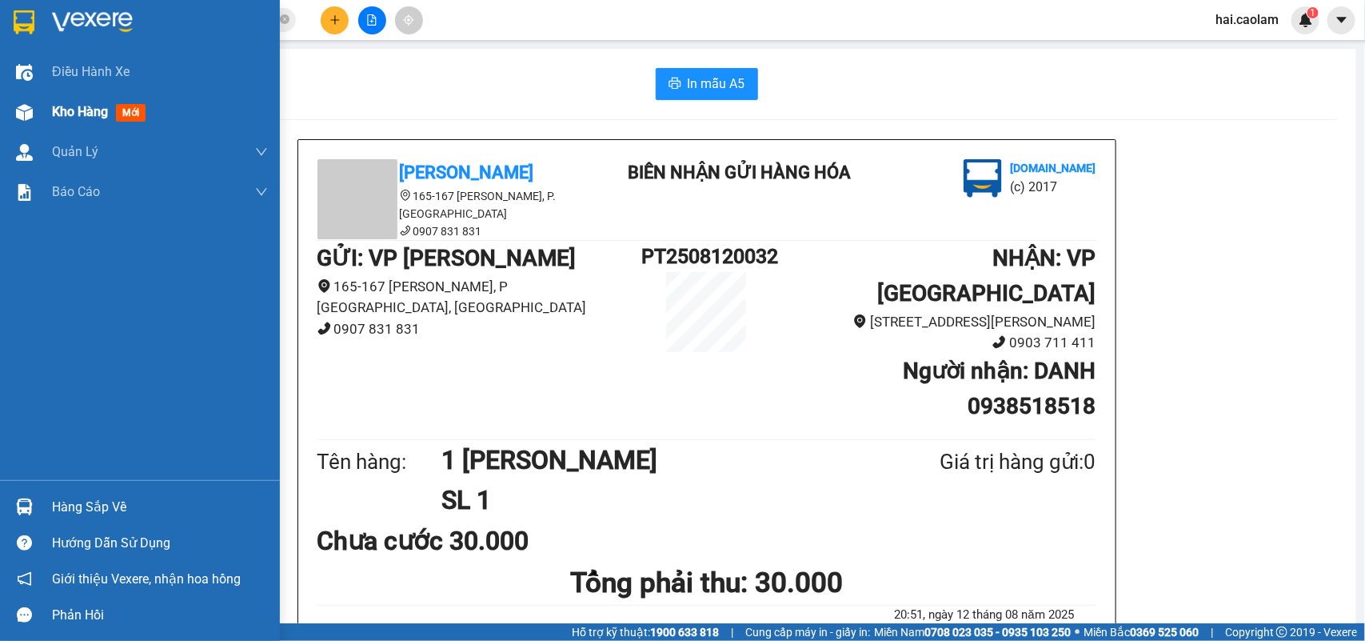
click at [33, 108] on div at bounding box center [24, 112] width 28 height 28
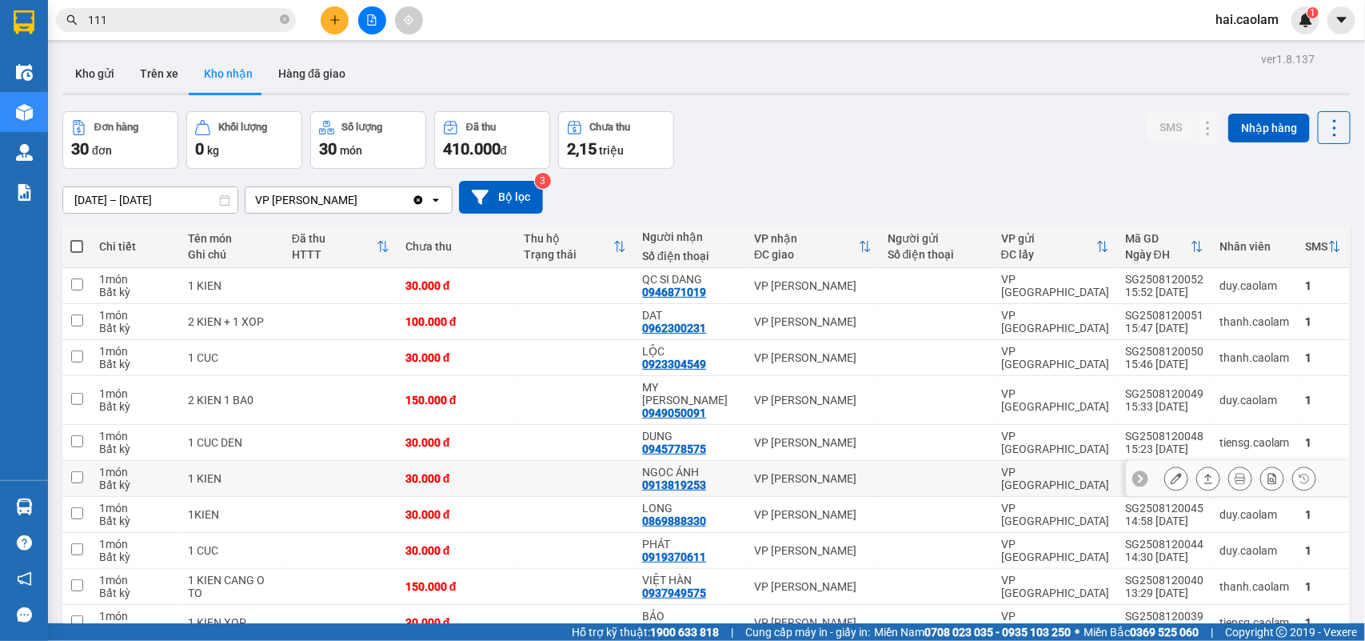
scroll to position [533, 0]
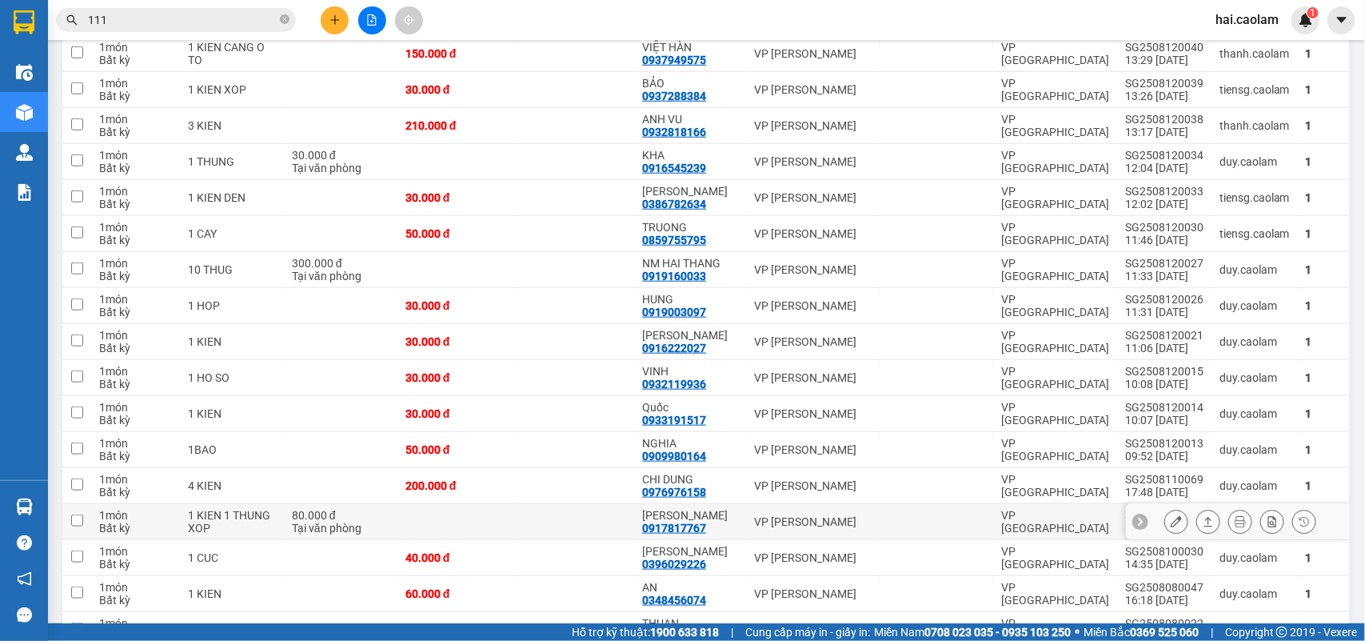
click at [746, 506] on td "VP [PERSON_NAME]" at bounding box center [813, 522] width 134 height 36
checkbox input "true"
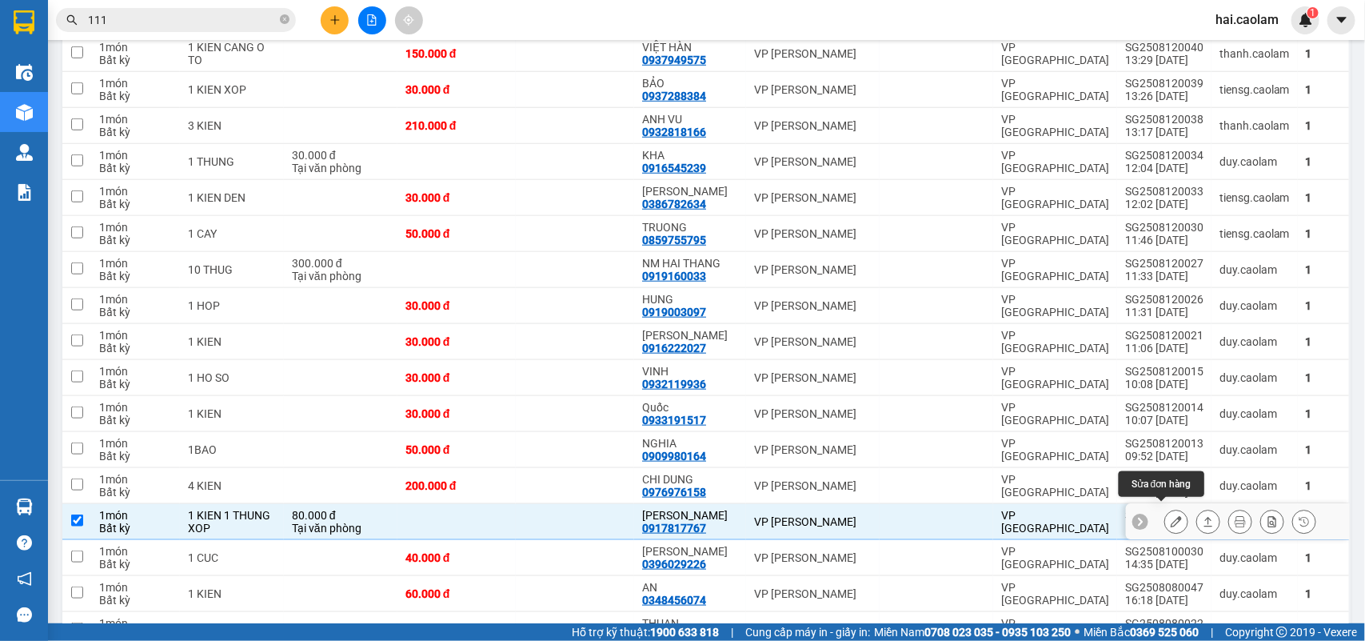
click at [1165, 508] on button at bounding box center [1176, 522] width 22 height 28
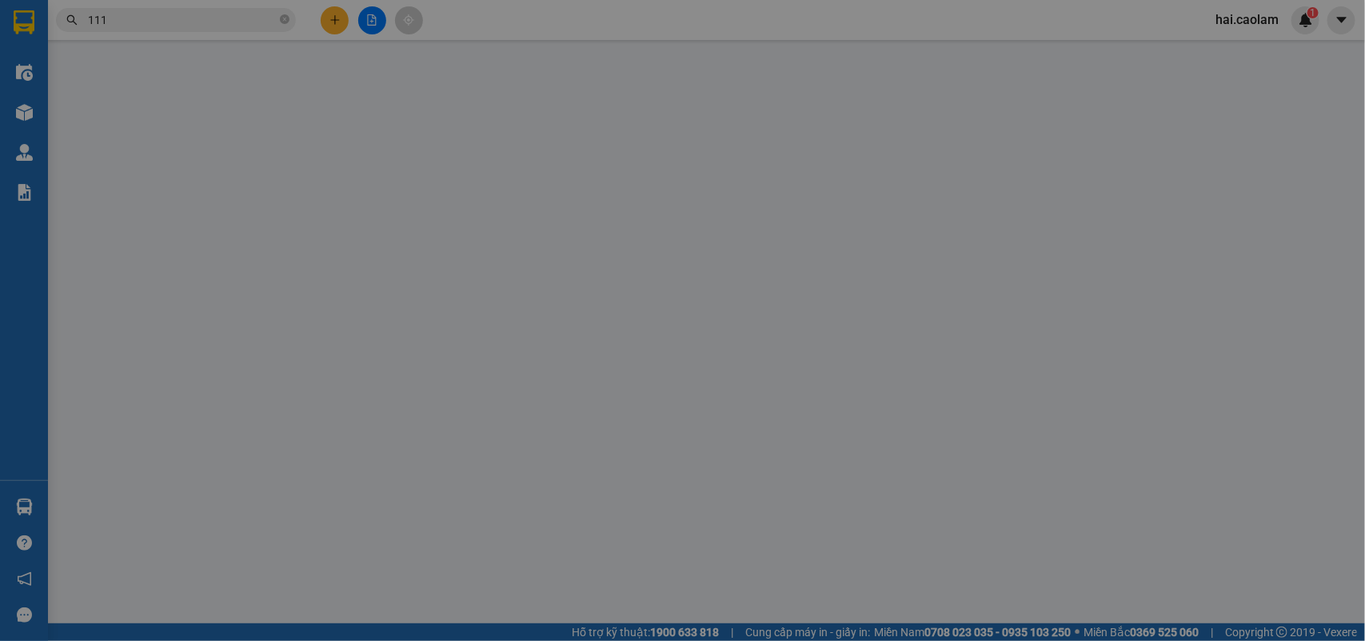
type input "0917817767"
type input "[PERSON_NAME]"
type input "80.000"
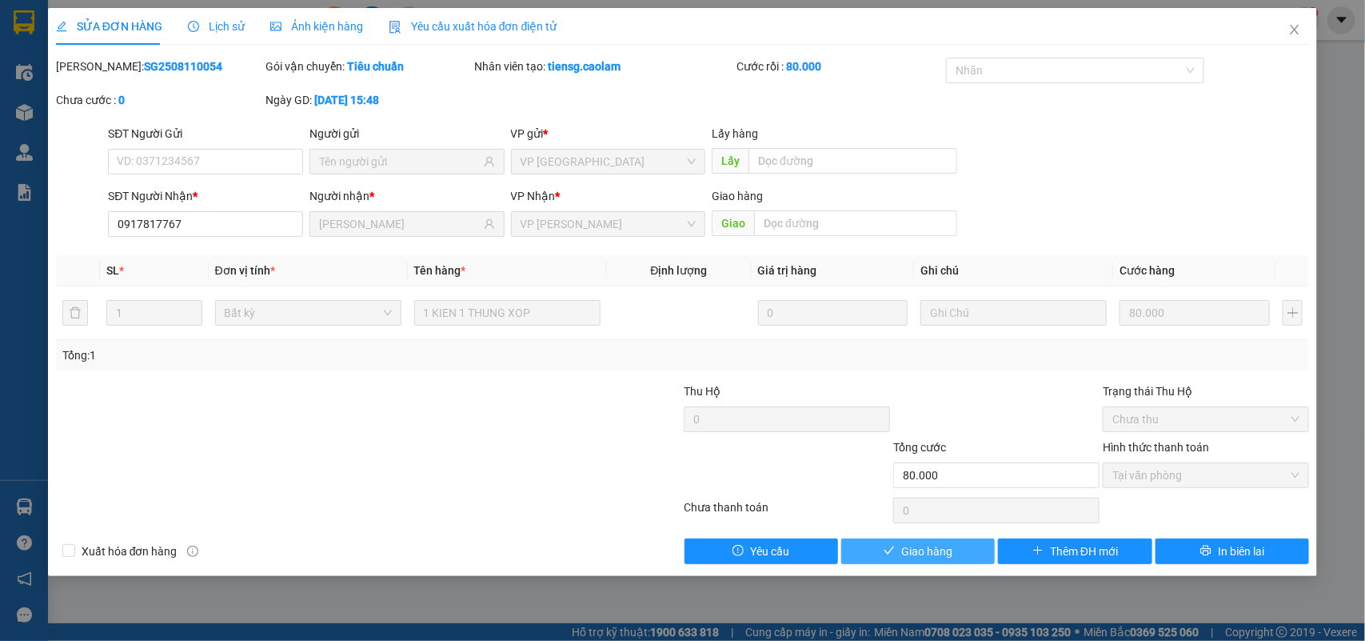
click at [929, 550] on span "Giao hàng" at bounding box center [926, 551] width 51 height 18
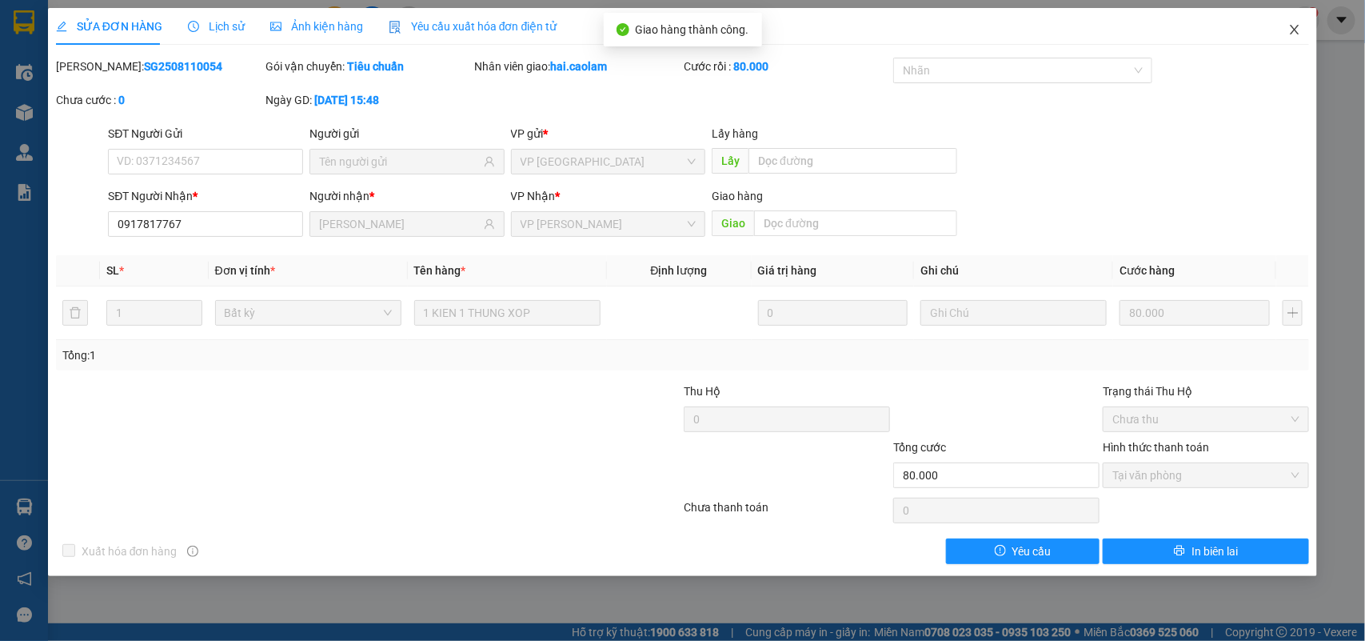
click at [1300, 34] on icon "close" at bounding box center [1295, 29] width 13 height 13
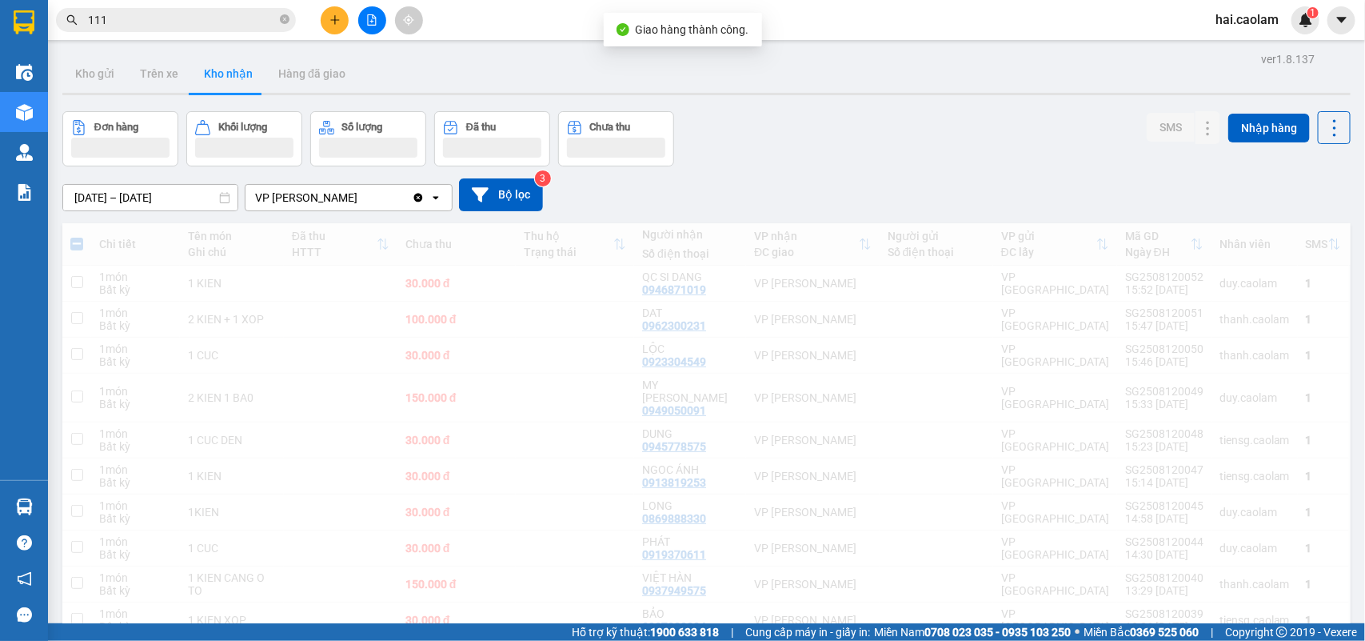
click at [1096, 134] on div "Đơn hàng Khối lượng Số lượng Đã thu Chưa thu SMS Nhập hàng" at bounding box center [706, 138] width 1289 height 55
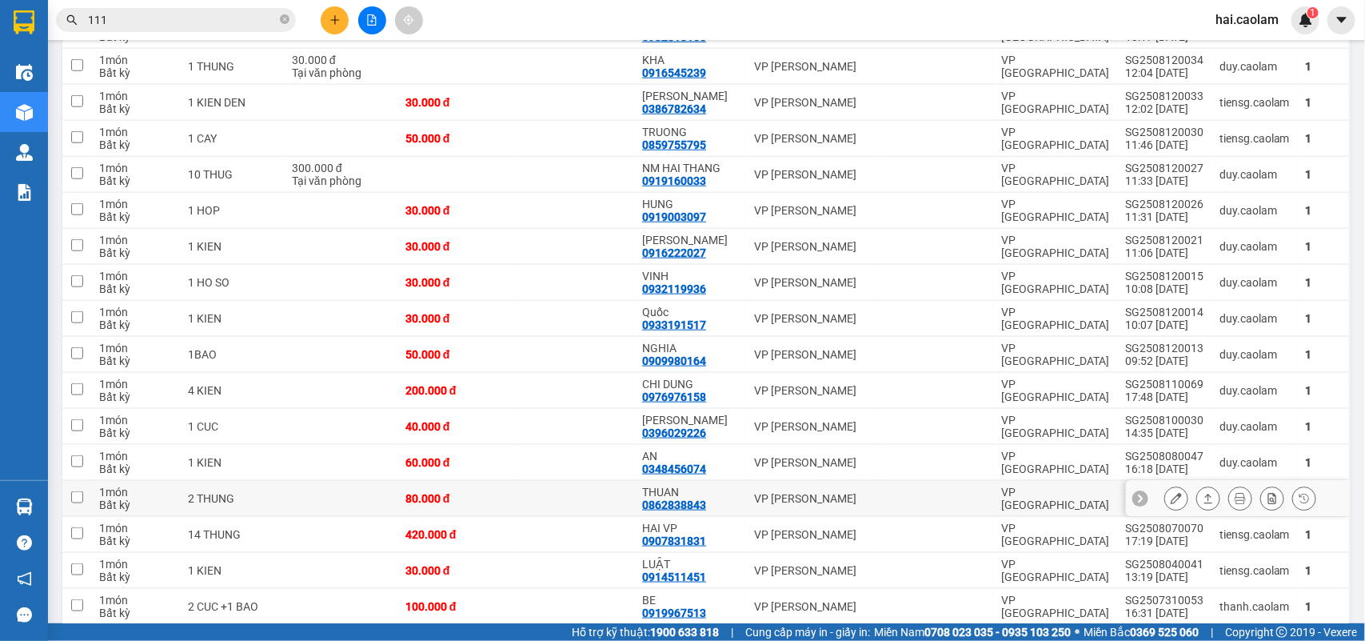
scroll to position [494, 0]
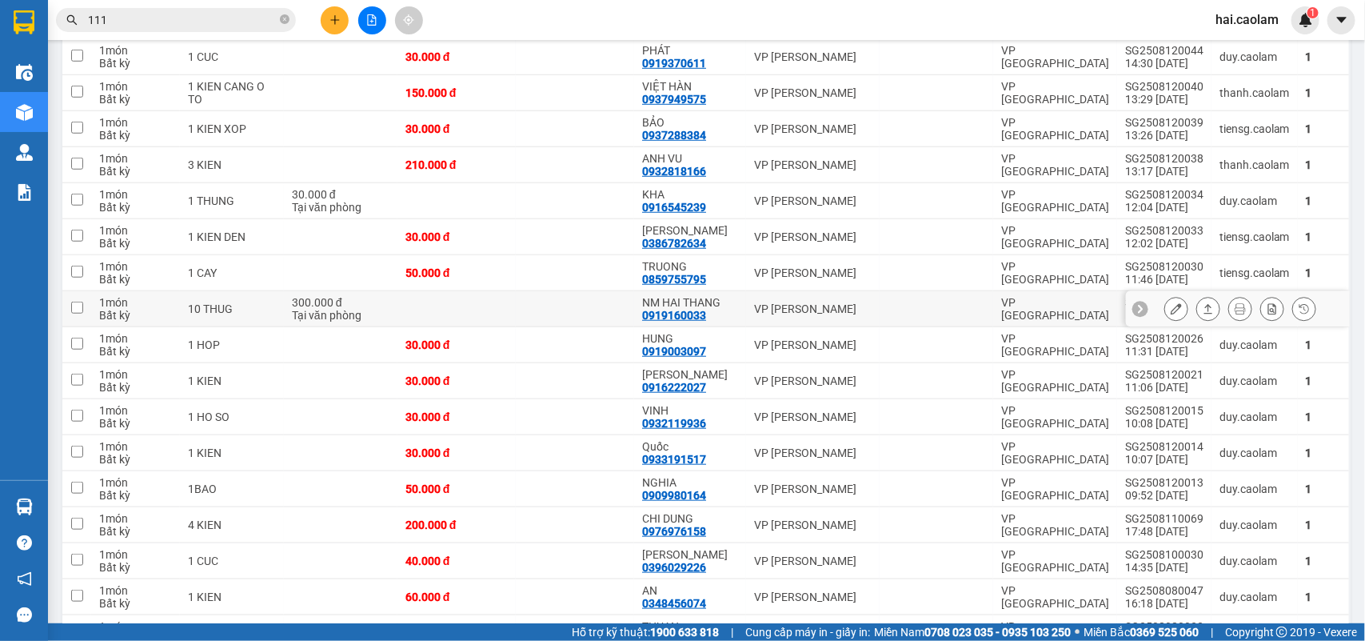
click at [817, 302] on div "VP [PERSON_NAME]" at bounding box center [813, 308] width 118 height 13
checkbox input "true"
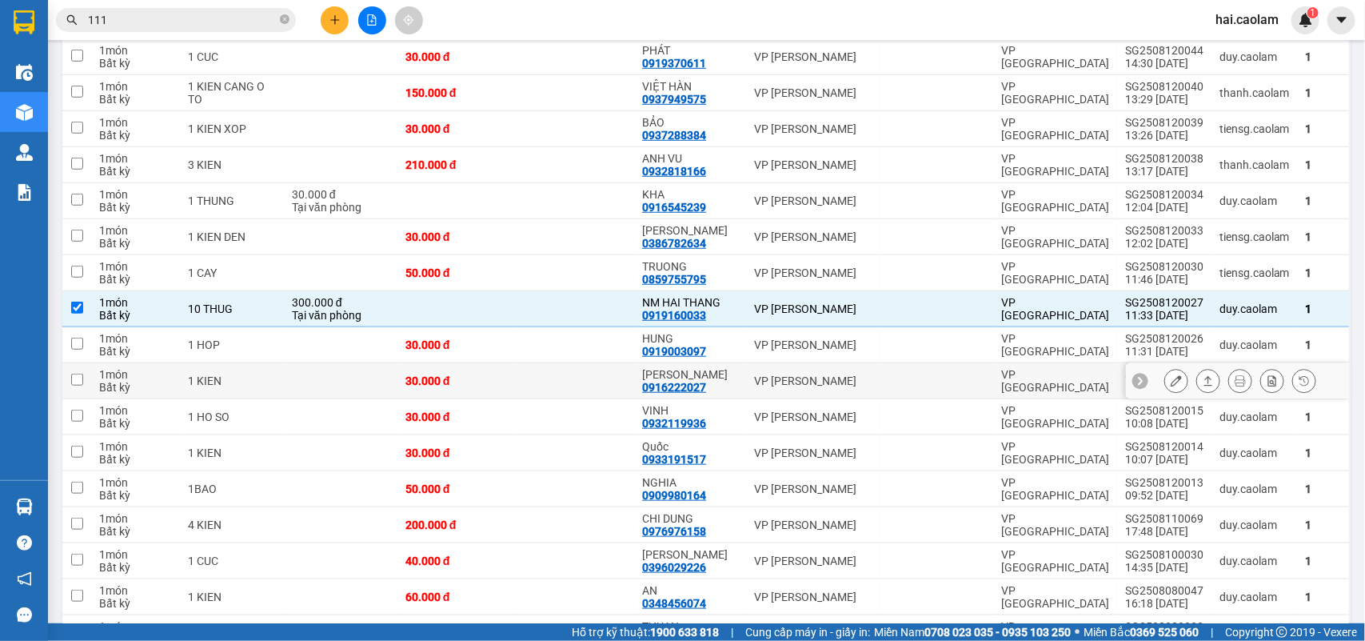
click at [785, 374] on div "VP [PERSON_NAME]" at bounding box center [813, 380] width 118 height 13
checkbox input "true"
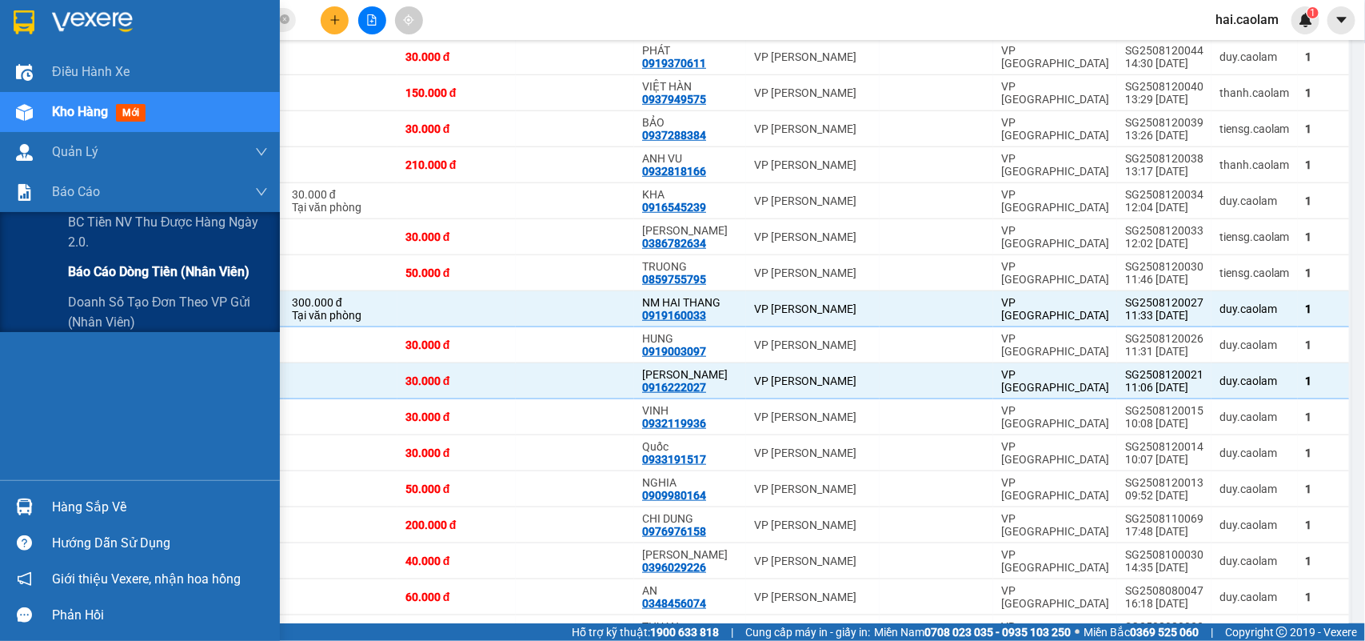
click at [90, 280] on span "Báo cáo dòng tiền (nhân viên)" at bounding box center [159, 272] width 182 height 20
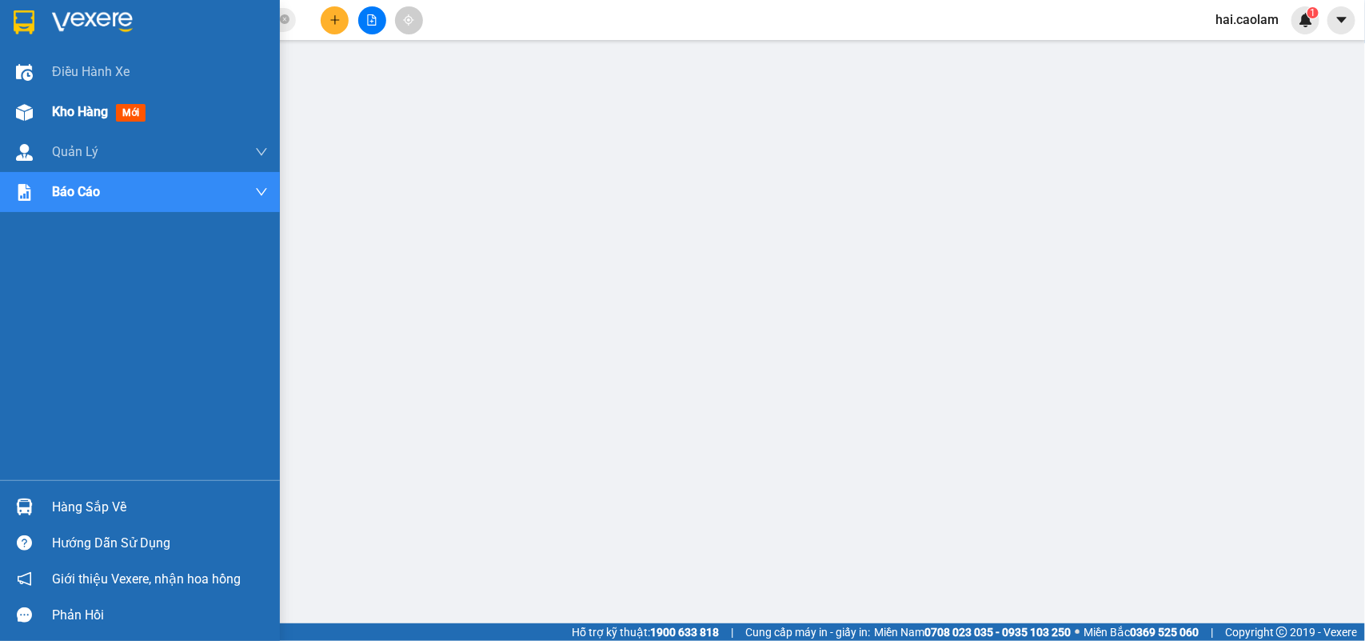
click at [34, 114] on div at bounding box center [24, 112] width 28 height 28
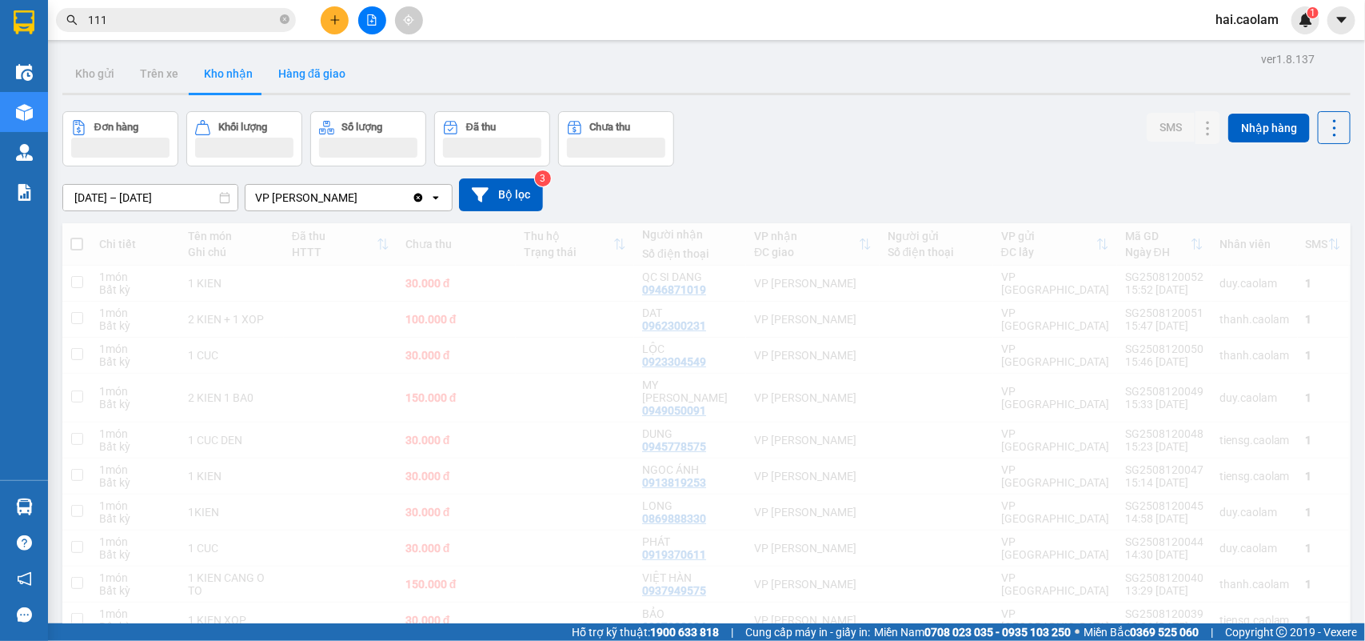
click at [322, 86] on button "Hàng đã giao" at bounding box center [312, 73] width 93 height 38
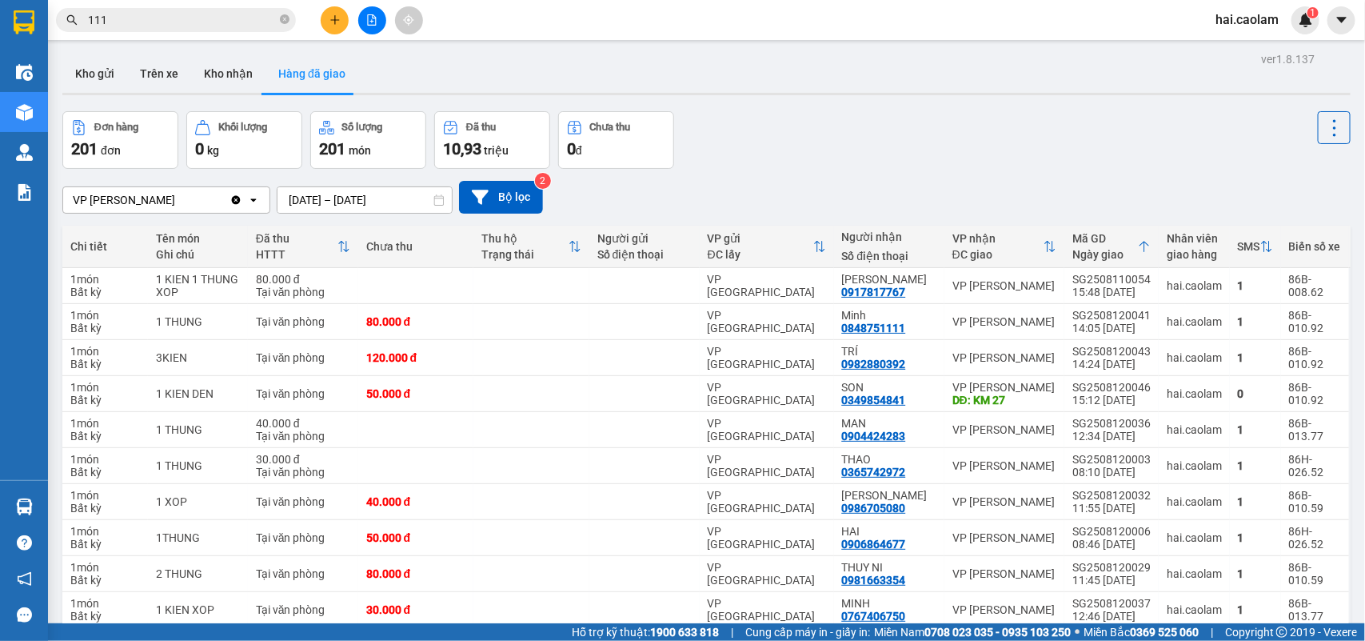
click at [873, 144] on div "Đơn hàng 201 đơn Khối lượng 0 kg Số lượng 201 món Đã thu 10,93 triệu Chưa thu 0…" at bounding box center [706, 140] width 1289 height 58
click at [749, 169] on div "VP [PERSON_NAME] Clear value open [DATE] – [DATE] Press the down arrow key to i…" at bounding box center [706, 197] width 1289 height 57
click at [812, 156] on div "Đơn hàng 201 đơn Khối lượng 0 kg Số lượng 201 món Đã thu 10,93 triệu Chưa thu 0…" at bounding box center [706, 140] width 1289 height 58
click at [244, 70] on button "Kho nhận" at bounding box center [228, 73] width 74 height 38
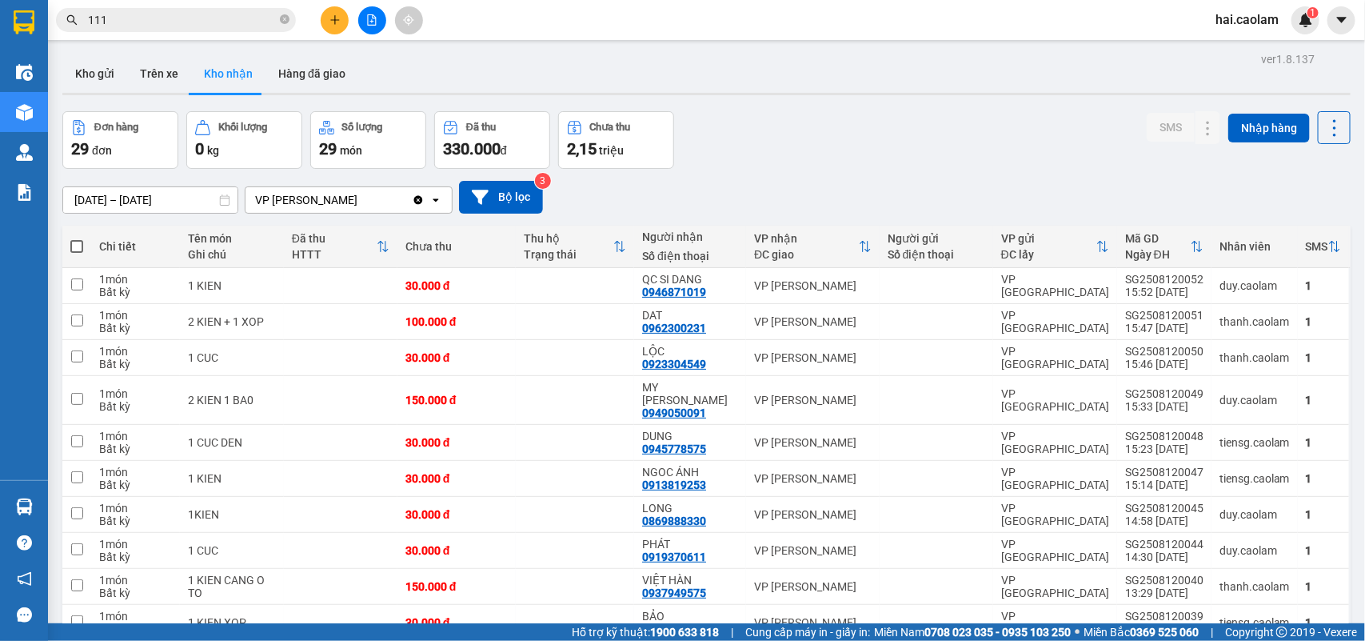
click at [837, 154] on div "Đơn hàng 29 đơn Khối lượng 0 kg Số lượng 29 món Đã thu 330.000 đ Chưa thu 2,15 …" at bounding box center [706, 140] width 1289 height 58
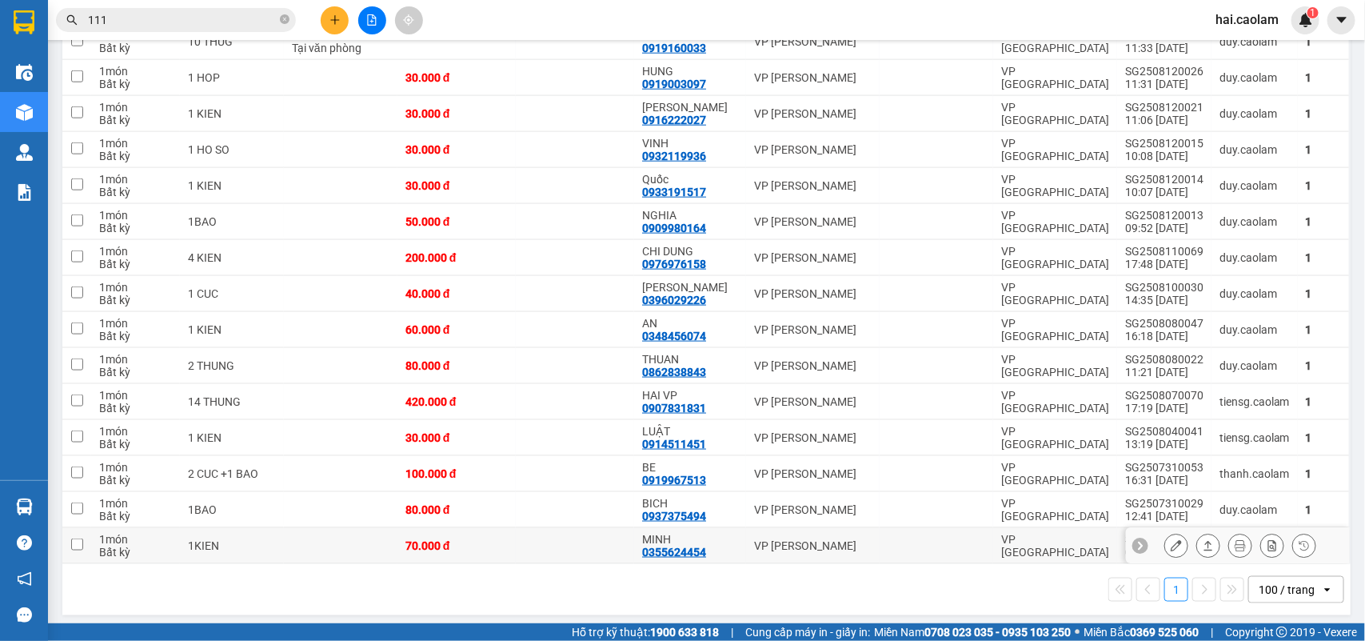
scroll to position [361, 0]
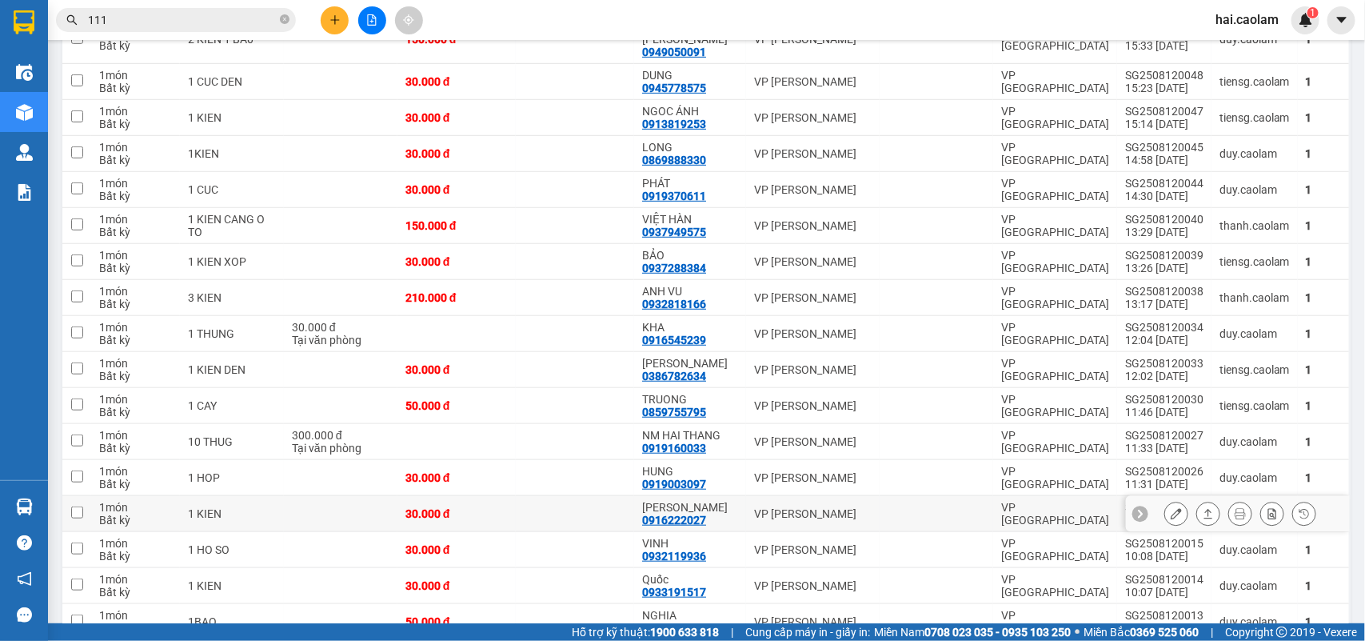
click at [740, 509] on td "[PERSON_NAME] 0916222027" at bounding box center [690, 514] width 112 height 36
checkbox input "true"
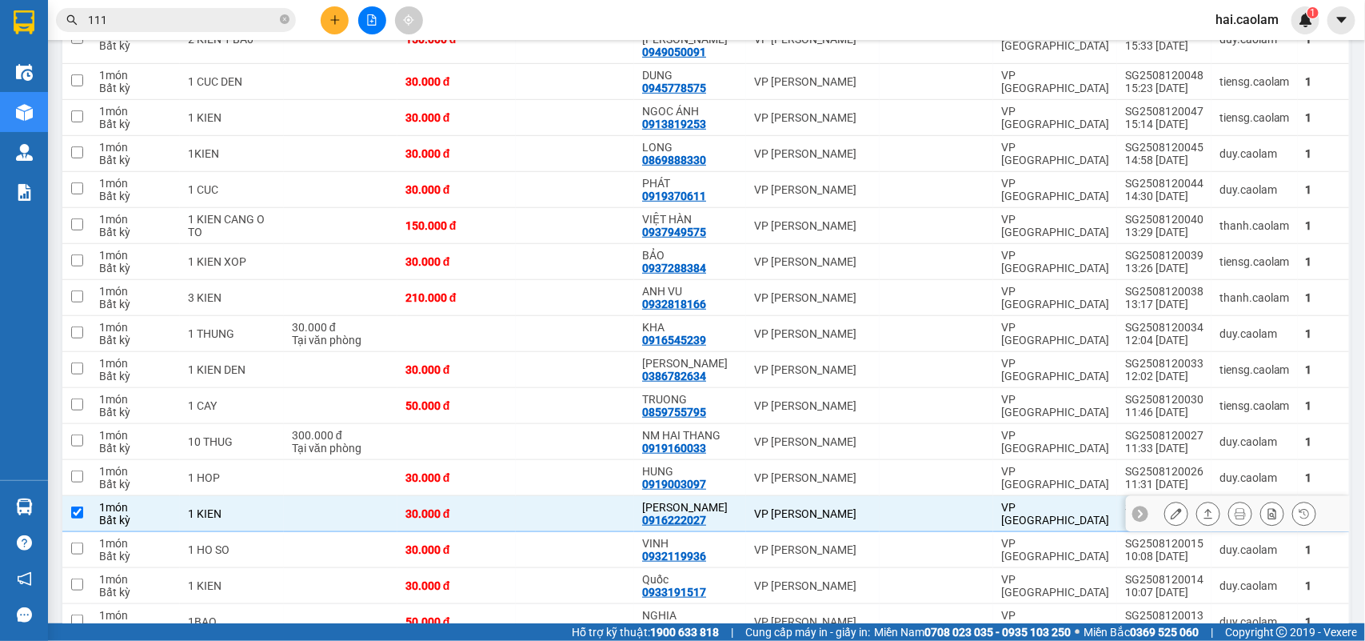
click at [1169, 505] on button at bounding box center [1176, 514] width 22 height 28
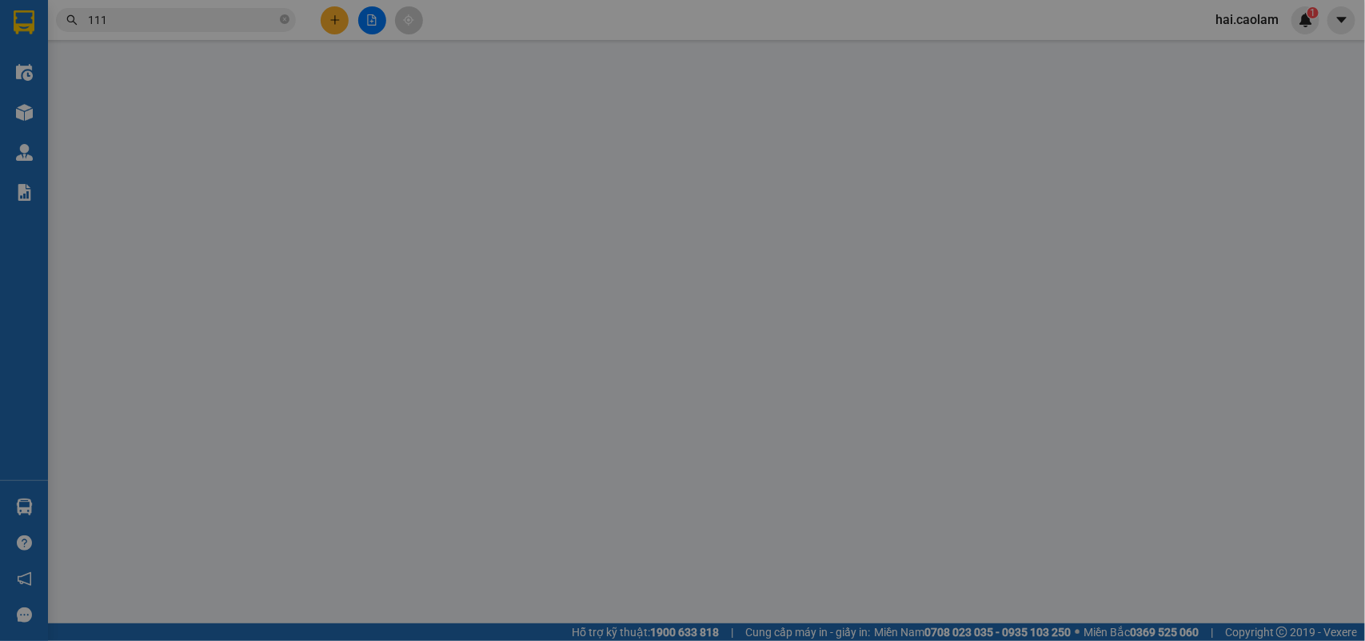
type input "0916222027"
type input "[PERSON_NAME]"
type input "30.000"
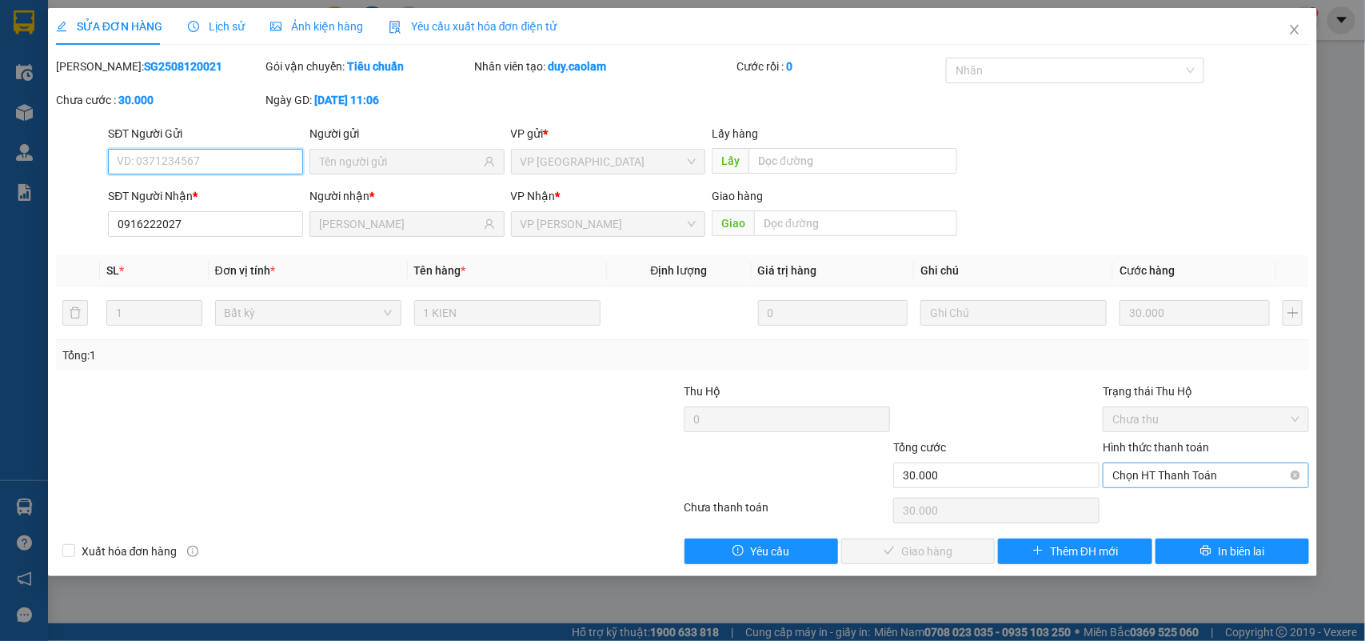
click at [1161, 481] on span "Chọn HT Thanh Toán" at bounding box center [1206, 475] width 187 height 24
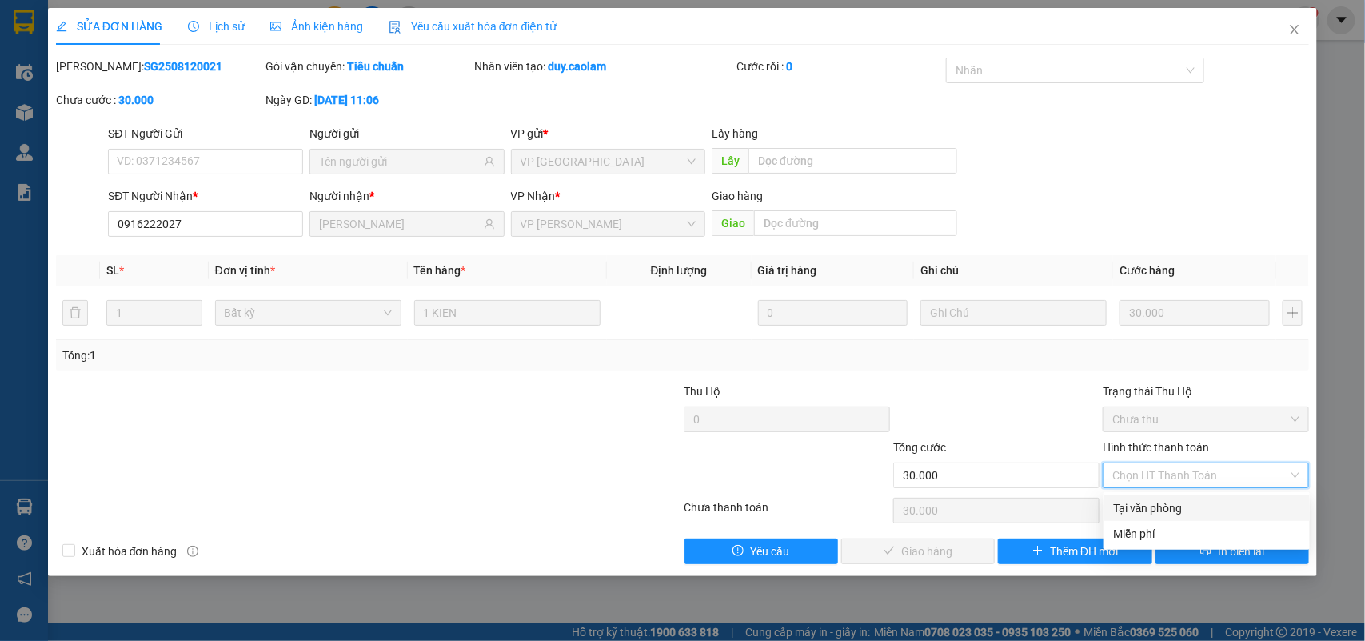
click at [1149, 509] on div "Tại văn phòng" at bounding box center [1206, 508] width 187 height 18
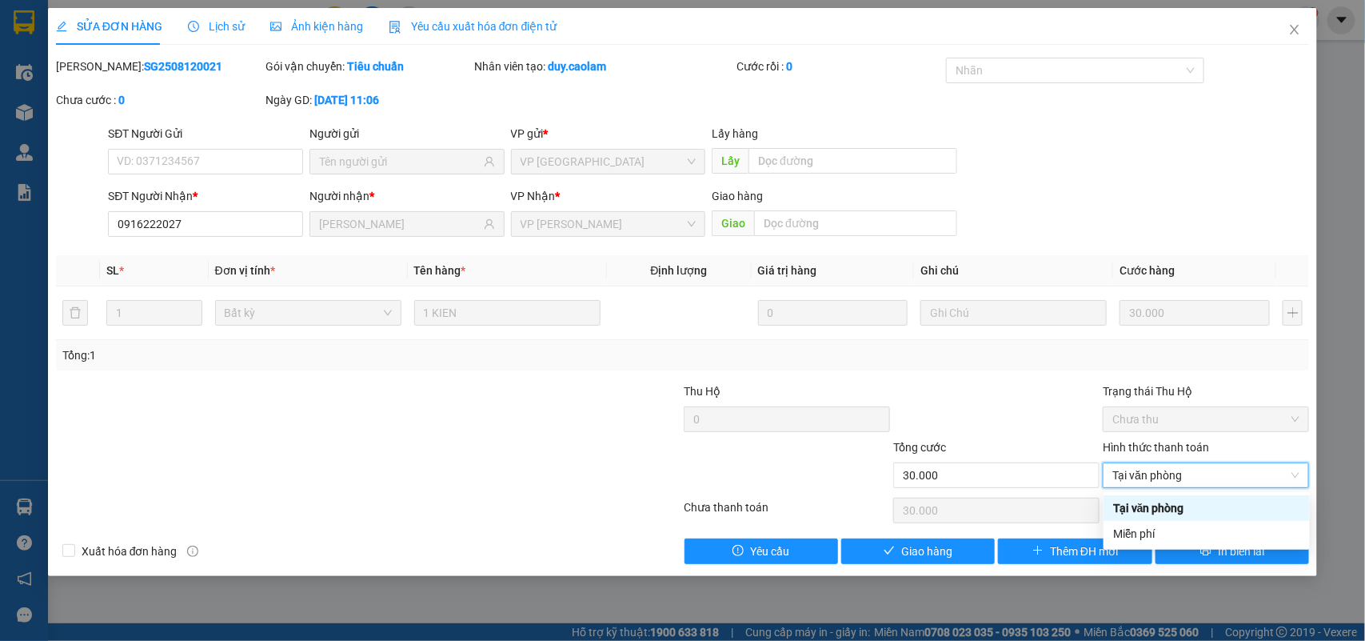
type input "0"
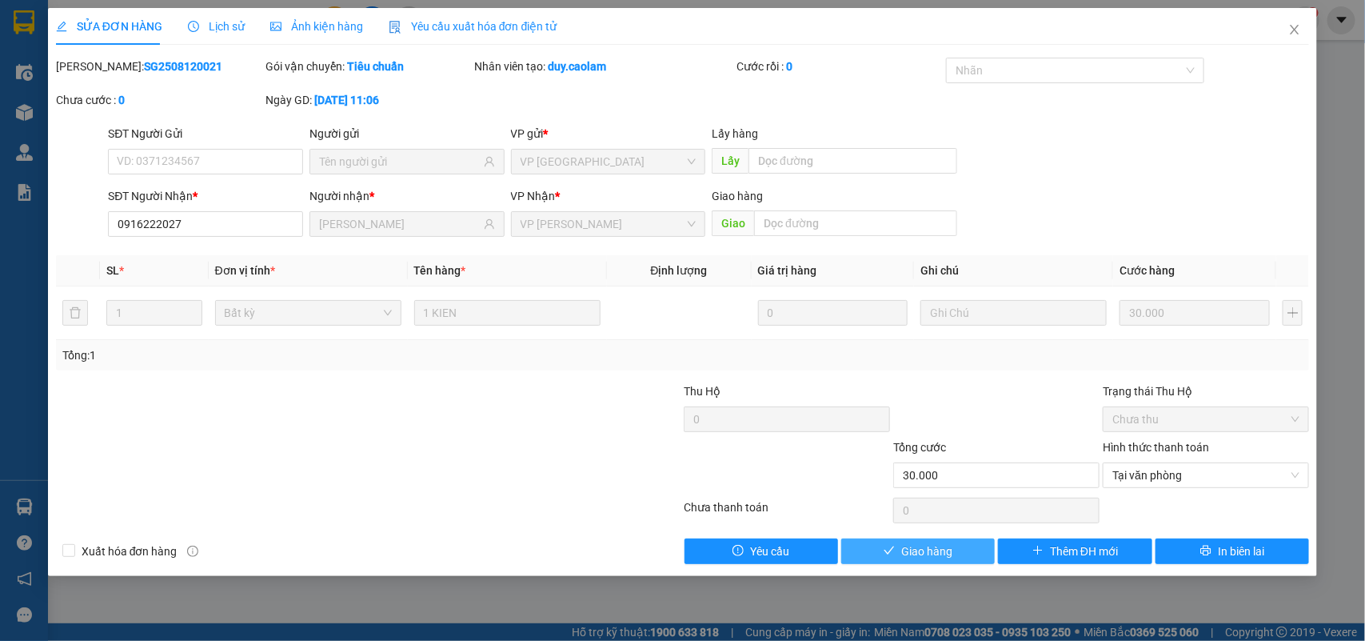
click at [953, 554] on button "Giao hàng" at bounding box center [918, 551] width 154 height 26
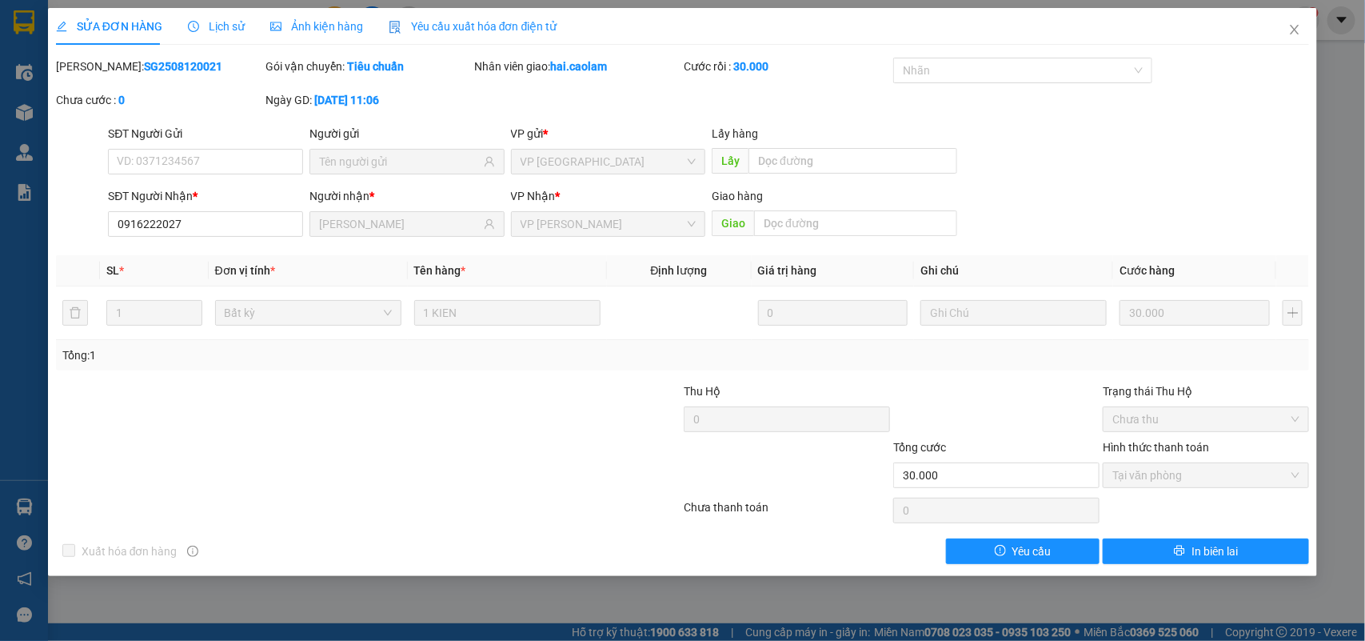
click at [1148, 182] on form "SĐT Người Gửi VD: 0371234567 Người gửi VP gửi * VP [GEOGRAPHIC_DATA] Lấy hàng L…" at bounding box center [683, 184] width 1254 height 118
click at [1301, 32] on icon "close" at bounding box center [1295, 29] width 13 height 13
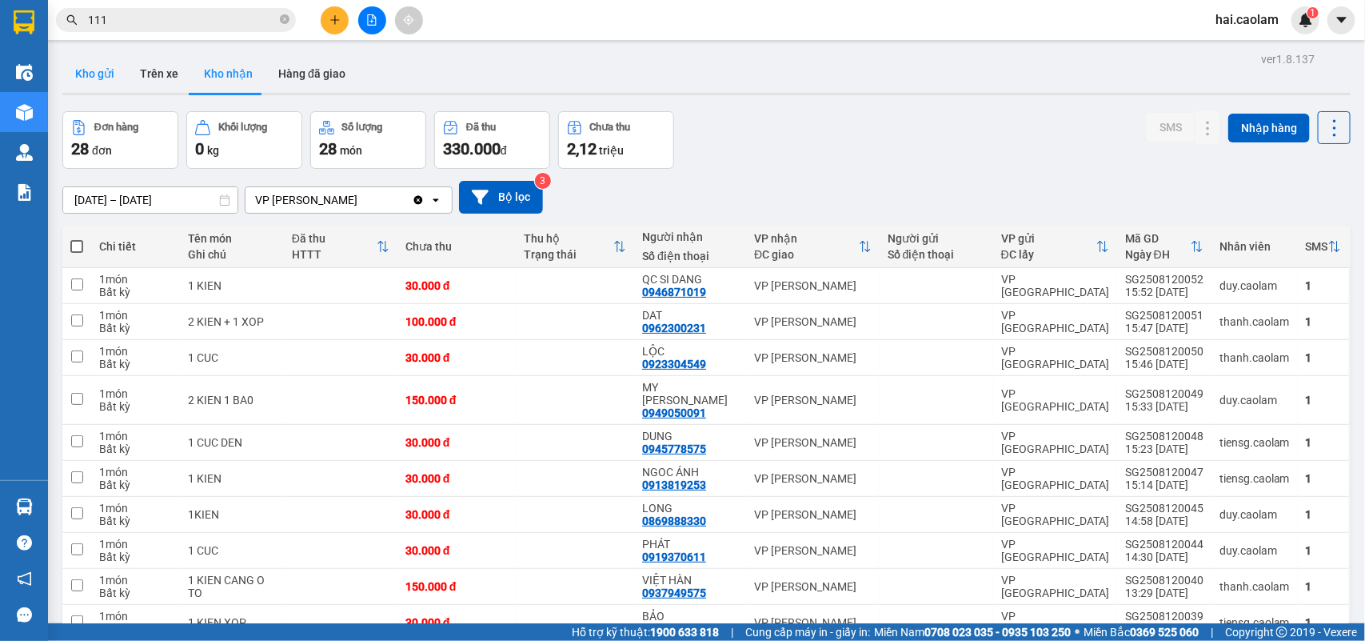
click at [96, 66] on button "Kho gửi" at bounding box center [94, 73] width 65 height 38
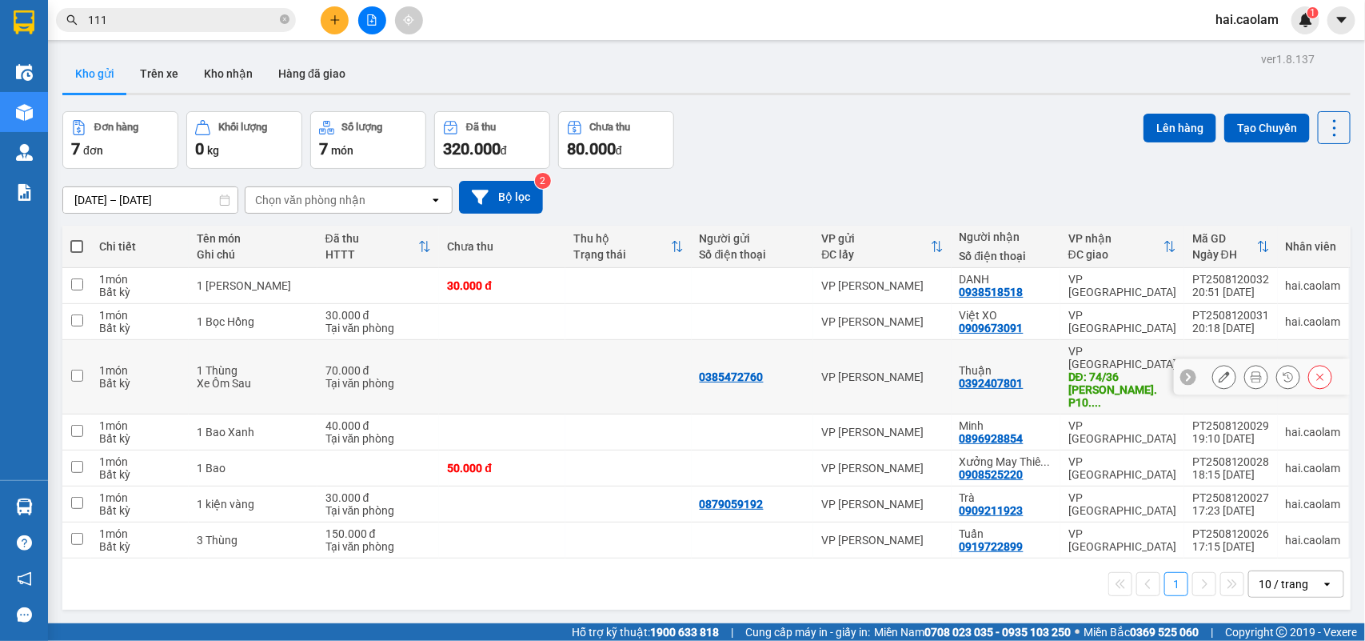
click at [514, 362] on td at bounding box center [502, 377] width 126 height 74
checkbox input "true"
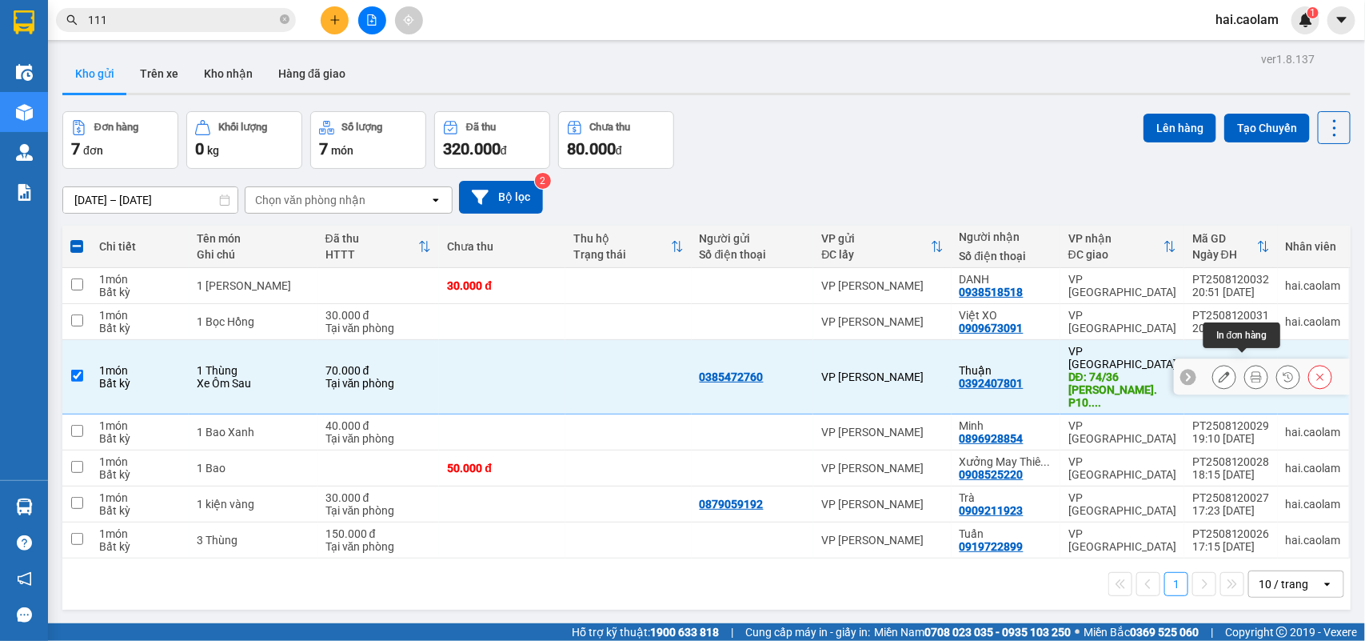
click at [1251, 371] on icon at bounding box center [1256, 376] width 11 height 11
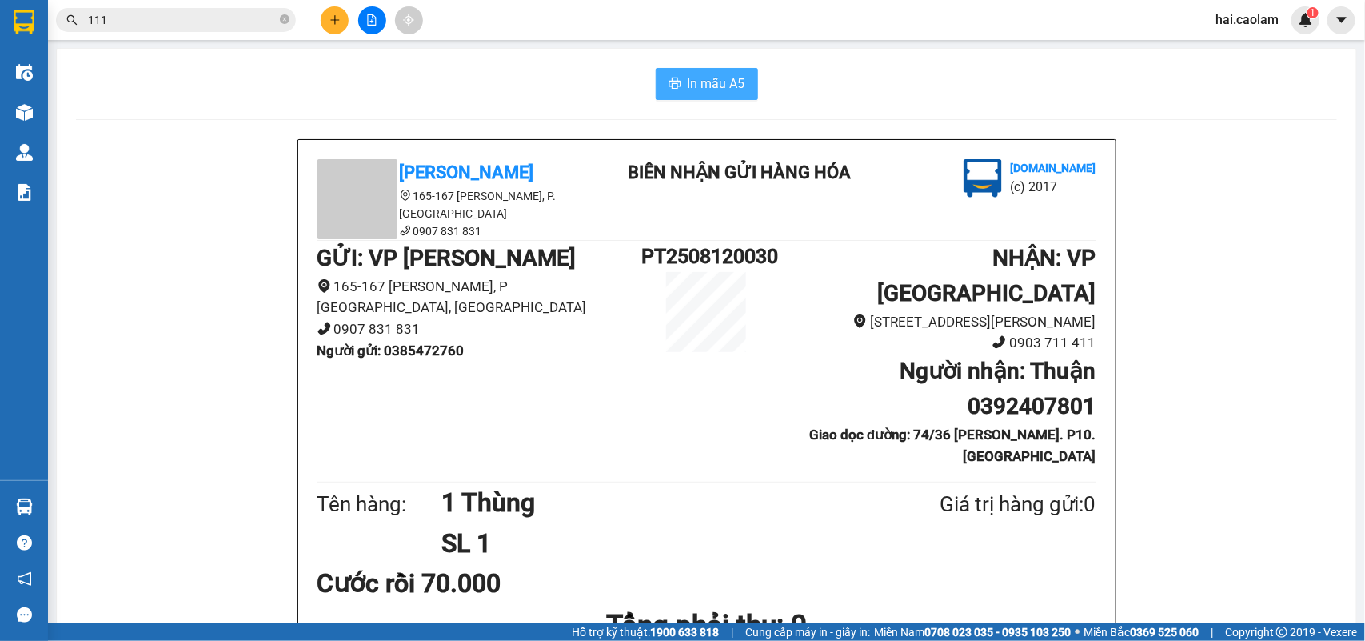
click at [697, 77] on span "In mẫu A5" at bounding box center [717, 84] width 58 height 20
click at [206, 78] on div "In mẫu A5" at bounding box center [706, 84] width 1261 height 32
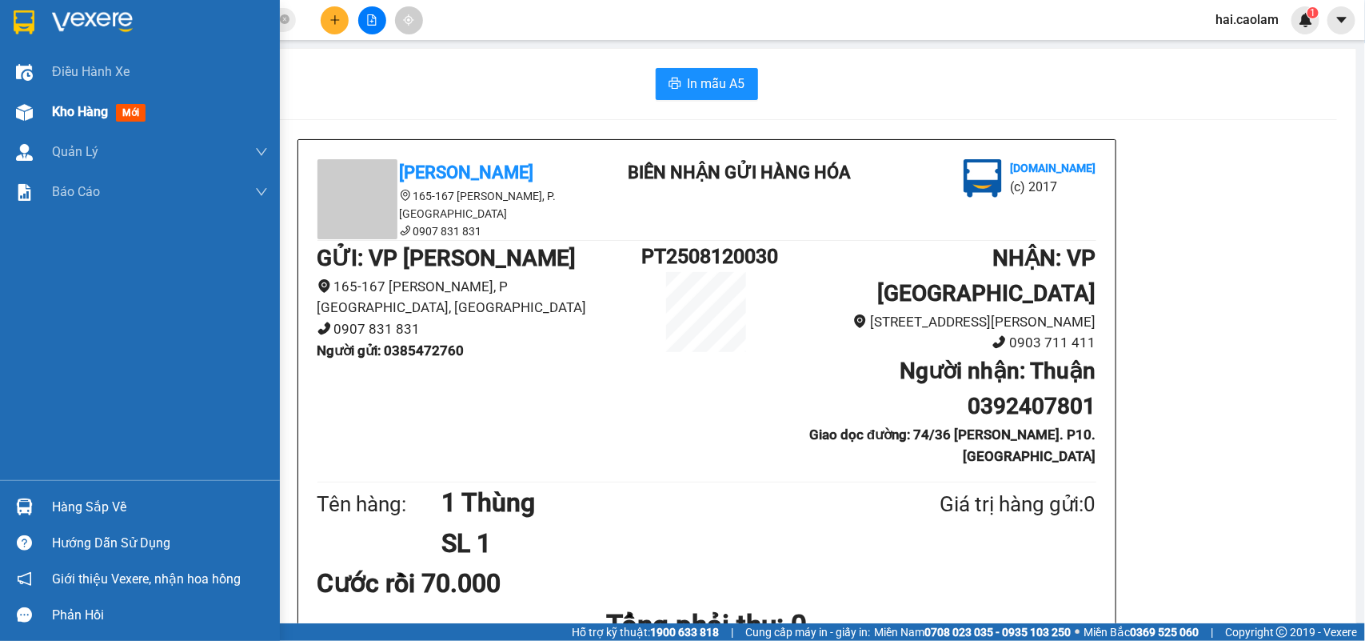
click at [21, 104] on img at bounding box center [24, 112] width 17 height 17
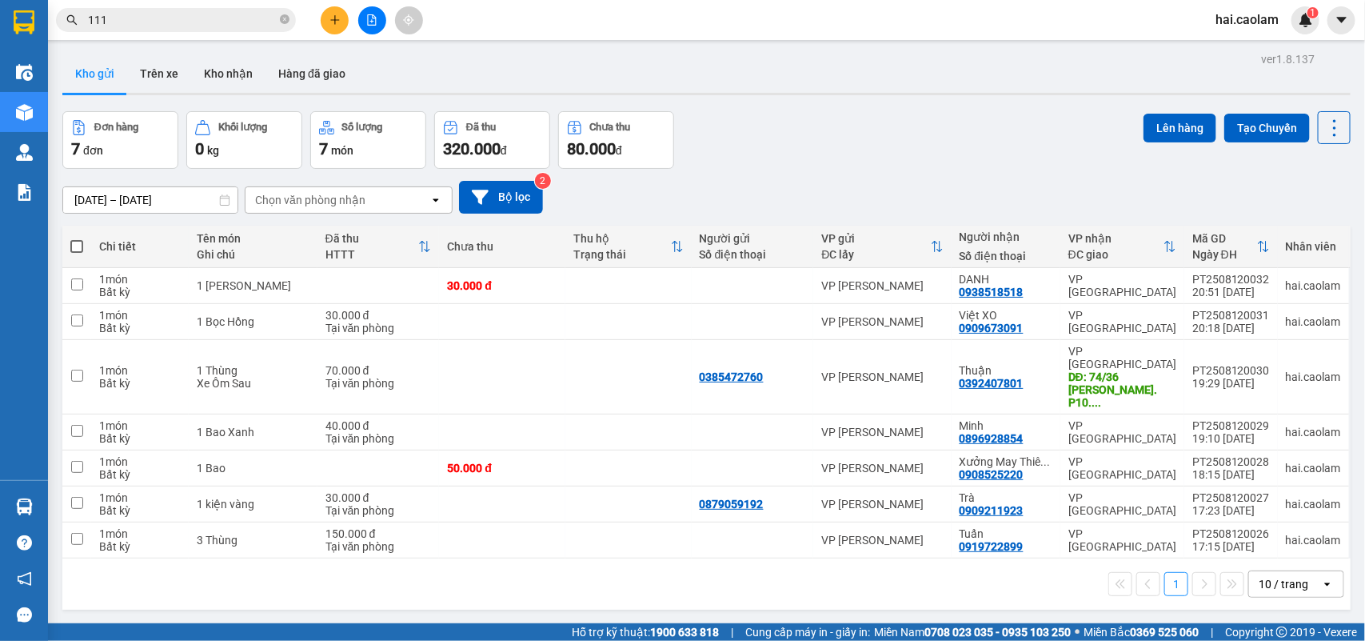
drag, startPoint x: 917, startPoint y: 122, endPoint x: 916, endPoint y: 114, distance: 8.8
click at [916, 120] on div "Đơn hàng 7 đơn Khối lượng 0 kg Số lượng 7 món Đã thu 320.000 đ Chưa thu 80.000 …" at bounding box center [706, 140] width 1289 height 58
click at [545, 284] on div "30.000 đ" at bounding box center [502, 285] width 110 height 13
checkbox input "true"
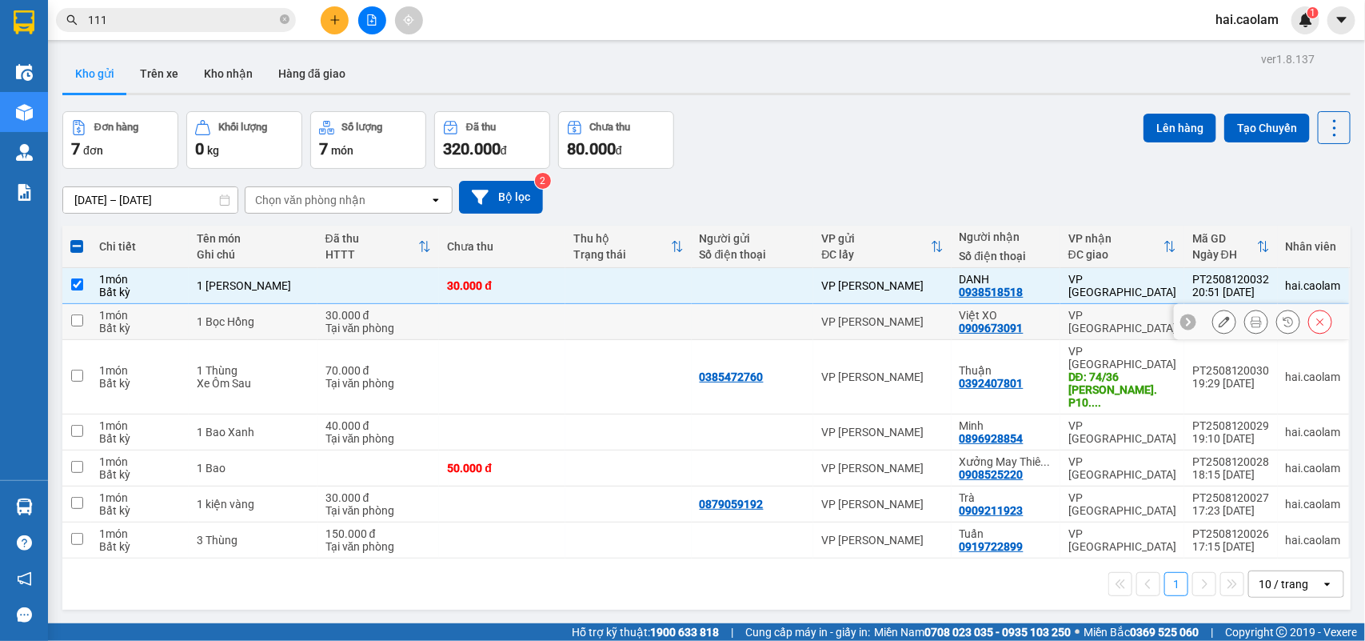
click at [557, 325] on td at bounding box center [502, 322] width 126 height 36
checkbox input "true"
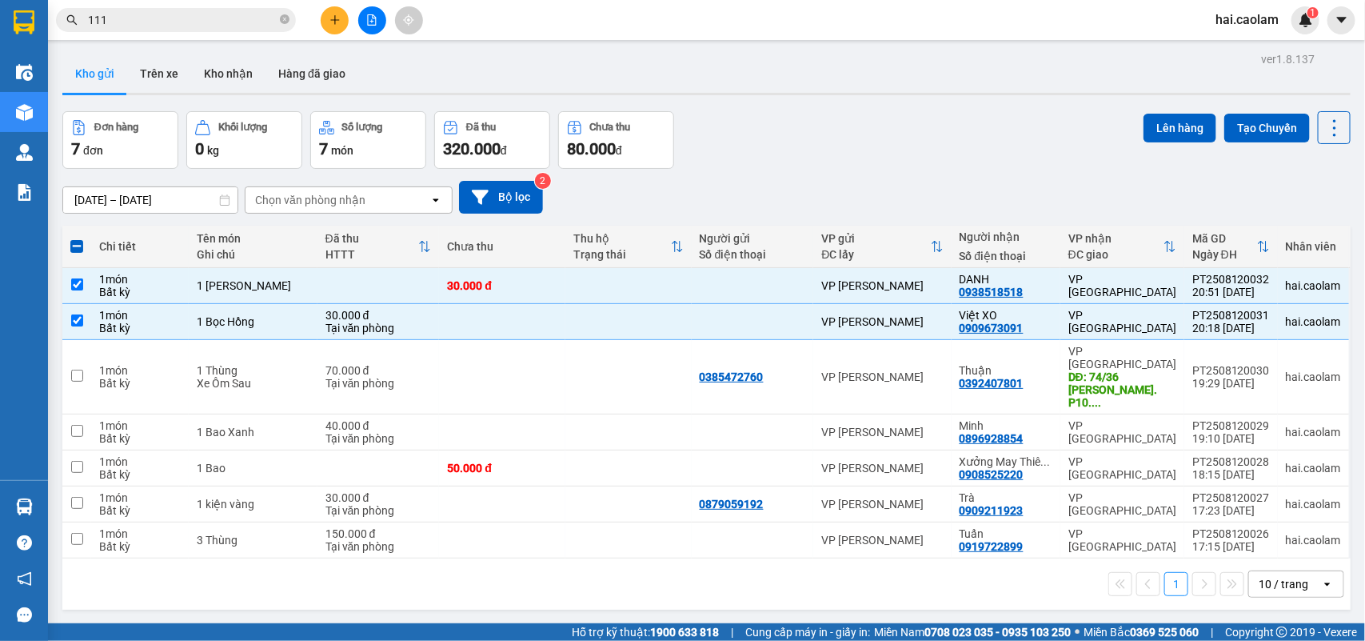
click at [342, 20] on button at bounding box center [335, 20] width 28 height 28
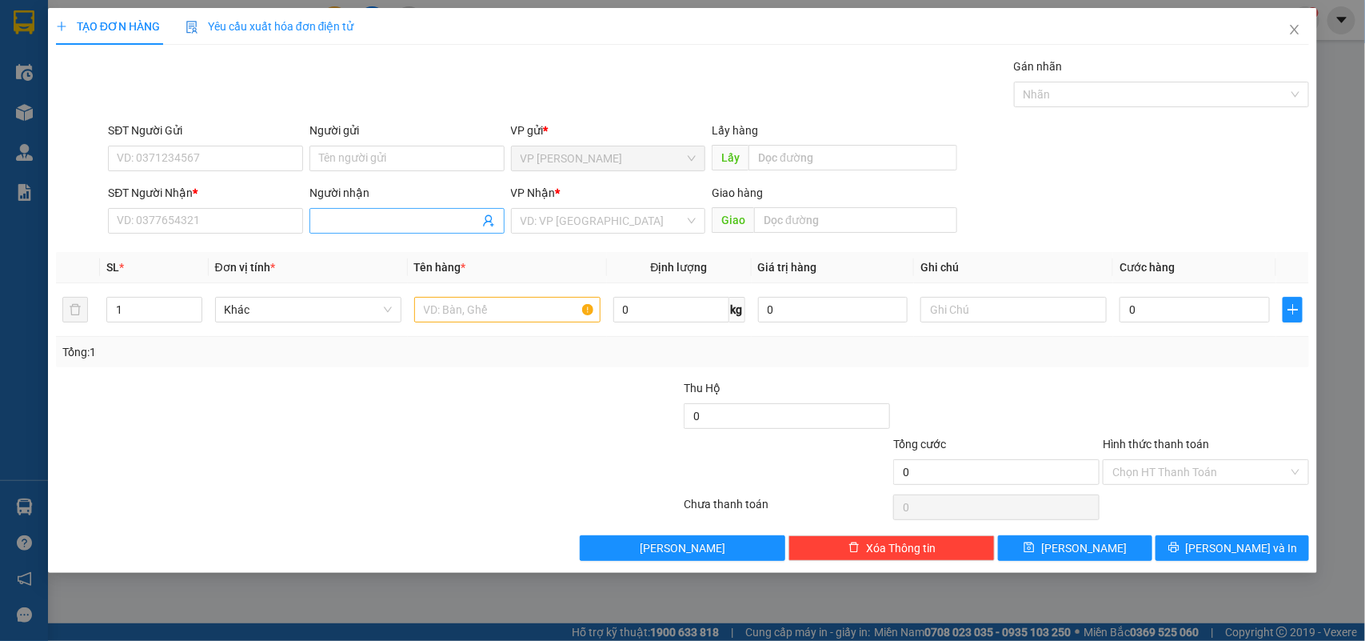
click at [394, 218] on input "Người nhận" at bounding box center [399, 221] width 160 height 18
type input "bánh"
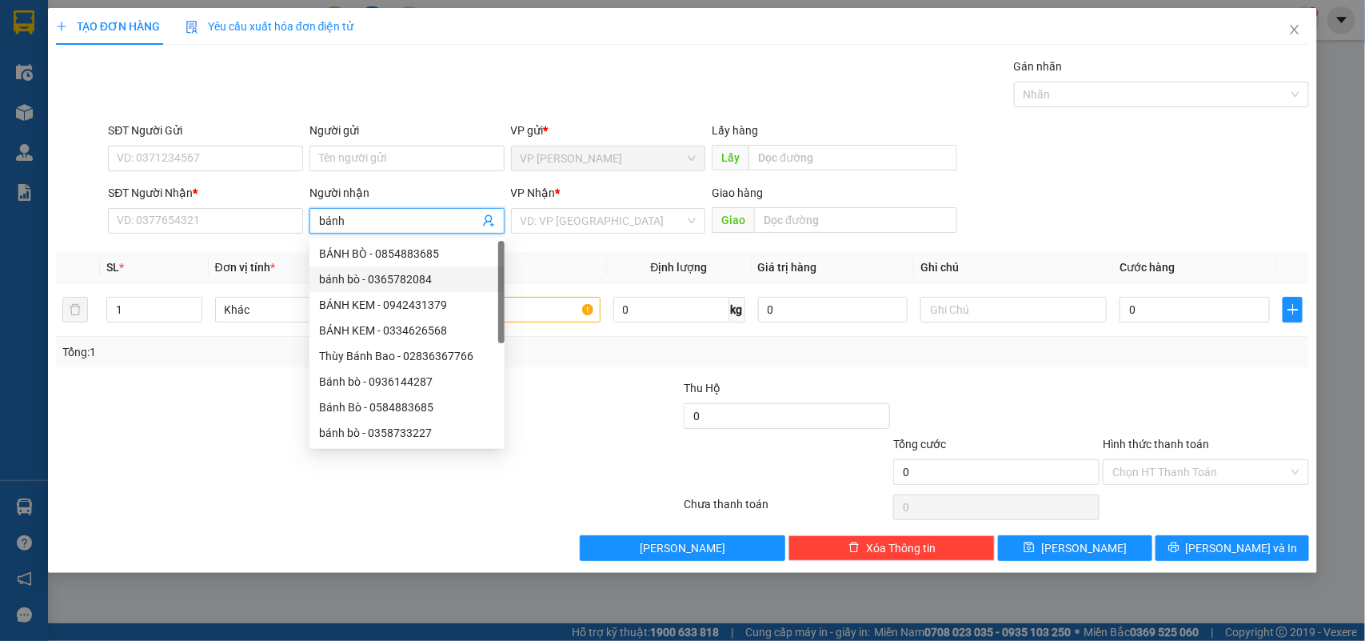
click at [394, 280] on div "bánh bò - 0365782084" at bounding box center [407, 279] width 176 height 18
type input "0365782084"
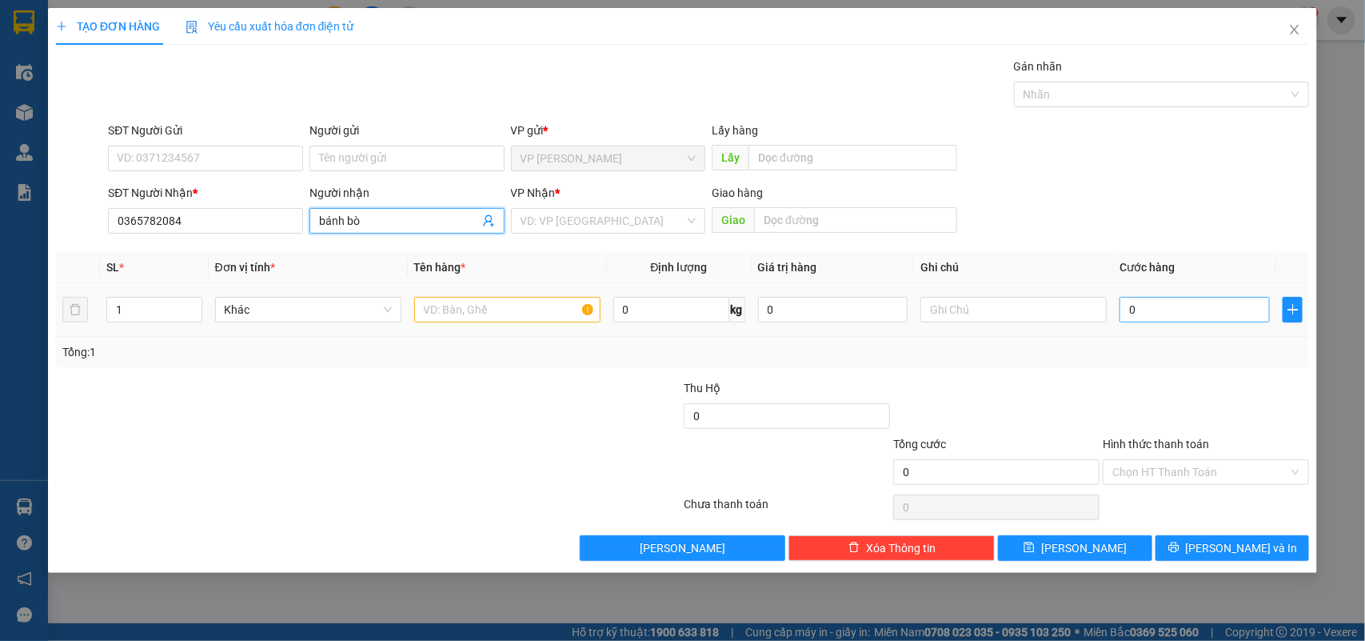
type input "bánh bò"
click at [1153, 310] on input "0" at bounding box center [1195, 310] width 150 height 26
type input "7"
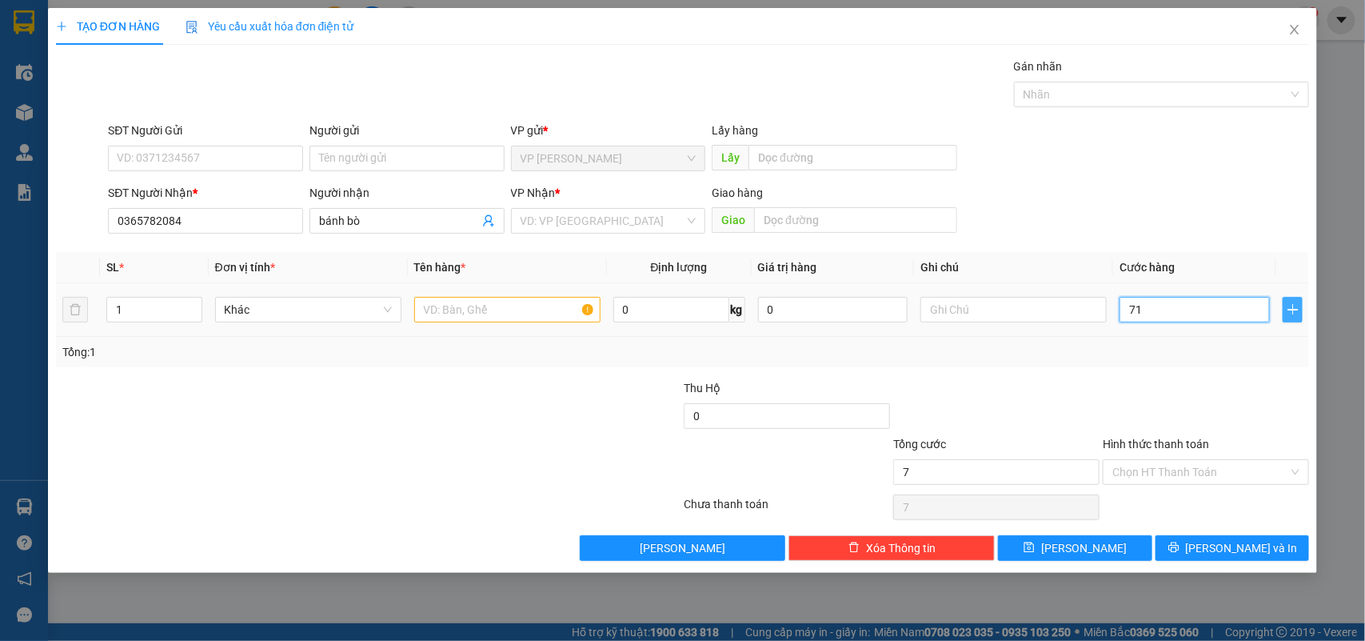
type input "710"
type input "71"
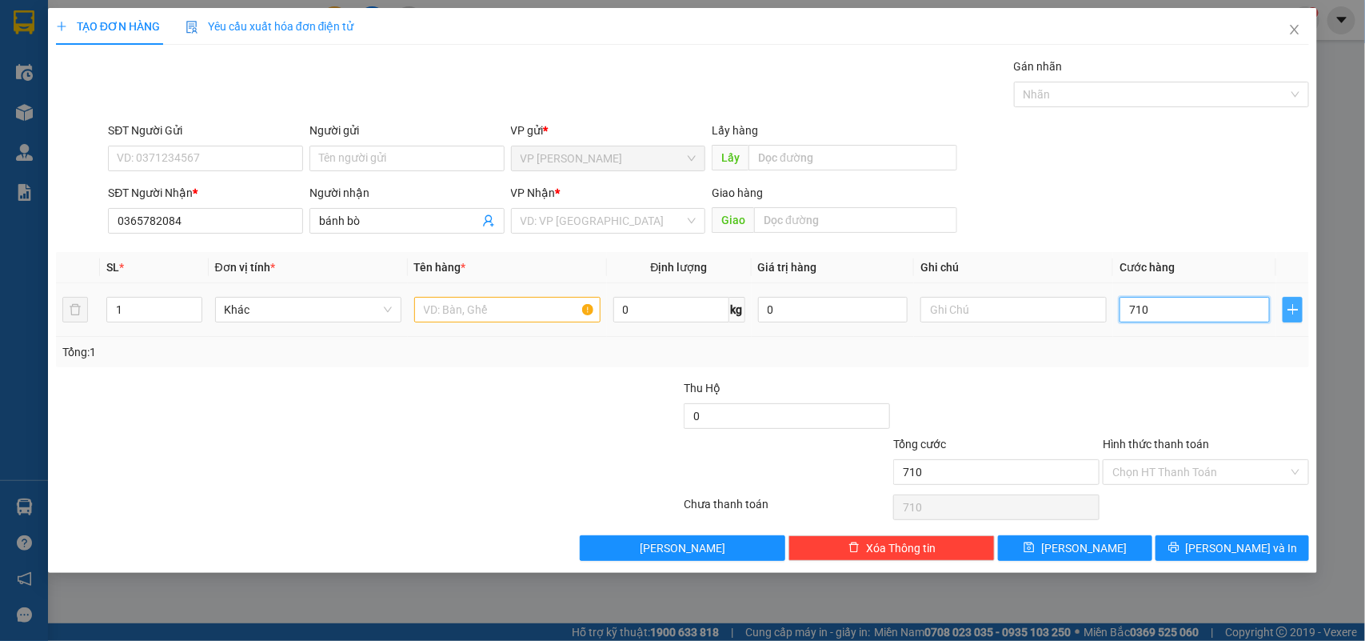
type input "71"
type input "7"
type input "70"
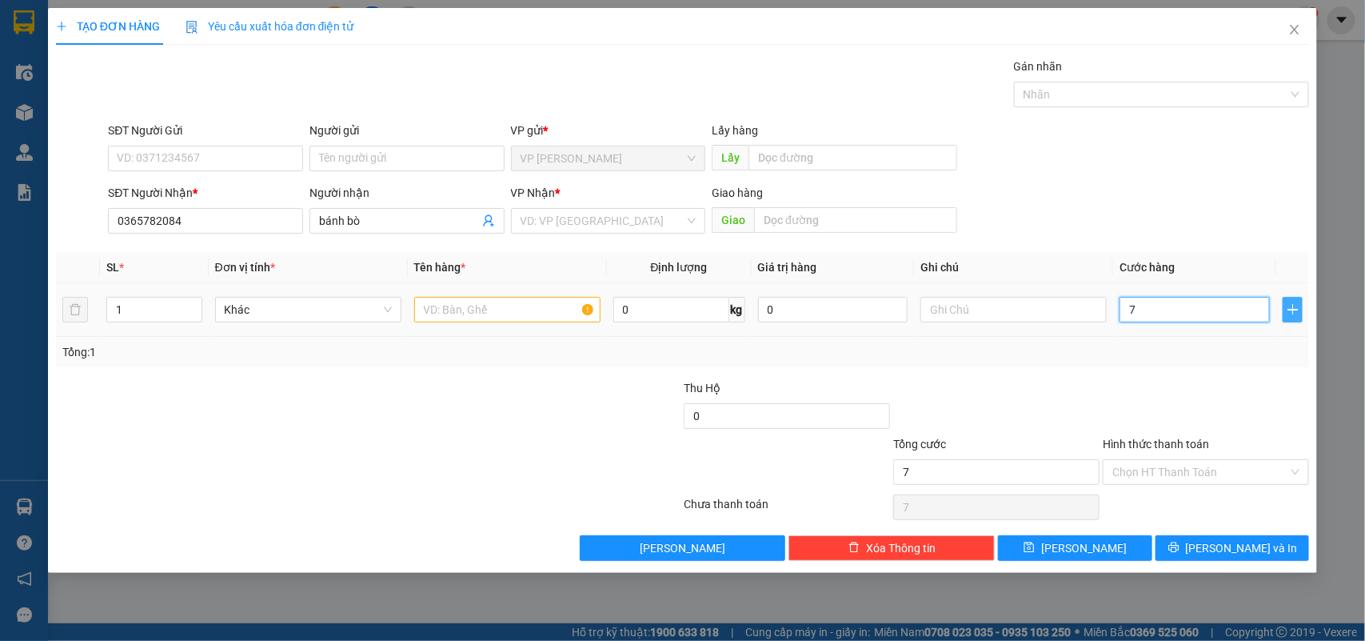
type input "70"
type input "70.000"
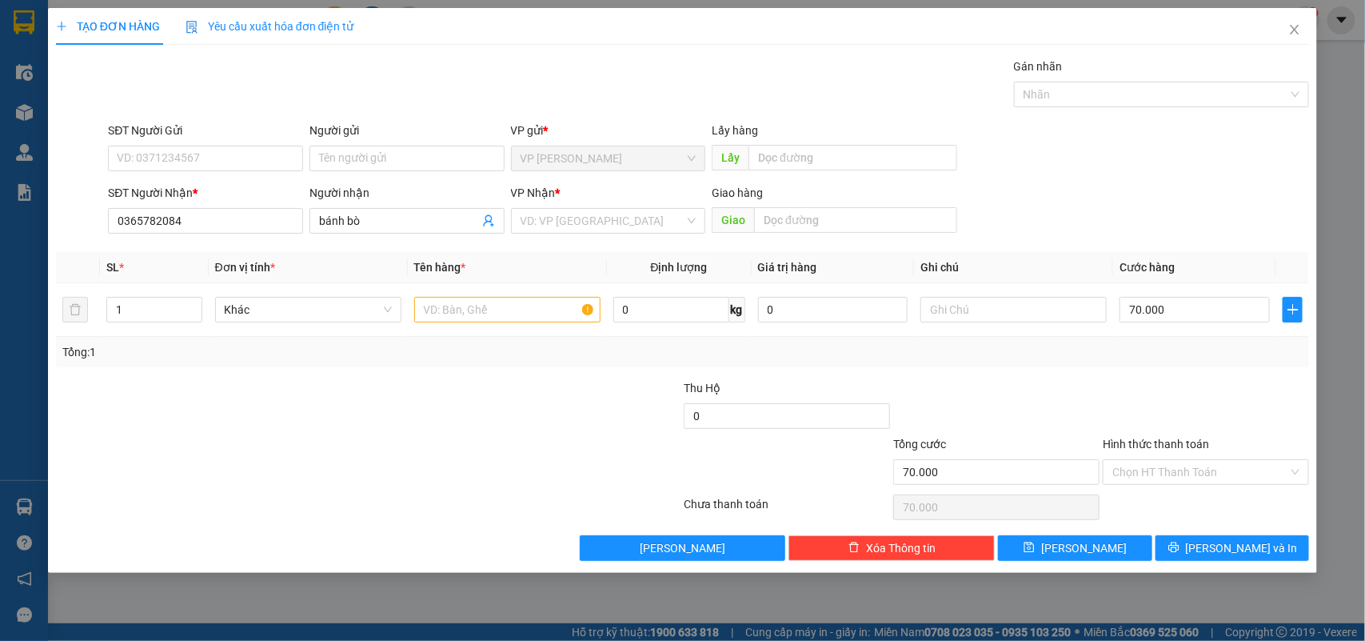
click at [506, 433] on div at bounding box center [579, 407] width 210 height 56
click at [584, 210] on input "search" at bounding box center [603, 221] width 165 height 24
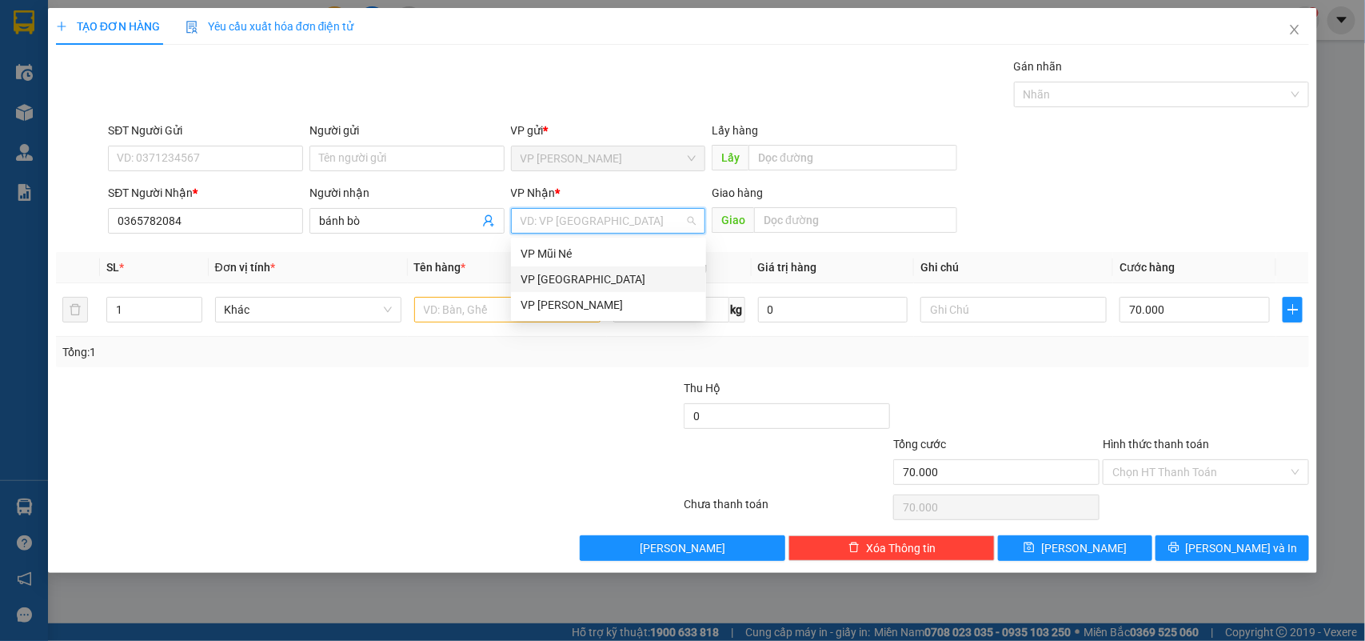
click at [576, 272] on div "VP [GEOGRAPHIC_DATA]" at bounding box center [609, 279] width 176 height 18
click at [454, 310] on input "text" at bounding box center [507, 310] width 186 height 26
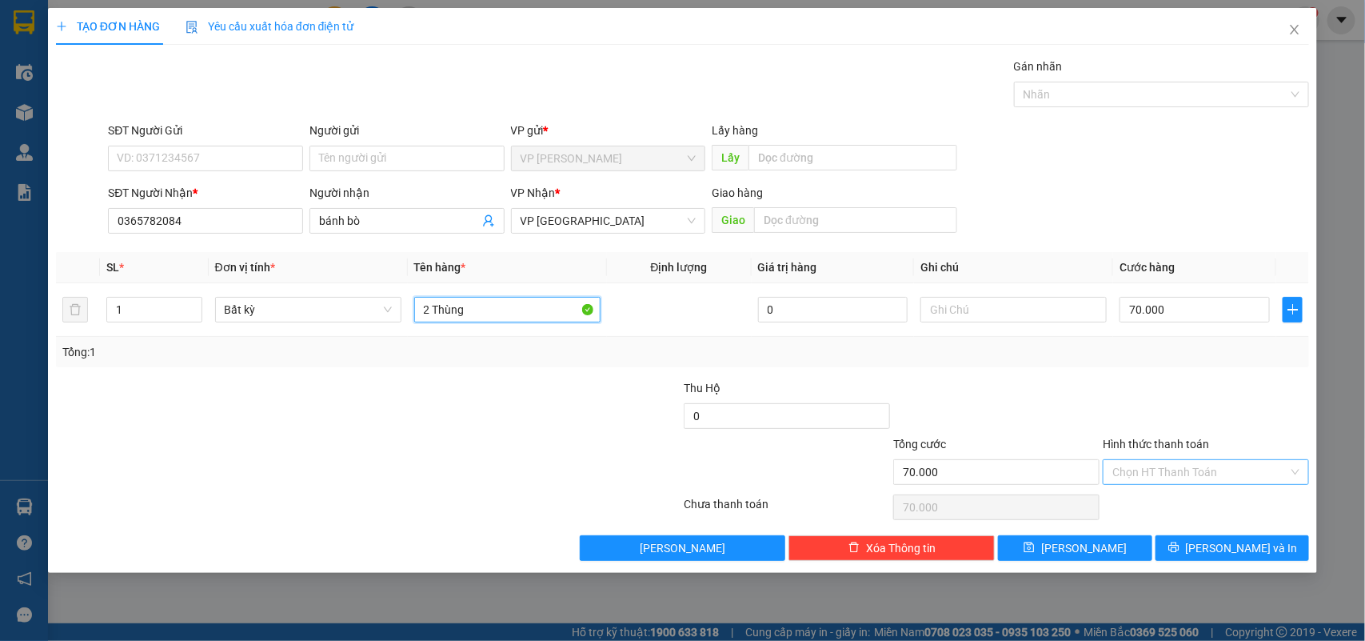
type input "2 Thùng"
click at [1202, 469] on input "Hình thức thanh toán" at bounding box center [1201, 472] width 176 height 24
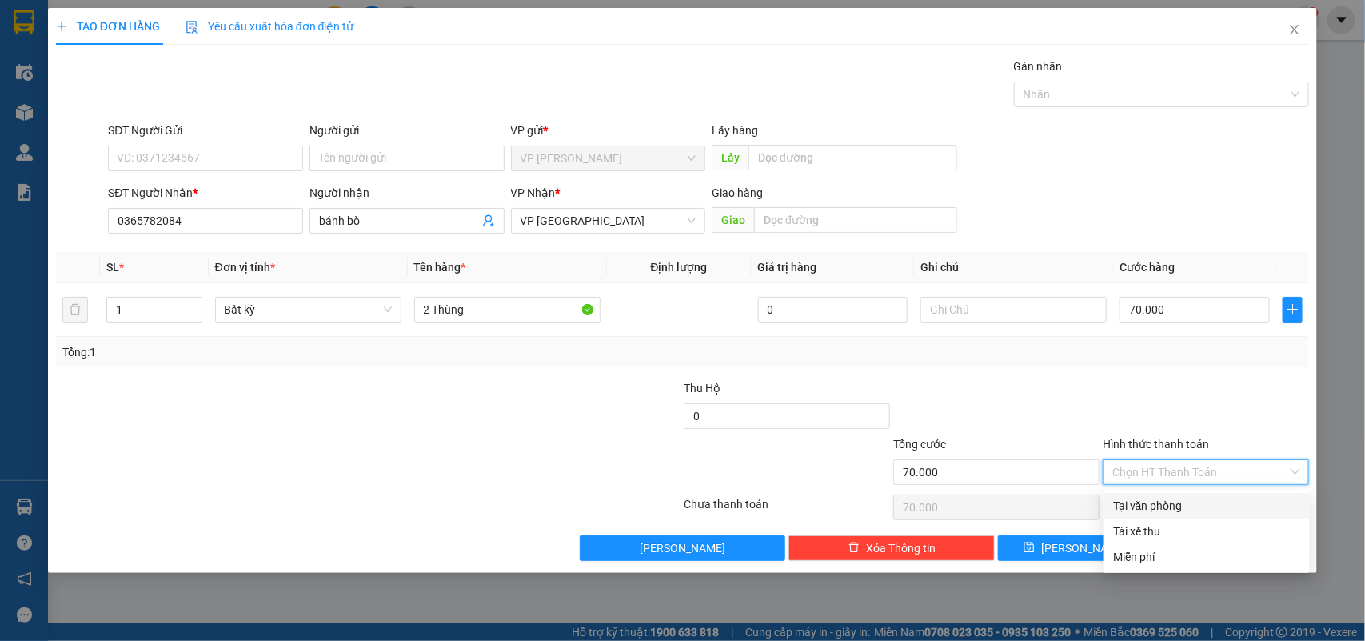
click at [1182, 502] on div "Tại văn phòng" at bounding box center [1206, 506] width 187 height 18
type input "0"
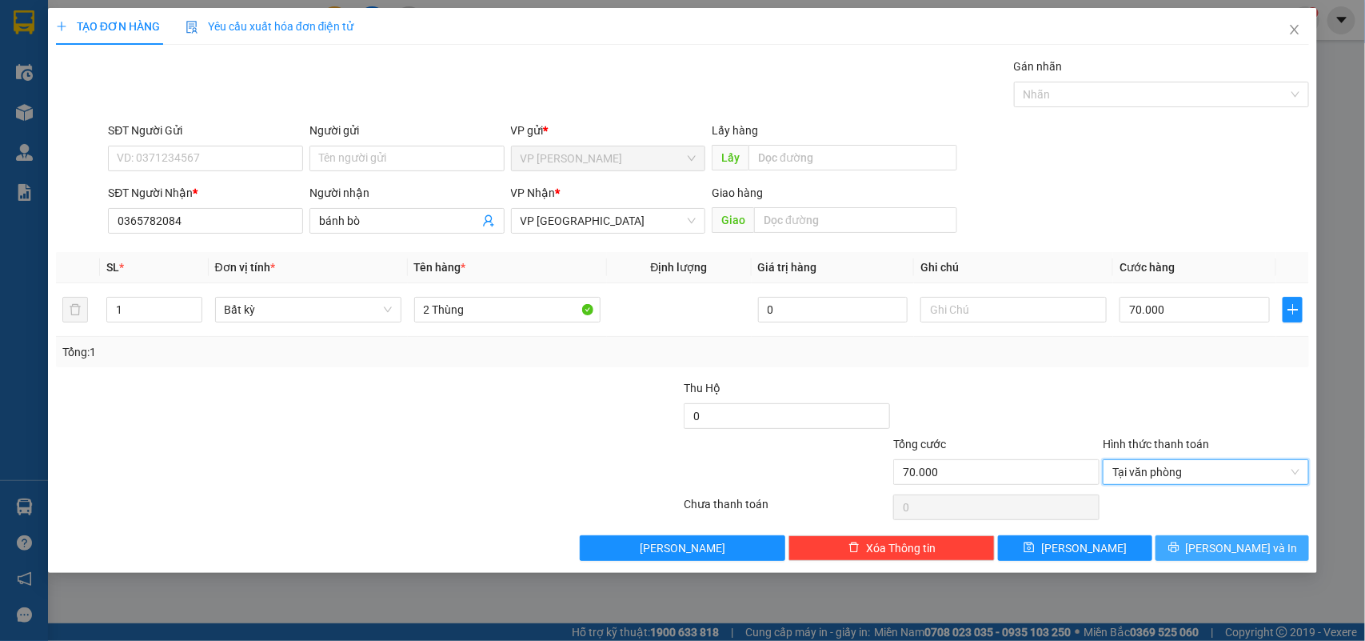
click at [1260, 549] on span "[PERSON_NAME] và In" at bounding box center [1242, 548] width 112 height 18
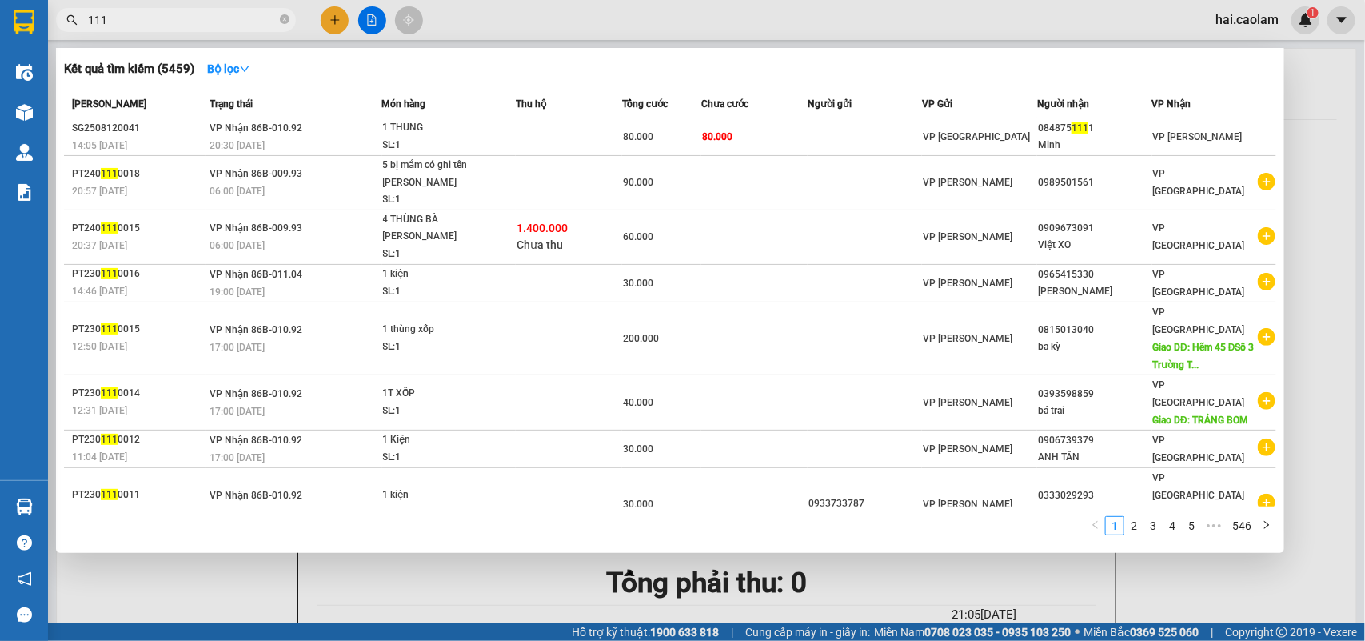
click at [136, 28] on input "111" at bounding box center [182, 20] width 189 height 18
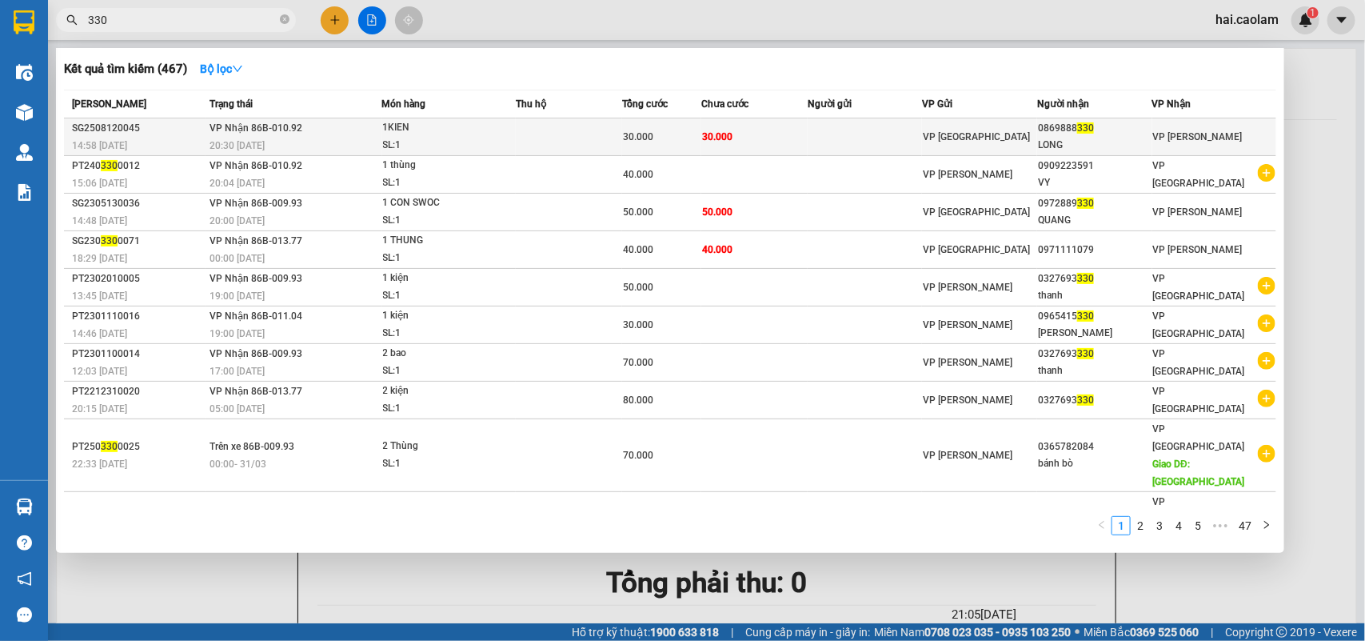
type input "330"
click at [804, 144] on td "30.000" at bounding box center [754, 137] width 106 height 38
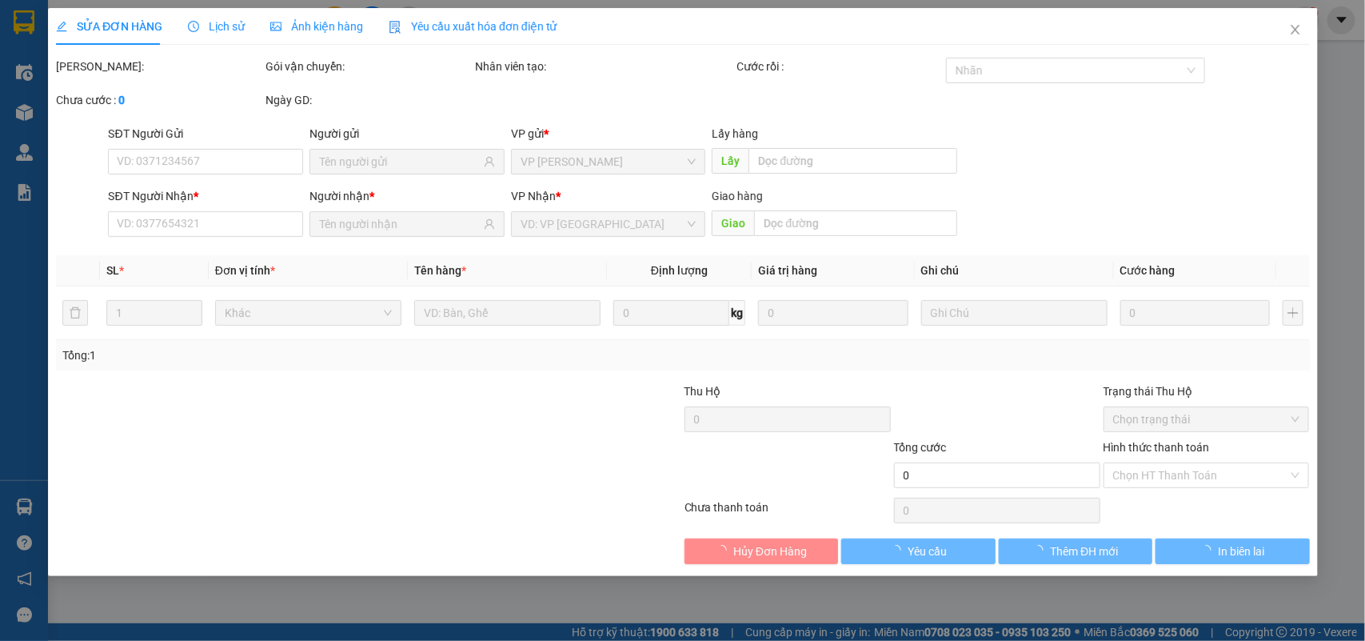
type input "0869888330"
type input "LONG"
type input "30.000"
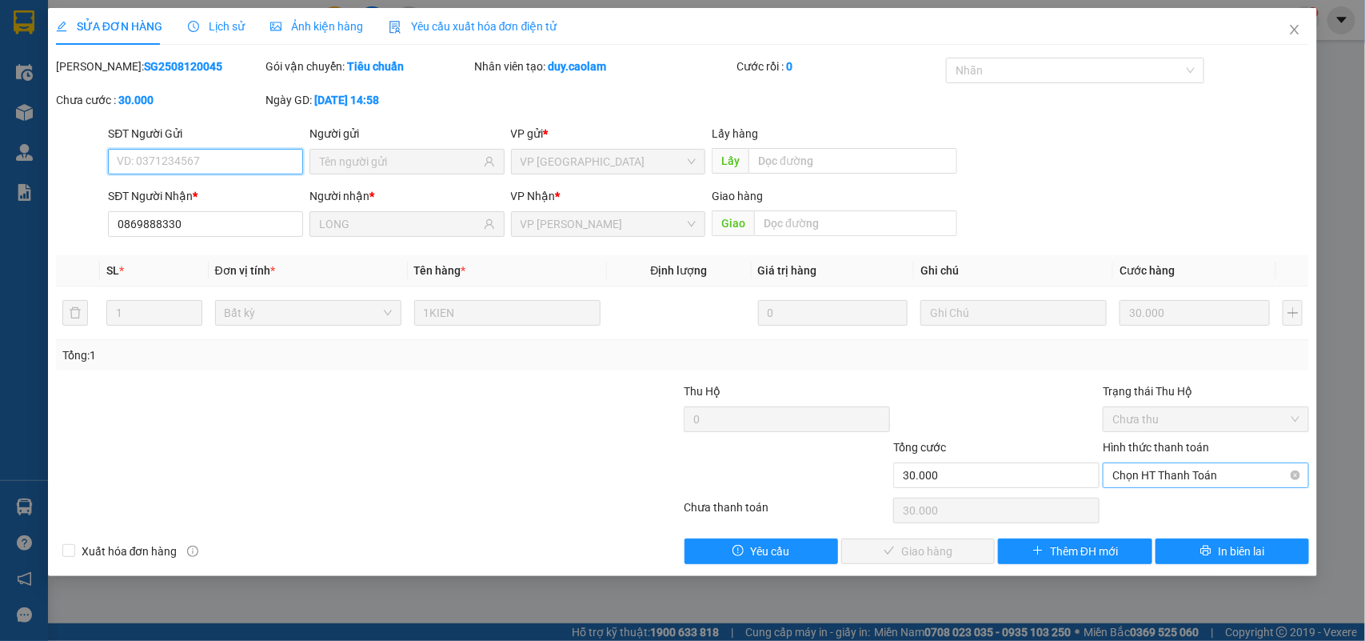
click at [1162, 466] on span "Chọn HT Thanh Toán" at bounding box center [1206, 475] width 187 height 24
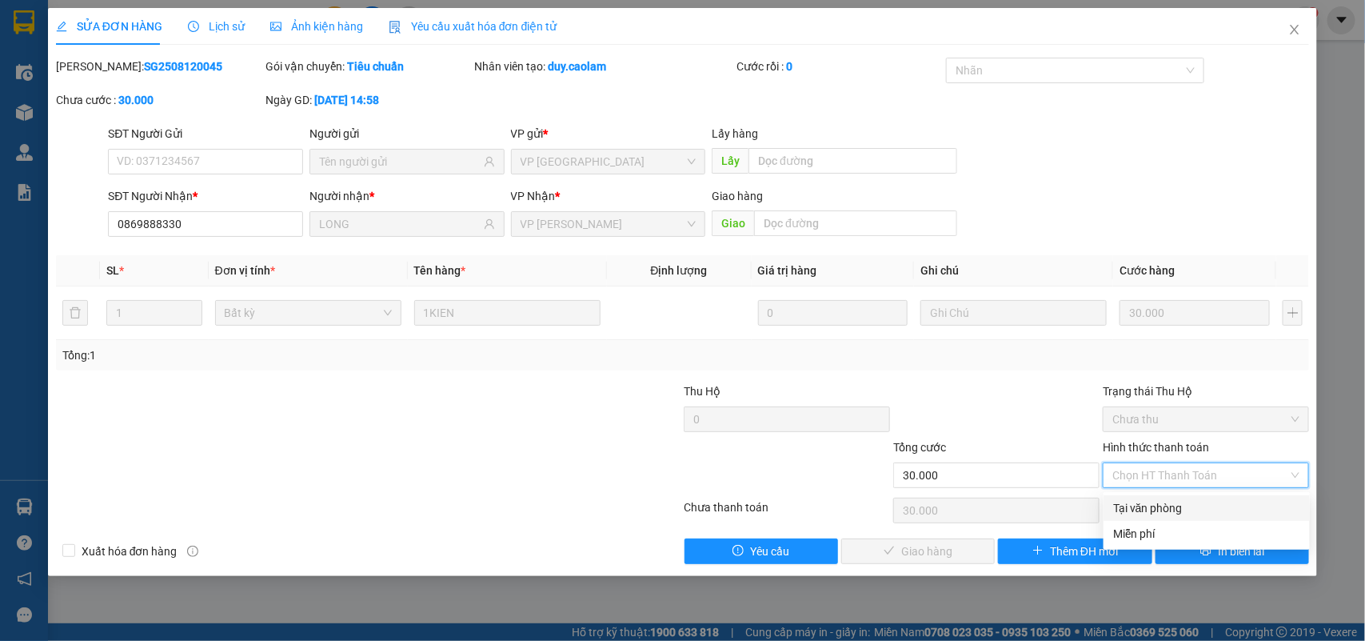
click at [1173, 504] on div "Tại văn phòng" at bounding box center [1206, 508] width 187 height 18
type input "0"
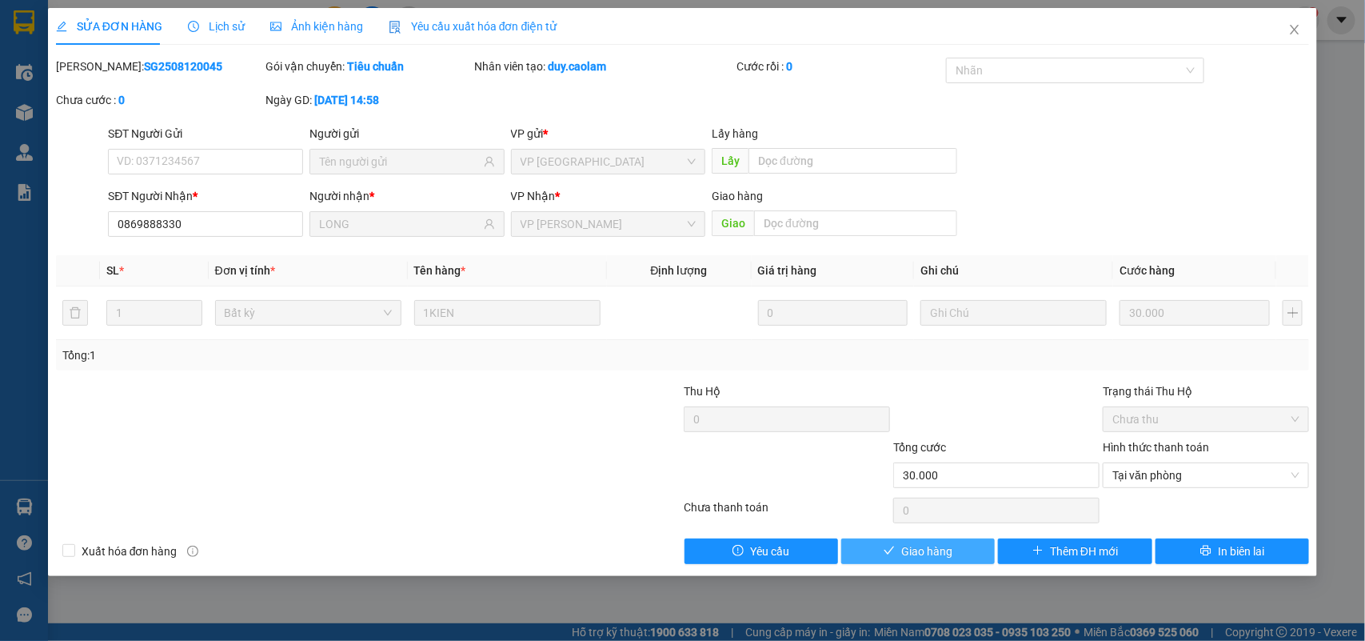
click at [924, 549] on span "Giao hàng" at bounding box center [926, 551] width 51 height 18
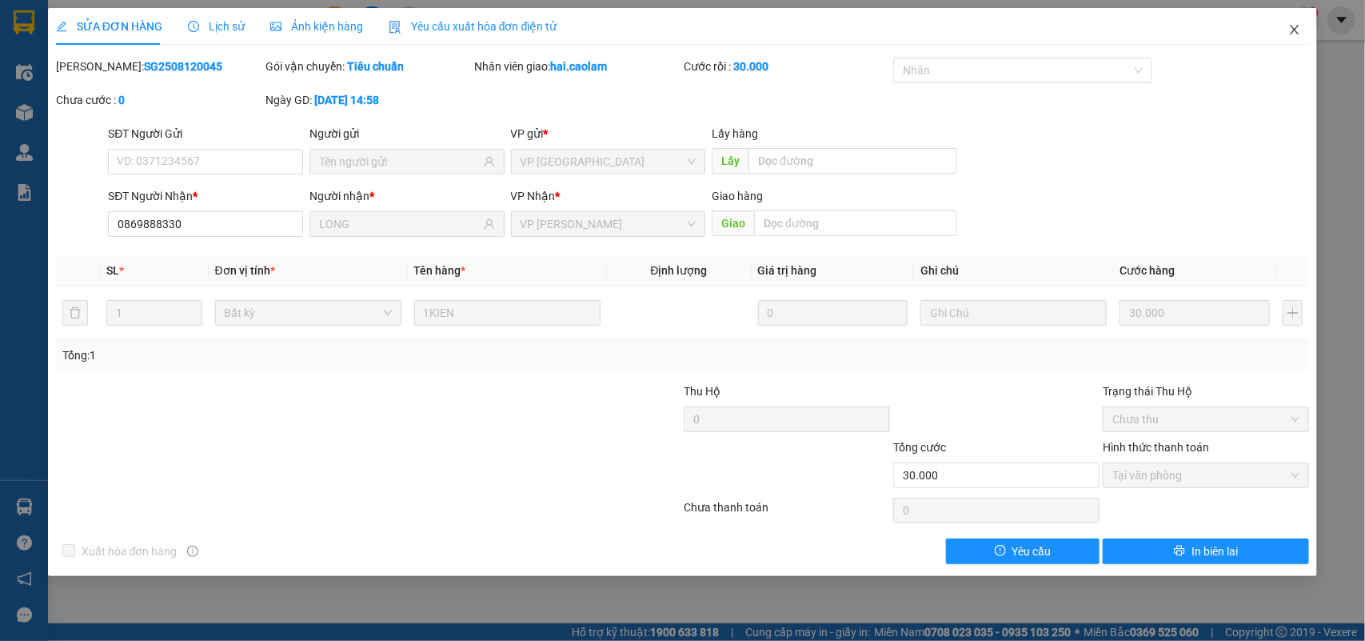
click at [1289, 34] on icon "close" at bounding box center [1295, 29] width 13 height 13
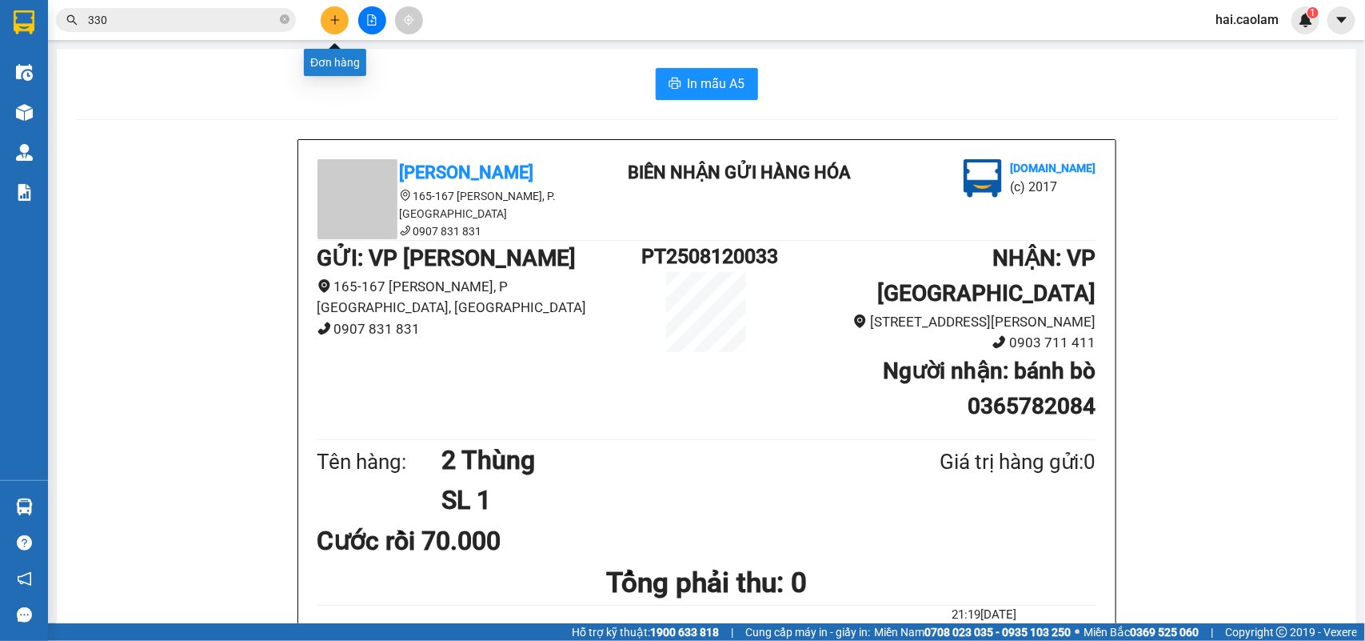
click at [338, 18] on icon "plus" at bounding box center [335, 19] width 11 height 11
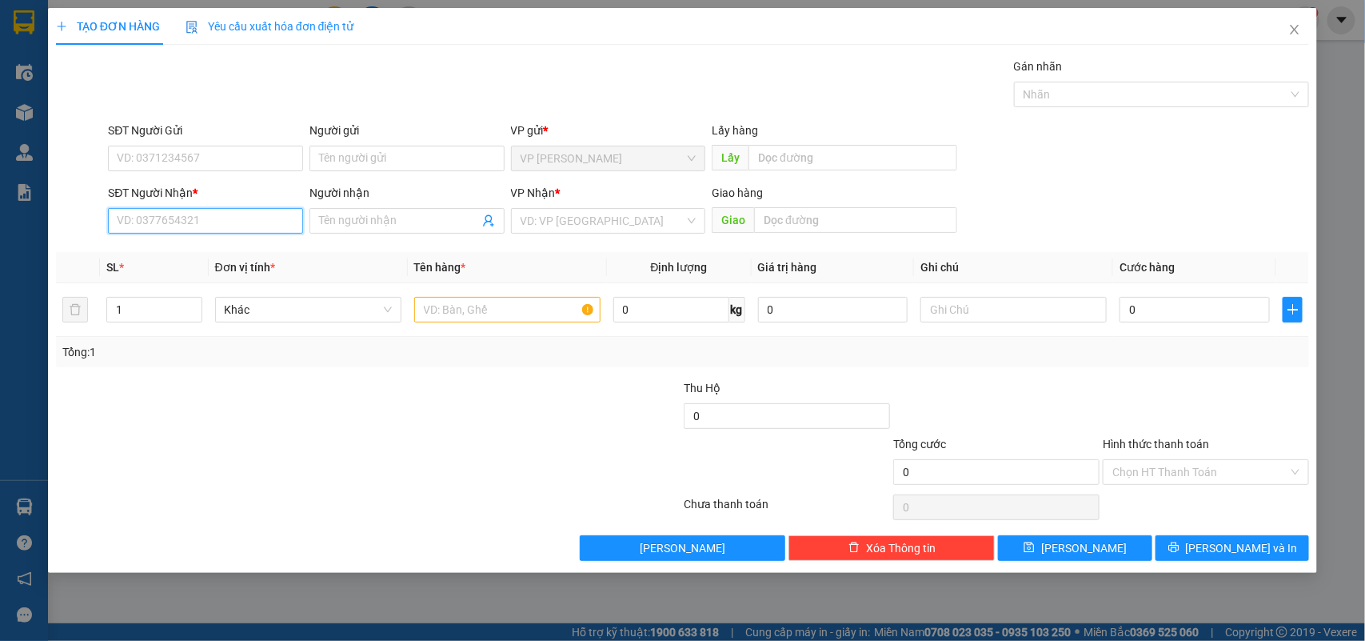
click at [229, 222] on input "SĐT Người Nhận *" at bounding box center [205, 221] width 195 height 26
click at [225, 262] on div "0908525220 - Xưởng May Thiên Phúc" at bounding box center [212, 254] width 188 height 18
type input "0908525220"
type input "Xưởng May Thiên Phúc"
type input "0908525220"
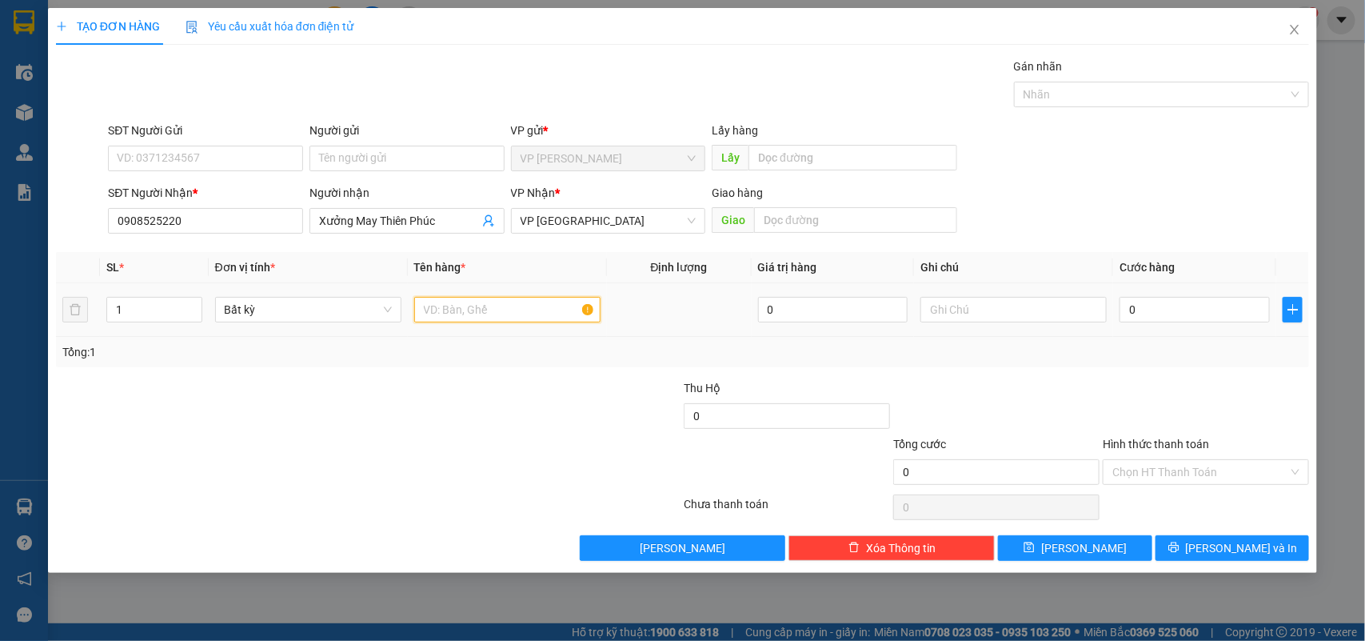
click at [525, 322] on input "text" at bounding box center [507, 310] width 186 height 26
type input "1 Bao"
click at [1124, 293] on td "0" at bounding box center [1194, 310] width 163 height 54
drag, startPoint x: 1145, startPoint y: 312, endPoint x: 1165, endPoint y: 318, distance: 21.0
click at [1148, 312] on input "0" at bounding box center [1195, 310] width 150 height 26
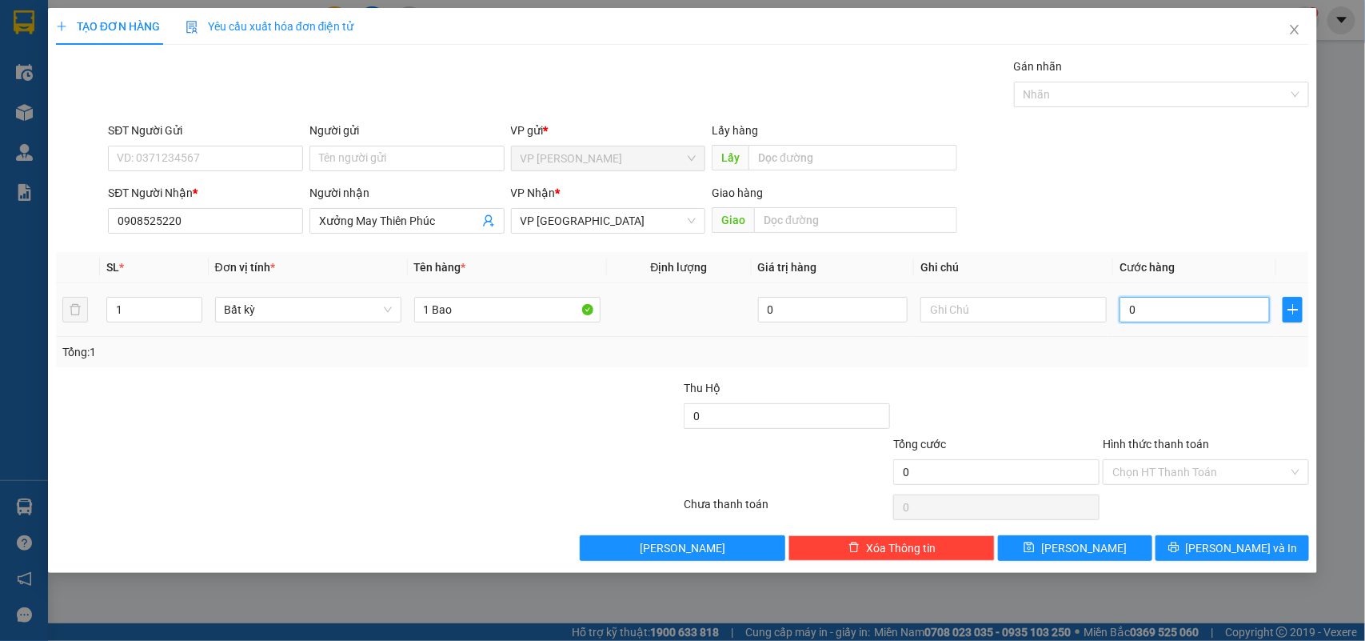
type input "1"
type input "10"
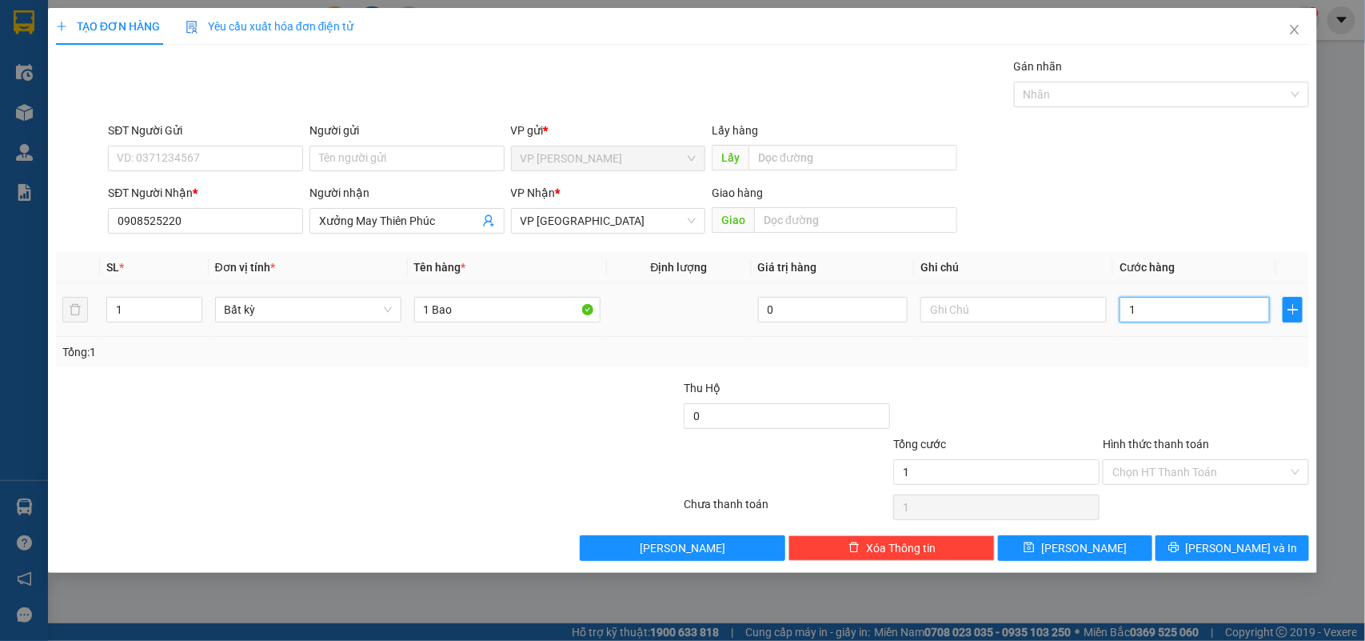
type input "10"
type input "100"
type input "100.000"
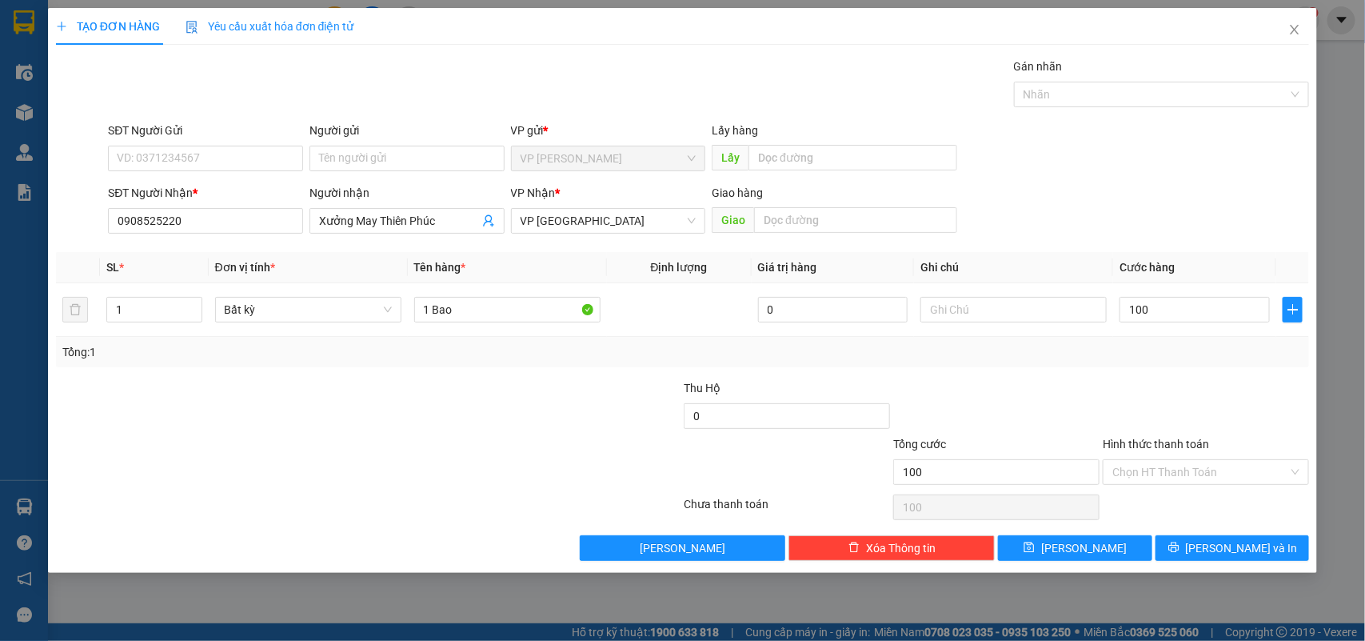
type input "100.000"
click at [1181, 369] on div "Transit Pickup Surcharge Ids Transit Deliver Surcharge Ids Transit Deliver Surc…" at bounding box center [683, 309] width 1254 height 503
click at [1226, 481] on div "Chọn HT Thanh Toán" at bounding box center [1206, 472] width 206 height 26
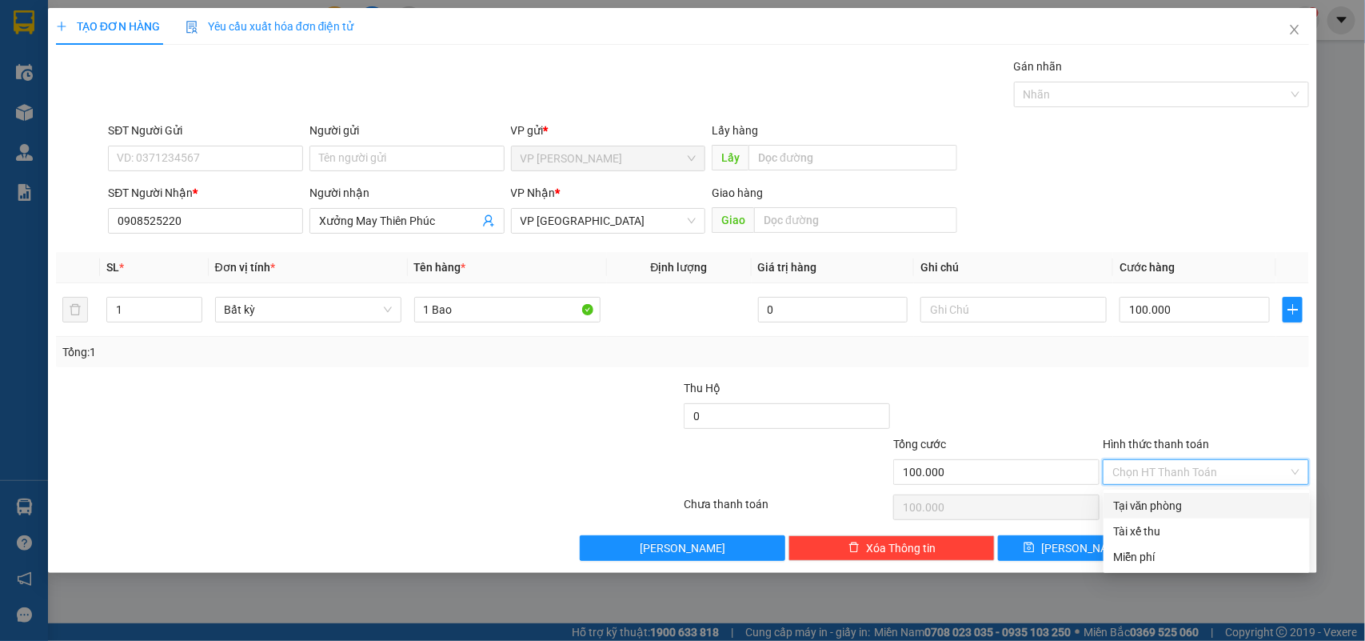
click at [1156, 398] on div at bounding box center [1206, 407] width 210 height 56
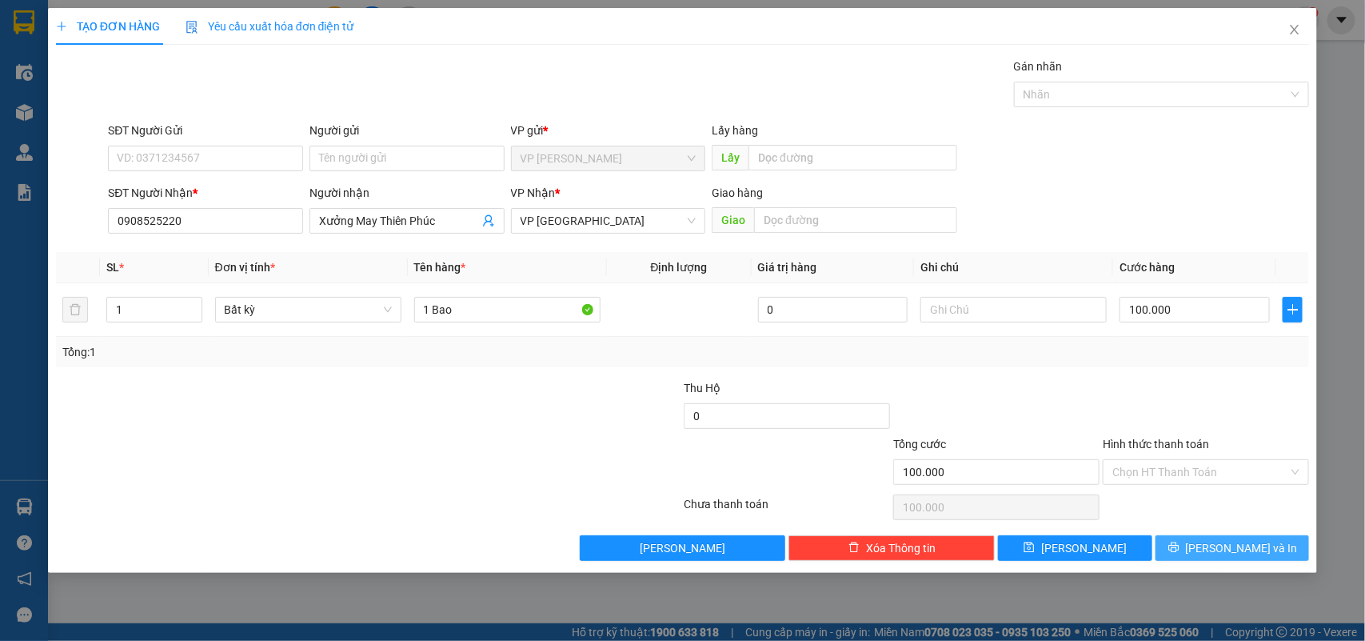
drag, startPoint x: 1241, startPoint y: 552, endPoint x: 1246, endPoint y: 532, distance: 20.8
click at [1238, 541] on span "[PERSON_NAME] và In" at bounding box center [1242, 548] width 112 height 18
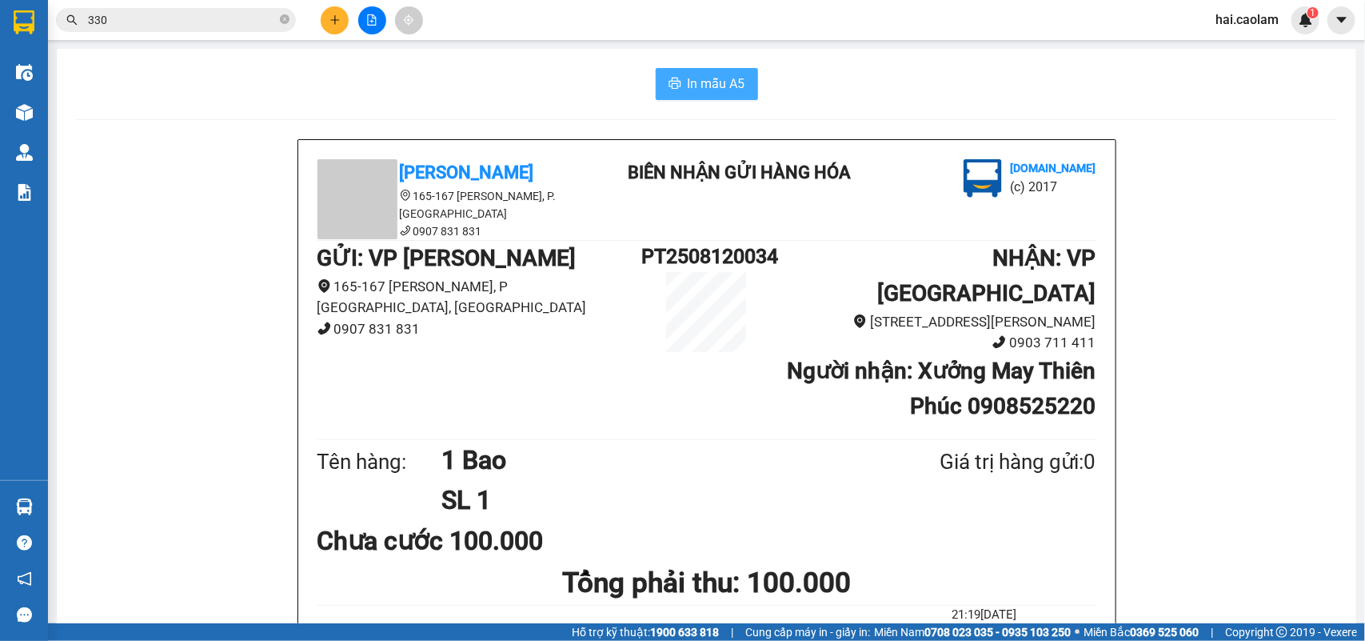
click at [713, 86] on span "In mẫu A5" at bounding box center [717, 84] width 58 height 20
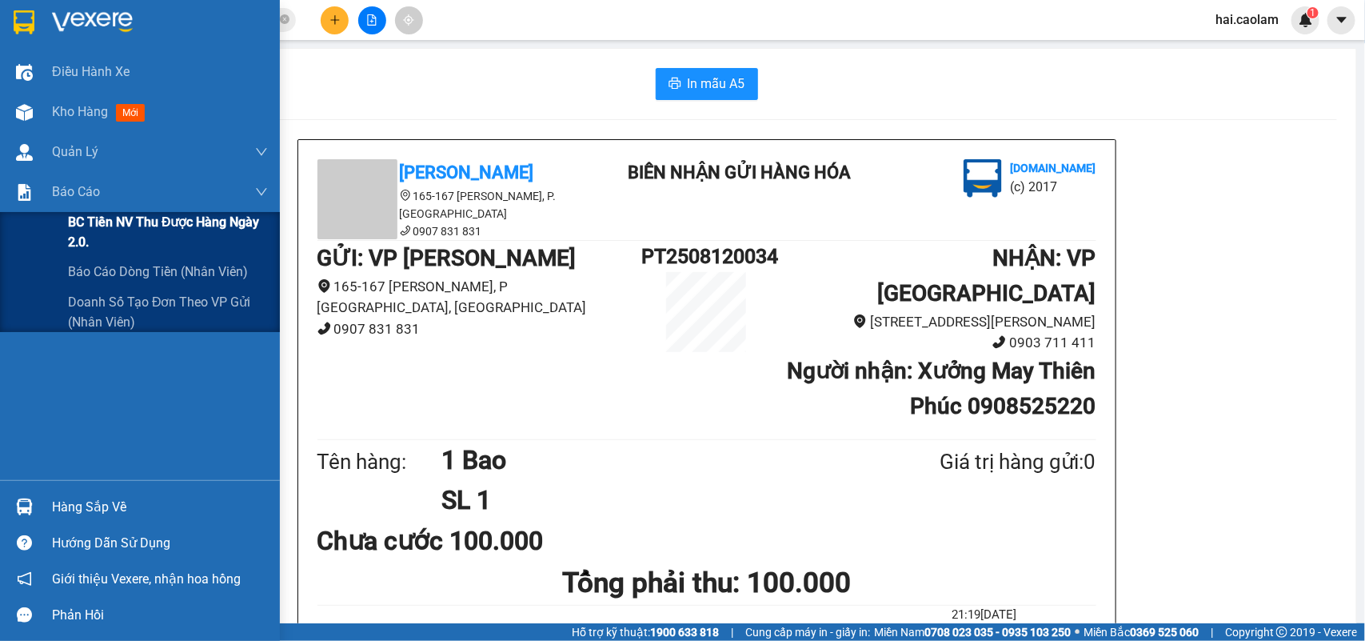
click at [90, 229] on span "BC Tiền NV thu được hàng ngày 2.0." at bounding box center [168, 232] width 200 height 40
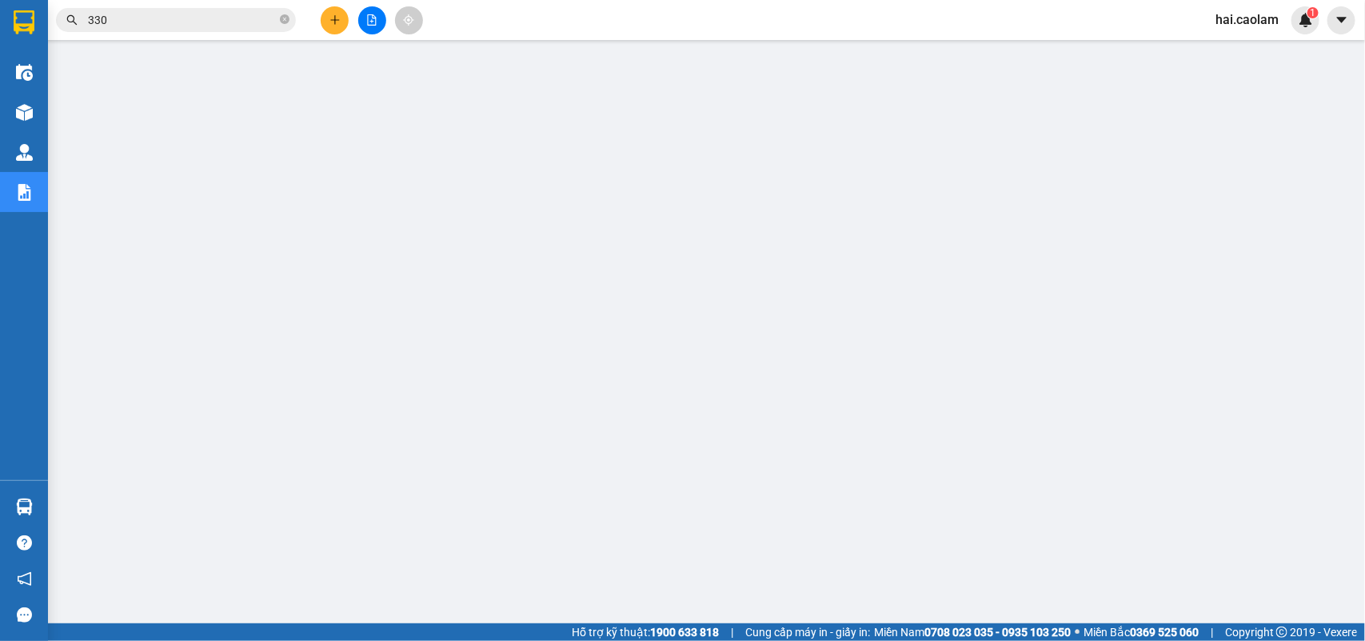
click at [38, 498] on div "Hàng sắp về" at bounding box center [24, 507] width 48 height 36
